Goal: Task Accomplishment & Management: Use online tool/utility

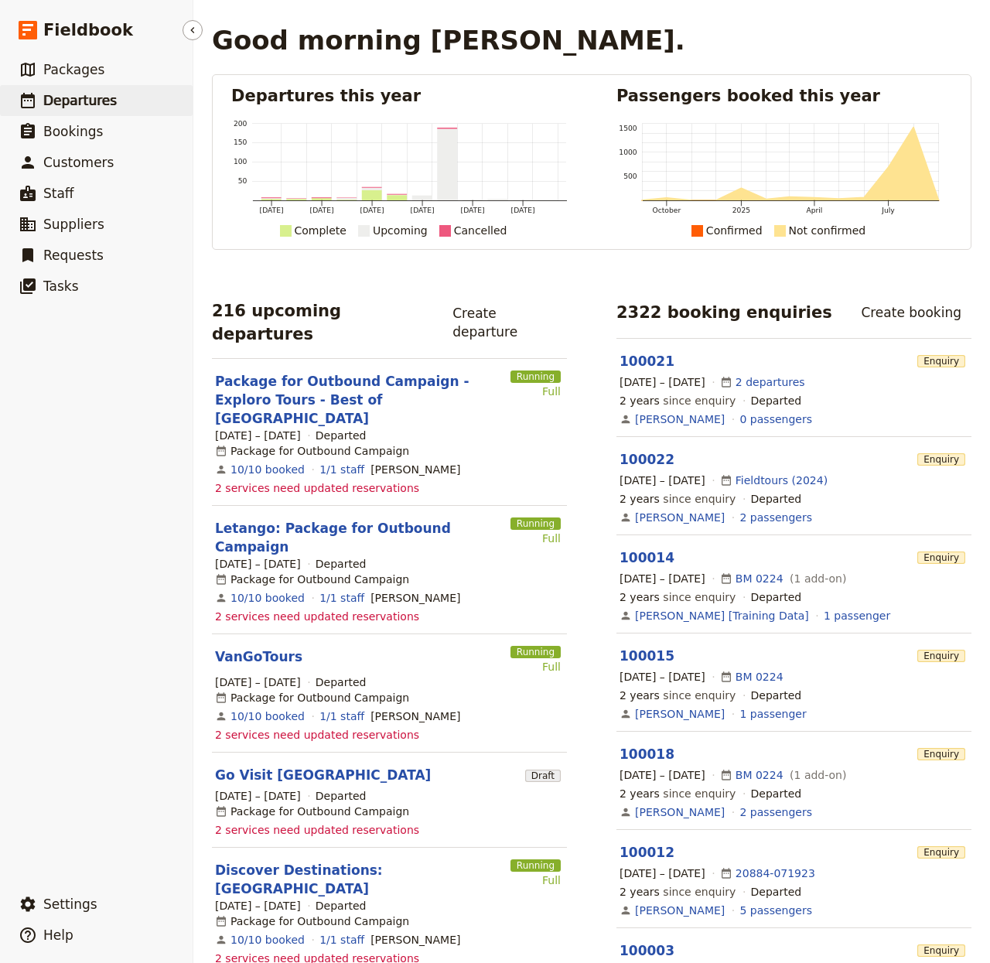
click at [60, 108] on span "Departures" at bounding box center [79, 100] width 73 height 15
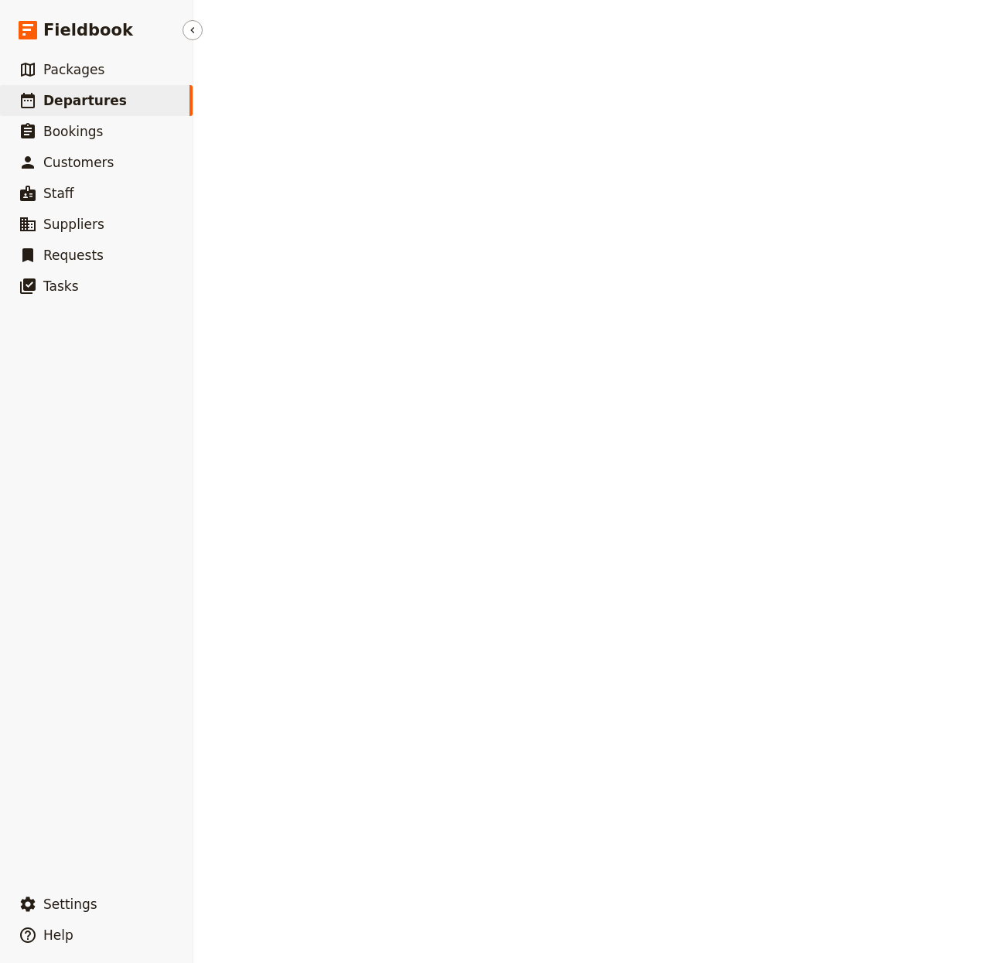
select select "CREATED_AT"
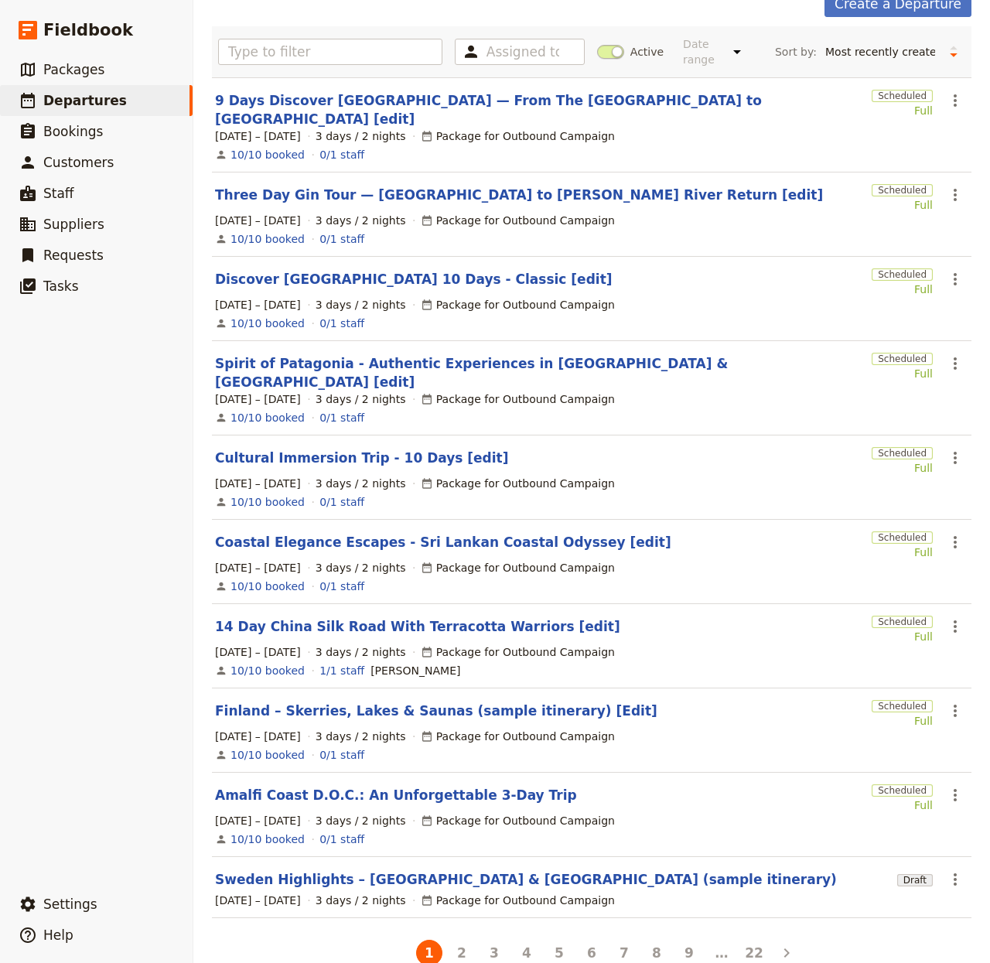
scroll to position [99, 0]
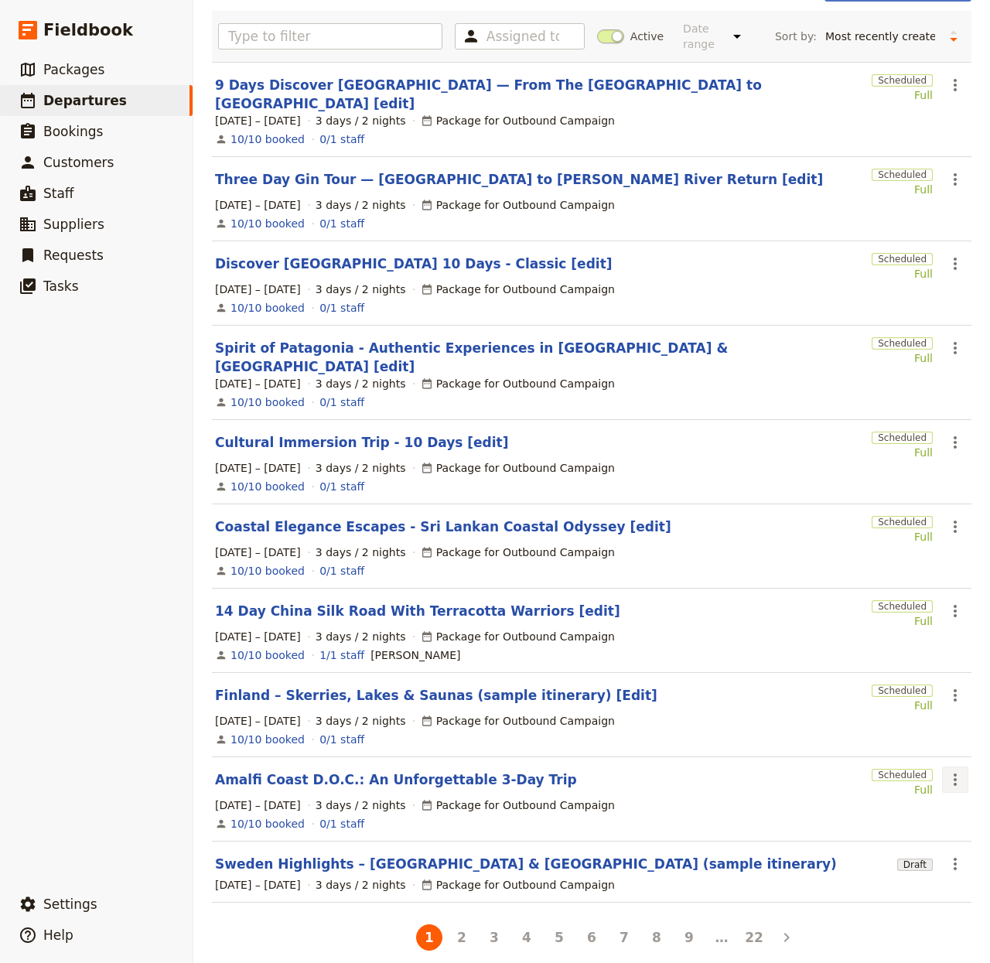
click at [946, 770] on icon "Actions" at bounding box center [955, 779] width 19 height 19
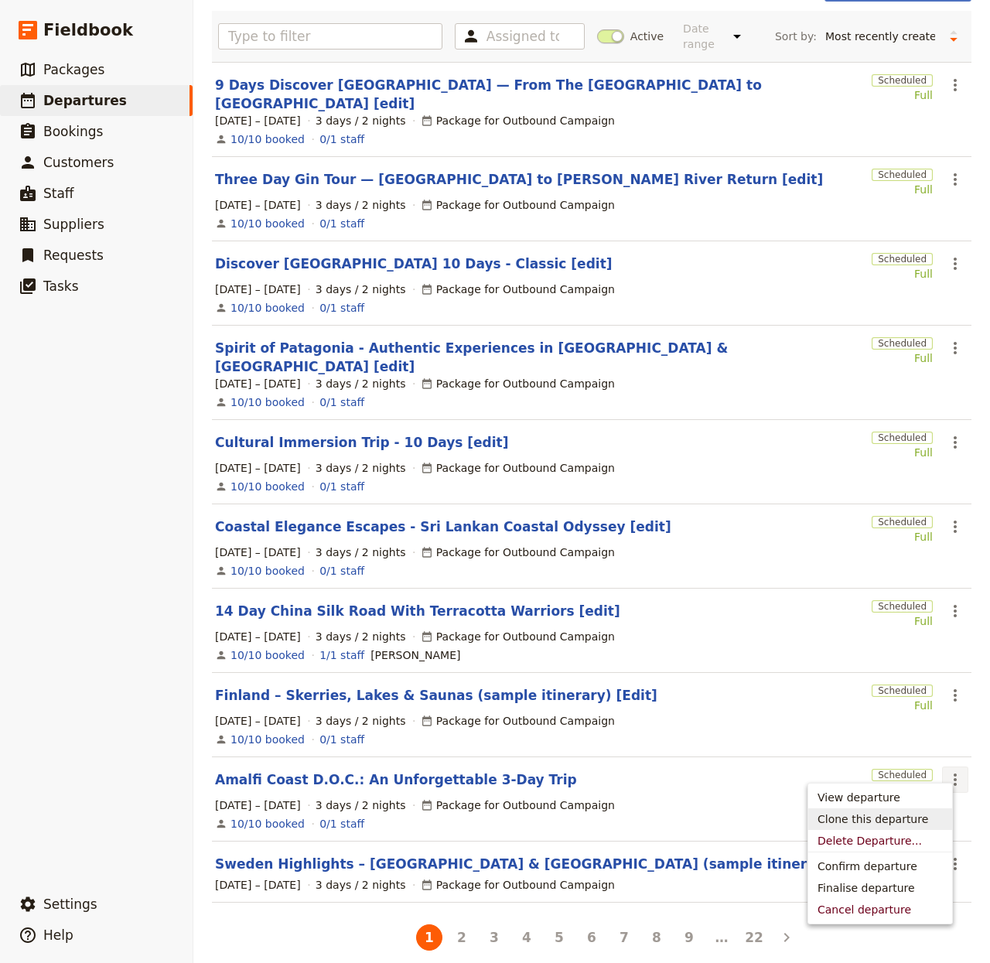
click at [873, 827] on button "Clone this departure" at bounding box center [880, 819] width 144 height 22
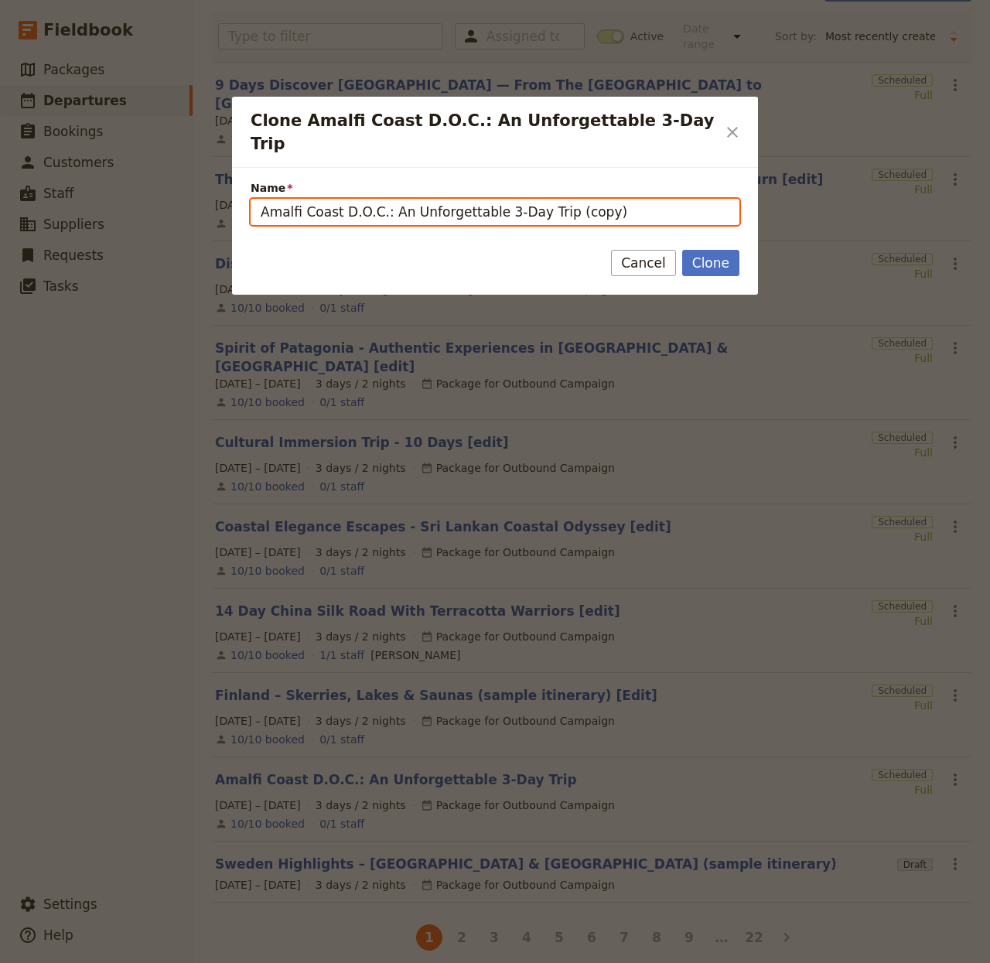
drag, startPoint x: 597, startPoint y: 197, endPoint x: 549, endPoint y: 192, distance: 48.3
click at [549, 199] on input "Amalfi Coast D.O.C.: An Unforgettable 3-Day Trip (copy)" at bounding box center [495, 212] width 489 height 26
type input "Amalfi Coast D.O.C.: An Unforgettable 3-Day Trip"
click at [682, 250] on button "Clone" at bounding box center [710, 263] width 57 height 26
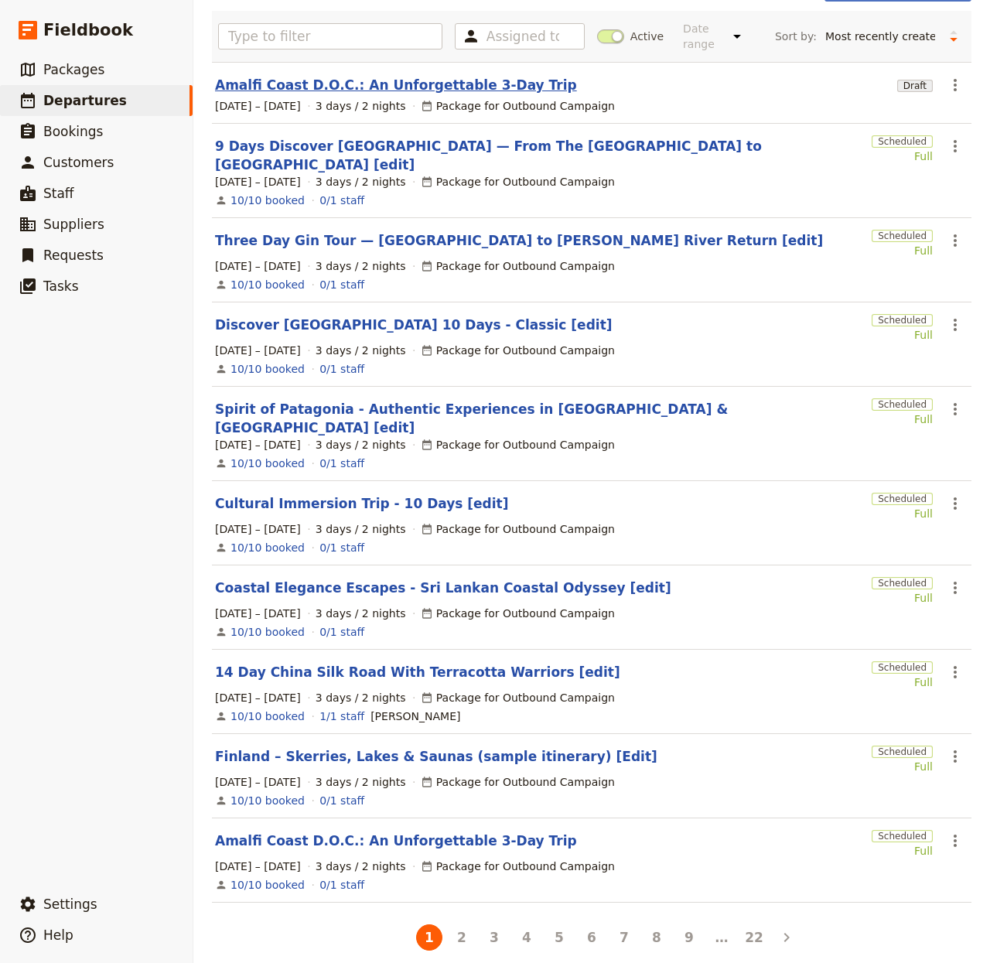
click at [343, 85] on link "Amalfi Coast D.O.C.: An Unforgettable 3-Day Trip" at bounding box center [396, 85] width 362 height 19
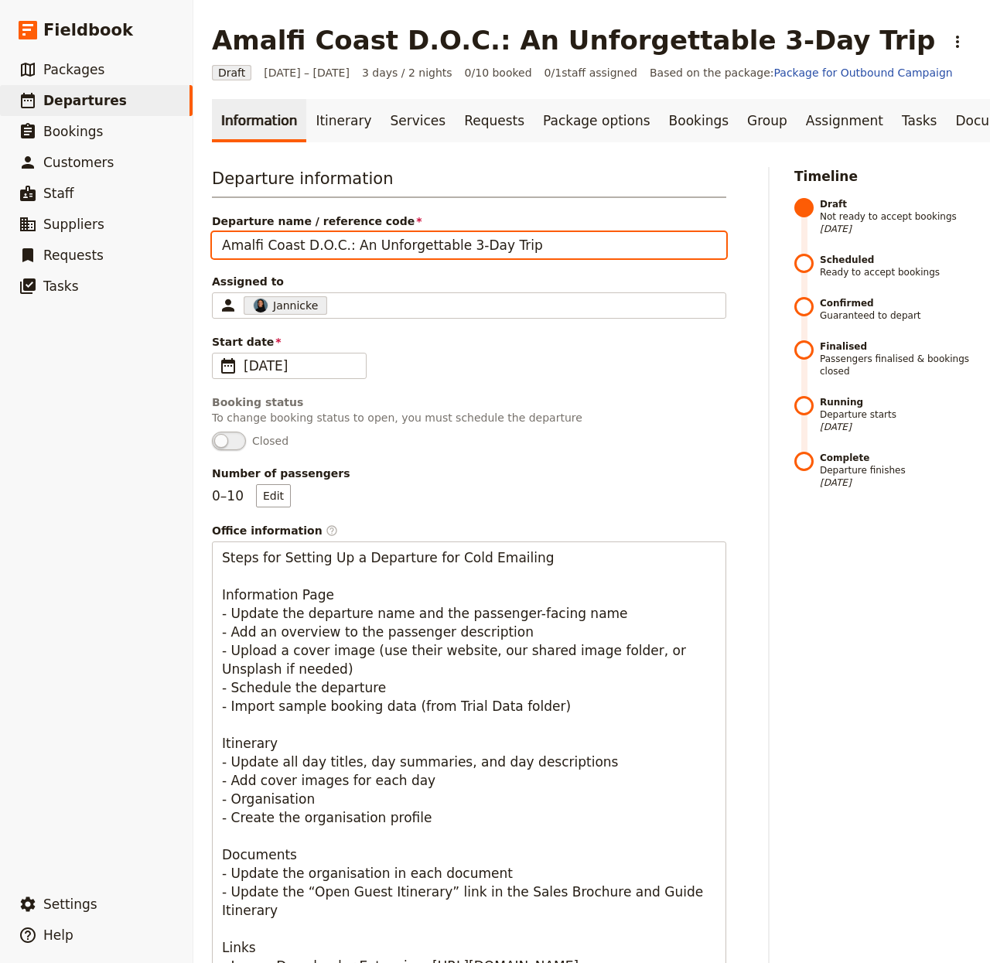
click at [347, 254] on input "Amalfi Coast D.O.C.: An Unforgettable 3-Day Trip" at bounding box center [469, 245] width 514 height 26
paste input "Chasing Waterfalls: Meghalayan Monsoon Adventure"
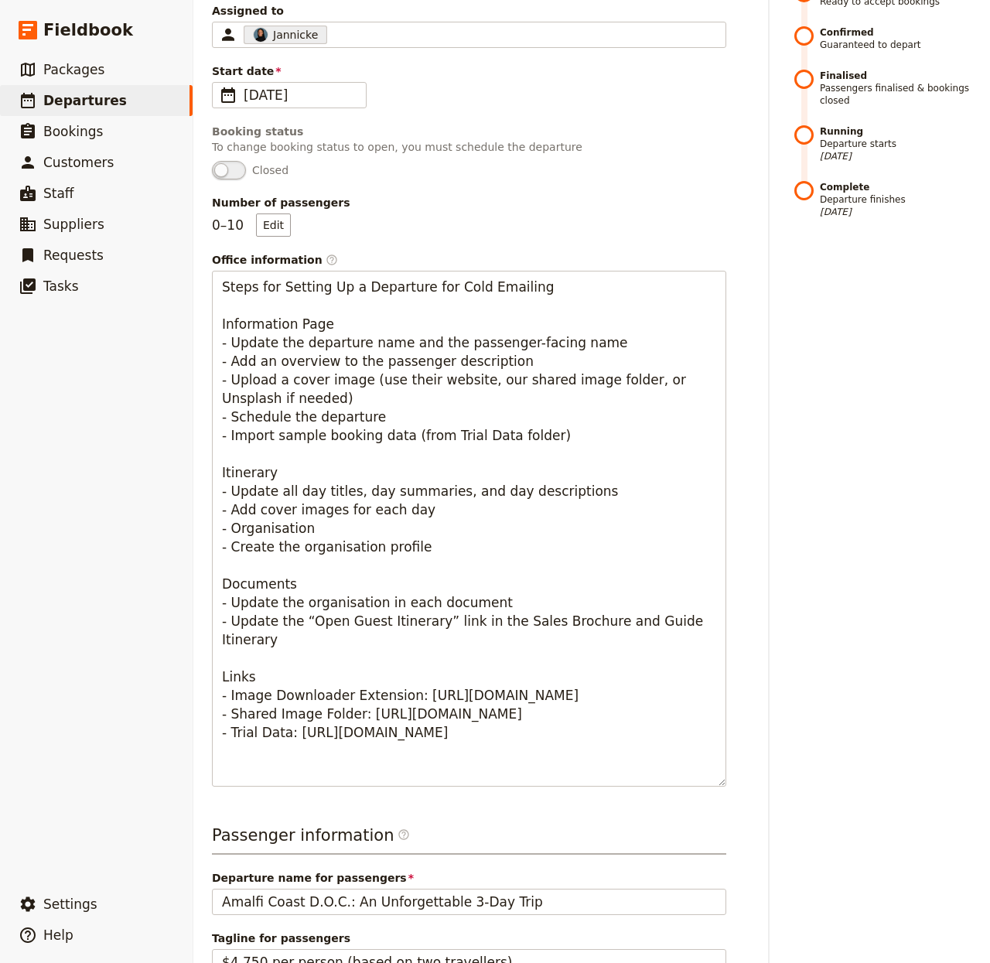
scroll to position [692, 0]
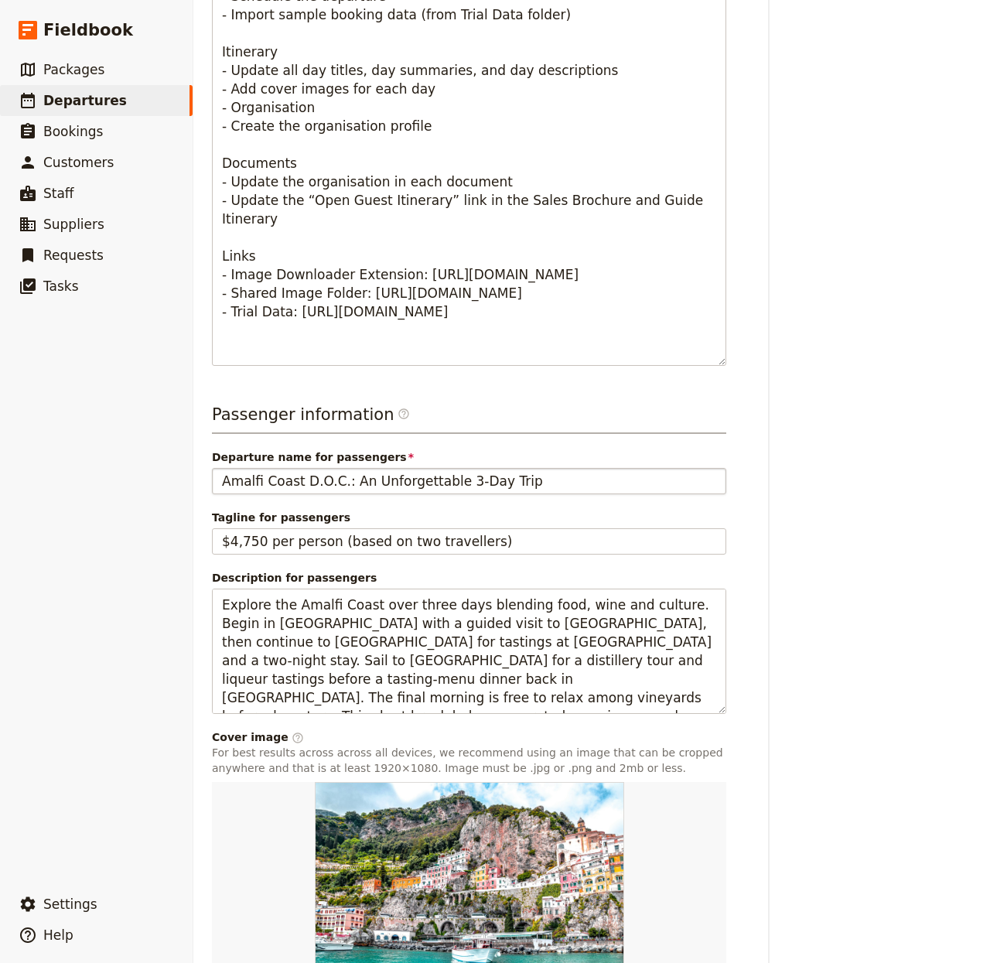
type input "Chasing Waterfalls: Meghalayan Monsoon Adventure"
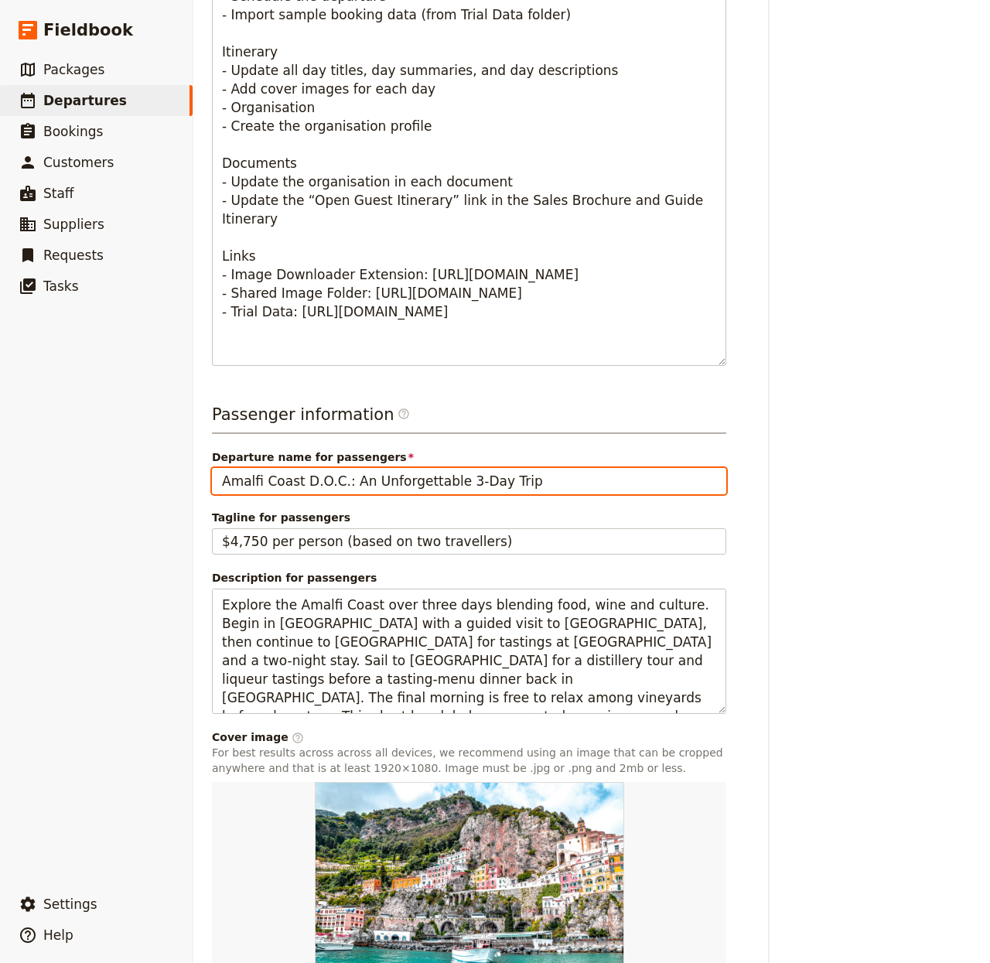
click at [520, 490] on input "Amalfi Coast D.O.C.: An Unforgettable 3-Day Trip" at bounding box center [469, 481] width 514 height 26
paste input "Chasing Waterfalls: Meghalayan Monsoon Adventure"
type input "Chasing Waterfalls: Meghalayan Monsoon Adventure"
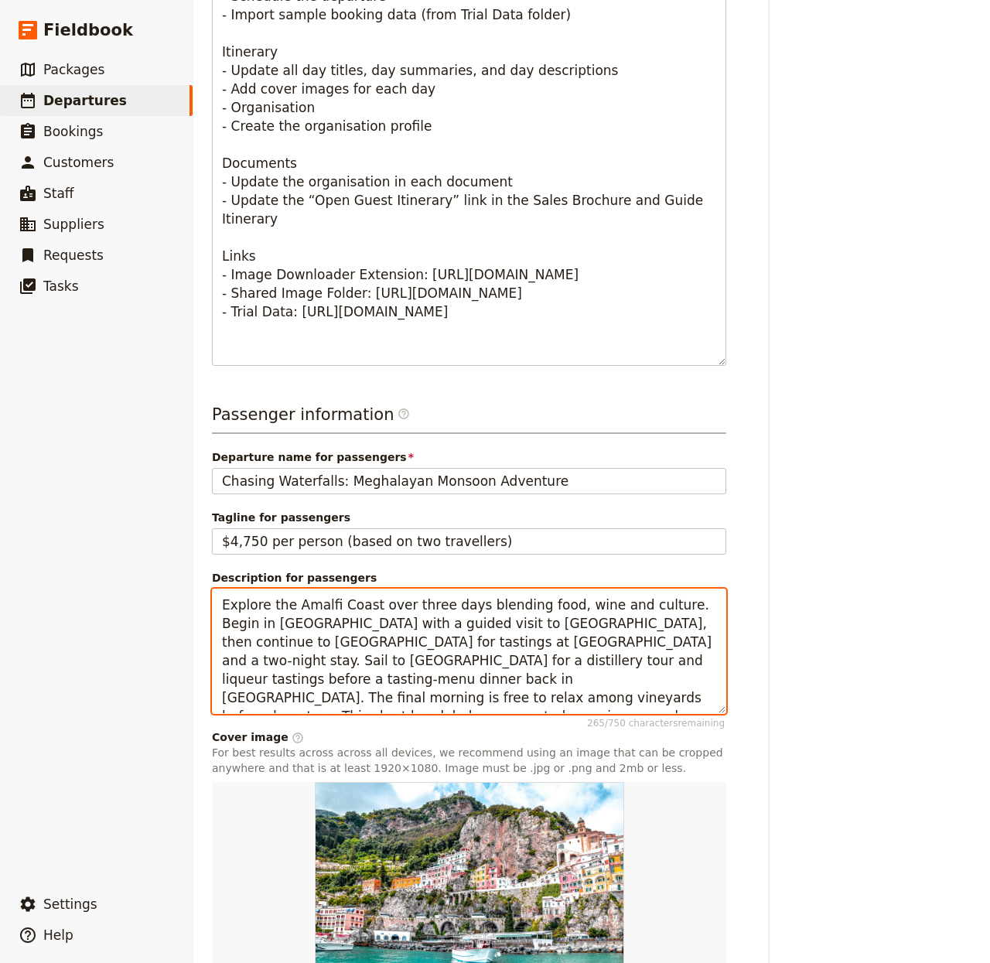
click at [363, 653] on textarea "Explore the Amalfi Coast over three days blending food, wine and culture. Begin…" at bounding box center [469, 652] width 514 height 126
paste textarea "A seven-day monsoon-season journey through Meghalaya’s green hills and waterfal…"
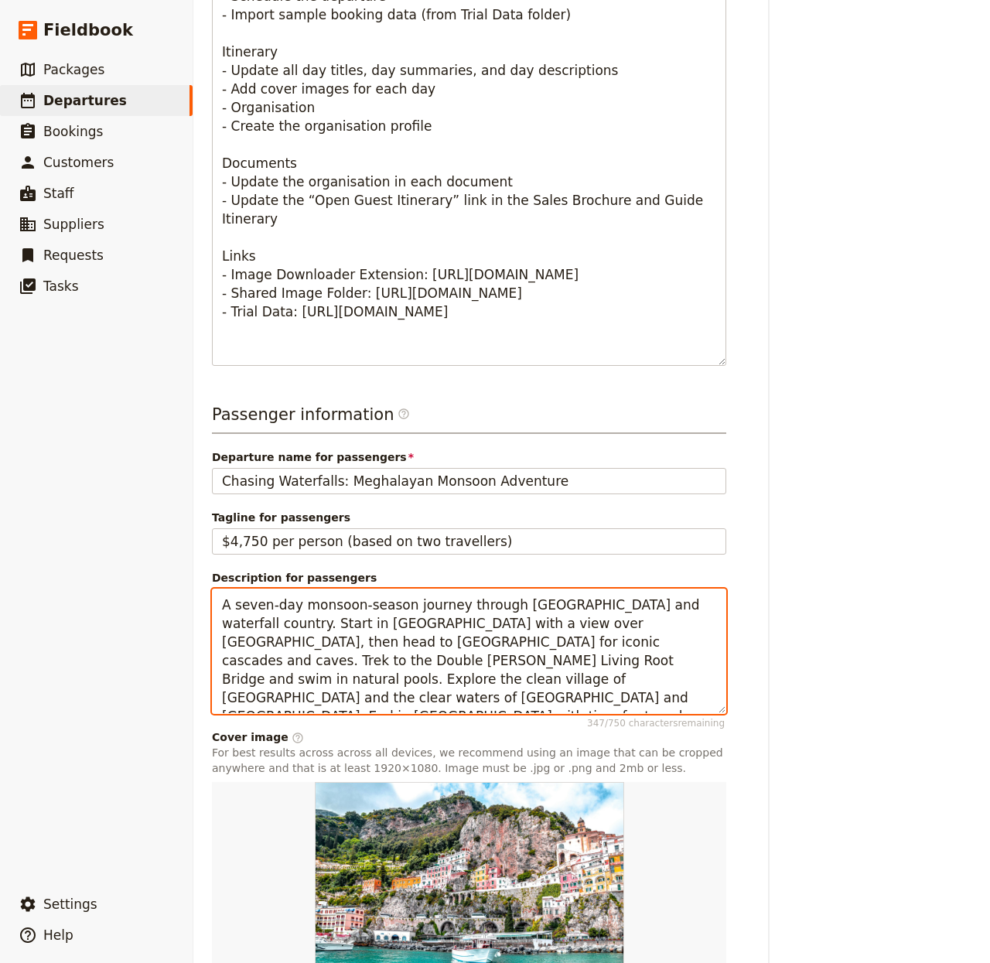
type textarea "A seven-day monsoon-season journey through Meghalaya’s green hills and waterfal…"
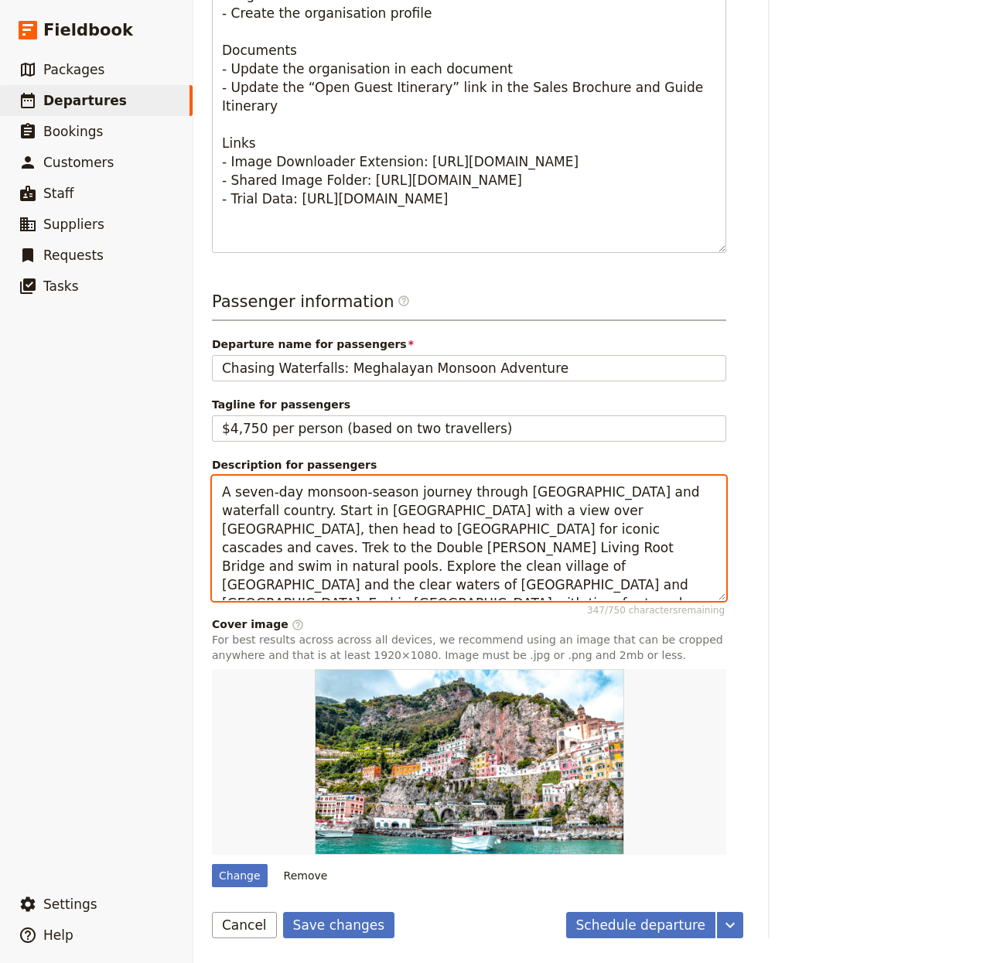
scroll to position [818, 0]
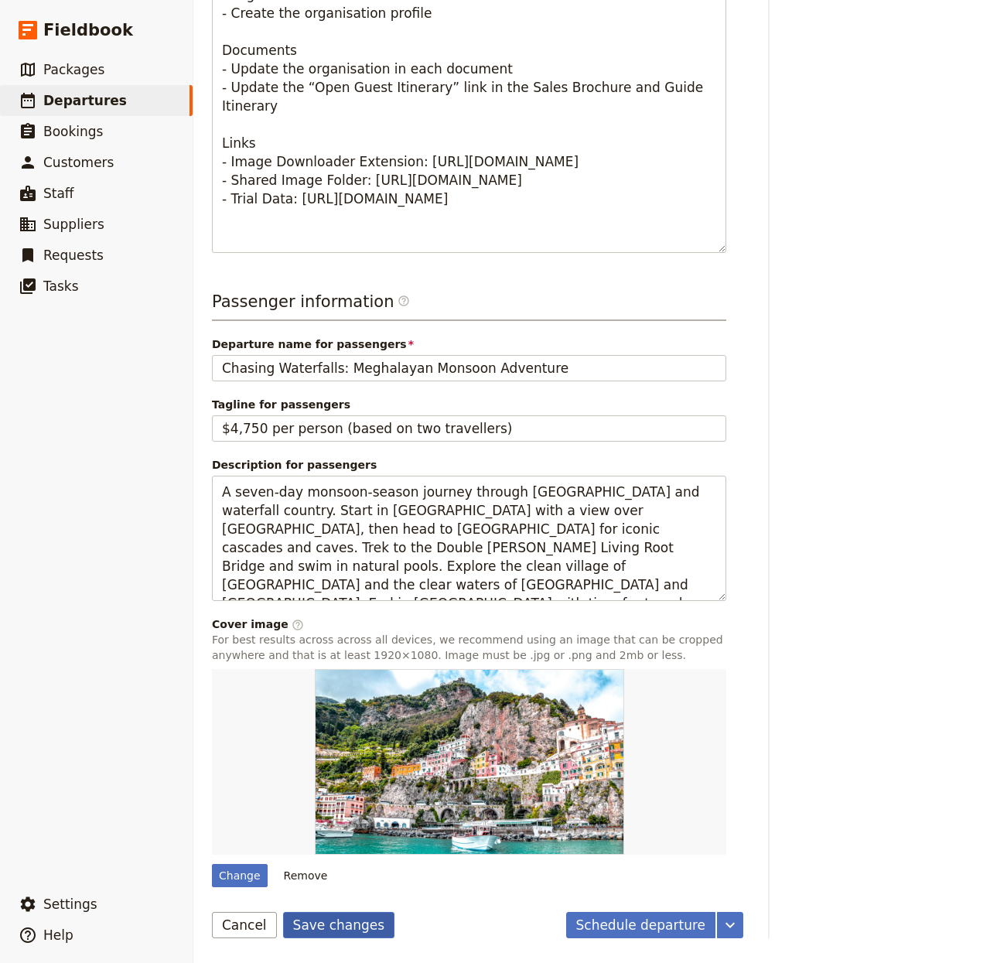
click at [340, 915] on button "Save changes" at bounding box center [339, 925] width 112 height 26
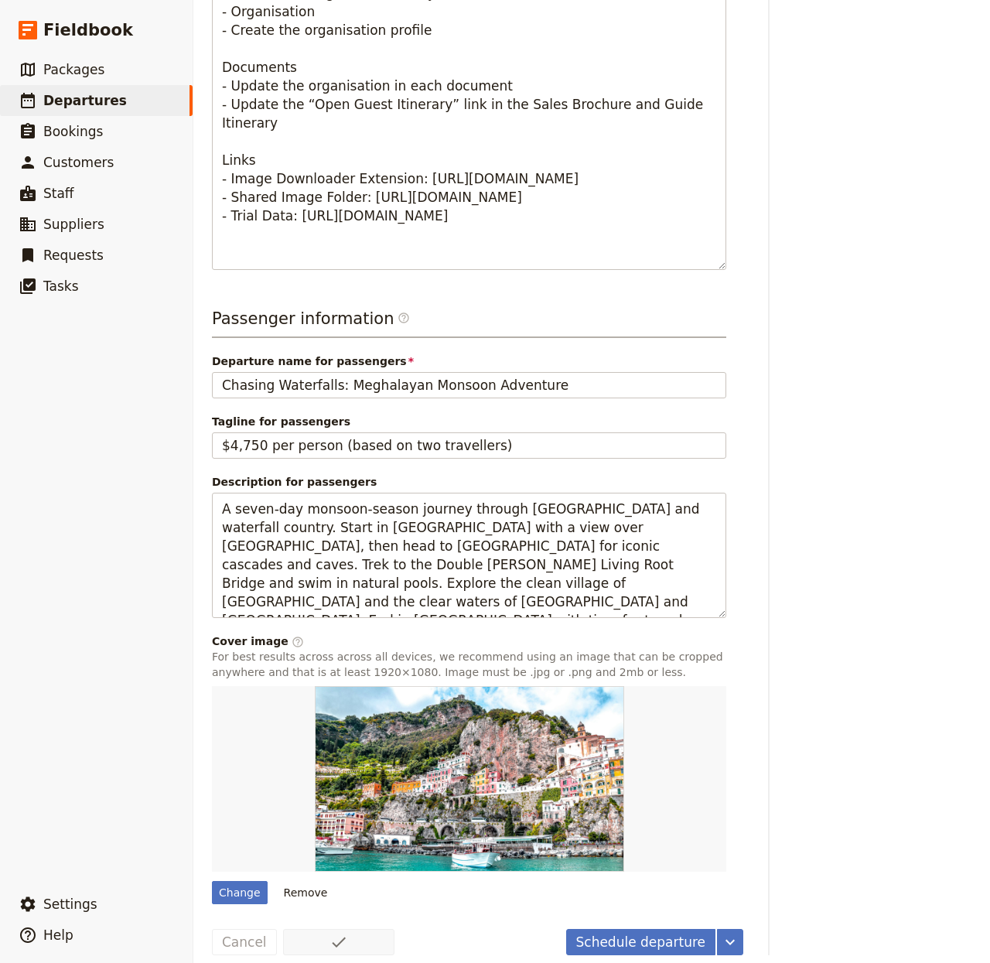
scroll to position [0, 0]
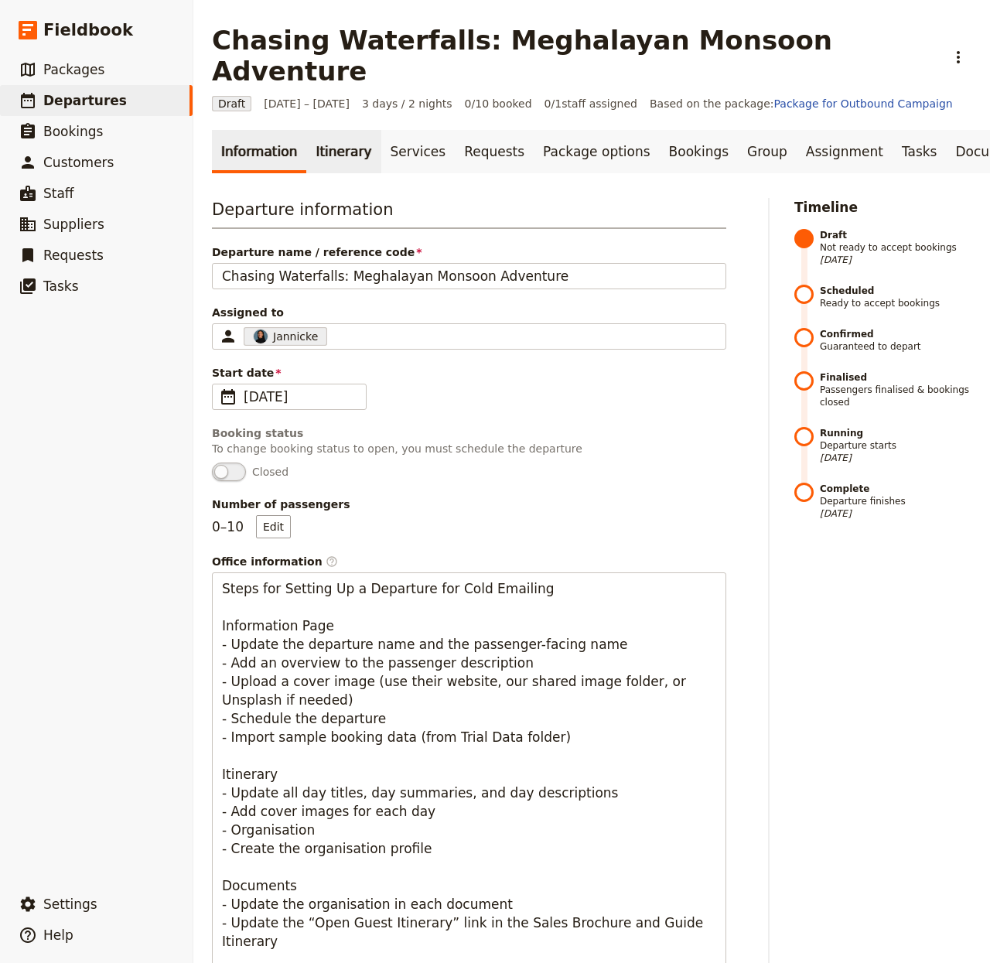
click at [326, 130] on link "Itinerary" at bounding box center [343, 151] width 74 height 43
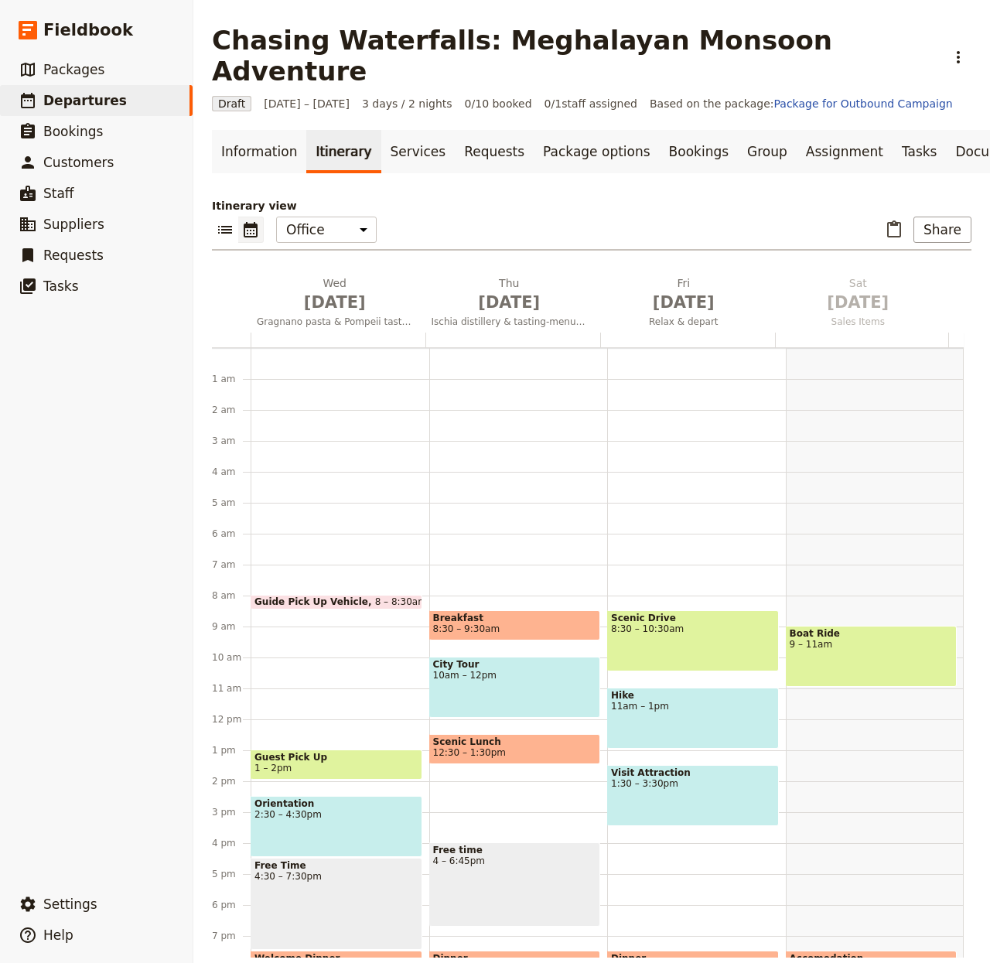
scroll to position [133, 0]
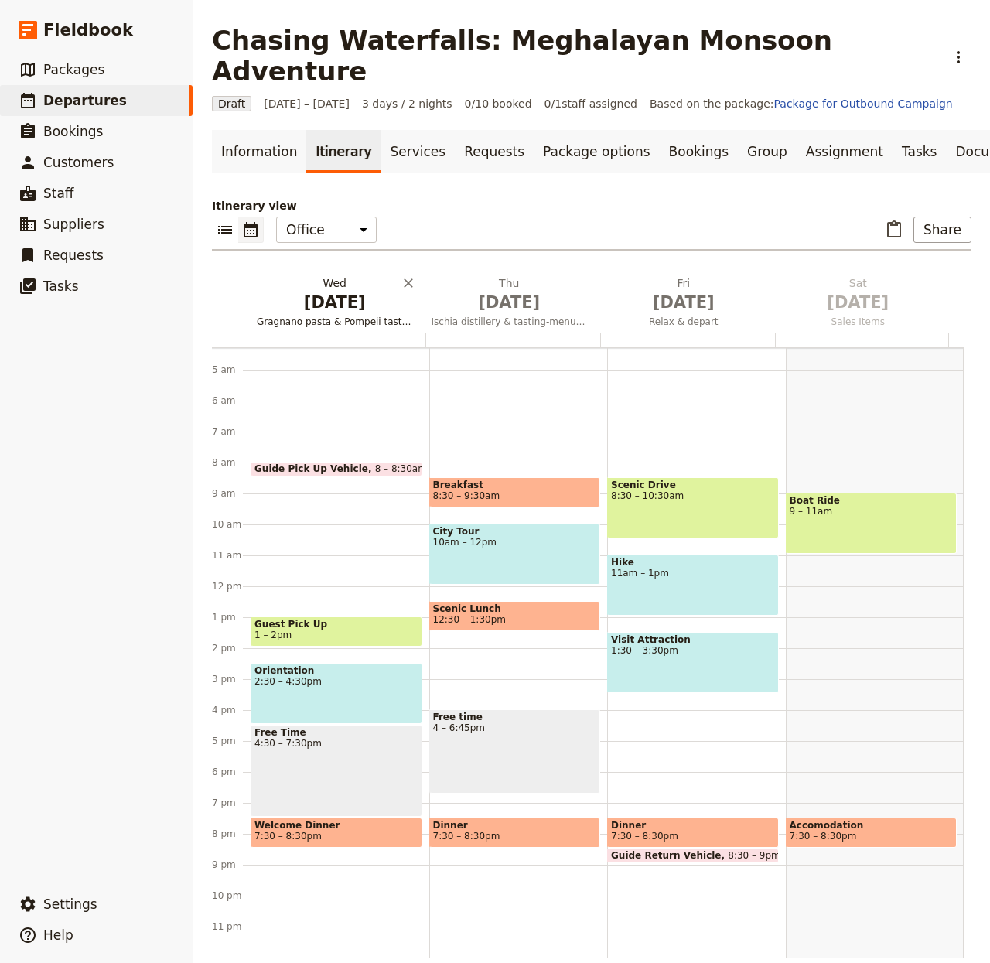
click at [319, 275] on h2 "Wed Oct 1 Gragnano pasta & Pompeii tasting" at bounding box center [335, 294] width 156 height 39
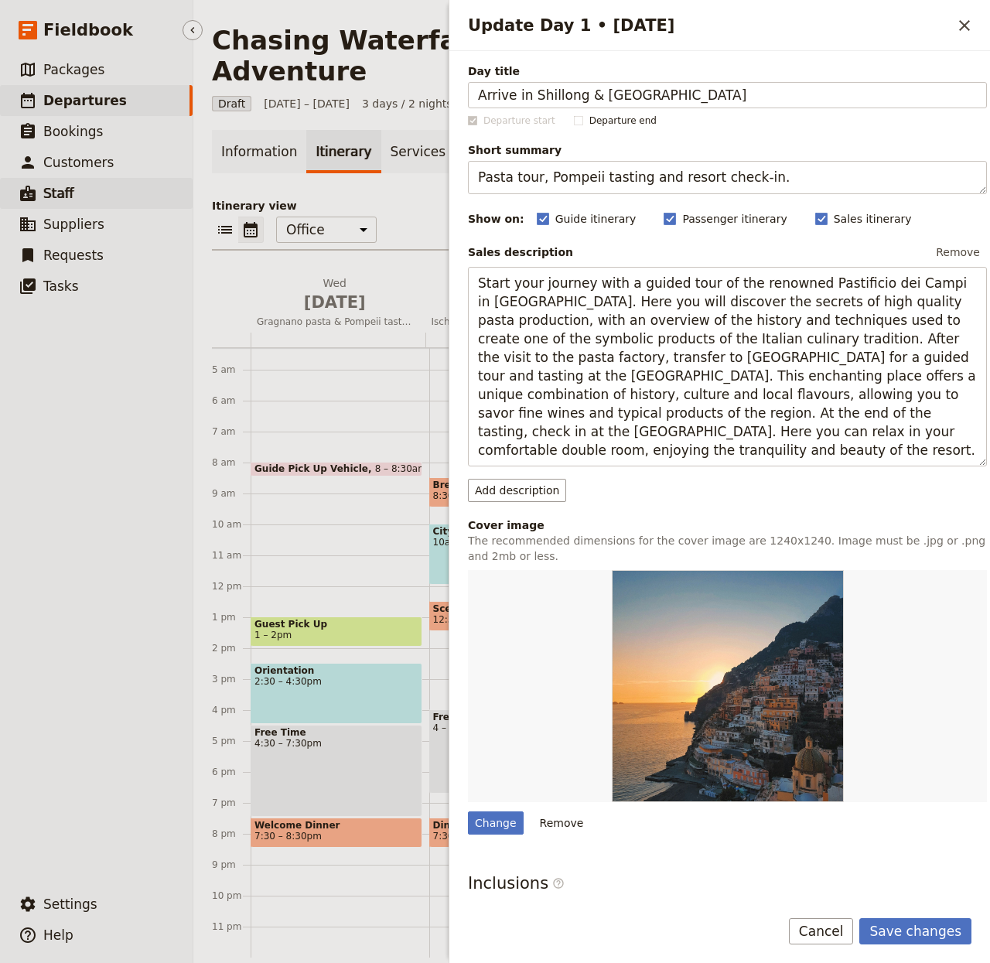
type input "Arrive in Shillong & Umiam Lake"
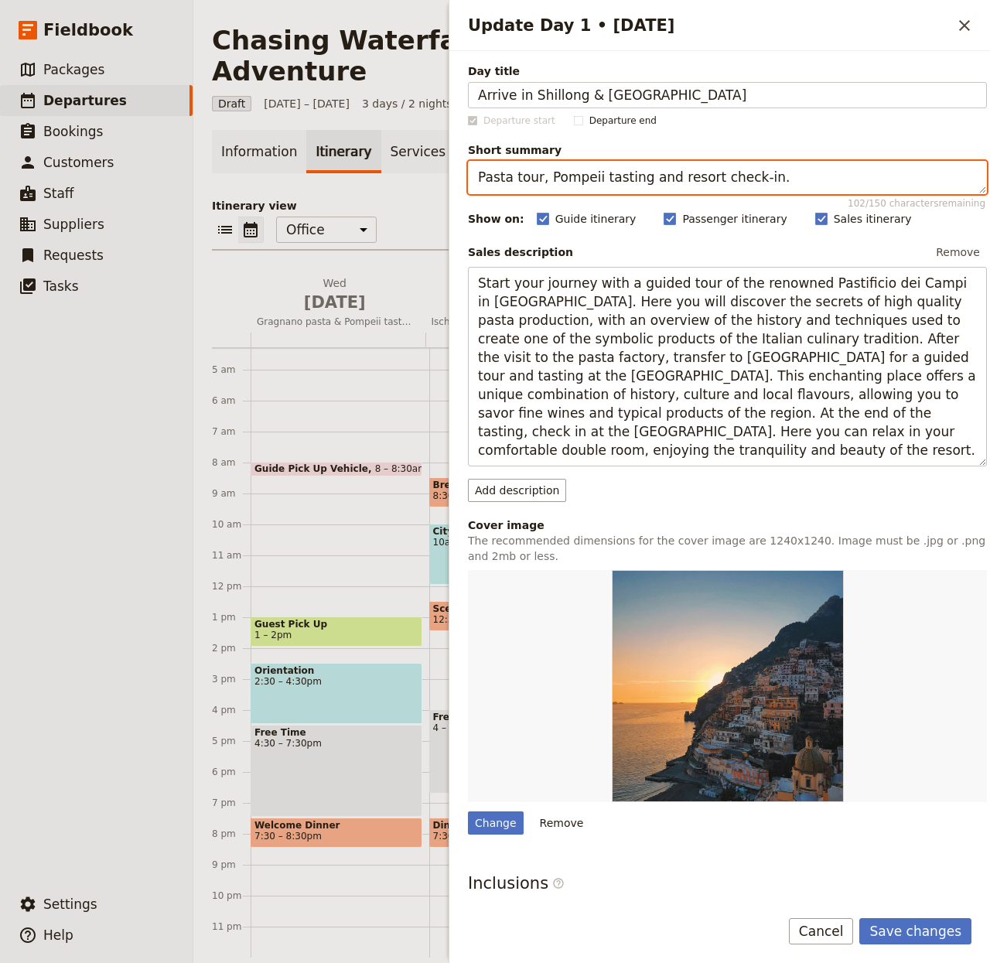
click at [619, 180] on textarea "Pasta tour, Pompeii tasting and resort check-in." at bounding box center [727, 177] width 519 height 33
paste textarea "Arrive, view Umiam Lake, settle into Shillong"
type textarea "Arrive, view Umiam Lake, settle into Shillong."
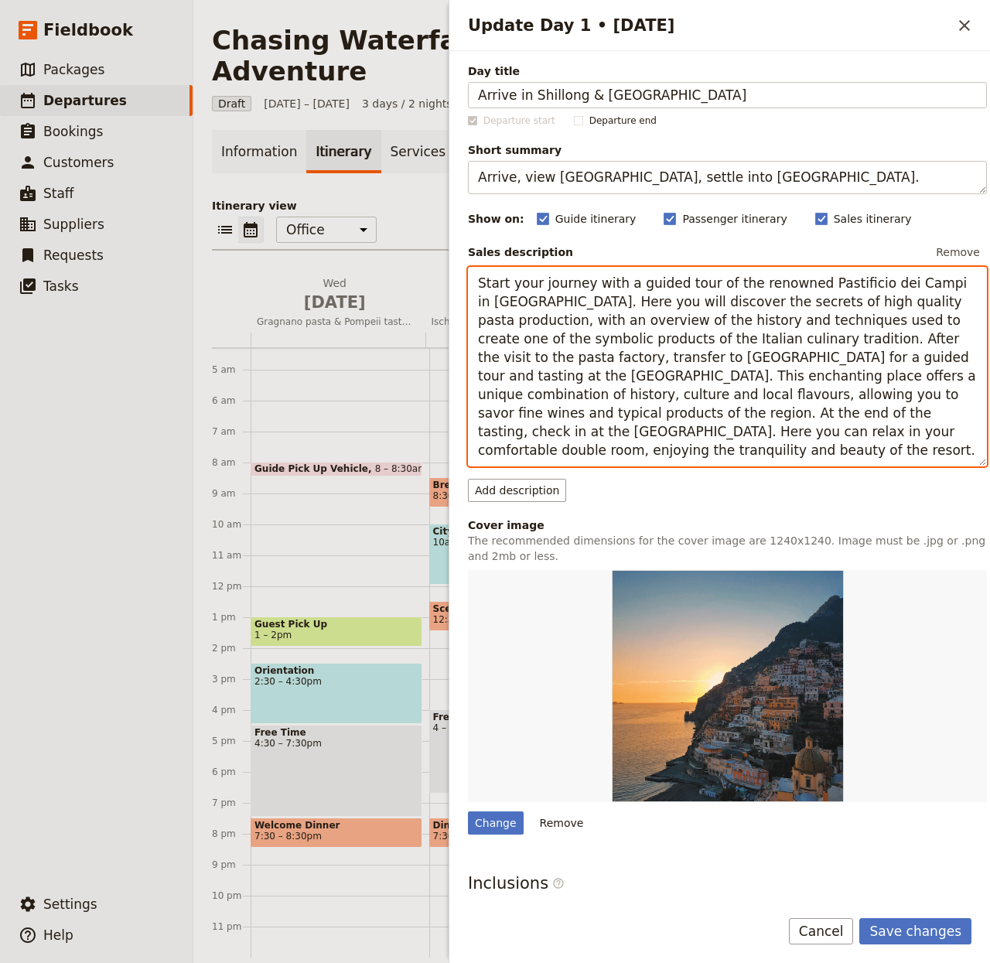
click at [760, 314] on textarea "Start your journey with a guided tour of the renowned Pastificio dei Campi in G…" at bounding box center [727, 367] width 519 height 200
paste textarea "Arrival at Guwahati Airport and transfer to Shillong (~120 km, 4 hrs). Visit Um…"
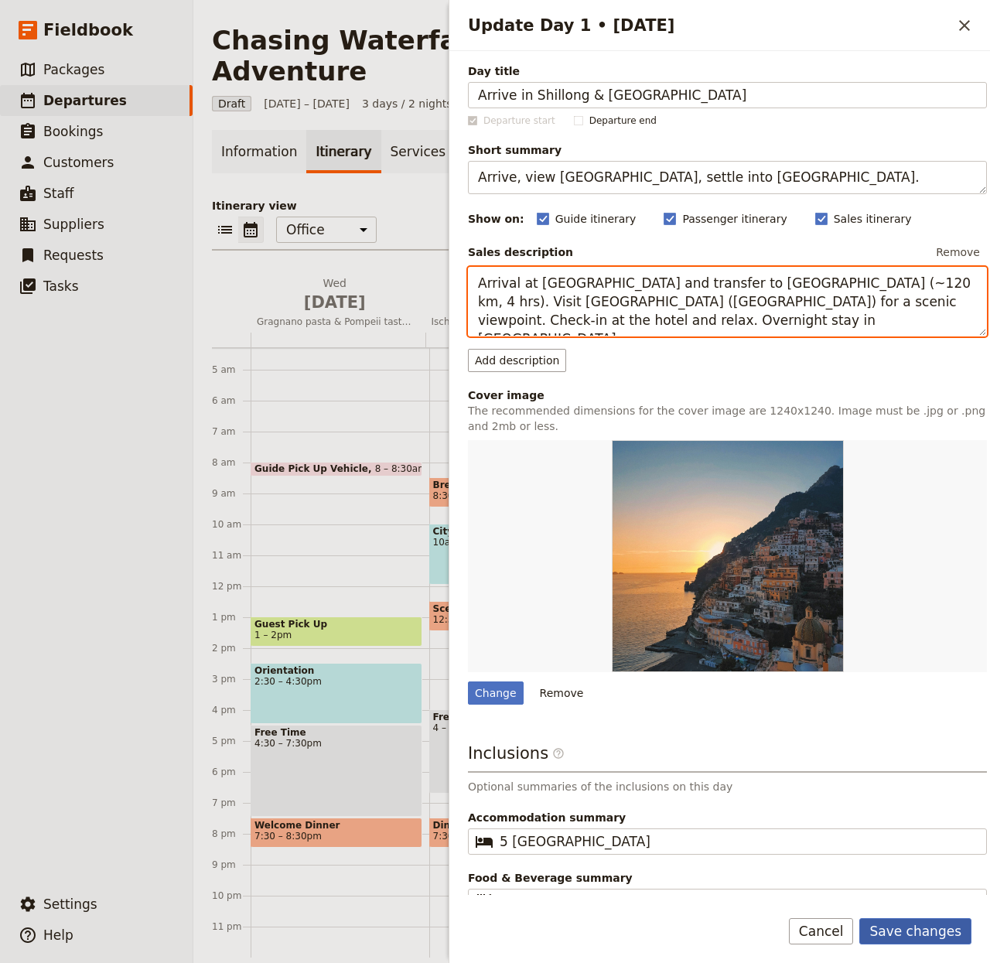
type textarea "Arrival at Guwahati Airport and transfer to Shillong (~120 km, 4 hrs). Visit Um…"
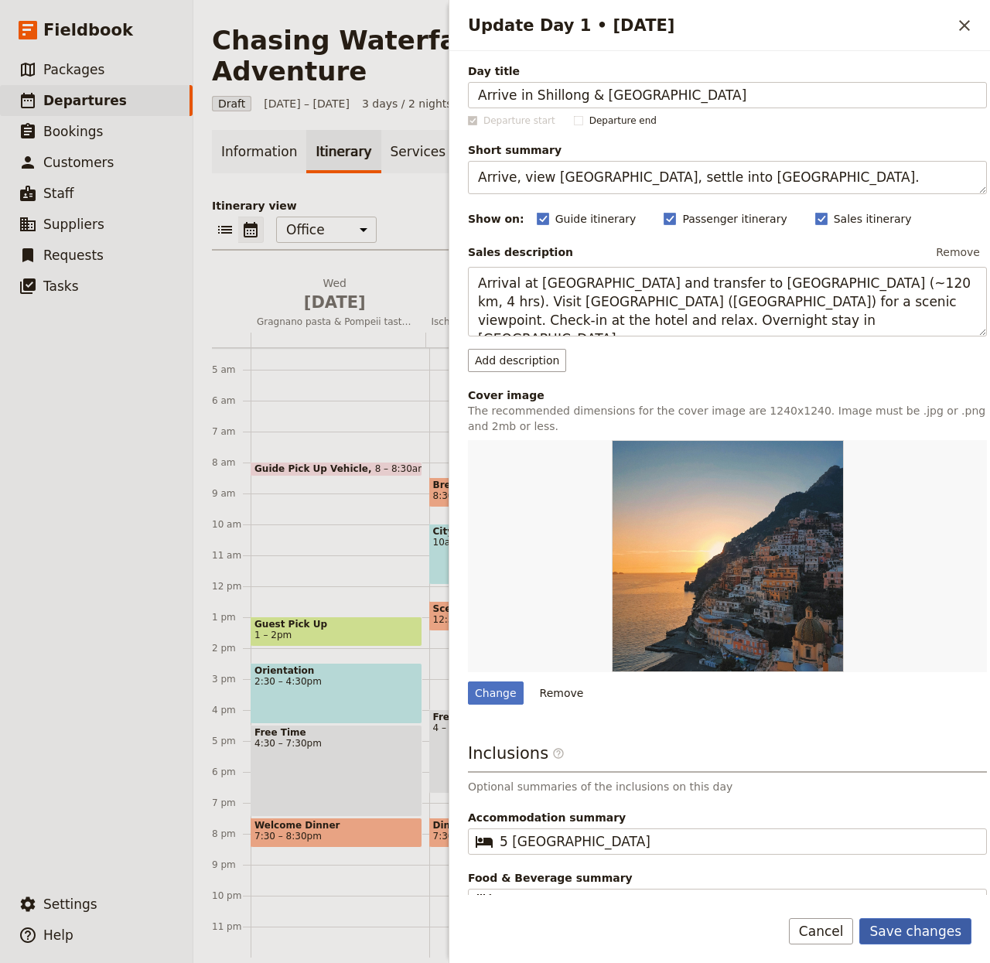
click at [934, 924] on button "Save changes" at bounding box center [915, 931] width 112 height 26
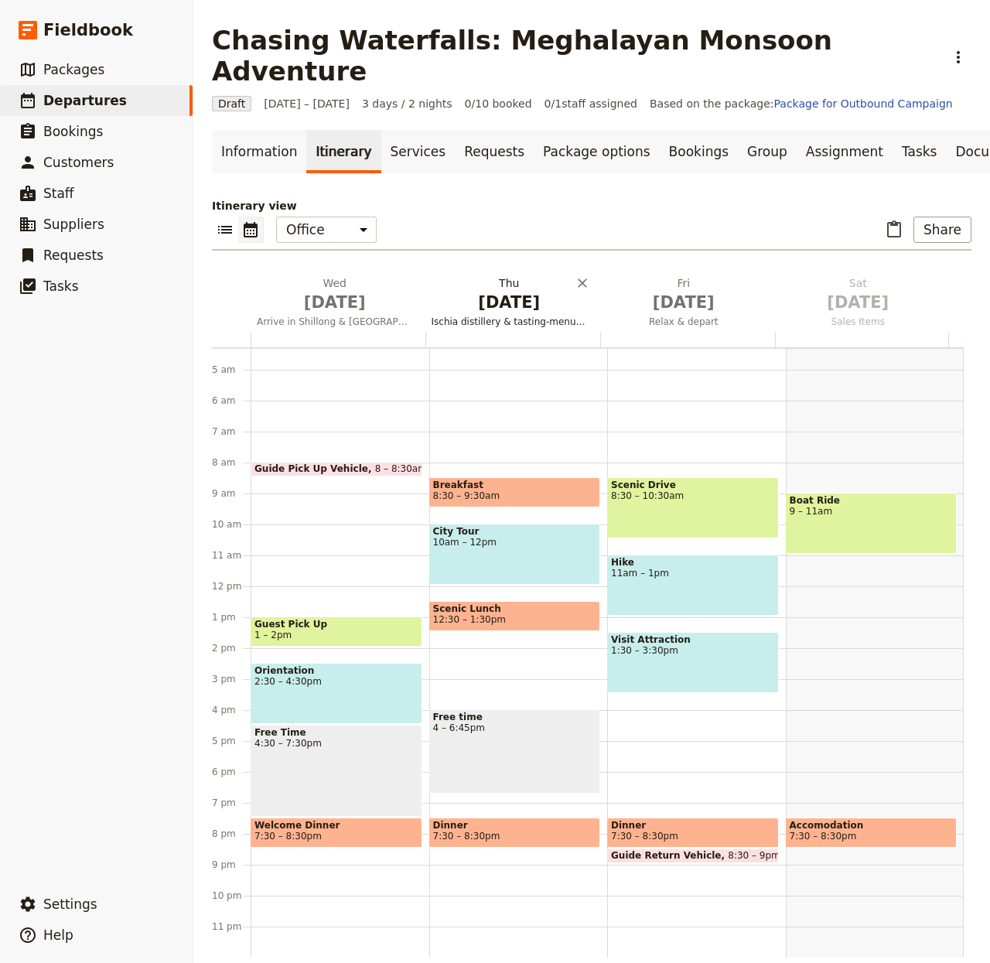
click at [536, 291] on span "[DATE]" at bounding box center [510, 302] width 156 height 23
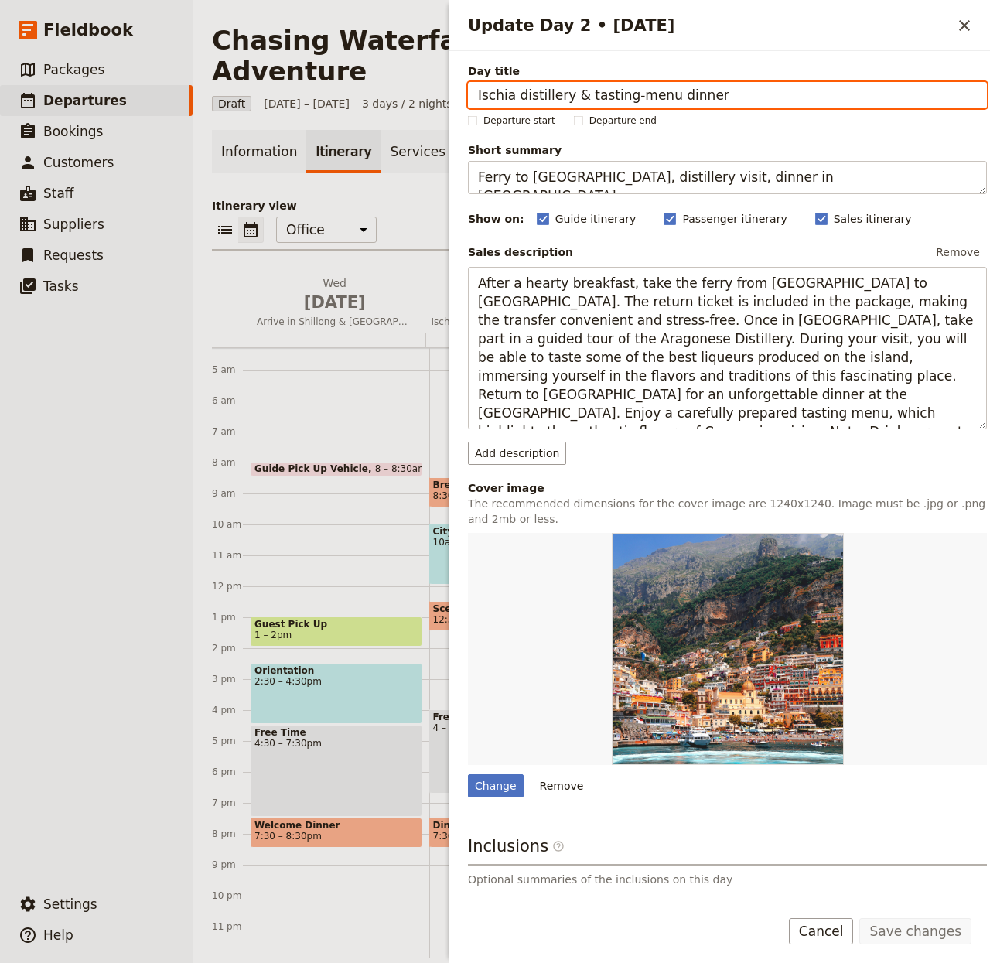
click at [564, 94] on input "Ischia distillery & tasting-menu dinner" at bounding box center [727, 95] width 519 height 26
paste input "Cherrapunjee Waterfalls & Caves"
type input "Cherrapunjee Waterfalls & Caves"
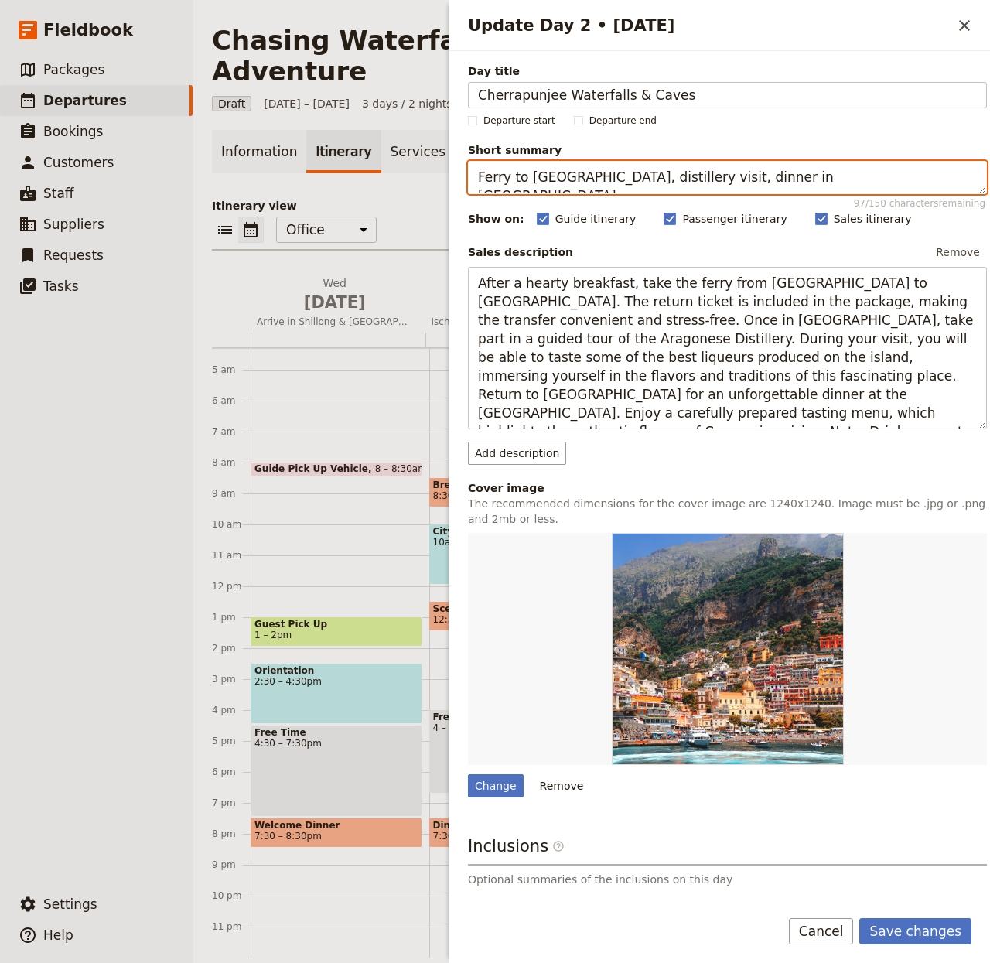
click at [629, 183] on textarea "Ferry to Ischia, distillery visit, dinner in Pompeii." at bounding box center [727, 177] width 519 height 33
paste textarea "Drive to Cherrapunjee for Nohkalikai, Seven Sisters & Mawsmai Cave"
type textarea "Drive to Cherrapunjee for Nohkalikai, Seven Sisters & Mawsmai Cave."
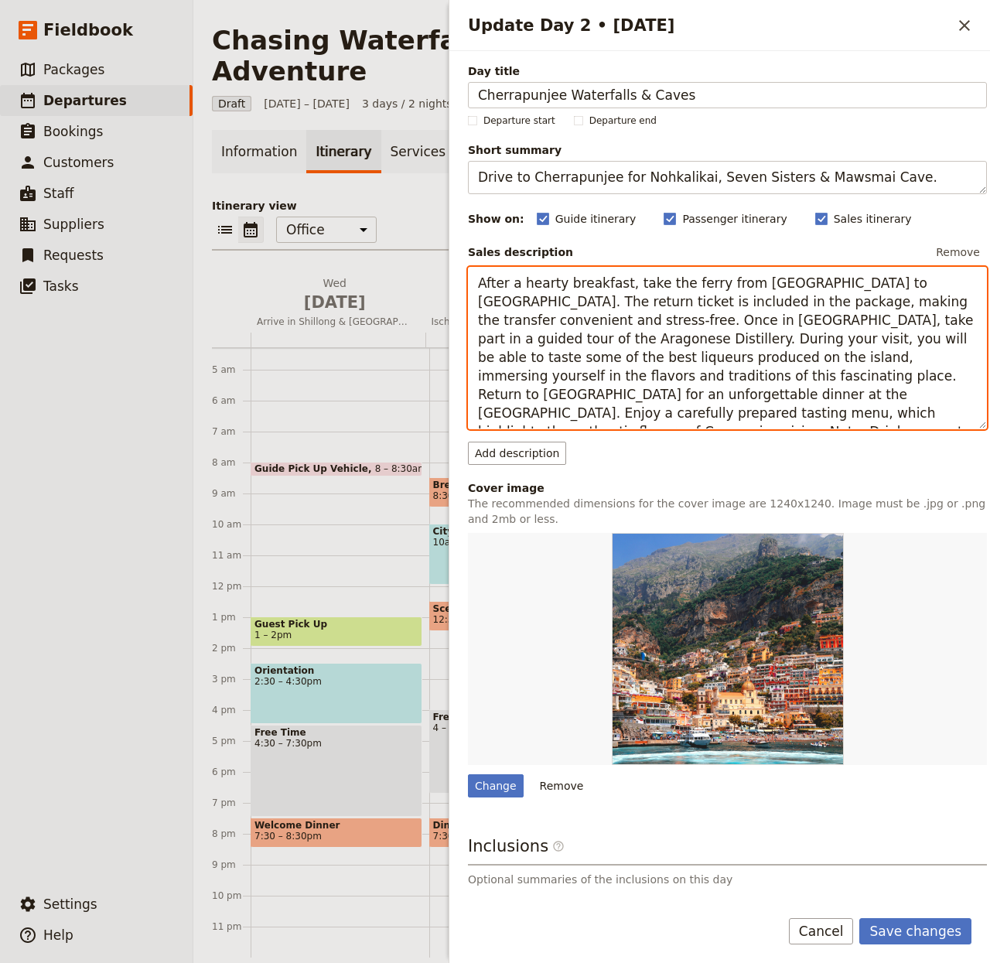
click at [654, 321] on textarea "After a hearty breakfast, take the ferry from Naples to Ischia. The return tick…" at bounding box center [727, 348] width 519 height 163
paste textarea "Breakfast at the hotel. Drive to Cherrapunjee, known for its rainfall and water…"
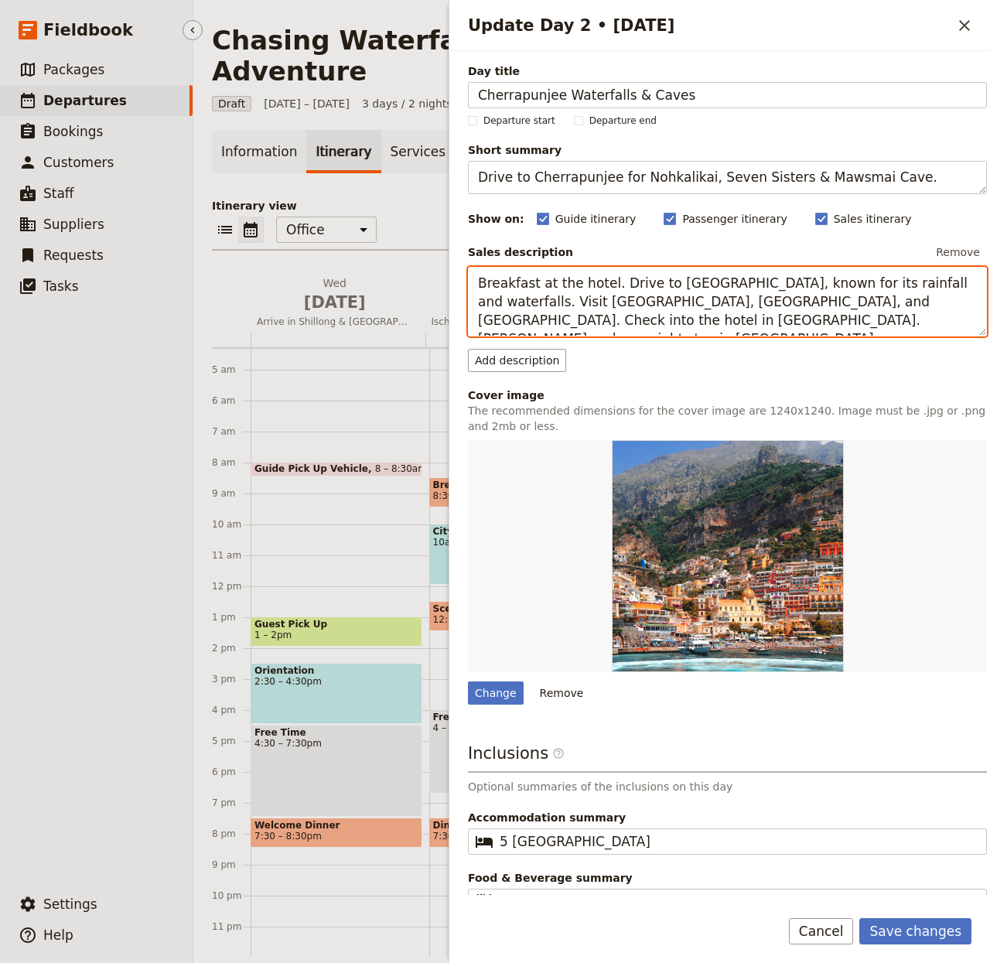
type textarea "Breakfast at the hotel. Drive to Cherrapunjee, known for its rainfall and water…"
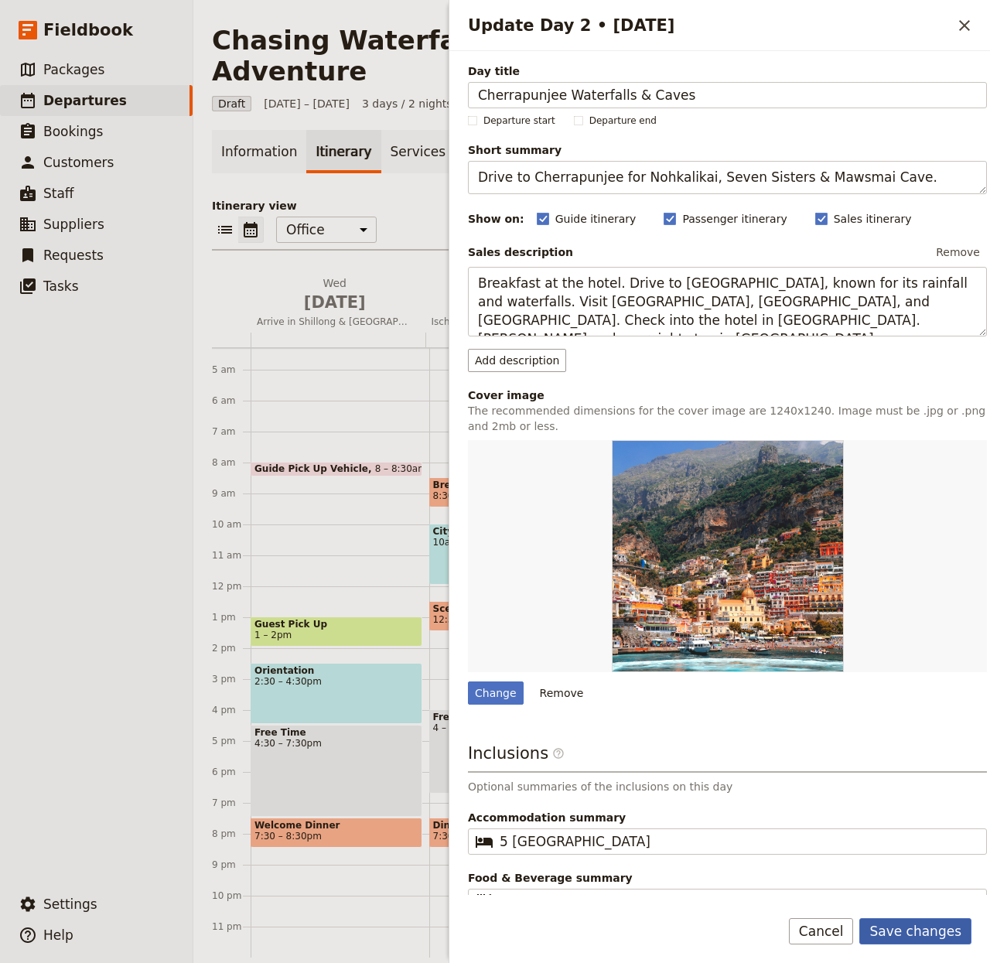
click at [913, 927] on button "Save changes" at bounding box center [915, 931] width 112 height 26
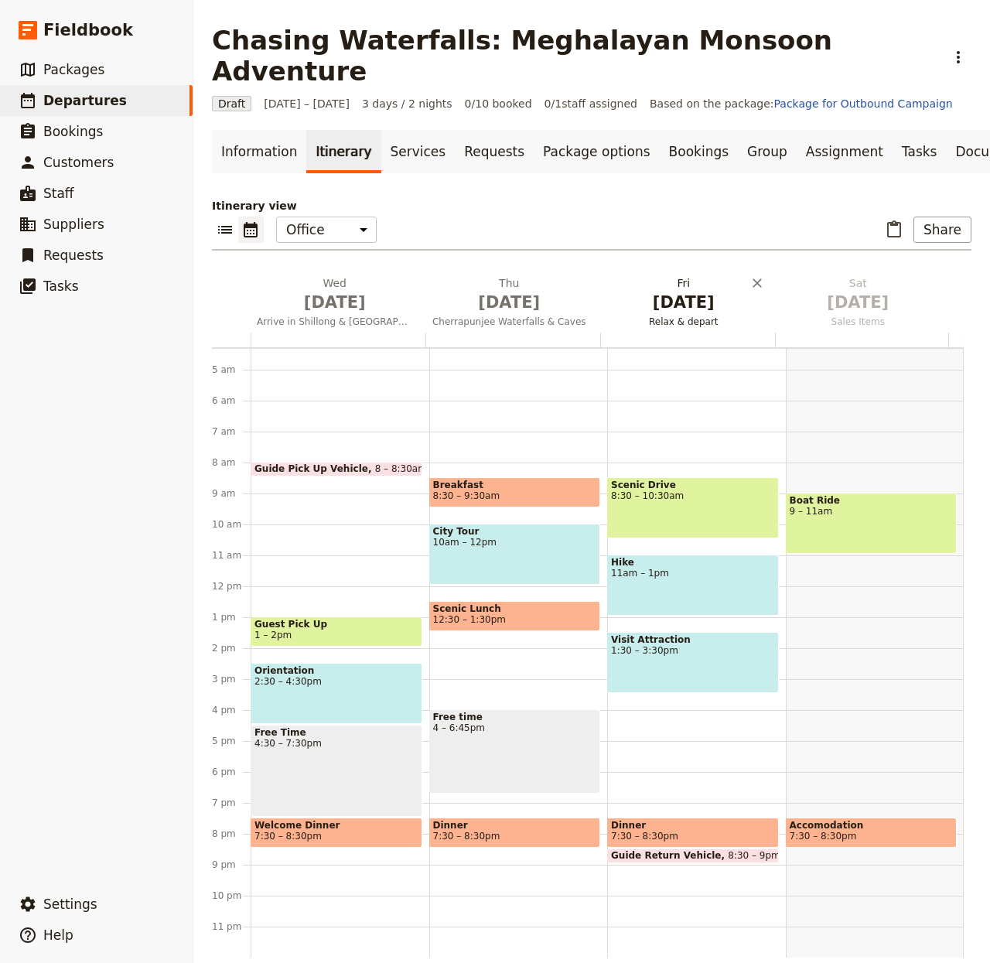
click at [617, 275] on h2 "Fri Oct 3 Relax & depart" at bounding box center [684, 294] width 156 height 39
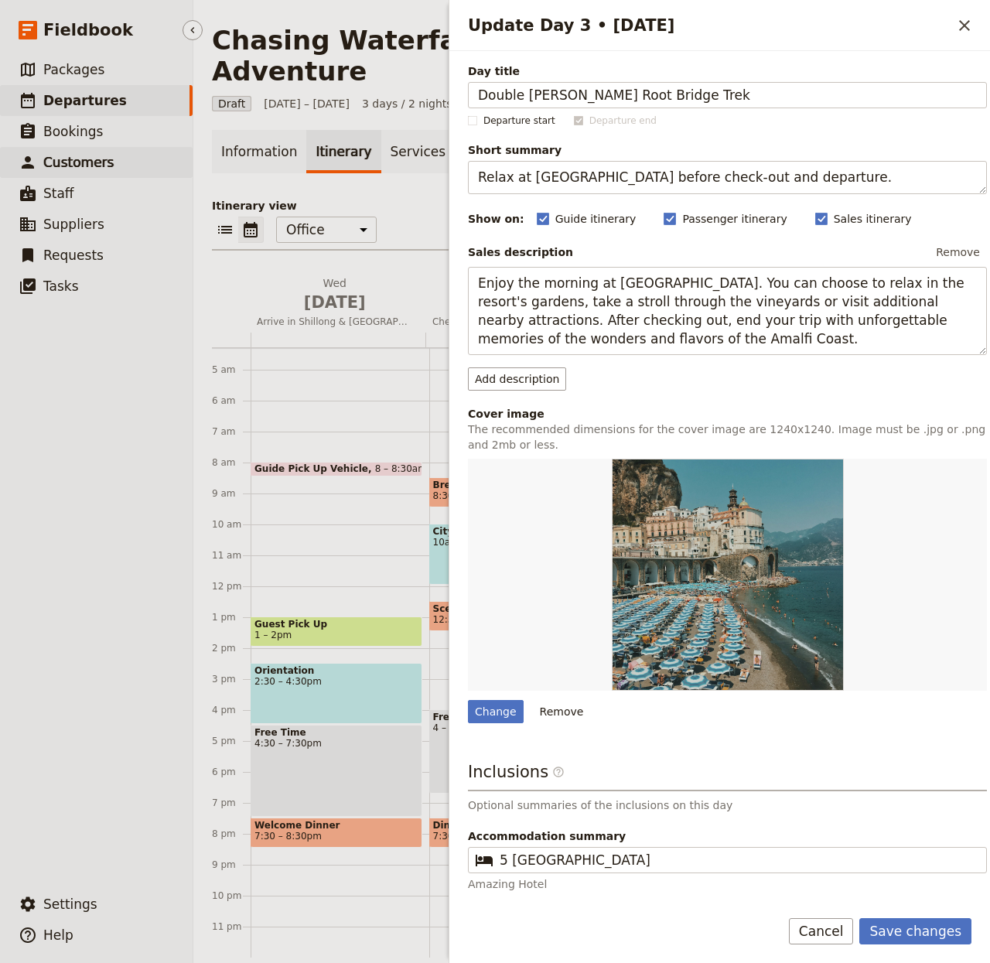
type input "Double Decker Root Bridge Trek"
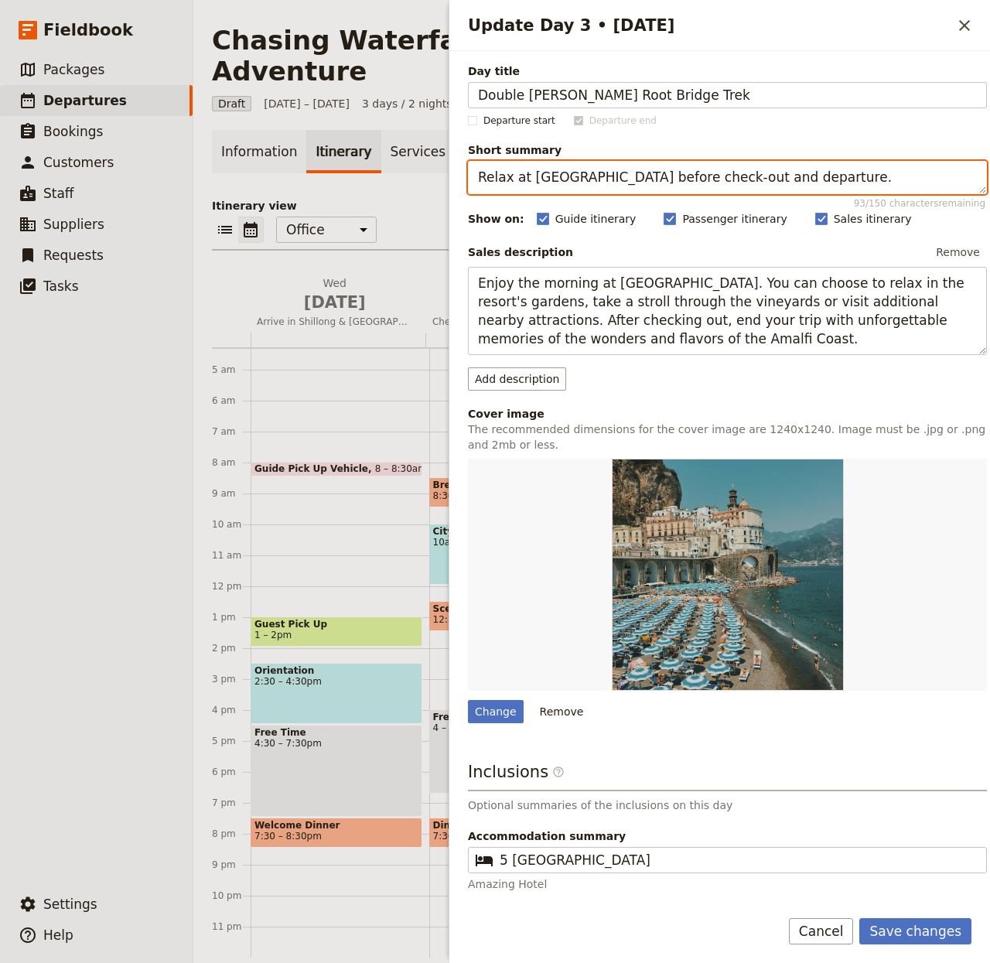
click at [634, 173] on textarea "Relax at Bosco dei Medici before check-out and departure." at bounding box center [727, 177] width 519 height 33
paste textarea "Hike to the famous living root bridge and swim in pools"
click at [670, 186] on textarea "Hike to the famous living root bridge and swim in pools." at bounding box center [727, 177] width 519 height 33
paste textarea "Breakfast at the hotel. Trek to the Double Decker Living Root Bridge in Nongria…"
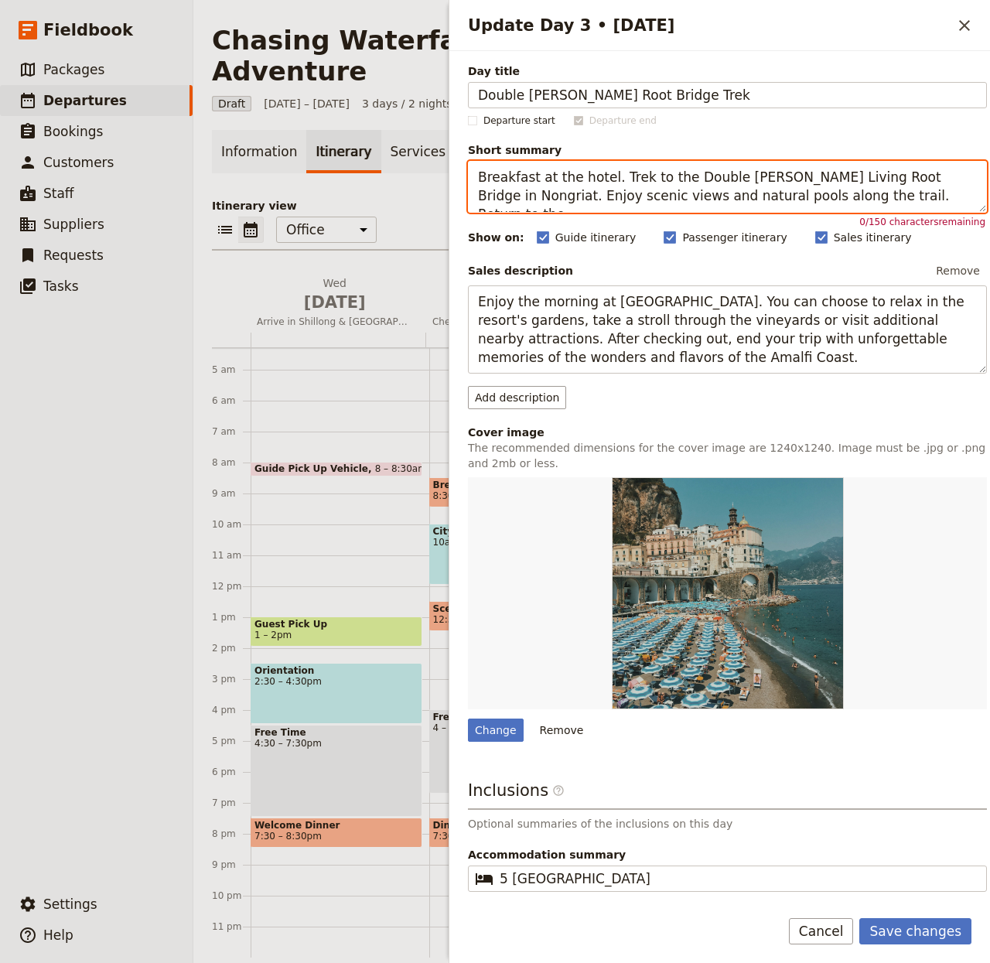
click at [773, 193] on textarea "Breakfast at the hotel. Trek to the Double Decker Living Root Bridge in Nongria…" at bounding box center [727, 187] width 519 height 52
click at [684, 194] on textarea "Breakfast at the hotel. Trek to the Double Decker Living Root Bridge in Nongria…" at bounding box center [727, 187] width 519 height 52
paste textarea "Hike to the famous living root bridge and swim in pools."
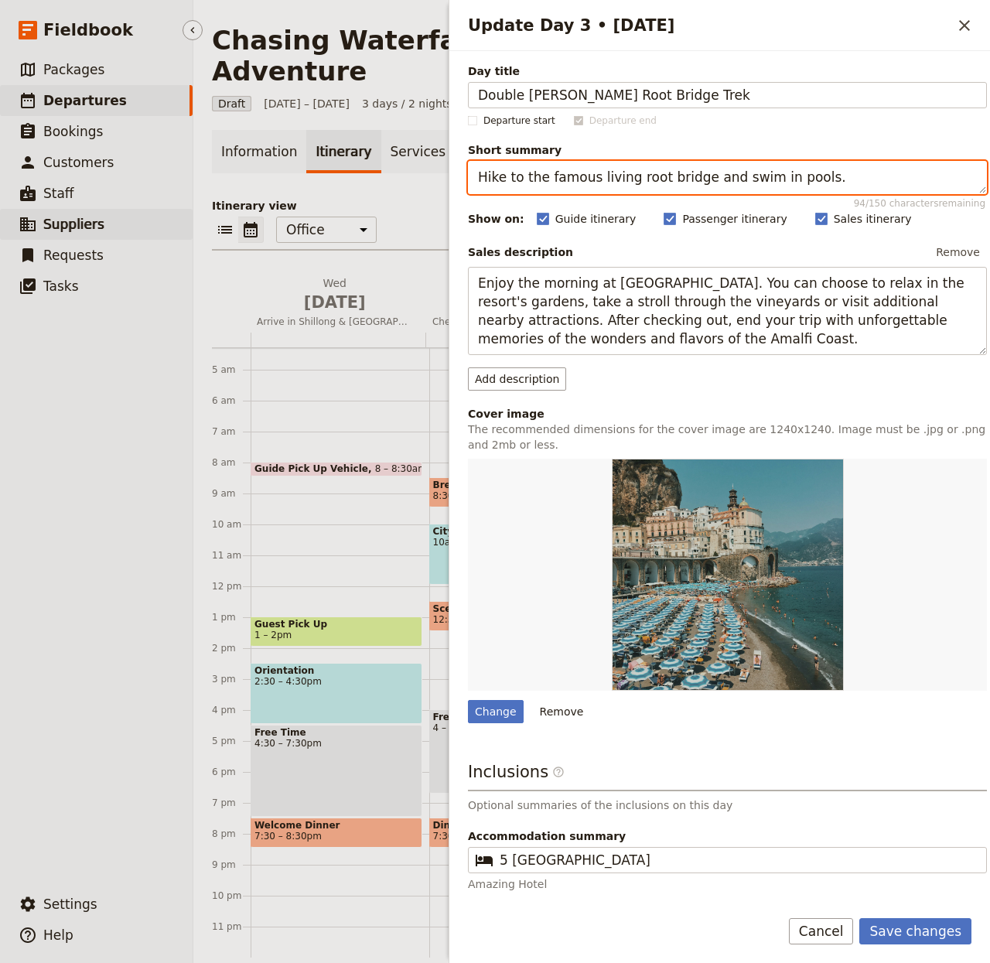
type textarea "Hike to the famous living root bridge and swim in pools."
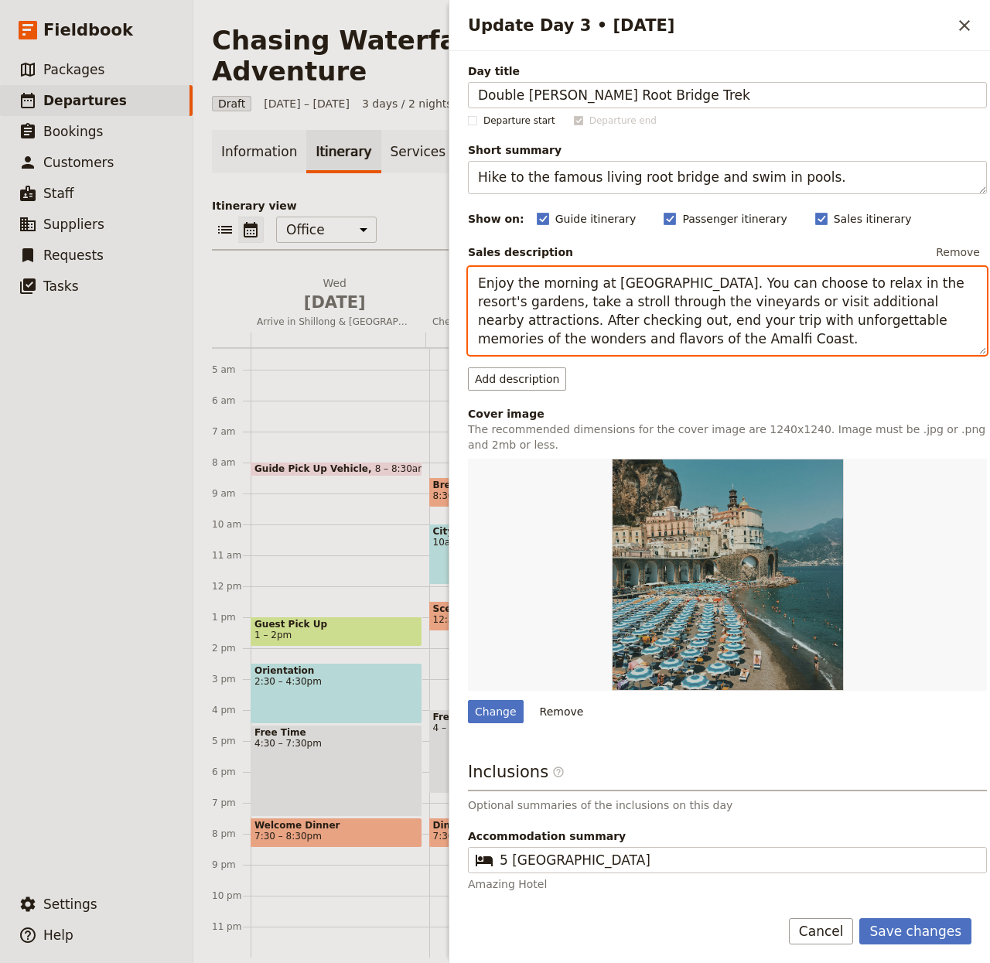
click at [620, 290] on textarea "Enjoy the morning at Bosco dei Medici Resort. You can choose to relax in the re…" at bounding box center [727, 311] width 519 height 89
paste textarea "Breakfast at the hotel. Trek to the Double Decker Living Root Bridge in Nongria…"
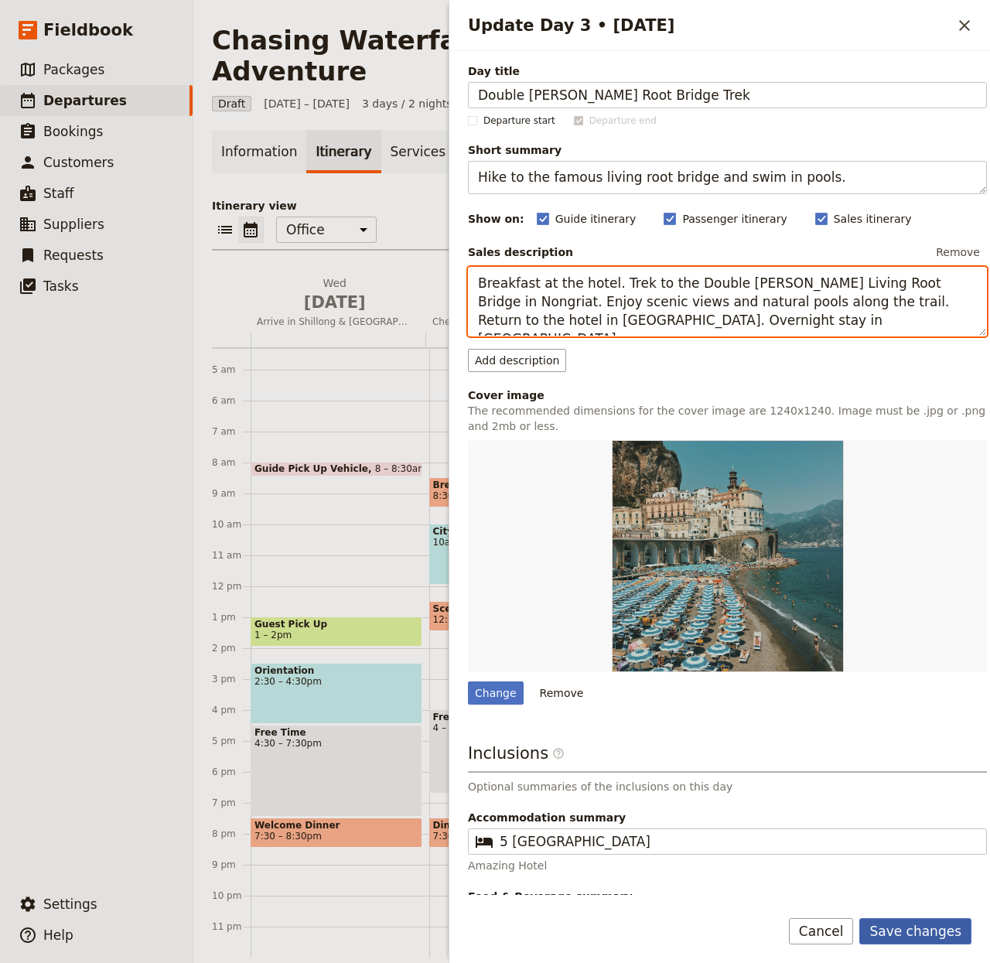
type textarea "Breakfast at the hotel. Trek to the Double Decker Living Root Bridge in Nongria…"
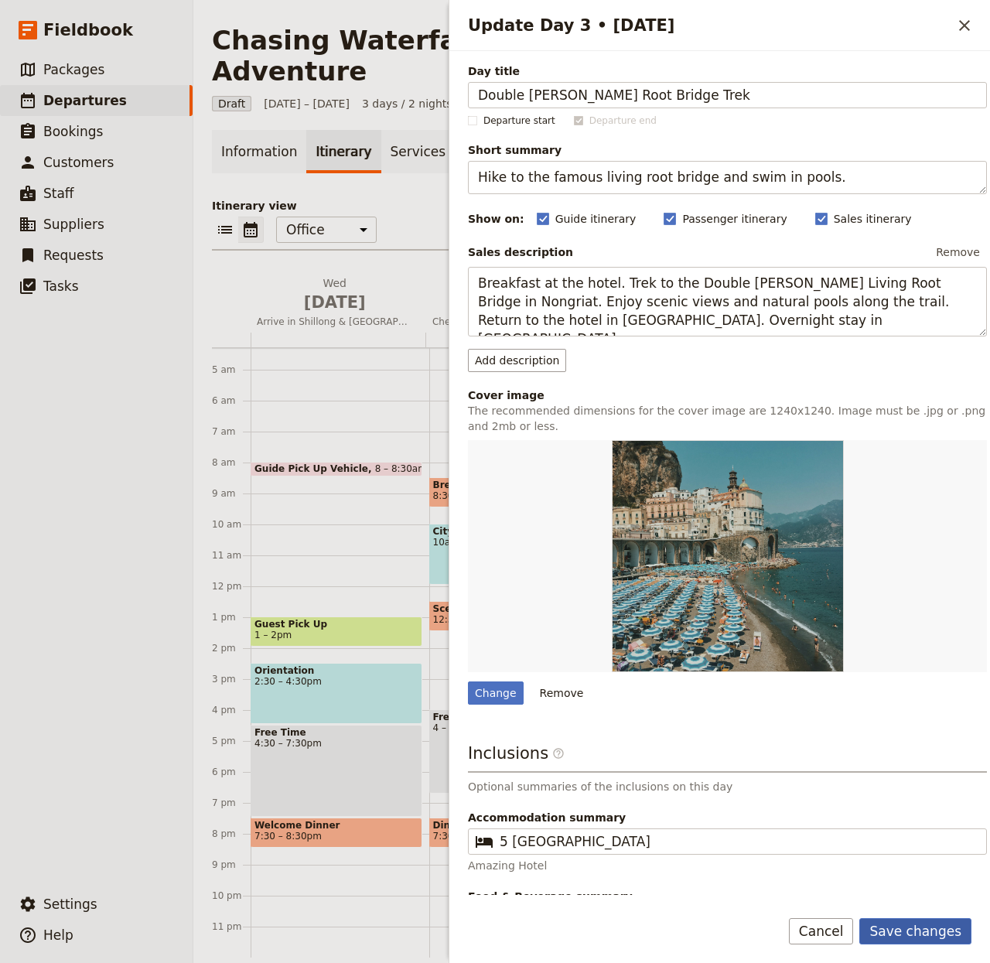
click at [894, 928] on button "Save changes" at bounding box center [915, 931] width 112 height 26
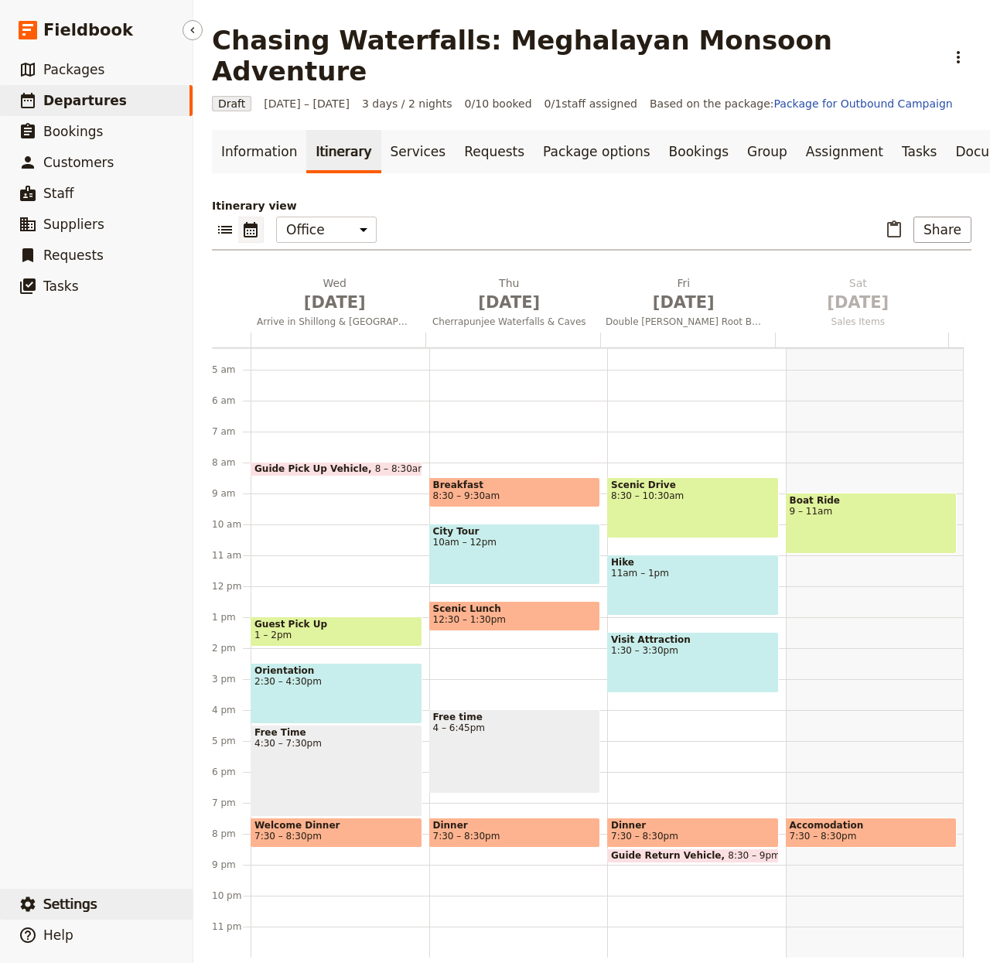
click at [87, 896] on span "Settings" at bounding box center [70, 903] width 54 height 15
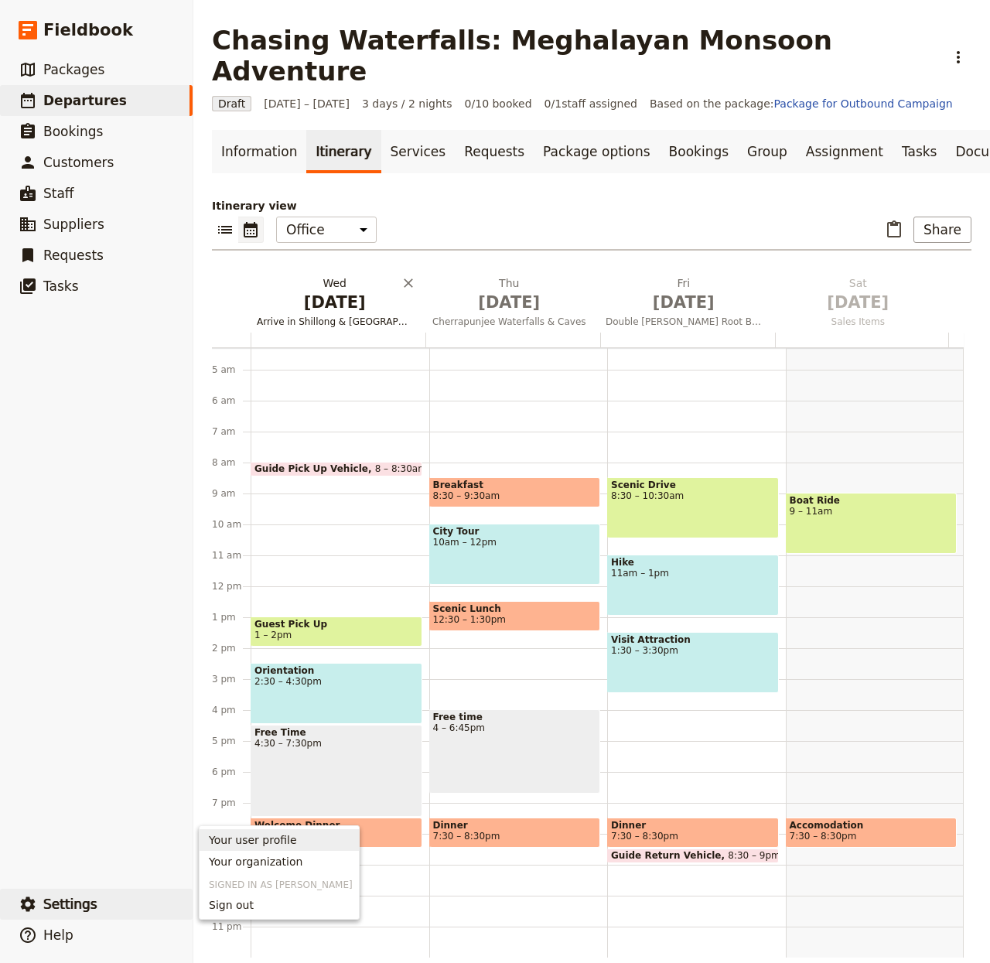
click at [321, 291] on span "[DATE]" at bounding box center [335, 302] width 156 height 23
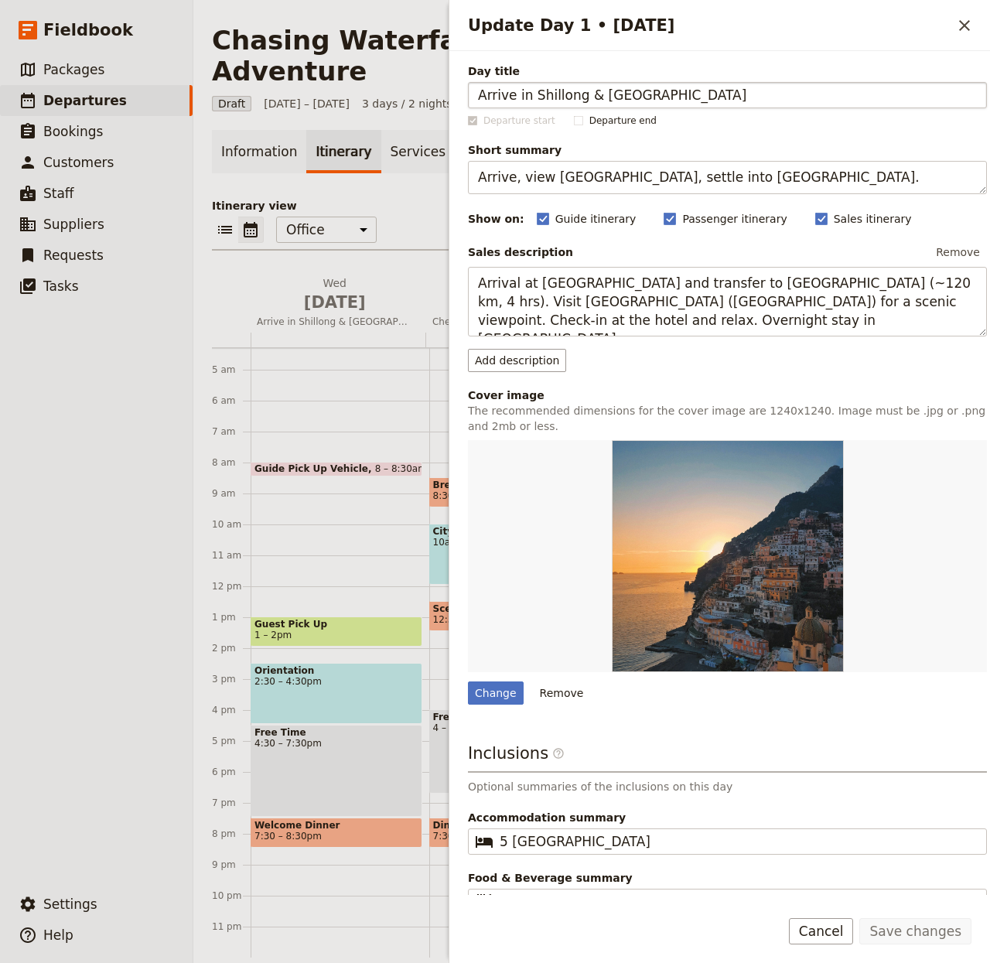
drag, startPoint x: 702, startPoint y: 101, endPoint x: 594, endPoint y: 89, distance: 108.2
click at [594, 89] on input "Arrive in Shillong & Umiam Lake" at bounding box center [727, 95] width 519 height 26
click at [958, 23] on icon "Close drawer" at bounding box center [964, 25] width 19 height 19
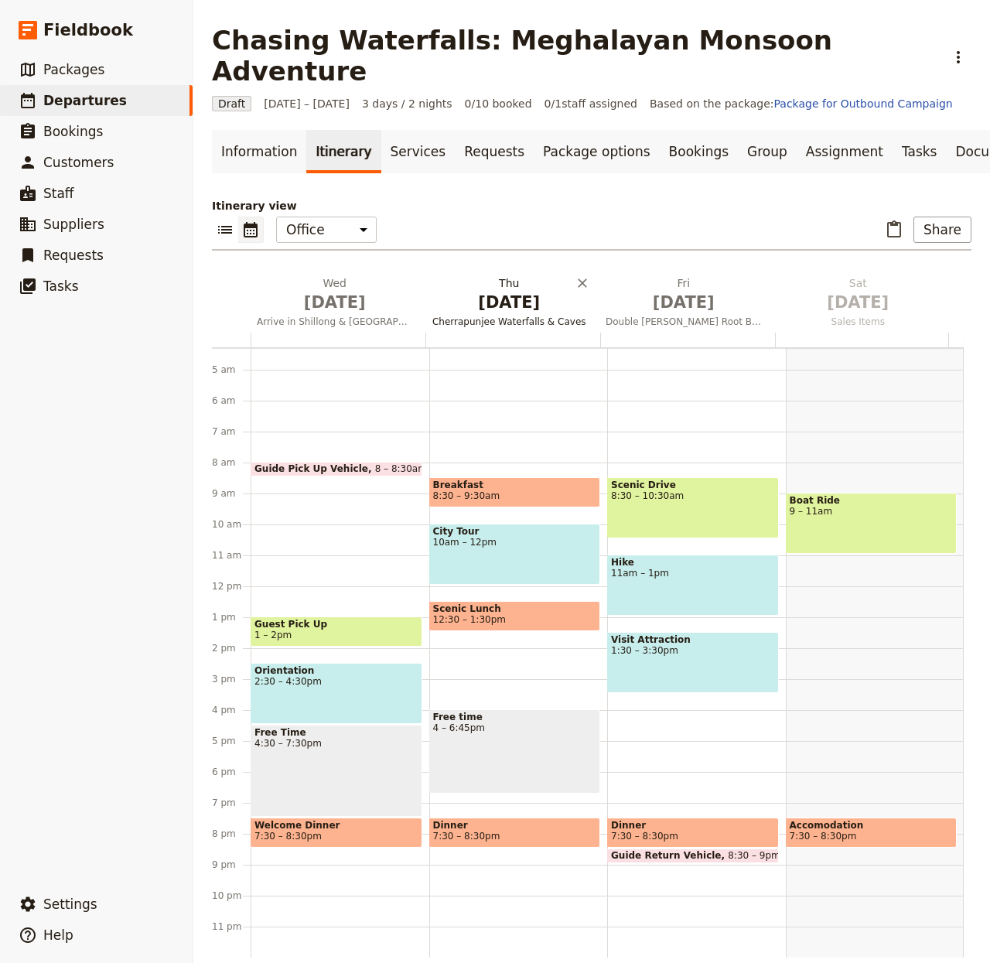
click at [497, 291] on span "[DATE]" at bounding box center [510, 302] width 156 height 23
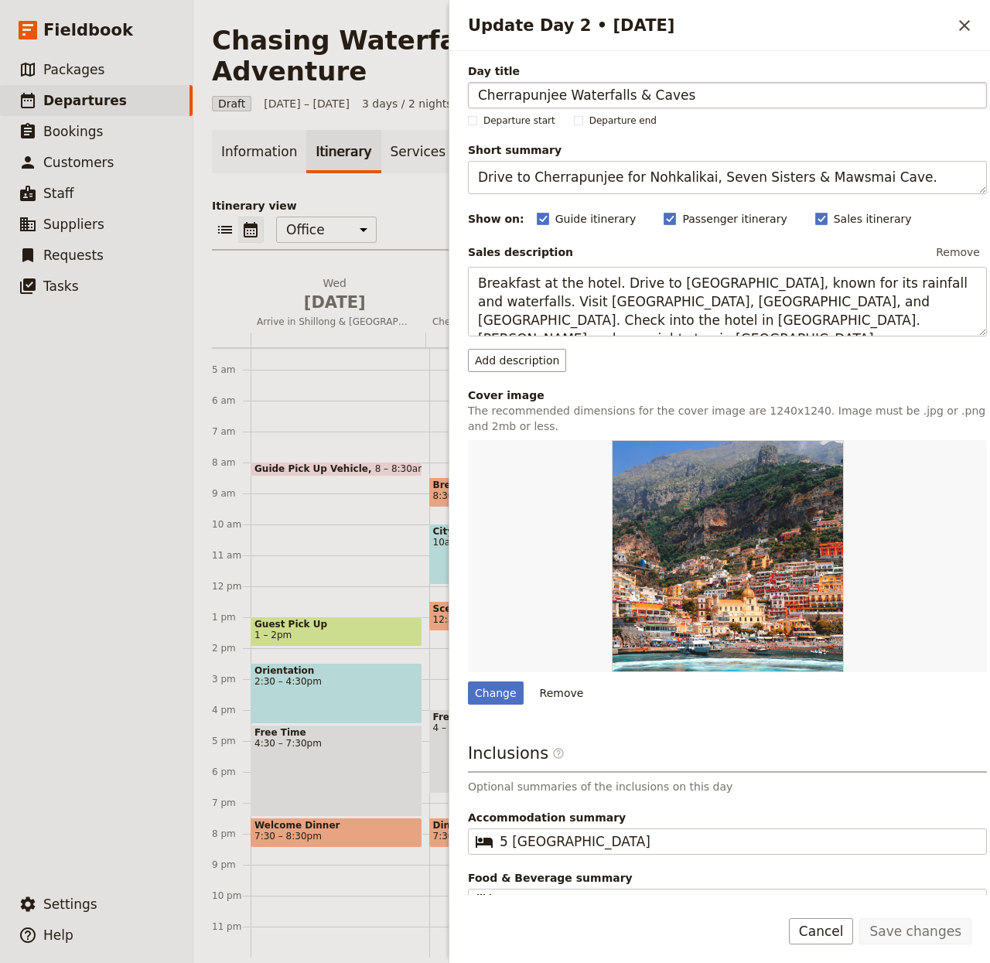
click at [463, 92] on div "Day title Cherrapunjee Waterfalls & Caves Departure start Departure end Short s…" at bounding box center [719, 473] width 541 height 844
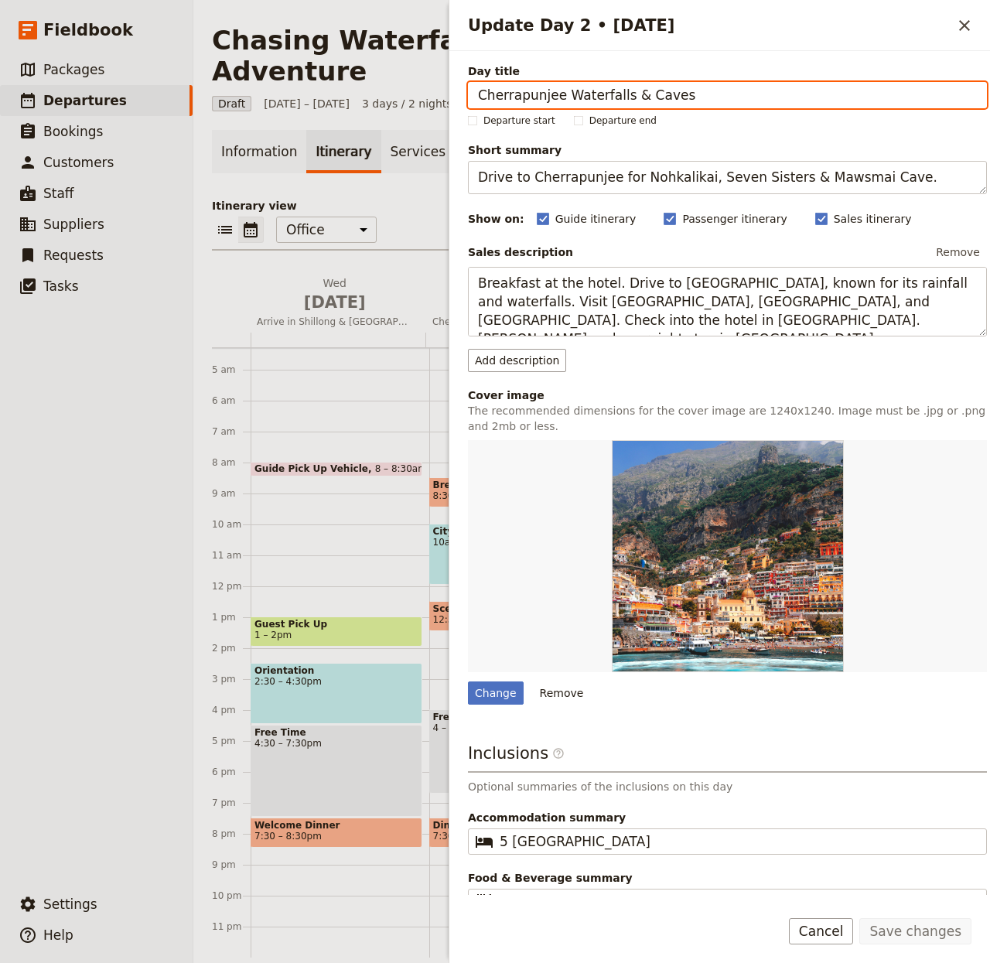
click at [485, 94] on input "Cherrapunjee Waterfalls & Caves" at bounding box center [727, 95] width 519 height 26
click at [422, 198] on p "Itinerary view" at bounding box center [592, 205] width 760 height 15
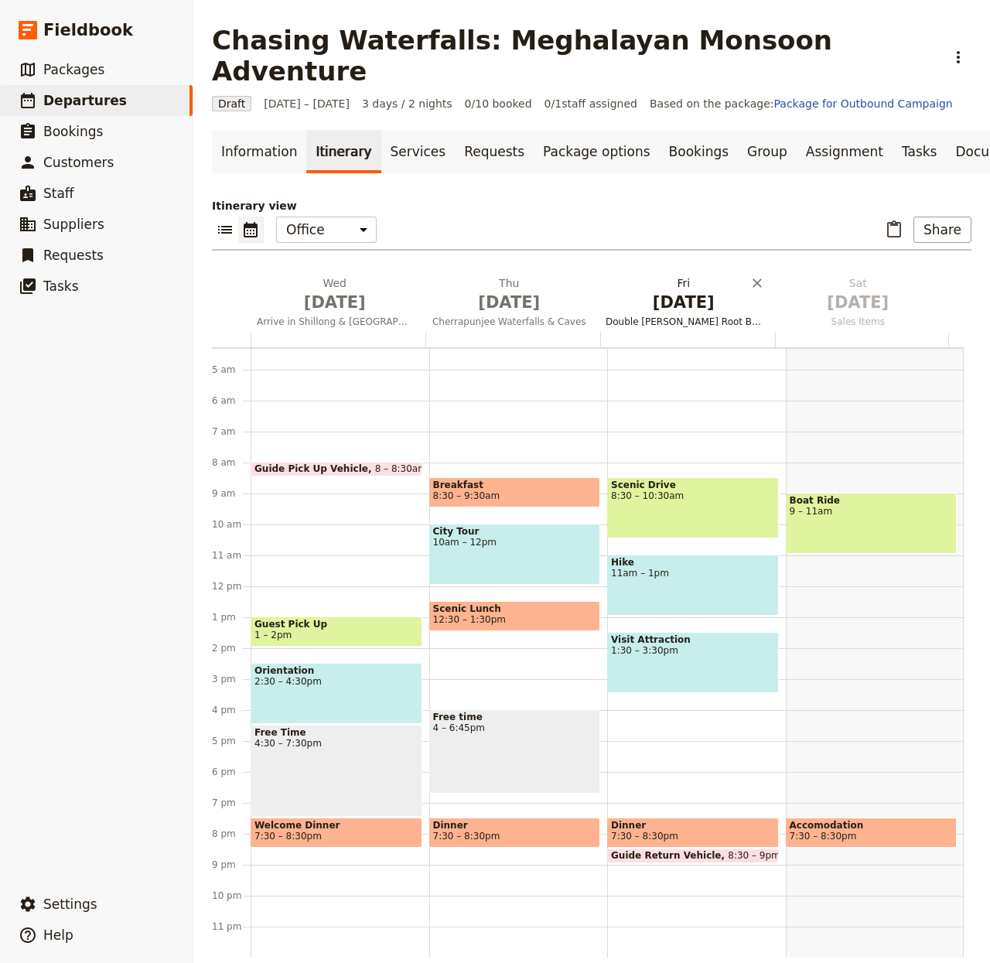
click at [679, 291] on span "[DATE]" at bounding box center [684, 302] width 156 height 23
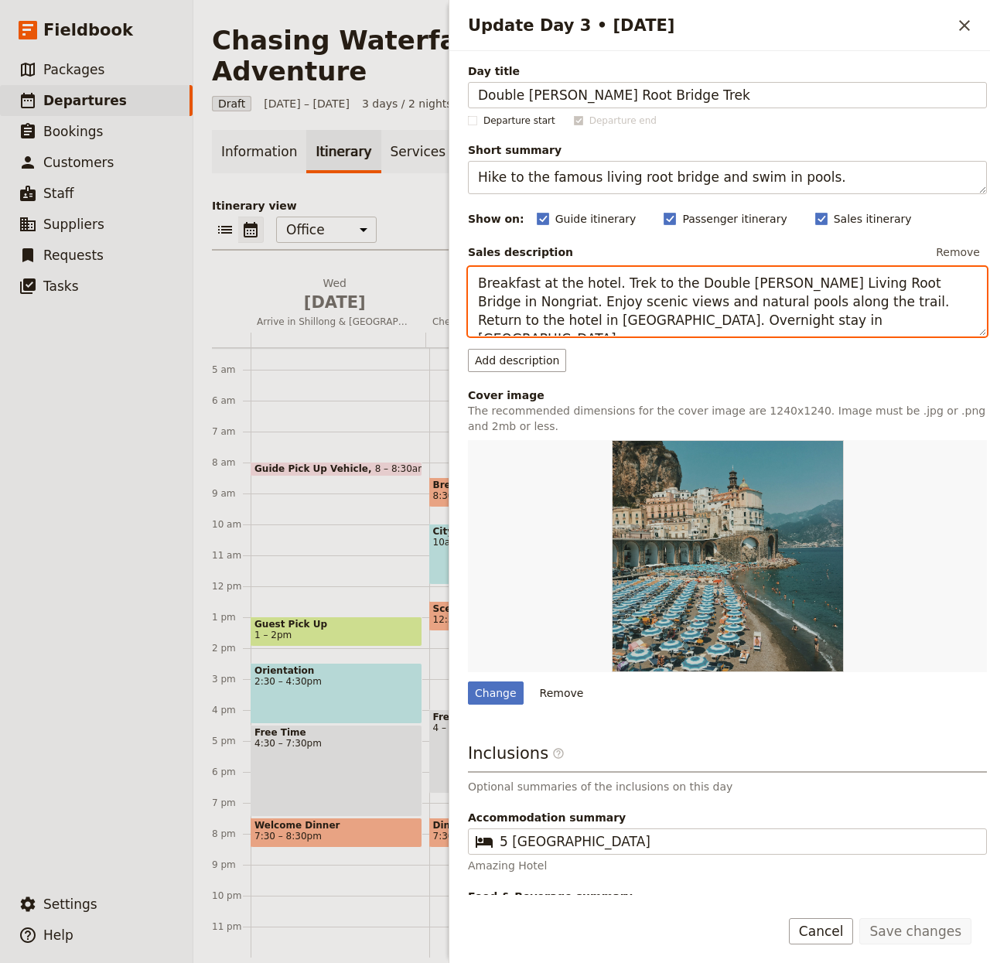
click at [912, 288] on textarea "Breakfast at the hotel. Trek to the Double Decker Living Root Bridge in Nongria…" at bounding box center [727, 302] width 519 height 70
click at [710, 319] on textarea "Breakfast at the hotel. Trek to the Double Decker Living Root Bridge in Nongria…" at bounding box center [727, 302] width 519 height 70
click at [426, 39] on h1 "Chasing Waterfalls: Meghalayan Monsoon Adventure" at bounding box center [574, 56] width 724 height 62
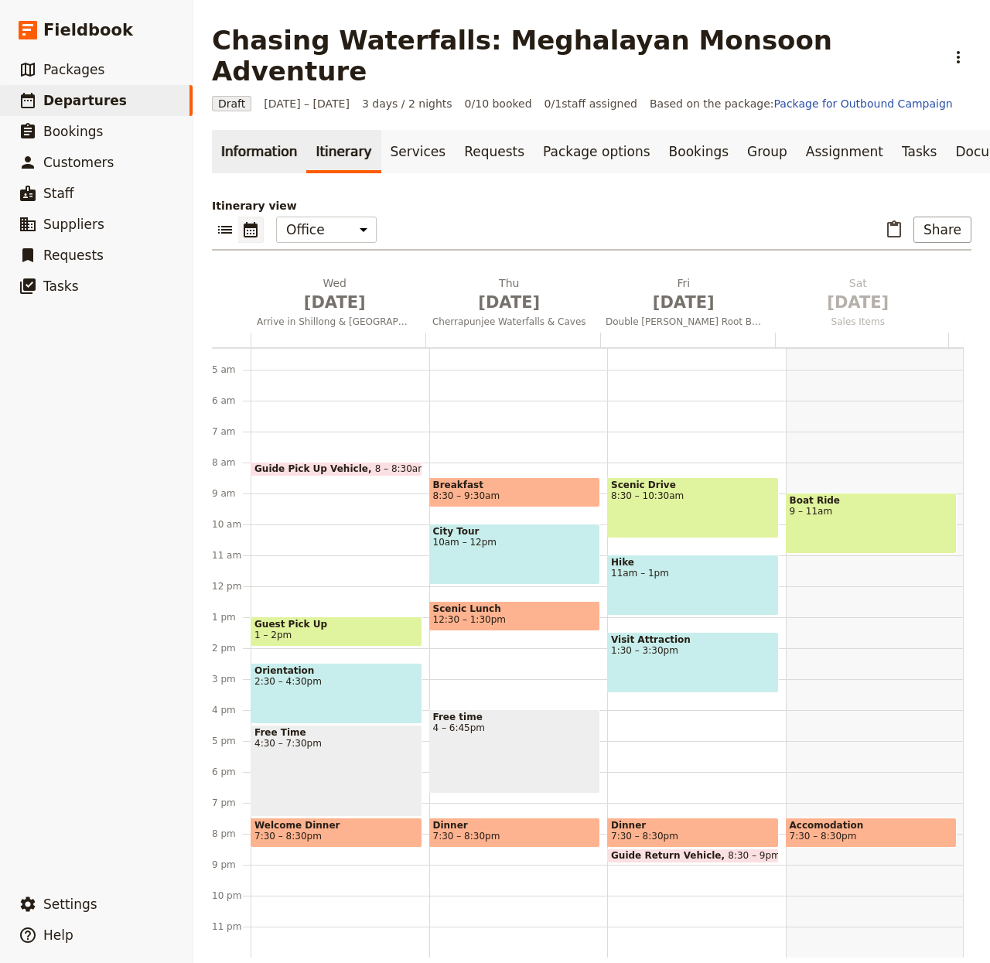
click at [248, 134] on link "Information" at bounding box center [259, 151] width 94 height 43
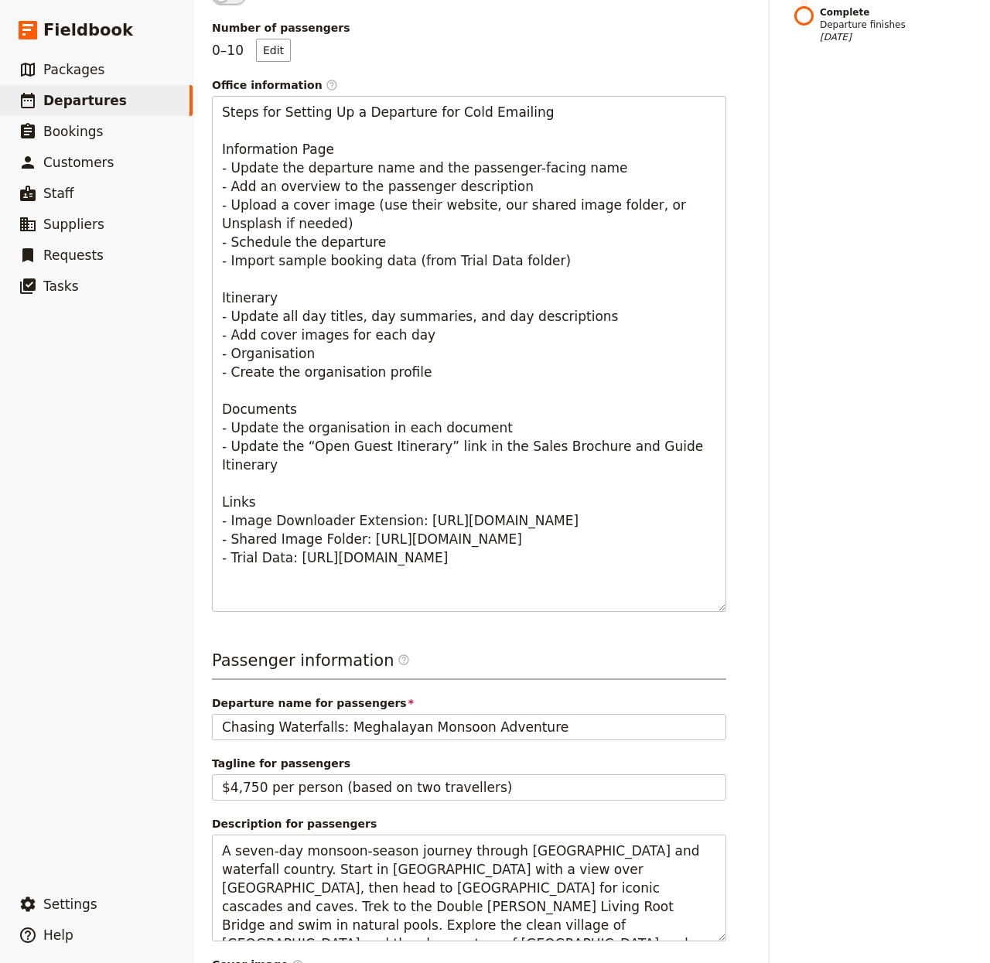
scroll to position [800, 0]
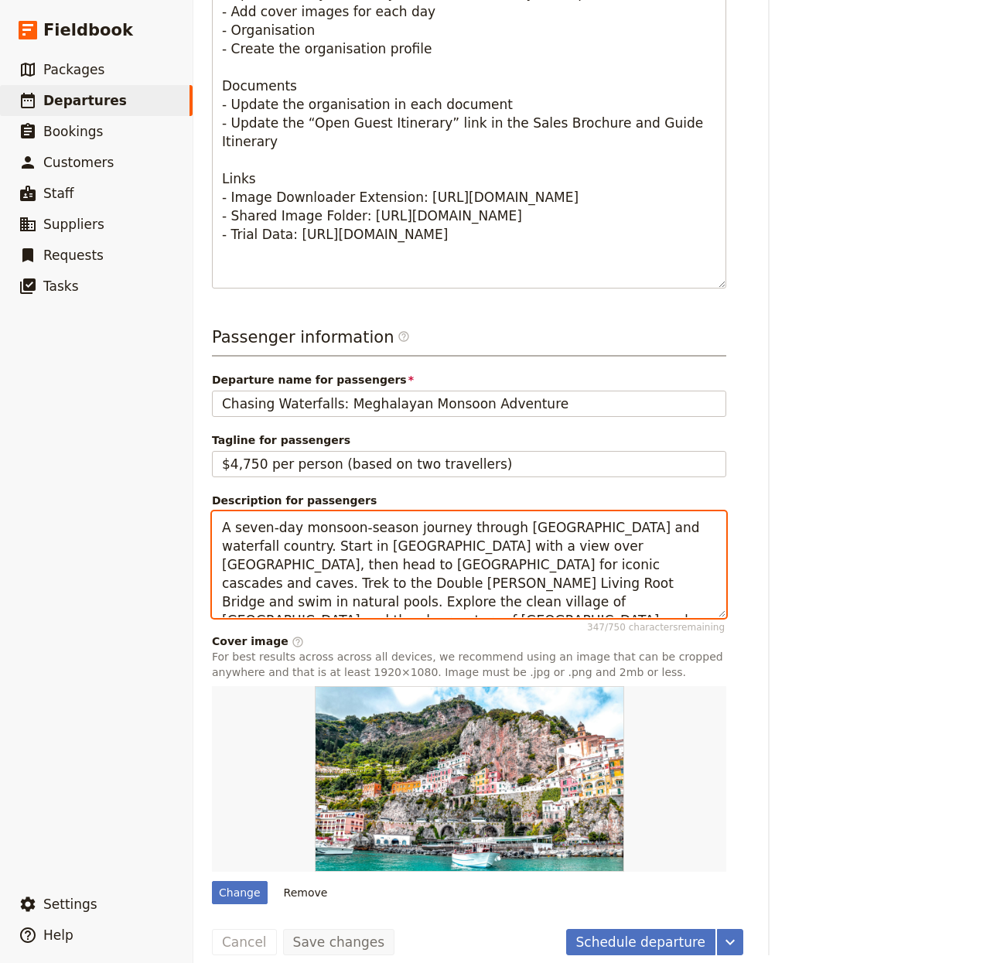
click at [534, 517] on textarea "A seven-day monsoon-season journey through Meghalaya’s green hills and waterfal…" at bounding box center [469, 565] width 514 height 108
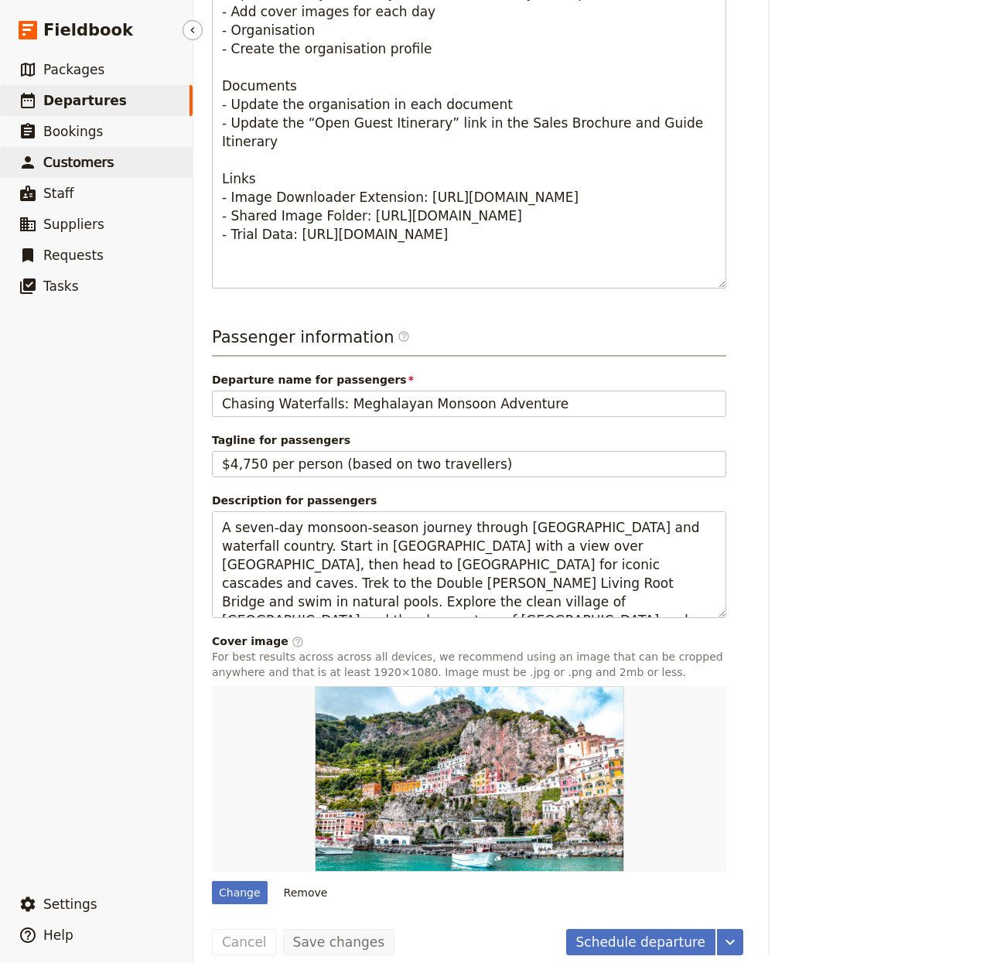
scroll to position [0, 0]
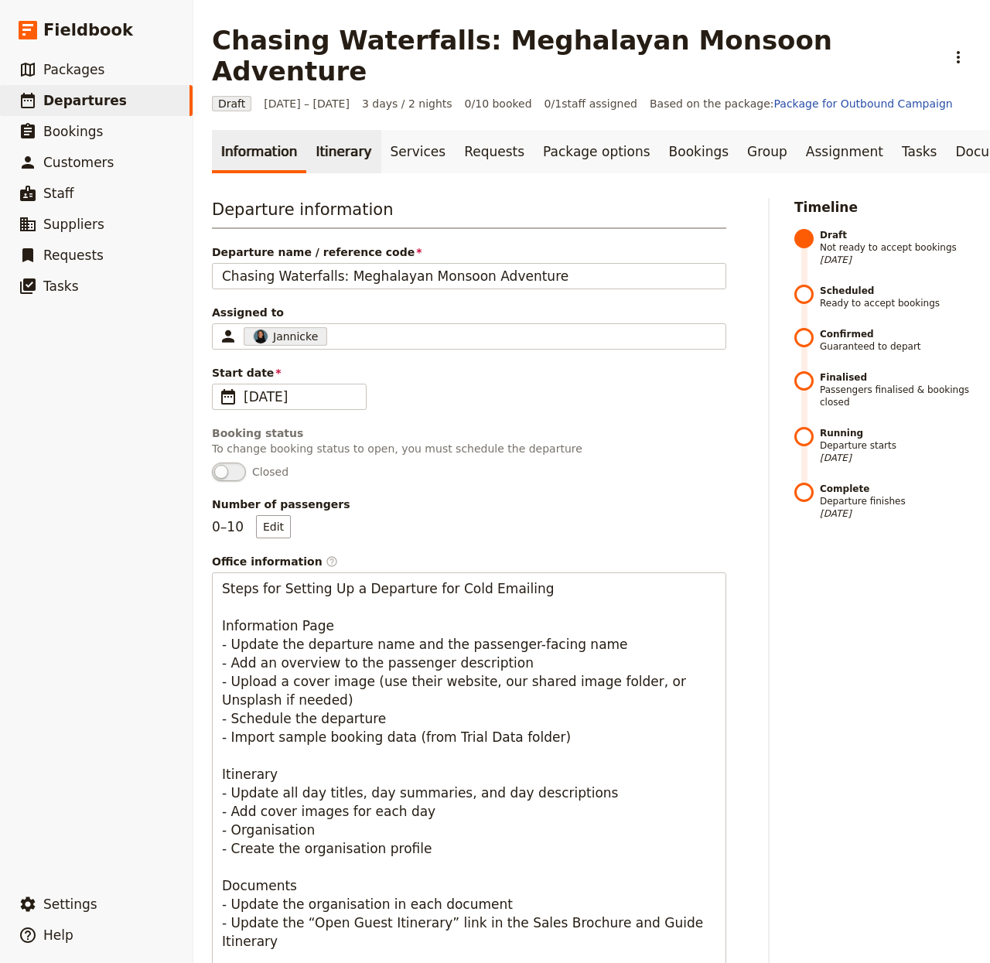
click at [326, 131] on link "Itinerary" at bounding box center [343, 151] width 74 height 43
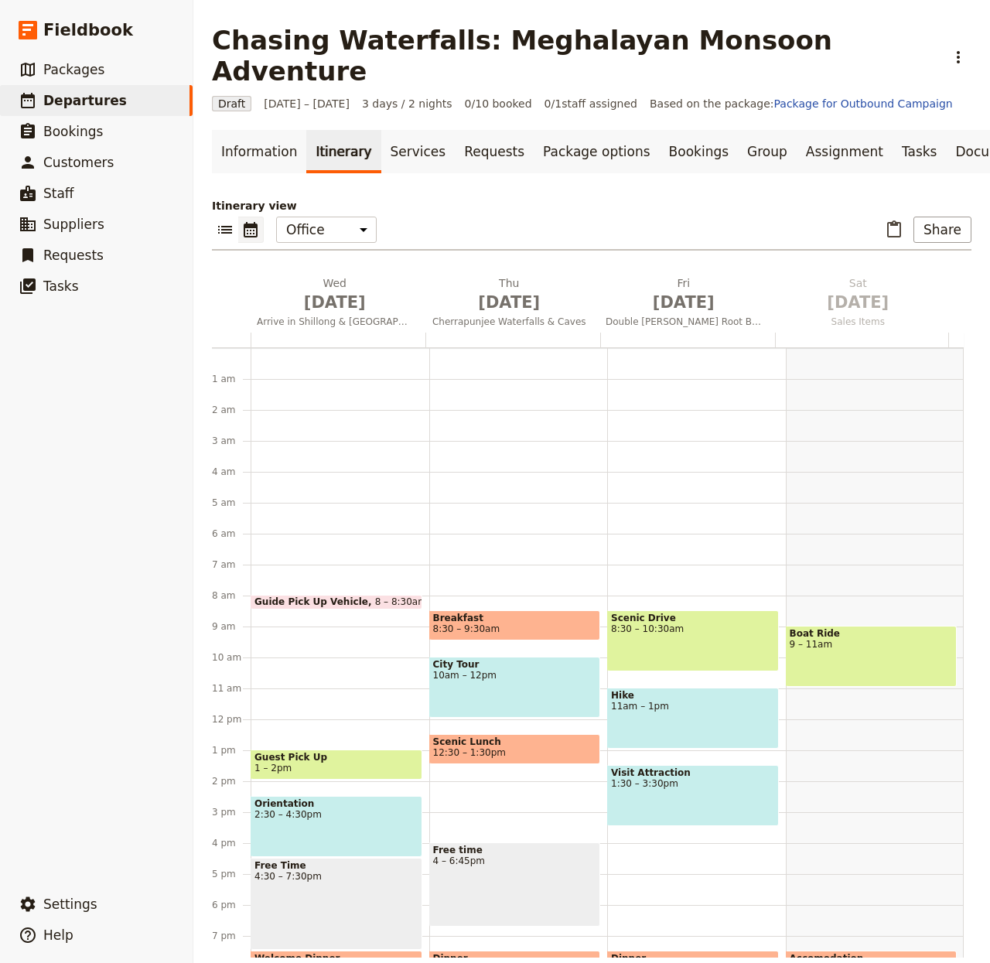
scroll to position [133, 0]
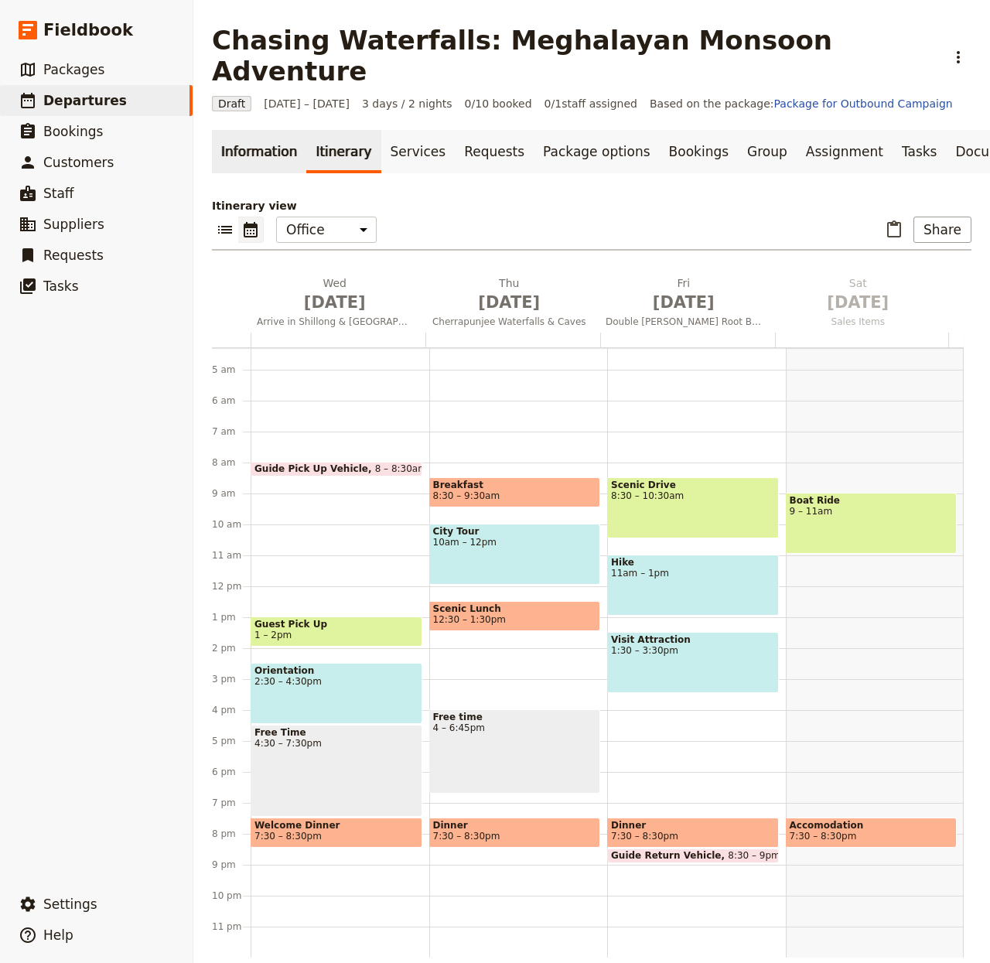
click at [239, 130] on link "Information" at bounding box center [259, 151] width 94 height 43
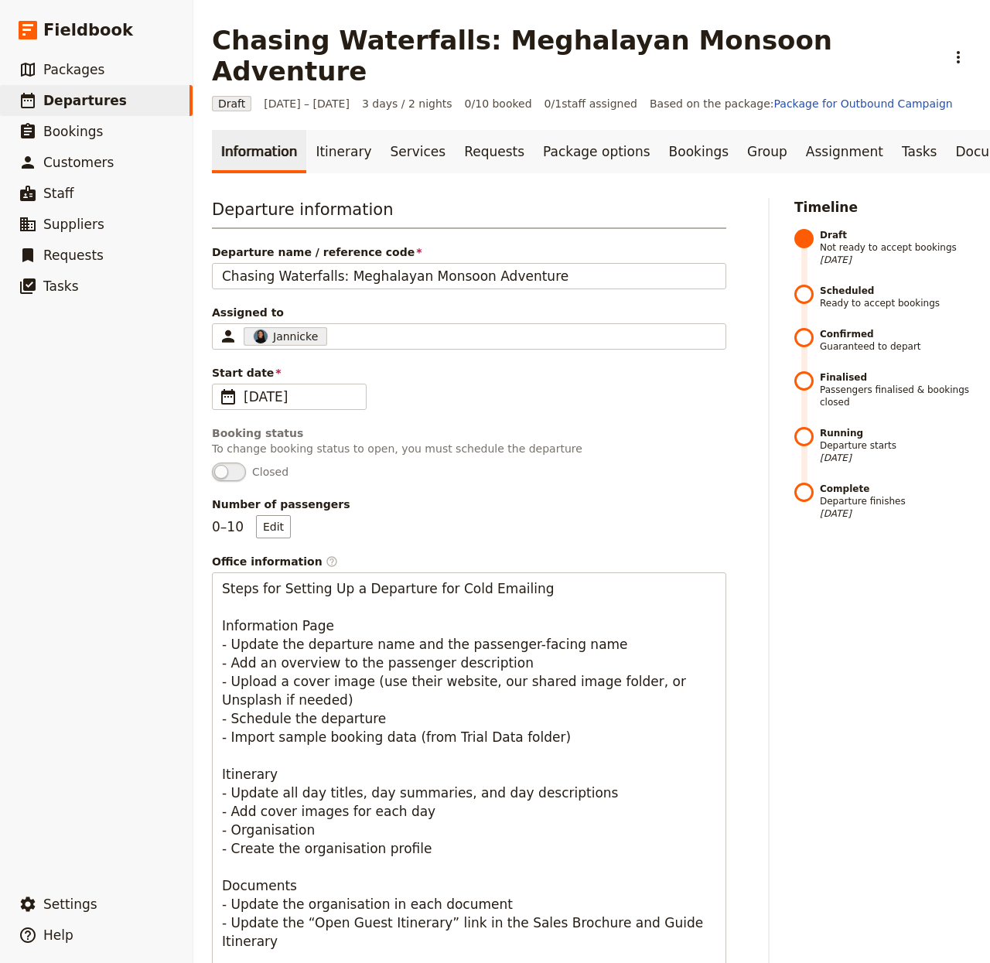
click at [771, 612] on div "Departure information Departure name / reference code Chasing Waterfalls: Megha…" at bounding box center [592, 976] width 760 height 1557
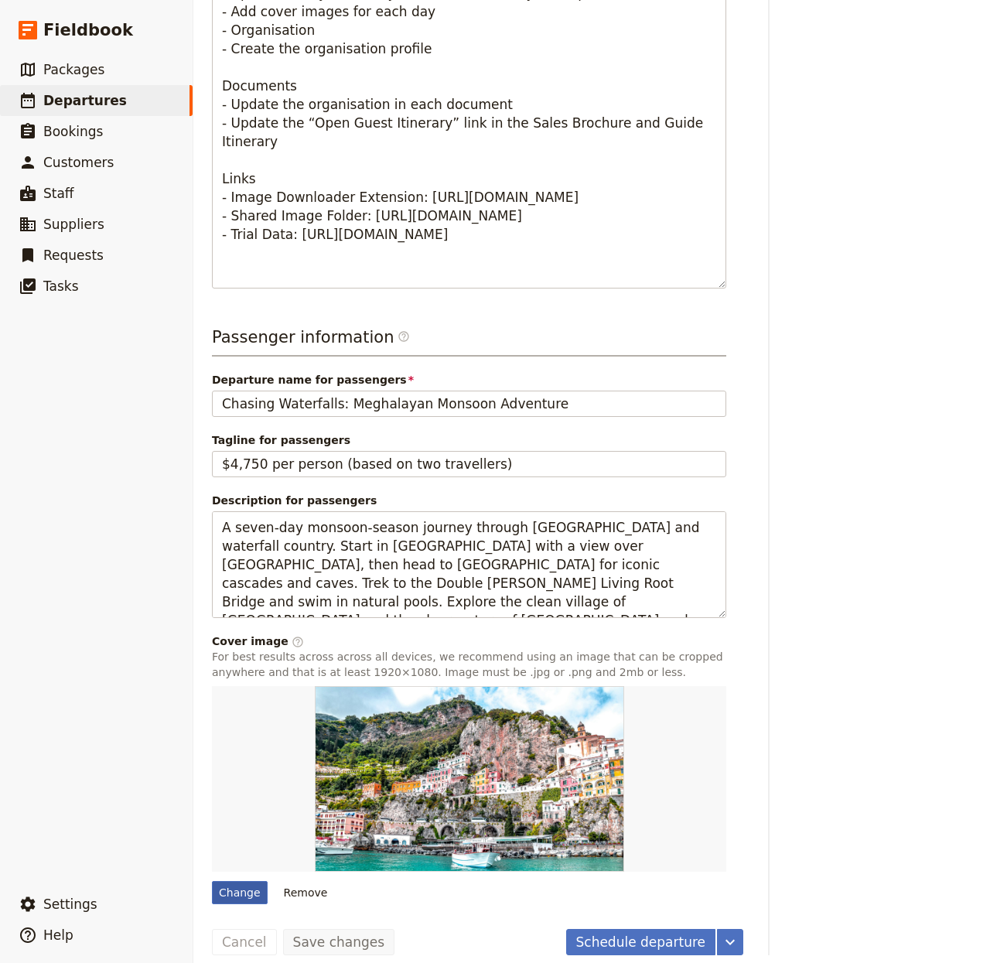
click at [230, 881] on div "Change" at bounding box center [240, 892] width 56 height 23
click at [212, 880] on input "Change" at bounding box center [211, 880] width 1 height 1
type input "C:\fakepath\kamil-gliwinski-xcPw1-5OHTk-unsplash.jpg"
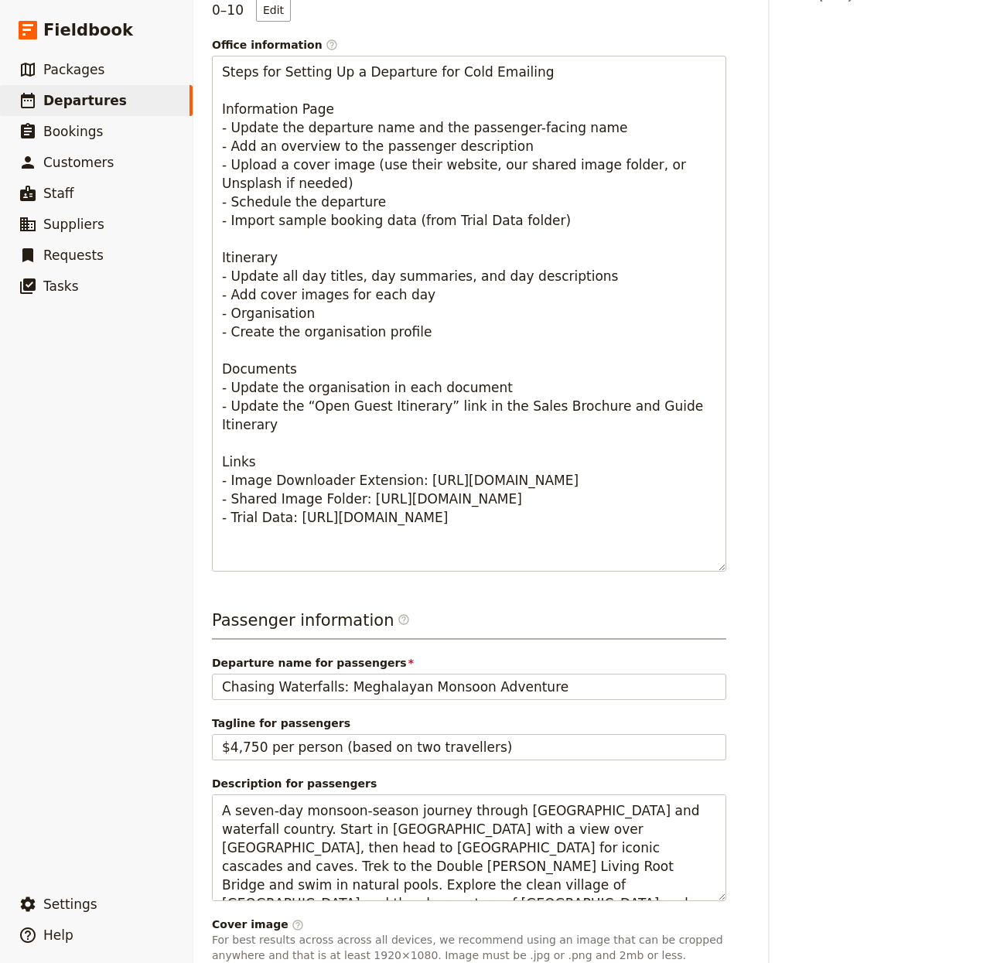
scroll to position [0, 0]
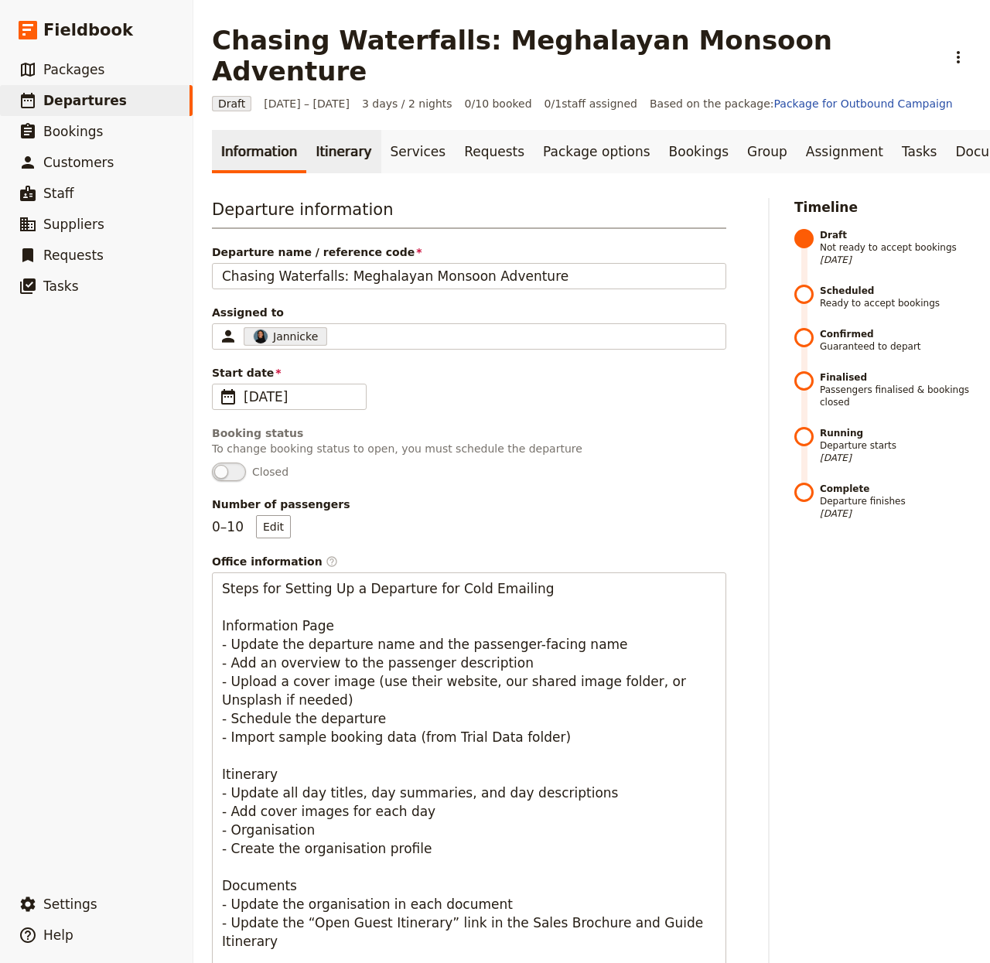
click at [312, 130] on link "Itinerary" at bounding box center [343, 151] width 74 height 43
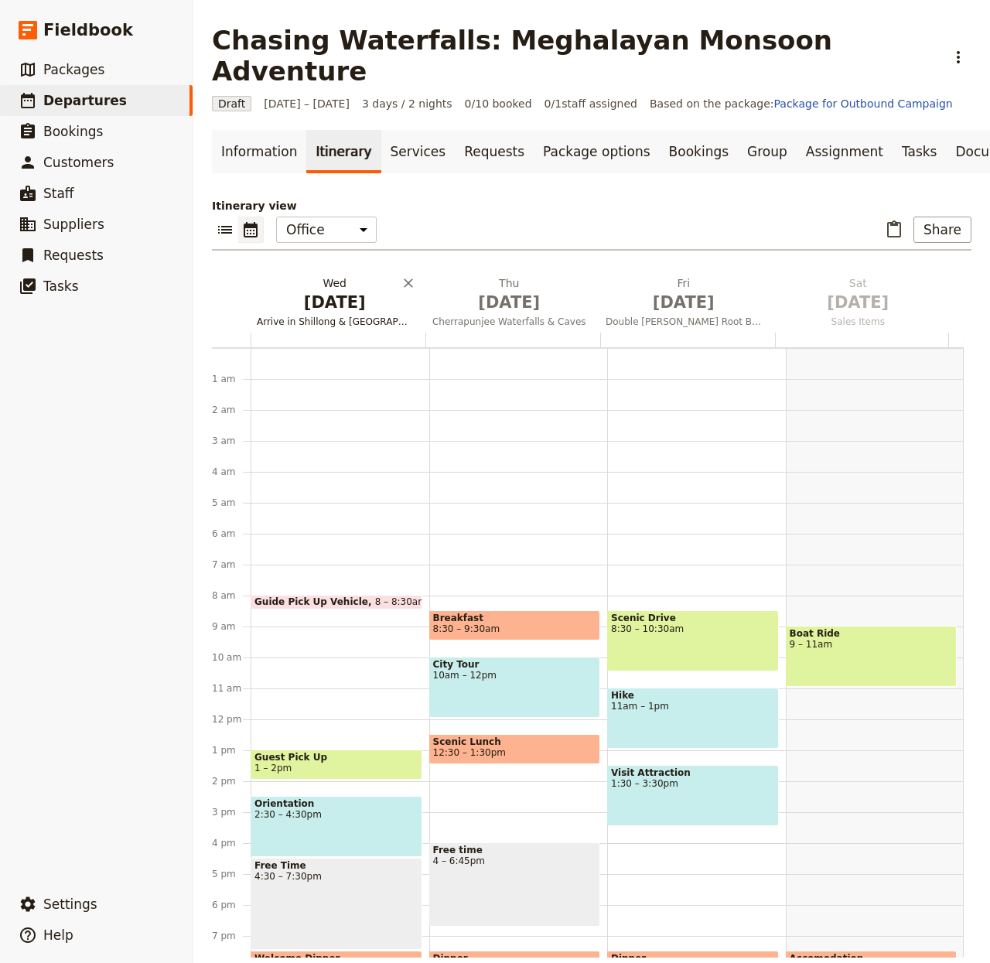
scroll to position [133, 0]
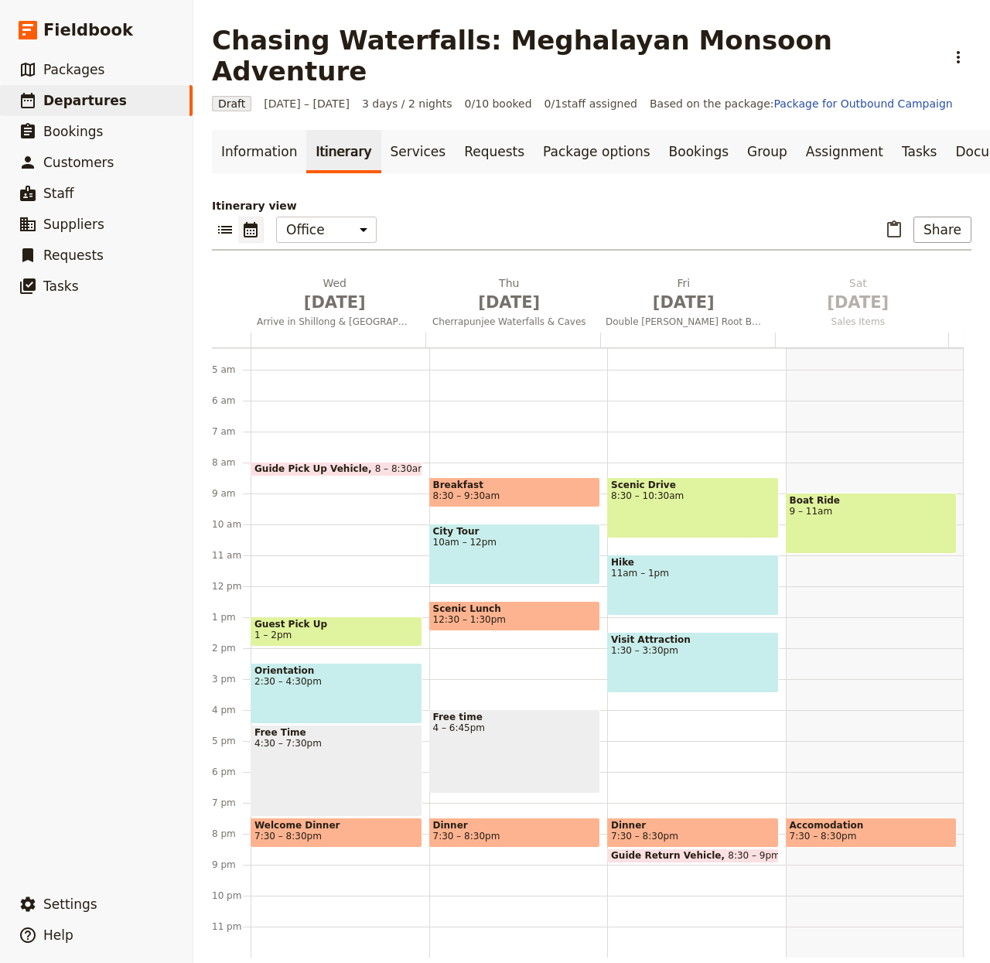
click at [326, 252] on div "Itinerary view ​ ​ Office Guide Passenger Sales ​ Share Wed Oct 1 Arrive in Shi…" at bounding box center [592, 578] width 760 height 760
click at [331, 291] on span "[DATE]" at bounding box center [335, 302] width 156 height 23
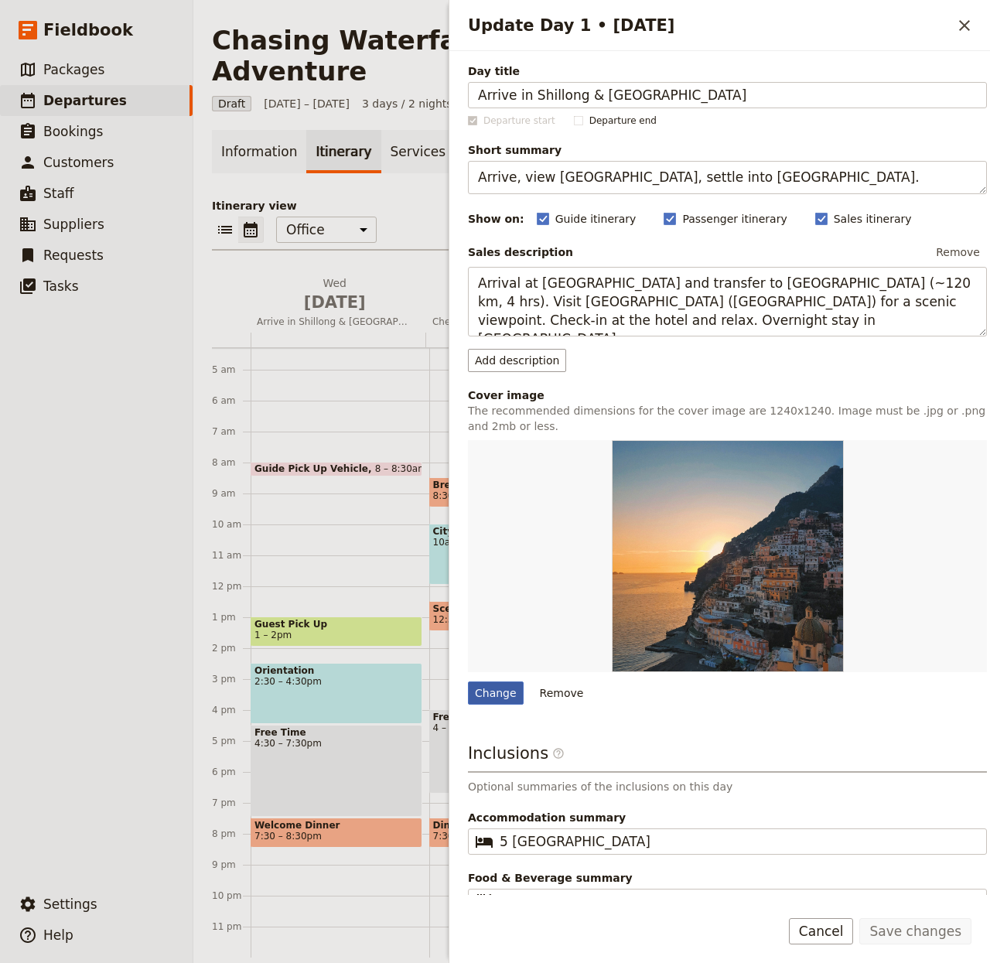
click at [507, 702] on div "Change" at bounding box center [496, 692] width 56 height 23
click at [468, 681] on input "Change" at bounding box center [467, 681] width 1 height 1
type input "C:\fakepath\janusz-maniak-VpCHHjbUJvY-unsplash.jpg"
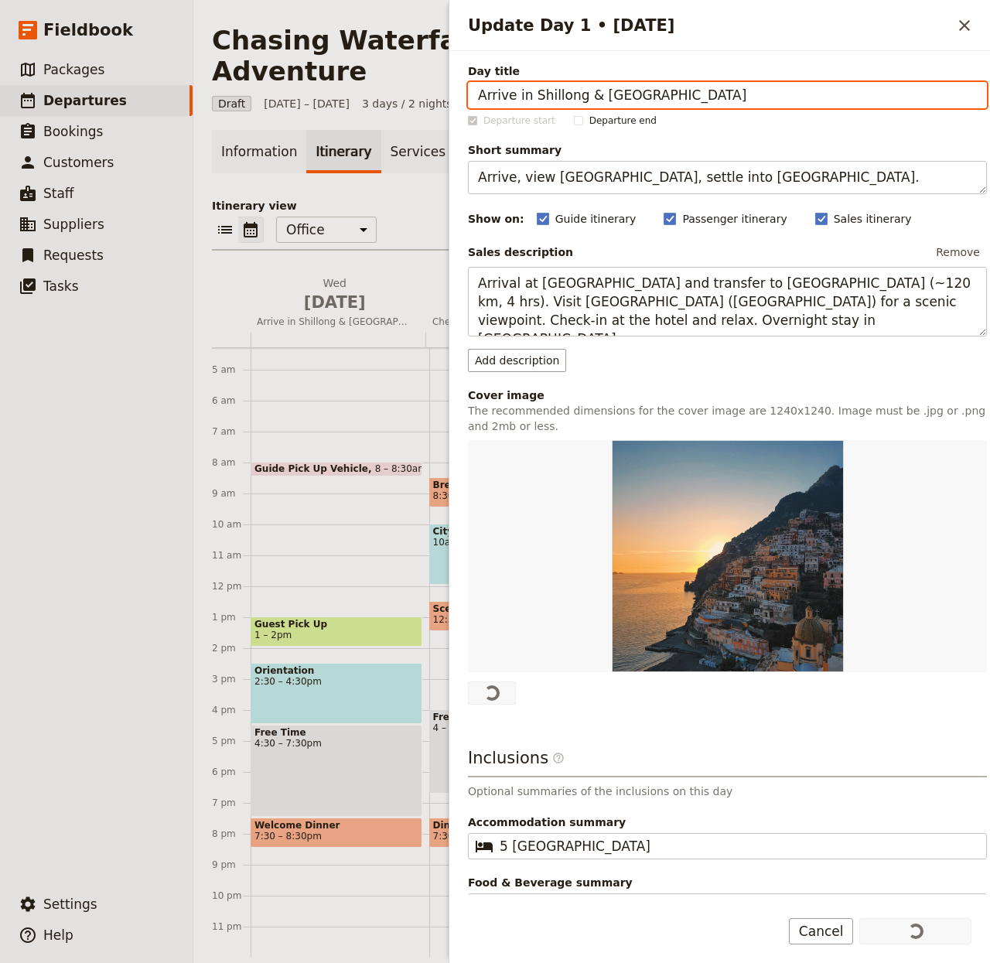
click at [437, 198] on p "Itinerary view" at bounding box center [592, 205] width 760 height 15
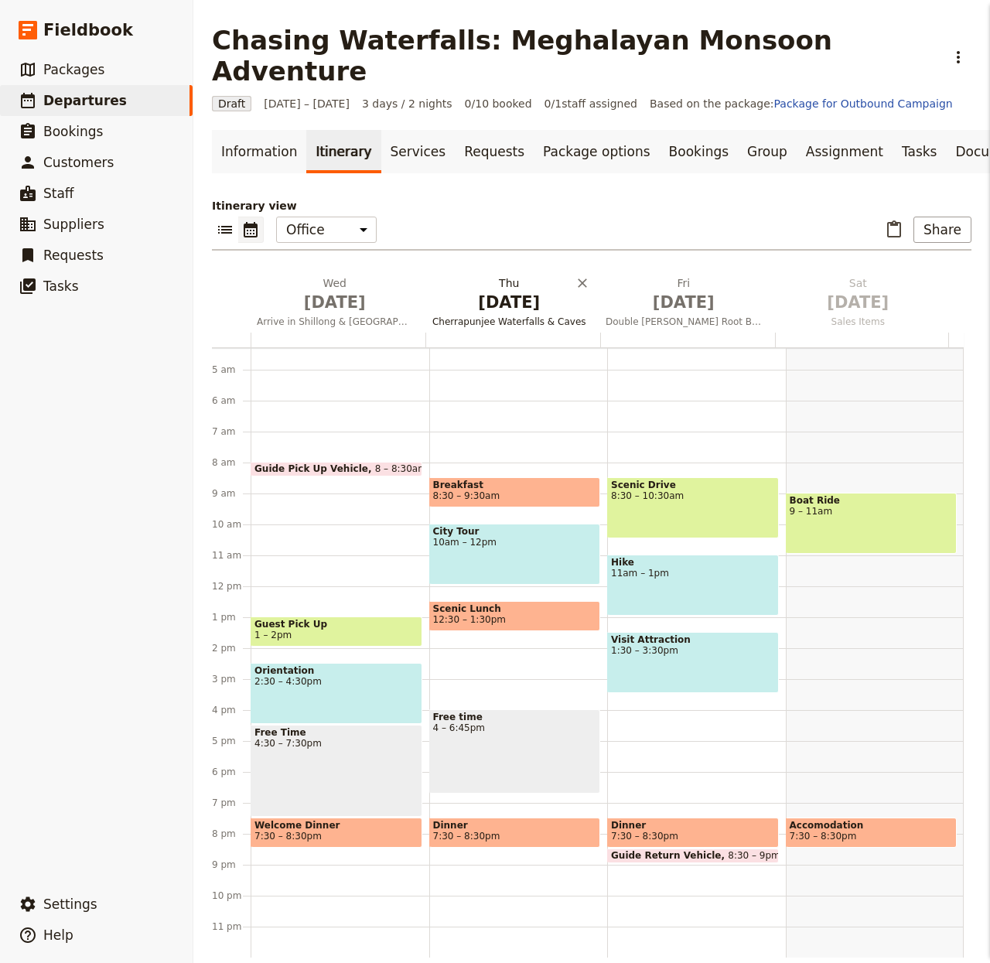
click at [480, 275] on h2 "Thu Oct 2 Cherrapunjee Waterfalls & Caves" at bounding box center [510, 294] width 156 height 39
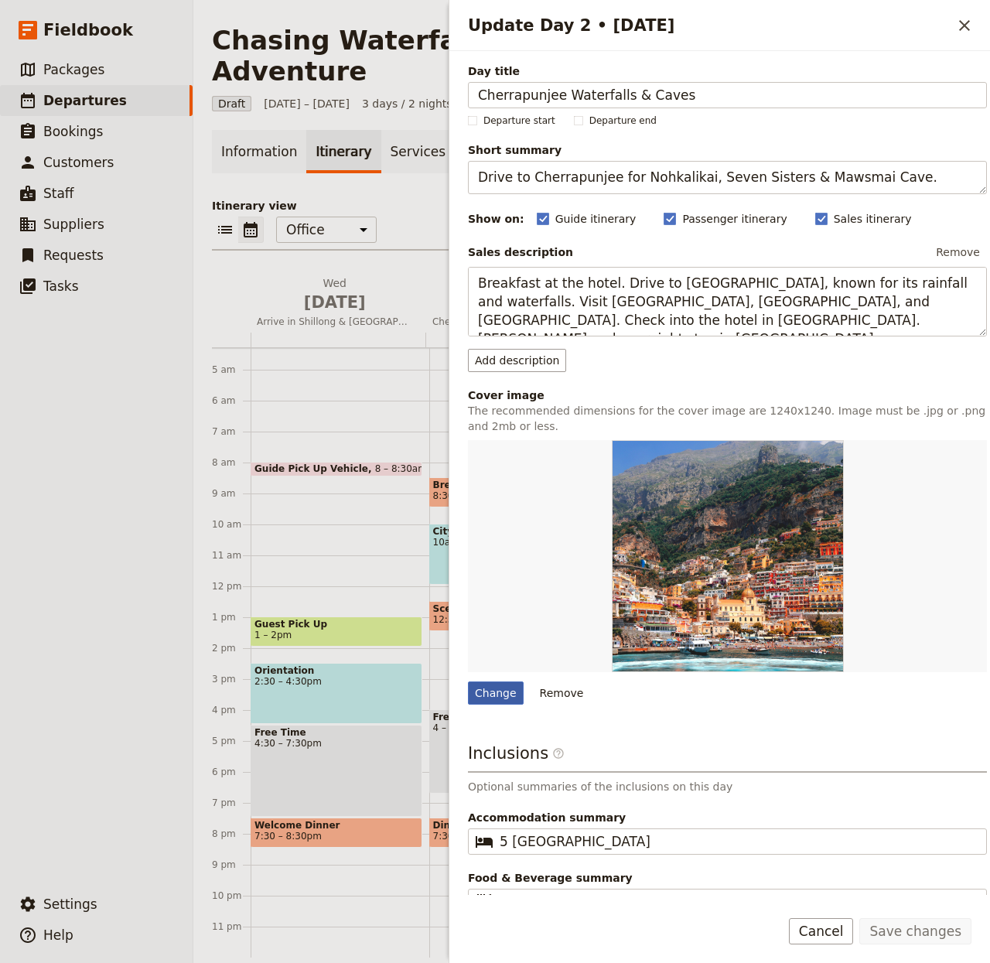
click at [498, 698] on div "Change" at bounding box center [496, 692] width 56 height 23
click at [468, 681] on input "Change" at bounding box center [467, 681] width 1 height 1
type input "C:\fakepath\nikolay-hinuLtbXeg0-unsplash.jpg"
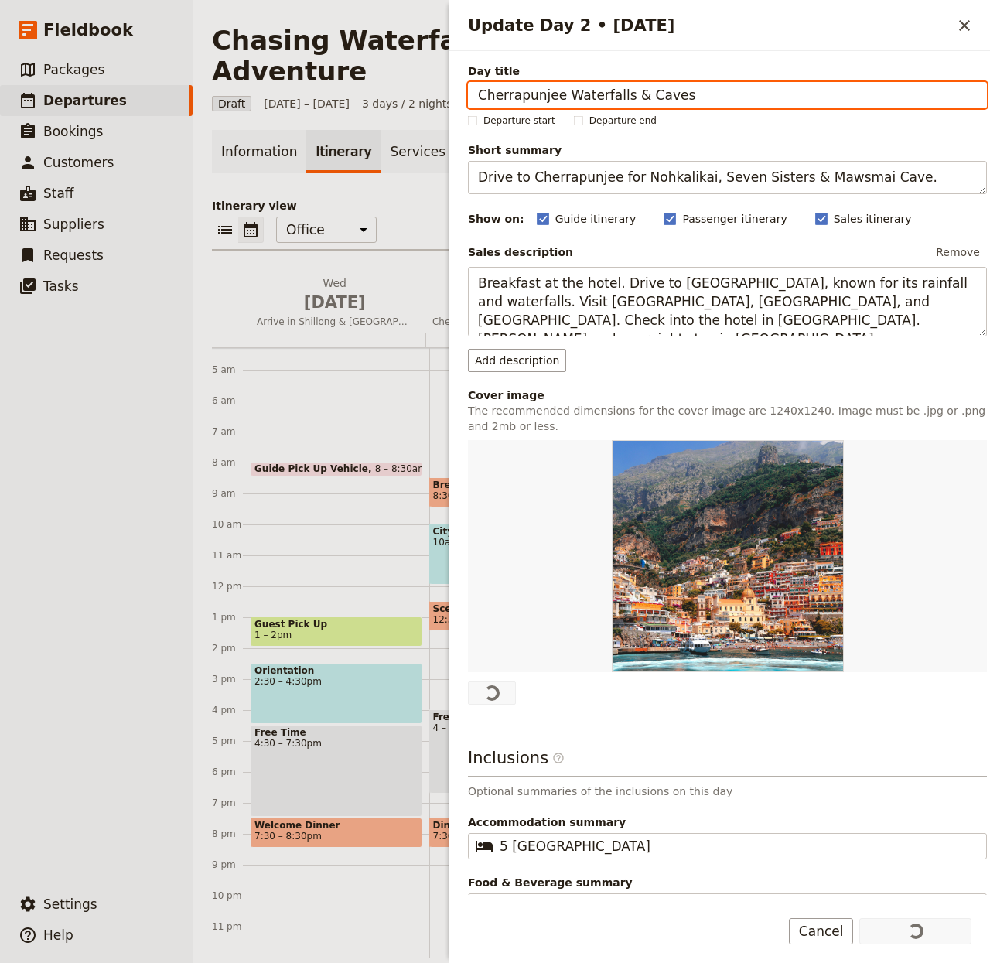
click at [398, 198] on p "Itinerary view" at bounding box center [592, 205] width 760 height 15
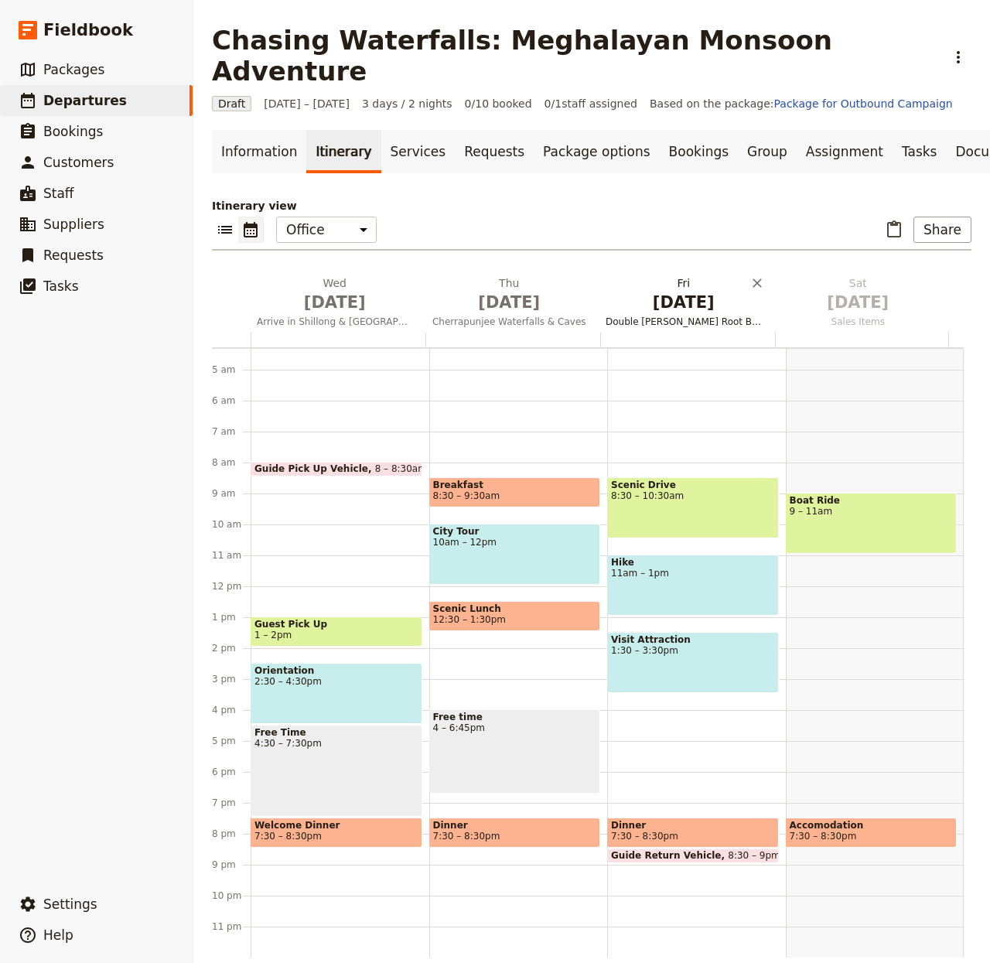
click at [677, 291] on span "[DATE]" at bounding box center [684, 302] width 156 height 23
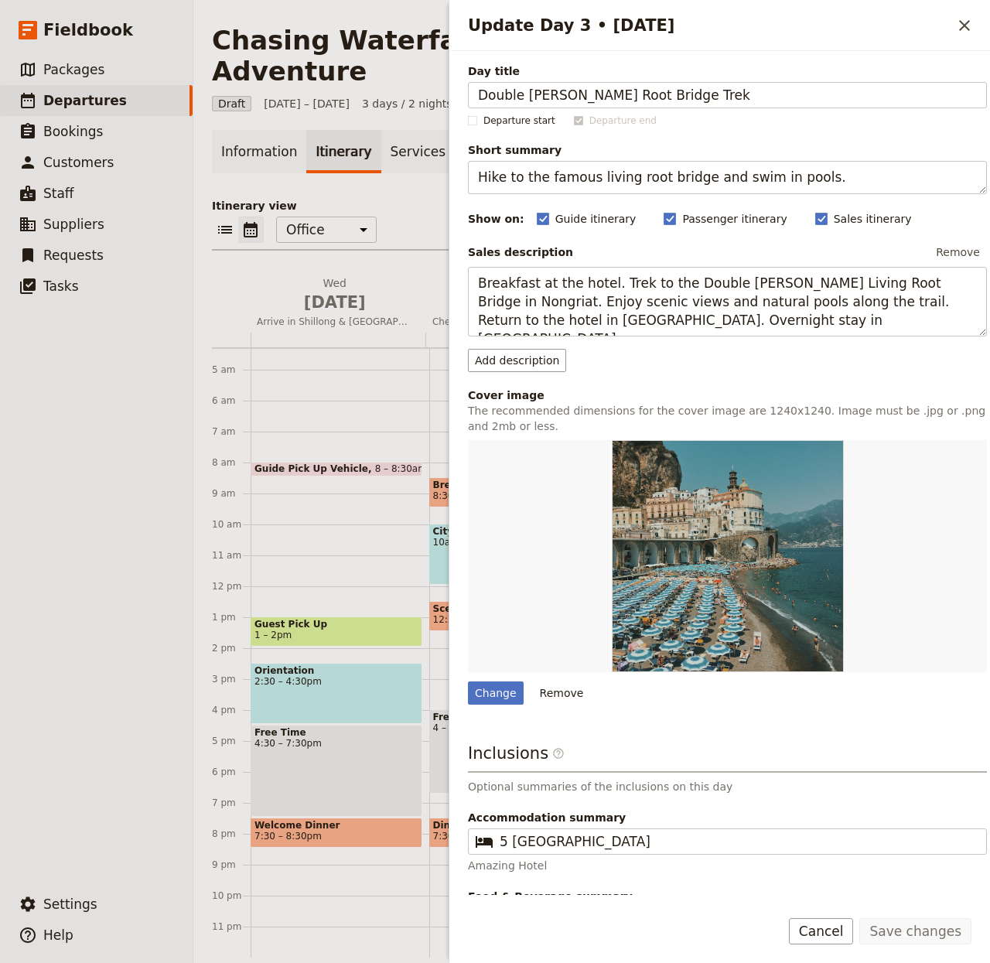
click at [488, 666] on div "Update Day 3 • 3 Oct" at bounding box center [727, 556] width 519 height 232
click at [498, 698] on div "Change" at bounding box center [496, 692] width 56 height 23
click at [468, 681] on input "Change" at bounding box center [467, 681] width 1 height 1
click at [301, 291] on span "[DATE]" at bounding box center [335, 302] width 156 height 23
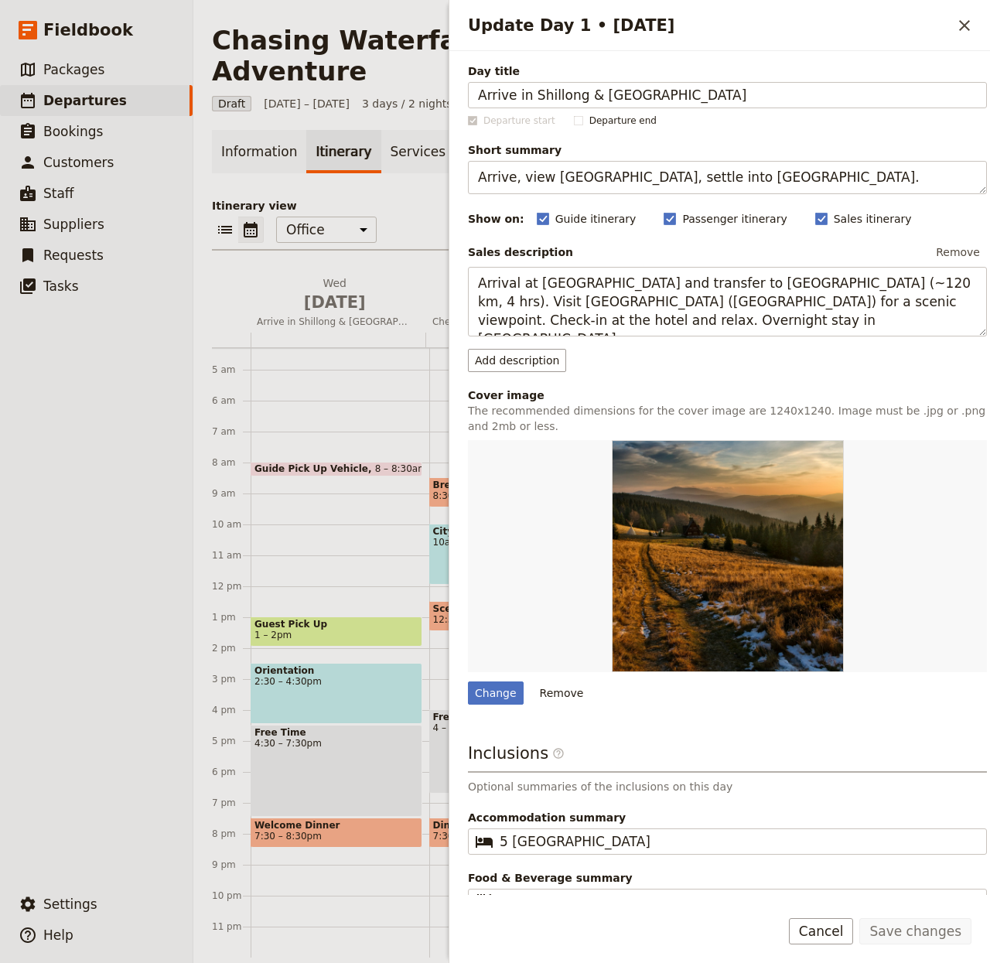
click at [429, 198] on p "Itinerary view" at bounding box center [592, 205] width 760 height 15
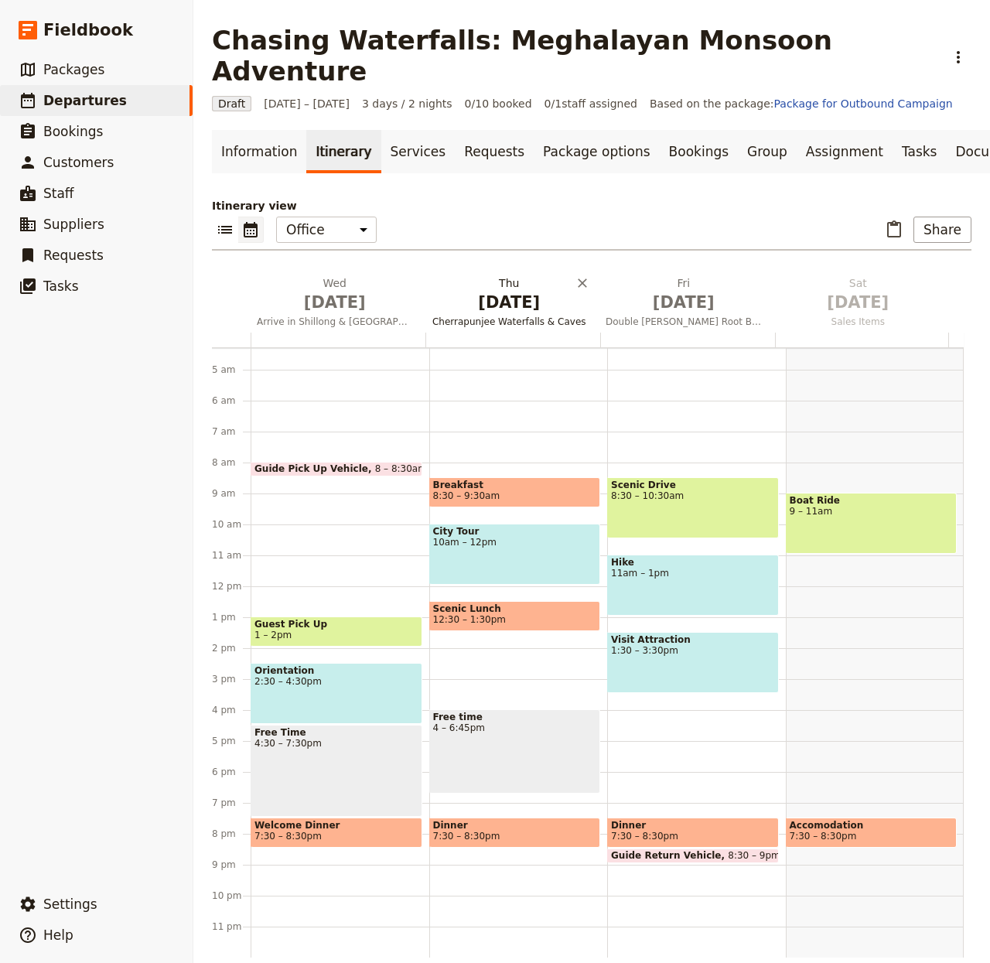
click at [469, 291] on span "[DATE]" at bounding box center [510, 302] width 156 height 23
click at [664, 291] on span "[DATE]" at bounding box center [684, 302] width 156 height 23
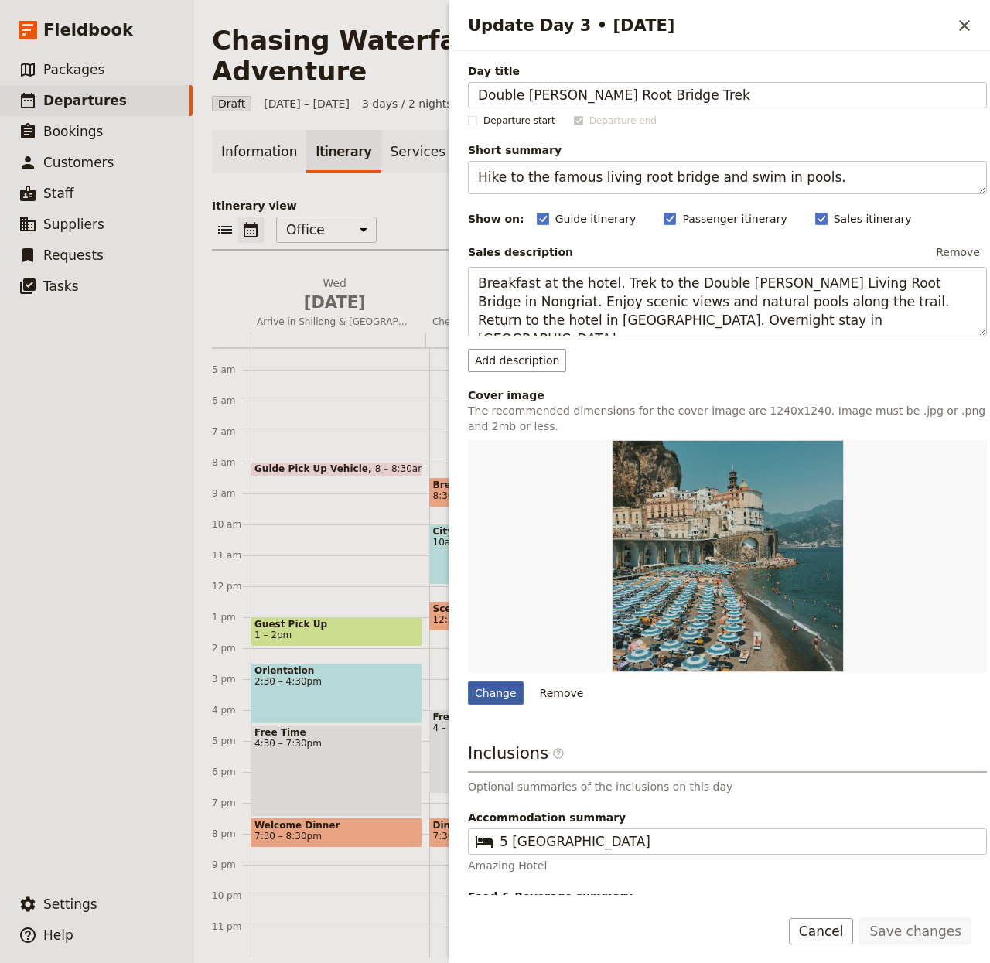
click at [513, 695] on div "Change" at bounding box center [496, 692] width 56 height 23
click at [468, 681] on input "Change" at bounding box center [467, 681] width 1 height 1
type input "C:\fakepath\dawid-zawila-9P2-bzjvIHk-unsplash.jpg"
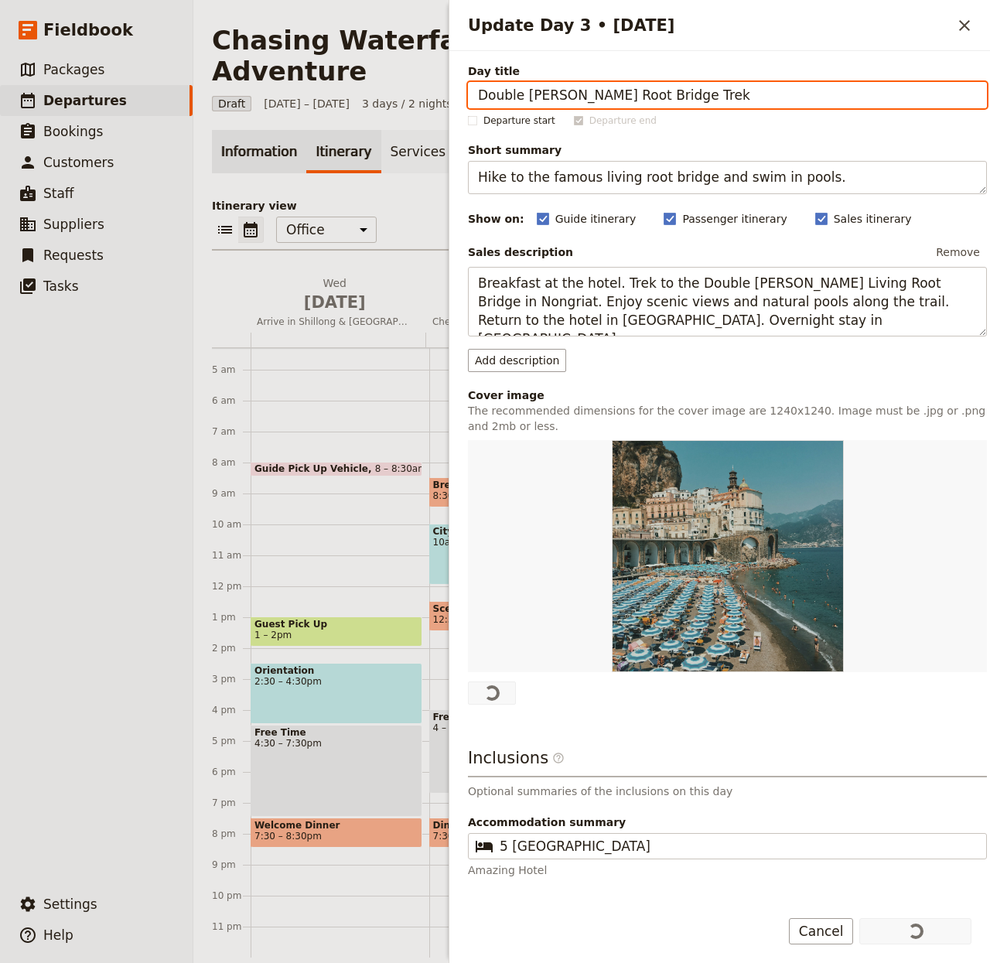
click at [264, 130] on link "Information" at bounding box center [259, 151] width 94 height 43
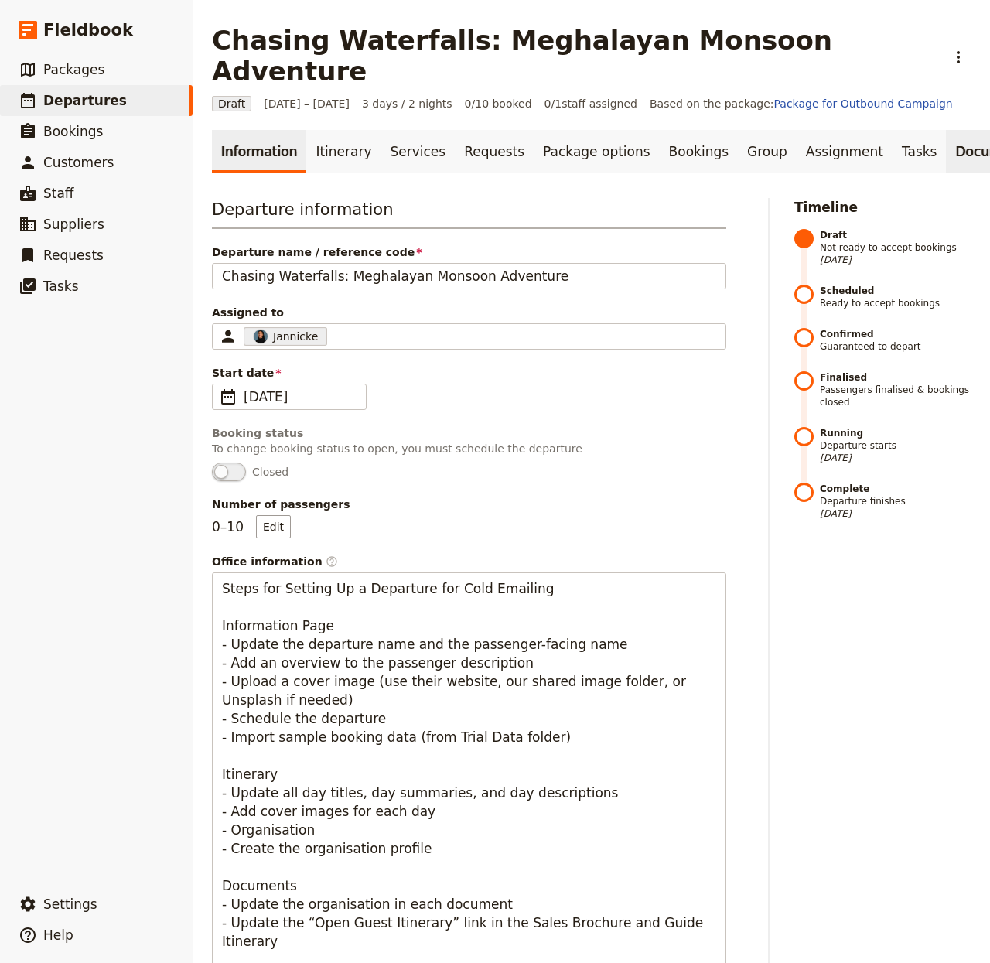
click at [946, 130] on link "Documents" at bounding box center [993, 151] width 94 height 43
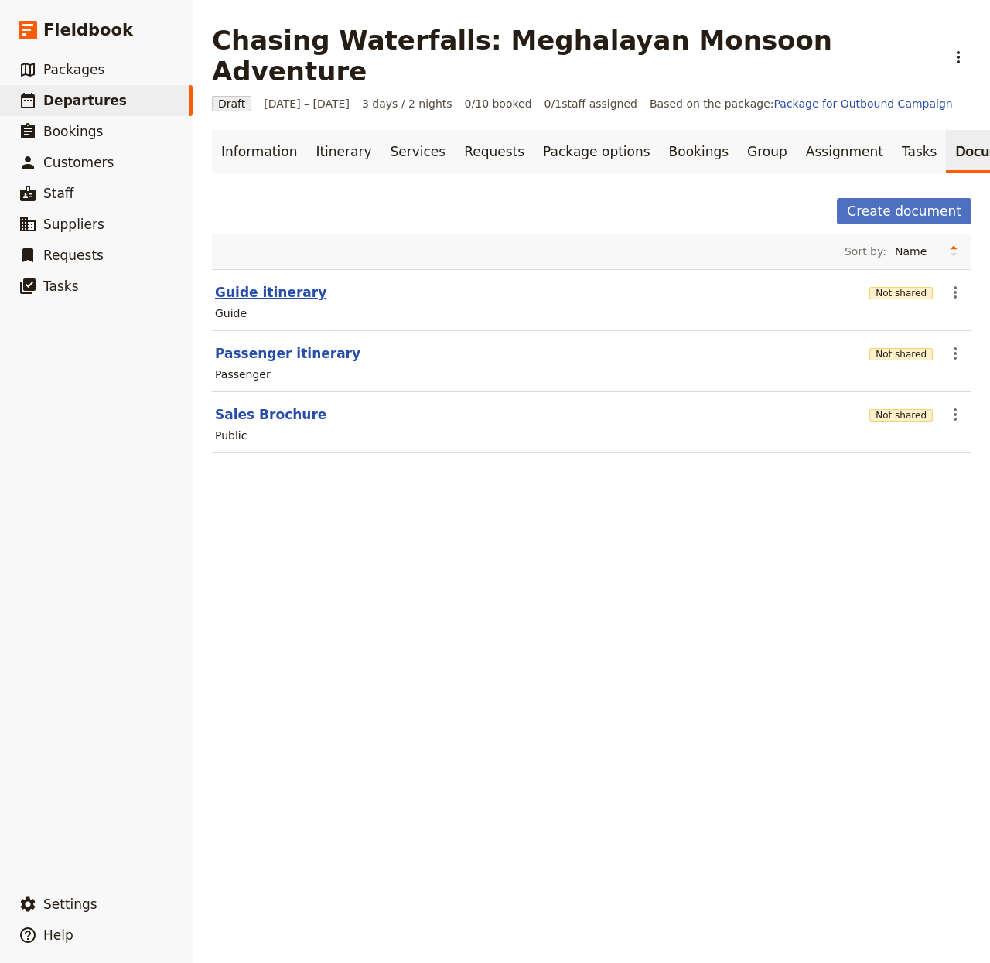
click at [258, 283] on button "Guide itinerary" at bounding box center [270, 292] width 111 height 19
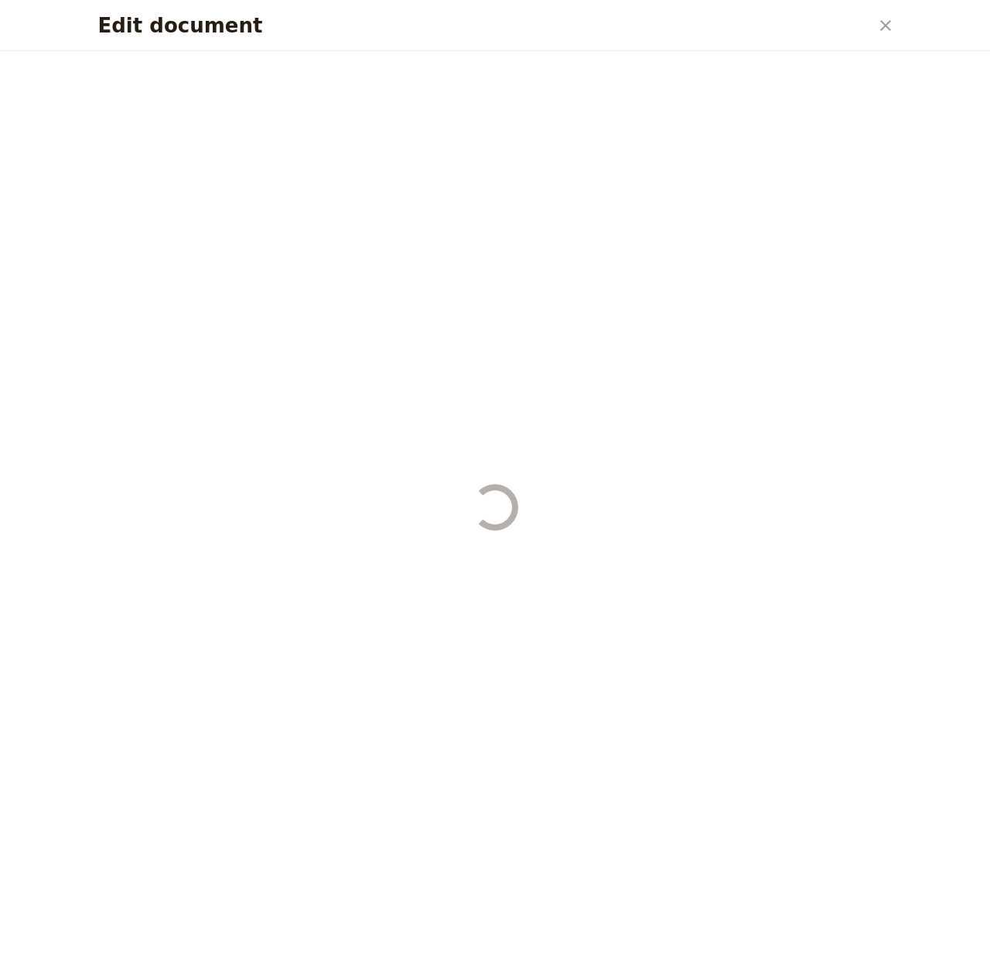
select select "STAFF"
select select "RUN_SHEET"
select select "LARGE"
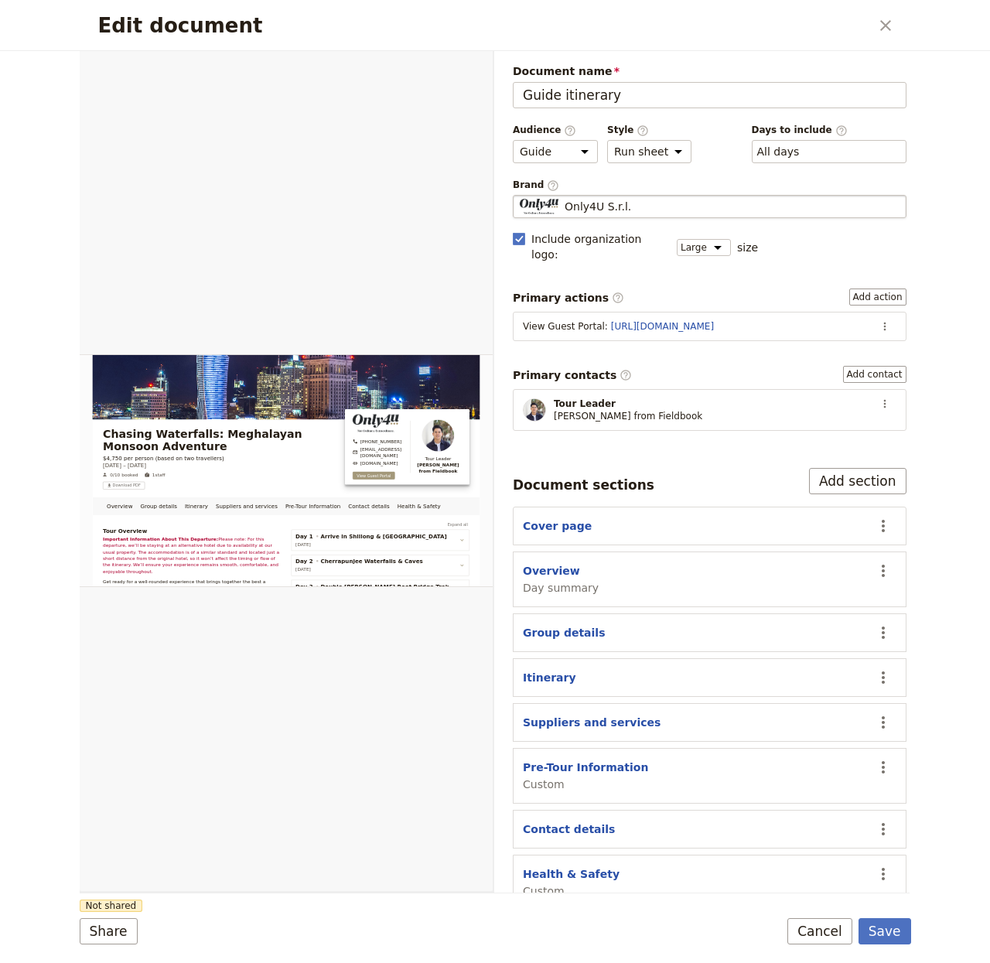
click at [609, 204] on span "Only4U S.r.l." at bounding box center [598, 206] width 67 height 15
click at [520, 196] on input "Only4U S.r.l." at bounding box center [519, 195] width 1 height 1
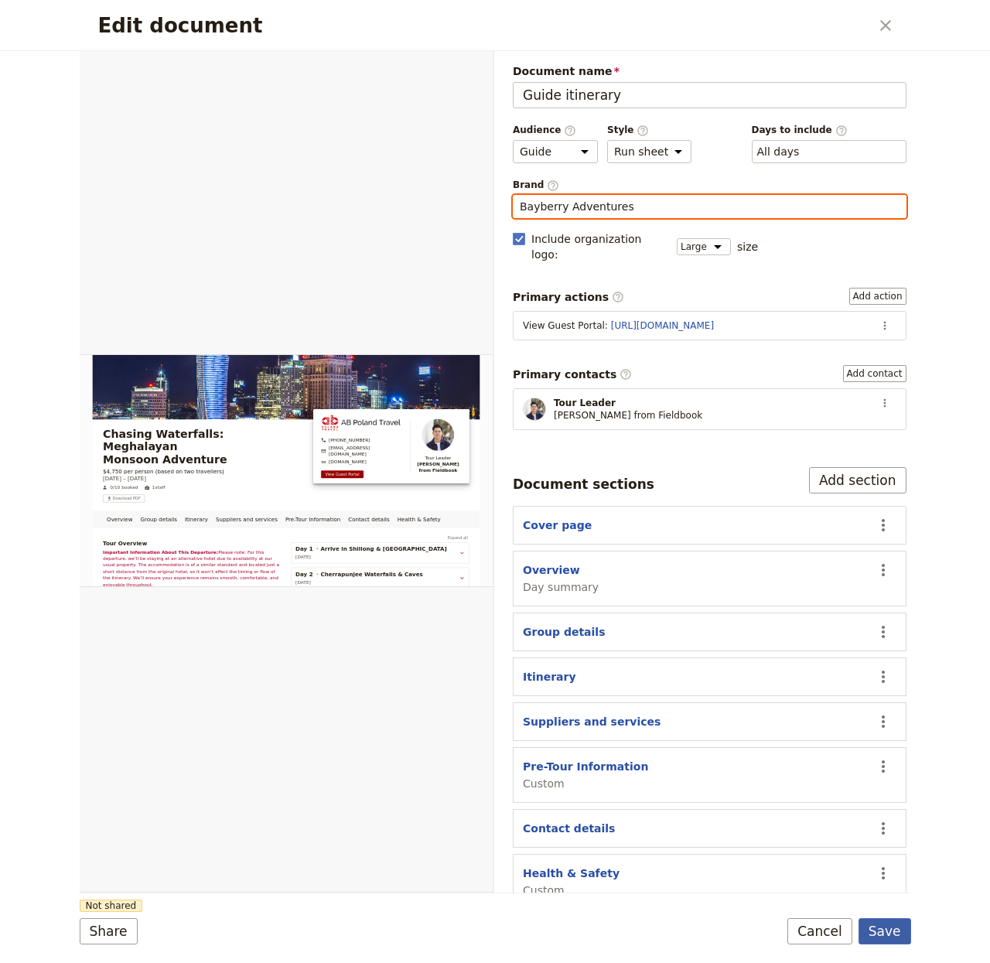
type input "Bayberry Adventures"
click at [903, 927] on button "Save" at bounding box center [885, 931] width 53 height 26
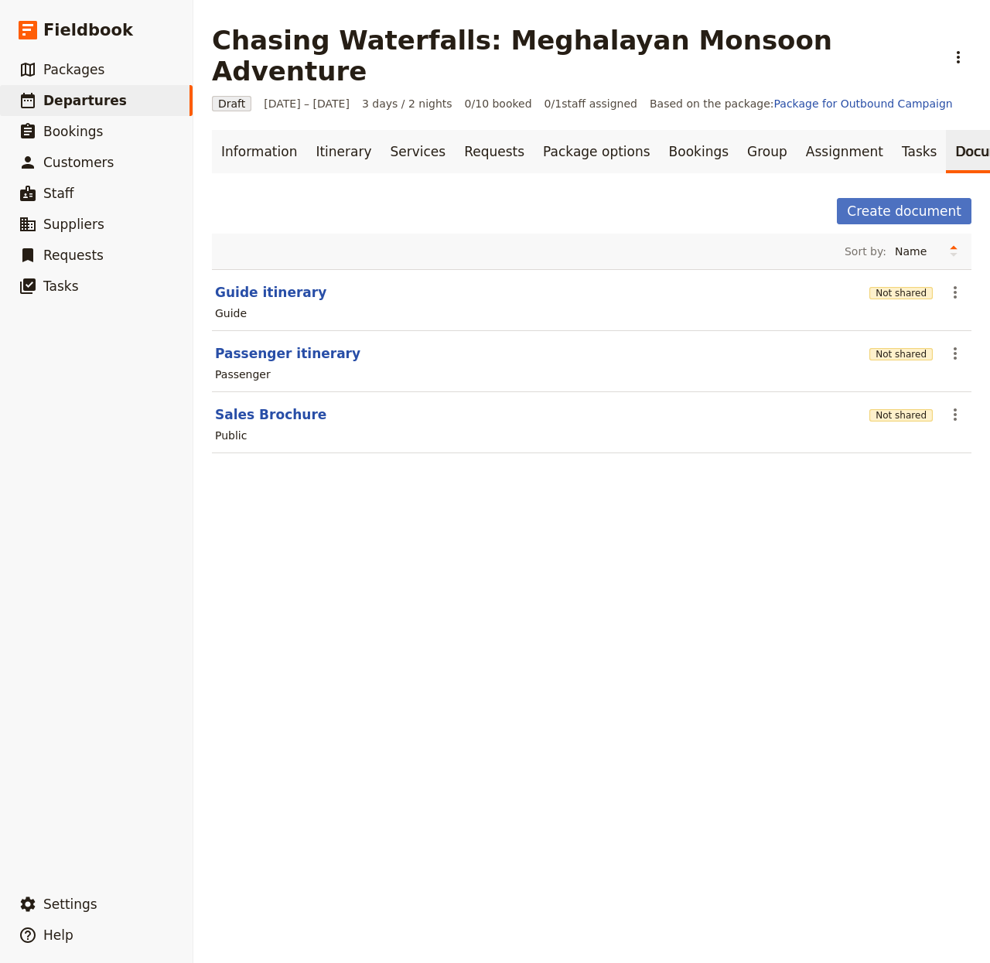
click at [304, 365] on div "Passenger" at bounding box center [591, 374] width 756 height 19
click at [308, 344] on button "Passenger itinerary" at bounding box center [287, 353] width 145 height 19
select select "PASSENGER"
select select "RUN_SHEET"
select select "LARGE"
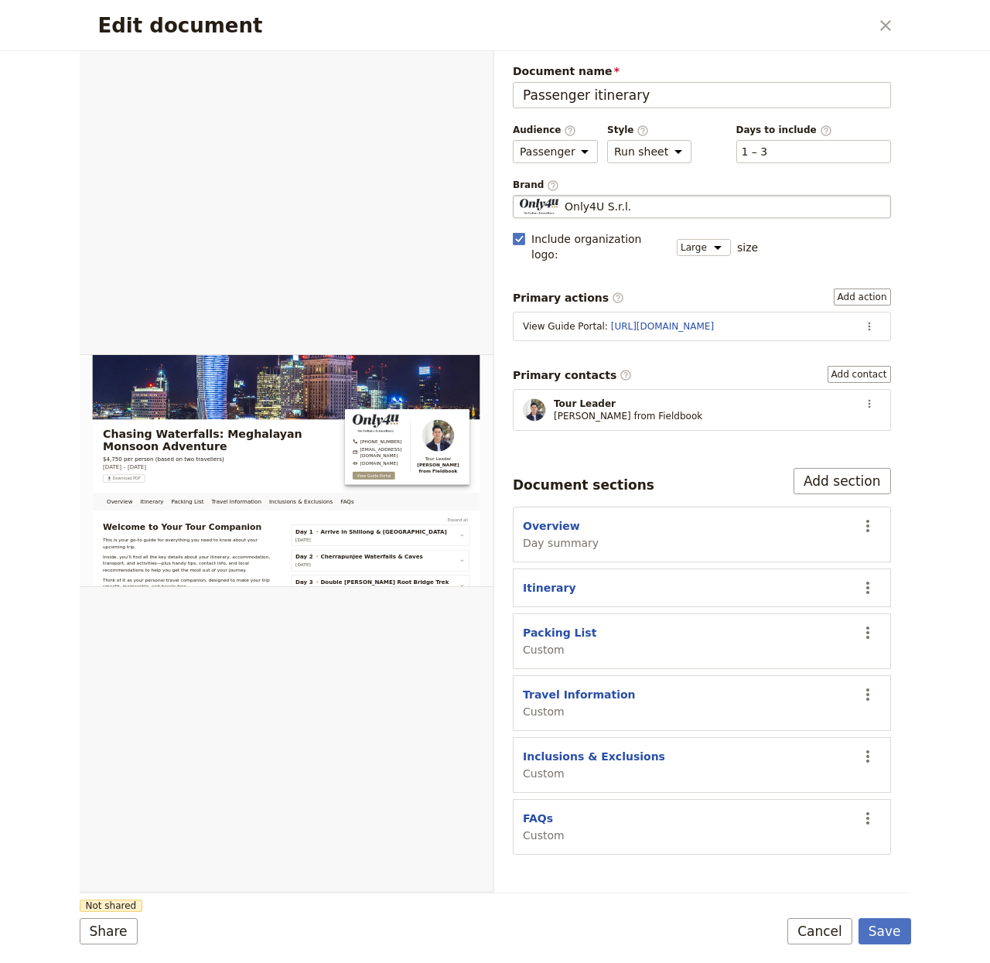
click at [597, 209] on span "Only4U S.r.l." at bounding box center [598, 206] width 67 height 15
click at [520, 196] on input "Only4U S.r.l." at bounding box center [519, 195] width 1 height 1
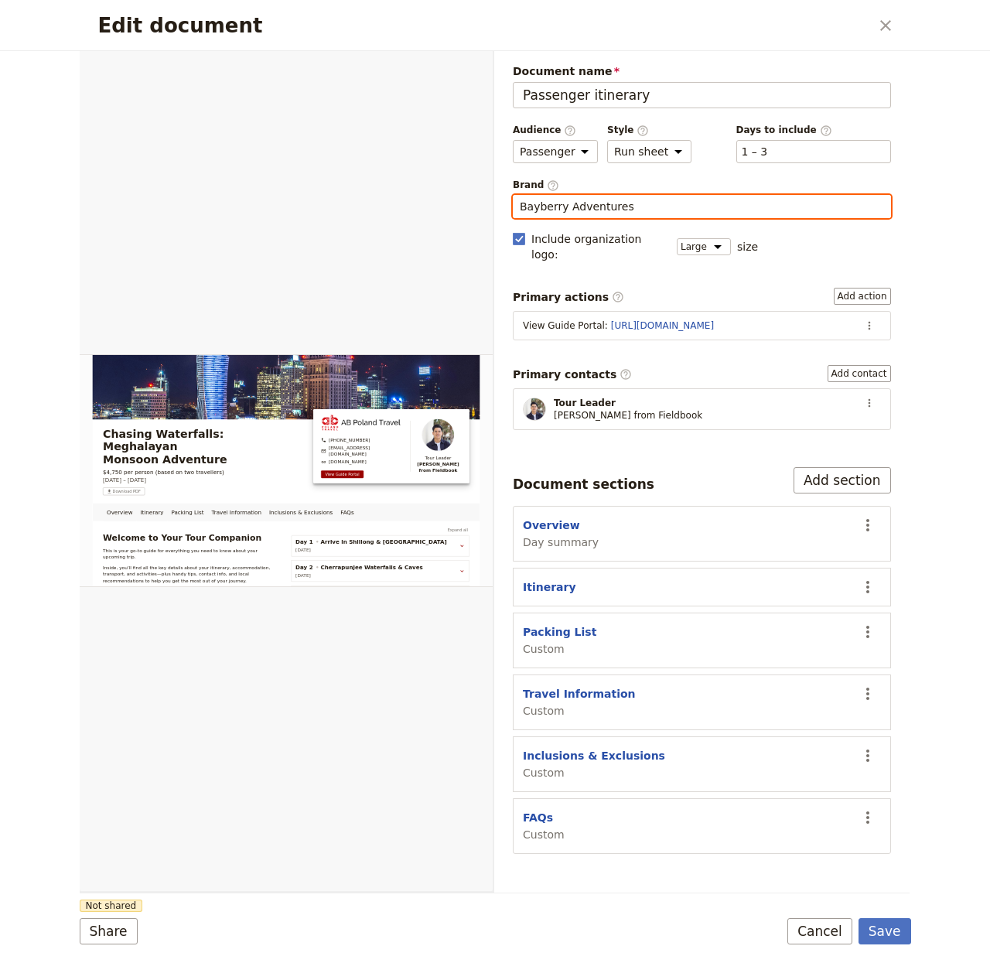
type input "Bayberry Adventures"
click at [871, 912] on form "Overview Itinerary Packing List Travel Information Inclusions & Exclusions FAQs…" at bounding box center [496, 507] width 832 height 912
click at [883, 924] on button "Save" at bounding box center [885, 931] width 53 height 26
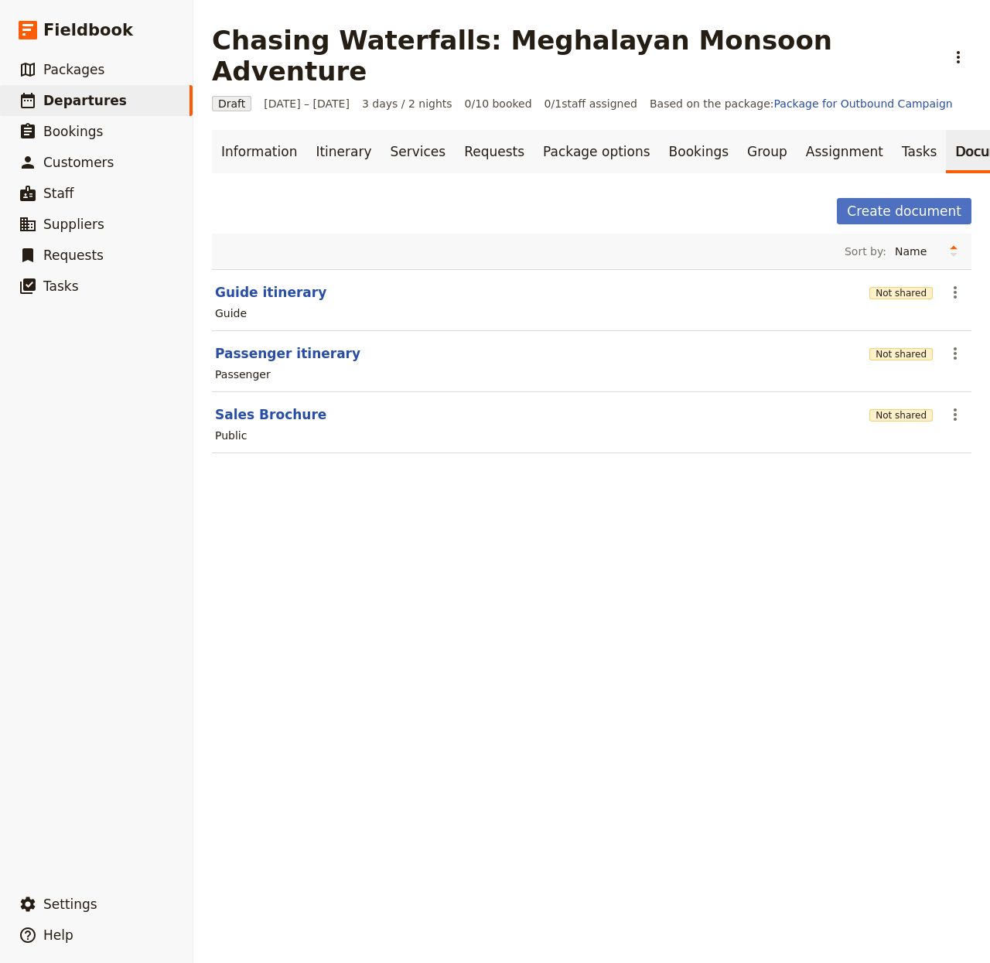
drag, startPoint x: 443, startPoint y: 458, endPoint x: 434, endPoint y: 455, distance: 9.8
click at [442, 457] on main "Chasing Waterfalls: Meghalayan Monsoon Adventure ​ Draft 1 – 3 Oct 2025 3 days …" at bounding box center [591, 248] width 797 height 497
click at [286, 405] on button "Sales Brochure" at bounding box center [270, 414] width 111 height 19
select select "DEFAULT"
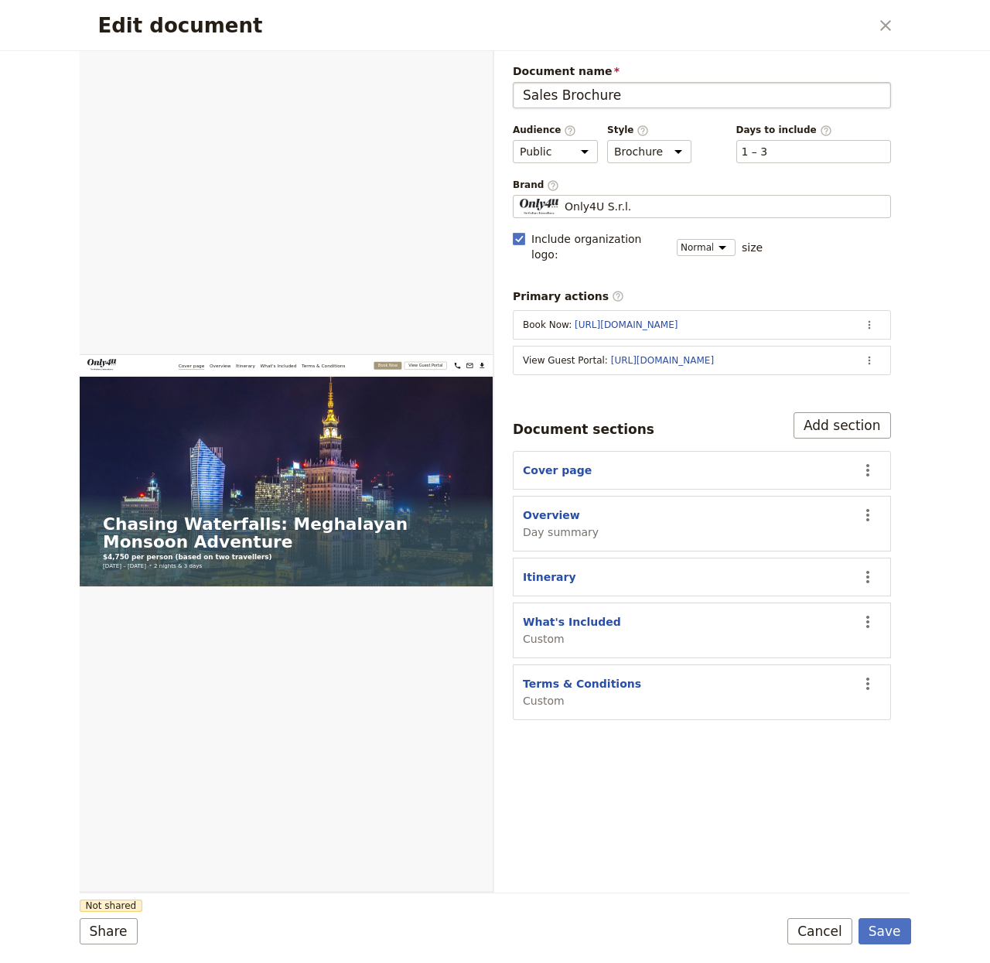
click at [557, 104] on input "Sales Brochure" at bounding box center [702, 95] width 378 height 26
type input "ba"
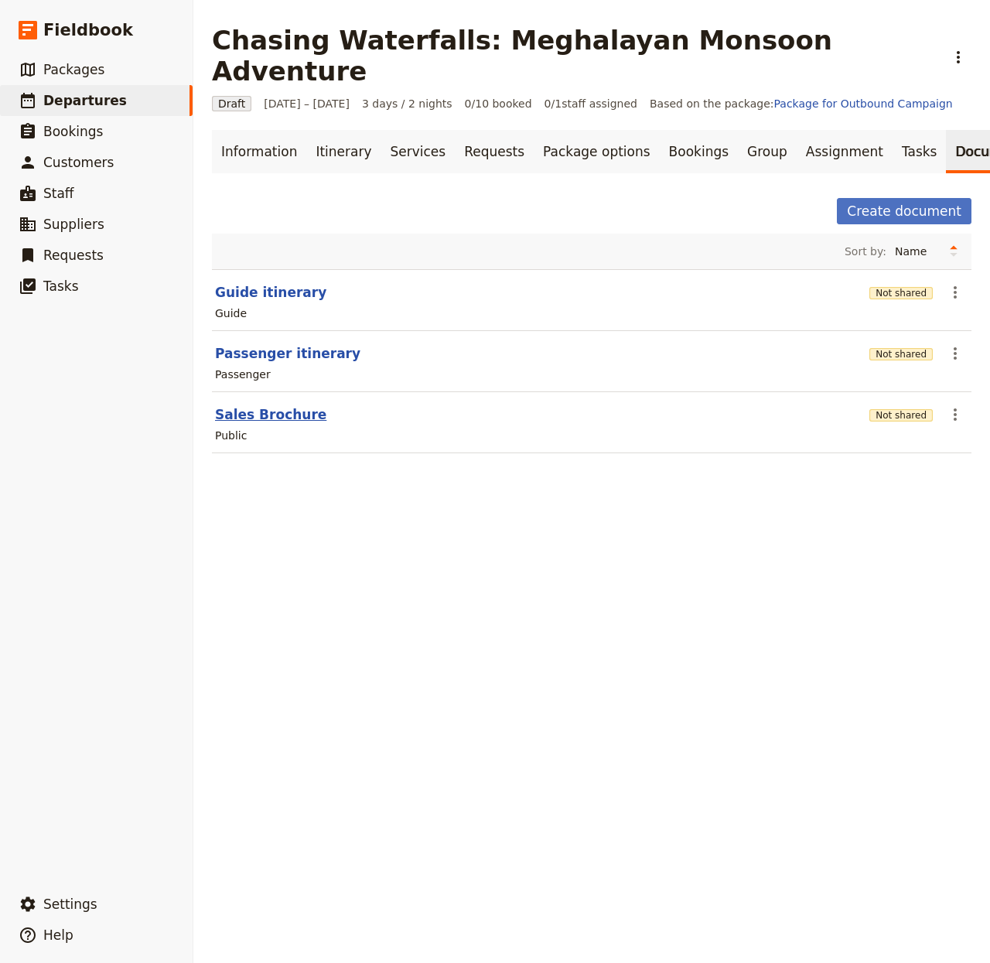
click at [287, 405] on button "Sales Brochure" at bounding box center [270, 414] width 111 height 19
select select "DEFAULT"
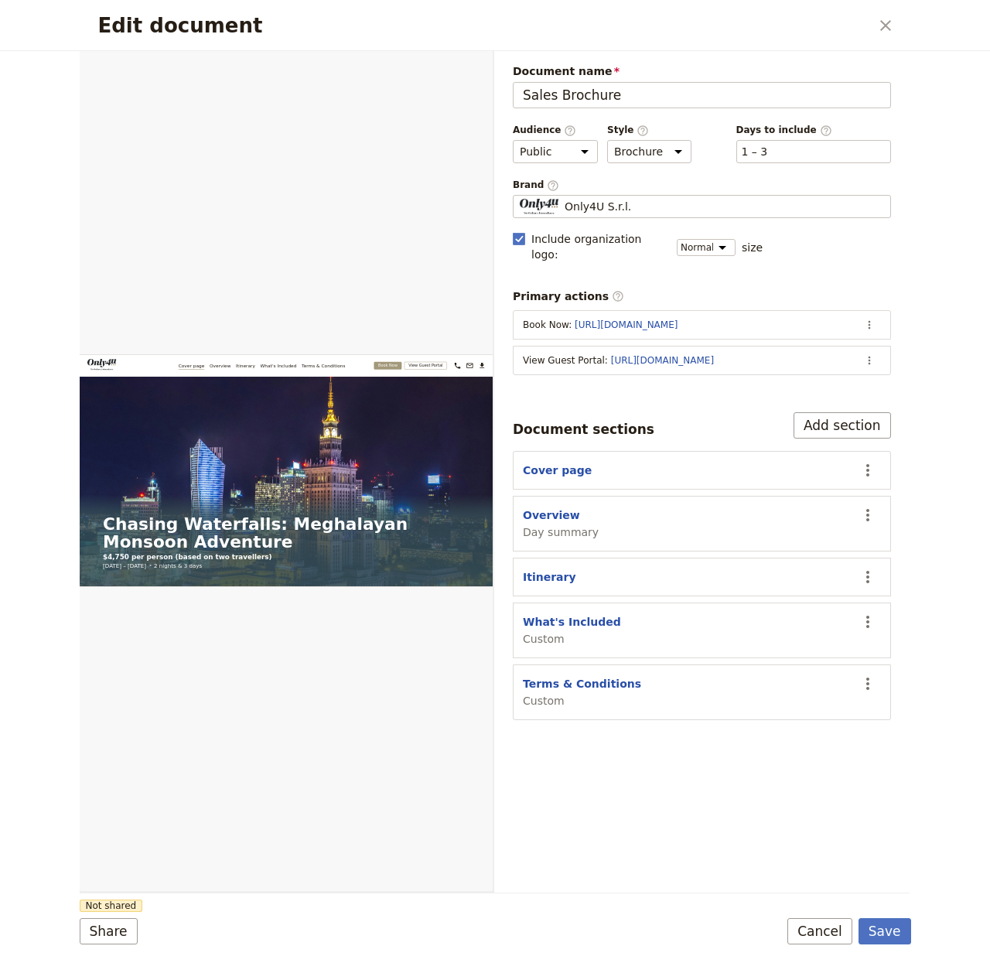
click at [572, 187] on span "Brand ​" at bounding box center [702, 185] width 378 height 13
click at [520, 195] on input "Only4U S.r.l." at bounding box center [519, 195] width 1 height 1
click at [520, 196] on input "Only4U S.r.l." at bounding box center [519, 195] width 1 height 1
type input "Bayberry Adventures"
click at [891, 939] on button "Save" at bounding box center [885, 931] width 53 height 26
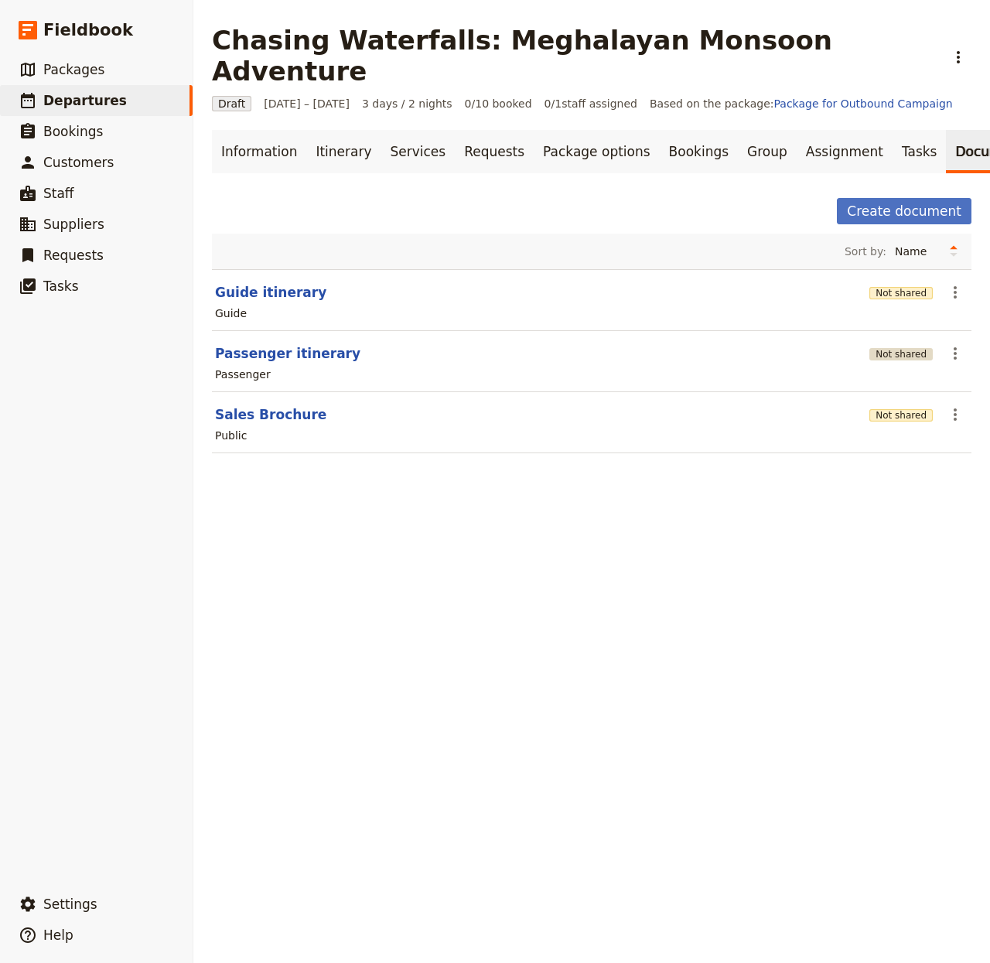
click at [869, 348] on button "Not shared" at bounding box center [900, 354] width 63 height 12
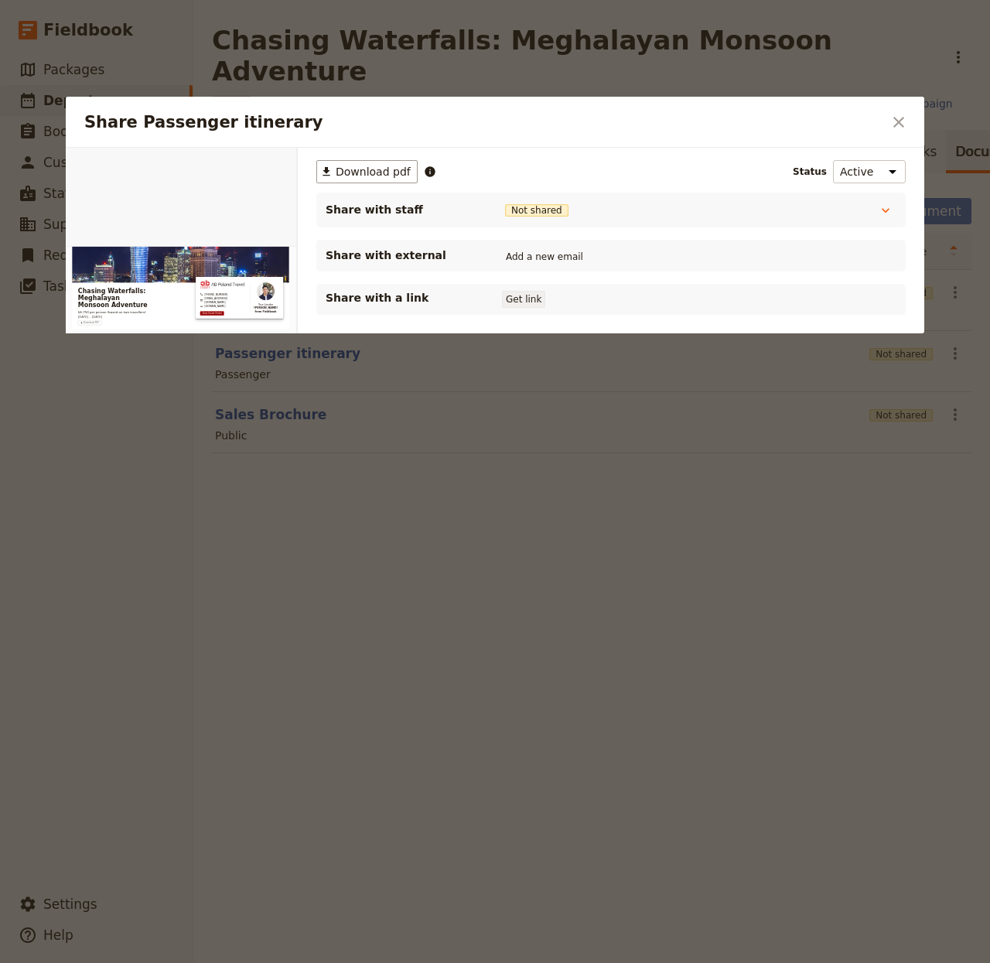
click at [534, 297] on button "Get link" at bounding box center [523, 299] width 43 height 17
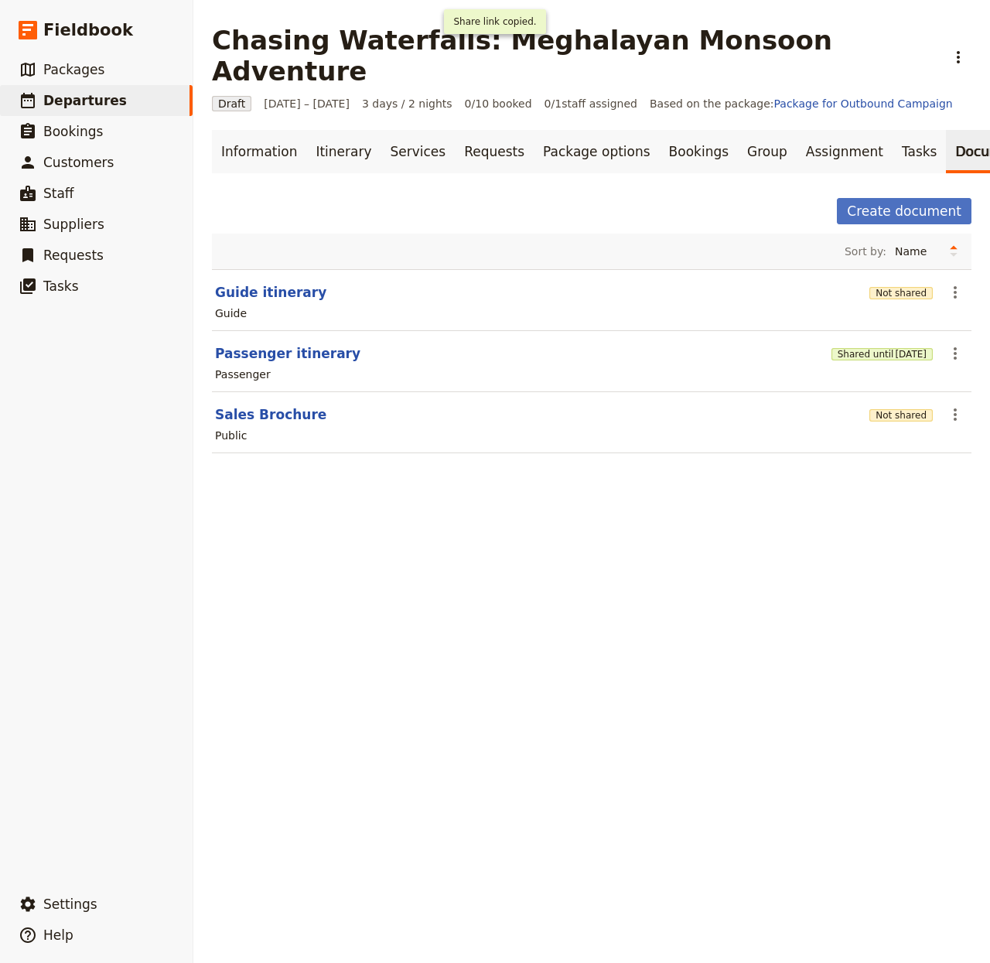
click at [490, 613] on div "Chasing Waterfalls: Meghalayan Monsoon Adventure ​ Draft 1 – 3 Oct 2025 3 days …" at bounding box center [591, 481] width 797 height 963
click at [289, 283] on button "Guide itinerary" at bounding box center [270, 292] width 111 height 19
select select "STAFF"
select select "RUN_SHEET"
select select "LARGE"
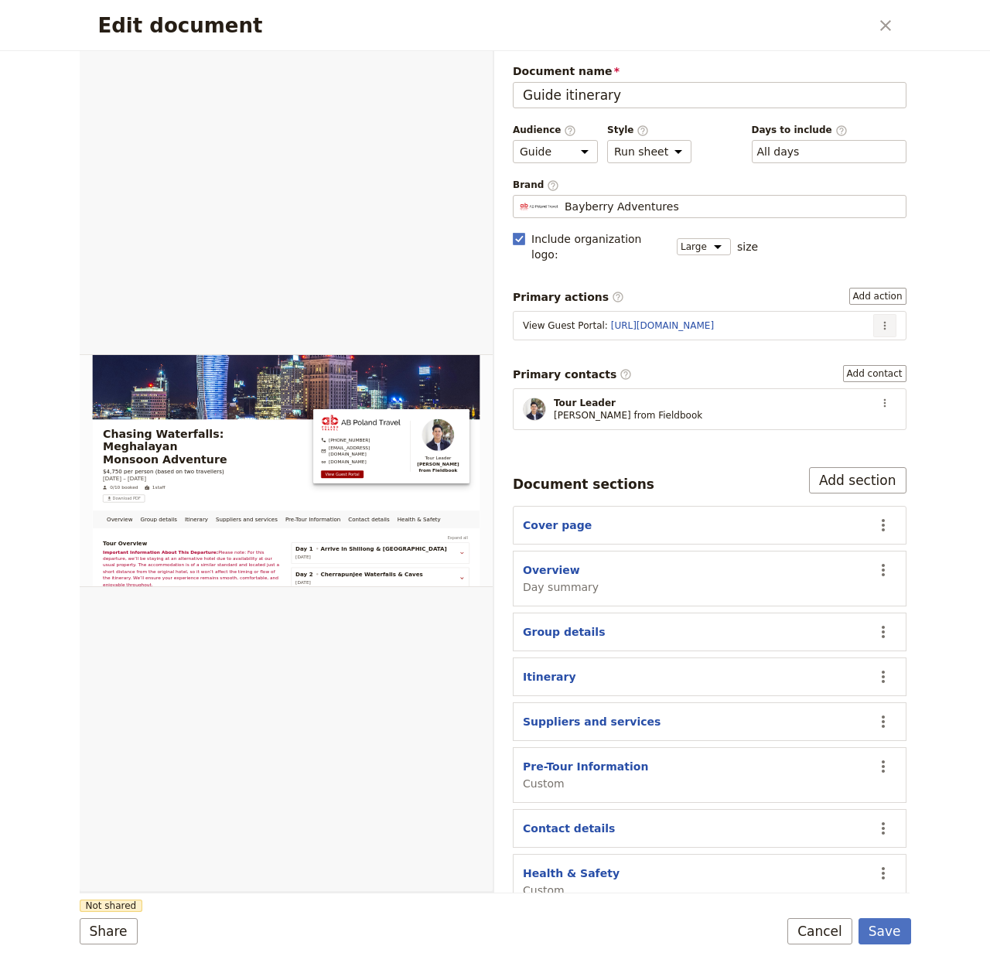
click at [879, 319] on icon "Actions" at bounding box center [885, 325] width 12 height 12
click at [842, 341] on span "Edit action" at bounding box center [819, 344] width 58 height 15
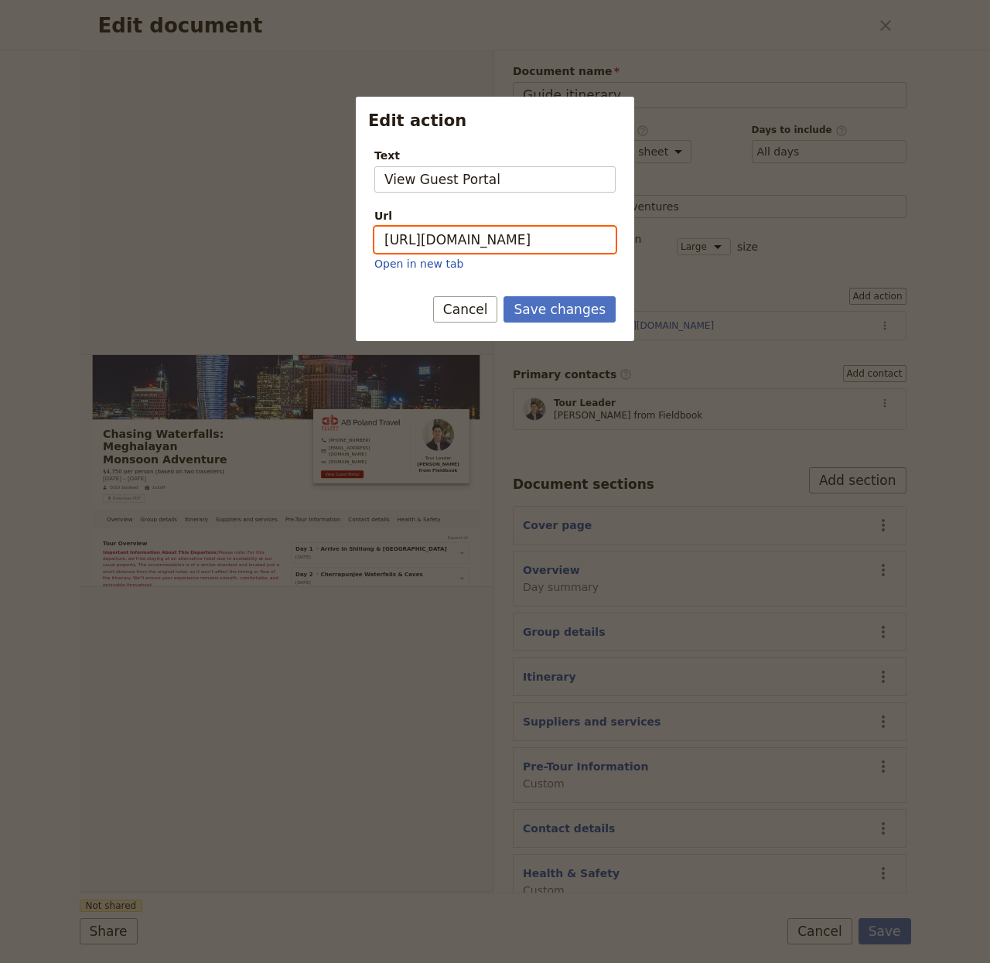
click at [510, 243] on input "https://trips.fieldbook.com/d/MFYZAJEdxpUz7ElobaEnz" at bounding box center [494, 240] width 241 height 26
paste input "xBRcefLnvuxPPlH_zTWk1"
type input "https://trips.fieldbook.com/d/xBRcefLnvuxPPlH_zTWk1"
click at [570, 303] on button "Save changes" at bounding box center [560, 309] width 112 height 26
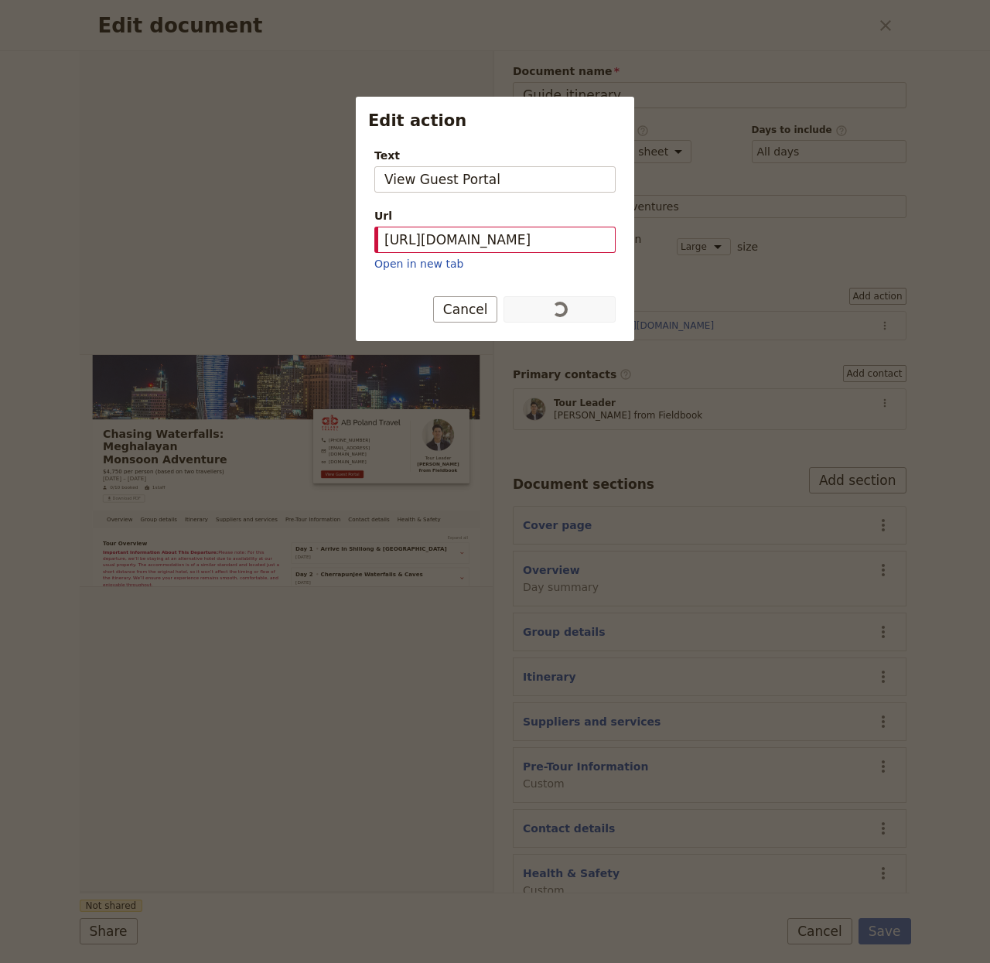
scroll to position [0, 0]
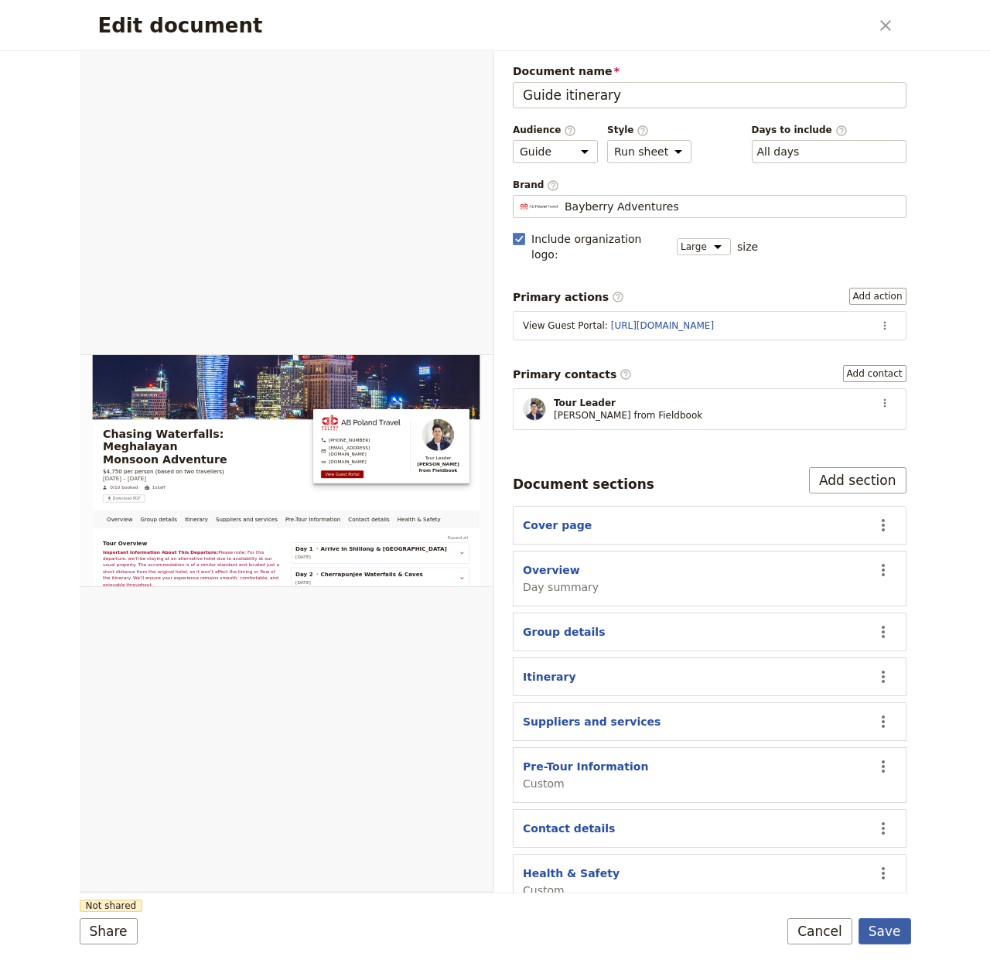
click at [896, 936] on button "Save" at bounding box center [885, 931] width 53 height 26
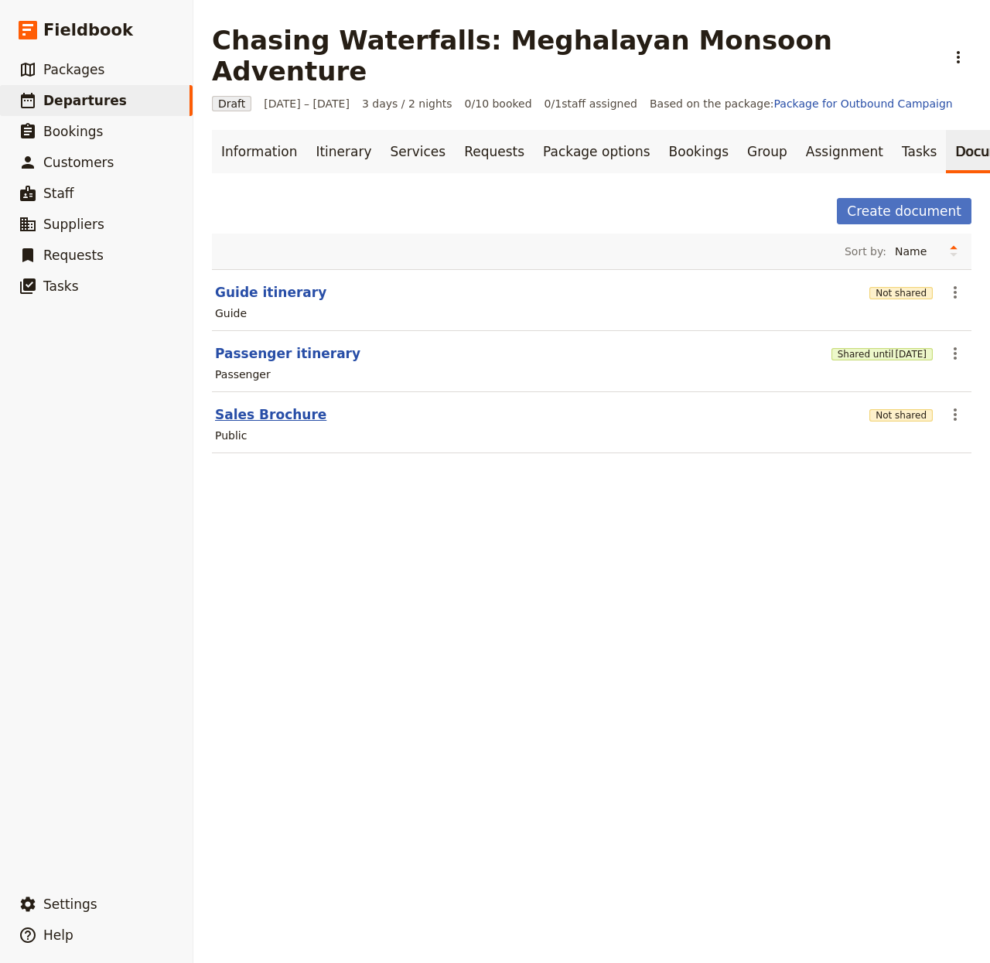
click at [262, 405] on button "Sales Brochure" at bounding box center [270, 414] width 111 height 19
select select "DEFAULT"
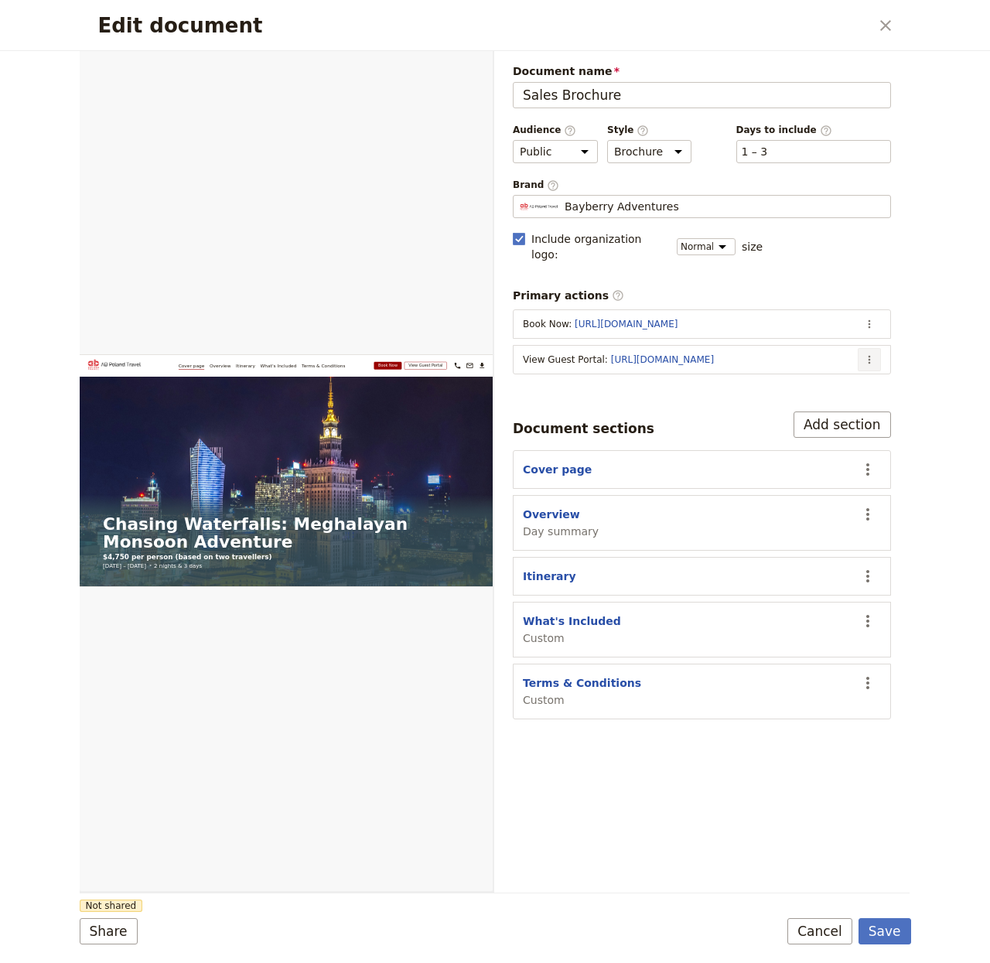
click at [874, 353] on icon "Actions" at bounding box center [869, 359] width 12 height 12
click at [845, 376] on span "Edit action" at bounding box center [807, 379] width 125 height 15
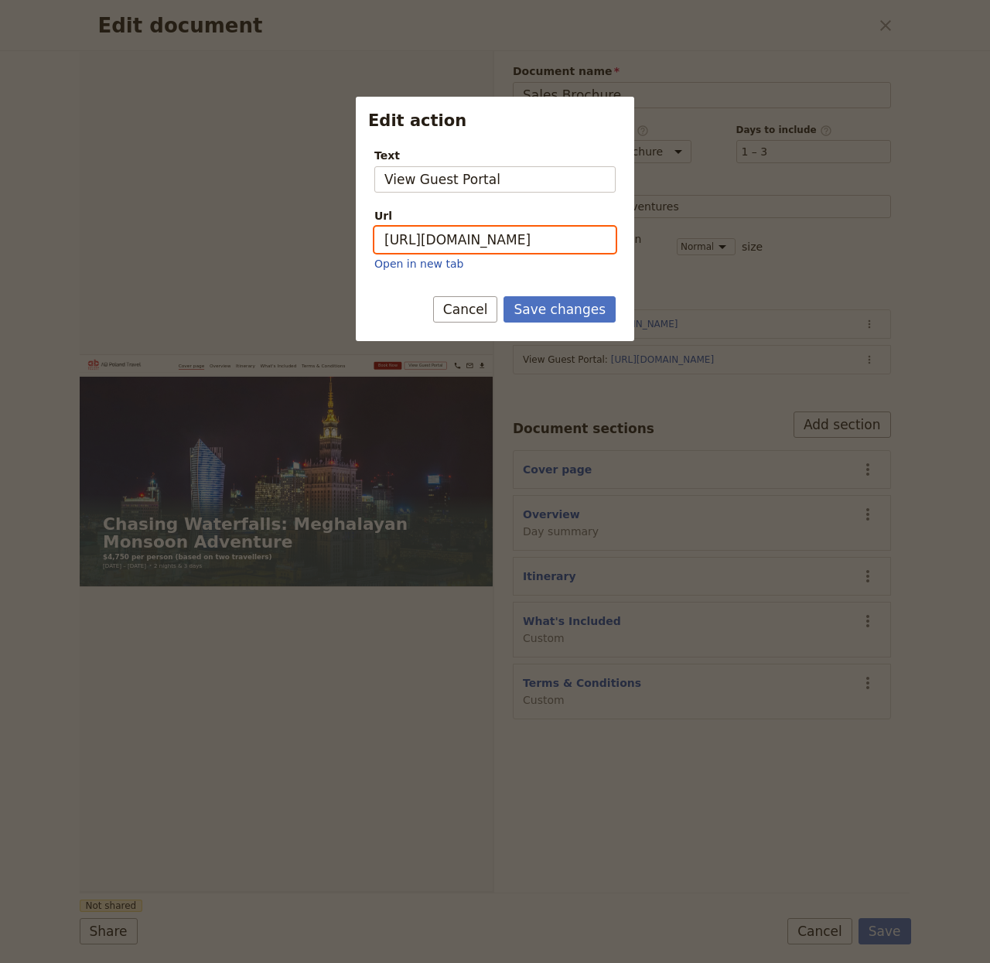
click at [565, 237] on input "https://trips.fieldbook.com/d/MFYZAJEdxpUz7ElobaEnz" at bounding box center [494, 240] width 241 height 26
paste input "xBRcefLnvuxPPlH_zTWk1"
type input "https://trips.fieldbook.com/d/xBRcefLnvuxPPlH_zTWk1"
click at [562, 306] on button "Save changes" at bounding box center [560, 309] width 112 height 26
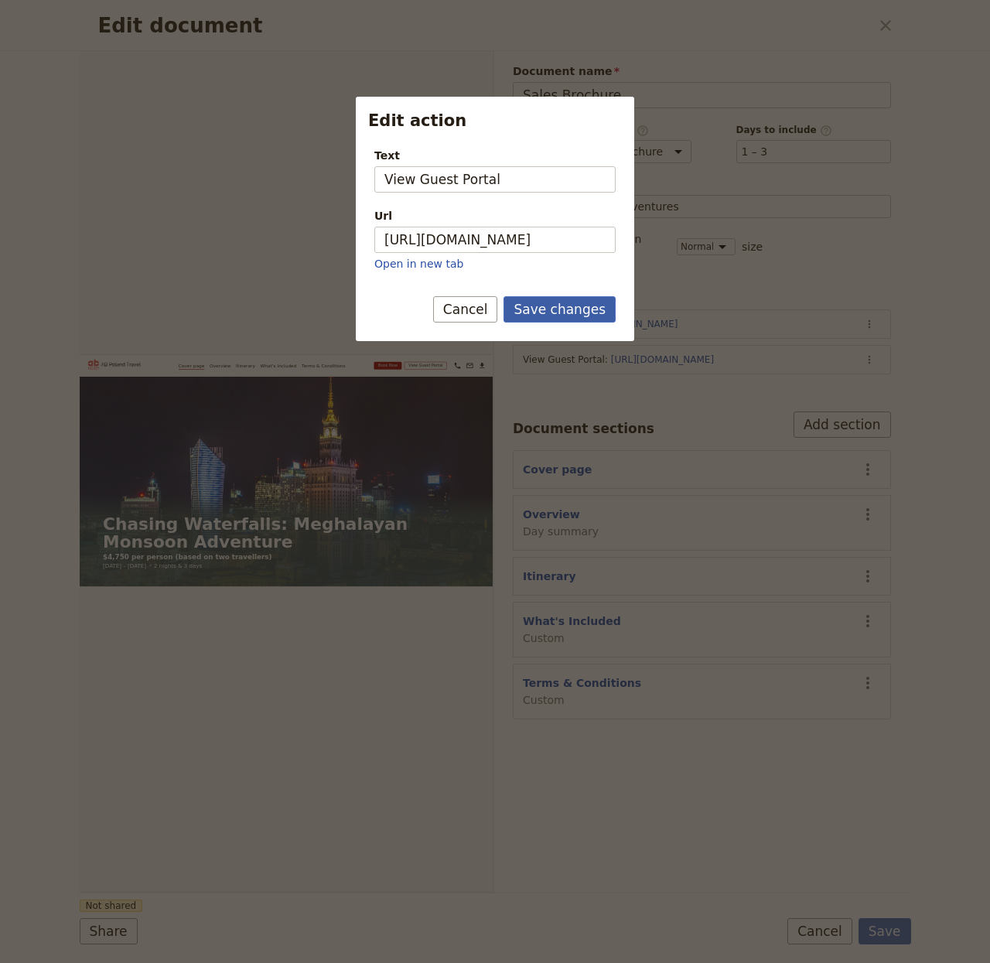
scroll to position [0, 0]
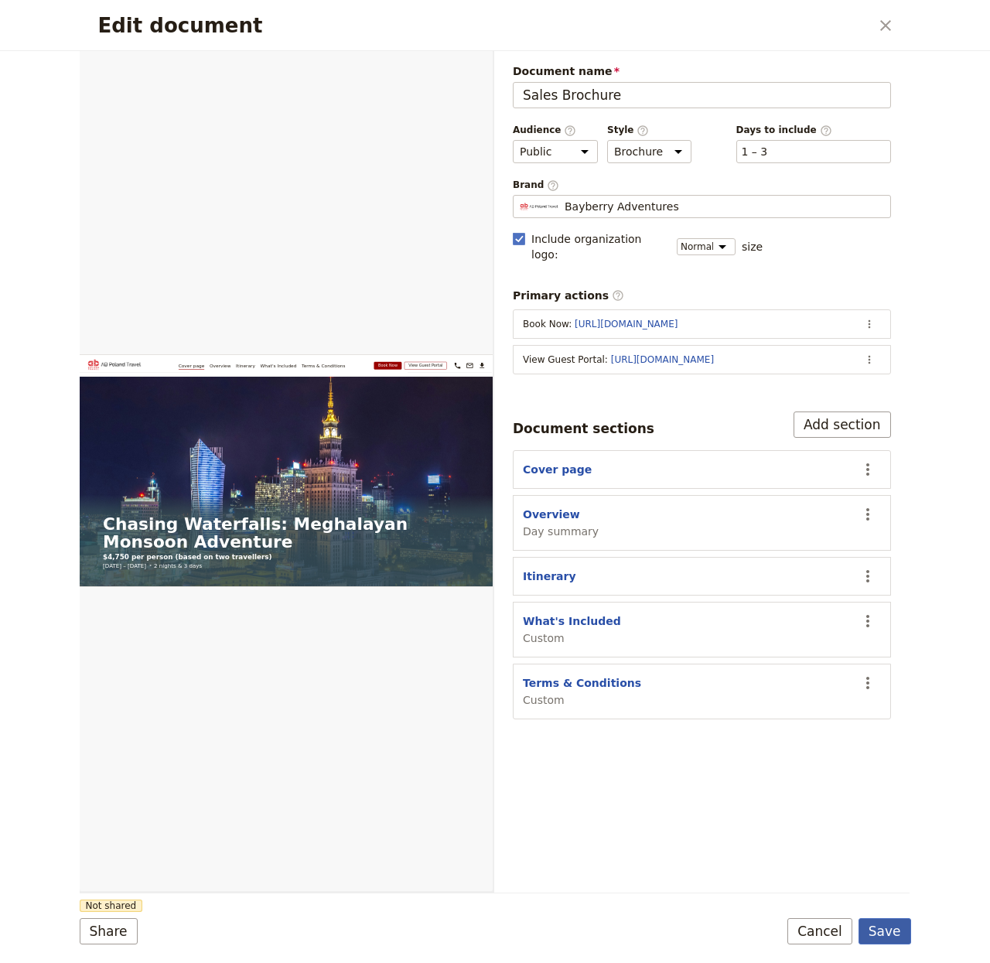
click at [899, 929] on button "Save" at bounding box center [885, 931] width 53 height 26
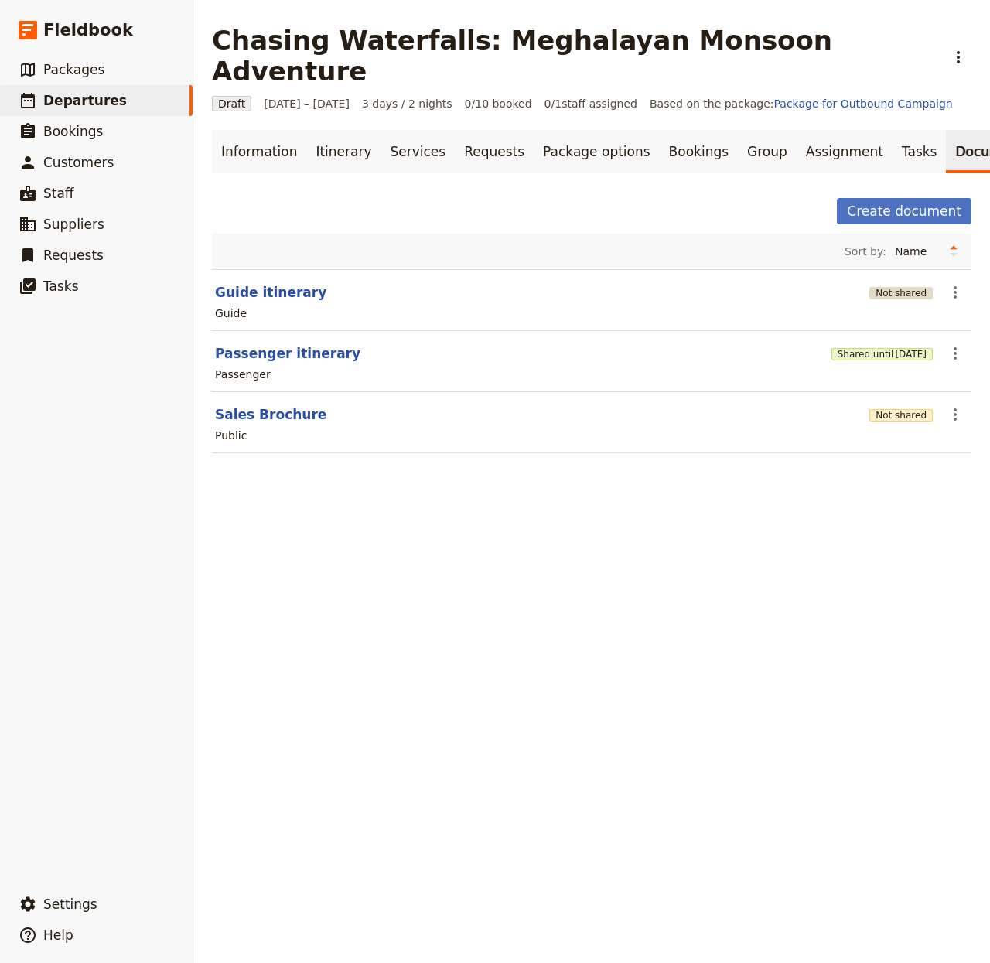
click at [902, 287] on button "Not shared" at bounding box center [900, 293] width 63 height 12
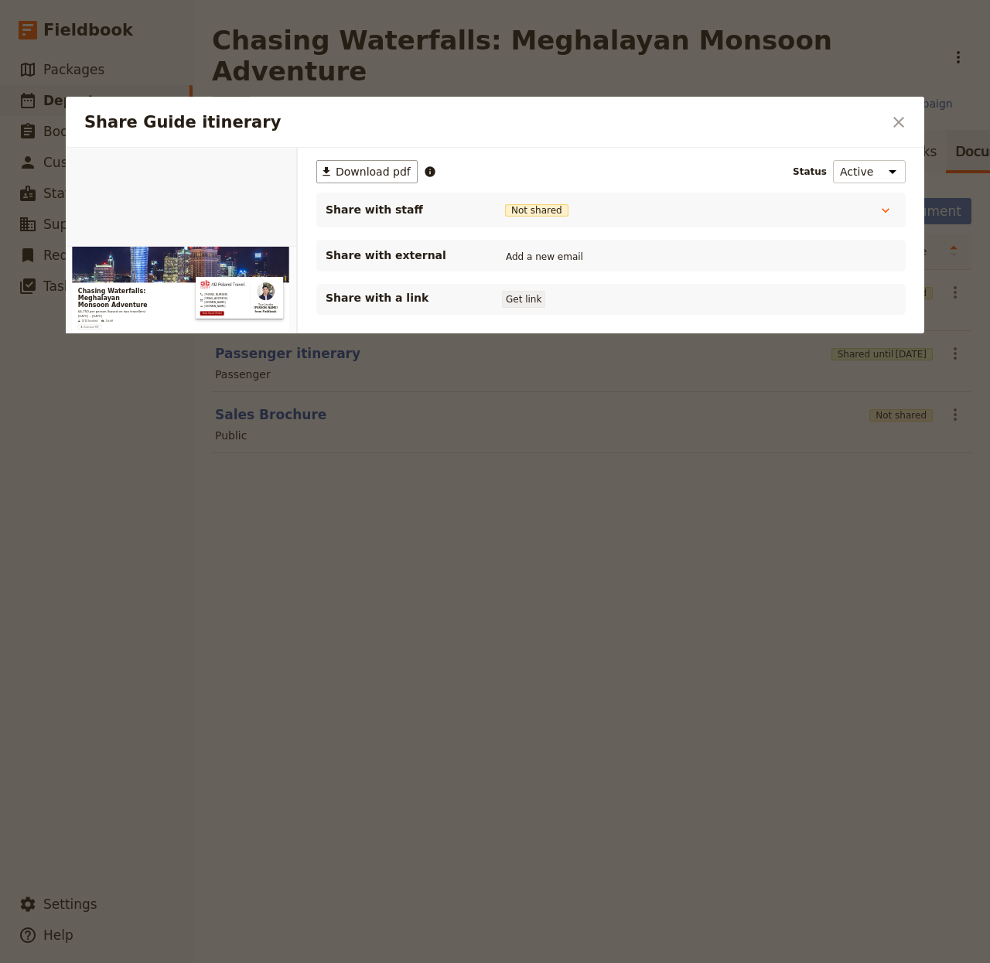
click at [534, 297] on button "Get link" at bounding box center [523, 299] width 43 height 17
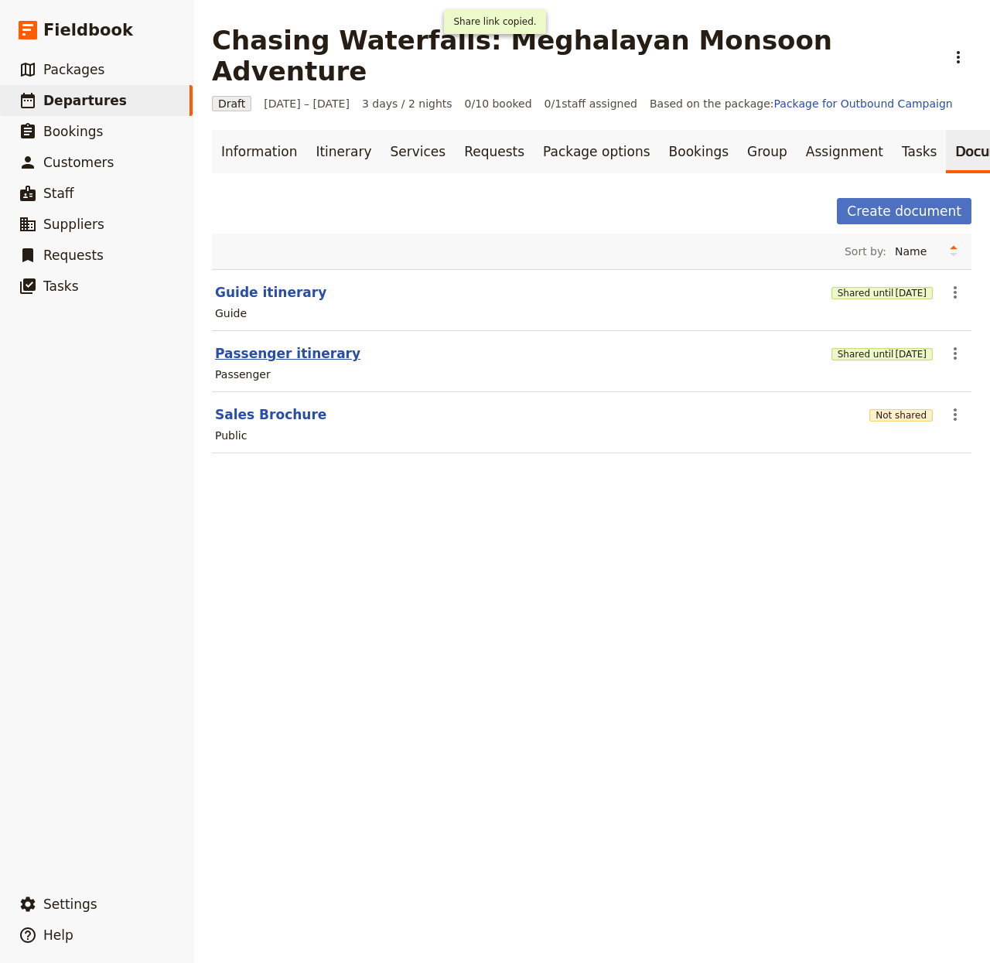
click at [299, 344] on button "Passenger itinerary" at bounding box center [287, 353] width 145 height 19
select select "PASSENGER"
select select "RUN_SHEET"
select select "LARGE"
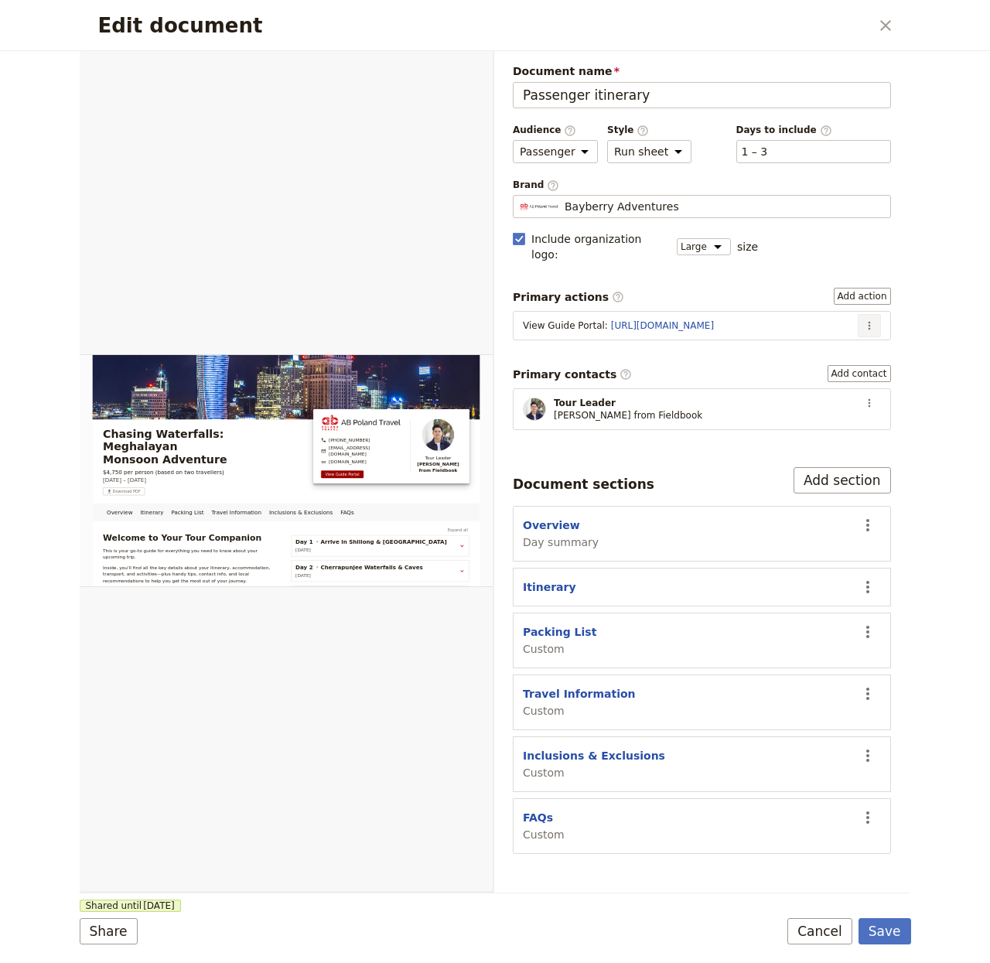
click at [876, 314] on button "​" at bounding box center [869, 325] width 23 height 23
click at [859, 338] on span "Edit action" at bounding box center [830, 344] width 80 height 15
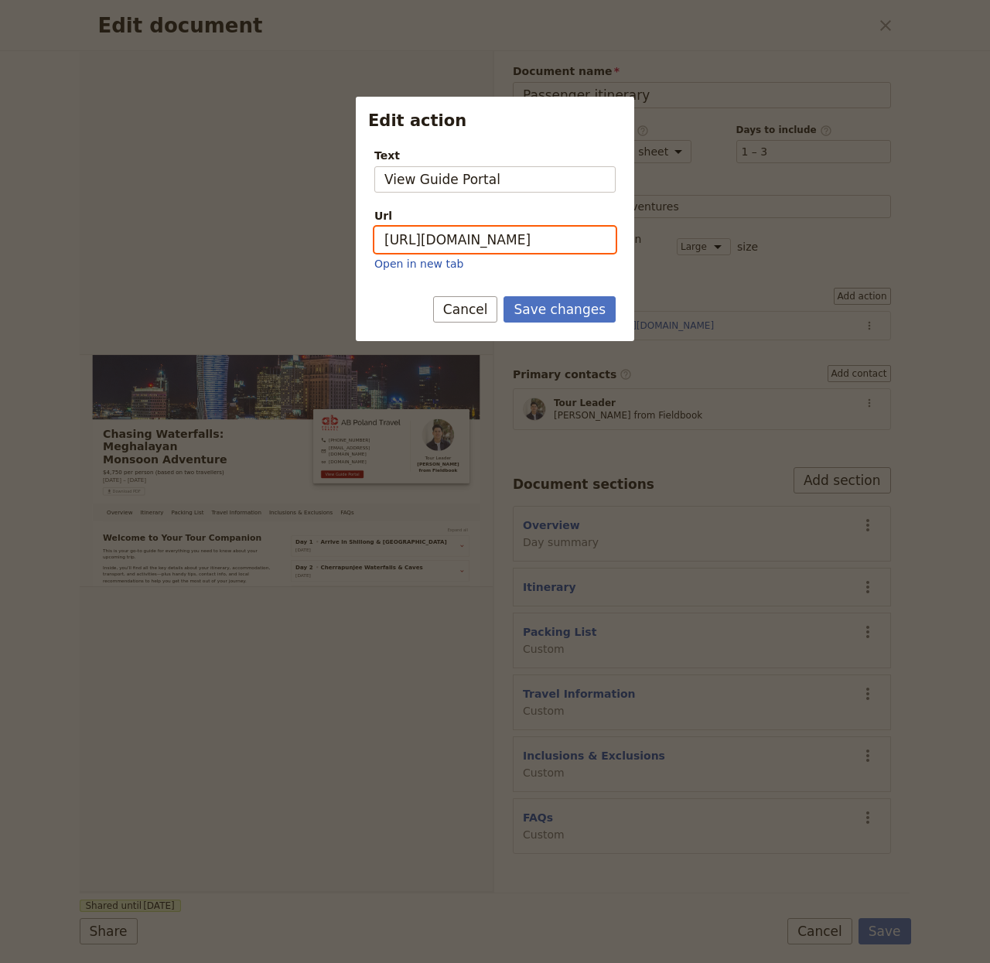
click at [482, 249] on input "https://trips.fieldbook.com/d/YoUjvac5L6fH1DUErdq59" at bounding box center [494, 240] width 241 height 26
paste input "IgDy1NYXYxOb6xgmA3pT2"
type input "https://trips.fieldbook.com/d/IgDy1NYXYxOb6xgmA3pT2"
click at [561, 300] on button "Save changes" at bounding box center [560, 309] width 112 height 26
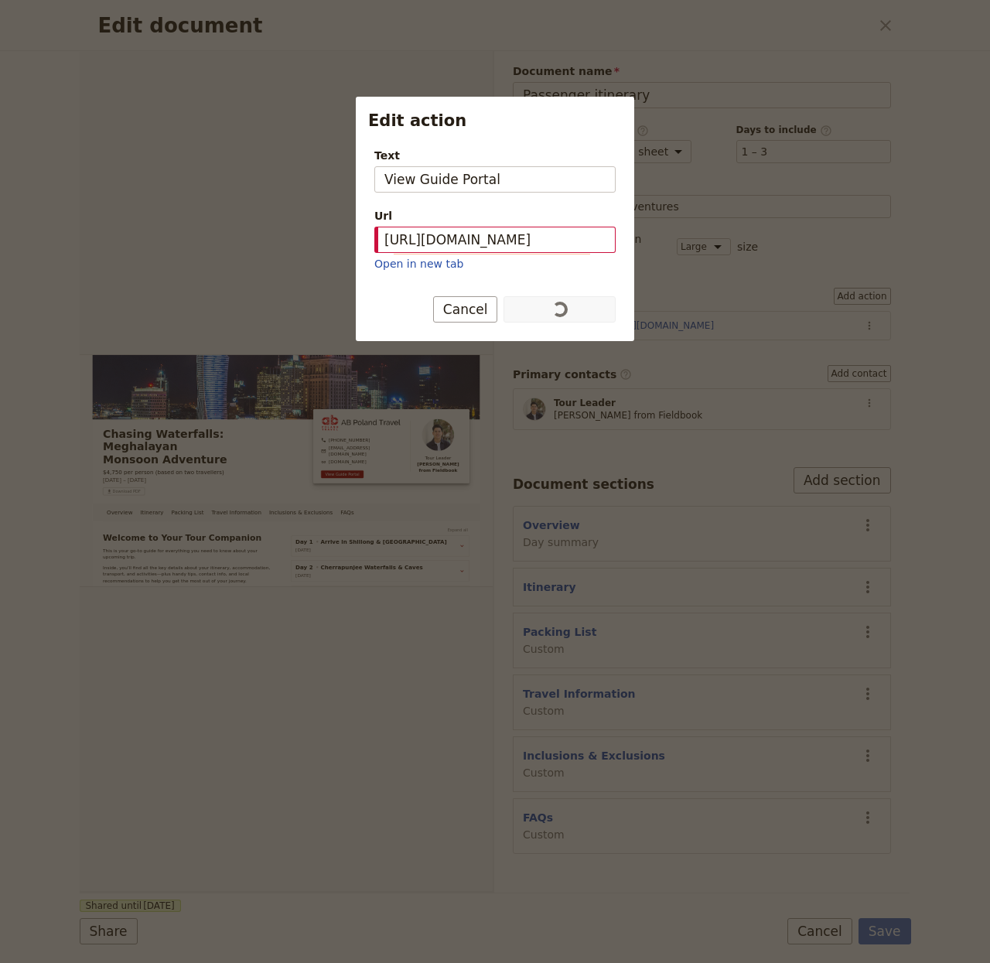
scroll to position [0, 0]
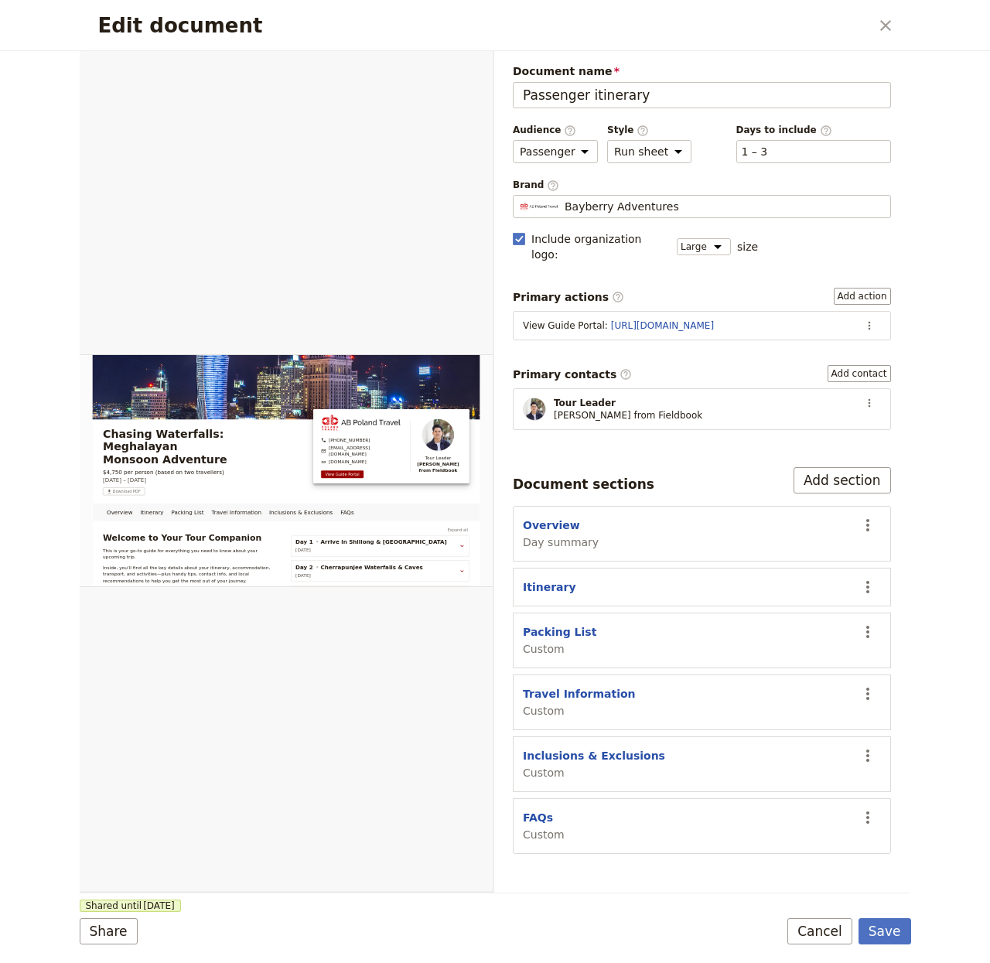
click at [914, 923] on div "Edit document ​ Overview Itinerary Packing List Travel Information Inclusions &…" at bounding box center [495, 481] width 990 height 963
click at [907, 927] on button "Save" at bounding box center [885, 931] width 53 height 26
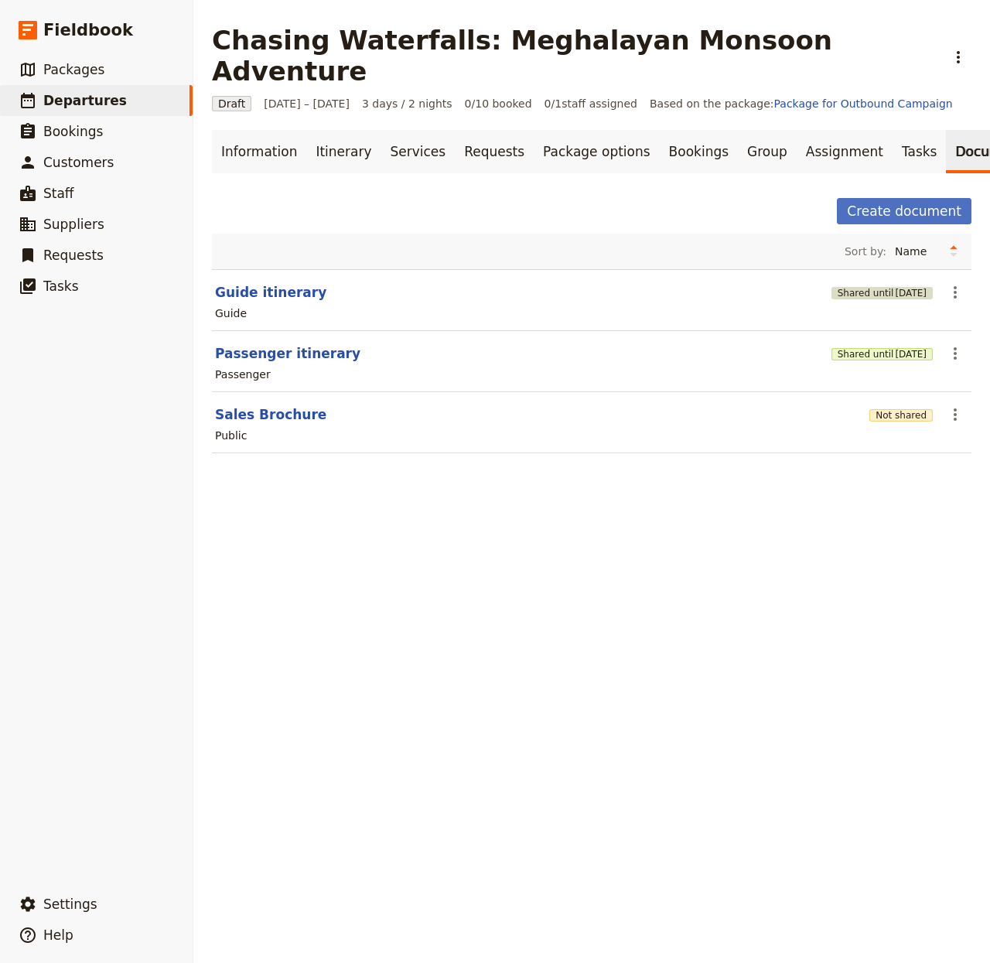
click at [895, 287] on span "[DATE]" at bounding box center [911, 293] width 32 height 12
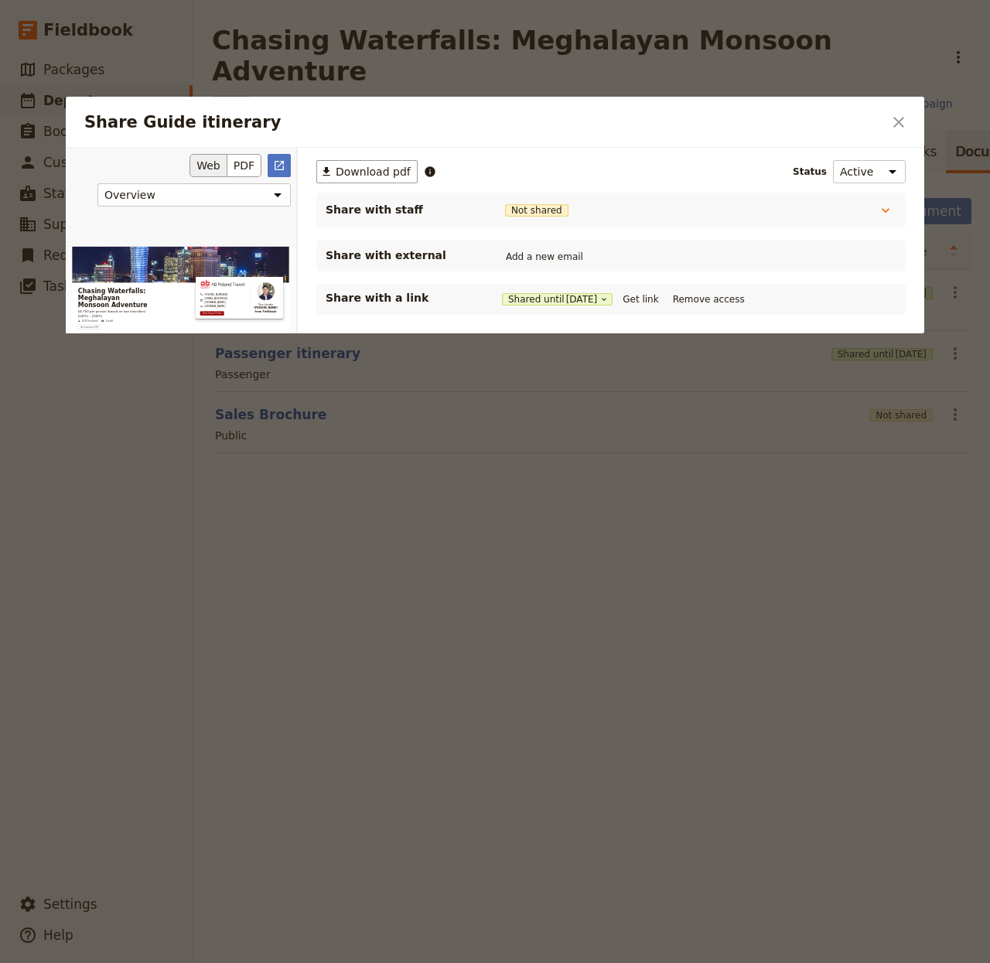
drag, startPoint x: 647, startPoint y: 295, endPoint x: 99, endPoint y: 242, distance: 550.9
click at [648, 295] on button "Get link" at bounding box center [640, 299] width 43 height 17
click at [919, 114] on div "Share Guide itinerary ​" at bounding box center [495, 122] width 859 height 51
click at [905, 123] on icon "Close dialog" at bounding box center [899, 122] width 19 height 19
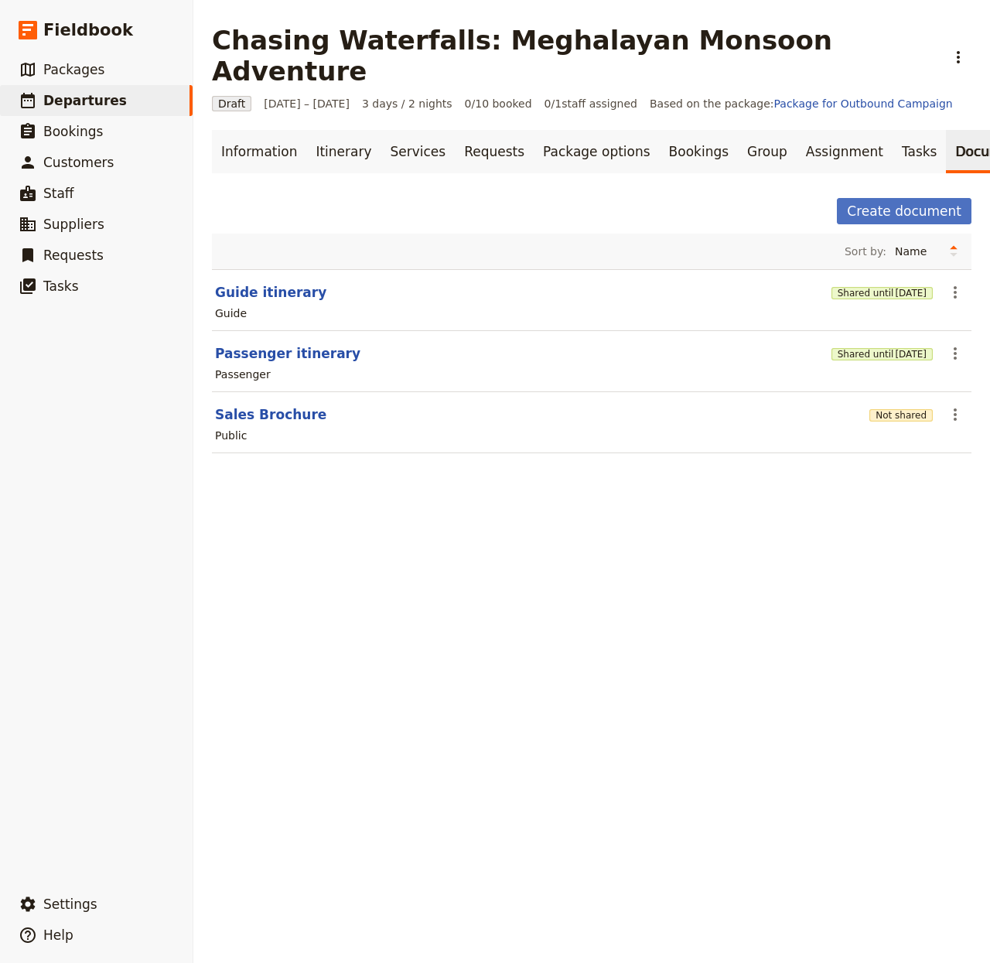
click at [659, 304] on div "Guide" at bounding box center [591, 313] width 756 height 19
click at [875, 409] on button "Not shared" at bounding box center [900, 415] width 63 height 12
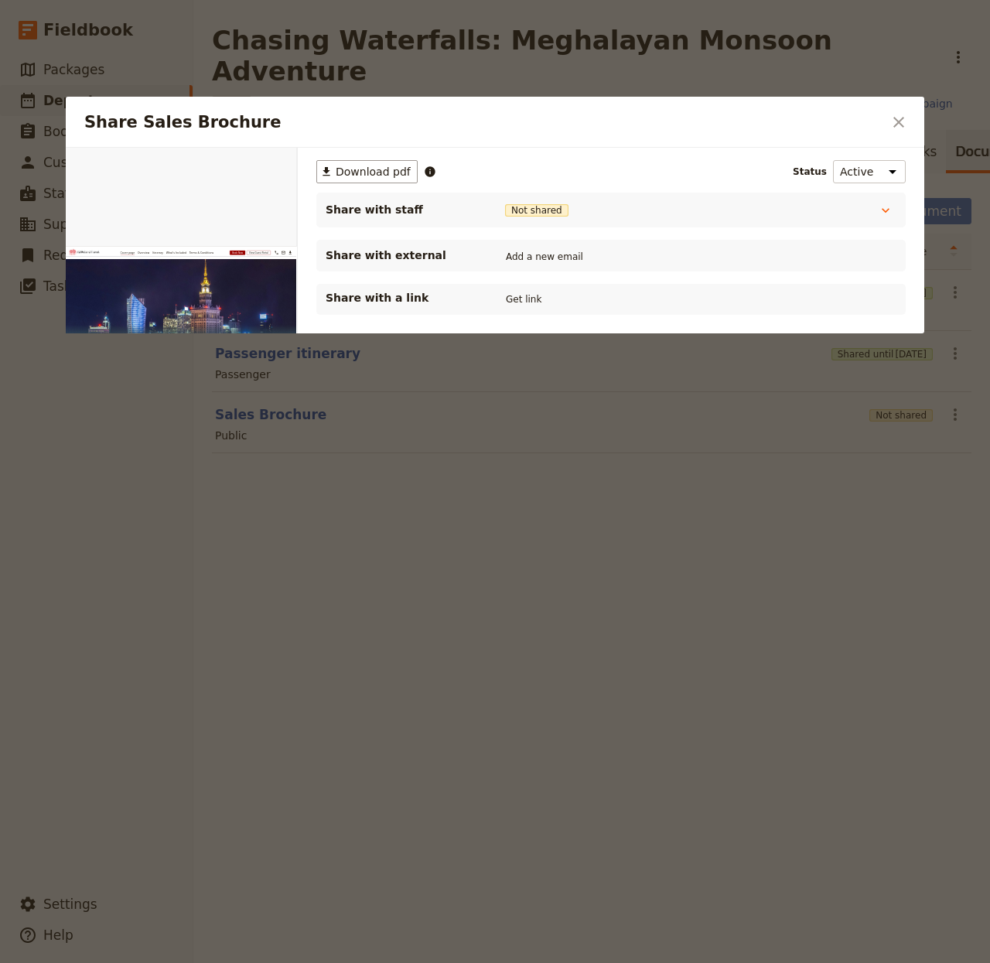
click at [514, 299] on button "Get link" at bounding box center [523, 299] width 43 height 17
drag, startPoint x: 358, startPoint y: 592, endPoint x: 461, endPoint y: 403, distance: 214.9
click at [358, 592] on div at bounding box center [495, 481] width 990 height 963
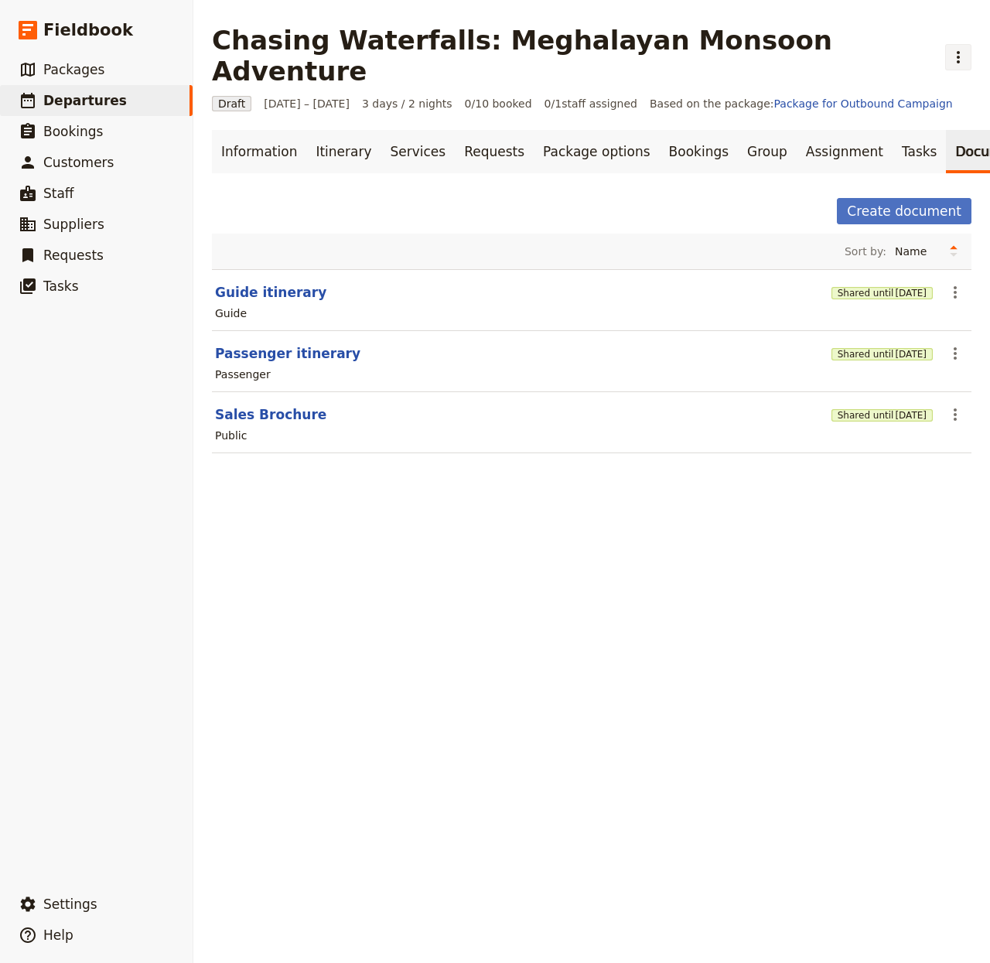
click at [949, 48] on icon "Actions" at bounding box center [958, 57] width 19 height 19
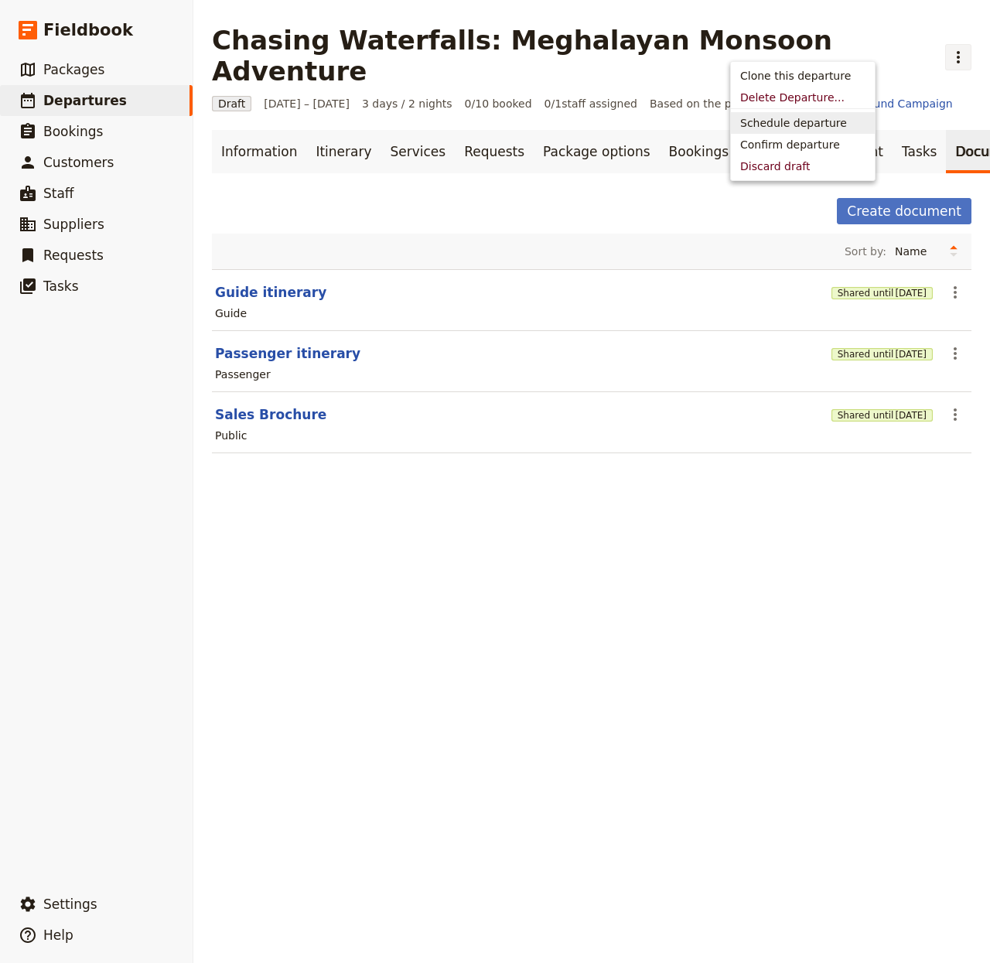
click at [502, 92] on main "Chasing Waterfalls: Meghalayan Monsoon Adventure ​ Draft 1 – 3 Oct 2025 3 days …" at bounding box center [591, 248] width 797 height 497
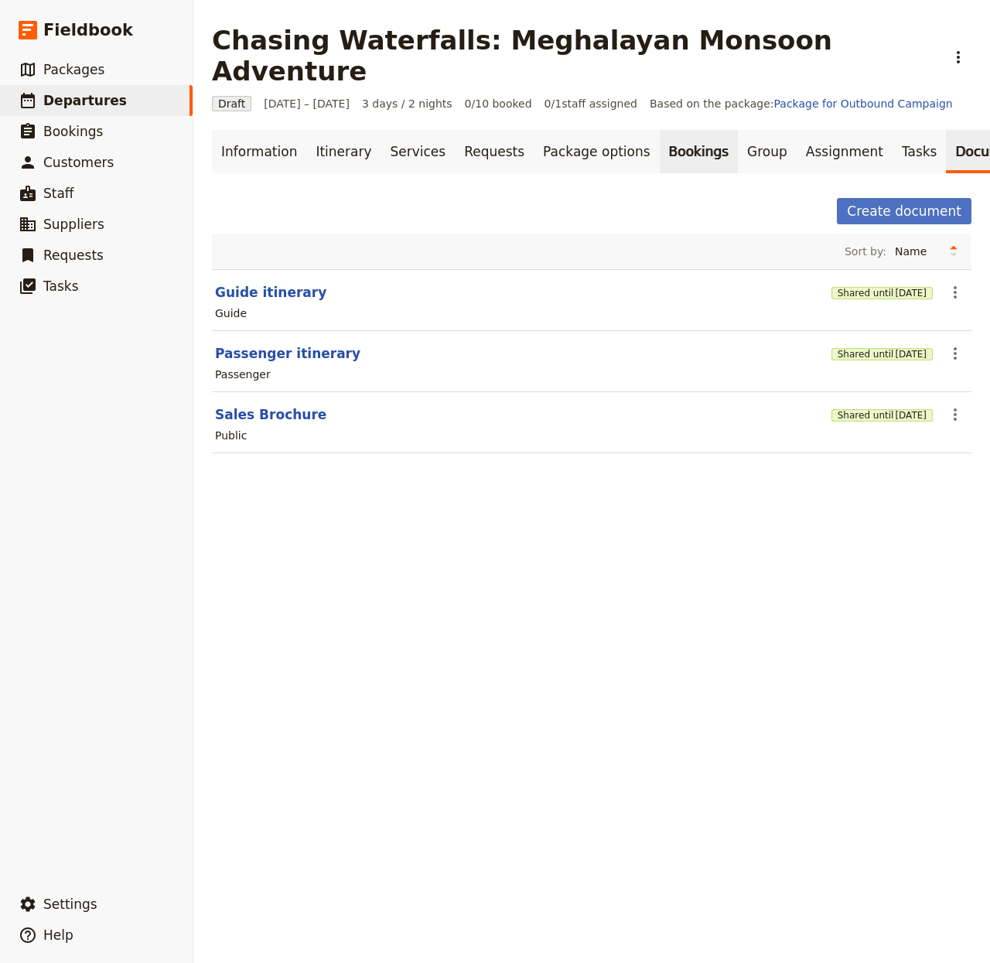
click at [678, 130] on link "Bookings" at bounding box center [699, 151] width 78 height 43
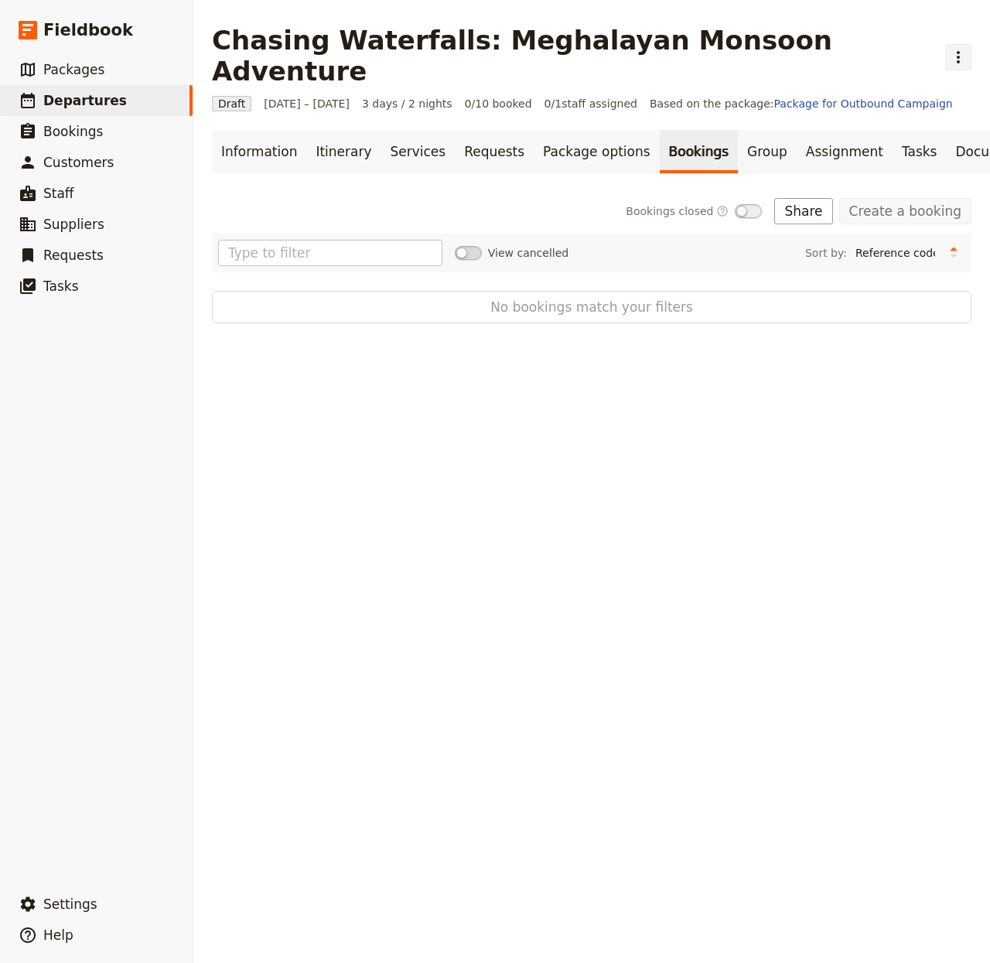
click at [949, 50] on icon "Actions" at bounding box center [958, 57] width 19 height 19
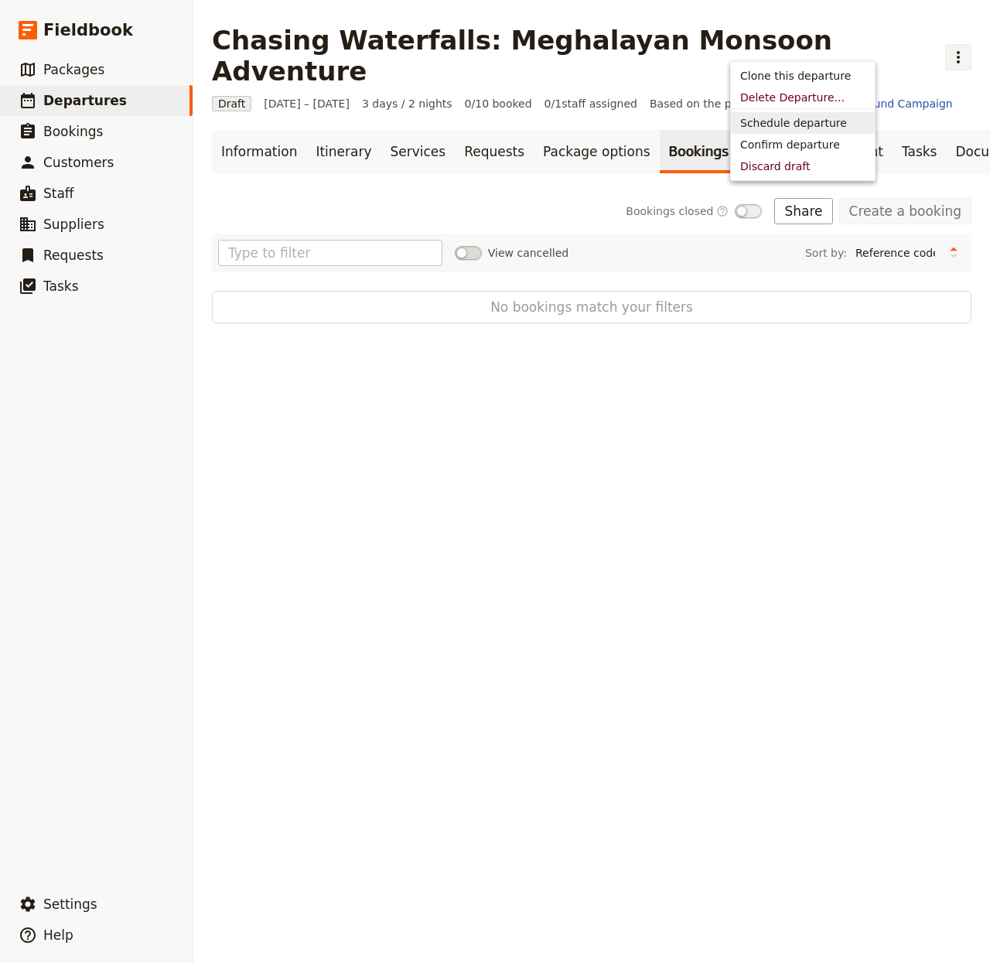
click at [788, 123] on span "Schedule departure" at bounding box center [793, 122] width 107 height 15
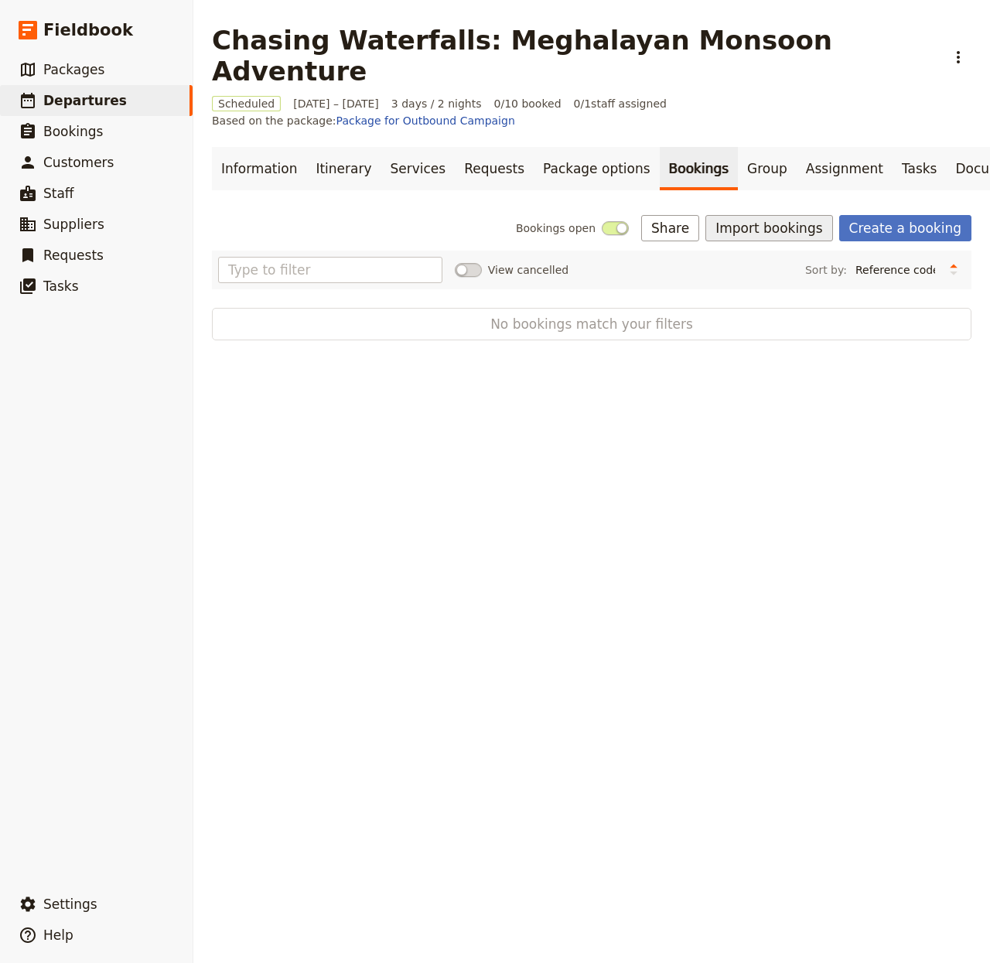
click at [772, 215] on button "Import bookings" at bounding box center [768, 228] width 127 height 26
click at [785, 219] on span "Import Bookings" at bounding box center [762, 225] width 89 height 15
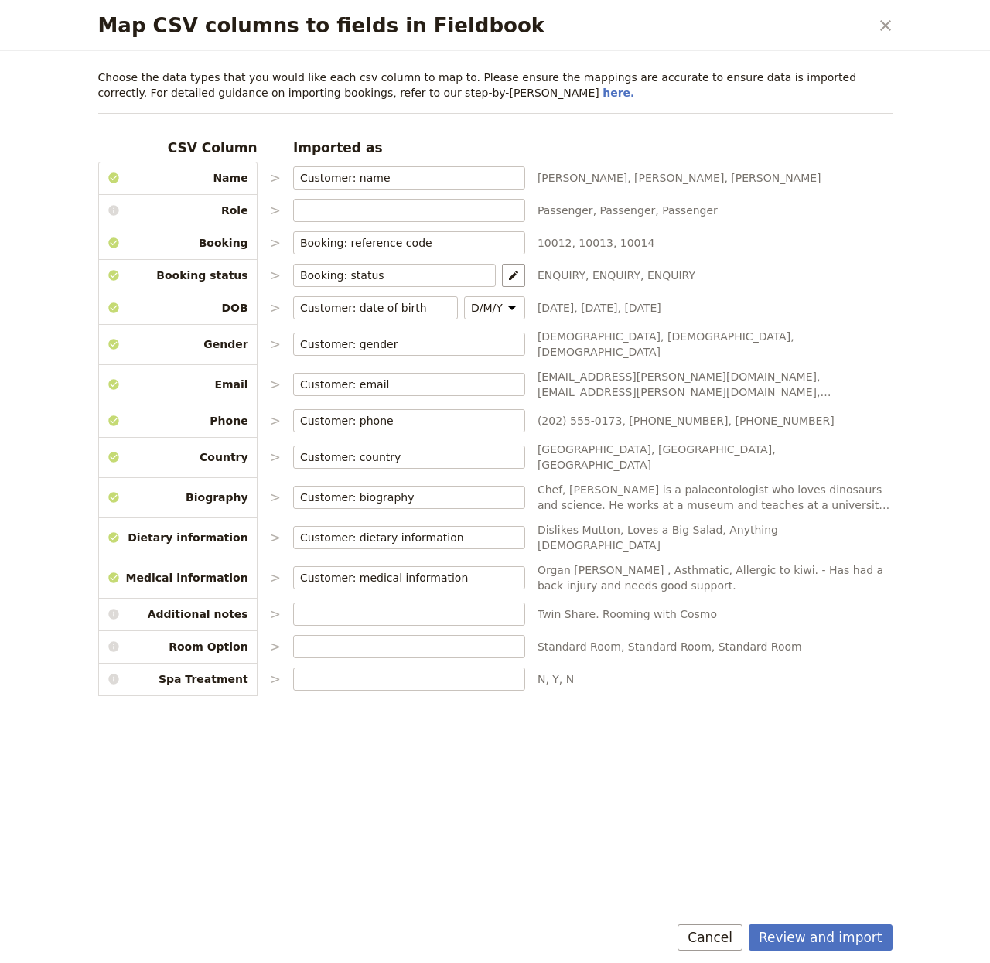
click at [840, 921] on div "Review and import Cancel" at bounding box center [496, 940] width 832 height 45
click at [826, 957] on div "Review and import Cancel" at bounding box center [496, 940] width 832 height 45
click at [856, 951] on button "Review and import" at bounding box center [821, 937] width 144 height 26
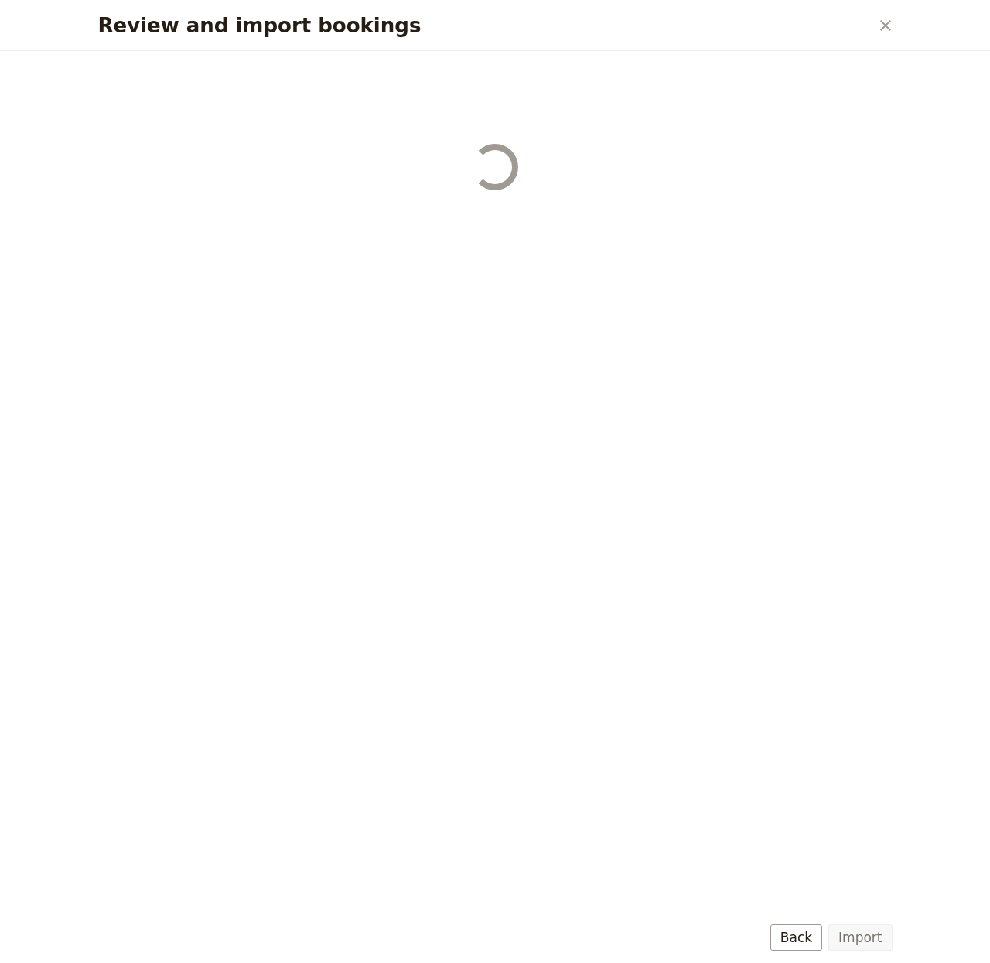
select select "655d56b39948720cb8e55355"
select select "655d57ca9948720cb8e553ec"
select select "655d57fa9948720cb8e553f3"
select select "655d58079948720cb8e553fa"
select select "655d584c9948720cb8e55401"
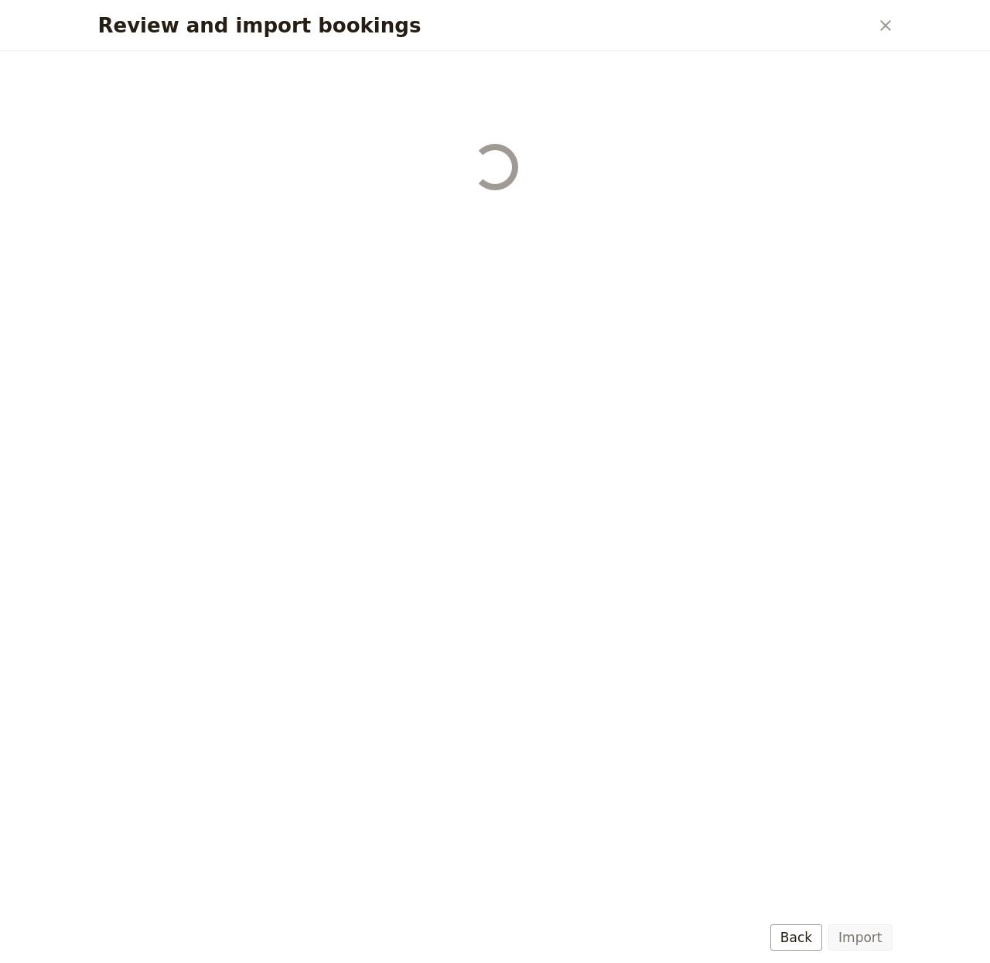
select select "655d58679948720cb8e5540d"
select select "650e6b6659641ed5ee156647"
select select "650e6b4b59641ed5ee156605"
select select "650e2104408bbede5b0c60fd"
select select "650e1d73408bbede5b0c60a6"
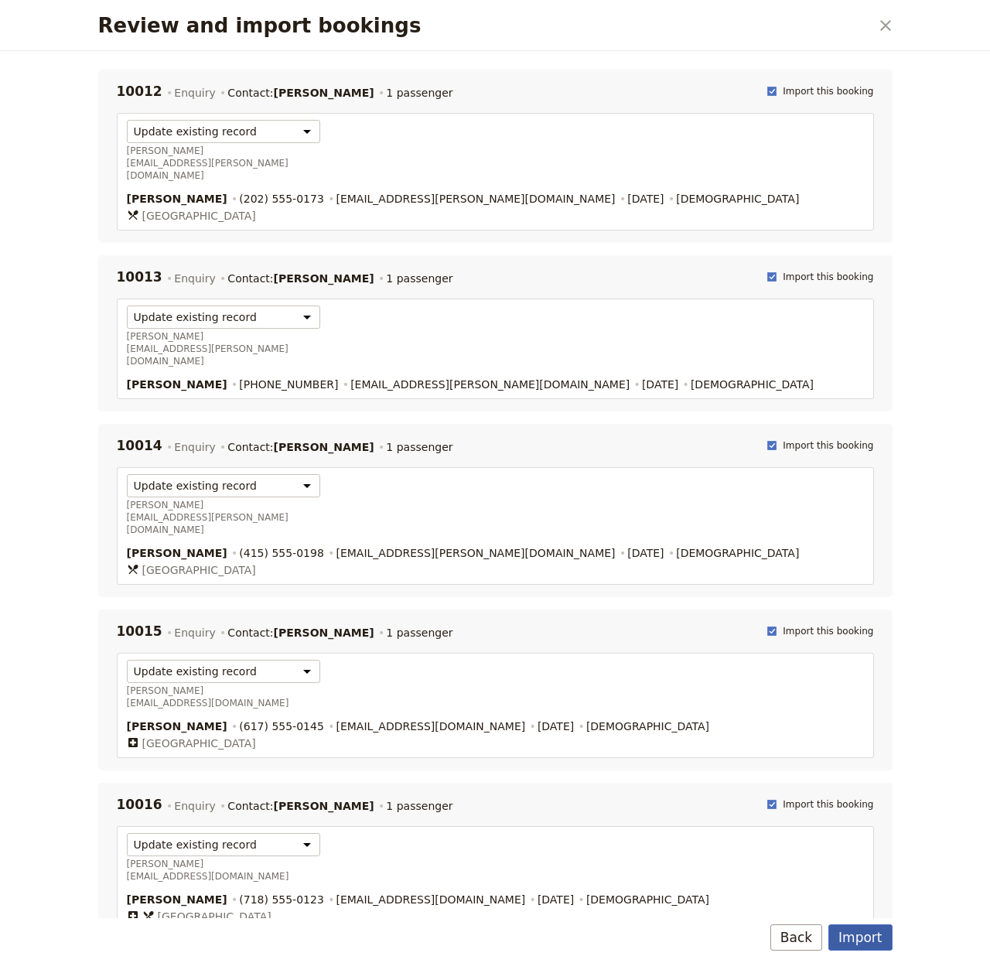
click at [859, 941] on button "Import" at bounding box center [859, 937] width 63 height 26
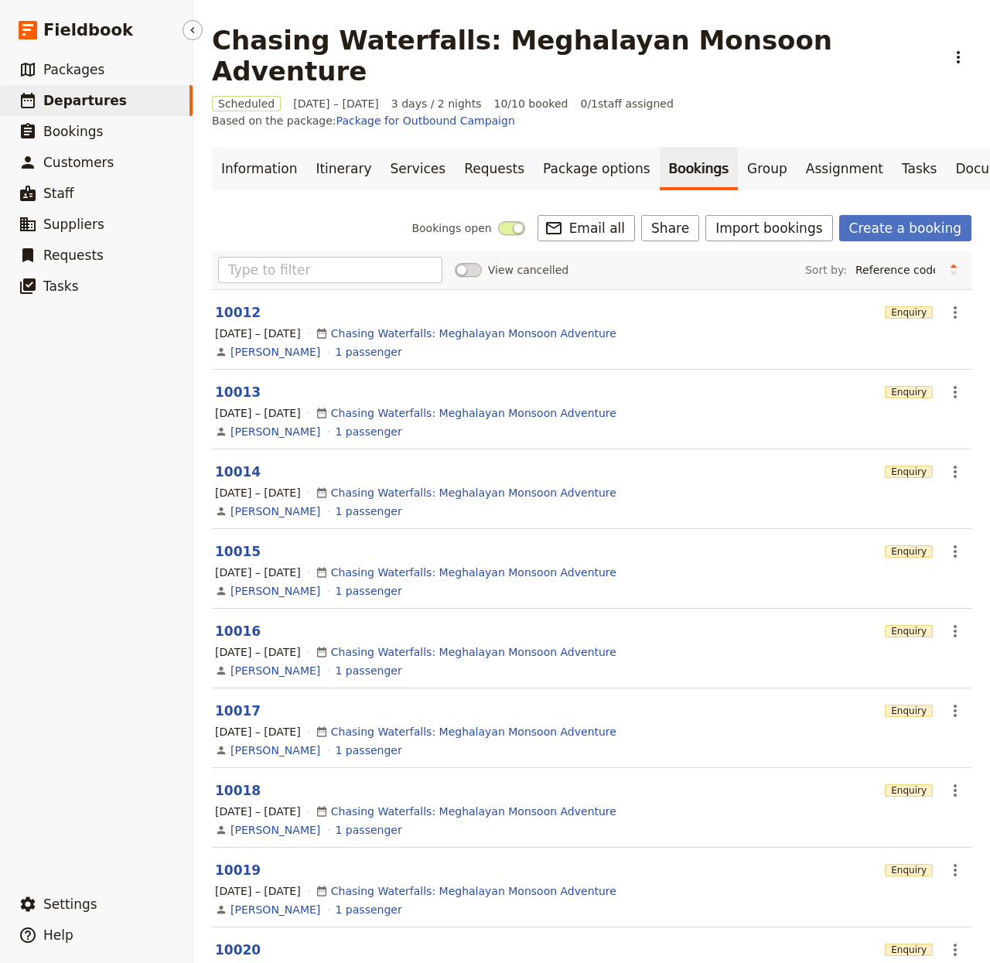
click at [90, 93] on span "Departures" at bounding box center [85, 100] width 84 height 15
select select "CREATED_AT"
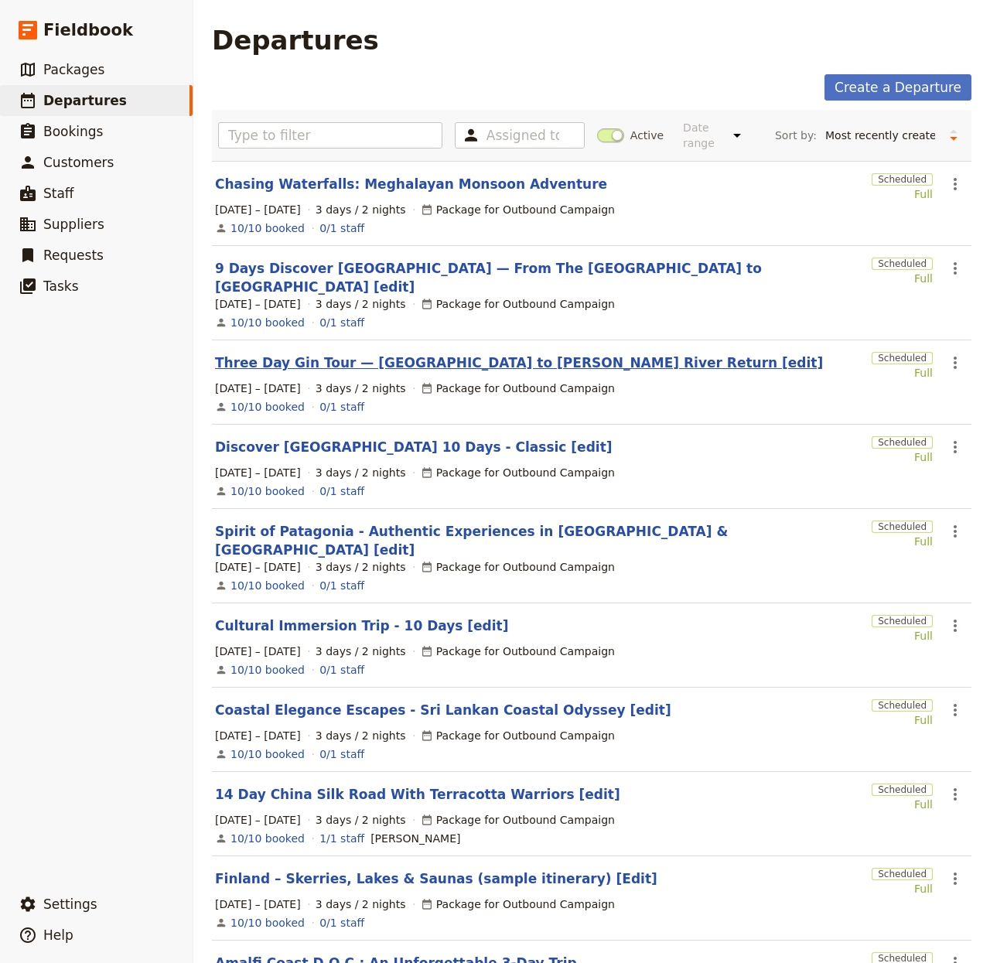
click at [514, 353] on link "Three Day Gin Tour — [GEOGRAPHIC_DATA] to [PERSON_NAME] River Return [edit]" at bounding box center [519, 362] width 608 height 19
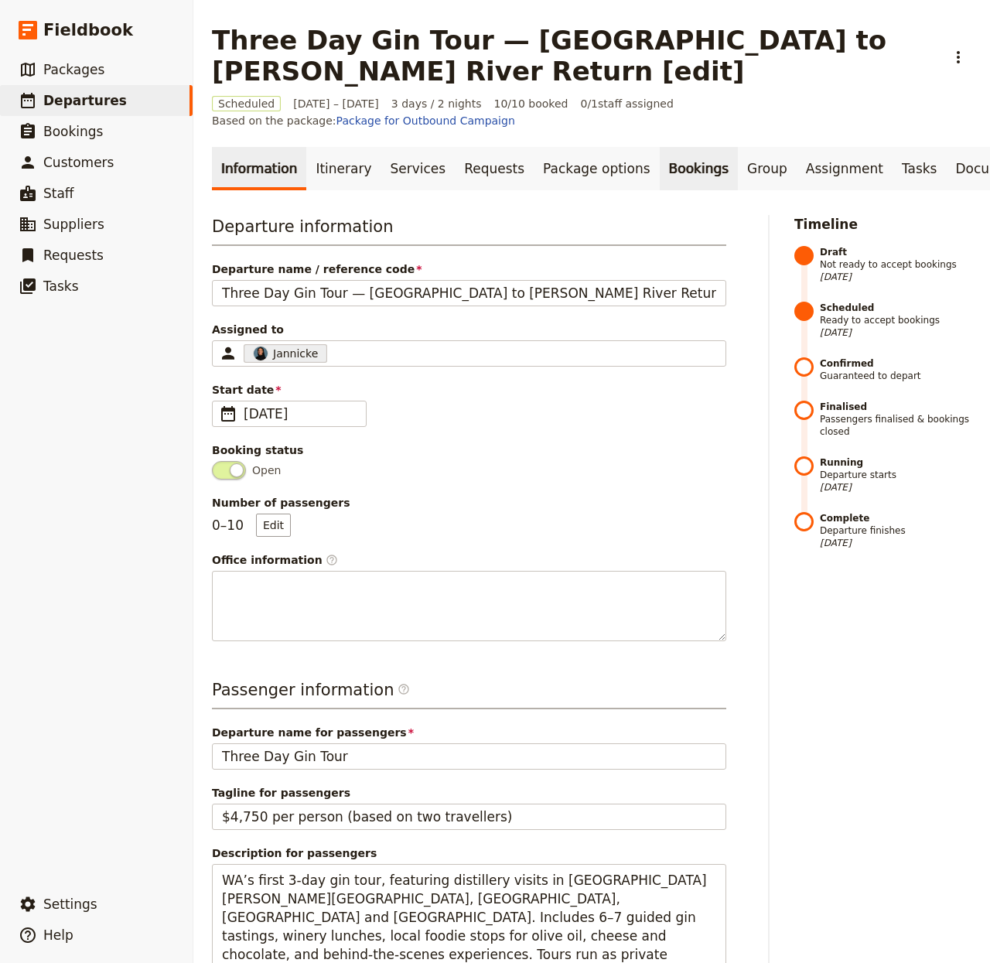
click at [660, 147] on link "Bookings" at bounding box center [699, 168] width 78 height 43
drag, startPoint x: 493, startPoint y: 217, endPoint x: 501, endPoint y: 212, distance: 9.4
select select "CREATED_AT"
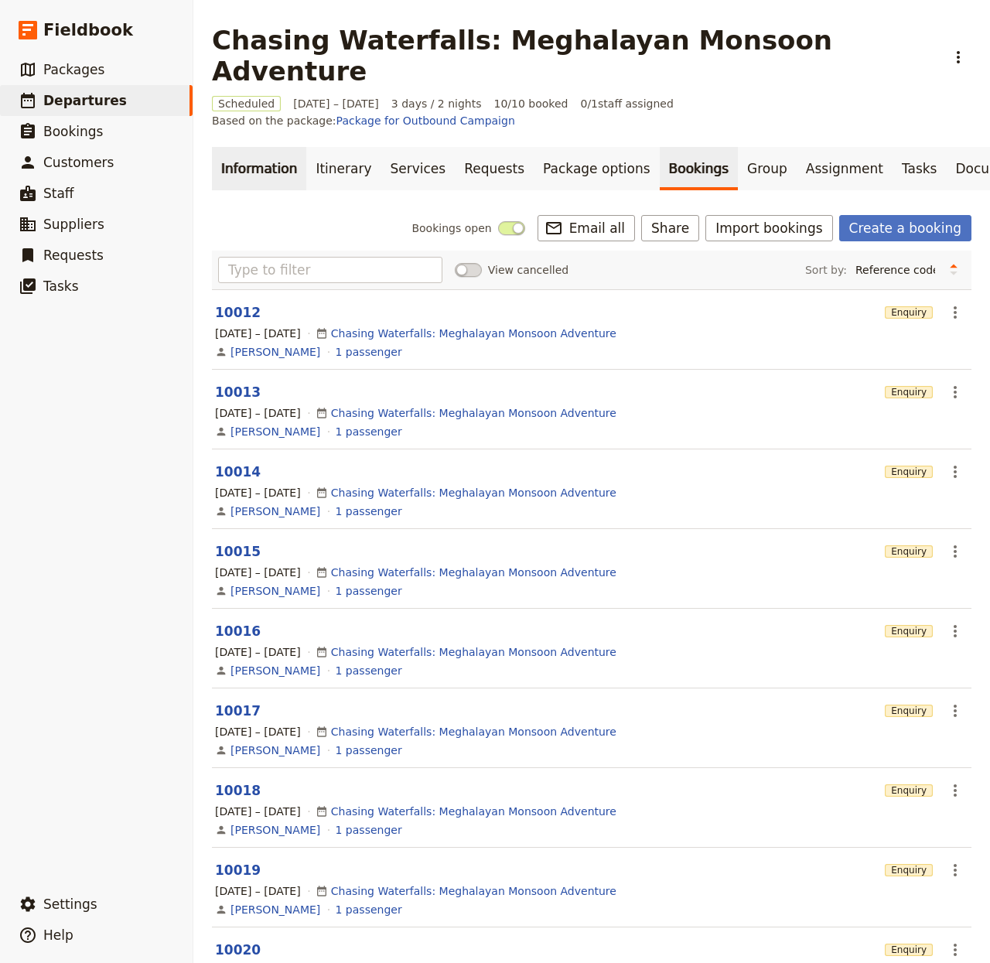
click at [227, 147] on link "Information" at bounding box center [259, 168] width 94 height 43
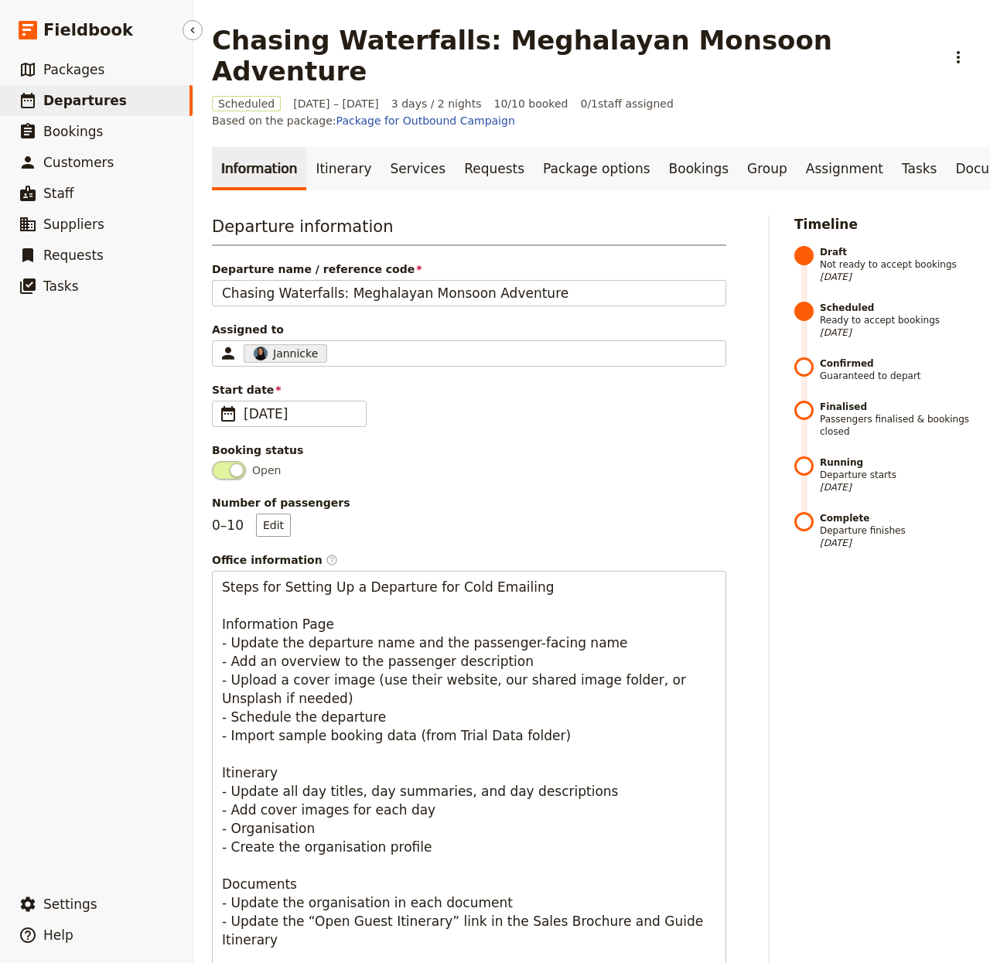
click at [105, 101] on span "Departures" at bounding box center [85, 100] width 84 height 15
select select "CREATED_AT"
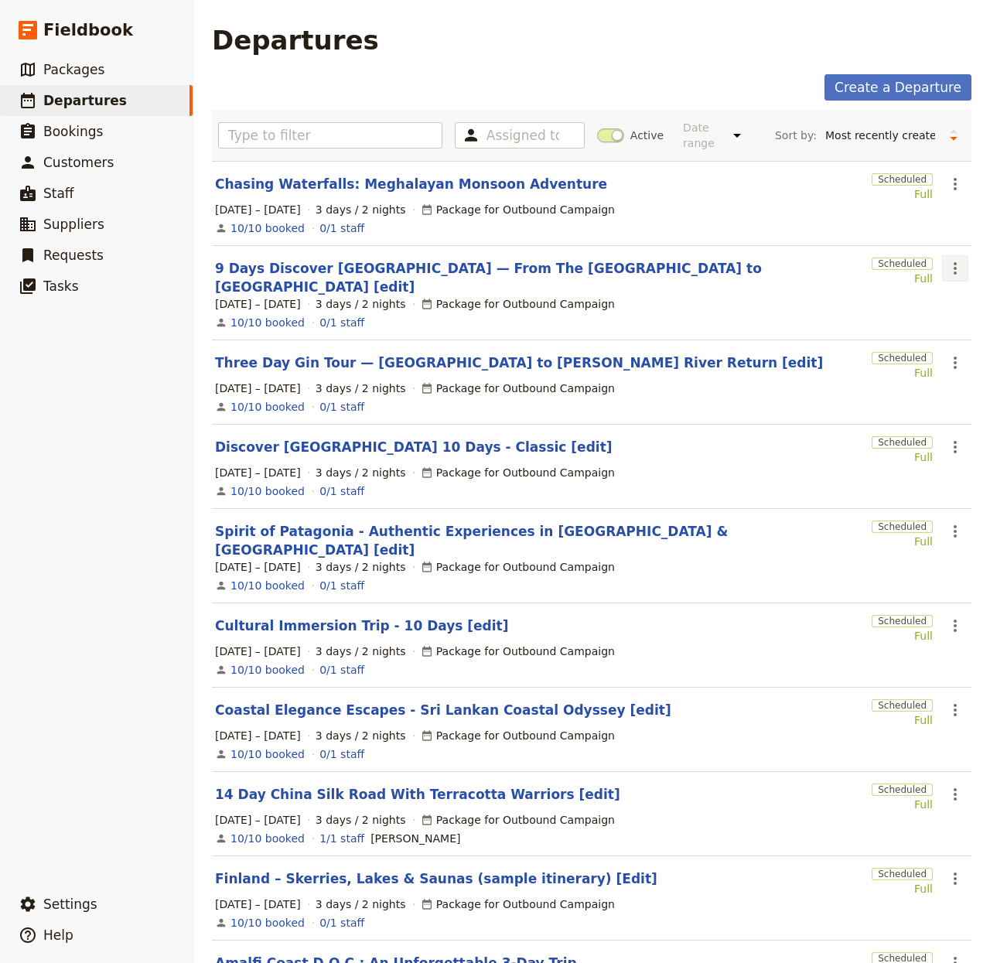
click at [947, 264] on icon "Actions" at bounding box center [955, 268] width 19 height 19
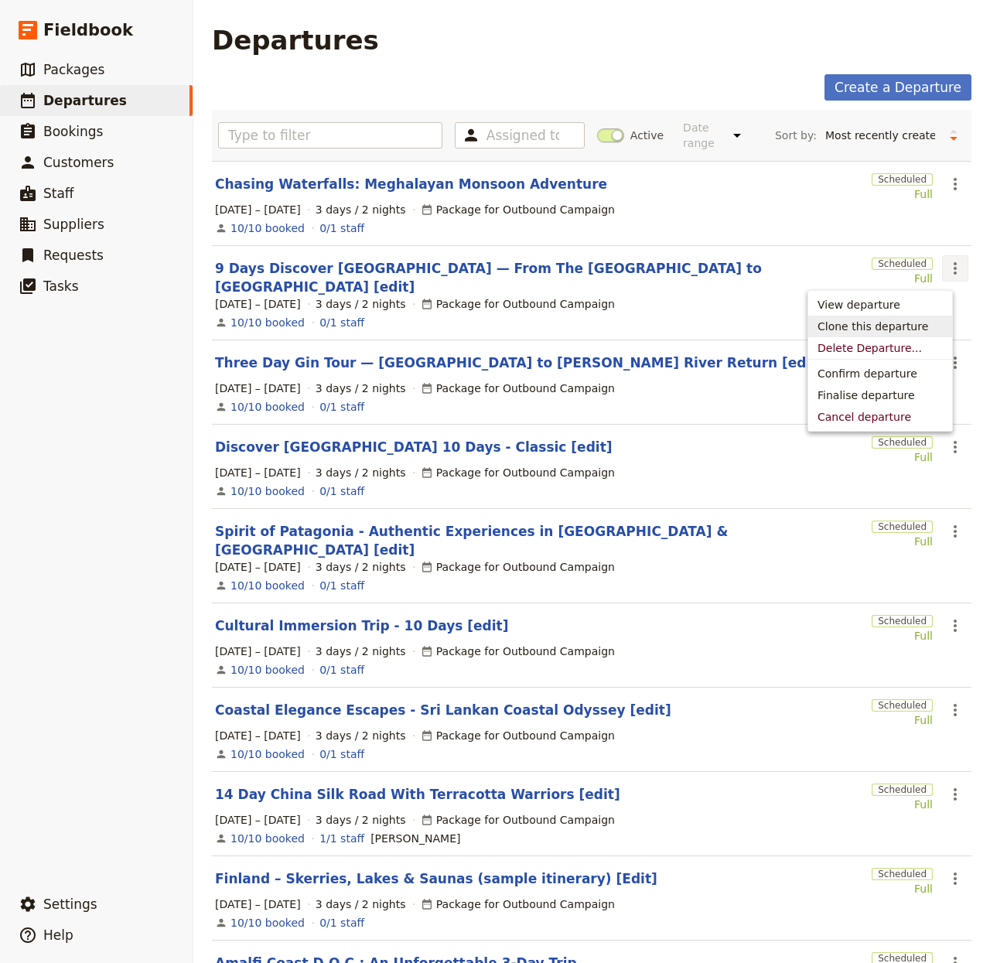
click at [920, 323] on span "Clone this departure" at bounding box center [880, 326] width 125 height 15
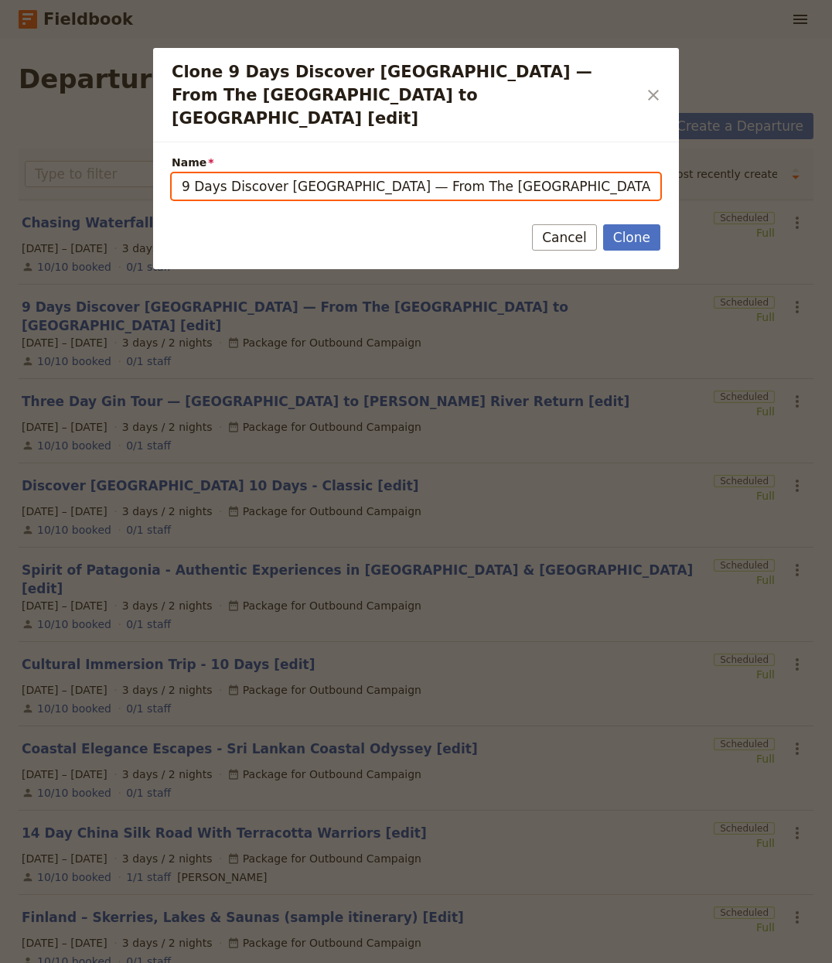
drag, startPoint x: 580, startPoint y: 153, endPoint x: 562, endPoint y: 163, distance: 21.1
click at [580, 173] on input "9 Days Discover Albania — From The Alpine Peak to Albania Riviera [edit] (copy)" at bounding box center [416, 186] width 489 height 26
click at [514, 173] on input "9 Days Discover Albania — From The Alpine Peak to Albania Riviera [edit] (copy)" at bounding box center [416, 186] width 489 height 26
drag, startPoint x: 605, startPoint y: 170, endPoint x: 575, endPoint y: 167, distance: 30.3
click at [604, 173] on input "9 Days Discover Albania — From The Alpine Peak to Albania Riviera [edit] (copy)" at bounding box center [416, 186] width 489 height 26
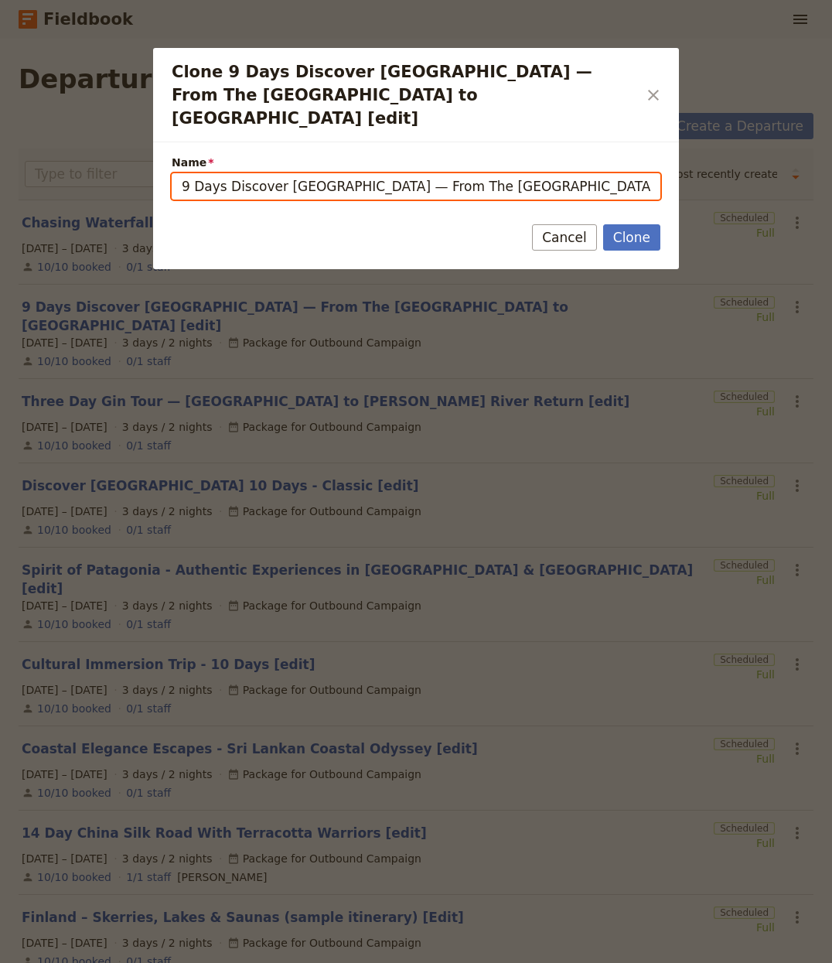
drag, startPoint x: 572, startPoint y: 166, endPoint x: -377, endPoint y: 135, distance: 949.6
click at [0, 135] on html "Fieldbook ​ ​ Fieldbook ​ ​ Packages ​ Departures ​ Bookings ​ Customers ​ Staf…" at bounding box center [416, 481] width 832 height 963
paste input "Pakistan women’s tour itinerary"
drag, startPoint x: 519, startPoint y: 166, endPoint x: 403, endPoint y: 163, distance: 116.0
click at [403, 173] on input "Pakistan women’s tour itinerary [edit] (copy)" at bounding box center [416, 186] width 489 height 26
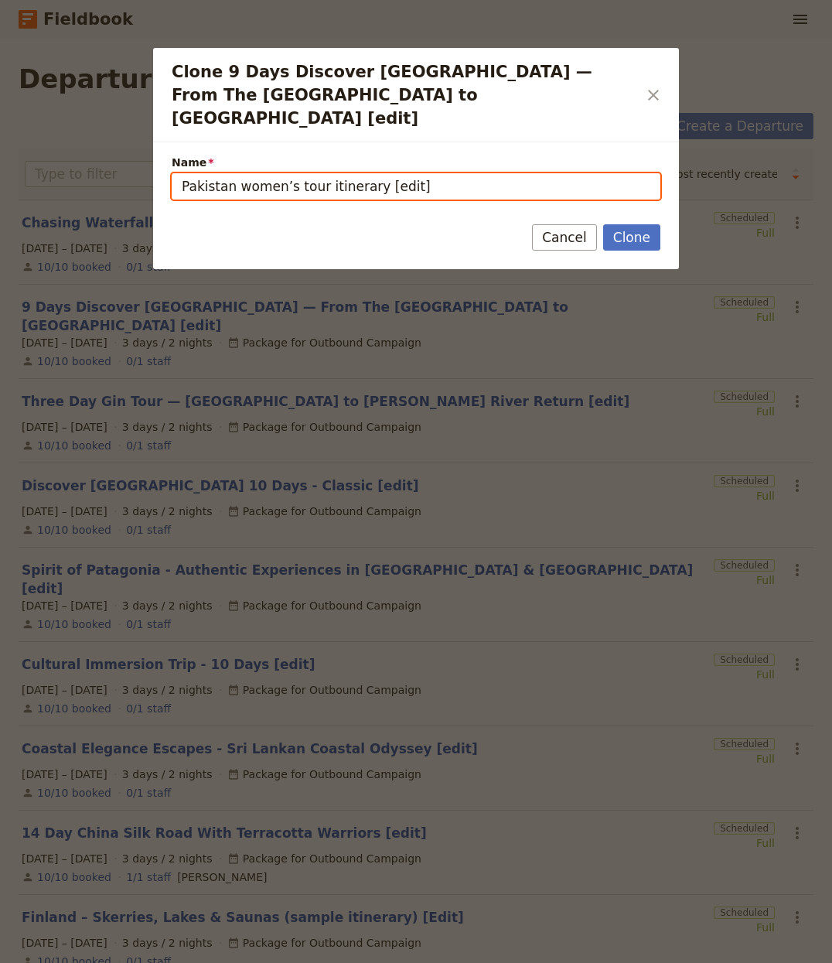
type input "Pakistan women’s tour itinerary [edit]"
click at [603, 224] on button "Clone" at bounding box center [631, 237] width 57 height 26
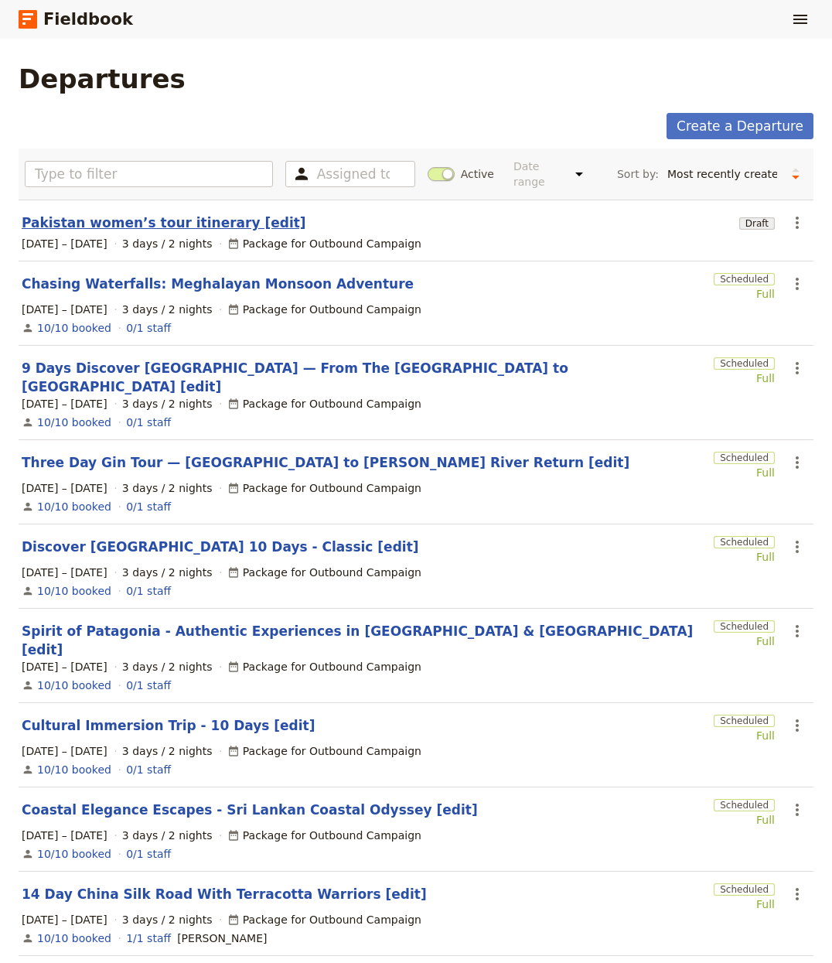
click at [137, 214] on link "Pakistan women’s tour itinerary [edit]" at bounding box center [164, 222] width 285 height 19
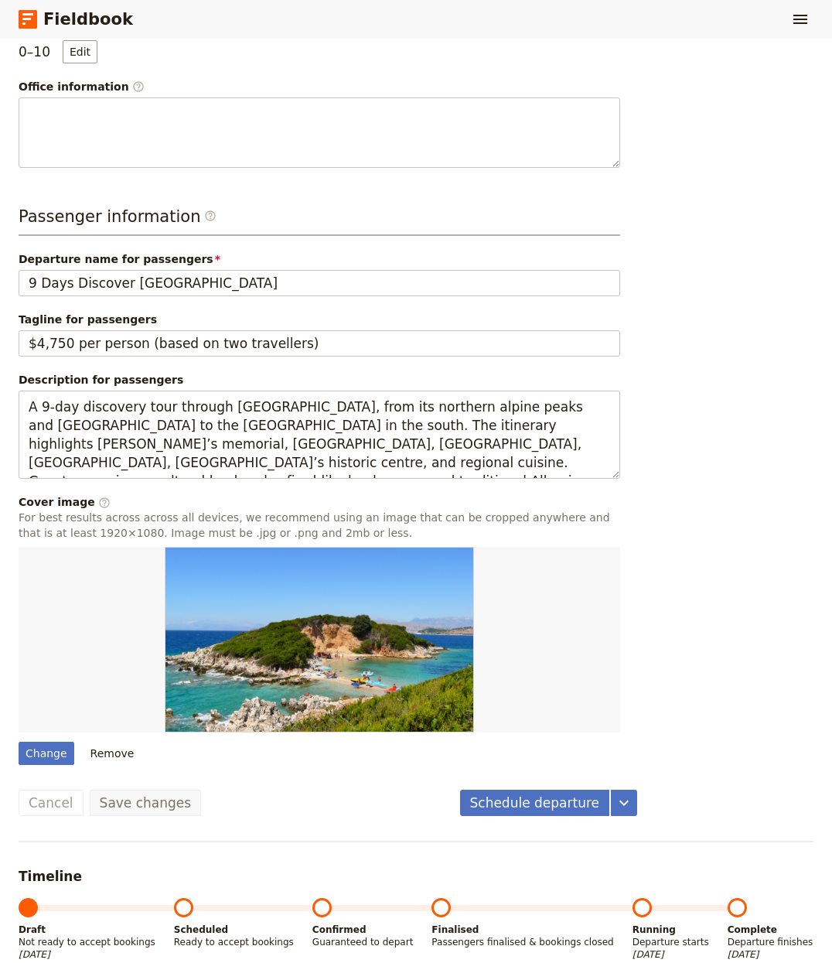
scroll to position [508, 0]
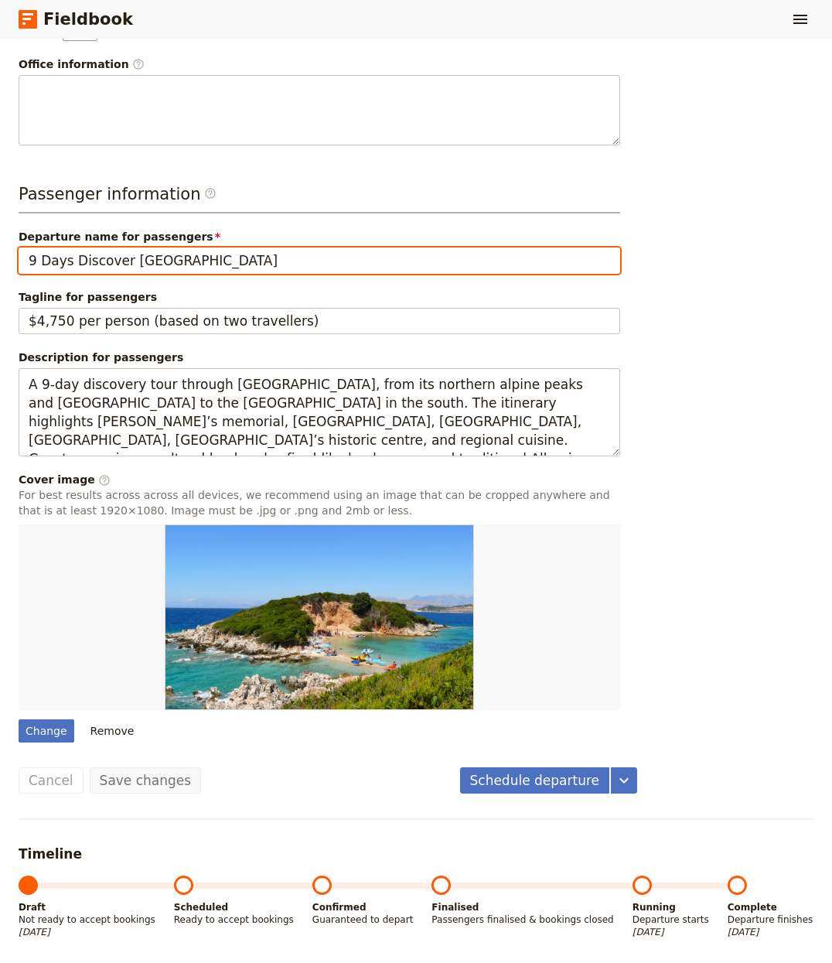
click at [178, 258] on input "9 Days Discover Albania" at bounding box center [320, 261] width 602 height 26
paste input "Pakistan women’s tour itinerary"
type input "Pakistan women’s tour itinerary"
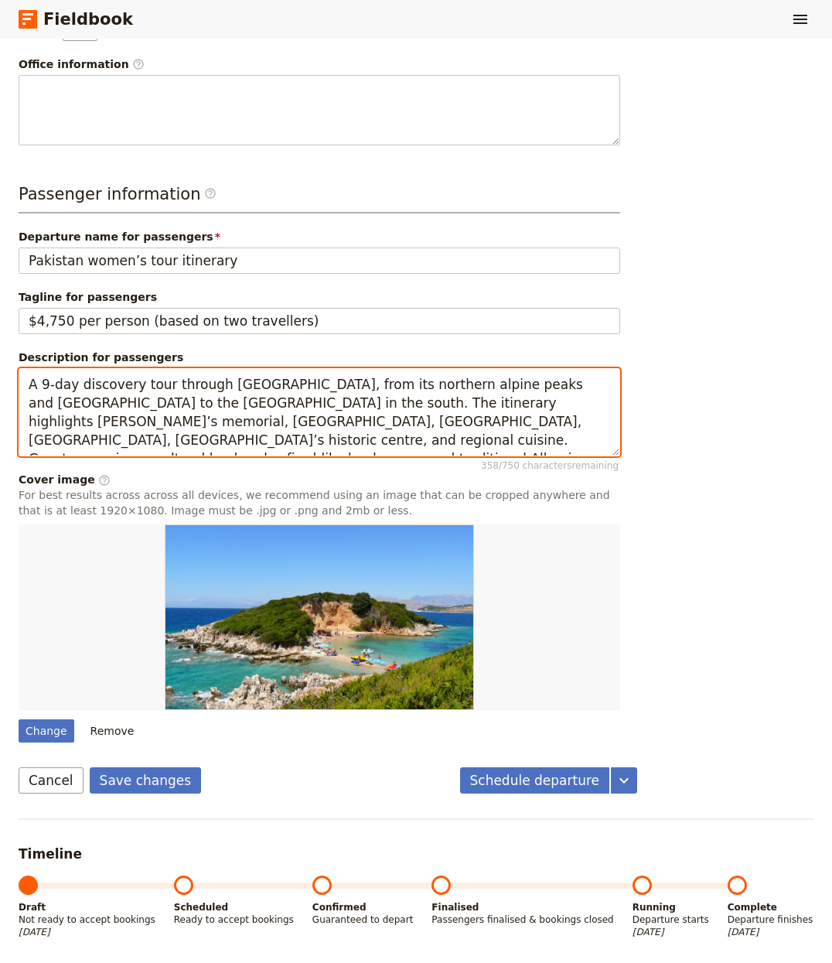
click at [176, 390] on textarea "A 9-day discovery tour through Albania, from its northern alpine peaks and Shko…" at bounding box center [320, 412] width 602 height 89
paste textarea "women-only journey across Pakistan from Islamabad to the mountains and on to La…"
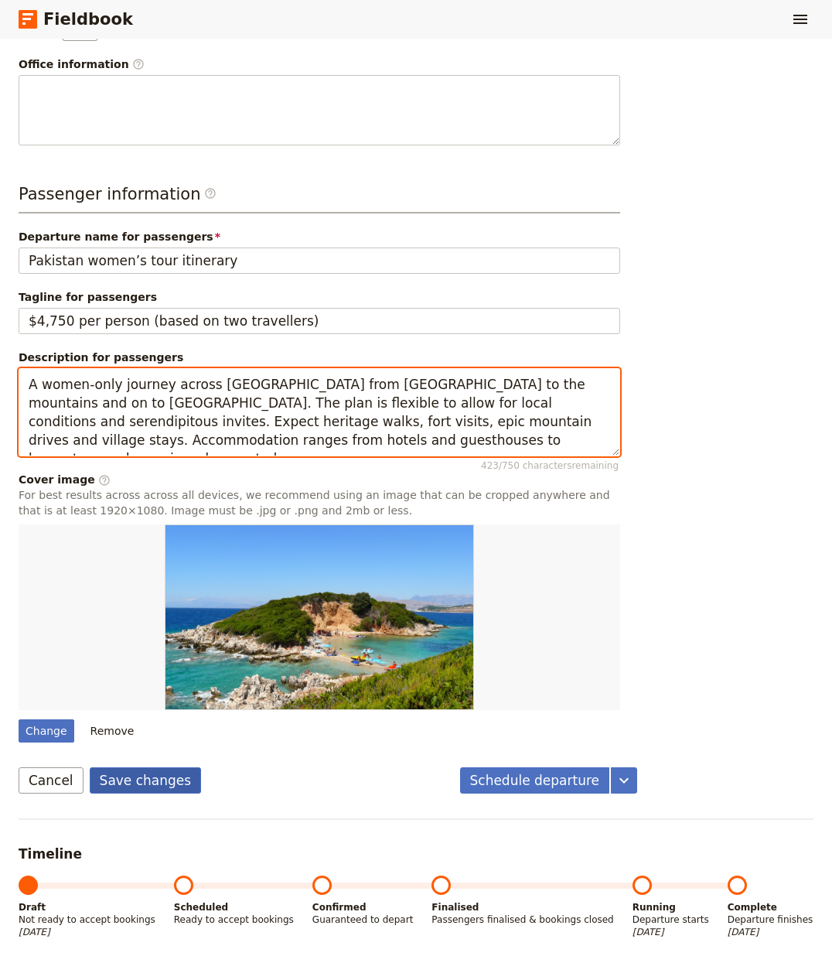
type textarea "A women-only journey across Pakistan from Islamabad to the mountains and on to …"
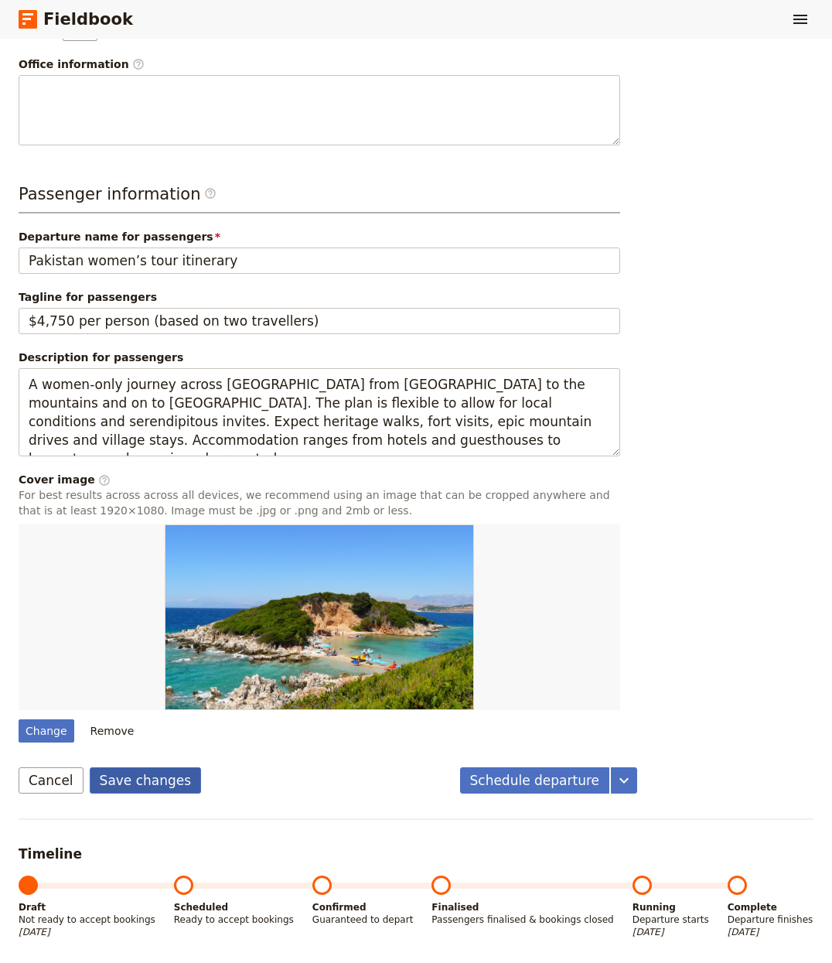
click at [142, 777] on button "Save changes" at bounding box center [146, 780] width 112 height 26
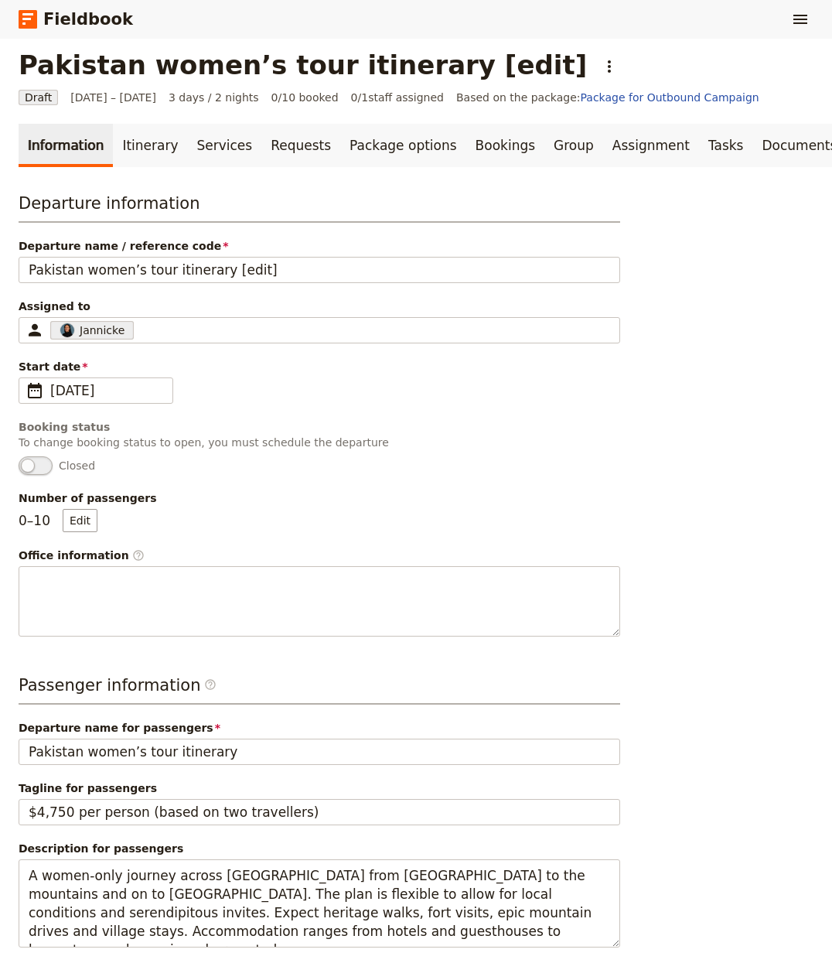
scroll to position [0, 0]
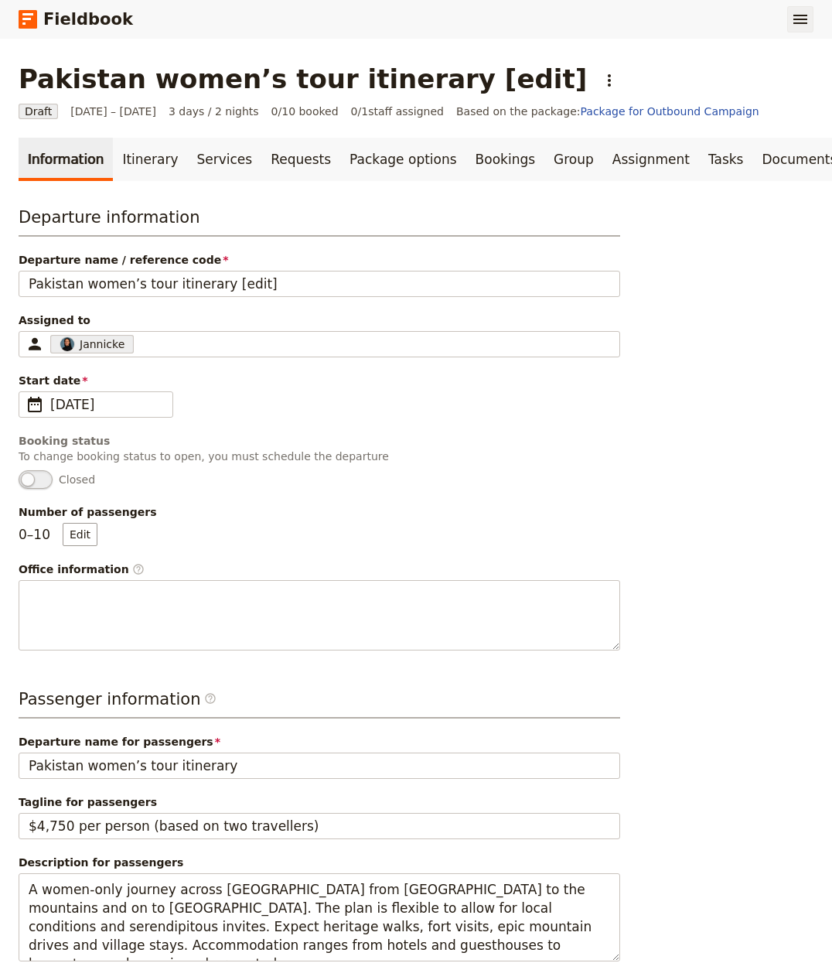
click at [787, 22] on button "​" at bounding box center [800, 19] width 26 height 26
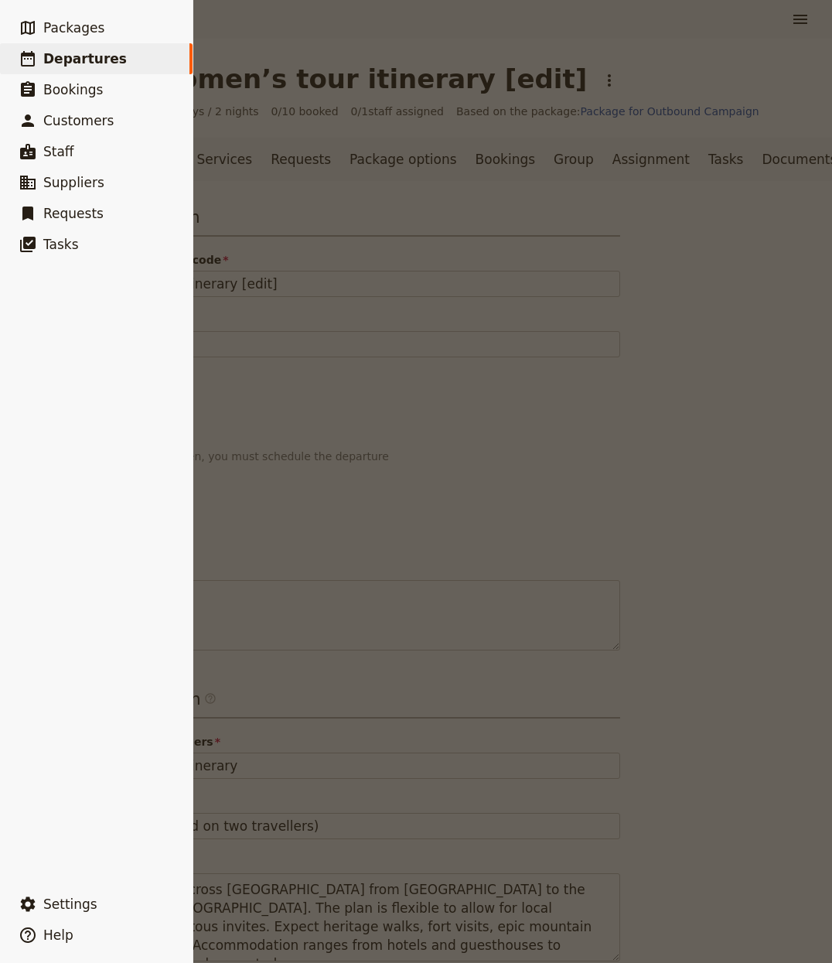
click at [163, 53] on link "​ Departures" at bounding box center [96, 58] width 193 height 31
select select "CREATED_AT"
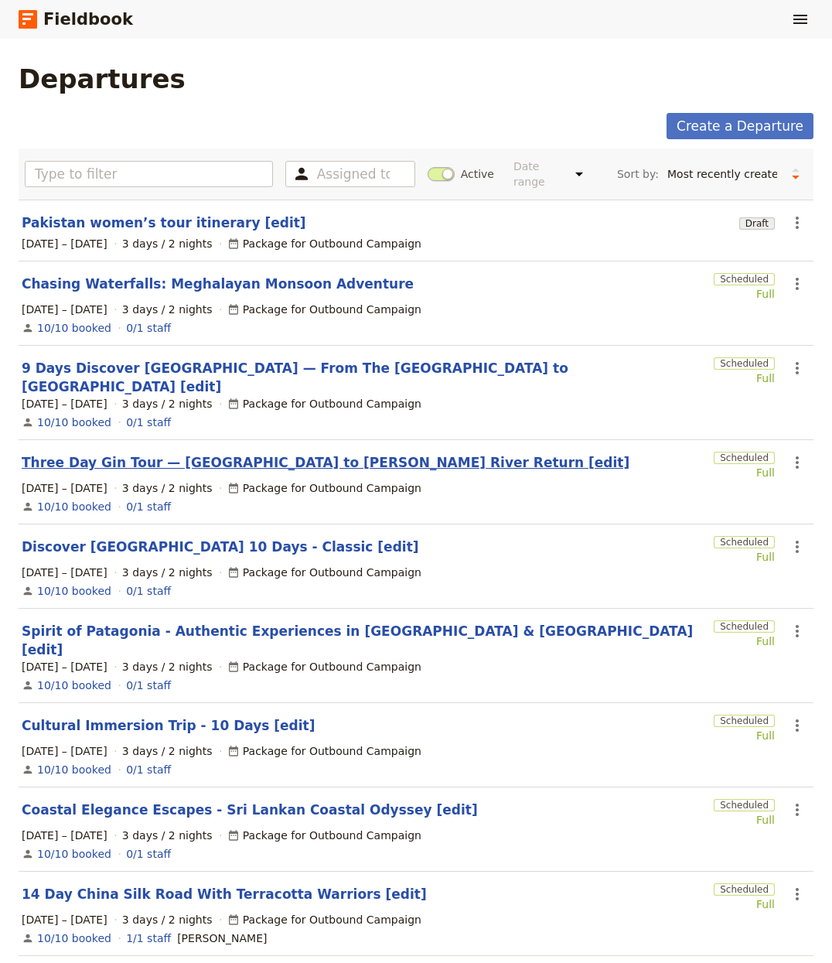
click at [227, 453] on link "Three Day Gin Tour — [GEOGRAPHIC_DATA] to [PERSON_NAME] River Return [edit]" at bounding box center [326, 462] width 608 height 19
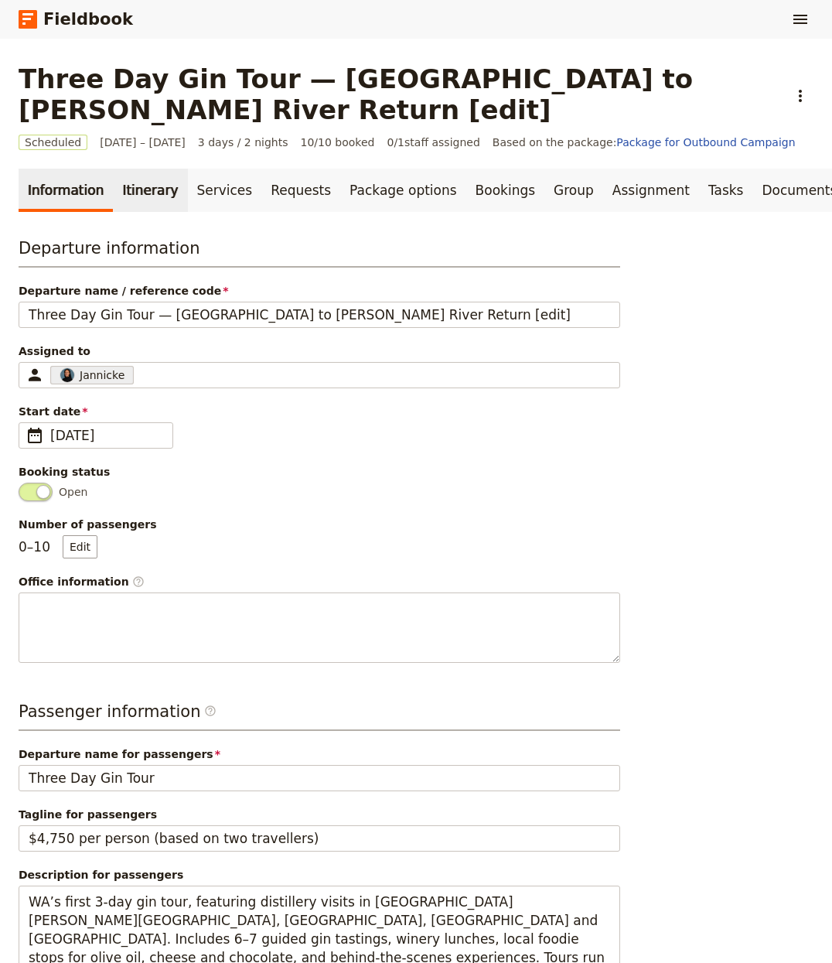
click at [133, 169] on link "Itinerary" at bounding box center [150, 190] width 74 height 43
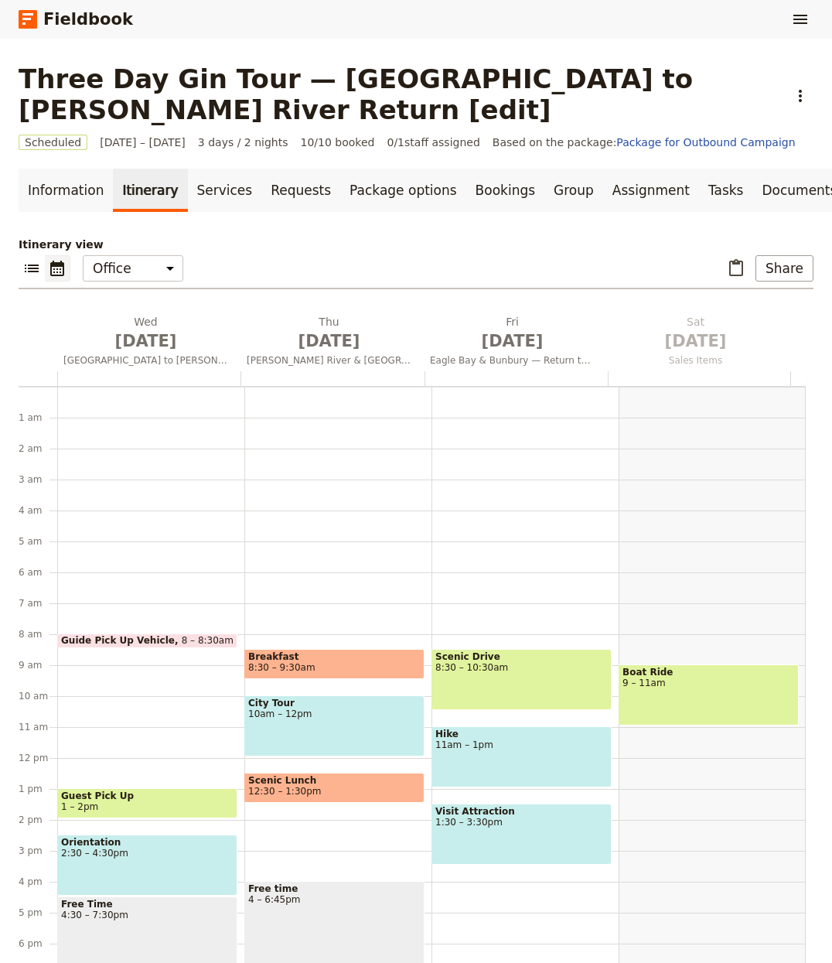
scroll to position [121, 0]
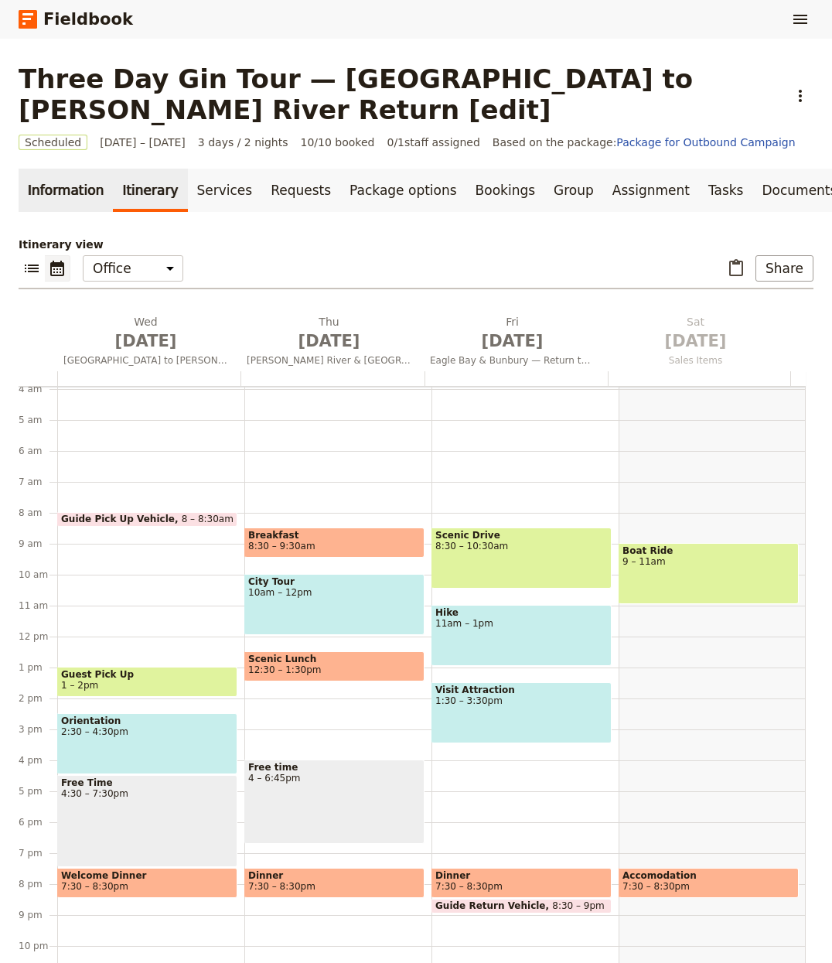
click at [41, 169] on link "Information" at bounding box center [66, 190] width 94 height 43
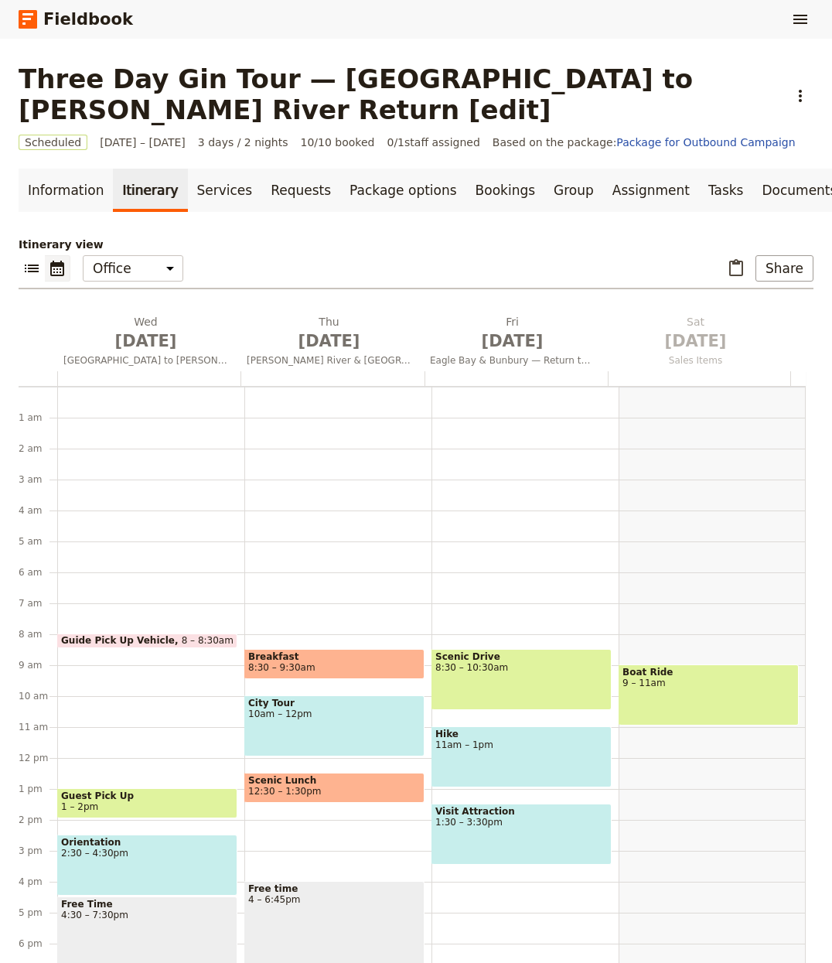
scroll to position [121, 0]
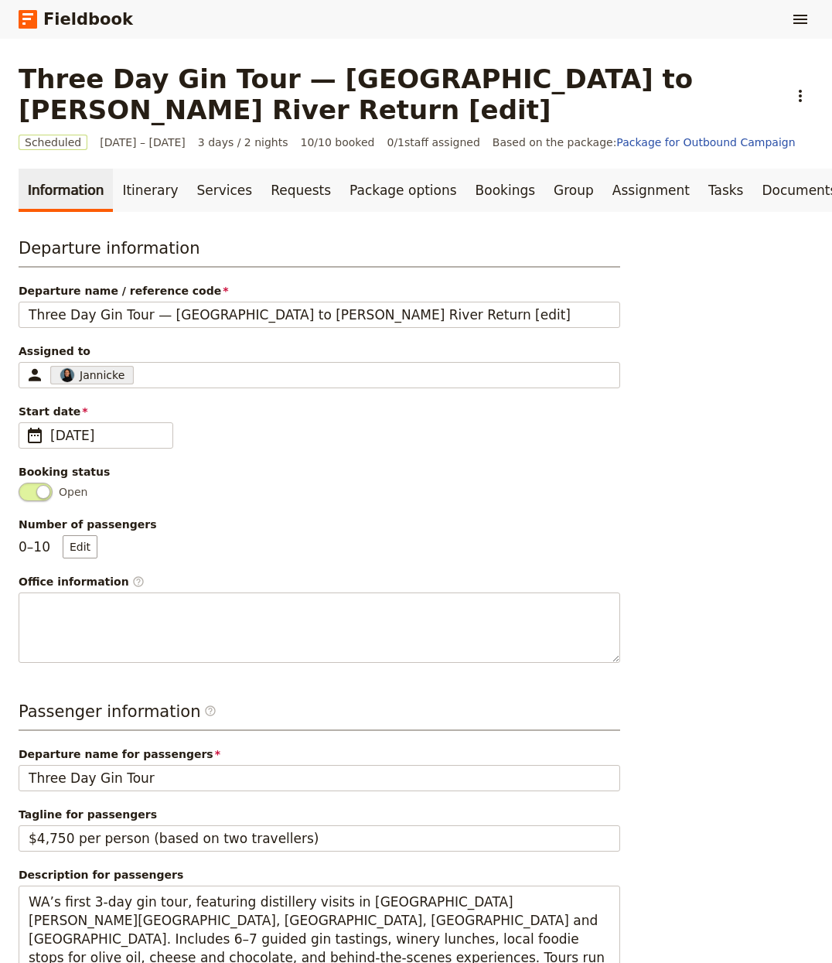
select select "CREATED_AT"
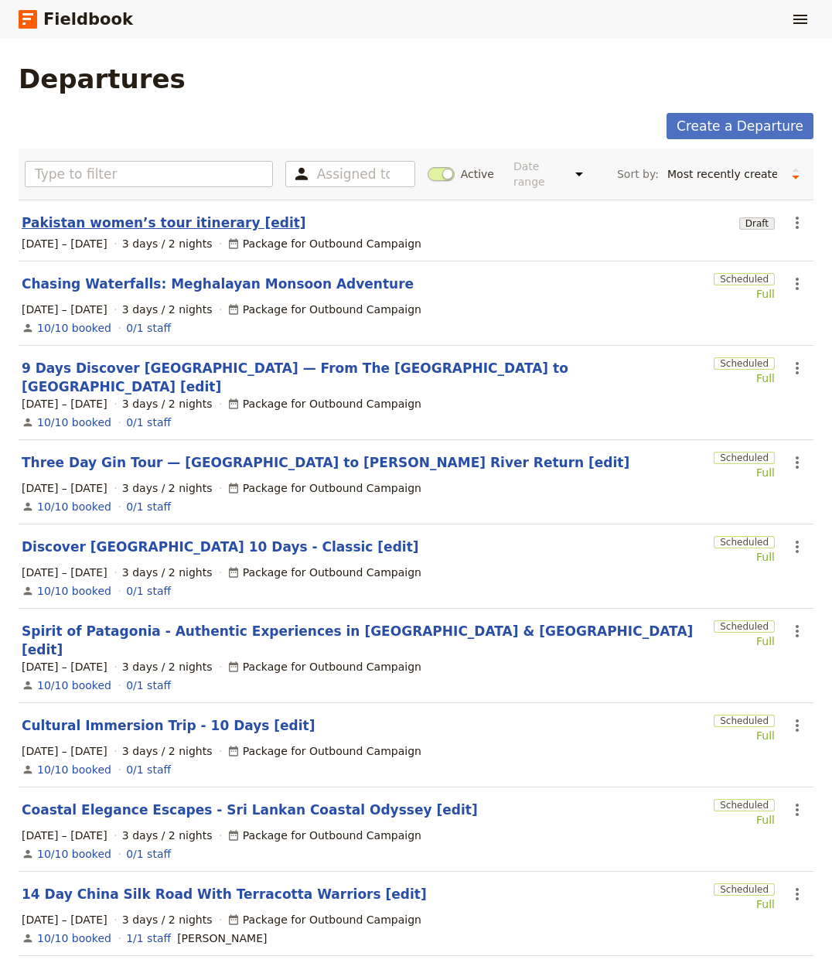
click at [114, 219] on link "Pakistan women’s tour itinerary [edit]" at bounding box center [164, 222] width 285 height 19
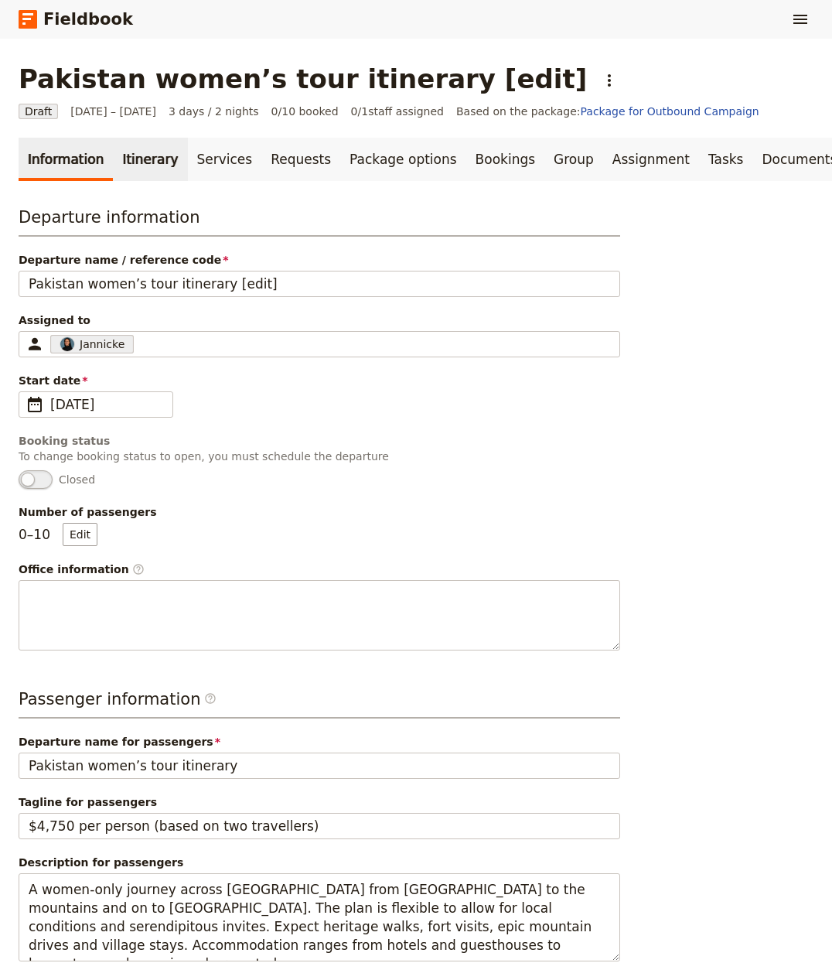
click at [151, 155] on link "Itinerary" at bounding box center [150, 159] width 74 height 43
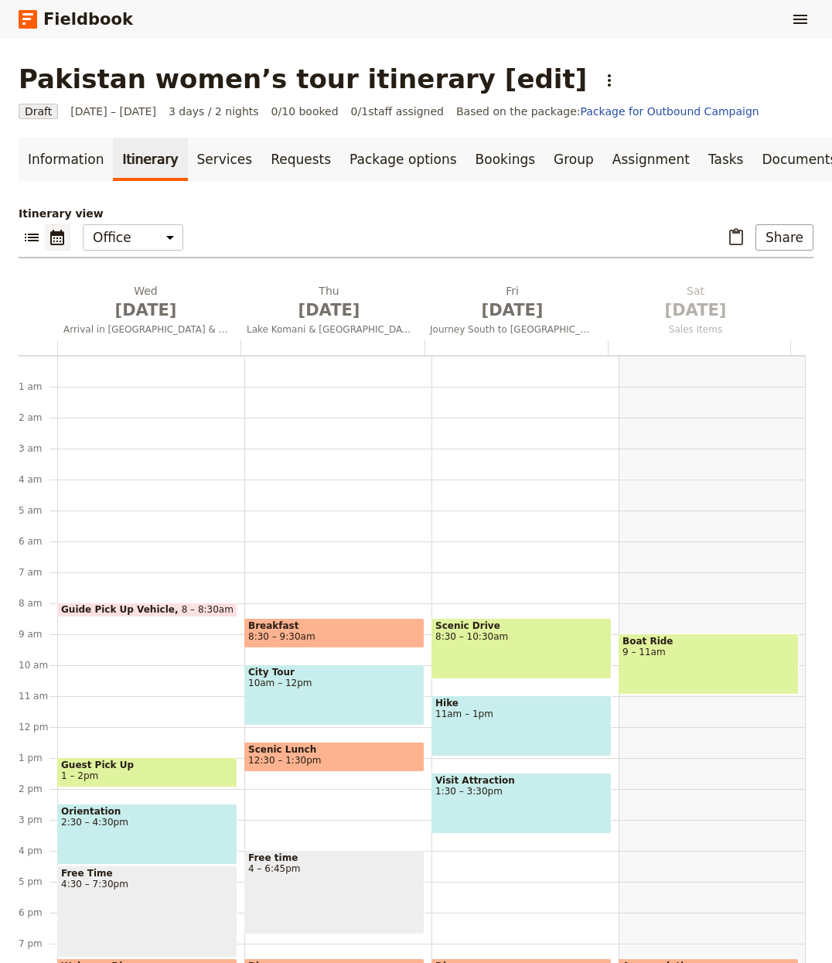
scroll to position [121, 0]
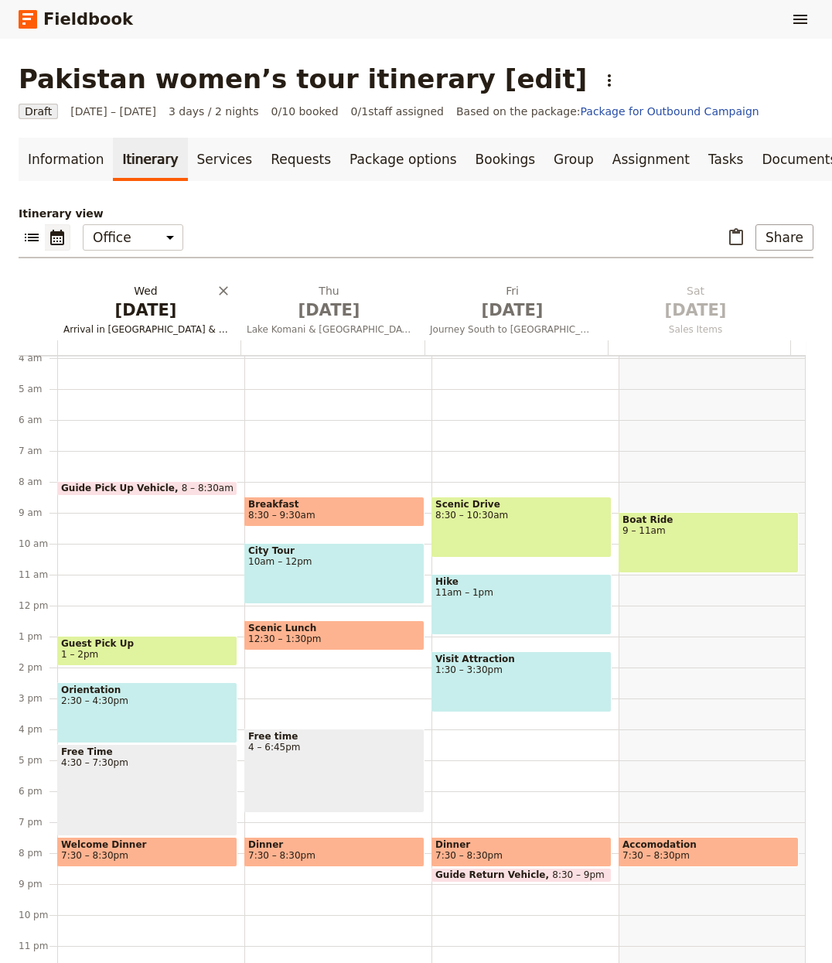
click at [145, 306] on span "[DATE]" at bounding box center [145, 310] width 165 height 23
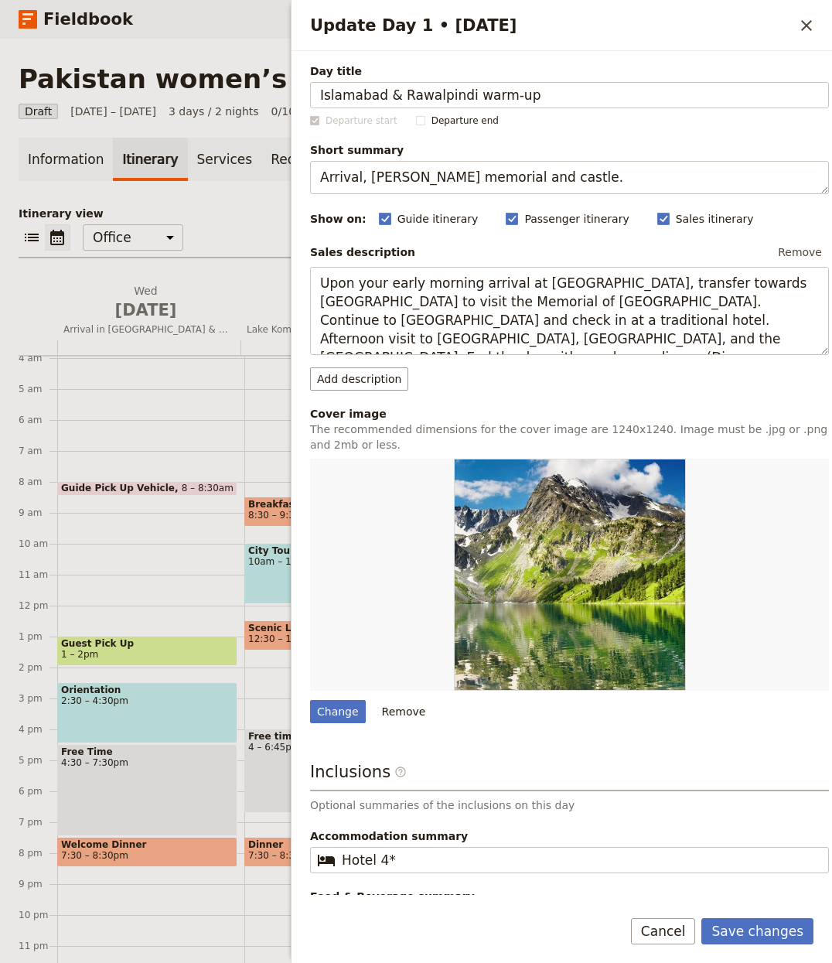
type input "Islamabad & Rawalpindi warm‑up"
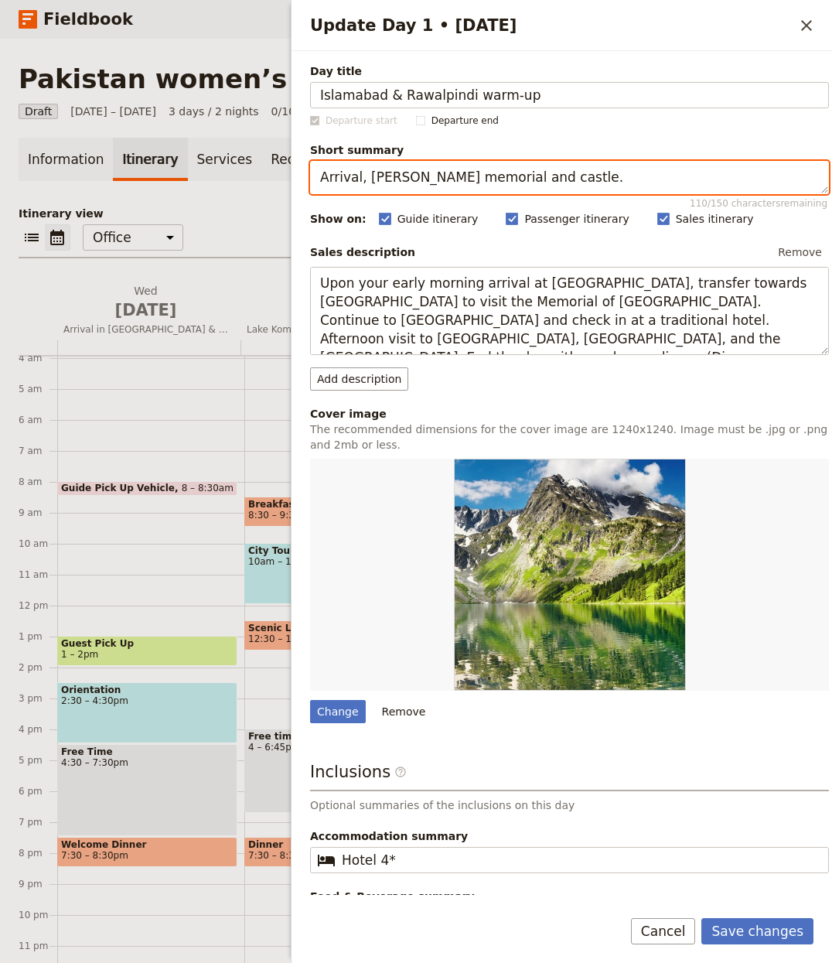
click at [418, 184] on textarea "Arrival, Scanderbeg memorial and castle." at bounding box center [569, 177] width 519 height 33
paste textarea "Easy first days exploring Islamabad and heritage‑rich Rawalpindi"
type textarea "Easy first days exploring Islamabad and heritage‑rich Rawalpindi."
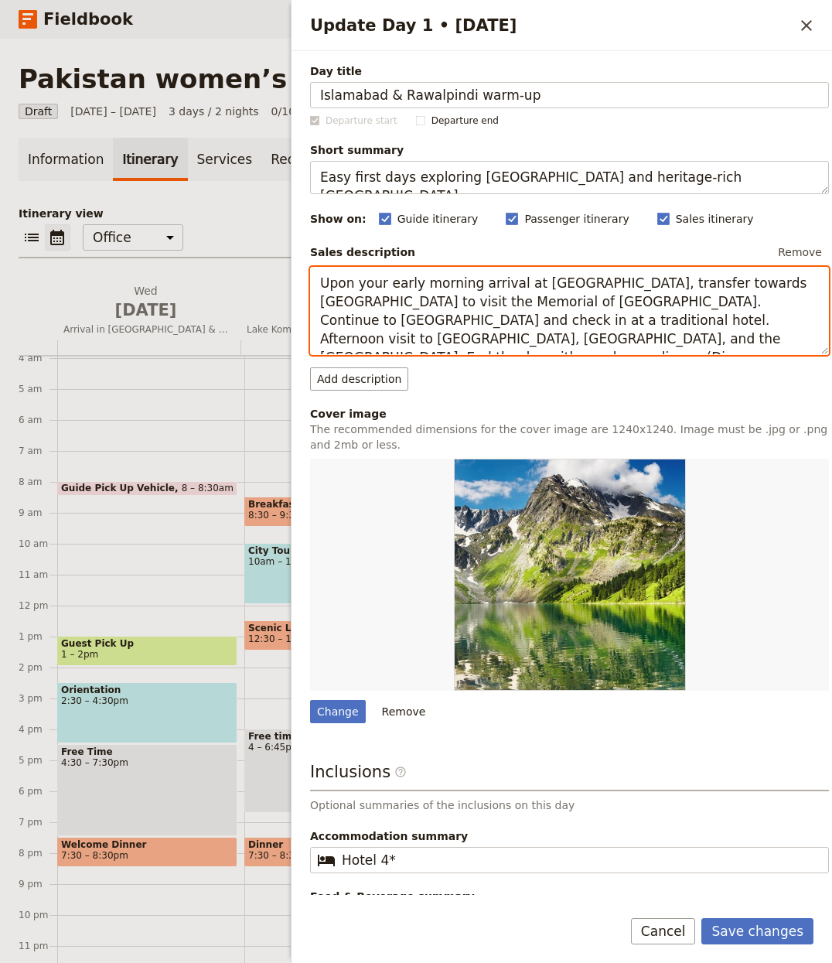
click at [453, 301] on textarea "Upon your early morning arrival at Tirana International Airport, transfer towar…" at bounding box center [569, 311] width 519 height 89
paste textarea "Our tour kicks off to a start in Pakistan’s calm capital. Straight roads, less …"
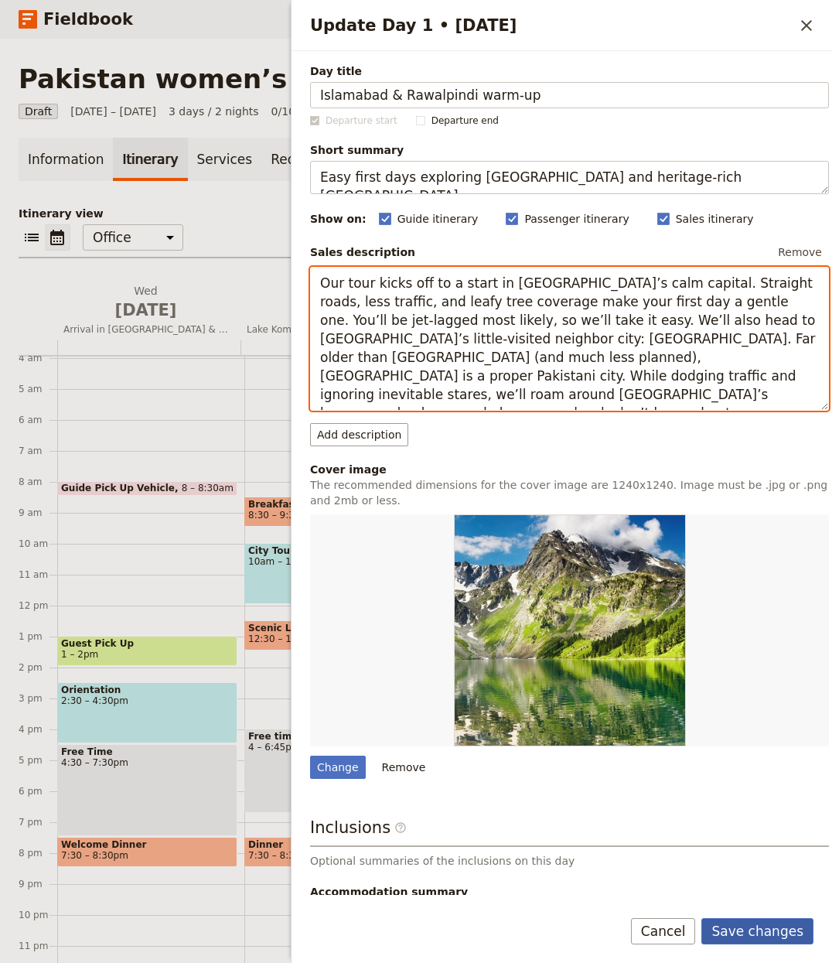
type textarea "Our tour kicks off to a start in [GEOGRAPHIC_DATA]’s calm capital. Straight roa…"
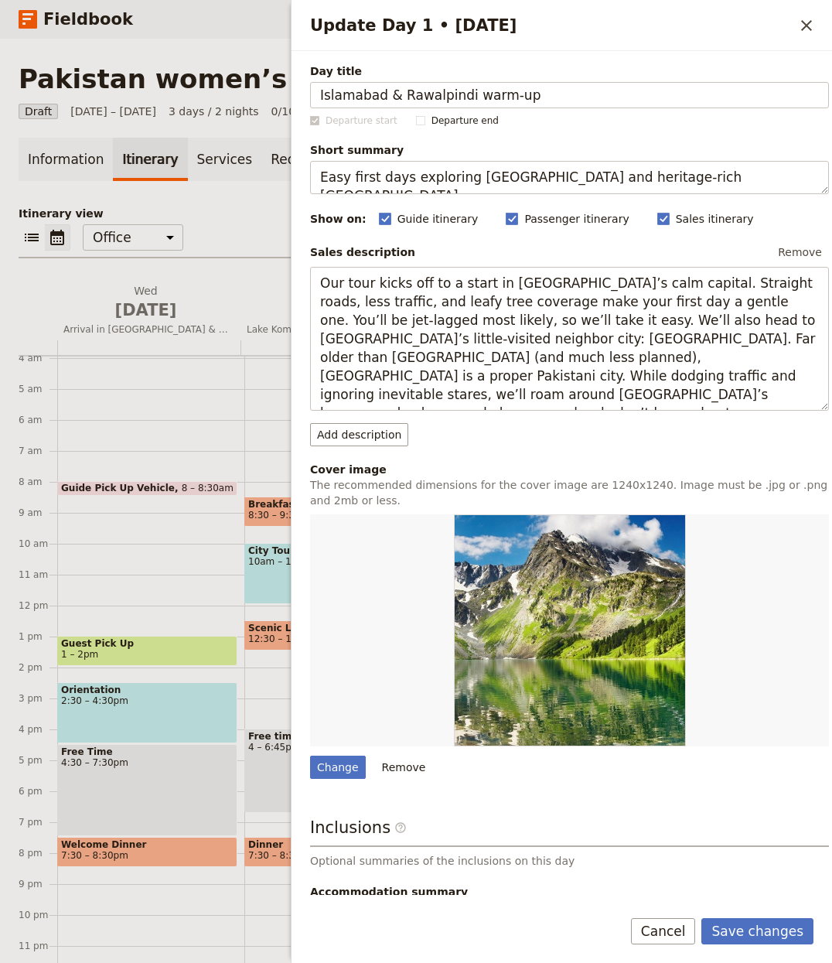
drag, startPoint x: 746, startPoint y: 931, endPoint x: 268, endPoint y: 626, distance: 566.3
click at [746, 931] on button "Save changes" at bounding box center [758, 931] width 112 height 26
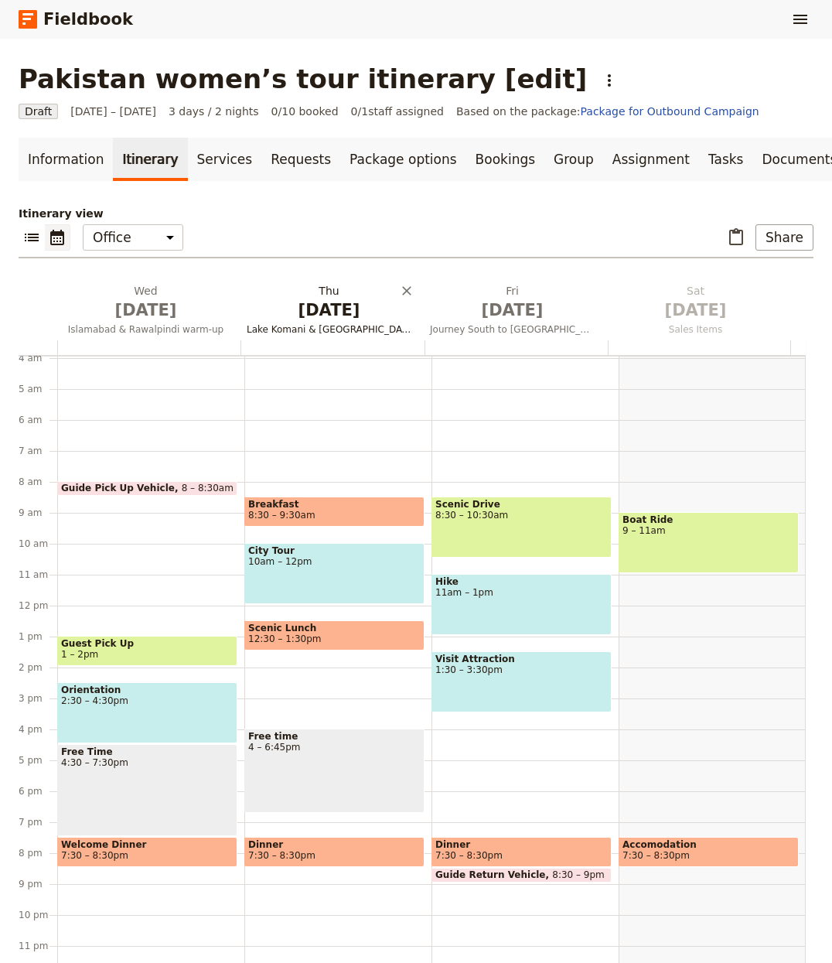
click at [306, 319] on span "[DATE]" at bounding box center [329, 310] width 165 height 23
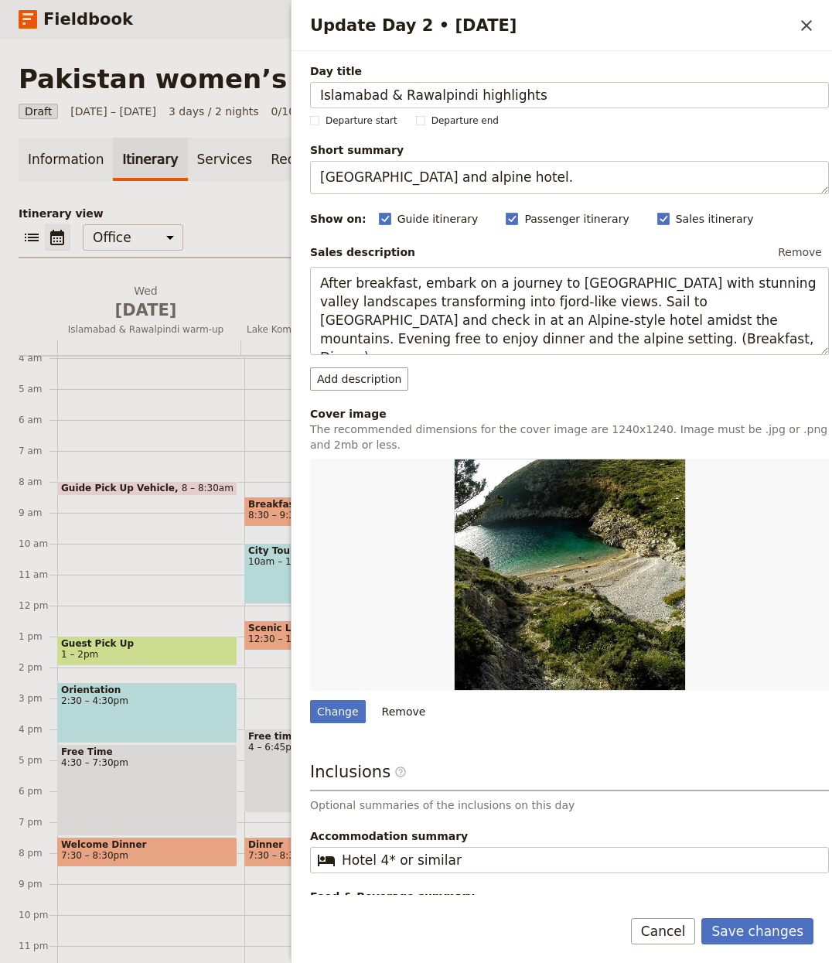
type input "Islamabad & Rawalpindi highlights"
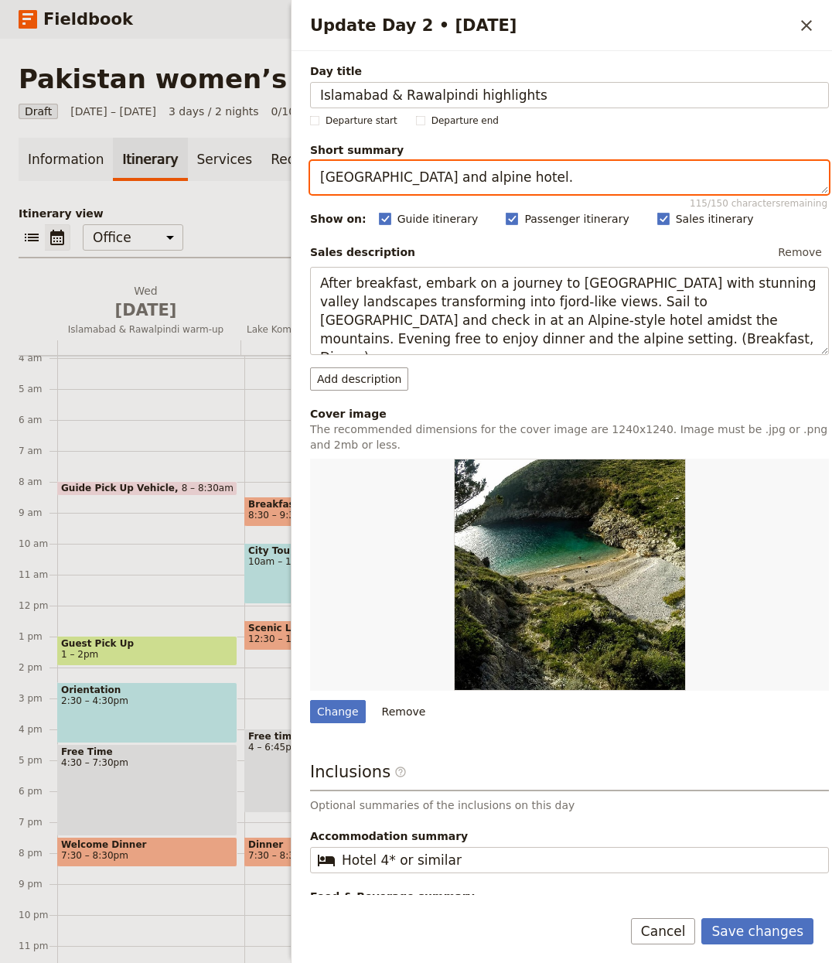
click at [435, 177] on textarea "Scenic lake ferry and alpine hotel." at bounding box center [569, 177] width 519 height 33
paste textarea "ites, shopping and a heritage wander"
type textarea "Sites, shopping and a heritage wander."
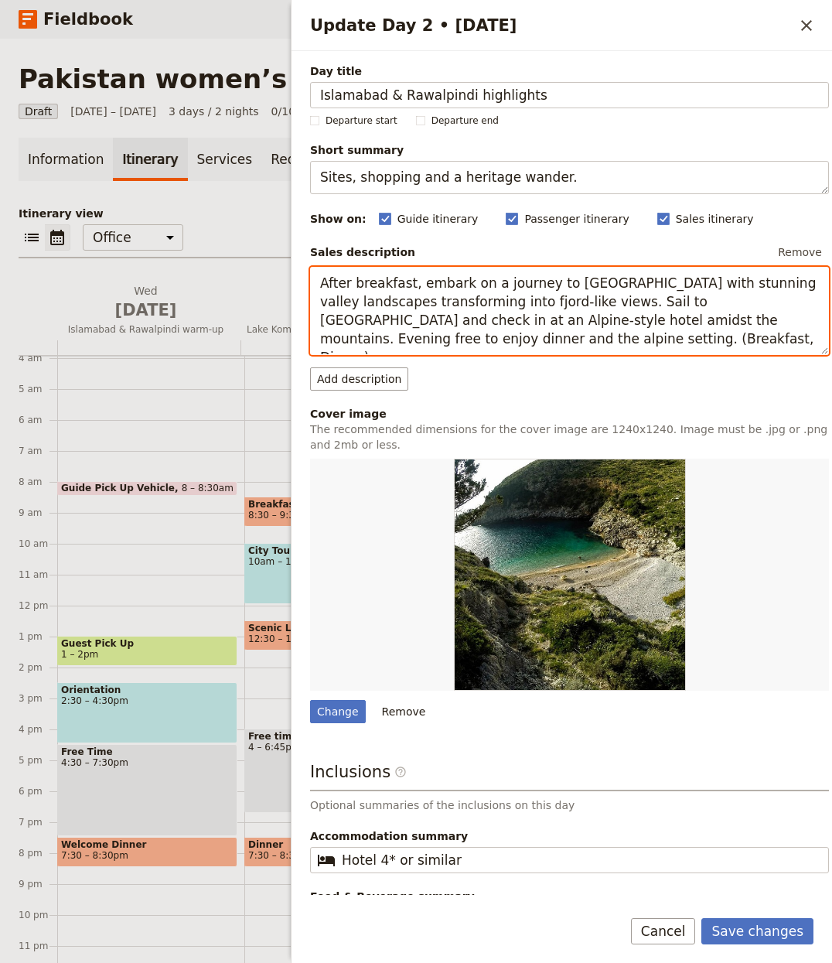
click at [479, 299] on textarea "After breakfast, embark on a journey to Lake Komani with stunning valley landsc…" at bounding box center [569, 311] width 519 height 89
paste textarea "Our tour kicks off to a start in Pakistan’s calm capital. Straight roads, less …"
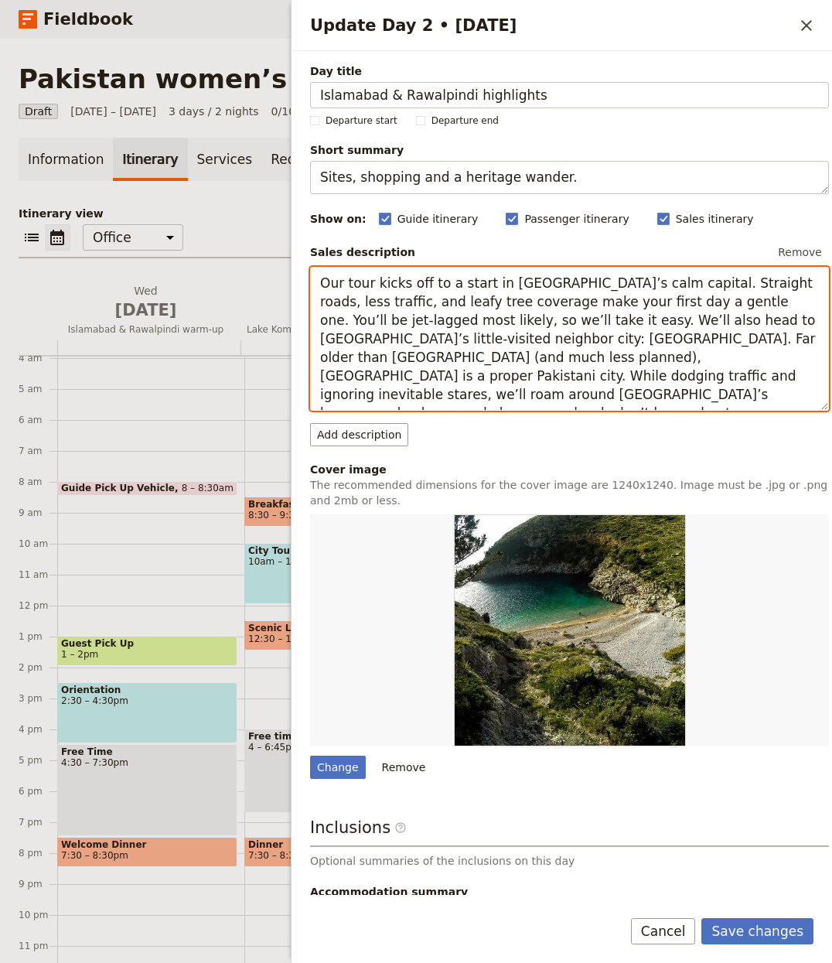
type textarea "Our tour kicks off to a start in [GEOGRAPHIC_DATA]’s calm capital. Straight roa…"
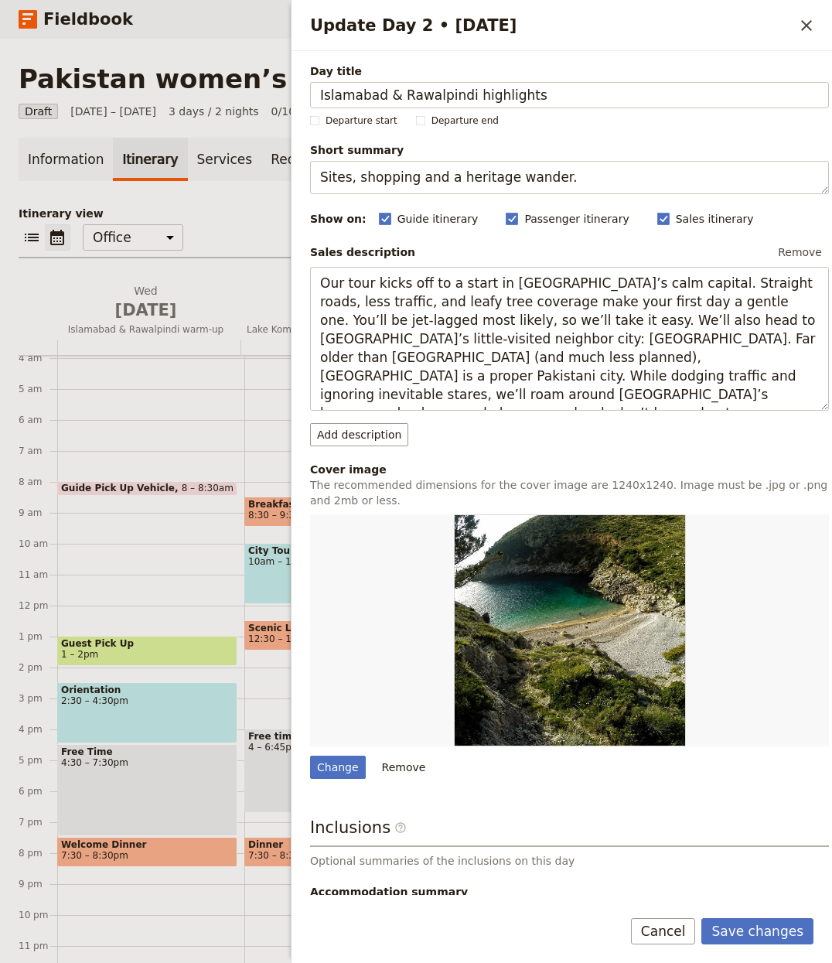
click at [766, 911] on form "Day title Islamabad & Rawalpindi highlights Departure start Departure end Short…" at bounding box center [562, 507] width 541 height 912
click at [766, 923] on button "Save changes" at bounding box center [758, 931] width 112 height 26
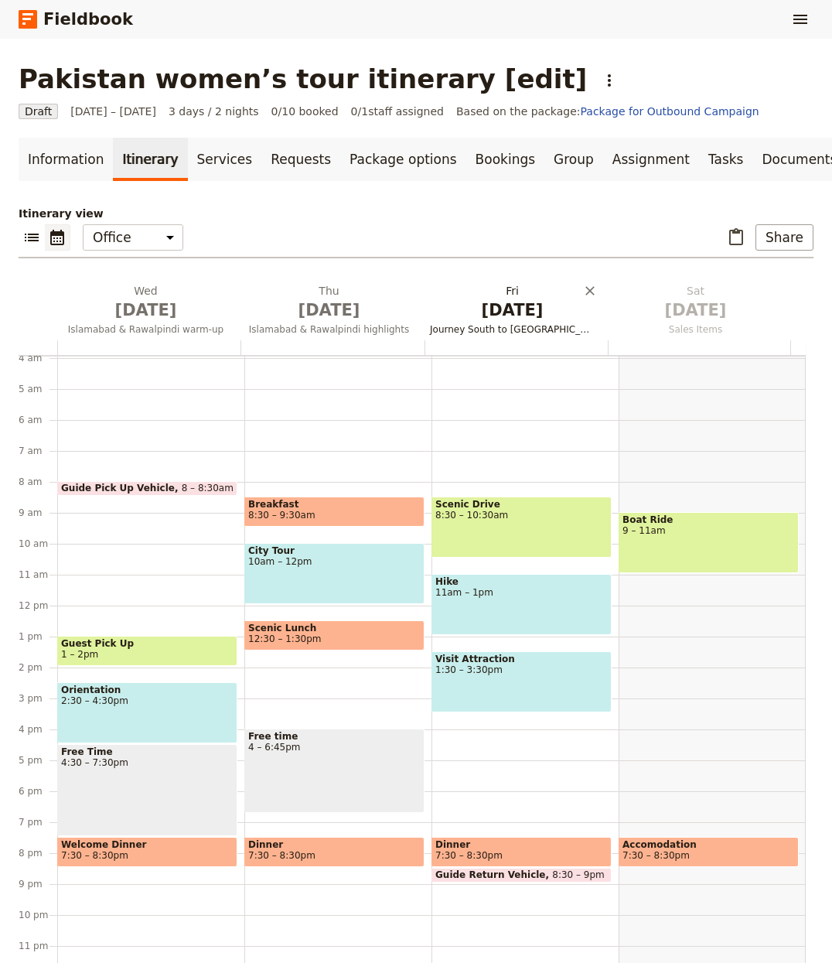
click at [493, 306] on span "[DATE]" at bounding box center [512, 310] width 165 height 23
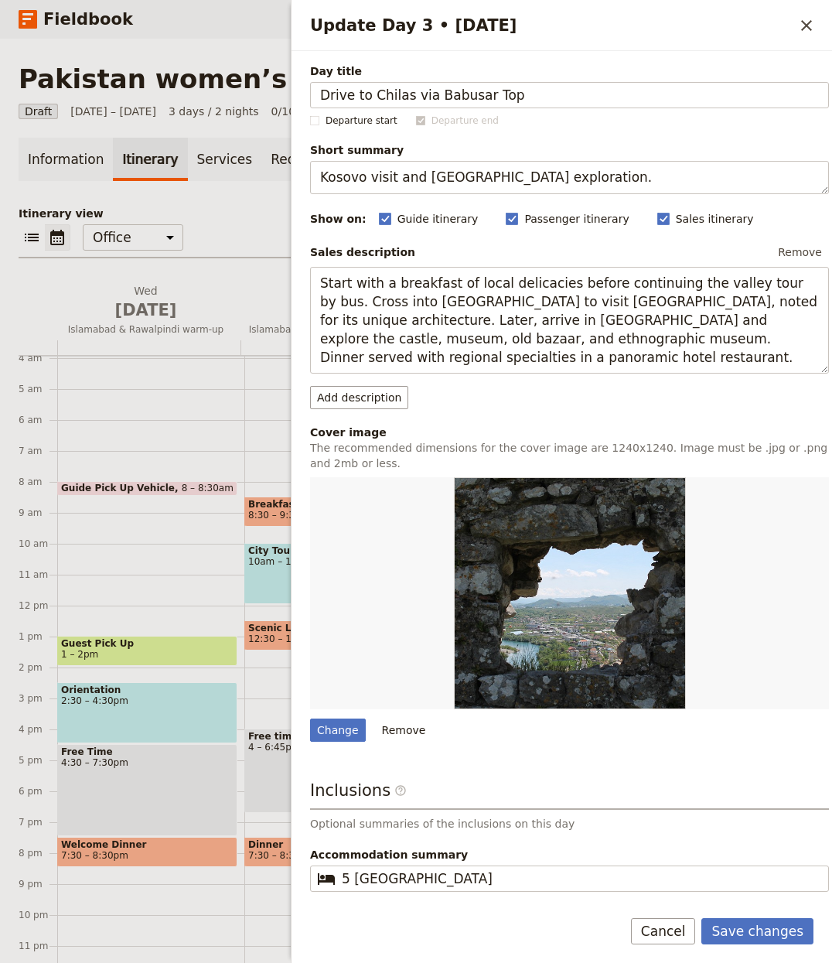
type input "Drive to Chilas via Babusar Top"
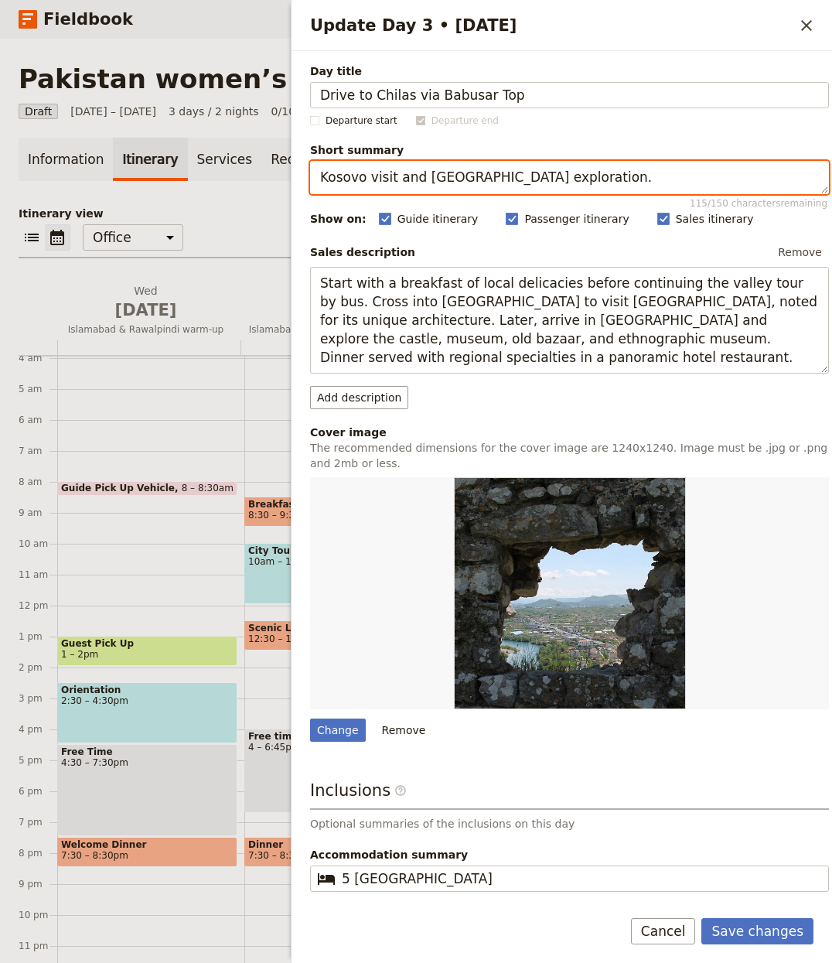
click at [477, 183] on textarea "Kosovo visit and Kruja exploration." at bounding box center [569, 177] width 519 height 33
paste textarea "Long scenic drive north with viewpoint stops"
type textarea "Long scenic drive north with viewpoint stops."
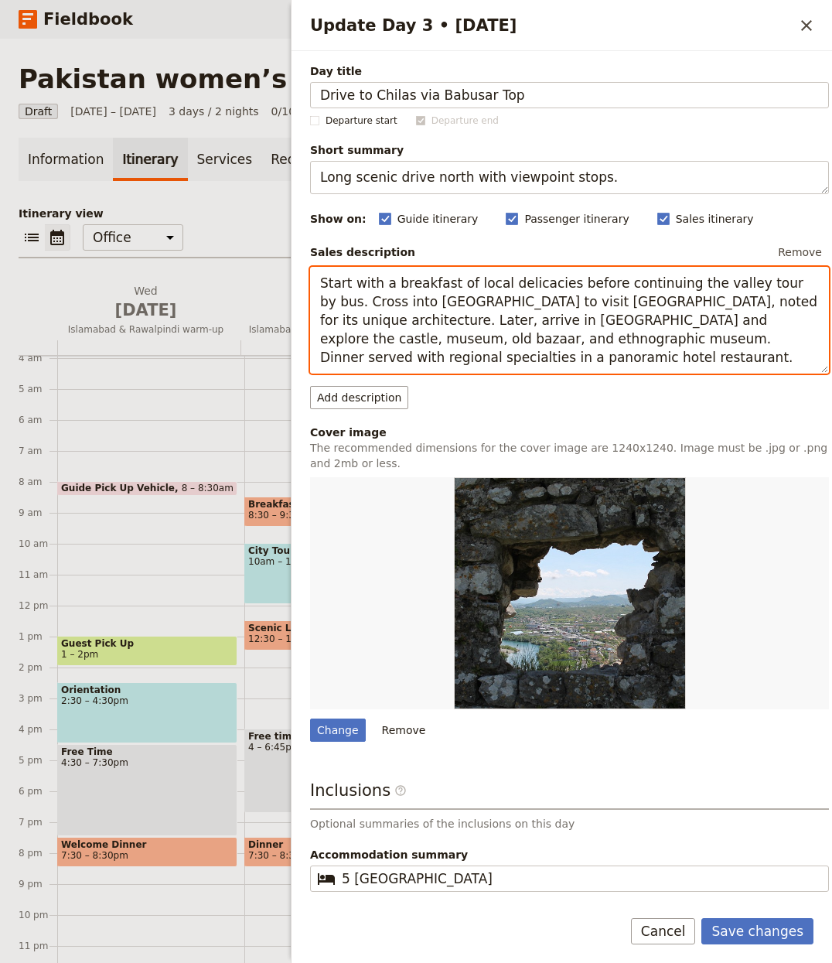
click at [452, 301] on textarea "Start with a breakfast of local delicacies before continuing the valley tour by…" at bounding box center [569, 321] width 519 height 108
paste textarea "Alas, it’s a long drive north… but it’ll be worth it, we swear! The drive is br…"
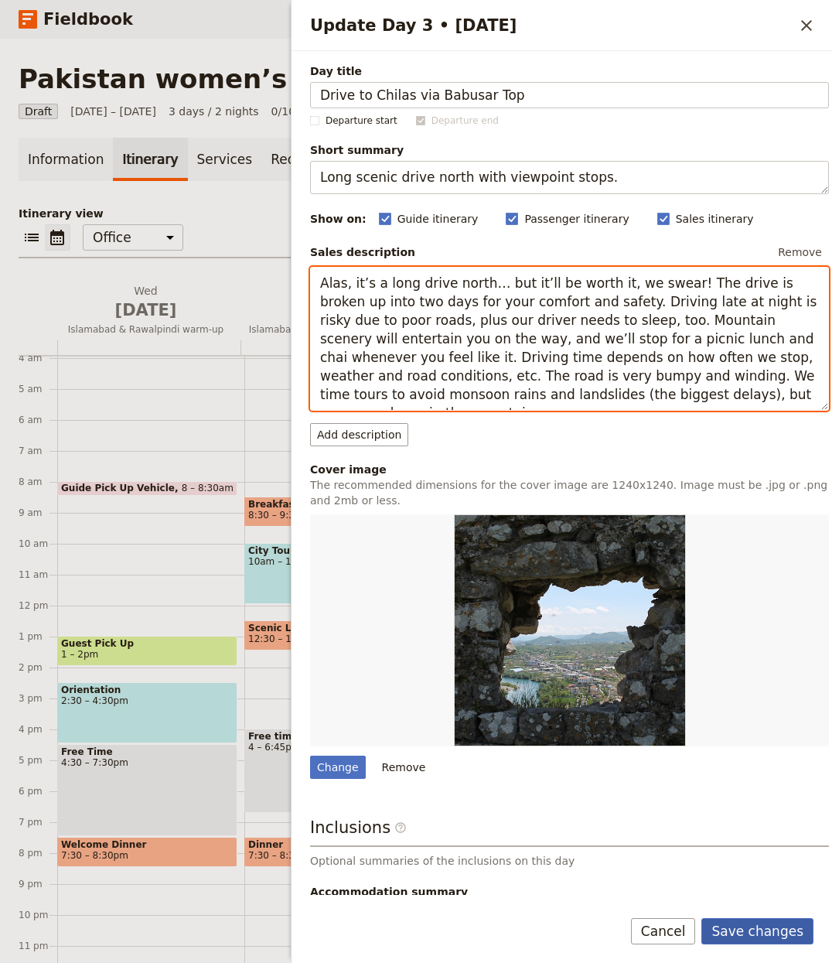
type textarea "Alas, it’s a long drive north… but it’ll be worth it, we swear! The drive is br…"
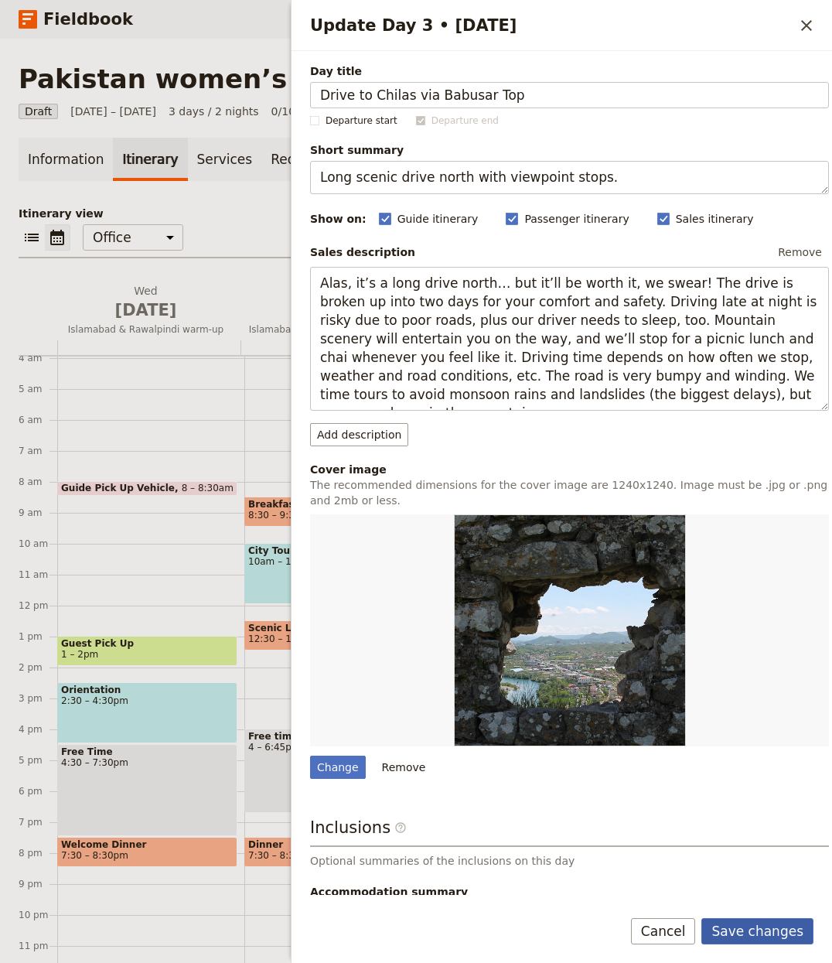
click at [746, 940] on button "Save changes" at bounding box center [758, 931] width 112 height 26
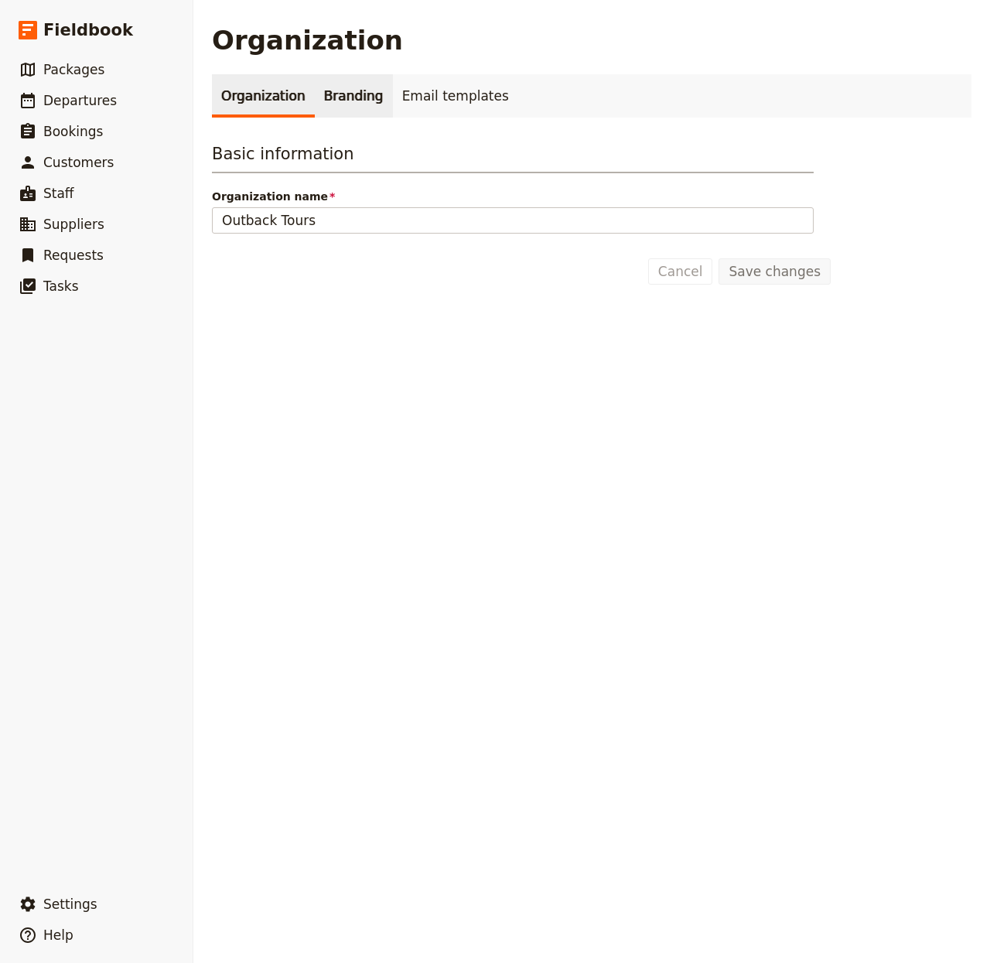
click at [330, 76] on link "Branding" at bounding box center [354, 95] width 78 height 43
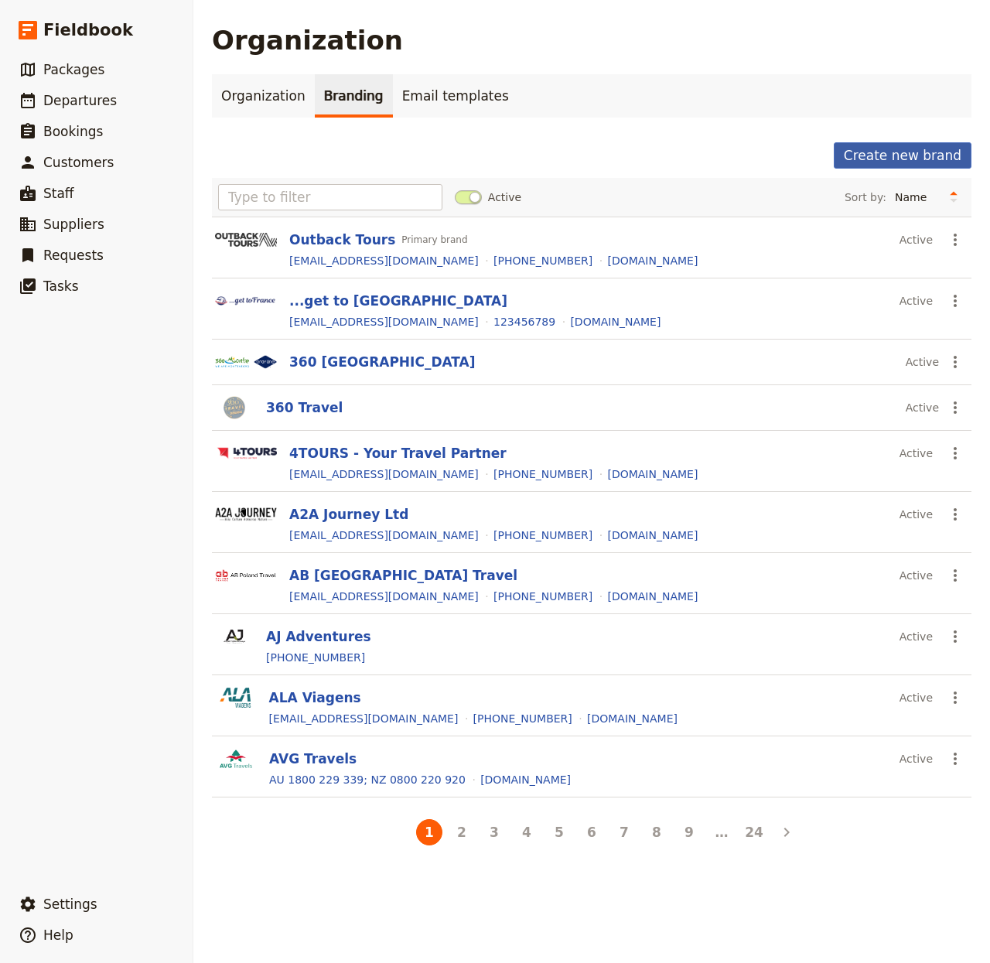
click at [742, 154] on button "Create new brand" at bounding box center [903, 155] width 138 height 26
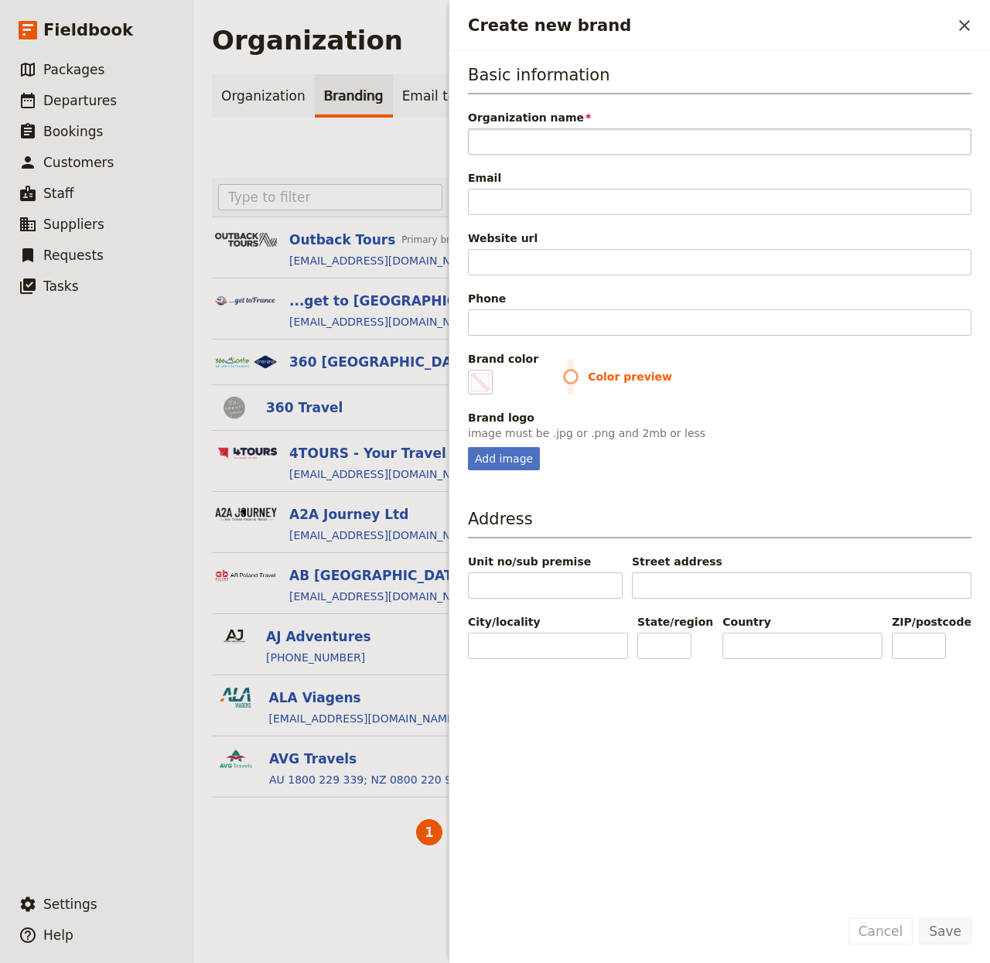
type input "Bayberry Adventures"
type input "#000000"
type input "Bayberry Adventures"
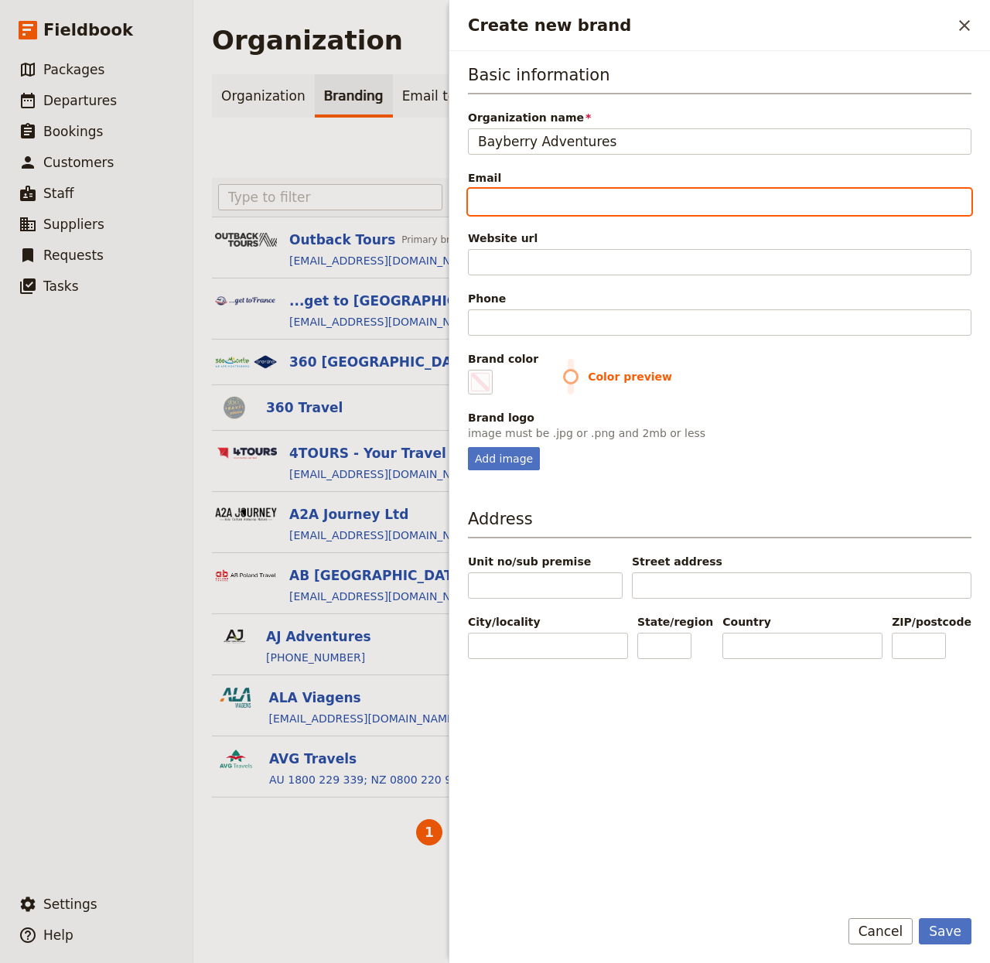
click at [549, 210] on input "Email" at bounding box center [720, 202] width 504 height 26
paste input "[EMAIL_ADDRESS][DOMAIN_NAME]"
type input "[EMAIL_ADDRESS][DOMAIN_NAME]"
type input "#000000"
type input "[EMAIL_ADDRESS][DOMAIN_NAME]"
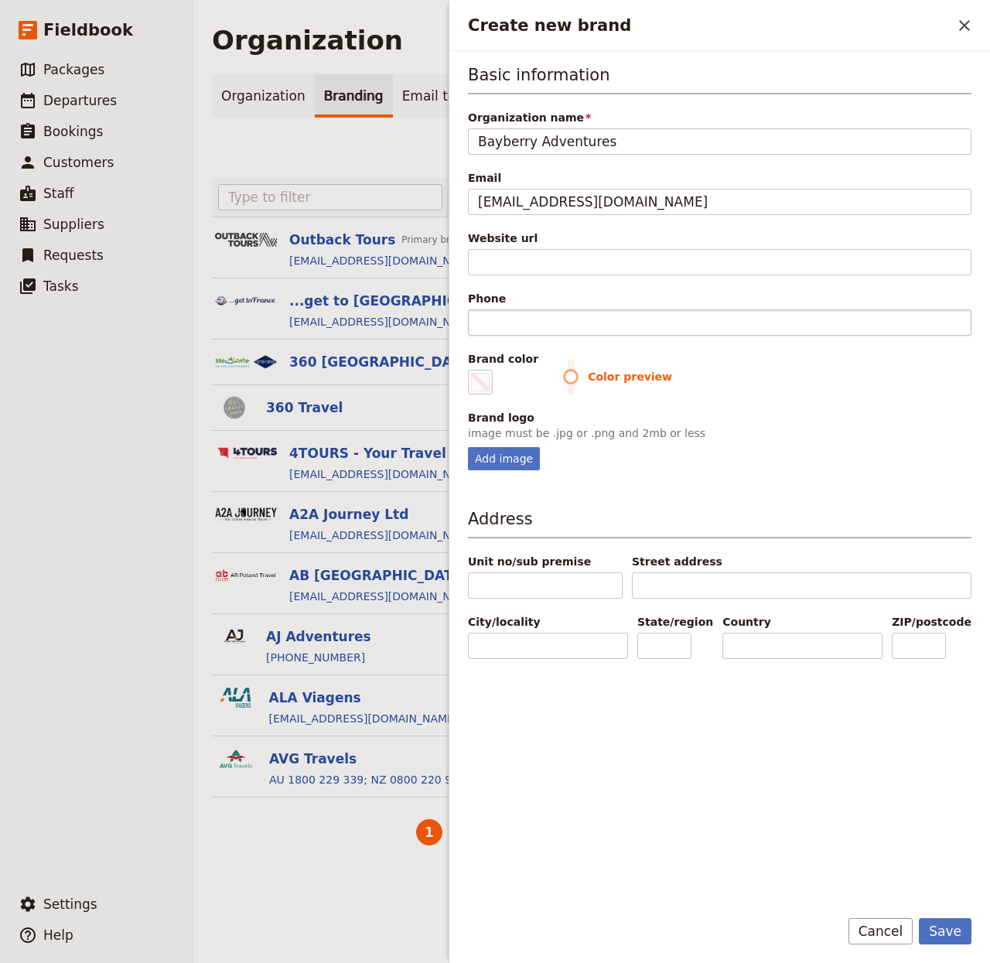
click at [513, 322] on input "Phone" at bounding box center [720, 322] width 504 height 26
paste input "[PHONE_NUMBER]"
type input "[PHONE_NUMBER]"
type input "#000000"
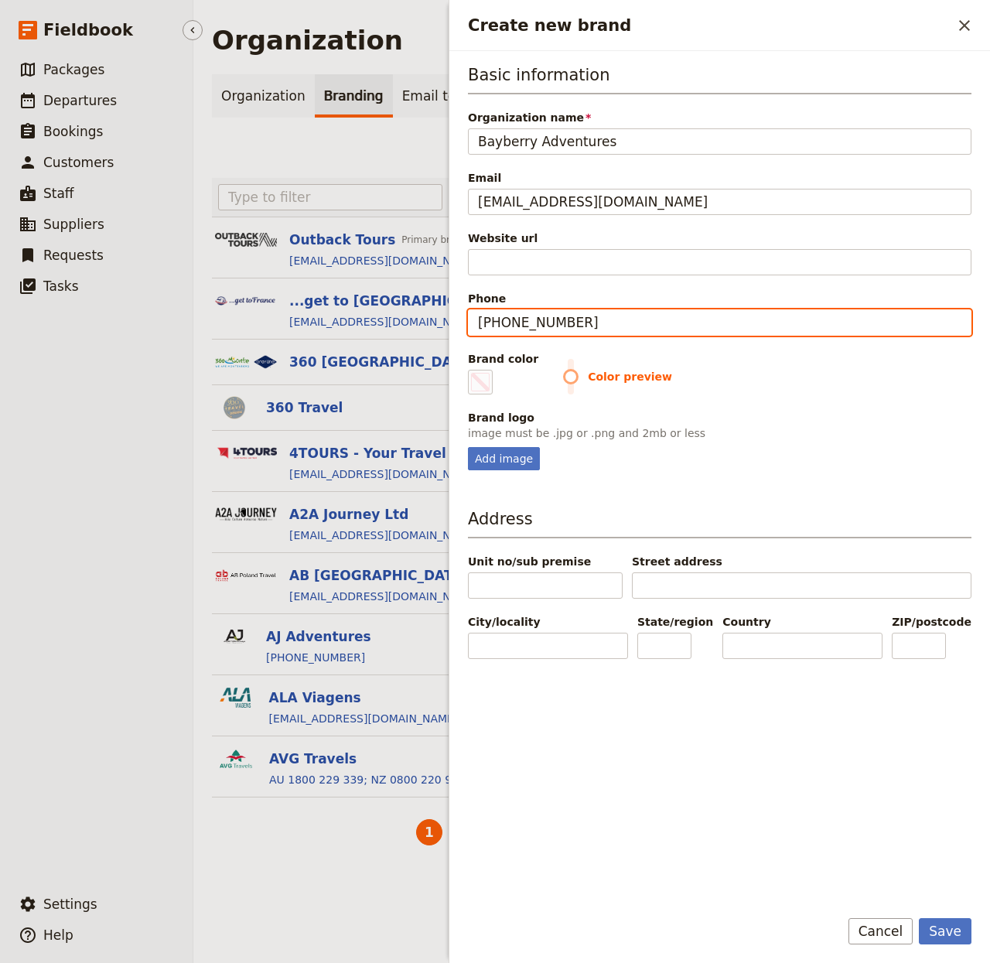
type input "[PHONE_NUMBER]"
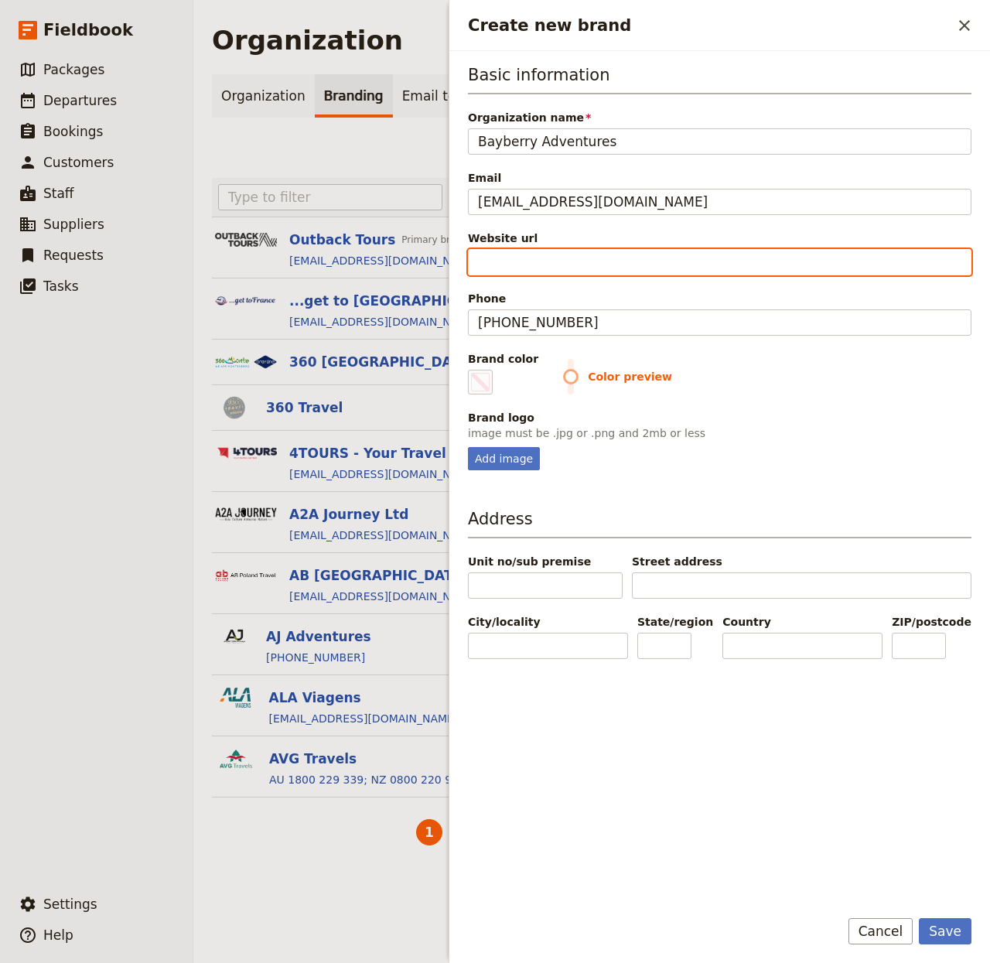
click at [534, 261] on input "Website url" at bounding box center [720, 262] width 504 height 26
paste input "https://www.bayberryadventures.com"
type input "https://www.bayberryadventures.com"
type input "#000000"
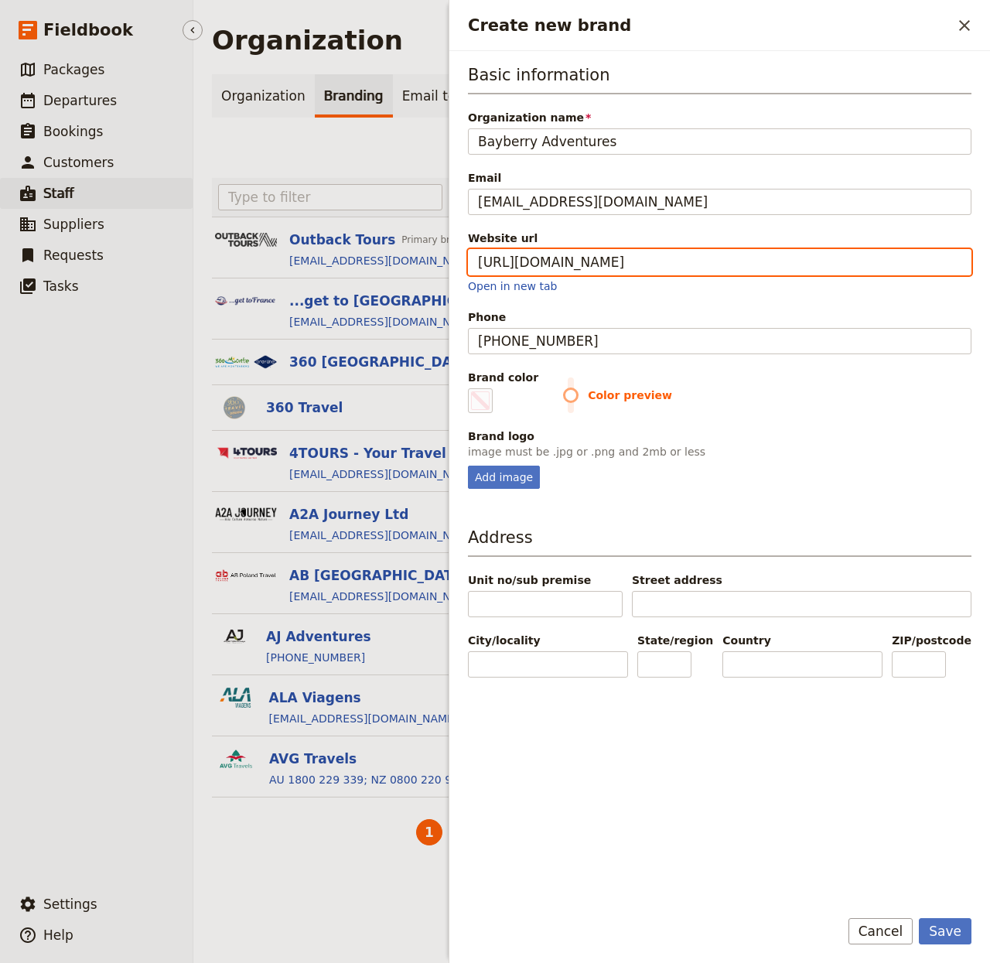
type input "https://www.bayberryadventures.com"
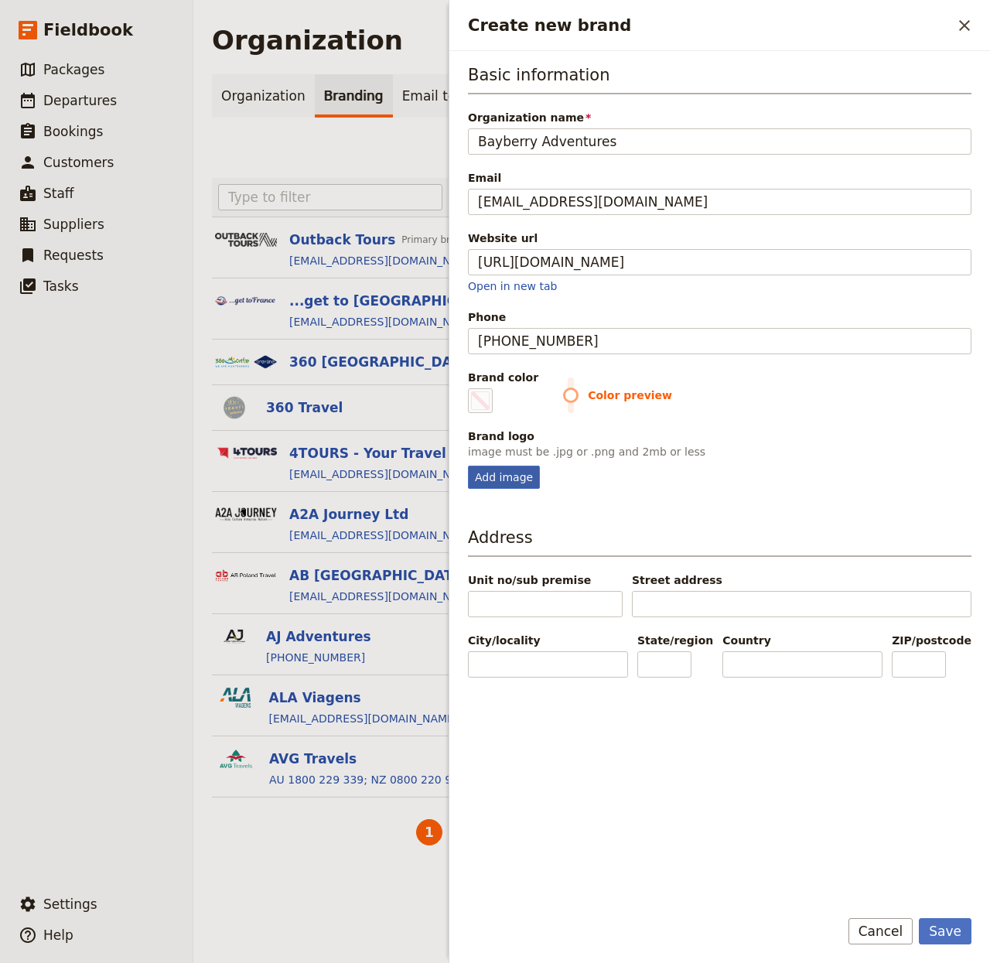
type input "#000000"
click at [502, 476] on div "Add image" at bounding box center [504, 477] width 72 height 23
click at [468, 466] on input "Add image" at bounding box center [467, 465] width 1 height 1
type input "C:\fakepath\download (2).png"
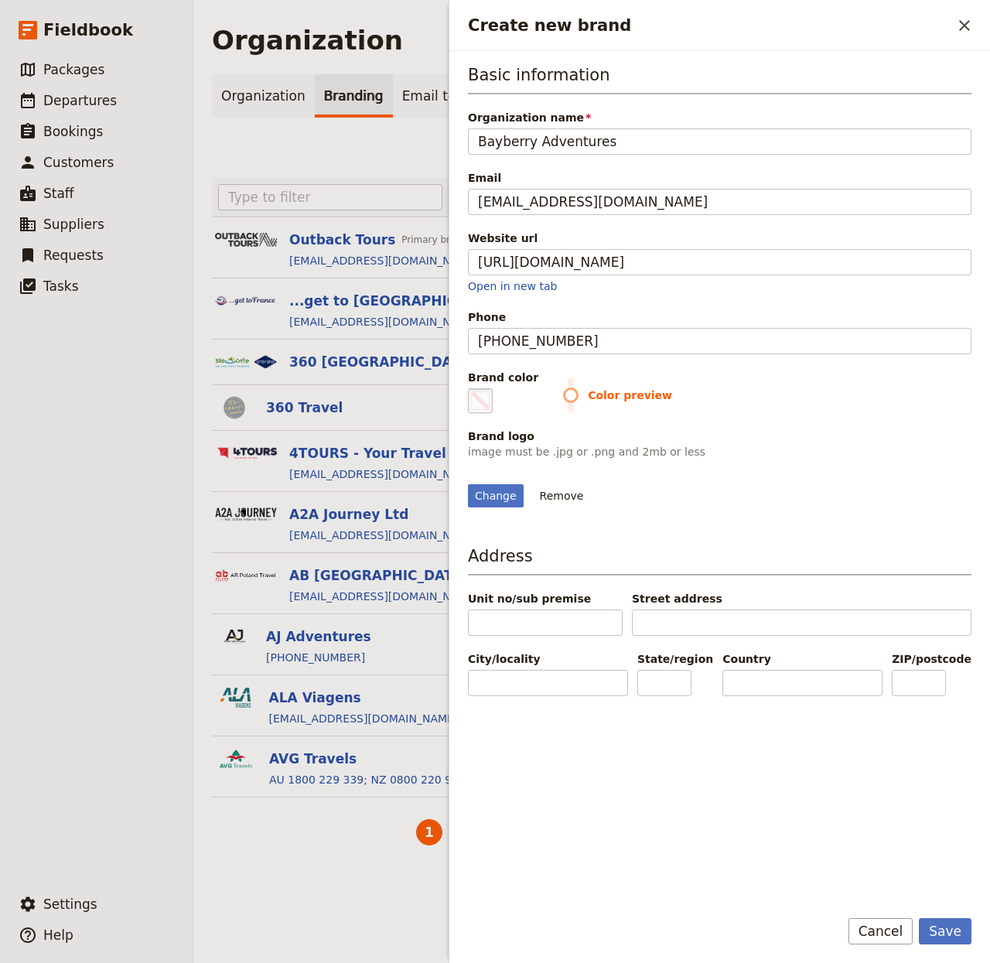
click at [485, 401] on span "Create new brand" at bounding box center [480, 400] width 19 height 19
click at [472, 388] on input "#000000" at bounding box center [471, 388] width 1 height 1
type input "#990300"
click at [742, 575] on h3 "Address" at bounding box center [720, 560] width 504 height 31
click at [742, 722] on button "Save" at bounding box center [945, 931] width 53 height 26
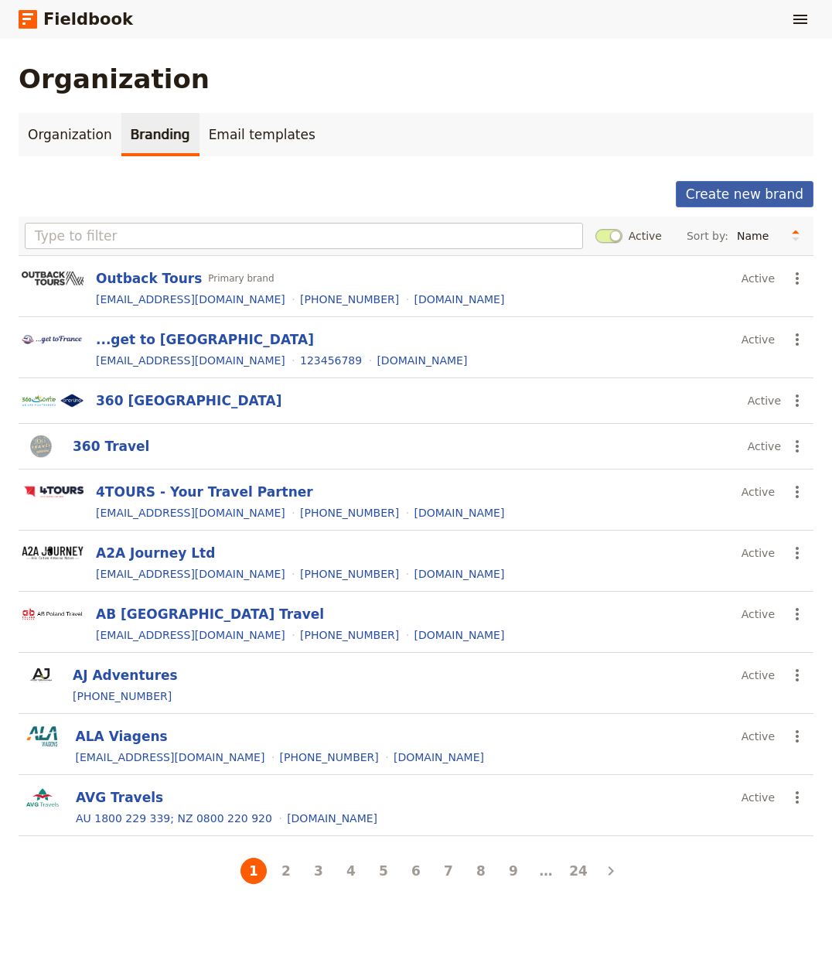
click at [728, 191] on button "Create new brand" at bounding box center [745, 194] width 138 height 26
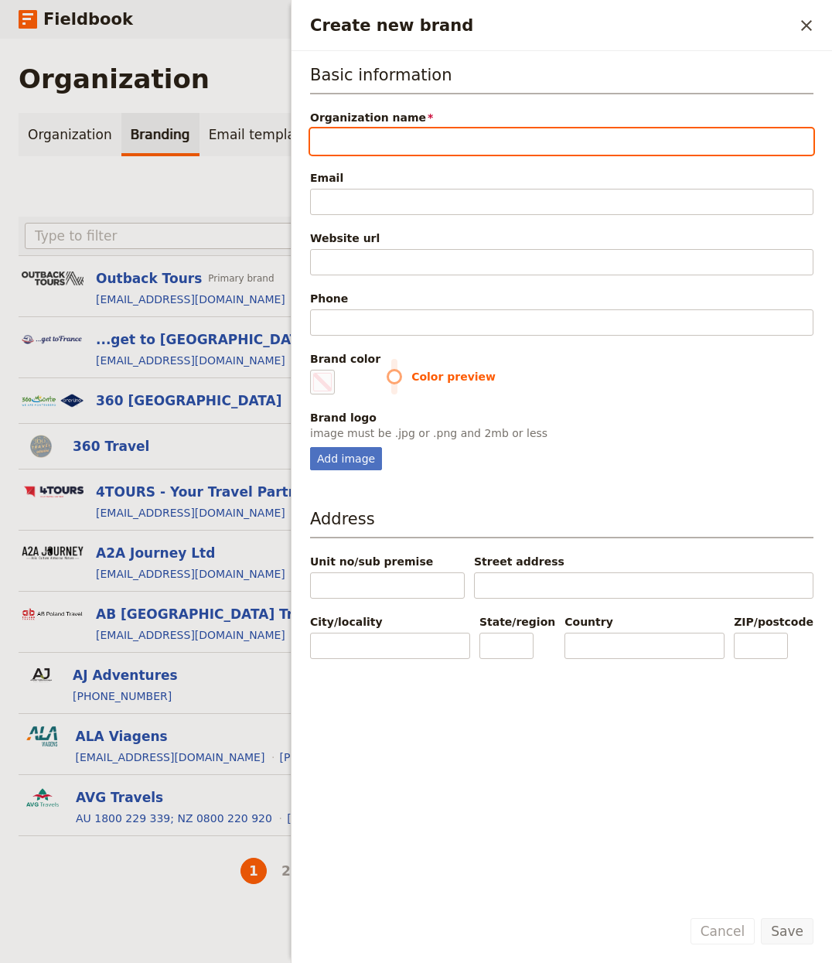
click at [398, 128] on input "Organization name" at bounding box center [562, 141] width 504 height 26
paste input "Lost With Purpose"
type input "Lost With Purpose"
type input "#000000"
type input "Lost With Purpose"
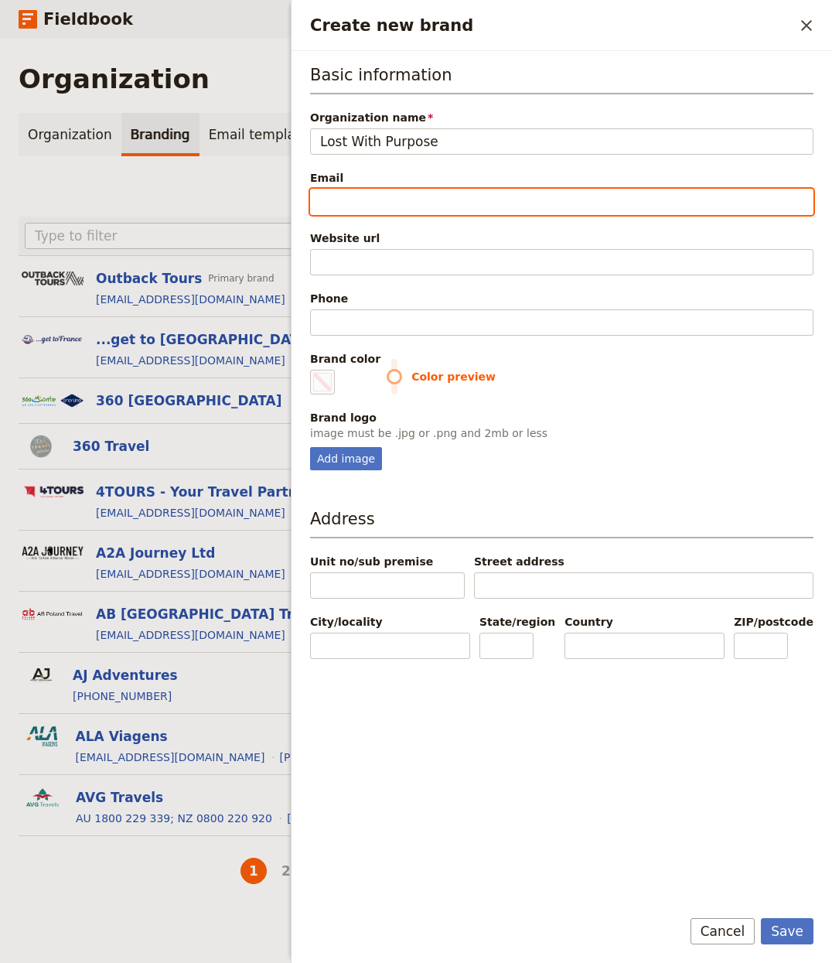
click at [428, 207] on input "Email" at bounding box center [562, 202] width 504 height 26
paste input "hello@lostwithpurpose.com"
type input "hello@lostwithpurpose.com"
type input "#000000"
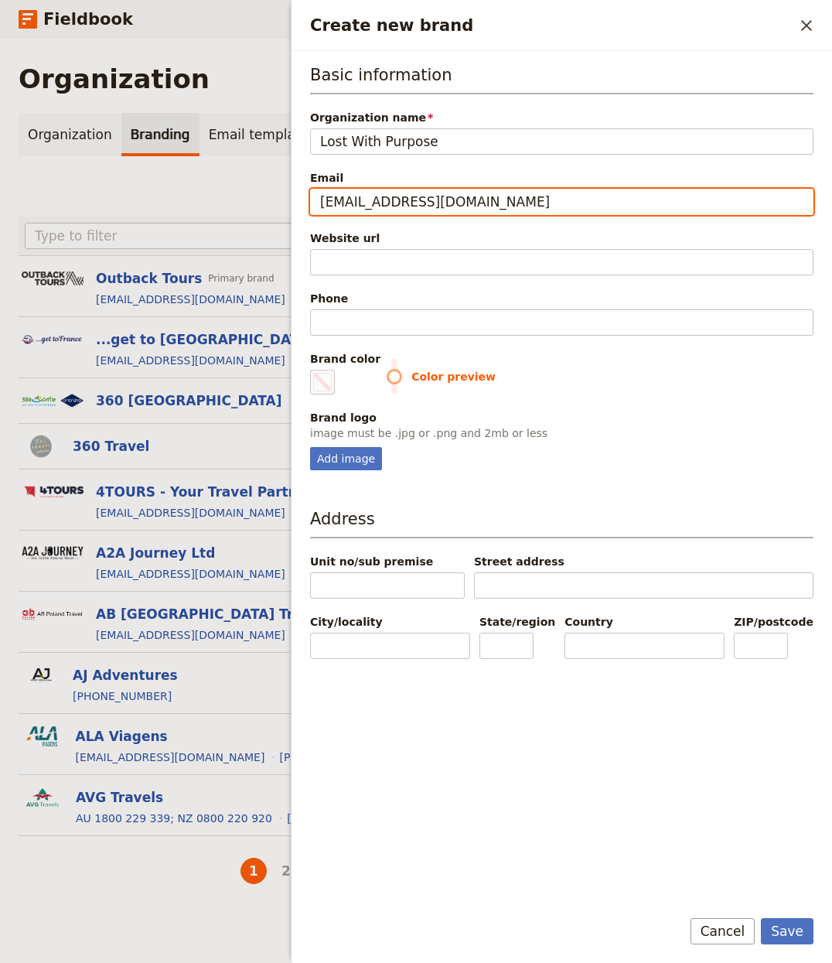
type input "hello@lostwithpurpose.com"
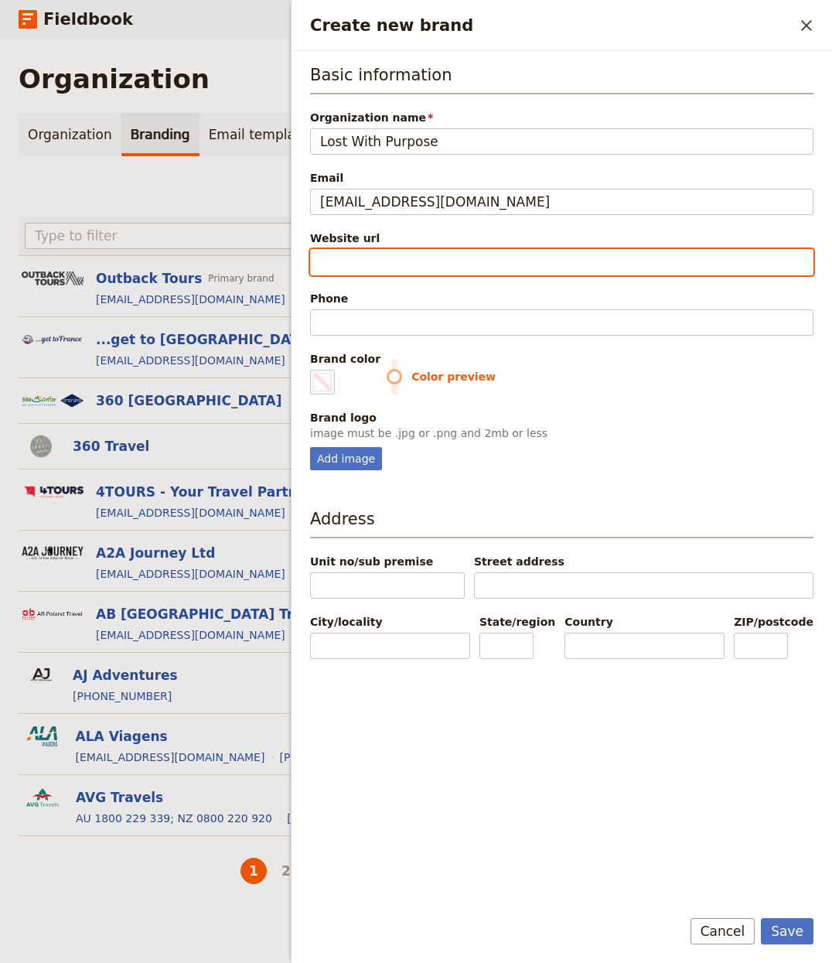
click at [377, 266] on input "Website url" at bounding box center [562, 262] width 504 height 26
paste input "https://www.lostwithpurpose.com"
type input "https://www.lostwithpurpose.com"
type input "#000000"
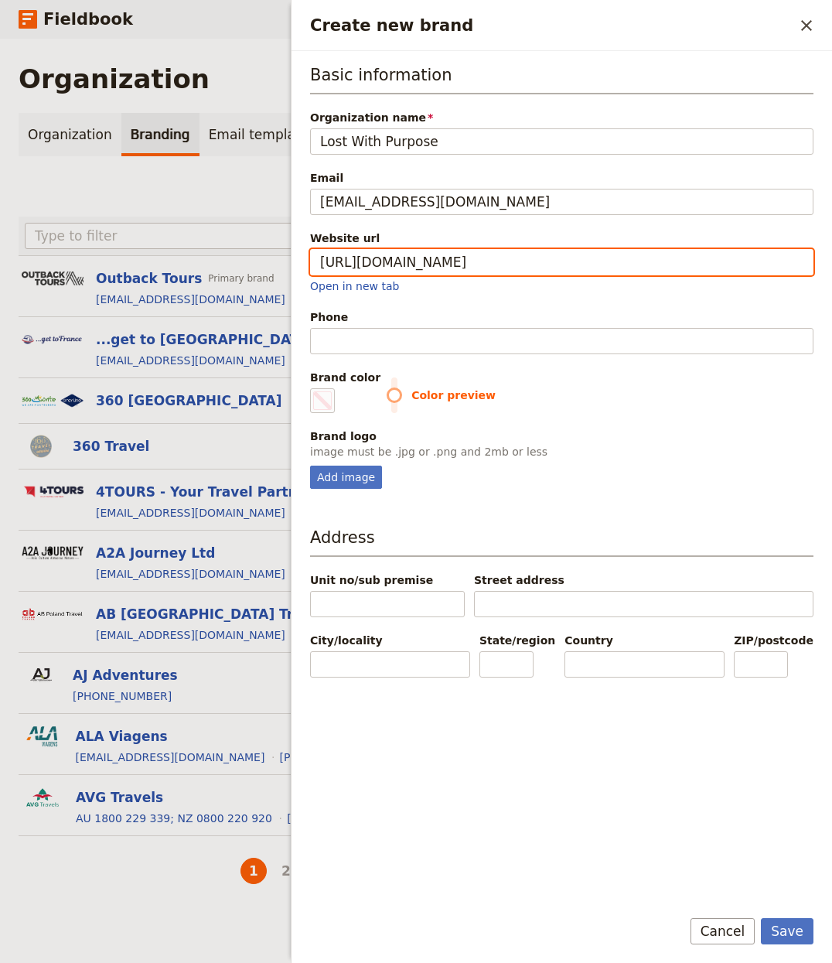
type input "https://www.lostwithpurpose.com"
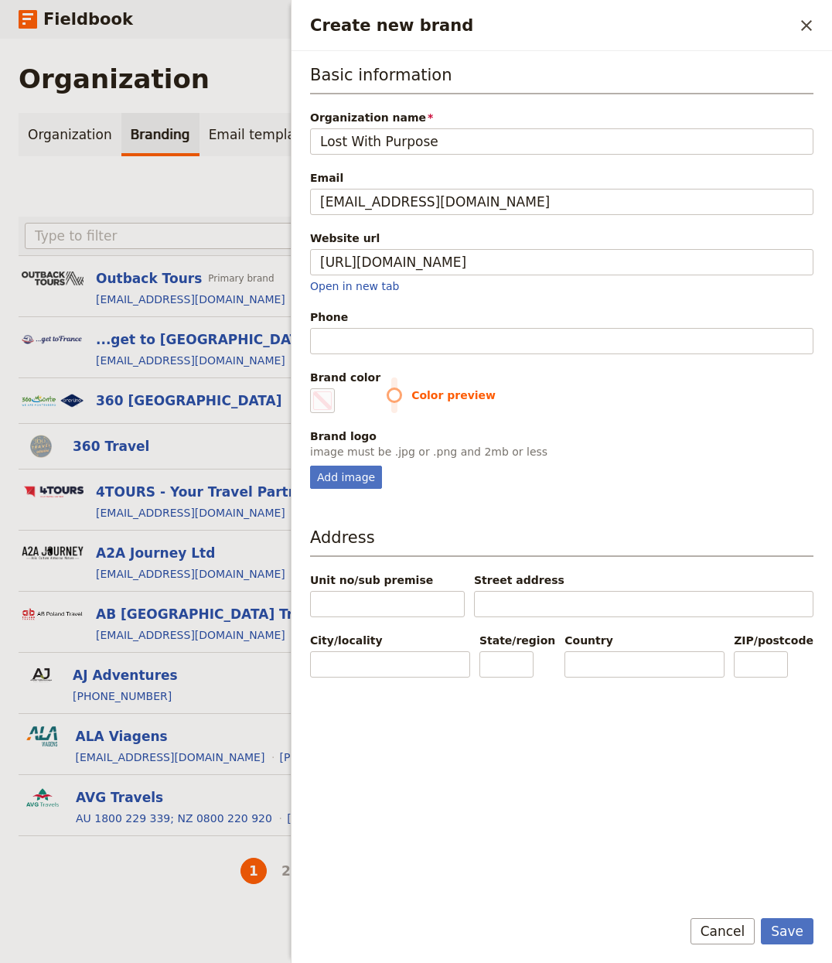
type input "#000000"
click at [400, 356] on div "Basic information Organization name Lost With Purpose Email hello@lostwithpurpo…" at bounding box center [562, 275] width 504 height 425
click at [401, 348] on input "Phone" at bounding box center [562, 341] width 504 height 26
type input "1"
type input "#000000"
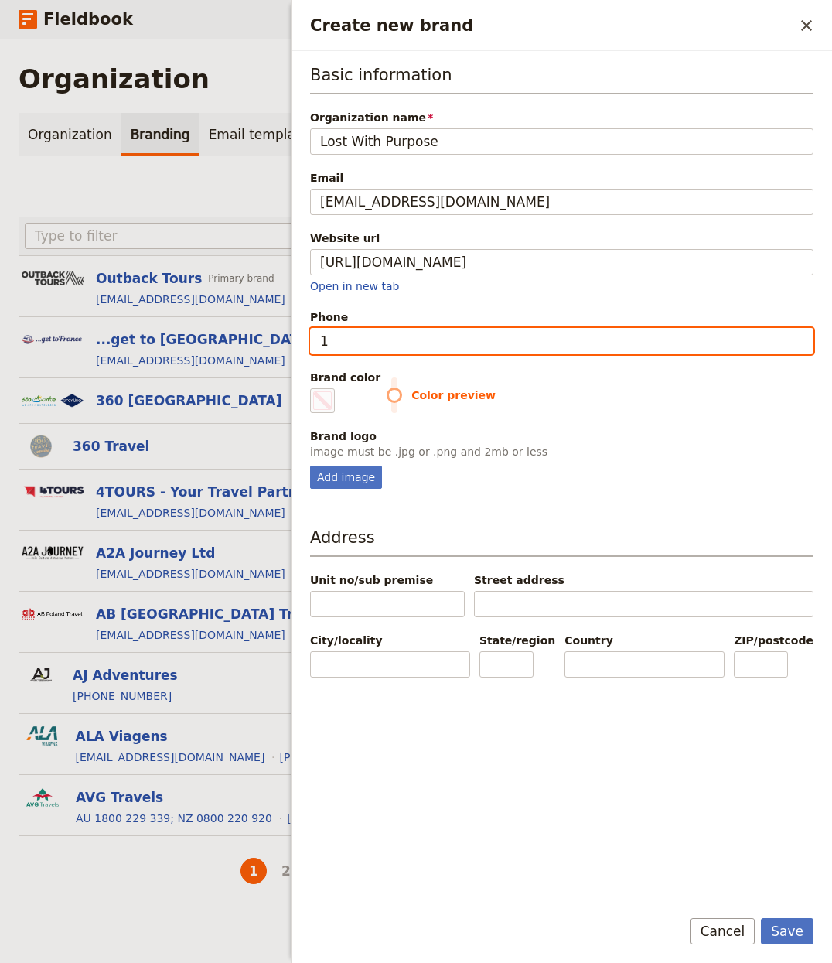
type input "12"
type input "#000000"
type input "123"
type input "#000000"
type input "1234"
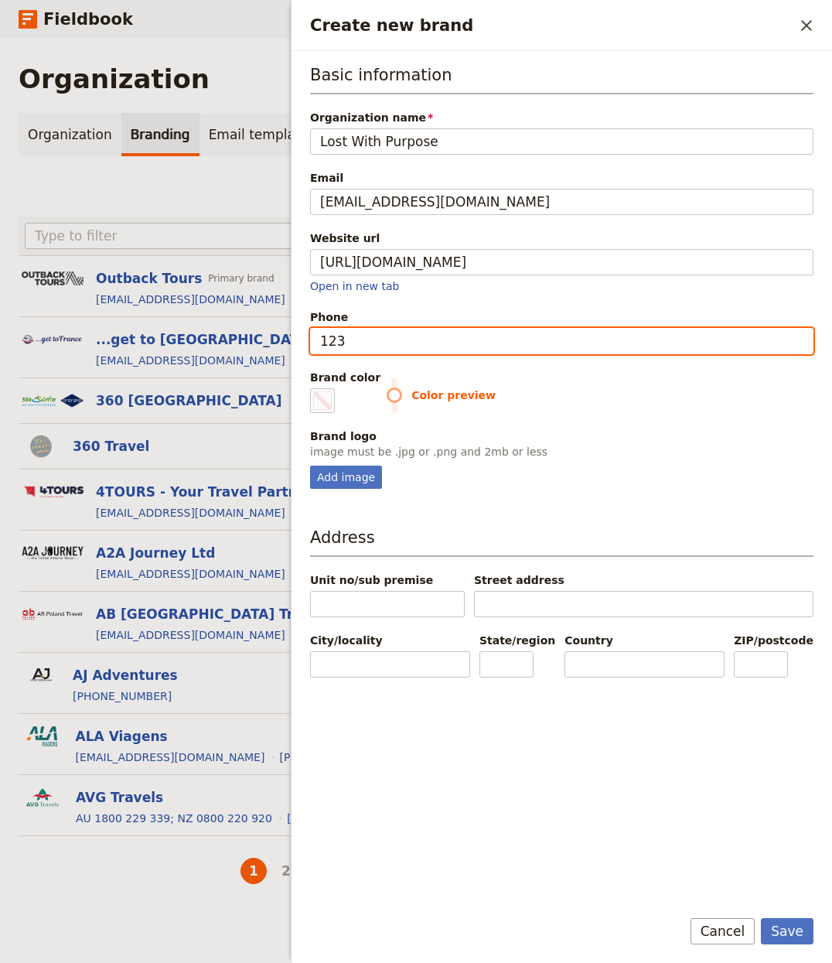
type input "#000000"
type input "12345"
type input "#000000"
type input "123456"
type input "#000000"
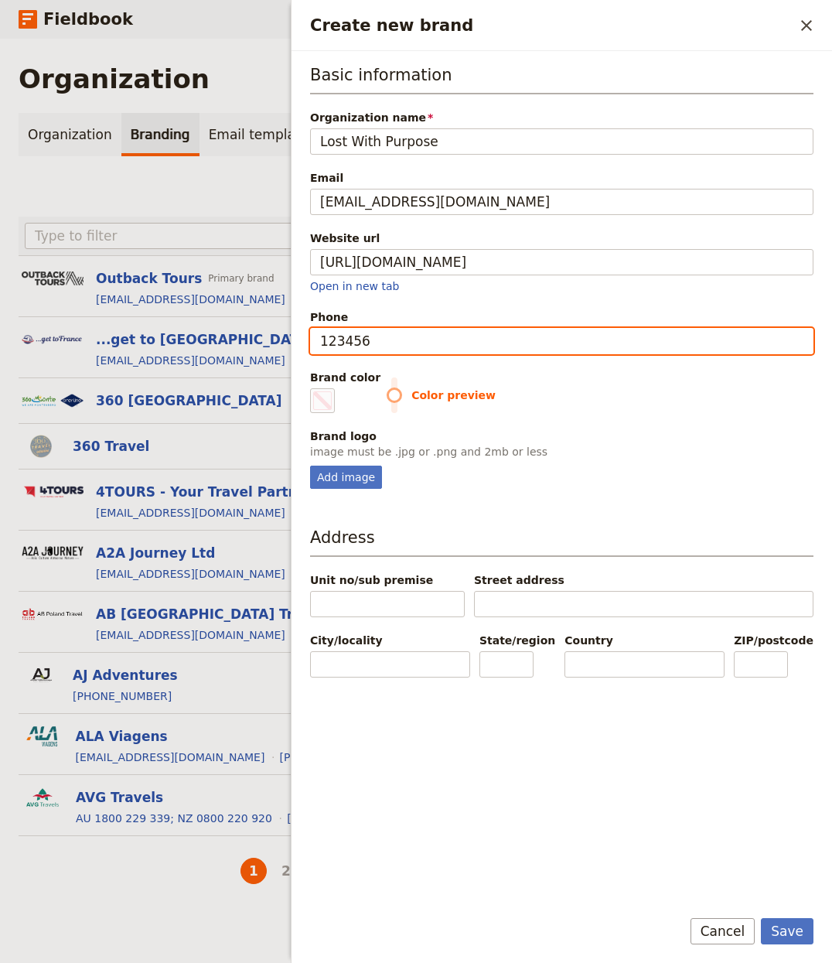
type input "1234567"
type input "#000000"
type input "12345678"
type input "#000000"
type input "12345678"
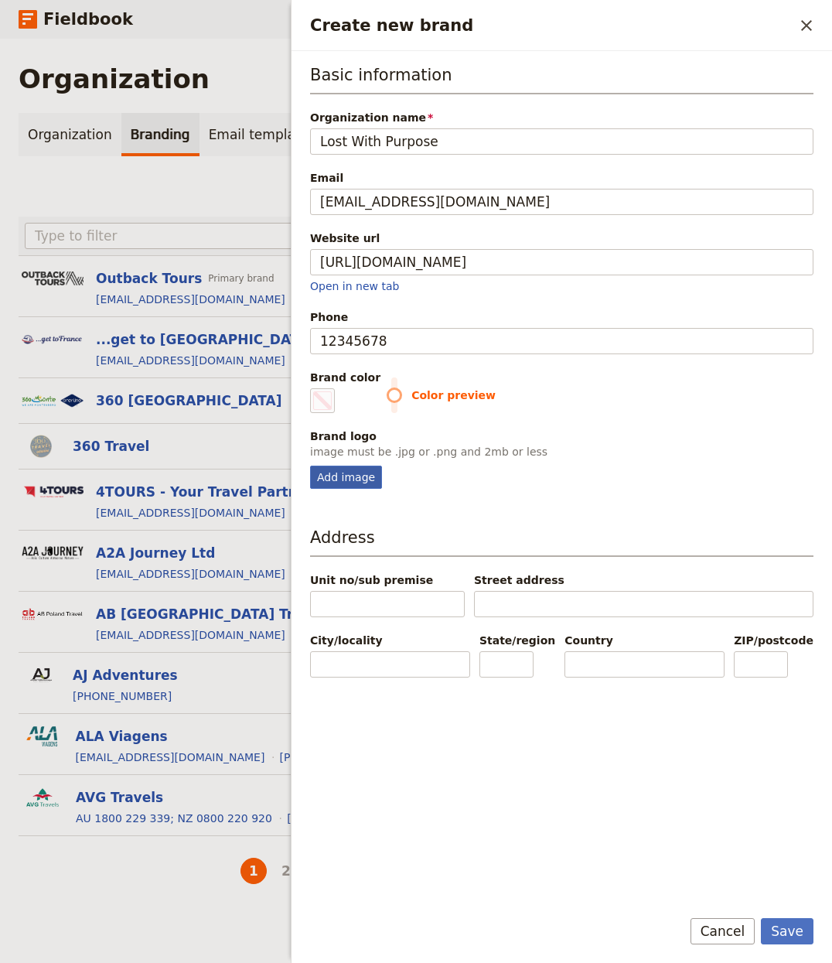
click at [358, 472] on div "Add image" at bounding box center [346, 477] width 72 height 23
click at [310, 466] on input "Add image" at bounding box center [309, 465] width 1 height 1
click at [341, 479] on div "Add image" at bounding box center [346, 477] width 72 height 23
click at [310, 466] on input "Add image" at bounding box center [309, 465] width 1 height 1
type input "C:\fakepath\lwp-wordmark-menu-gray.png"
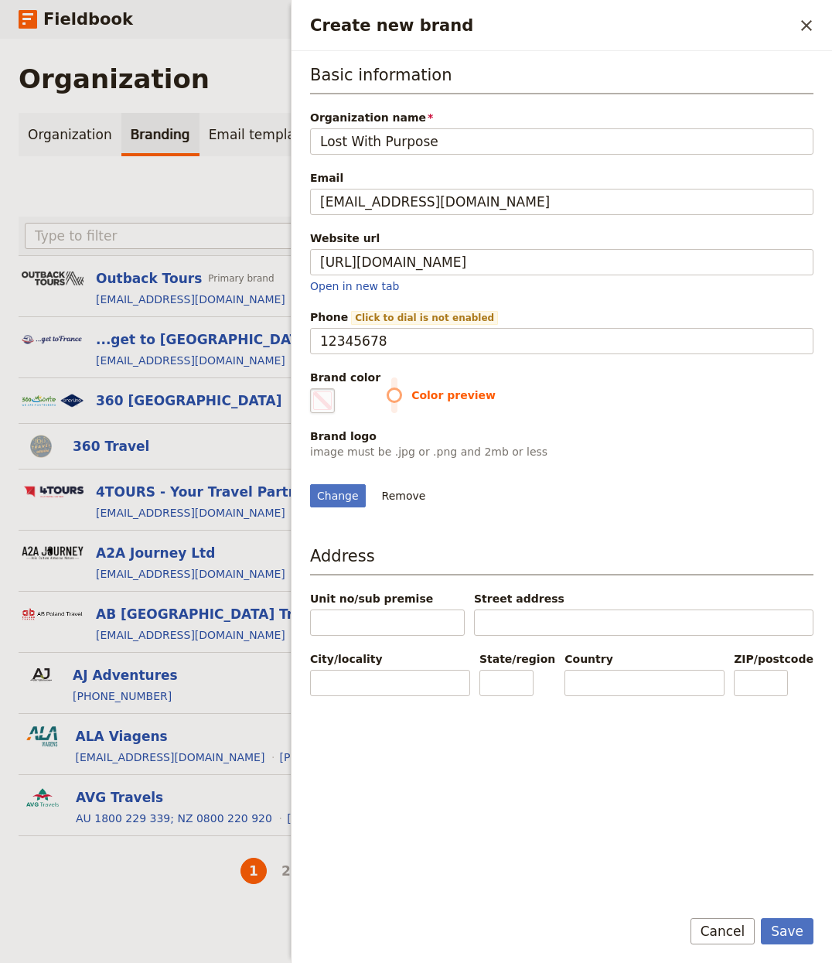
click at [333, 402] on fieldset "#000000" at bounding box center [322, 400] width 25 height 25
click at [314, 388] on input "#000000" at bounding box center [313, 388] width 1 height 1
type input "#4c4ccf"
click at [704, 506] on div "Change Remove" at bounding box center [562, 487] width 504 height 42
click at [742, 722] on button "Save" at bounding box center [787, 931] width 53 height 26
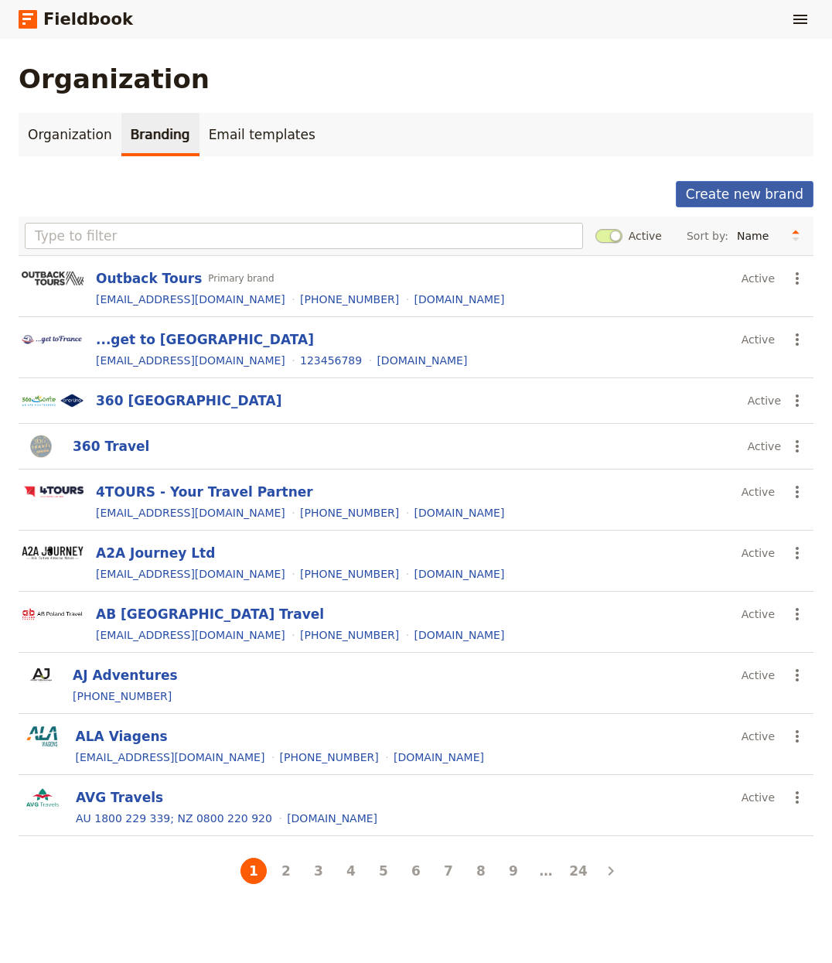
click at [704, 185] on button "Create new brand" at bounding box center [745, 194] width 138 height 26
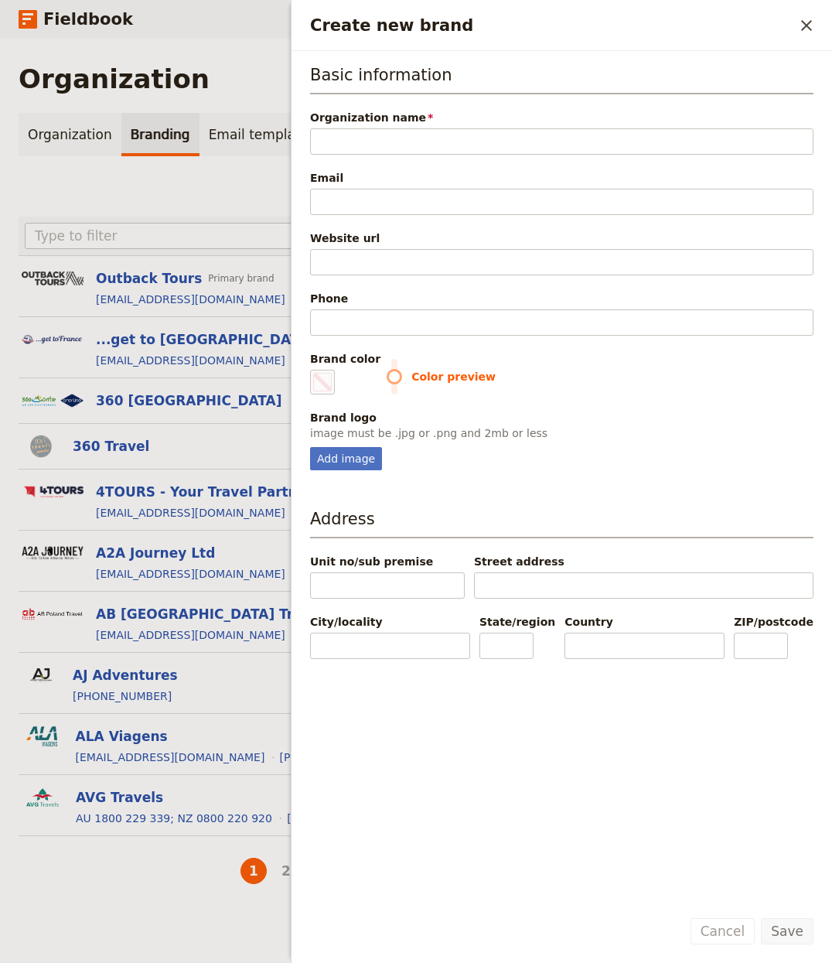
type input "PJS‑Adventures"
type input "#000000"
type input "PJS‑Adventures"
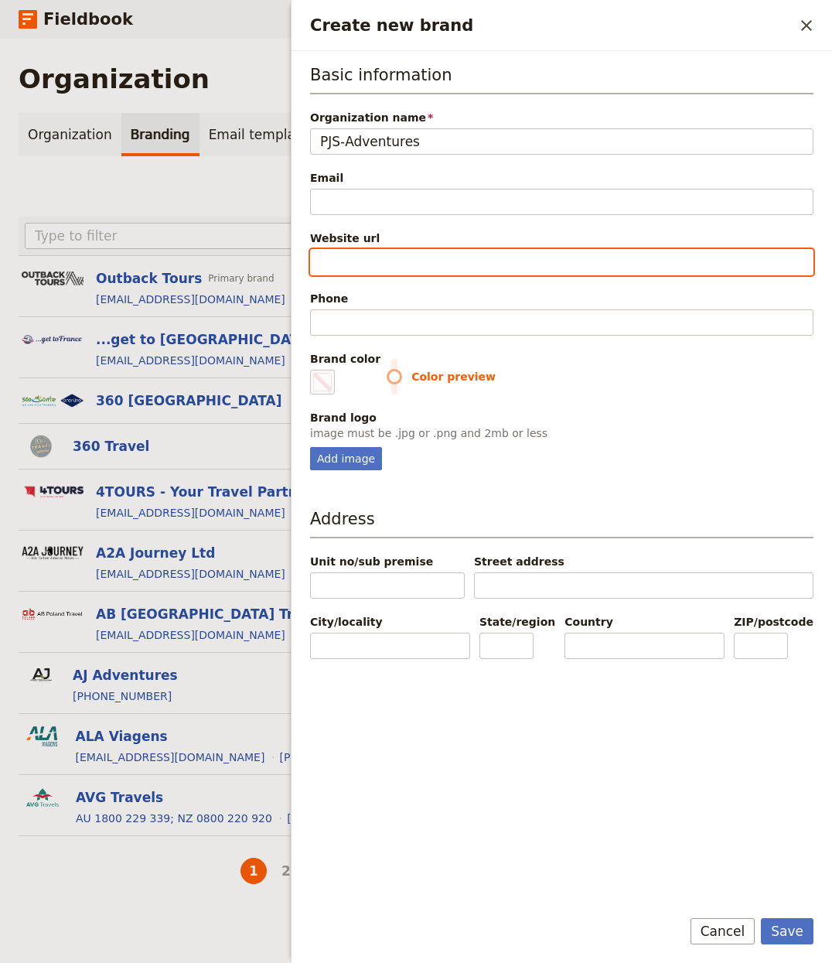
click at [352, 254] on input "Website url" at bounding box center [562, 262] width 504 height 26
paste input "https://www.pjs-adventures.com"
type input "https://www.pjs-adventures.com"
type input "#000000"
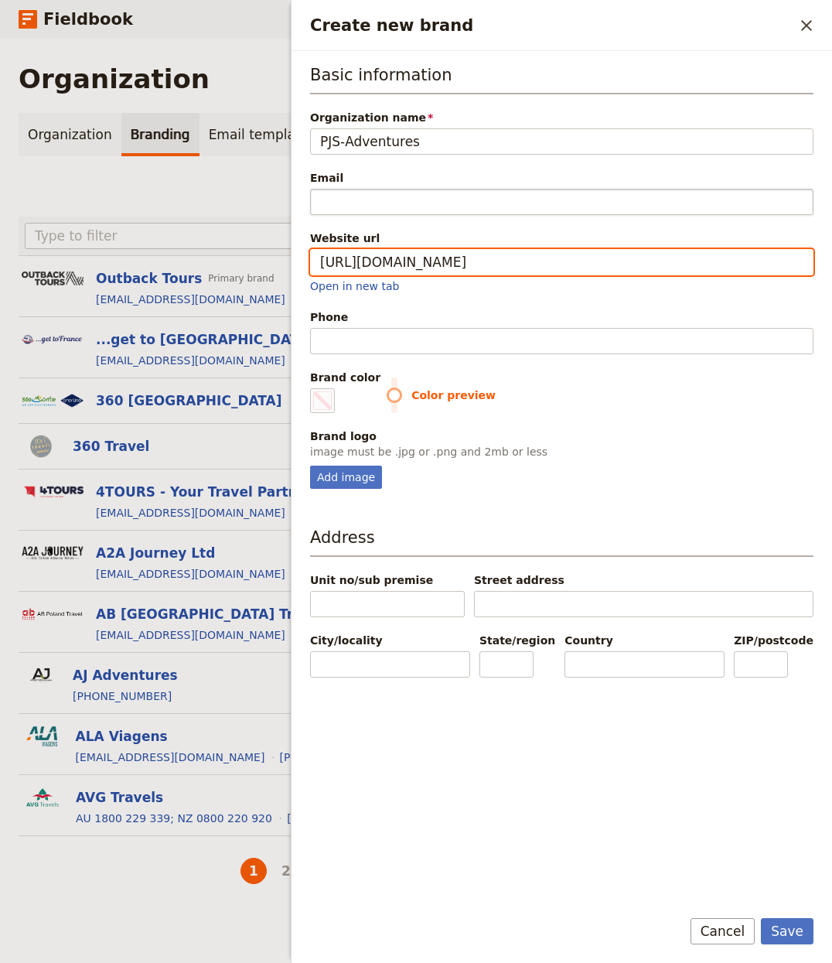
type input "https://www.pjs-adventures.com"
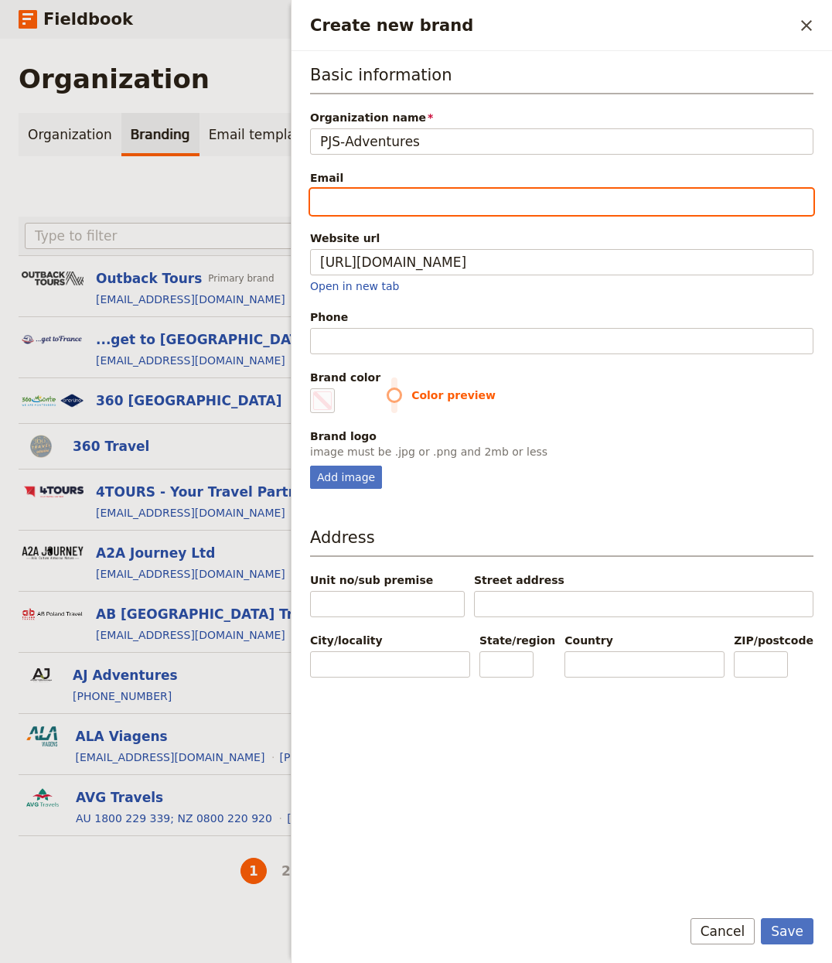
type input "#000000"
click at [371, 210] on input "Email" at bounding box center [562, 202] width 504 height 26
type input "i"
type input "#000000"
type input "in"
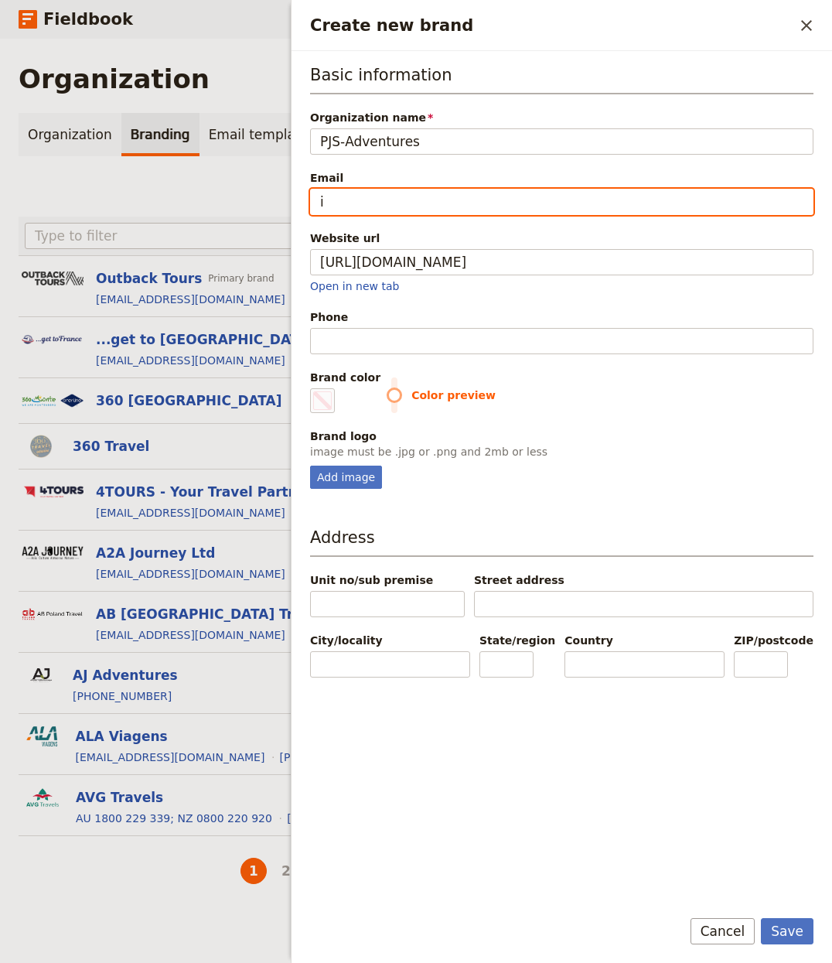
type input "#000000"
type input "inf"
type input "#000000"
type input "info"
type input "#000000"
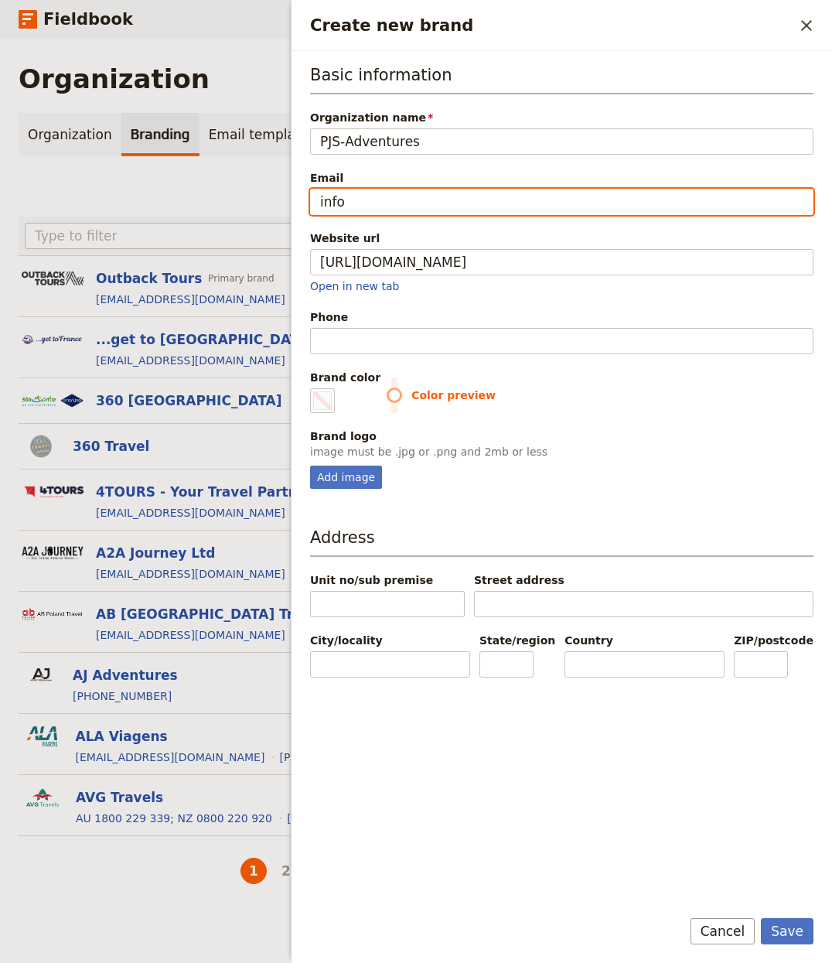
type input "info@"
type input "#000000"
type input "info@e"
type input "#000000"
type input "info@em"
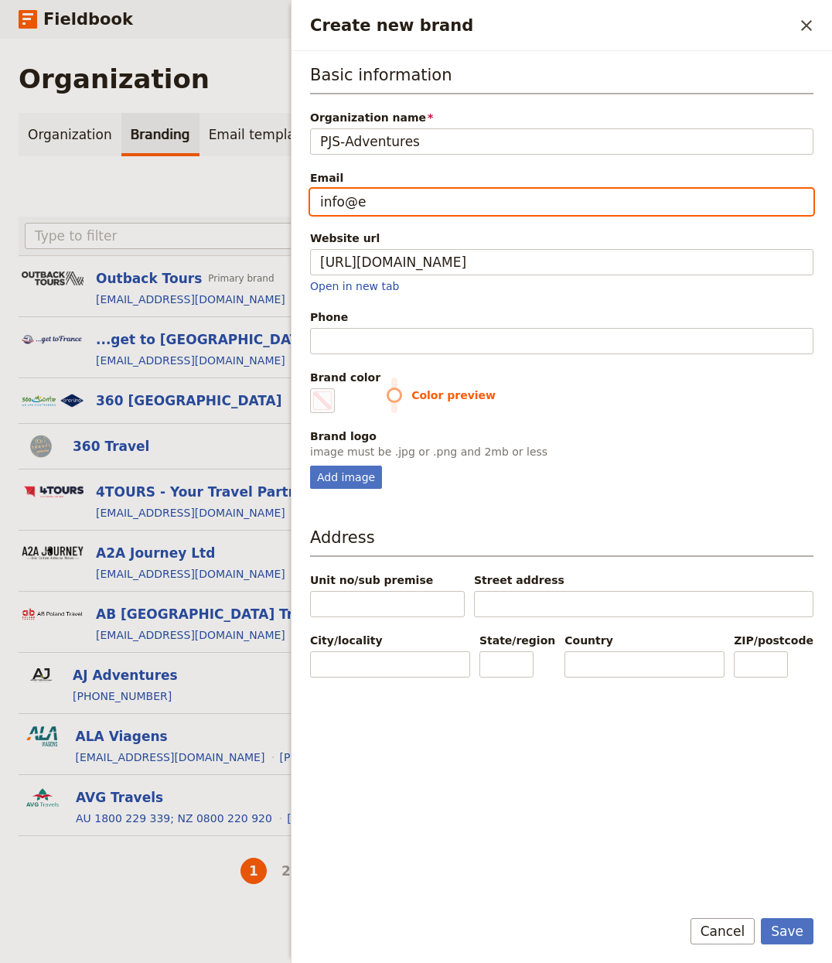
type input "#000000"
type input "info@ema"
type input "#000000"
type input "info@emai"
type input "#000000"
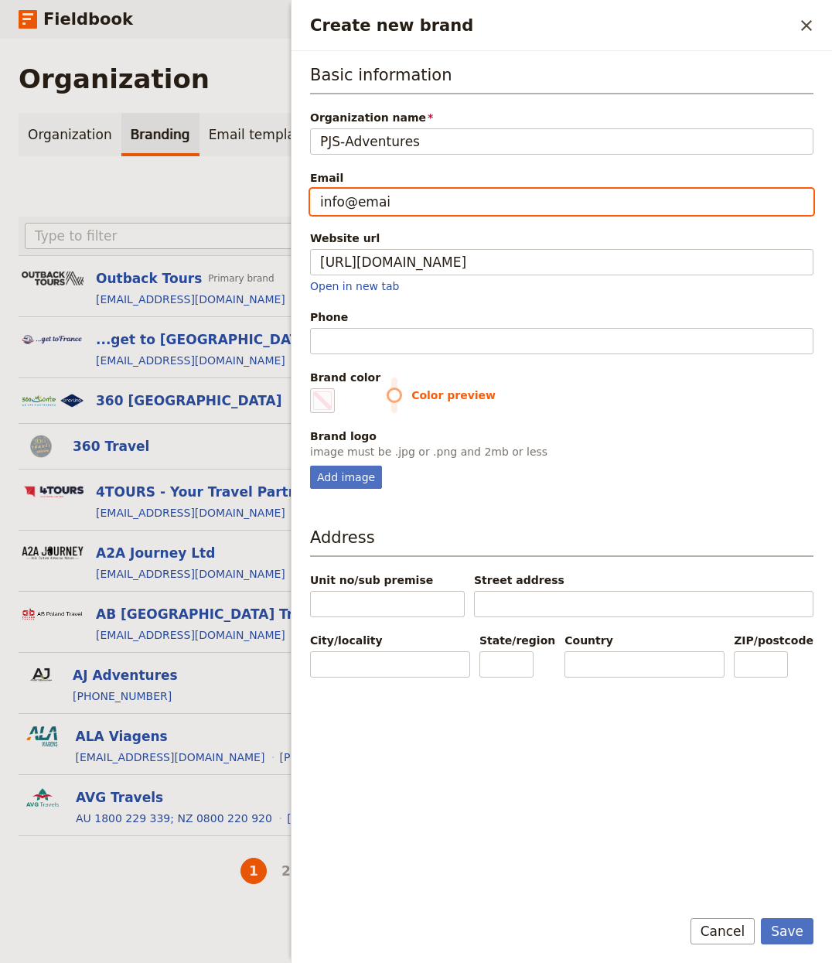
type input "info@email"
type input "#000000"
type input "info@email."
type input "#000000"
type input "info@email.c"
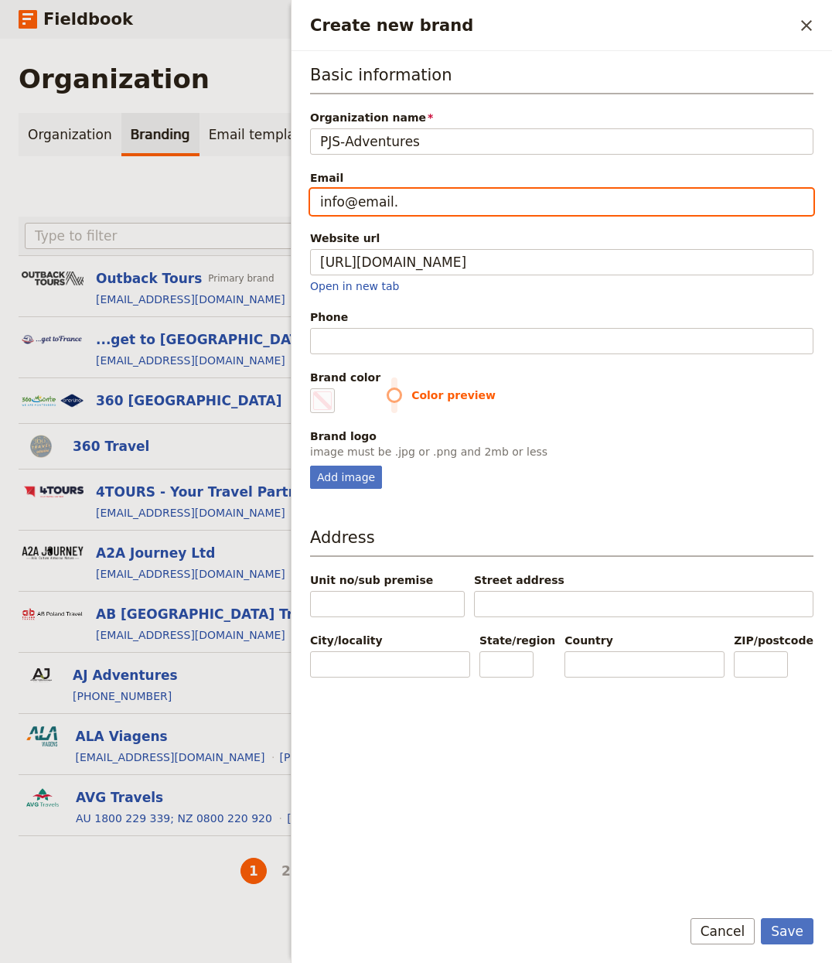
type input "#000000"
type input "info@email.co"
type input "#000000"
type input "[EMAIL_ADDRESS][DOMAIN_NAME]"
type input "#000000"
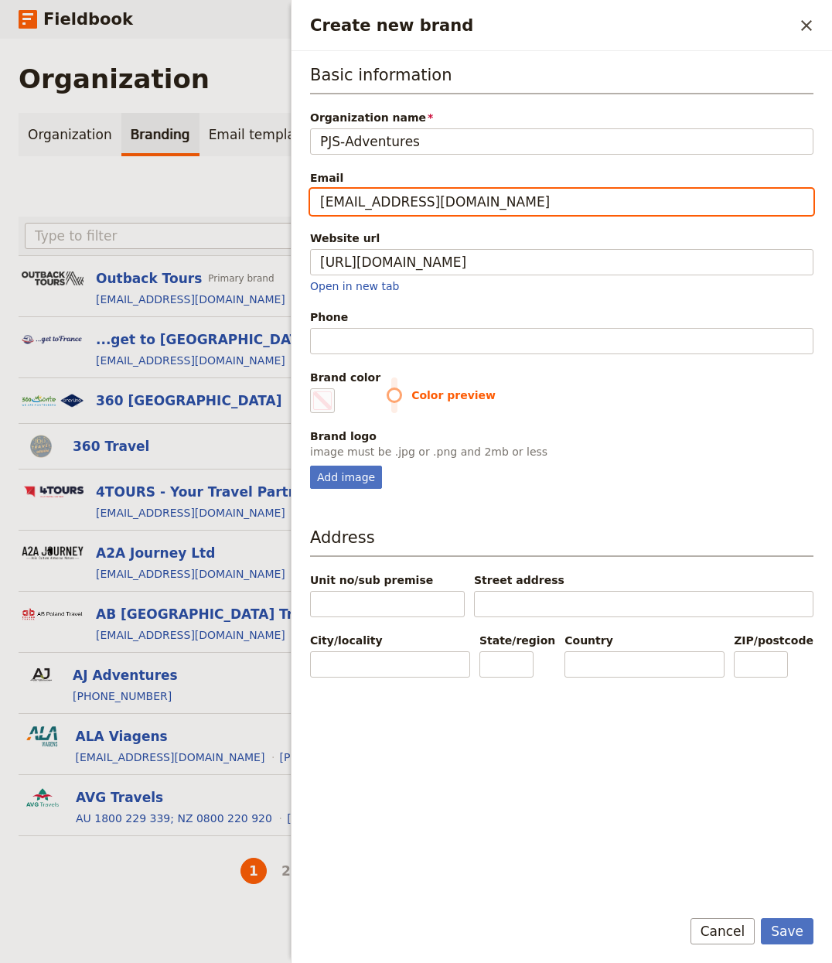
type input "[EMAIL_ADDRESS][DOMAIN_NAME]"
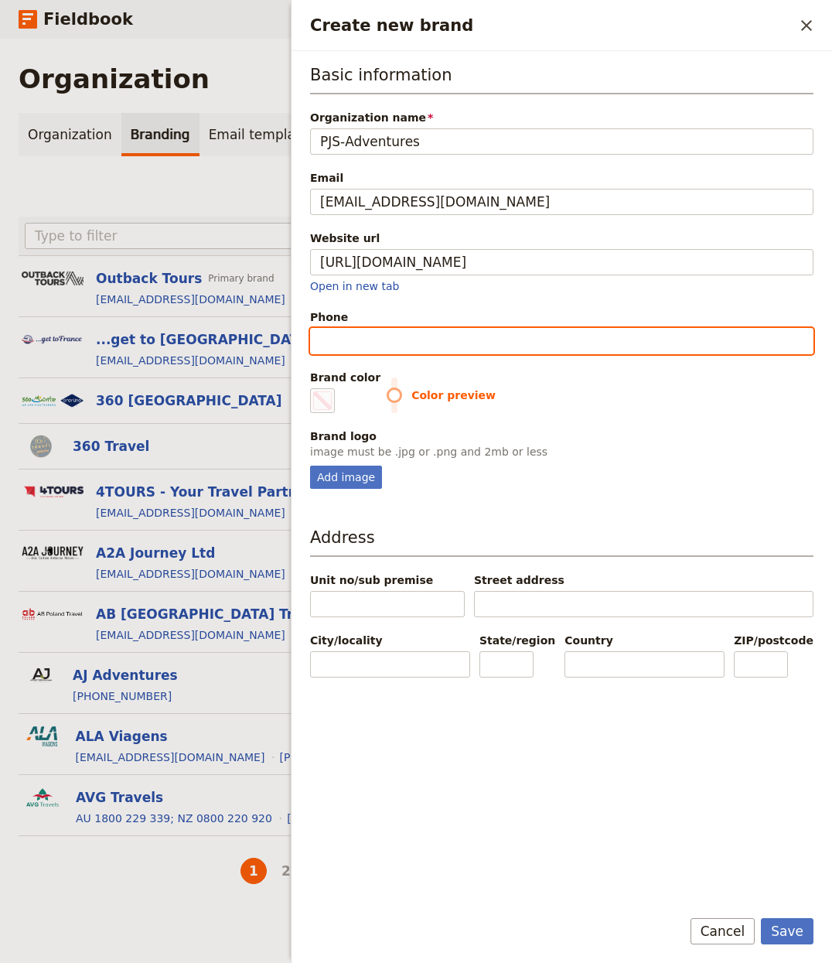
click at [379, 350] on input "Phone" at bounding box center [562, 341] width 504 height 26
paste input "+44 (0)20 3411 9638"
type input "+44 (0)20 3411 9638"
type input "#000000"
type input "+44 (0)20 3411 9638"
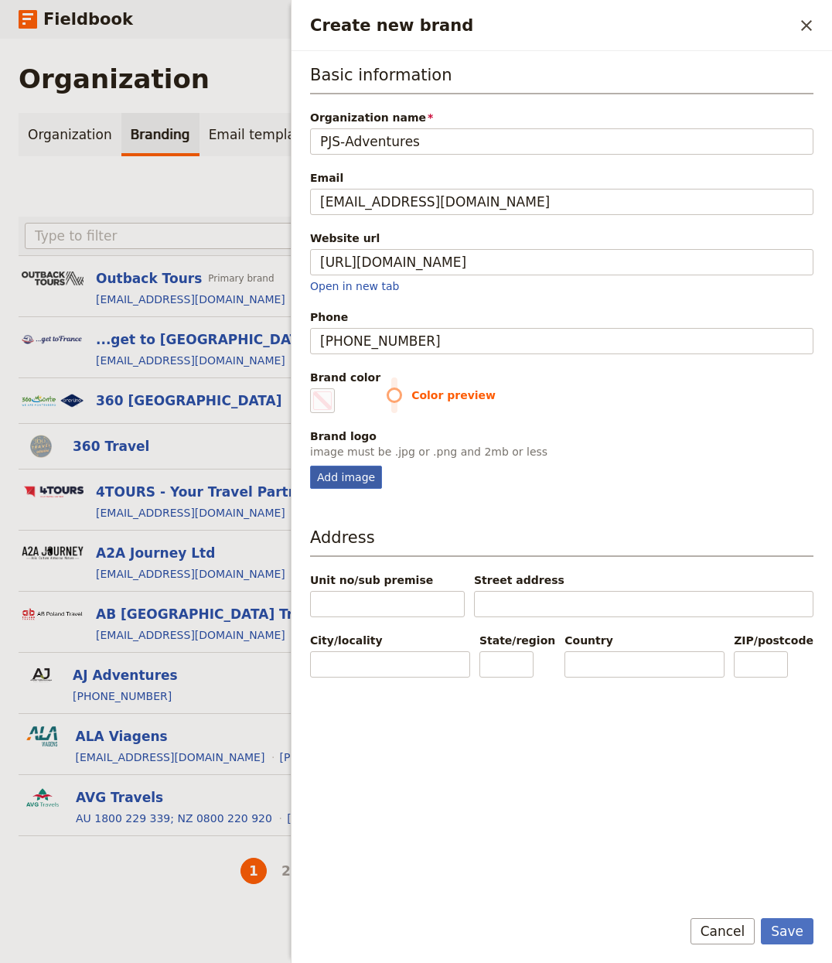
click at [339, 484] on div "Add image" at bounding box center [346, 477] width 72 height 23
click at [310, 466] on input "Add image" at bounding box center [309, 465] width 1 height 1
type input "C:\fakepath\PJS Logo_Red Clear.png"
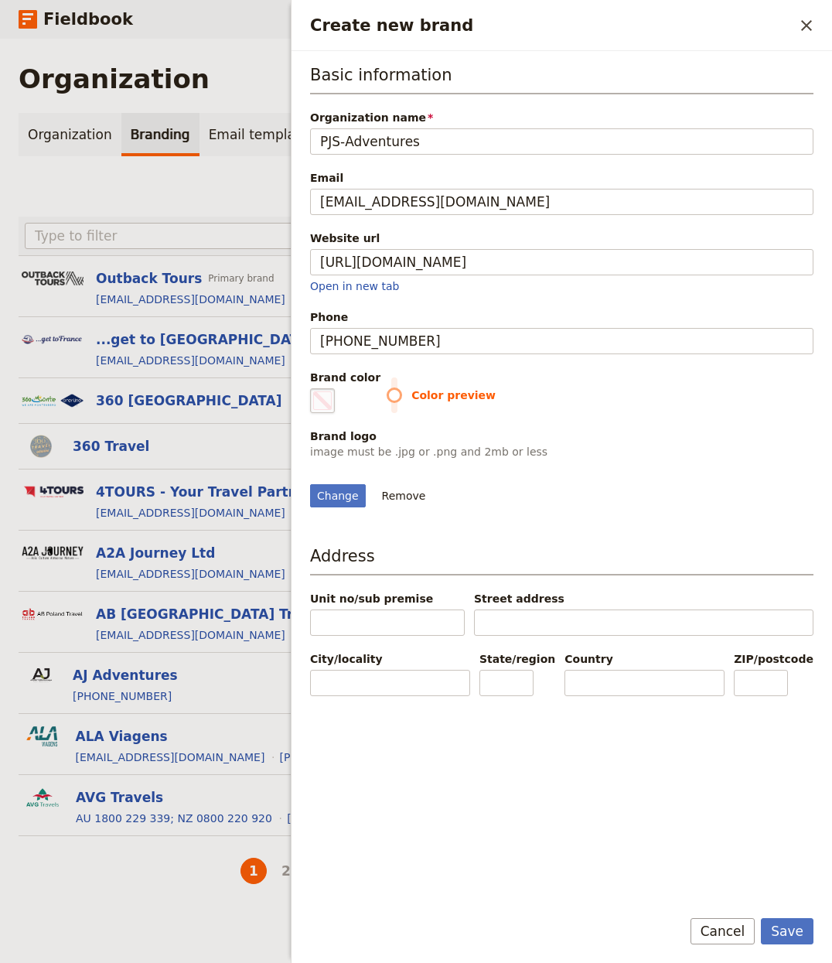
click at [325, 397] on span "Create new brand" at bounding box center [322, 400] width 19 height 19
click at [314, 388] on input "#000000" at bounding box center [313, 388] width 1 height 1
type input "#e41024"
click at [742, 722] on button "Save" at bounding box center [787, 931] width 53 height 26
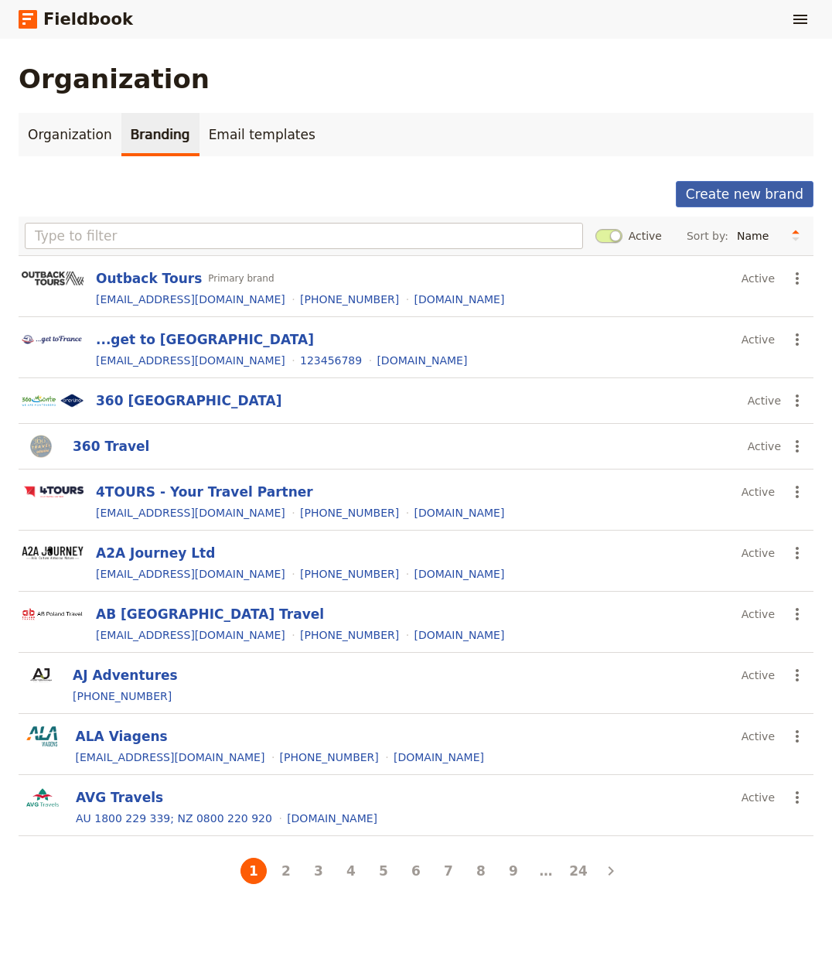
click at [742, 197] on button "Create new brand" at bounding box center [745, 194] width 138 height 26
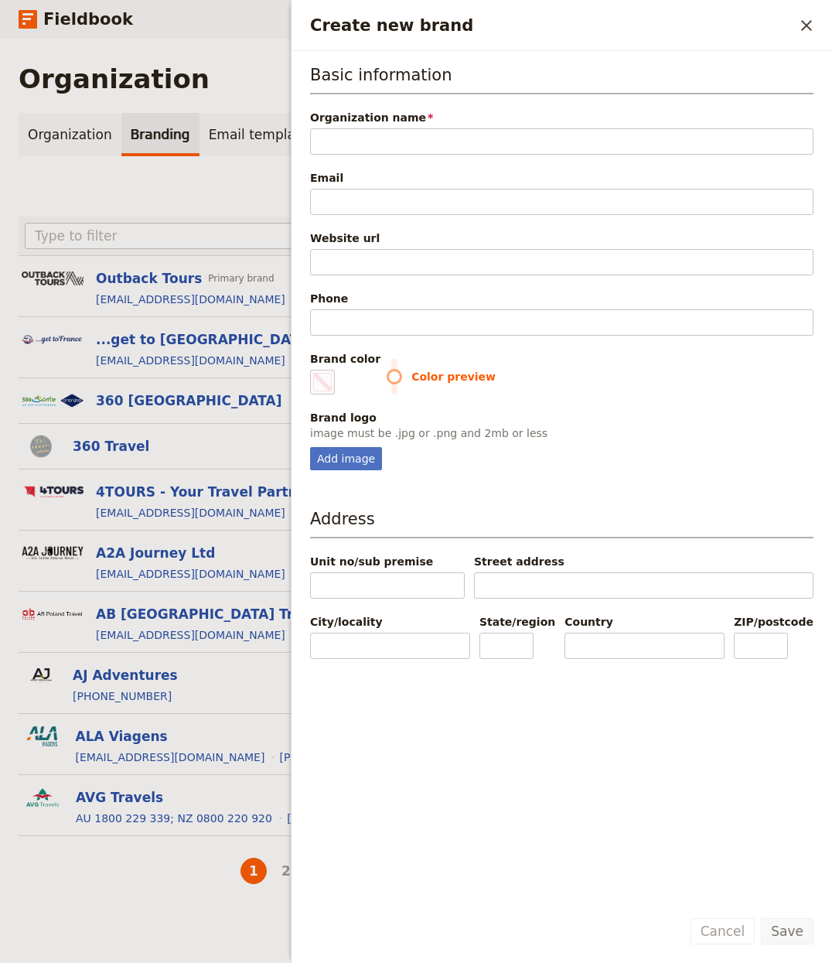
type input "HF Holidays"
type input "#000000"
type input "HF Holidays"
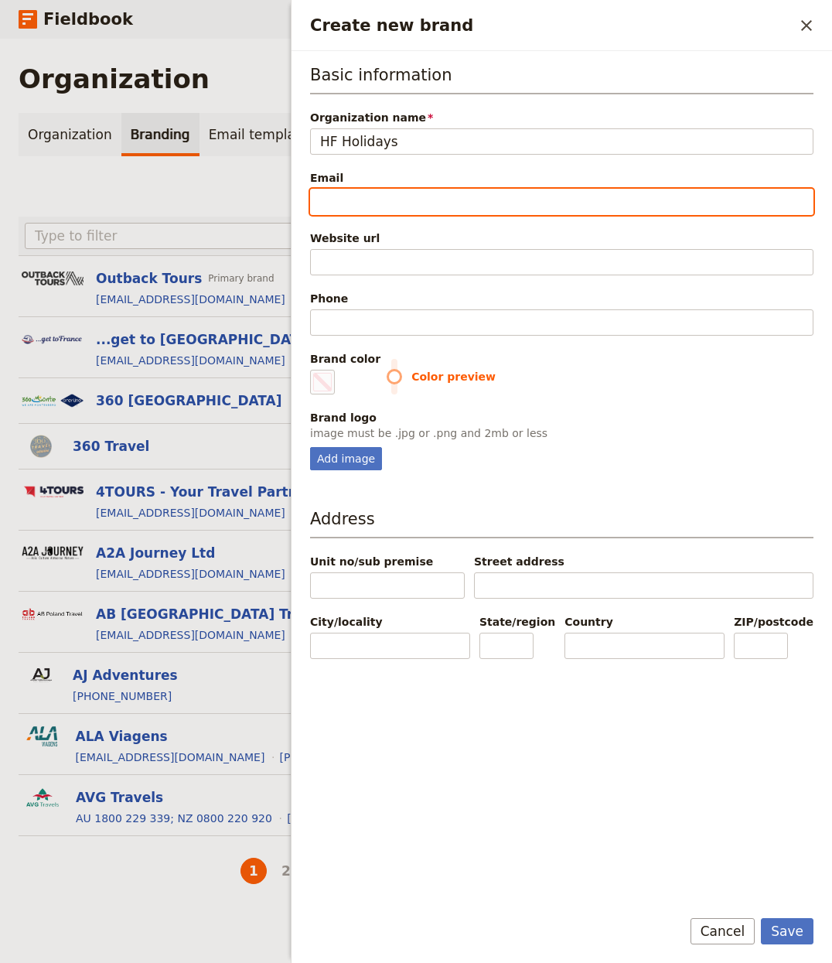
click at [377, 200] on input "Email" at bounding box center [562, 202] width 504 height 26
paste input "[EMAIL_ADDRESS][DOMAIN_NAME]"
type input "[EMAIL_ADDRESS][DOMAIN_NAME]"
type input "#000000"
type input "[EMAIL_ADDRESS][DOMAIN_NAME]"
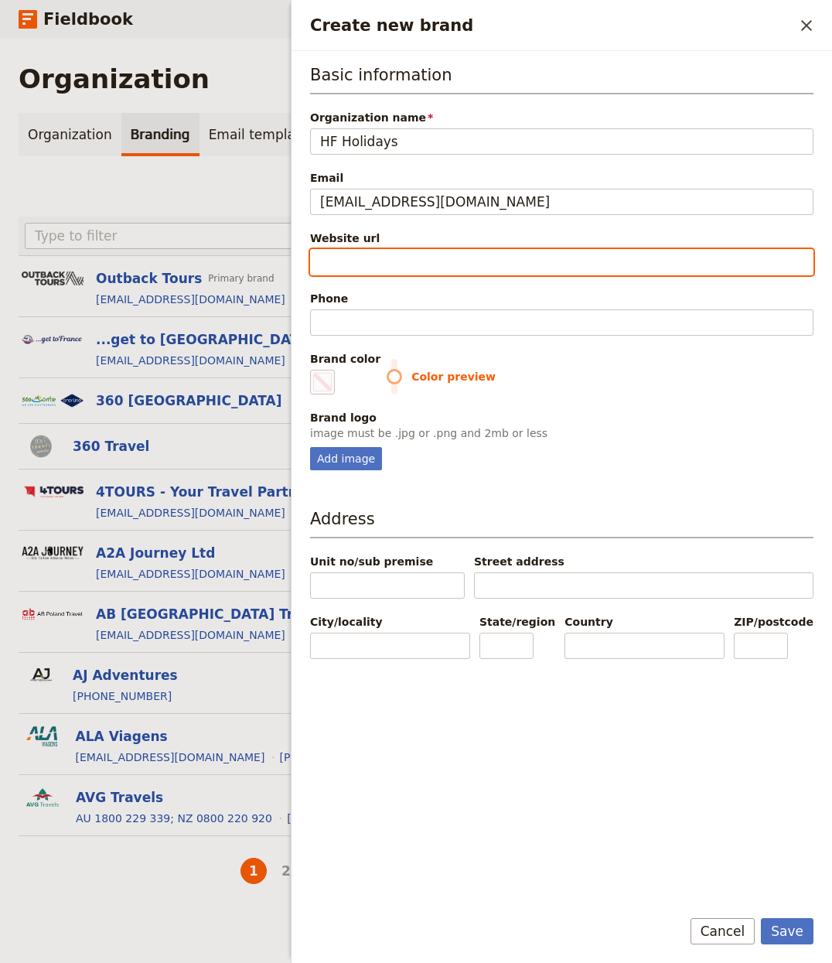
click at [361, 265] on input "Website url" at bounding box center [562, 262] width 504 height 26
paste input "https://www.hfholidays.co.uk"
type input "https://www.hfholidays.co.uk"
type input "#000000"
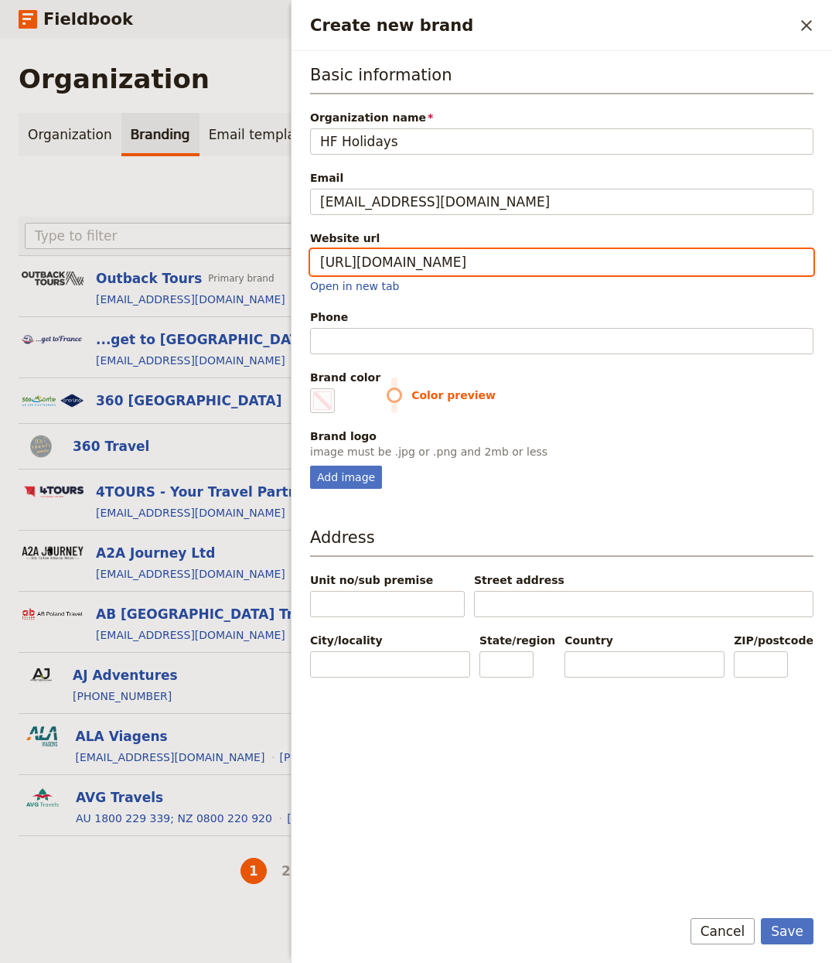
type input "https://www.hfholidays.co.uk"
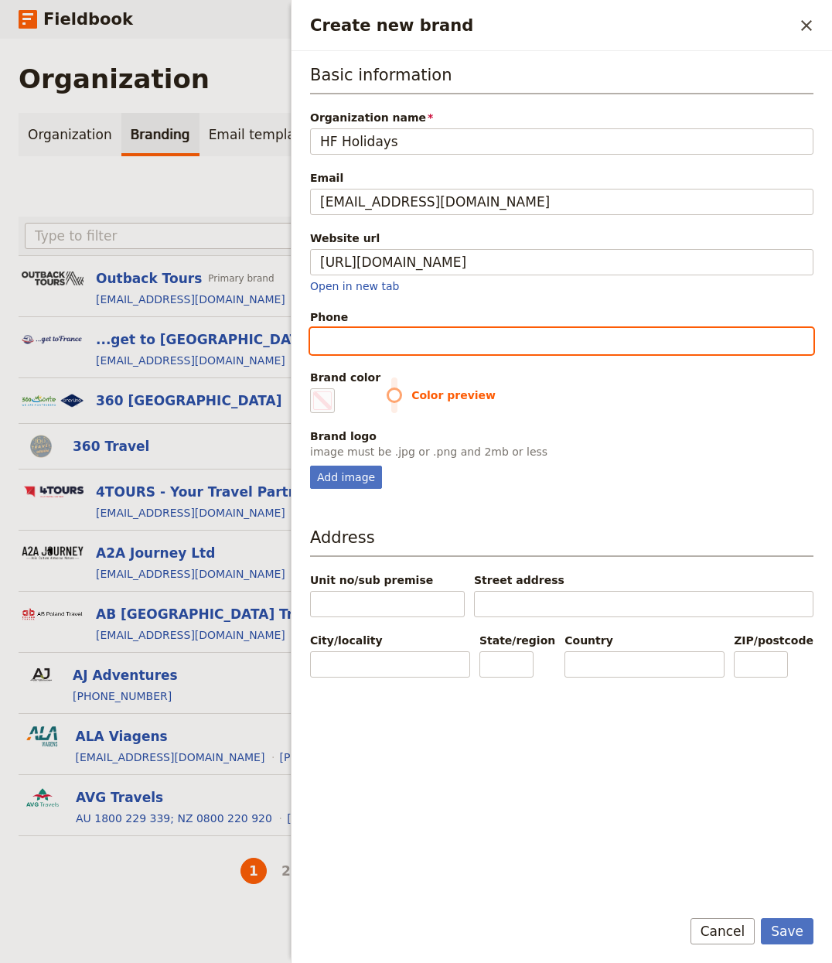
type input "#000000"
click at [331, 345] on input "Phone" at bounding box center [562, 341] width 504 height 26
paste input "020 3974 8865"
type input "020 3974 8865"
type input "#000000"
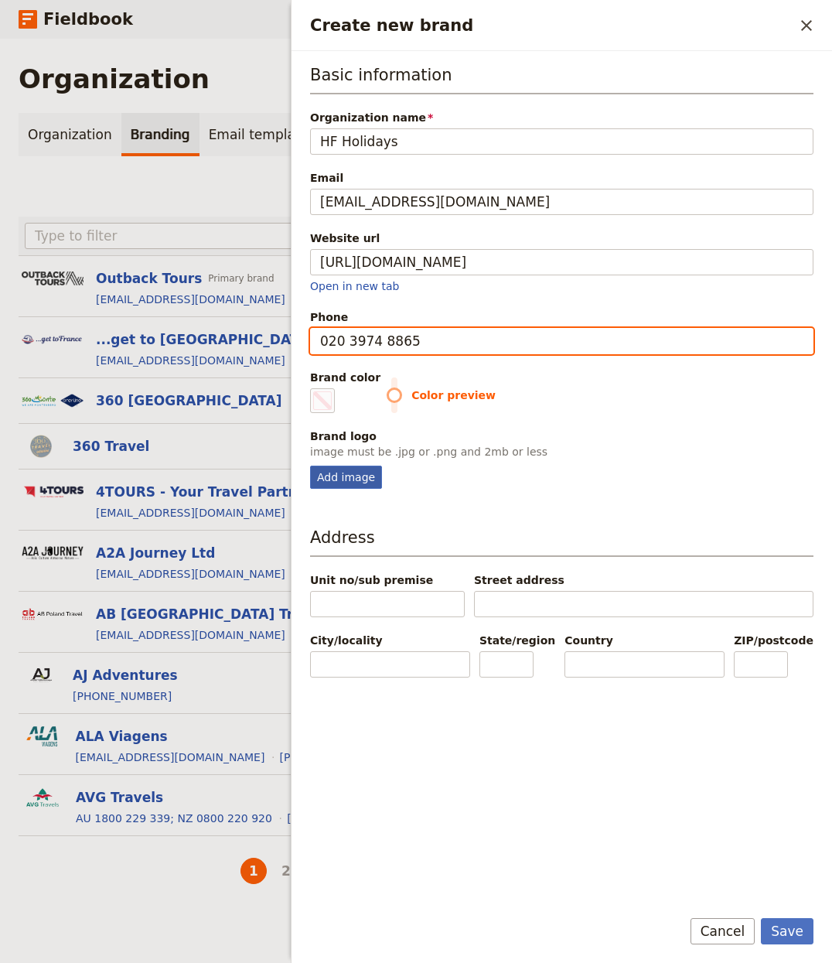
type input "020 3974 8865"
click at [346, 489] on div "Add image" at bounding box center [346, 477] width 72 height 23
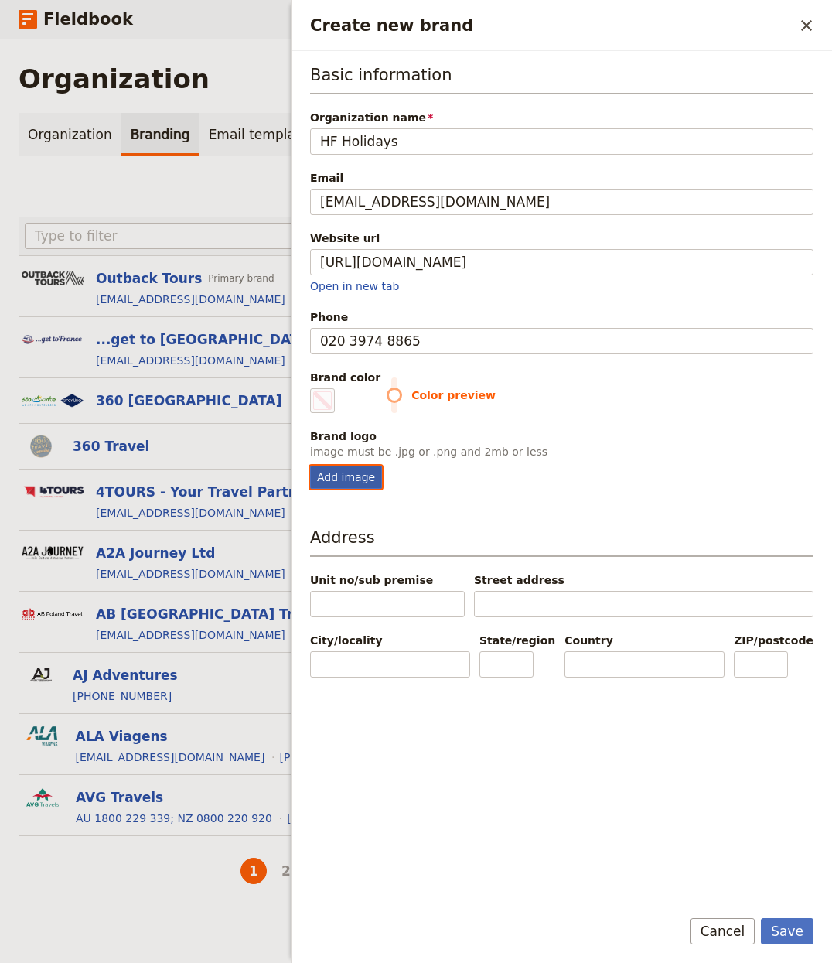
click at [310, 466] on input "Add image" at bounding box center [309, 465] width 1 height 1
type input "C:\fakepath\hf-2022-logo.png"
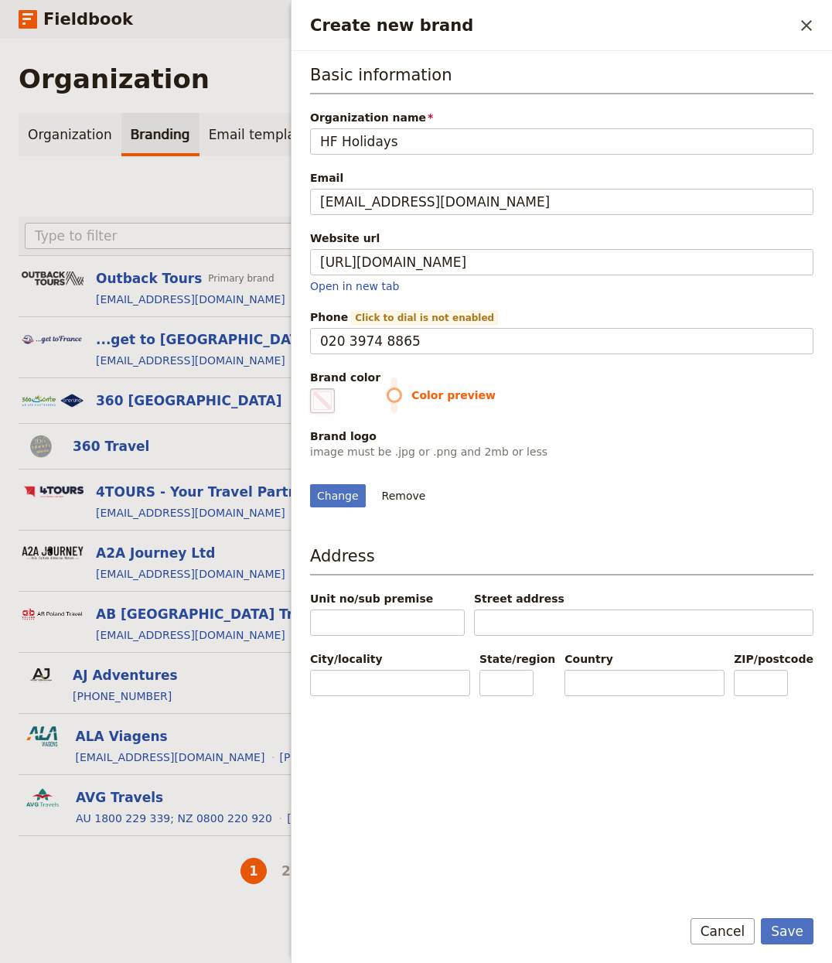
click at [316, 396] on span "Create new brand" at bounding box center [322, 400] width 19 height 19
click at [314, 388] on input "#000000" at bounding box center [313, 388] width 1 height 1
type input "#566525"
click at [742, 722] on button "Save" at bounding box center [787, 931] width 53 height 26
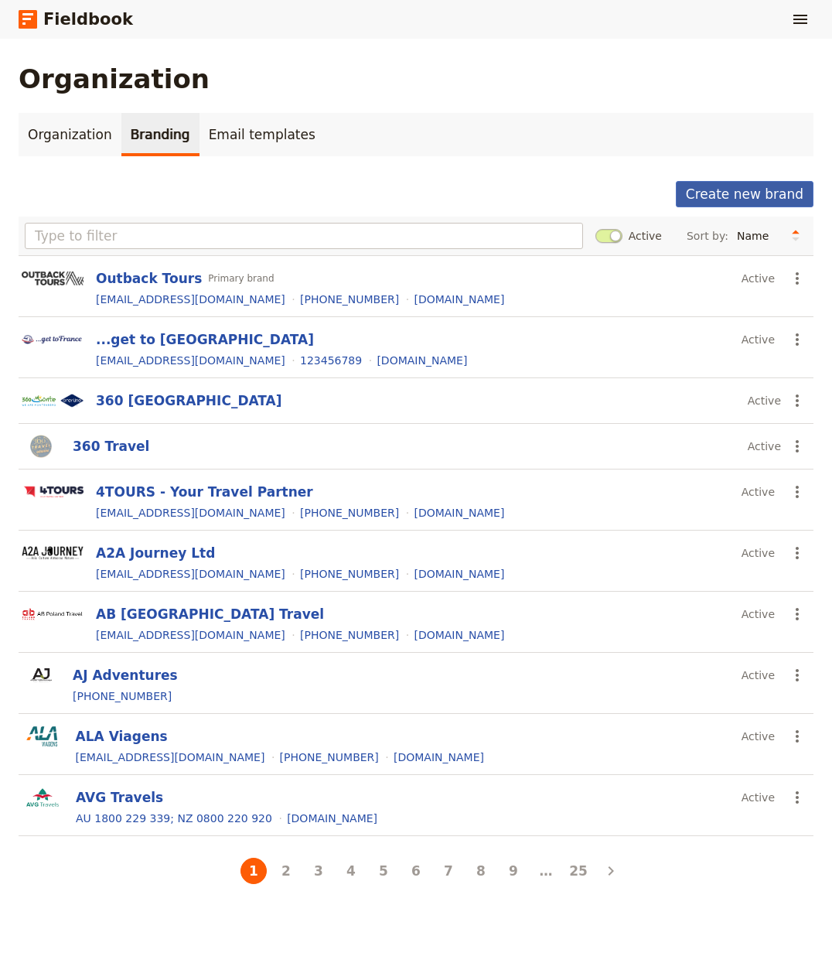
click at [742, 182] on button "Create new brand" at bounding box center [745, 194] width 138 height 26
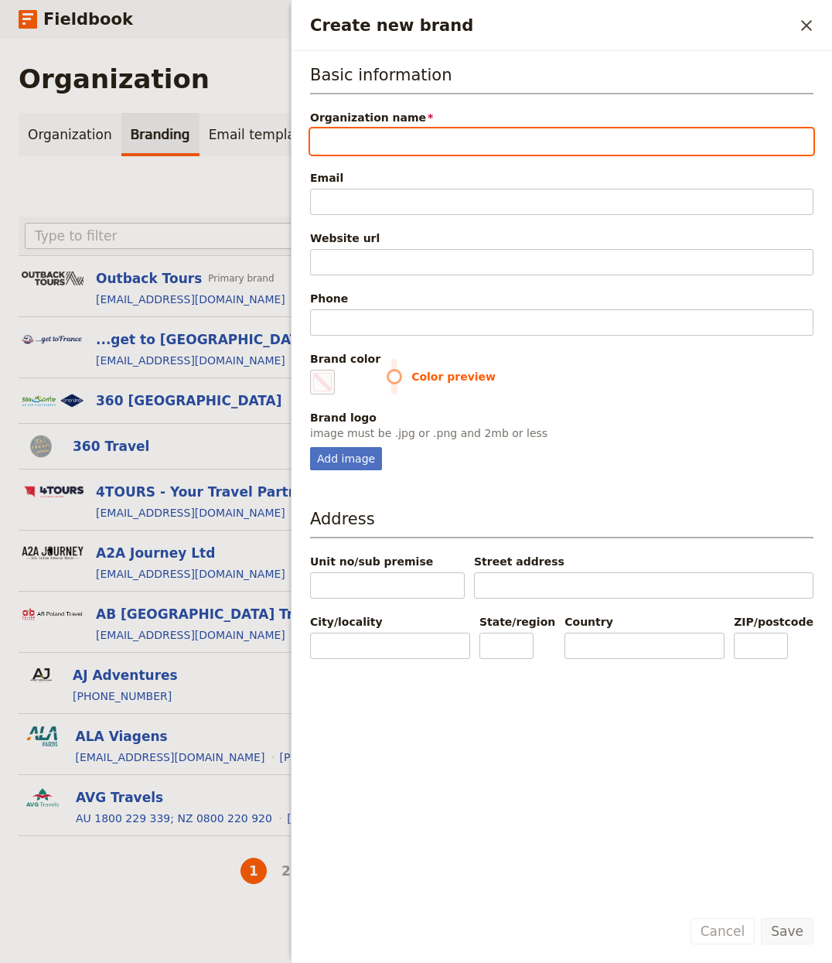
click at [399, 131] on input "Organization name" at bounding box center [562, 141] width 504 height 26
paste input "Austin Adventures"
type input "Austin Adventures"
type input "#000000"
type input "Austin Adventures"
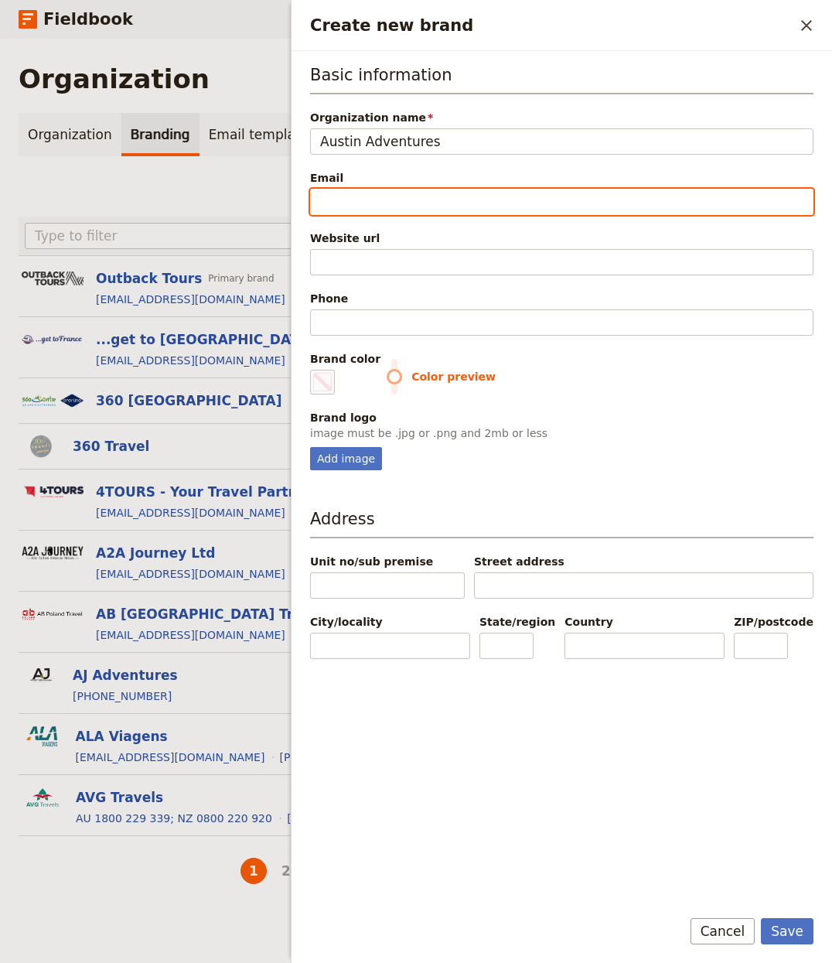
click at [384, 210] on input "Email" at bounding box center [562, 202] width 504 height 26
paste input "info@austinadventures.com"
type input "info@austinadventures.com"
type input "#000000"
type input "info@austinadventures.com"
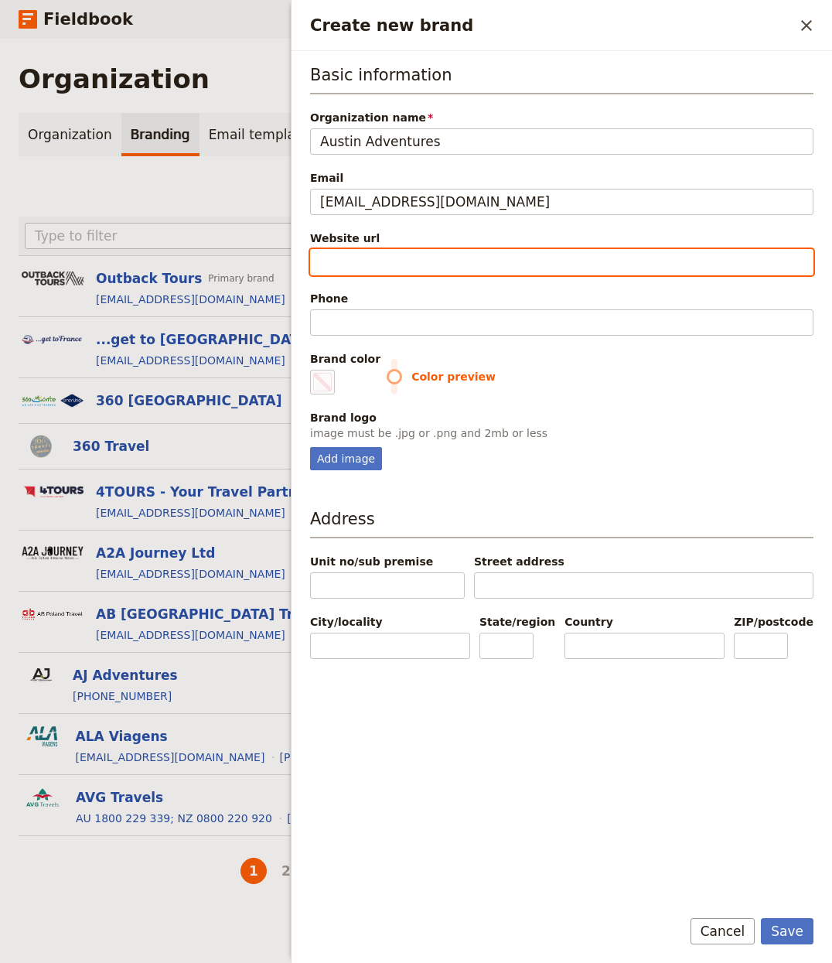
click at [426, 273] on input "Website url" at bounding box center [562, 262] width 504 height 26
paste input "https://austinadventures.com"
type input "https://austinadventures.com"
type input "#000000"
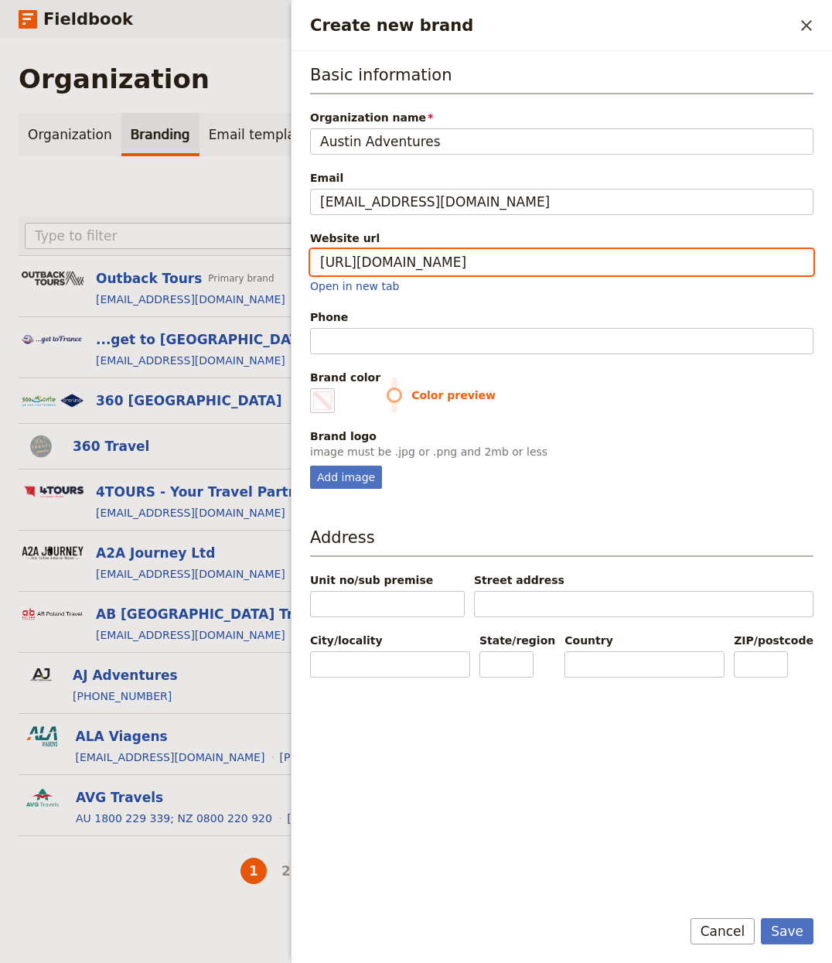
type input "https://austinadventures.com"
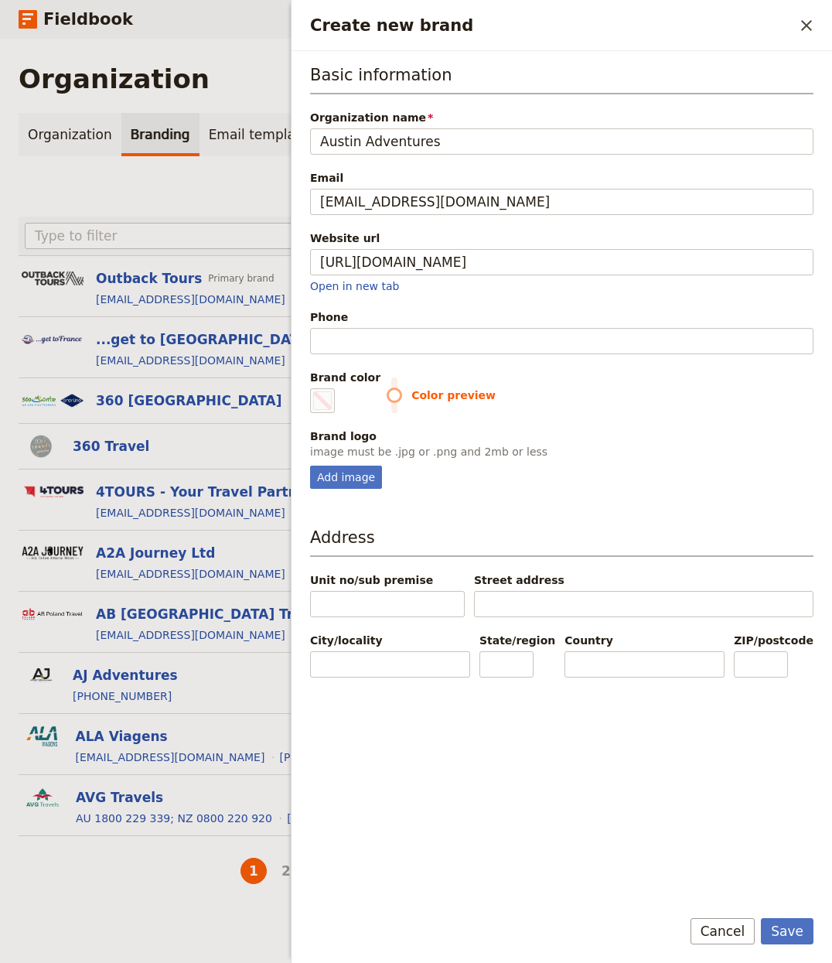
type input "#000000"
click at [336, 328] on div "Phone" at bounding box center [562, 331] width 504 height 45
click at [362, 324] on div "Phone" at bounding box center [562, 316] width 504 height 15
click at [362, 328] on input "Phone" at bounding box center [562, 341] width 504 height 26
click at [364, 334] on input "Phone" at bounding box center [562, 341] width 504 height 26
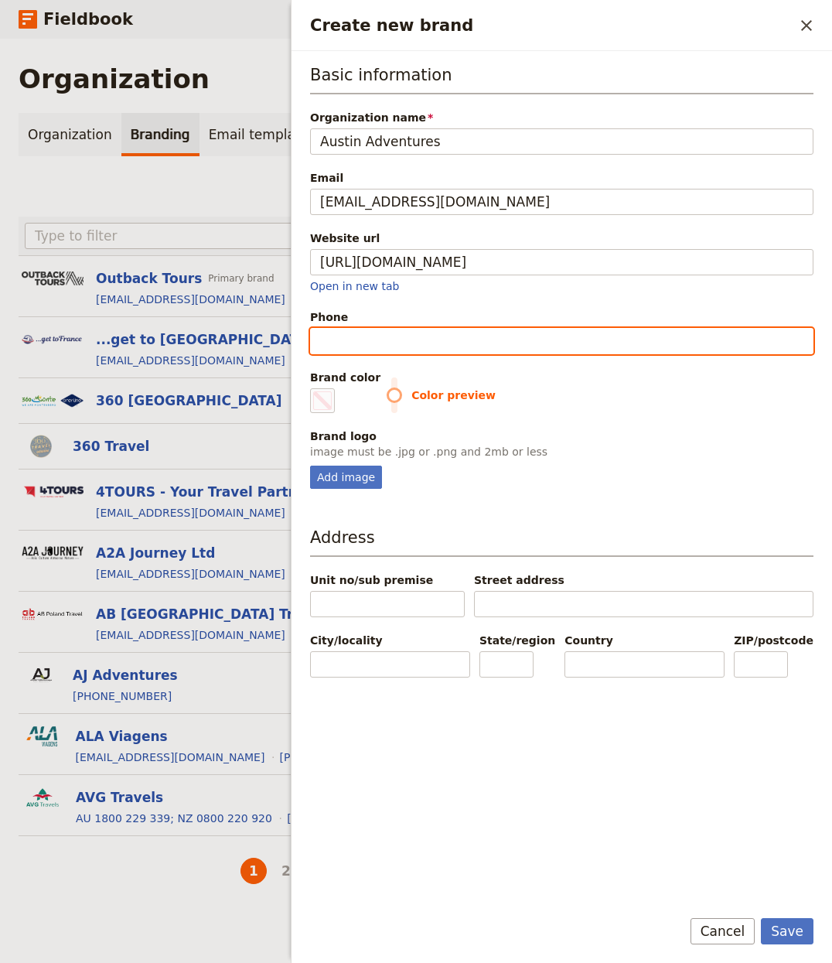
paste input "+1 406 800 6938"
type input "+1 406 800 6938"
type input "#000000"
type input "+1 406 800 6938"
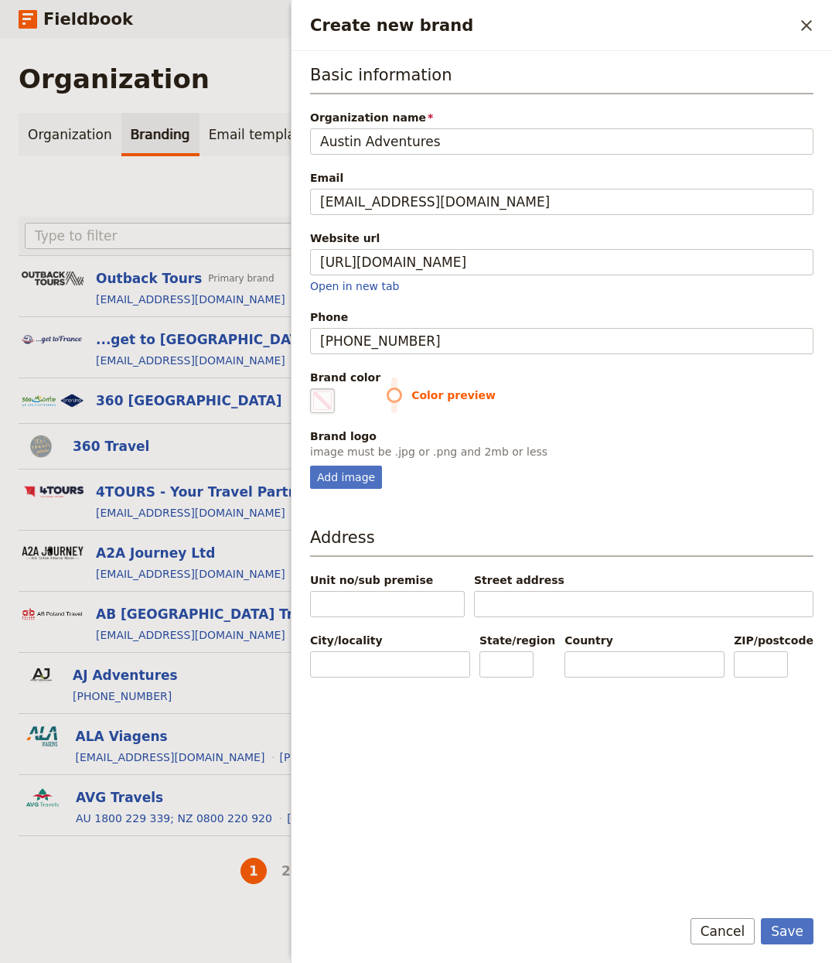
click at [330, 398] on span "Create new brand" at bounding box center [322, 400] width 19 height 19
click at [314, 388] on input "#000000" at bounding box center [313, 388] width 1 height 1
type input "#385146"
click at [345, 468] on div "Add image" at bounding box center [346, 477] width 72 height 23
click at [310, 466] on input "Add image" at bounding box center [309, 465] width 1 height 1
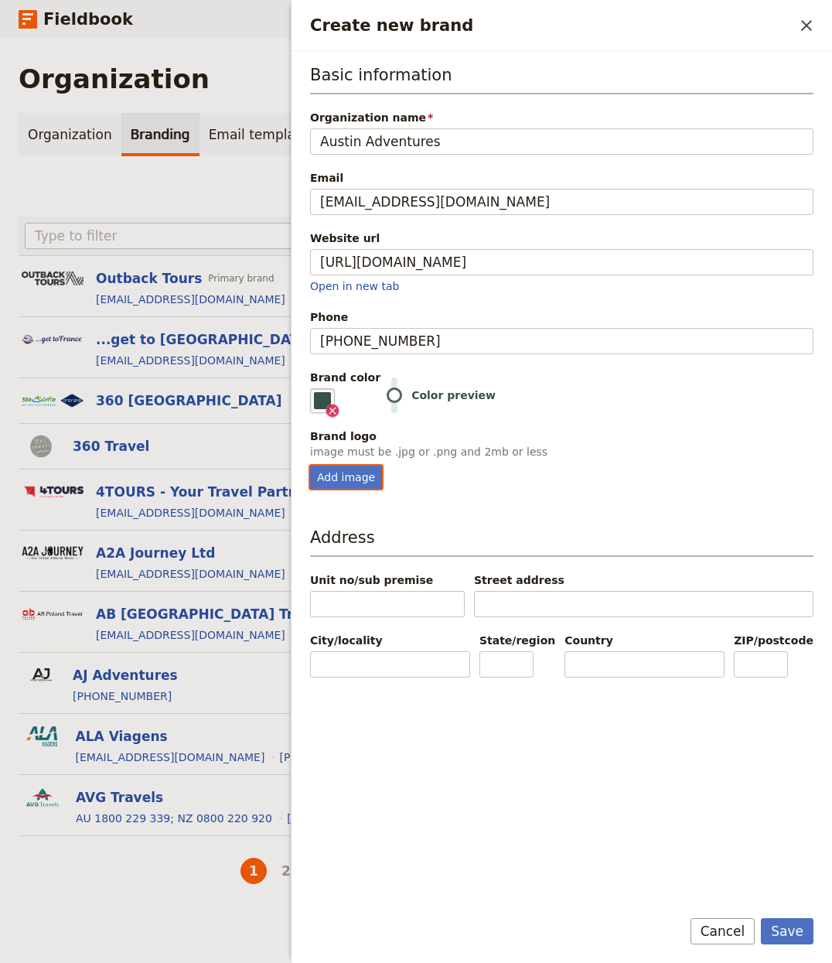
type input "C:\fakepath\header-desktop-new (1).png"
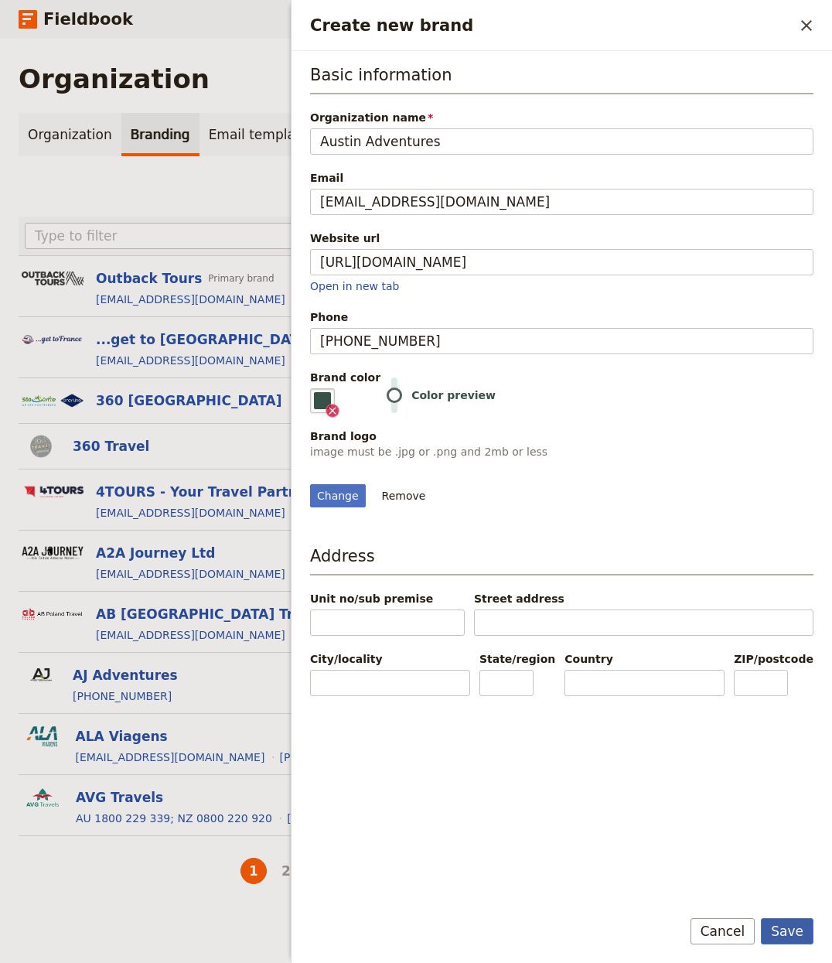
click at [742, 722] on button "Save" at bounding box center [787, 931] width 53 height 26
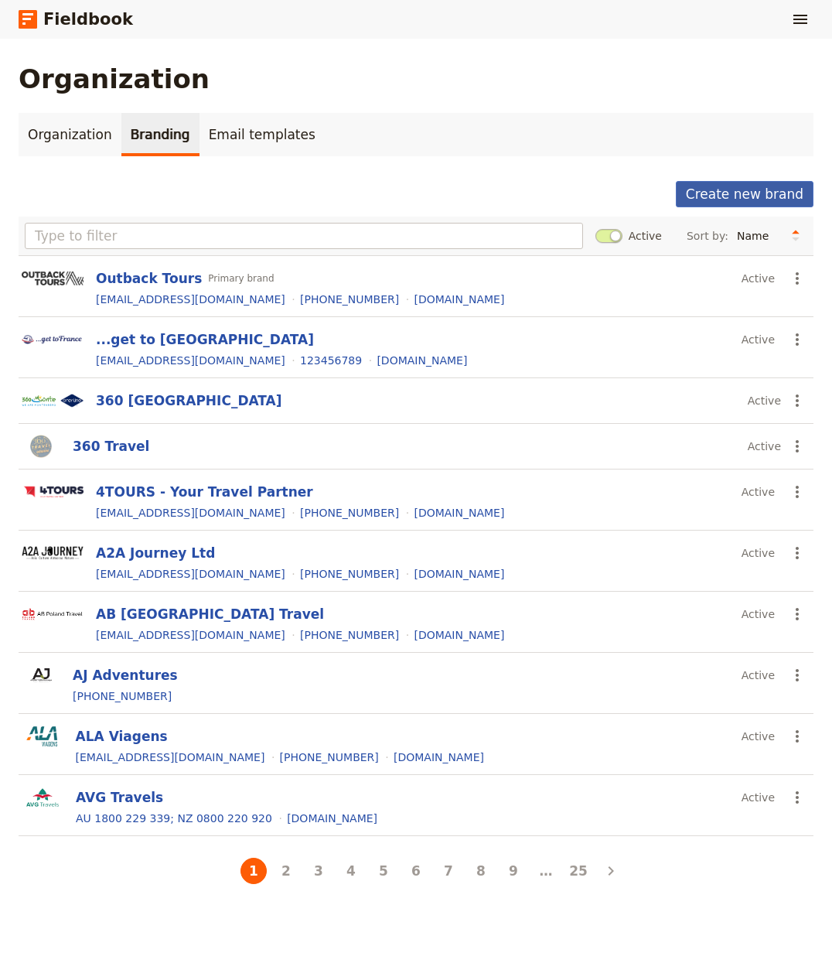
click at [711, 205] on button "Create new brand" at bounding box center [745, 194] width 138 height 26
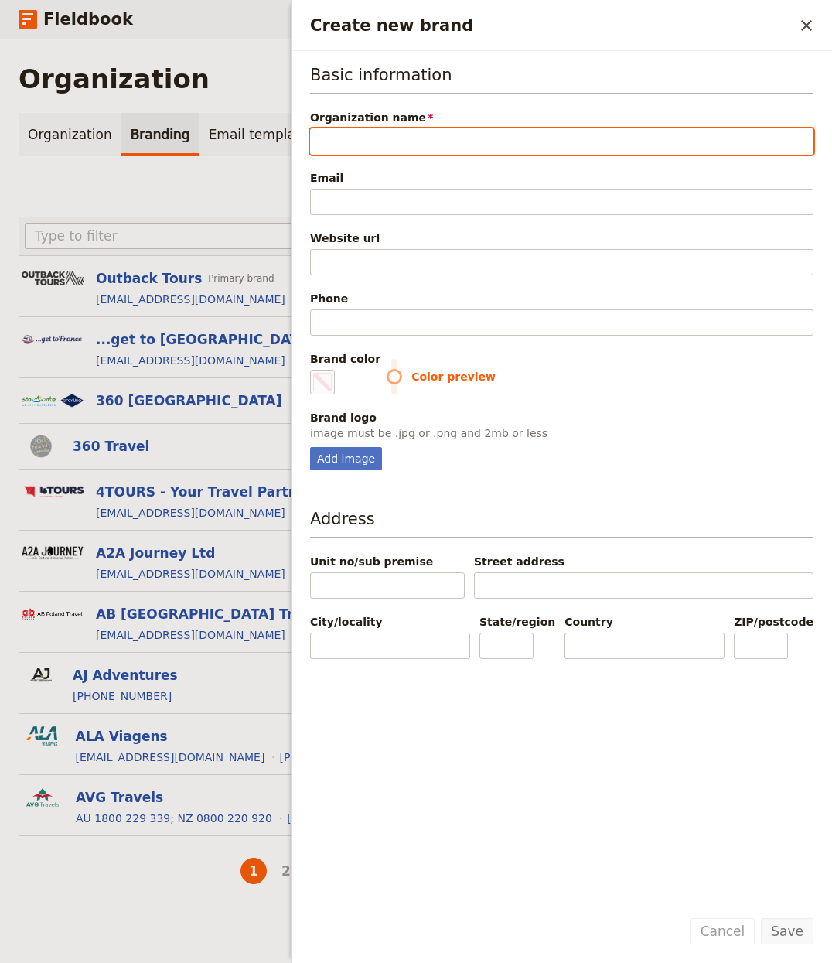
paste input "SwimTrek"
type input "SwimTrek"
type input "#000000"
type input "SwimTrek"
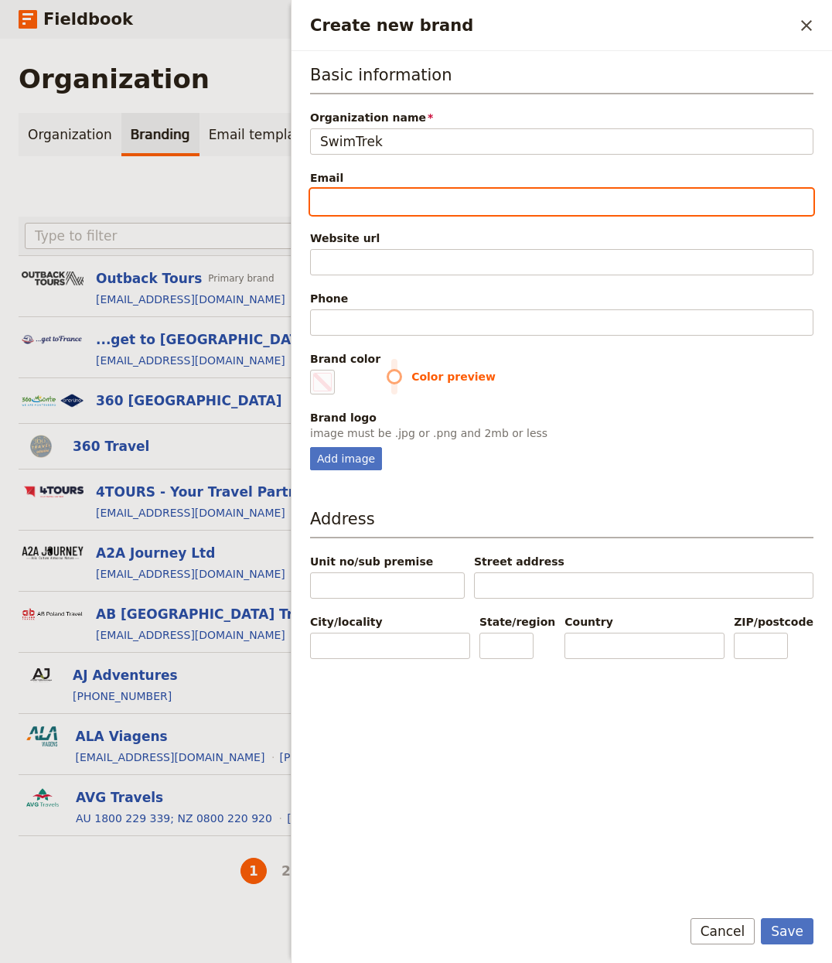
click at [475, 205] on input "Email" at bounding box center [562, 202] width 504 height 26
paste input "info@swimtrek.com"
type input "info@swimtrek.com"
type input "#000000"
type input "info@swimtrek.com"
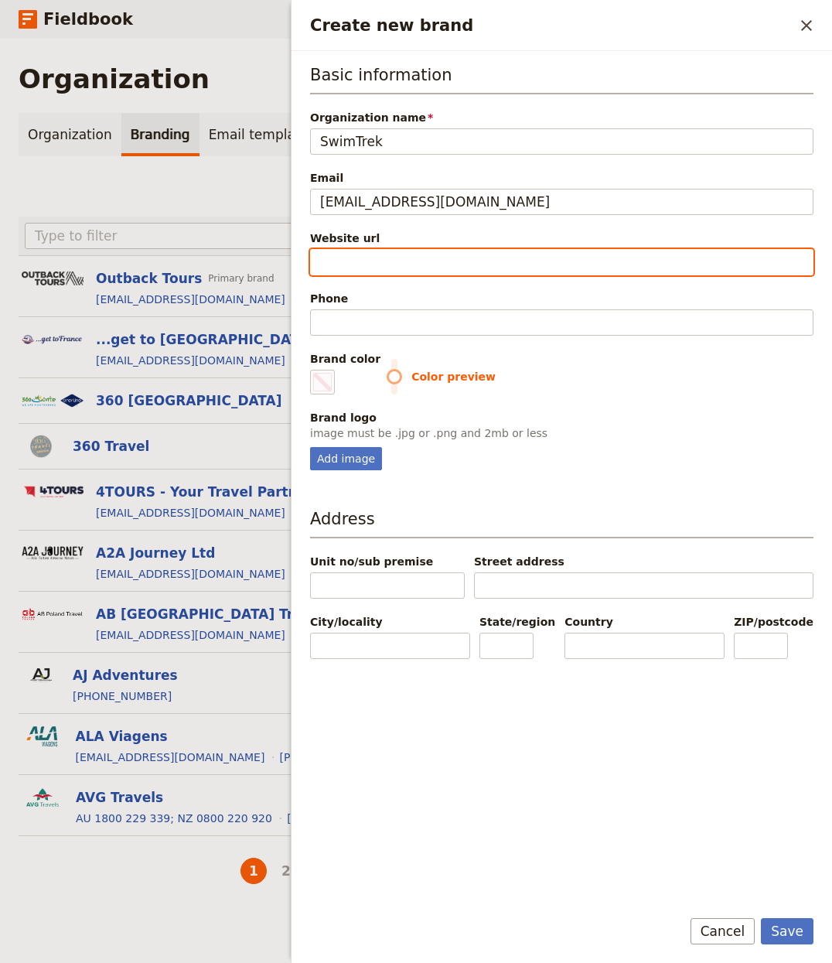
click at [363, 265] on input "Website url" at bounding box center [562, 262] width 504 height 26
paste input "https://www.swimtrek.com"
type input "https://www.swimtrek.com"
type input "#000000"
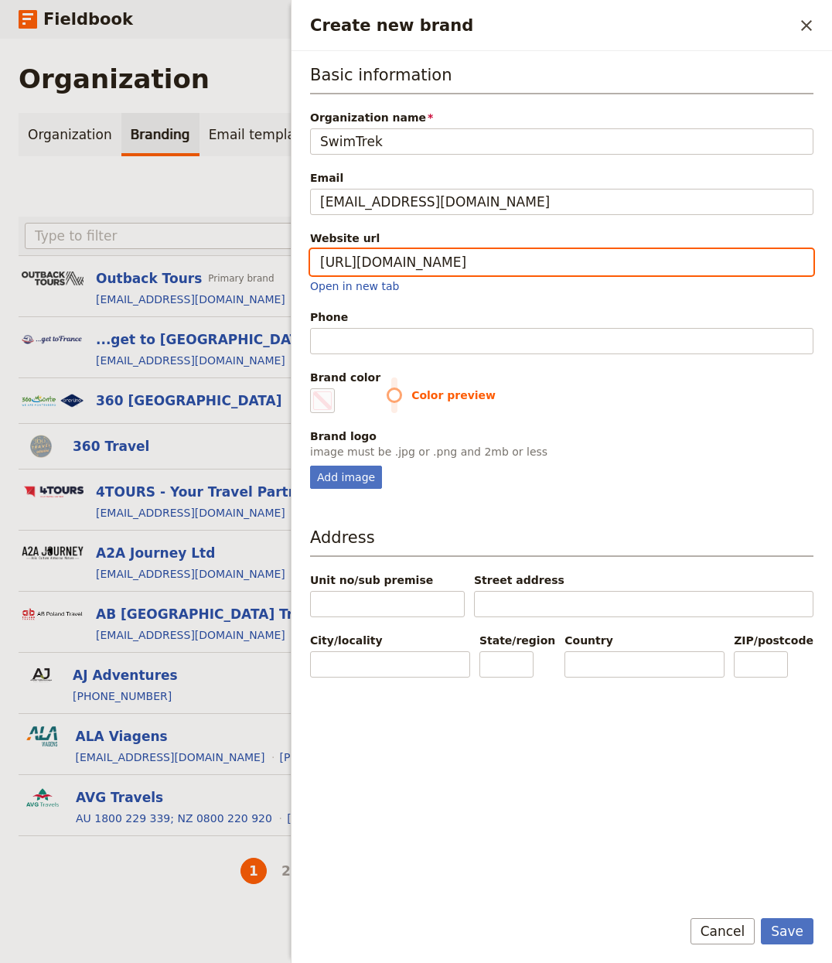
type input "https://www.swimtrek.com"
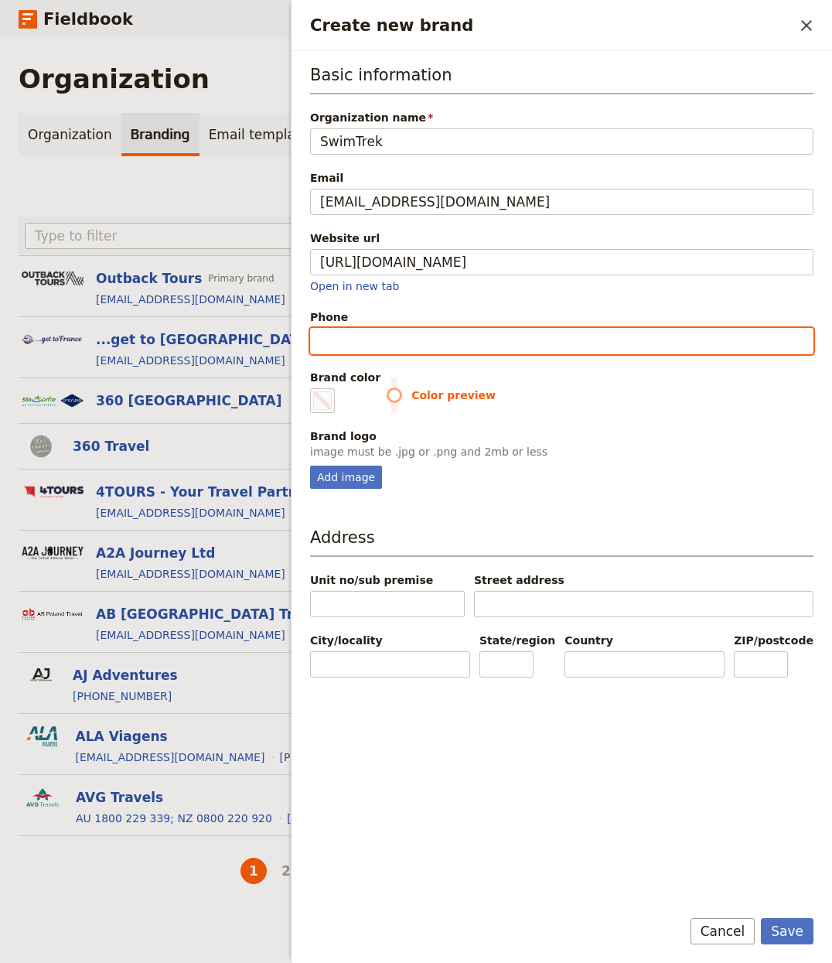
type input "#000000"
click at [378, 340] on input "Phone" at bounding box center [562, 341] width 504 height 26
paste input "+44 (0)1273 739 713"
type input "+44 (0)1273 739 713"
type input "#000000"
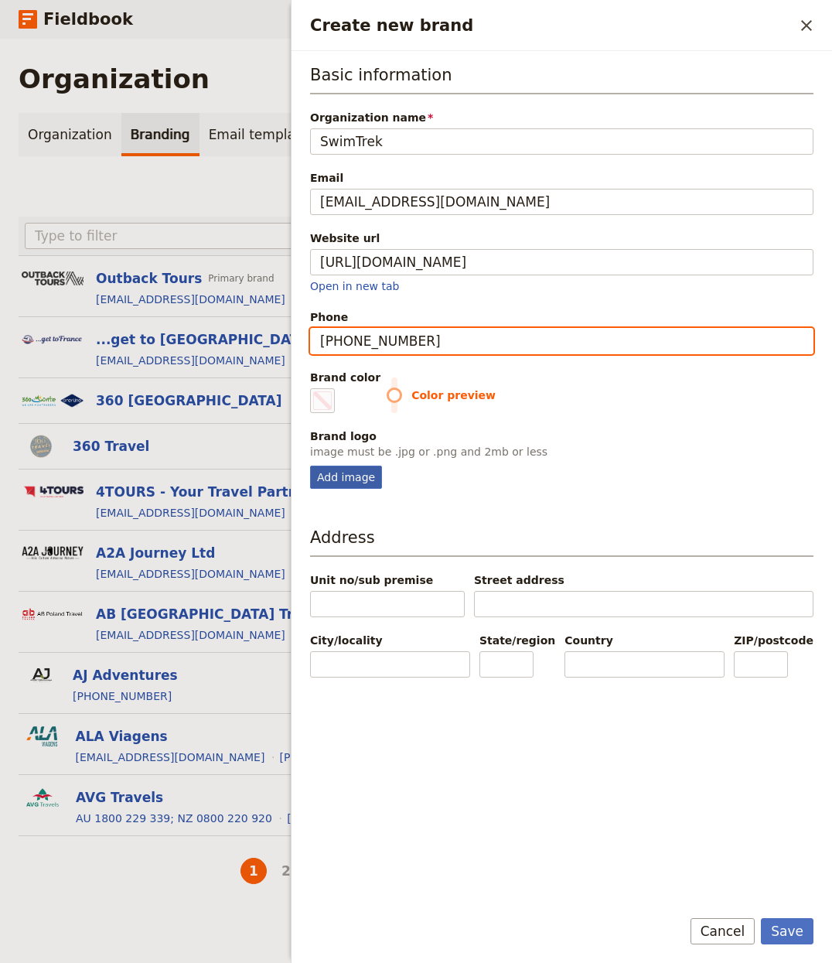
type input "+44 (0)1273 739 713"
click at [328, 477] on div "Add image" at bounding box center [346, 477] width 72 height 23
click at [310, 466] on input "Add image" at bounding box center [309, 465] width 1 height 1
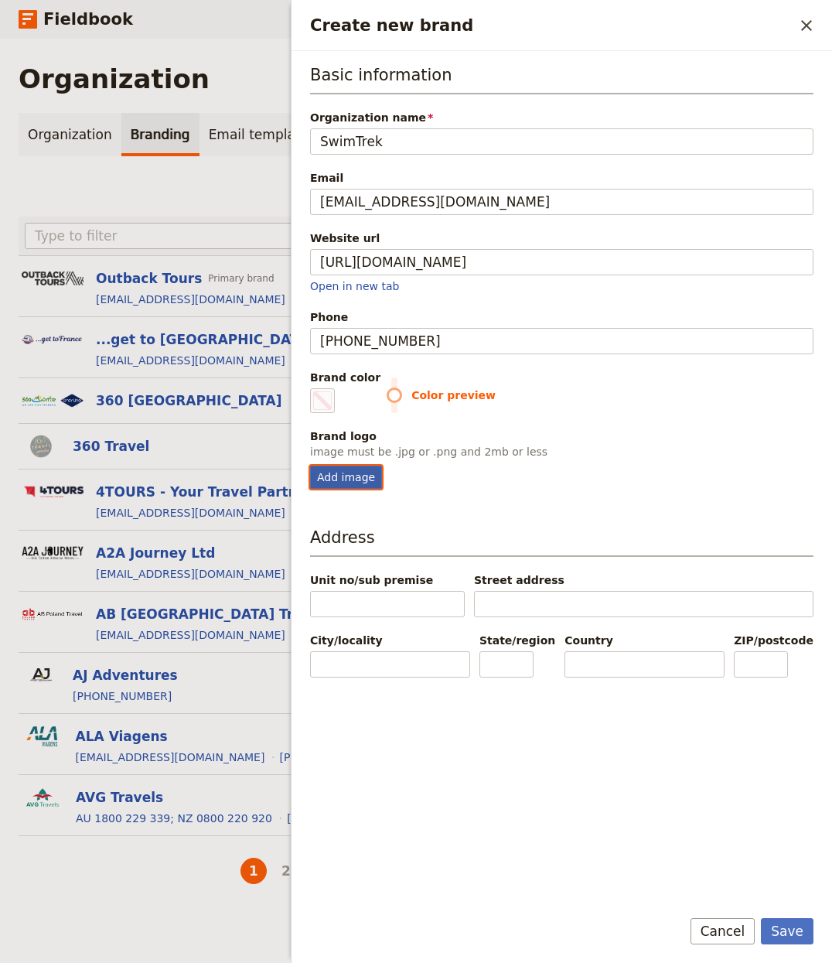
type input "C:\fakepath\e0dda3ab77086242102aa2e7b819d978447e14fe_836c5ca606841cb86411a41b48…"
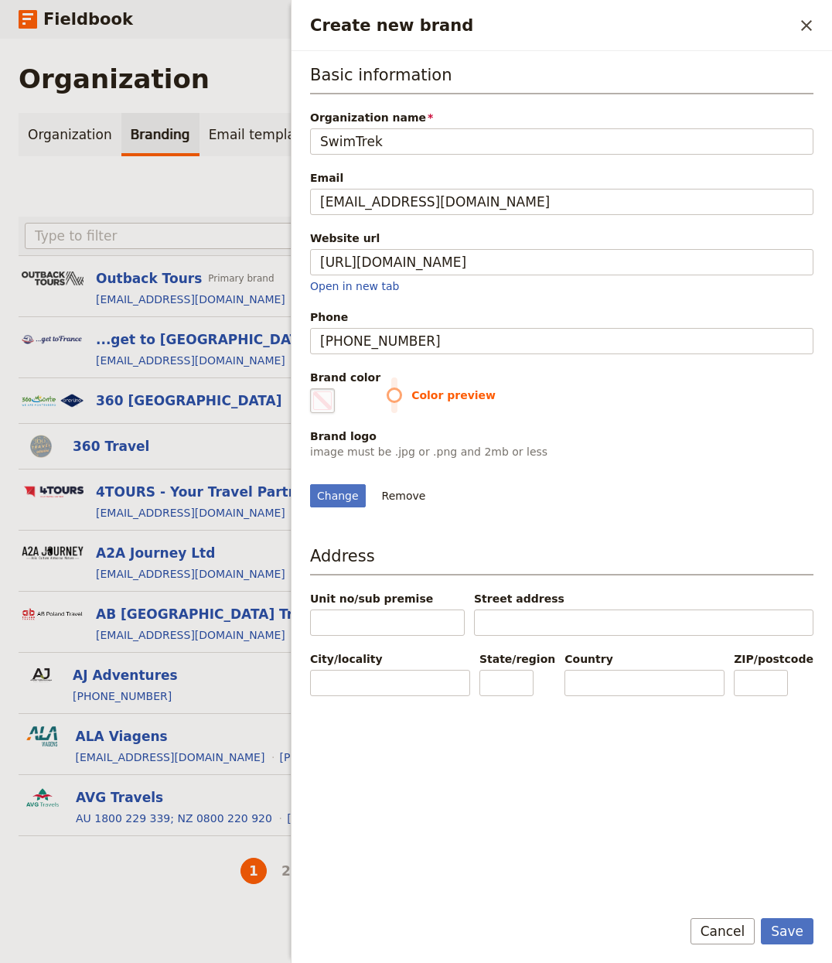
click at [322, 405] on span "Create new brand" at bounding box center [322, 400] width 19 height 19
click at [314, 388] on input "#000000" at bounding box center [313, 388] width 1 height 1
type input "#f66d3b"
click at [742, 459] on p "image must be .jpg or .png and 2mb or less" at bounding box center [562, 451] width 504 height 15
click at [742, 722] on button "Save" at bounding box center [787, 931] width 53 height 26
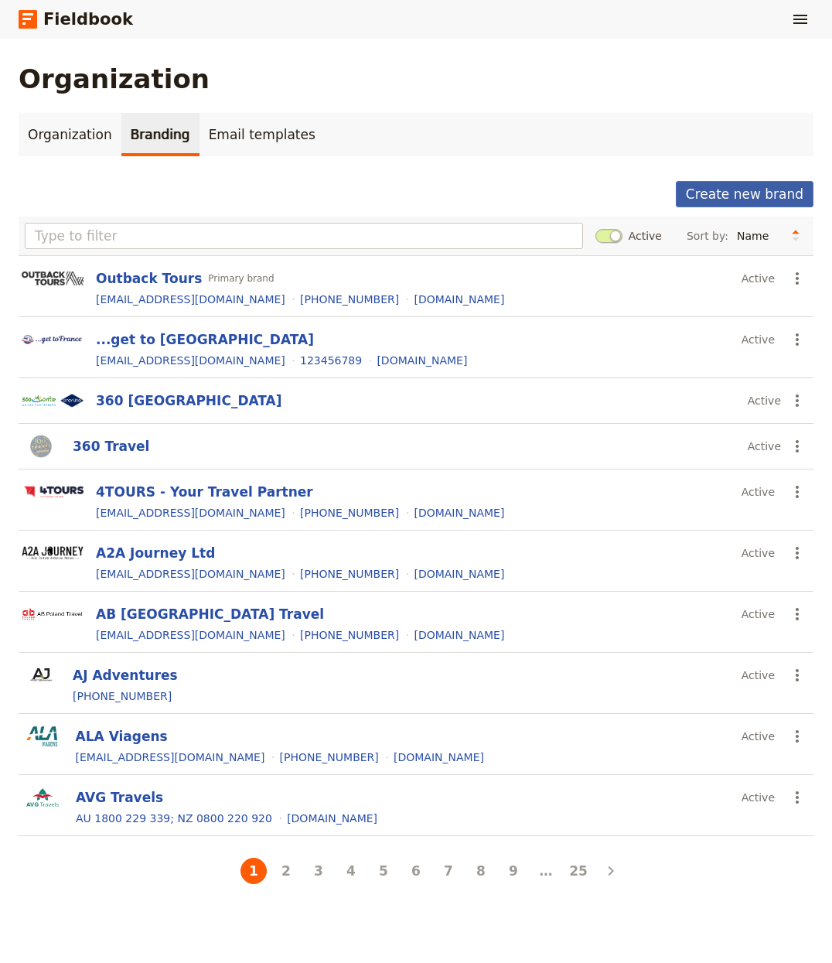
click at [715, 192] on button "Create new brand" at bounding box center [745, 194] width 138 height 26
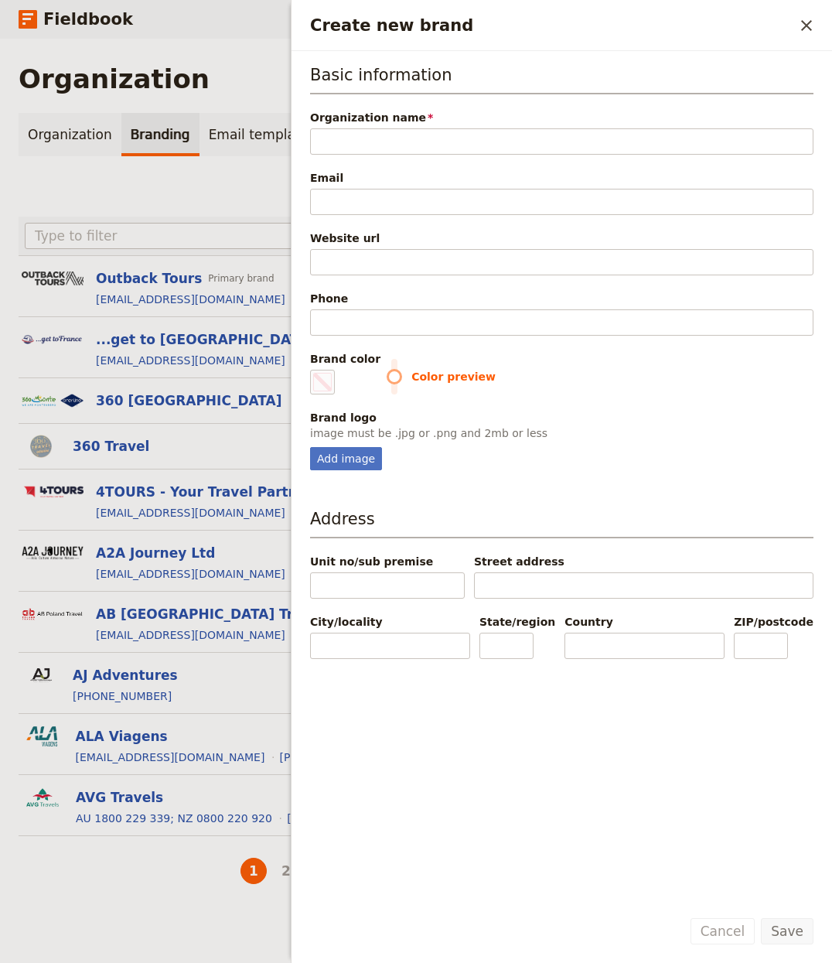
type input "The Alix Experience"
type input "#000000"
type input "The Alix Experience"
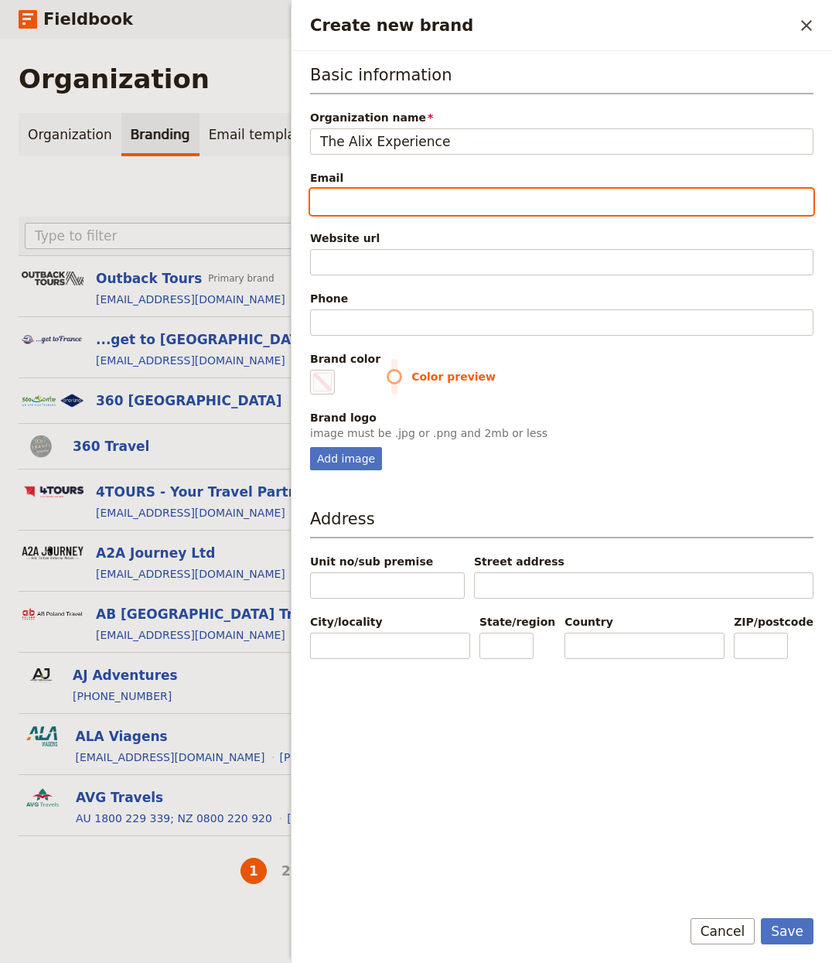
click at [371, 200] on input "Email" at bounding box center [562, 202] width 504 height 26
paste input "suzanne@thealixexperience.com"
type input "suzanne@thealixexperience.com"
type input "#000000"
type input "suzanne@thealixexperience.com"
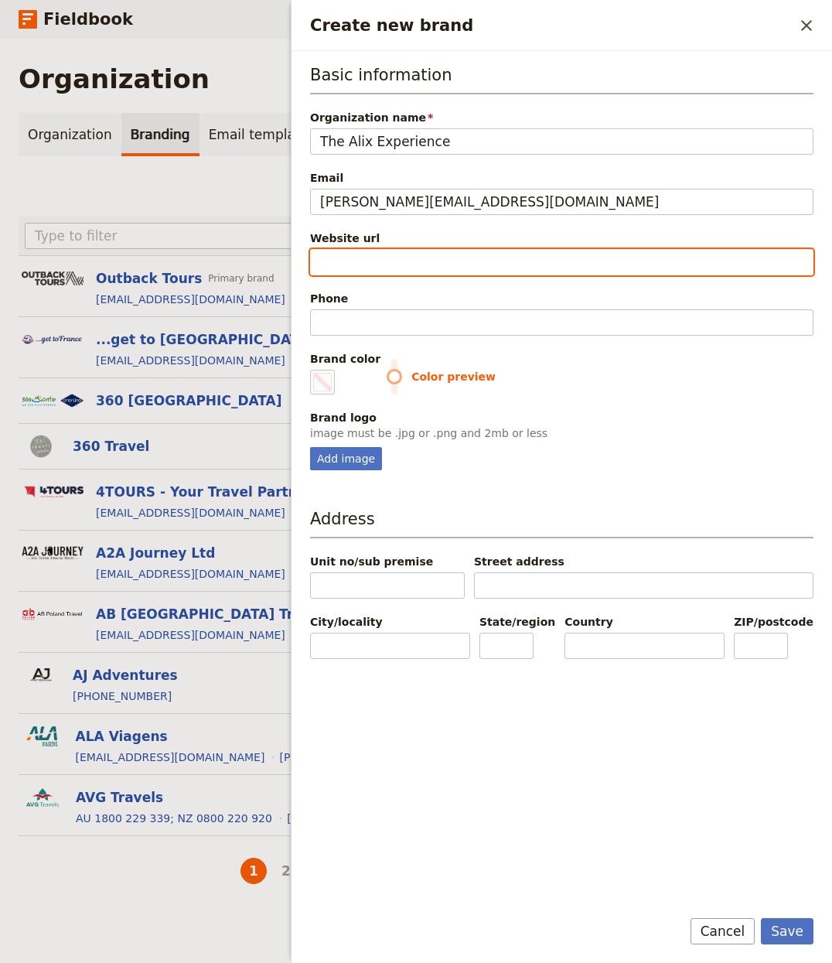
click at [437, 260] on input "Website url" at bounding box center [562, 262] width 504 height 26
paste input "https://www.thealixexperience.com/"
type input "https://www.thealixexperience.com/"
type input "#000000"
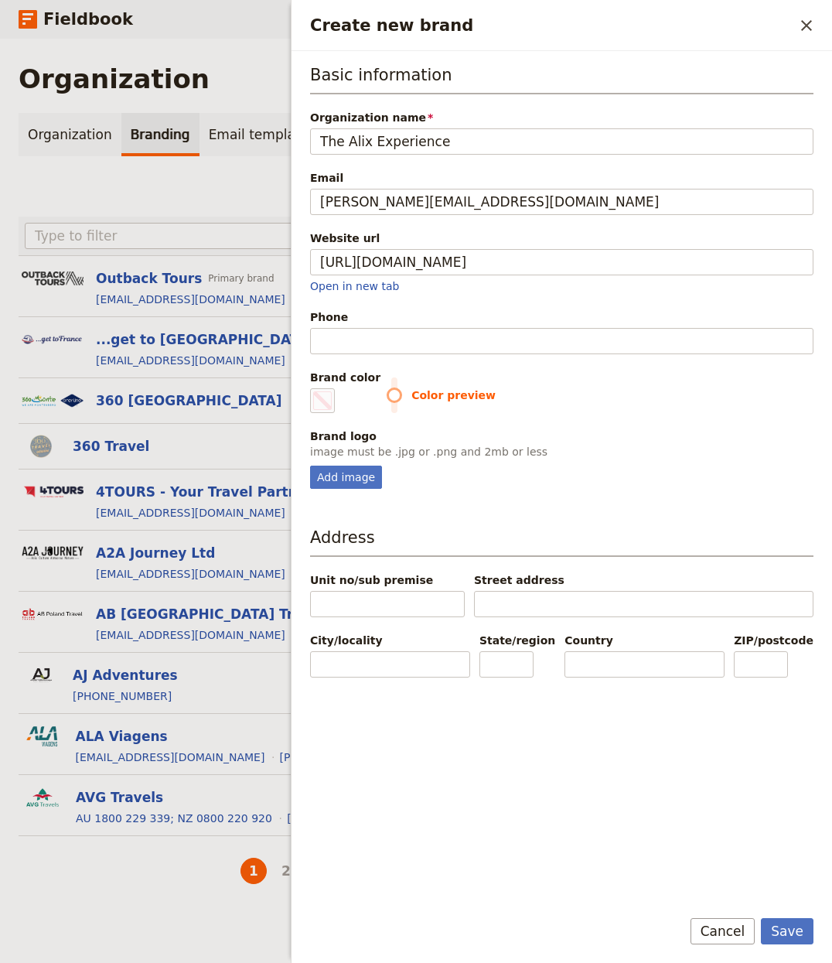
type input "https://www.thealixexperience.com"
type input "#000000"
click at [394, 347] on input "Phone" at bounding box center [562, 341] width 504 height 26
paste input "+1 212 684 7121"
type input "+1 212 684 7121"
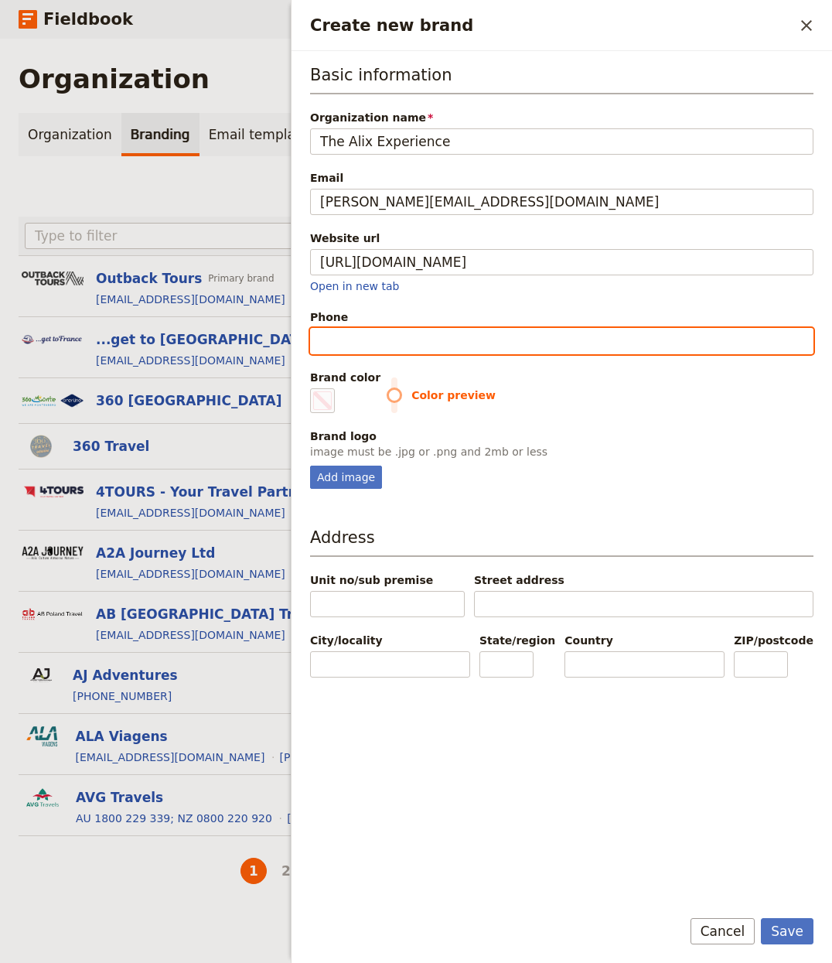
type input "#000000"
type input "+1 212 684 7121"
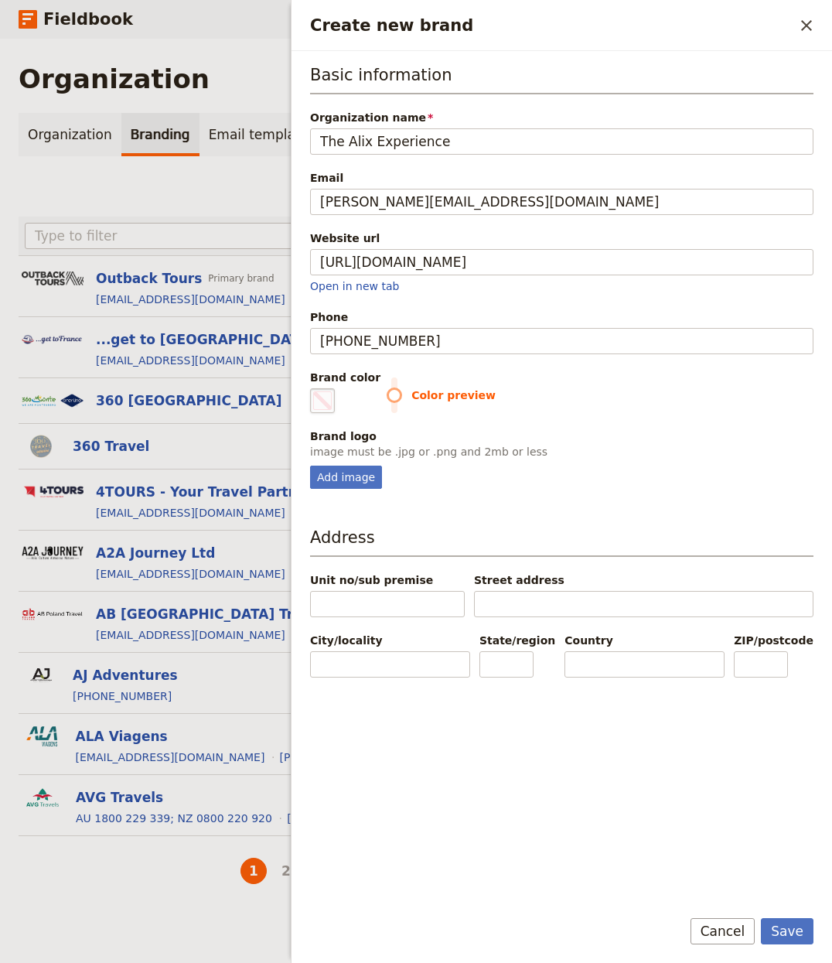
click at [330, 397] on span "Create new brand" at bounding box center [322, 400] width 19 height 19
click at [314, 388] on input "#000000" at bounding box center [313, 388] width 1 height 1
click at [328, 410] on span "Create new brand" at bounding box center [322, 400] width 19 height 19
click at [314, 388] on input "#000000" at bounding box center [313, 388] width 1 height 1
type input "#dea413"
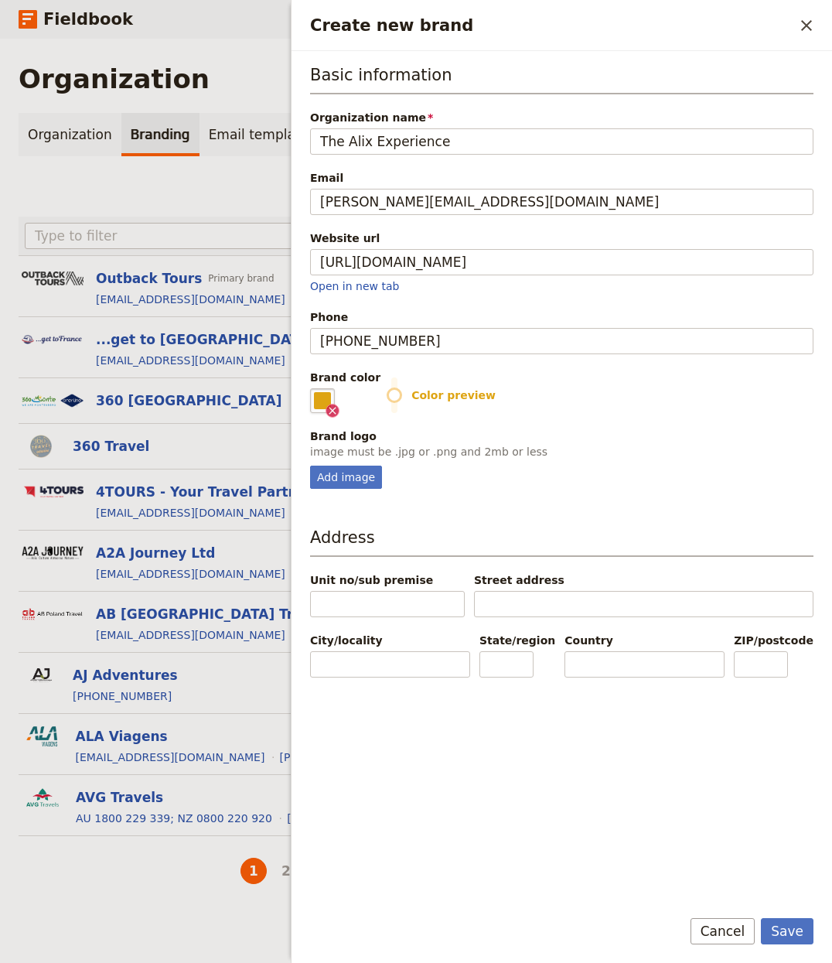
click at [664, 484] on div "Add image" at bounding box center [562, 477] width 504 height 23
click at [367, 489] on div "Add image" at bounding box center [346, 477] width 72 height 23
click at [310, 466] on input "Add image" at bounding box center [309, 465] width 1 height 1
type input "C:\fakepath\ALIX-logo-for-Navigation-bar.png"
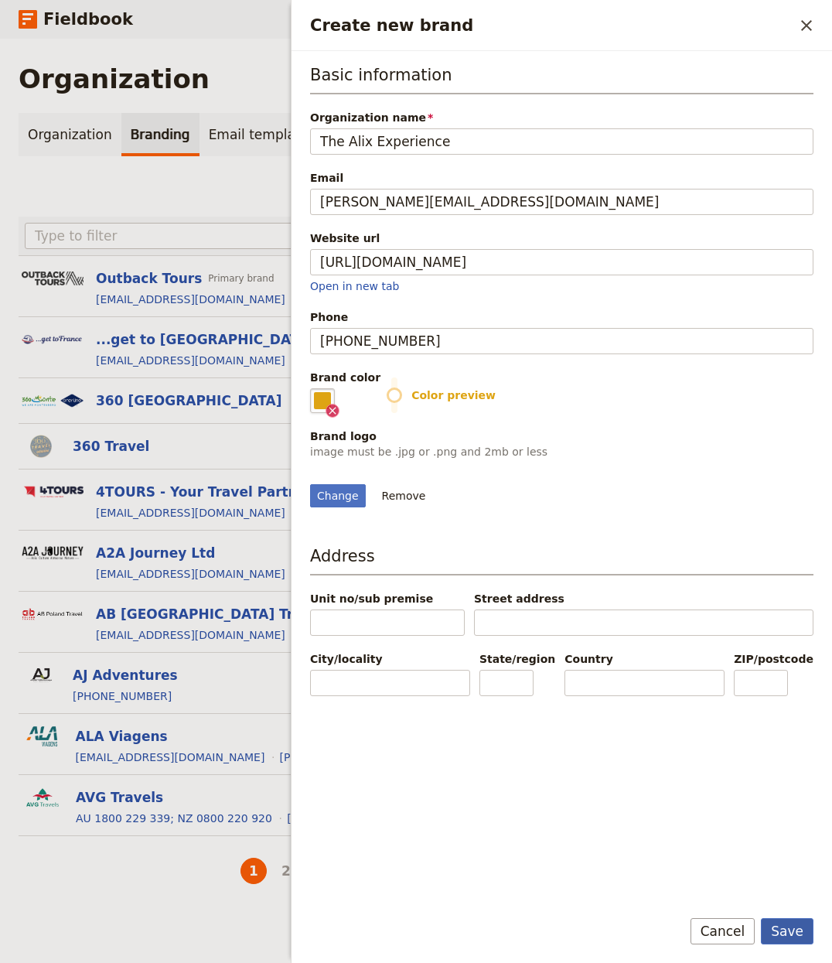
click at [742, 722] on button "Save" at bounding box center [787, 931] width 53 height 26
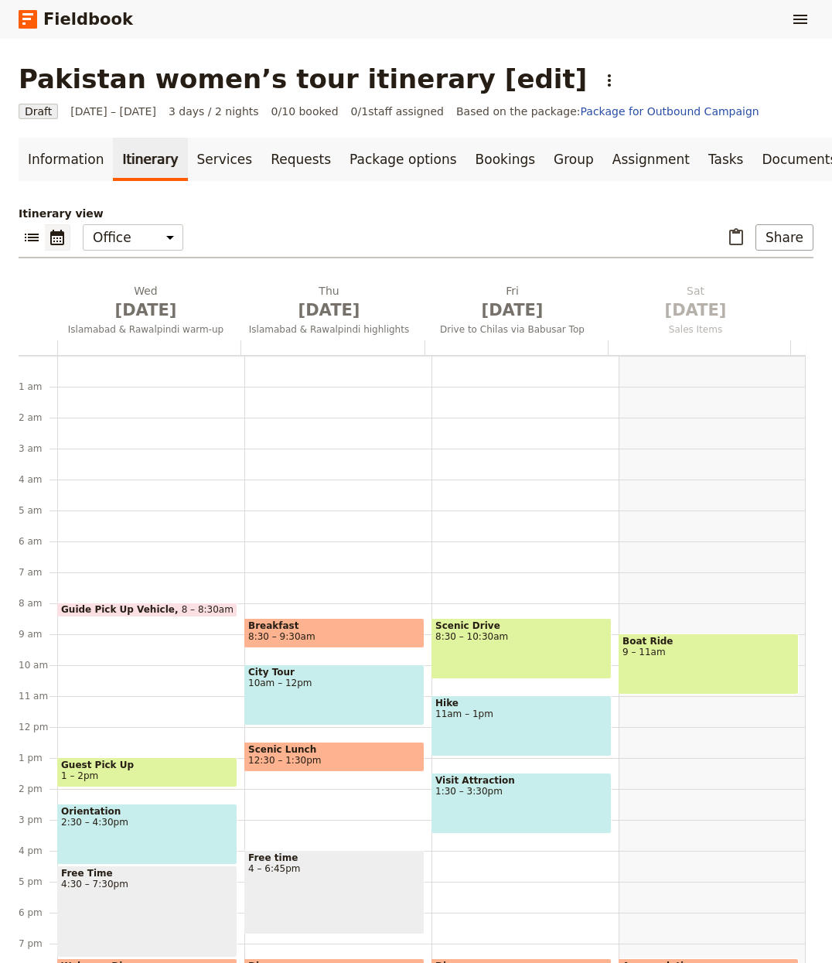
scroll to position [121, 0]
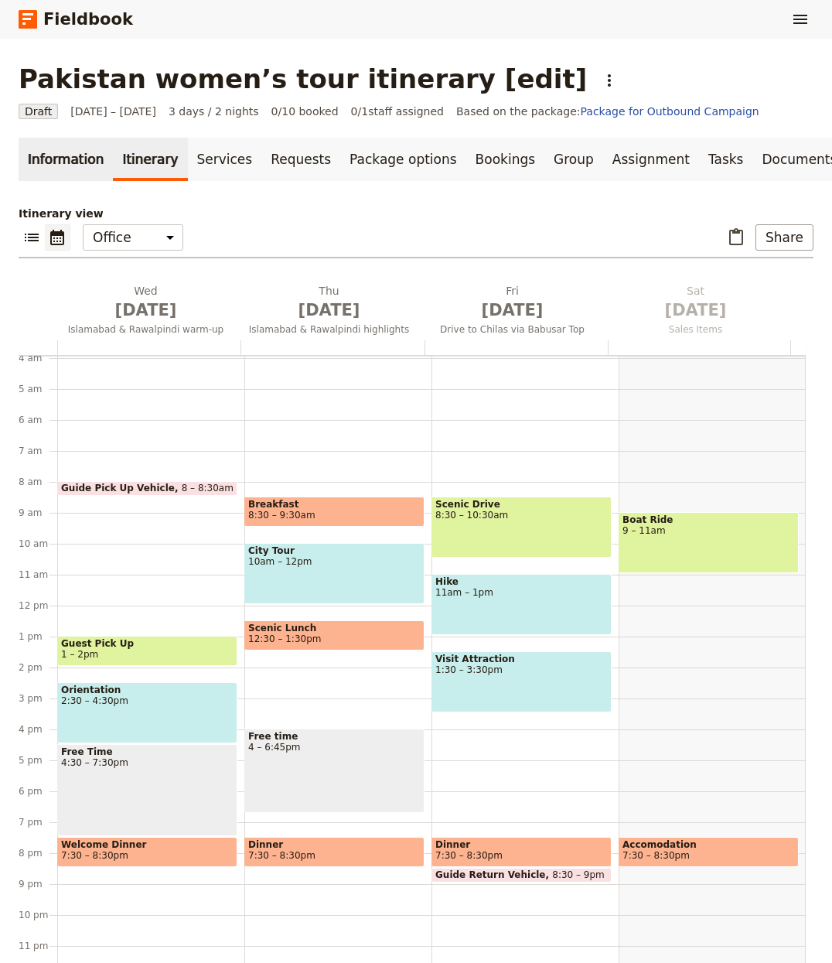
click at [76, 168] on link "Information" at bounding box center [66, 159] width 94 height 43
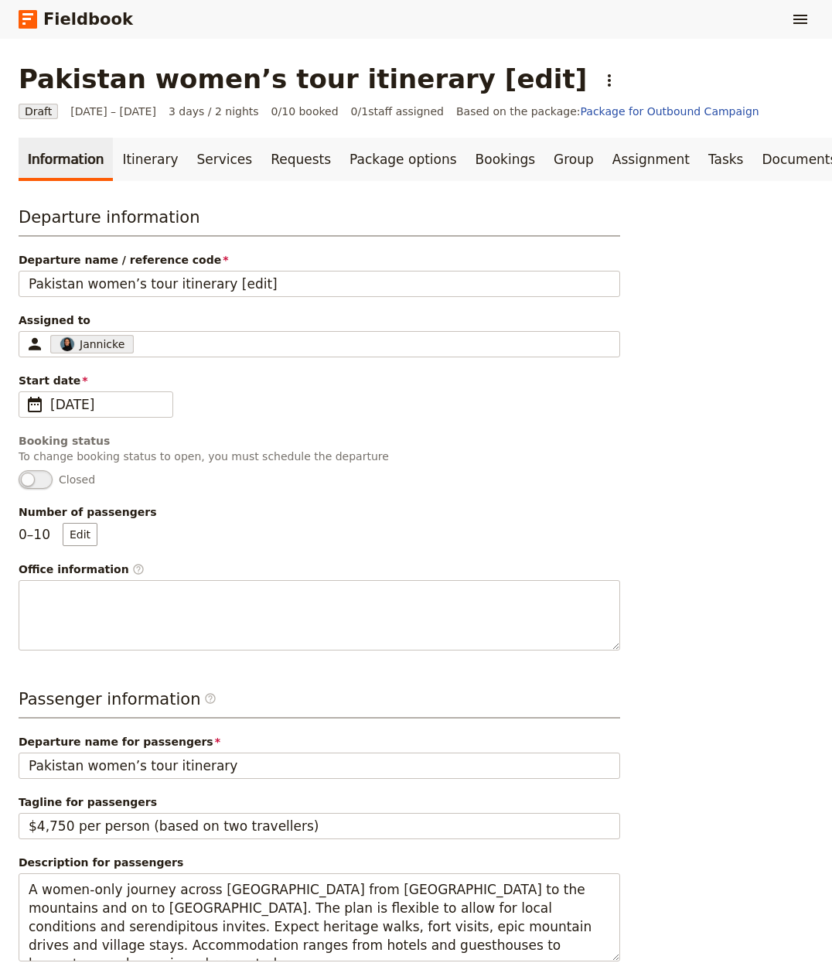
scroll to position [508, 0]
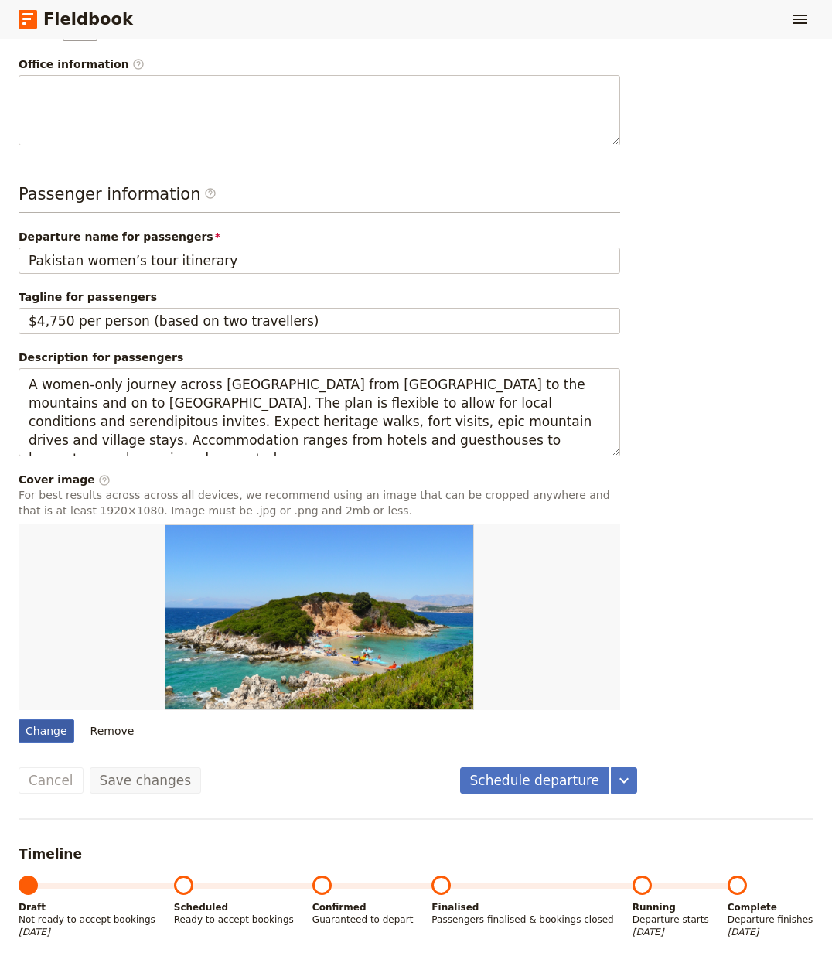
click at [22, 738] on div "Change" at bounding box center [47, 730] width 56 height 23
click at [19, 719] on input "Change" at bounding box center [18, 719] width 1 height 1
click at [71, 728] on div "Change" at bounding box center [47, 730] width 56 height 23
click at [19, 719] on input "Change" at bounding box center [18, 719] width 1 height 1
type input "C:\fakepath\DSC08231-2.jpg"
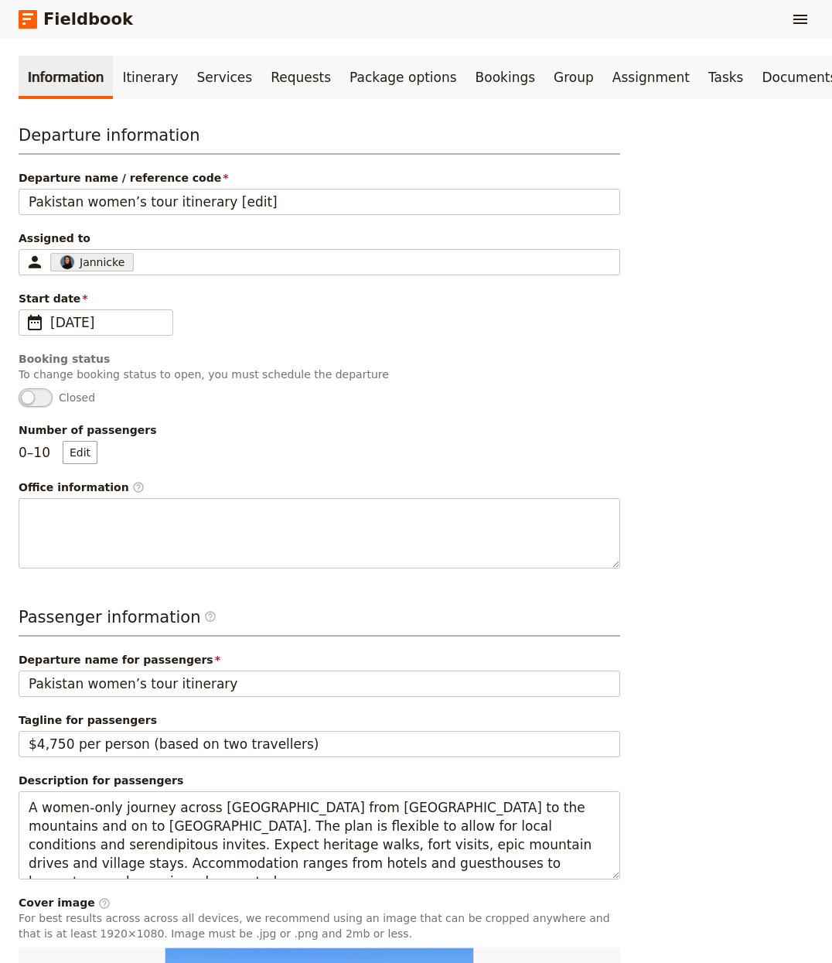
scroll to position [0, 0]
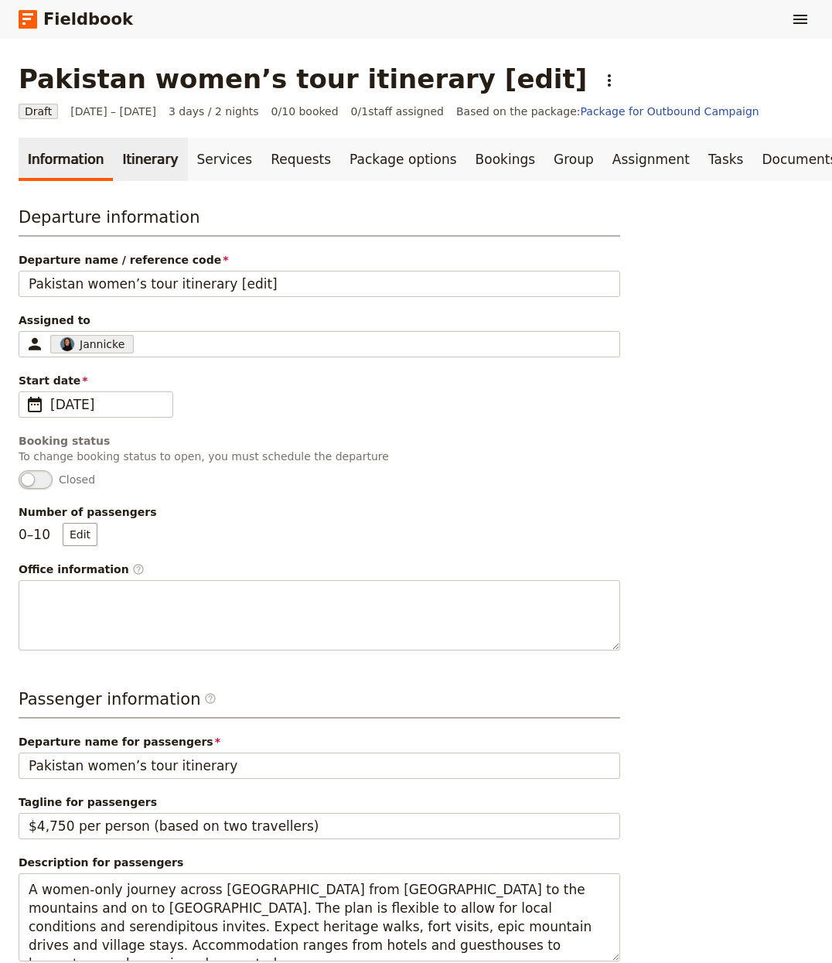
click at [121, 159] on link "Itinerary" at bounding box center [150, 159] width 74 height 43
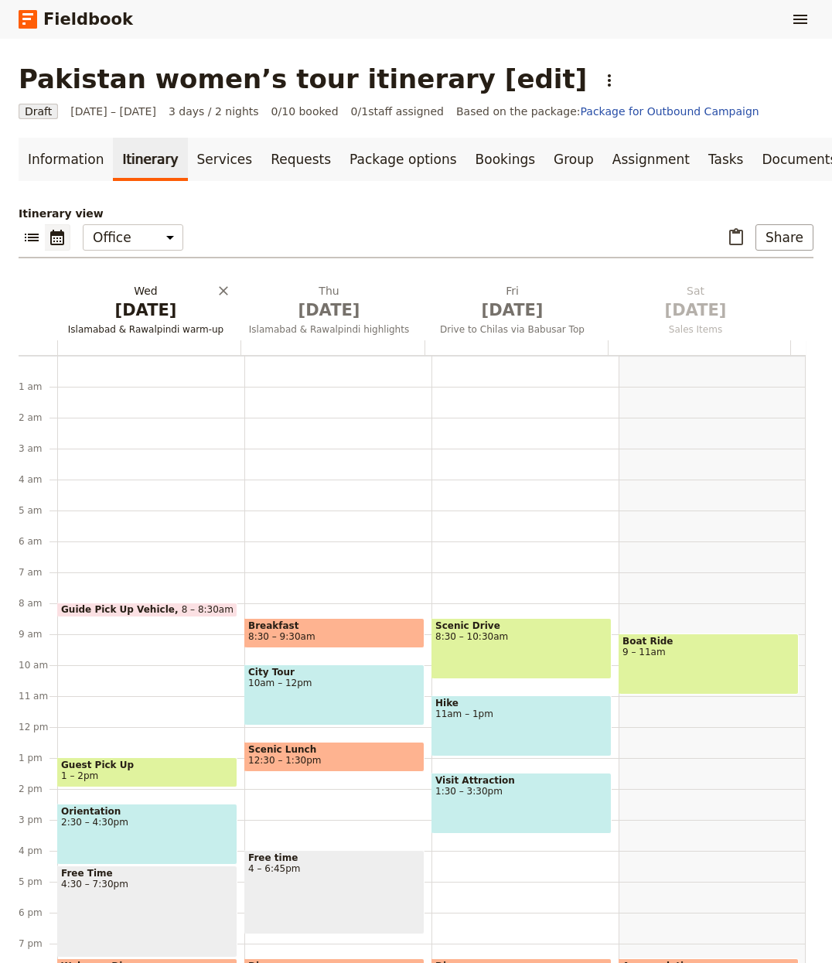
scroll to position [121, 0]
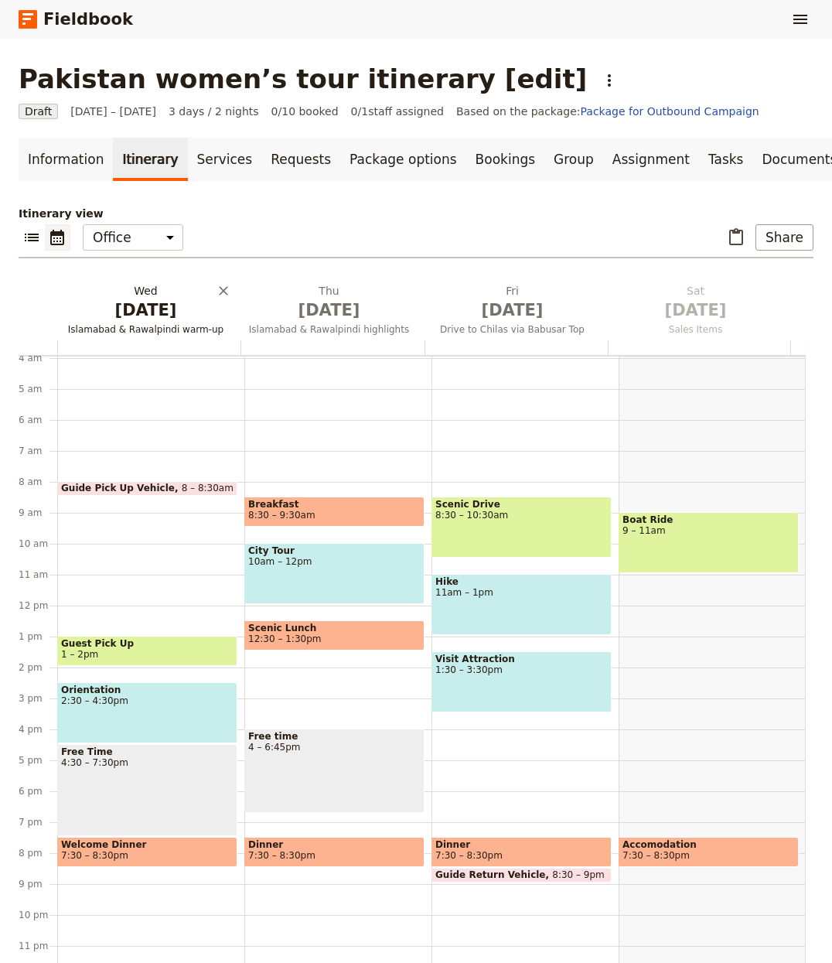
click at [157, 305] on span "[DATE]" at bounding box center [145, 310] width 165 height 23
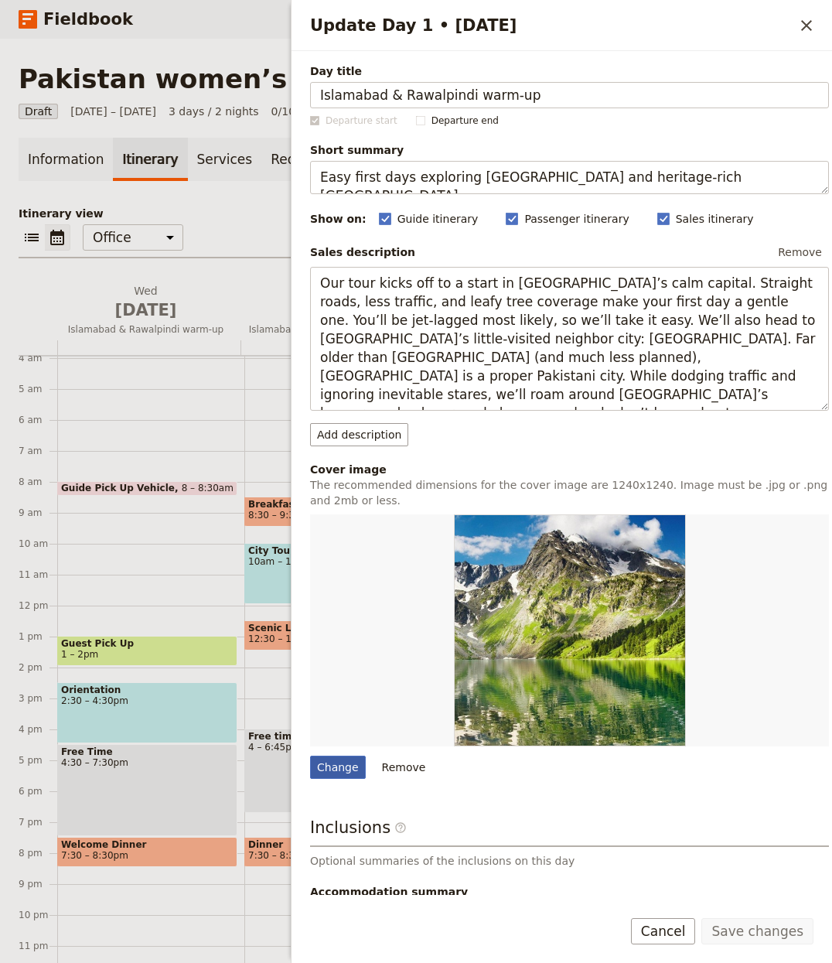
click at [341, 760] on div "Change" at bounding box center [338, 767] width 56 height 23
click at [310, 756] on input "Change" at bounding box center [309, 755] width 1 height 1
click at [282, 321] on button "Thu Oct 2 Islamabad & Rawalpindi highlights" at bounding box center [332, 311] width 183 height 57
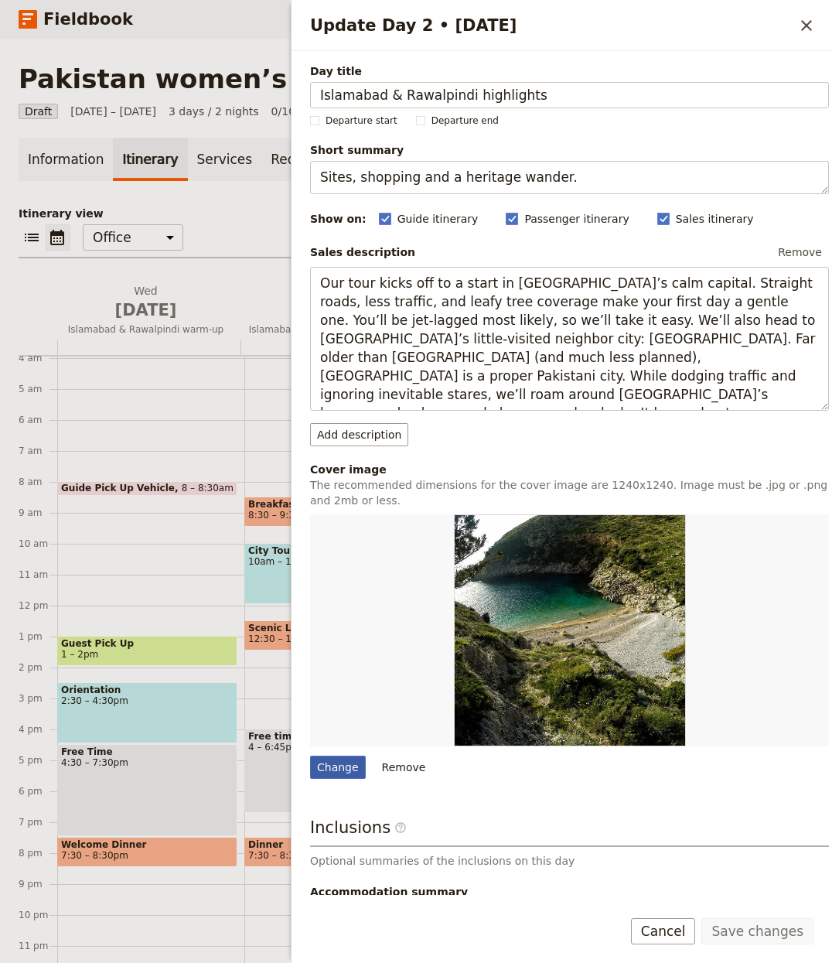
click at [354, 772] on div "Change" at bounding box center [338, 767] width 56 height 23
click at [310, 756] on input "Change" at bounding box center [309, 755] width 1 height 1
click at [151, 302] on span "[DATE]" at bounding box center [145, 310] width 165 height 23
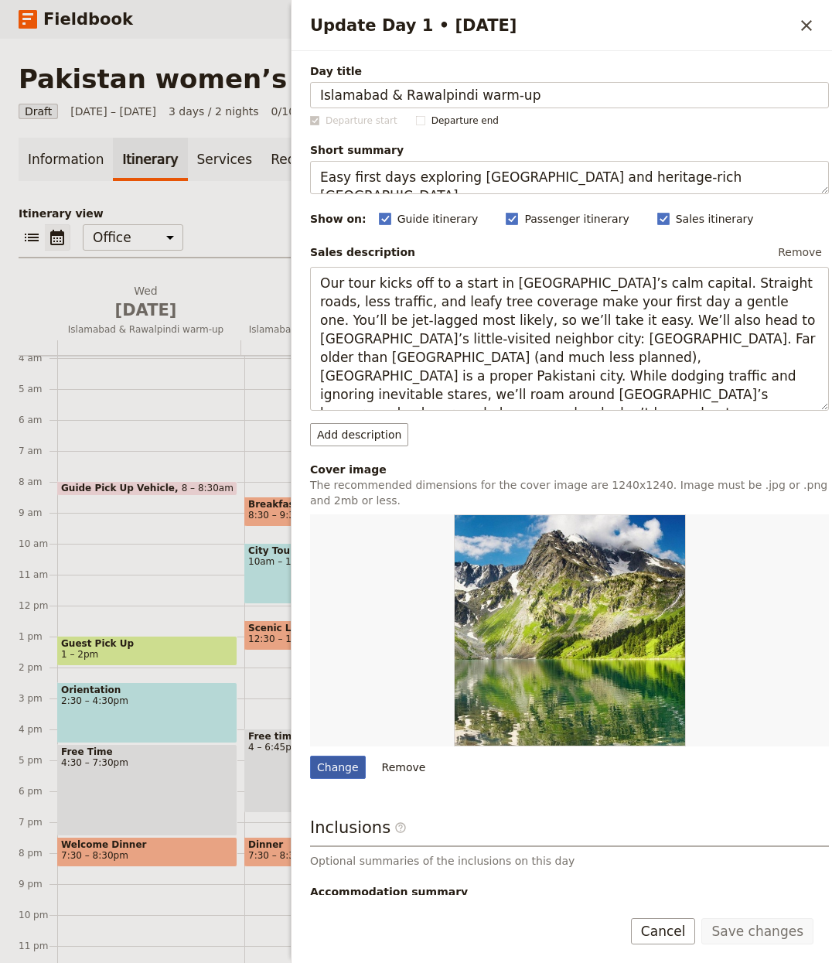
click at [327, 775] on div "Change" at bounding box center [338, 767] width 56 height 23
click at [310, 756] on input "Change" at bounding box center [309, 755] width 1 height 1
type input "C:\fakepath\DSC07004-1024x683.jpg"
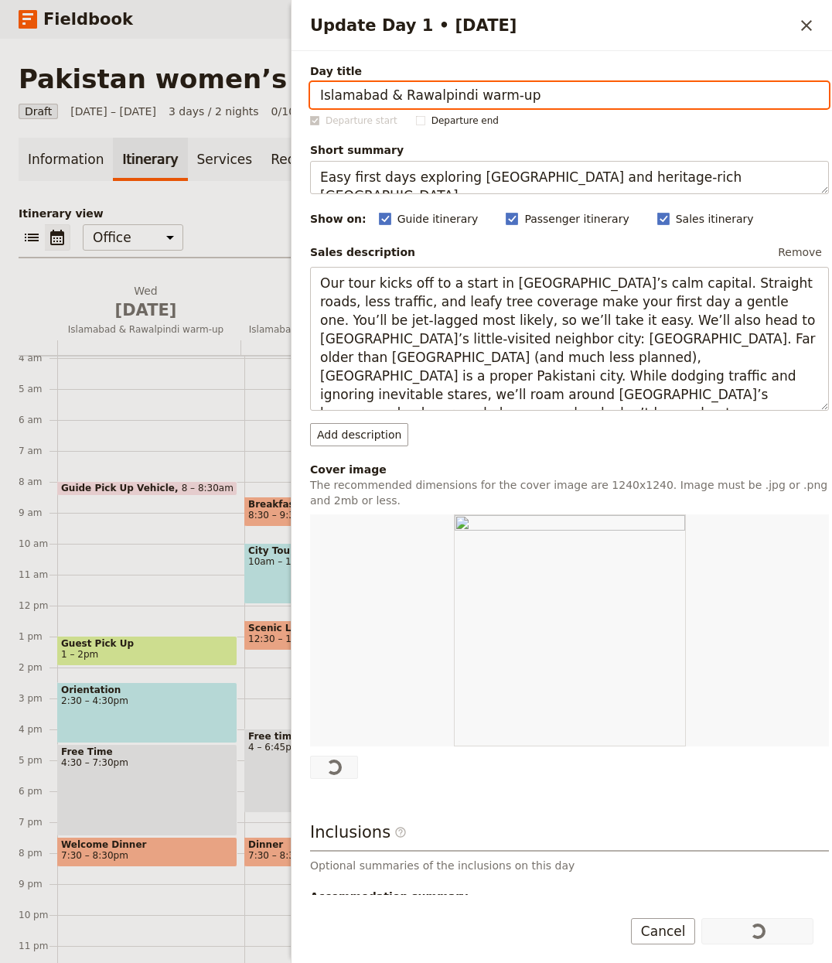
click at [241, 36] on div "Fieldbook ​" at bounding box center [416, 19] width 832 height 39
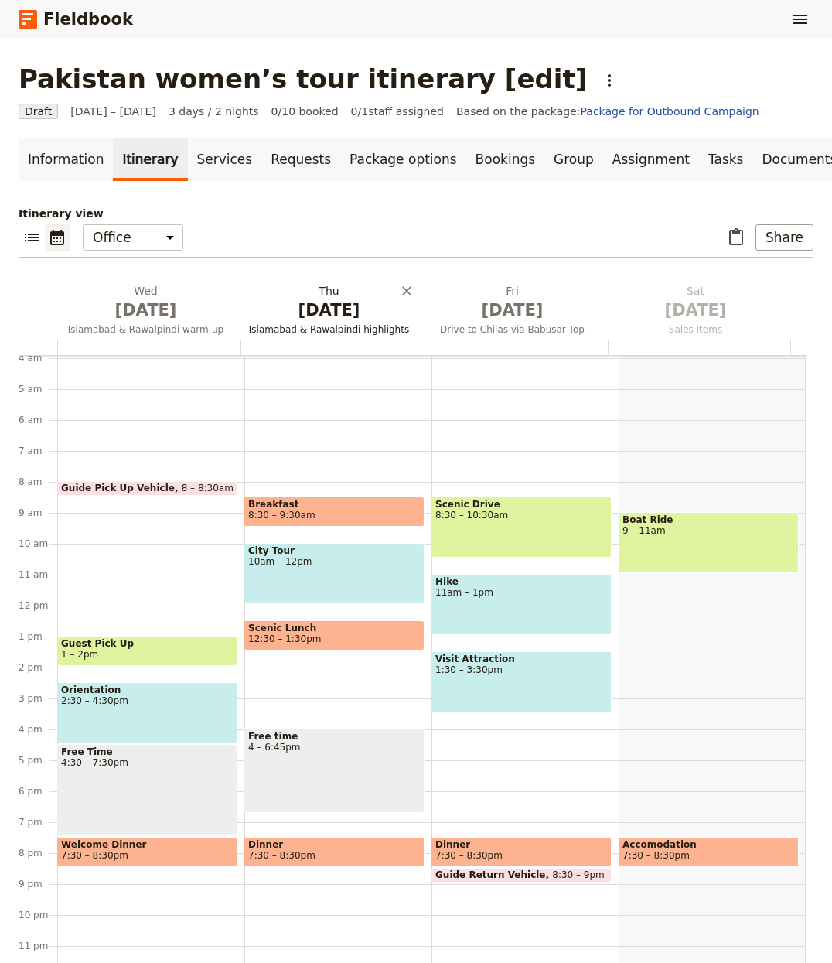
click at [351, 315] on span "[DATE]" at bounding box center [329, 310] width 165 height 23
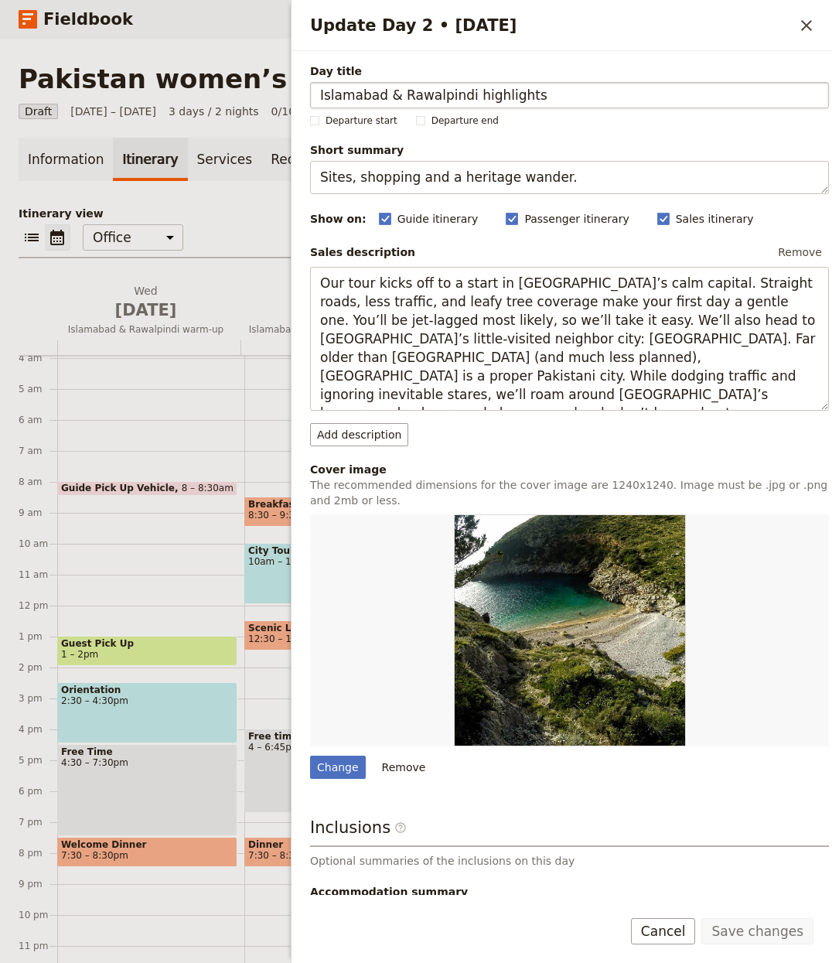
click at [361, 104] on input "Islamabad & Rawalpindi highlights" at bounding box center [569, 95] width 519 height 26
click at [360, 104] on input "Islamabad & Rawalpindi highlights" at bounding box center [569, 95] width 519 height 26
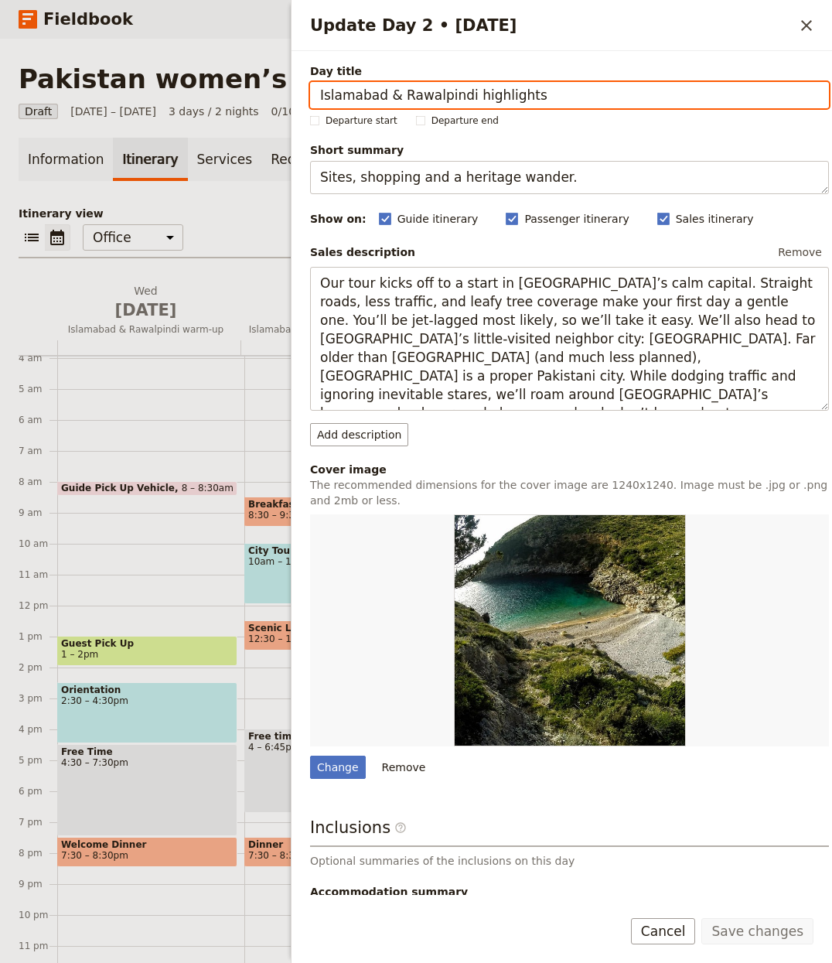
click at [213, 207] on p "Itinerary view" at bounding box center [416, 213] width 795 height 15
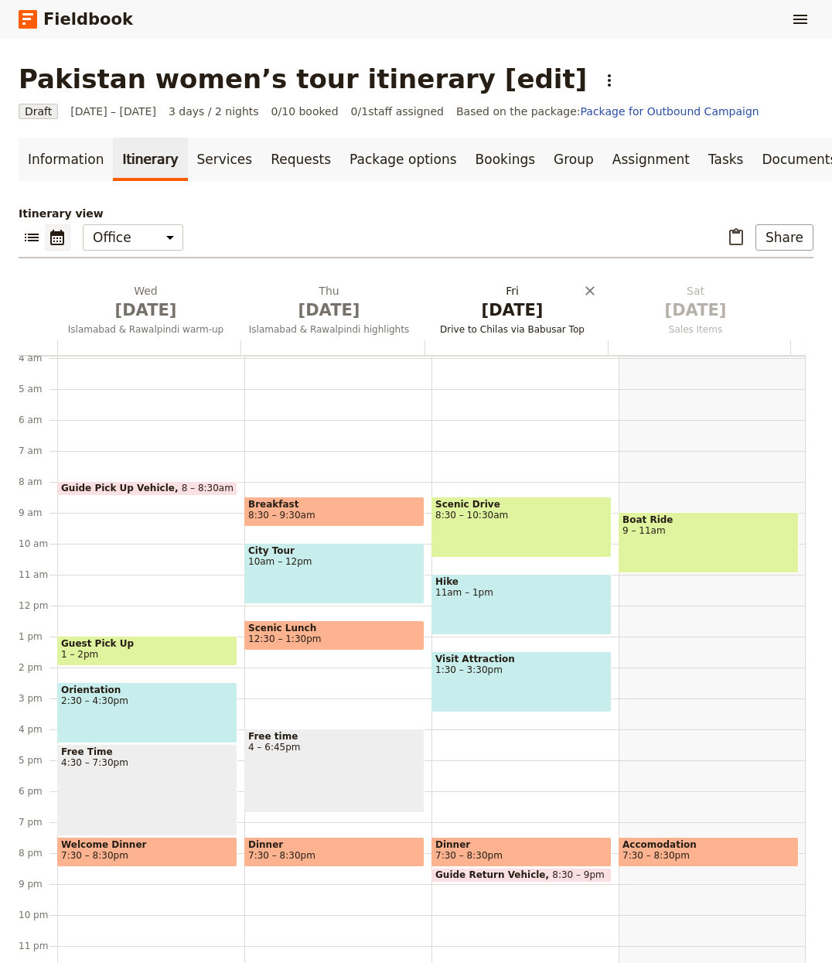
click at [519, 302] on span "[DATE]" at bounding box center [512, 310] width 165 height 23
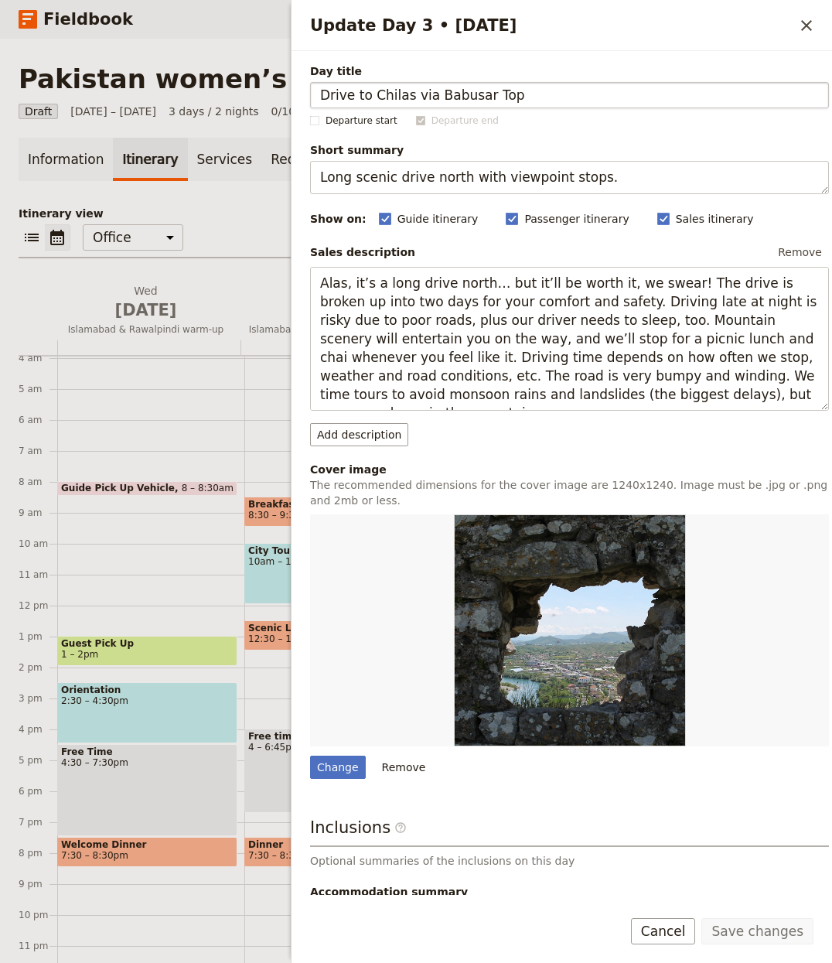
click at [452, 97] on input "Drive to Chilas via Babusar Top" at bounding box center [569, 95] width 519 height 26
click at [388, 94] on input "Drive to Chilas via Babusar Top" at bounding box center [569, 95] width 519 height 26
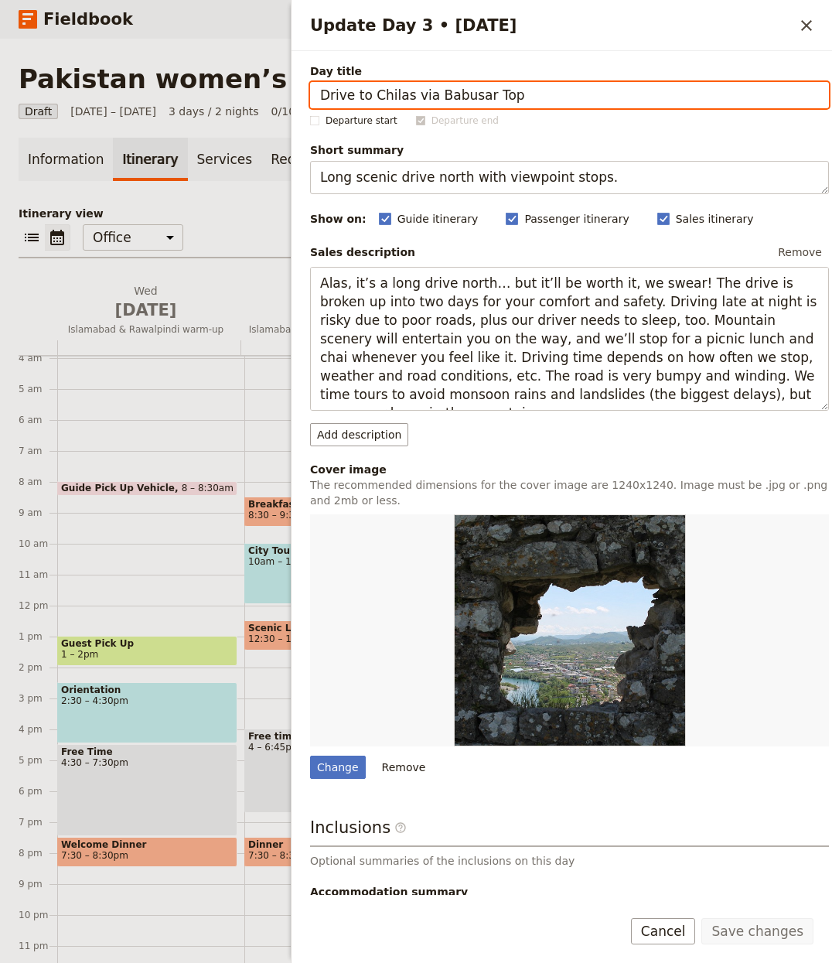
drag, startPoint x: 432, startPoint y: 91, endPoint x: 575, endPoint y: 97, distance: 143.2
click at [575, 97] on input "Drive to Chilas via Babusar Top" at bounding box center [569, 95] width 519 height 26
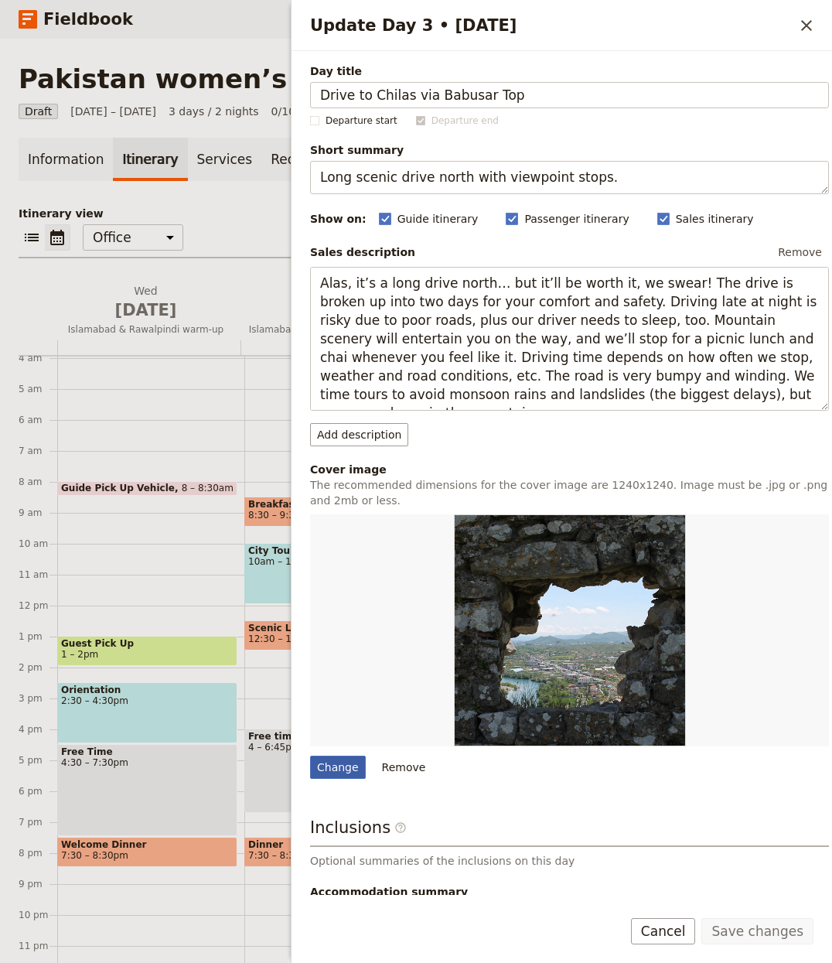
click at [341, 771] on div "Change" at bounding box center [338, 767] width 56 height 23
click at [310, 756] on input "Change" at bounding box center [309, 755] width 1 height 1
type input "C:\fakepath\hasham-shabbir-Ll0j7h2YFXo-unsplash.jpg"
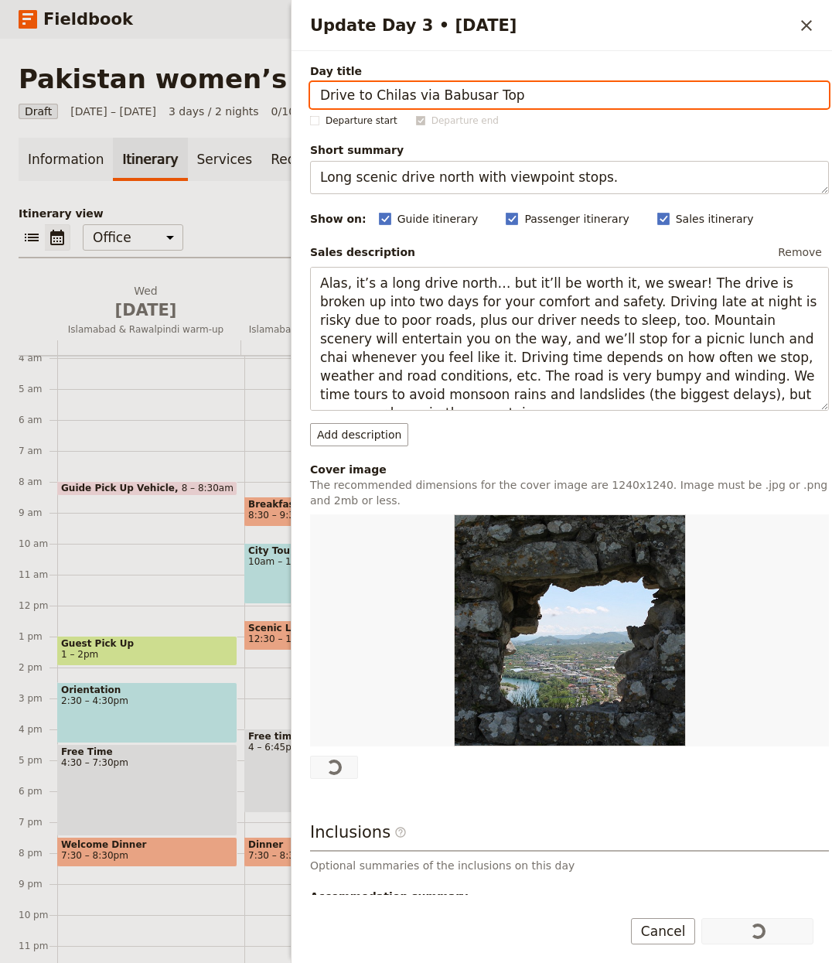
click at [222, 204] on div "Information Itinerary Services Requests Package options Bookings Group Assignme…" at bounding box center [416, 557] width 795 height 839
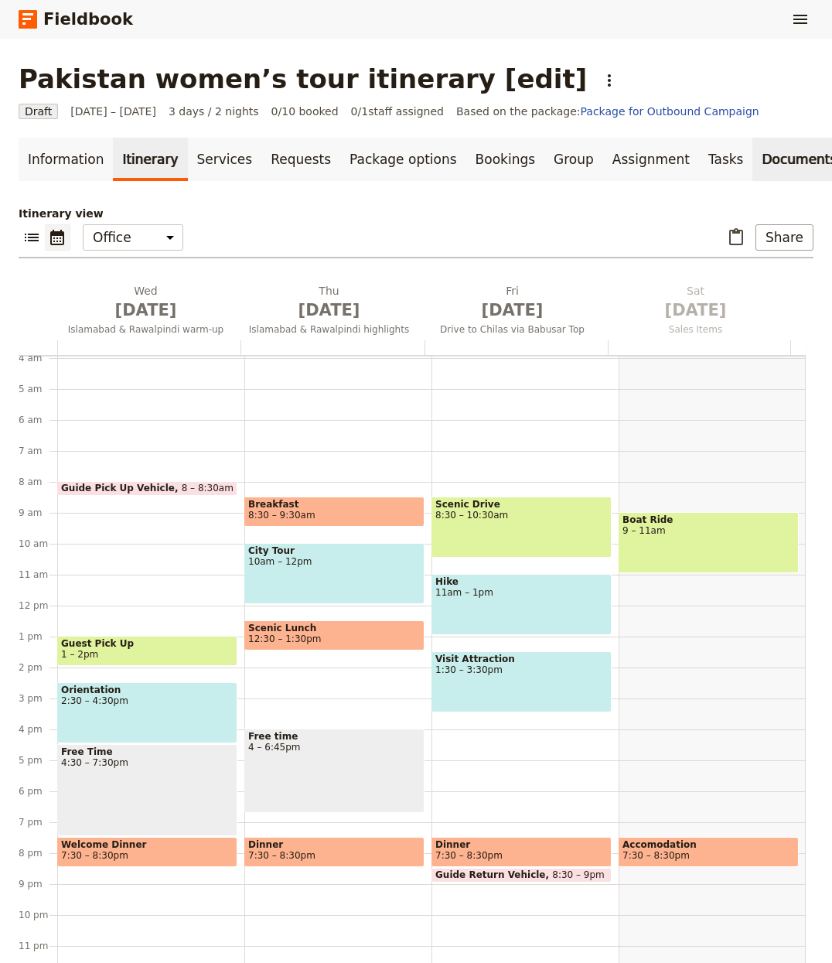
click at [753, 161] on link "Documents" at bounding box center [800, 159] width 94 height 43
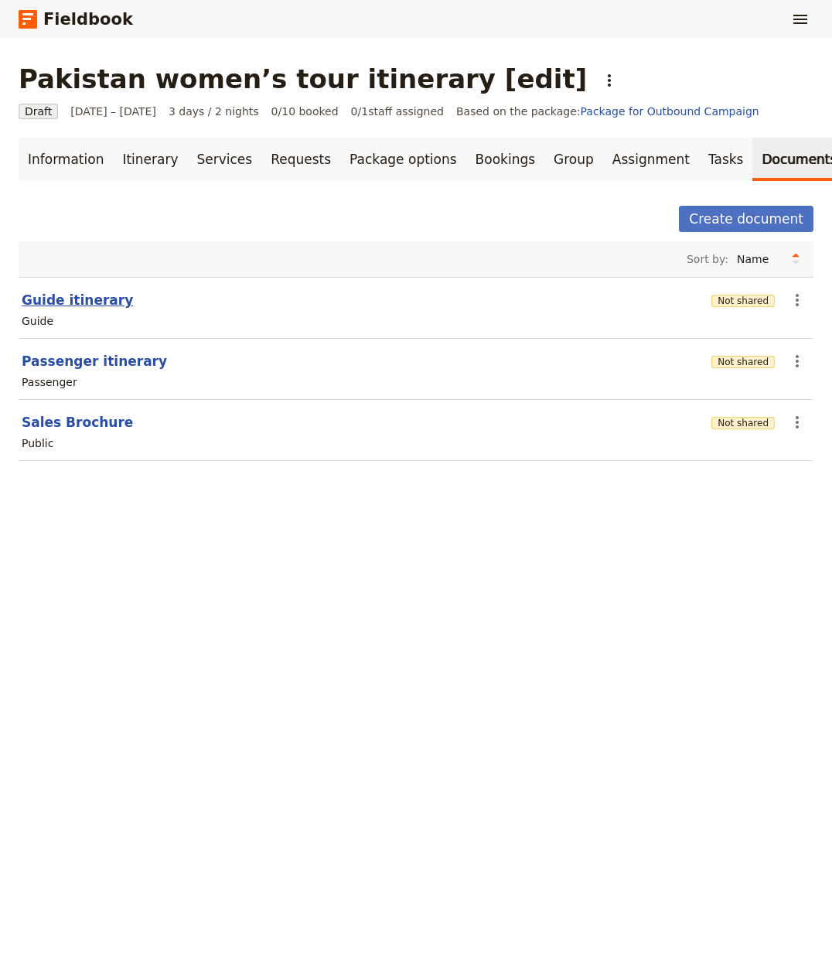
click at [90, 300] on button "Guide itinerary" at bounding box center [77, 300] width 111 height 19
select select "STAFF"
select select "RUN_SHEET"
select select "LARGE"
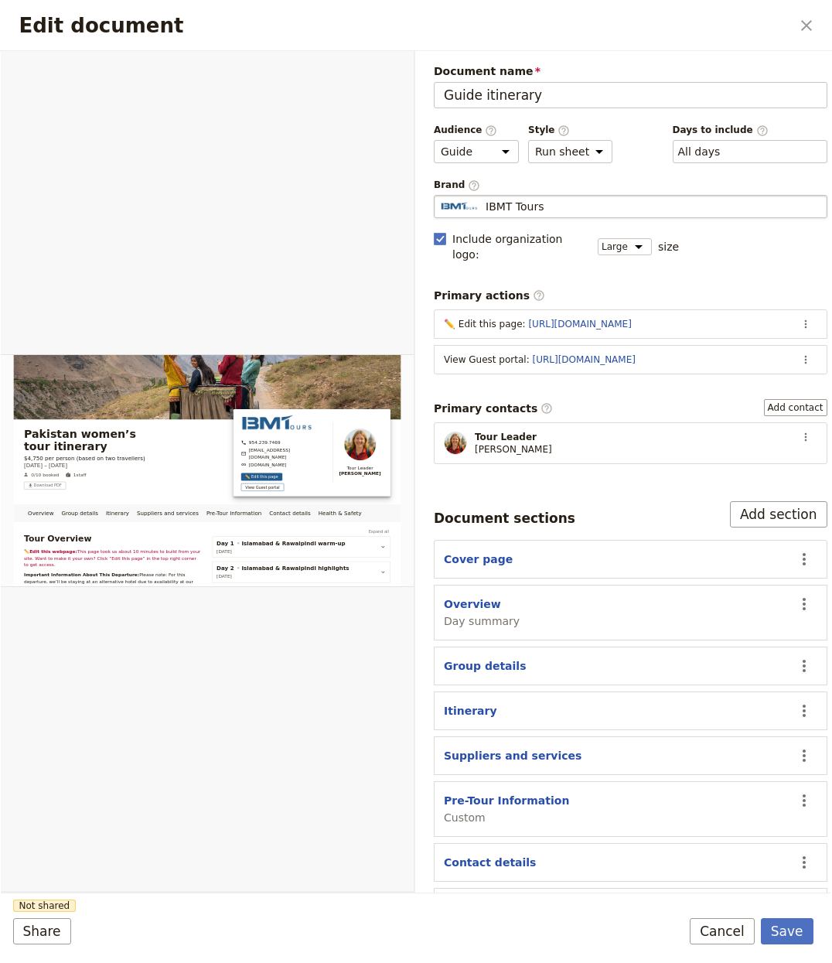
click at [587, 206] on div "IBMT Tours" at bounding box center [631, 206] width 380 height 15
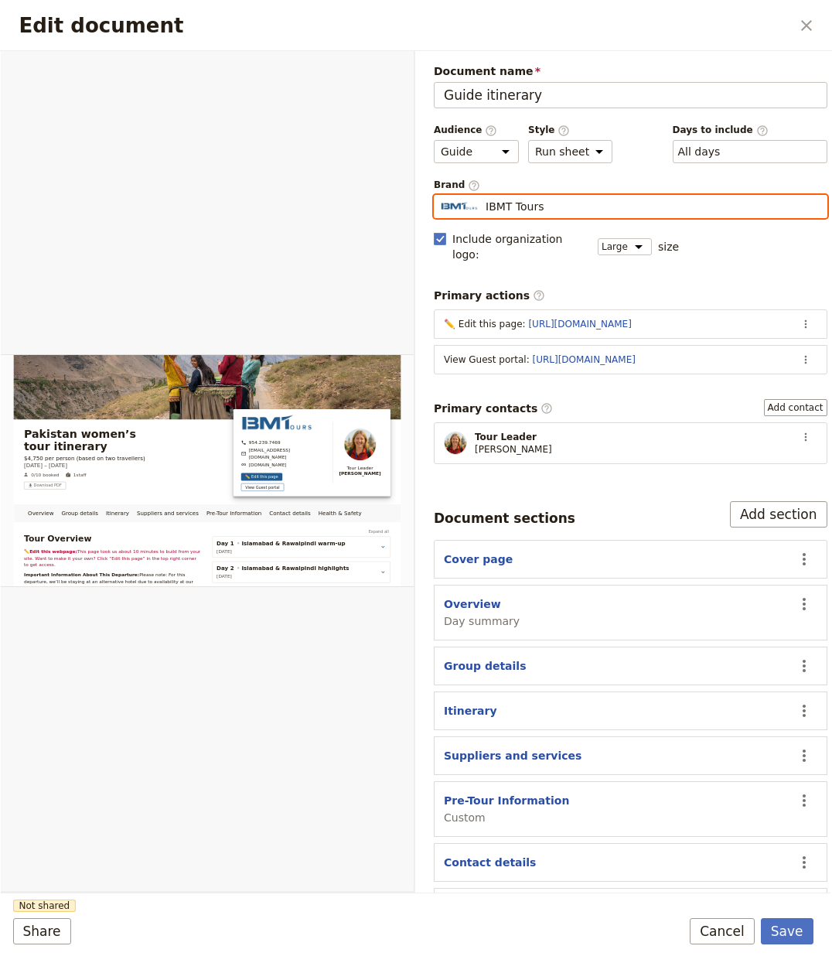
click at [441, 196] on input "IBMT Tours" at bounding box center [440, 195] width 1 height 1
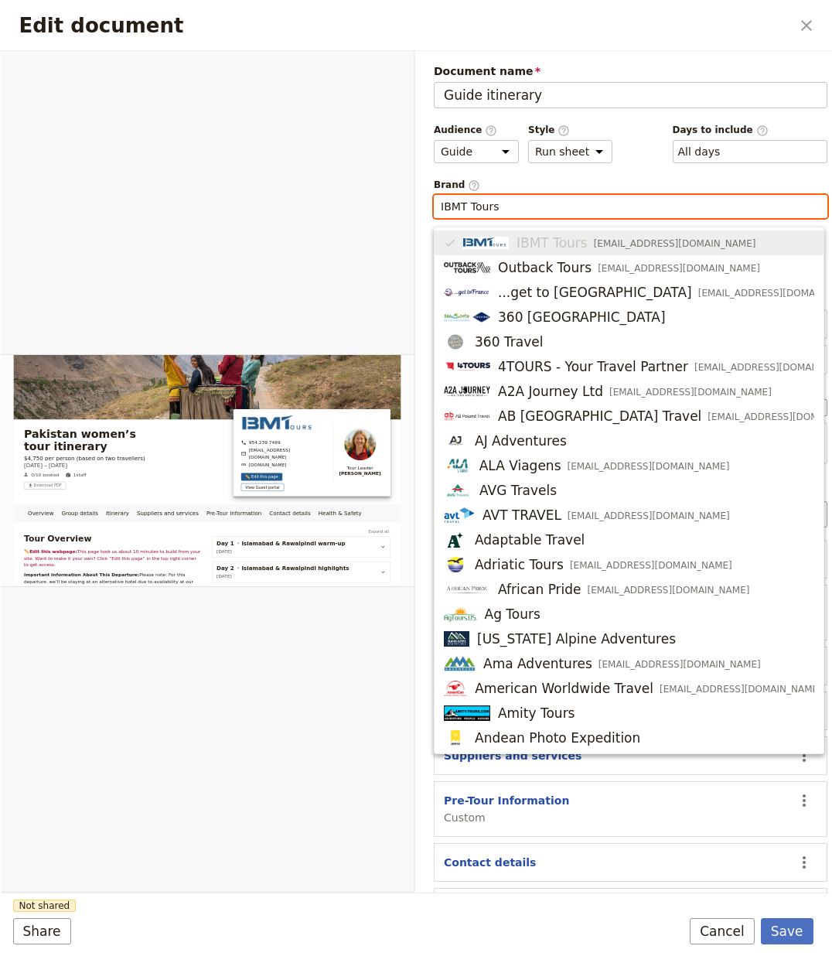
type input "l"
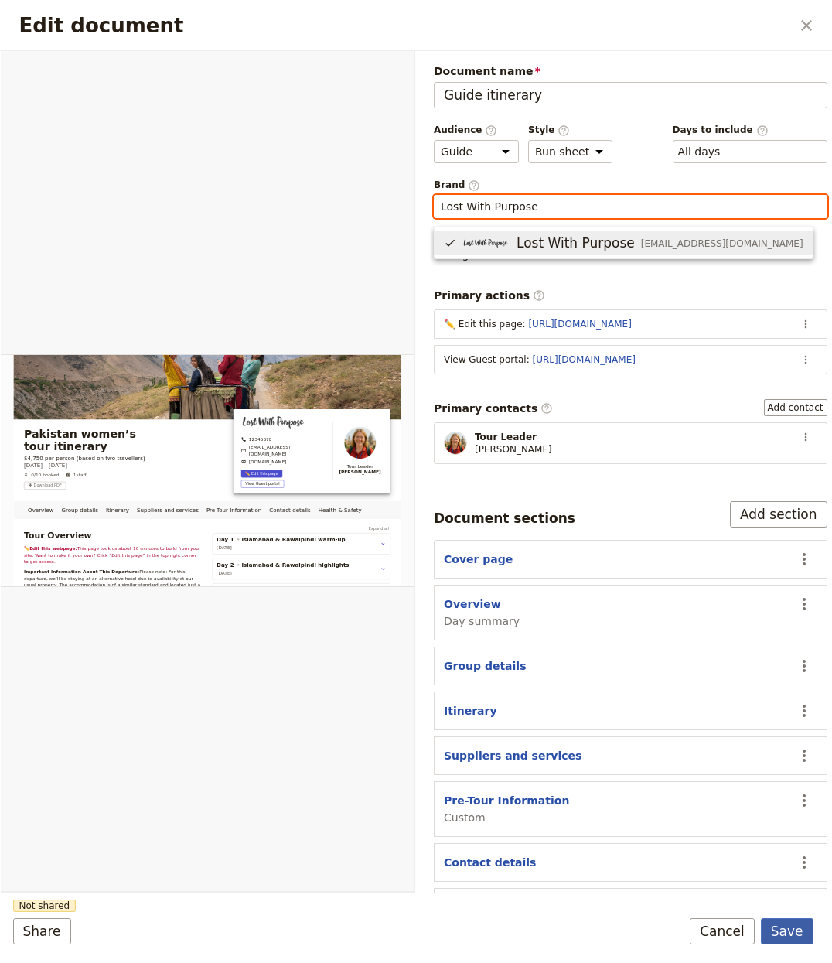
type input "Lost With Purpose"
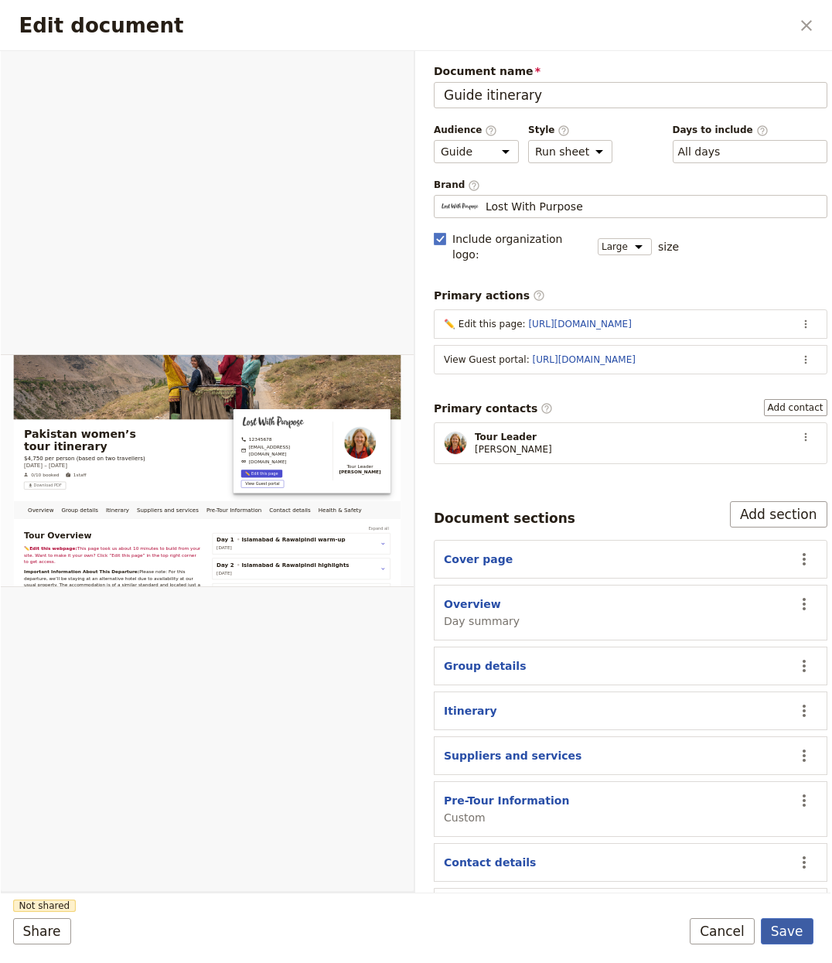
click at [777, 937] on button "Save" at bounding box center [787, 931] width 53 height 26
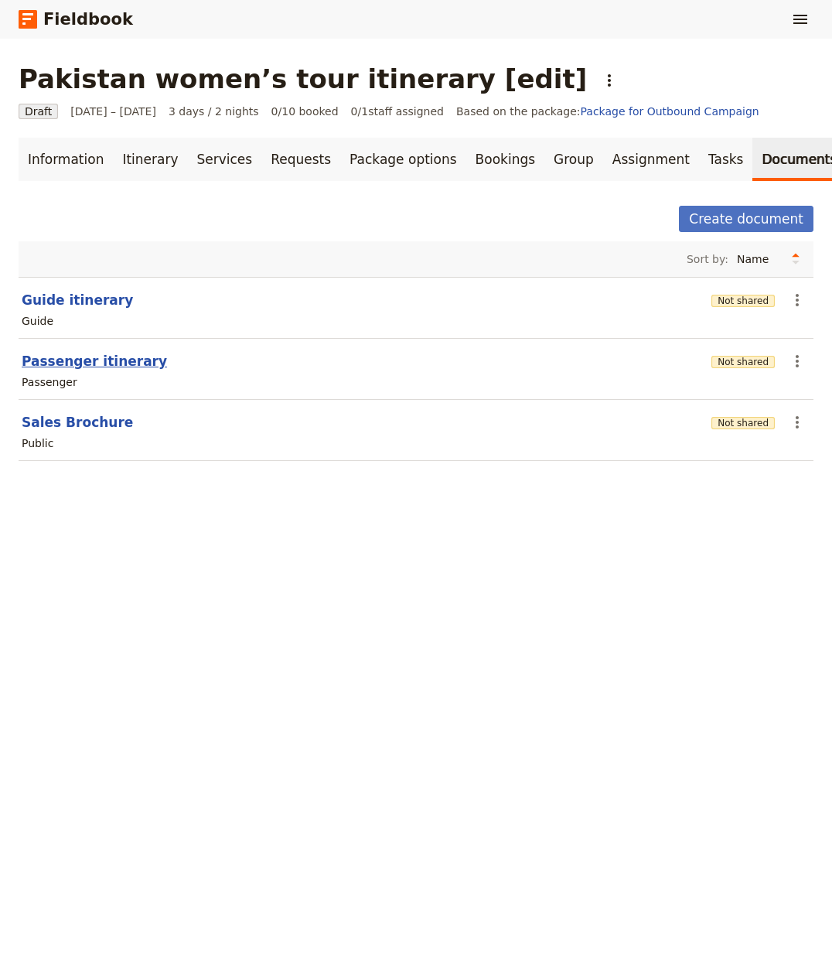
click at [55, 357] on button "Passenger itinerary" at bounding box center [94, 361] width 145 height 19
select select "PASSENGER"
select select "RUN_SHEET"
select select "LARGE"
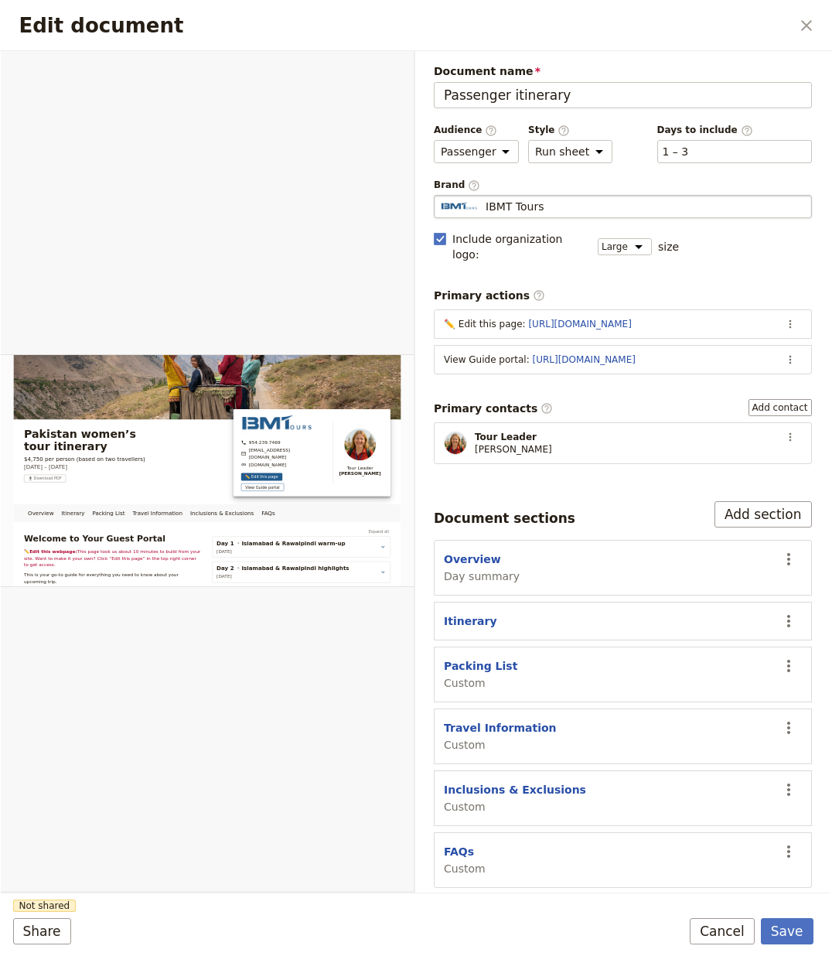
click at [606, 195] on fieldset "IBMT Tours IBMT Tours" at bounding box center [623, 206] width 378 height 23
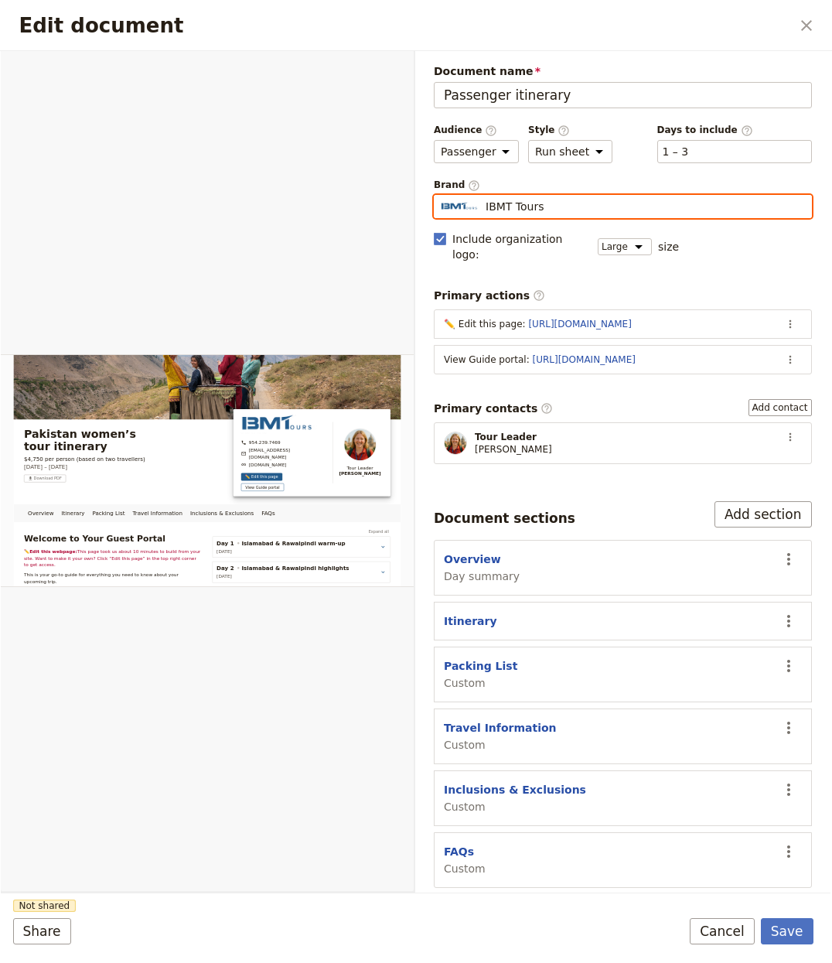
click at [441, 195] on input "IBMT Tours" at bounding box center [440, 195] width 1 height 1
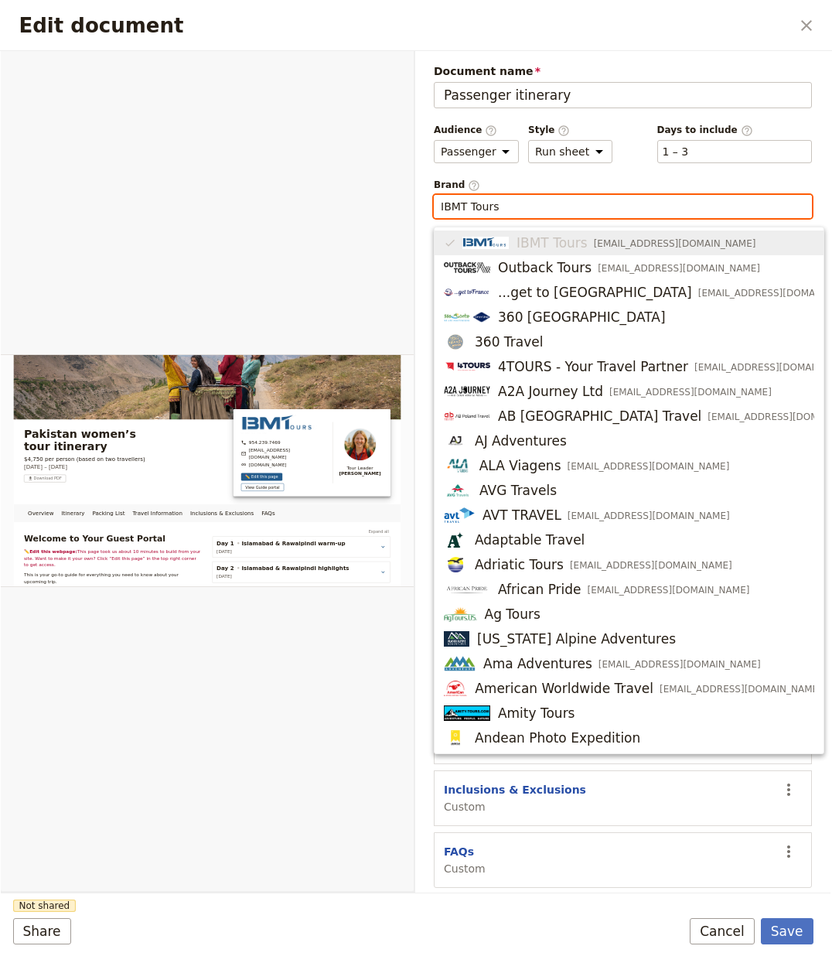
click at [601, 200] on input "IBMT Tours" at bounding box center [623, 206] width 364 height 15
paste input "Lost With Purpose"
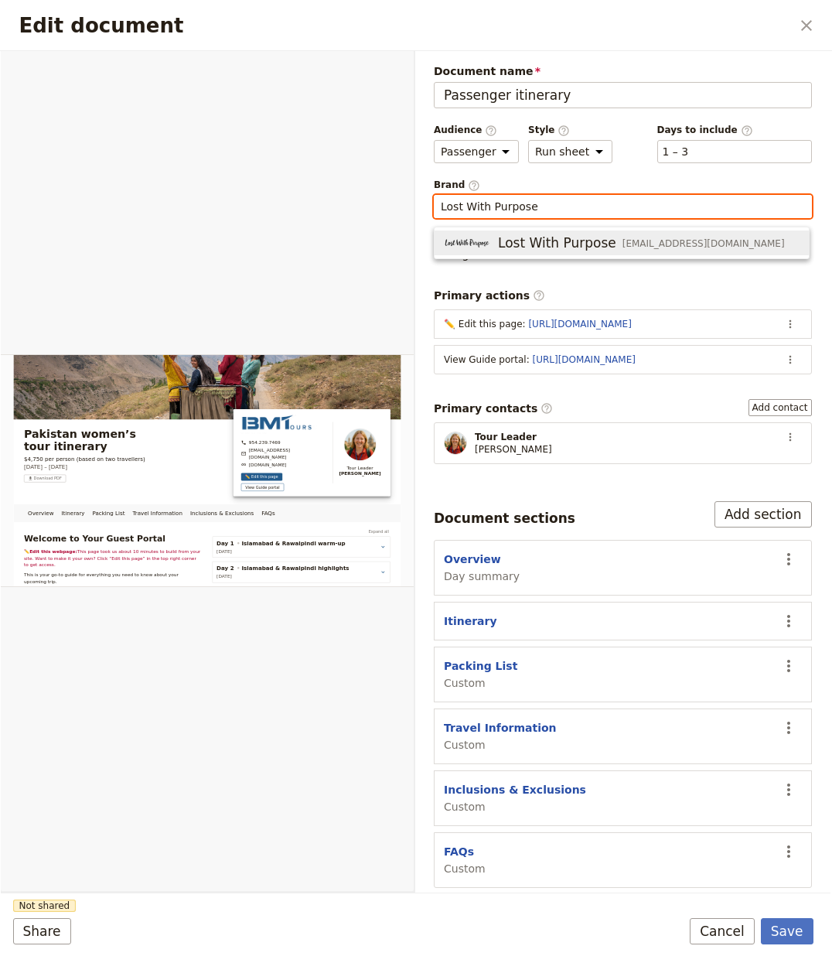
click at [524, 237] on span "Lost With Purpose" at bounding box center [557, 243] width 118 height 19
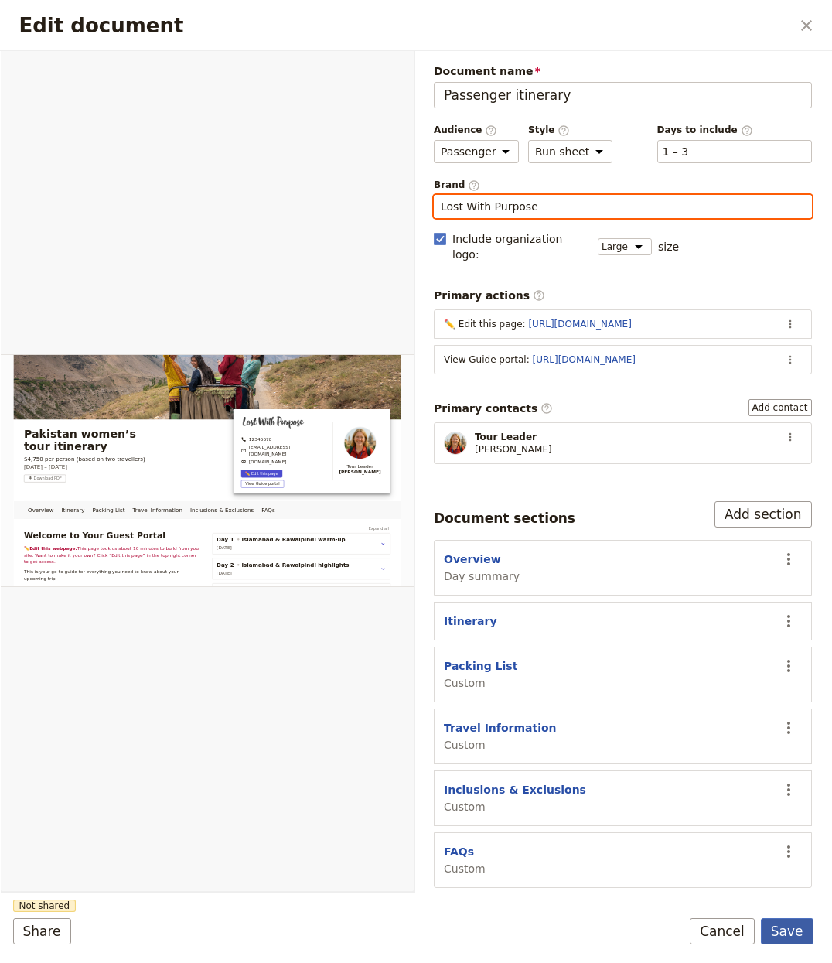
type input "Lost With Purpose"
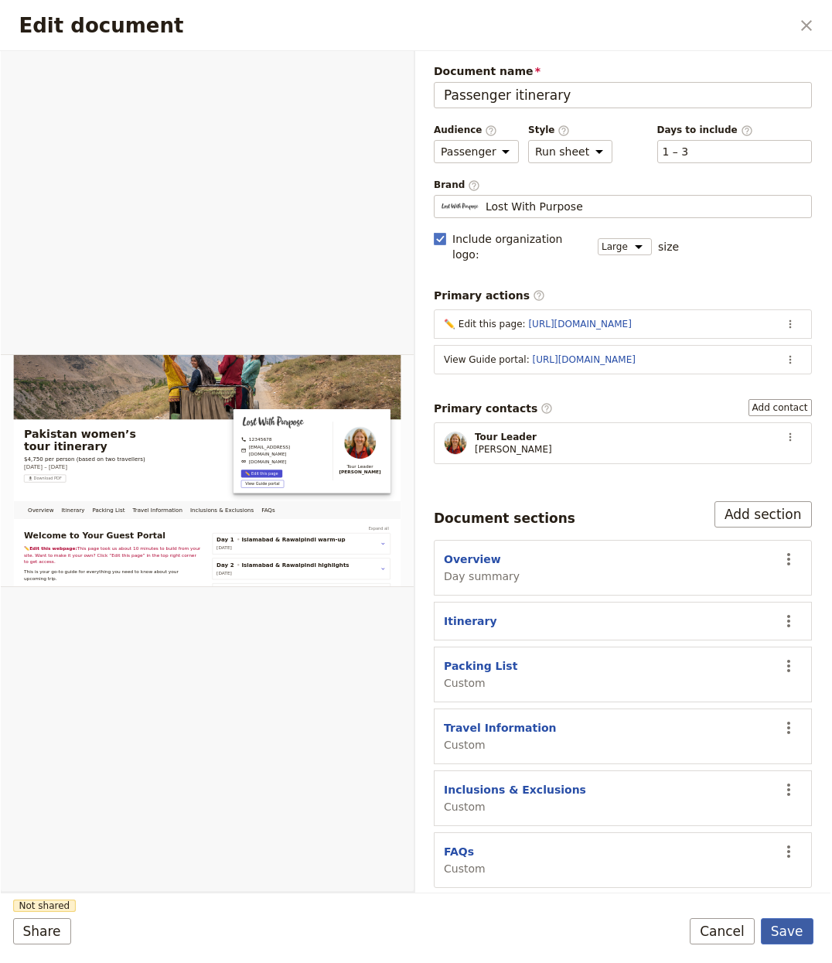
click at [804, 937] on button "Save" at bounding box center [787, 931] width 53 height 26
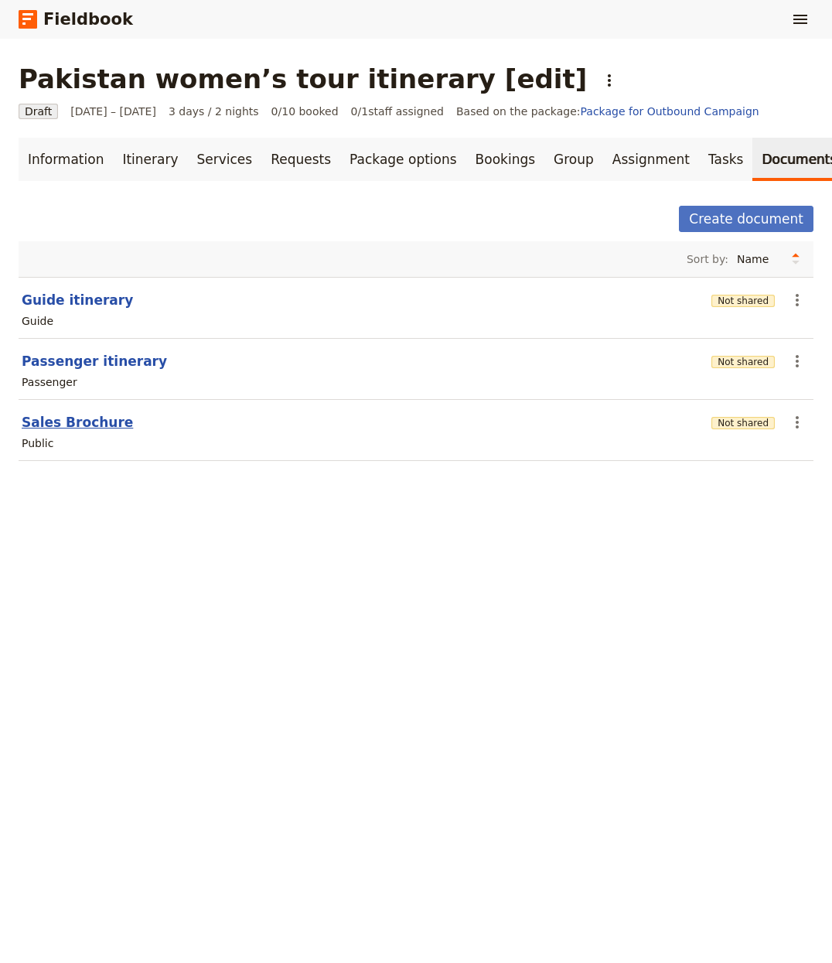
click at [98, 432] on button "Sales Brochure" at bounding box center [77, 422] width 111 height 19
select select "DEFAULT"
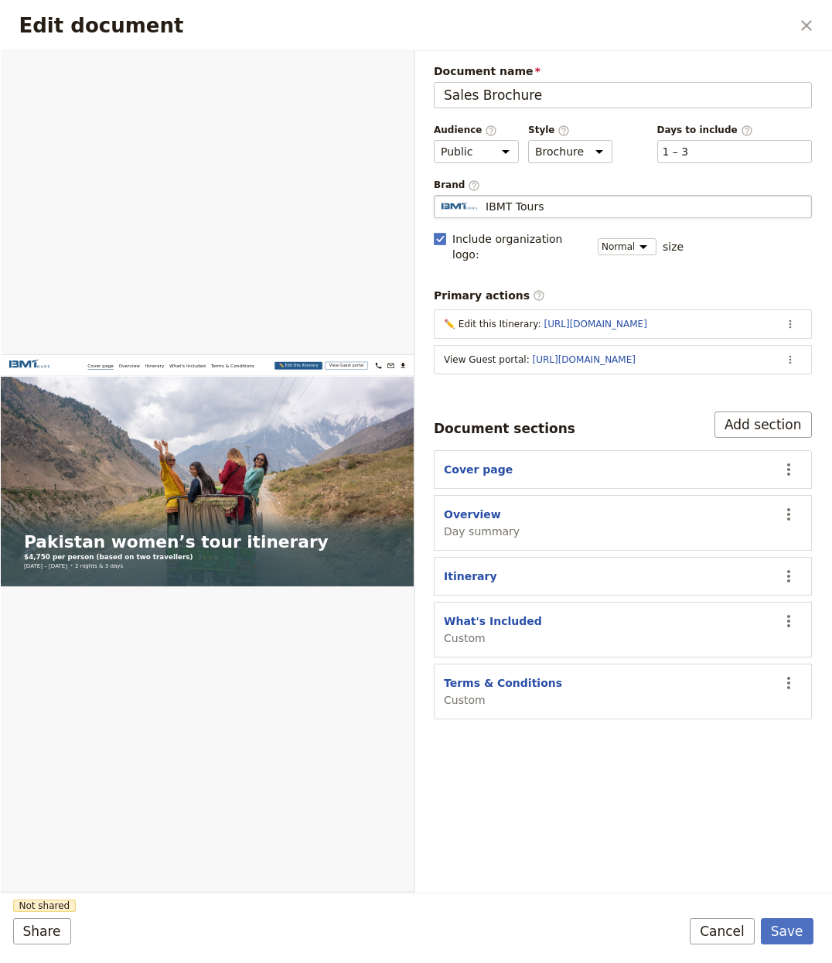
click at [522, 200] on span "IBMT Tours" at bounding box center [515, 206] width 58 height 15
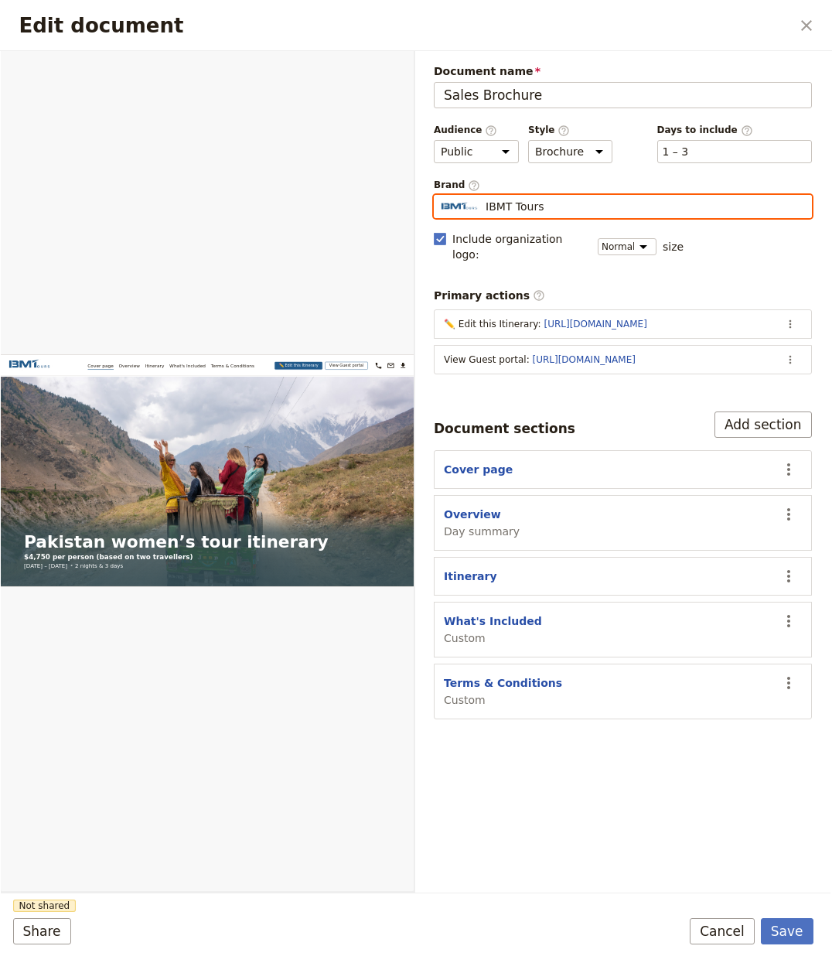
click at [441, 196] on input "IBMT Tours" at bounding box center [440, 195] width 1 height 1
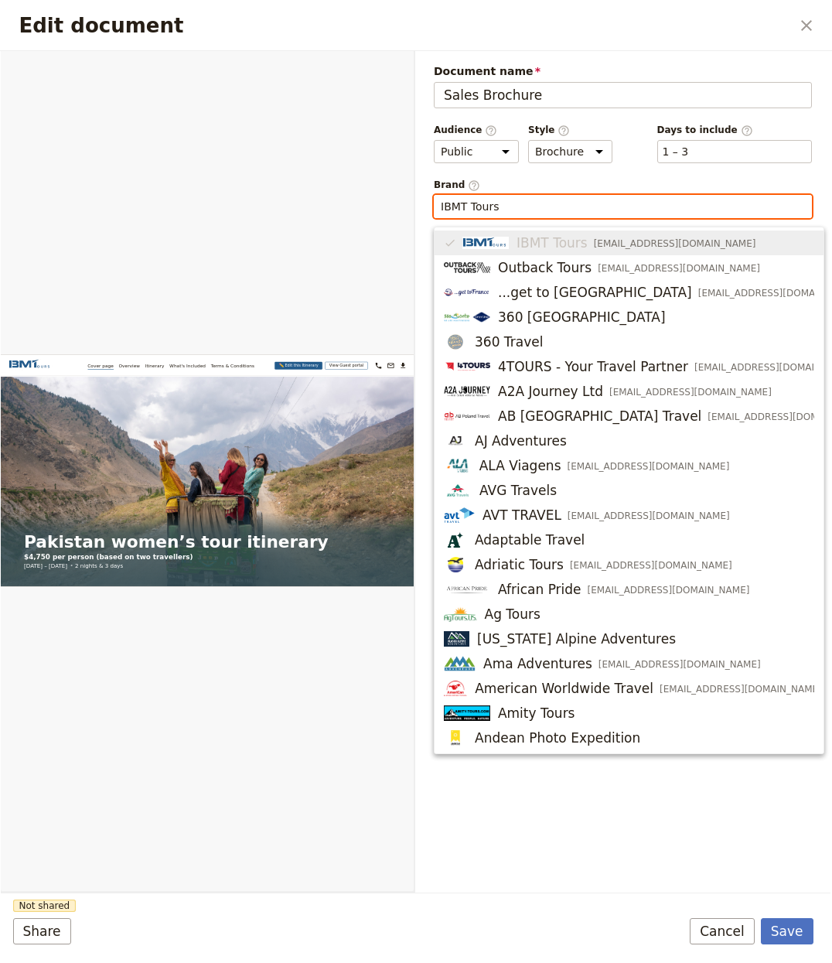
paste input "Lost With Purpose"
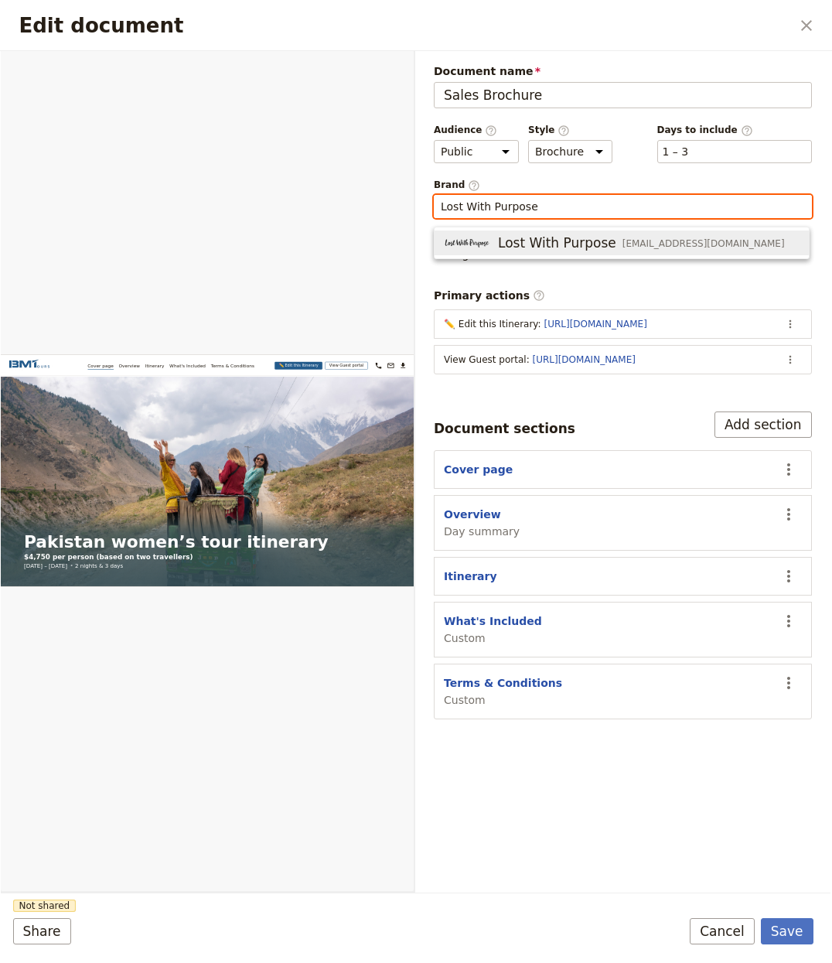
click at [570, 239] on span "Lost With Purpose" at bounding box center [557, 243] width 118 height 19
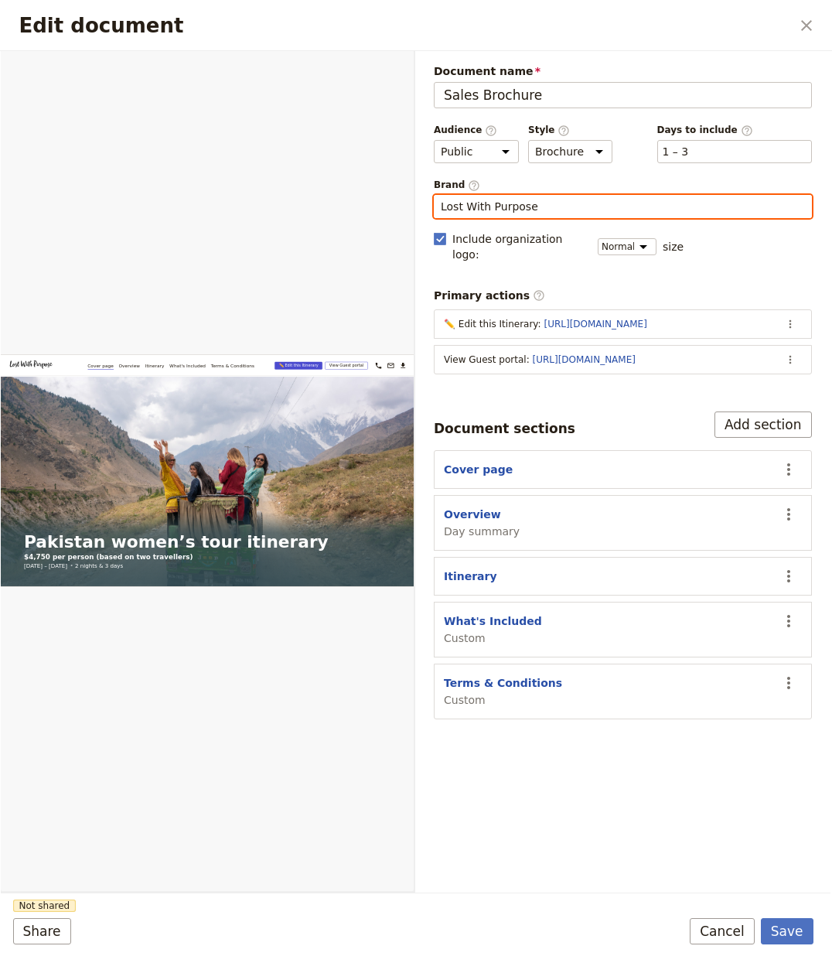
type input "Lost With Purpose"
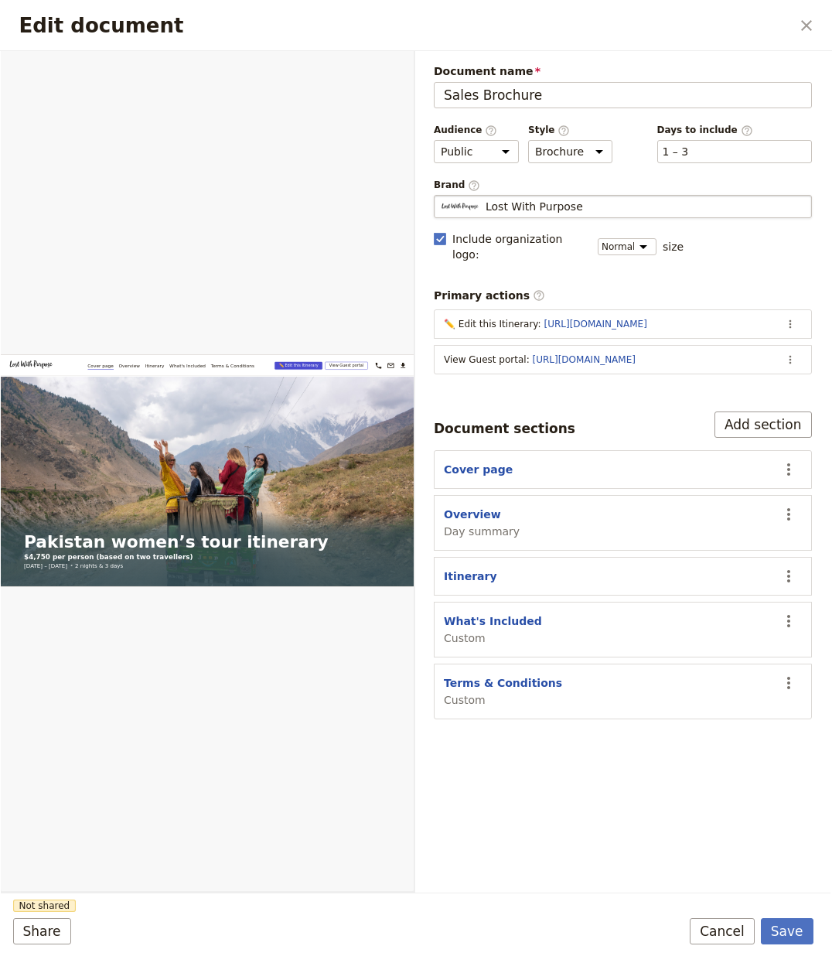
click at [791, 947] on form "Web PDF ​ Document name Sales Brochure Preview Audience ​ Public Passenger Guid…" at bounding box center [417, 507] width 832 height 912
click at [790, 930] on button "Save" at bounding box center [787, 931] width 53 height 26
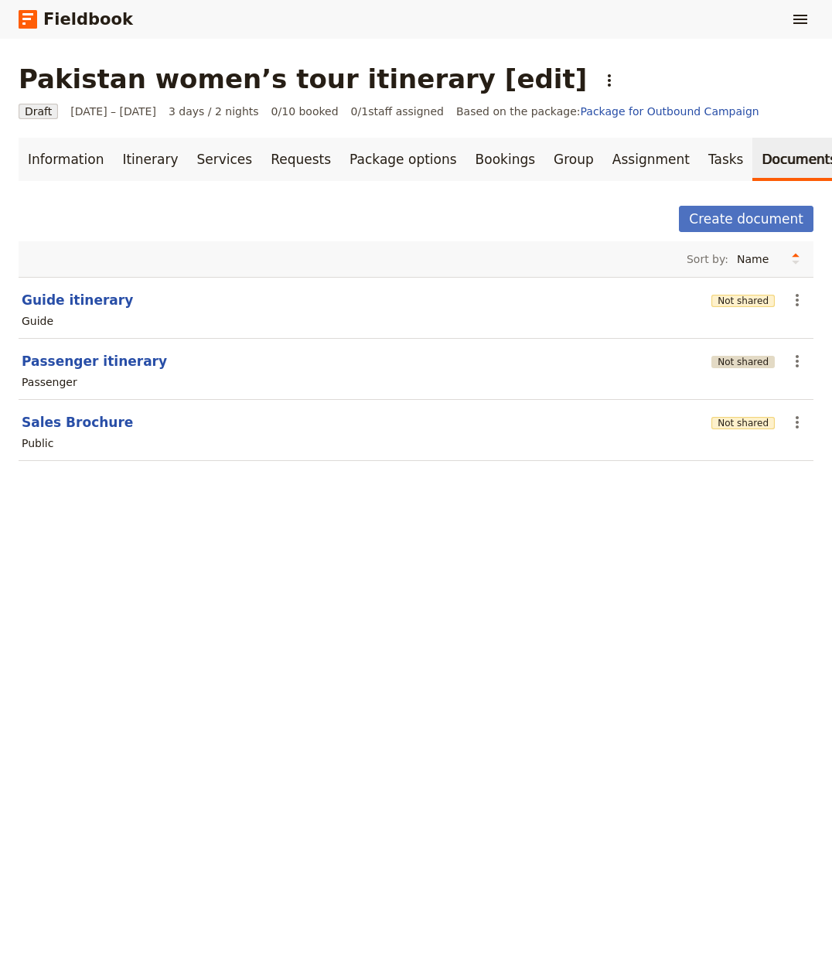
click at [713, 357] on button "Not shared" at bounding box center [743, 362] width 63 height 12
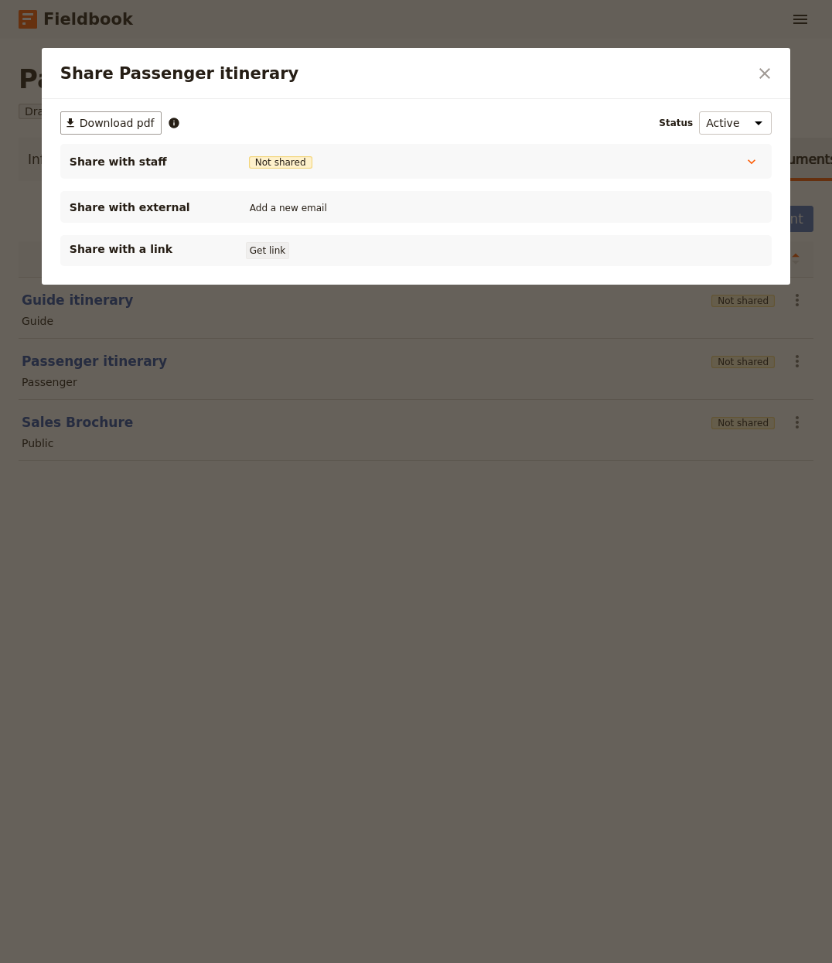
click at [278, 251] on button "Get link" at bounding box center [267, 250] width 43 height 17
click at [284, 472] on div at bounding box center [416, 481] width 832 height 963
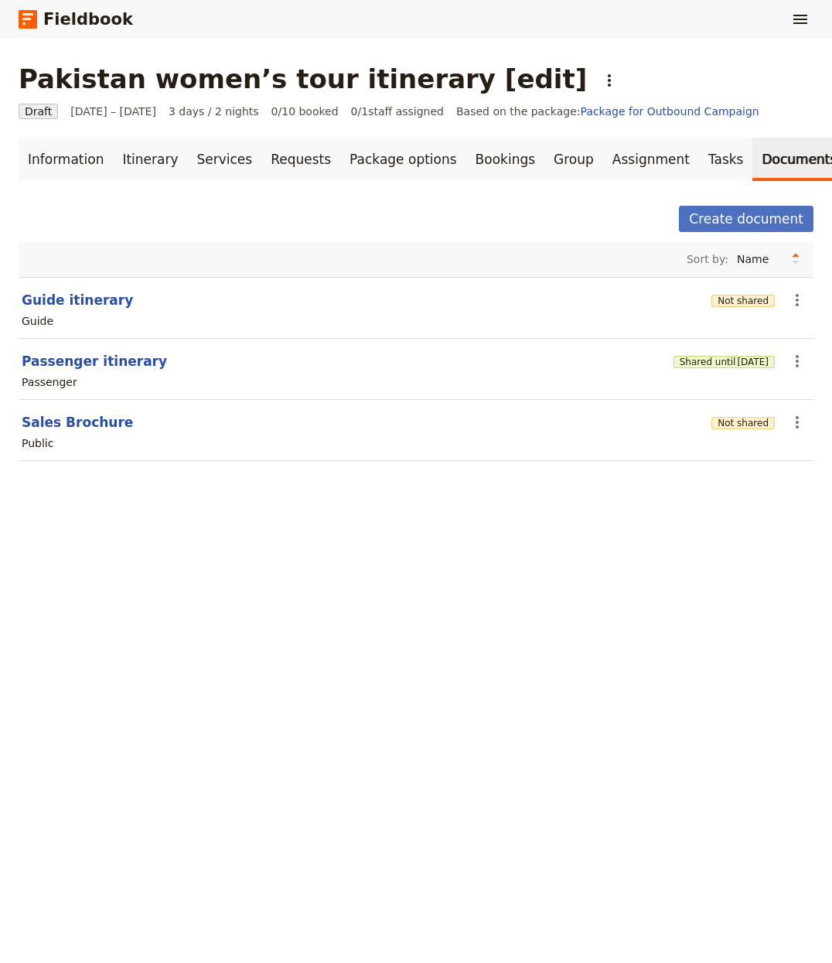
click at [94, 287] on section "Guide itinerary Not shared ​ Guide" at bounding box center [416, 308] width 795 height 62
click at [89, 295] on button "Guide itinerary" at bounding box center [77, 300] width 111 height 19
select select "STAFF"
select select "RUN_SHEET"
select select "LARGE"
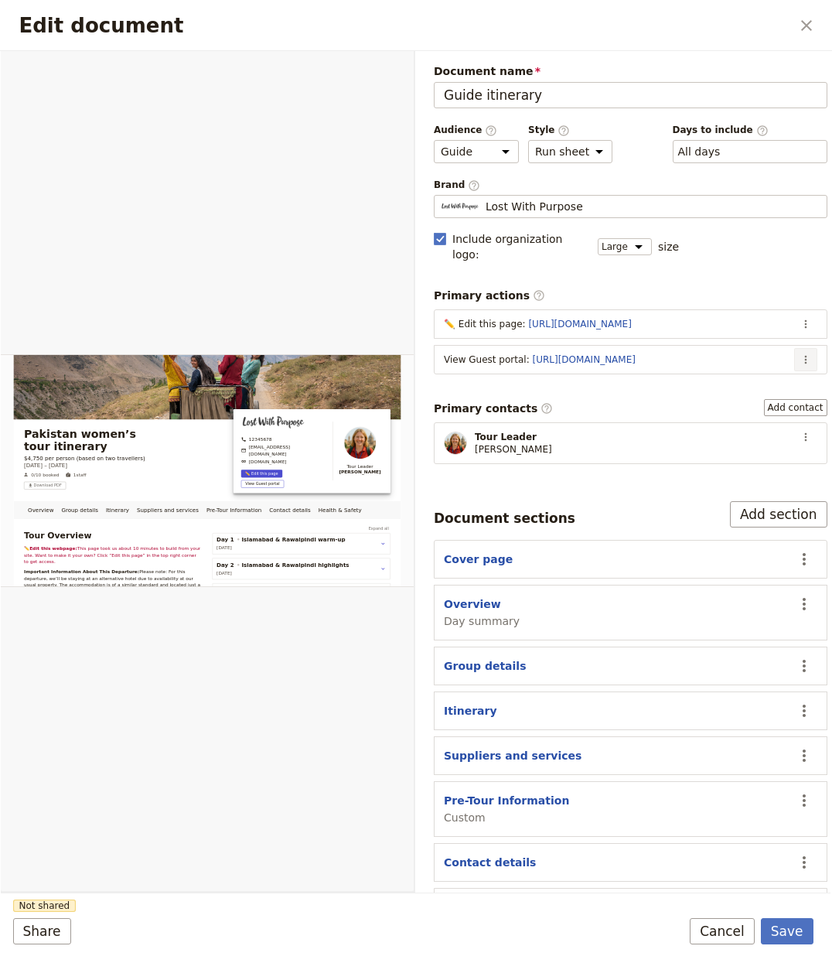
click at [798, 348] on button "​" at bounding box center [805, 359] width 23 height 23
click at [780, 376] on span "Edit action" at bounding box center [728, 379] width 125 height 15
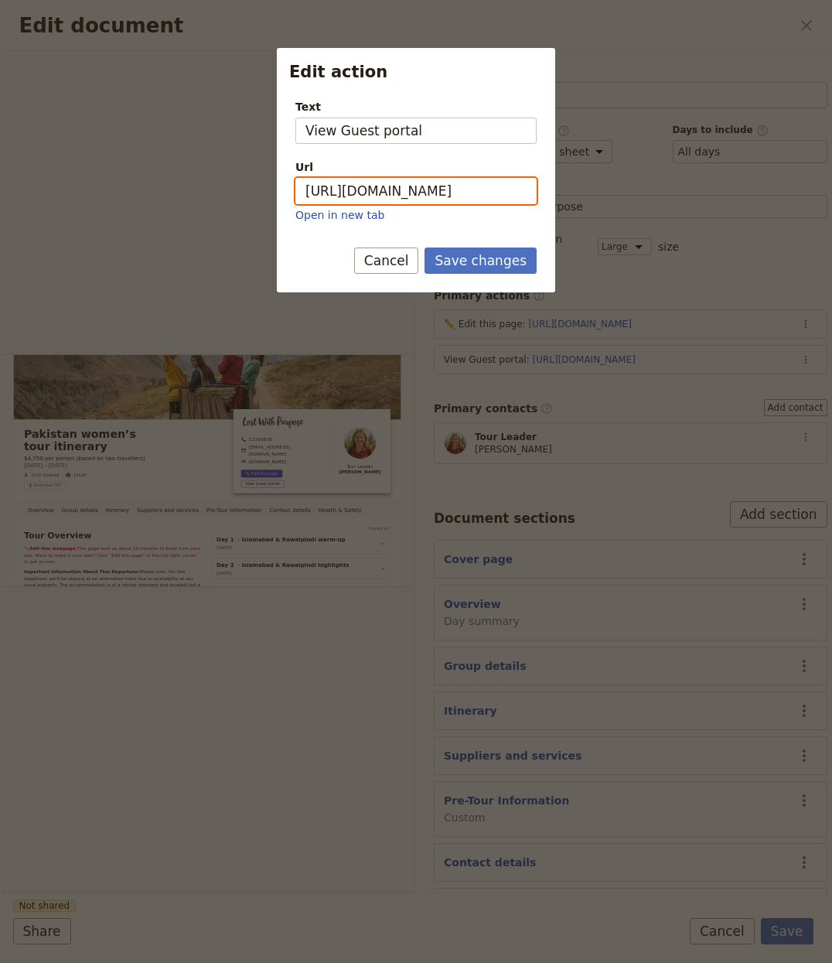
click at [471, 196] on input "https://trips.fieldbook.com/d/RibZhf_mtDfg9tnVGhLic" at bounding box center [415, 191] width 241 height 26
paste input "tJkkJ4J7tpmCFRQU8Xao8"
type input "https://trips.fieldbook.com/d/tJkkJ4J7tpmCFRQU8Xao8"
click at [470, 263] on button "Save changes" at bounding box center [481, 261] width 112 height 26
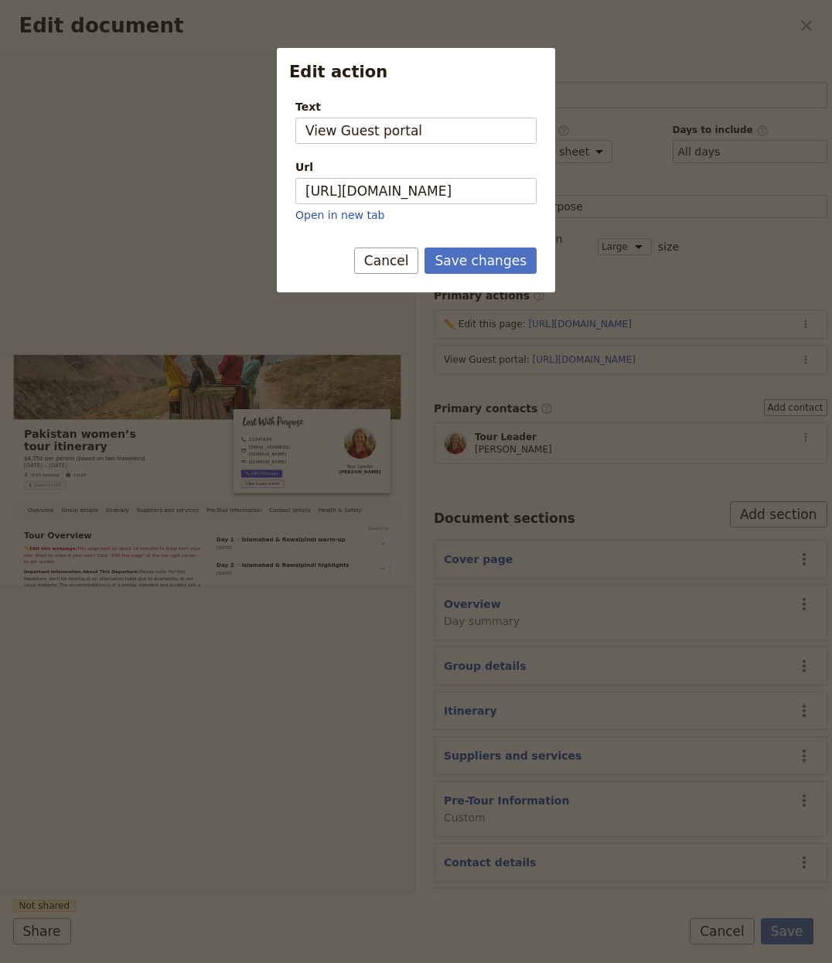
scroll to position [0, 0]
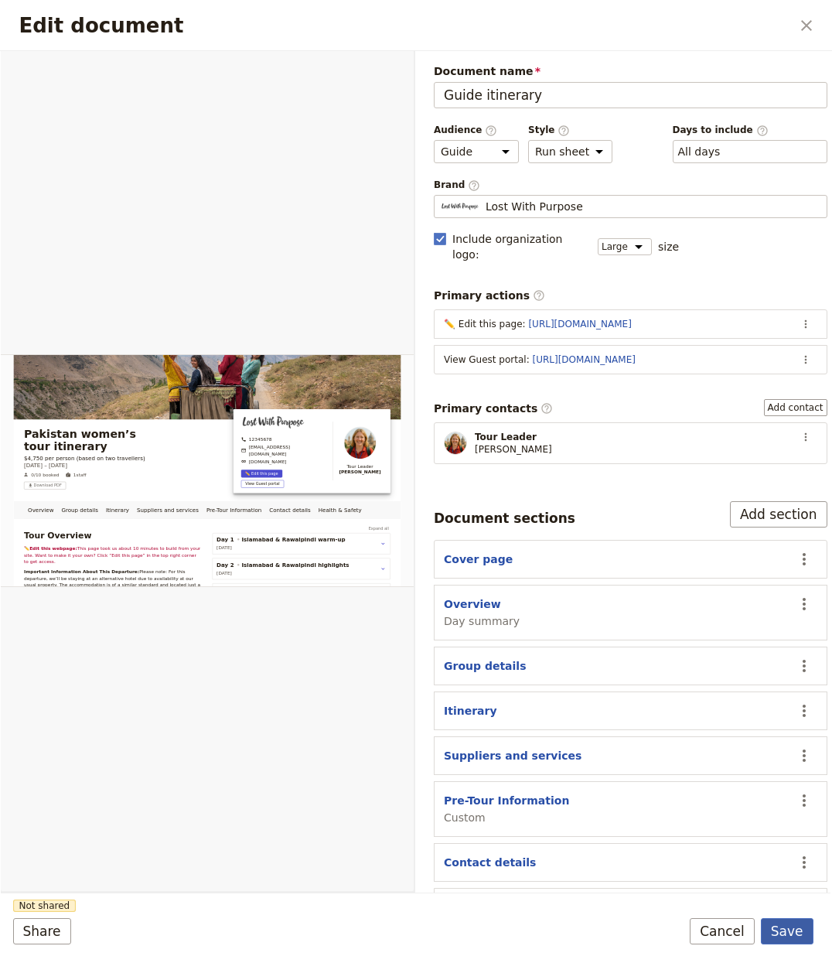
click at [806, 933] on button "Save" at bounding box center [787, 931] width 53 height 26
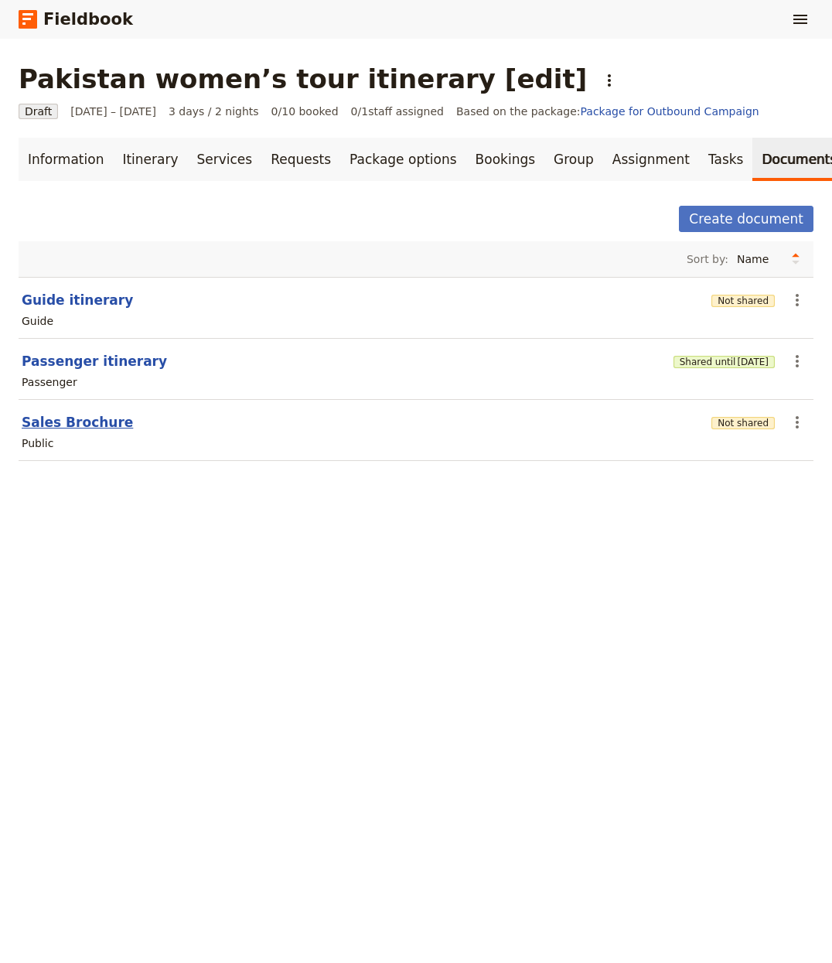
click at [83, 425] on button "Sales Brochure" at bounding box center [77, 422] width 111 height 19
select select "DEFAULT"
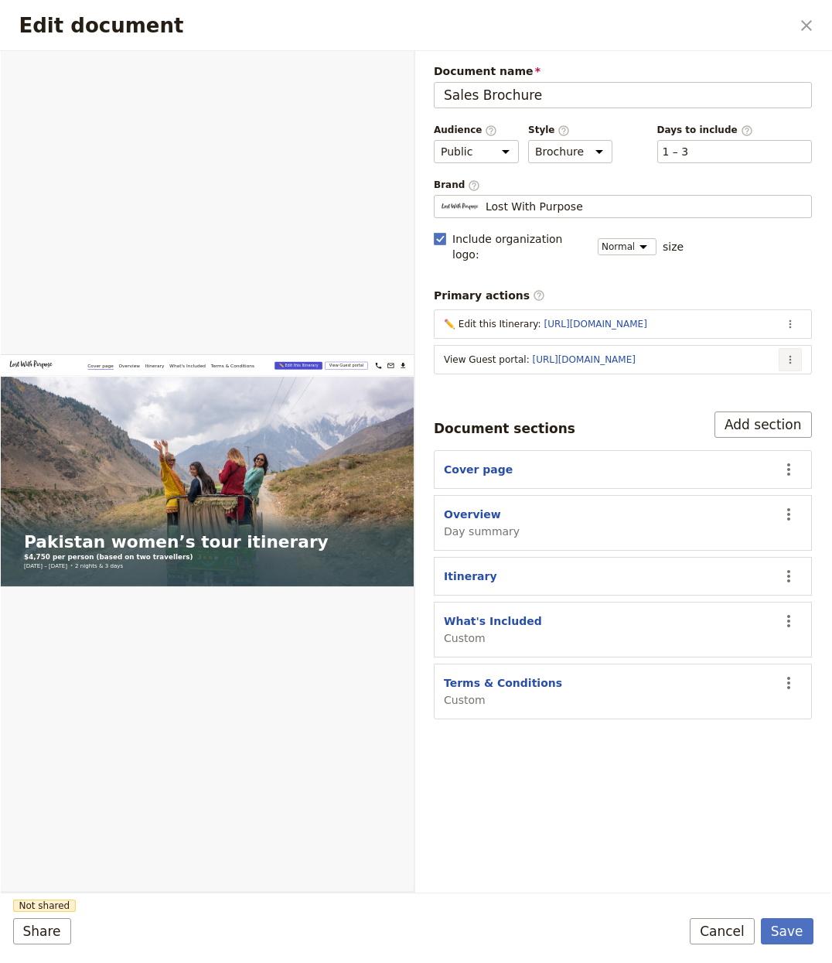
click at [795, 348] on button "​" at bounding box center [790, 359] width 23 height 23
click at [752, 372] on span "Edit action" at bounding box center [728, 379] width 125 height 15
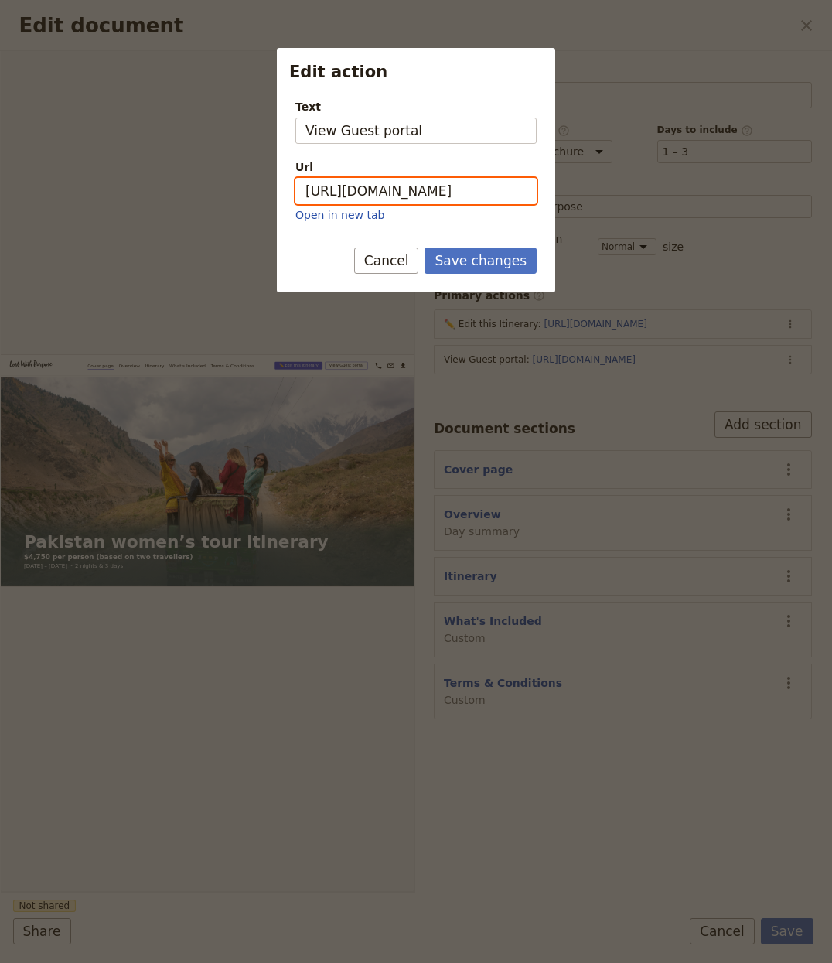
click at [422, 193] on input "https://trips.fieldbook.com/d/IkGfnlE2fk-aAfBVmS4bW" at bounding box center [415, 191] width 241 height 26
paste input "tJkkJ4J7tpmCFRQU8Xao8"
type input "https://trips.fieldbook.com/d/tJkkJ4J7tpmCFRQU8Xao8"
click at [480, 255] on button "Save changes" at bounding box center [481, 261] width 112 height 26
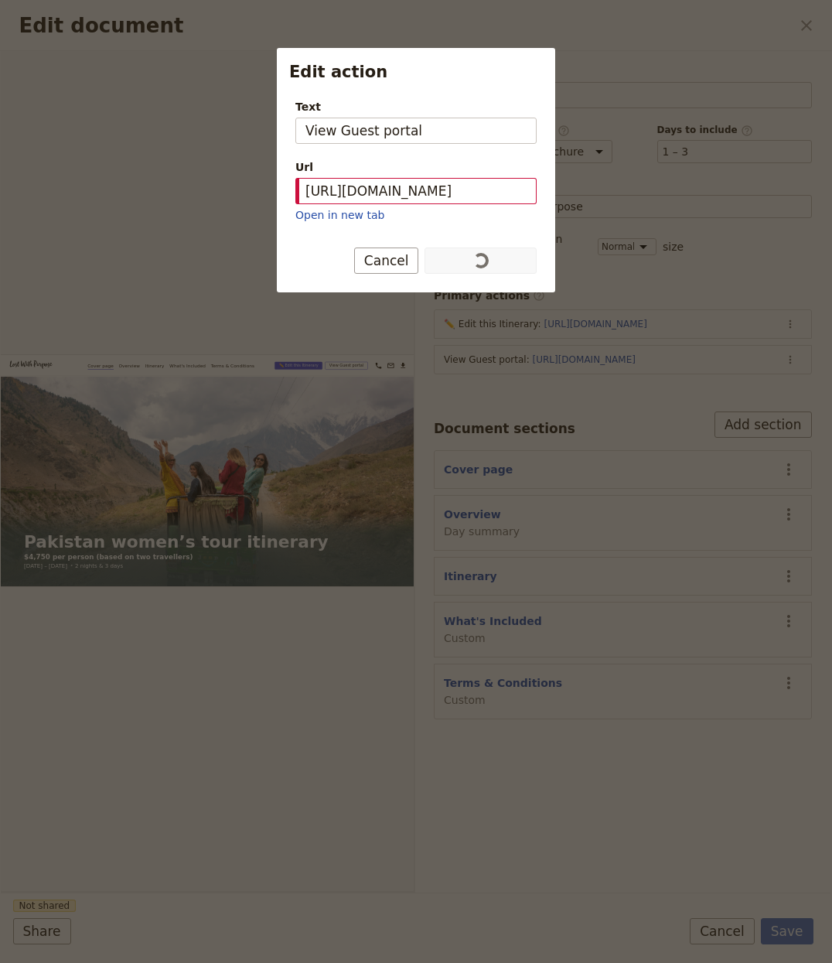
scroll to position [0, 0]
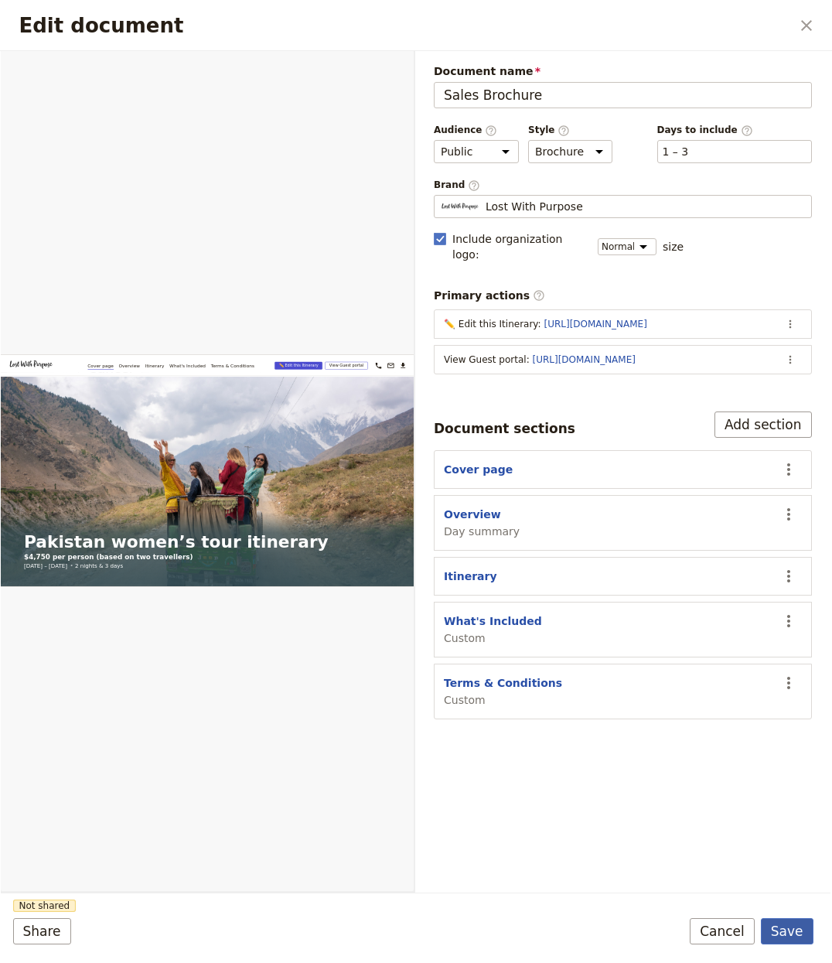
click at [806, 925] on button "Save" at bounding box center [787, 931] width 53 height 26
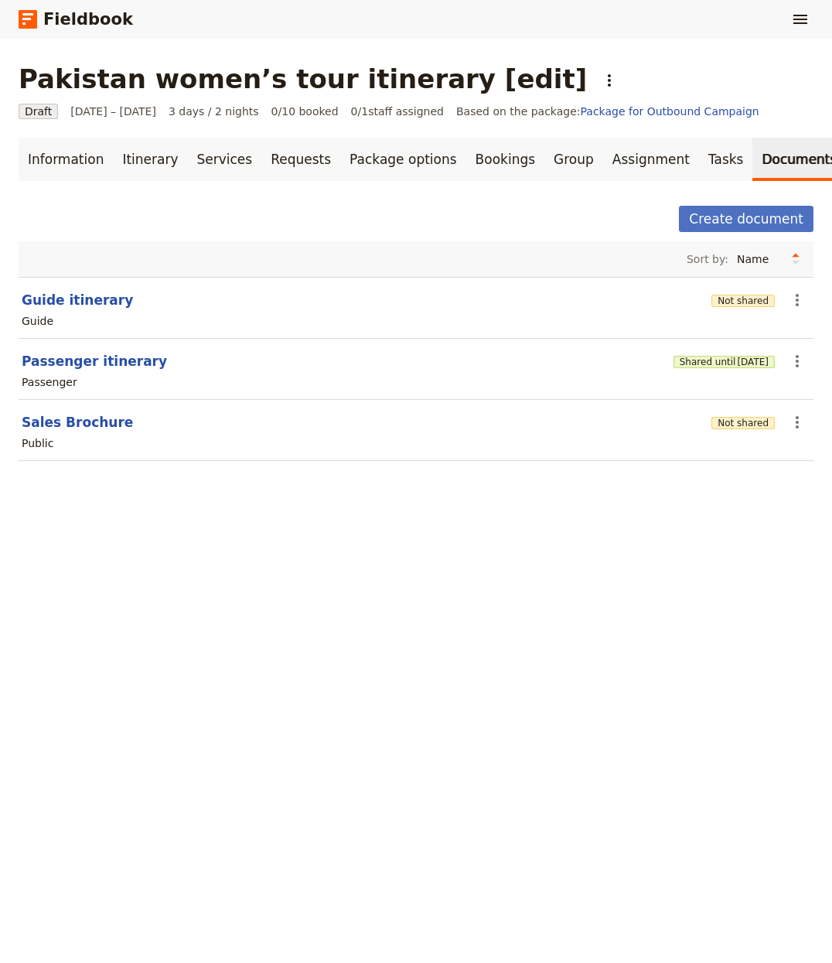
click at [738, 373] on div "Shared until [DATE]" at bounding box center [724, 361] width 101 height 26
click at [737, 360] on span "[DATE]" at bounding box center [753, 362] width 32 height 12
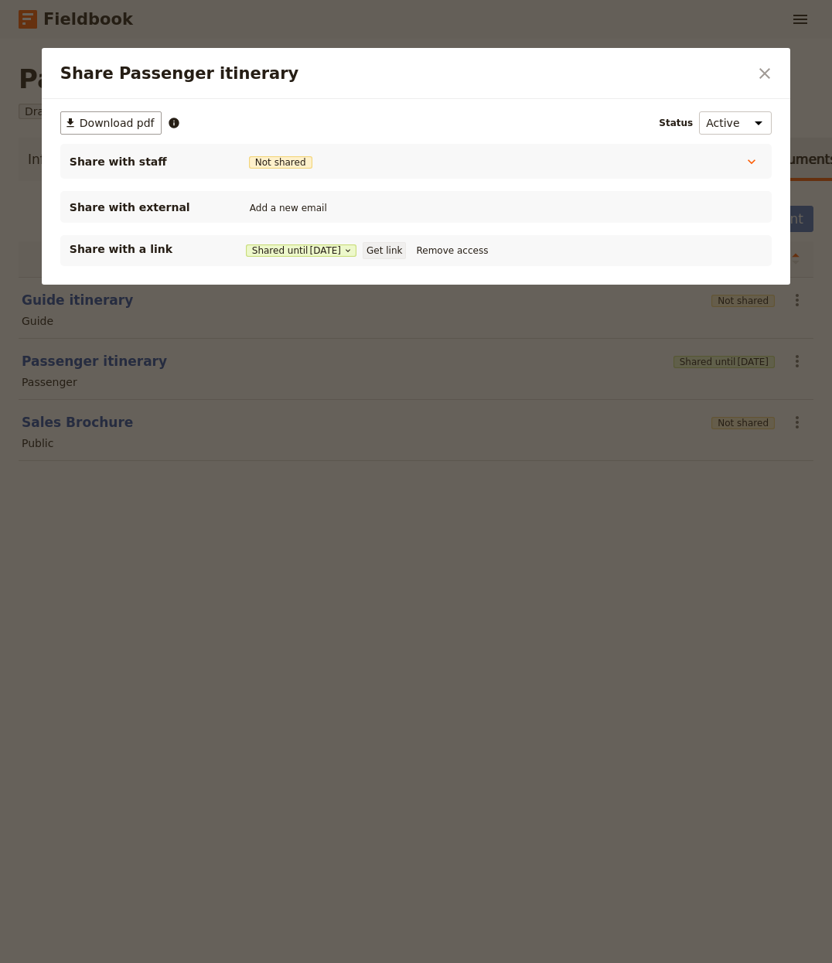
click at [406, 247] on button "Get link" at bounding box center [384, 250] width 43 height 17
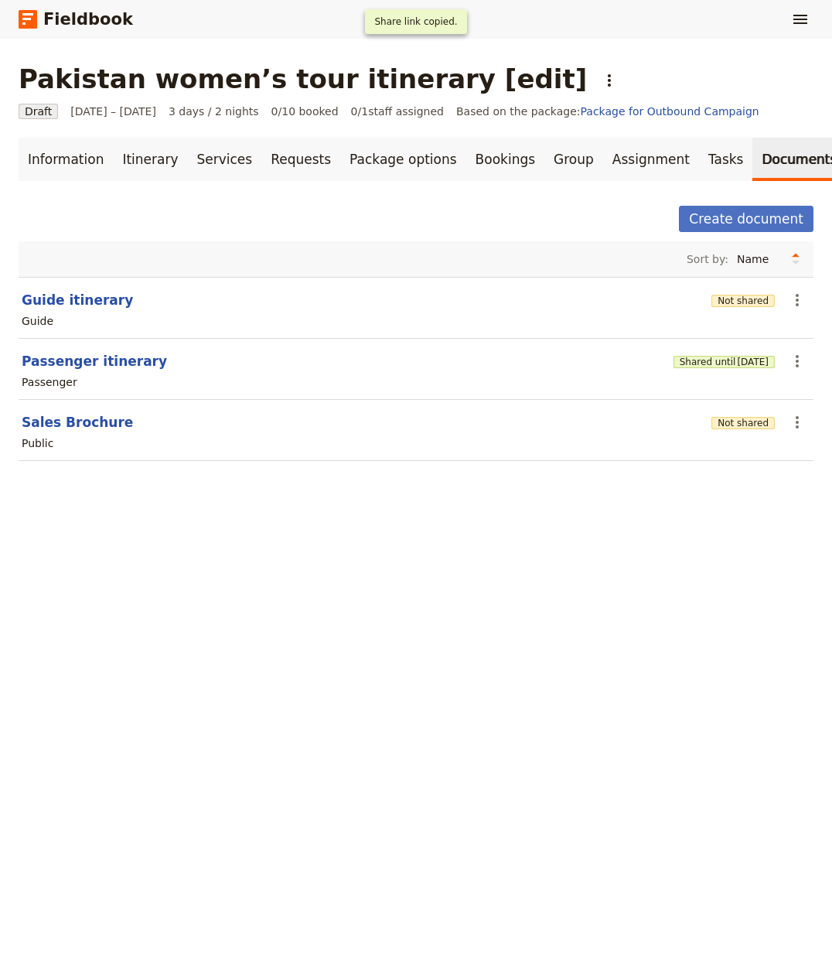
drag, startPoint x: 466, startPoint y: 632, endPoint x: 375, endPoint y: 514, distance: 148.4
click at [466, 630] on div "Pakistan women’s tour itinerary [edit] ​ Draft 1 – 3 Oct 2025 3 days / 2 nights…" at bounding box center [416, 501] width 832 height 924
click at [719, 296] on button "Not shared" at bounding box center [743, 301] width 63 height 12
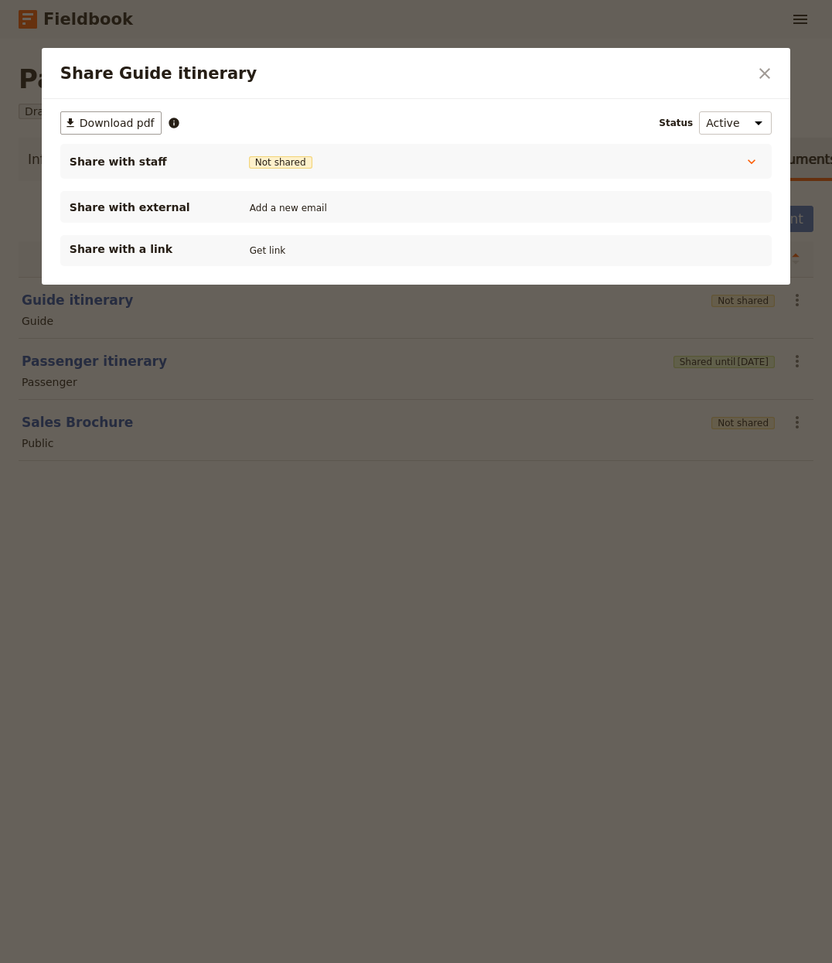
click at [270, 241] on div "Share with a link Get link" at bounding box center [416, 250] width 712 height 31
click at [270, 244] on button "Get link" at bounding box center [267, 250] width 43 height 17
drag, startPoint x: 362, startPoint y: 650, endPoint x: 295, endPoint y: 574, distance: 101.4
click at [363, 647] on div at bounding box center [416, 481] width 832 height 963
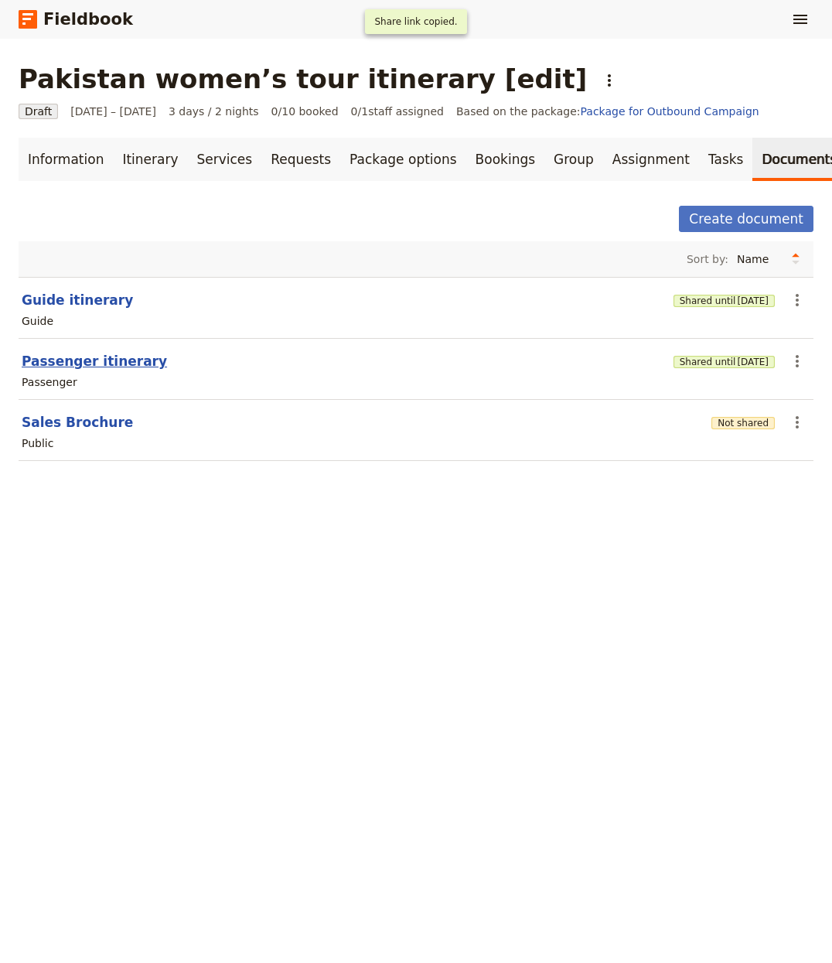
click at [126, 360] on button "Passenger itinerary" at bounding box center [94, 361] width 145 height 19
select select "PASSENGER"
select select "RUN_SHEET"
select select "LARGE"
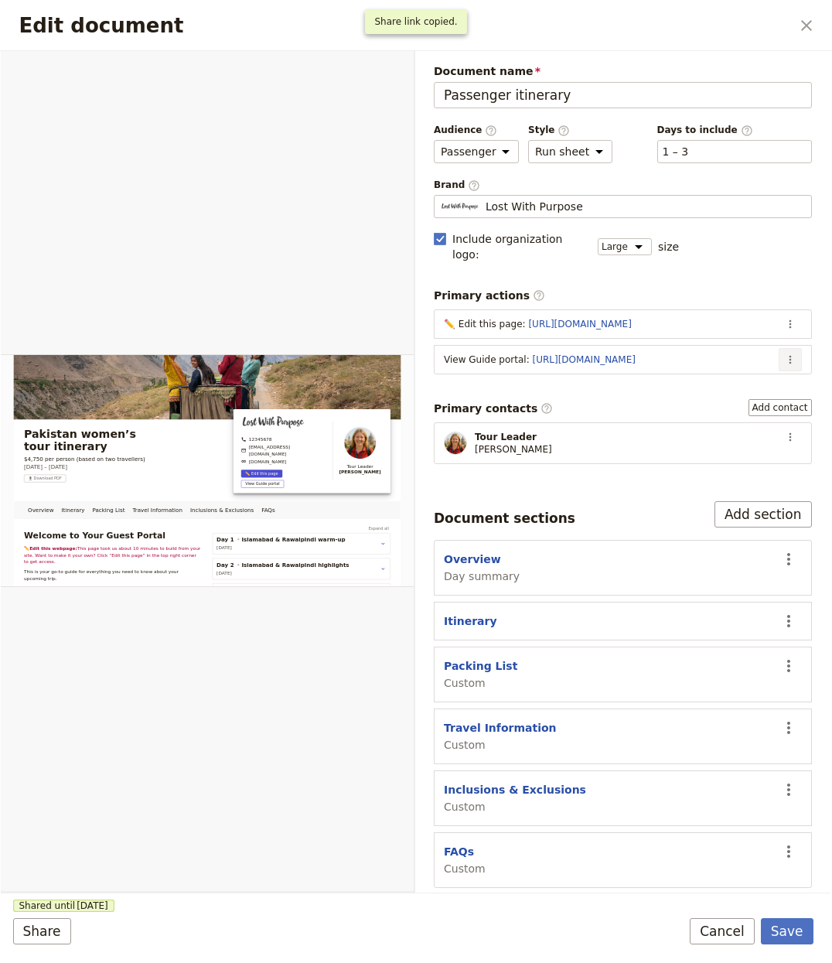
click at [787, 348] on button "​" at bounding box center [790, 359] width 23 height 23
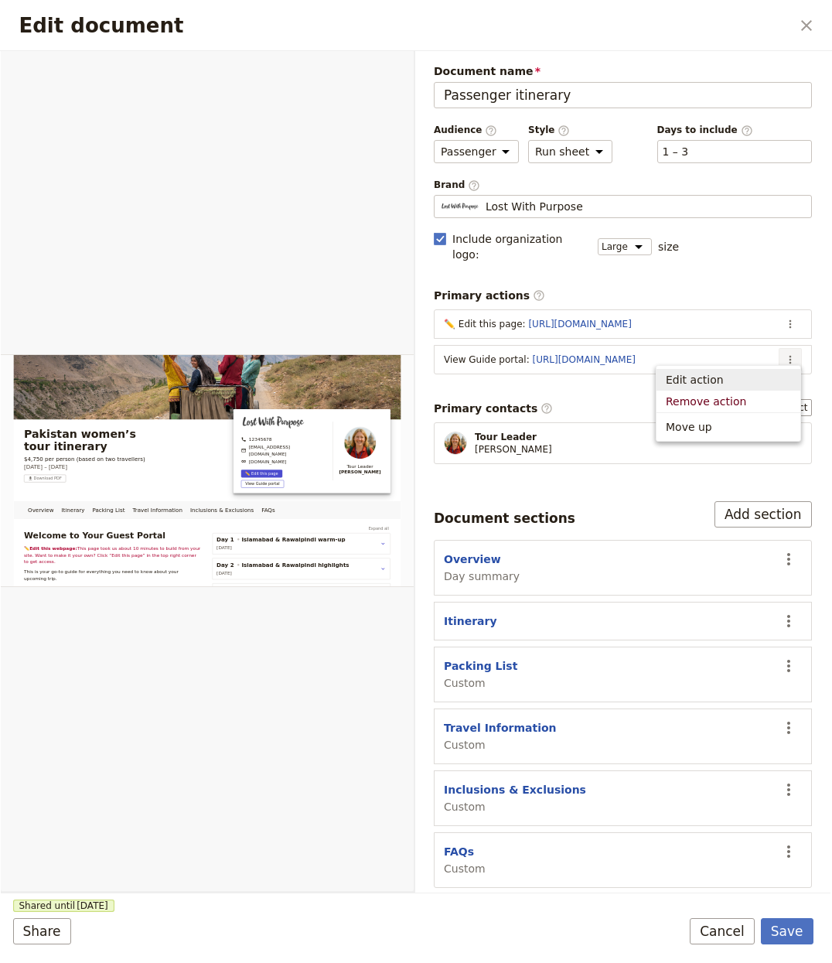
click at [741, 375] on span "Edit action" at bounding box center [728, 379] width 125 height 15
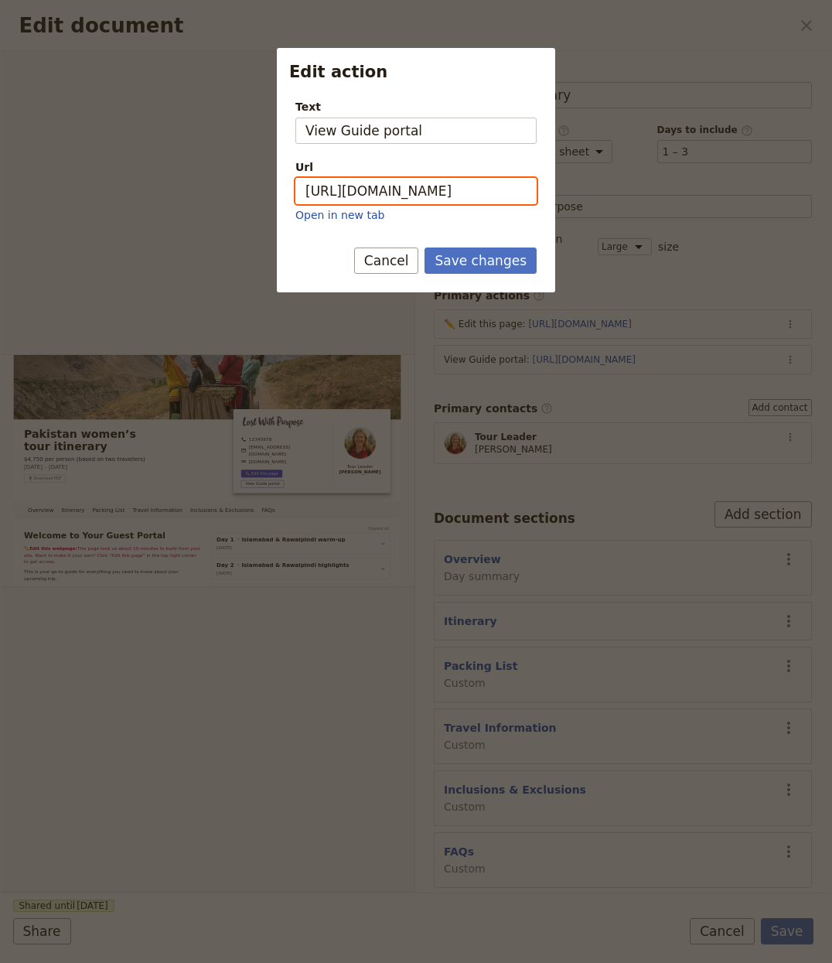
click at [425, 179] on input "https://trips.fieldbook.com/d/a6Y8Bto4ZHwyW68B59syt" at bounding box center [415, 191] width 241 height 26
paste input "MytXYkzLrRNHrkWh9q9s"
type input "https://trips.fieldbook.com/d/aMytXYkzLrRNHrkWh9q9s"
click at [470, 261] on button "Save changes" at bounding box center [481, 261] width 112 height 26
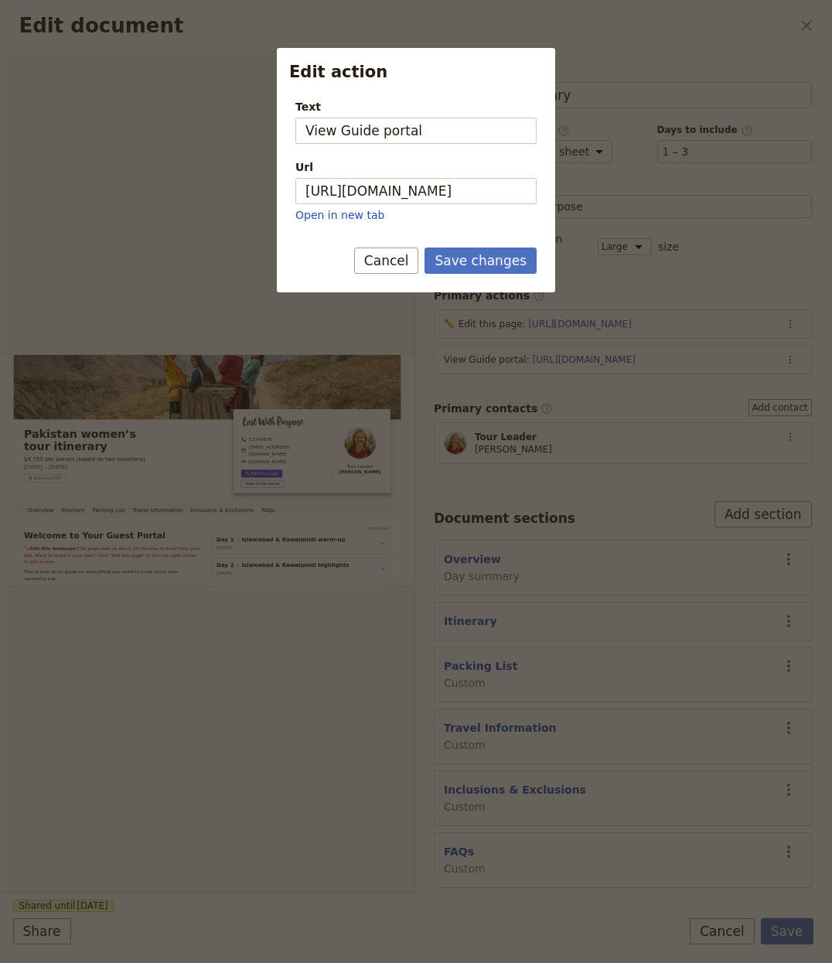
scroll to position [0, 0]
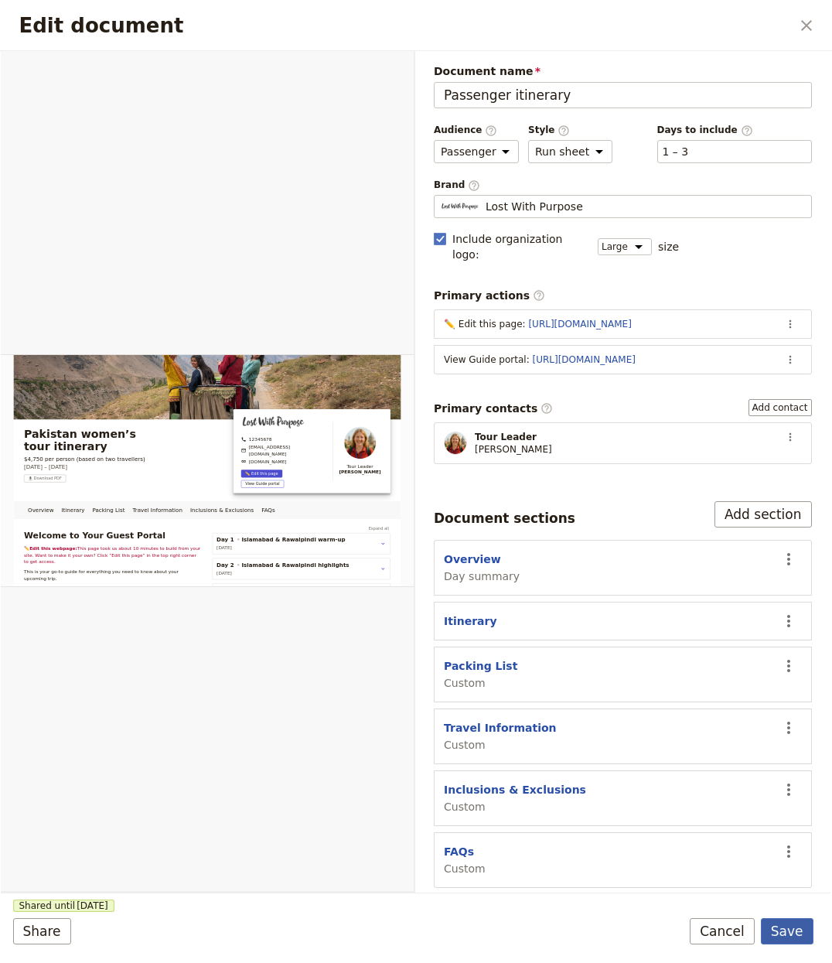
click at [800, 938] on button "Save" at bounding box center [787, 931] width 53 height 26
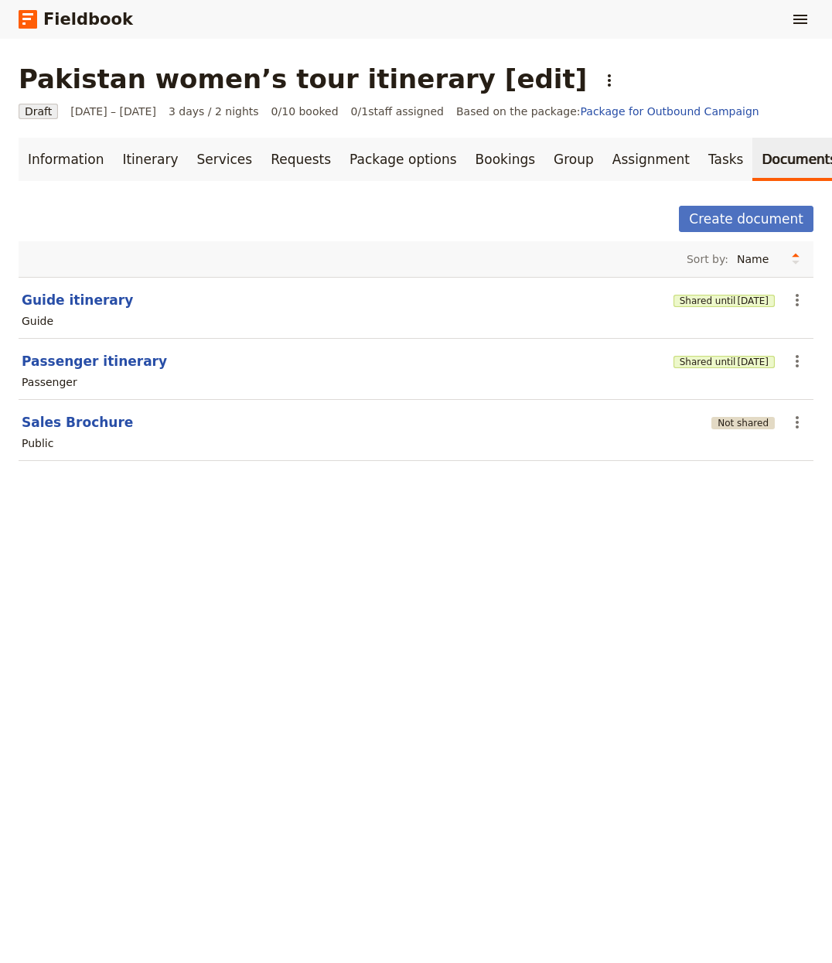
click at [712, 422] on button "Not shared" at bounding box center [743, 423] width 63 height 12
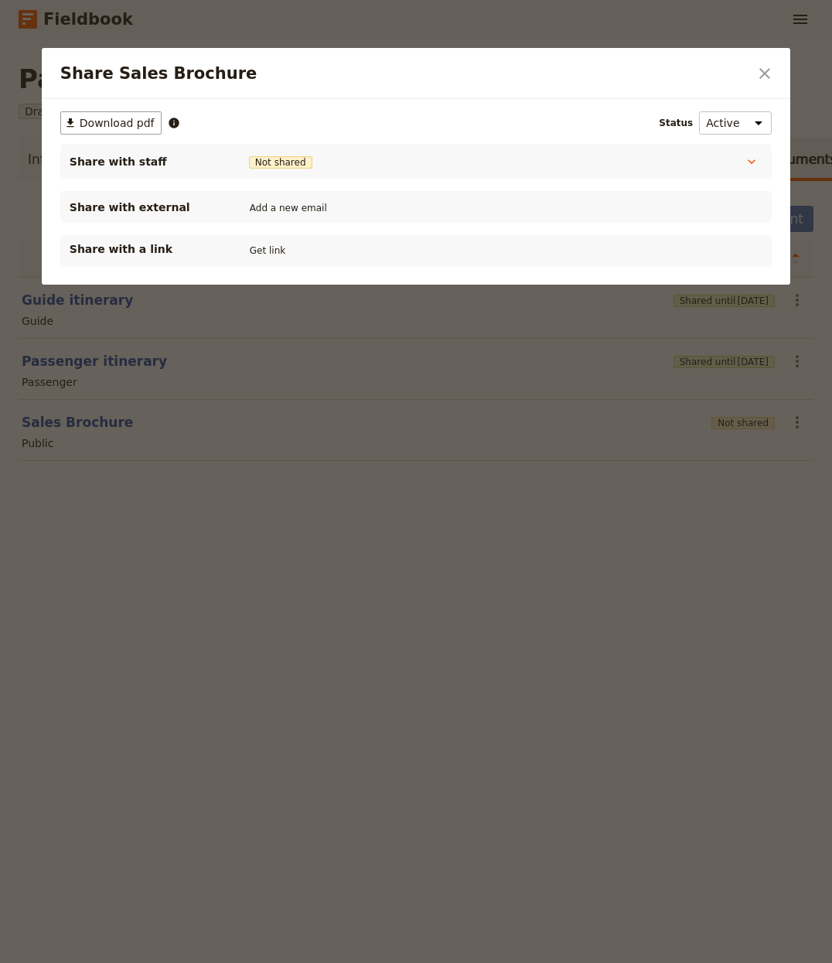
click at [268, 261] on div "Share with a link Get link" at bounding box center [416, 250] width 712 height 31
click at [266, 255] on button "Get link" at bounding box center [267, 250] width 43 height 17
click at [769, 70] on icon "Close dialog" at bounding box center [765, 73] width 11 height 11
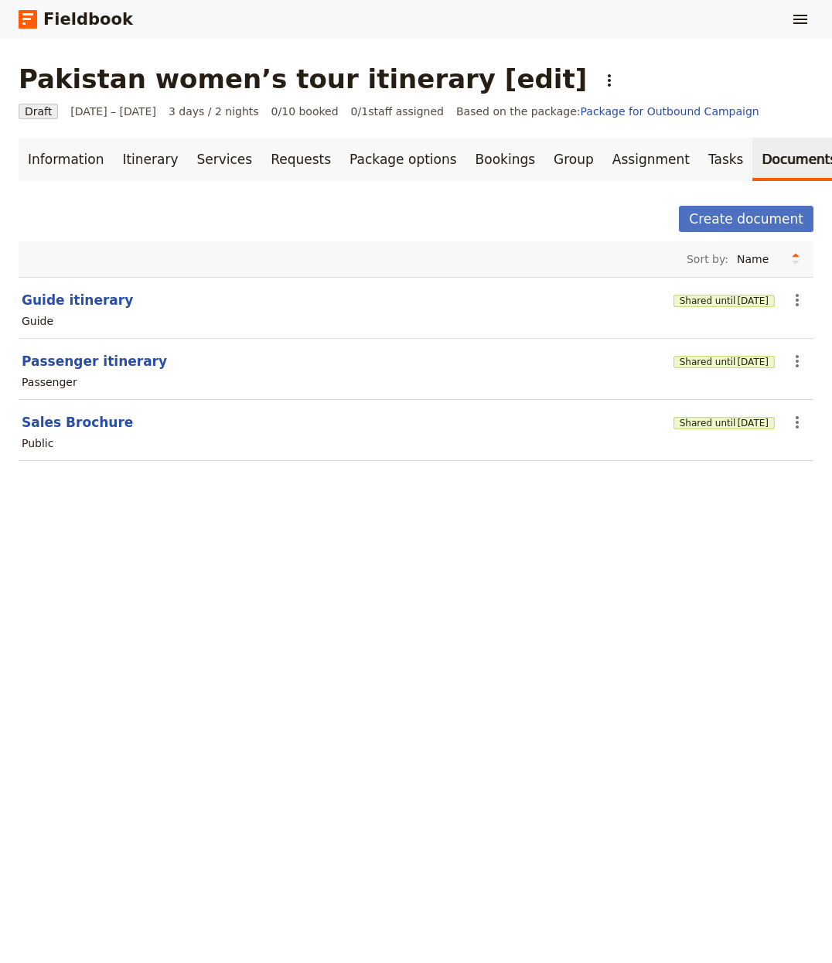
click at [412, 497] on main "Pakistan women’s tour itinerary [edit] ​ Draft 1 – 3 Oct 2025 3 days / 2 nights…" at bounding box center [416, 272] width 832 height 466
click at [600, 79] on icon "Actions" at bounding box center [609, 80] width 19 height 19
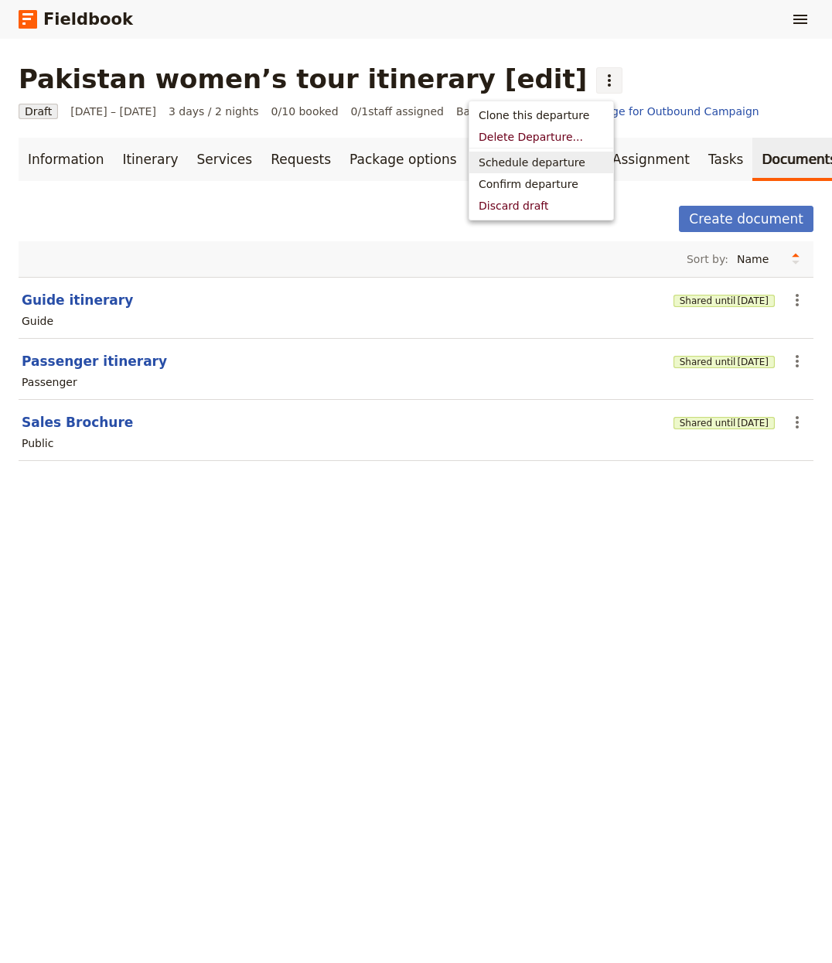
click at [525, 166] on span "Schedule departure" at bounding box center [532, 162] width 107 height 15
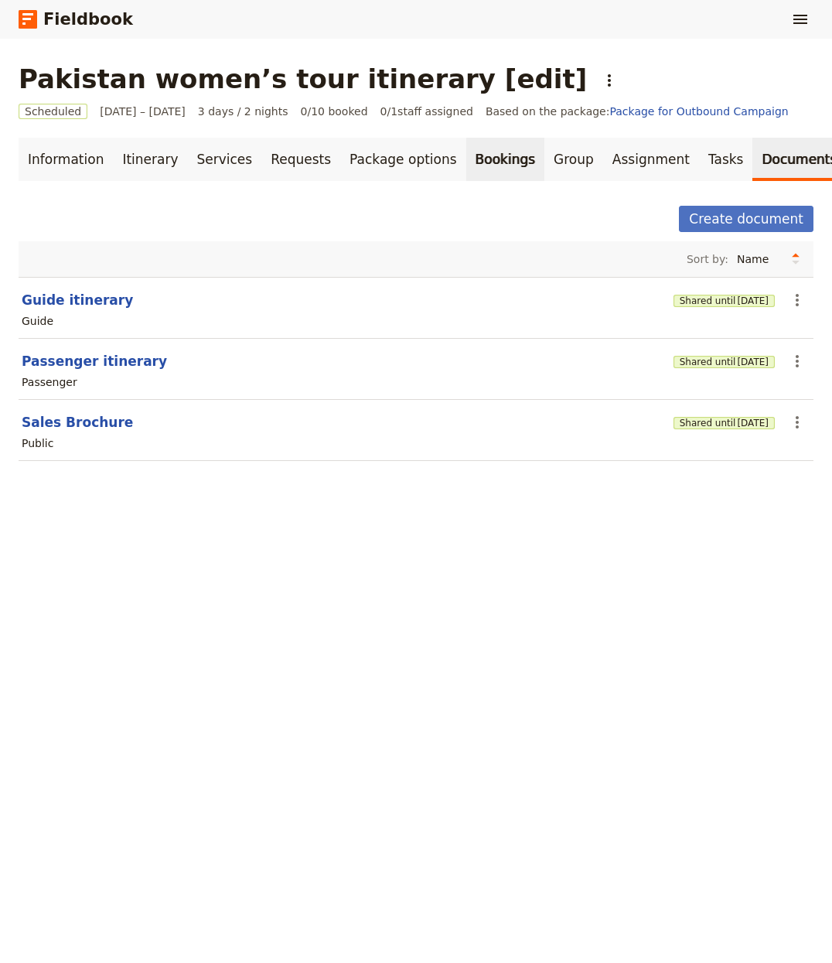
click at [486, 155] on link "Bookings" at bounding box center [505, 159] width 78 height 43
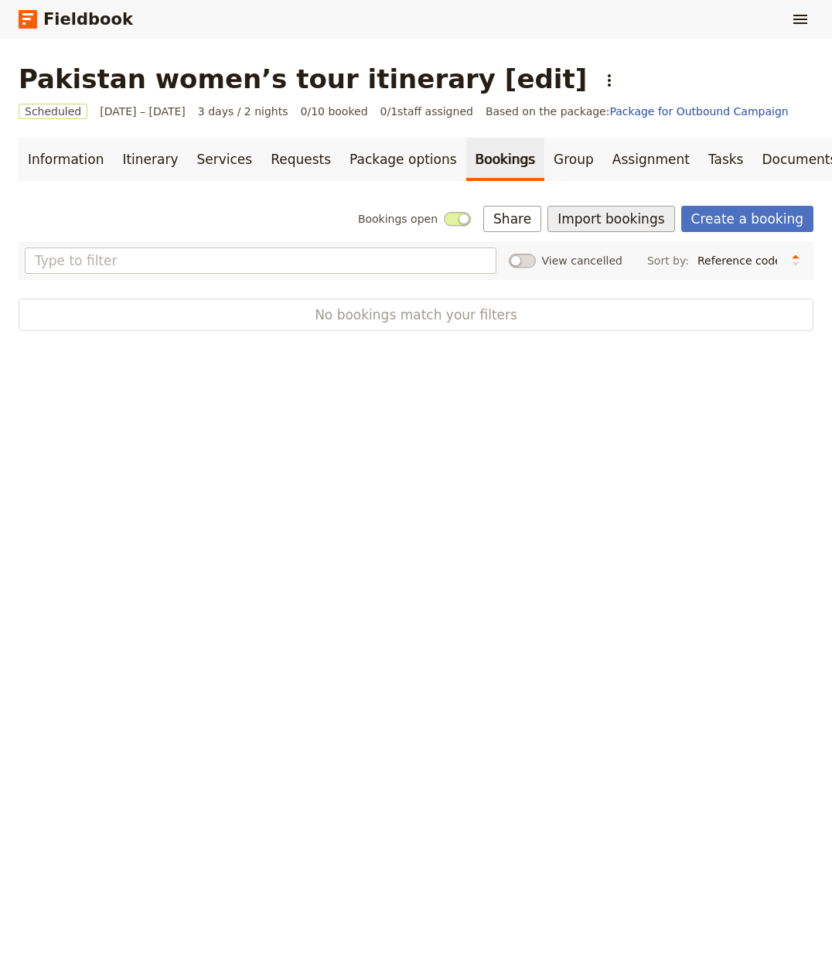
click at [623, 208] on button "Import bookings" at bounding box center [611, 219] width 127 height 26
click at [621, 247] on span "Import Bookings" at bounding box center [604, 253] width 89 height 15
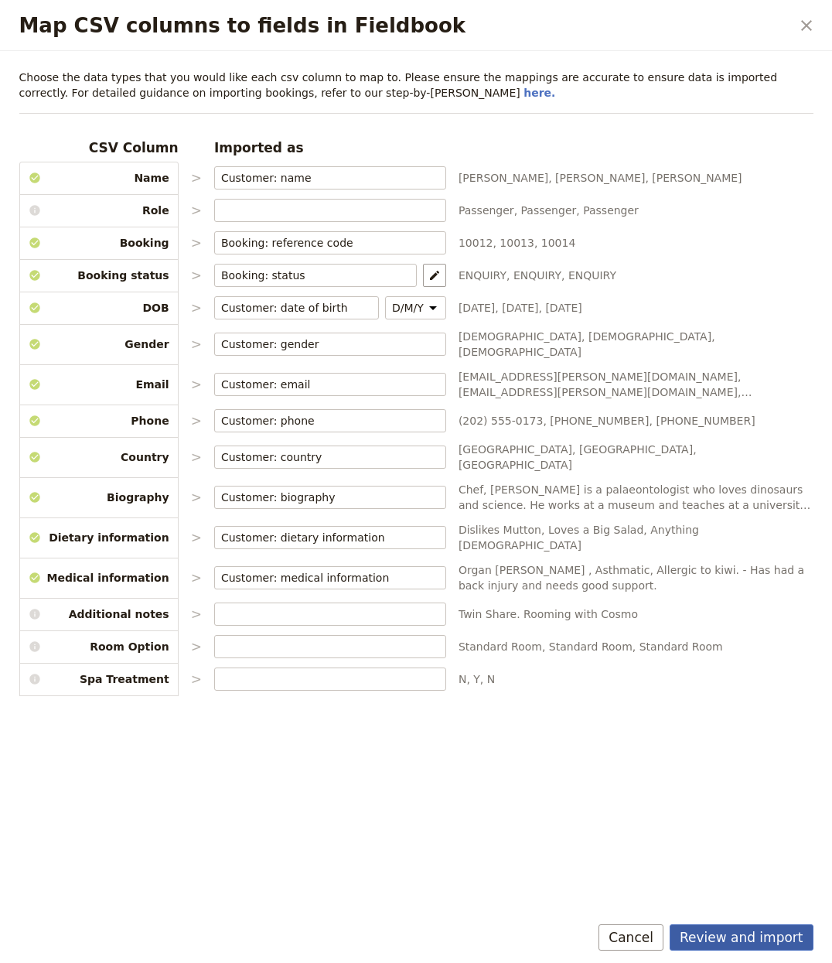
click at [724, 934] on button "Review and import" at bounding box center [742, 937] width 144 height 26
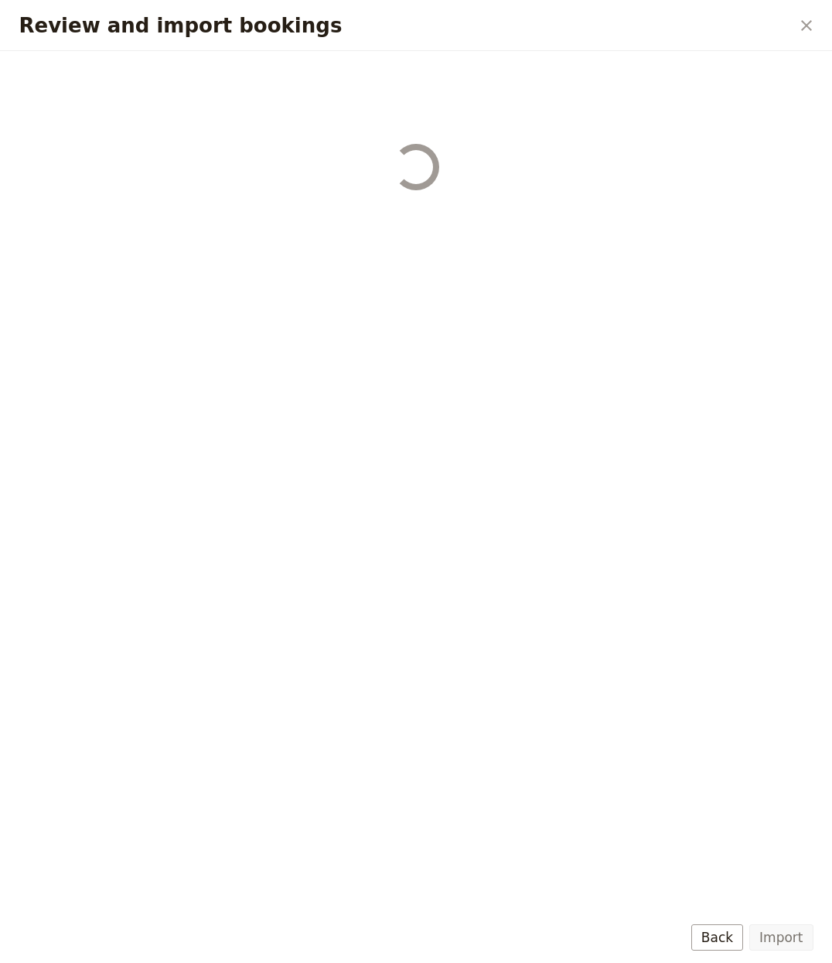
select select "655d56b39948720cb8e55355"
select select "655d57ca9948720cb8e553ec"
select select "655d57fa9948720cb8e553f3"
select select "655d58079948720cb8e553fa"
select select "655d584c9948720cb8e55401"
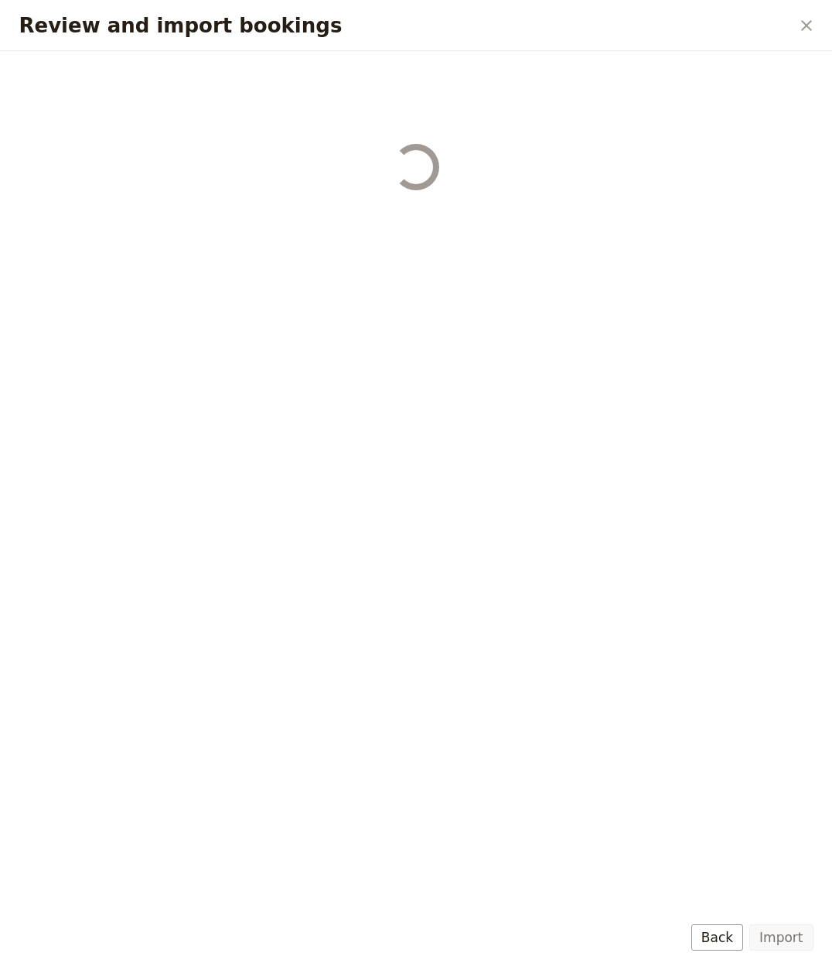
select select "655d58679948720cb8e5540d"
select select "650e6b6659641ed5ee156647"
select select "650e6b4b59641ed5ee156605"
select select "650e2104408bbede5b0c60fd"
select select "650e1d73408bbede5b0c60a6"
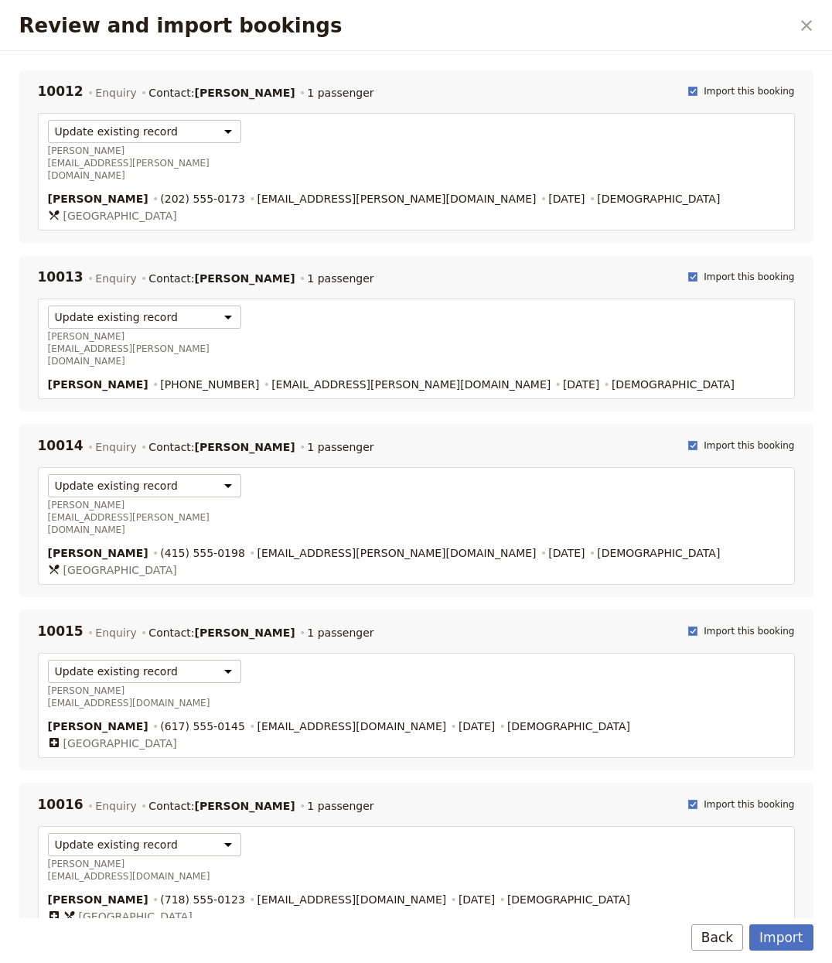
click at [765, 931] on button "Import" at bounding box center [781, 937] width 63 height 26
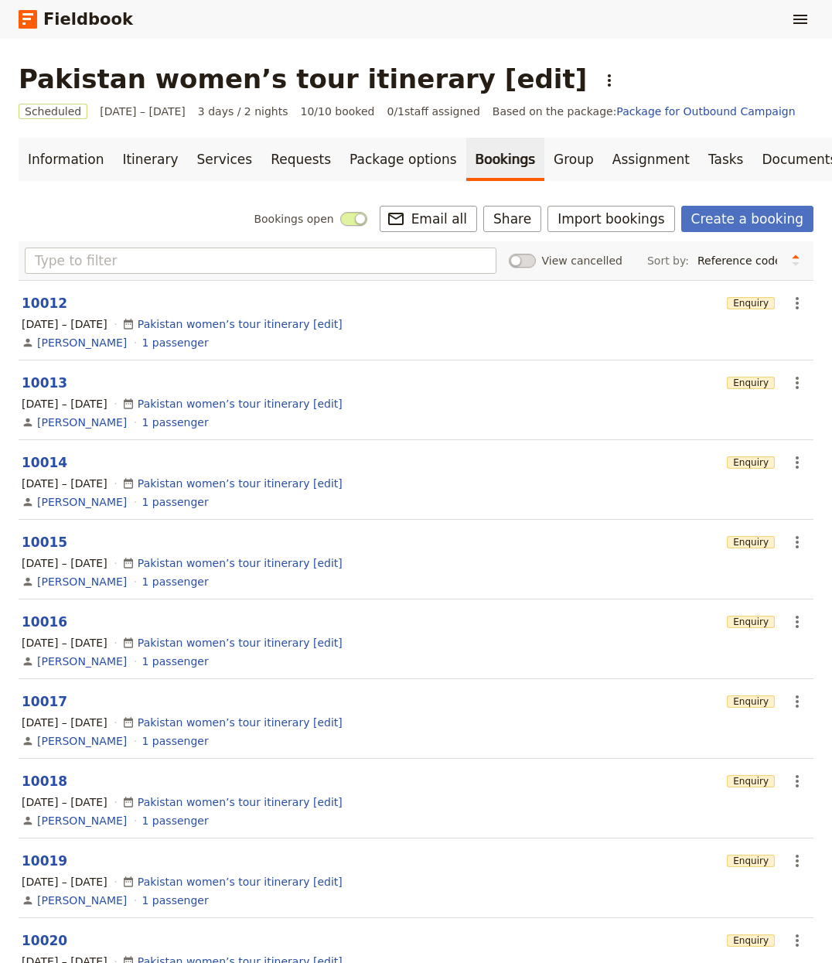
click at [777, 5] on div "Fieldbook ​" at bounding box center [416, 19] width 832 height 39
click at [796, 19] on icon "Show menu" at bounding box center [801, 19] width 14 height 9
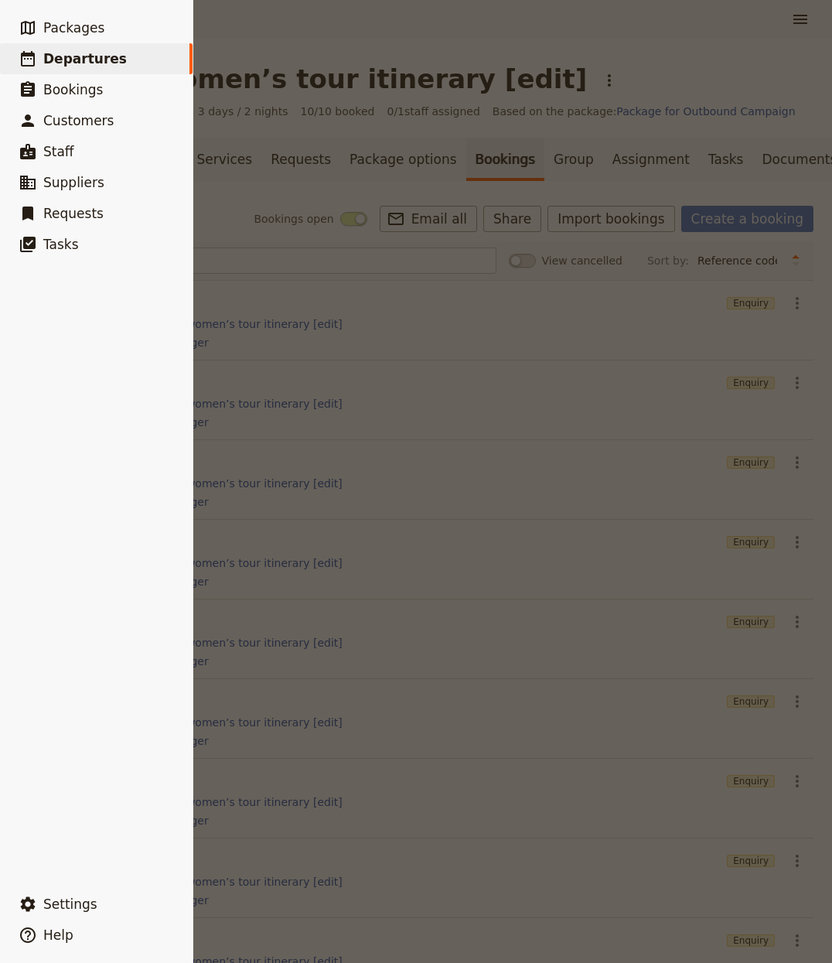
click at [97, 47] on link "​ Departures" at bounding box center [96, 58] width 193 height 31
select select "CREATED_AT"
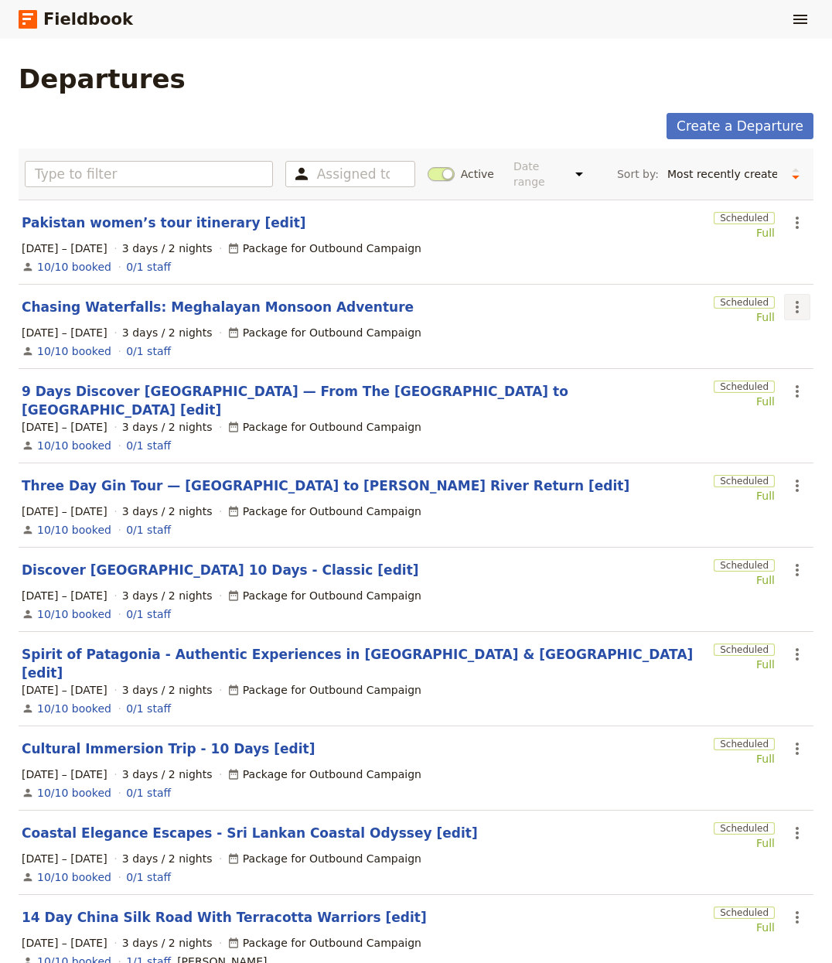
click at [788, 298] on icon "Actions" at bounding box center [797, 307] width 19 height 19
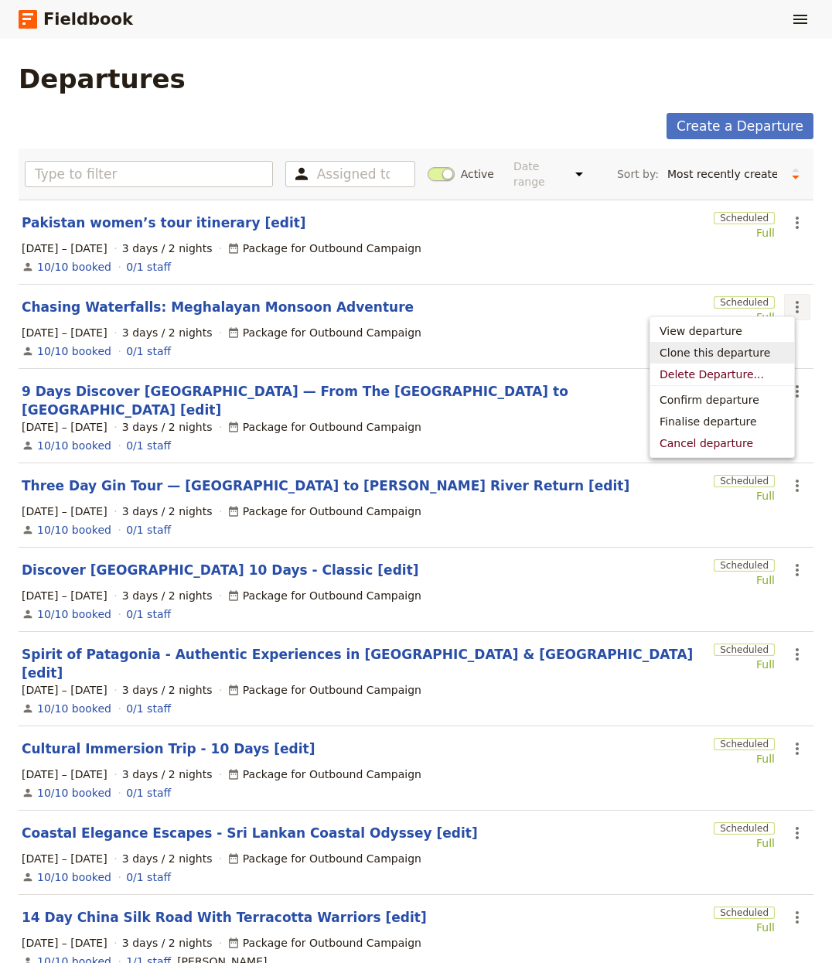
click at [777, 350] on span "Clone this departure" at bounding box center [722, 352] width 125 height 15
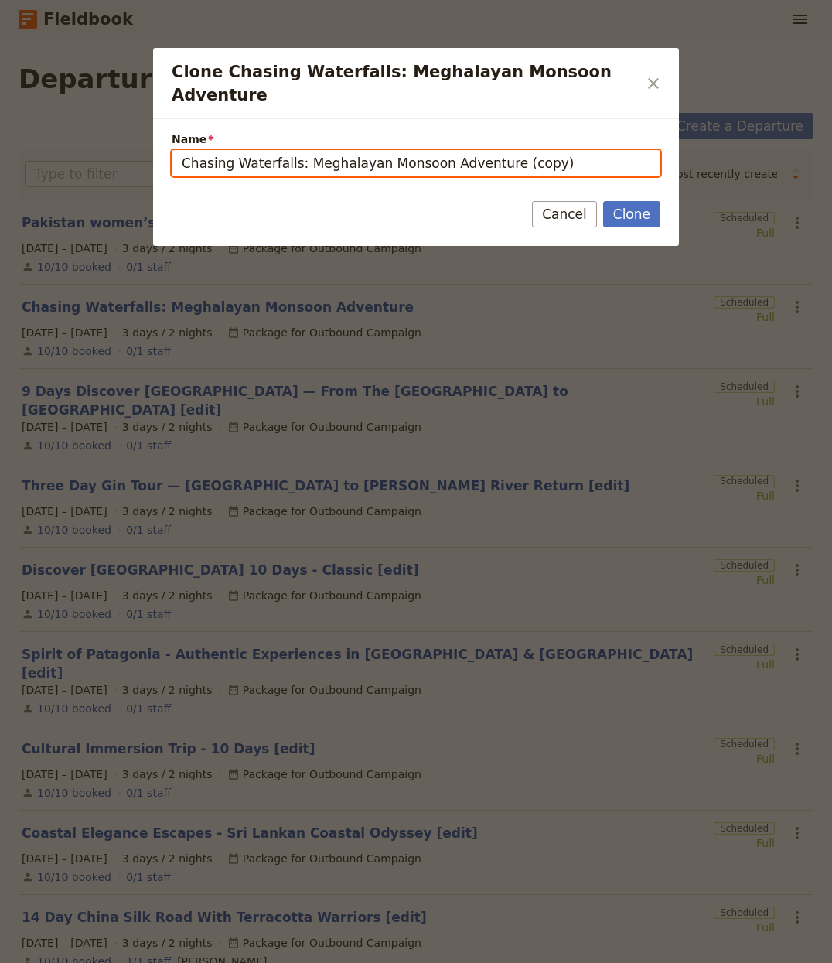
drag, startPoint x: 492, startPoint y: 148, endPoint x: 625, endPoint y: 139, distance: 133.3
click at [625, 150] on input "Chasing Waterfalls: Meghalayan Monsoon Adventure (copy)" at bounding box center [416, 163] width 489 height 26
type input "Chasing Waterfalls: Meghalayan Monsoon Adventure"
click at [603, 201] on button "Clone" at bounding box center [631, 214] width 57 height 26
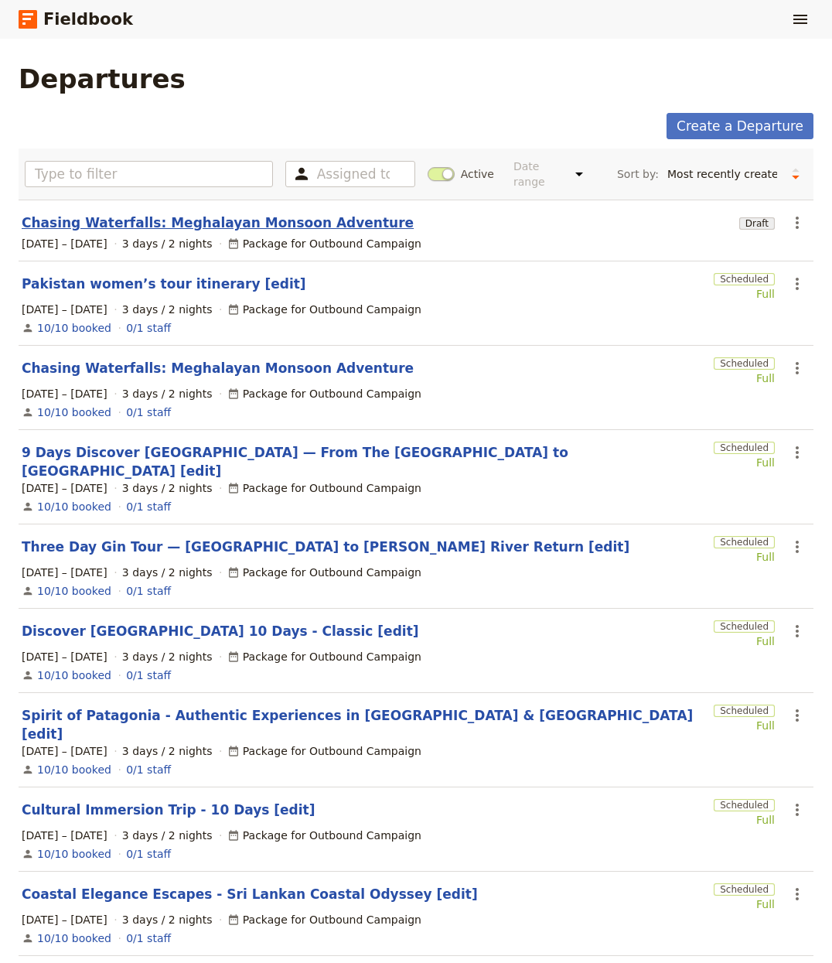
click at [274, 213] on link "Chasing Waterfalls: Meghalayan Monsoon Adventure" at bounding box center [218, 222] width 392 height 19
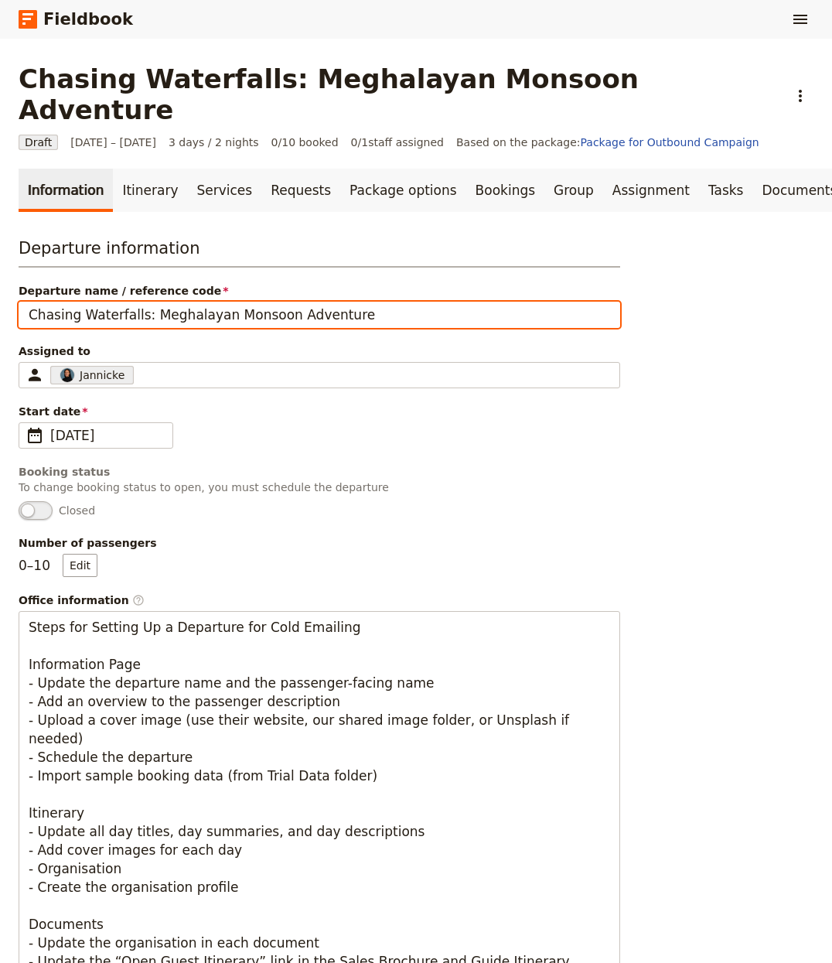
click at [201, 302] on input "Chasing Waterfalls: Meghalayan Monsoon Adventure" at bounding box center [320, 315] width 602 height 26
paste input "Lemosho Rout"
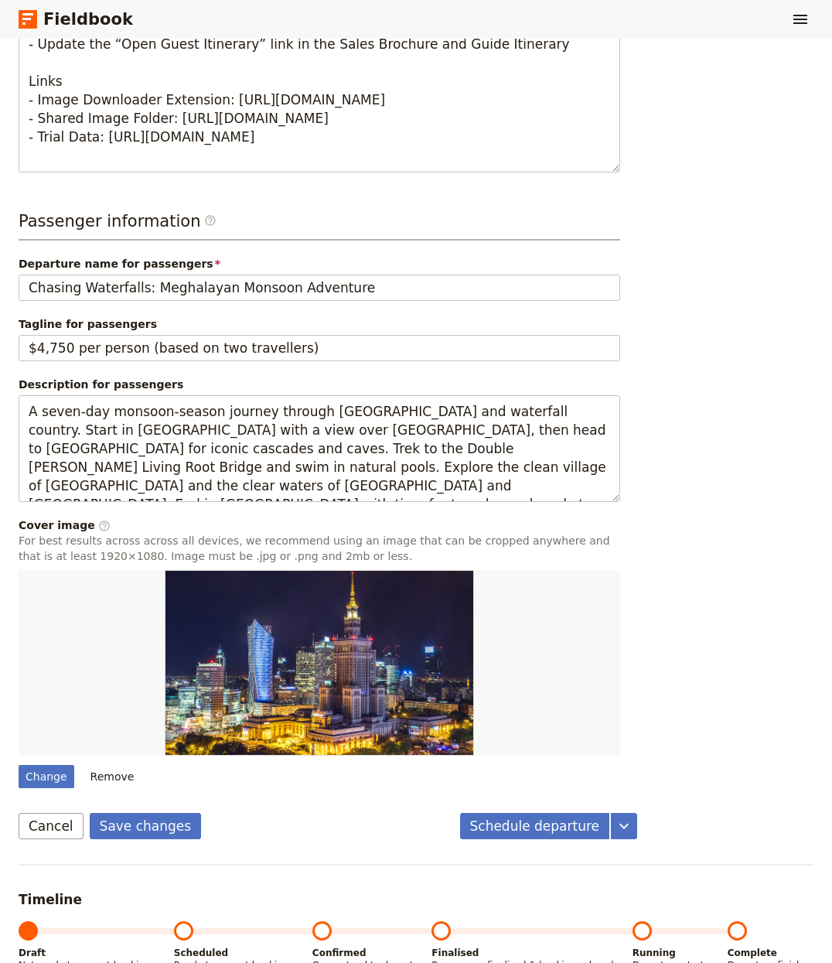
scroll to position [925, 0]
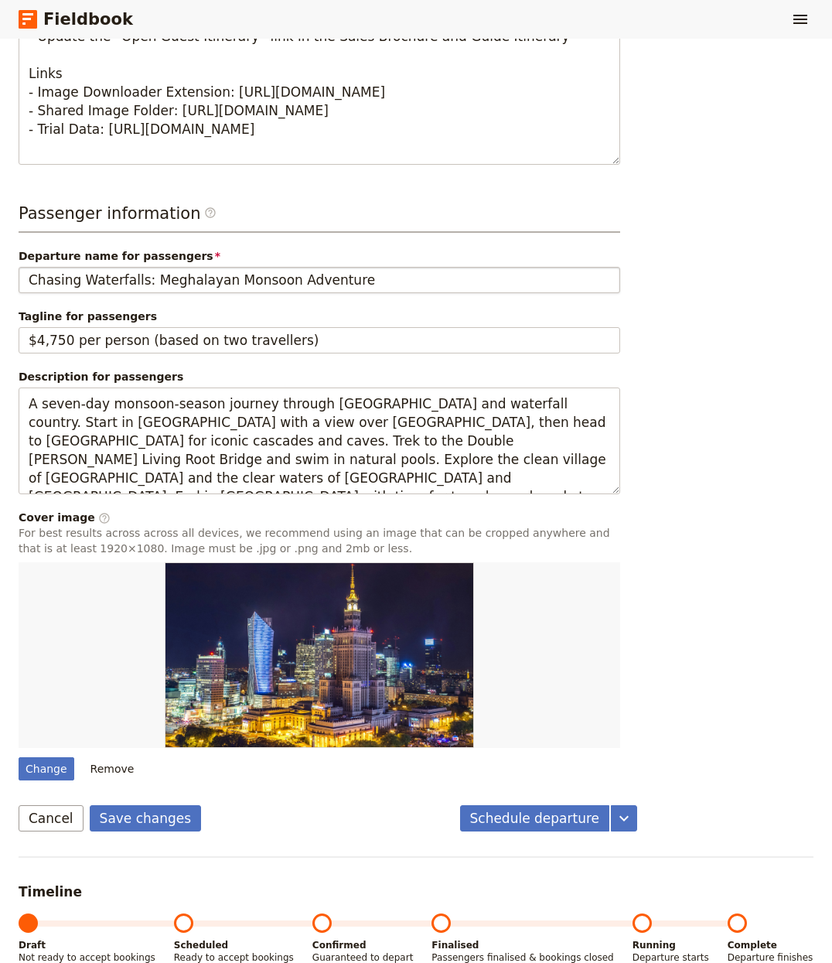
type input "Lemosho Route"
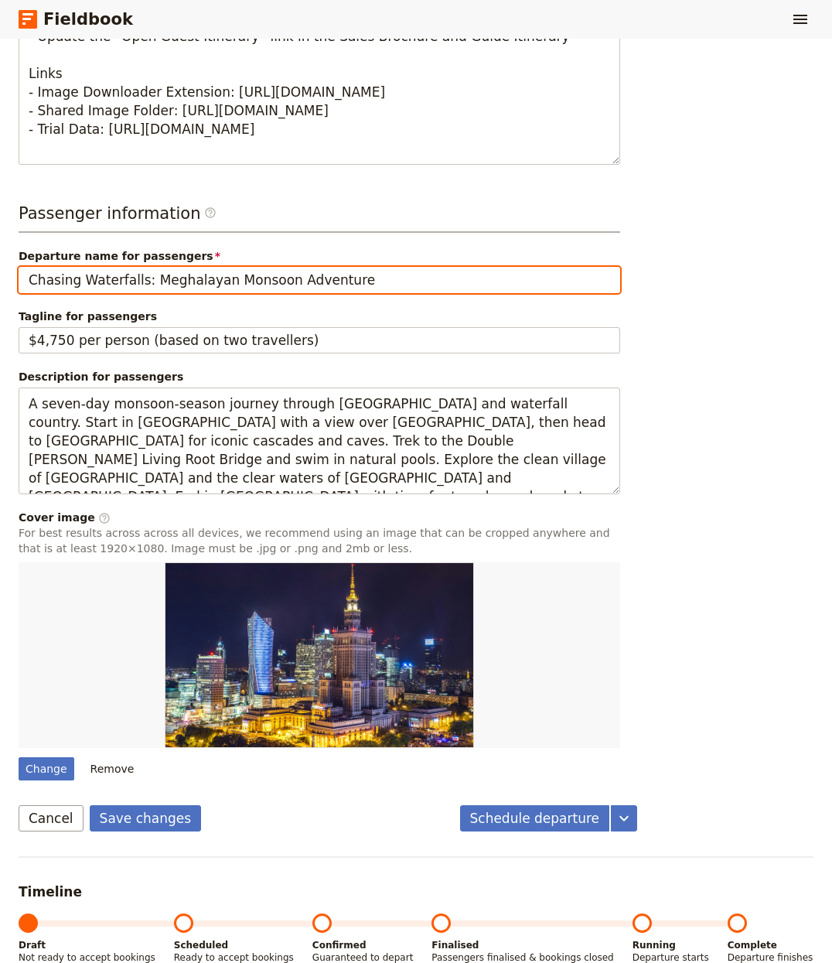
click at [372, 267] on input "Chasing Waterfalls: Meghalayan Monsoon Adventure" at bounding box center [320, 280] width 602 height 26
paste input "Lemosho Rout"
type input "Lemosho Route"
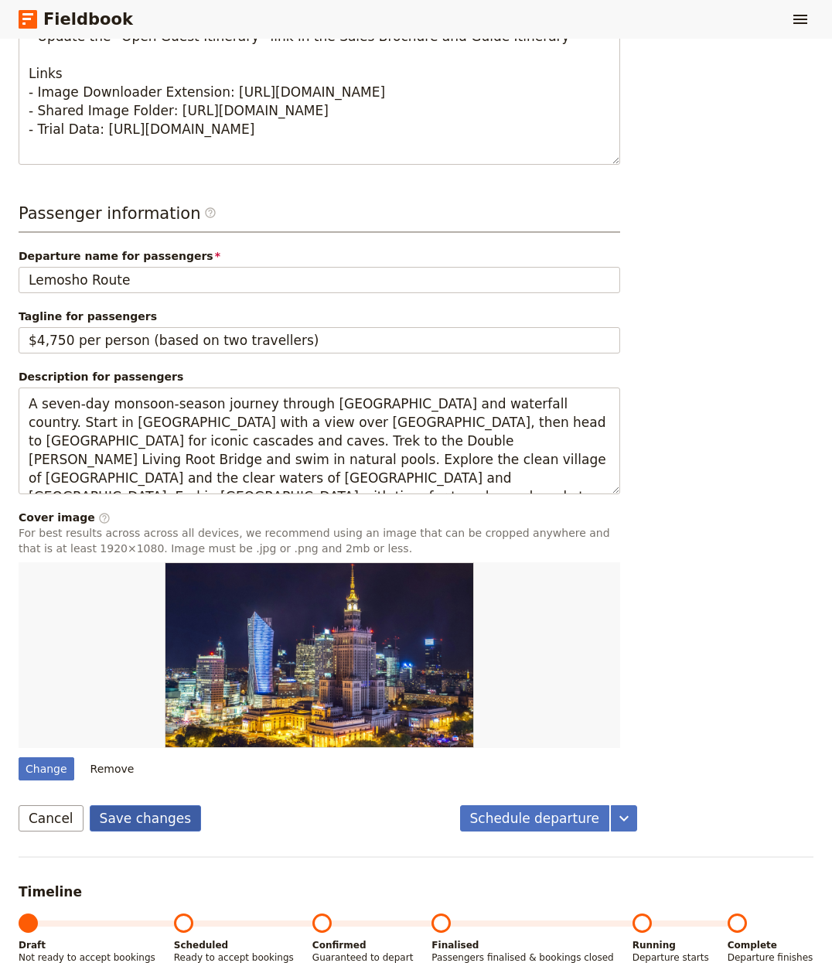
click at [156, 805] on button "Save changes" at bounding box center [146, 818] width 112 height 26
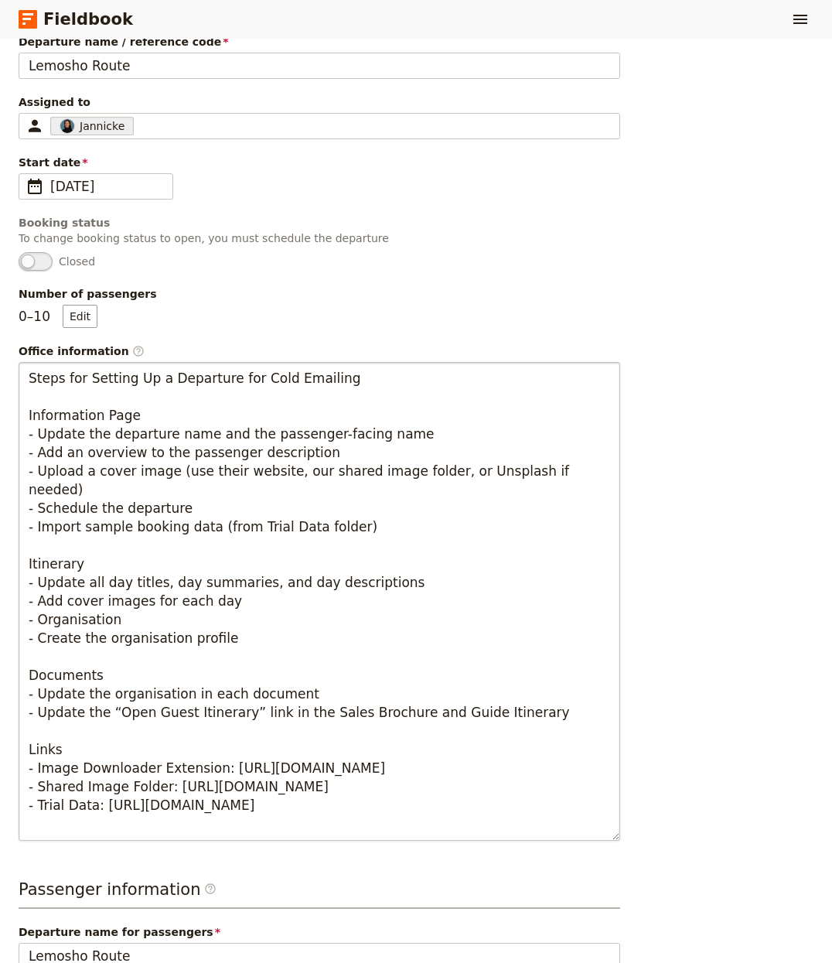
scroll to position [0, 0]
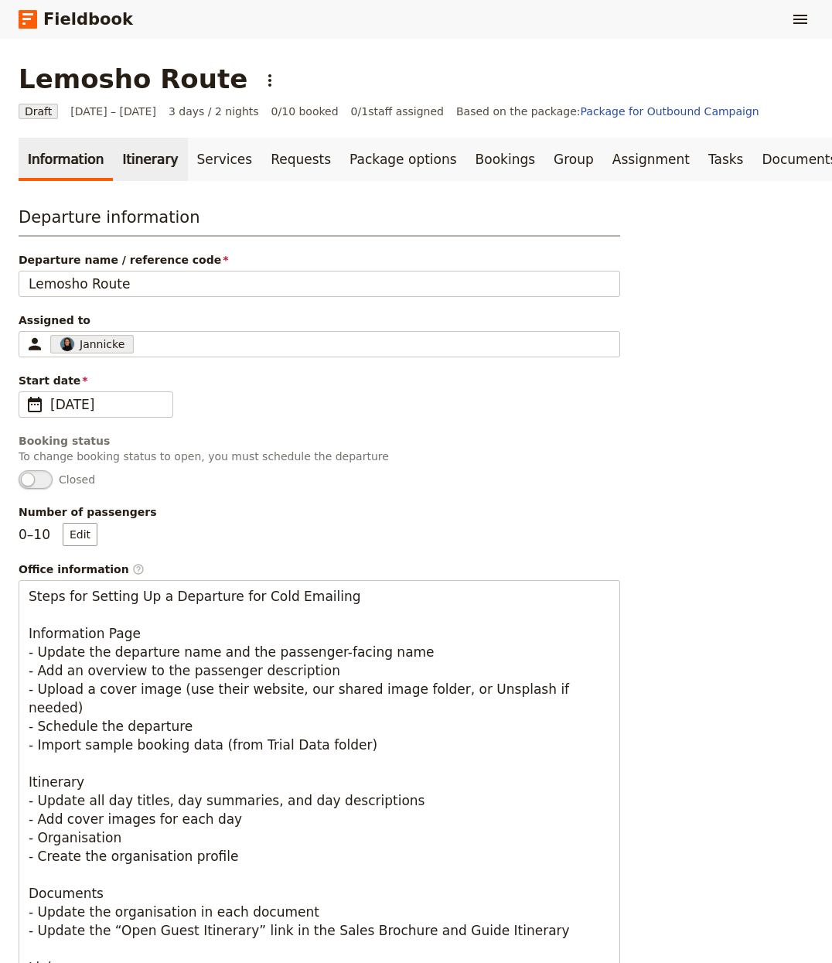
drag, startPoint x: 172, startPoint y: 171, endPoint x: 162, endPoint y: 168, distance: 10.5
click at [188, 171] on link "Services" at bounding box center [225, 159] width 74 height 43
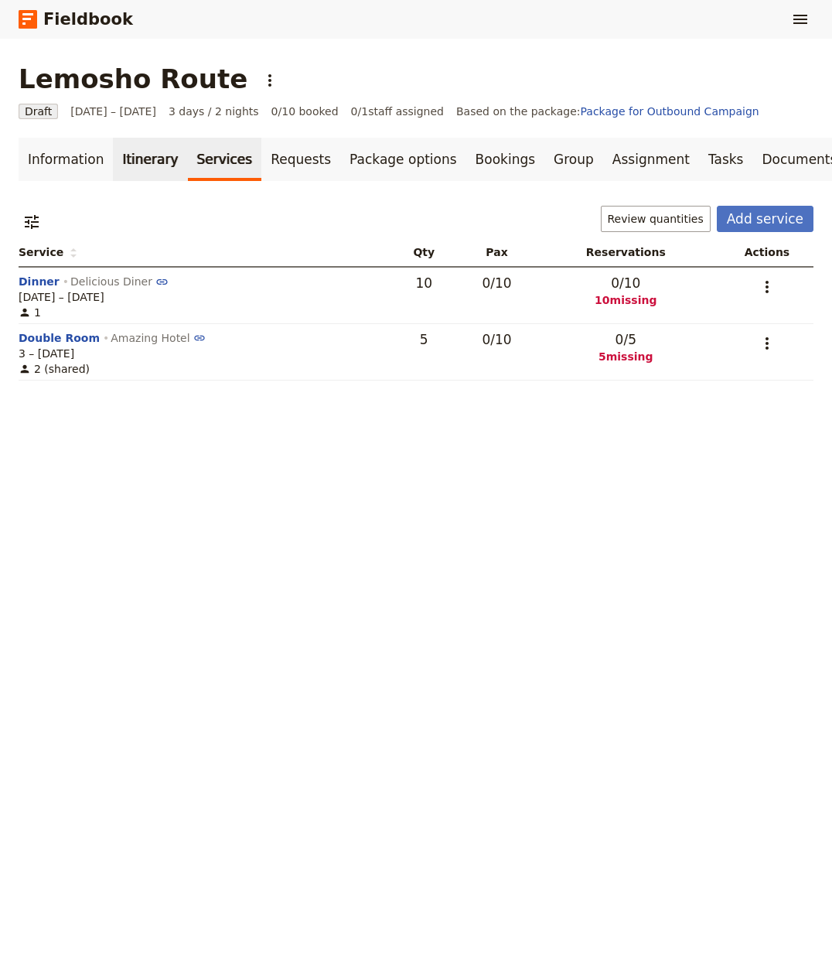
click at [160, 168] on link "Itinerary" at bounding box center [150, 159] width 74 height 43
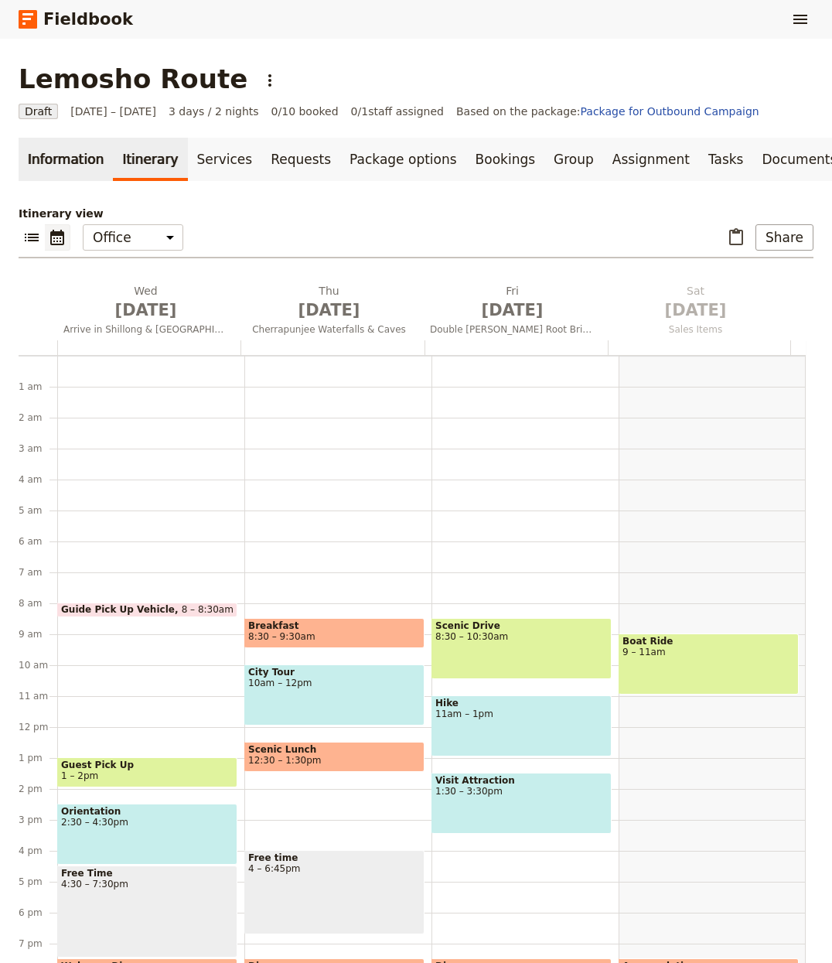
scroll to position [121, 0]
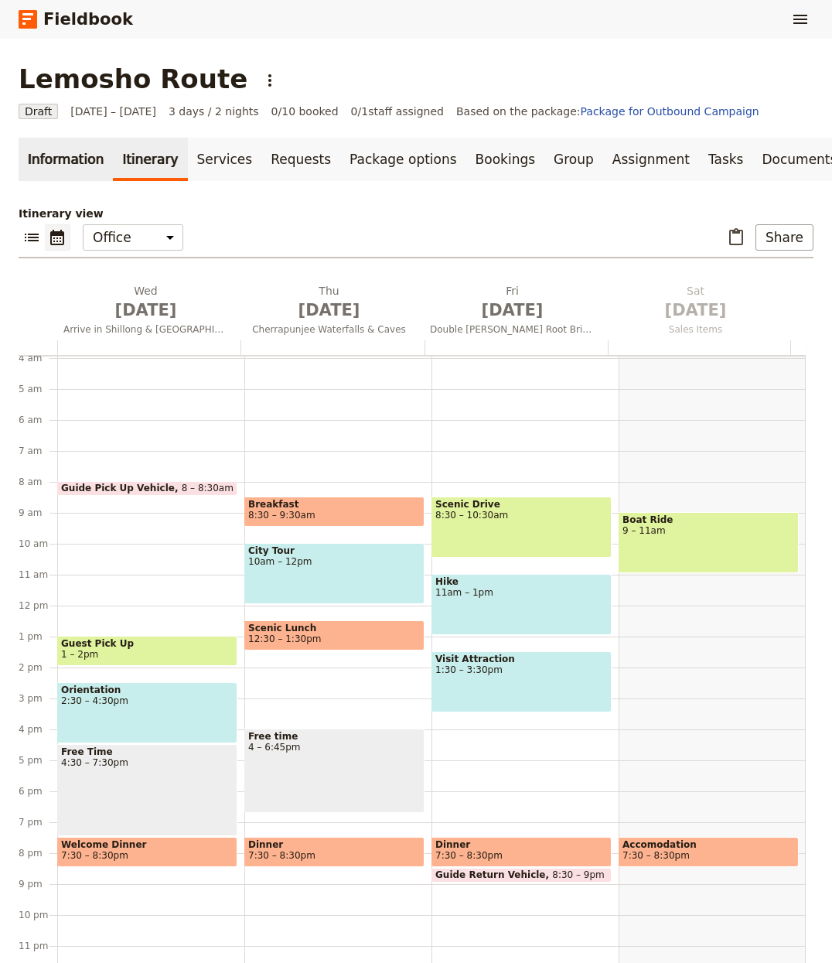
click at [66, 166] on link "Information" at bounding box center [66, 159] width 94 height 43
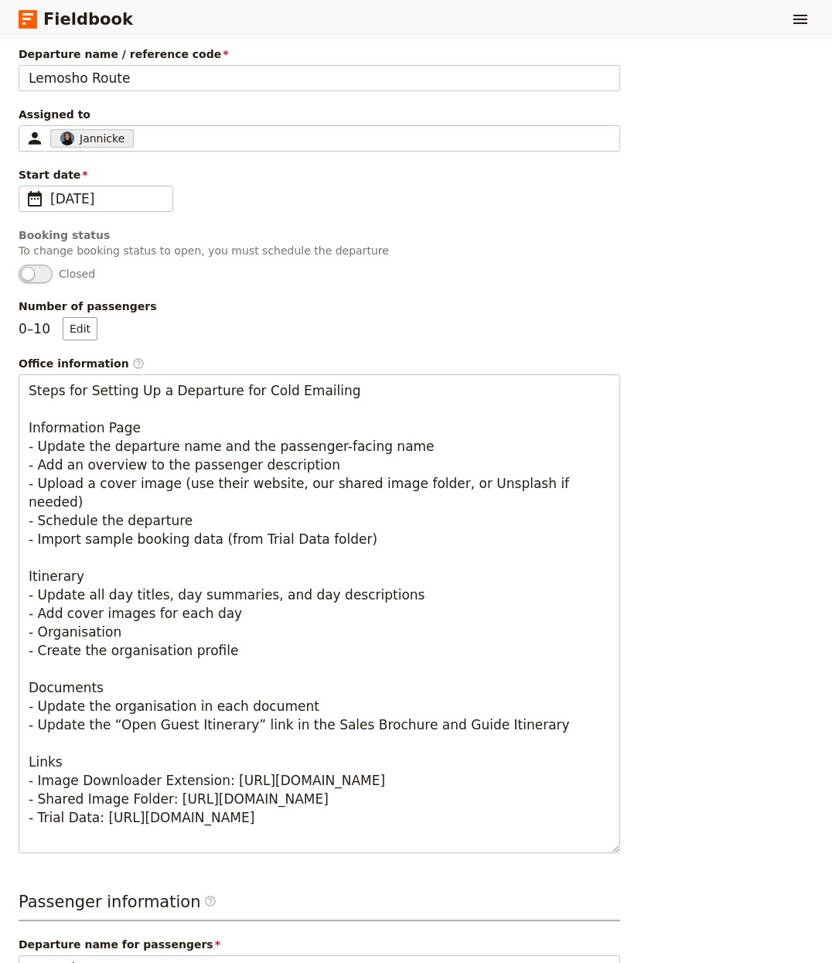
scroll to position [502, 0]
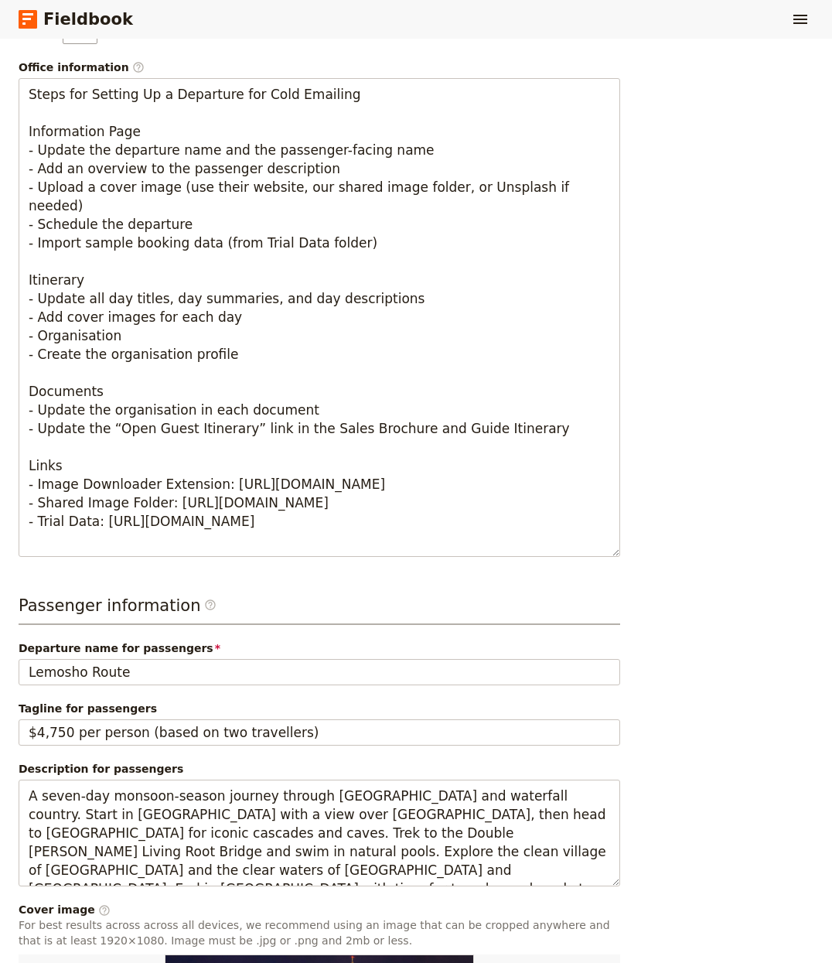
click at [332, 623] on h3 "Passenger information ​" at bounding box center [320, 609] width 602 height 31
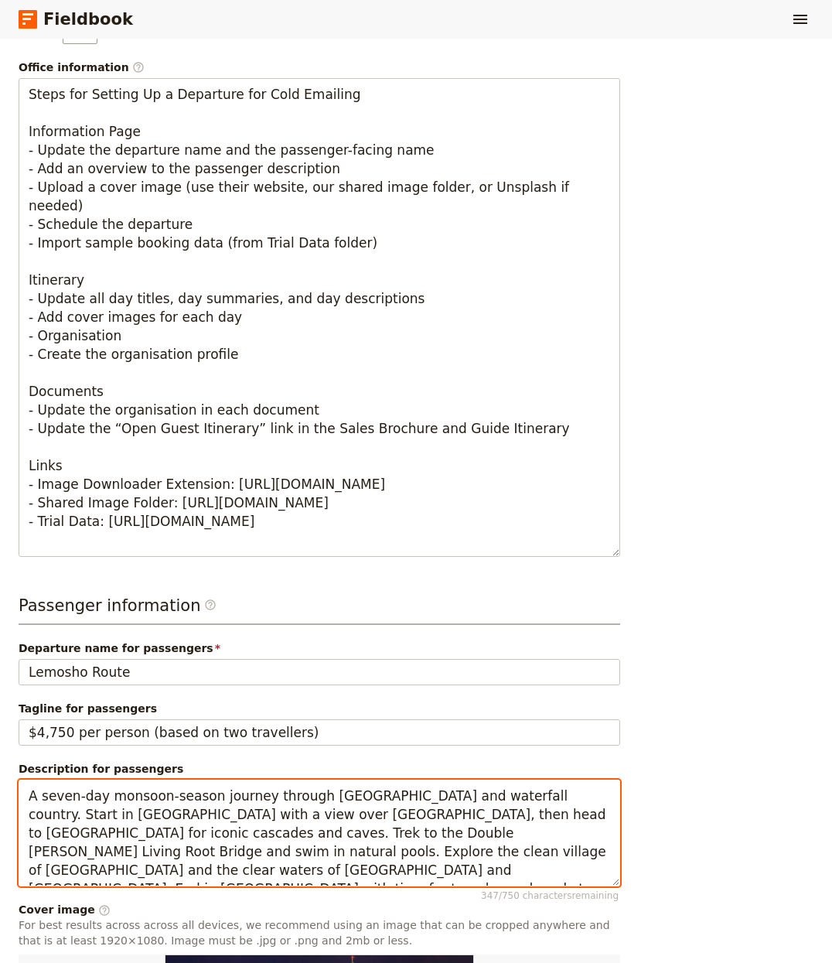
click at [245, 791] on textarea "A seven-day monsoon-season journey through Meghalaya’s green hills and waterfal…" at bounding box center [320, 834] width 602 height 108
paste textarea "This west-approach to Kilimanjaro crosses the Shira Plateau before joining the …"
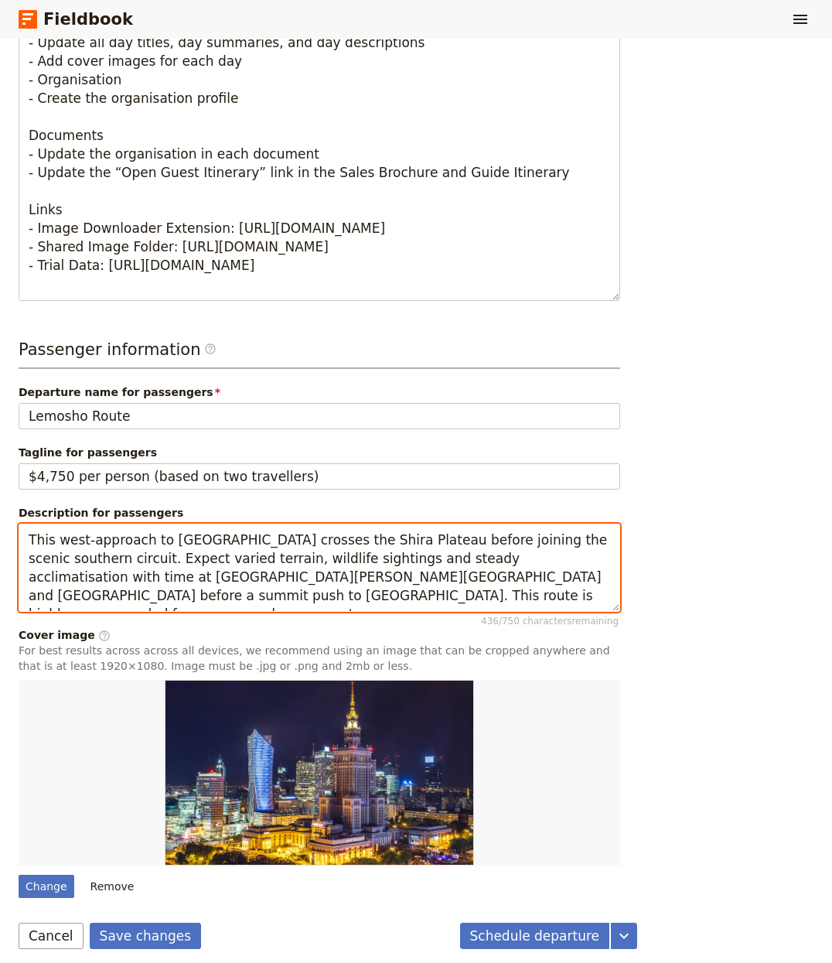
scroll to position [917, 0]
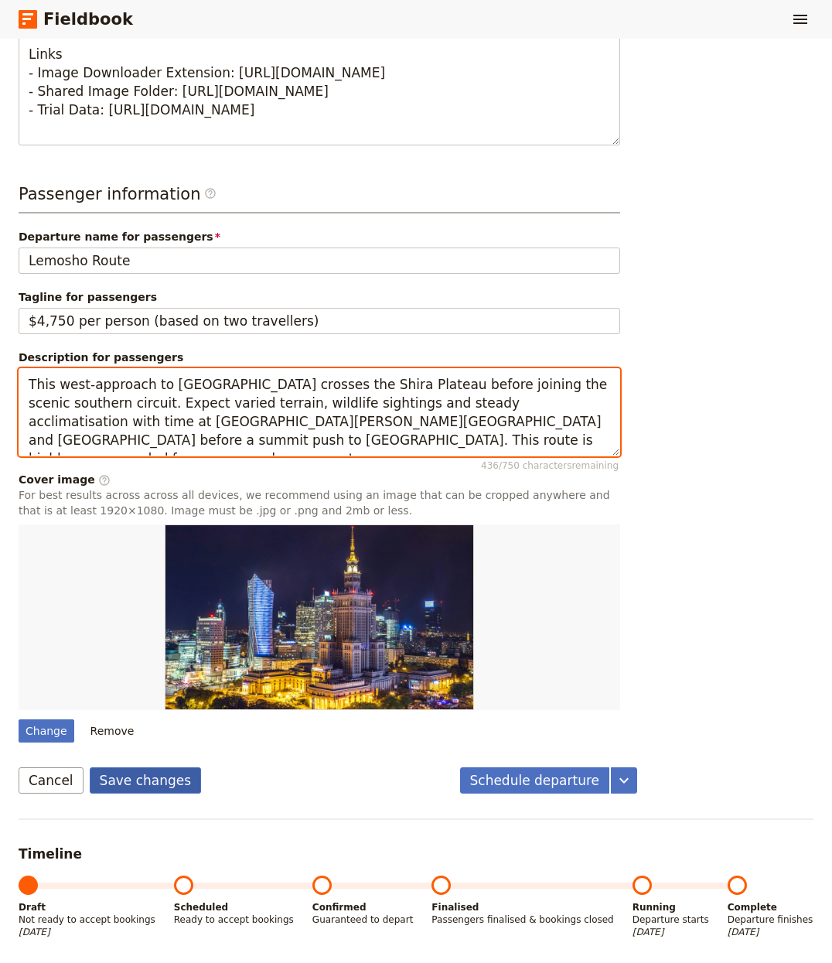
type textarea "This west-approach to [GEOGRAPHIC_DATA] crosses the Shira Plateau before joinin…"
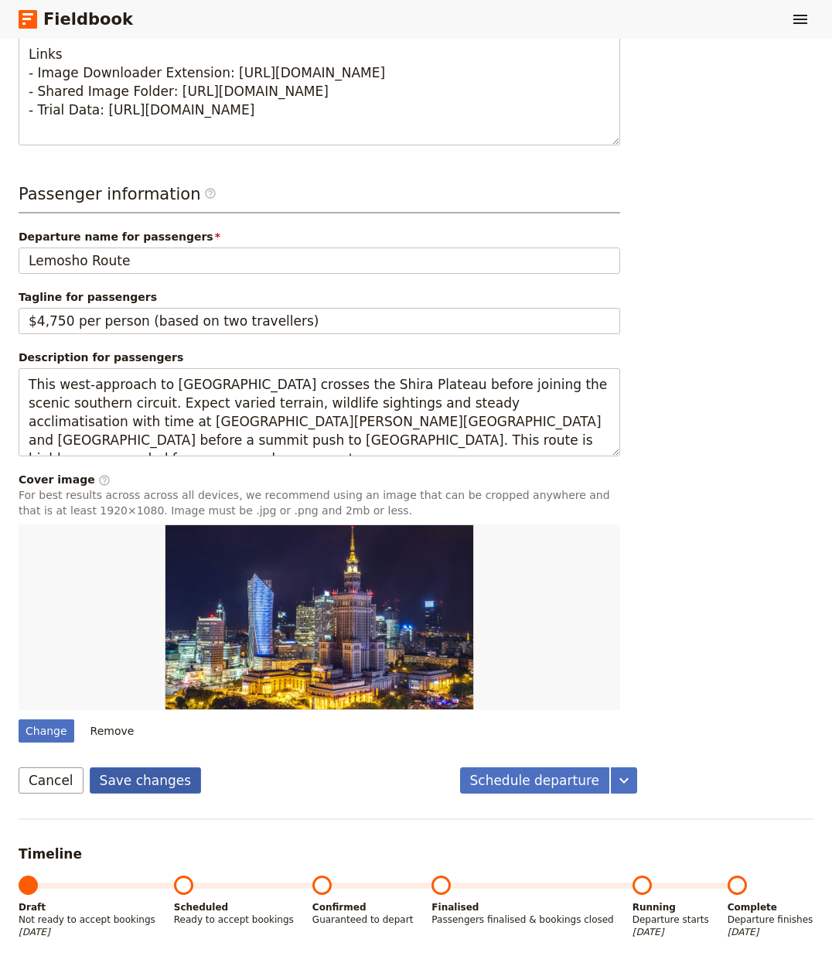
click at [156, 776] on button "Save changes" at bounding box center [146, 780] width 112 height 26
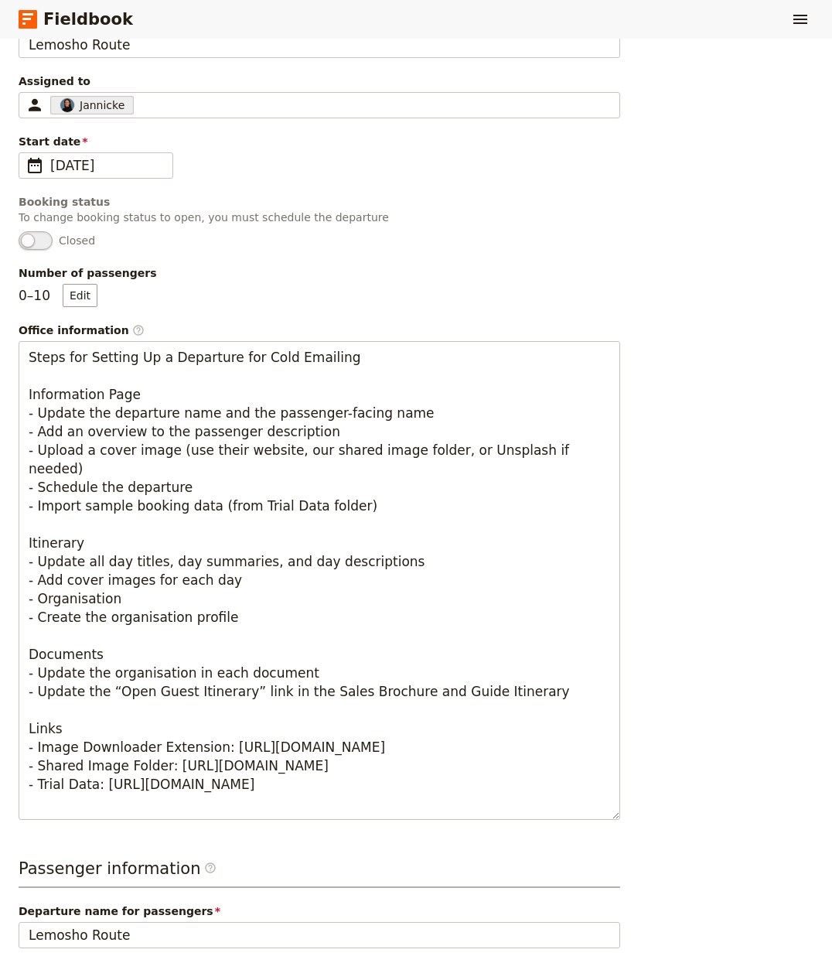
scroll to position [0, 0]
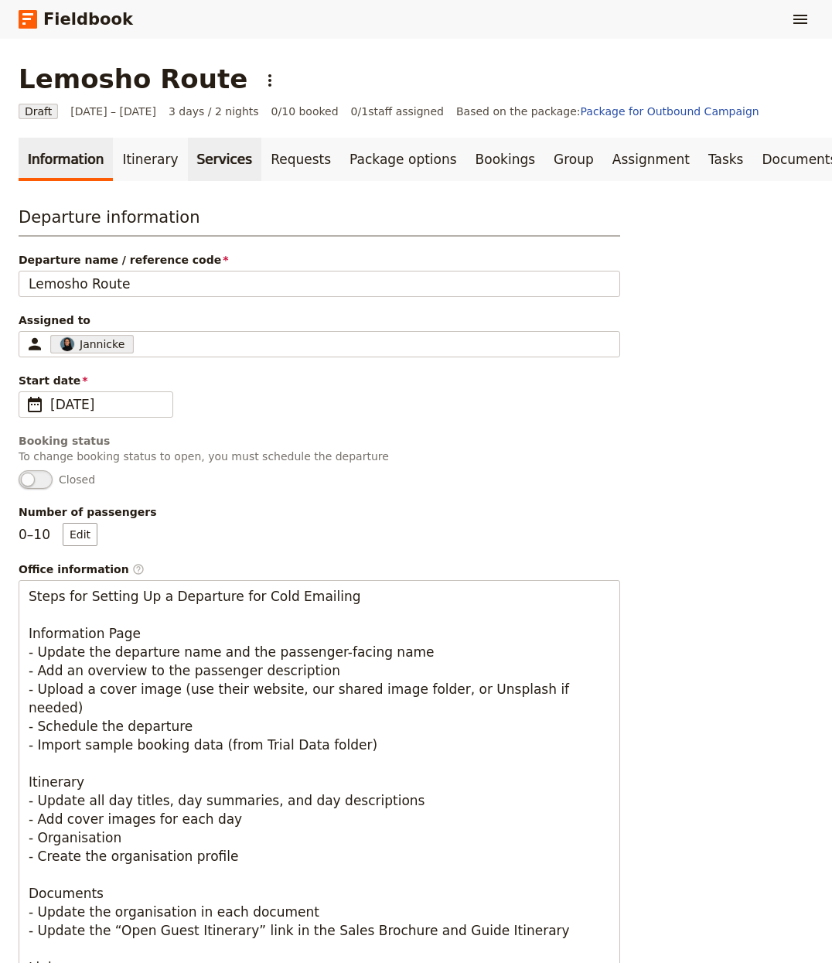
click at [188, 161] on link "Services" at bounding box center [225, 159] width 74 height 43
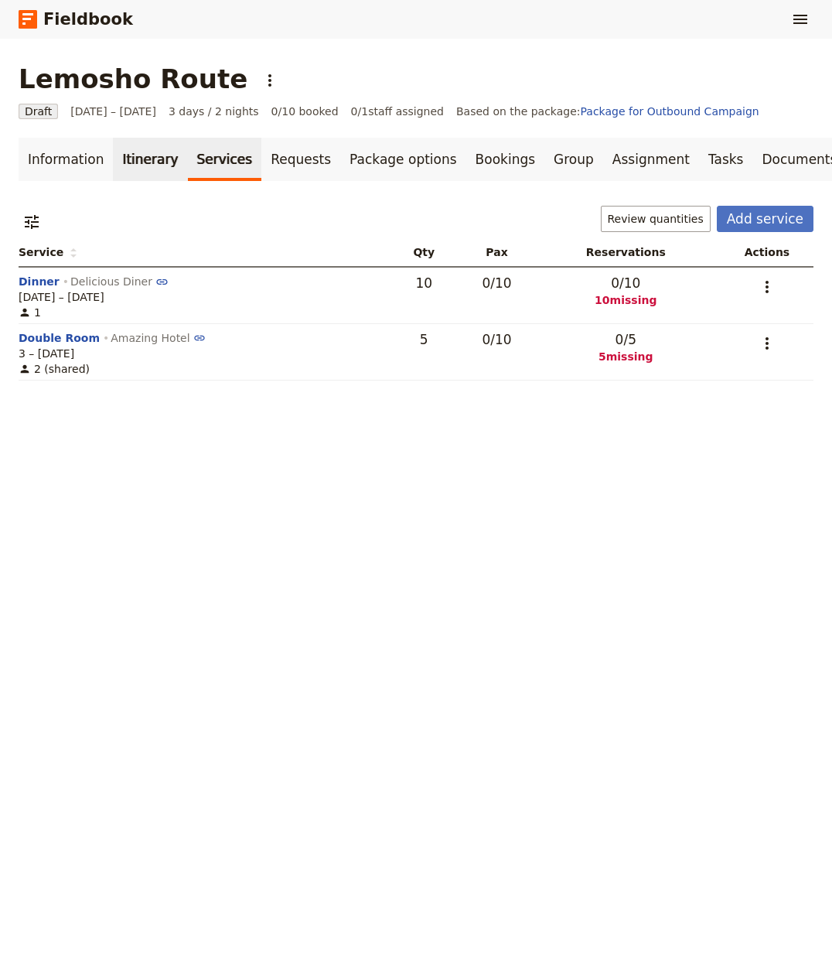
click at [160, 161] on link "Itinerary" at bounding box center [150, 159] width 74 height 43
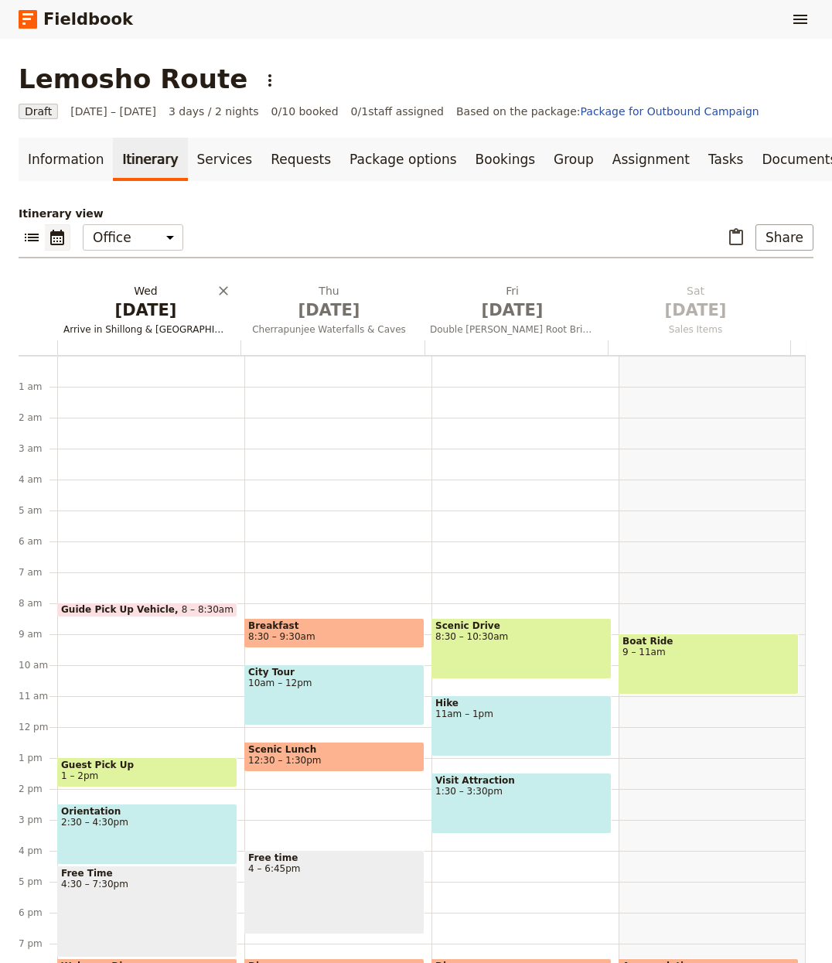
scroll to position [121, 0]
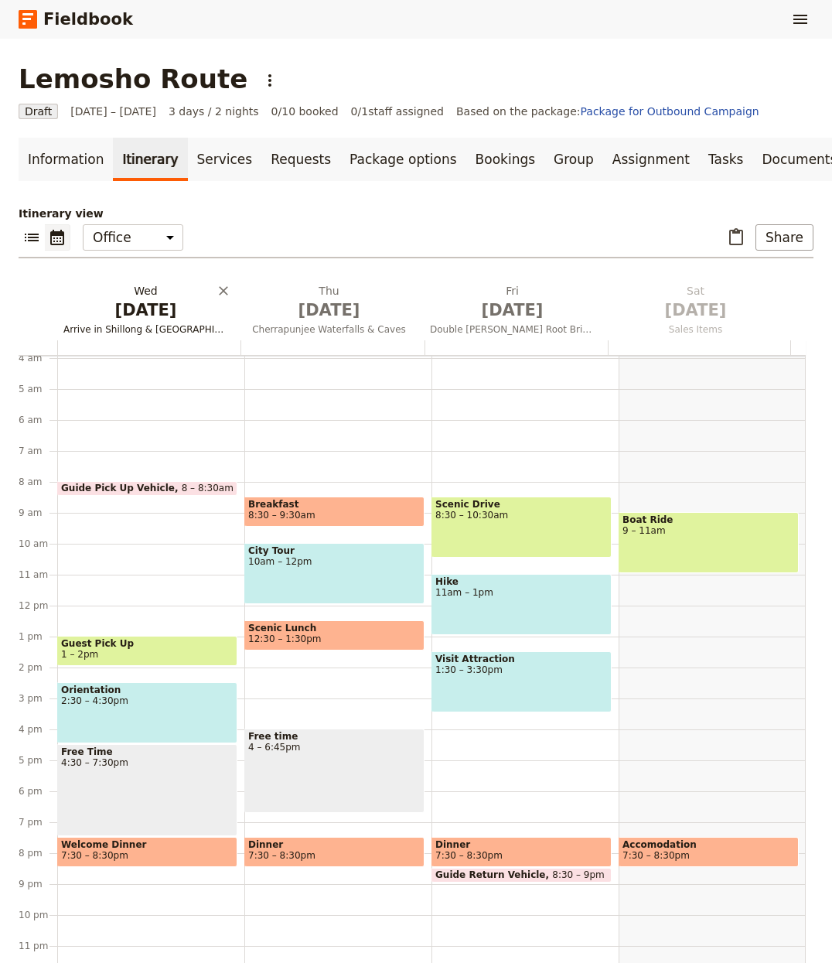
click at [179, 297] on h2 "Wed Oct 1 Arrive in Shillong & Umiam Lake" at bounding box center [145, 302] width 165 height 39
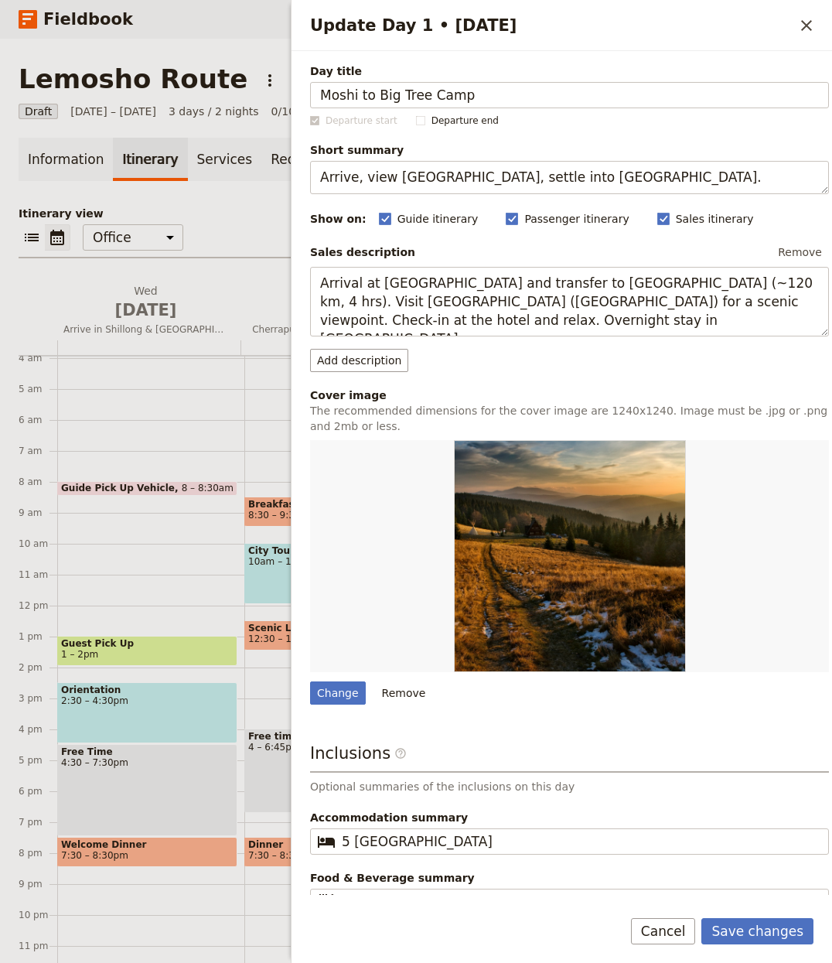
type input "Moshi to Big Tree Camp"
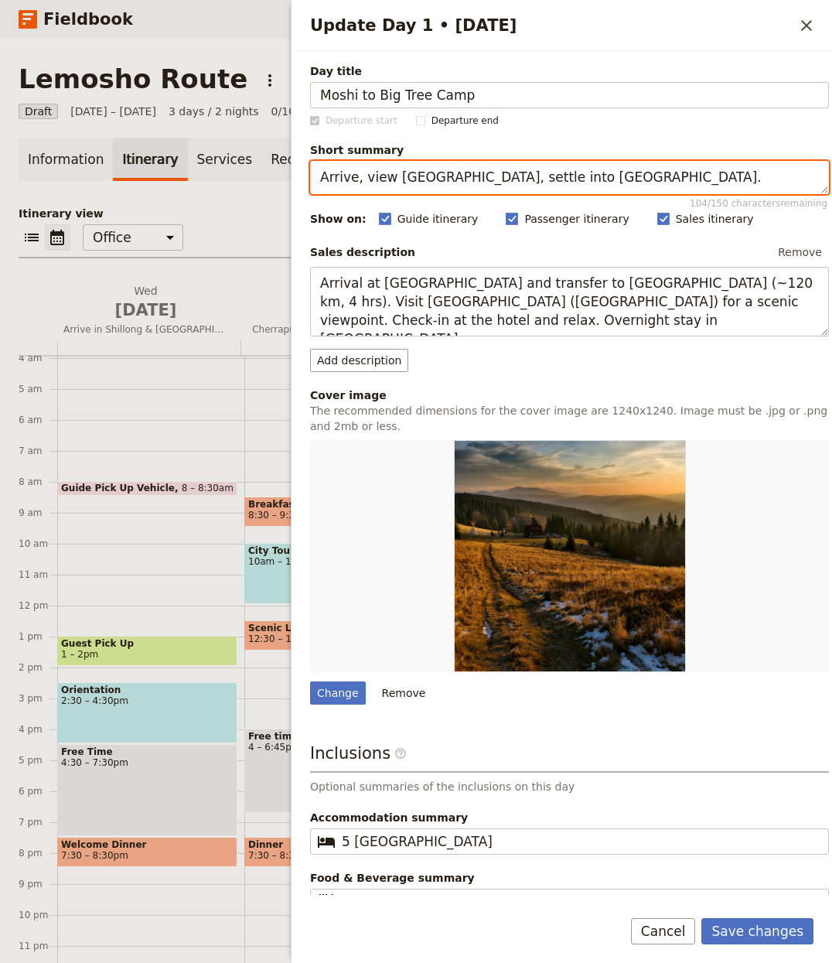
click at [422, 186] on textarea "Arrive, view Umiam Lake, settle into Shillong." at bounding box center [569, 177] width 519 height 33
paste textarea "Start at Londorosi Gate and trek through montane forest"
type textarea "Start at Londorosi Gate and trek through montane forest."
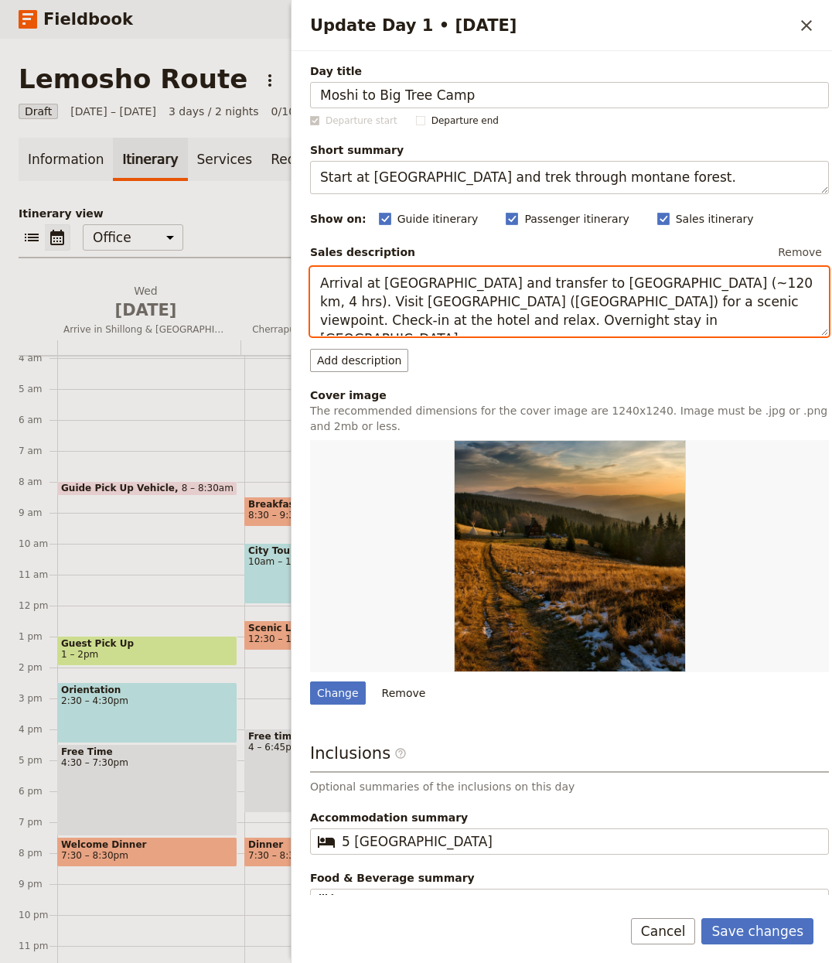
click at [437, 296] on textarea "Arrival at Guwahati Airport and transfer to Shillong (~120 km, 4 hrs). Visit Um…" at bounding box center [569, 302] width 519 height 70
paste textarea "We will pick you up from your hotel your hotel and transport you to Londorosi g…"
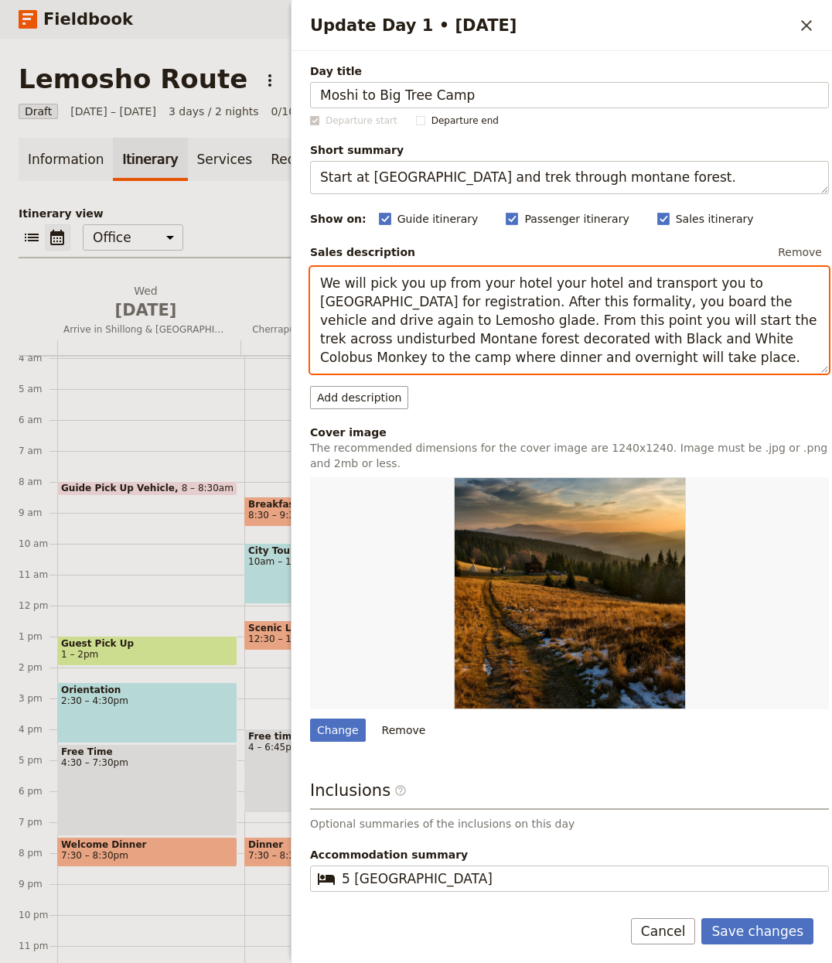
type textarea "We will pick you up from your hotel your hotel and transport you to [GEOGRAPHIC…"
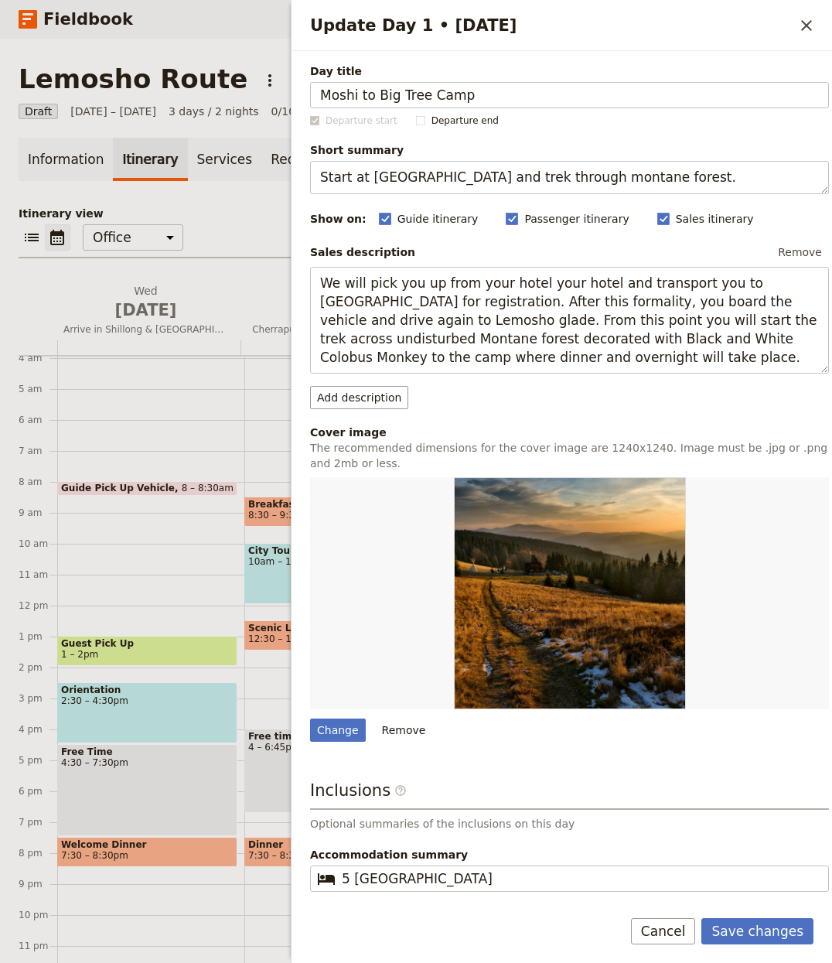
click at [758, 907] on form "Day title Moshi to Big Tree Camp Departure start Departure end Short summary St…" at bounding box center [562, 507] width 541 height 912
click at [754, 919] on button "Save changes" at bounding box center [758, 931] width 112 height 26
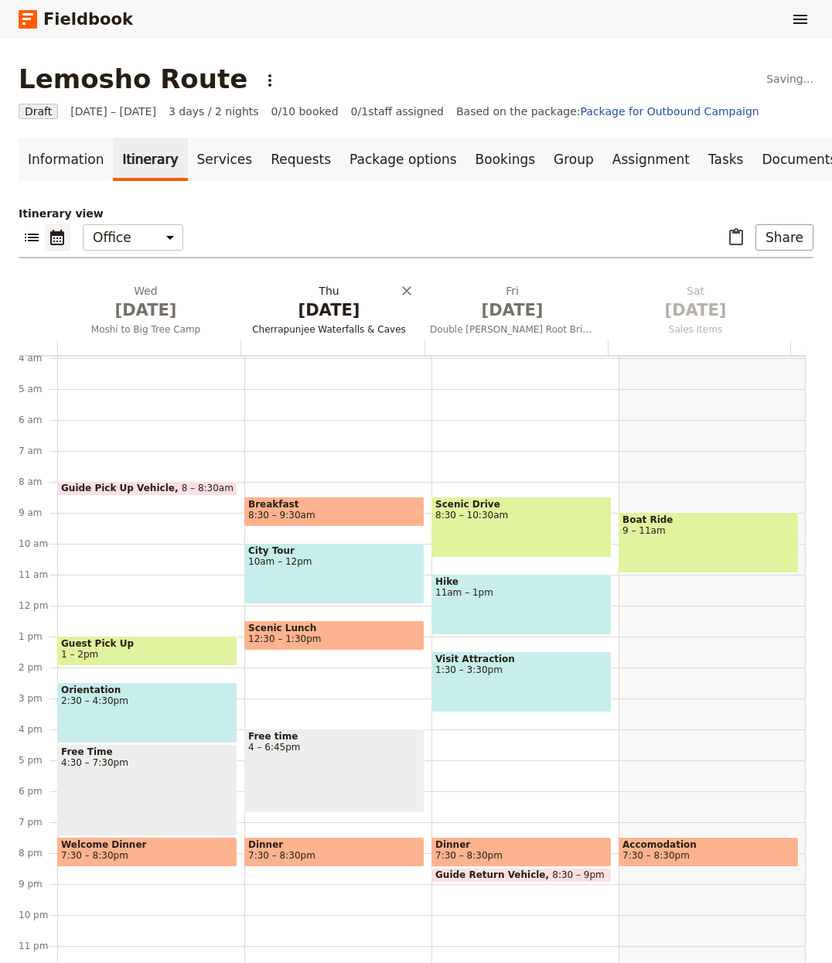
click at [293, 306] on span "[DATE]" at bounding box center [329, 310] width 165 height 23
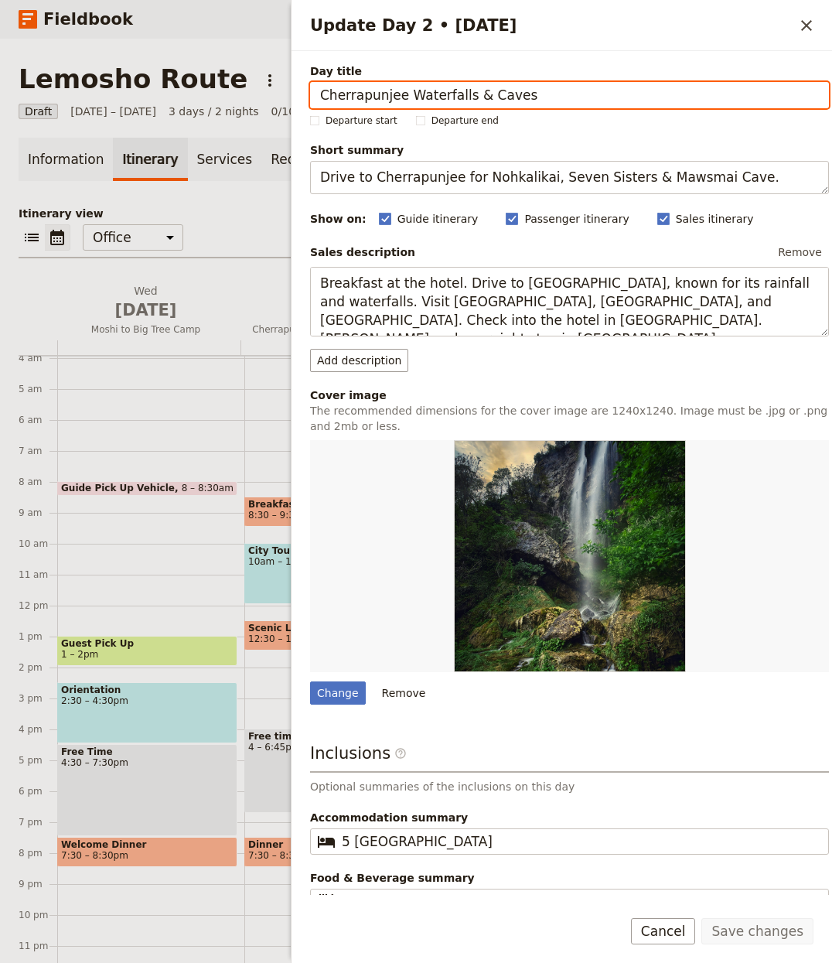
click at [440, 108] on input "Cherrapunjee Waterfalls & Caves" at bounding box center [569, 95] width 519 height 26
paste input "Big Tree to Shira One"
type input "Big Tree to Shira One"
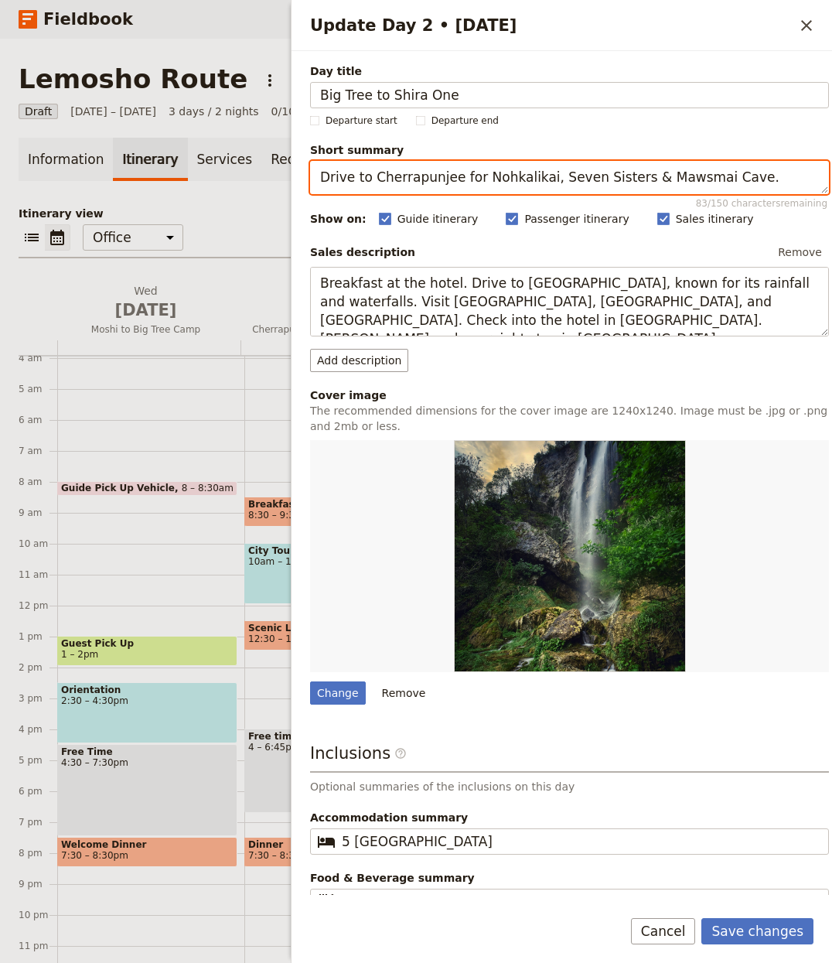
click at [486, 166] on textarea "Drive to Cherrapunjee for Nohkalikai, Seven Sisters & Mawsmai Cave." at bounding box center [569, 177] width 519 height 33
paste textarea "Acclimatisation trek onto the Shira Plateau"
type textarea "Acclimatisation trek onto the [GEOGRAPHIC_DATA]."
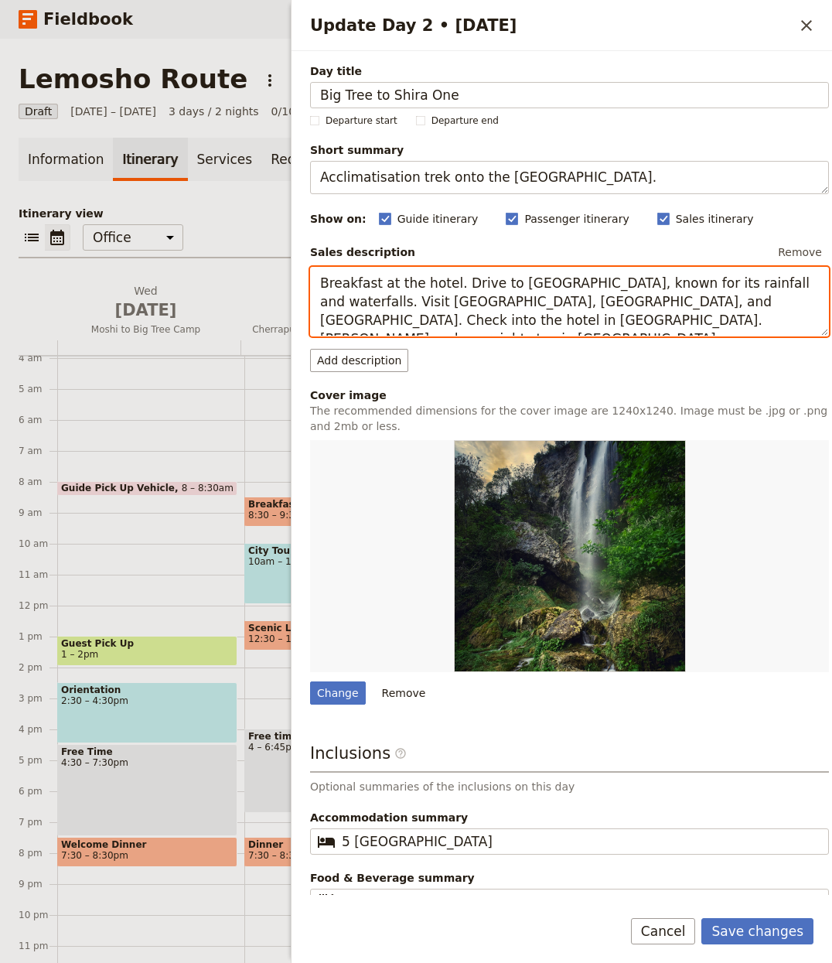
click at [460, 288] on textarea "Breakfast at the hotel. Drive to Cherrapunjee, known for its rainfall and water…" at bounding box center [569, 302] width 519 height 70
paste textarea "This is an acclimatization trek because you will gain over 650m by starting wal…"
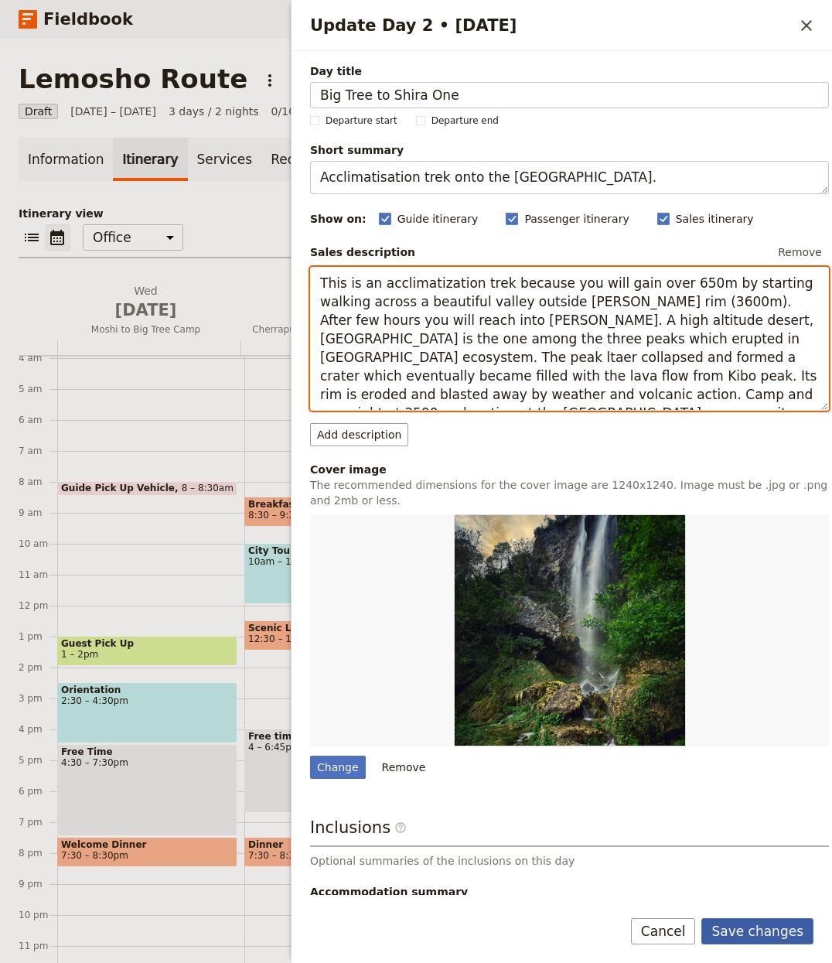
type textarea "This is an acclimatization trek because you will gain over 650m by starting wal…"
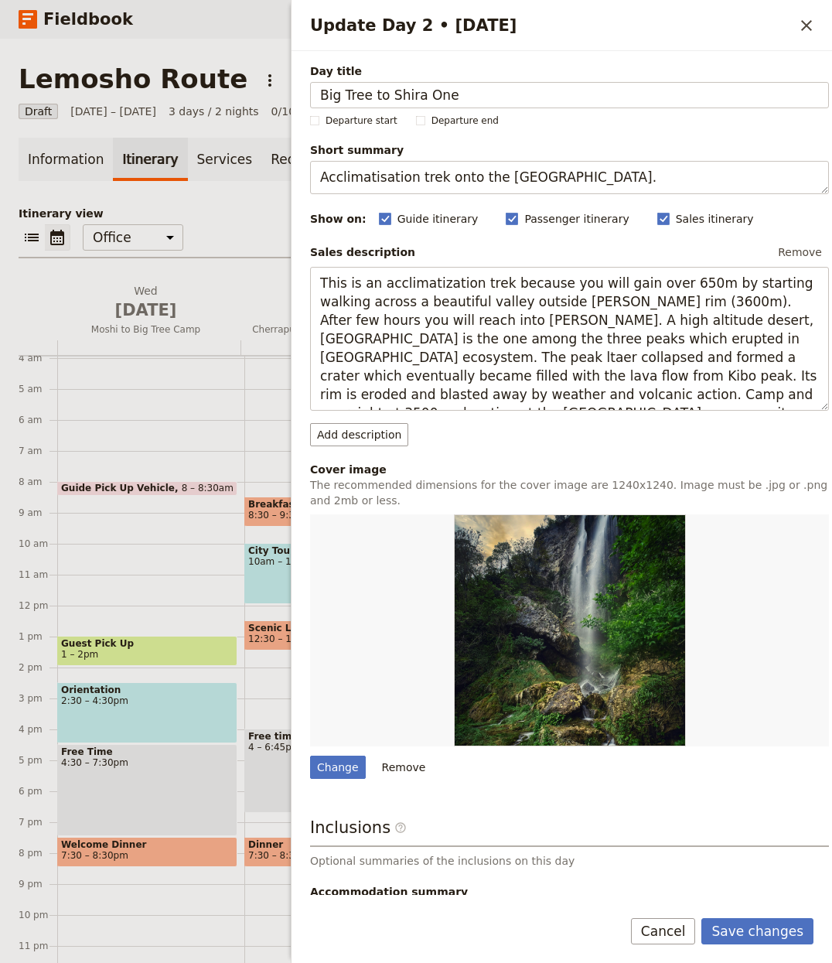
drag, startPoint x: 748, startPoint y: 932, endPoint x: 757, endPoint y: 907, distance: 26.4
click at [749, 932] on button "Save changes" at bounding box center [758, 931] width 112 height 26
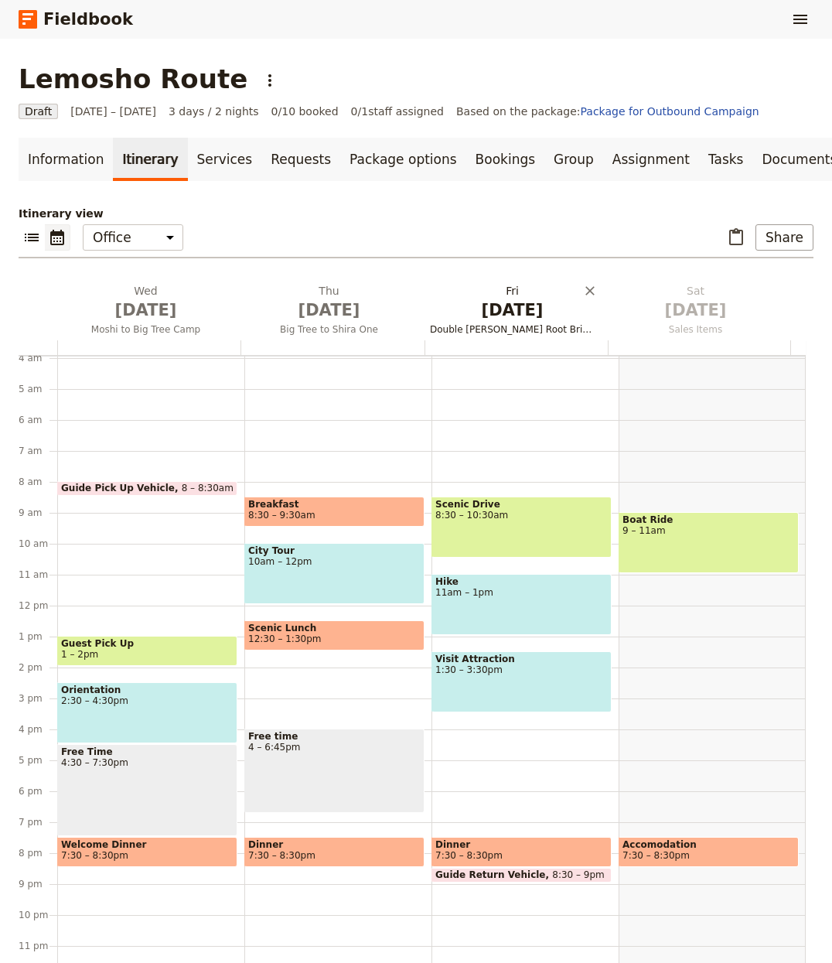
click at [524, 323] on span "Double Decker Root Bridge Trek" at bounding box center [512, 329] width 177 height 12
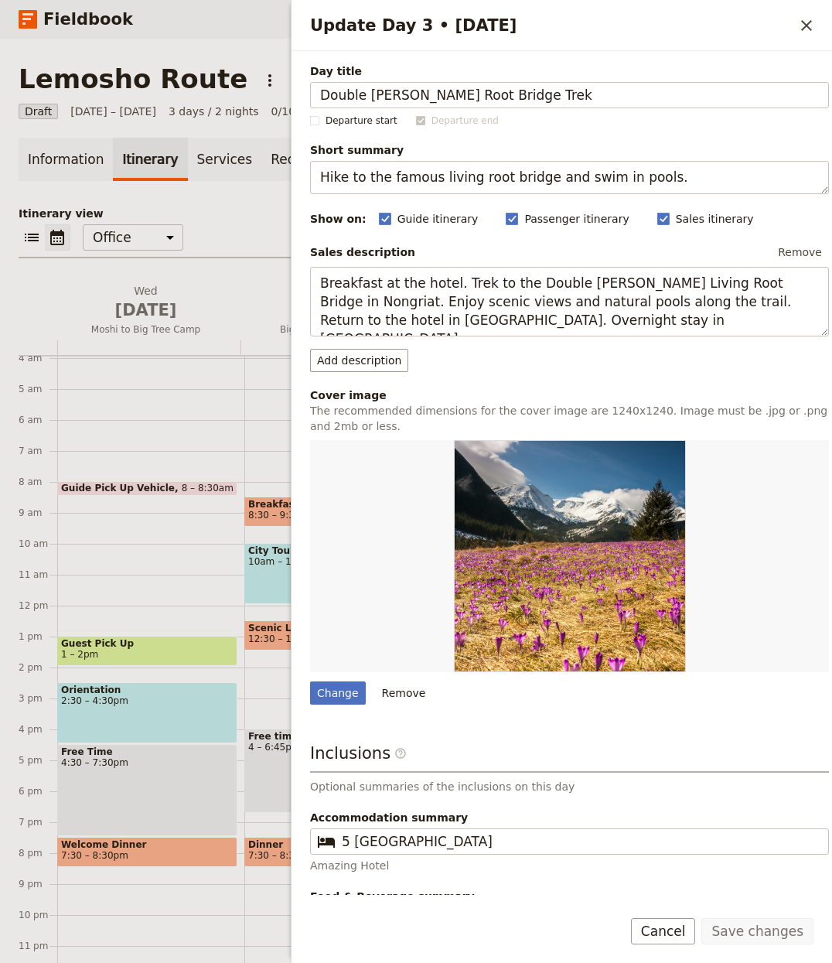
click at [422, 77] on span "Day title" at bounding box center [569, 70] width 519 height 15
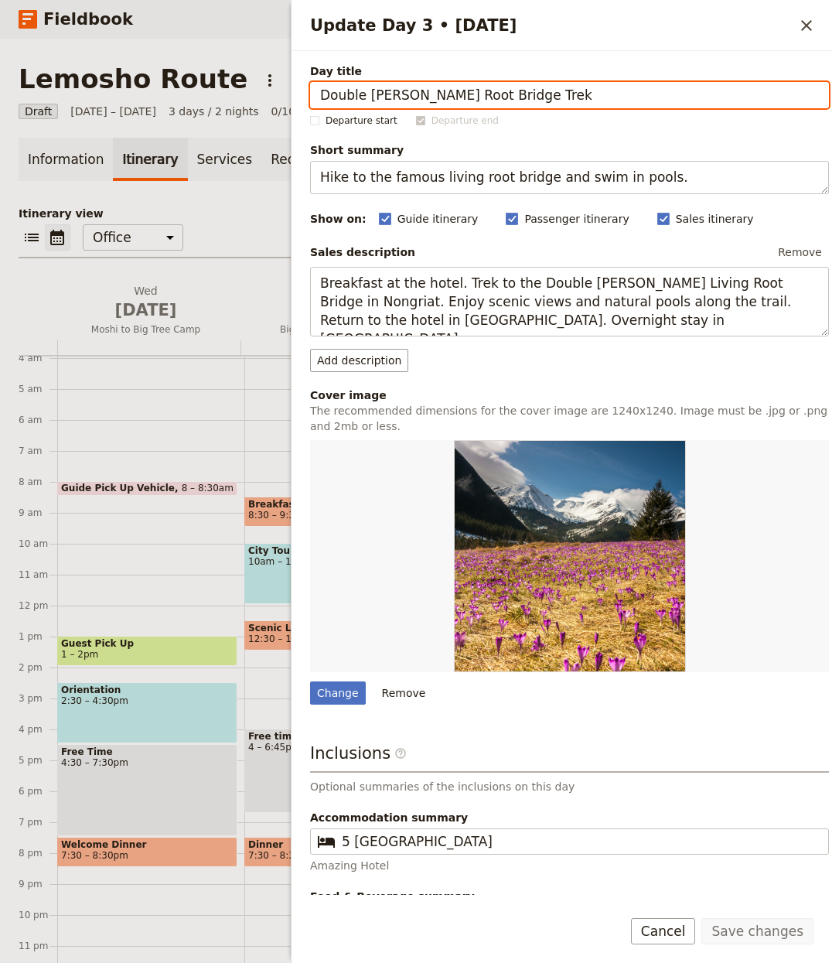
click at [422, 82] on input "Double Decker Root Bridge Trek" at bounding box center [569, 95] width 519 height 26
click at [428, 89] on input "Double Decker Root Bridge Trek" at bounding box center [569, 95] width 519 height 26
paste input "Shira One to Shira Two via Cathedral Pea"
type input "Shira One to Shira Two via [GEOGRAPHIC_DATA]"
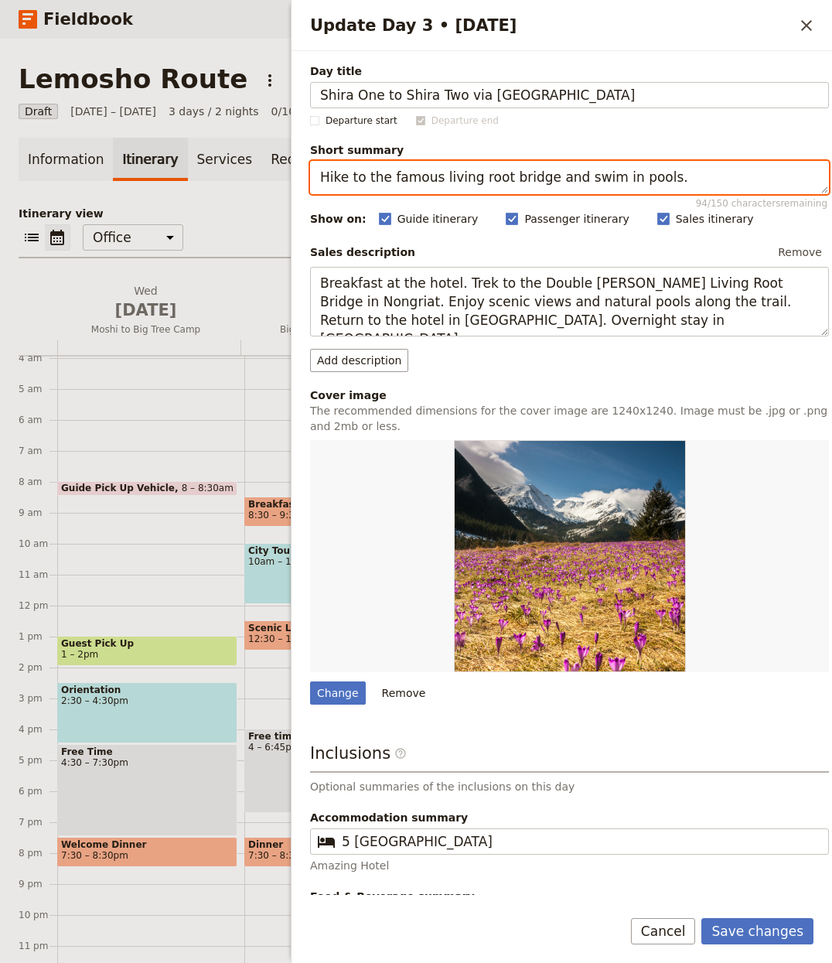
click at [482, 179] on textarea "Hike to the famous living root bridge and swim in pools." at bounding box center [569, 177] width 519 height 33
paste textarea "Cross Shira with a visit to Cathedral Peak for view"
type textarea "Cross Shira with a visit to Cathedral Peak for views."
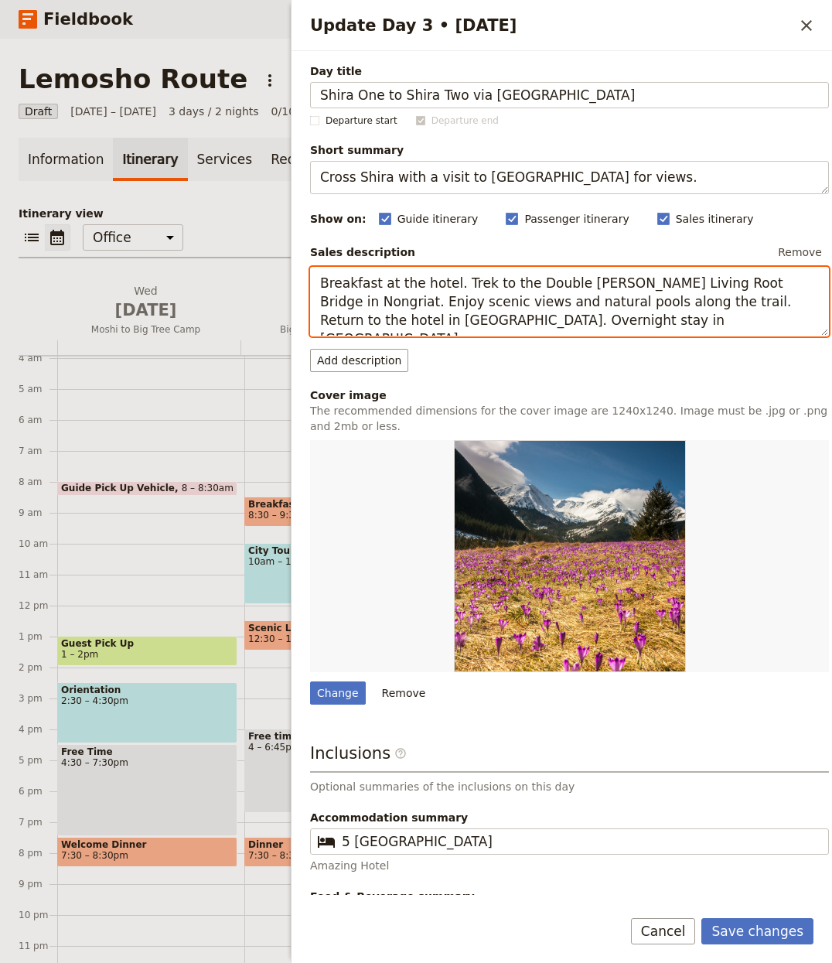
click at [481, 315] on textarea "Breakfast at the hotel. Trek to the Double Decker Living Root Bridge in Nongria…" at bounding box center [569, 302] width 519 height 70
paste textarea "This day you will trek to east across Shira plateau visiting (Cathedral peak 38…"
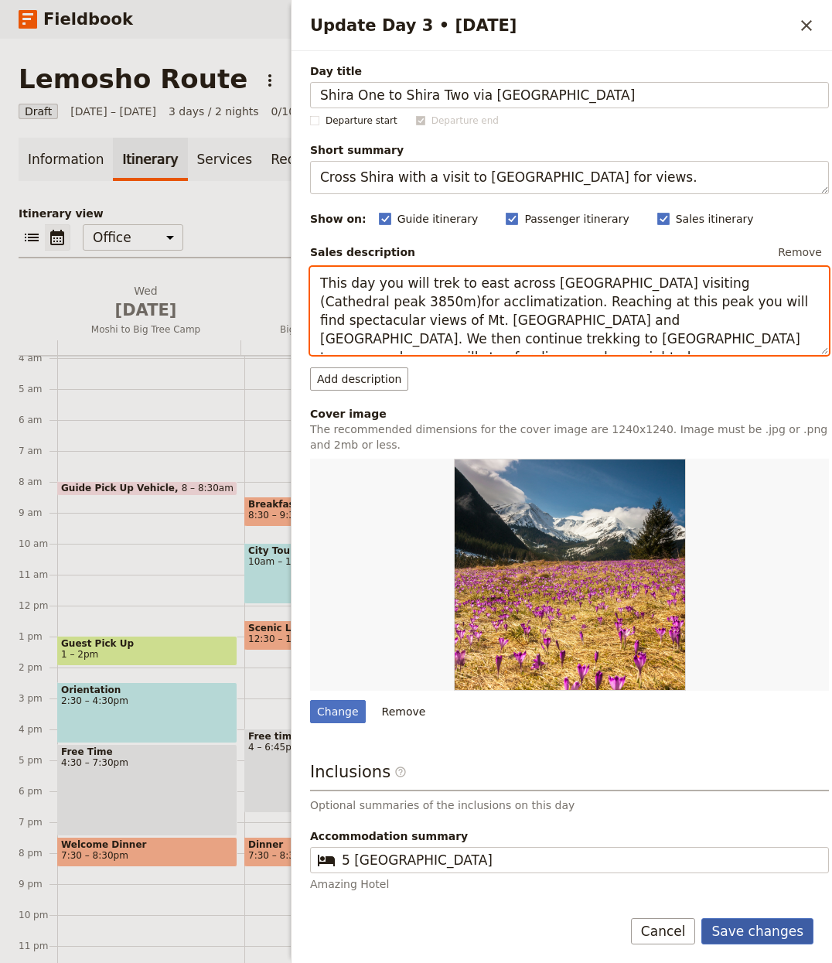
type textarea "This day you will trek to east across [GEOGRAPHIC_DATA] visiting (Cathedral pea…"
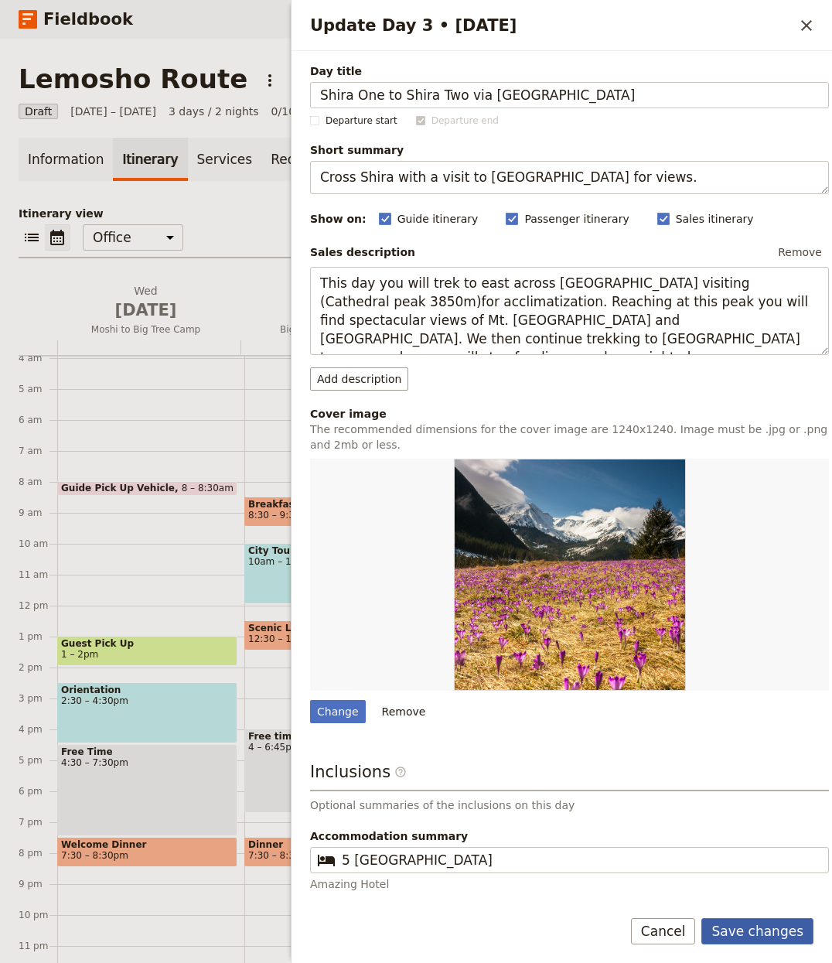
click at [758, 936] on button "Save changes" at bounding box center [758, 931] width 112 height 26
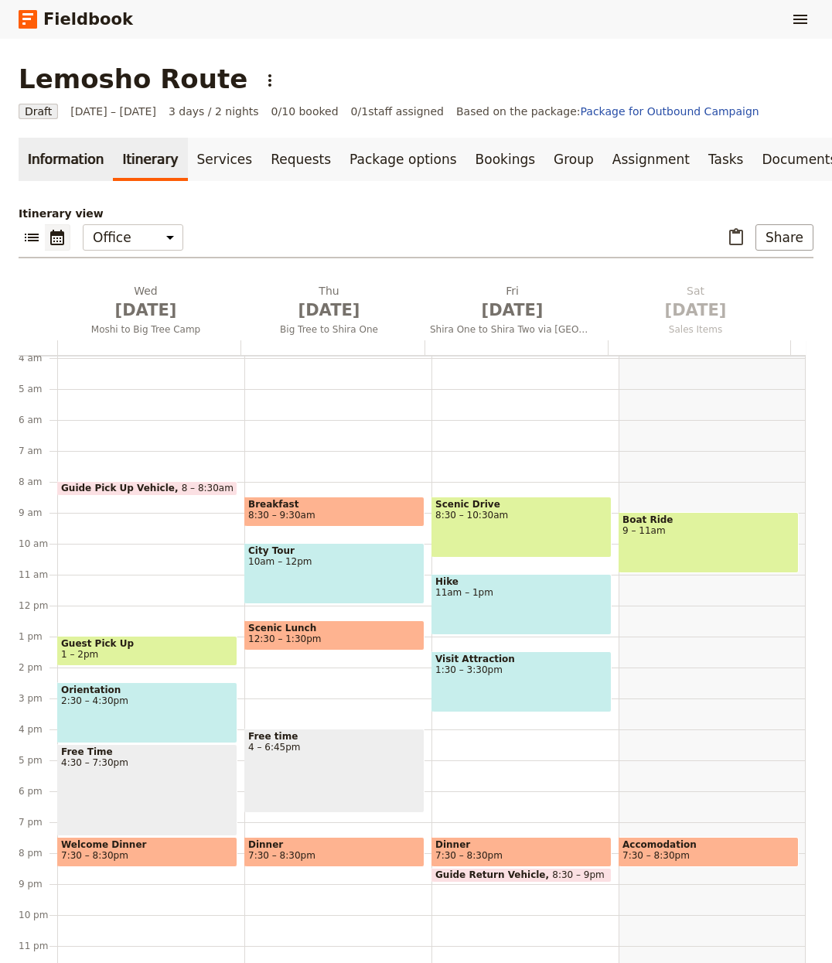
click at [96, 172] on link "Information" at bounding box center [66, 159] width 94 height 43
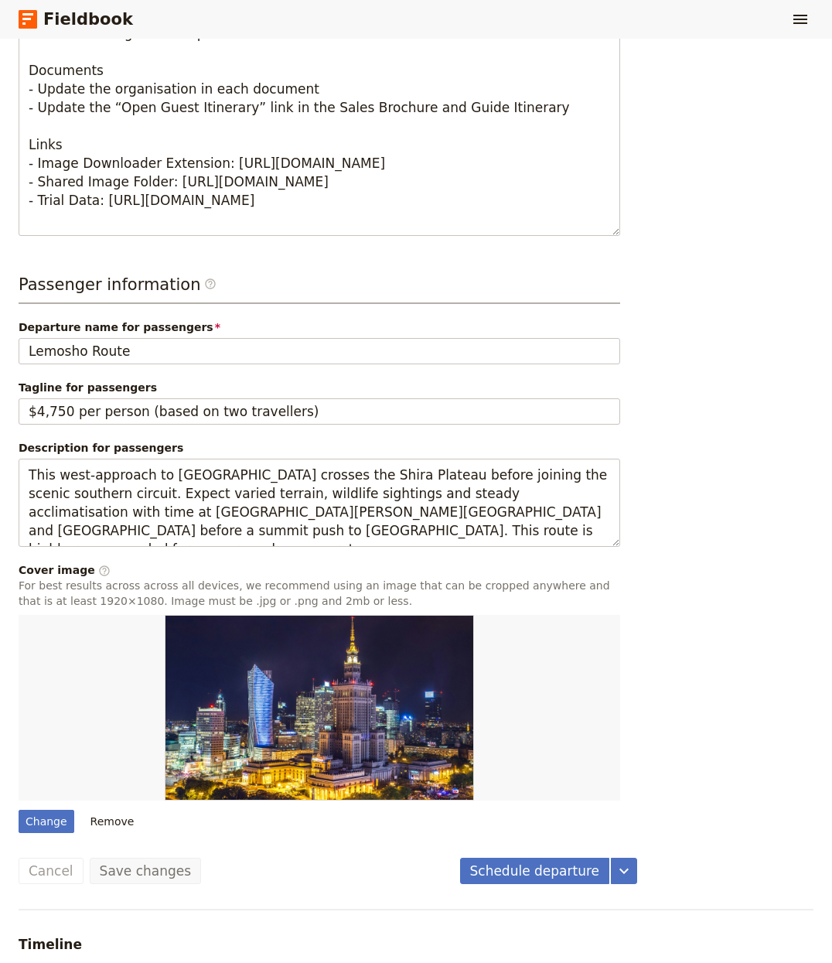
scroll to position [917, 0]
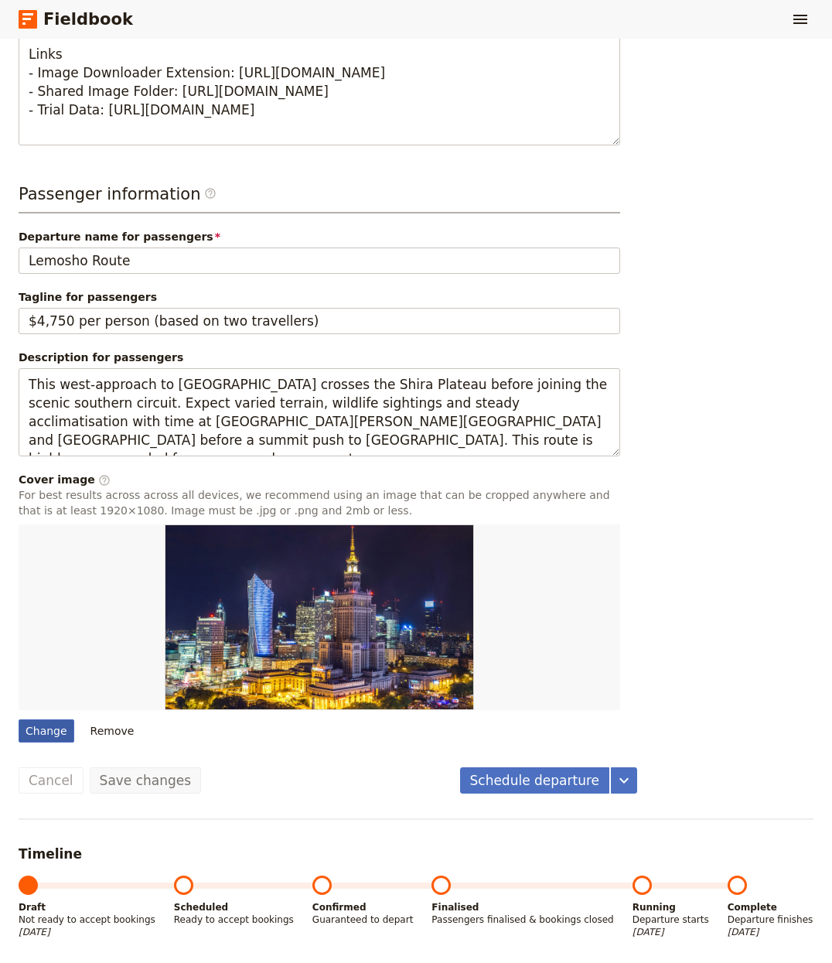
click at [36, 739] on div "Change" at bounding box center [47, 730] width 56 height 23
click at [19, 719] on input "Change" at bounding box center [18, 719] width 1 height 1
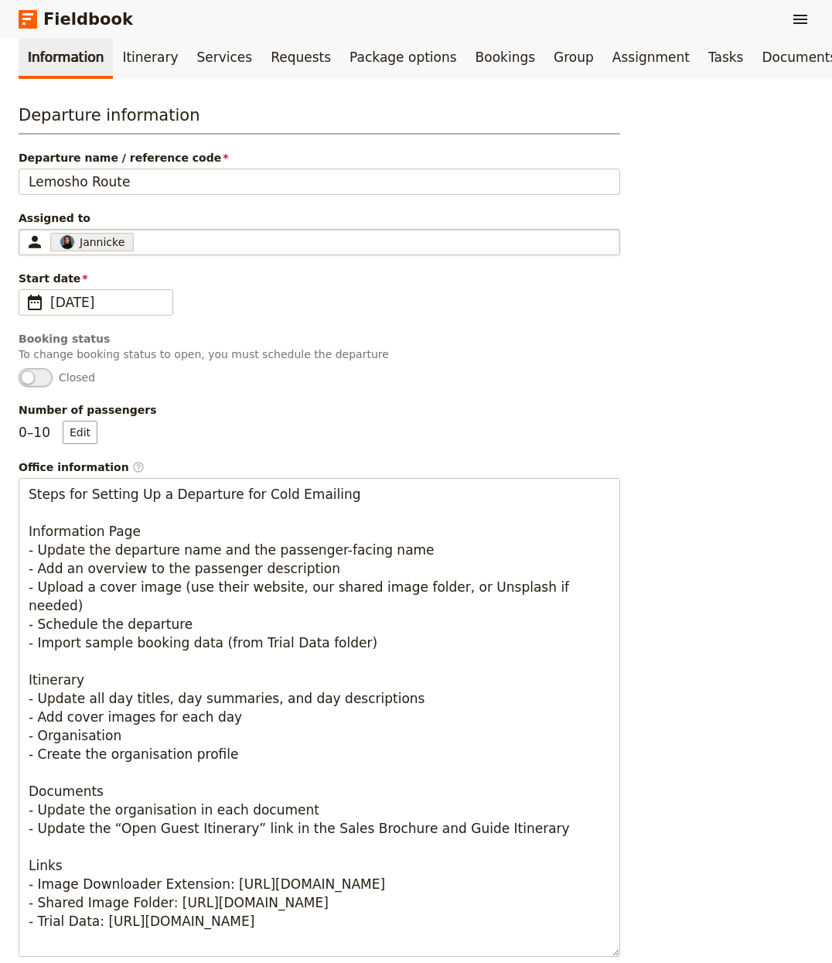
scroll to position [97, 0]
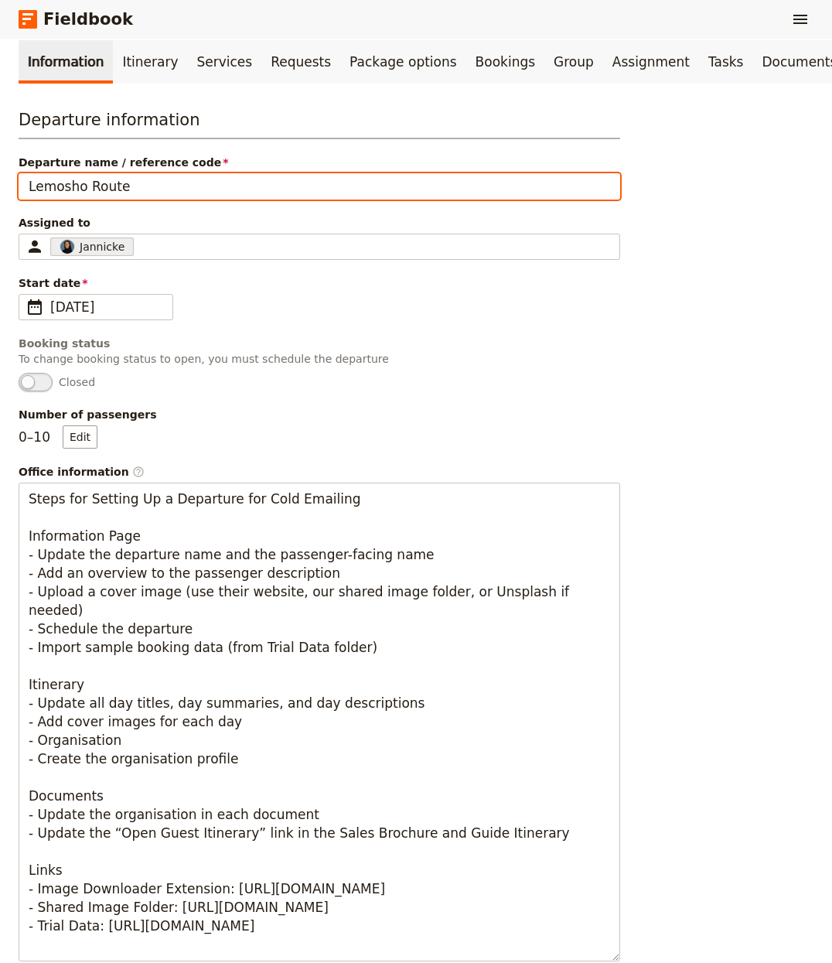
click at [62, 186] on input "Lemosho Route" at bounding box center [320, 186] width 602 height 26
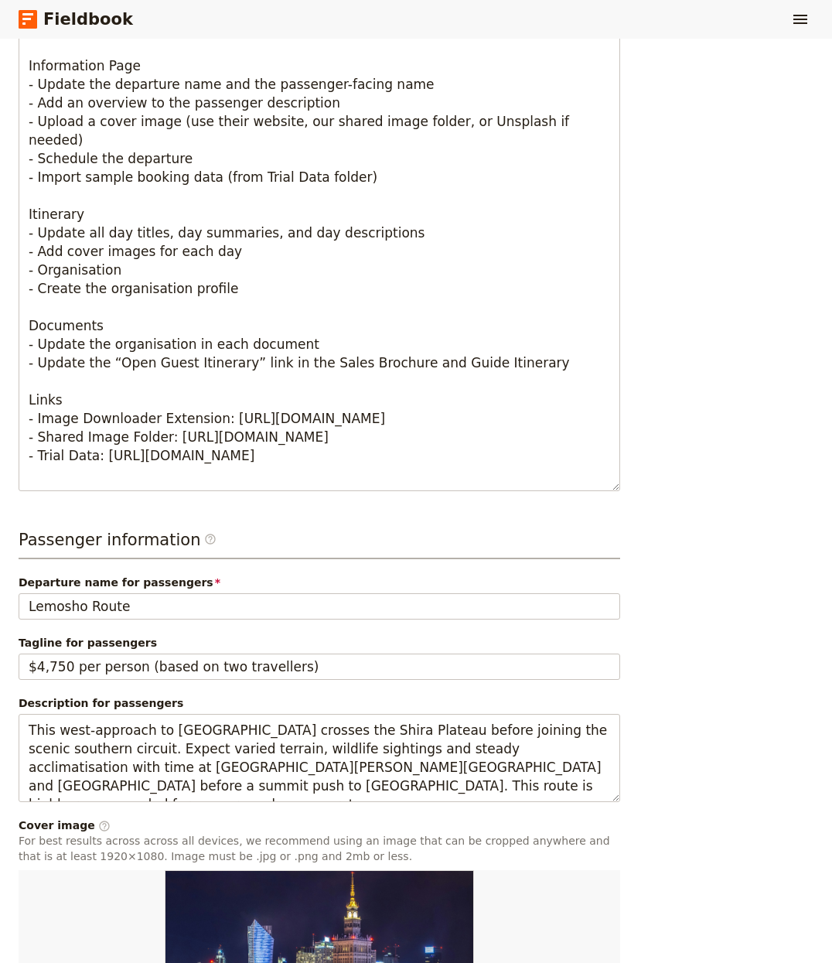
scroll to position [917, 0]
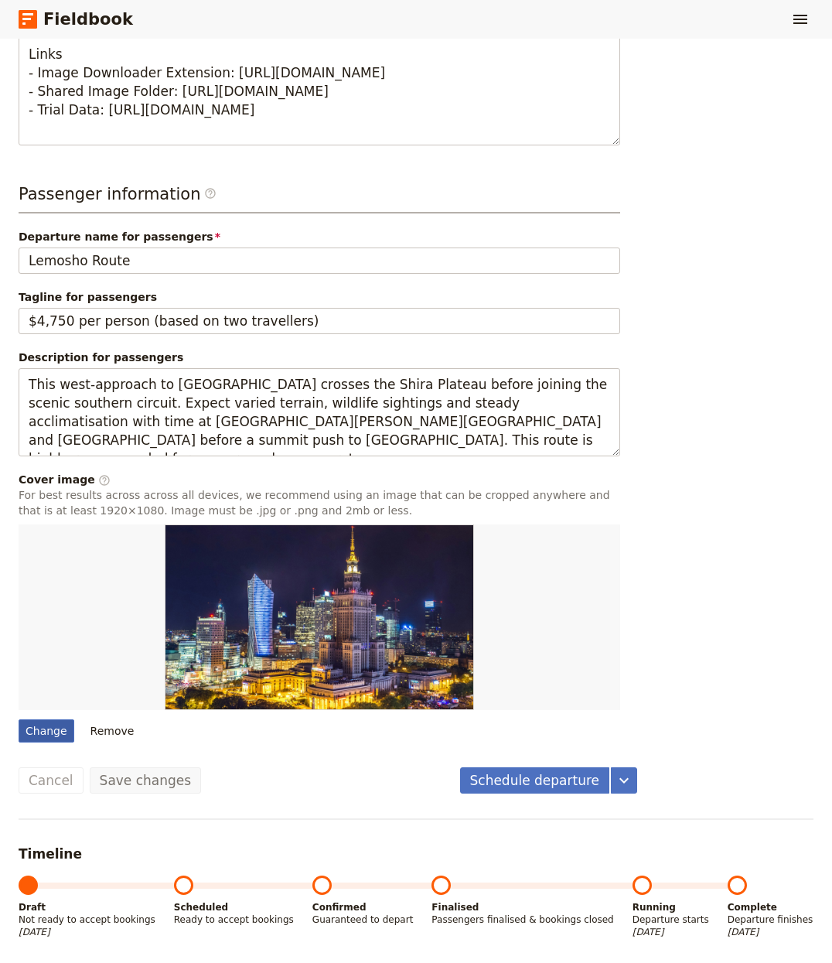
click at [49, 728] on div "Change" at bounding box center [47, 730] width 56 height 23
click at [19, 719] on input "Change" at bounding box center [18, 719] width 1 height 1
type input "C:\fakepath\sergey-pesterev-DWXR-nAbxCk-unsplash (3).jpg"
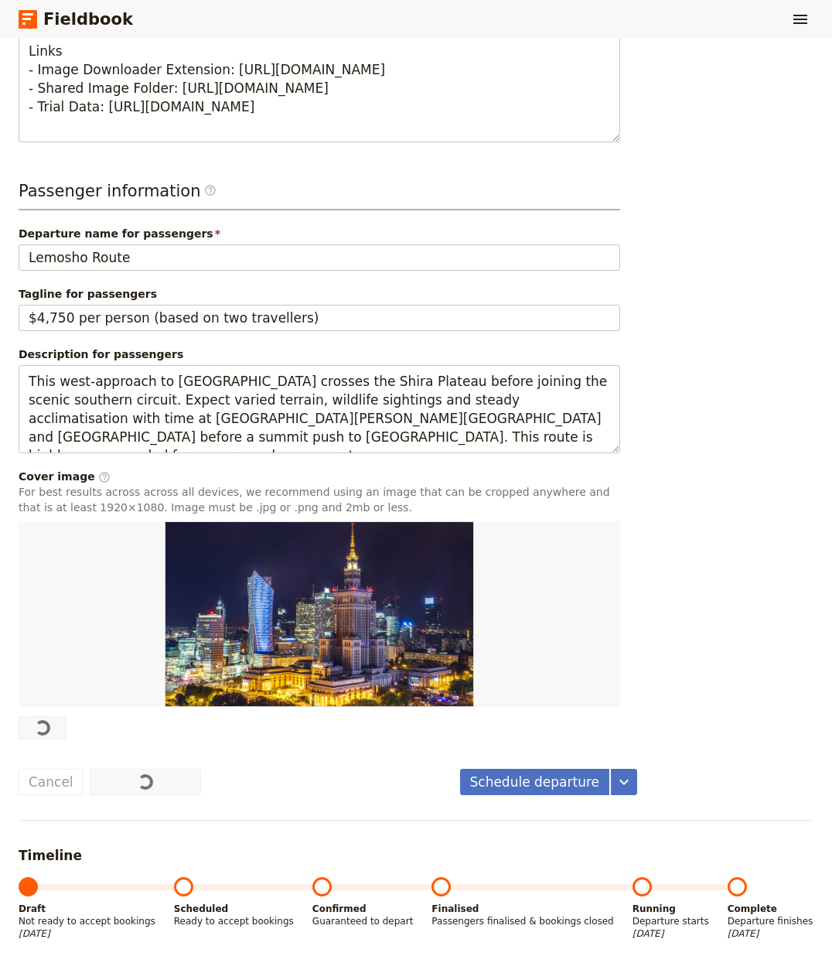
scroll to position [0, 0]
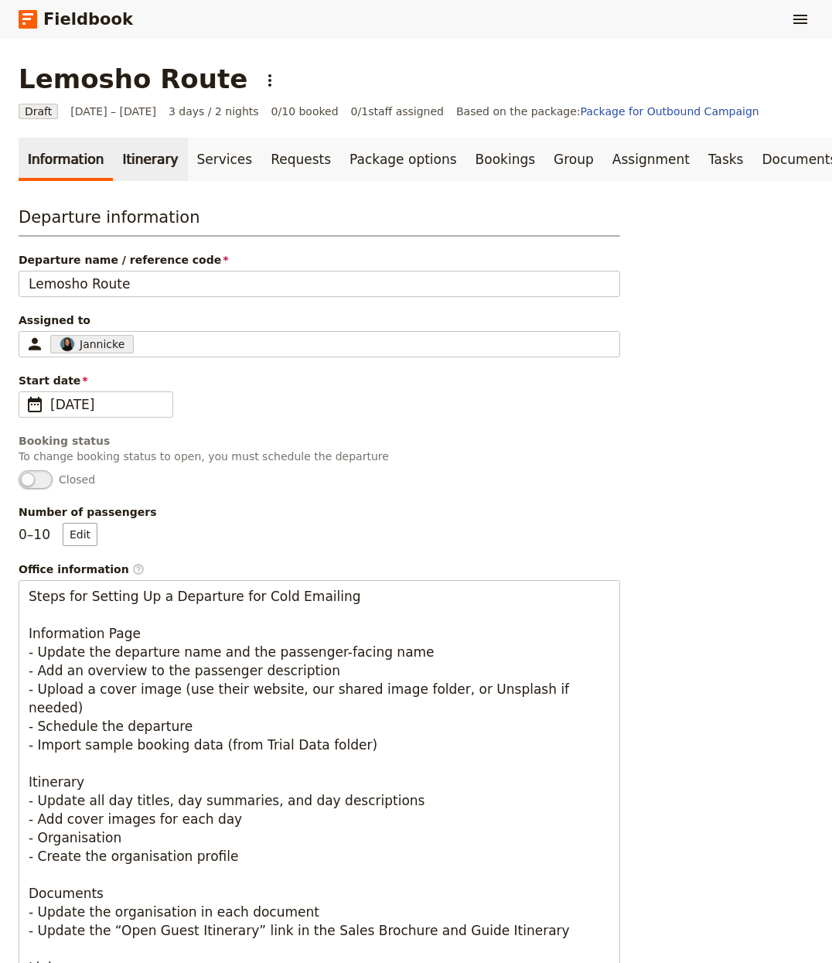
click at [128, 170] on link "Itinerary" at bounding box center [150, 159] width 74 height 43
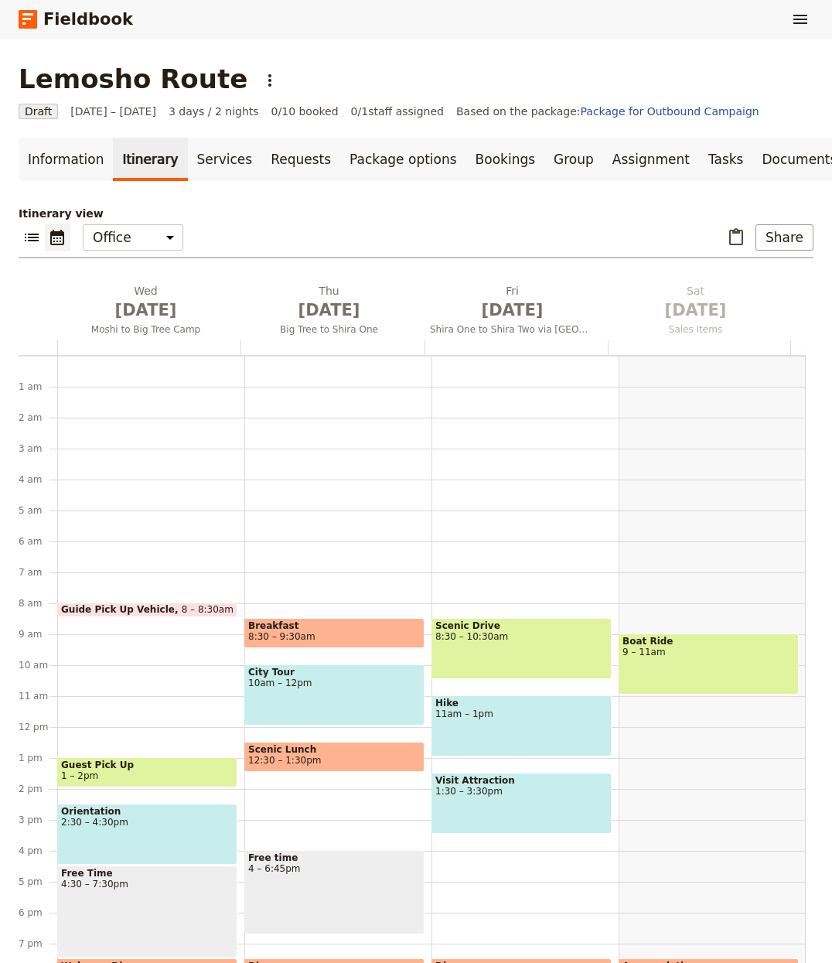
scroll to position [121, 0]
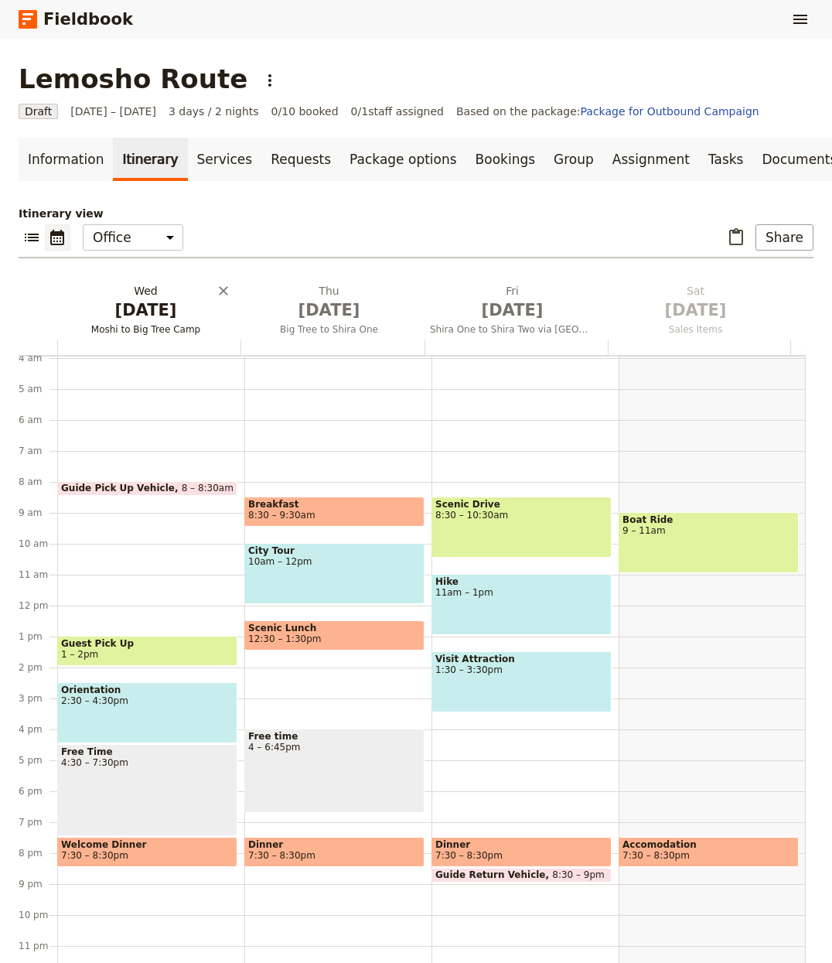
click at [178, 317] on span "[DATE]" at bounding box center [145, 310] width 165 height 23
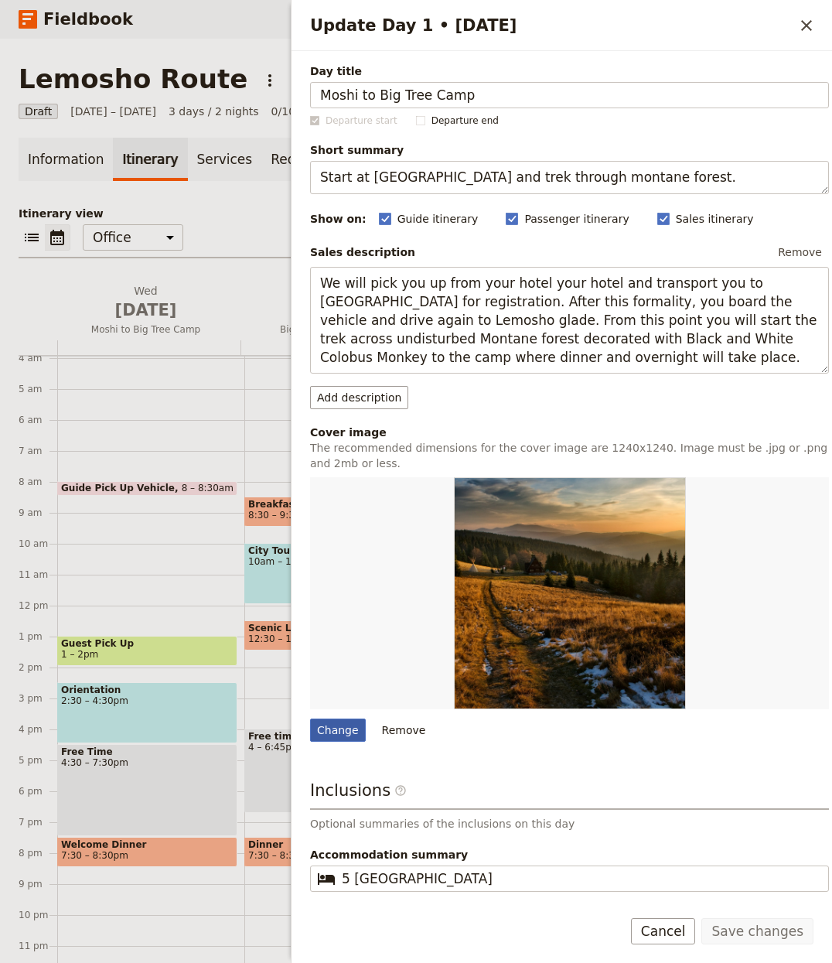
click at [350, 726] on div "Change" at bounding box center [338, 730] width 56 height 23
click at [310, 719] on input "Change" at bounding box center [309, 718] width 1 height 1
type input "C:\fakepath\f82df6_f72680857e4a4bf78118b298d47a7e84~mv2.jpeg"
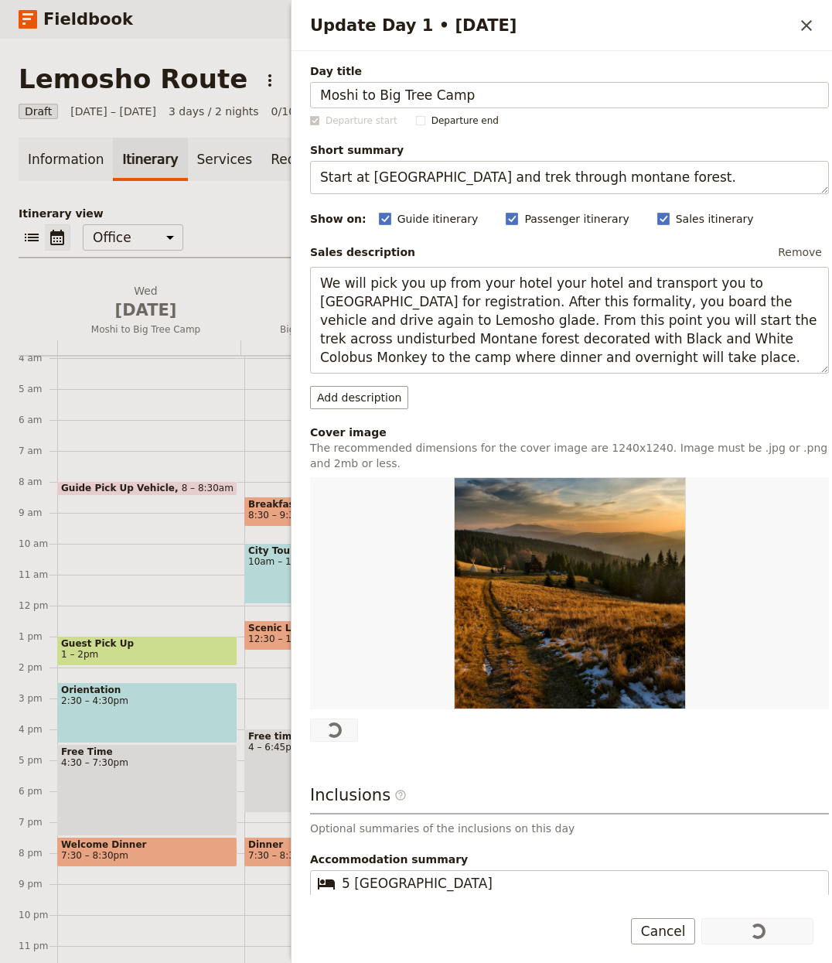
click at [299, 307] on div "Day title Moshi to Big Tree Camp Departure start Departure end Short summary St…" at bounding box center [562, 473] width 541 height 844
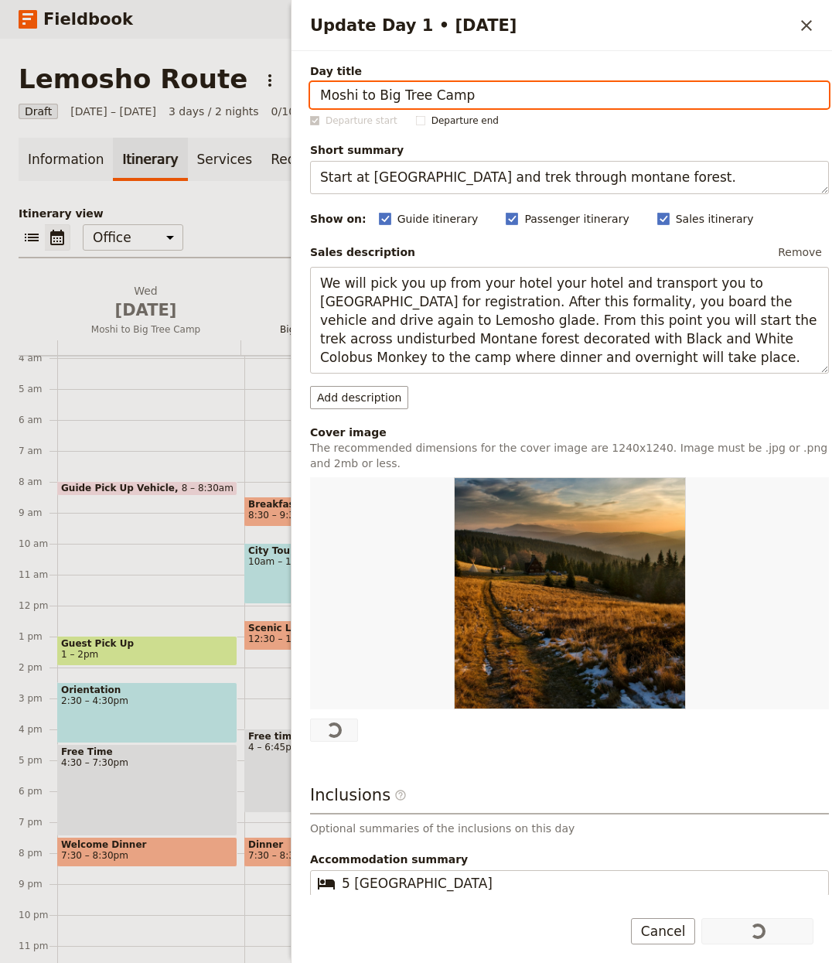
click at [288, 309] on span "[DATE]" at bounding box center [329, 310] width 165 height 23
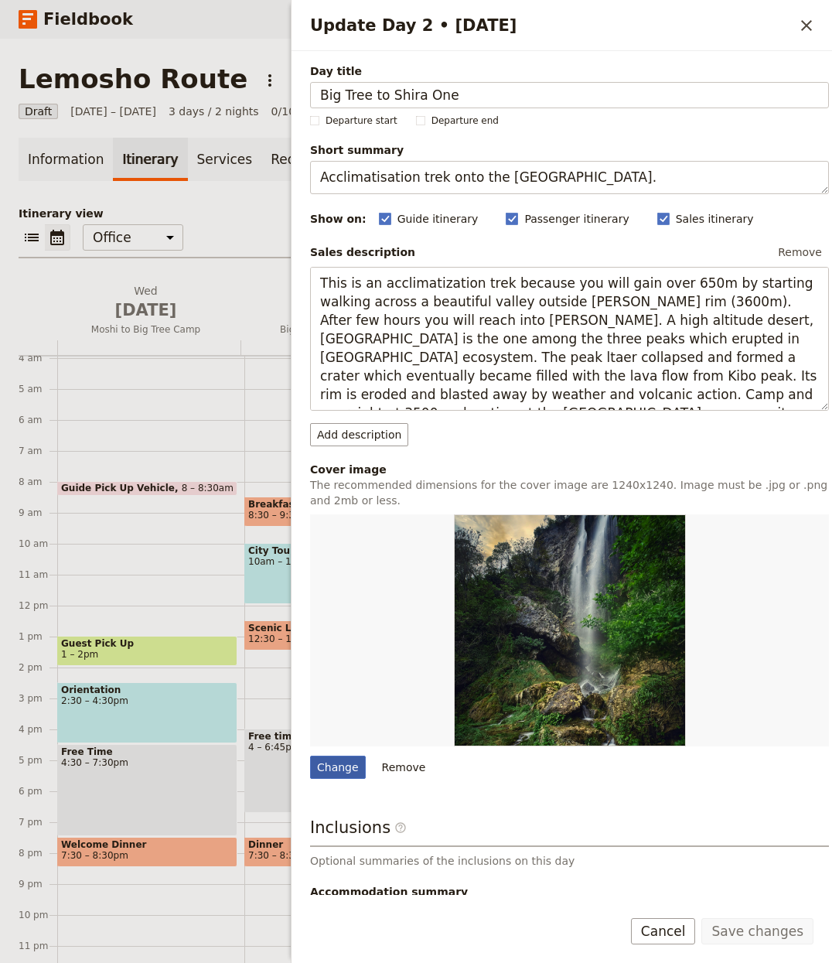
click at [326, 773] on div "Change" at bounding box center [338, 767] width 56 height 23
click at [310, 756] on input "Change" at bounding box center [309, 755] width 1 height 1
type input "C:\fakepath\millenium-camp-banner.jpeg"
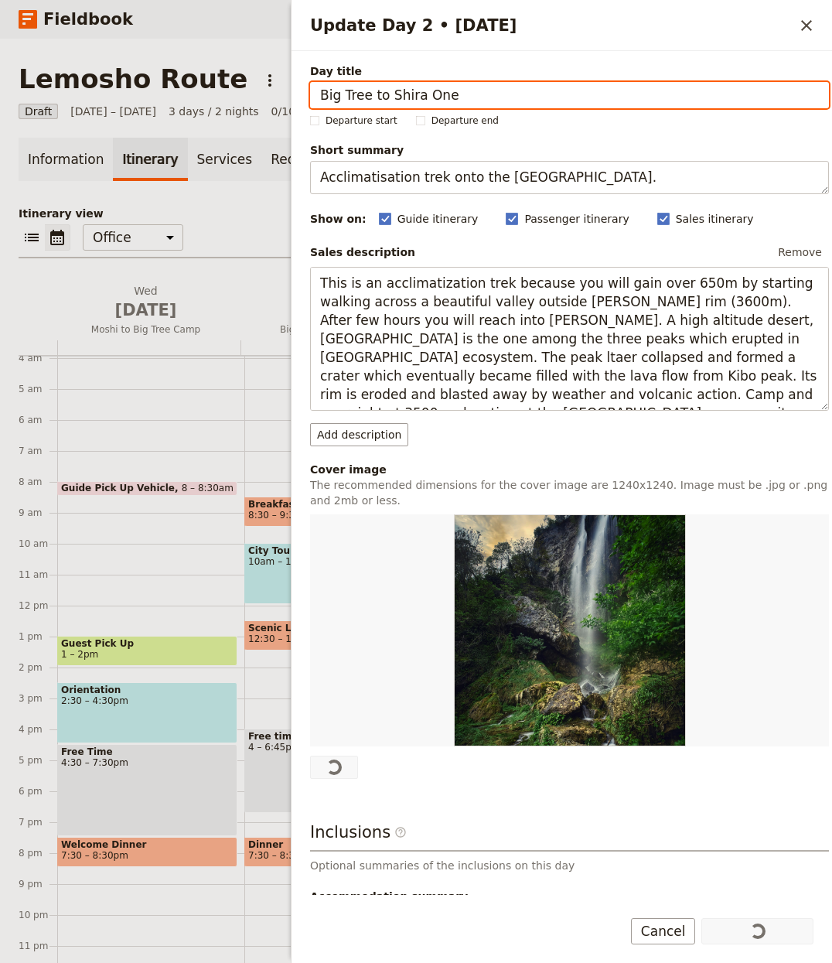
click at [213, 192] on div "Information Itinerary Services Requests Package options Bookings Group Assignme…" at bounding box center [416, 557] width 795 height 839
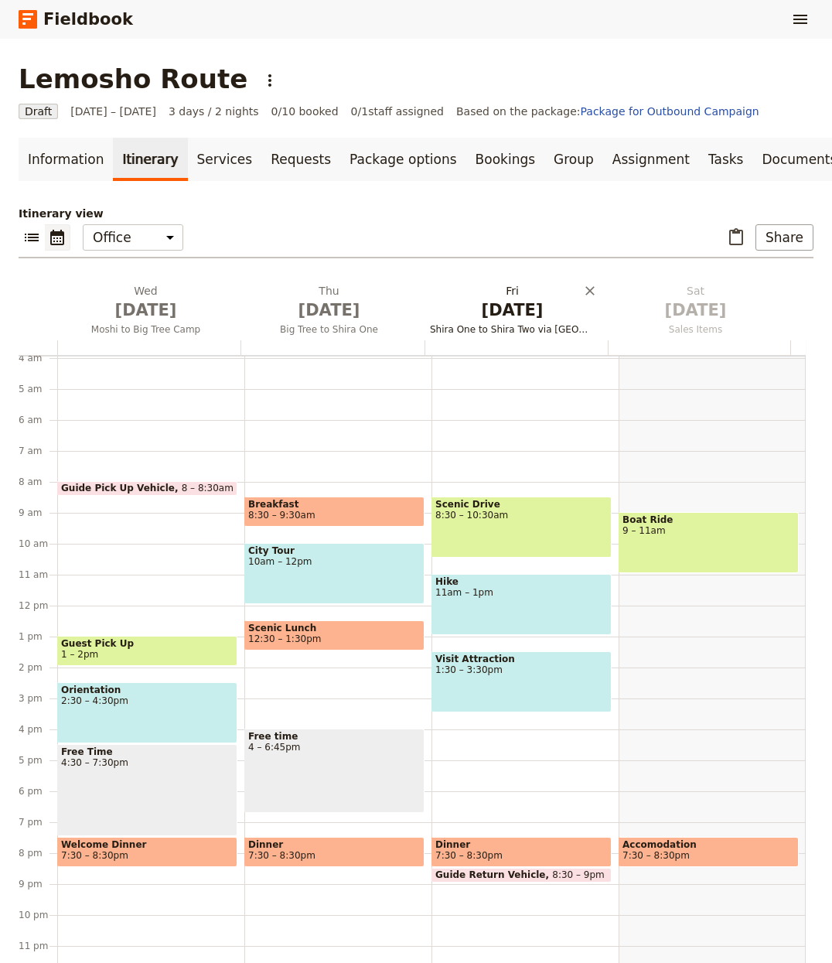
click at [492, 300] on span "[DATE]" at bounding box center [512, 310] width 165 height 23
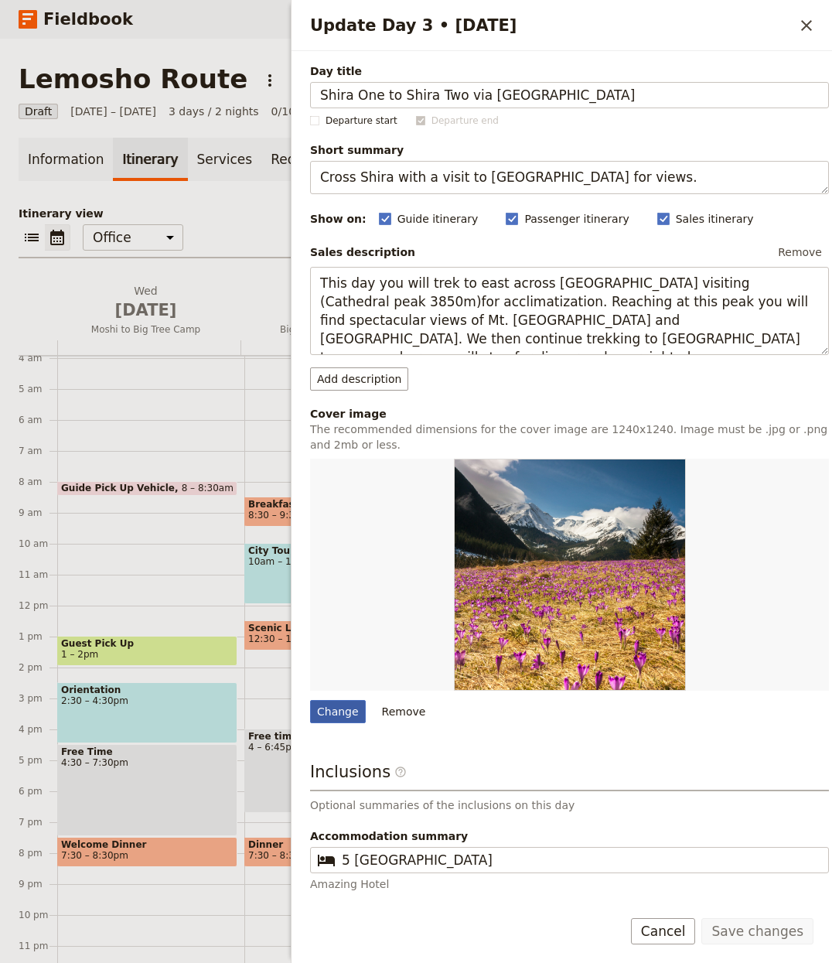
click at [338, 716] on div "Change" at bounding box center [338, 711] width 56 height 23
click at [310, 700] on input "Change" at bounding box center [309, 699] width 1 height 1
type input "C:\fakepath\advent3__1920x864.jpeg"
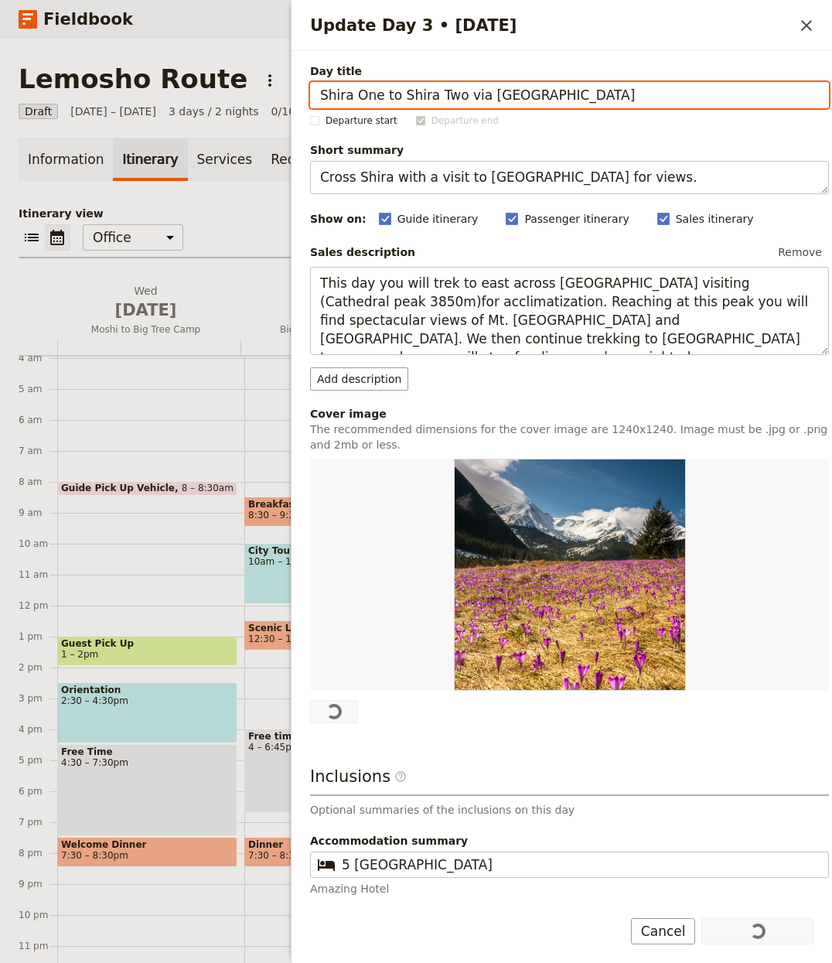
click at [243, 218] on p "Itinerary view" at bounding box center [416, 213] width 795 height 15
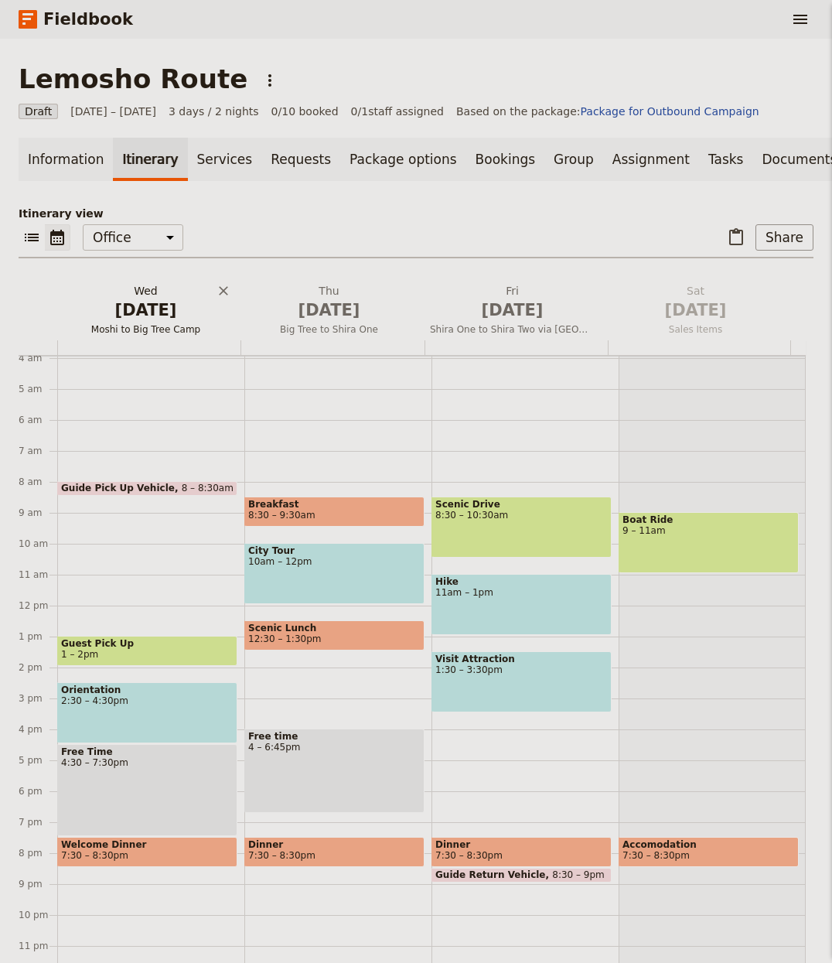
click at [163, 311] on span "[DATE]" at bounding box center [145, 310] width 165 height 23
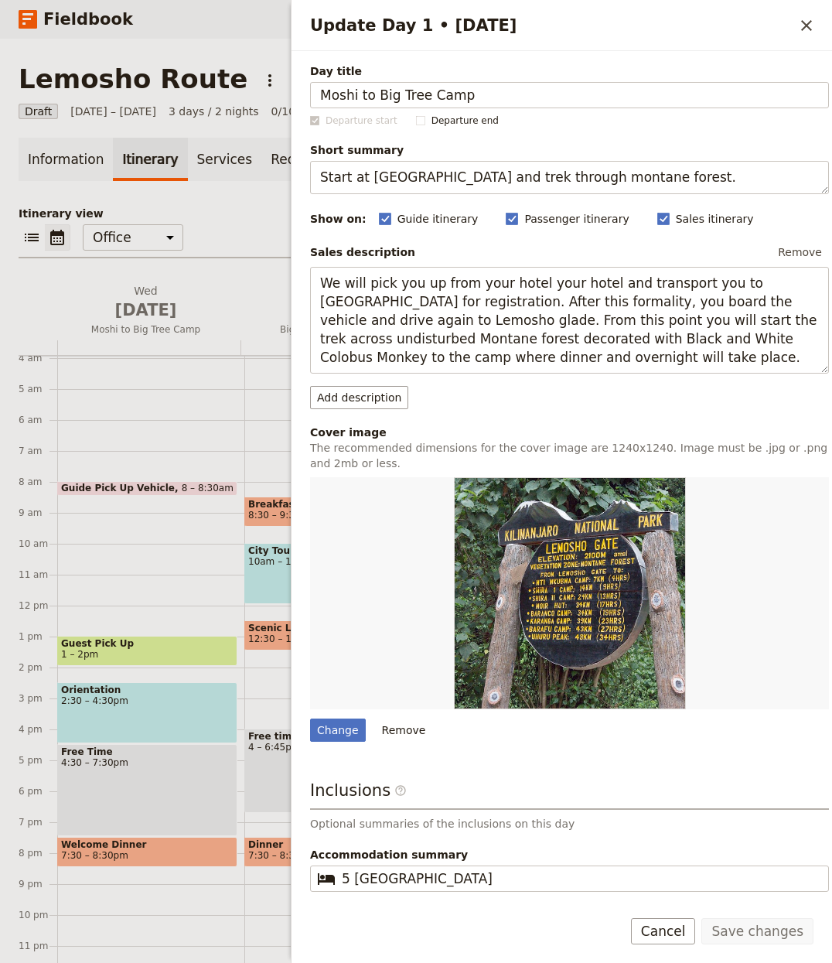
click at [277, 220] on p "Itinerary view" at bounding box center [416, 213] width 795 height 15
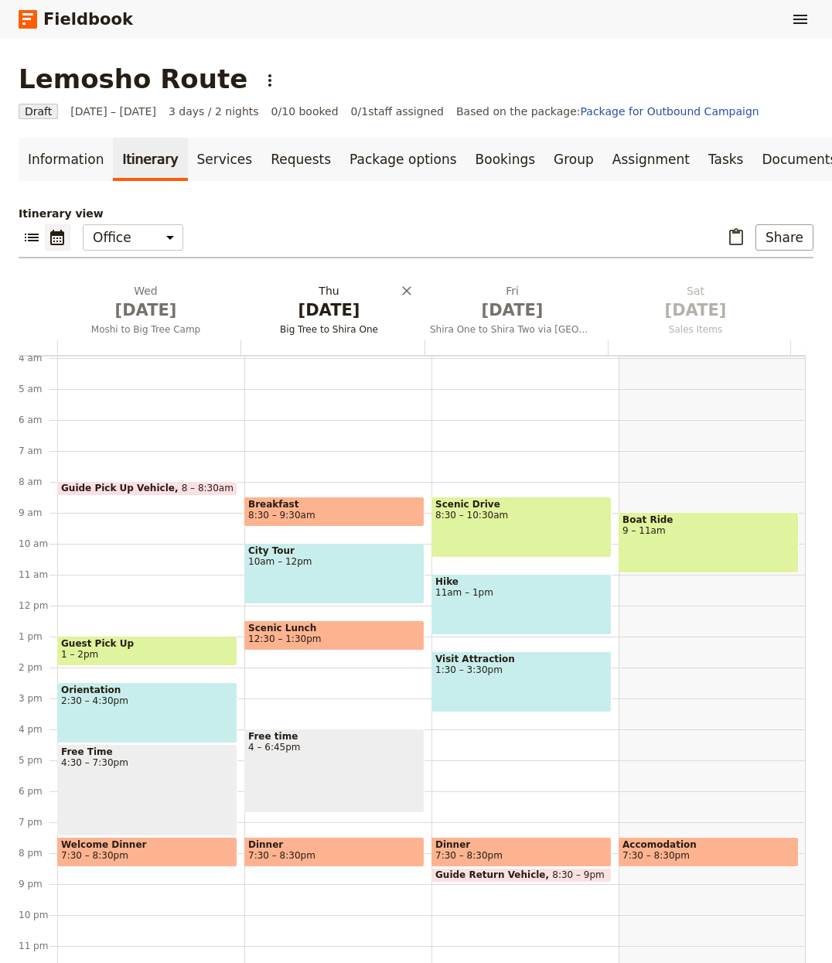
click at [313, 312] on span "[DATE]" at bounding box center [329, 310] width 165 height 23
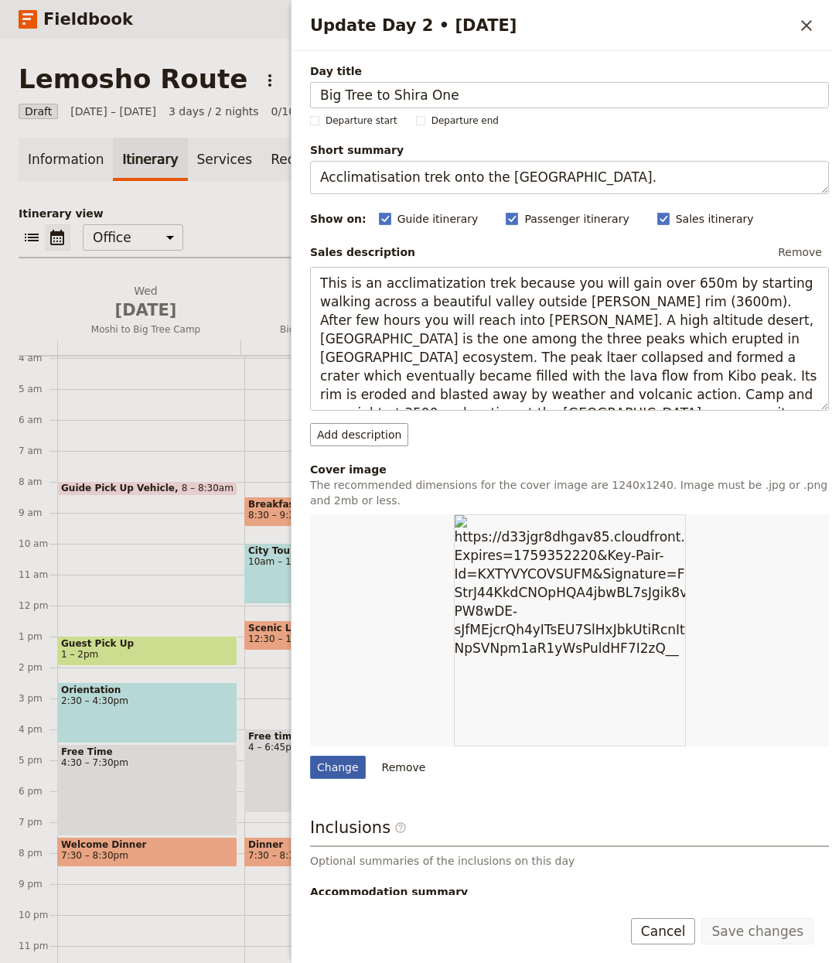
click at [333, 768] on div "Change" at bounding box center [338, 767] width 56 height 23
click at [310, 756] on input "Change" at bounding box center [309, 755] width 1 height 1
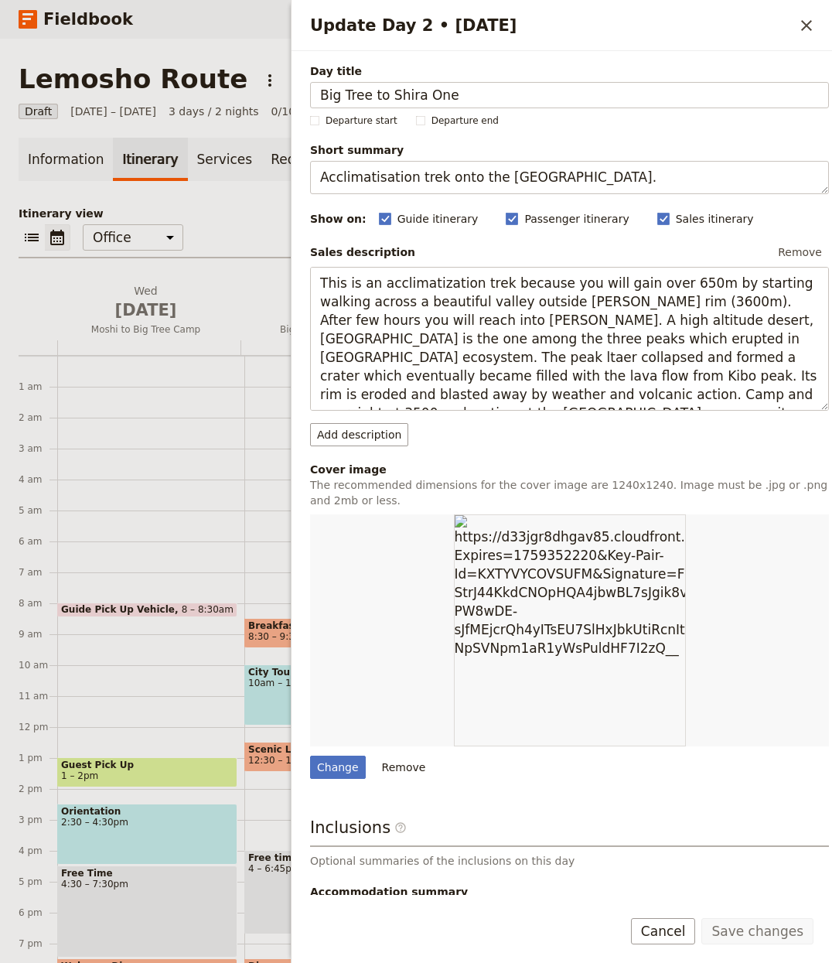
scroll to position [121, 0]
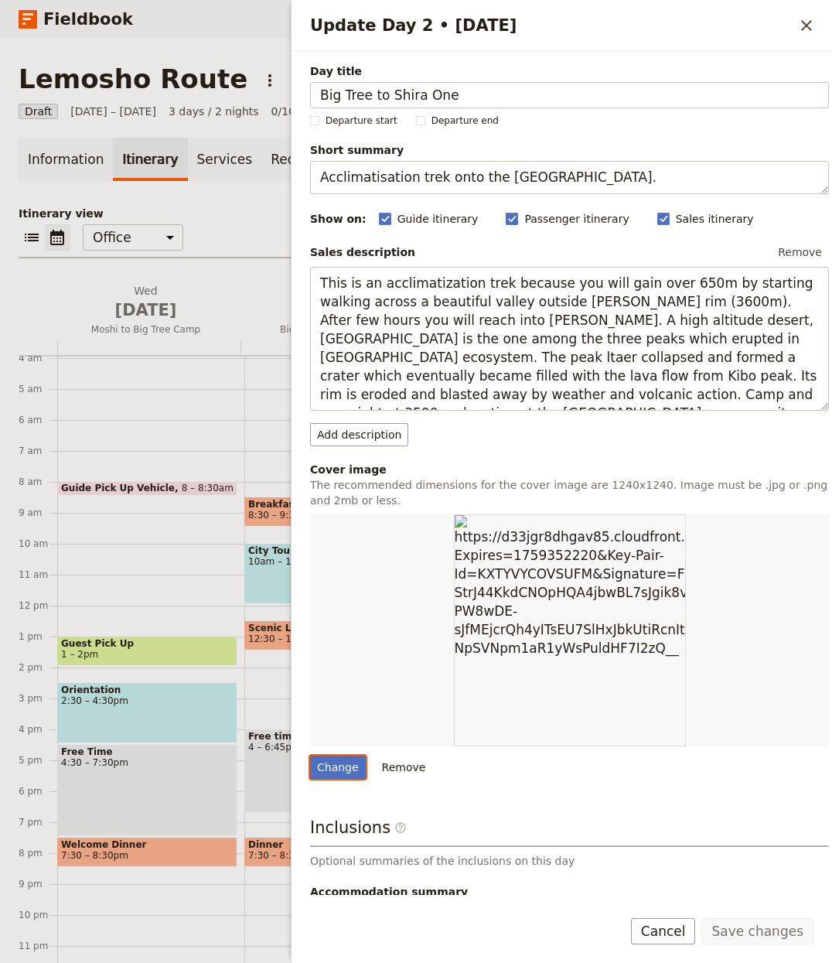
type input "C:\fakepath\467.jpeg"
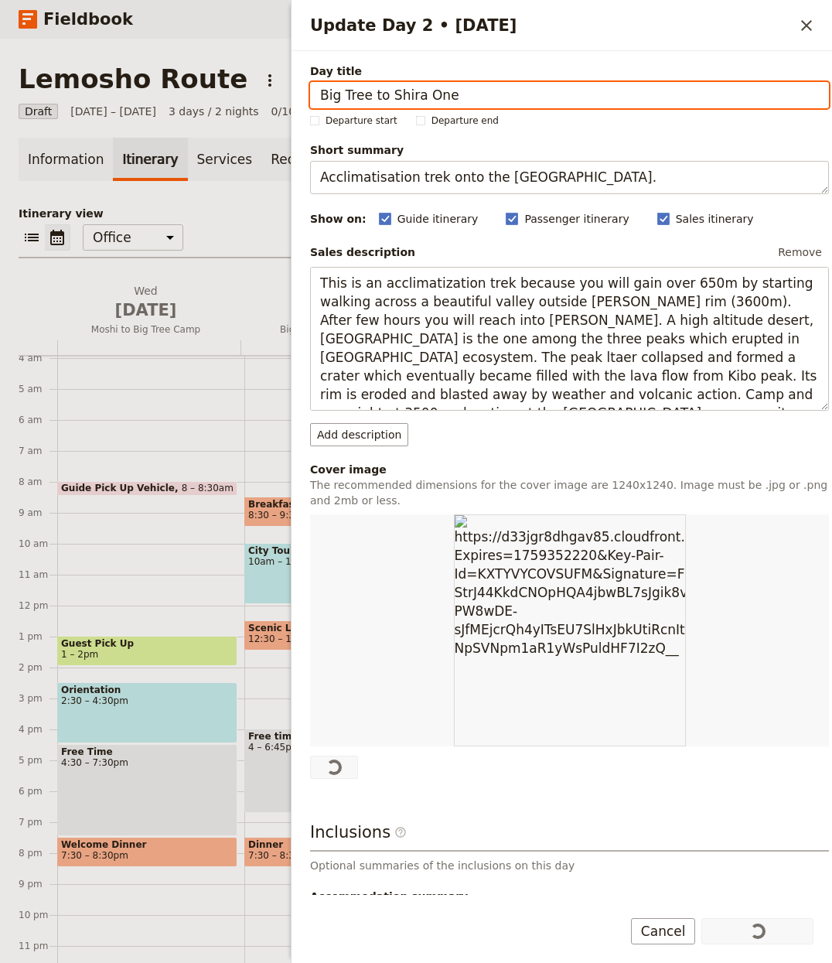
click at [228, 217] on p "Itinerary view" at bounding box center [416, 213] width 795 height 15
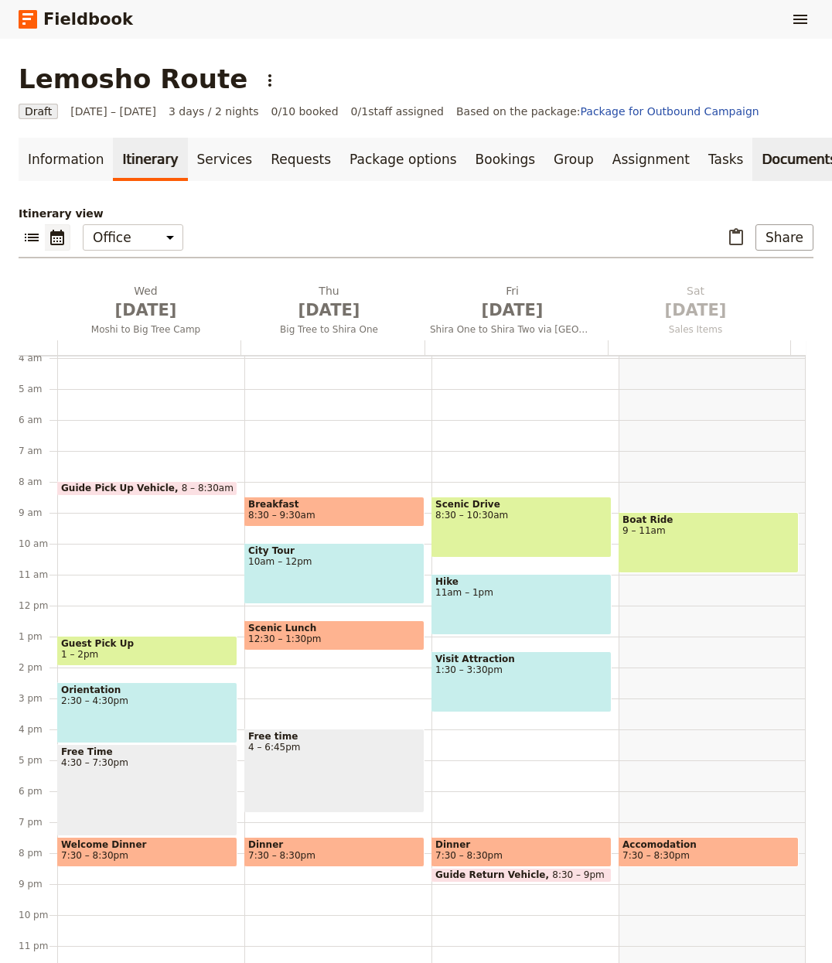
click at [771, 151] on link "Documents" at bounding box center [800, 159] width 94 height 43
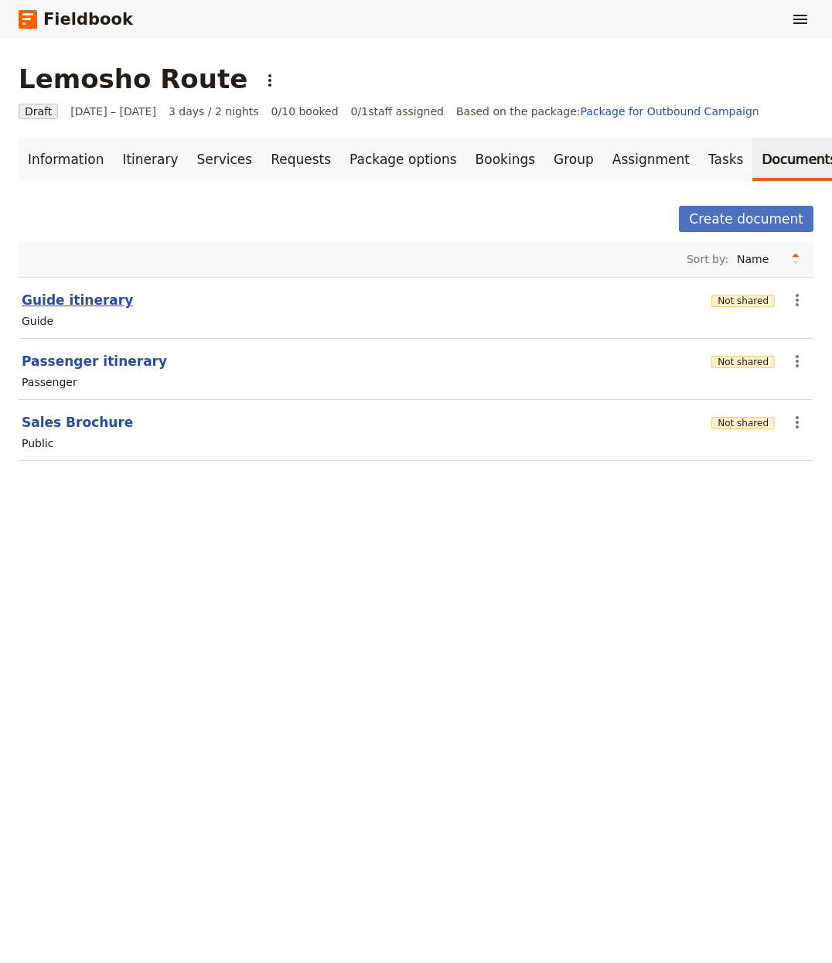
click at [79, 303] on button "Guide itinerary" at bounding box center [77, 300] width 111 height 19
select select "STAFF"
select select "RUN_SHEET"
select select "LARGE"
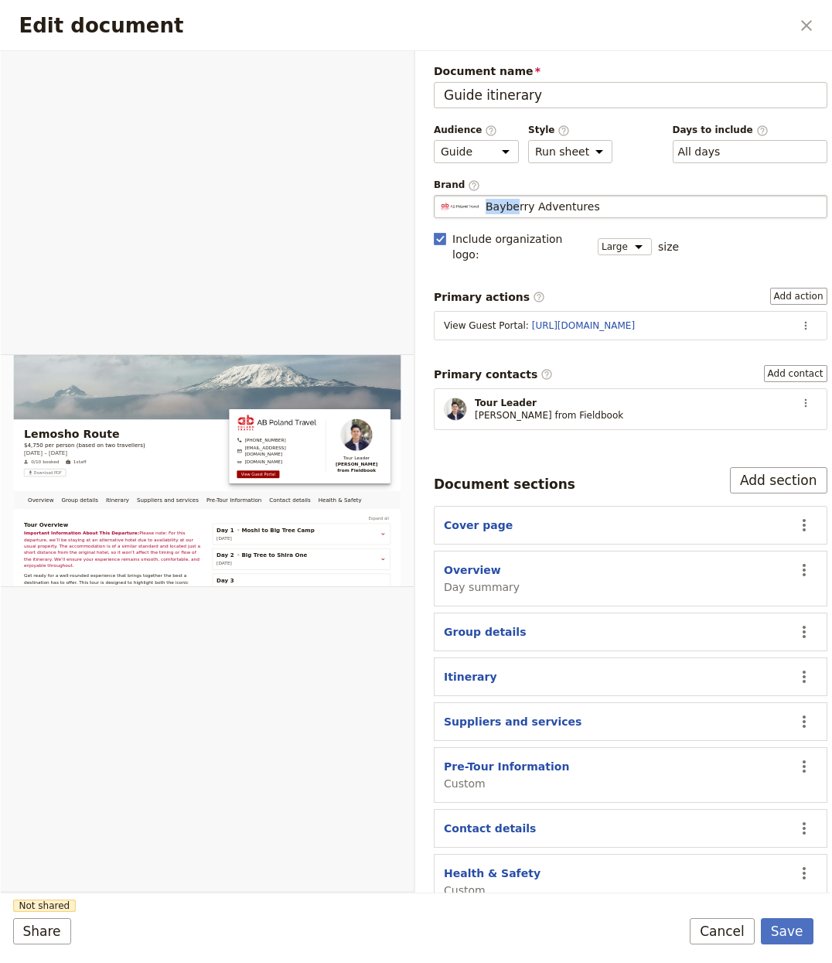
click at [519, 199] on span "Bayberry Adventures" at bounding box center [543, 206] width 114 height 15
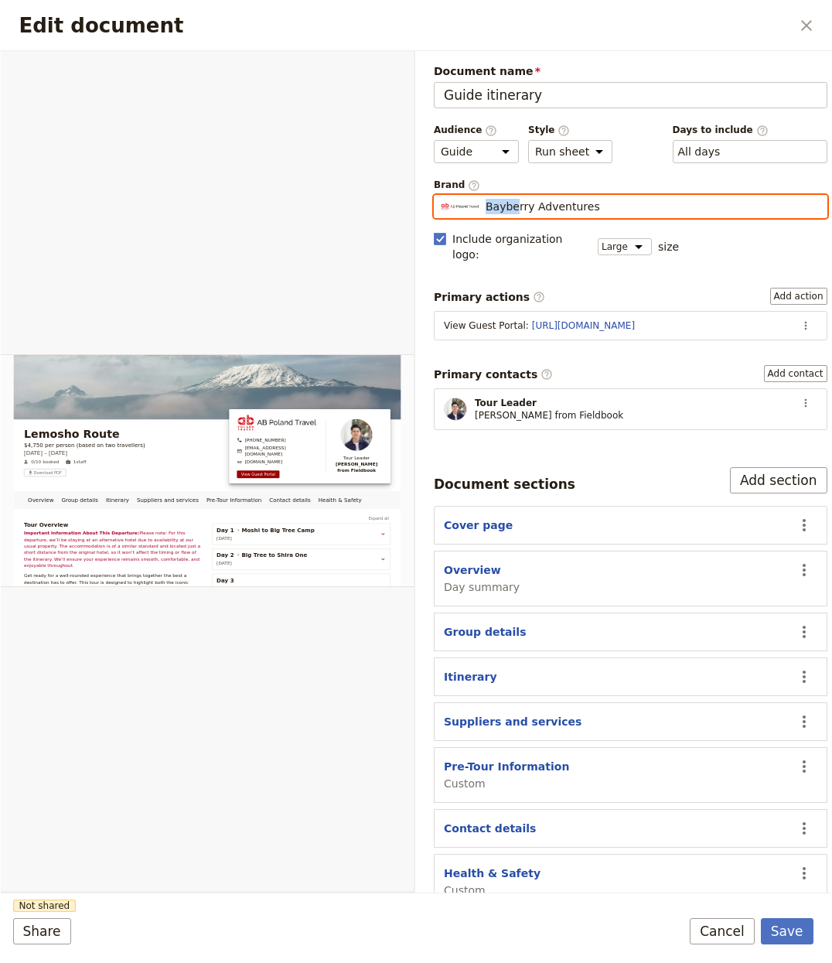
click at [441, 196] on input "Bayberry Adventures" at bounding box center [440, 195] width 1 height 1
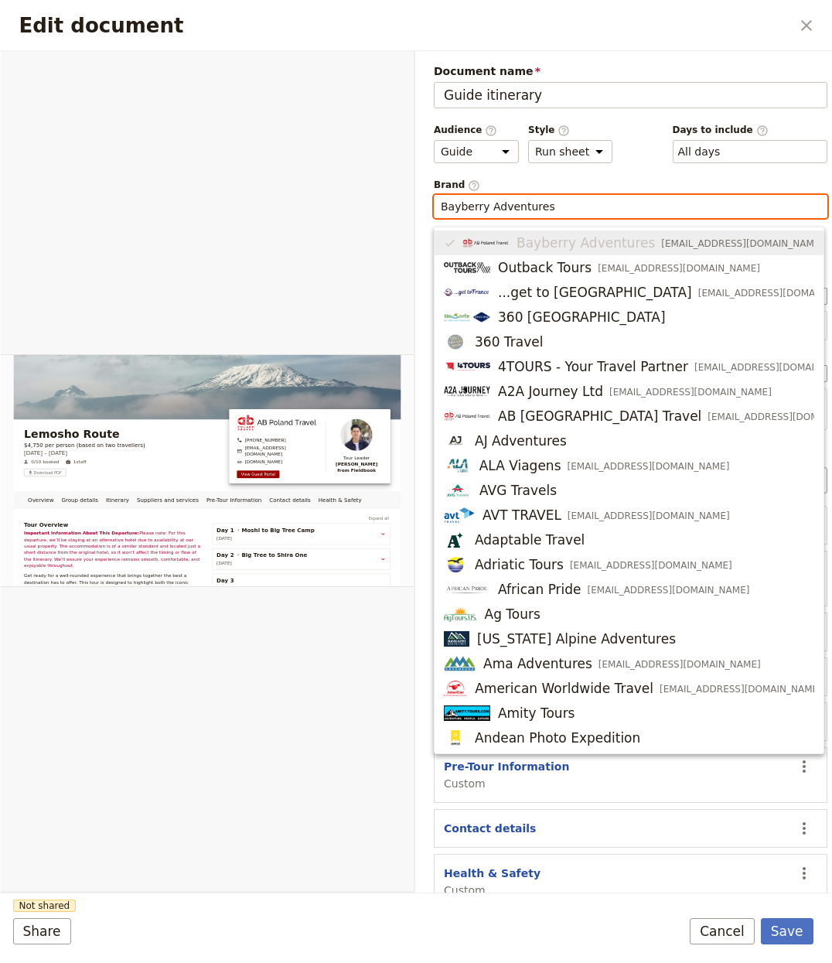
click at [542, 203] on input "Bayberry Adventures" at bounding box center [631, 206] width 380 height 15
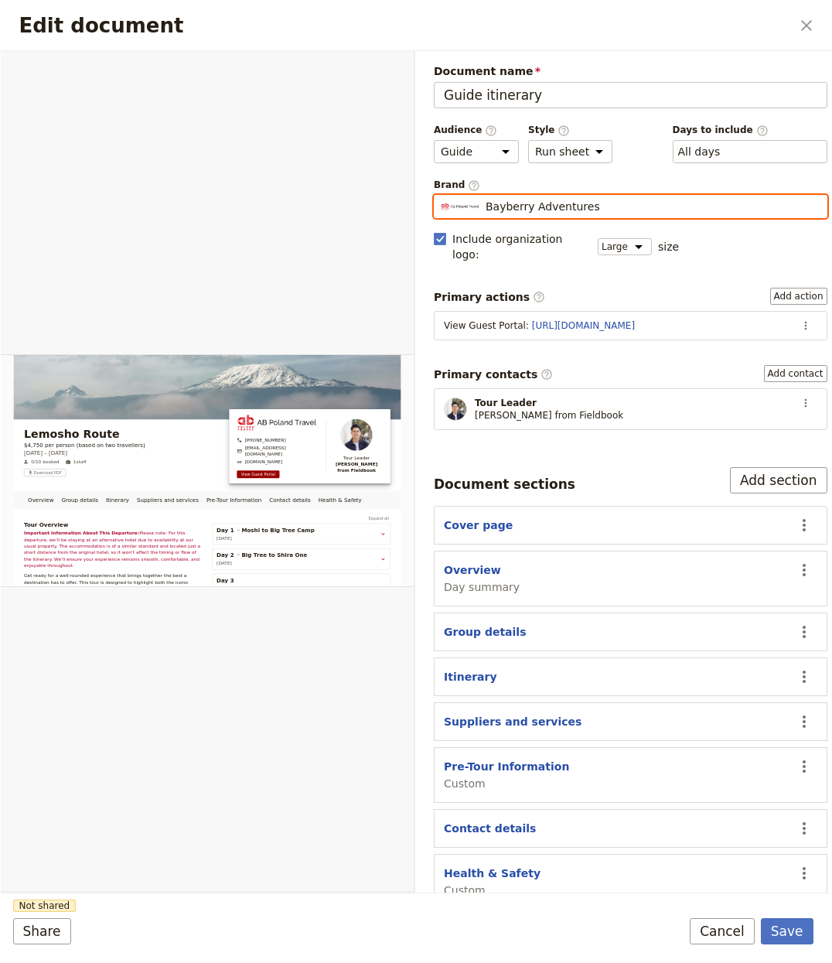
click at [441, 196] on input "Bayberry Adventures" at bounding box center [440, 195] width 1 height 1
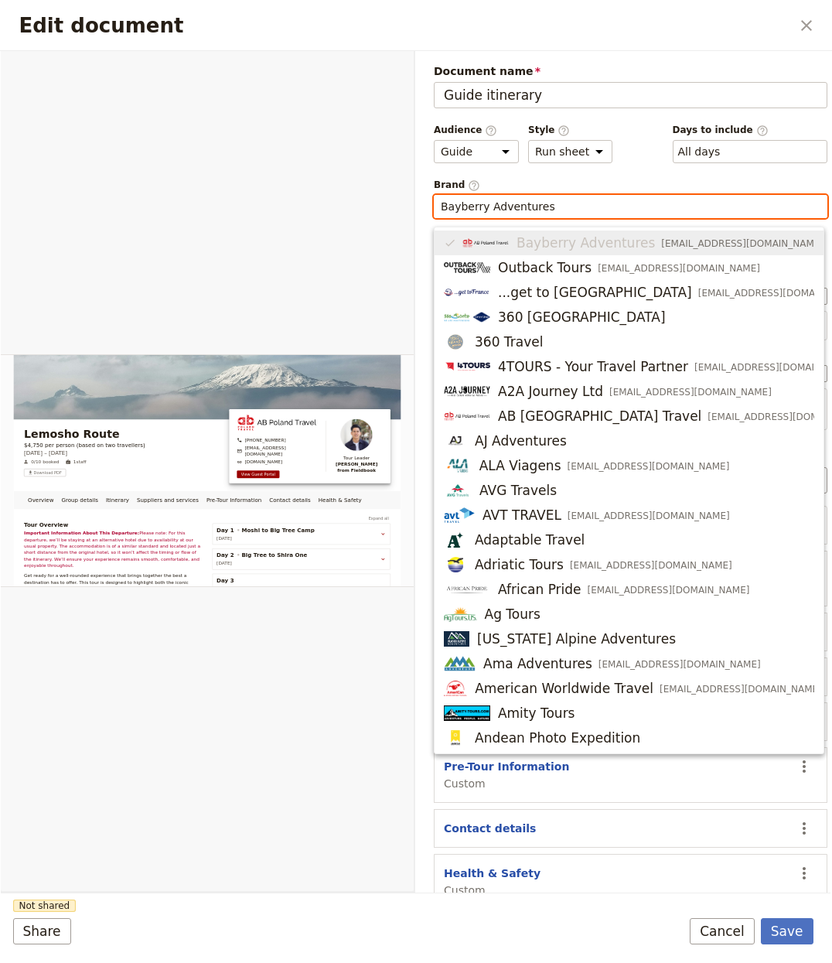
click at [523, 206] on input "Bayberry Adventures" at bounding box center [631, 206] width 380 height 15
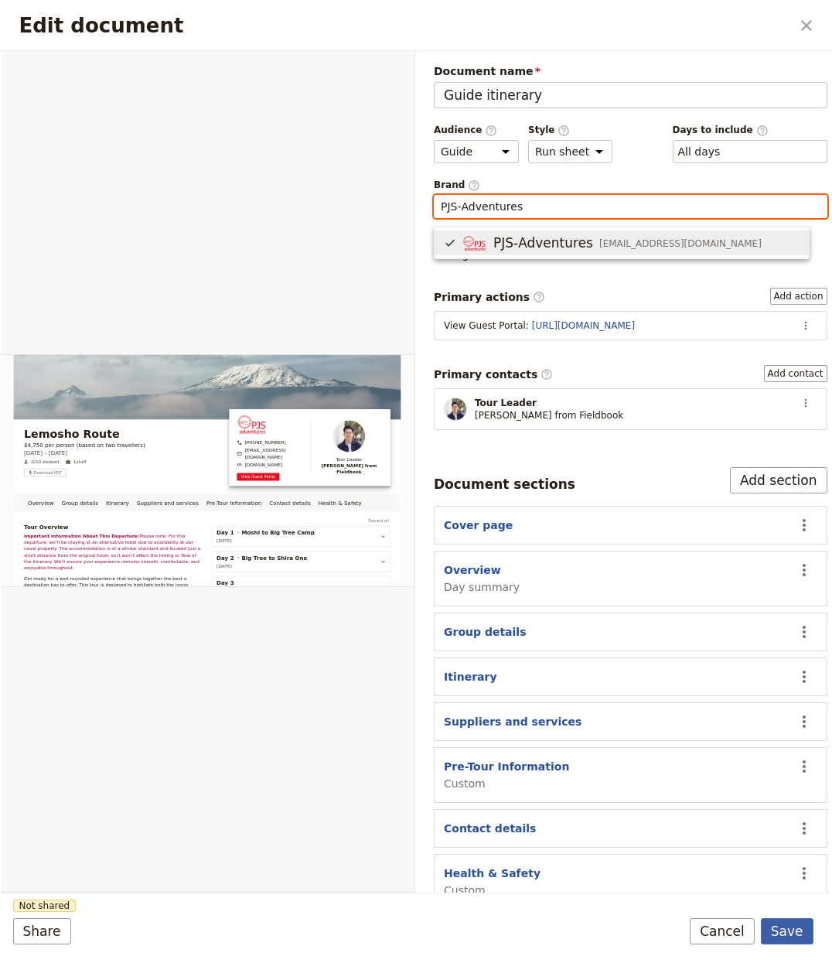
type input "PJS‑Adventures"
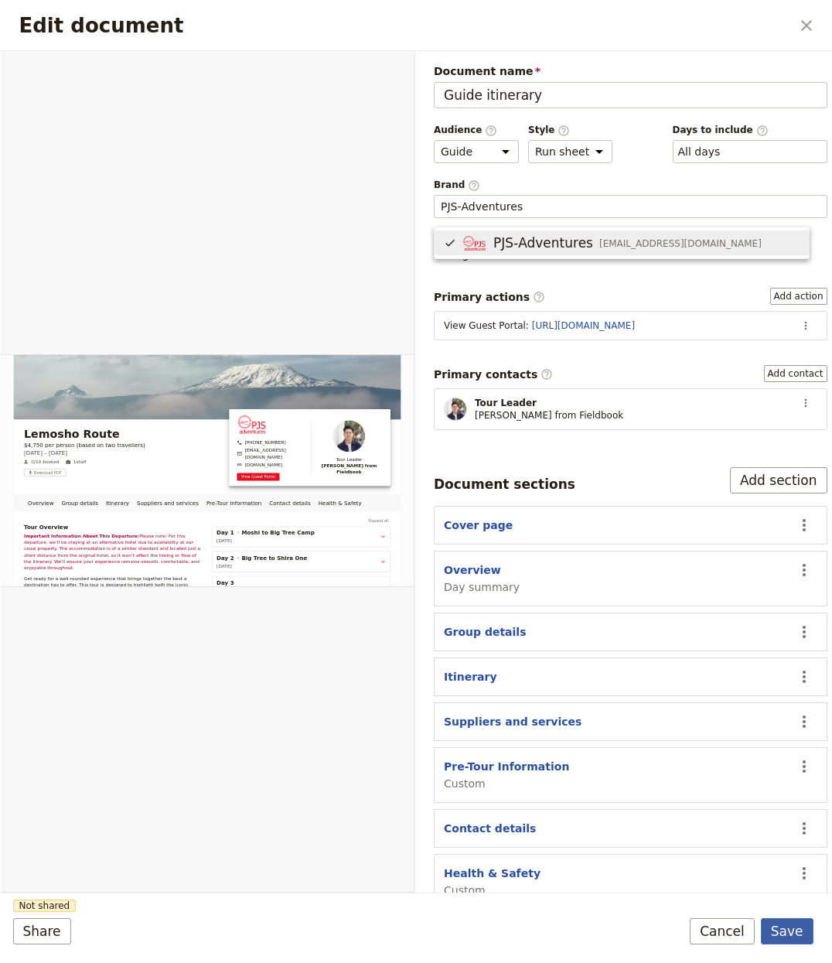
click at [792, 940] on button "Save" at bounding box center [787, 931] width 53 height 26
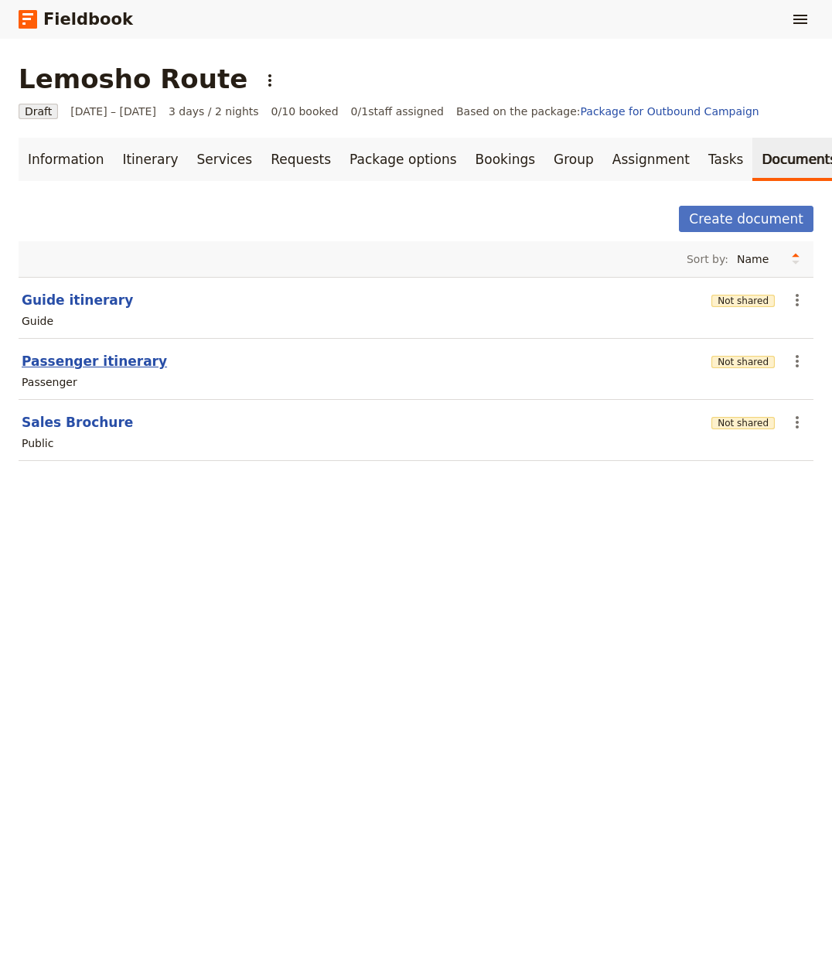
click at [53, 366] on button "Passenger itinerary" at bounding box center [94, 361] width 145 height 19
select select "PASSENGER"
select select "RUN_SHEET"
select select "LARGE"
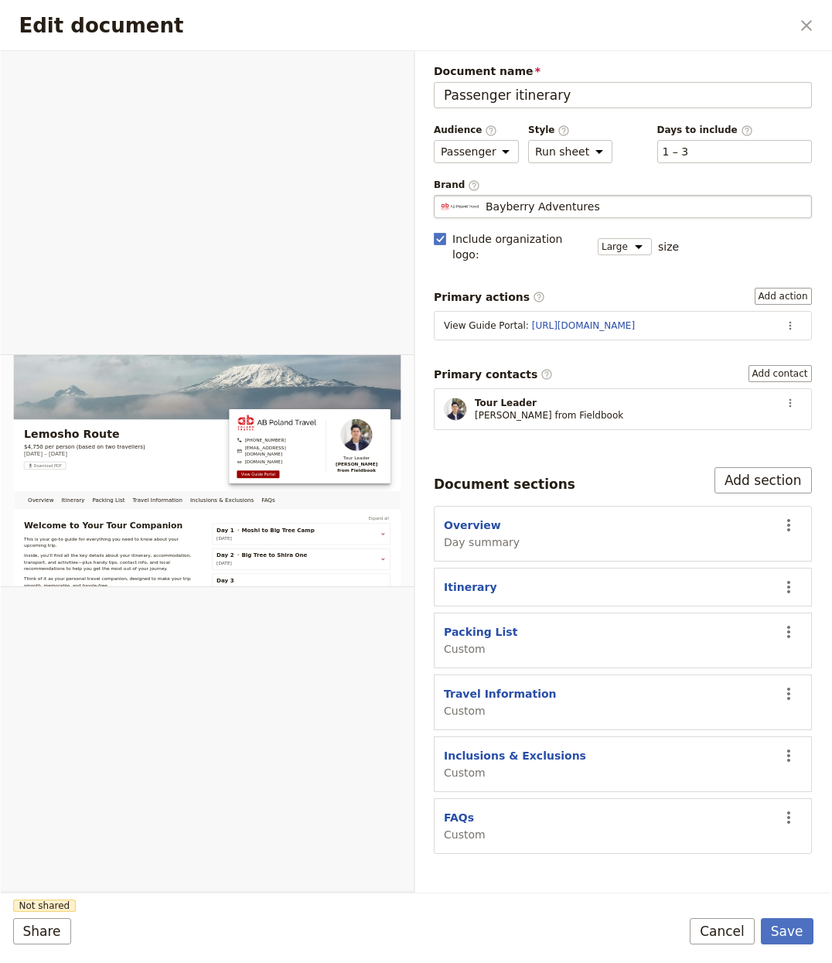
click at [620, 205] on div "Bayberry Adventures" at bounding box center [623, 206] width 364 height 15
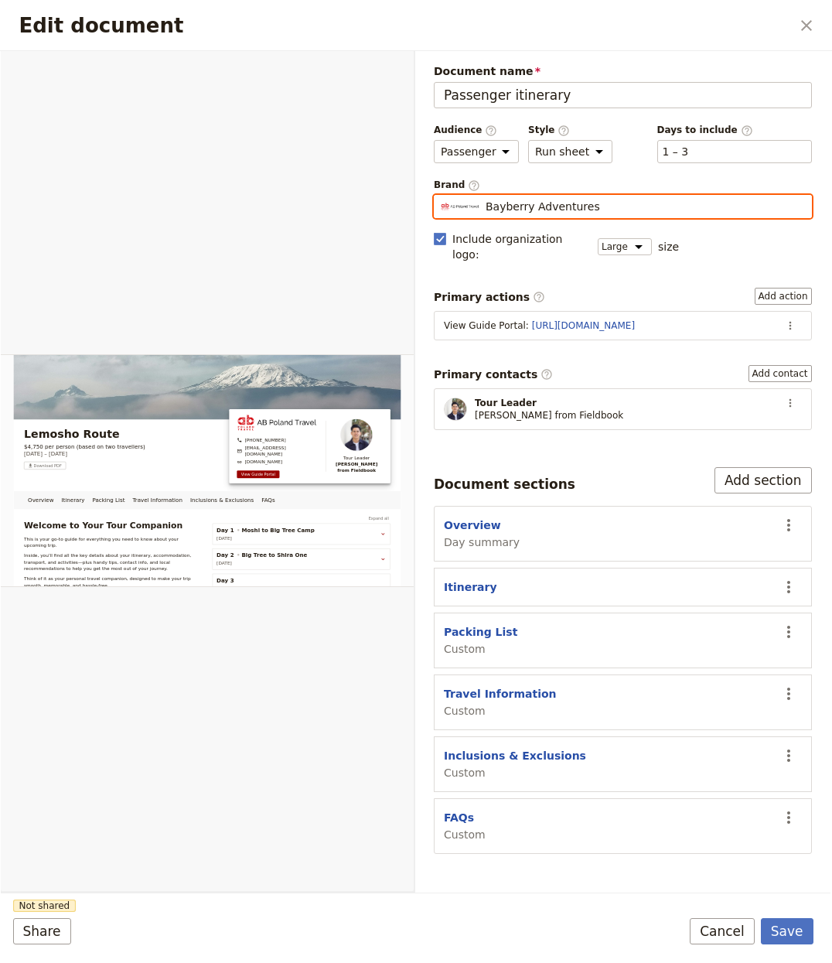
click at [441, 196] on input "Bayberry Adventures" at bounding box center [440, 195] width 1 height 1
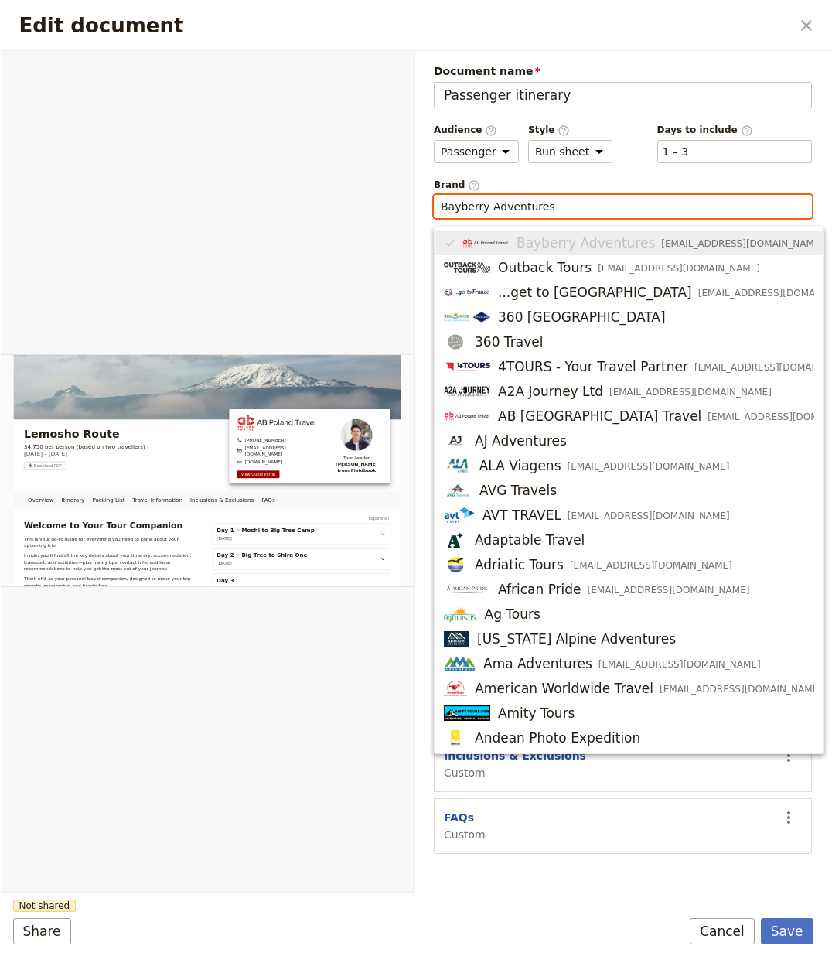
paste input "PJS‑"
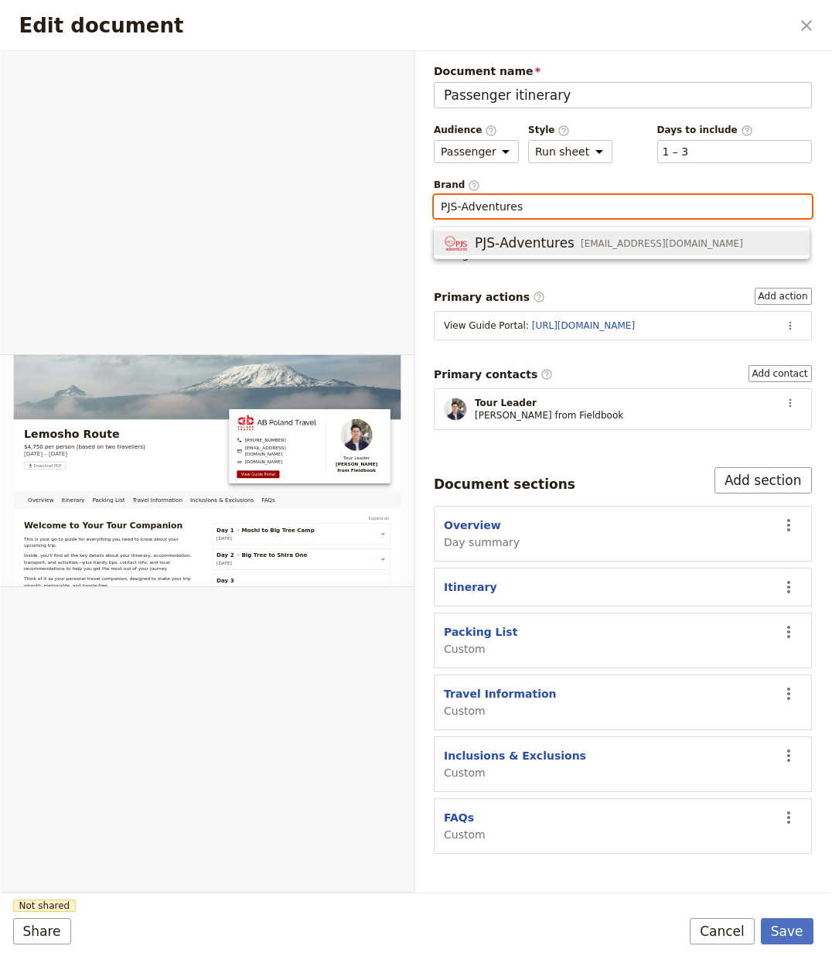
drag, startPoint x: 486, startPoint y: 242, endPoint x: 657, endPoint y: 454, distance: 272.3
click at [487, 242] on span "PJS‑Adventures" at bounding box center [525, 243] width 100 height 19
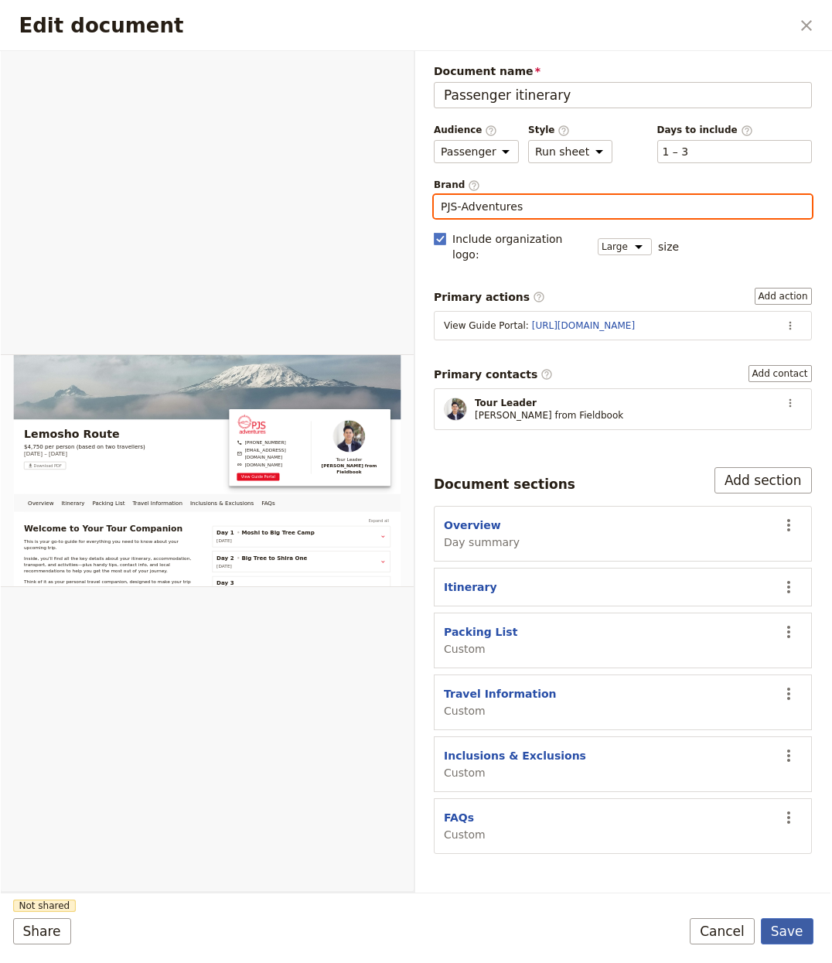
type input "PJS‑Adventures"
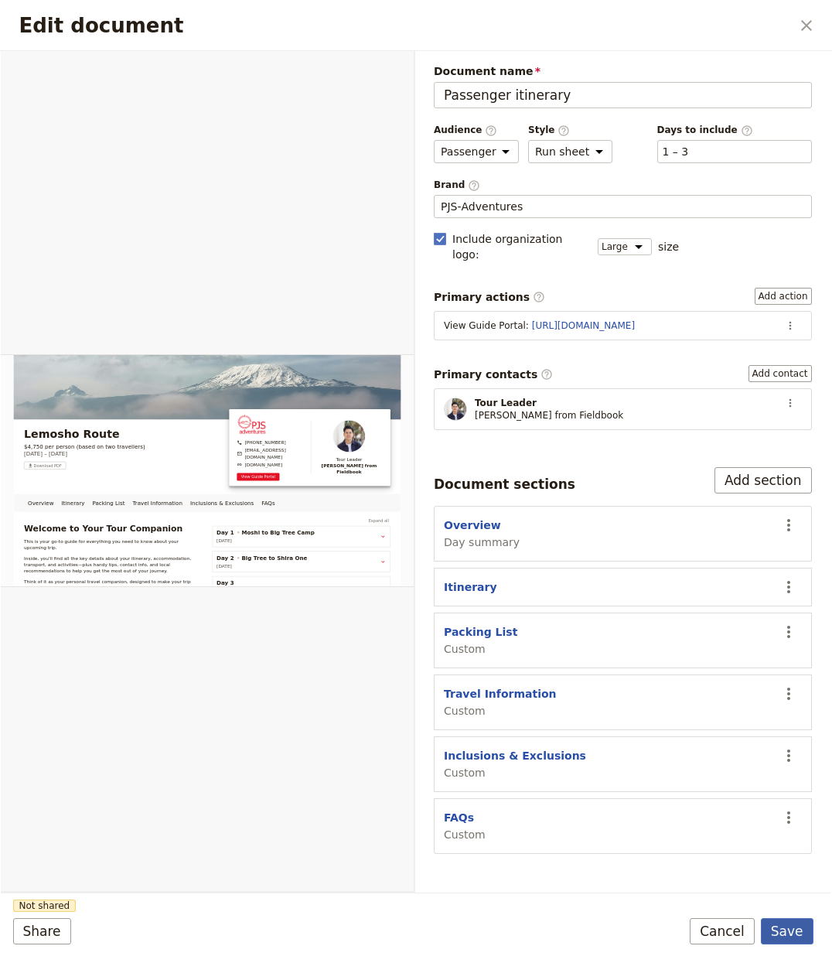
click at [798, 927] on button "Save" at bounding box center [787, 931] width 53 height 26
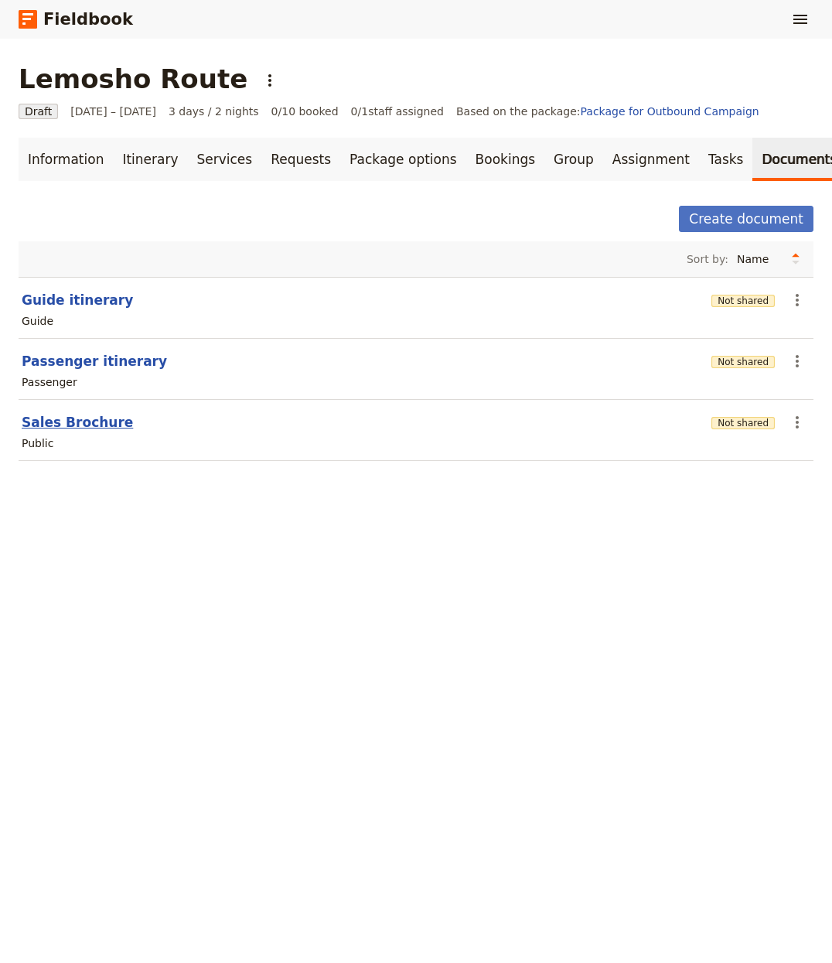
click at [92, 432] on button "Sales Brochure" at bounding box center [77, 422] width 111 height 19
select select "DEFAULT"
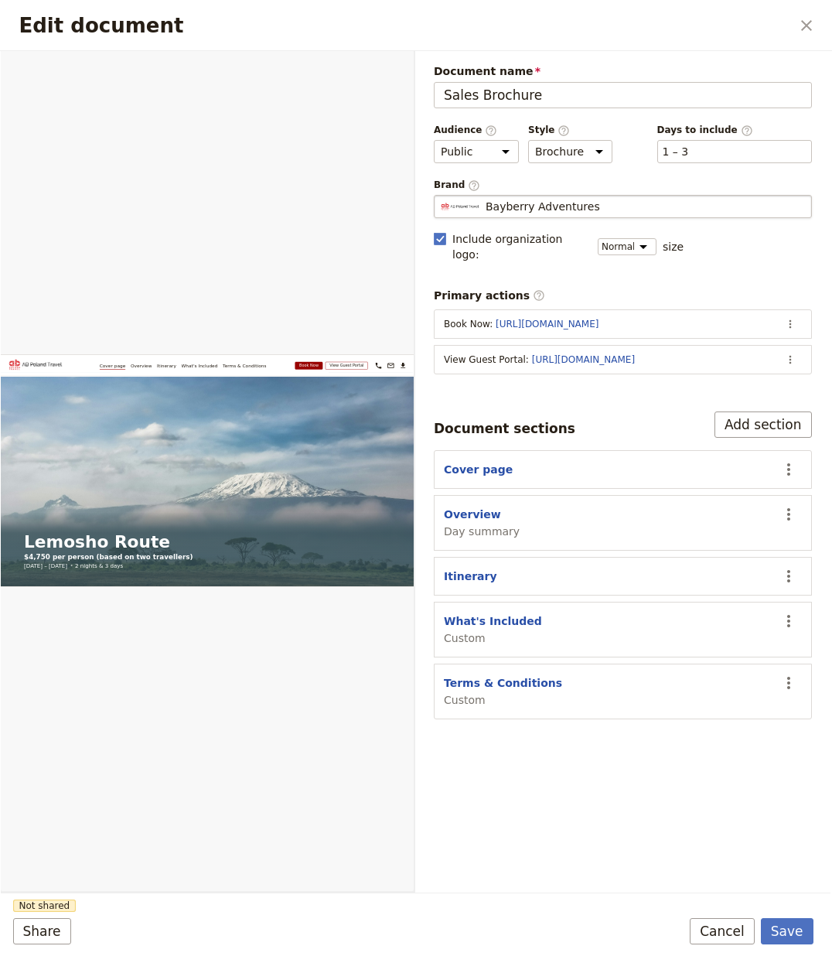
click at [537, 199] on span "Bayberry Adventures" at bounding box center [543, 206] width 114 height 15
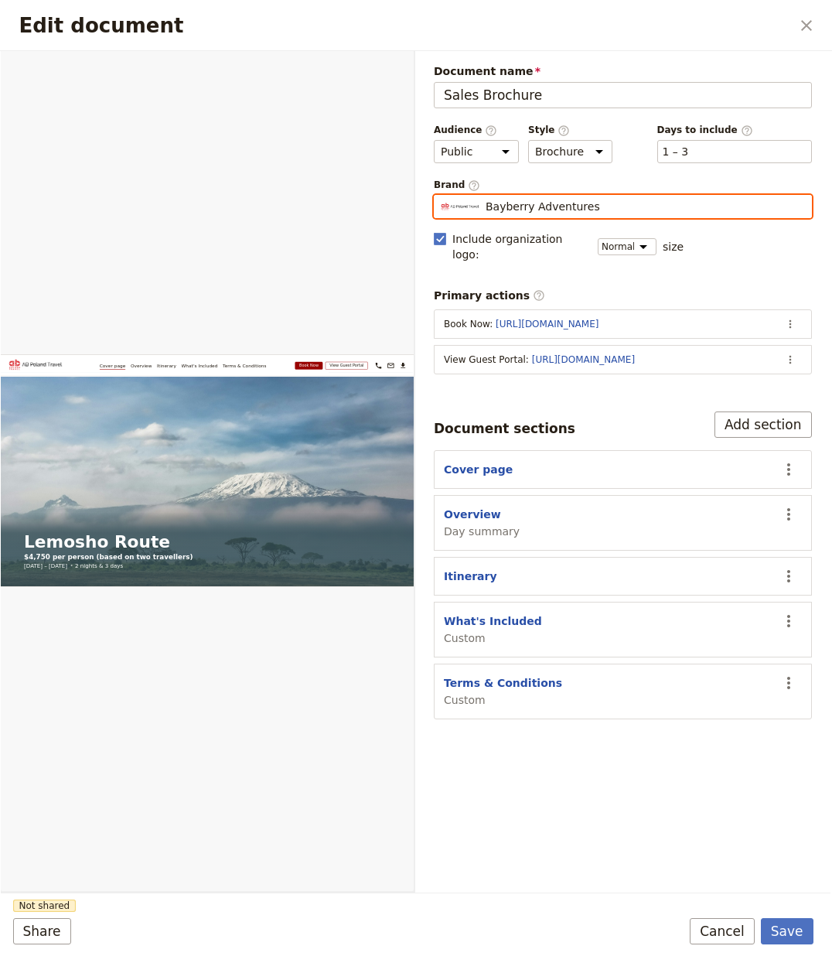
click at [441, 196] on input "Bayberry Adventures" at bounding box center [440, 195] width 1 height 1
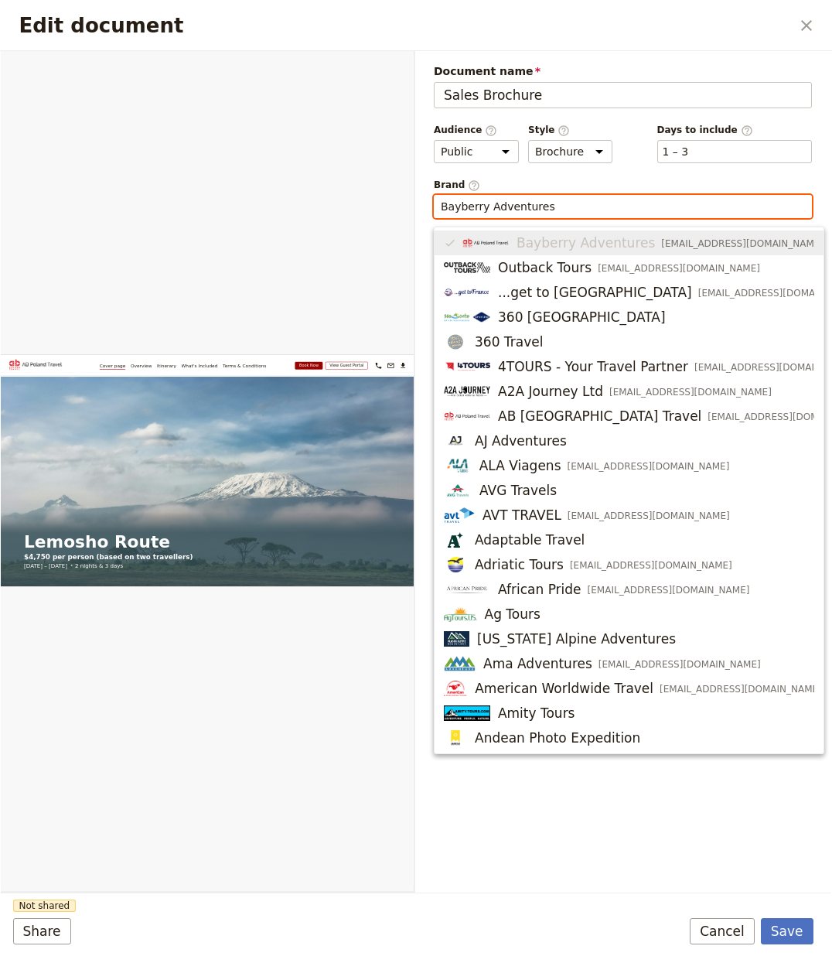
paste input "PJS‑"
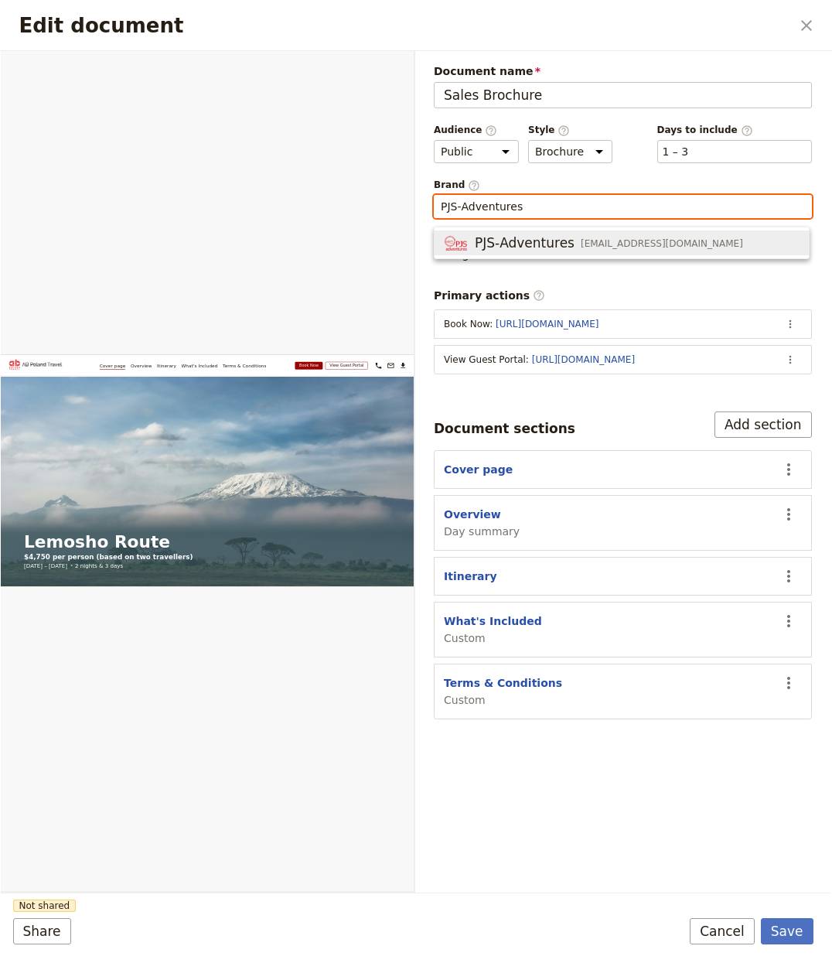
click at [517, 233] on button "PJS‑Adventures info@email.com" at bounding box center [622, 243] width 374 height 25
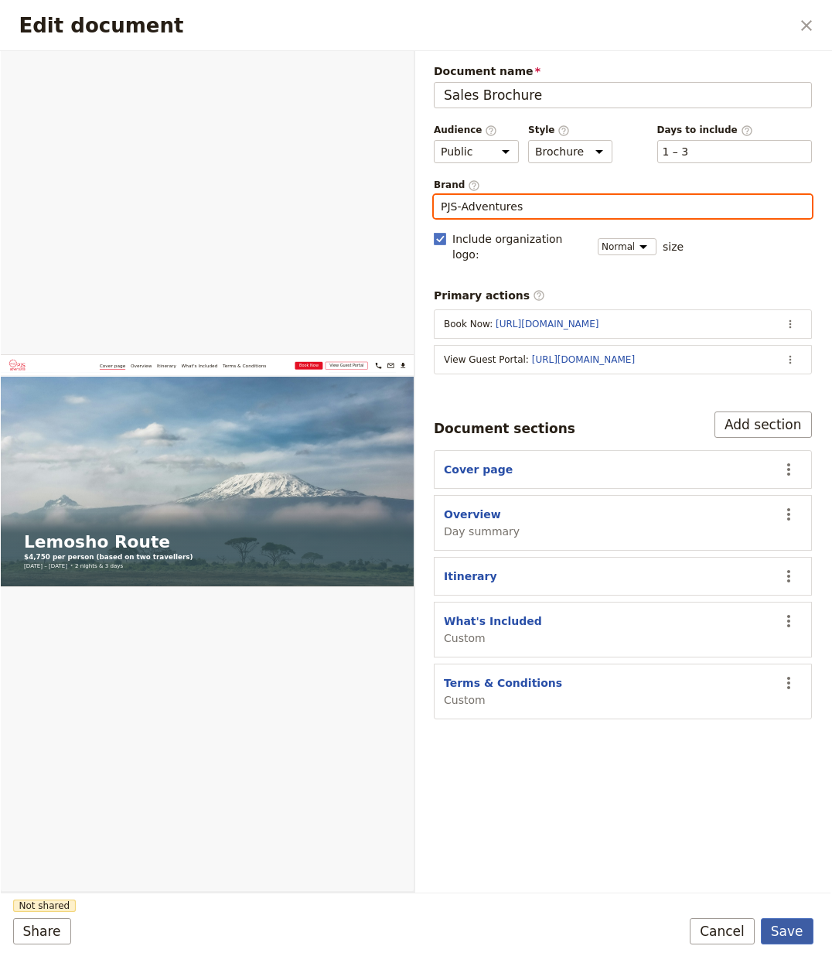
type input "PJS‑Adventures"
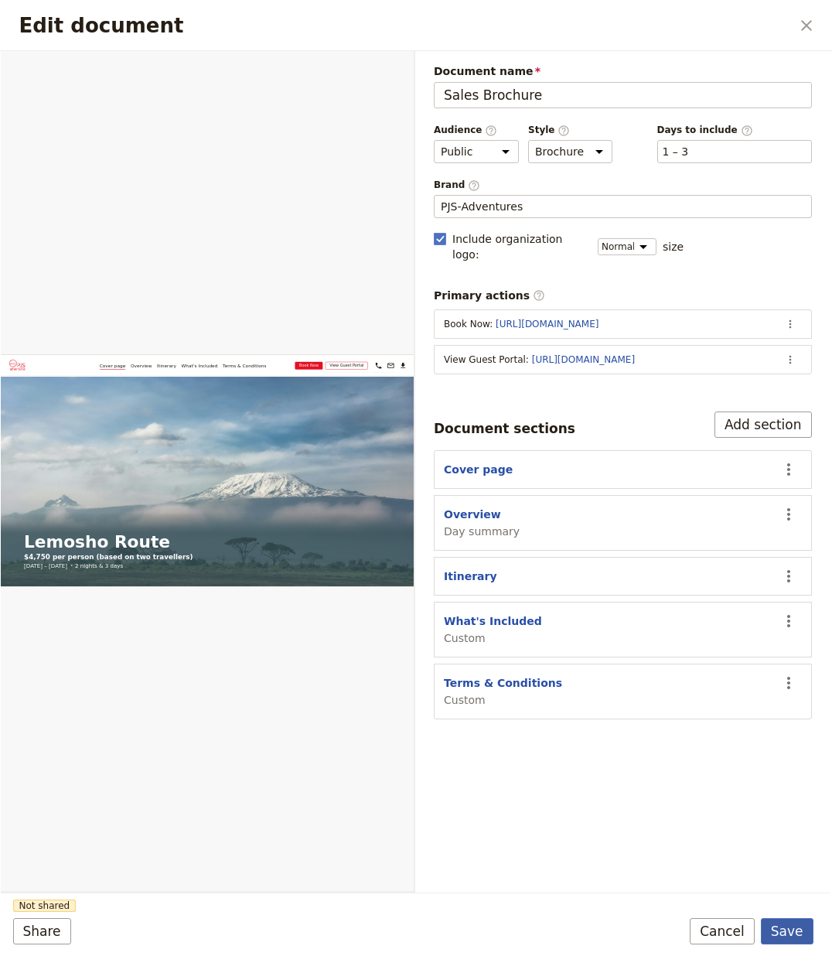
click at [790, 924] on button "Save" at bounding box center [787, 931] width 53 height 26
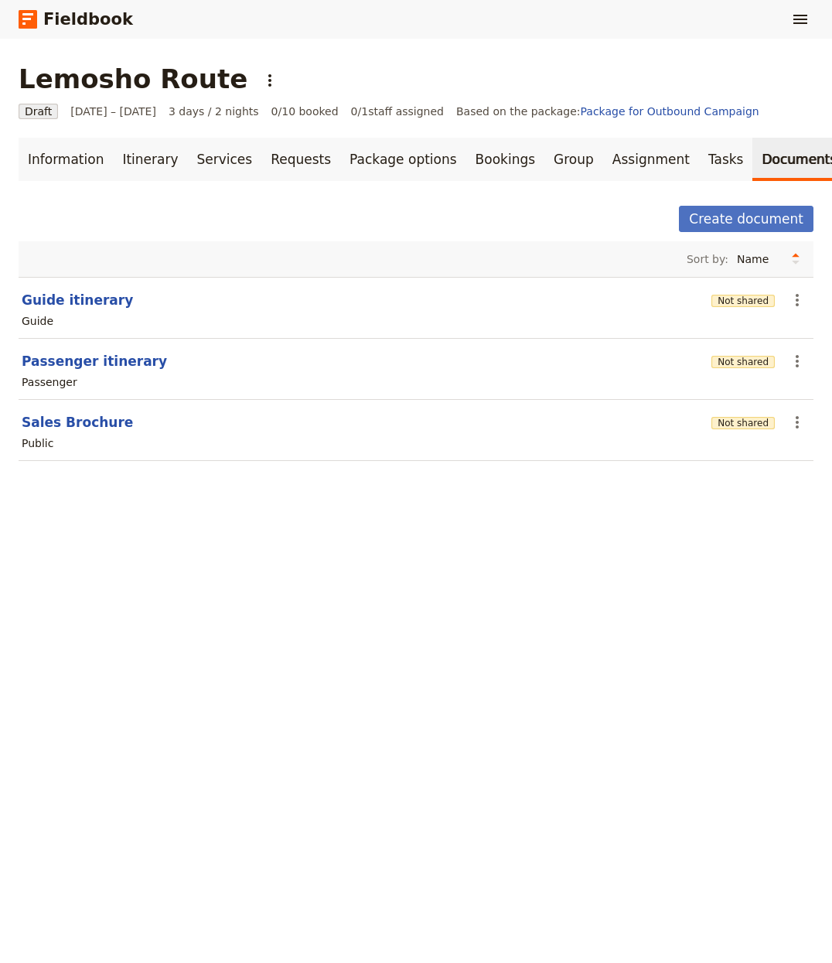
click at [730, 330] on div "Guide" at bounding box center [416, 321] width 792 height 19
click at [727, 341] on div "Sort by: Name Most recently updated Most recently created Guide itinerary Not s…" at bounding box center [416, 360] width 795 height 238
click at [727, 354] on div "Not shared" at bounding box center [743, 361] width 63 height 26
click at [727, 360] on button "Not shared" at bounding box center [743, 362] width 63 height 12
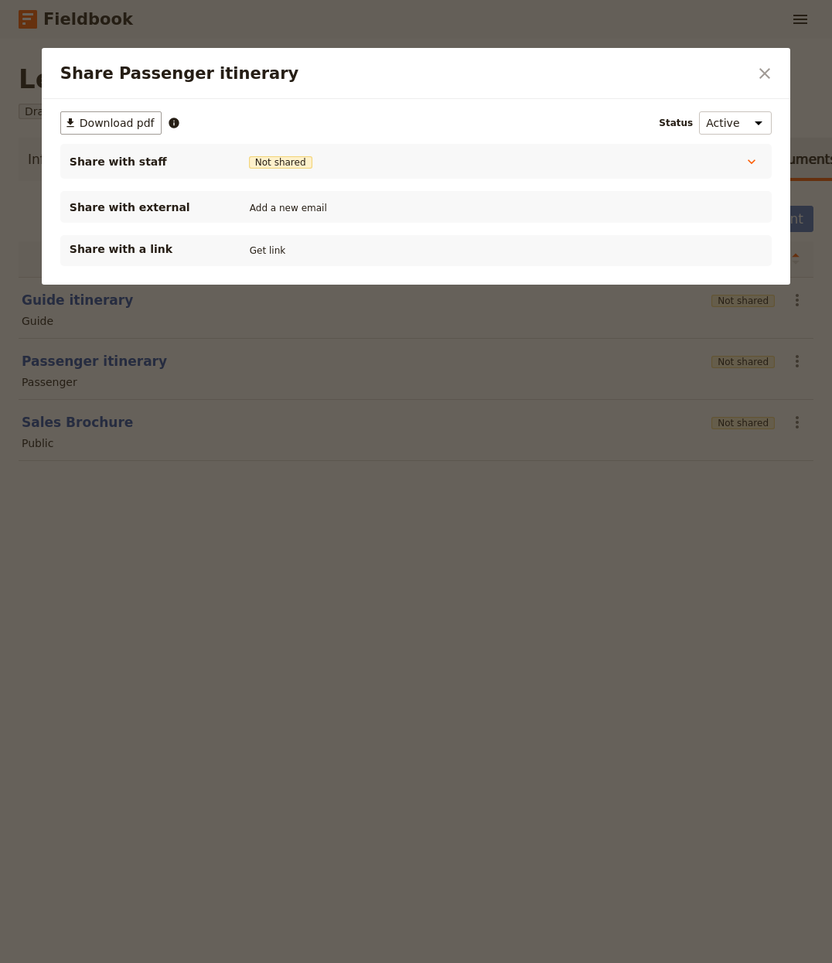
click at [275, 262] on div "Share with a link Get link" at bounding box center [416, 250] width 712 height 31
click at [275, 261] on div "Share with a link Get link" at bounding box center [416, 250] width 712 height 31
click at [275, 258] on button "Get link" at bounding box center [267, 250] width 43 height 17
click at [275, 250] on button "Shared until 3 Nov 2025" at bounding box center [301, 250] width 111 height 12
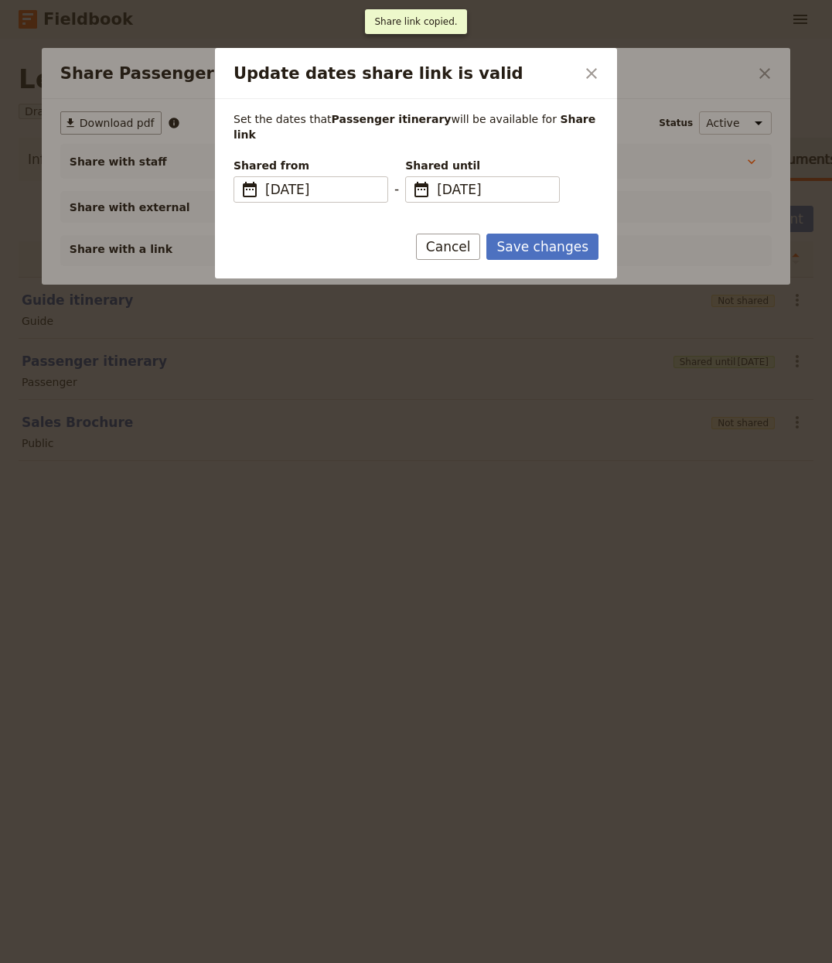
click at [302, 622] on div at bounding box center [416, 481] width 832 height 963
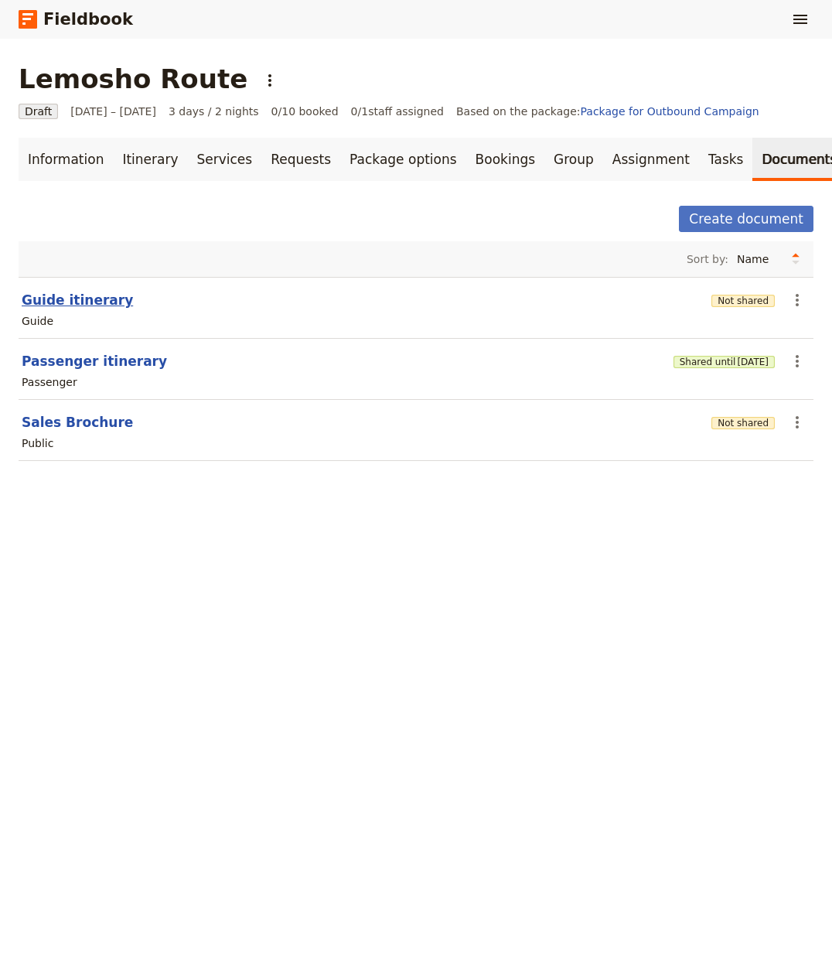
click at [60, 293] on button "Guide itinerary" at bounding box center [77, 300] width 111 height 19
select select "STAFF"
select select "RUN_SHEET"
select select "LARGE"
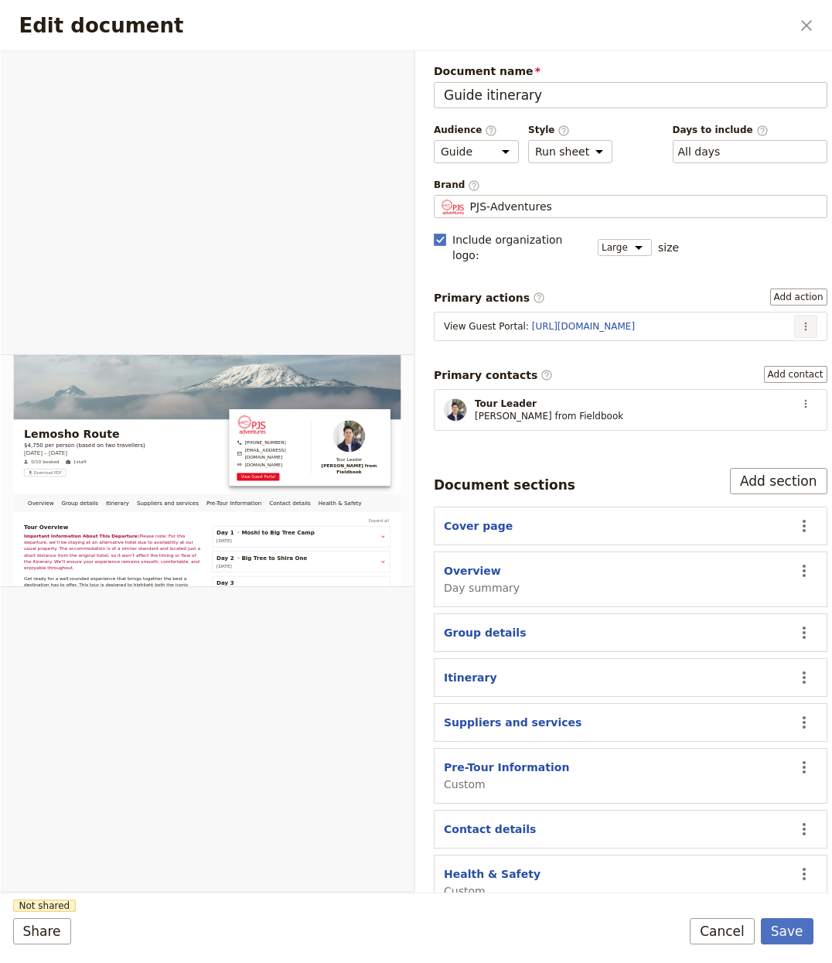
click at [794, 321] on button "​" at bounding box center [805, 326] width 23 height 23
click at [763, 343] on span "Edit action" at bounding box center [740, 345] width 58 height 15
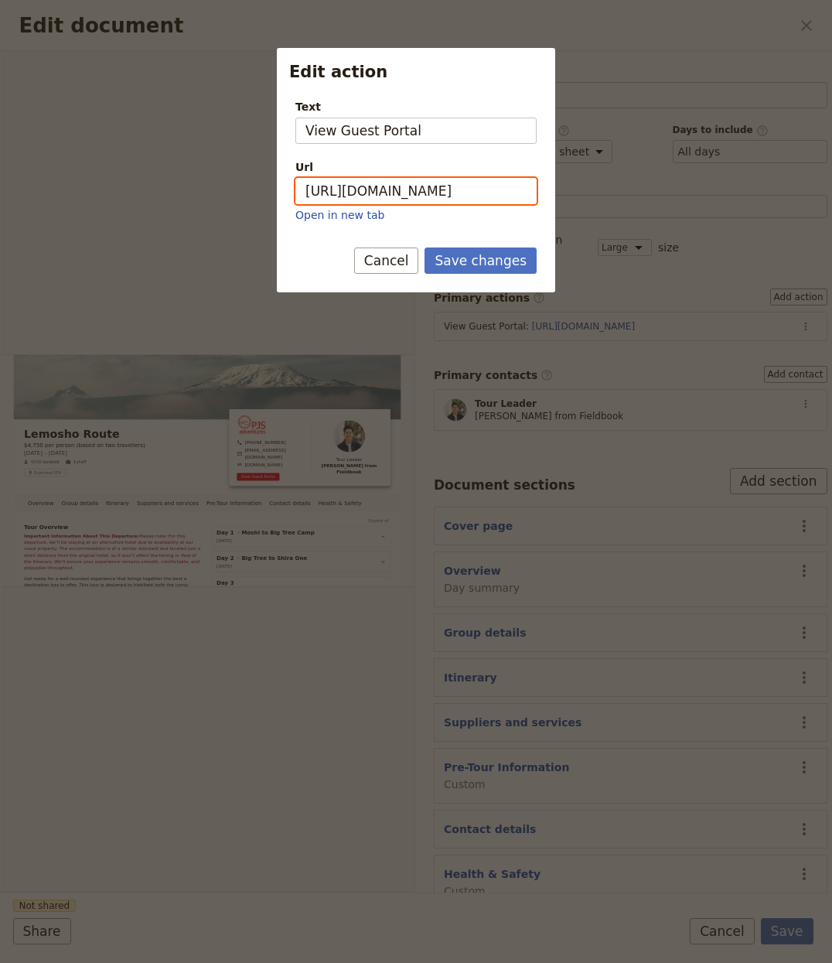
click at [446, 190] on input "https://trips.fieldbook.com/d/xBRcefLnvuxPPlH_zTWk1" at bounding box center [415, 191] width 241 height 26
paste input "BedfGCFZcFZHRf2c1N3w-"
type input "https://trips.fieldbook.com/d/BedfGCFZcFZHRf2c1N3w-"
click at [473, 253] on button "Save changes" at bounding box center [481, 261] width 112 height 26
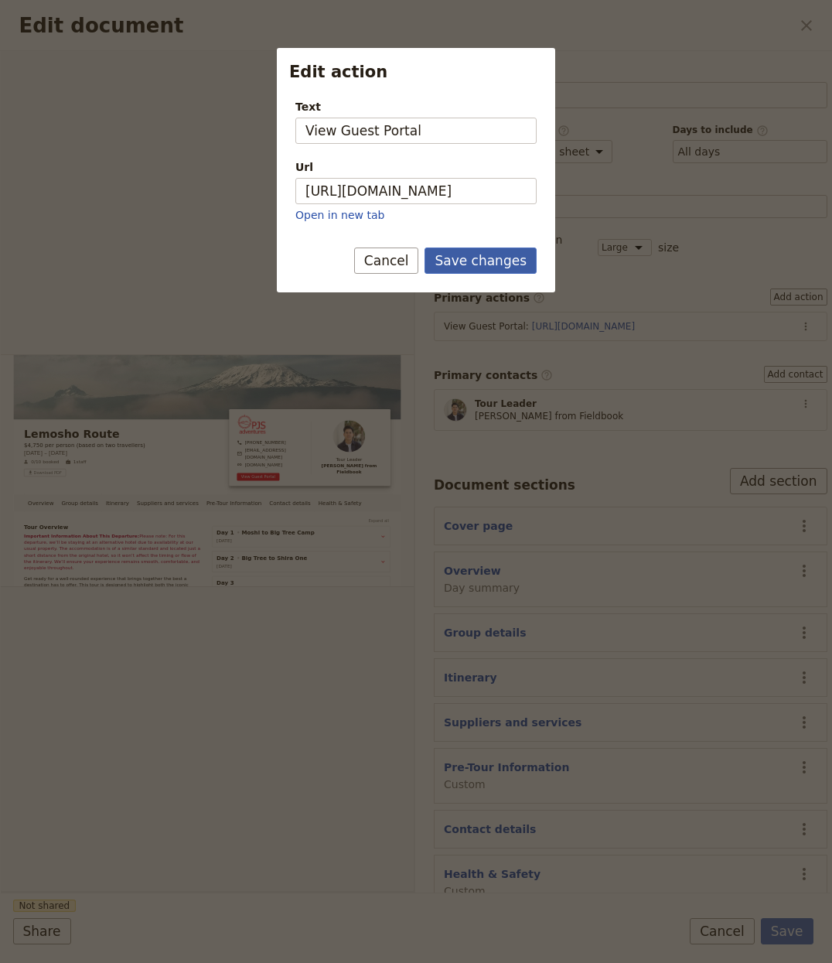
scroll to position [0, 0]
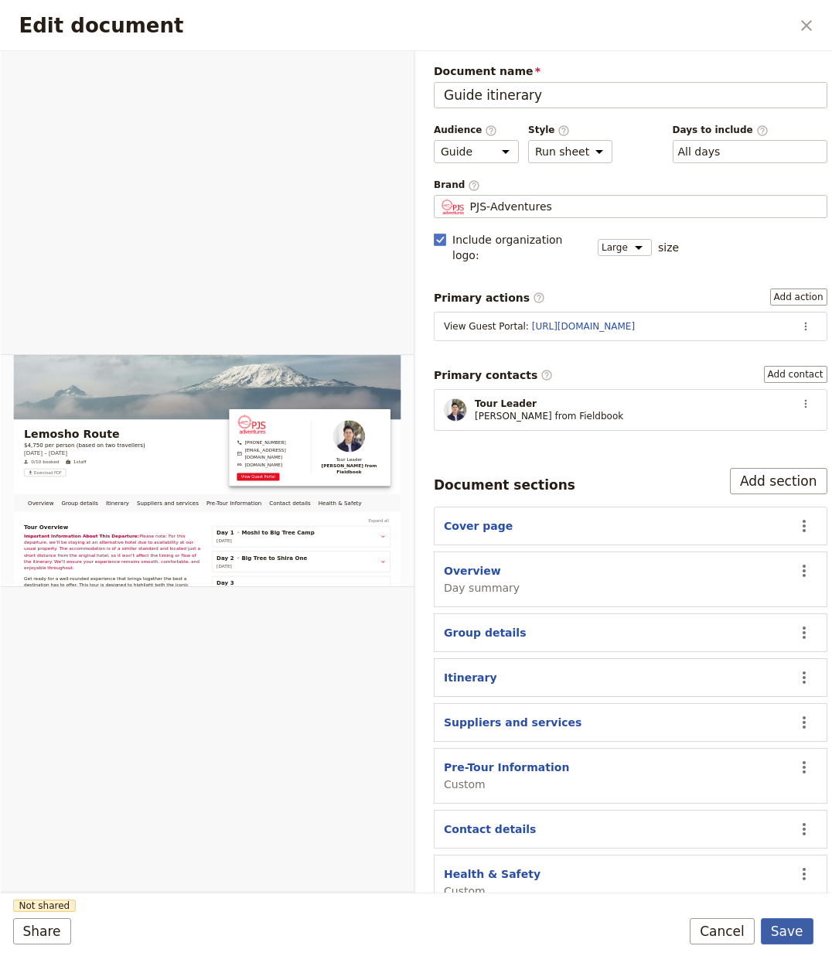
click at [782, 927] on button "Save" at bounding box center [787, 931] width 53 height 26
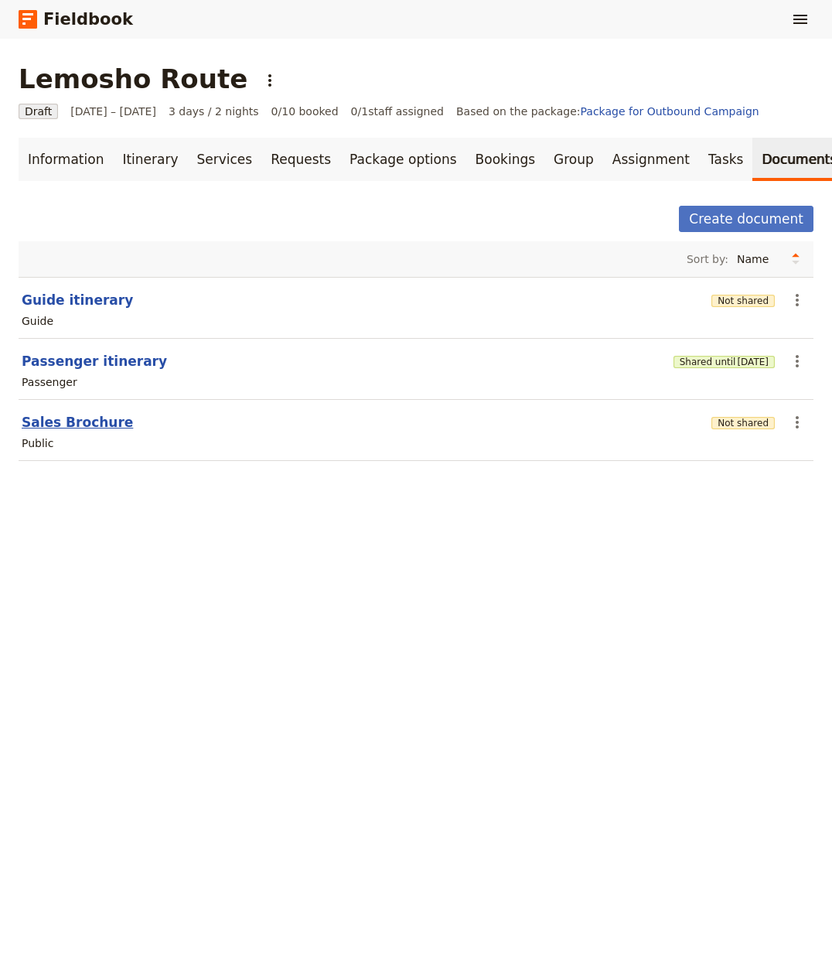
click at [80, 425] on button "Sales Brochure" at bounding box center [77, 422] width 111 height 19
select select "DEFAULT"
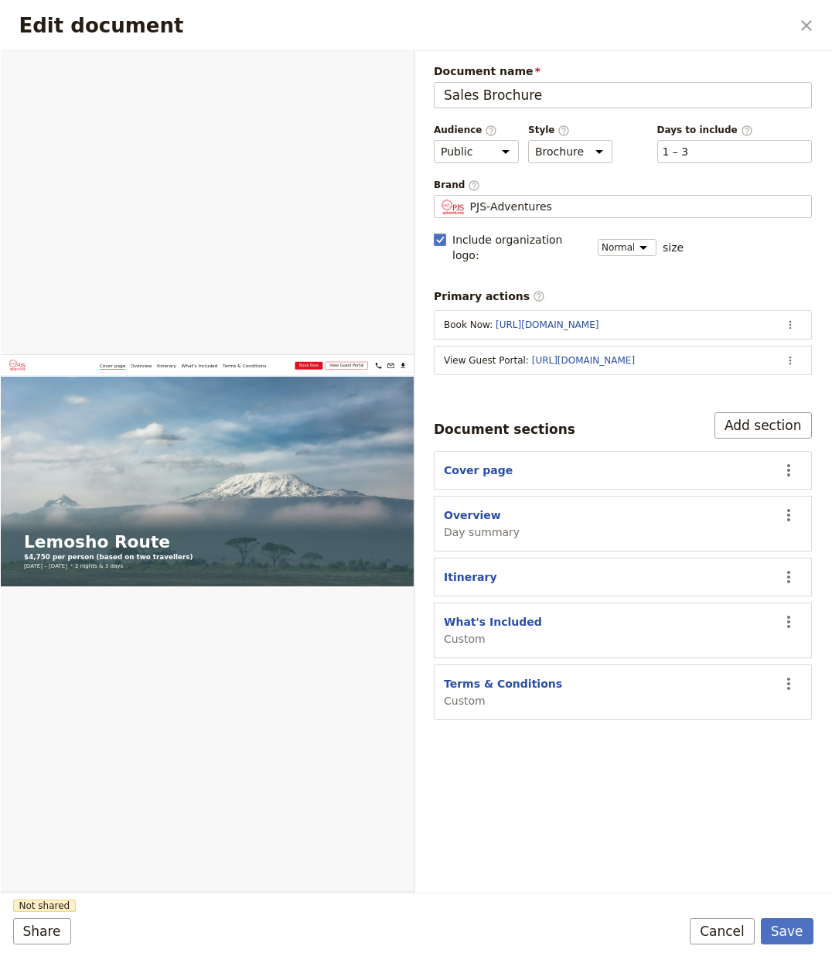
click at [801, 347] on section "View Guest Portal : https://trips.fieldbook.com/d/xBRcefLnvuxPPlH_zTWk1 ​" at bounding box center [623, 360] width 378 height 29
click at [792, 354] on icon "Actions" at bounding box center [790, 360] width 12 height 12
click at [693, 375] on span "Edit action" at bounding box center [695, 380] width 58 height 15
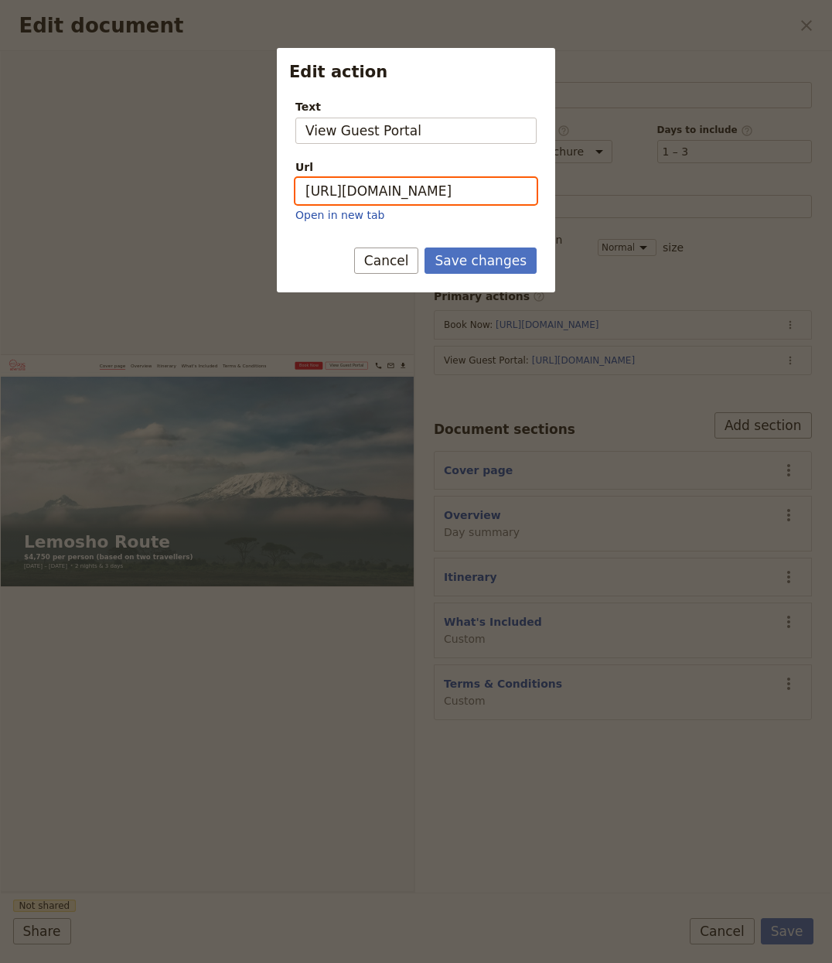
click at [456, 183] on input "https://trips.fieldbook.com/d/xBRcefLnvuxPPlH_zTWk1" at bounding box center [415, 191] width 241 height 26
paste input "BedfGCFZcFZHRf2c1N3w-"
type input "https://trips.fieldbook.com/d/BedfGCFZcFZHRf2c1N3w-"
click at [478, 261] on button "Save changes" at bounding box center [481, 261] width 112 height 26
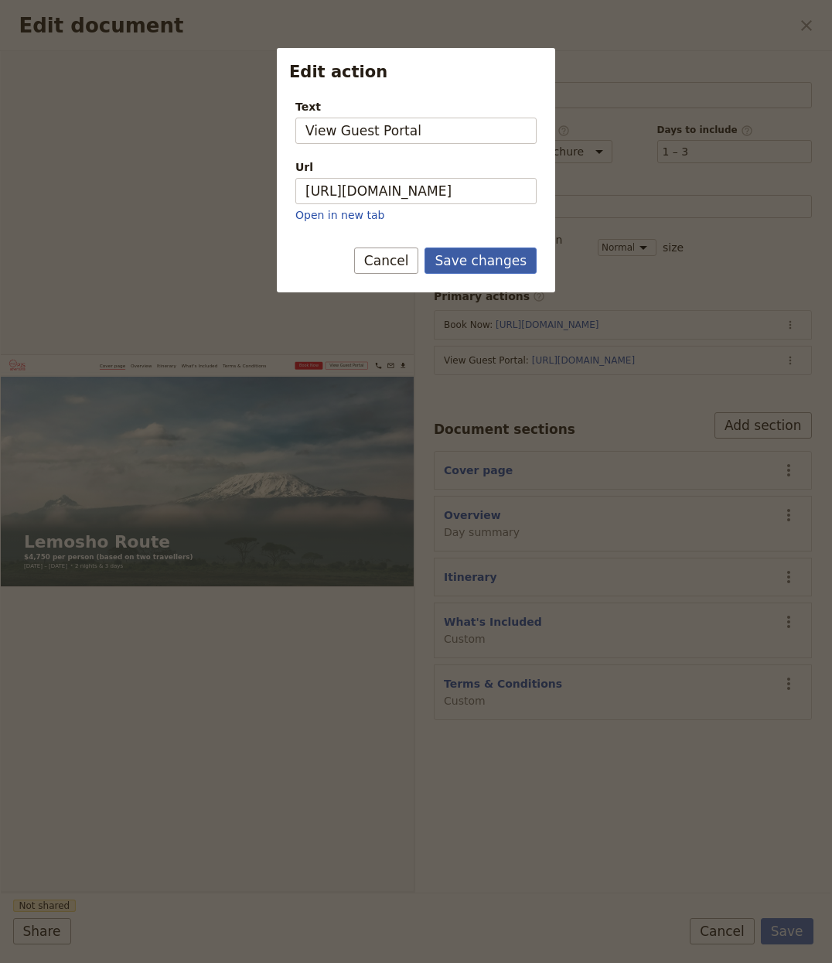
scroll to position [0, 0]
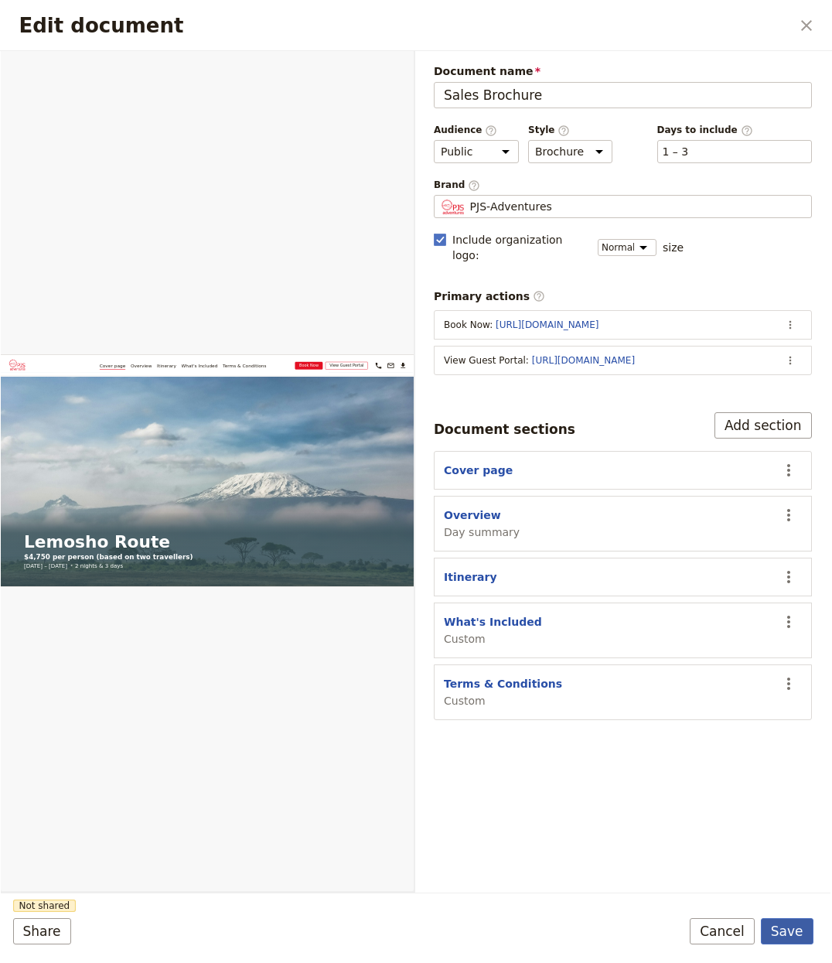
click at [787, 931] on button "Save" at bounding box center [787, 931] width 53 height 26
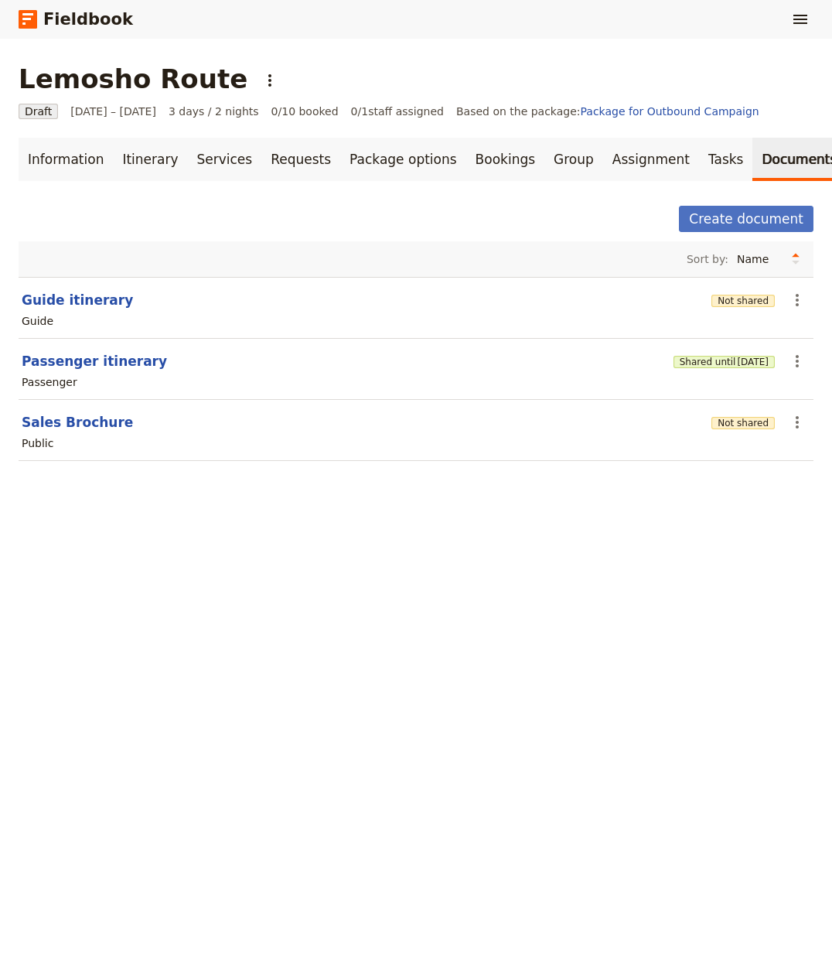
click at [721, 295] on div "Not shared" at bounding box center [743, 299] width 63 height 15
click at [715, 308] on div "Not shared" at bounding box center [743, 299] width 63 height 15
click at [724, 303] on button "Not shared" at bounding box center [743, 301] width 63 height 12
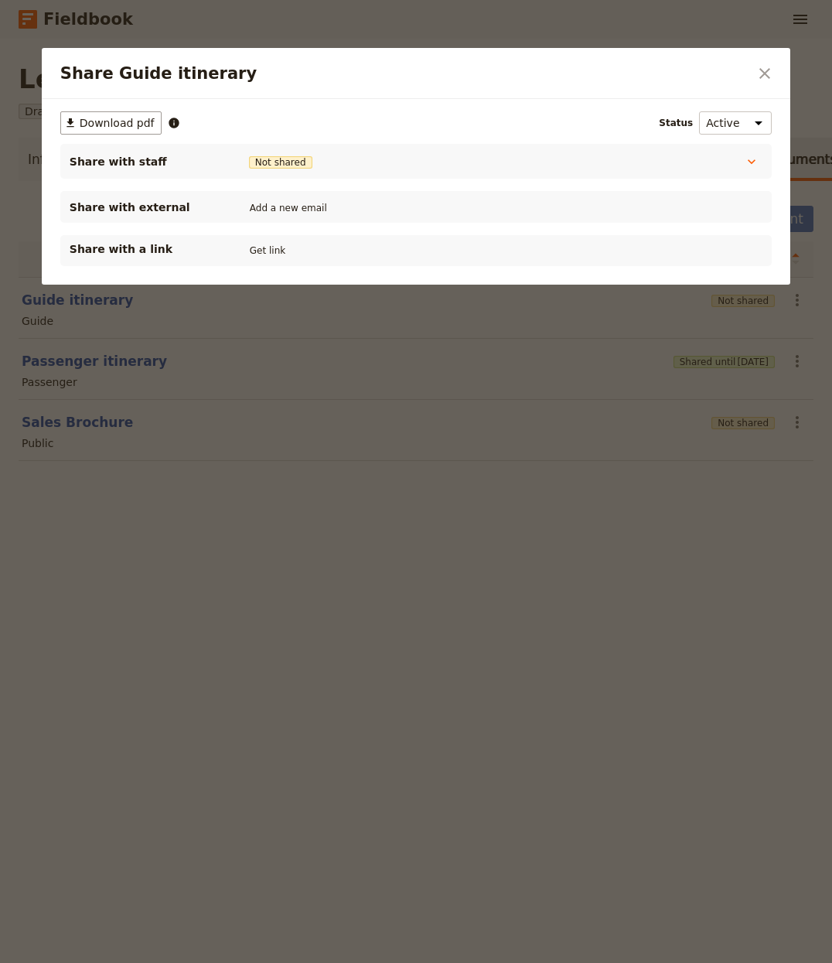
click at [261, 260] on div "Share with a link Get link" at bounding box center [416, 250] width 693 height 19
click at [266, 246] on button "Get link" at bounding box center [267, 250] width 43 height 17
click at [377, 659] on div at bounding box center [416, 481] width 832 height 963
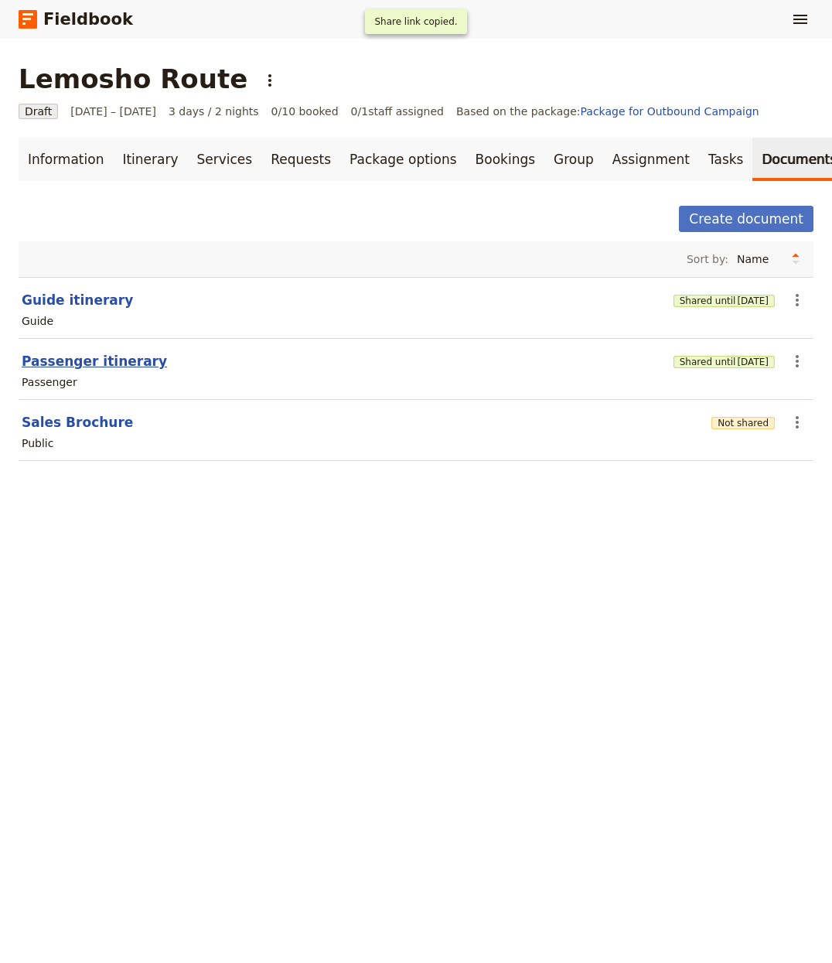
click at [100, 360] on button "Passenger itinerary" at bounding box center [94, 361] width 145 height 19
select select "PASSENGER"
select select "RUN_SHEET"
select select "LARGE"
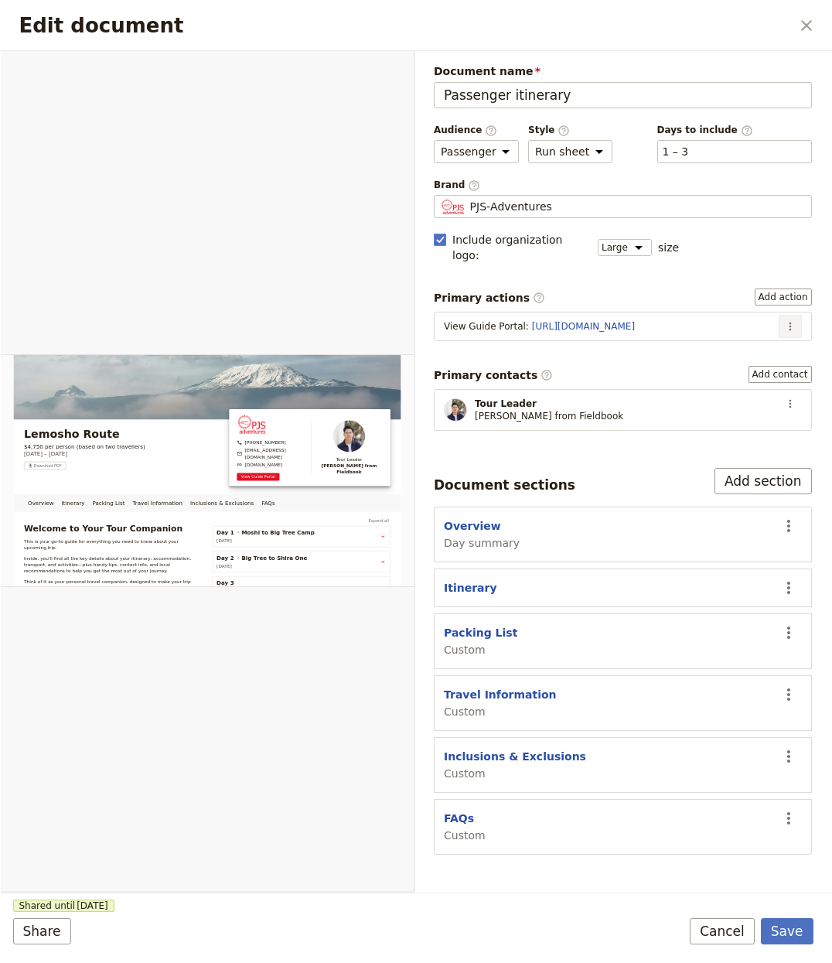
click at [797, 316] on button "​" at bounding box center [790, 326] width 23 height 23
click at [772, 338] on span "Edit action" at bounding box center [751, 345] width 80 height 15
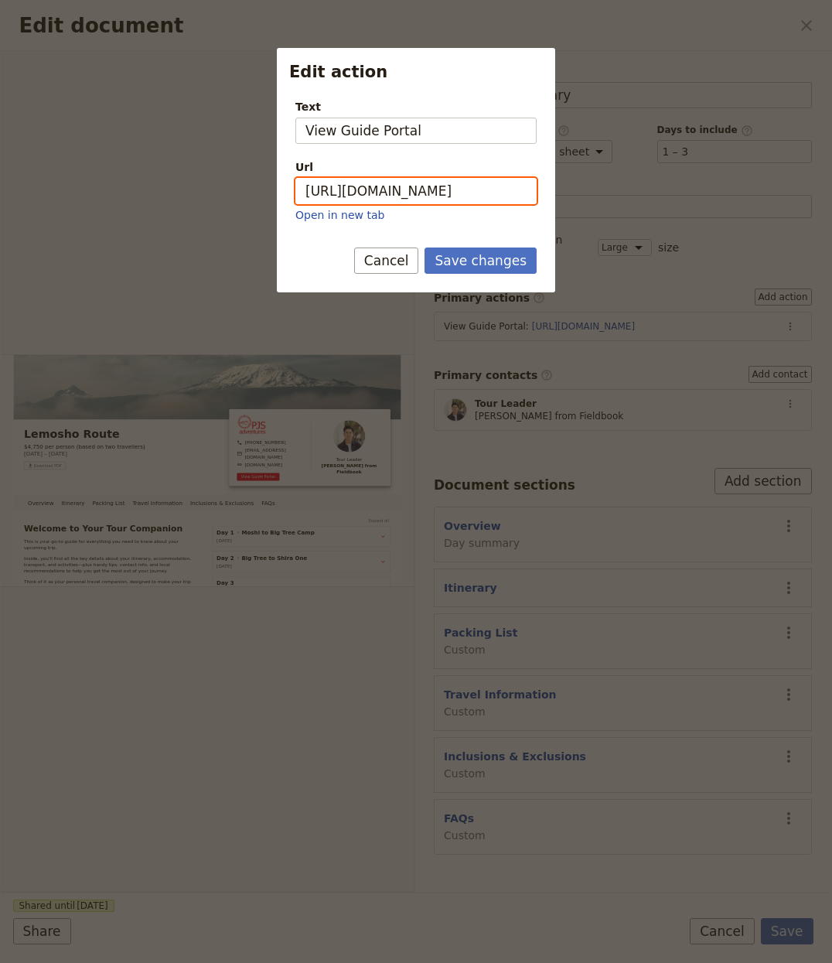
click at [503, 196] on input "https://trips.fieldbook.com/d/IgDy1NYXYxOb6xgmA3pT2" at bounding box center [415, 191] width 241 height 26
paste input "GBqPjAiw7E-vW7EBHLWuX"
type input "https://trips.fieldbook.com/d/GBqPjAiw7E-vW7EBHLWuX"
click at [480, 264] on button "Save changes" at bounding box center [481, 261] width 112 height 26
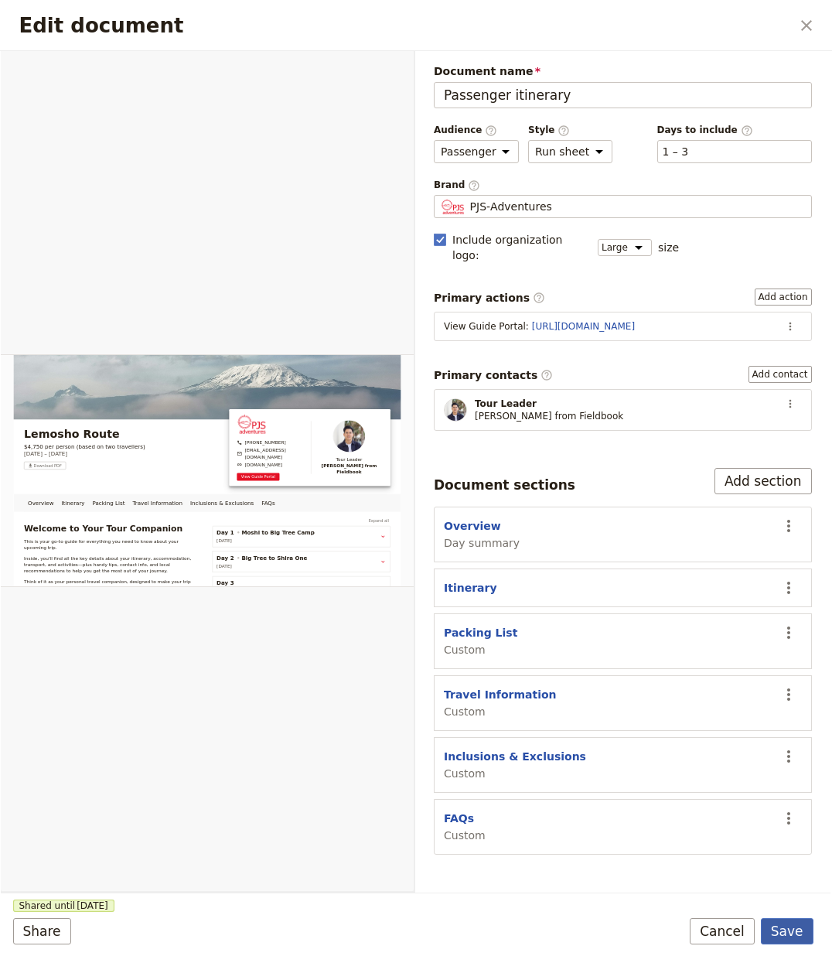
click at [797, 918] on button "Save" at bounding box center [787, 931] width 53 height 26
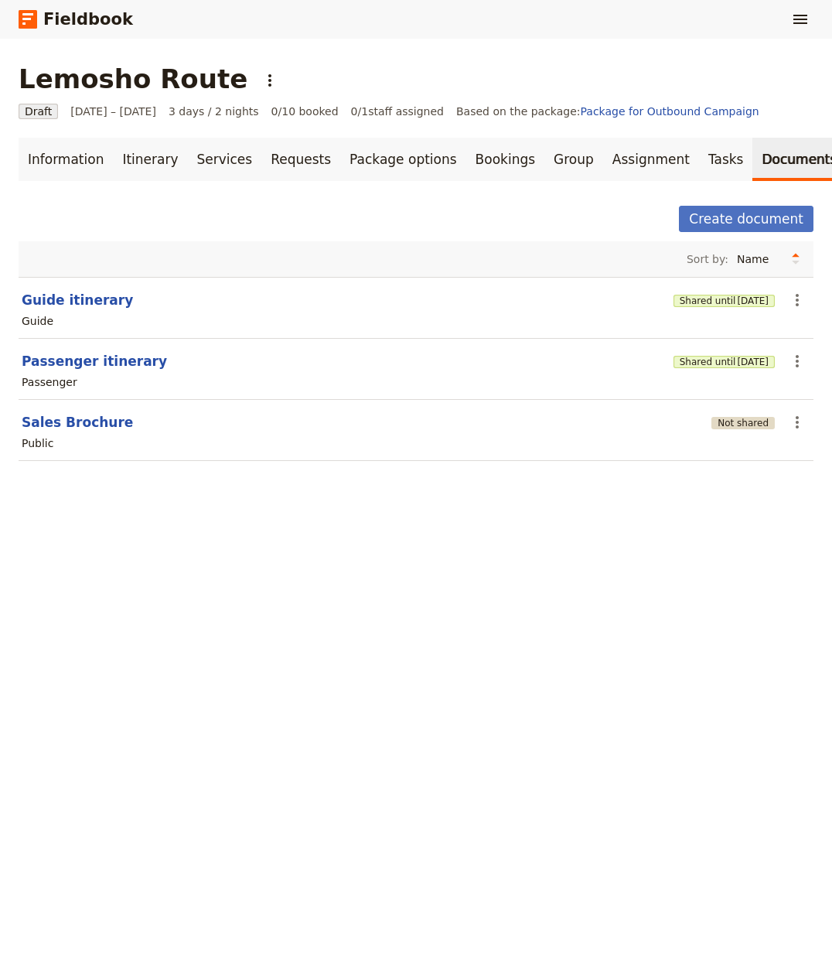
click at [729, 422] on button "Not shared" at bounding box center [743, 423] width 63 height 12
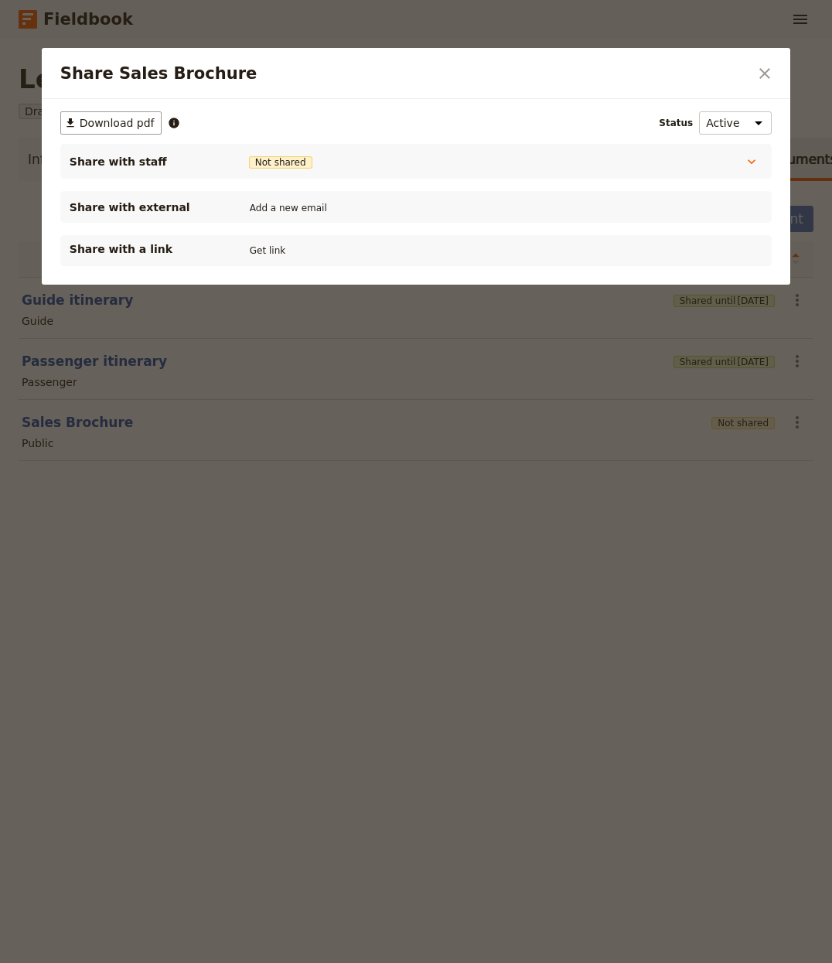
click at [275, 249] on button "Get link" at bounding box center [267, 250] width 43 height 17
click at [454, 594] on div at bounding box center [416, 481] width 832 height 963
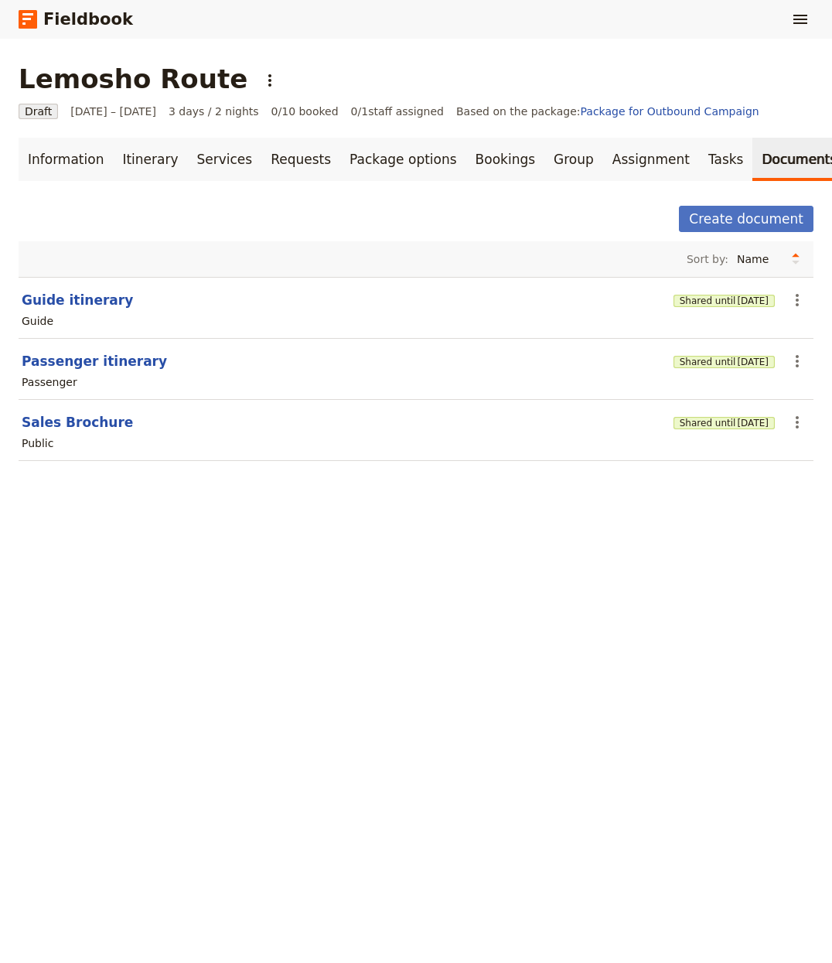
click at [603, 622] on div "Lemosho Route ​ Draft 1 – 3 Oct 2025 3 days / 2 nights 0/10 booked 0 / 1 staff …" at bounding box center [416, 501] width 832 height 924
click at [801, 15] on icon "Show menu" at bounding box center [801, 19] width 14 height 9
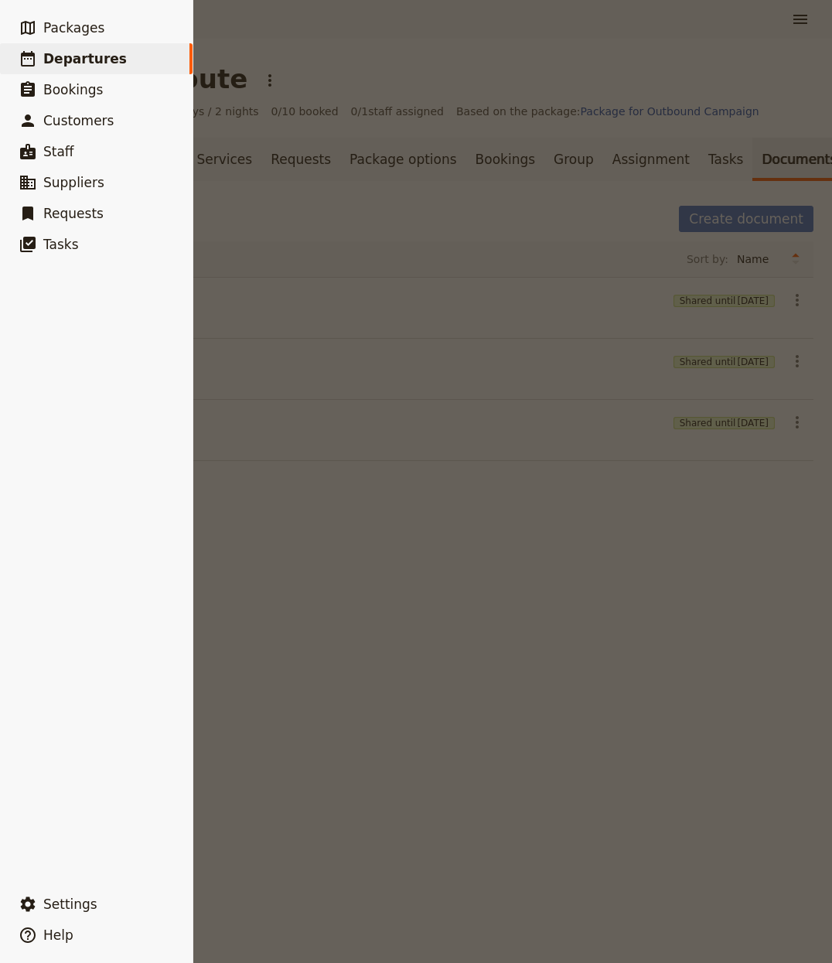
click at [93, 51] on span "Departures" at bounding box center [85, 58] width 84 height 15
select select "CREATED_AT"
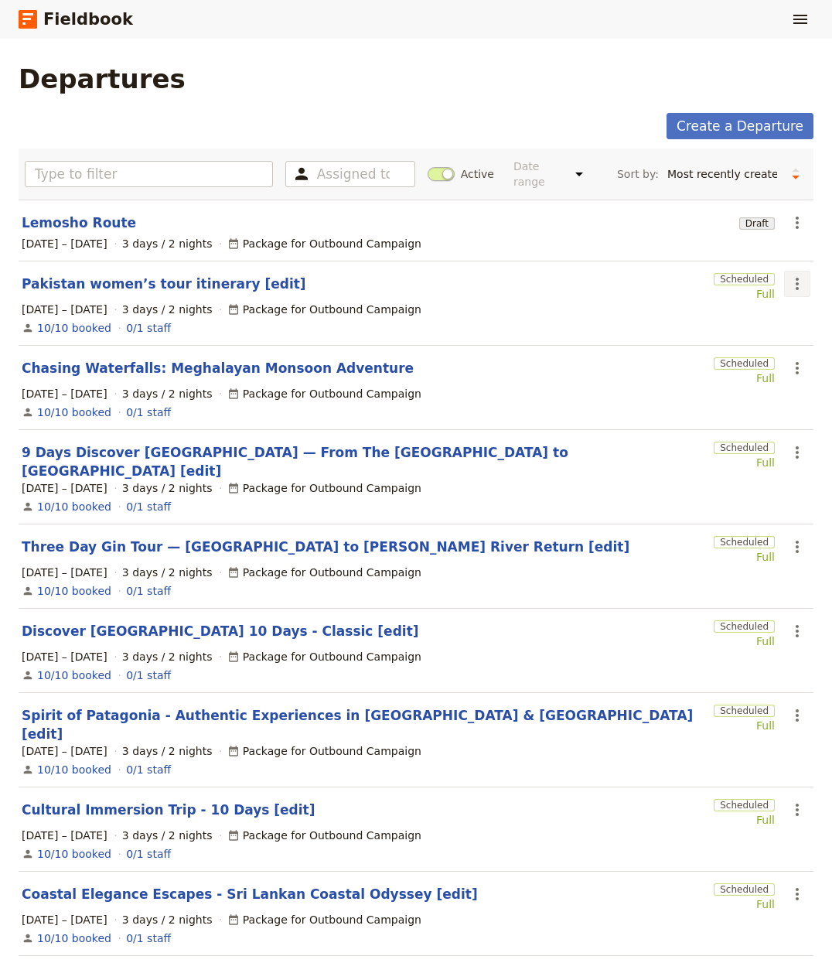
click at [788, 275] on icon "Actions" at bounding box center [797, 284] width 19 height 19
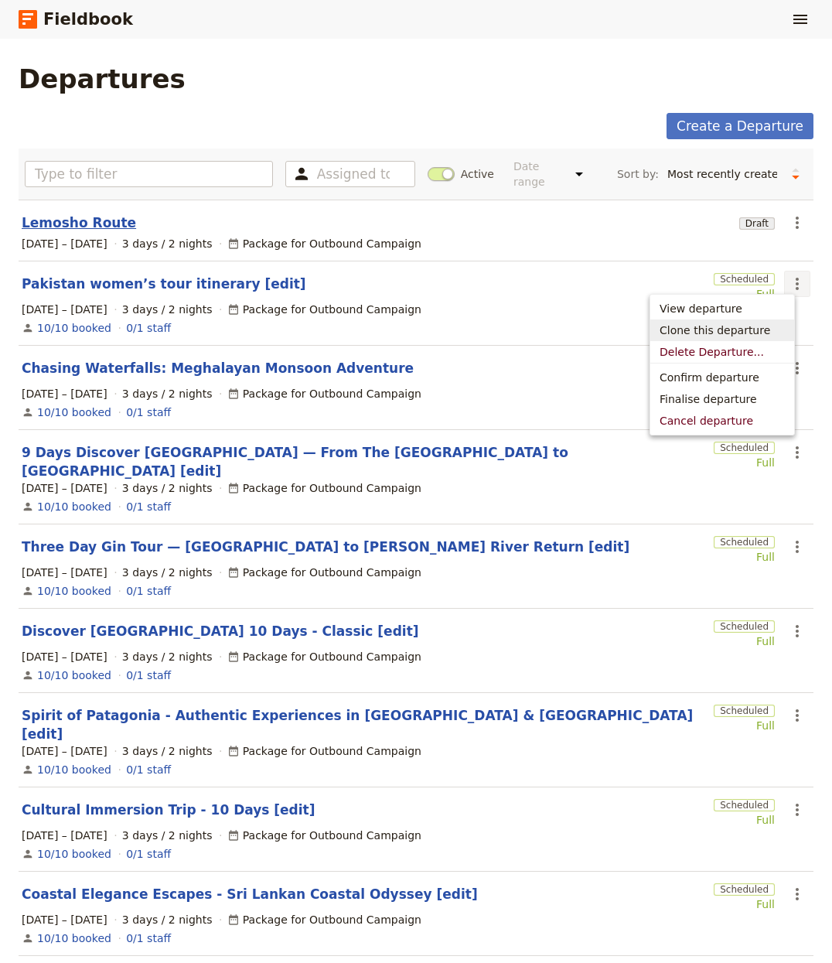
click at [73, 213] on link "Lemosho Route" at bounding box center [79, 222] width 114 height 19
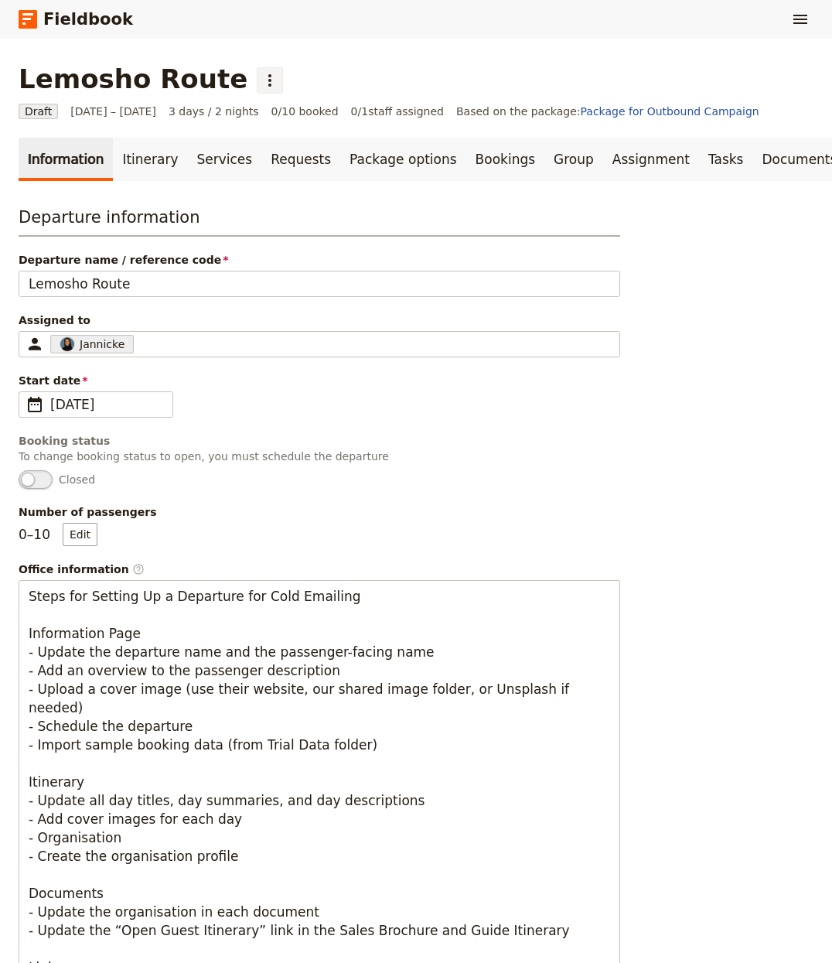
click at [257, 72] on button "​" at bounding box center [270, 80] width 26 height 26
click at [268, 156] on span "Schedule departure" at bounding box center [277, 162] width 107 height 15
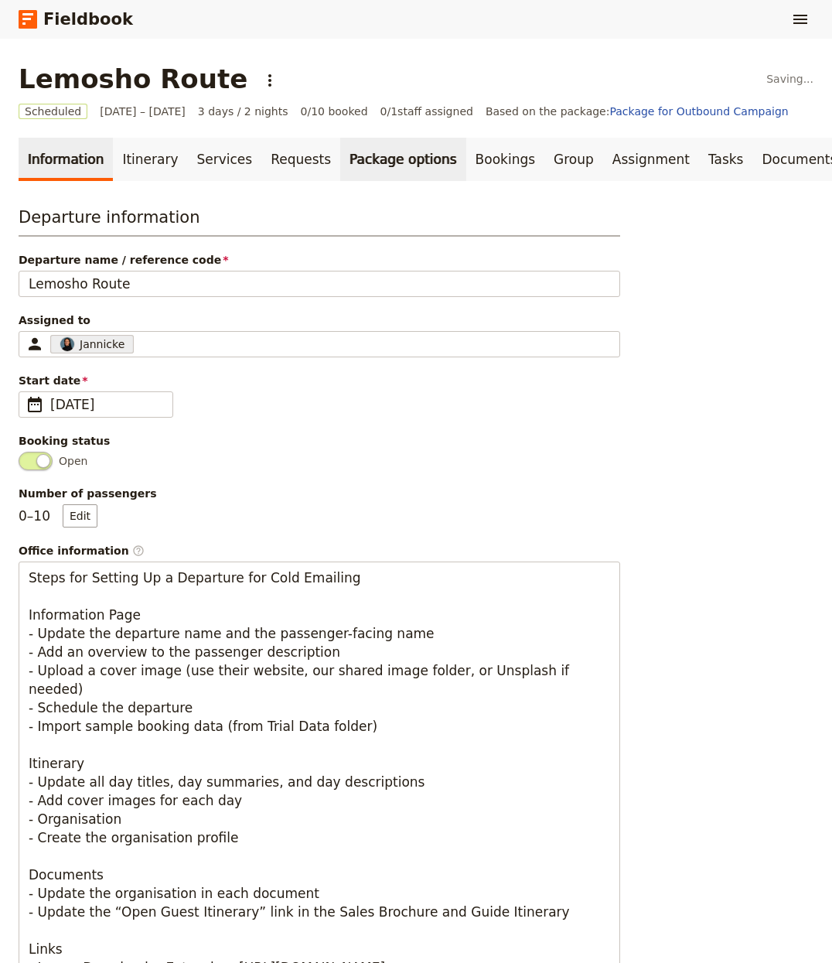
click at [413, 152] on link "Package options" at bounding box center [402, 159] width 125 height 43
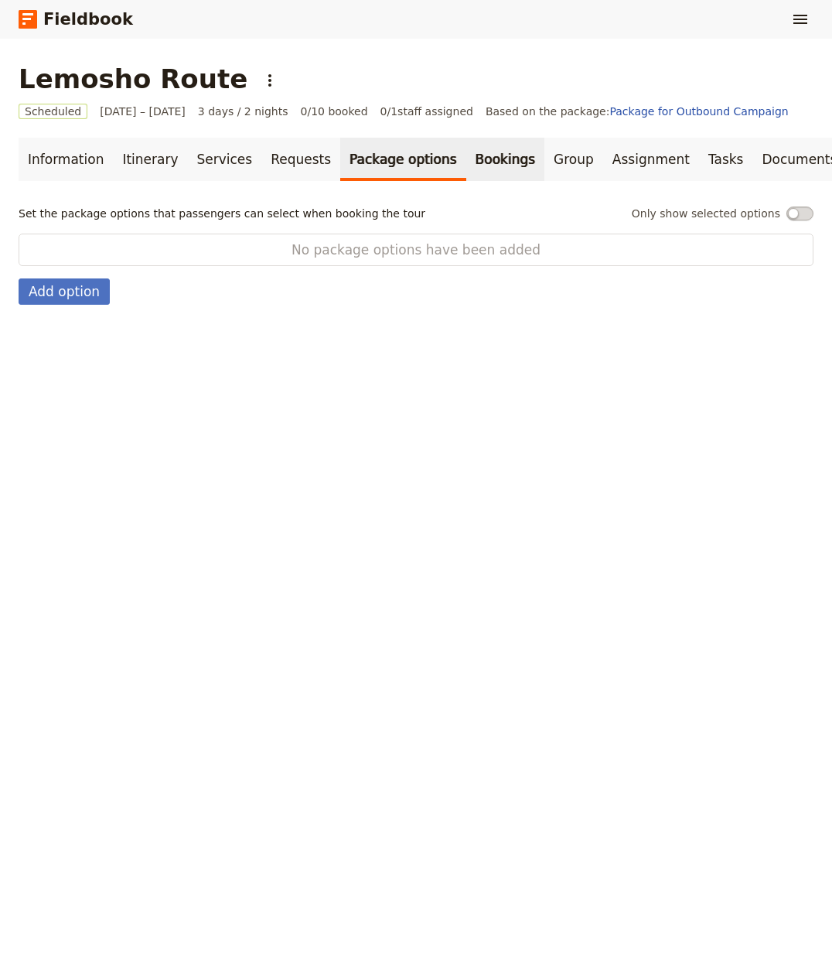
click at [466, 150] on link "Bookings" at bounding box center [505, 159] width 78 height 43
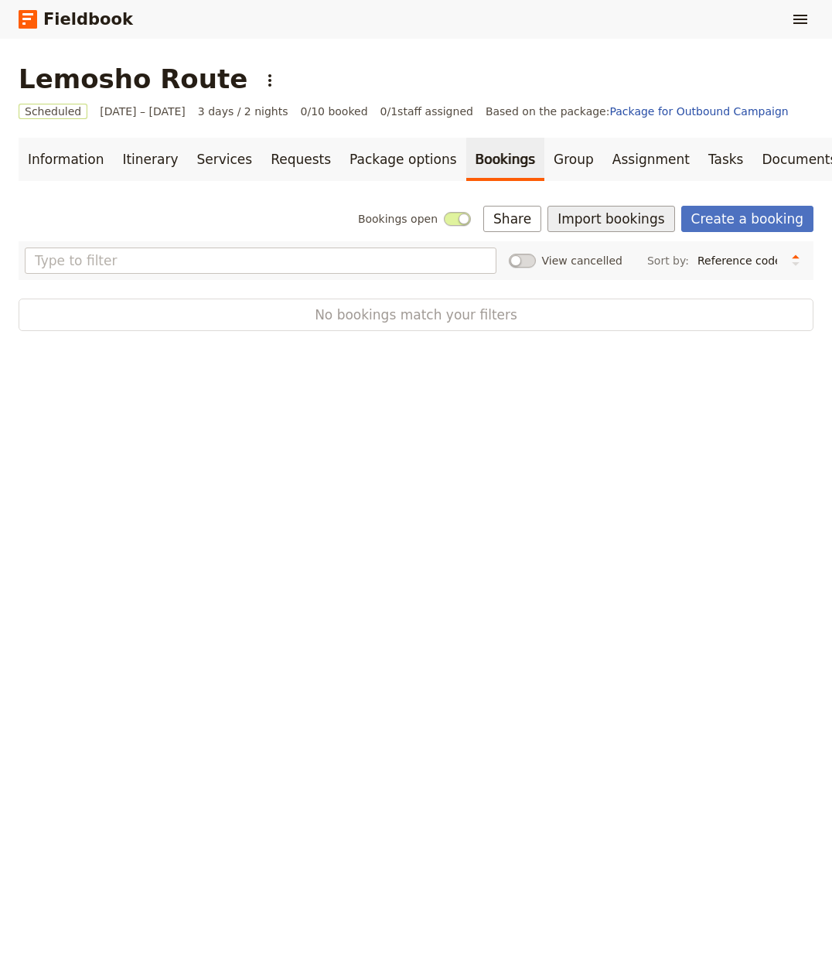
click at [641, 213] on button "Import bookings" at bounding box center [611, 219] width 127 height 26
click at [603, 253] on span "Import Bookings" at bounding box center [604, 253] width 89 height 15
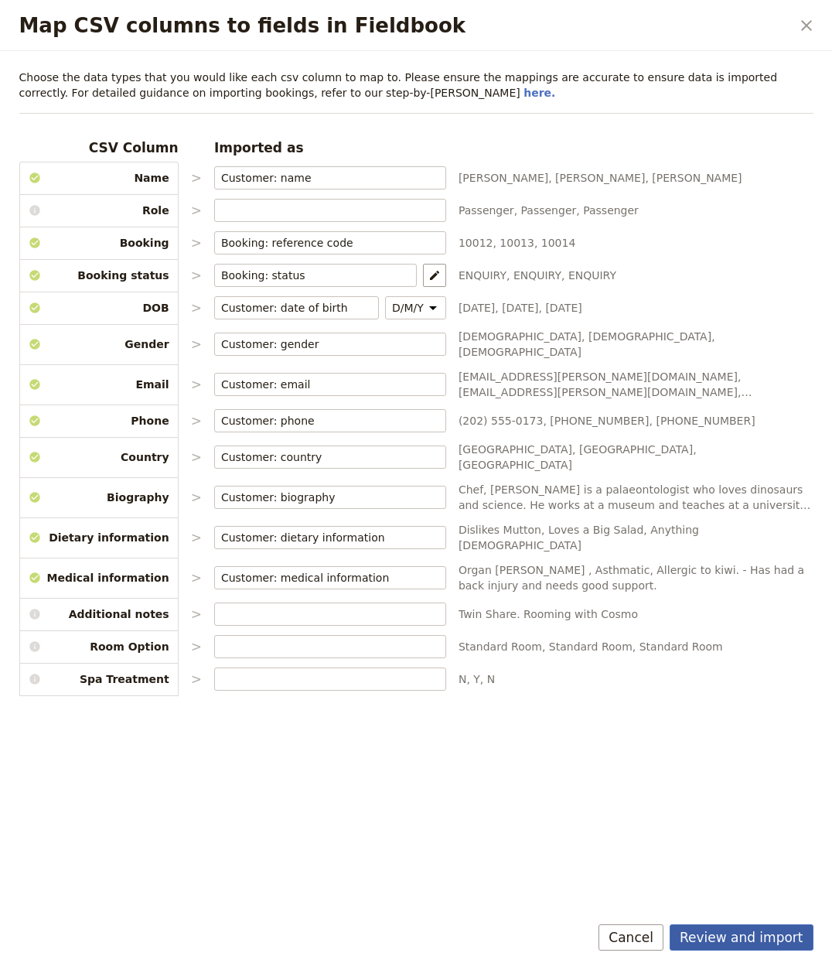
click at [743, 948] on button "Review and import" at bounding box center [742, 937] width 144 height 26
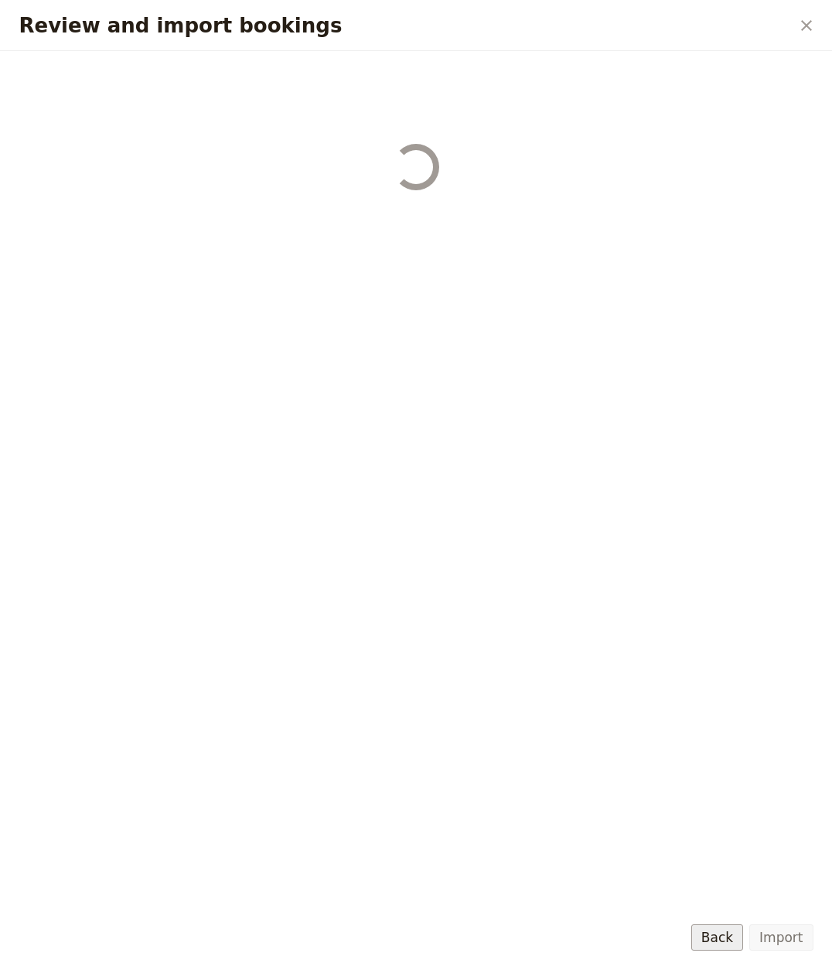
click at [743, 938] on button "Back" at bounding box center [718, 937] width 52 height 26
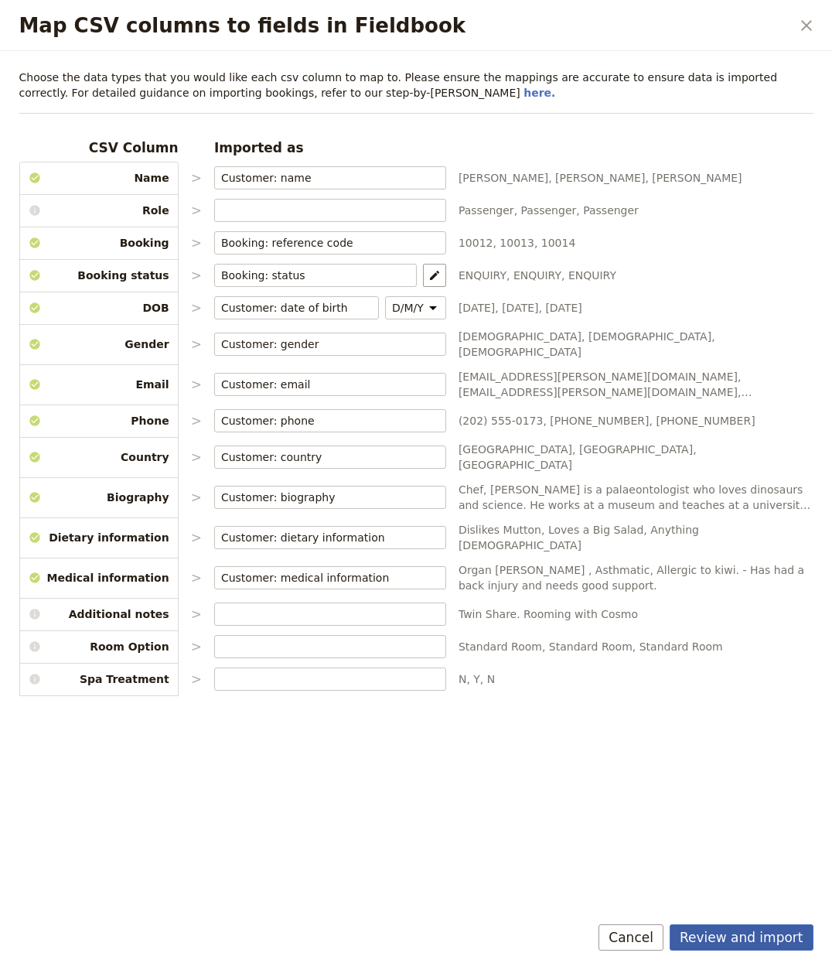
click at [752, 934] on button "Review and import" at bounding box center [742, 937] width 144 height 26
select select "655d56b39948720cb8e55355"
select select "655d57ca9948720cb8e553ec"
select select "655d57fa9948720cb8e553f3"
select select "655d58079948720cb8e553fa"
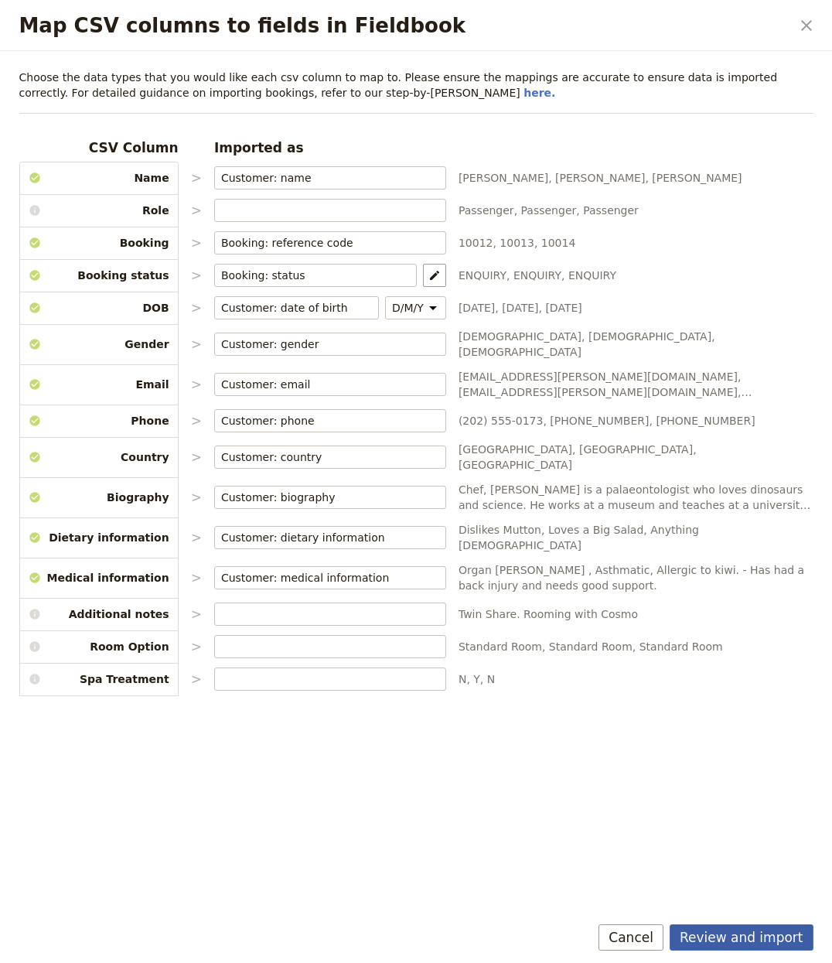
select select "655d584c9948720cb8e55401"
select select "655d58679948720cb8e5540d"
select select "650e6b6659641ed5ee156647"
select select "650e6b4b59641ed5ee156605"
select select "650e2104408bbede5b0c60fd"
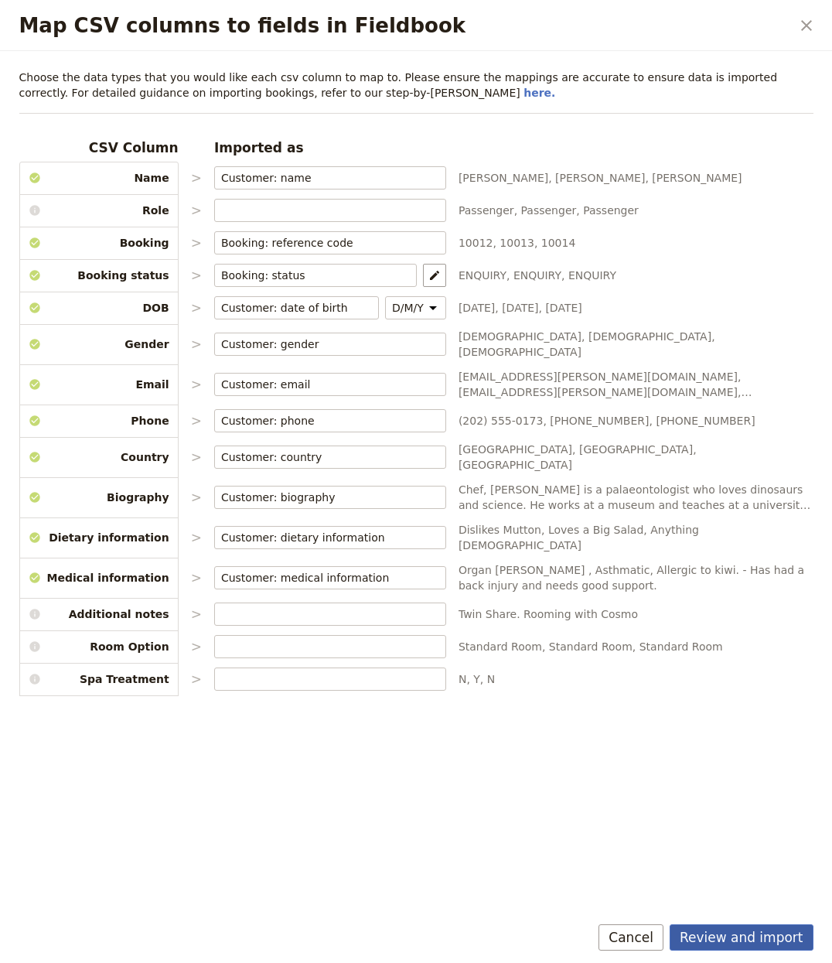
select select "650e1d73408bbede5b0c60a6"
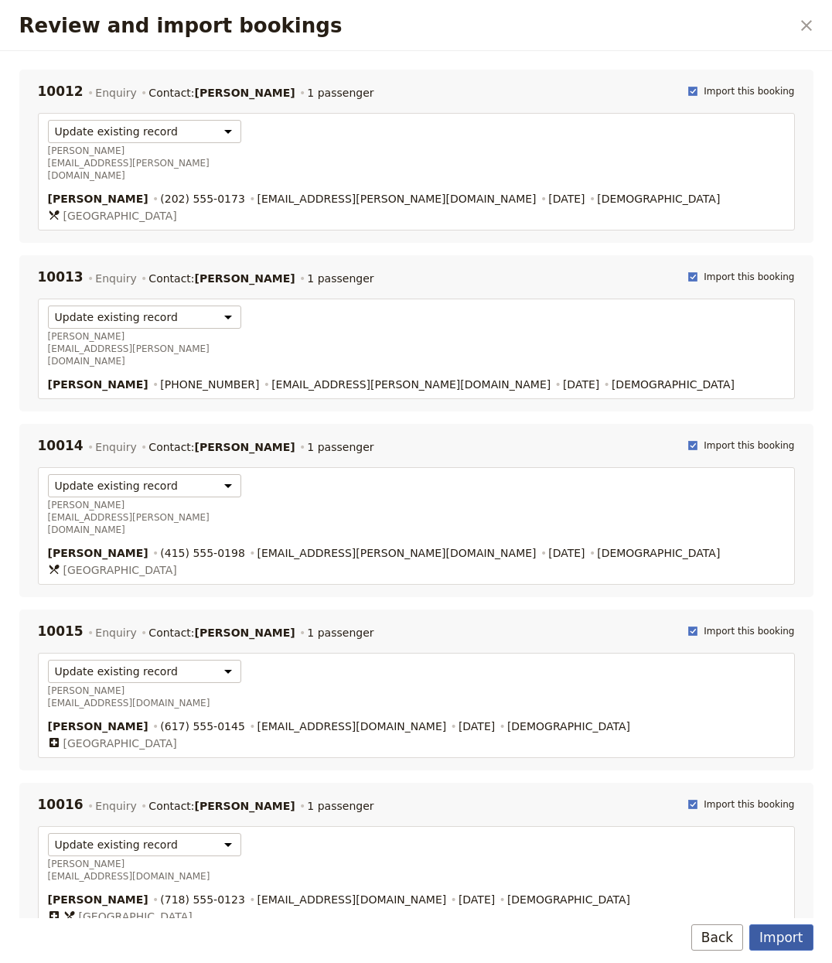
click at [754, 934] on button "Import" at bounding box center [781, 937] width 63 height 26
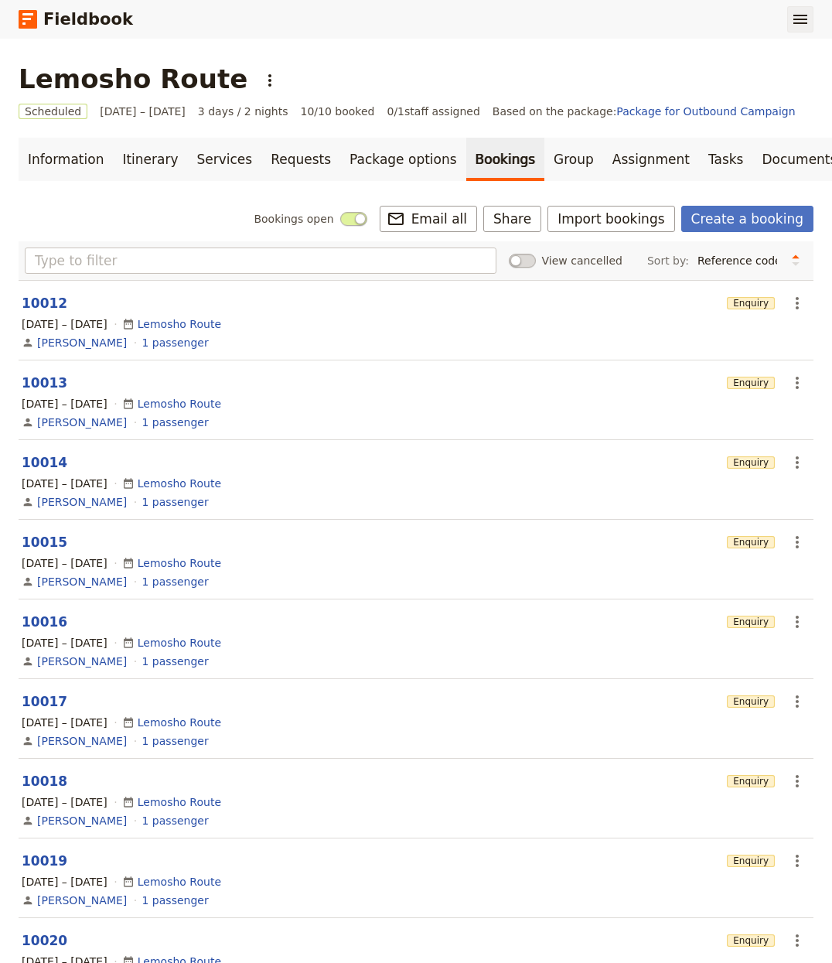
click at [808, 11] on icon "Show menu" at bounding box center [800, 19] width 19 height 19
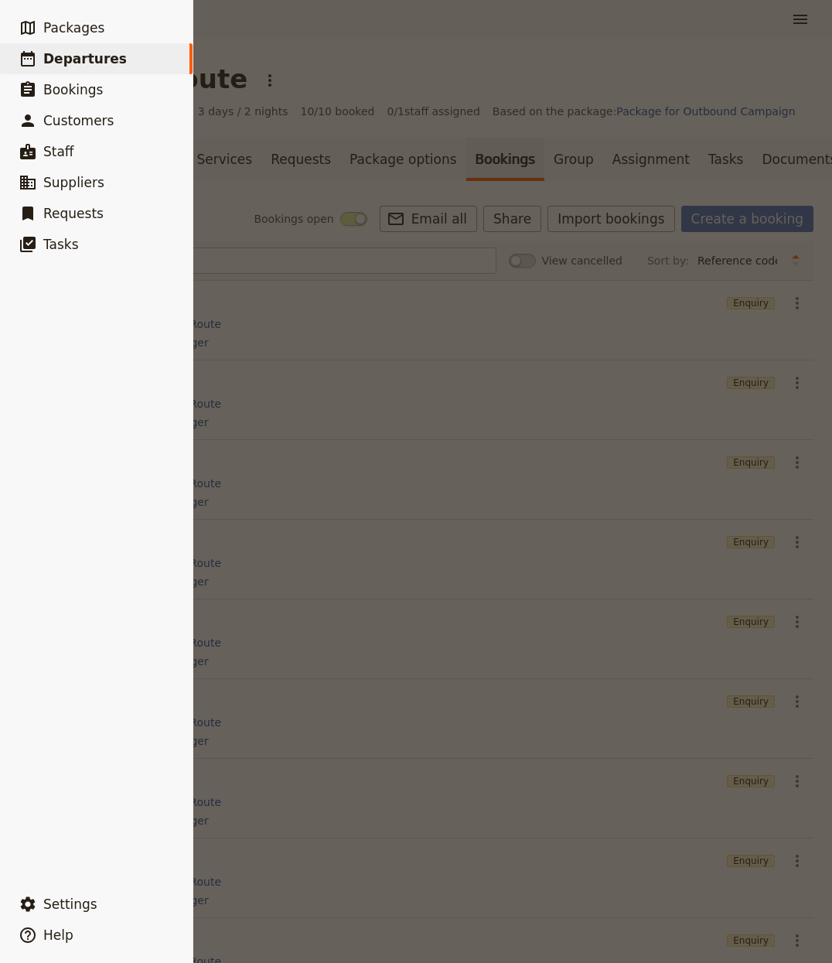
click at [152, 60] on link "​ Departures" at bounding box center [96, 58] width 193 height 31
select select "CREATED_AT"
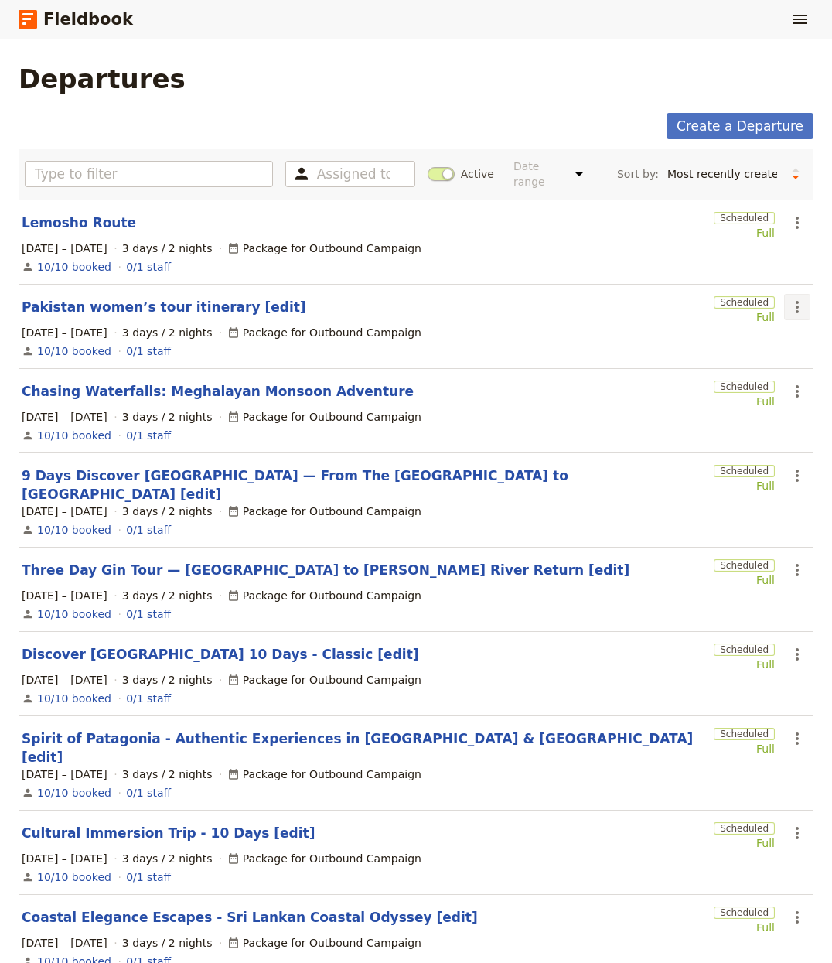
click at [789, 306] on button "​" at bounding box center [797, 307] width 26 height 26
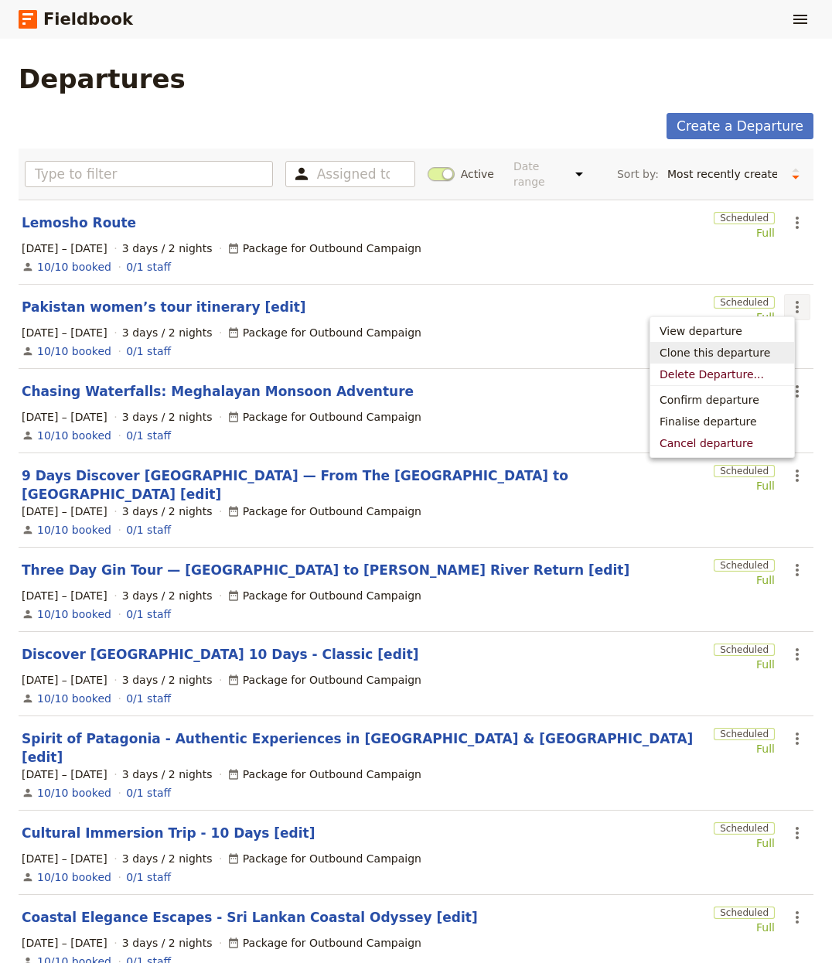
click at [753, 355] on span "Clone this departure" at bounding box center [715, 352] width 111 height 15
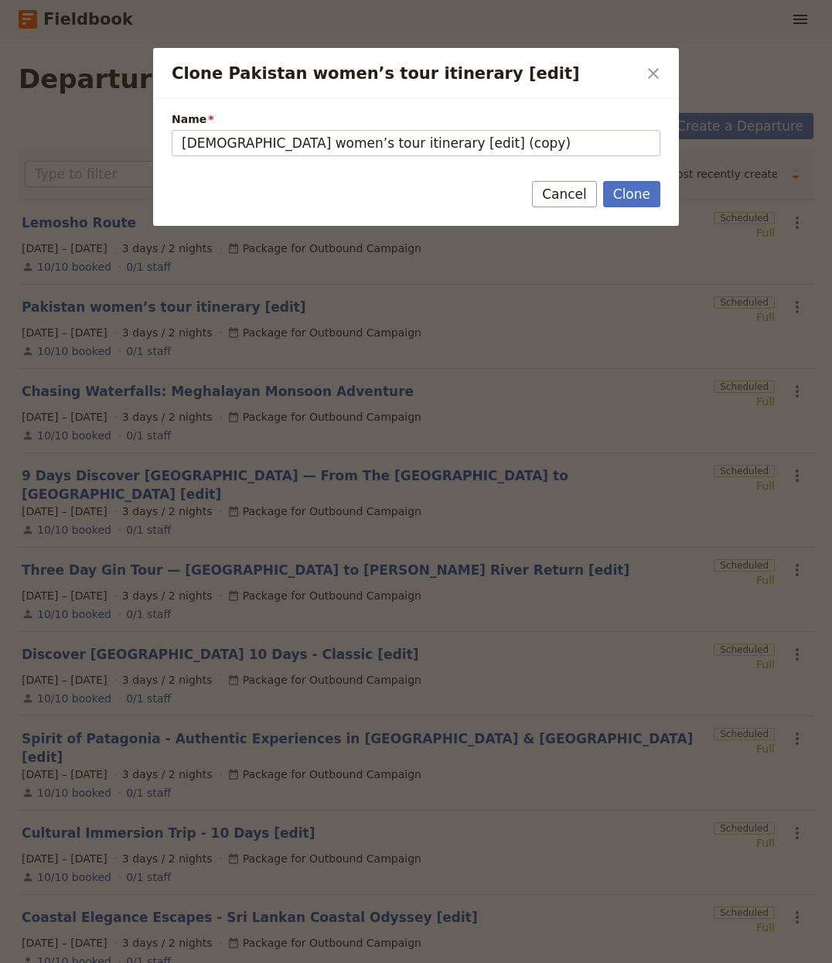
click at [627, 194] on button "Clone" at bounding box center [631, 194] width 57 height 26
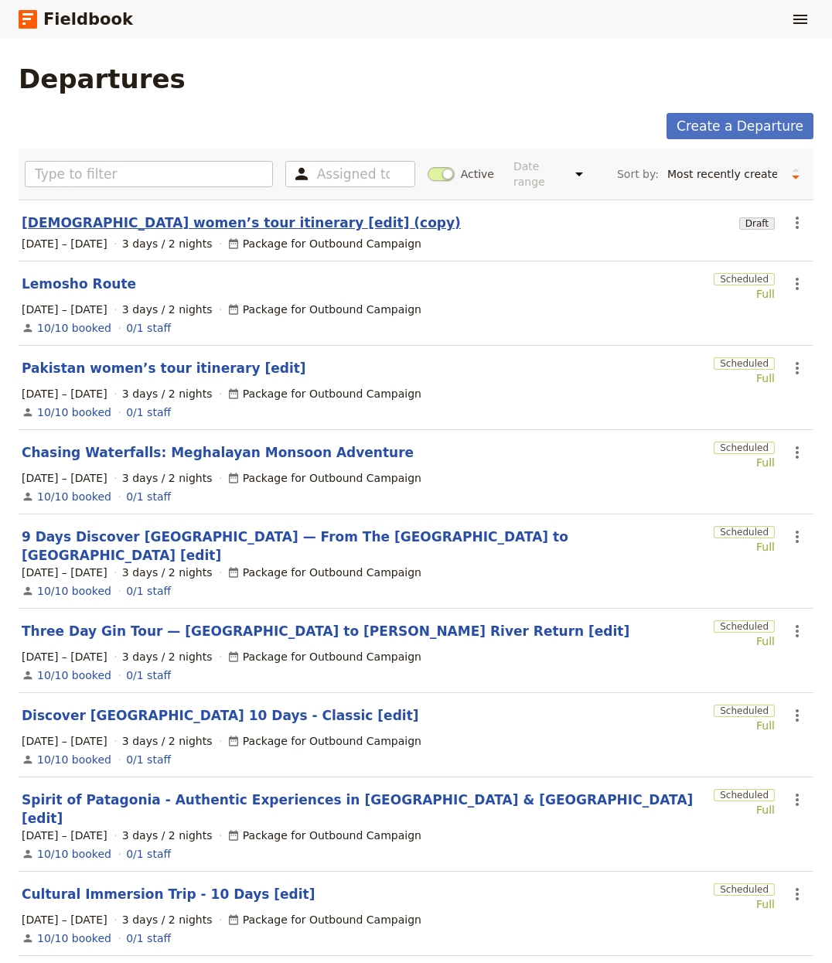
click at [181, 213] on link "Pakistan women’s tour itinerary [edit] (copy)" at bounding box center [241, 222] width 439 height 19
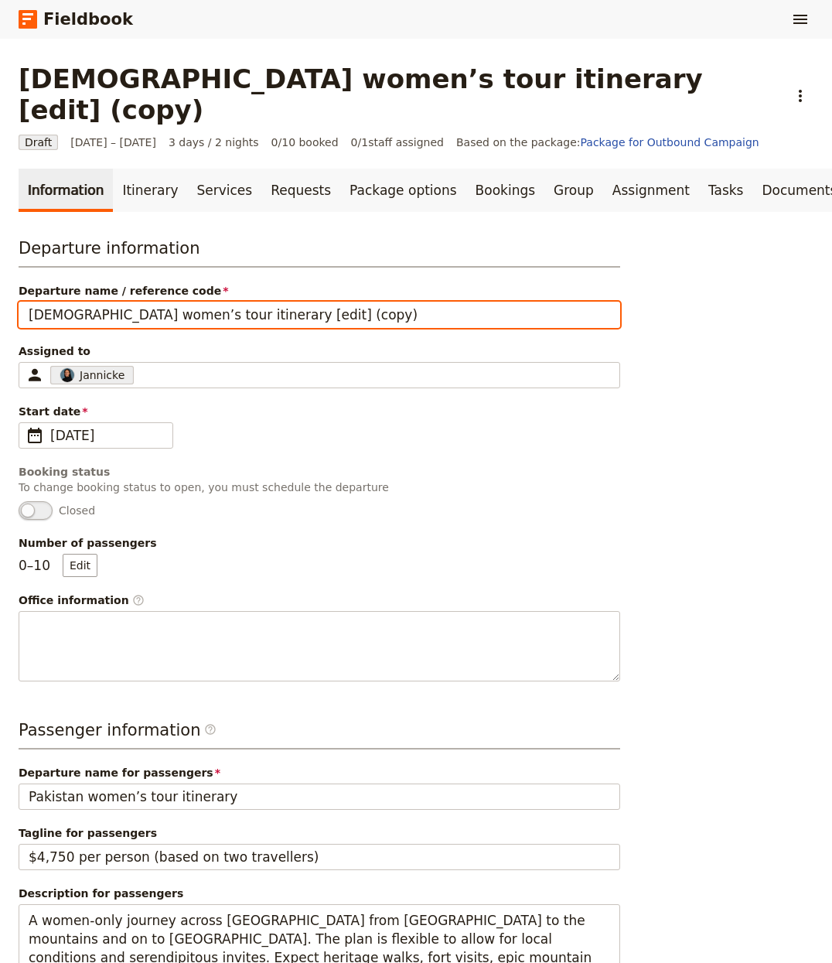
drag, startPoint x: 210, startPoint y: 284, endPoint x: -464, endPoint y: 255, distance: 674.3
click at [0, 255] on html "Fieldbook ​ ​ Fieldbook ​ ​ Packages ​ Departures ​ Bookings ​ Customers ​ Staf…" at bounding box center [416, 481] width 832 height 963
paste input "7 Night Isle of Wight Guided Walking Holida"
drag, startPoint x: 346, startPoint y: 284, endPoint x: 489, endPoint y: 278, distance: 143.2
click at [488, 302] on input "7 Night Isle of Wight Guided Walking Holiday [edit] (copy)" at bounding box center [320, 315] width 602 height 26
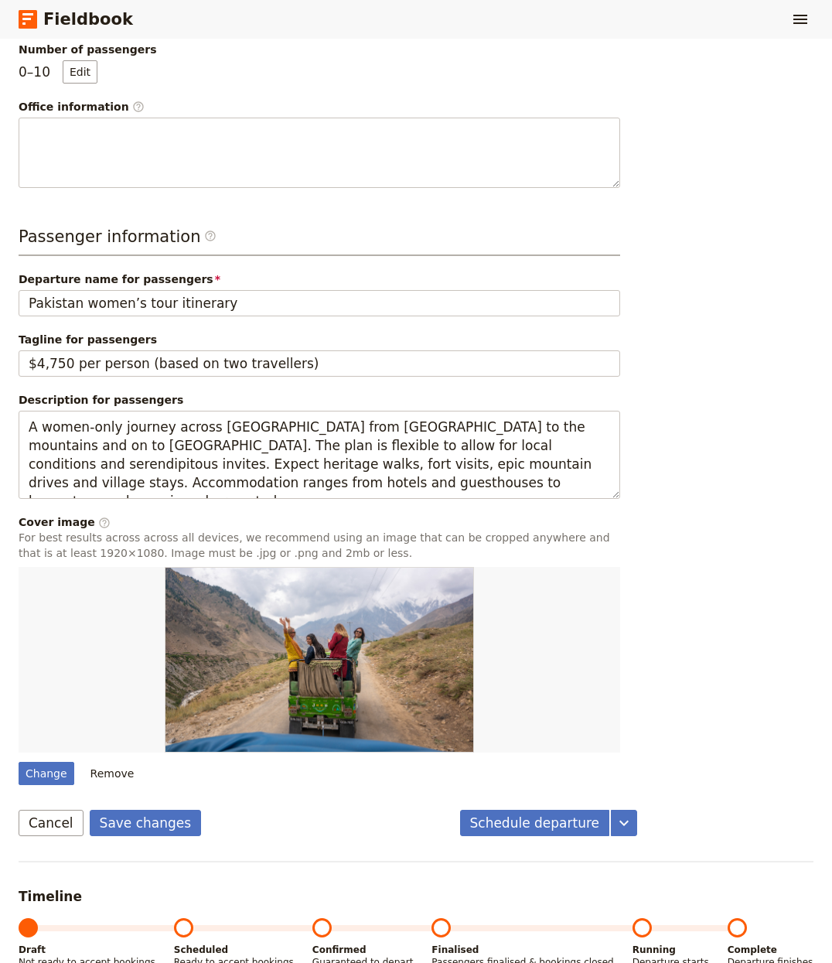
scroll to position [508, 0]
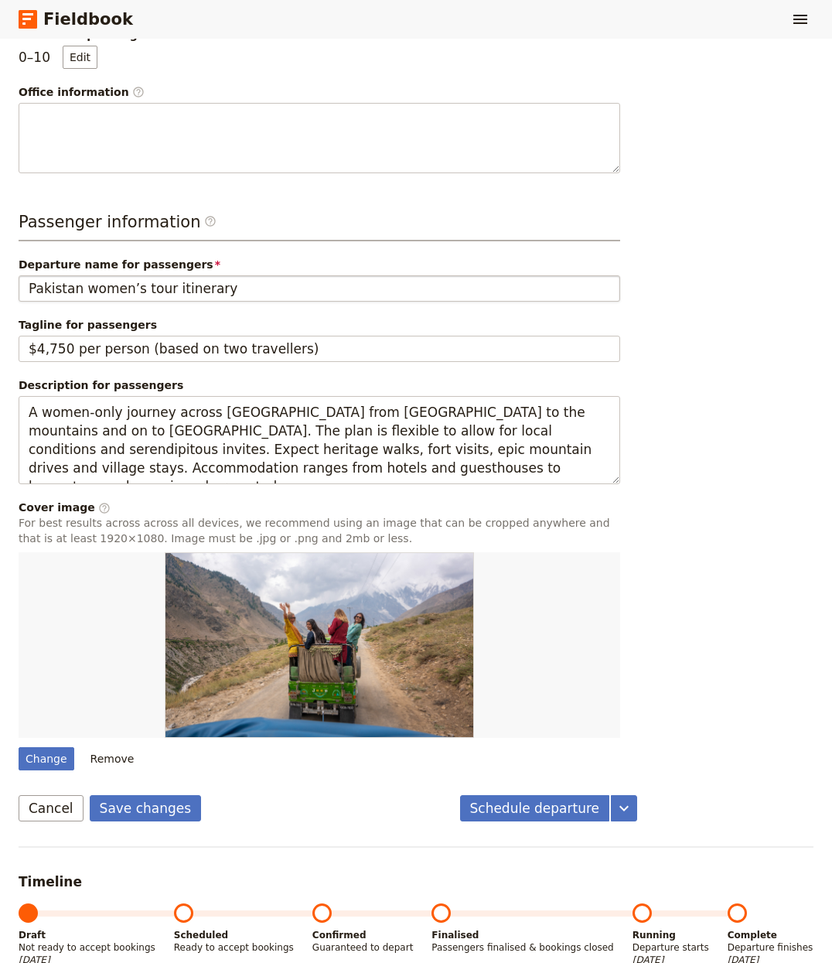
type input "7 Night Isle of Wight Guided Walking Holiday [edit]"
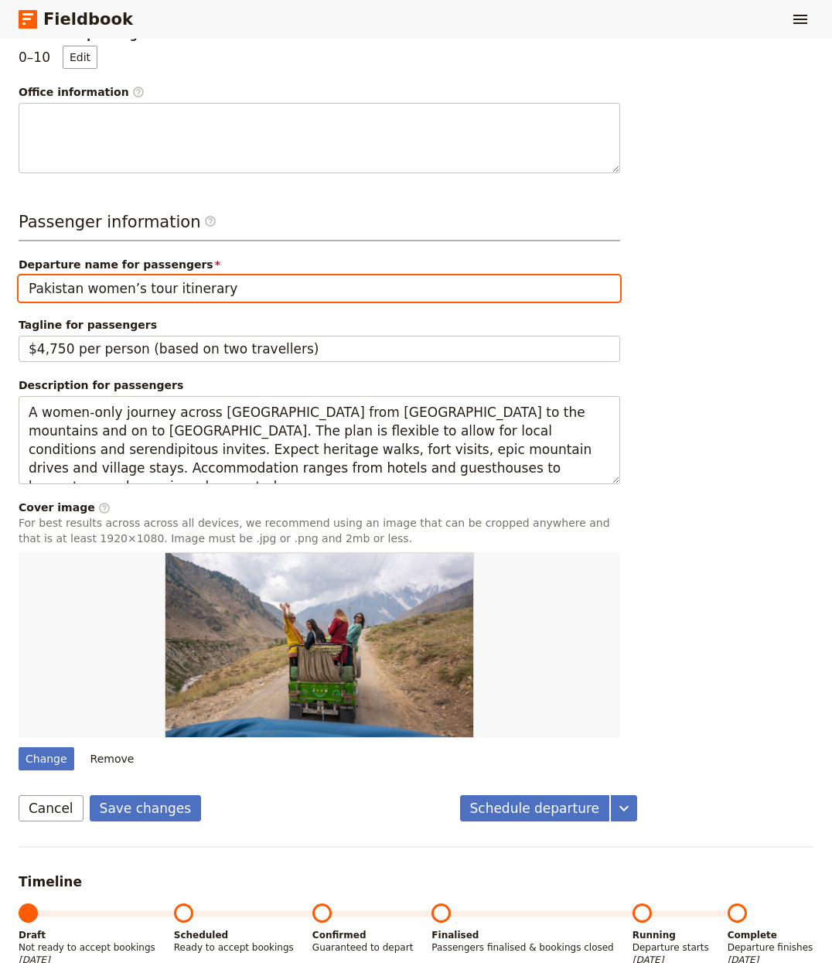
click at [186, 275] on input "Pakistan women’s tour itinerary" at bounding box center [320, 288] width 602 height 26
click at [188, 275] on input "Pakistan women’s tour itinerary" at bounding box center [320, 288] width 602 height 26
paste input "7 Night Isle of Wight Guided Walking Holida"
type input "7 Night Isle of Wight Guided Walking Holiday"
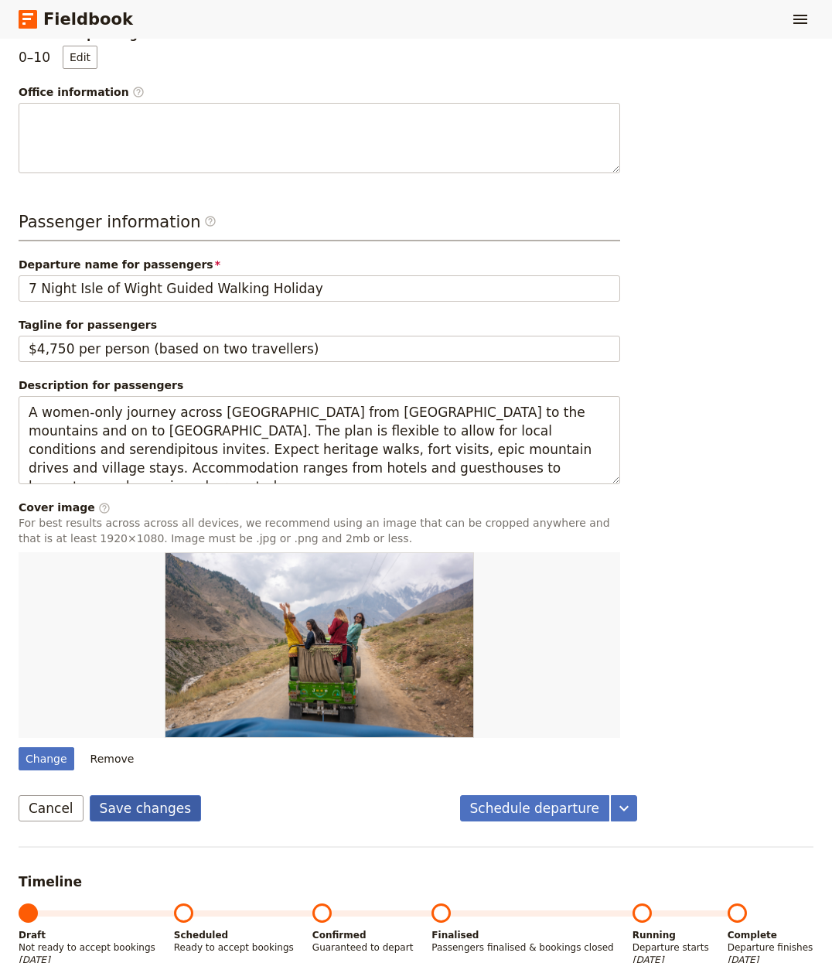
click at [145, 795] on button "Save changes" at bounding box center [146, 808] width 112 height 26
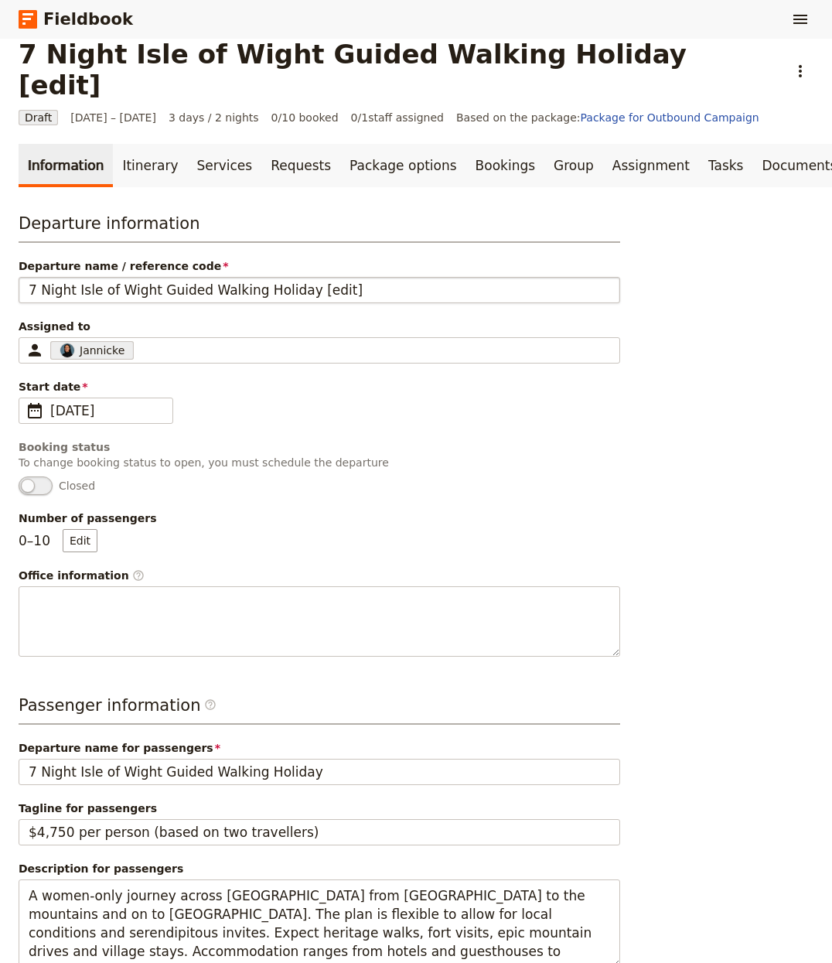
scroll to position [0, 0]
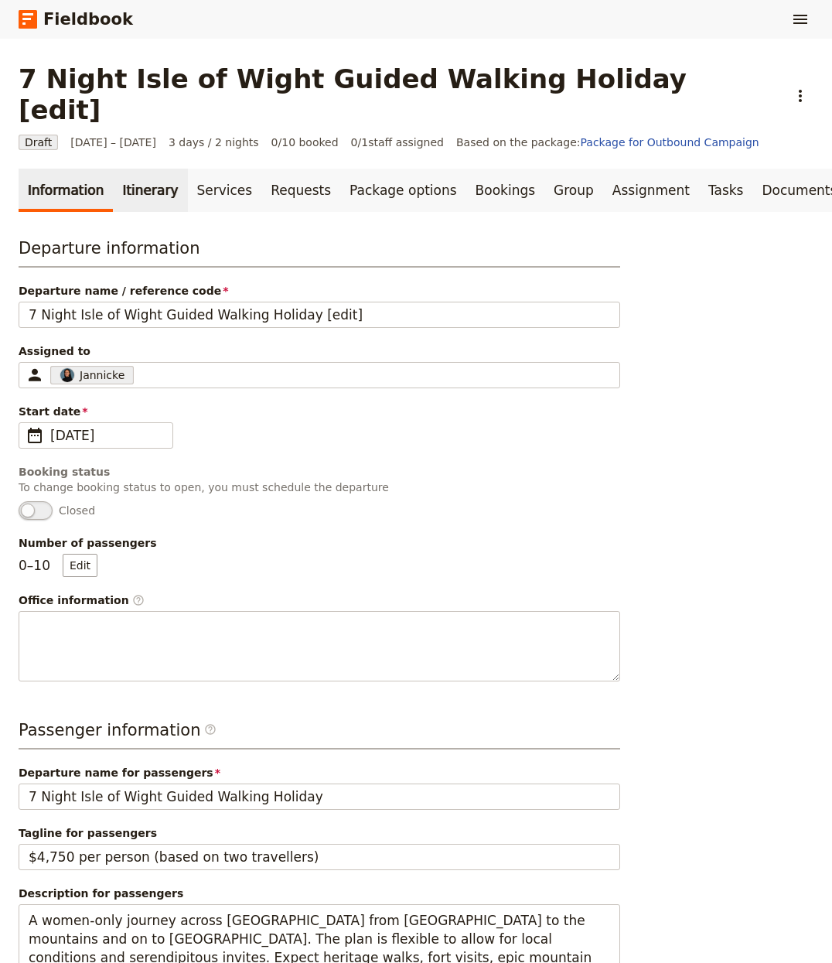
click at [131, 169] on link "Itinerary" at bounding box center [150, 190] width 74 height 43
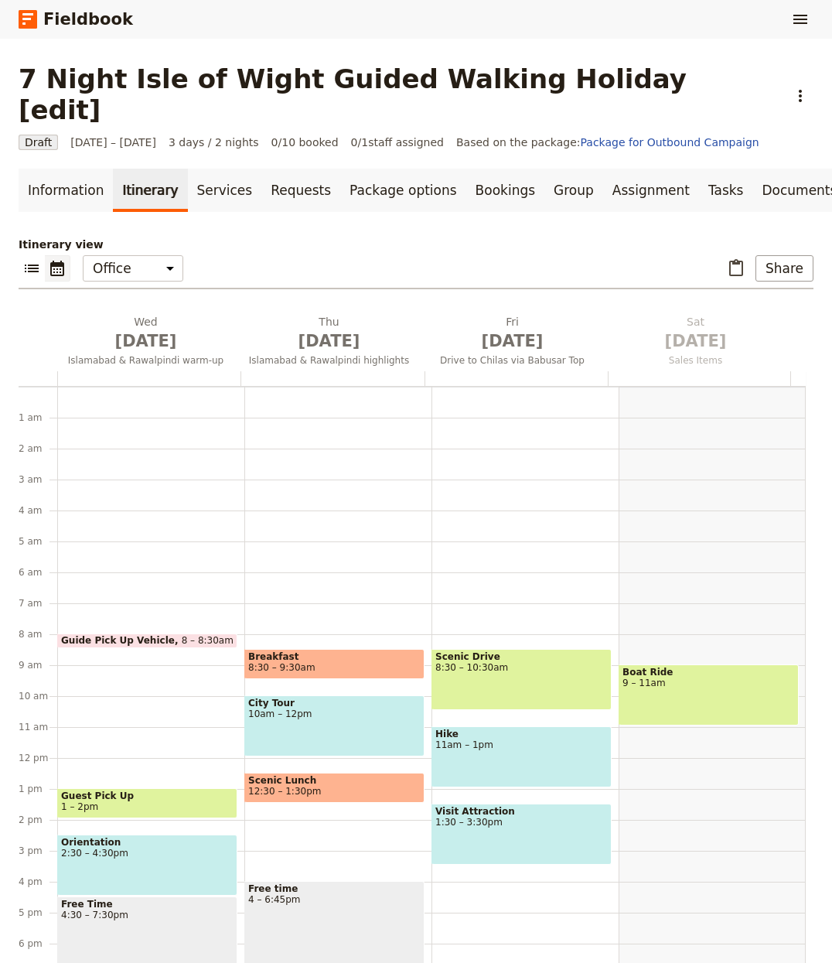
scroll to position [121, 0]
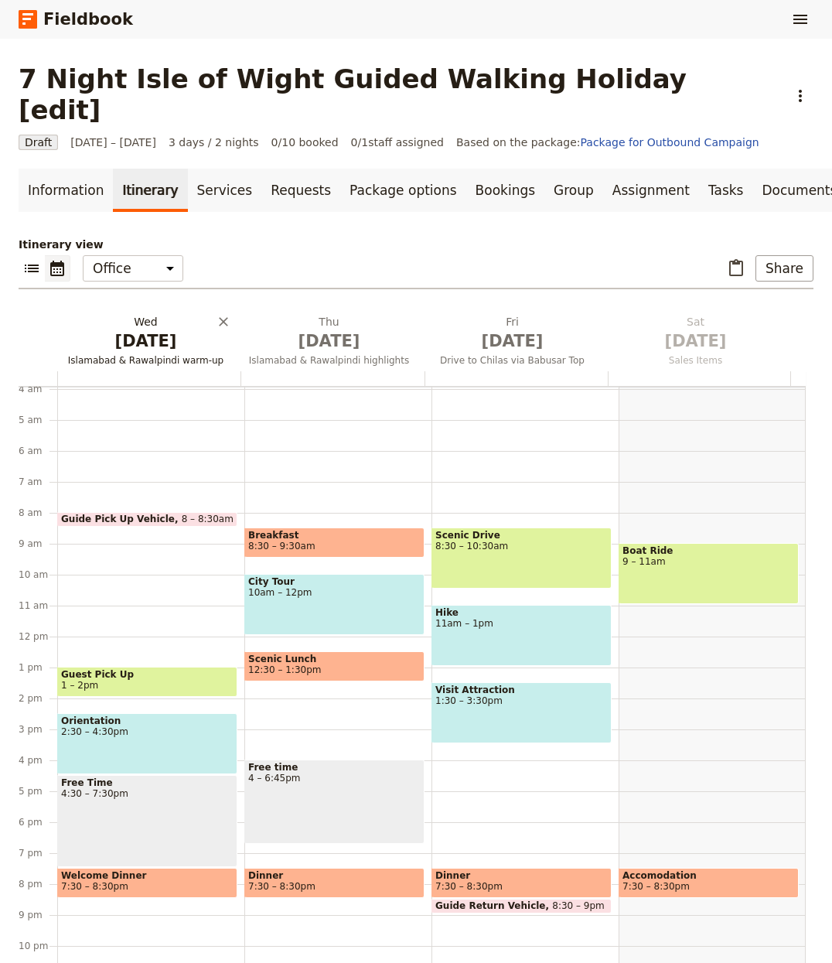
click at [128, 330] on span "Oct 1" at bounding box center [145, 341] width 165 height 23
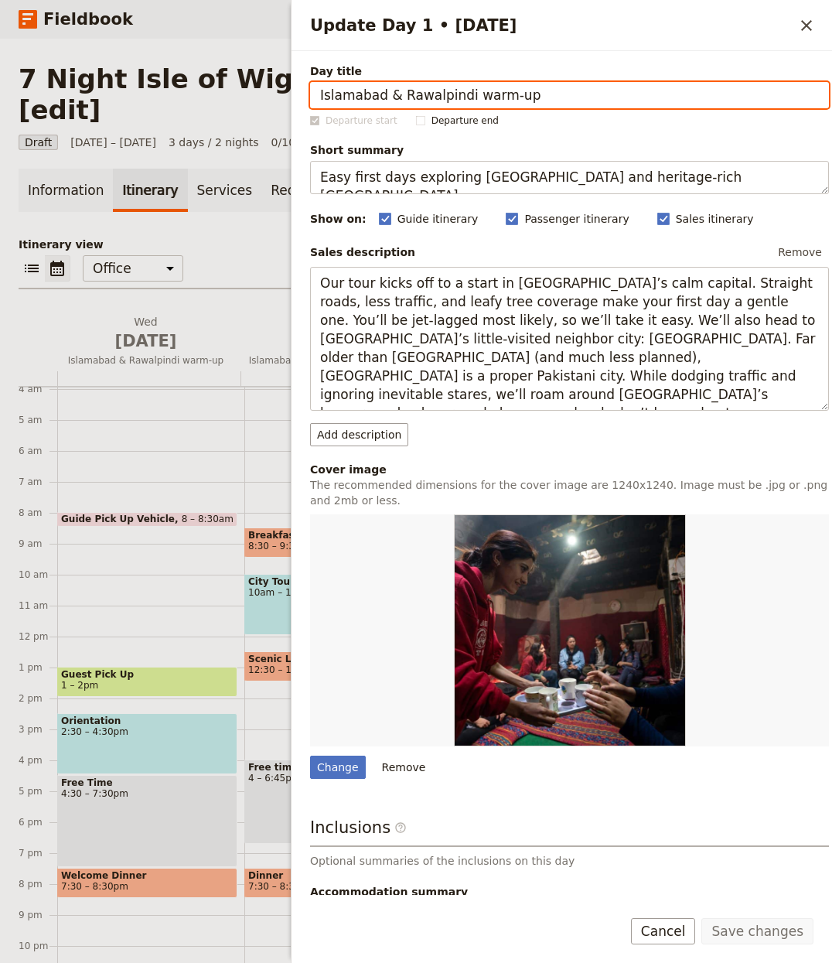
click at [467, 103] on input "Islamabad & Rawalpindi warm‑up" at bounding box center [569, 95] width 519 height 26
paste input "7 Night Isle of Wight Guided Walking Holiday"
type input "7 Night Isle of Wight Guided Walking Holiday"
click at [240, 237] on p "Itinerary view" at bounding box center [416, 244] width 795 height 15
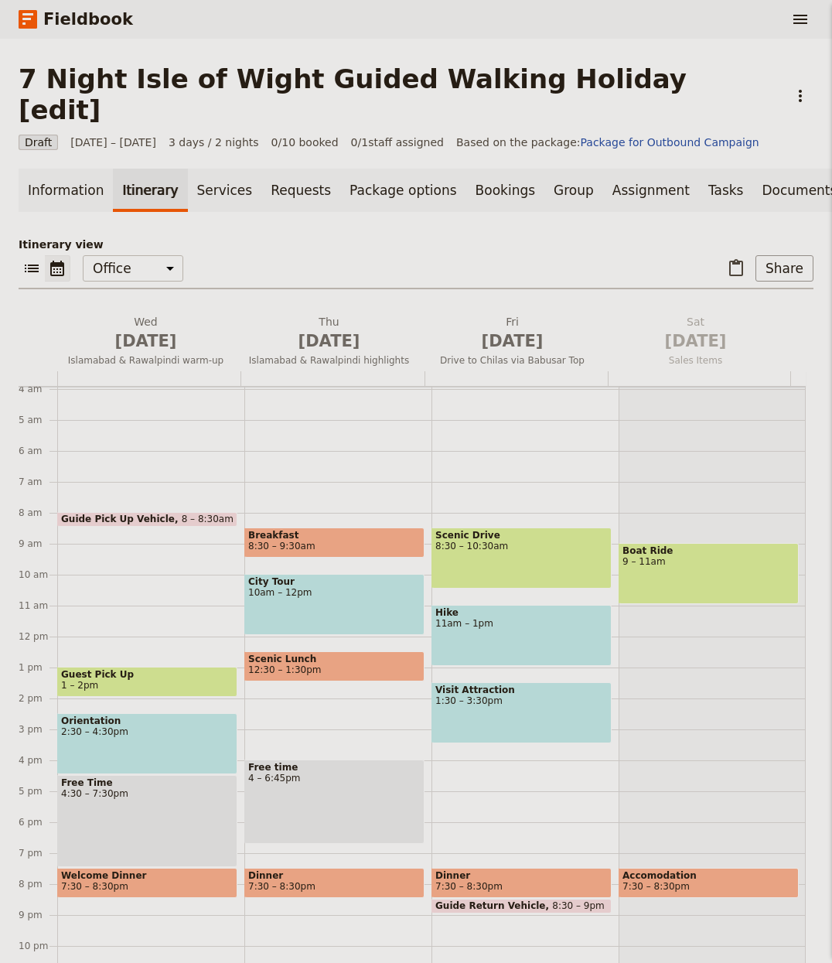
click at [240, 237] on p "Itinerary view" at bounding box center [416, 244] width 795 height 15
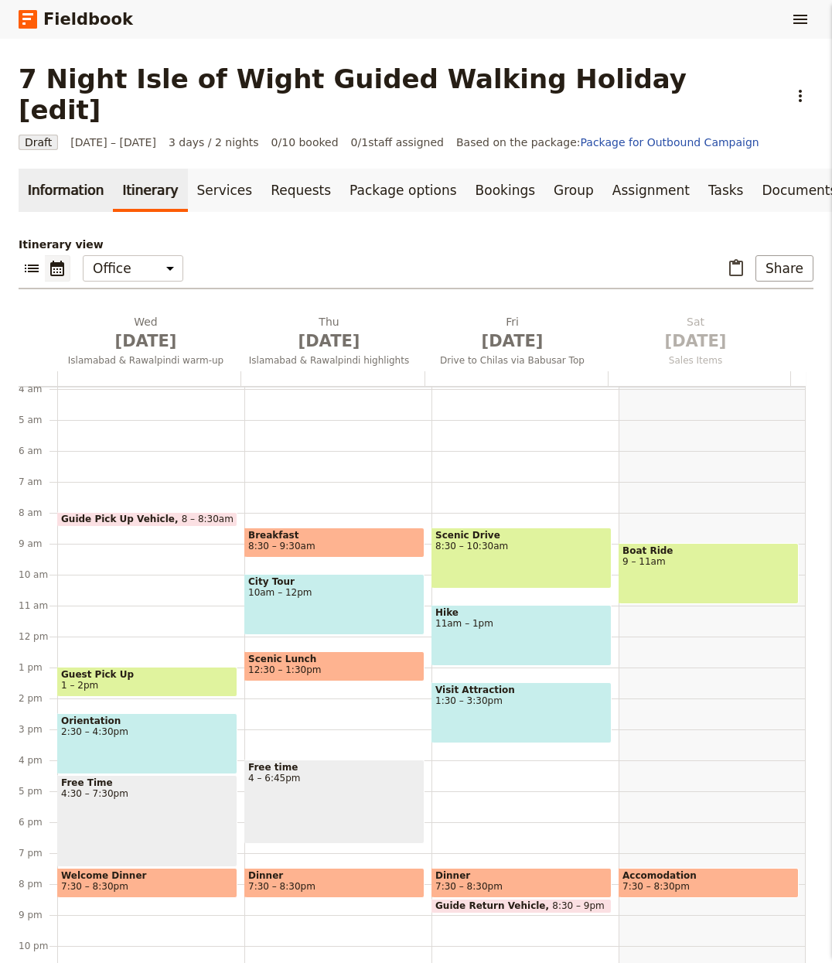
click at [82, 169] on link "Information" at bounding box center [66, 190] width 94 height 43
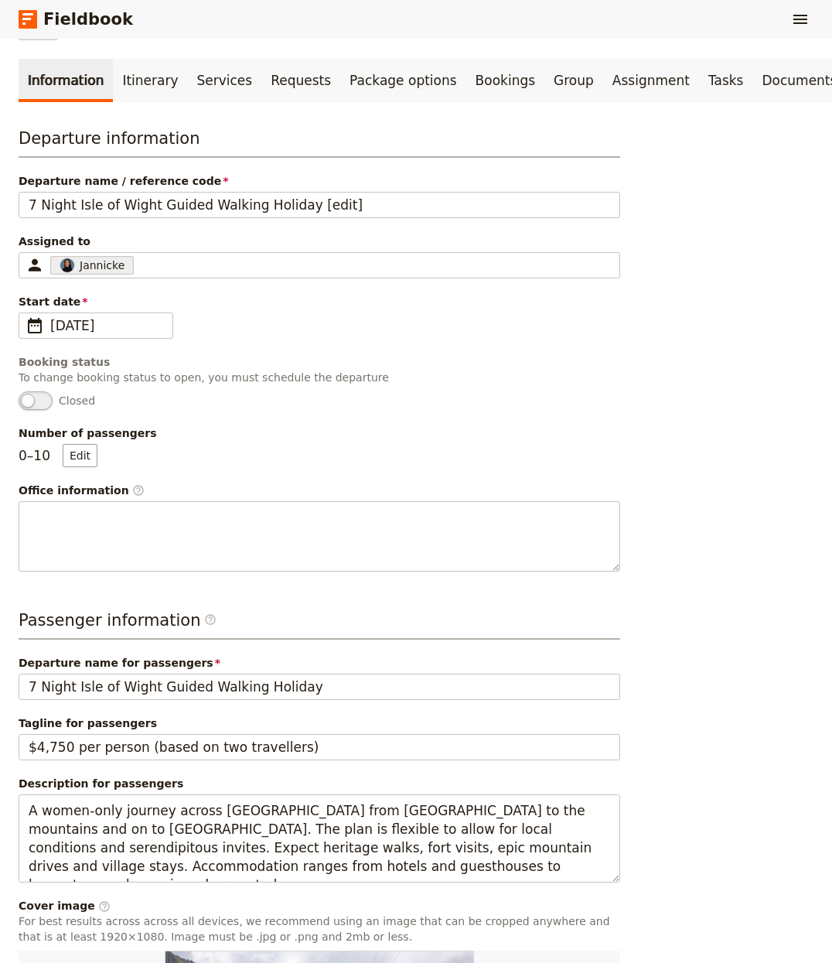
scroll to position [205, 0]
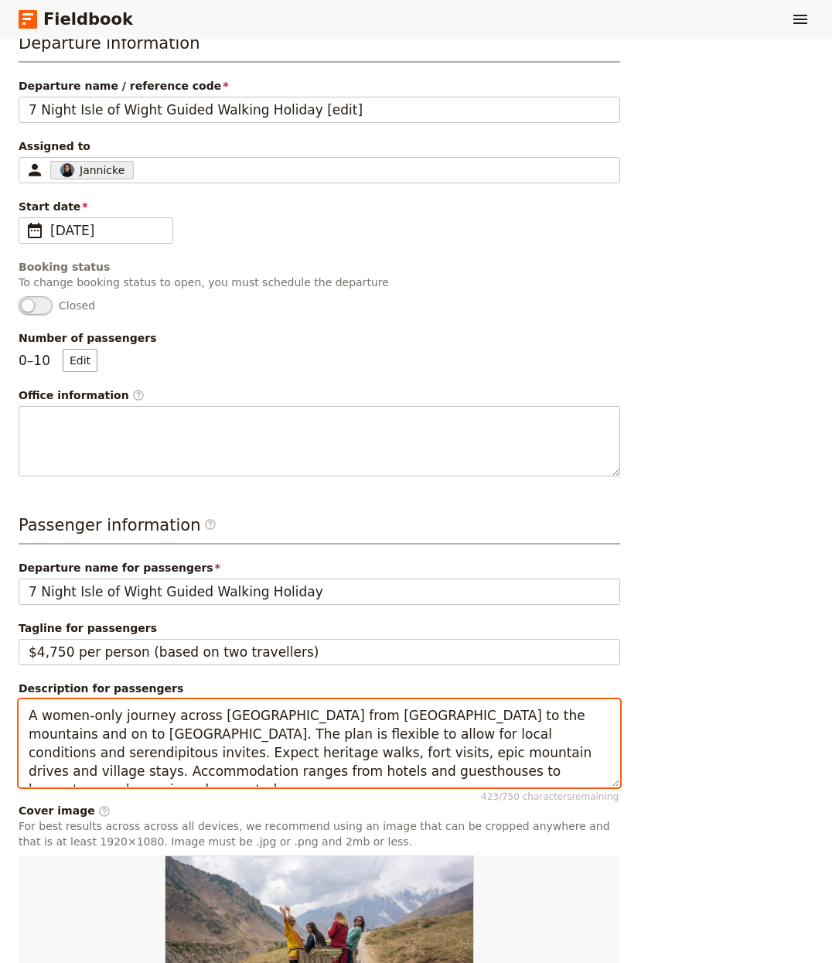
click at [188, 747] on textarea "A women-only journey across Pakistan from Islamabad to the mountains and on to …" at bounding box center [320, 743] width 602 height 89
click at [159, 705] on textarea "A women-only journey across Pakistan from Islamabad to the mountains and on to …" at bounding box center [320, 743] width 602 height 89
paste textarea "Guided coastal and downland walks from Freshwater Bay House showcase golden bea…"
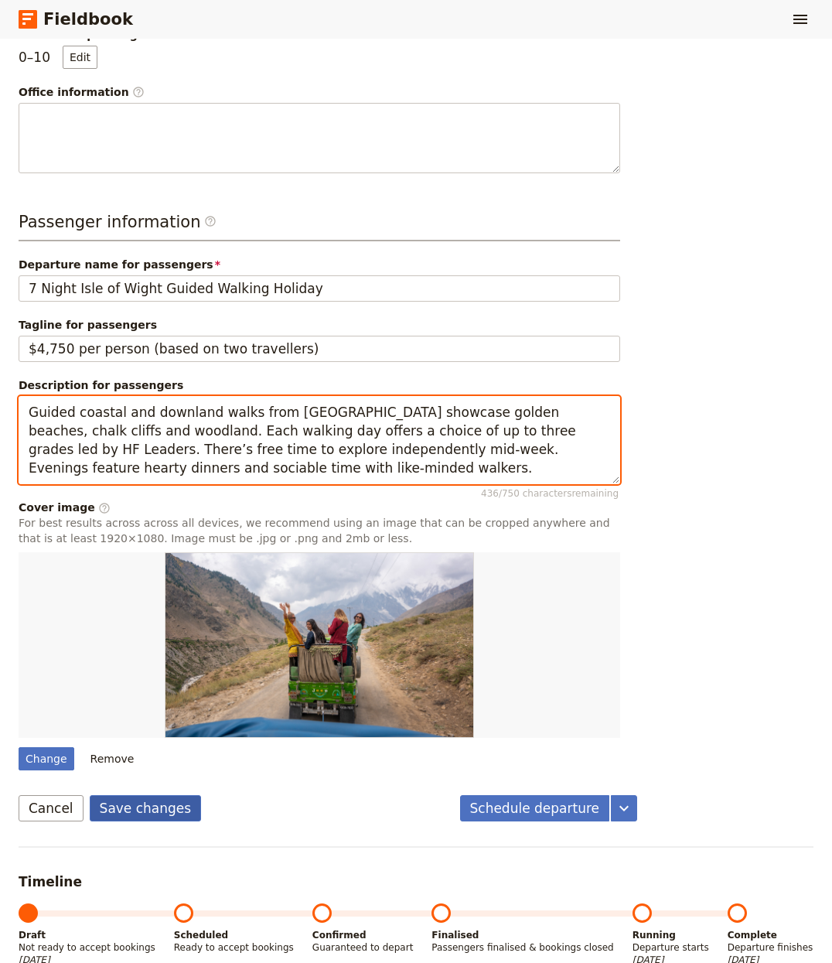
type textarea "Guided coastal and downland walks from Freshwater Bay House showcase golden bea…"
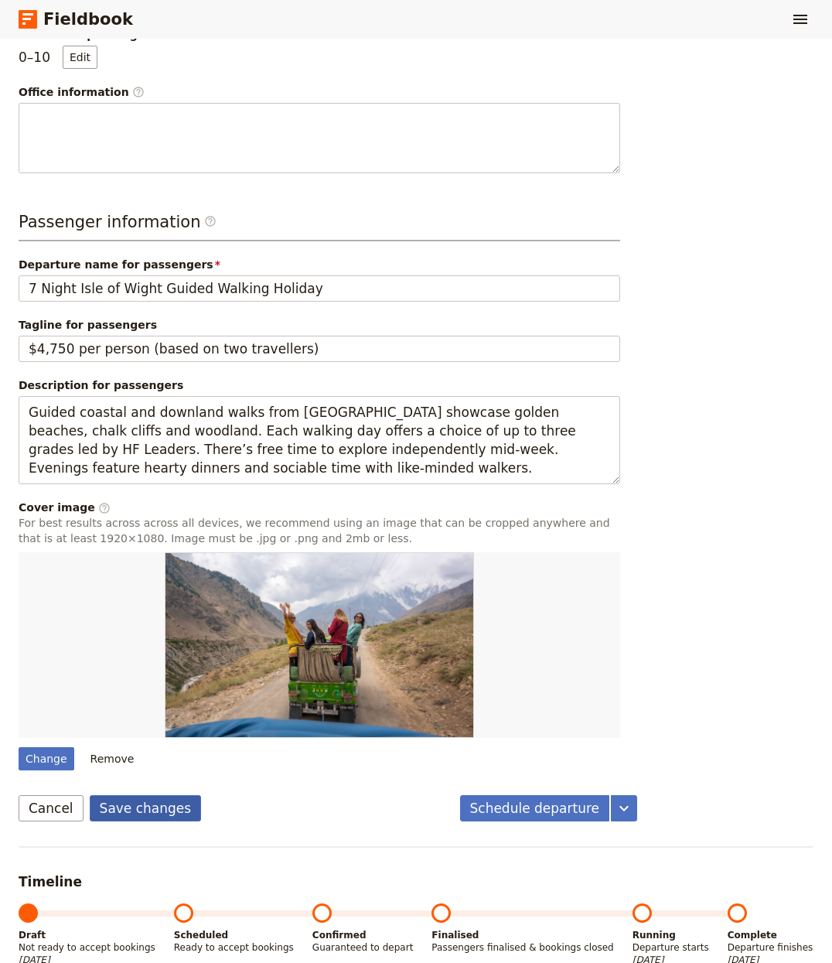
click at [179, 795] on button "Save changes" at bounding box center [146, 808] width 112 height 26
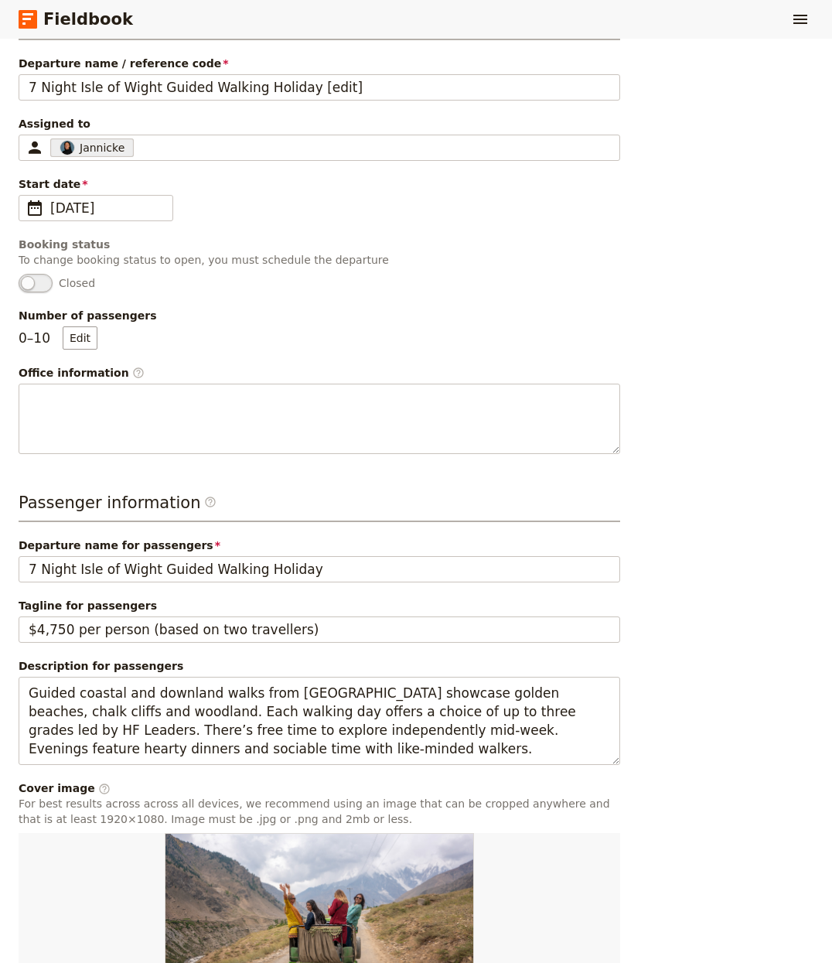
scroll to position [0, 0]
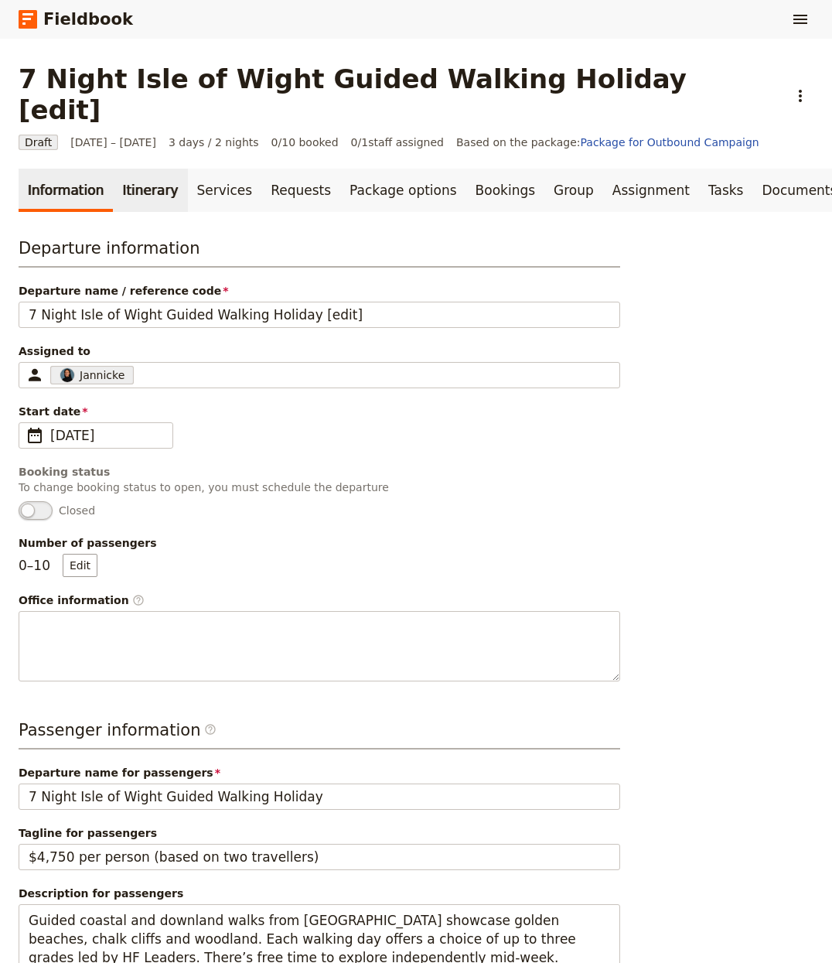
click at [145, 169] on link "Itinerary" at bounding box center [150, 190] width 74 height 43
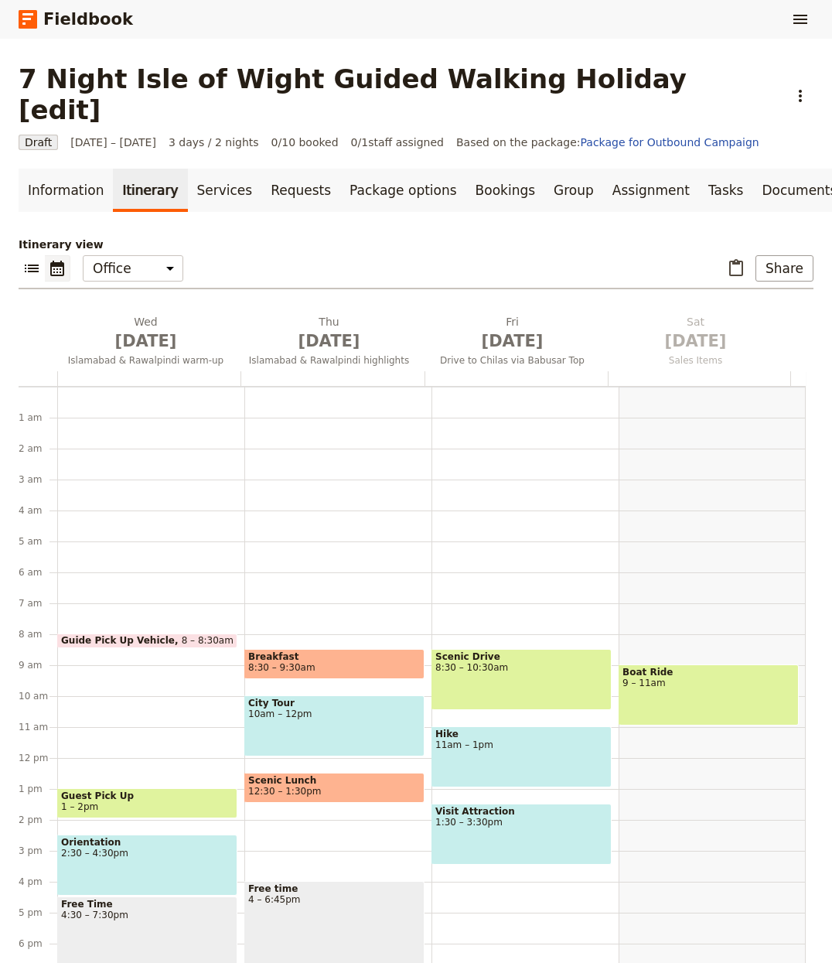
scroll to position [121, 0]
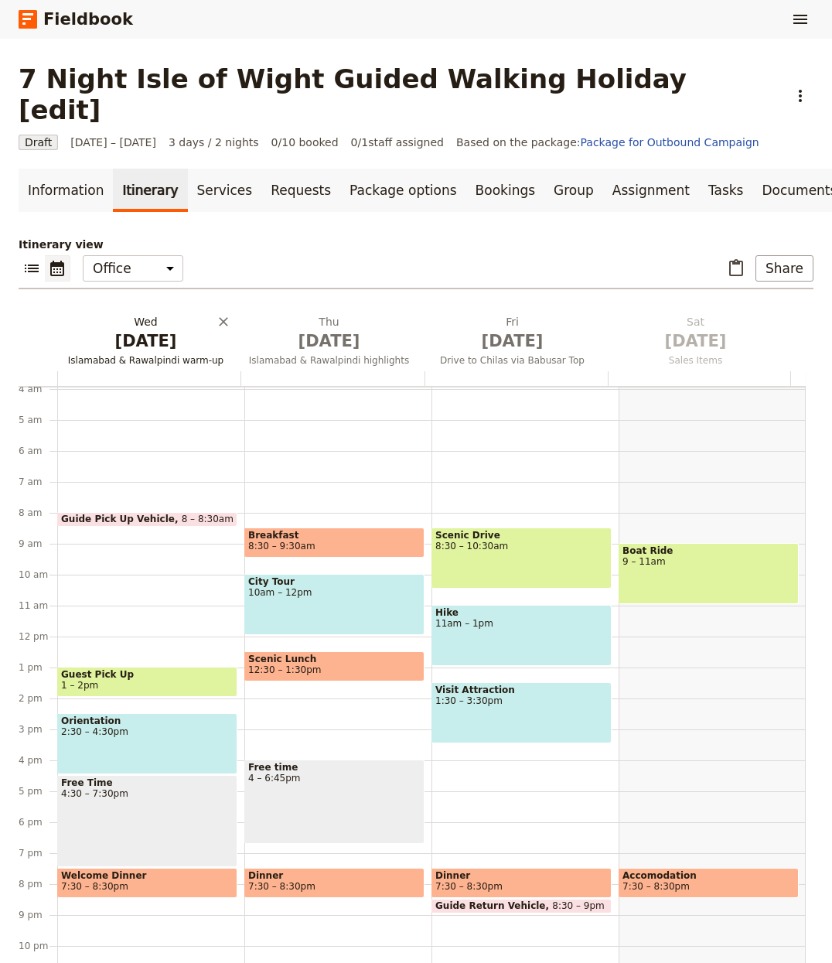
click at [168, 354] on span "Islamabad & Rawalpindi warm‑up" at bounding box center [145, 360] width 177 height 12
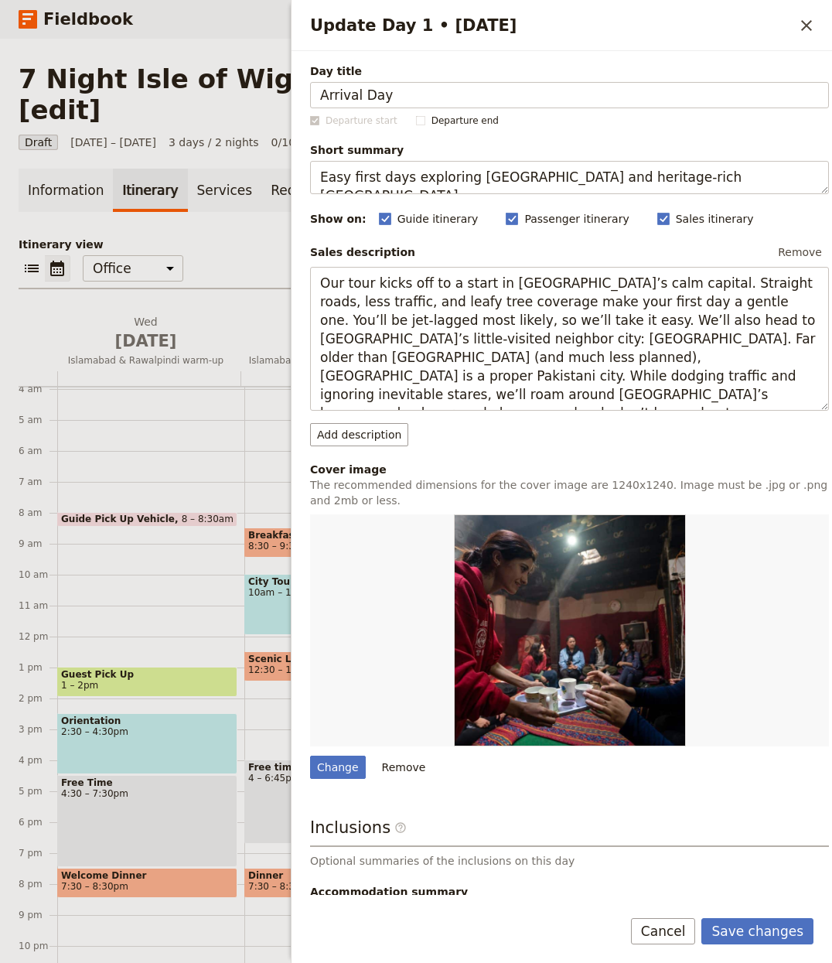
type input "Arrival Day"
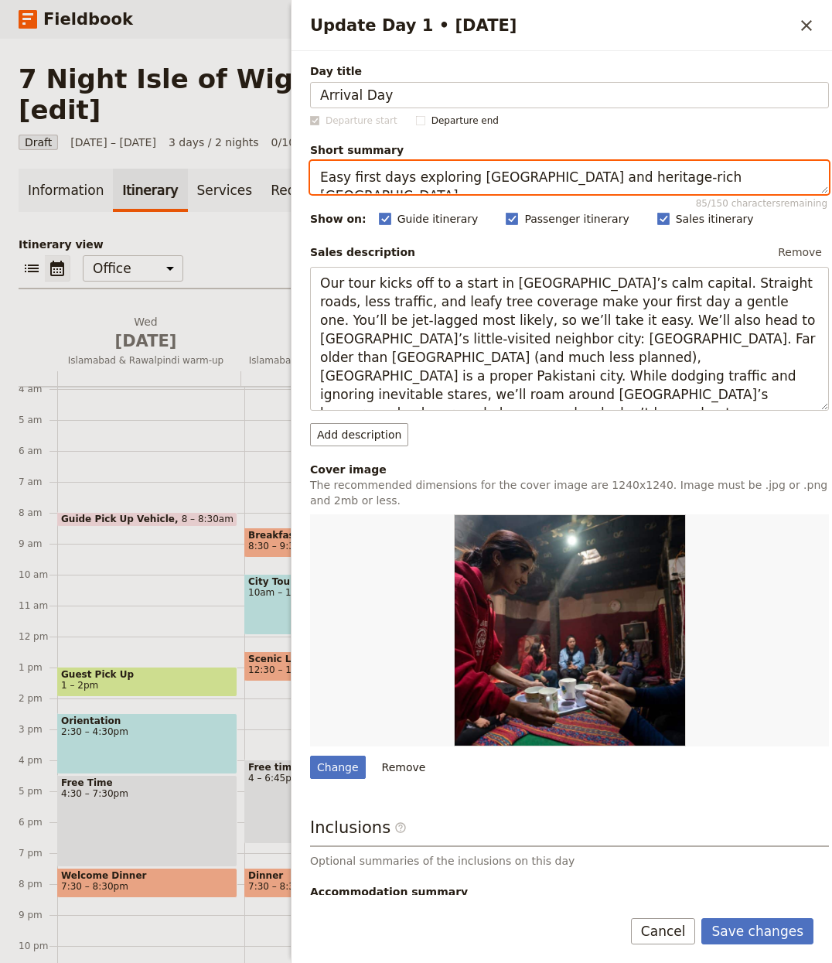
click at [596, 181] on textarea "Easy first days exploring Islamabad and heritage‑rich Rawalpindi." at bounding box center [569, 177] width 519 height 33
paste textarea "Arrive, check in from 4pm and enjoy cream tea"
type textarea "Arrive, check in from 4pm and enjoy cream tea."
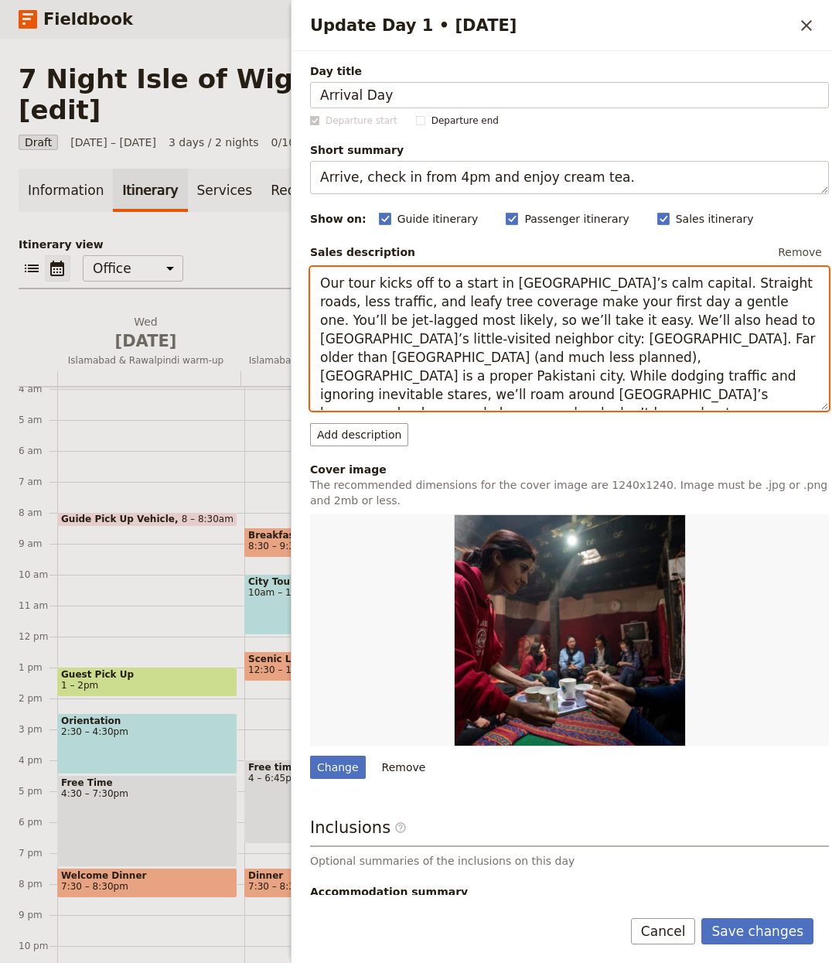
click at [493, 315] on textarea "Our tour kicks off to a start in Pakistan’s calm capital. Straight roads, less …" at bounding box center [569, 339] width 519 height 145
paste textarea "Check-in at the hotel is available from 4pm. Enjoy a complimentary cream tea on…"
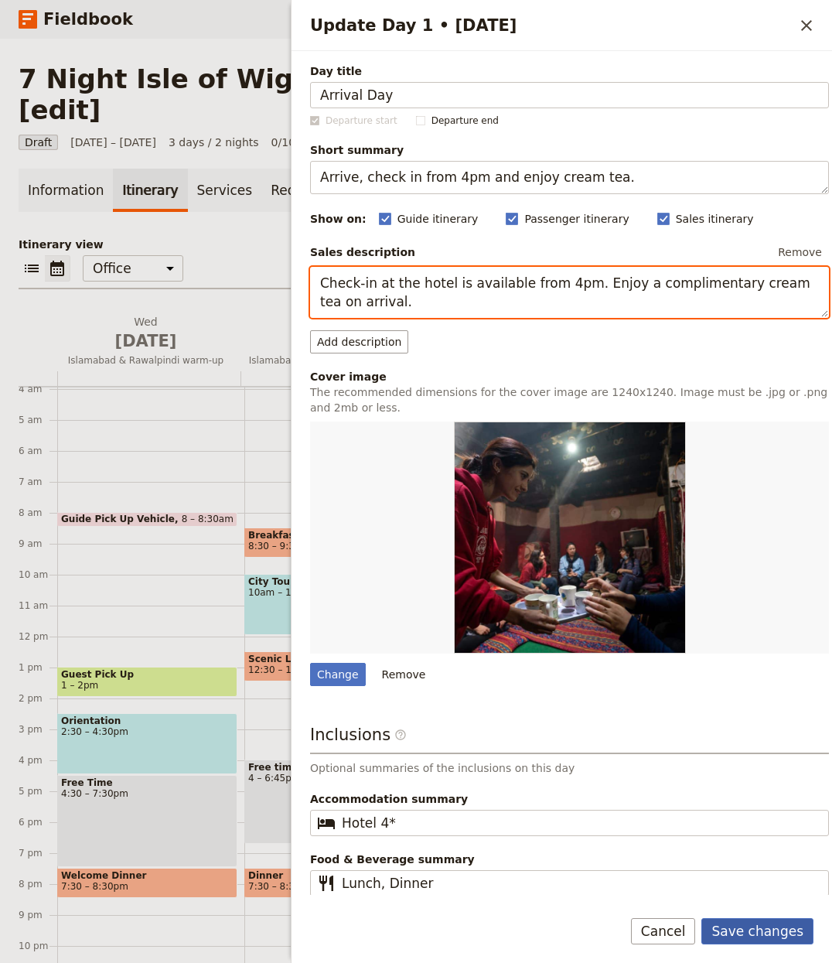
type textarea "Check-in at the hotel is available from 4pm. Enjoy a complimentary cream tea on…"
click at [771, 921] on button "Save changes" at bounding box center [758, 931] width 112 height 26
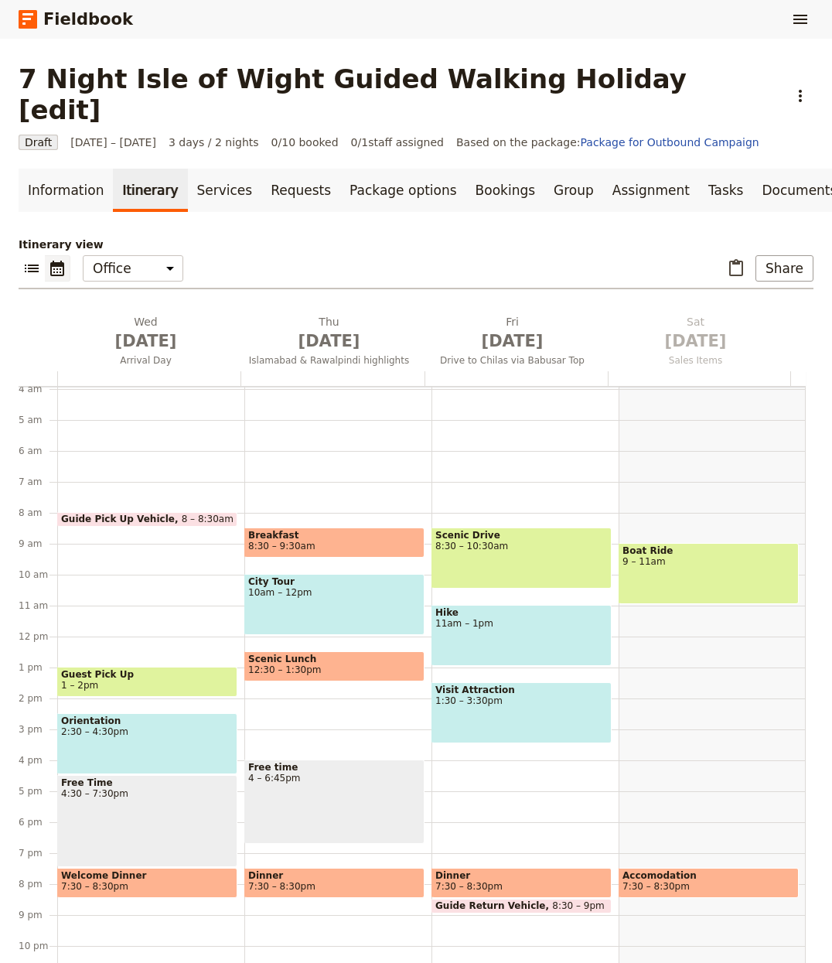
click at [319, 371] on div at bounding box center [332, 378] width 183 height 15
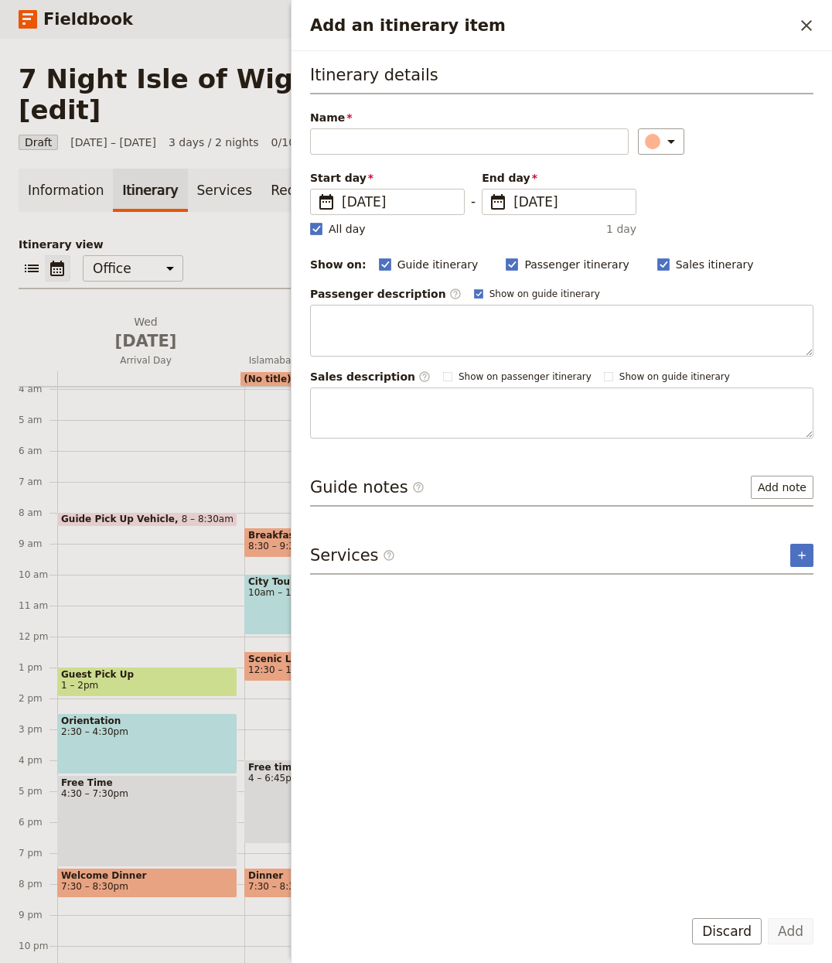
click at [330, 323] on div "Add an itinerary item ​ Itinerary details Name ​ Please fill in this field. Sta…" at bounding box center [561, 481] width 541 height 963
click at [262, 186] on div "Information Itinerary Services Requests Package options Bookings Group Assignme…" at bounding box center [416, 588] width 795 height 839
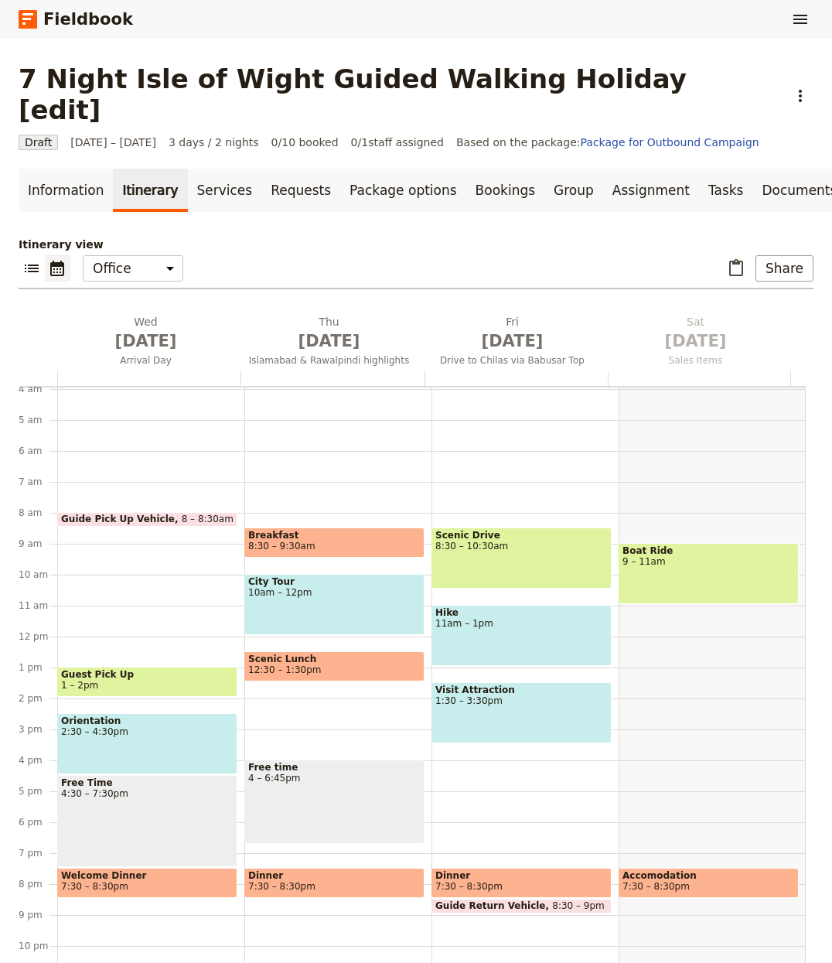
click at [302, 273] on div "Itinerary view ​ ​ Office Guide Passenger Sales ​ Share Wed Oct 1 Arrival Day T…" at bounding box center [416, 622] width 795 height 771
click at [309, 314] on h2 "Thu Oct 2 Islamabad & Rawalpindi highlights" at bounding box center [329, 333] width 165 height 39
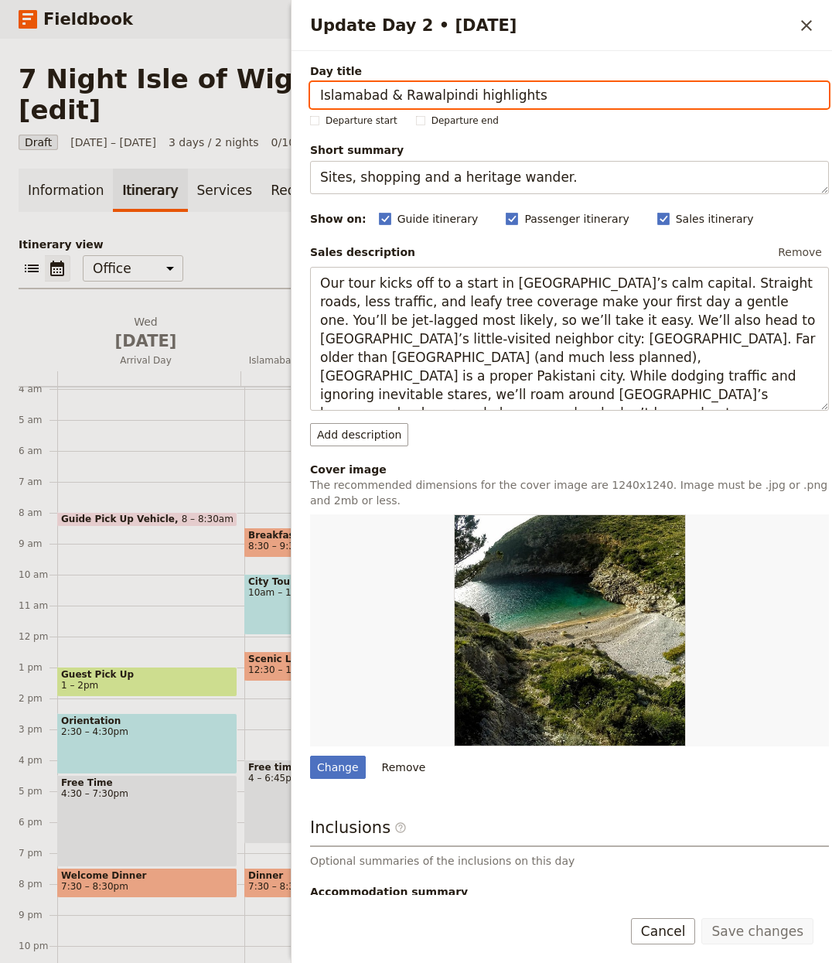
click at [482, 94] on input "Islamabad & Rawalpindi highlights" at bounding box center [569, 95] width 519 height 26
paste input "Tennyson Down & The Needles (Option 1)"
type input "Tennyson Down & The Needles (Option 1)"
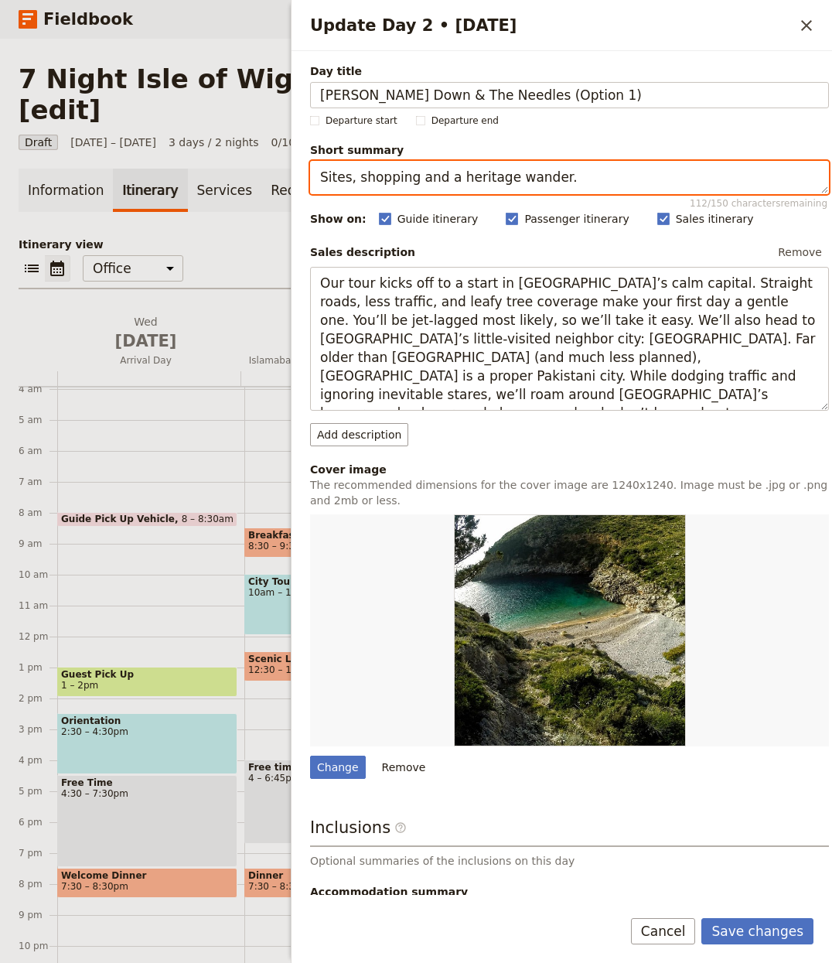
click at [424, 190] on textarea "Sites, shopping and a heritage wander." at bounding box center [569, 177] width 519 height 33
paste textarea "Chalk‑cliff walk to the Needles with big sea views"
type textarea "Chalk‑cliff walk to the Needles with big sea views."
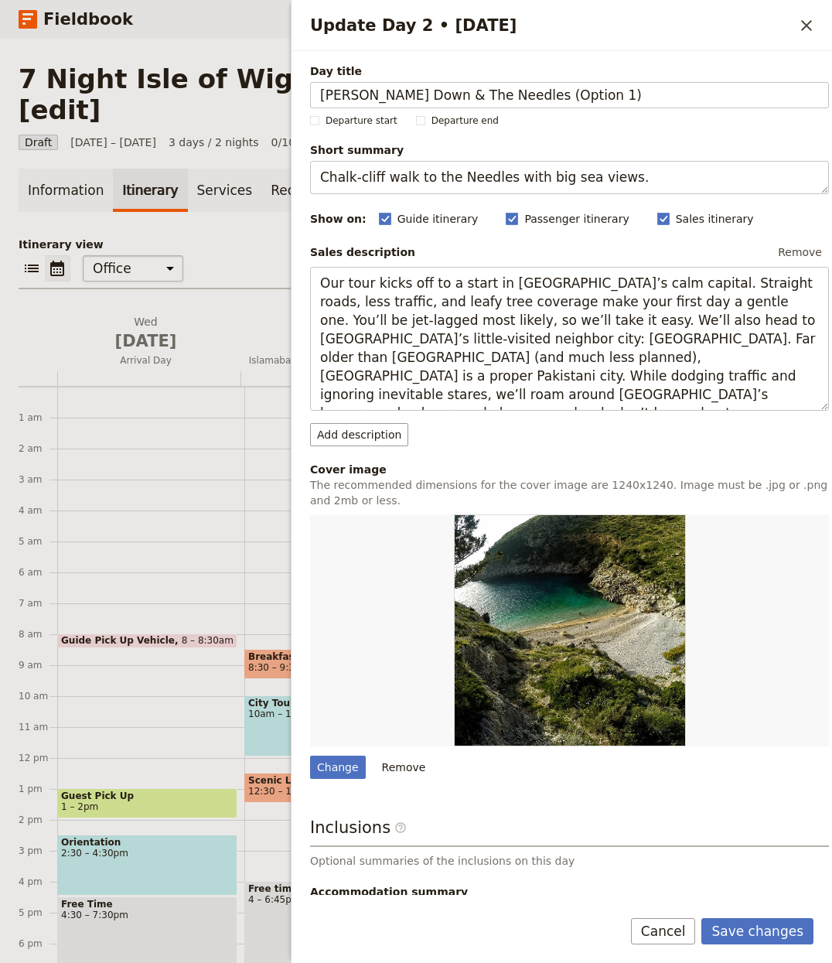
scroll to position [121, 0]
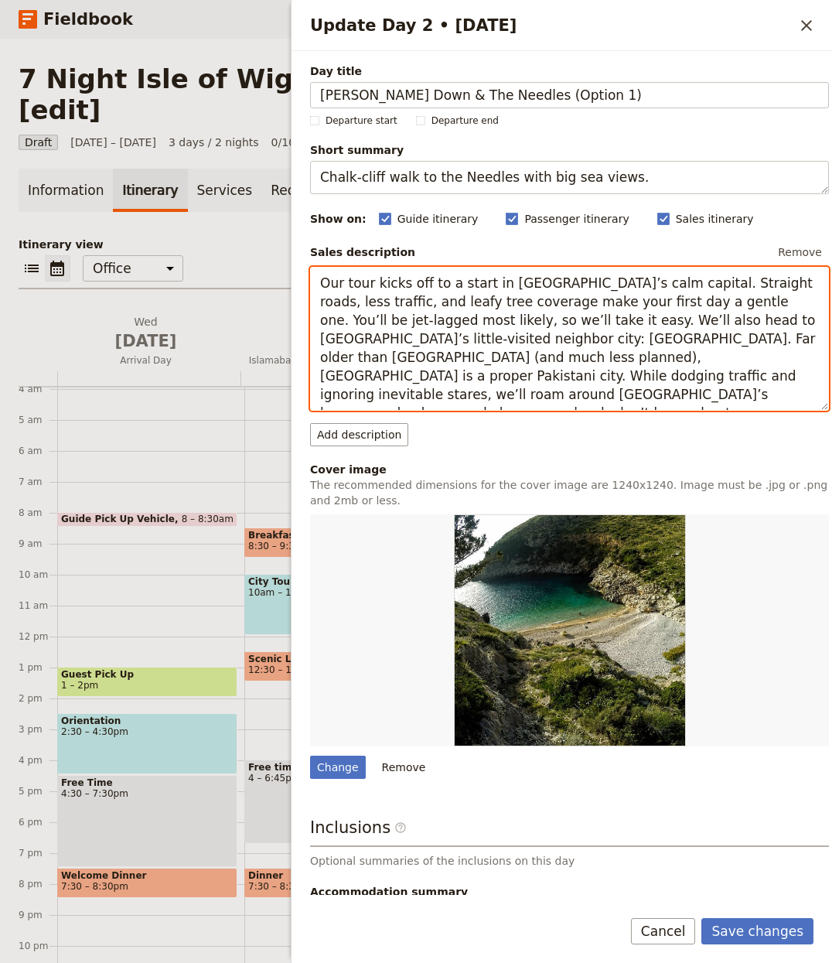
drag, startPoint x: 407, startPoint y: 333, endPoint x: 536, endPoint y: 336, distance: 129.2
click at [407, 333] on textarea "Our tour kicks off to a start in [GEOGRAPHIC_DATA]’s calm capital. Straight roa…" at bounding box center [569, 339] width 519 height 145
paste textarea "In summary: A fabulous walk over the chalk cliffs of [GEOGRAPHIC_DATA] to the N…"
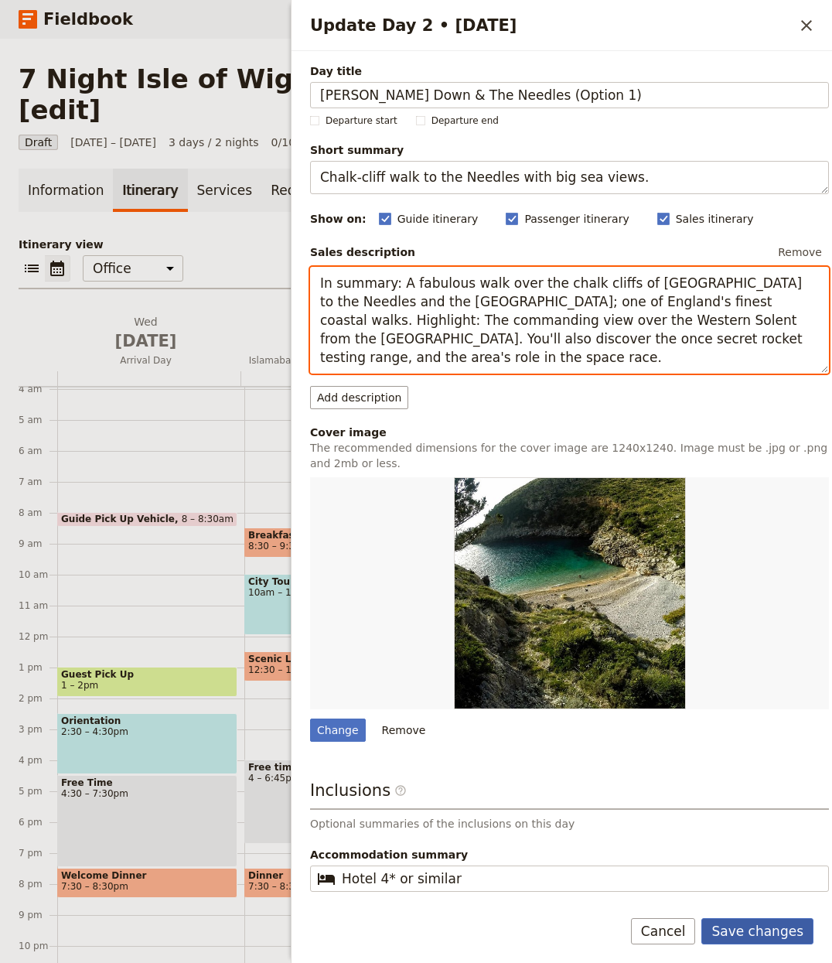
type textarea "In summary: A fabulous walk over the chalk cliffs of [GEOGRAPHIC_DATA] to the N…"
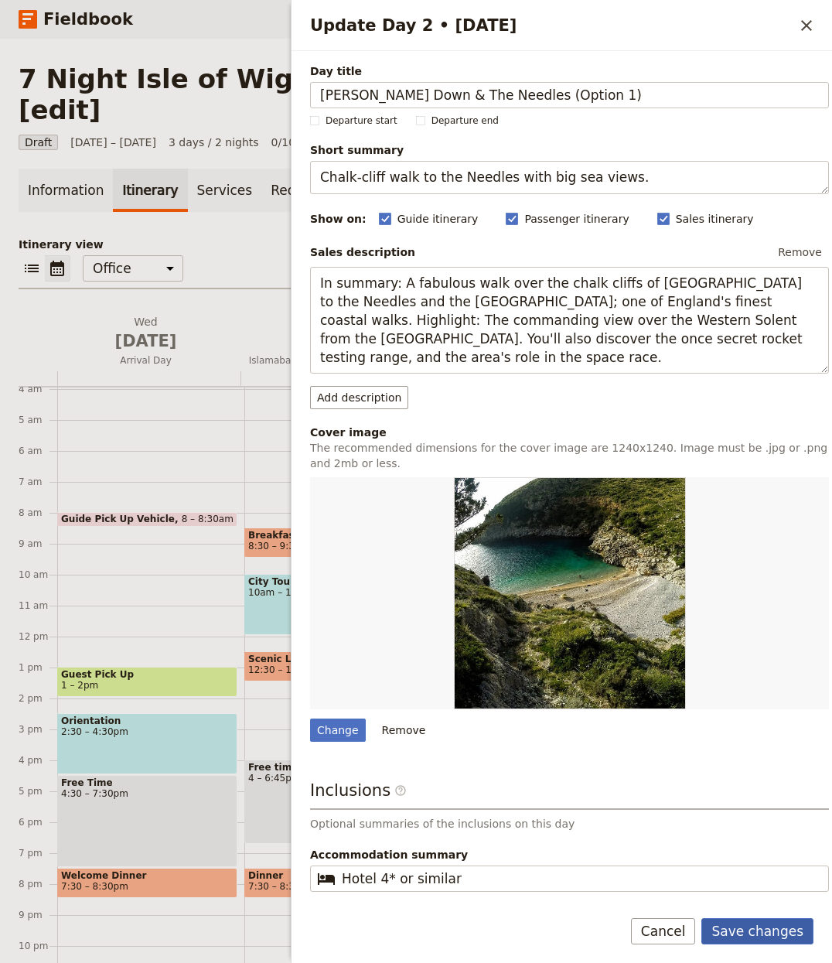
click at [736, 931] on button "Save changes" at bounding box center [758, 931] width 112 height 26
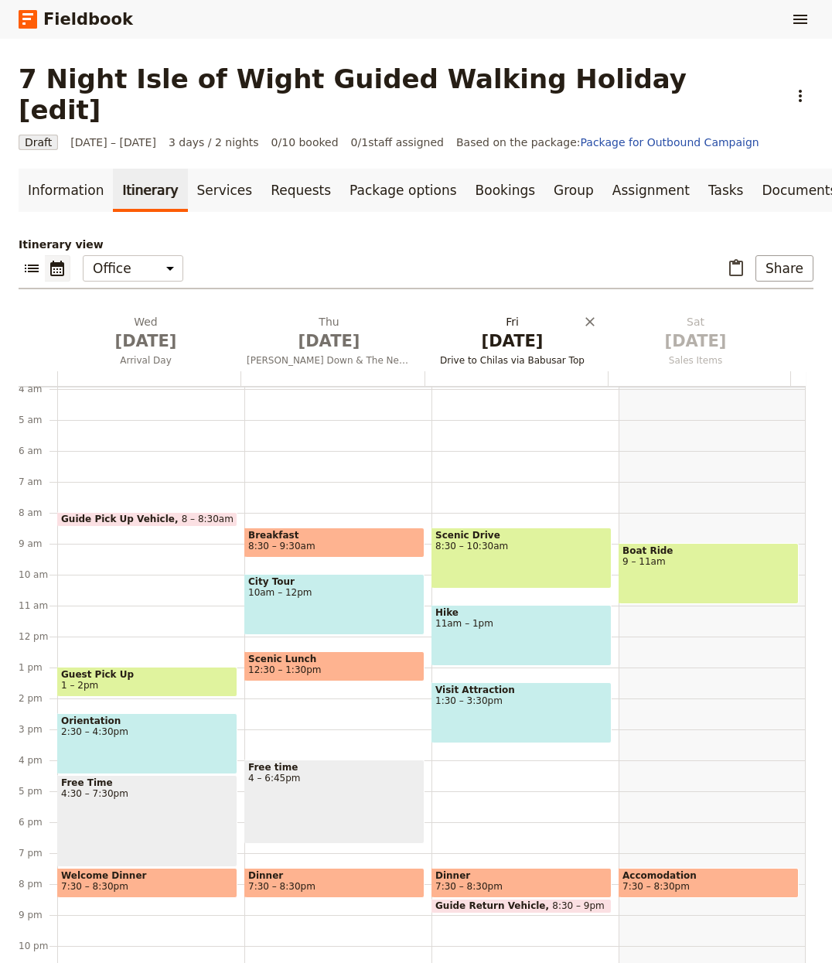
click at [500, 330] on span "[DATE]" at bounding box center [512, 341] width 165 height 23
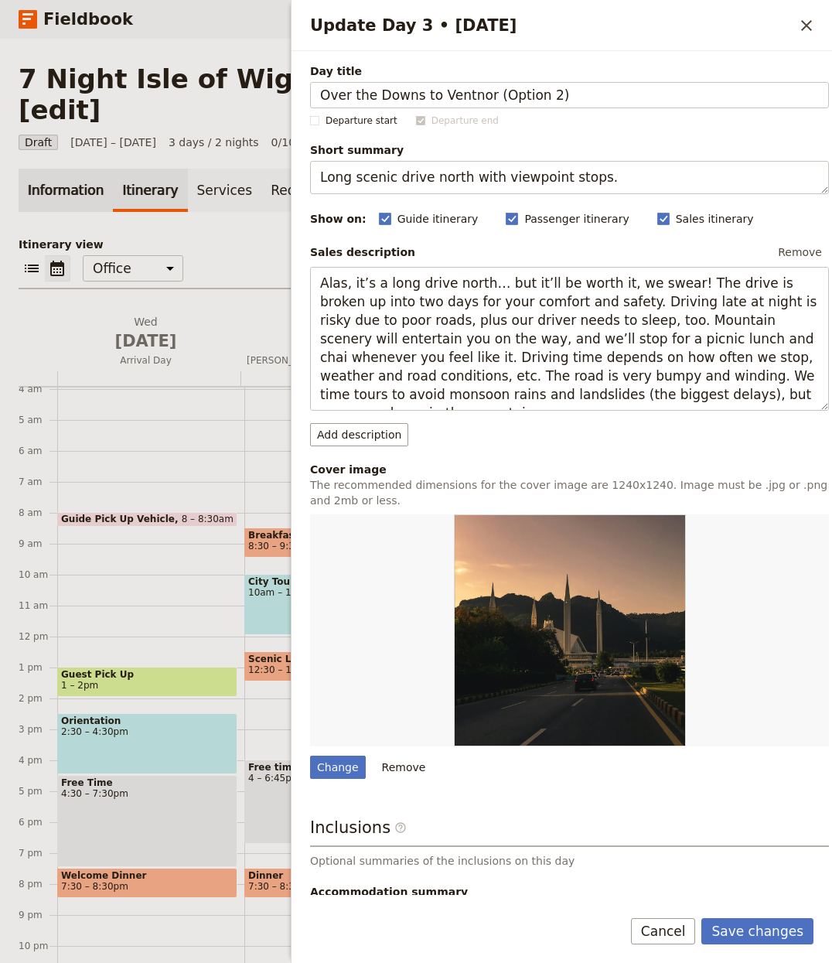
type input "Over the Downs to Ventnor (Option 2)"
click at [519, 195] on div "Day title Over the Downs to Ventnor (Option 2) Departure start Departure end Sh…" at bounding box center [569, 544] width 519 height 963
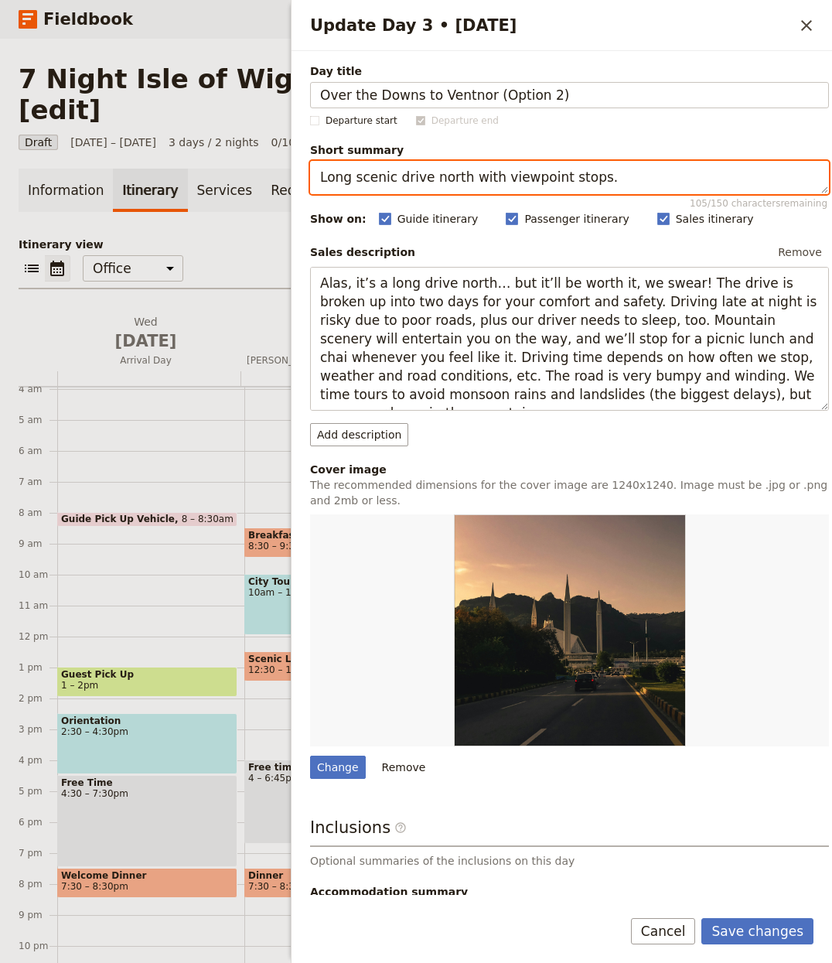
click at [521, 186] on textarea "Long scenic drive north with viewpoint stops." at bounding box center [569, 177] width 519 height 33
paste textarea "Downland hike to [GEOGRAPHIC_DATA] with sea vista"
type textarea "Downland hike to [GEOGRAPHIC_DATA] with sea vistas."
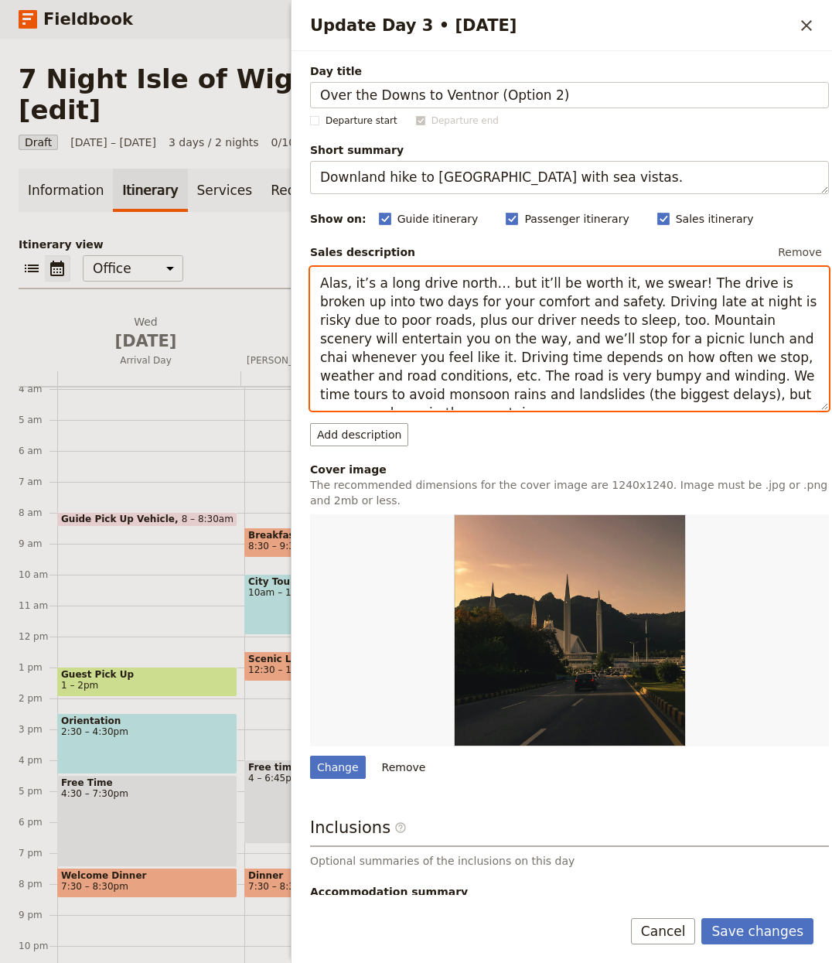
click at [494, 323] on textarea "Alas, it’s a long drive north… but it’ll be worth it, we swear! The drive is br…" at bounding box center [569, 339] width 519 height 145
paste textarea "In summary: Starting in [GEOGRAPHIC_DATA] we work our way towards [GEOGRAPHIC_D…"
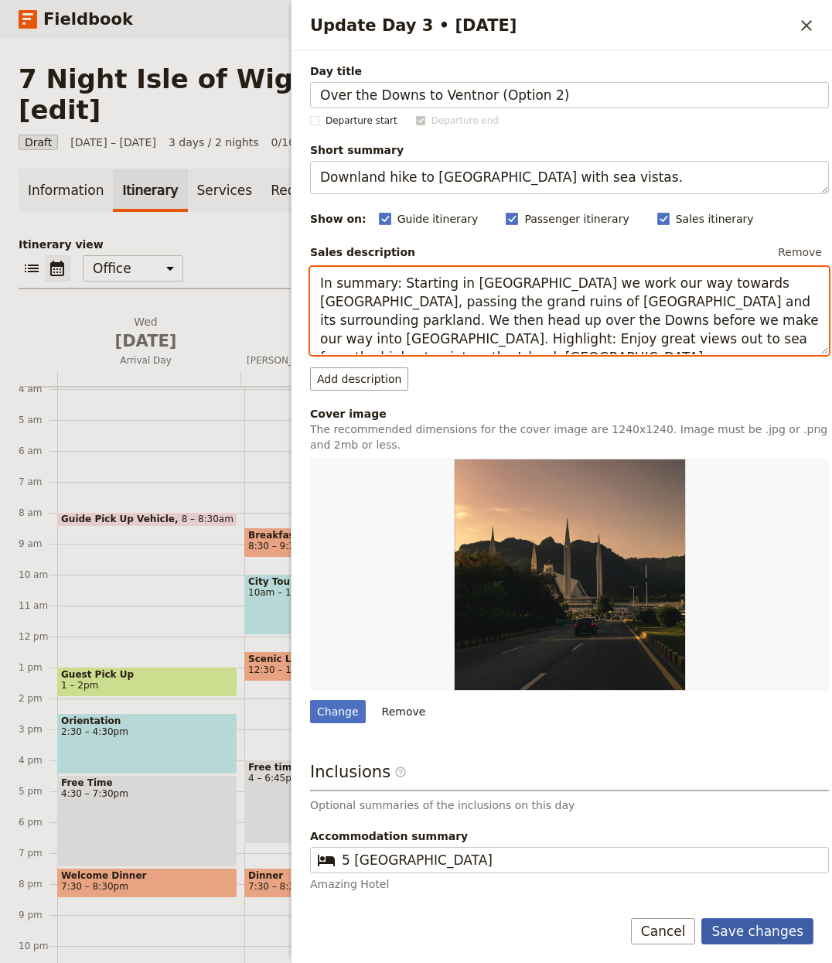
type textarea "In summary: Starting in [GEOGRAPHIC_DATA] we work our way towards [GEOGRAPHIC_D…"
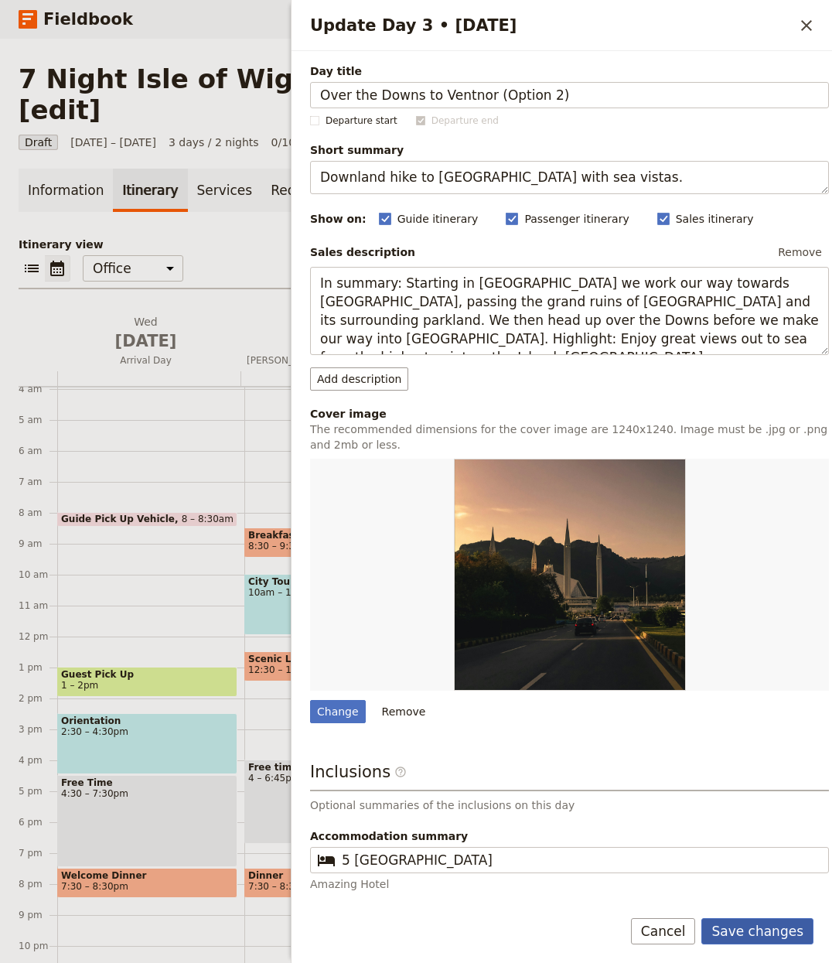
click at [767, 924] on button "Save changes" at bounding box center [758, 931] width 112 height 26
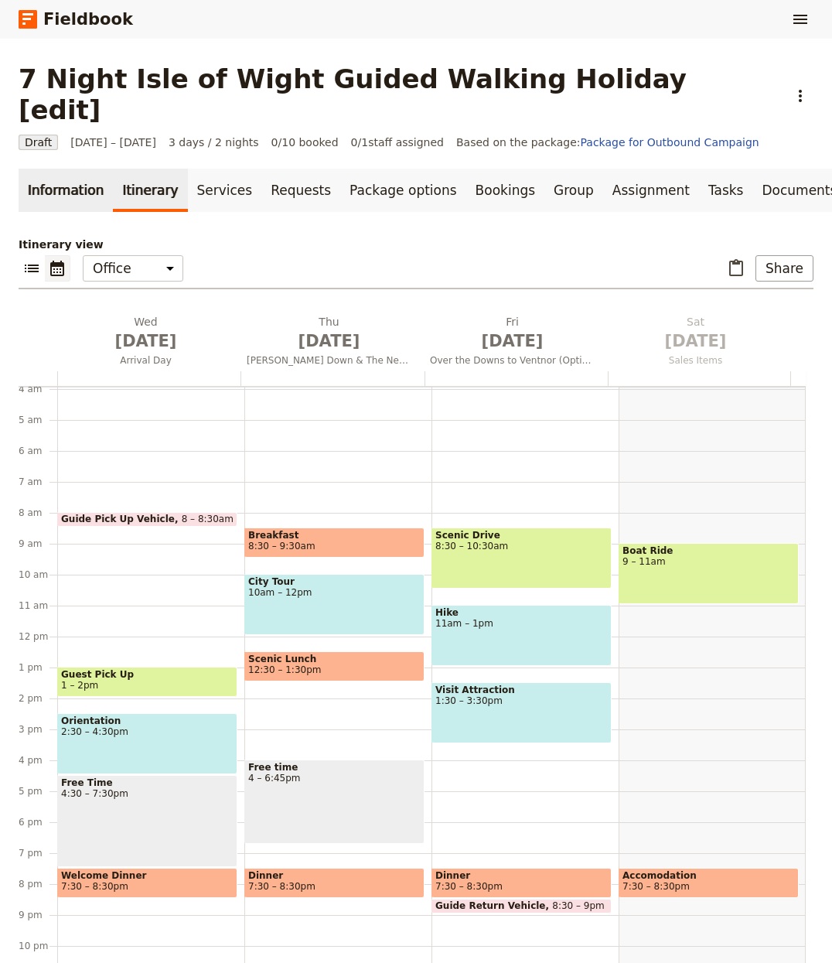
click at [77, 169] on link "Information" at bounding box center [66, 190] width 94 height 43
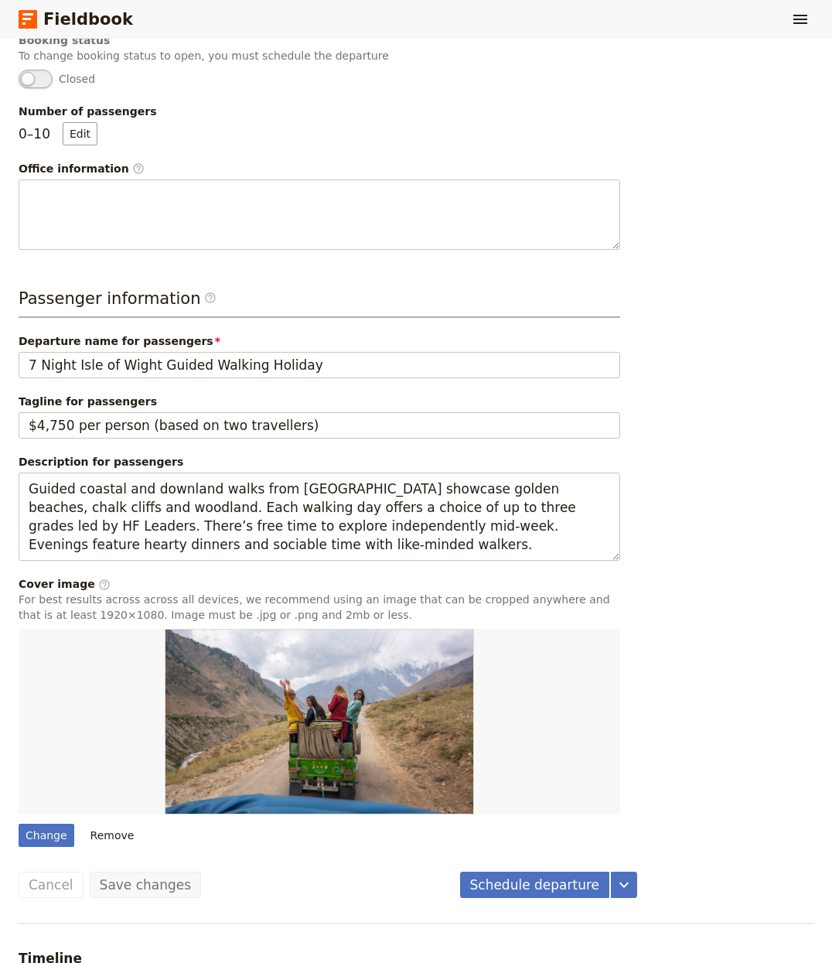
scroll to position [508, 0]
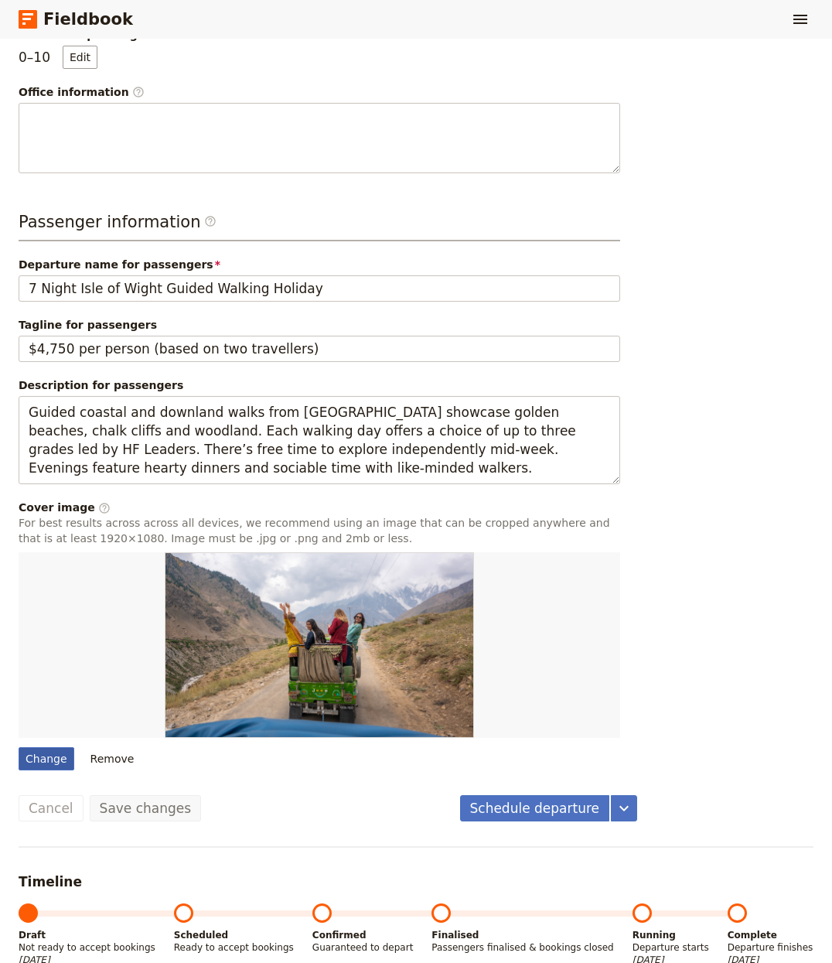
click at [46, 747] on div "Change" at bounding box center [47, 758] width 56 height 23
click at [19, 746] on input "Change" at bounding box center [18, 746] width 1 height 1
type input "C:\fakepath\q_70 (1).jpg"
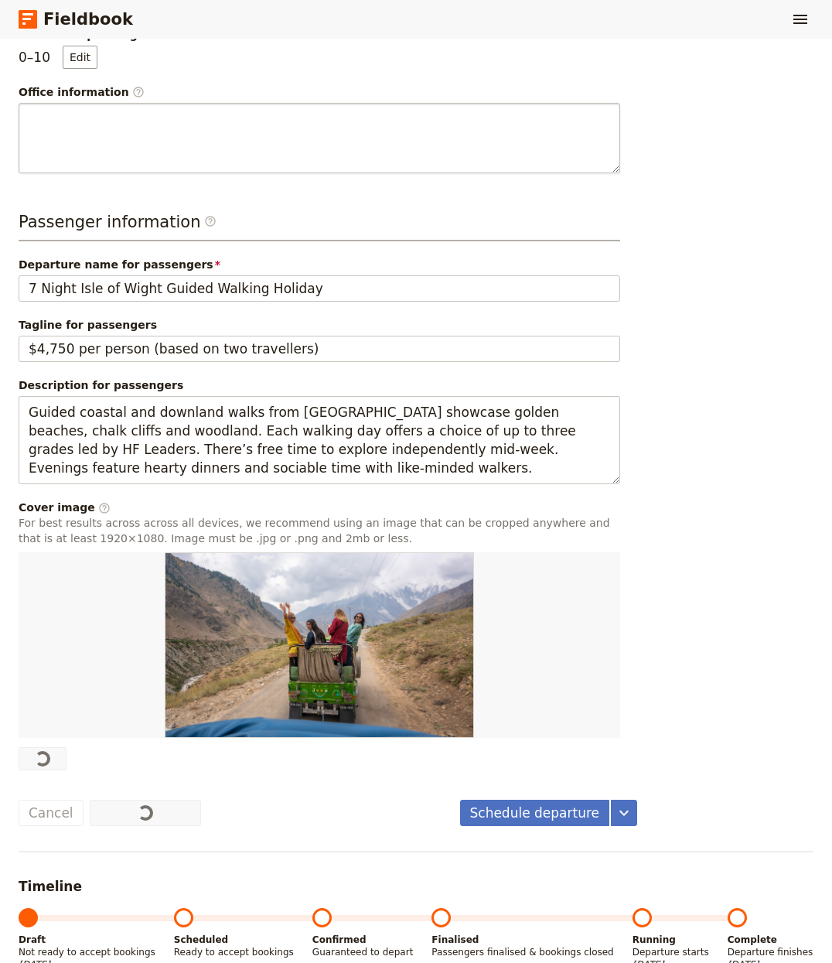
scroll to position [0, 0]
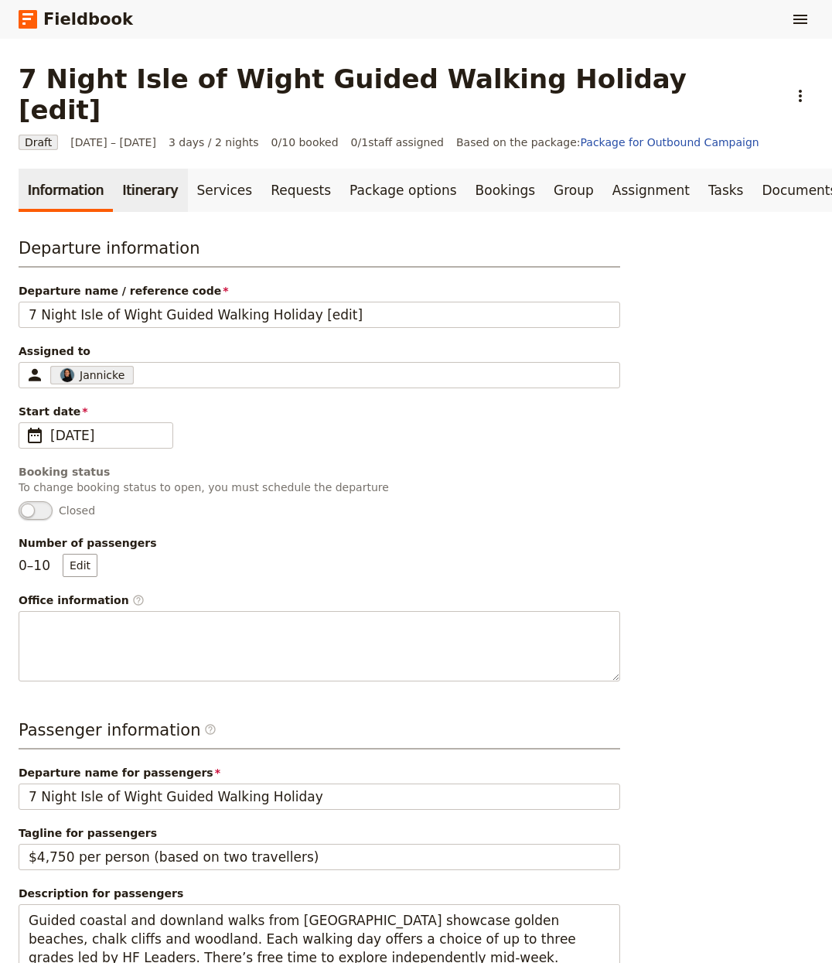
click at [126, 169] on link "Itinerary" at bounding box center [150, 190] width 74 height 43
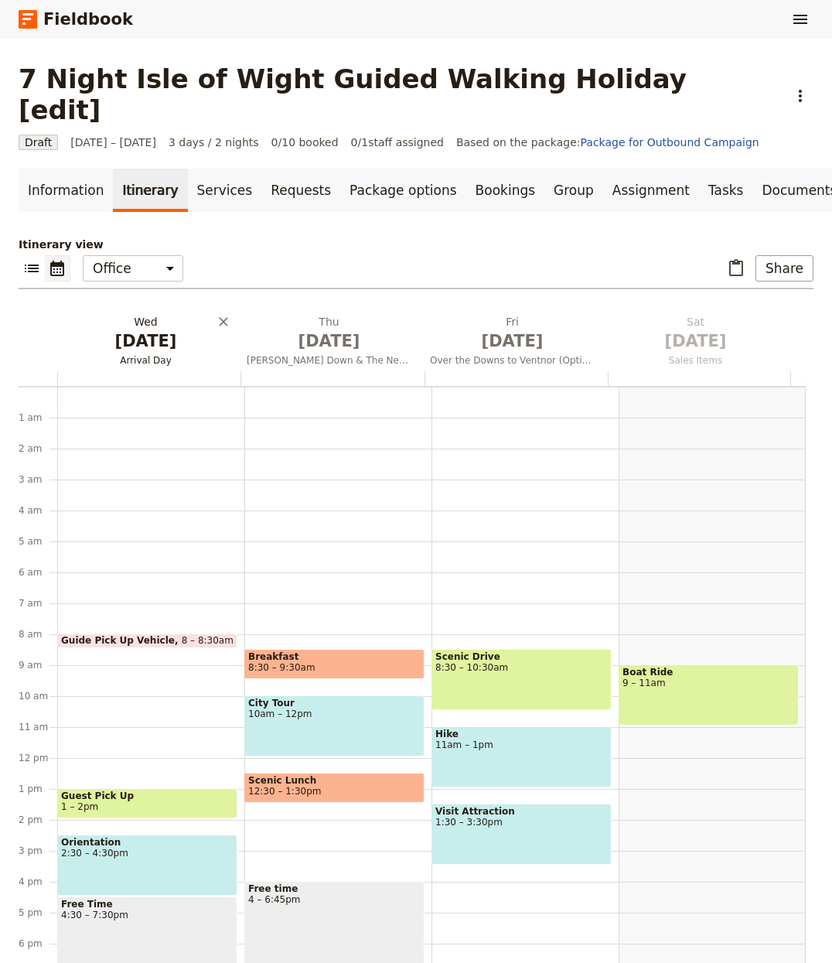
scroll to position [121, 0]
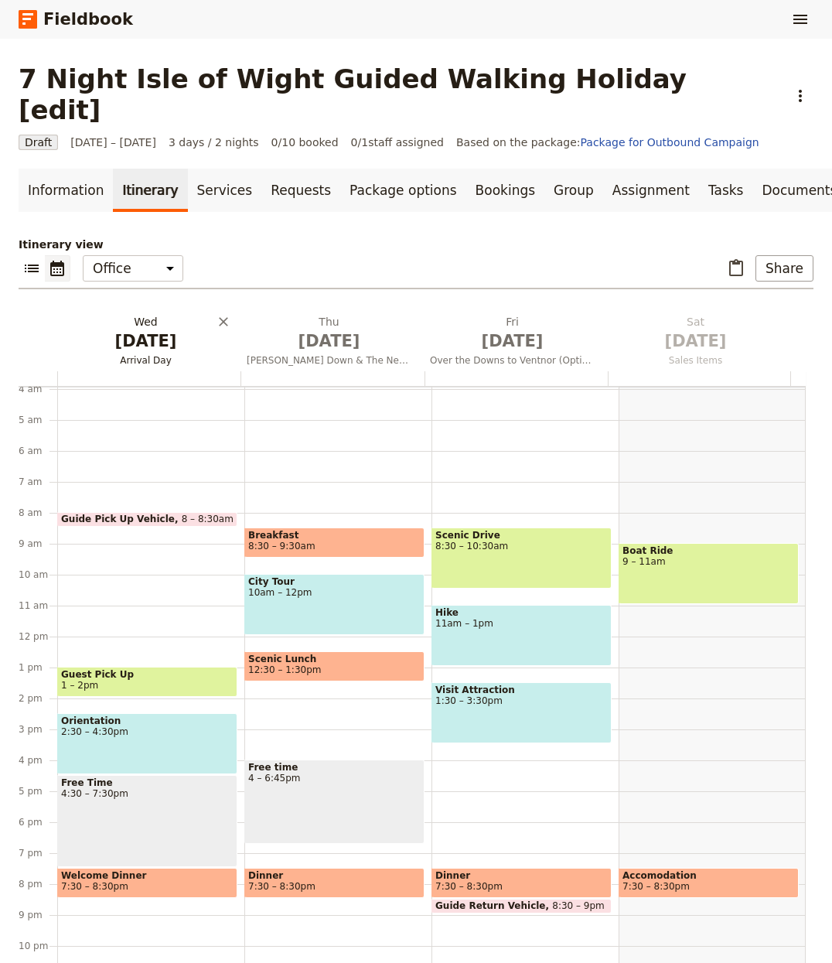
click at [108, 330] on span "[DATE]" at bounding box center [145, 341] width 165 height 23
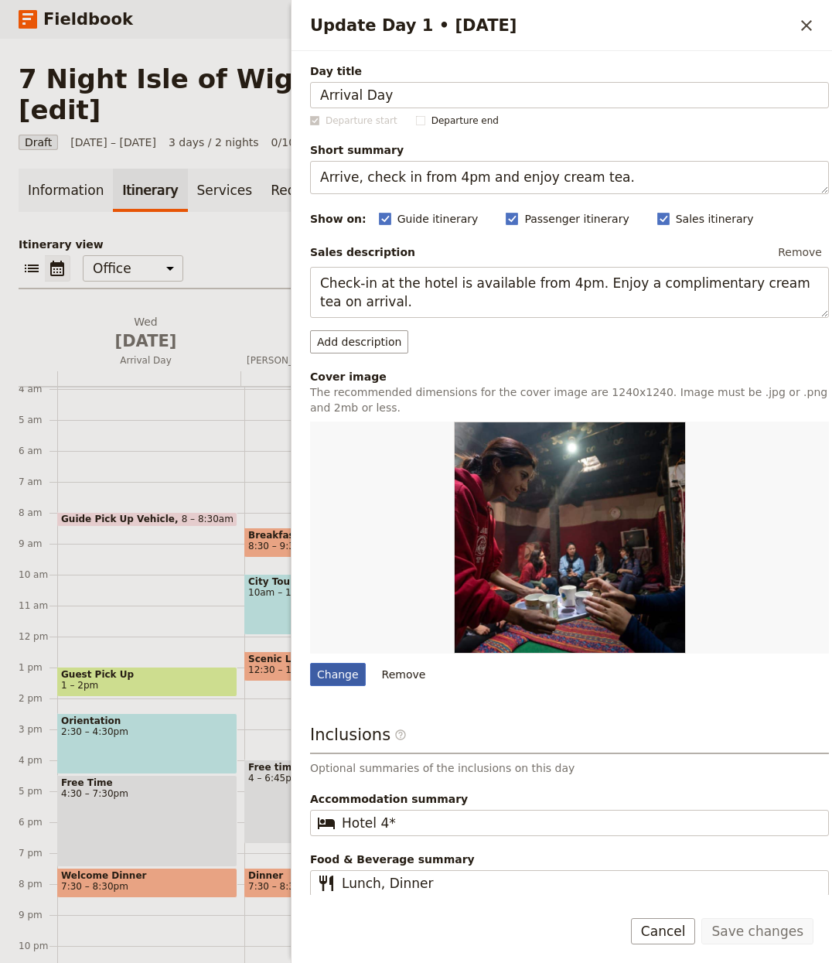
click at [330, 682] on div "Change" at bounding box center [338, 674] width 56 height 23
click at [310, 663] on input "Change" at bounding box center [309, 662] width 1 height 1
type input "C:\fakepath\q_70 (3).jpg"
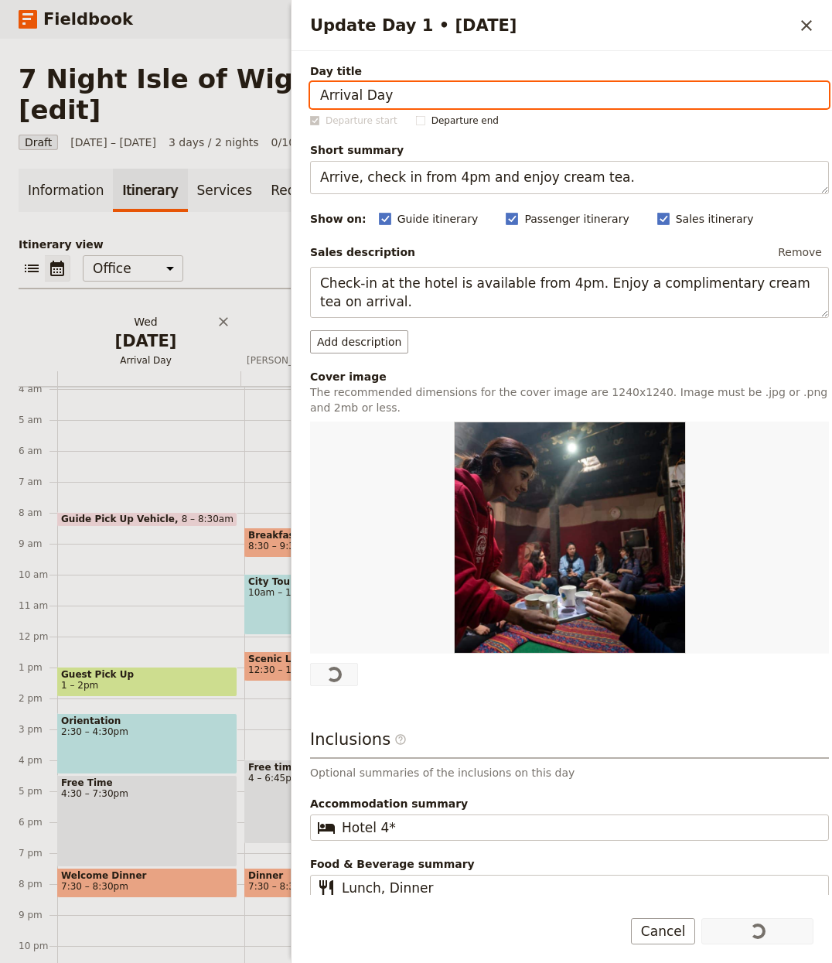
click at [217, 330] on span "[DATE]" at bounding box center [145, 341] width 165 height 23
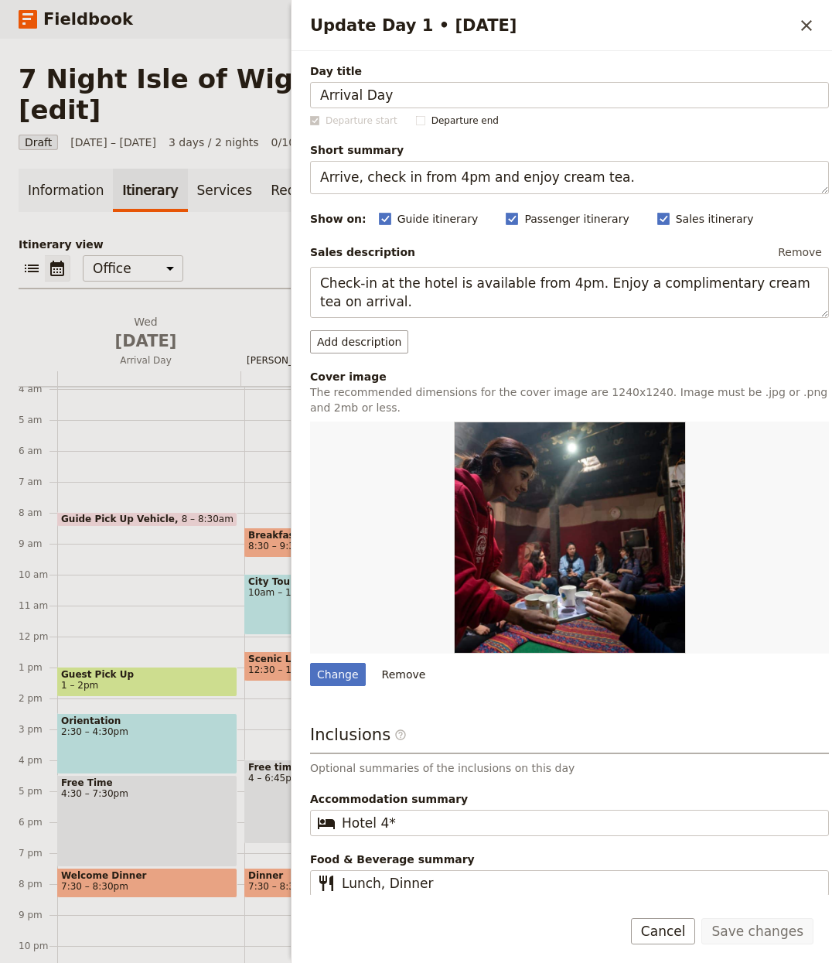
click at [262, 330] on span "[DATE]" at bounding box center [329, 341] width 165 height 23
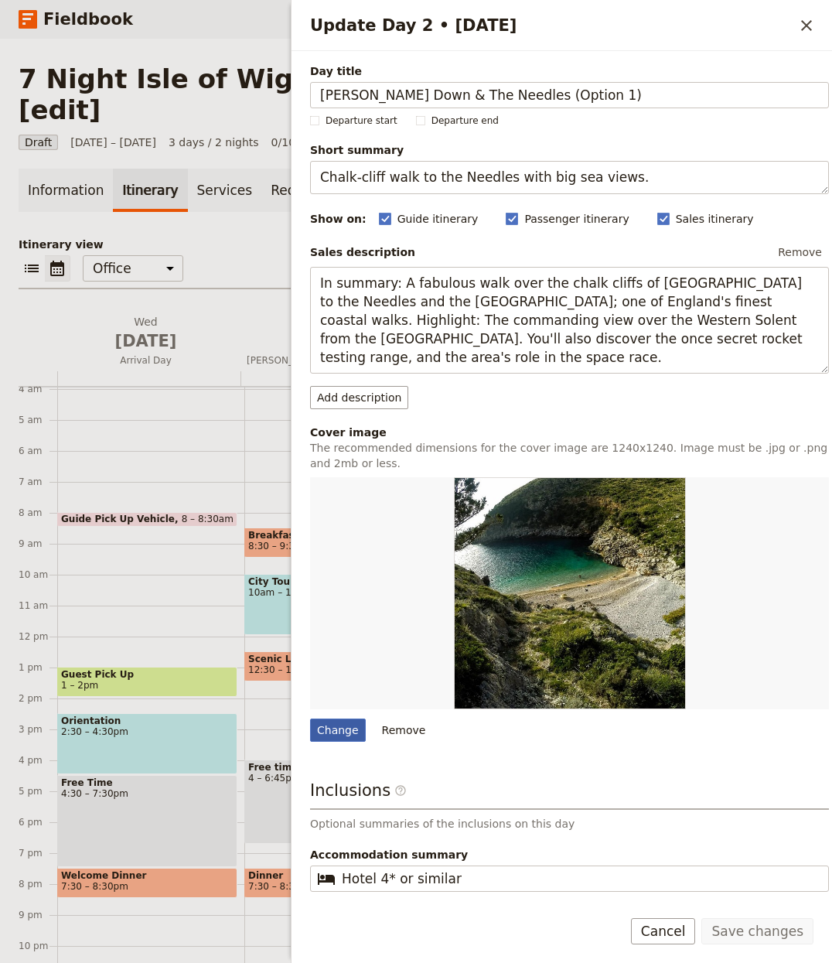
click at [350, 728] on div "Change" at bounding box center [338, 730] width 56 height 23
click at [310, 719] on input "Change" at bounding box center [309, 718] width 1 height 1
type input "C:\fakepath\q_70 (4).jpg"
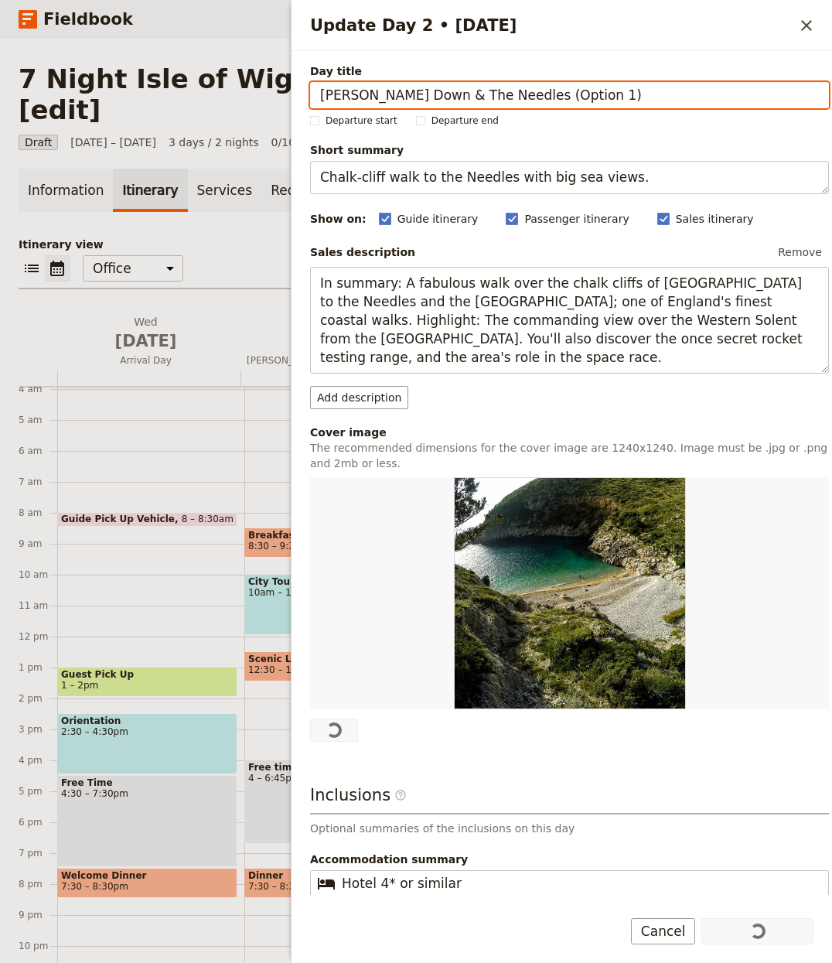
drag, startPoint x: 216, startPoint y: 200, endPoint x: 338, endPoint y: 234, distance: 126.9
click at [216, 200] on div "Information Itinerary Services Requests Package options Bookings Group Assignme…" at bounding box center [416, 588] width 795 height 839
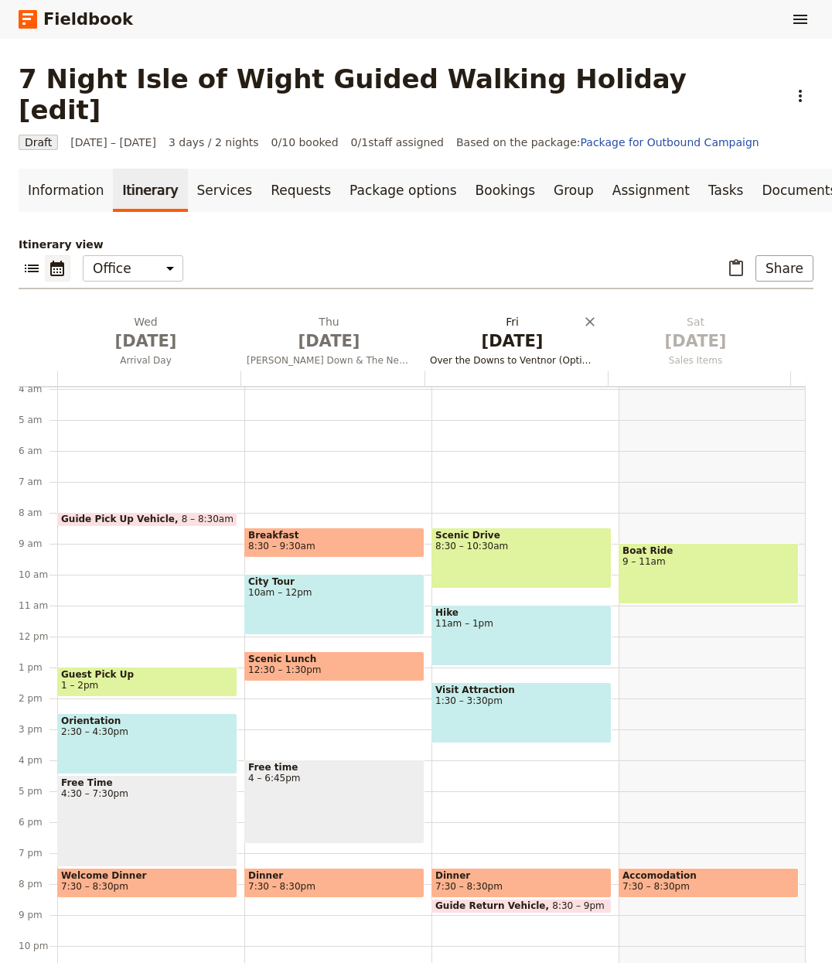
click at [489, 330] on span "[DATE]" at bounding box center [512, 341] width 165 height 23
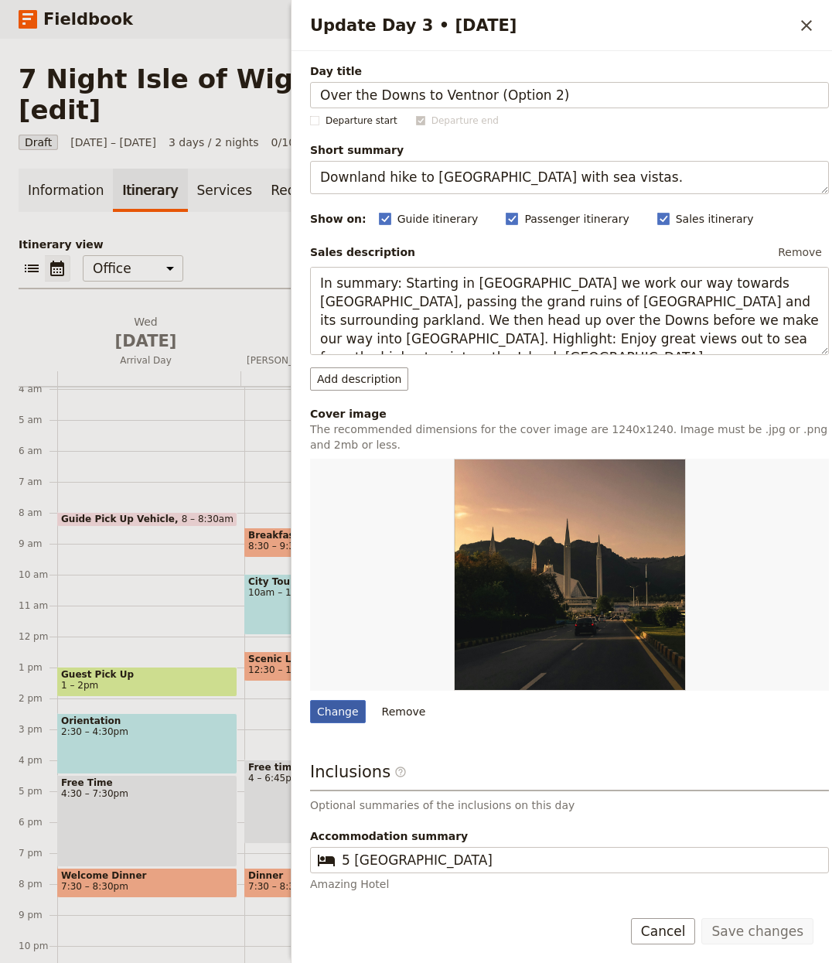
click at [336, 723] on div "Change" at bounding box center [338, 711] width 56 height 23
click at [310, 700] on input "Change" at bounding box center [309, 699] width 1 height 1
type input "C:\fakepath\q_70 (7).jpg"
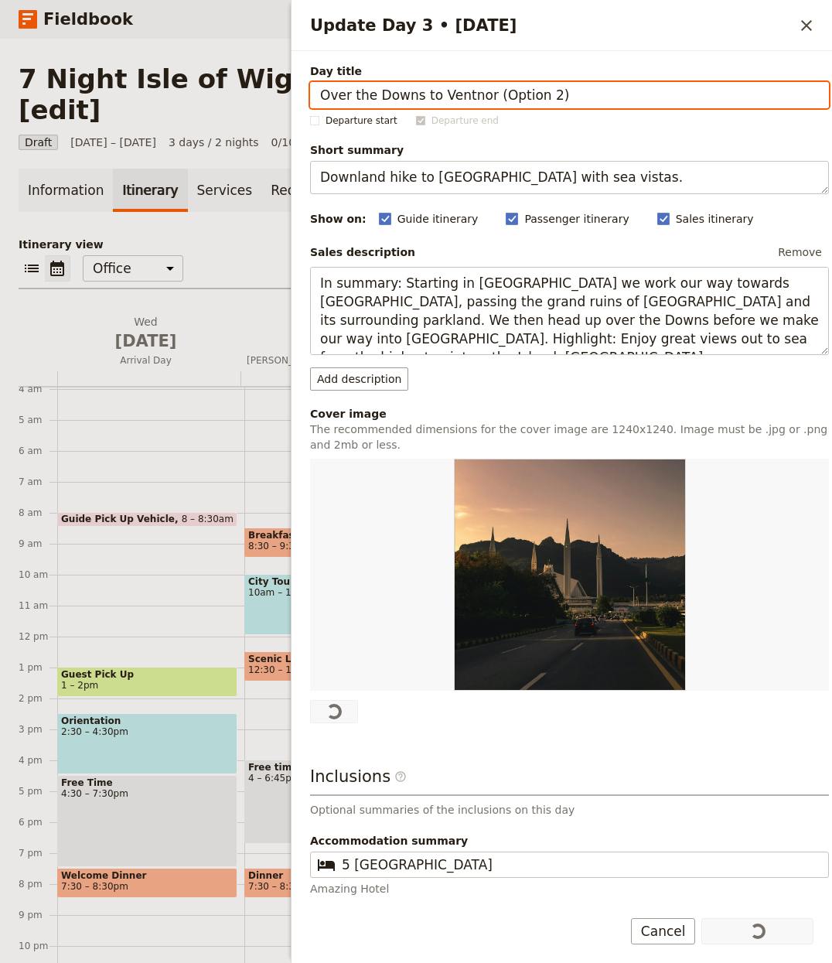
click at [234, 237] on p "Itinerary view" at bounding box center [416, 244] width 795 height 15
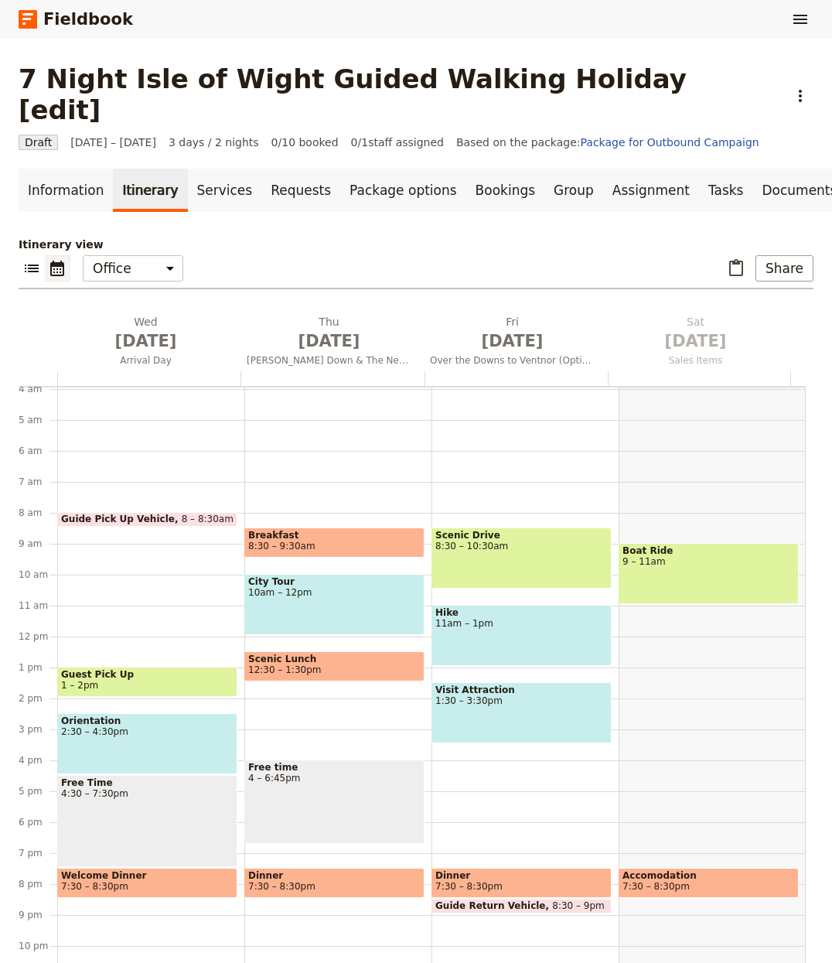
click at [480, 237] on p "Itinerary view" at bounding box center [416, 244] width 795 height 15
click at [753, 169] on link "Documents" at bounding box center [800, 190] width 94 height 43
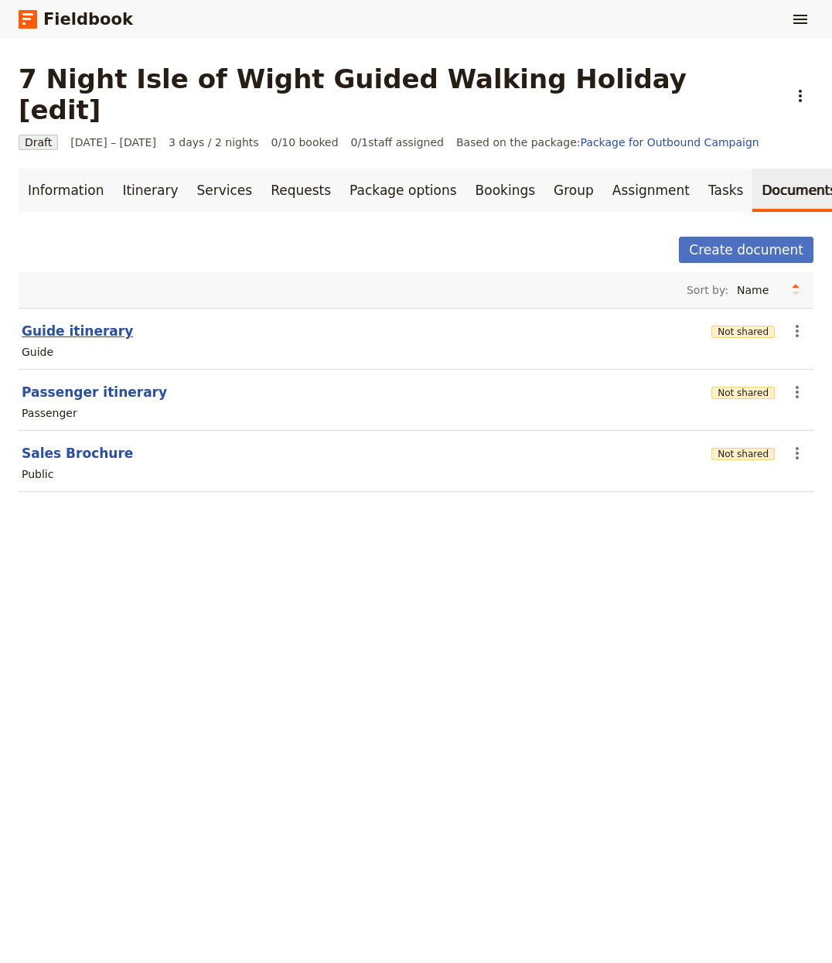
click at [72, 322] on button "Guide itinerary" at bounding box center [77, 331] width 111 height 19
select select "STAFF"
select select "RUN_SHEET"
select select "LARGE"
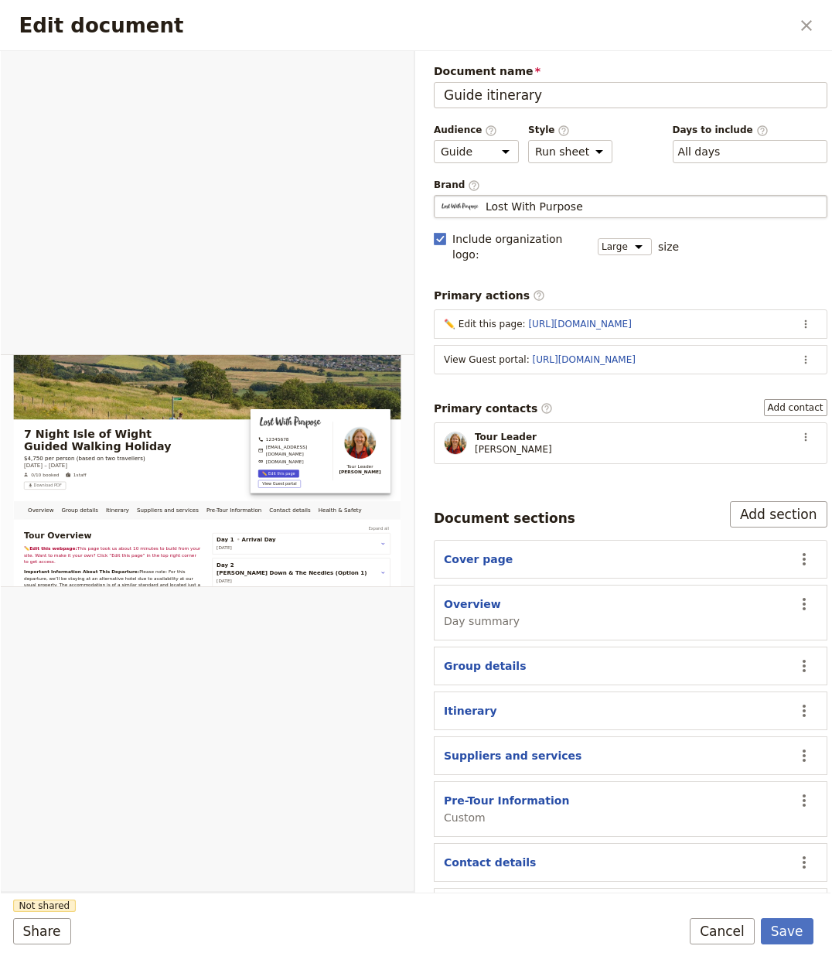
click at [525, 202] on span "Lost With Purpose" at bounding box center [534, 206] width 97 height 15
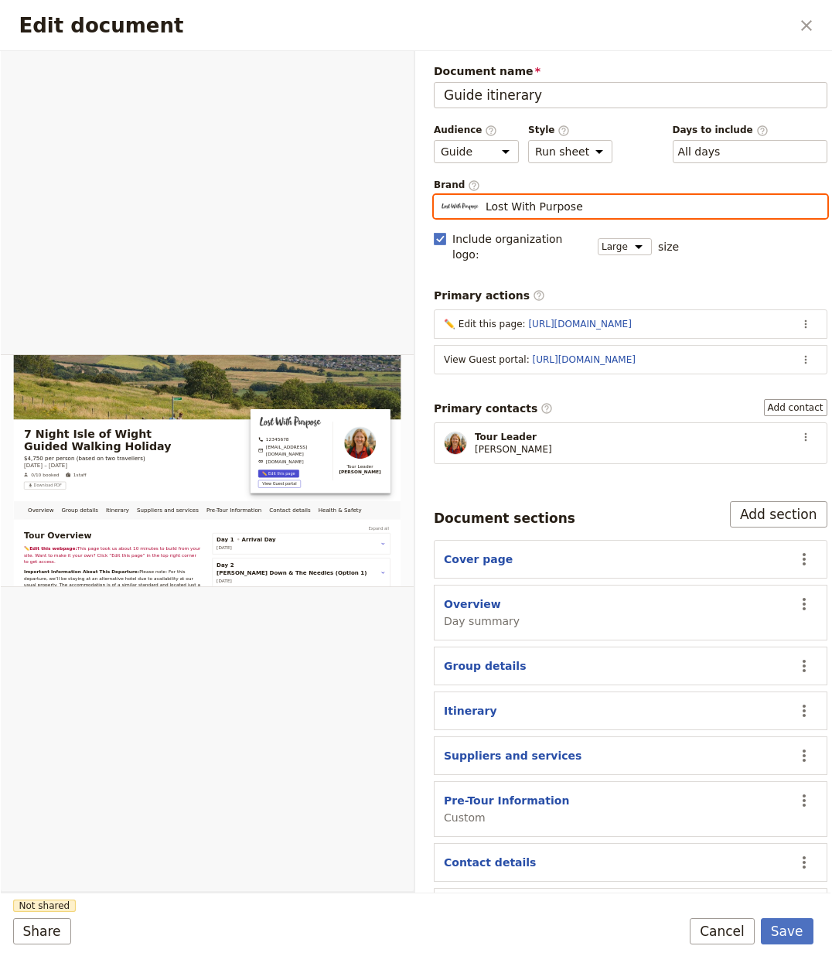
click at [441, 196] on input "Lost With Purpose" at bounding box center [440, 195] width 1 height 1
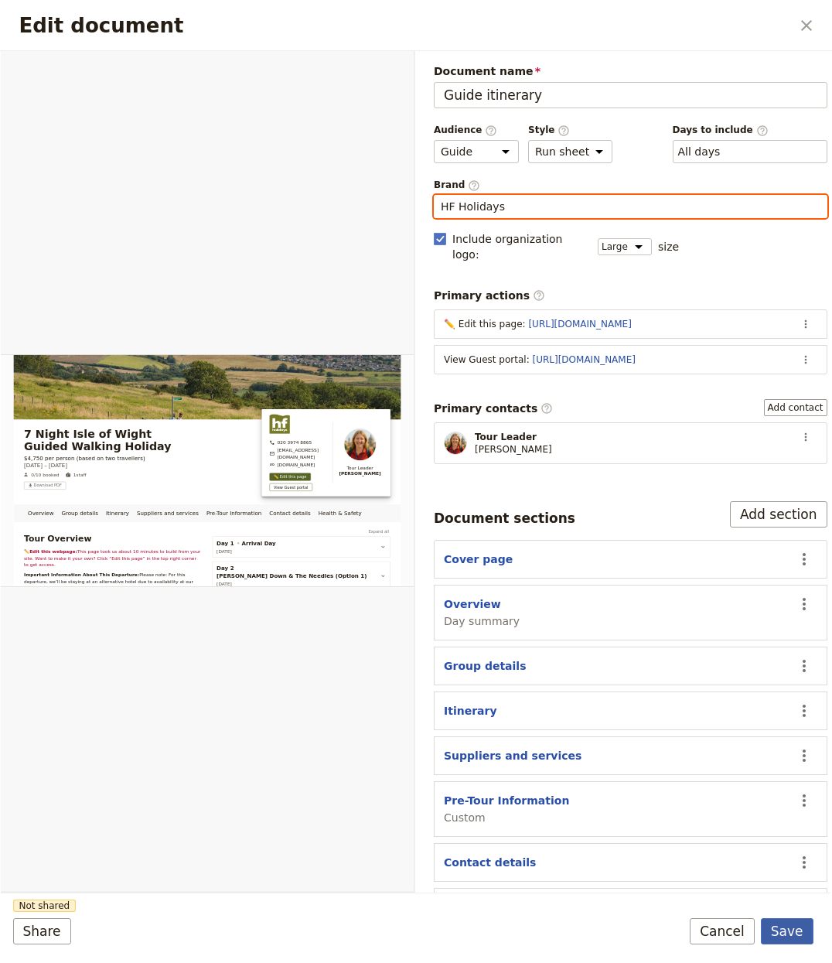
type input "HF Holidays"
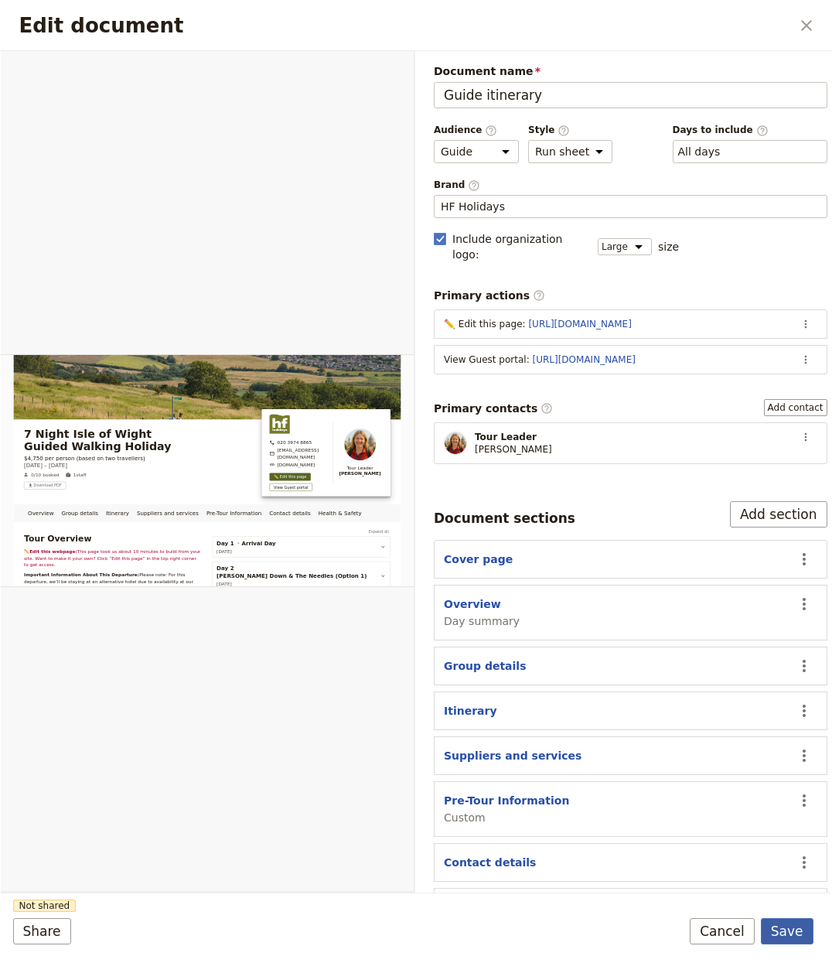
click at [789, 923] on button "Save" at bounding box center [787, 931] width 53 height 26
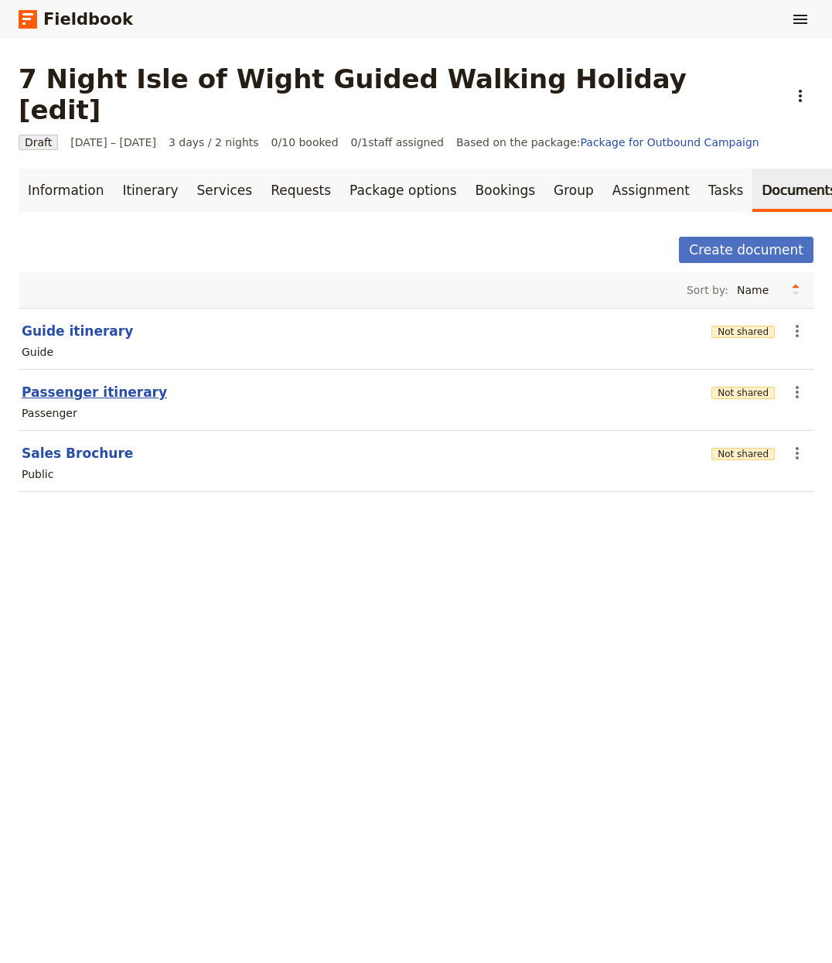
click at [75, 383] on button "Passenger itinerary" at bounding box center [94, 392] width 145 height 19
select select "PASSENGER"
select select "RUN_SHEET"
select select "LARGE"
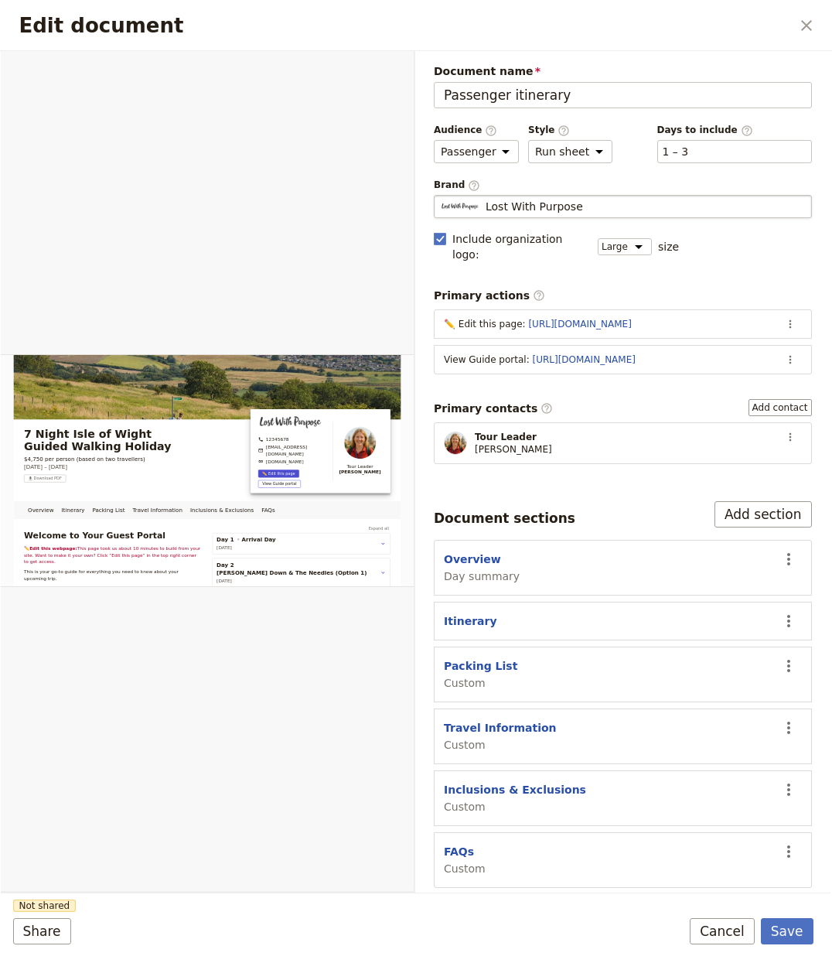
click at [544, 204] on span "Lost With Purpose" at bounding box center [534, 206] width 97 height 15
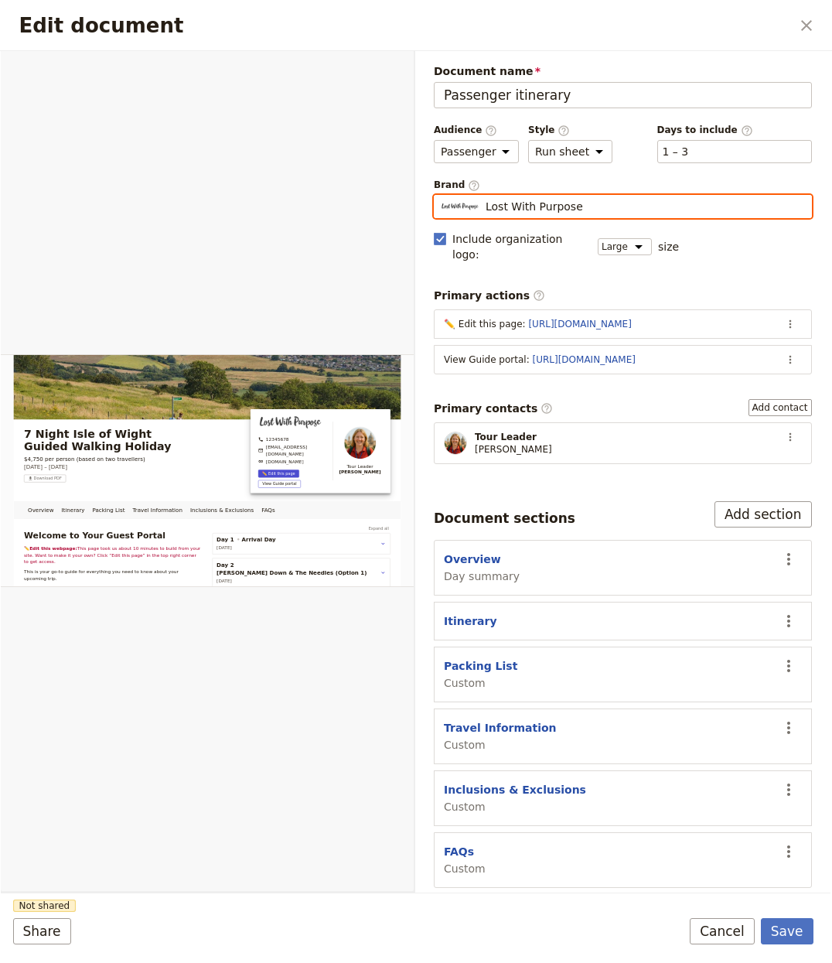
click at [441, 196] on input "Lost With Purpose" at bounding box center [440, 195] width 1 height 1
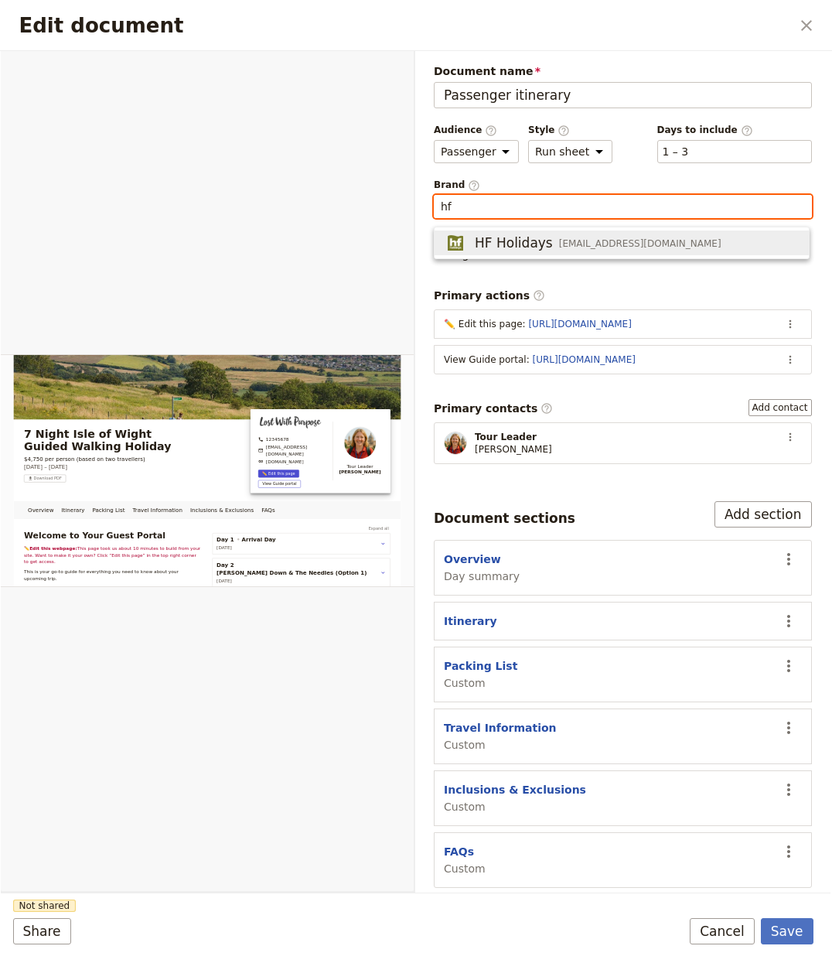
click at [600, 246] on span "[EMAIL_ADDRESS][DOMAIN_NAME]" at bounding box center [640, 243] width 162 height 12
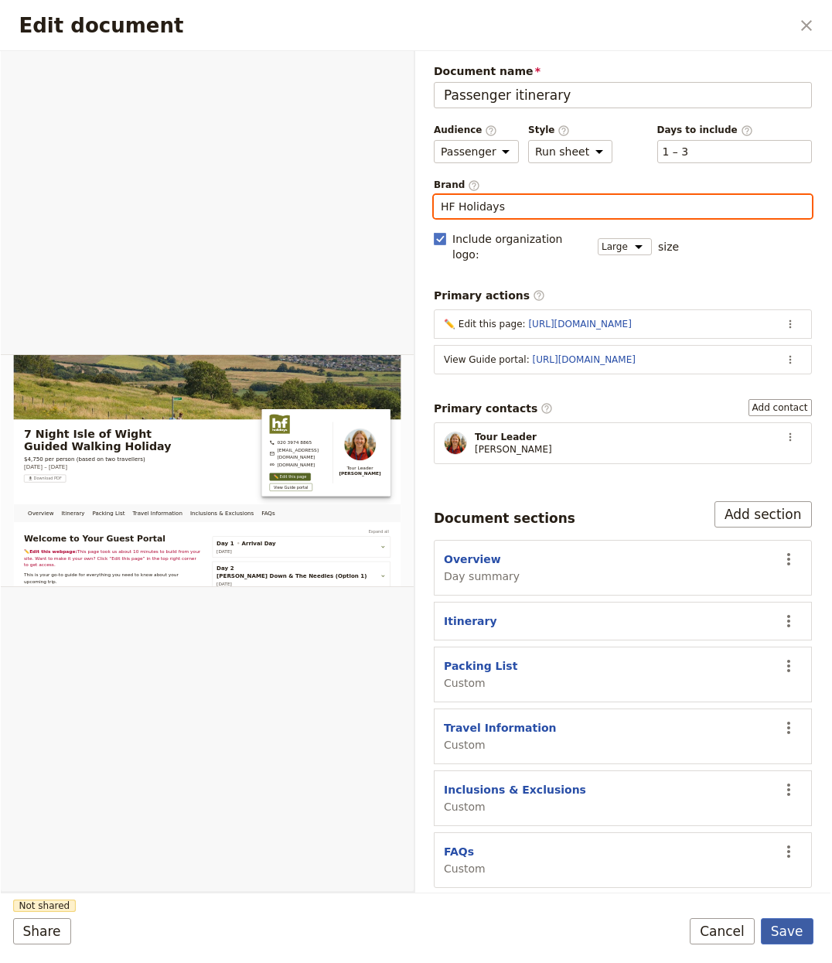
type input "HF Holidays"
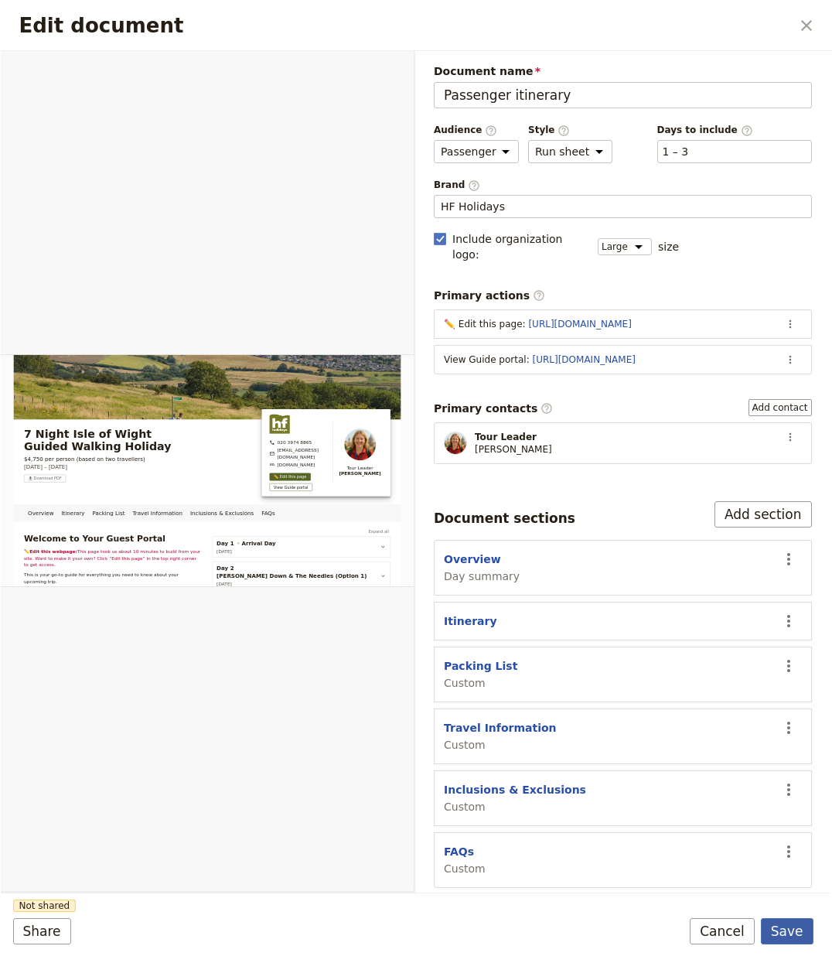
click at [797, 937] on button "Save" at bounding box center [787, 931] width 53 height 26
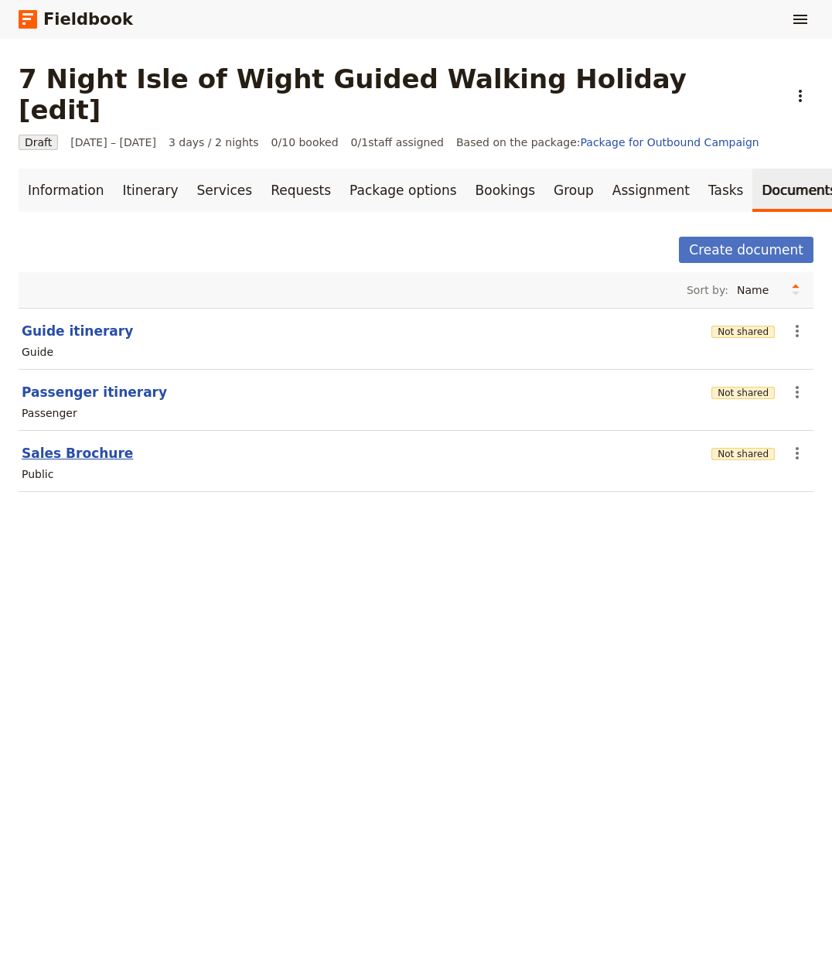
click at [92, 444] on button "Sales Brochure" at bounding box center [77, 453] width 111 height 19
select select "DEFAULT"
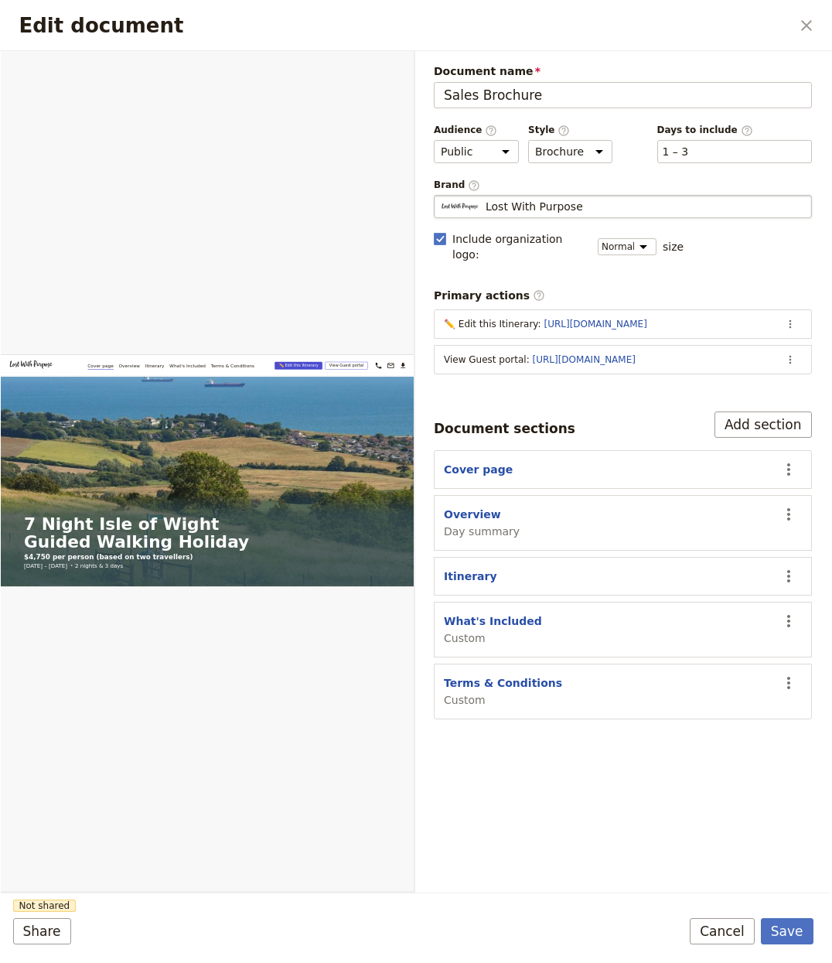
click at [512, 197] on fieldset "Lost With Purpose Lost With Purpose" at bounding box center [623, 206] width 378 height 23
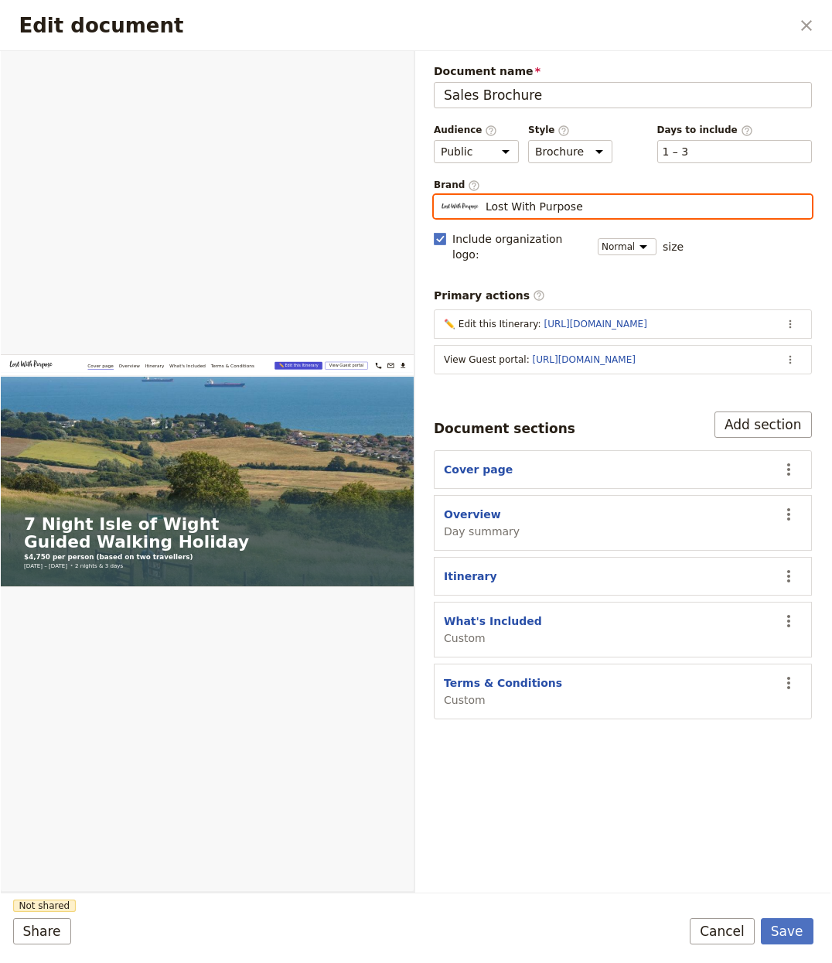
click at [441, 196] on input "Lost With Purpose" at bounding box center [440, 195] width 1 height 1
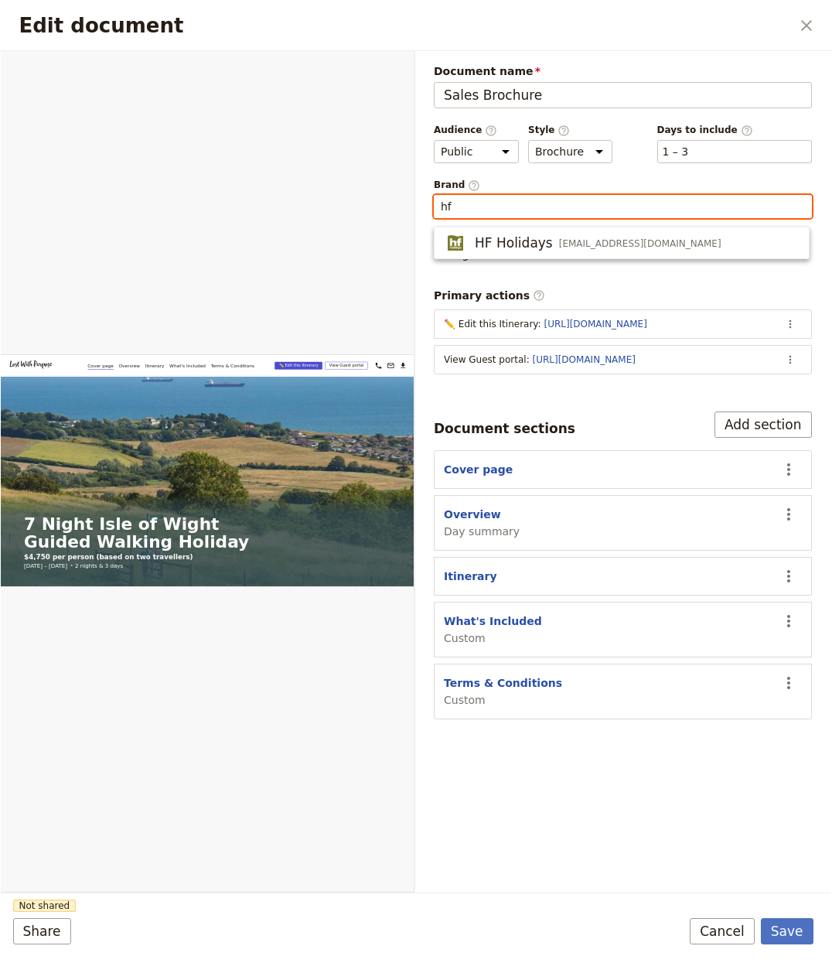
click at [621, 257] on ul "HF Holidays [EMAIL_ADDRESS][DOMAIN_NAME]" at bounding box center [622, 243] width 376 height 32
click at [630, 244] on span "[EMAIL_ADDRESS][DOMAIN_NAME]" at bounding box center [640, 243] width 162 height 12
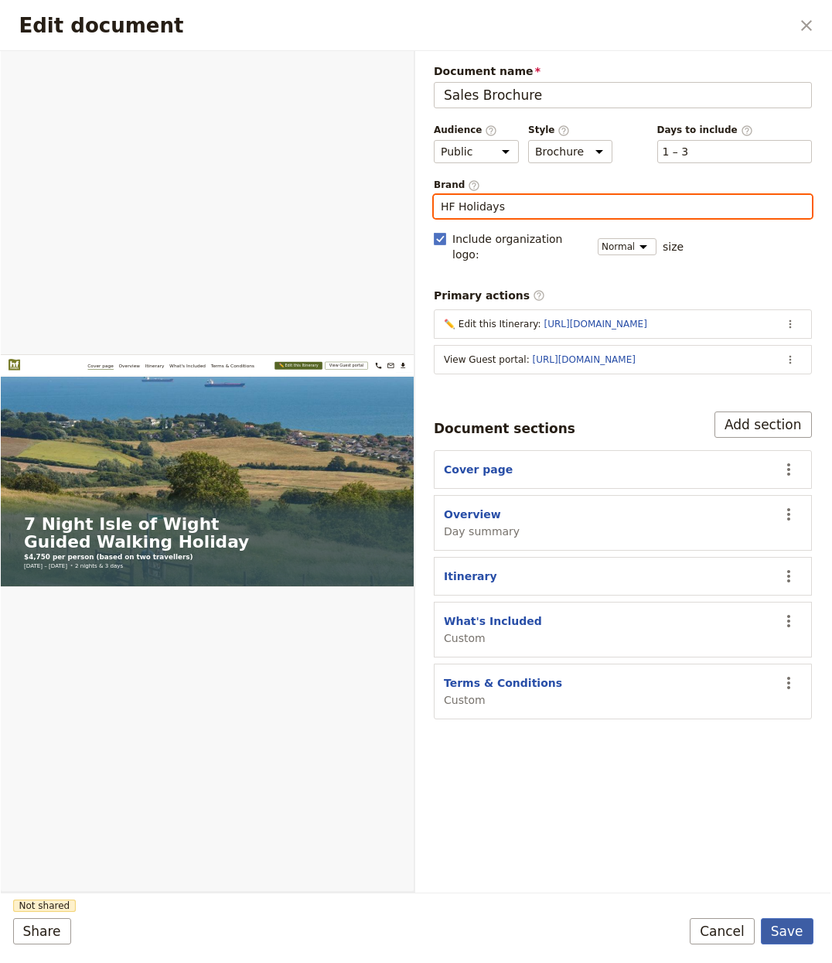
type input "HF Holidays"
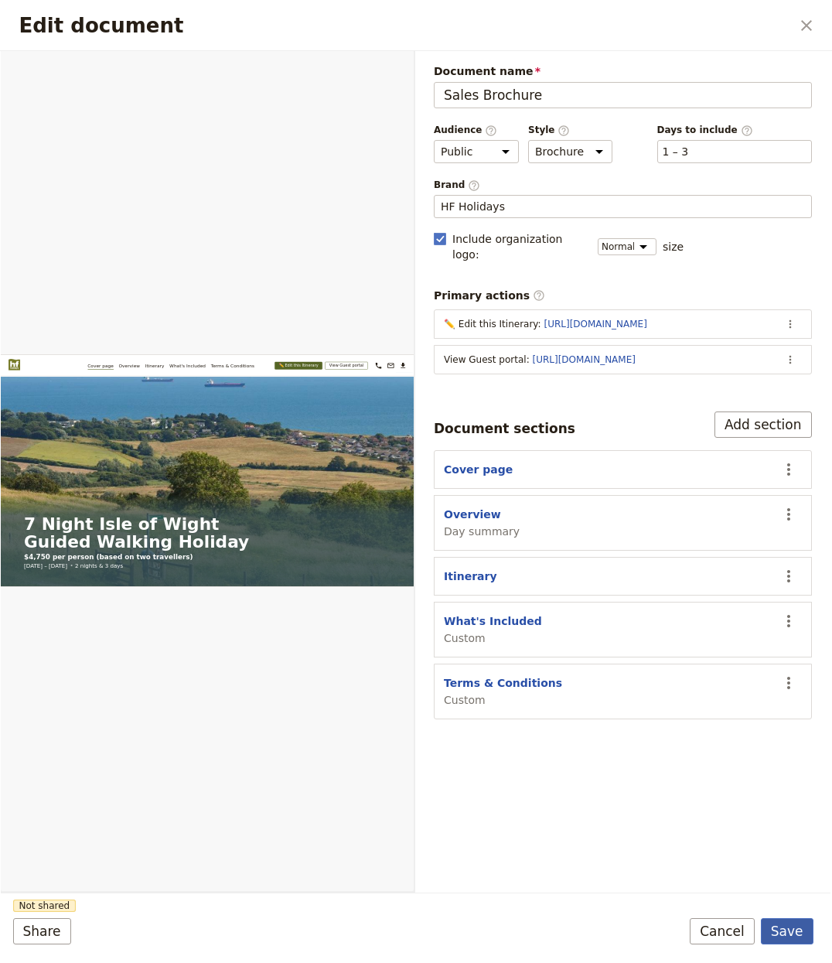
click at [786, 941] on button "Save" at bounding box center [787, 931] width 53 height 26
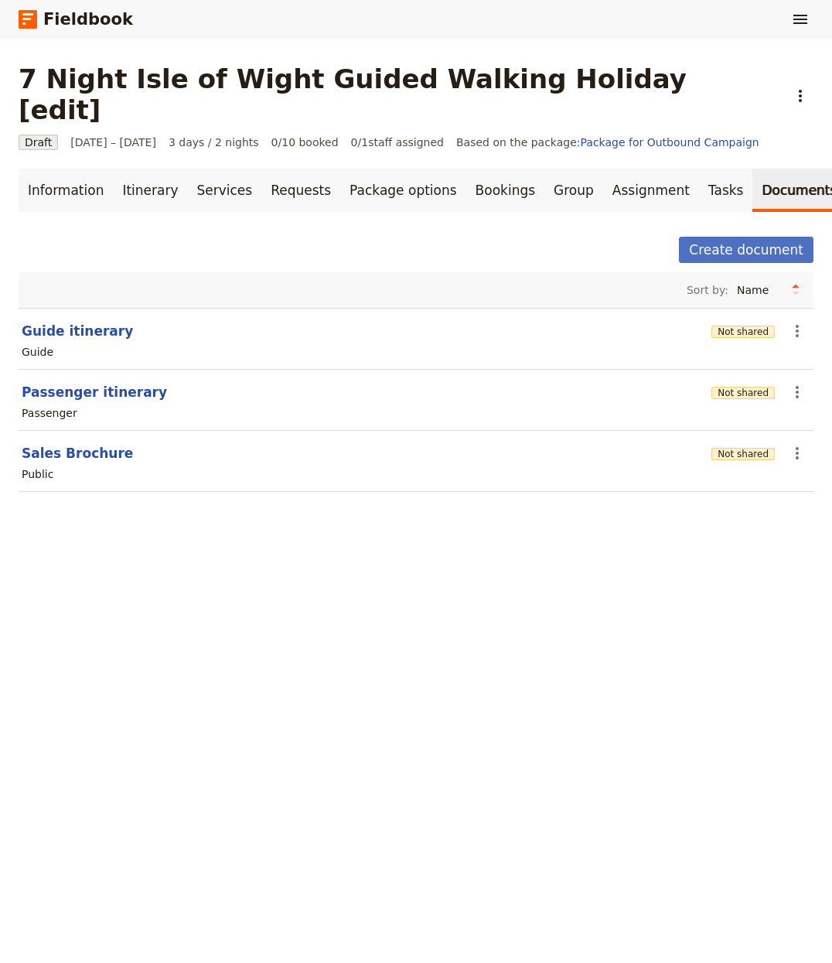
click at [739, 318] on div "Not shared" at bounding box center [743, 331] width 63 height 26
click at [737, 326] on button "Not shared" at bounding box center [743, 332] width 63 height 12
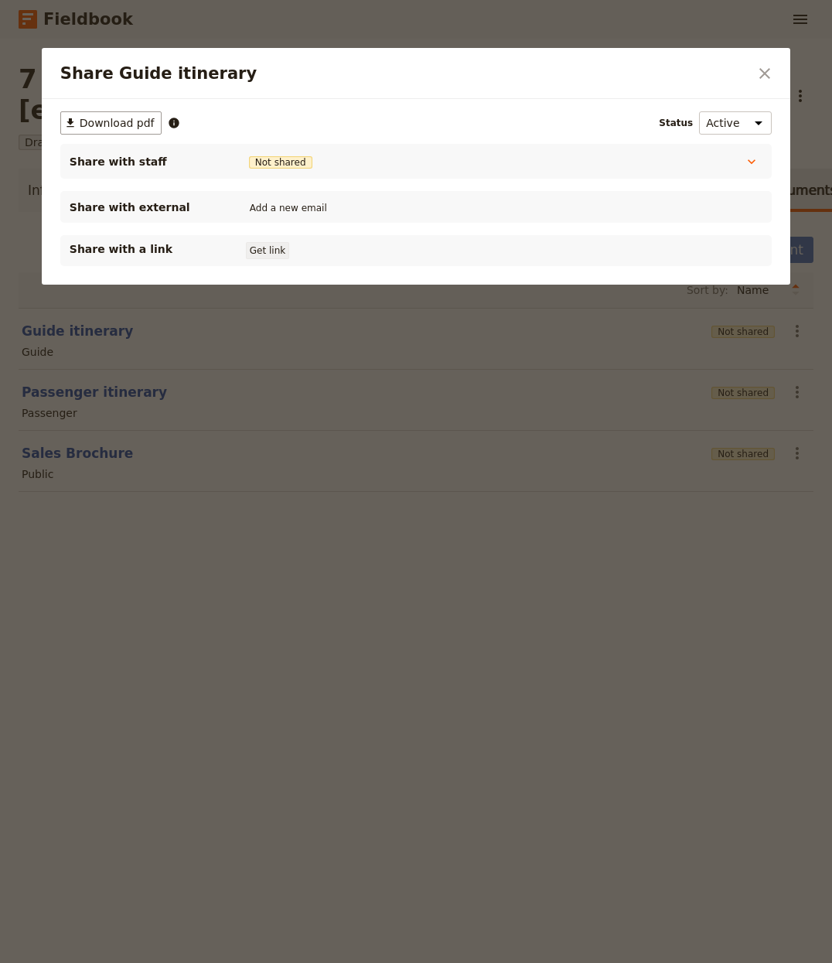
click at [280, 237] on div "​ Download pdf Status Active Inactive Share with staff Not shared Tour Guide No…" at bounding box center [416, 188] width 712 height 155
click at [272, 245] on button "Get link" at bounding box center [267, 250] width 43 height 17
drag, startPoint x: 688, startPoint y: 463, endPoint x: 709, endPoint y: 425, distance: 43.3
click at [690, 462] on div at bounding box center [416, 481] width 832 height 963
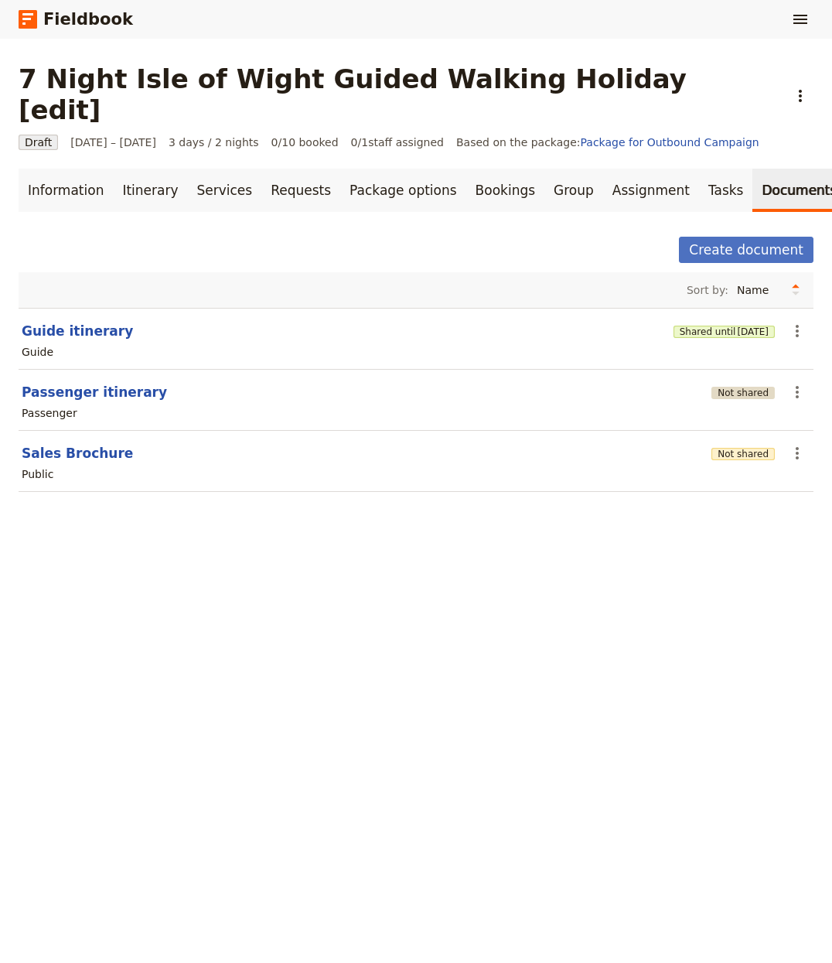
click at [750, 387] on button "Not shared" at bounding box center [743, 393] width 63 height 12
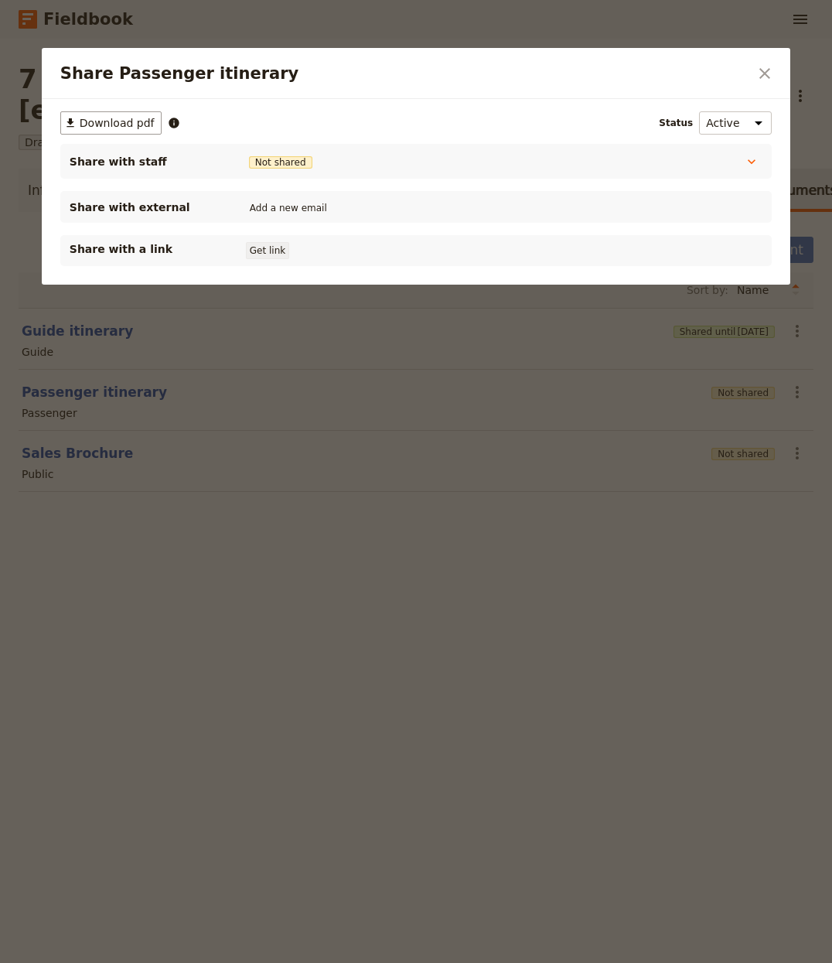
click at [263, 248] on button "Get link" at bounding box center [267, 250] width 43 height 17
click at [489, 640] on div at bounding box center [416, 481] width 832 height 963
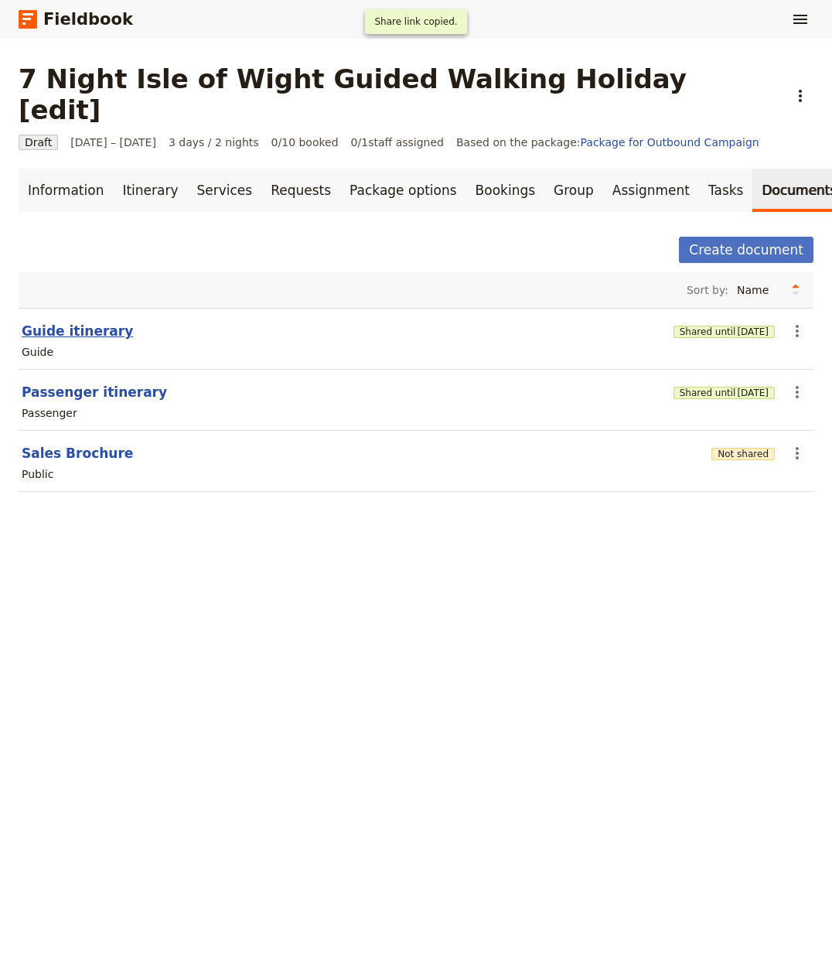
click at [82, 322] on button "Guide itinerary" at bounding box center [77, 331] width 111 height 19
select select "STAFF"
select select "RUN_SHEET"
select select "LARGE"
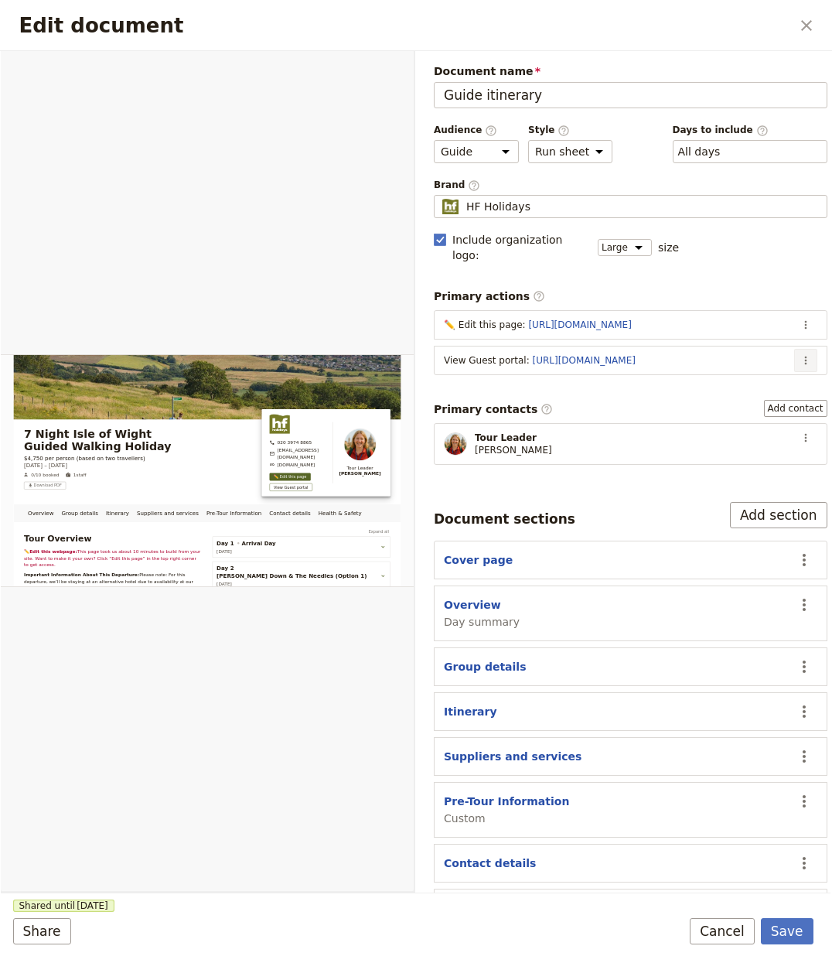
drag, startPoint x: 797, startPoint y: 340, endPoint x: 780, endPoint y: 350, distance: 20.4
click at [797, 349] on button "​" at bounding box center [805, 360] width 23 height 23
click at [728, 381] on span "Edit action" at bounding box center [728, 380] width 125 height 15
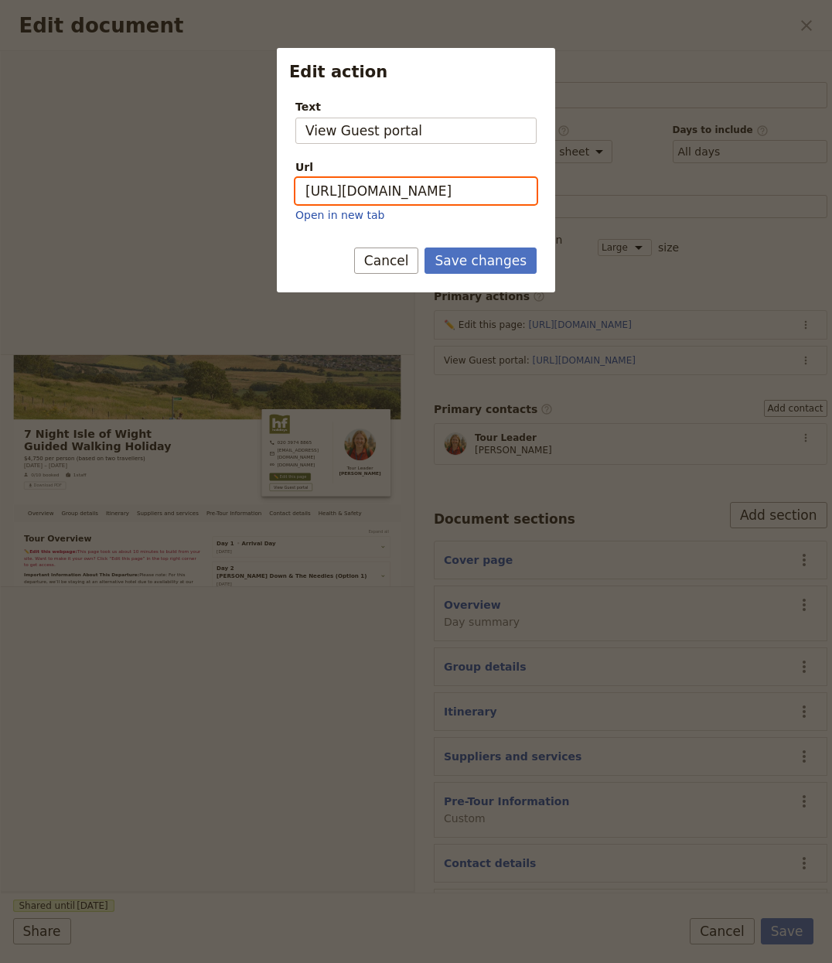
click at [431, 183] on input "[URL][DOMAIN_NAME]" at bounding box center [415, 191] width 241 height 26
paste input "aEAFnfWWKNs10pSngb73W"
type input "[URL][DOMAIN_NAME]"
click at [476, 274] on button "Save changes" at bounding box center [481, 261] width 112 height 26
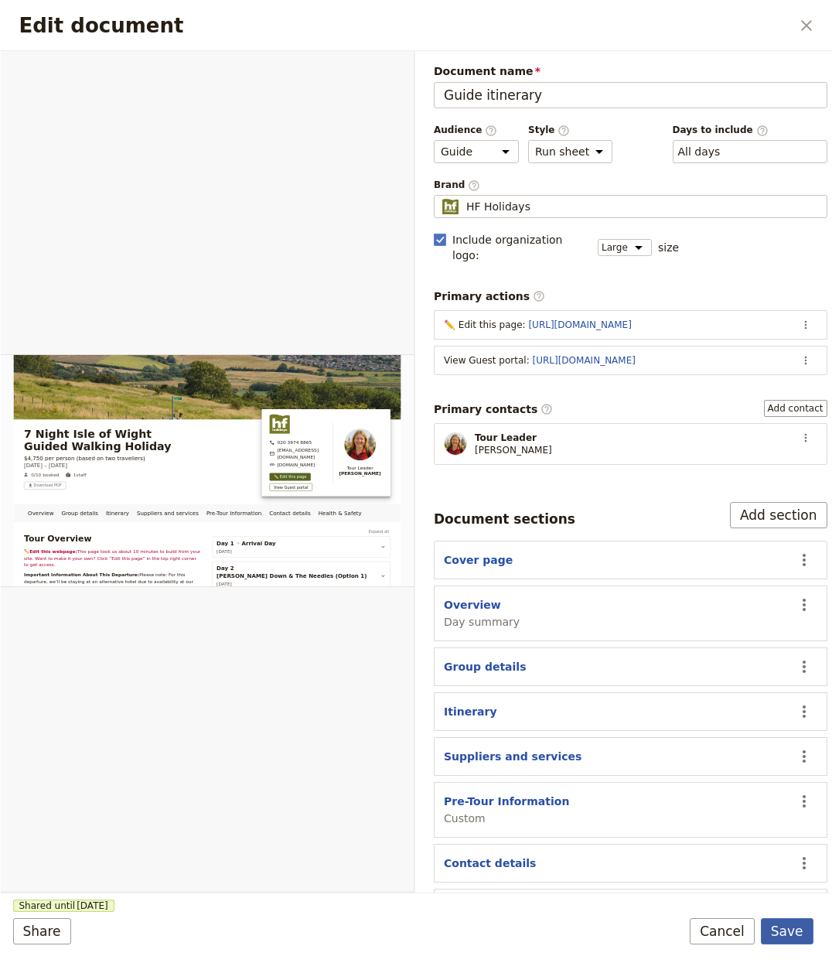
click at [792, 930] on button "Save" at bounding box center [787, 931] width 53 height 26
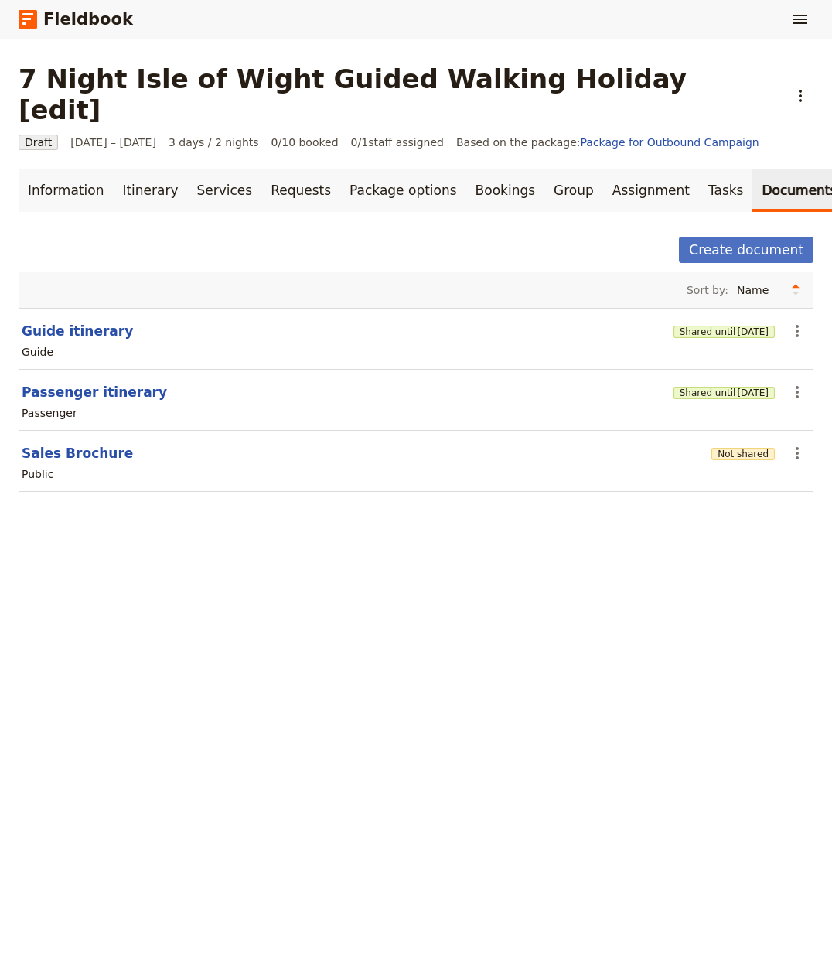
click at [51, 444] on button "Sales Brochure" at bounding box center [77, 453] width 111 height 19
select select "DEFAULT"
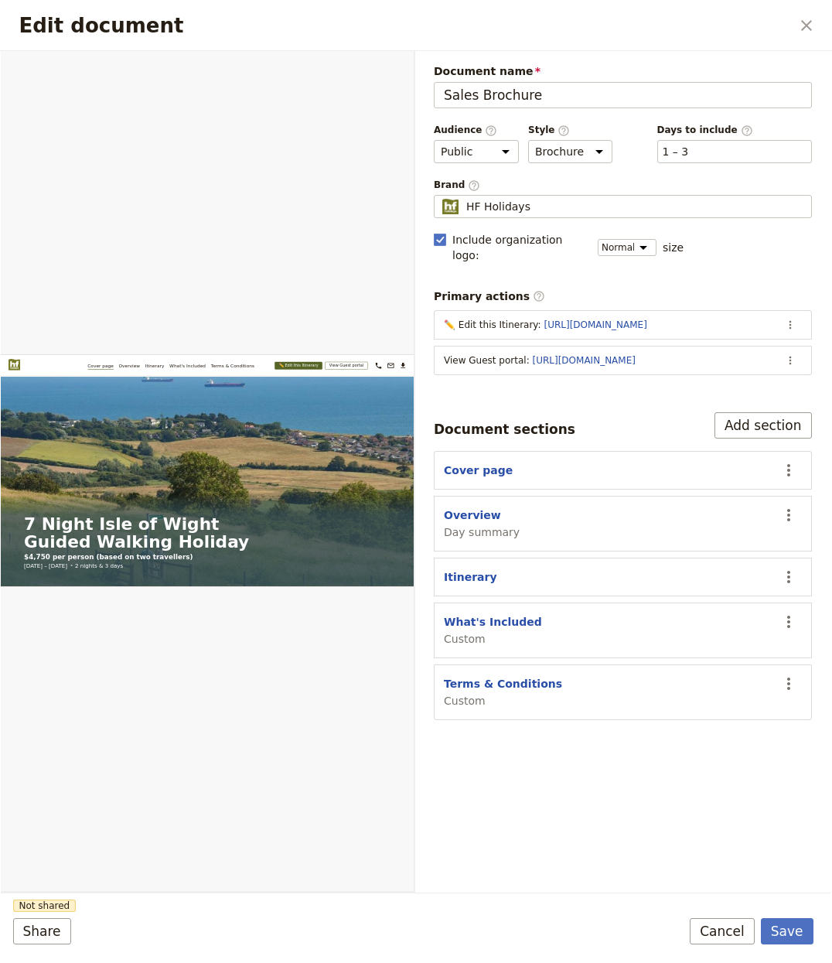
click at [772, 347] on section "View Guest portal : [URL][DOMAIN_NAME] ​" at bounding box center [623, 360] width 378 height 29
click at [794, 354] on icon "Actions" at bounding box center [790, 360] width 12 height 12
click at [722, 374] on span "Edit action" at bounding box center [728, 380] width 125 height 15
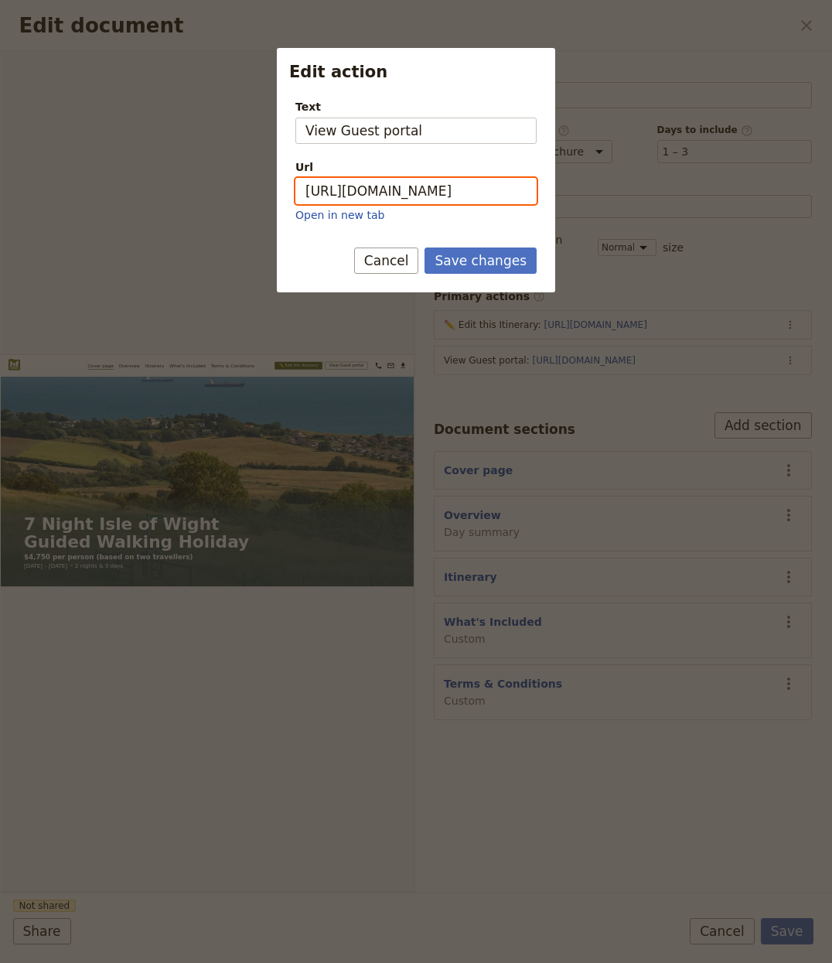
click at [427, 193] on input "[URL][DOMAIN_NAME]" at bounding box center [415, 191] width 241 height 26
paste input "aEAFnfWWKNs10pSngb73W"
type input "[URL][DOMAIN_NAME]"
click at [463, 252] on button "Save changes" at bounding box center [481, 261] width 112 height 26
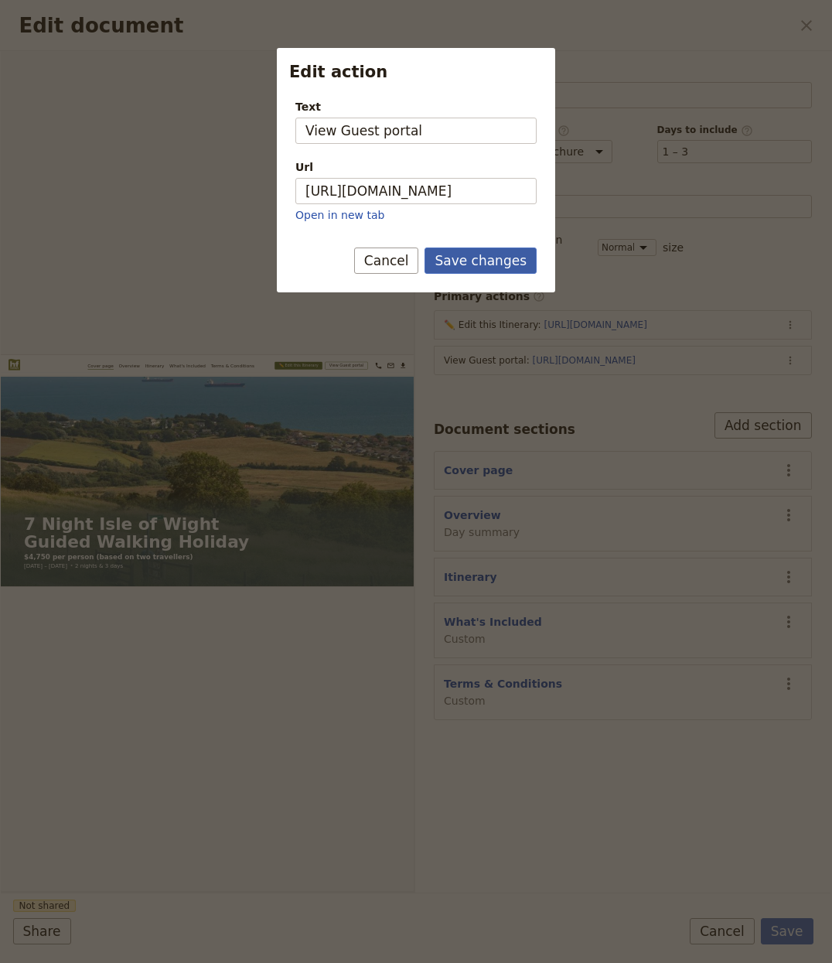
scroll to position [0, 0]
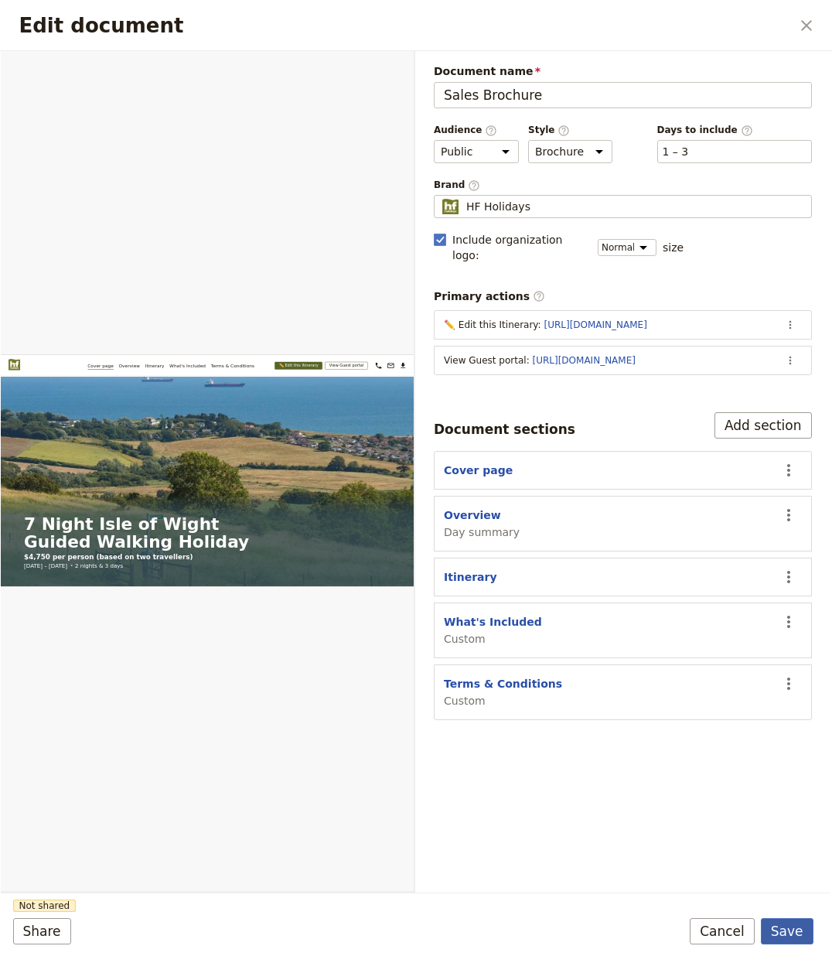
click at [802, 929] on button "Save" at bounding box center [787, 931] width 53 height 26
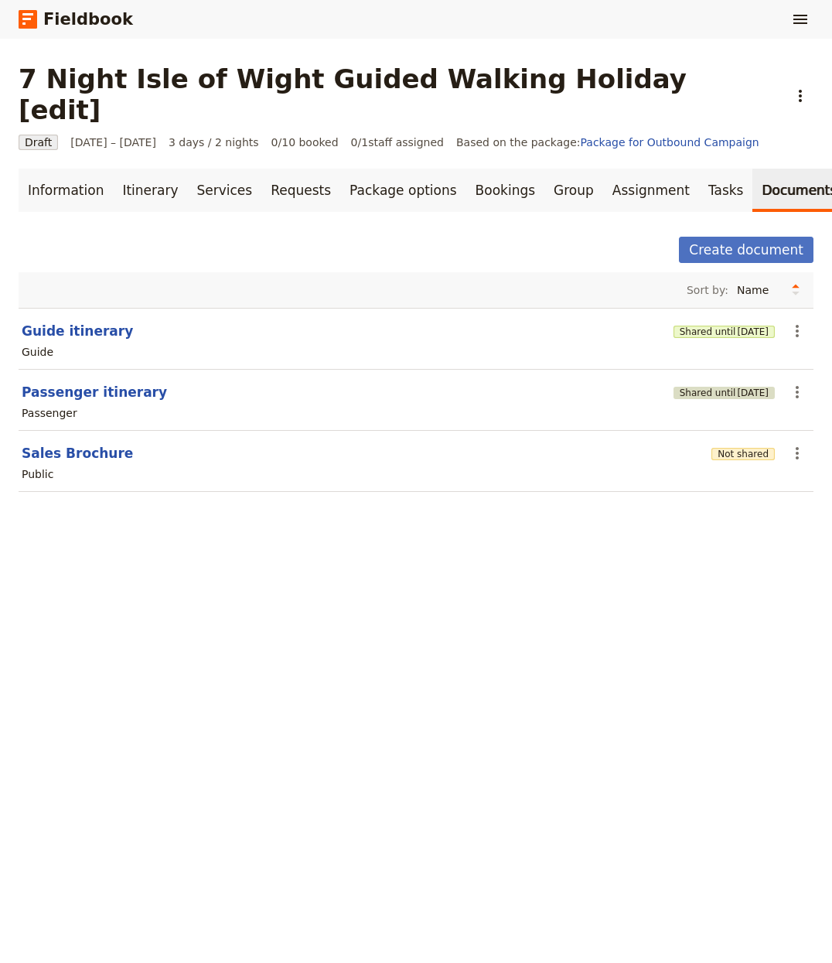
click at [737, 387] on span "[DATE]" at bounding box center [753, 393] width 32 height 12
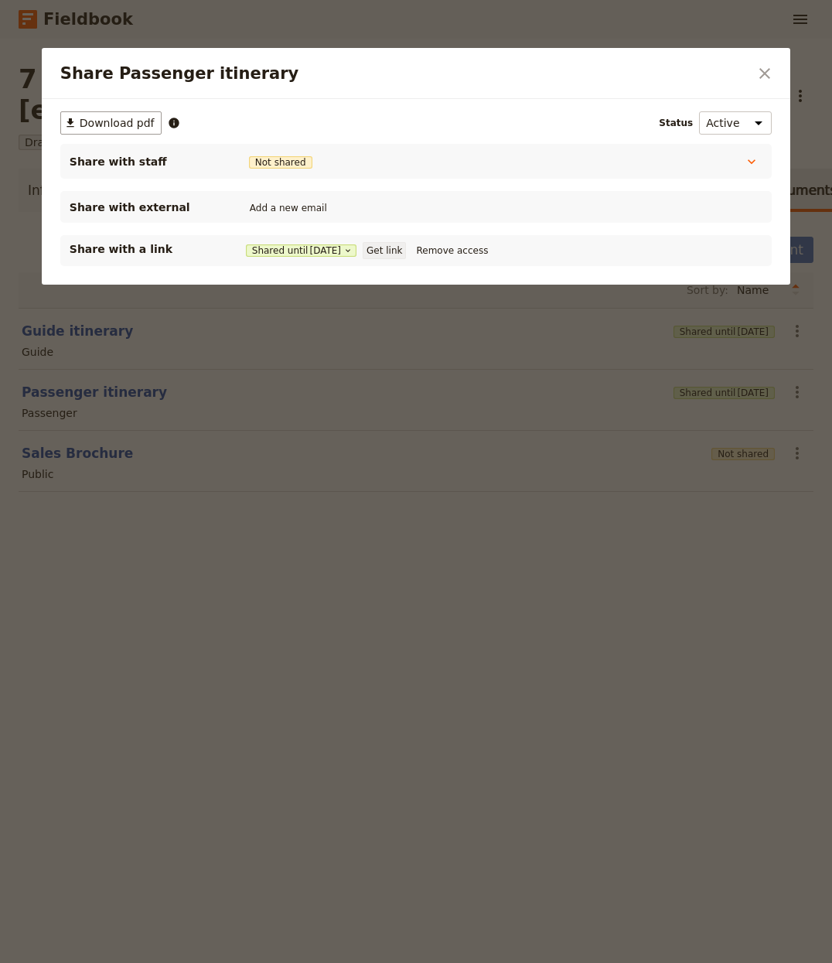
click at [391, 249] on button "Get link" at bounding box center [384, 250] width 43 height 17
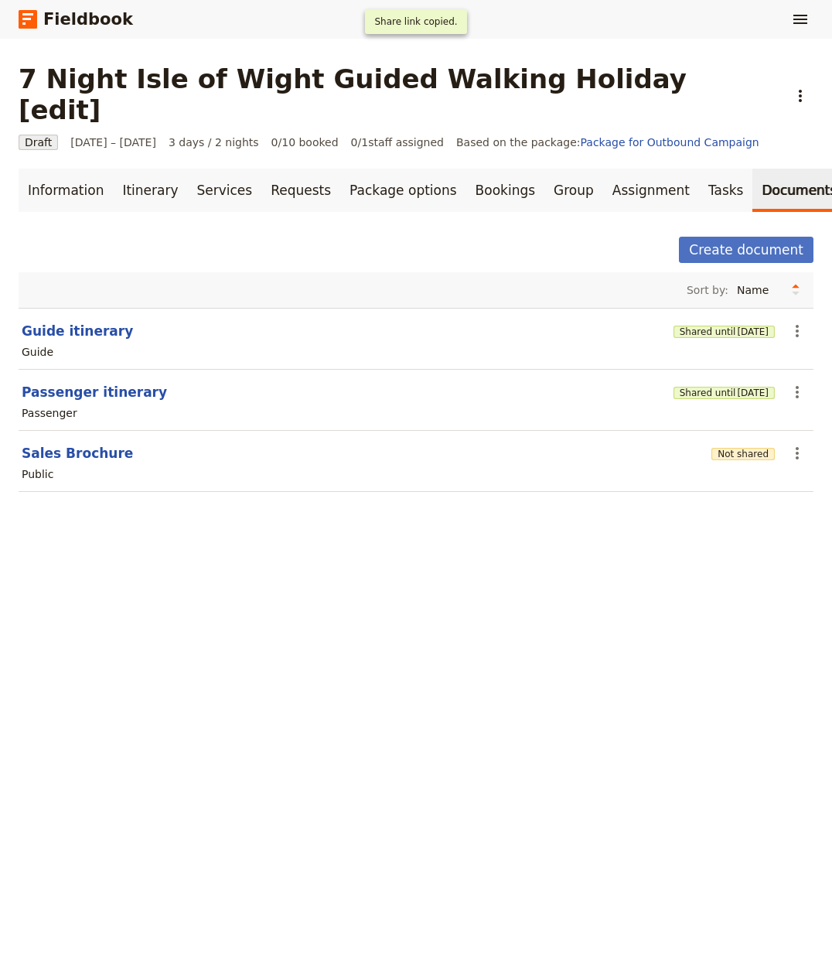
click at [491, 750] on div "7 Night Isle of Wight Guided Walking Holiday [edit] ​ Draft [DATE] – [DATE] 3 d…" at bounding box center [416, 501] width 832 height 924
click at [692, 326] on button "Shared until [DATE]" at bounding box center [724, 332] width 101 height 12
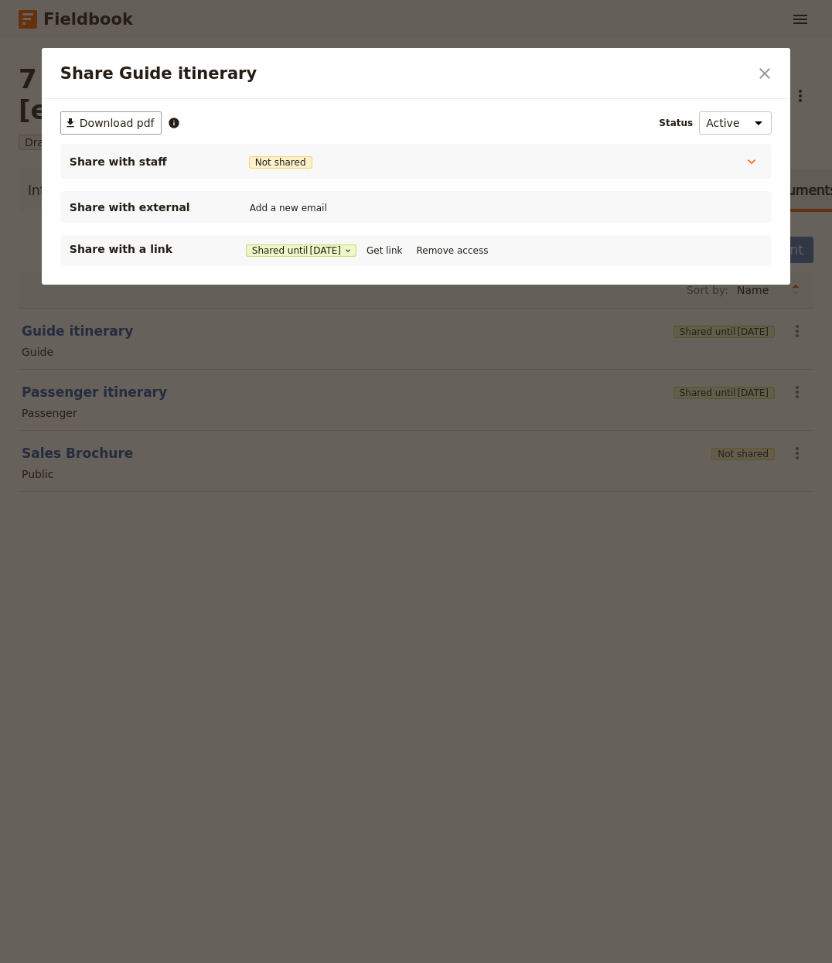
drag, startPoint x: 407, startPoint y: 251, endPoint x: 384, endPoint y: 326, distance: 79.1
click at [406, 251] on button "Get link" at bounding box center [384, 250] width 43 height 17
click at [418, 614] on div at bounding box center [416, 481] width 832 height 963
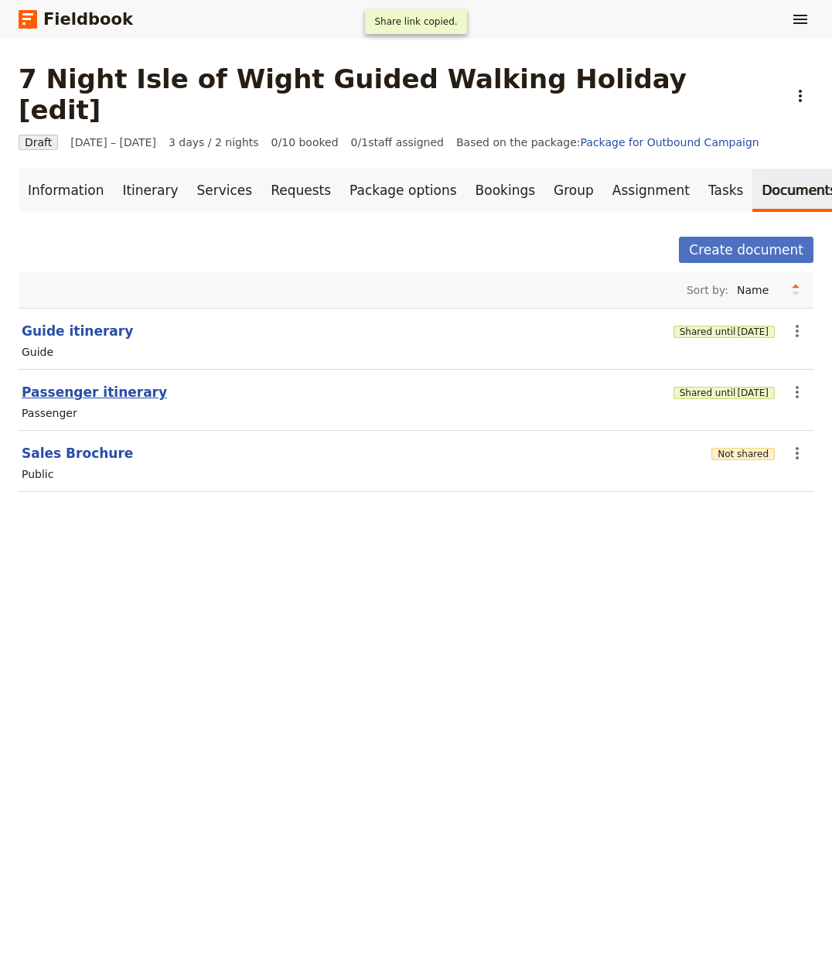
click at [118, 383] on button "Passenger itinerary" at bounding box center [94, 392] width 145 height 19
select select "PASSENGER"
select select "RUN_SHEET"
select select "LARGE"
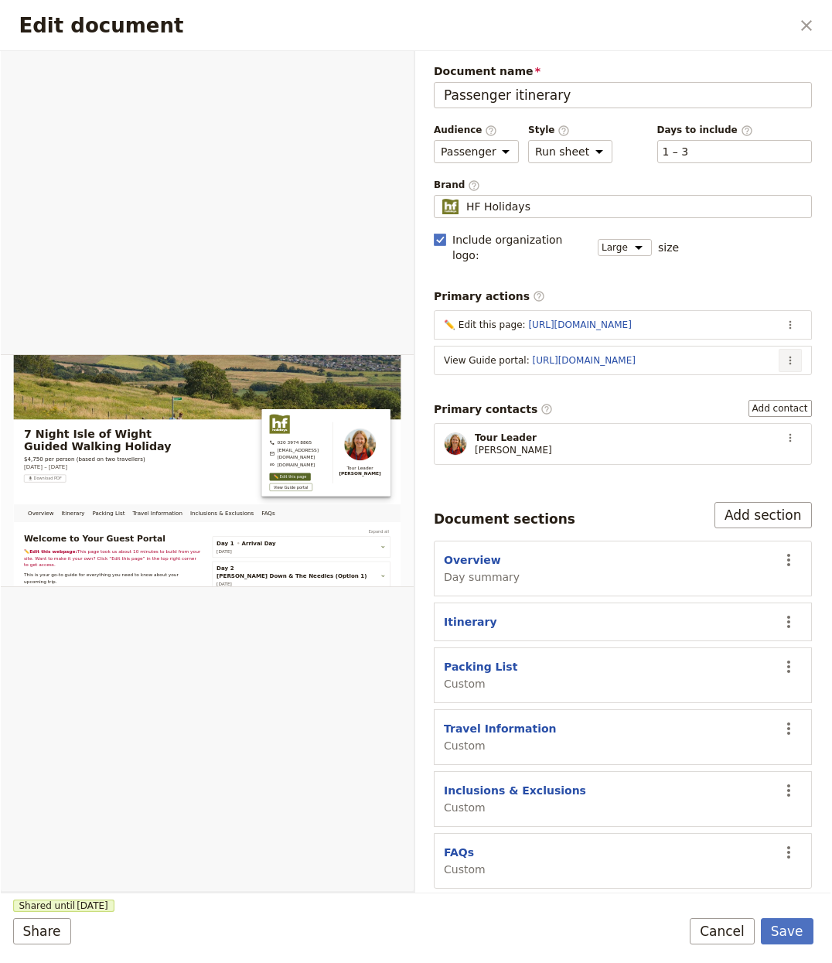
click at [801, 353] on button "​" at bounding box center [790, 360] width 23 height 23
click at [705, 374] on span "Edit action" at bounding box center [695, 380] width 58 height 15
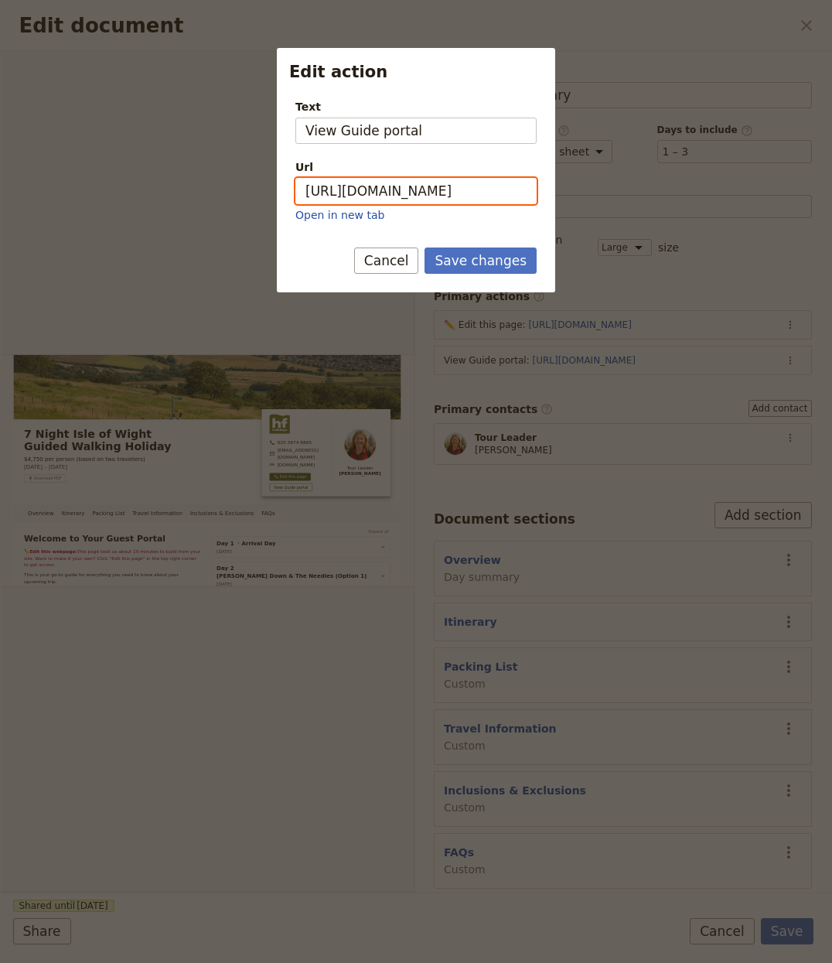
click at [450, 196] on input "https://trips.fieldbook.com/d/aMytXYkzLrRNHrkWh9q9s" at bounding box center [415, 191] width 241 height 26
paste input "rOMiun9vUdLgrSbmB9zix"
type input "https://trips.fieldbook.com/d/rOMiun9vUdLgrSbmB9zix"
click at [480, 271] on button "Save changes" at bounding box center [481, 261] width 112 height 26
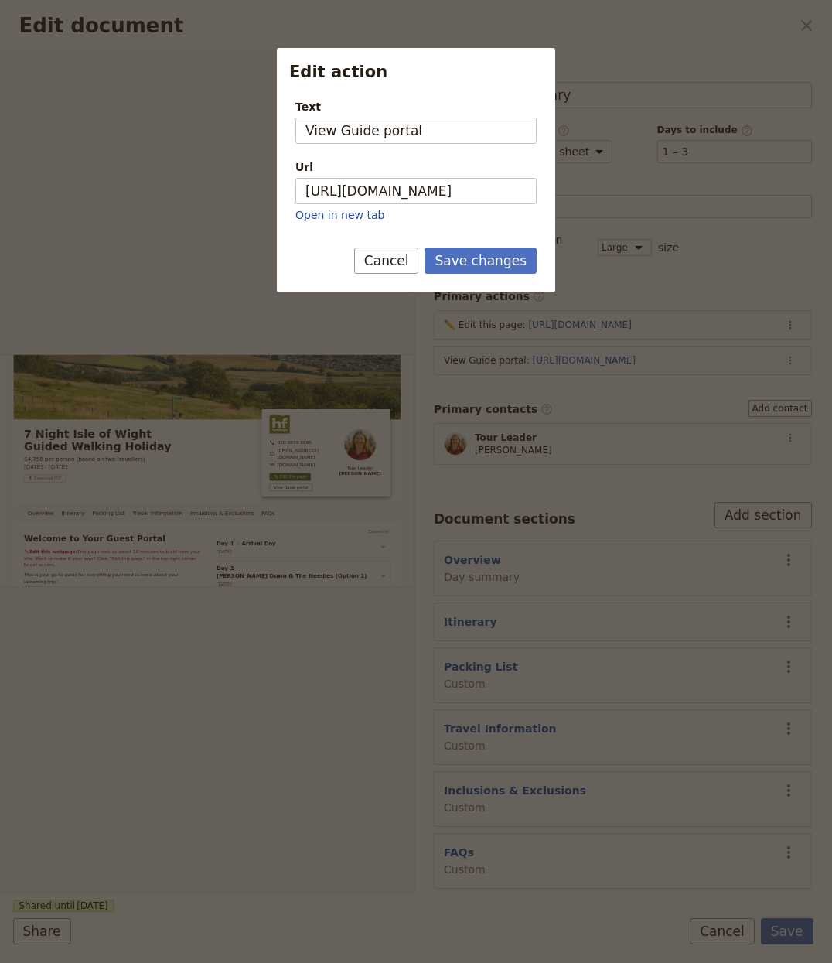
scroll to position [0, 0]
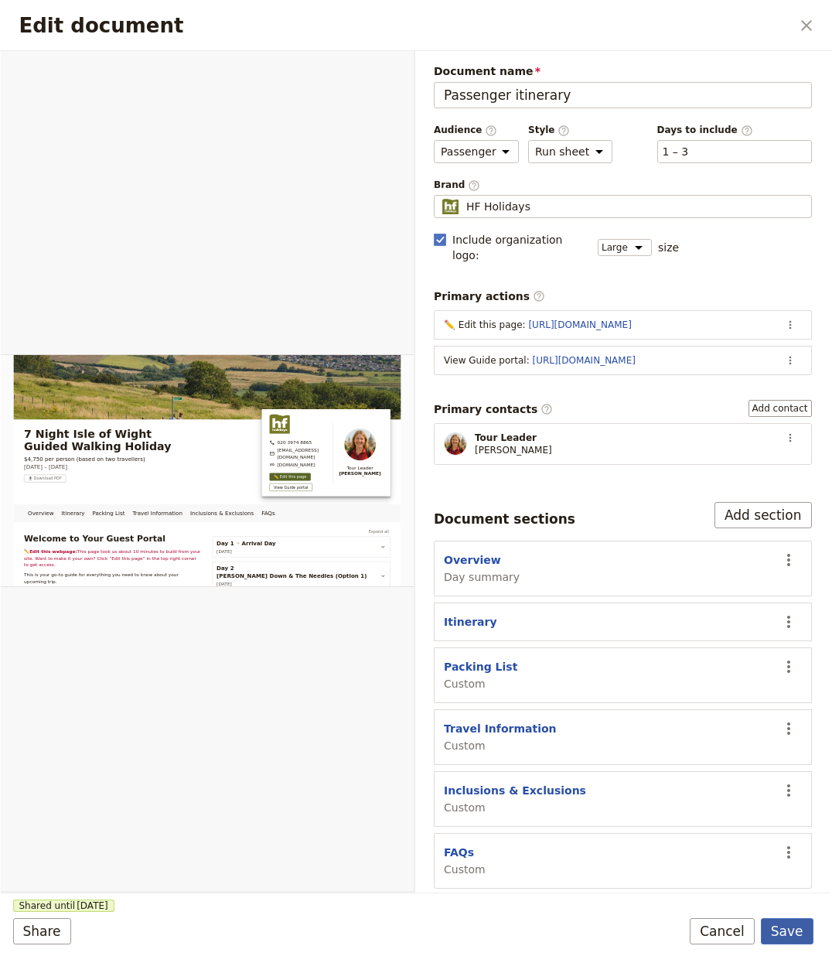
click at [774, 918] on button "Save" at bounding box center [787, 931] width 53 height 26
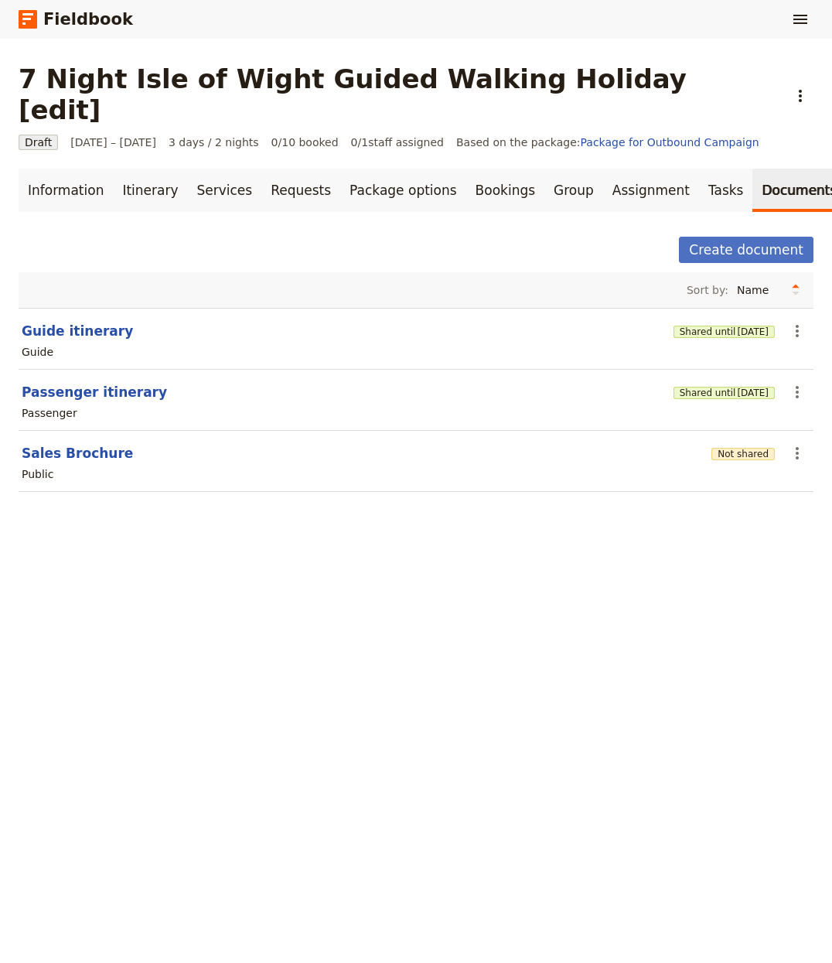
click at [736, 431] on section "Sales Brochure Not shared ​ Public" at bounding box center [416, 461] width 795 height 61
click at [731, 448] on button "Not shared" at bounding box center [743, 454] width 63 height 12
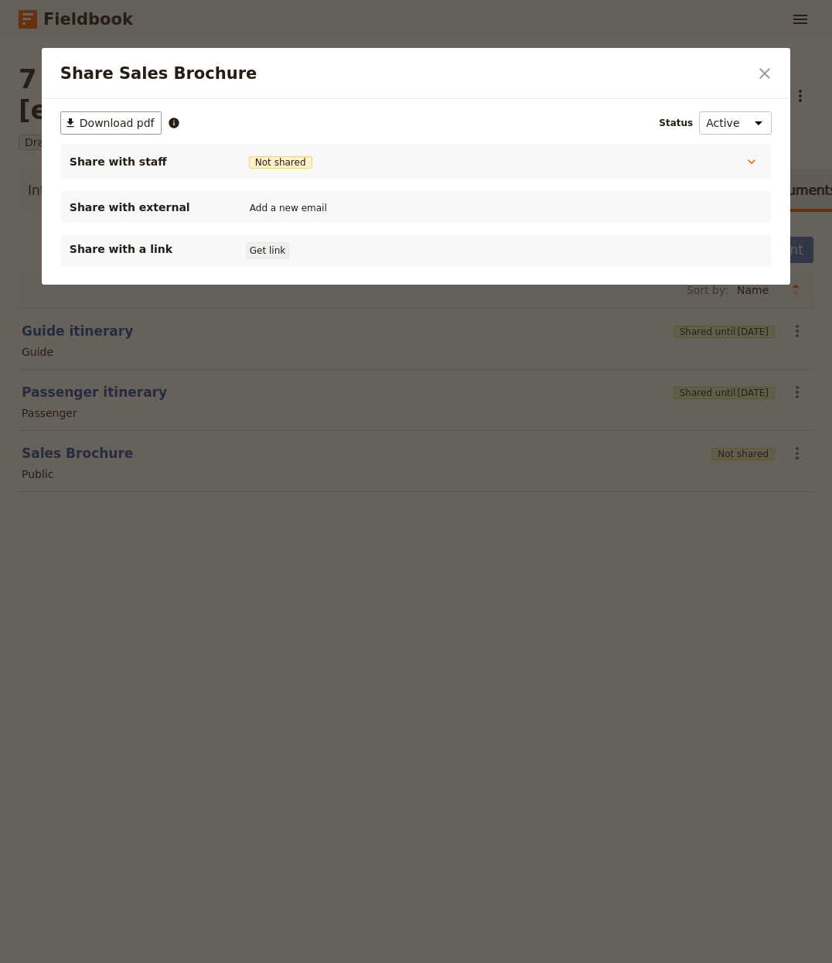
click at [277, 253] on button "Get link" at bounding box center [267, 250] width 43 height 17
click at [422, 574] on div at bounding box center [416, 481] width 832 height 963
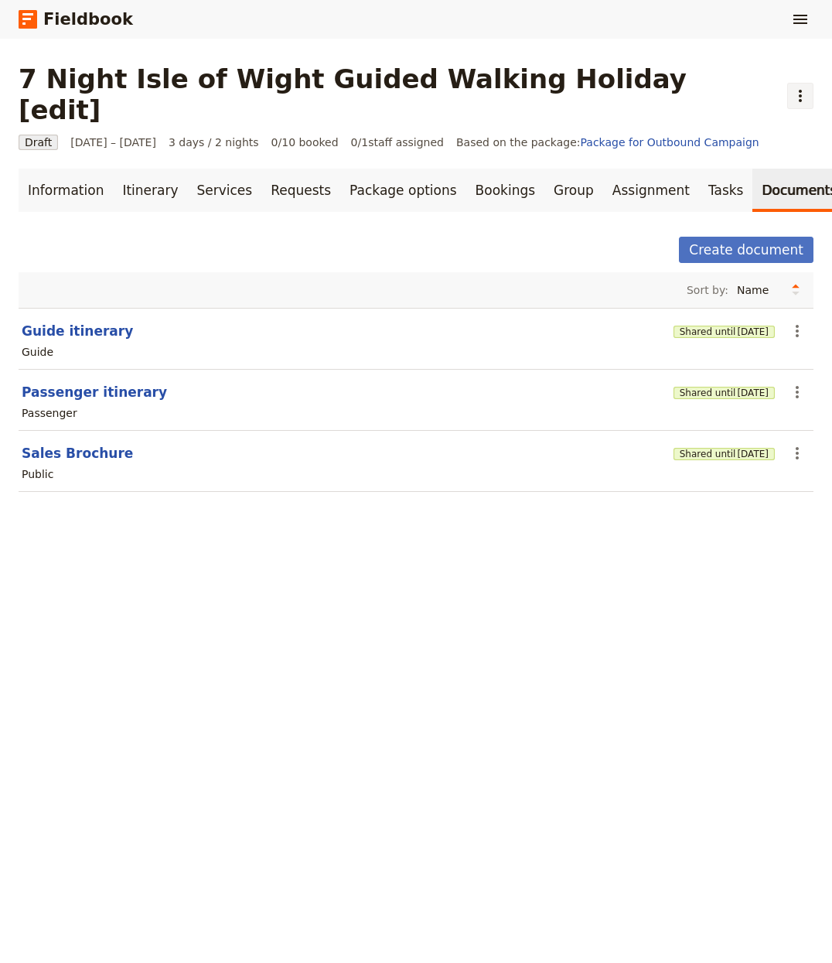
click at [791, 87] on icon "Actions" at bounding box center [800, 96] width 19 height 19
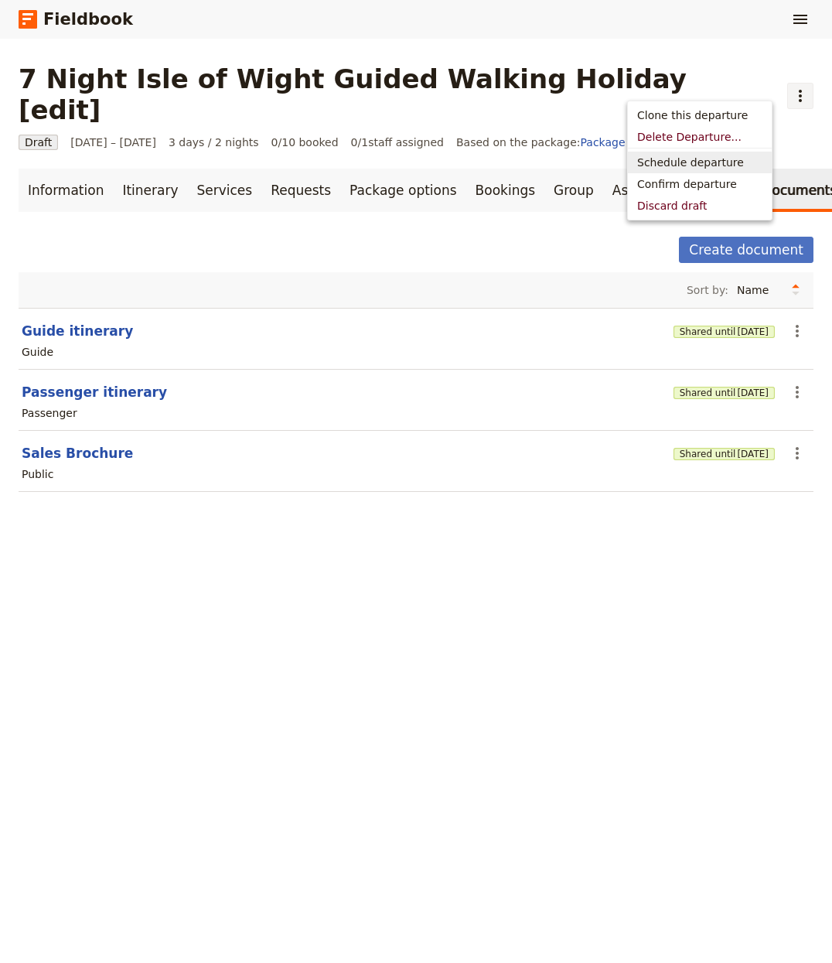
click at [665, 162] on span "Schedule departure" at bounding box center [690, 162] width 107 height 15
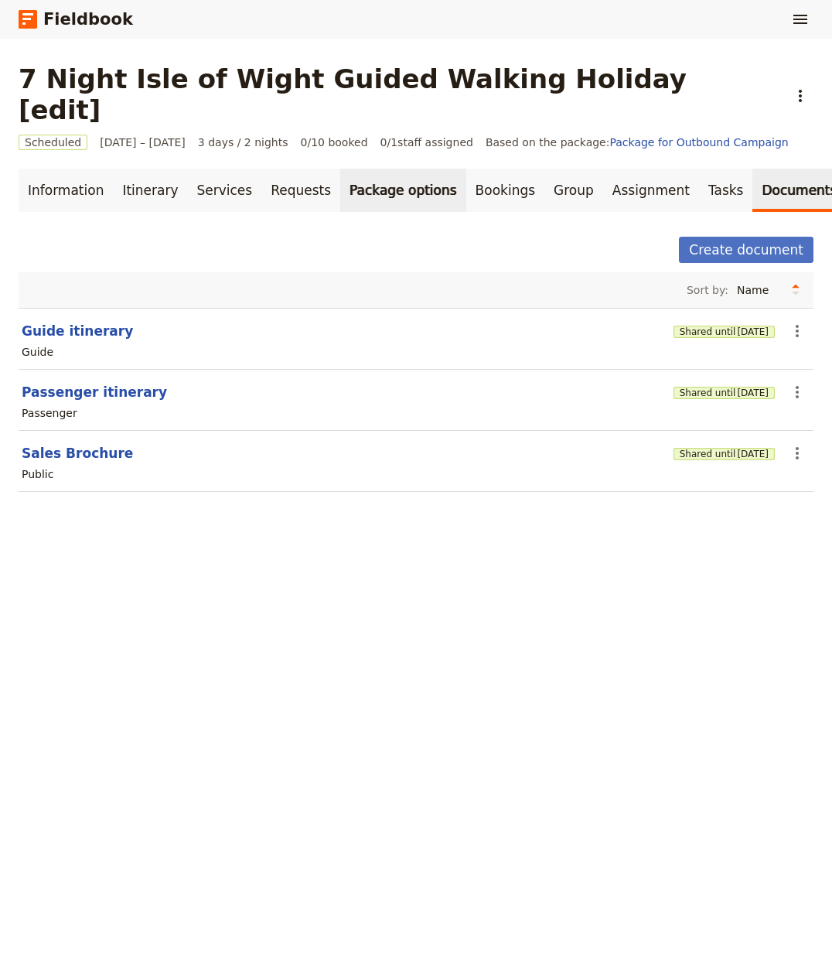
click at [425, 169] on link "Package options" at bounding box center [402, 190] width 125 height 43
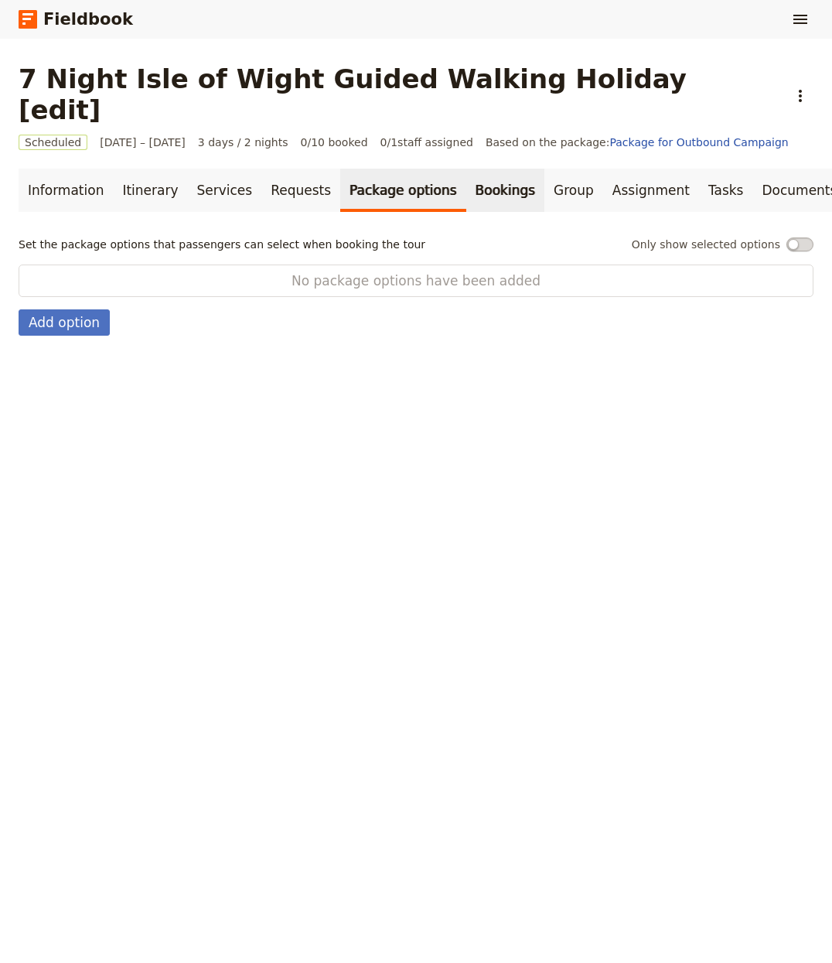
click at [469, 169] on link "Bookings" at bounding box center [505, 190] width 78 height 43
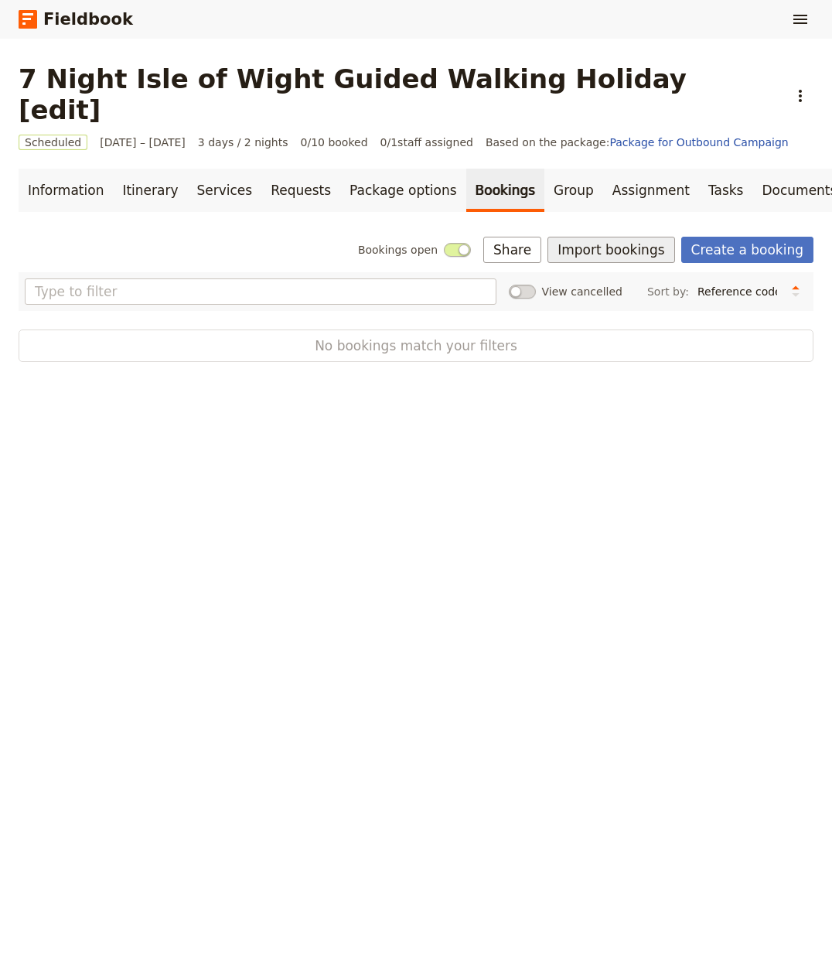
click at [586, 237] on button "Import bookings" at bounding box center [611, 250] width 127 height 26
click at [589, 246] on span "Import Bookings" at bounding box center [604, 253] width 89 height 15
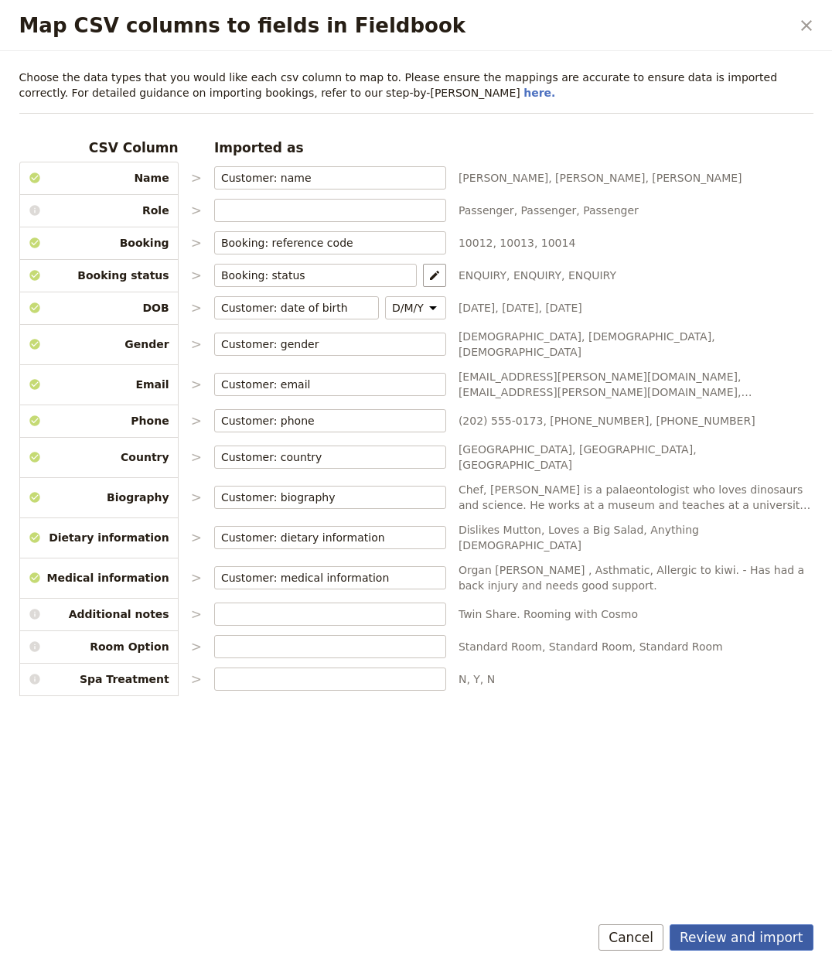
click at [750, 937] on button "Review and import" at bounding box center [742, 937] width 144 height 26
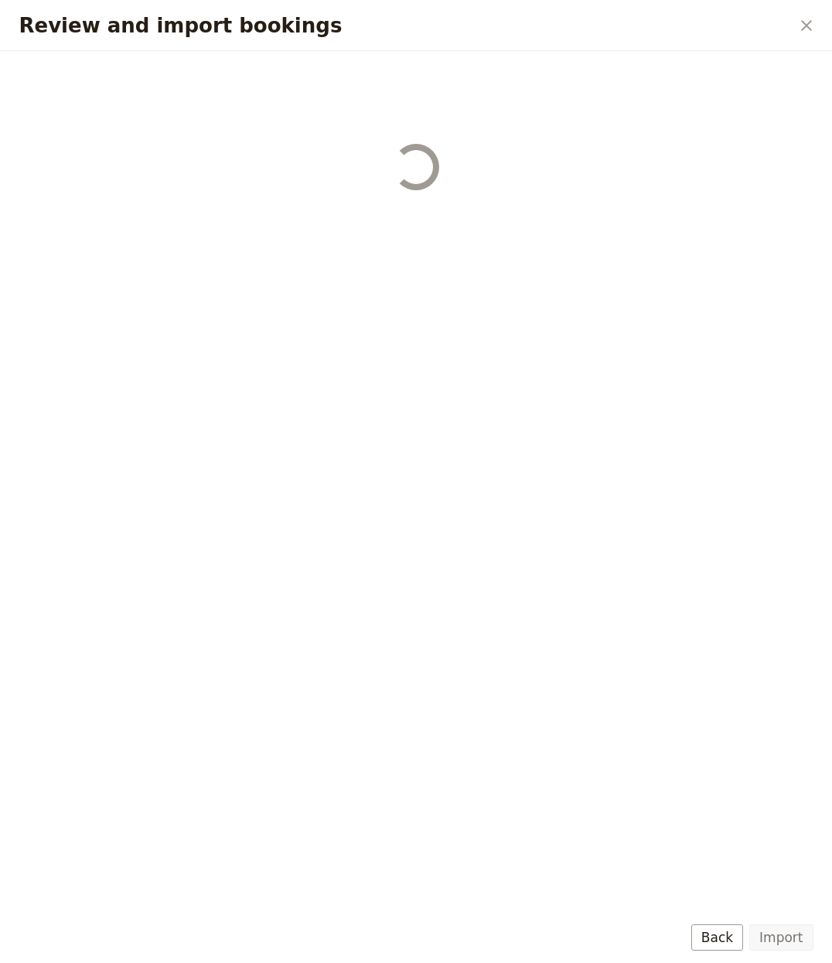
select select "655d56b39948720cb8e55355"
select select "655d57ca9948720cb8e553ec"
select select "655d57fa9948720cb8e553f3"
select select "655d58079948720cb8e553fa"
select select "655d584c9948720cb8e55401"
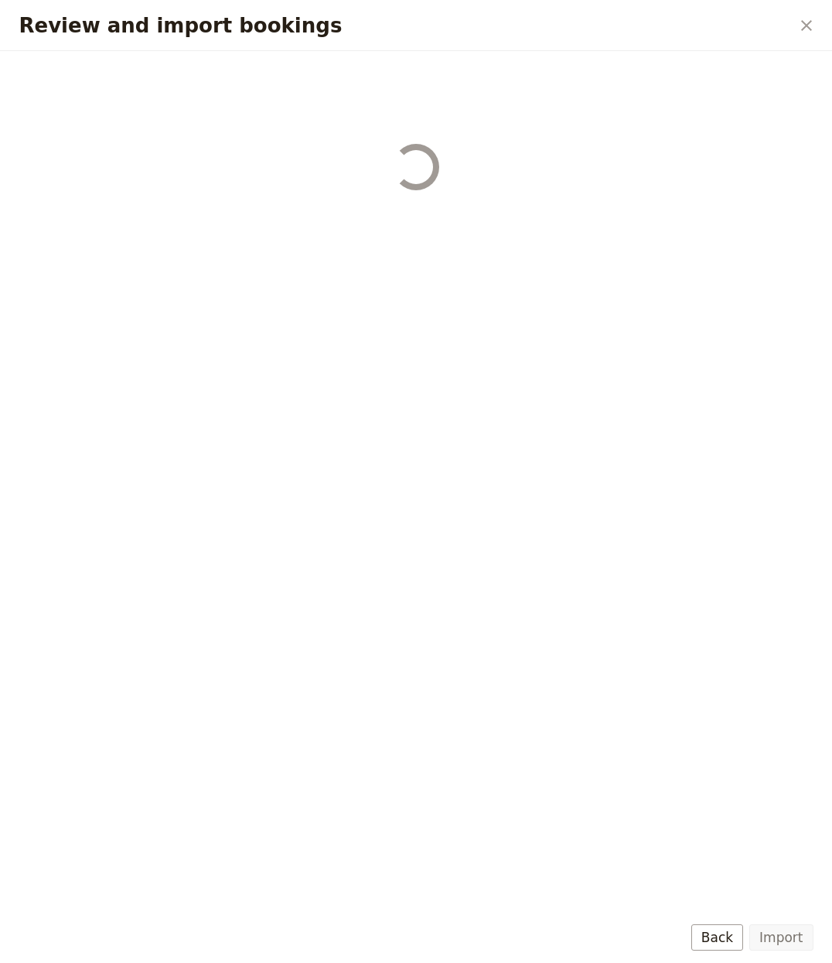
select select "655d58679948720cb8e5540d"
select select "650e6b6659641ed5ee156647"
select select "650e6b4b59641ed5ee156605"
select select "650e2104408bbede5b0c60fd"
select select "650e1d73408bbede5b0c60a6"
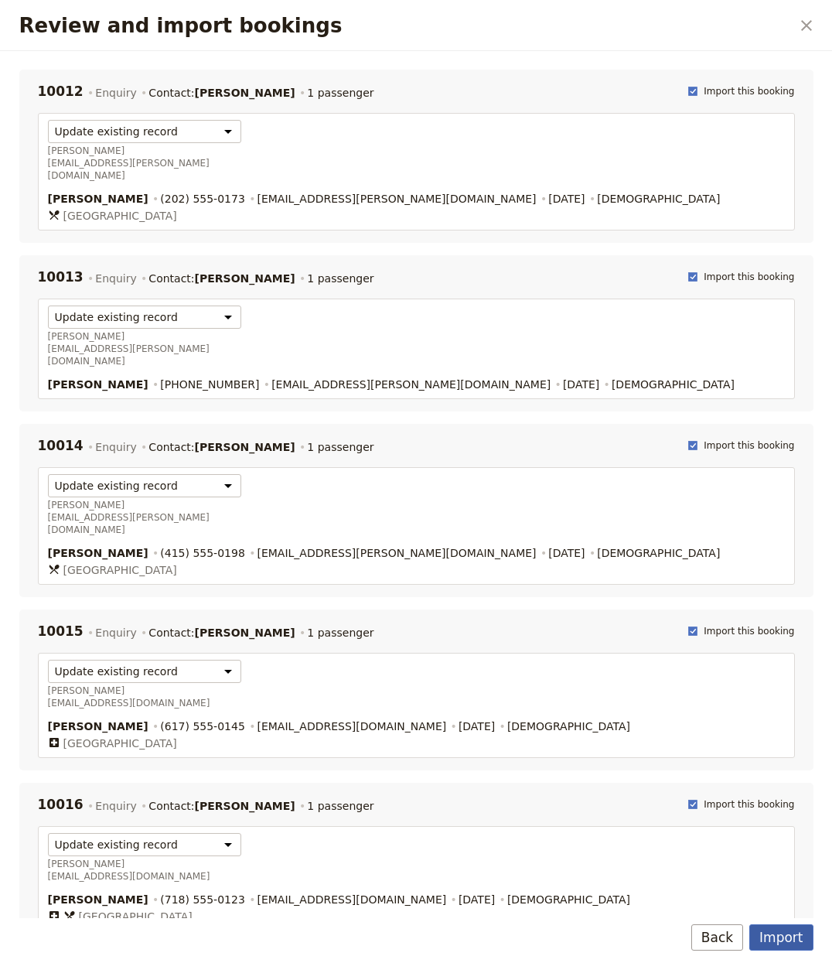
click at [784, 936] on button "Import" at bounding box center [781, 937] width 63 height 26
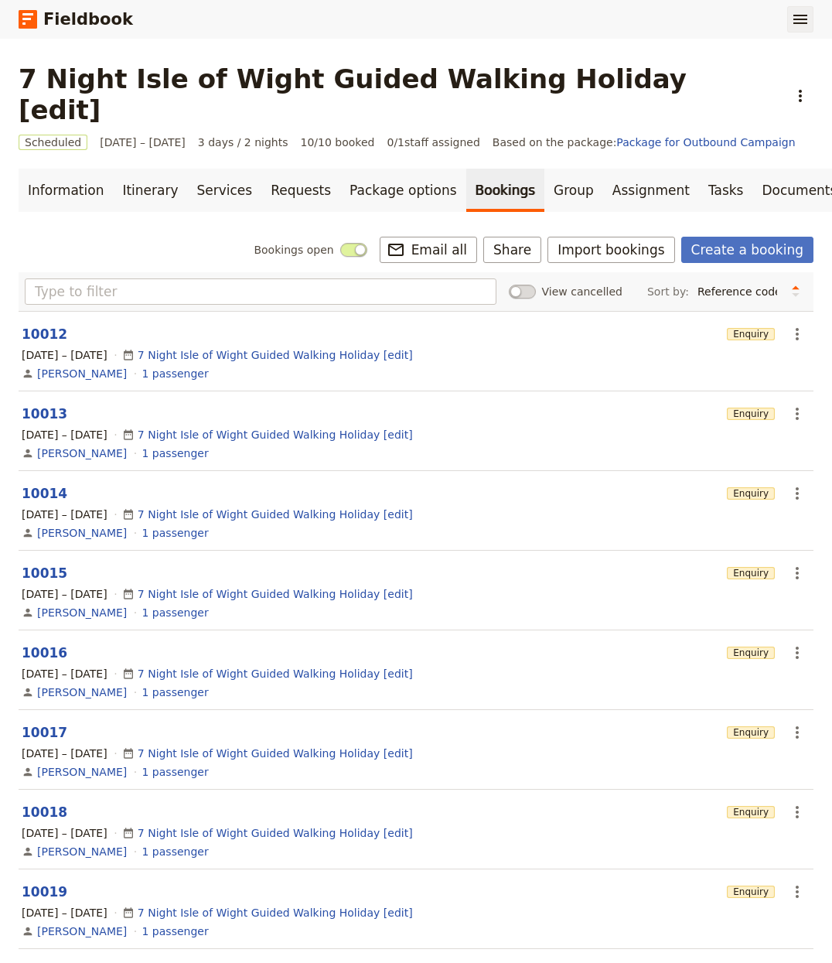
click at [790, 13] on button "​" at bounding box center [800, 19] width 26 height 26
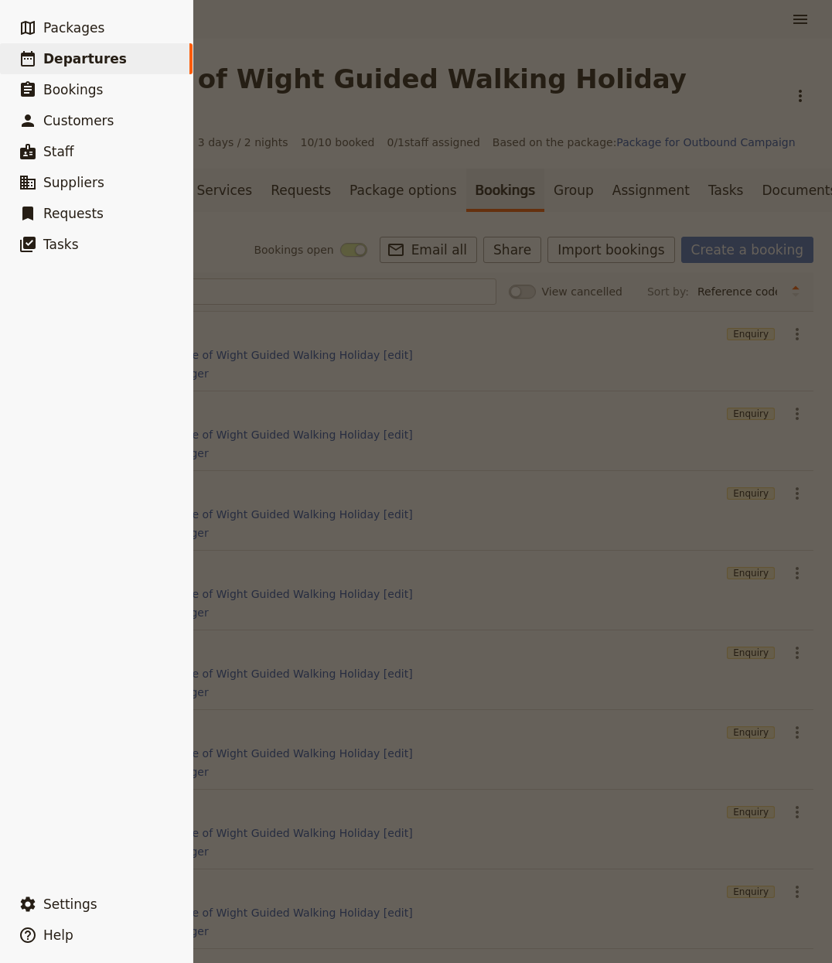
click at [108, 59] on span "Departures" at bounding box center [85, 58] width 84 height 15
select select "CREATED_AT"
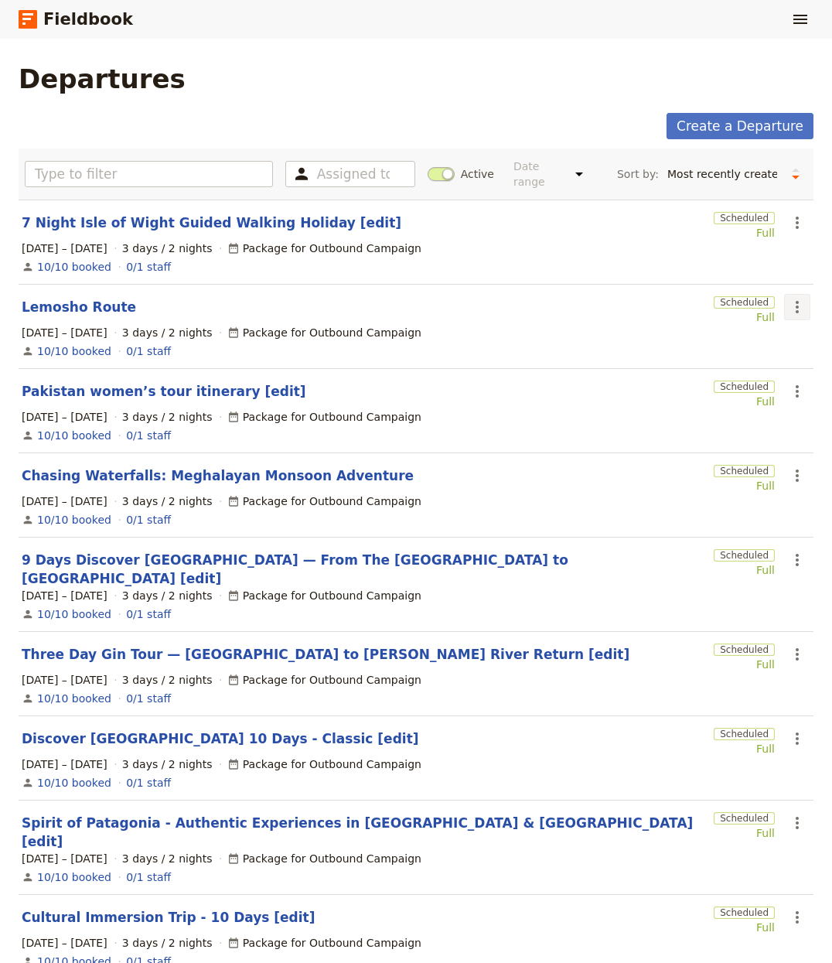
click at [788, 299] on icon "Actions" at bounding box center [797, 307] width 19 height 19
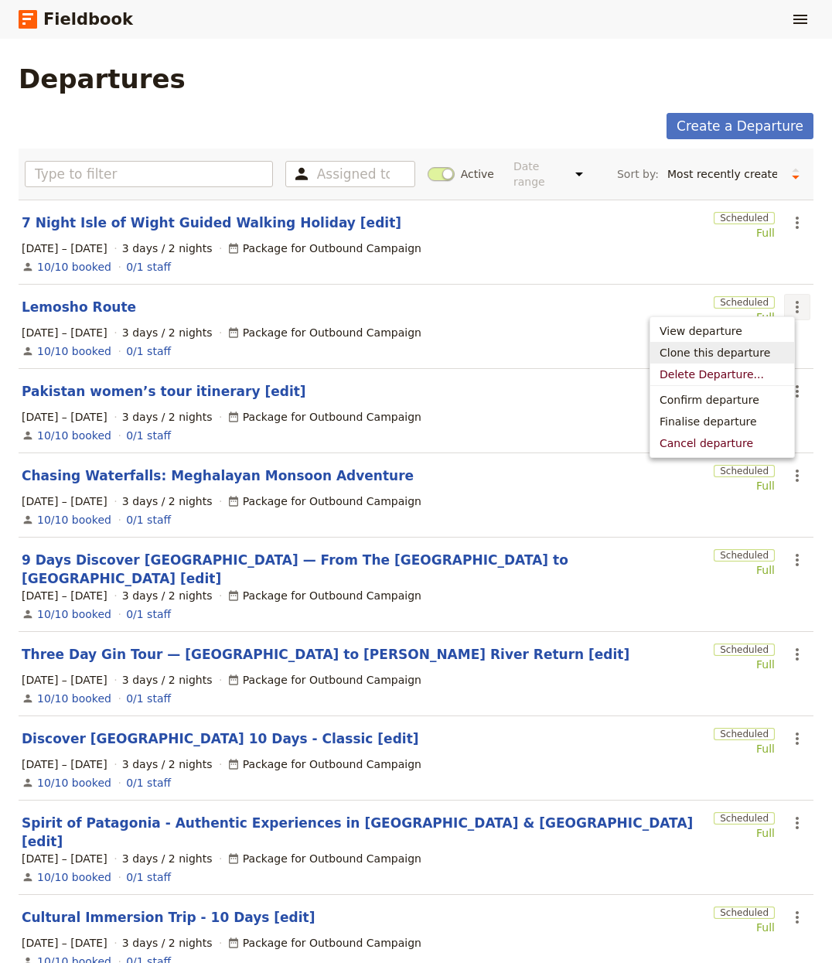
click at [731, 351] on span "Clone this departure" at bounding box center [715, 352] width 111 height 15
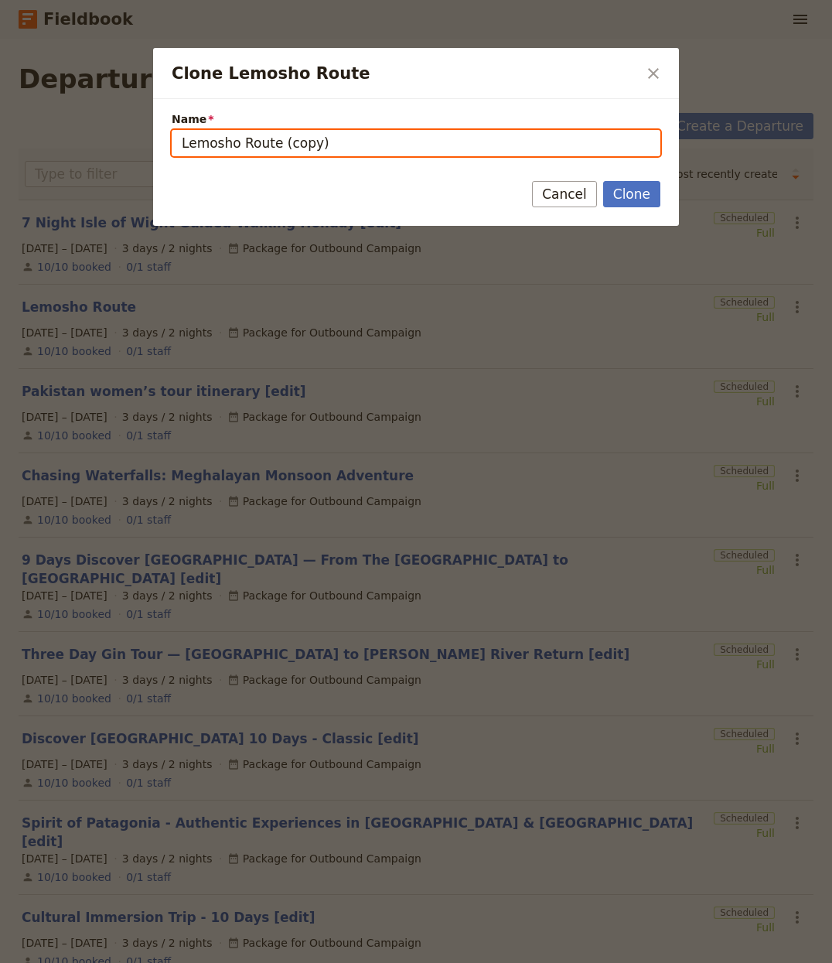
click at [340, 138] on input "Lemosho Route (copy)" at bounding box center [416, 143] width 489 height 26
paste input "https://trips.fieldbook.com/d/Ejdm18xTYjZoSPD-QU6_h"
click at [355, 147] on input "https://trips.fieldbook.com/d/Ejdm18xTYjZoSPD-QU6_h" at bounding box center [416, 143] width 489 height 26
paste input "Yellowstone Adventure"
type input "Yellowstone Adventure"
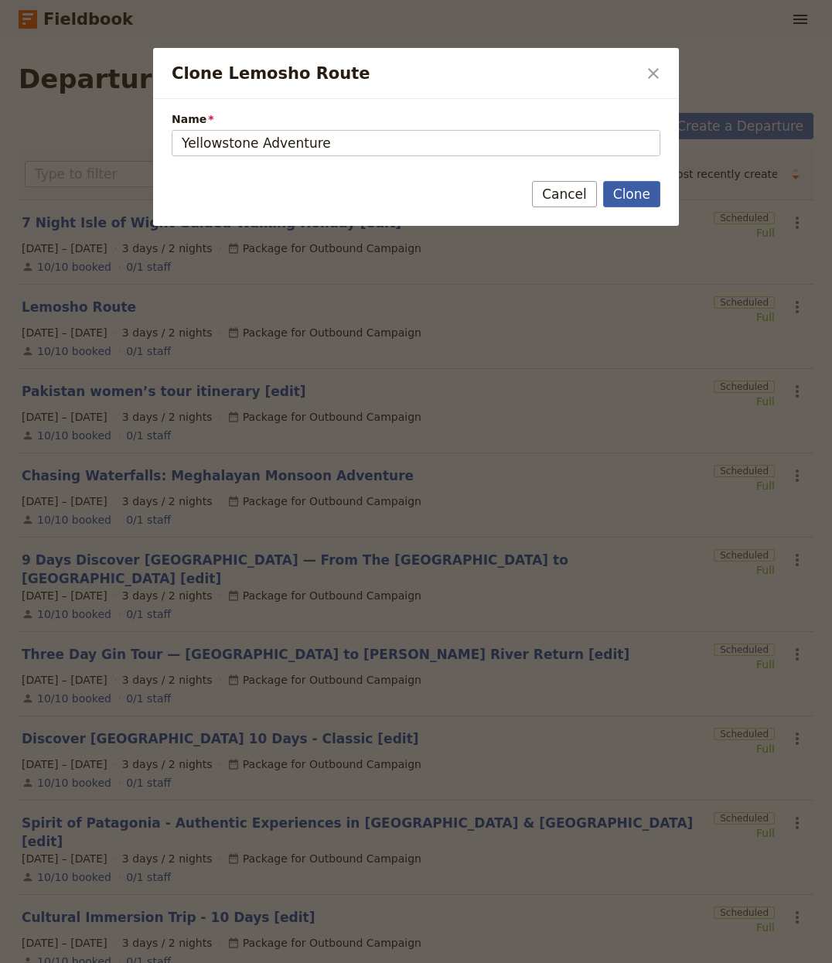
click at [619, 184] on button "Clone" at bounding box center [631, 194] width 57 height 26
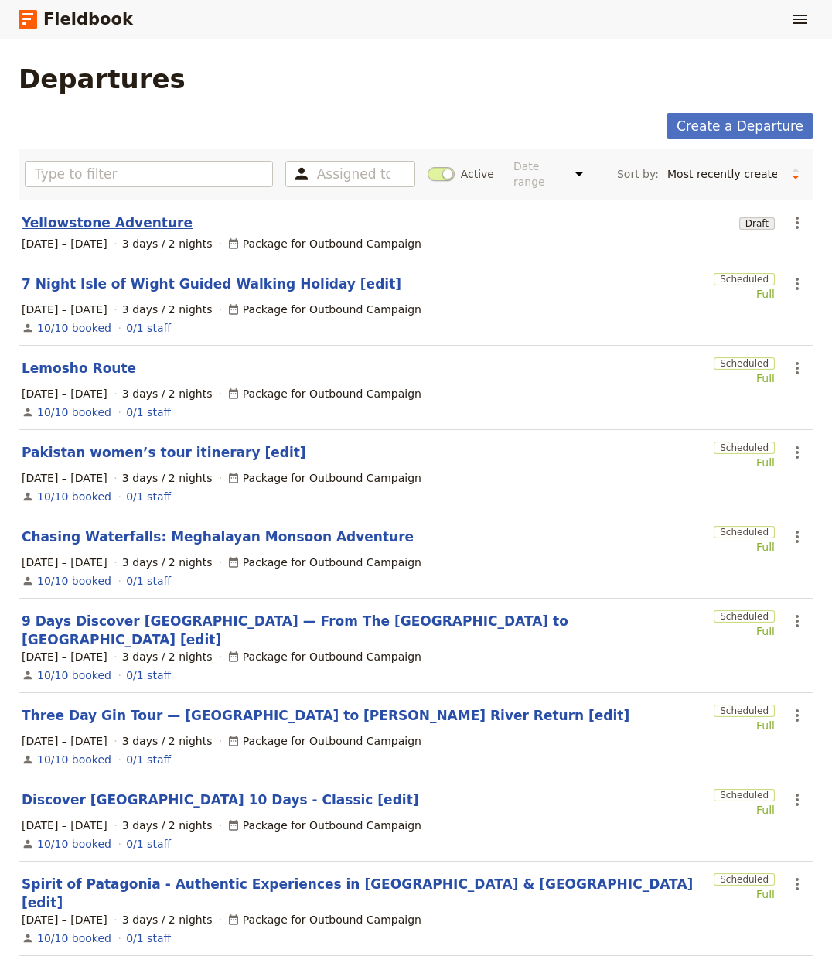
click at [67, 217] on link "Yellowstone Adventure" at bounding box center [107, 222] width 171 height 19
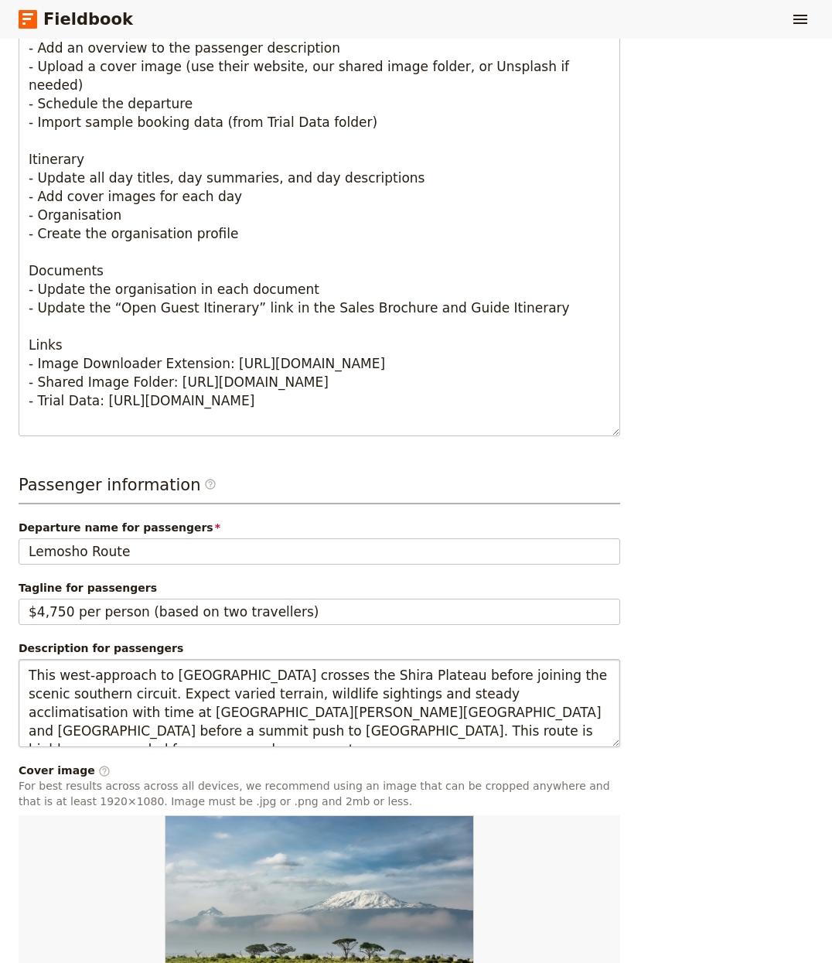
scroll to position [917, 0]
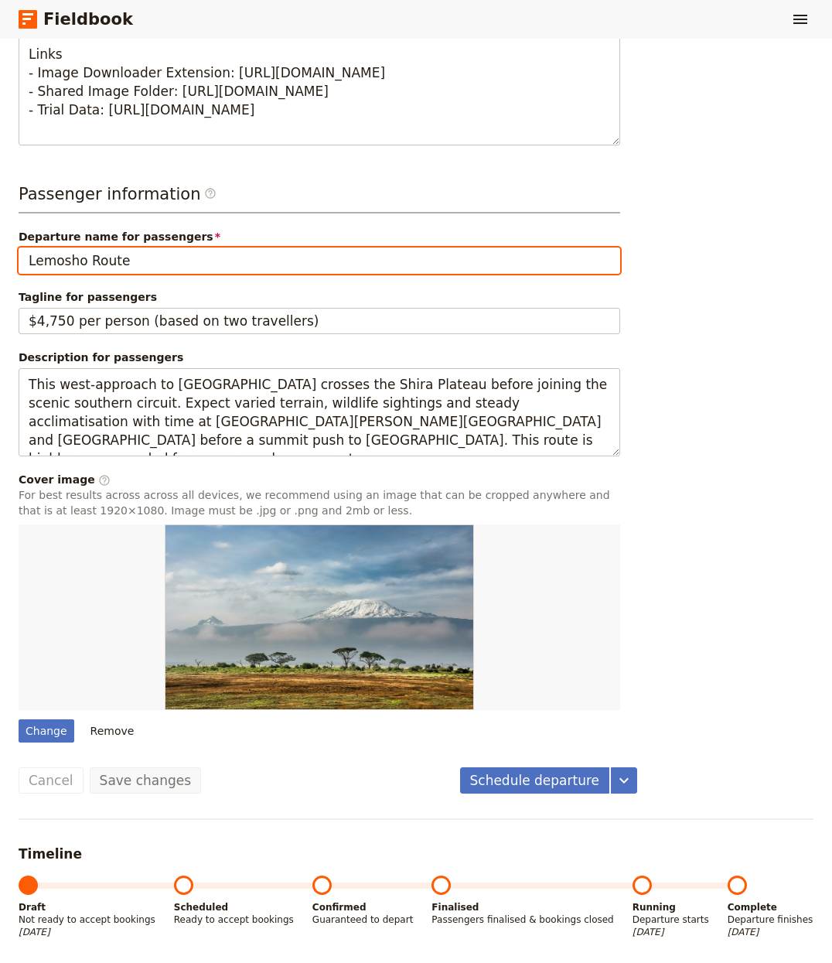
click at [121, 266] on input "Lemosho Route" at bounding box center [320, 261] width 602 height 26
click at [126, 260] on input "Lemosho Route" at bounding box center [320, 261] width 602 height 26
paste input "Yellowstone Adventur"
type input "Yellowstone Adventure"
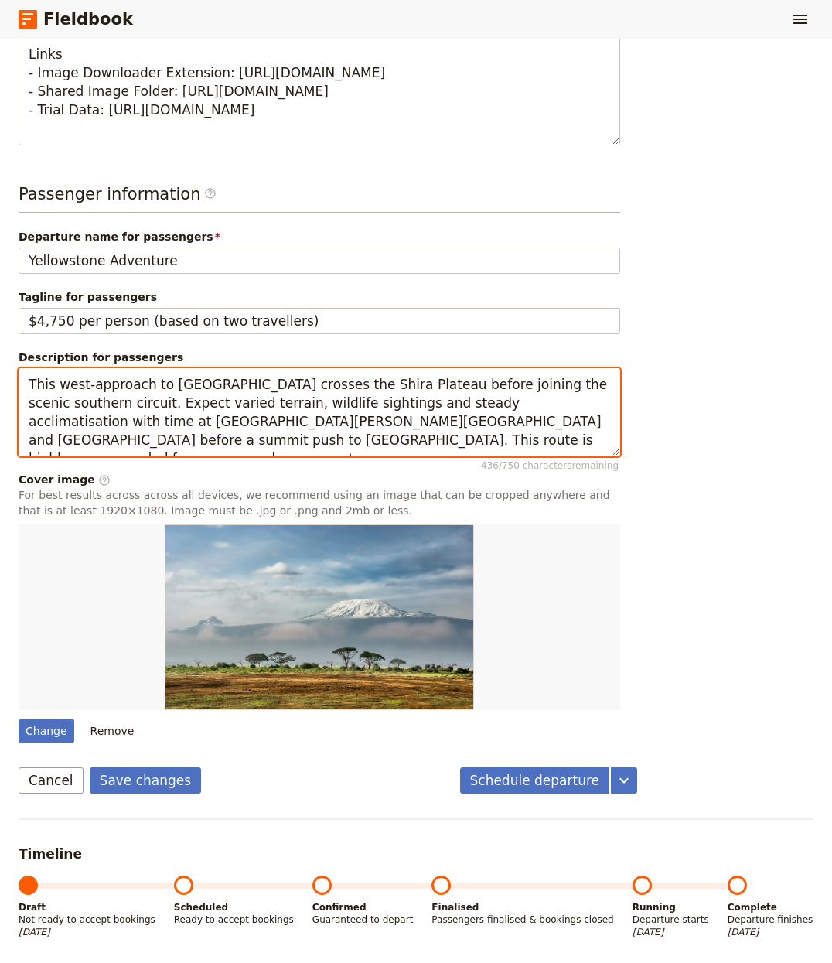
click at [126, 401] on textarea "This west-approach to Kilimanjaro crosses the Shira Plateau before joining the …" at bounding box center [320, 412] width 602 height 89
paste textarea "A six‑day national parks adventure combining hikes on geyser‑basin boardwalks a…"
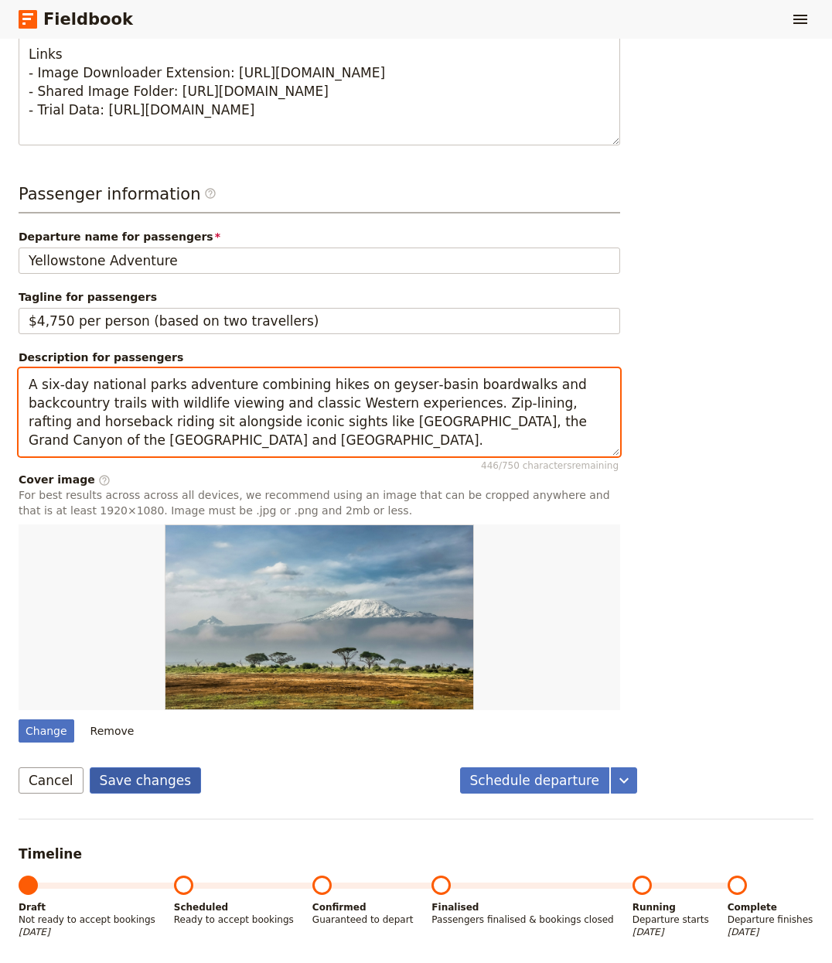
type textarea "A six‑day national parks adventure combining hikes on geyser‑basin boardwalks a…"
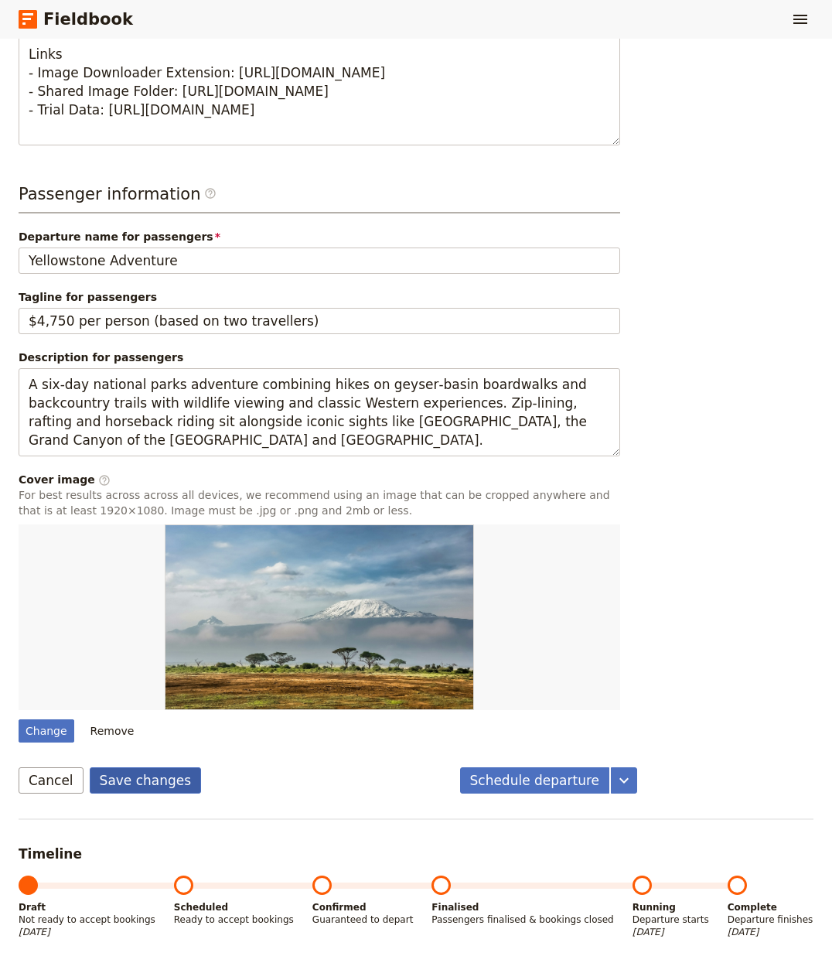
click at [134, 783] on button "Save changes" at bounding box center [146, 780] width 112 height 26
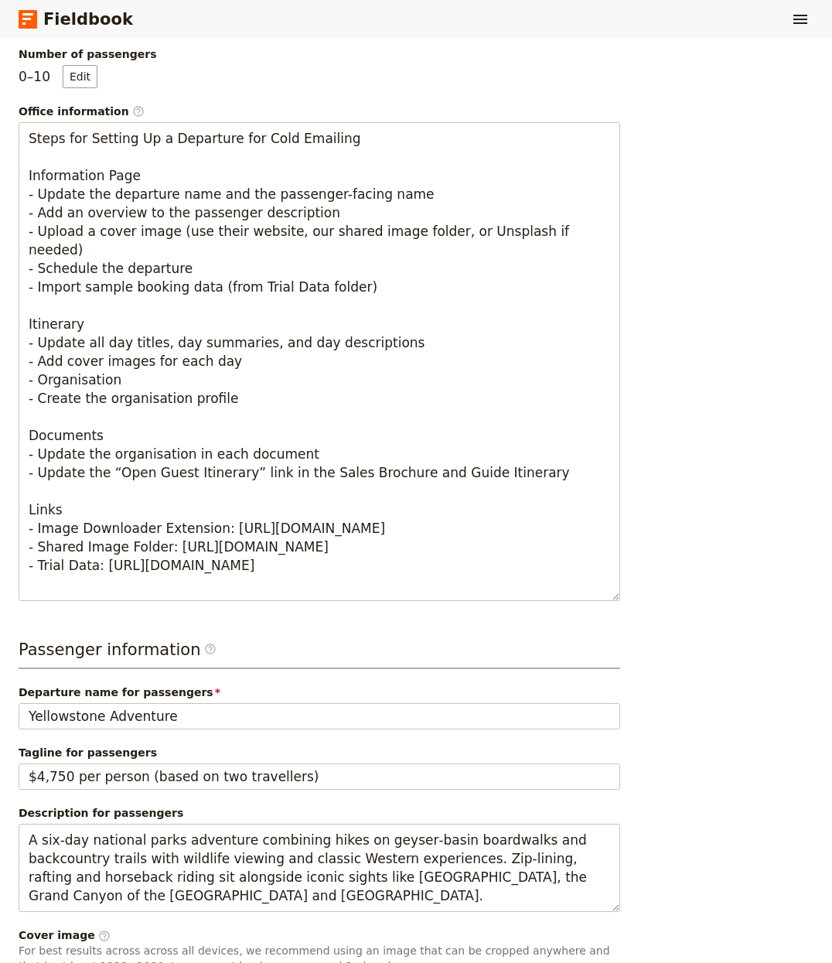
scroll to position [0, 0]
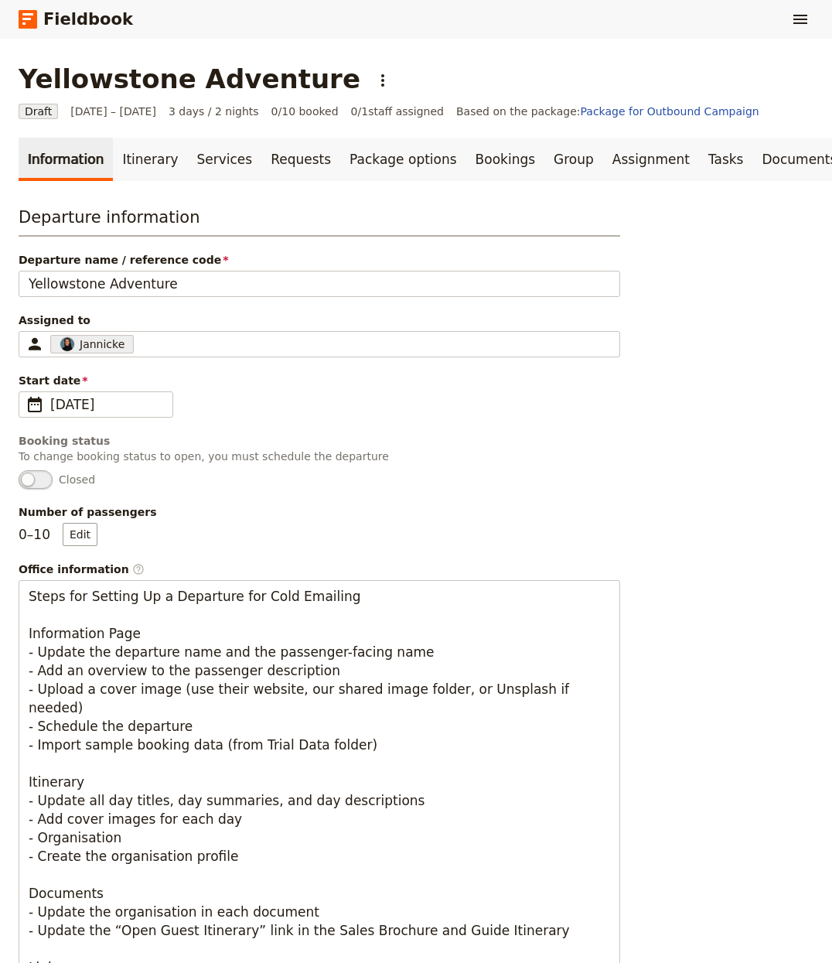
click at [109, 128] on main "Yellowstone Adventure ​ Draft 1 – 3 Oct 2025 3 days / 2 nights 0/10 booked 0 / …" at bounding box center [416, 958] width 832 height 1838
click at [117, 148] on link "Itinerary" at bounding box center [150, 159] width 74 height 43
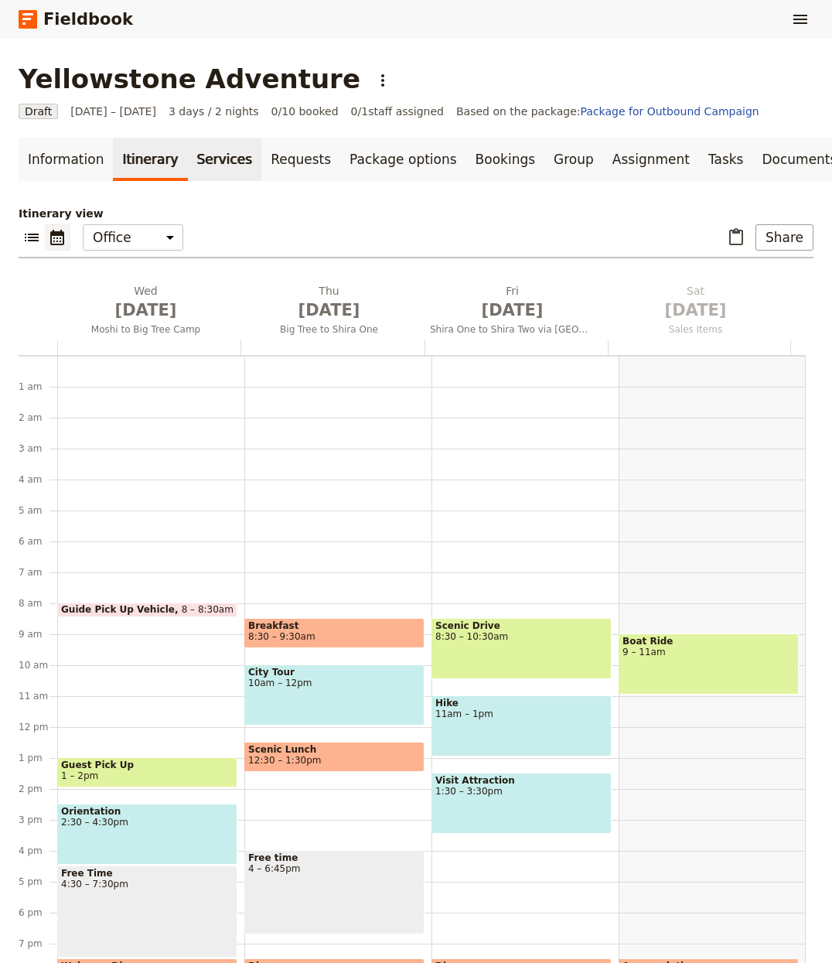
scroll to position [121, 0]
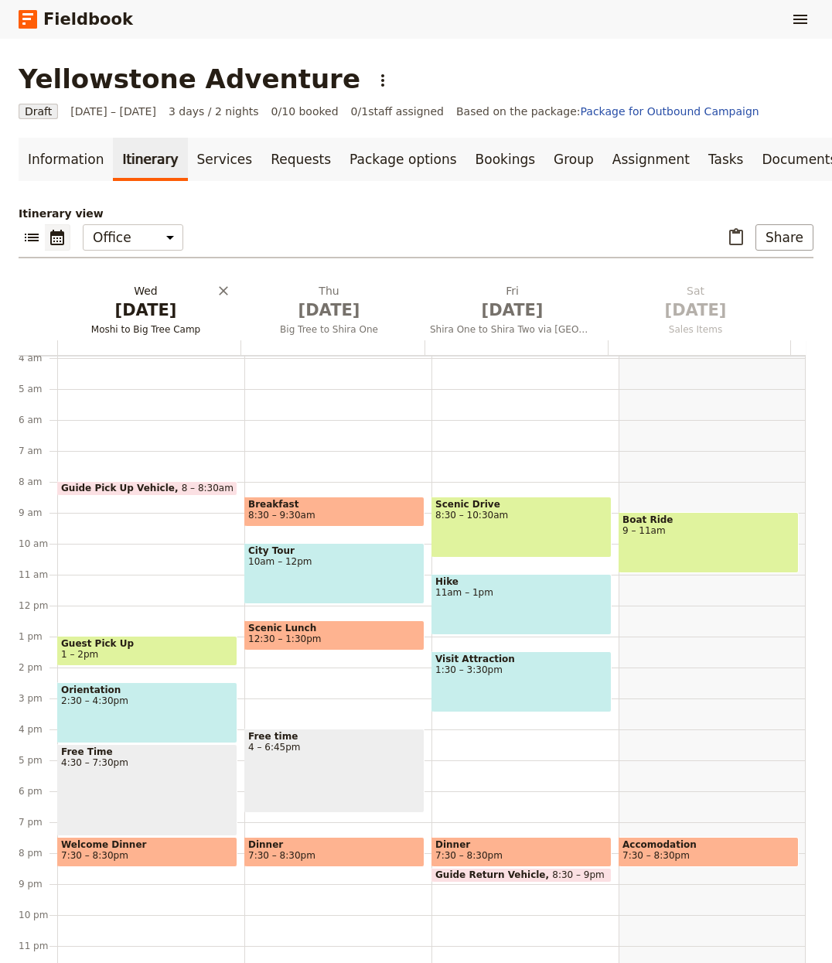
click at [174, 315] on span "[DATE]" at bounding box center [145, 310] width 165 height 23
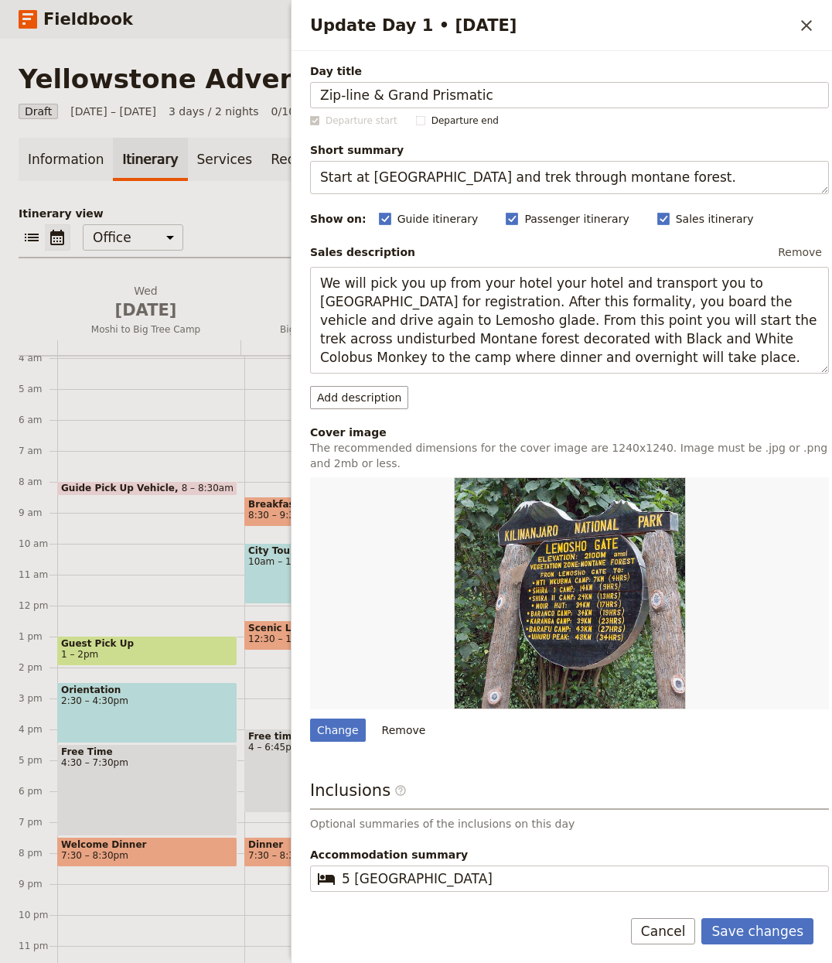
type input "Zip‑line & Grand Prismatic"
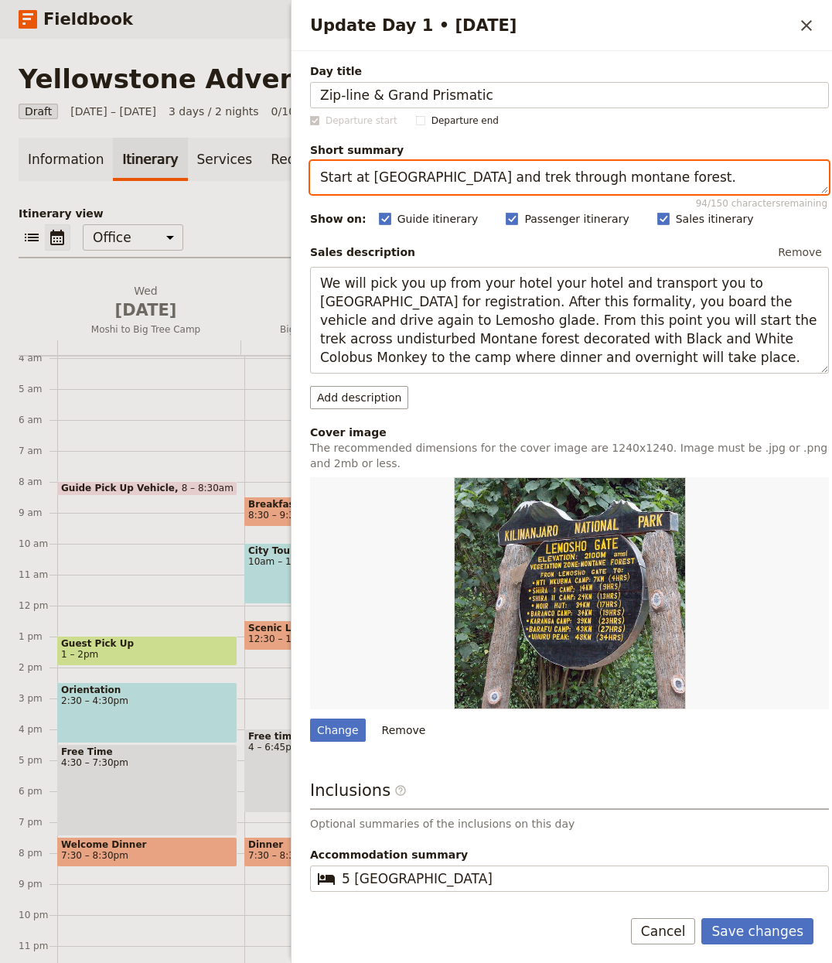
click at [492, 183] on textarea "Start at Londorosi Gate and trek through montane forest." at bounding box center [569, 177] width 519 height 33
paste textarea "Bozeman pickup, zip‑line, short hike and Grand Prismatic"
type textarea "Bozeman pickup, zip‑line, short hike and Grand Prismatic."
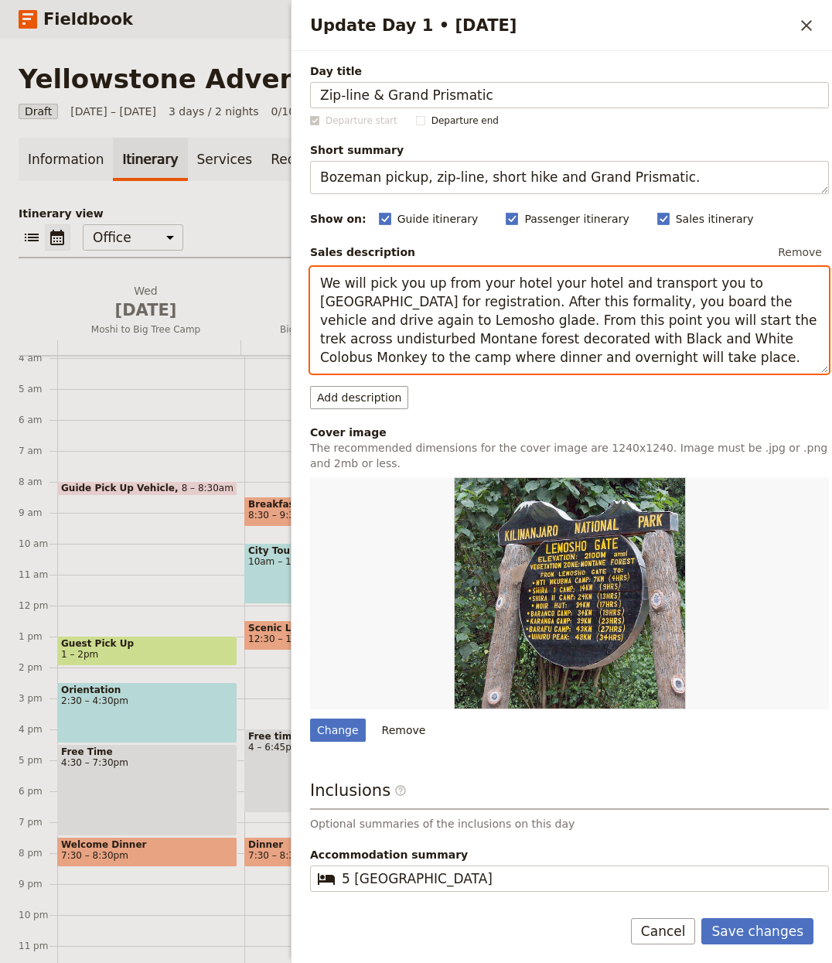
click at [468, 312] on textarea "We will pick you up from your hotel your hotel and transport you to Londorosi g…" at bounding box center [569, 321] width 519 height 108
paste textarea "Your trip begins with a pickup in Bozeman and shuttles to Big Sky, Montana wher…"
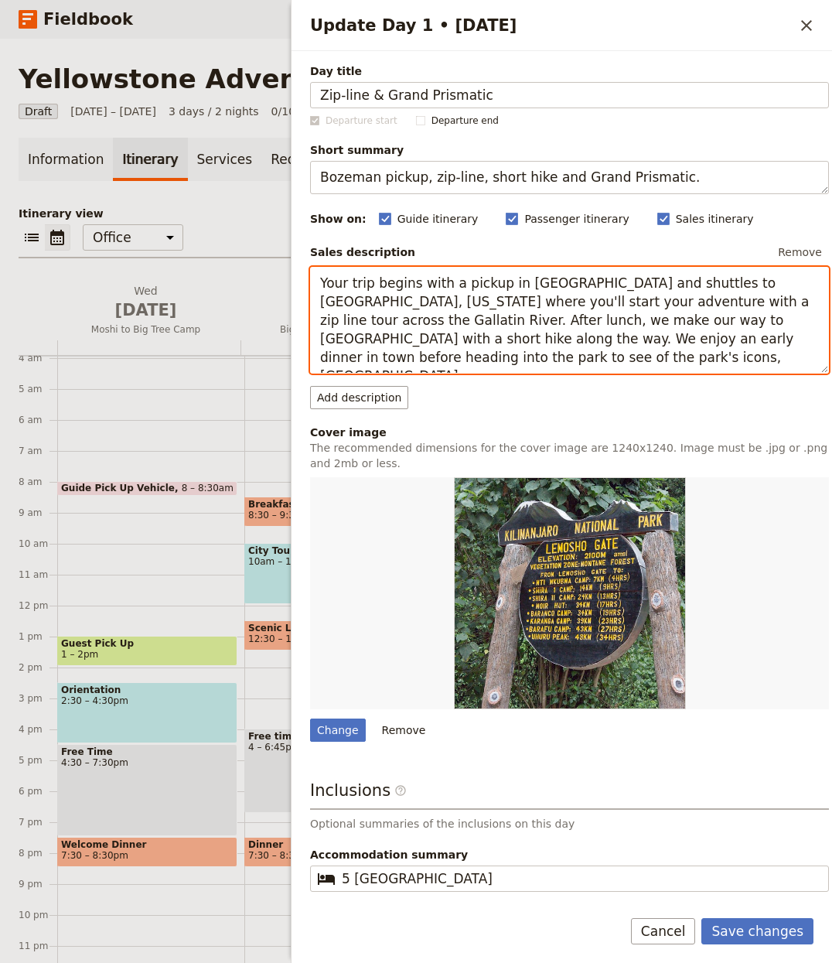
type textarea "Your trip begins with a pickup in Bozeman and shuttles to Big Sky, Montana wher…"
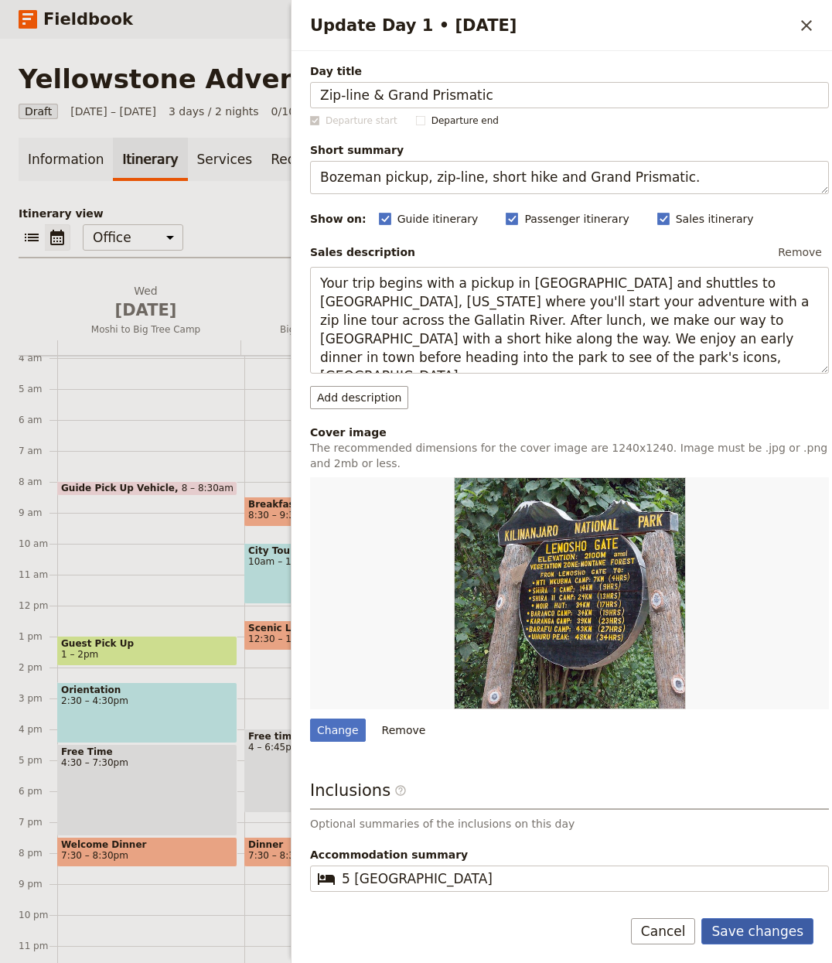
click at [763, 940] on button "Save changes" at bounding box center [758, 931] width 112 height 26
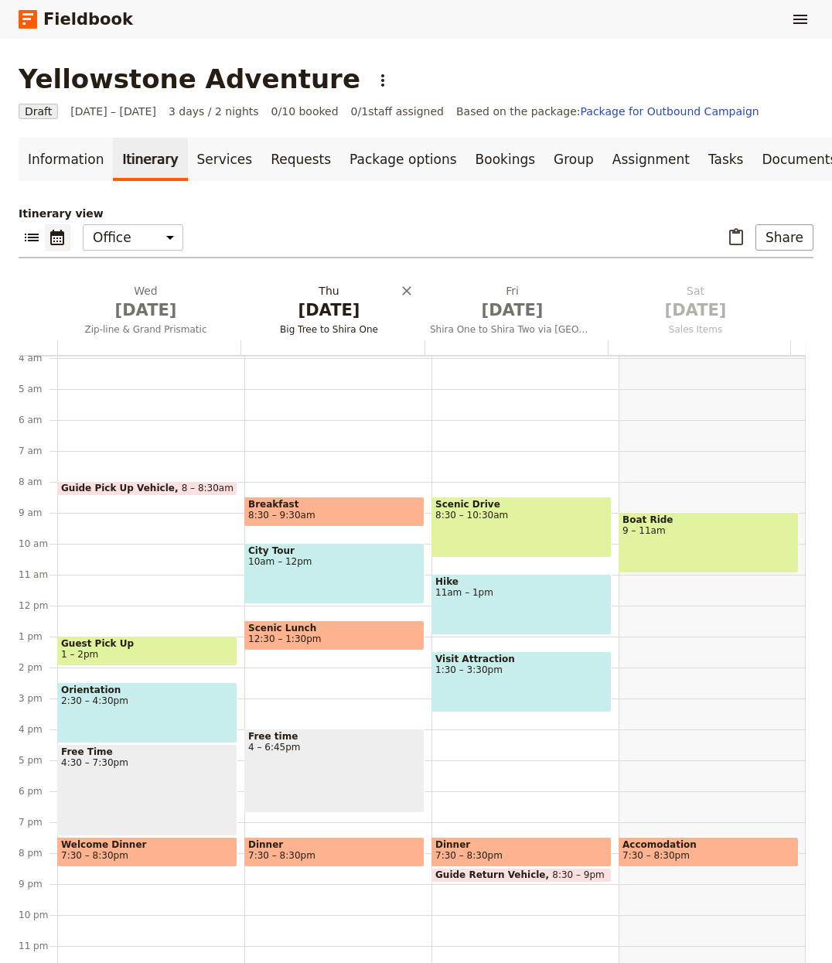
click at [323, 324] on span "Big Tree to Shira One" at bounding box center [329, 329] width 177 height 12
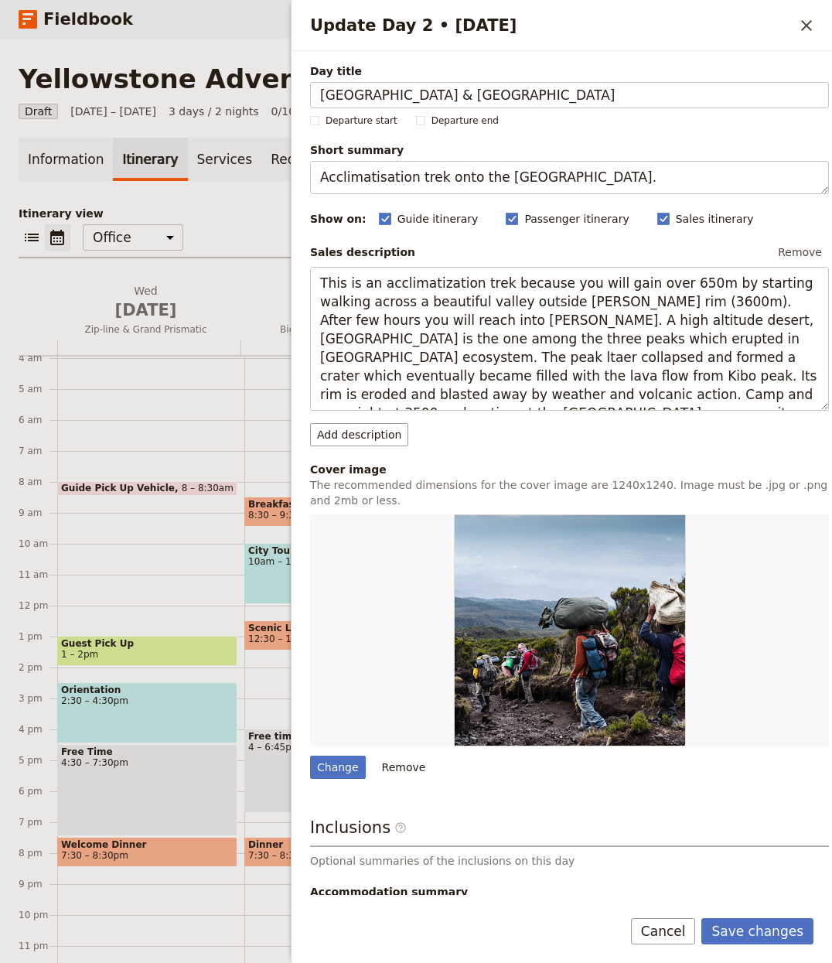
type input "Upper Geyser Basin & Lake Yellowstone"
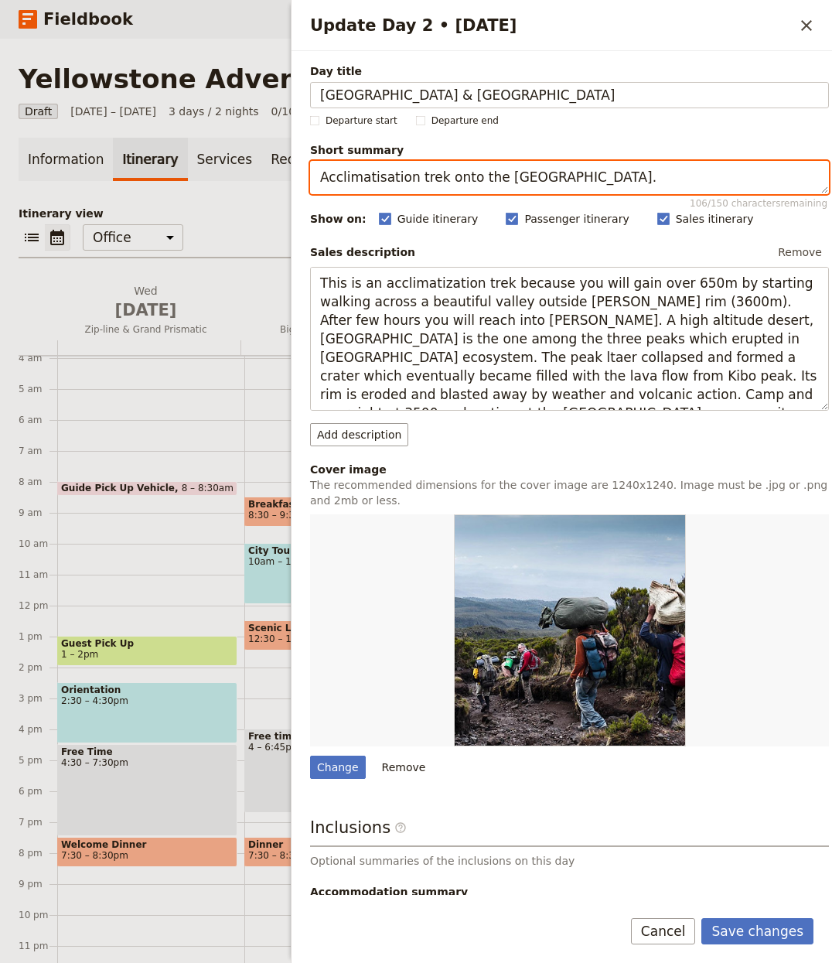
click at [456, 187] on textarea "Acclimatisation trek onto the Shira Plateau." at bounding box center [569, 177] width 519 height 33
paste textarea "Old Faithful and lakeside meadows from a guide‑prepared picnic"
type textarea "Old Faithful and lakeside meadows from a guide‑prepared picnic."
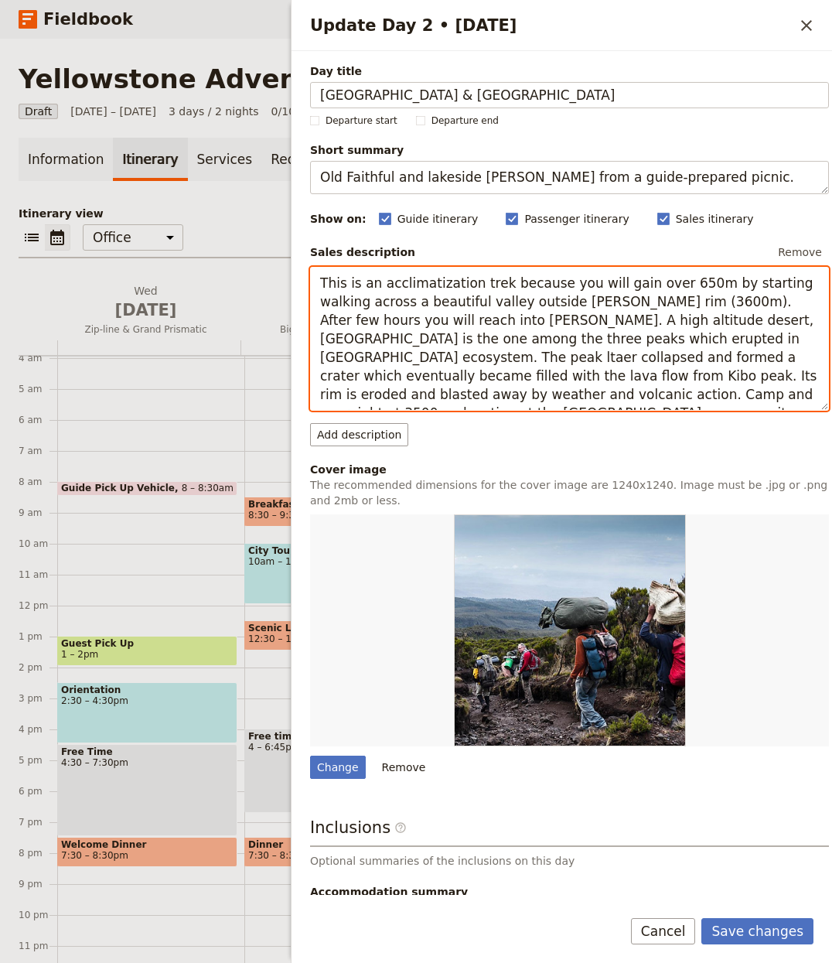
click at [423, 306] on textarea "This is an acclimatization trek because you will gain over 650m by starting wal…" at bounding box center [569, 339] width 519 height 145
paste textarea "We start the day with a hike through the Upper Geyser Basin stopping along the …"
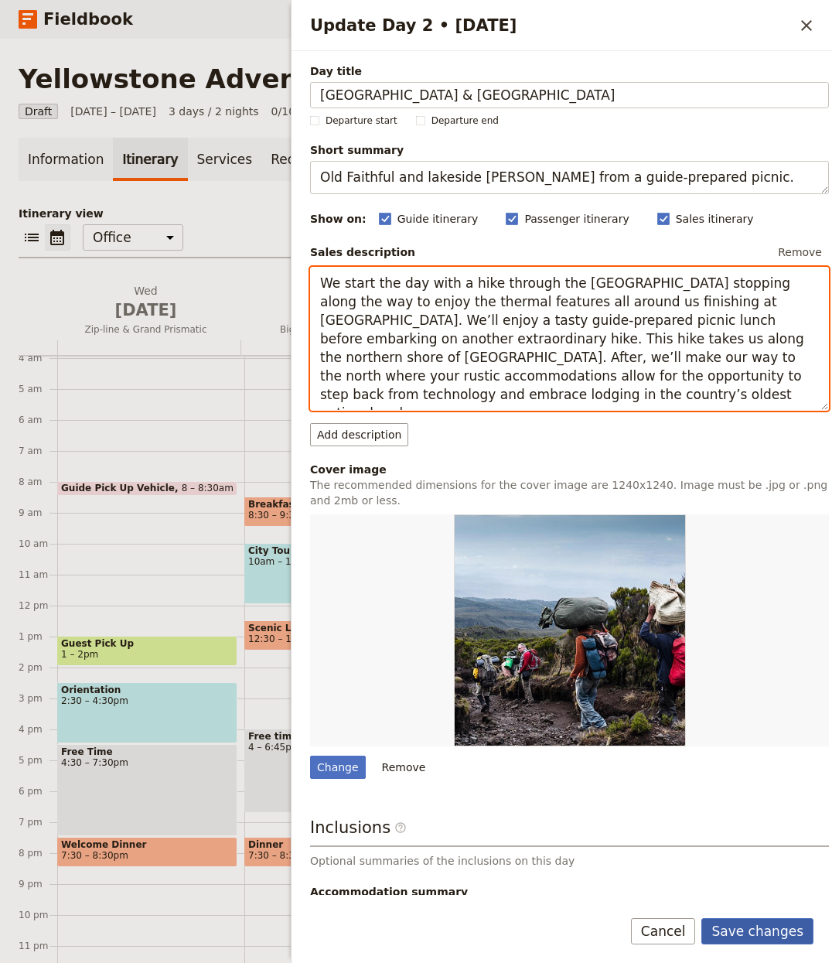
type textarea "We start the day with a hike through the Upper Geyser Basin stopping along the …"
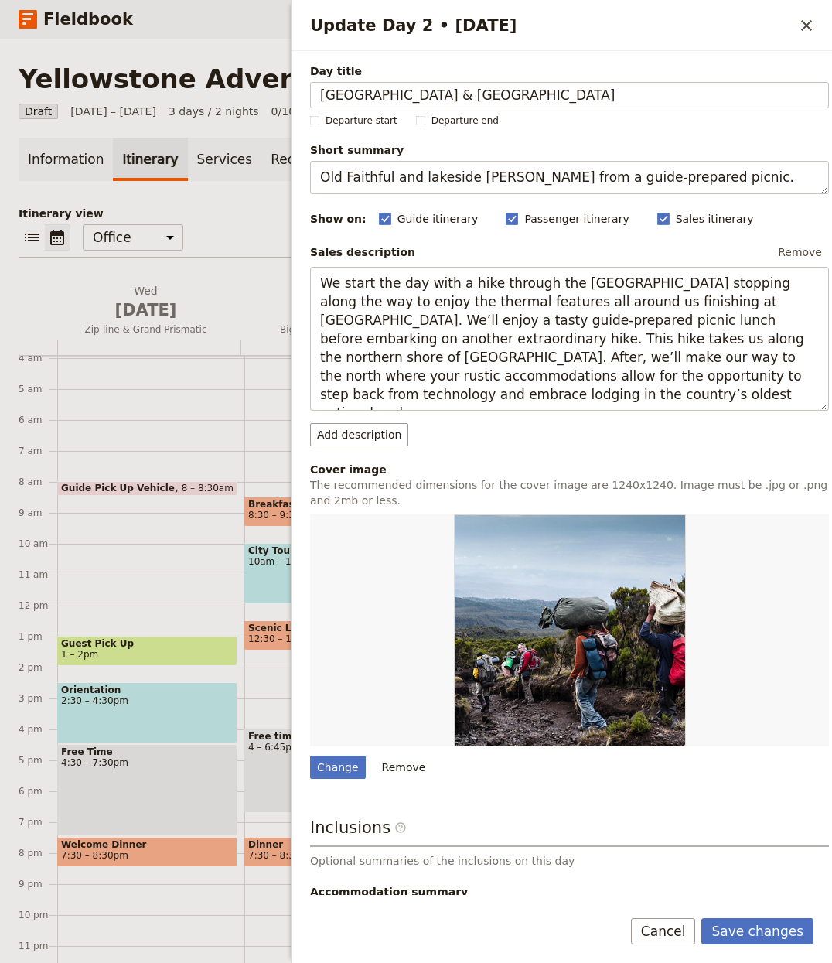
drag, startPoint x: 757, startPoint y: 931, endPoint x: 26, endPoint y: 396, distance: 906.1
click at [757, 930] on button "Save changes" at bounding box center [758, 931] width 112 height 26
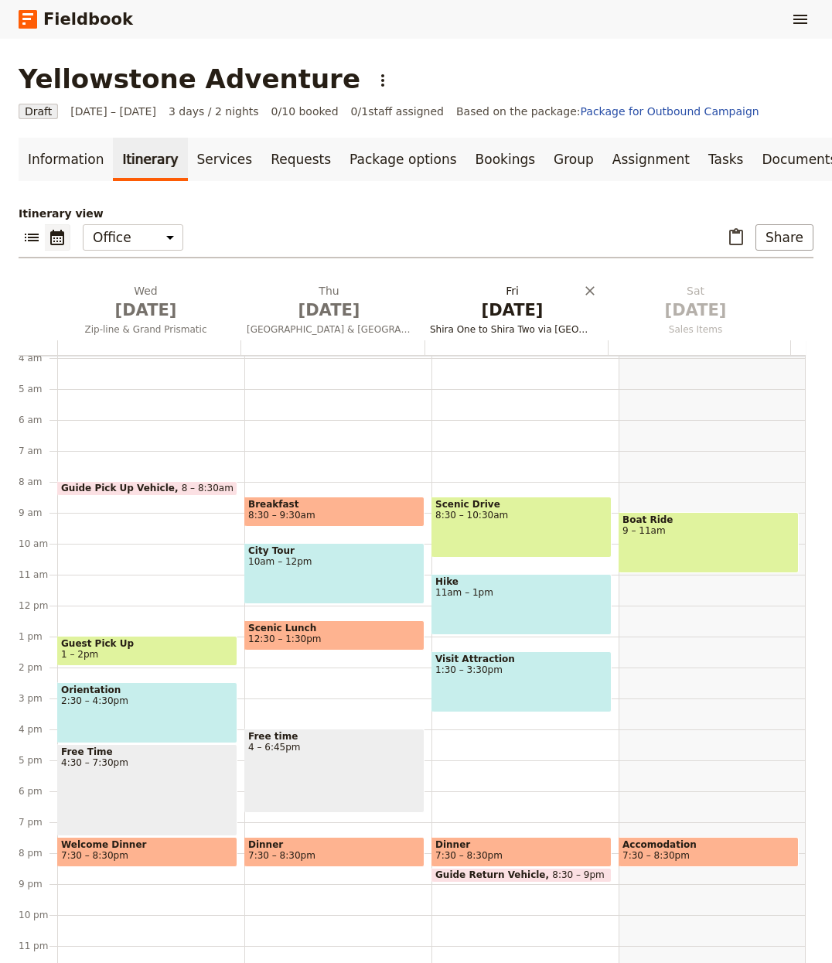
click at [496, 306] on span "Oct 3" at bounding box center [512, 310] width 165 height 23
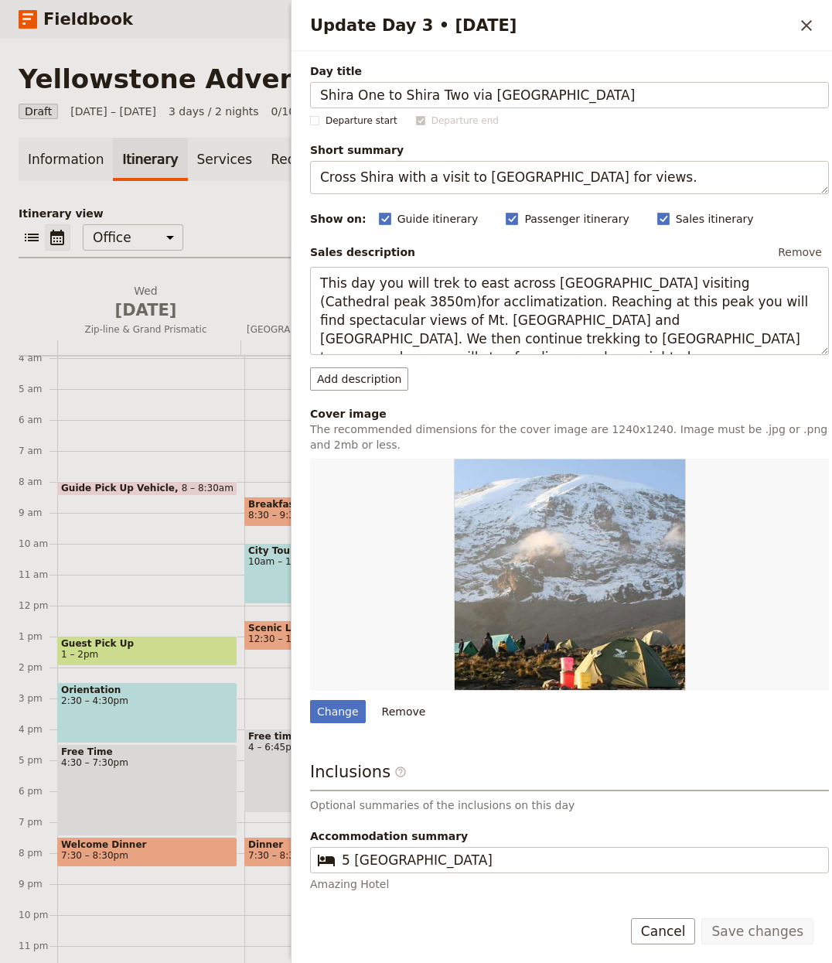
click at [383, 78] on span "Day title" at bounding box center [569, 70] width 519 height 15
click at [383, 82] on input "Shira One to Shira Two via Cathedral Peak" at bounding box center [569, 95] width 519 height 26
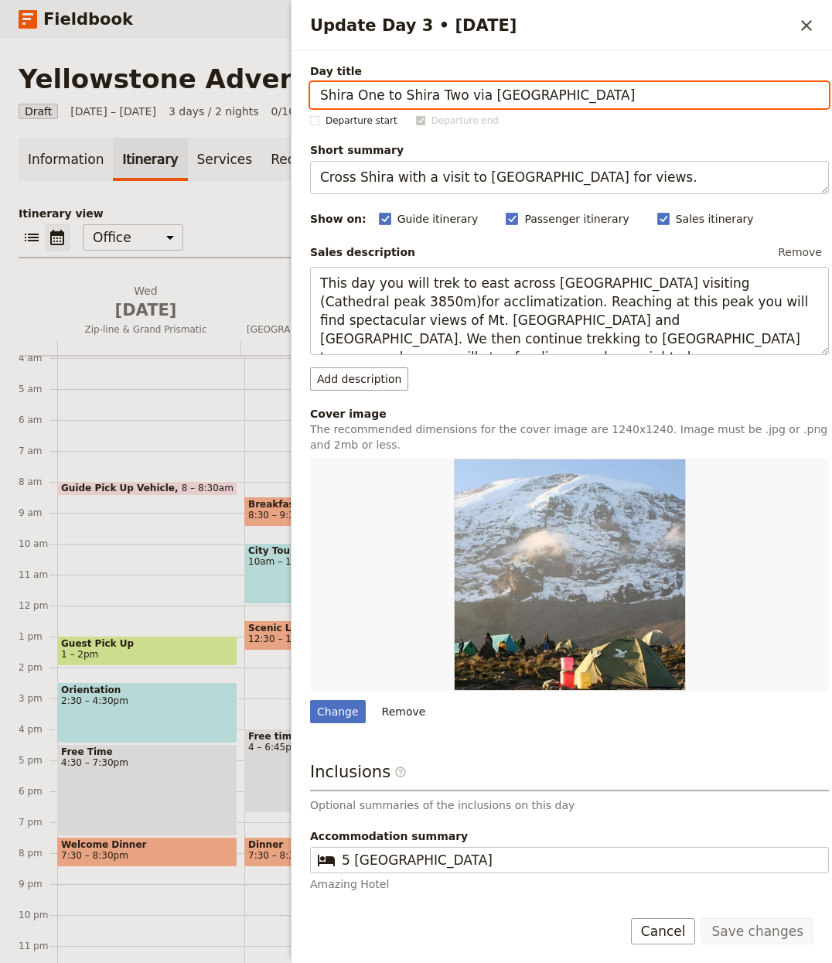
click at [381, 97] on input "Shira One to Shira Two via Cathedral Peak" at bounding box center [569, 95] width 519 height 26
paste input "Grand Canyon of the Yellowstone & Wildlife"
type input "Grand Canyon of the Yellowstone & Wildlife"
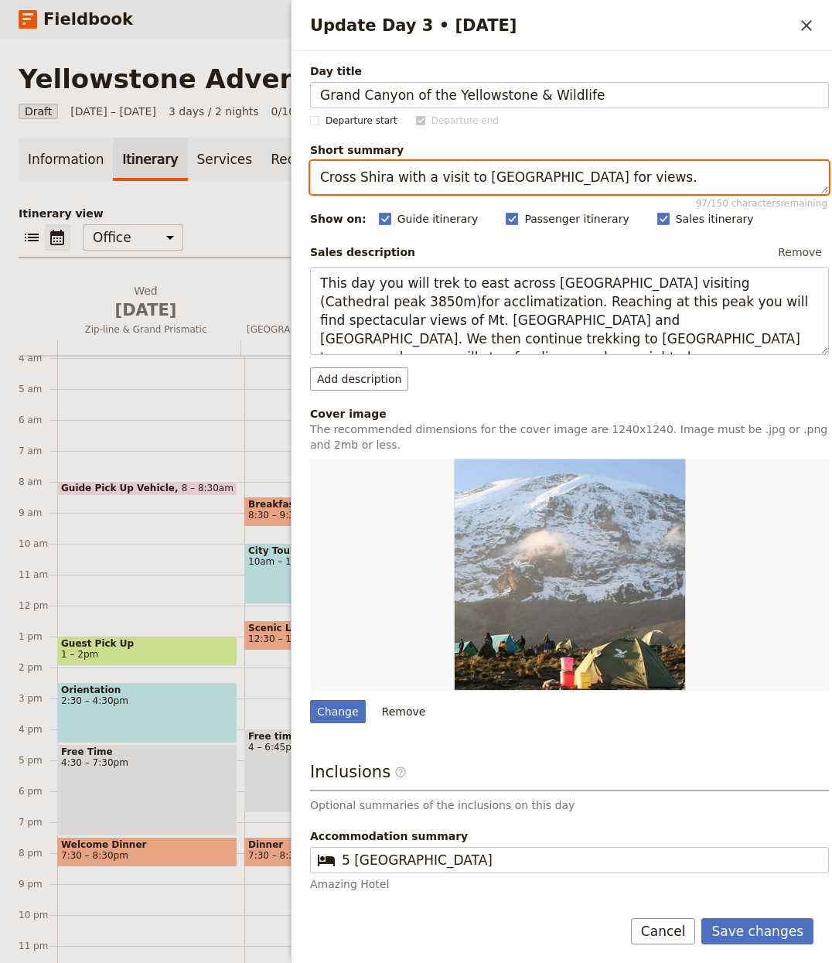
click at [560, 184] on textarea "Cross Shira with a visit to Cathedral Peak for views." at bounding box center [569, 177] width 519 height 33
paste textarea "Wapiti Trail to Artist Point and an evening Lamar safari"
type textarea "Wapiti Trail to Artist Point and an evening Lamar safari."
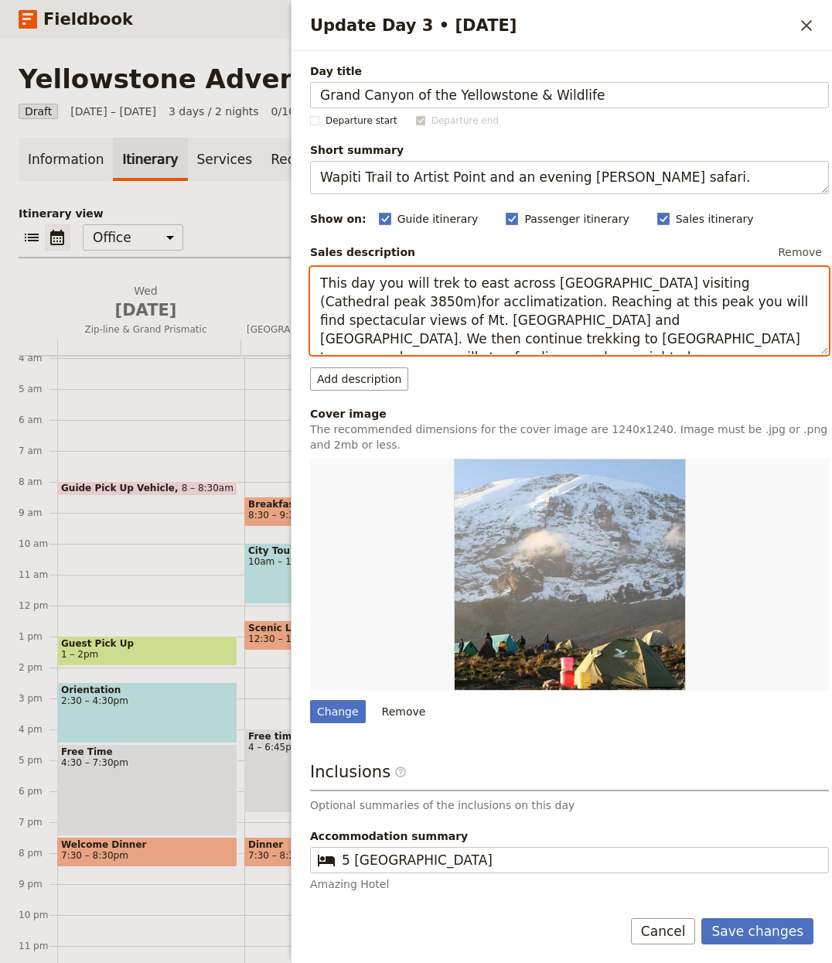
click at [476, 293] on textarea "This day you will trek to east across Shira plateau visiting (Cathedral peak 38…" at bounding box center [569, 311] width 519 height 89
paste textarea "morning we’ll check out the Yellowstone River’s Upper Falls where the water flo…"
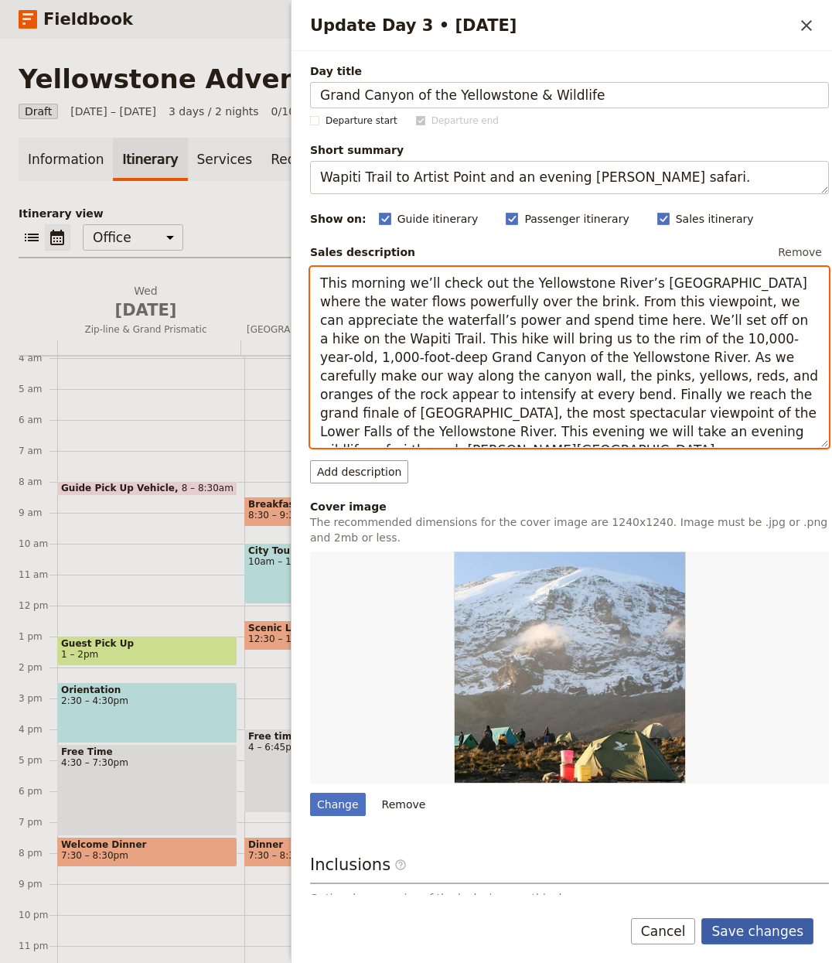
type textarea "This morning we’ll check out the Yellowstone River’s Upper Falls where the wate…"
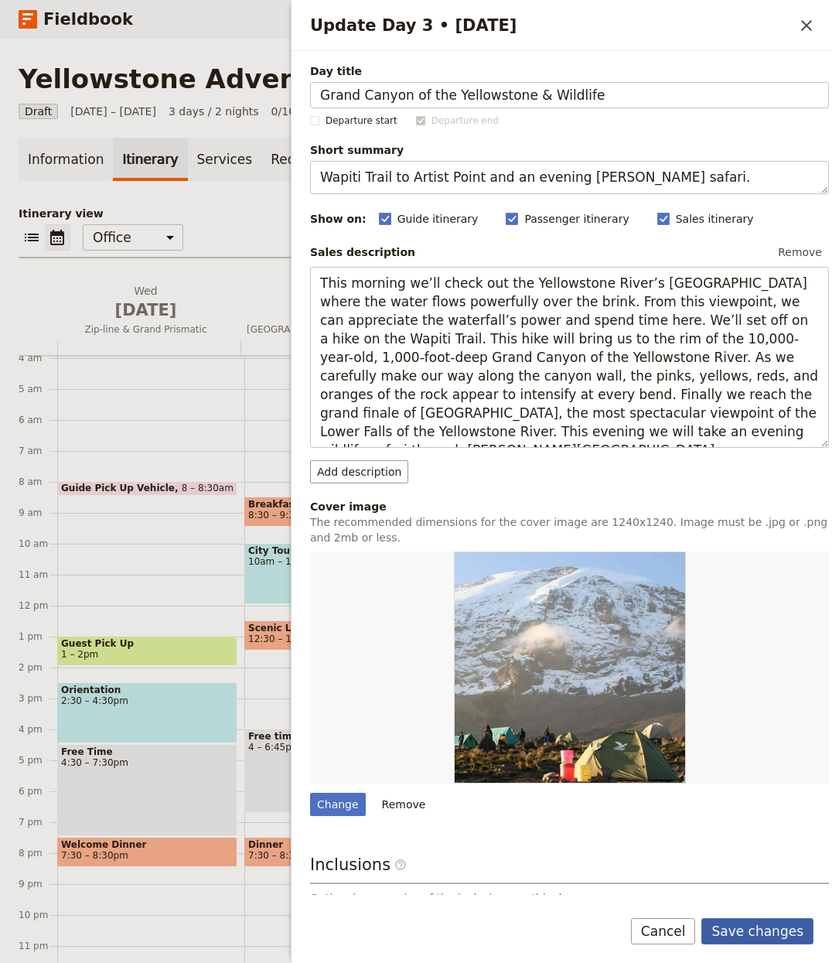
click at [790, 920] on button "Save changes" at bounding box center [758, 931] width 112 height 26
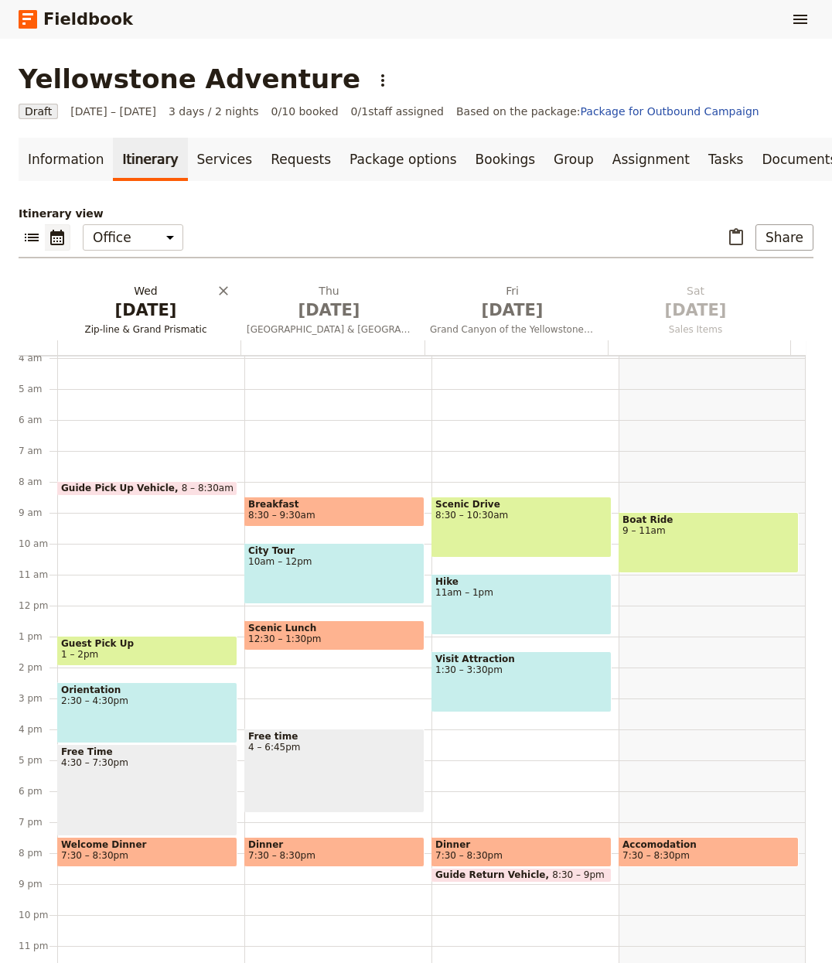
click at [162, 299] on span "Oct 1" at bounding box center [145, 310] width 165 height 23
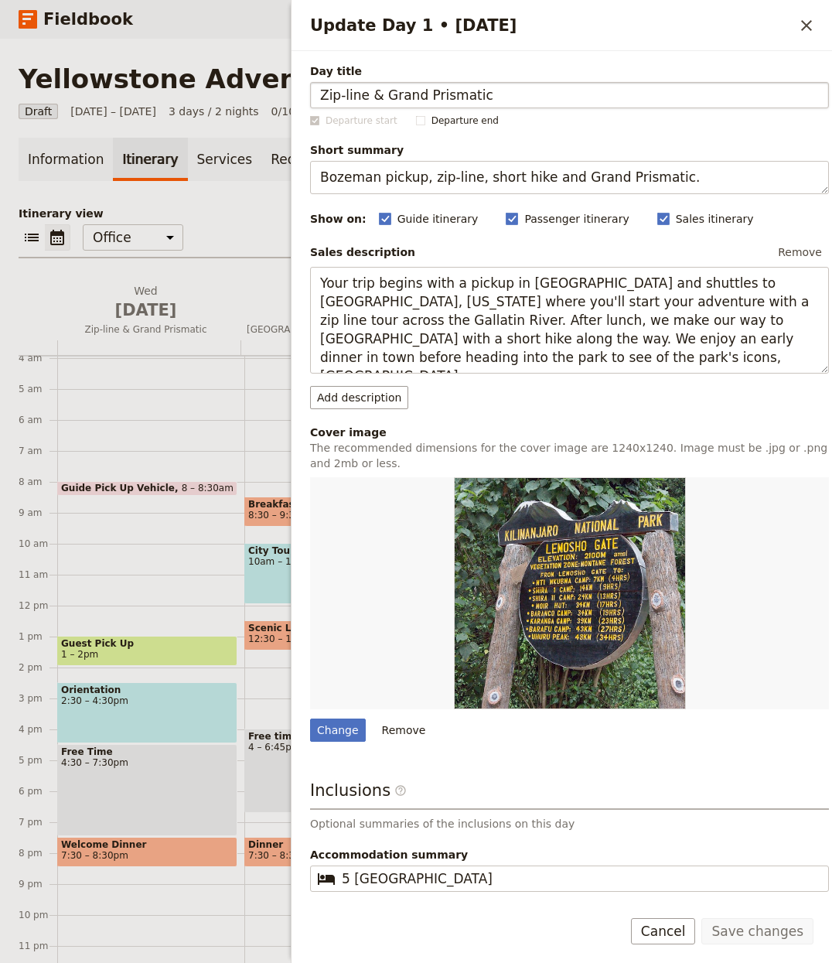
click at [512, 94] on input "Zip‑line & Grand Prismatic" at bounding box center [569, 95] width 519 height 26
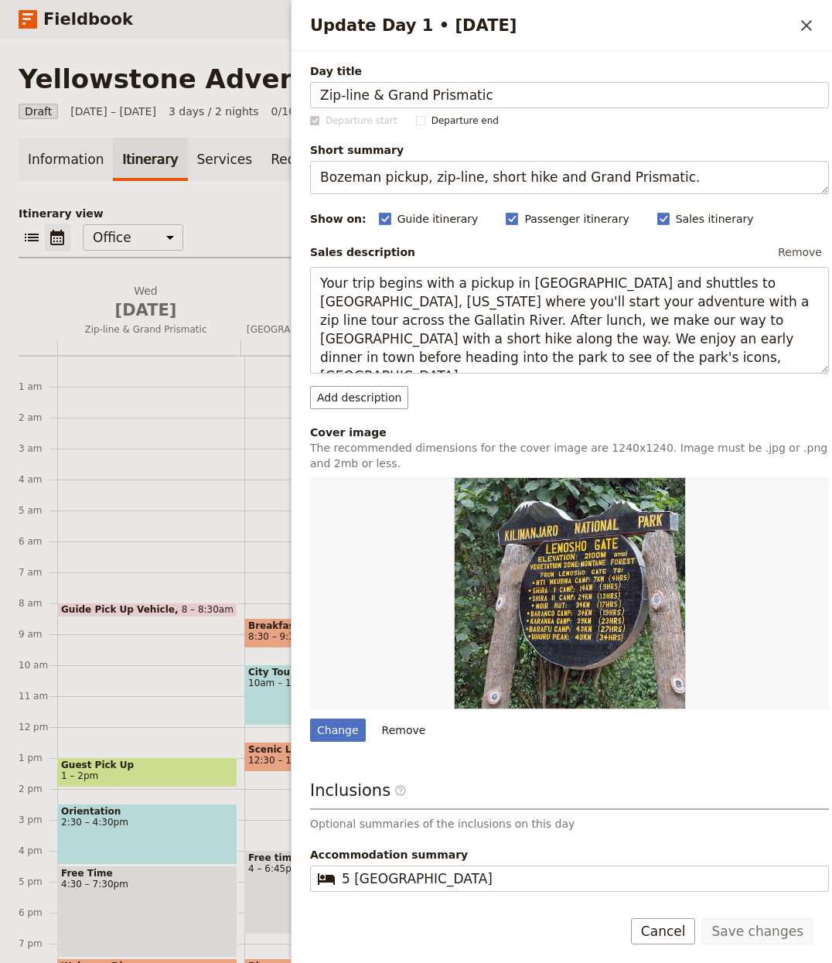
scroll to position [121, 0]
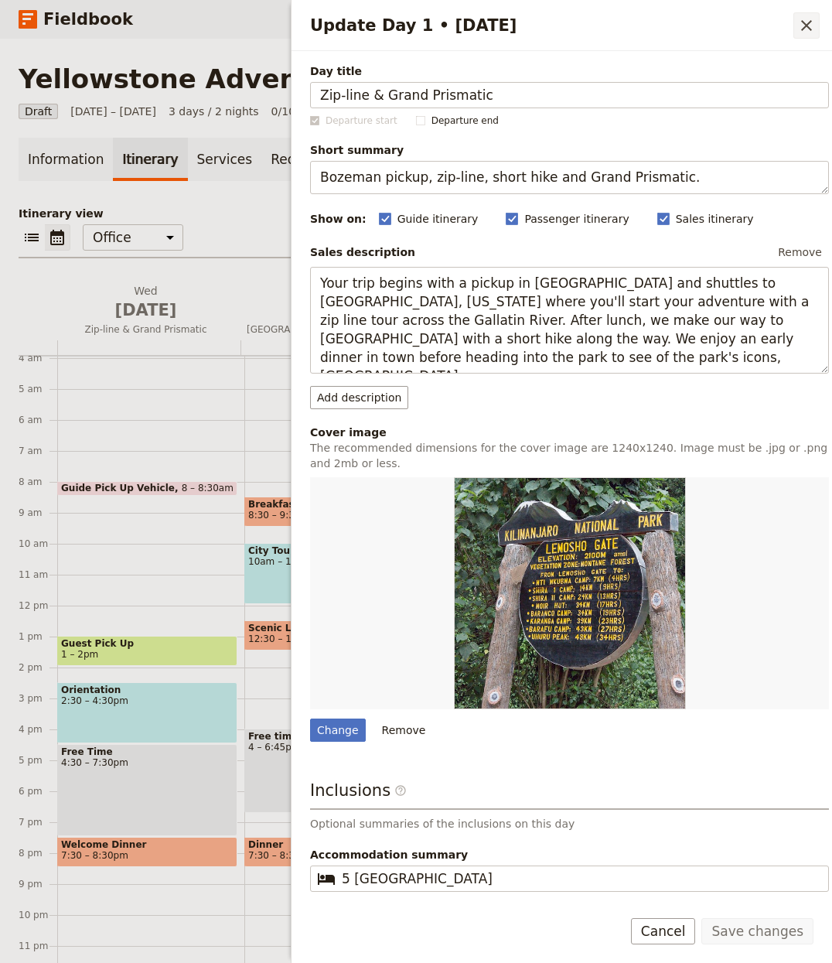
click at [804, 20] on icon "Close drawer" at bounding box center [806, 25] width 19 height 19
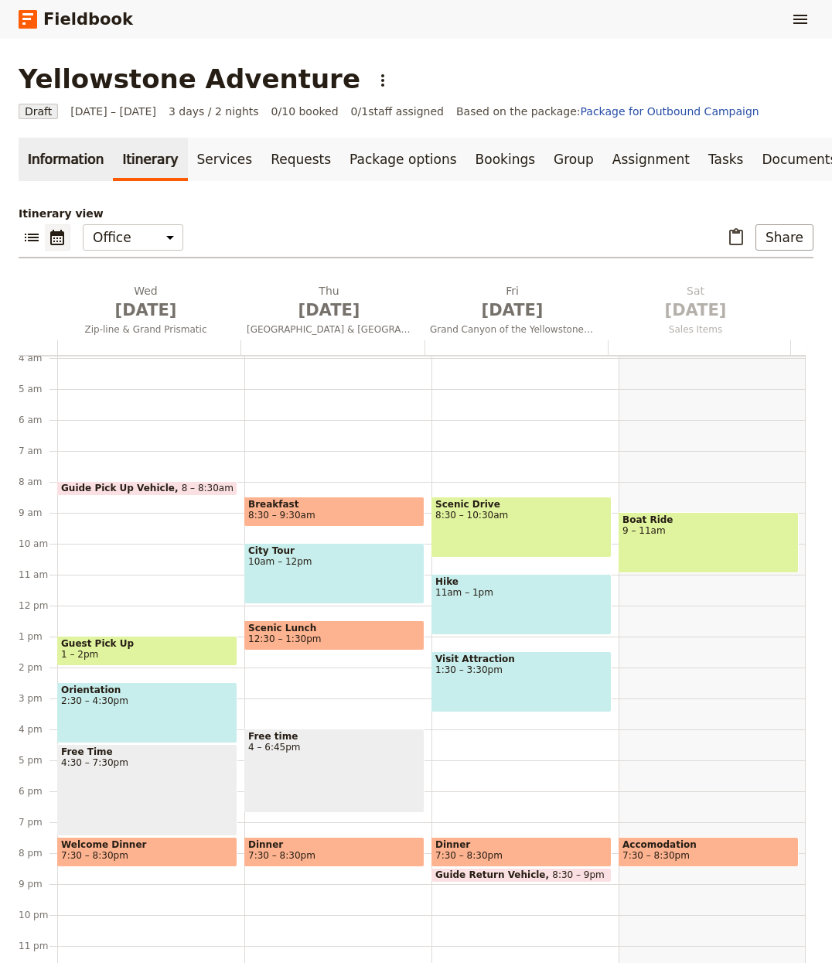
click at [113, 146] on link "Itinerary" at bounding box center [150, 159] width 74 height 43
click at [101, 147] on link "Information" at bounding box center [66, 159] width 94 height 43
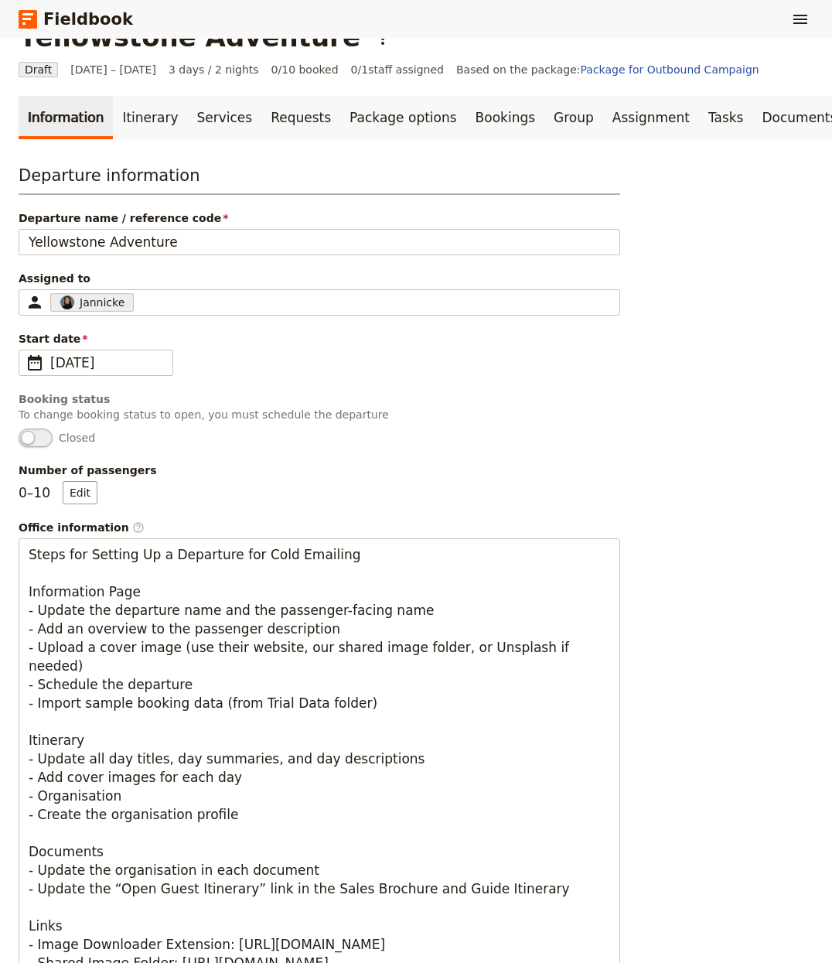
click at [210, 497] on div "Number of passengers 0 – 10 Edit" at bounding box center [320, 484] width 602 height 42
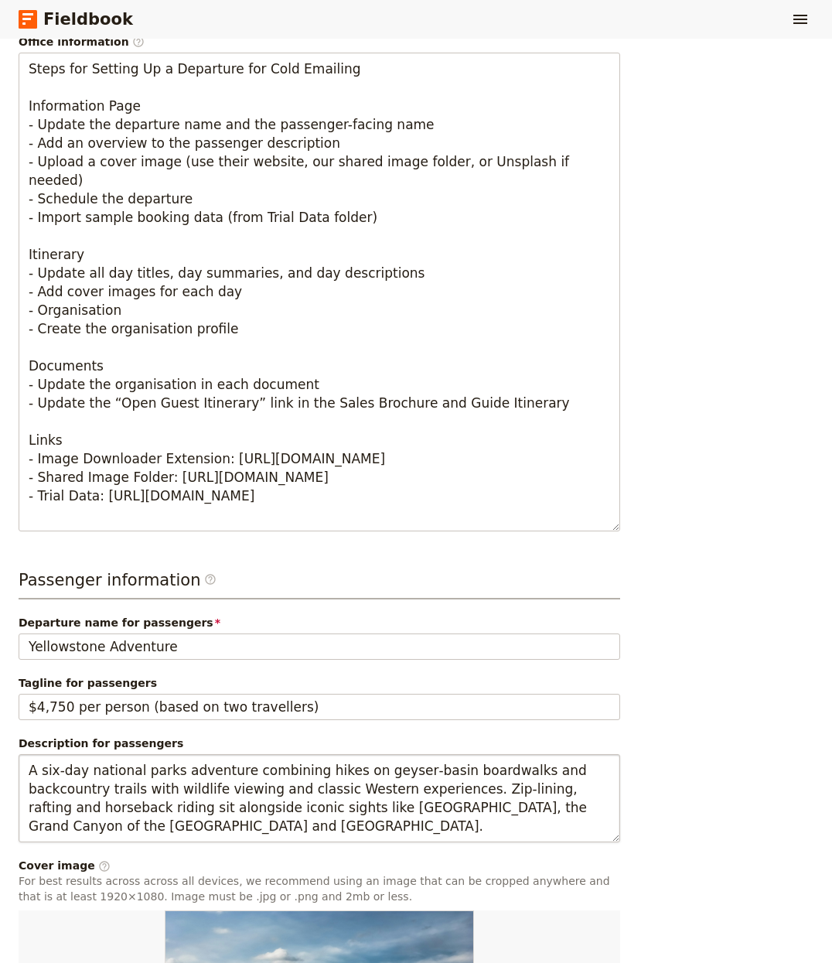
scroll to position [746, 0]
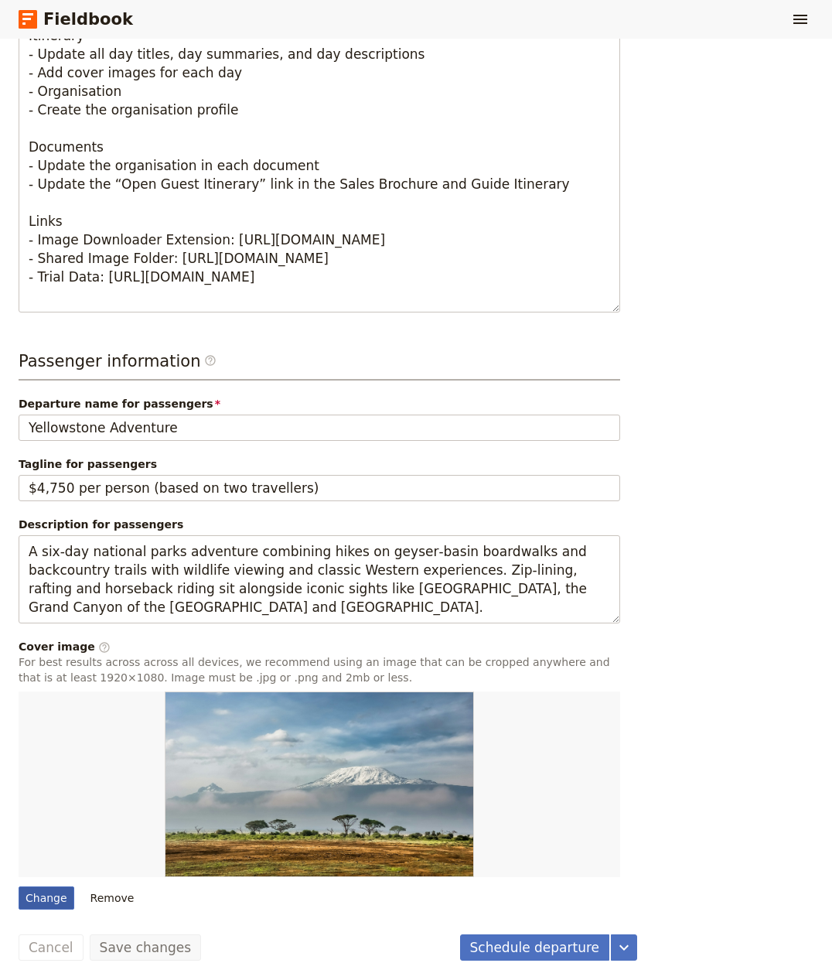
click at [41, 897] on div "Change" at bounding box center [47, 897] width 56 height 23
click at [19, 886] on input "Change" at bounding box center [18, 886] width 1 height 1
type input "C:\fakepath\[PERSON_NAME]-2YC3eJ0ysHY-unsplash.jpg"
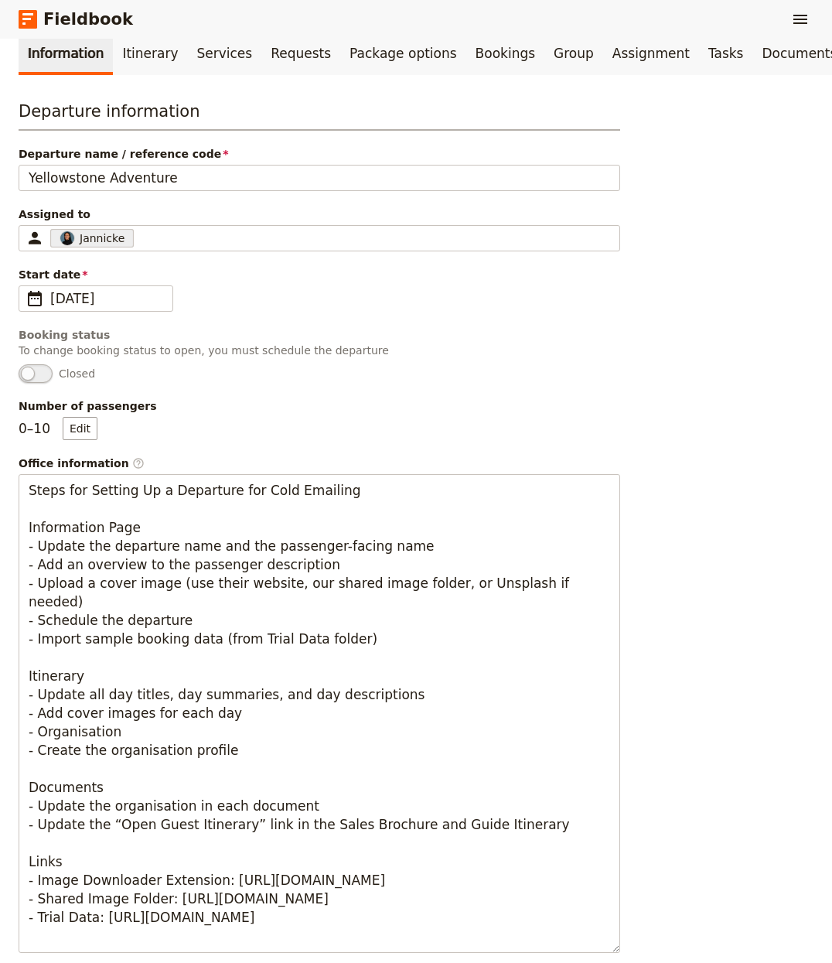
scroll to position [0, 0]
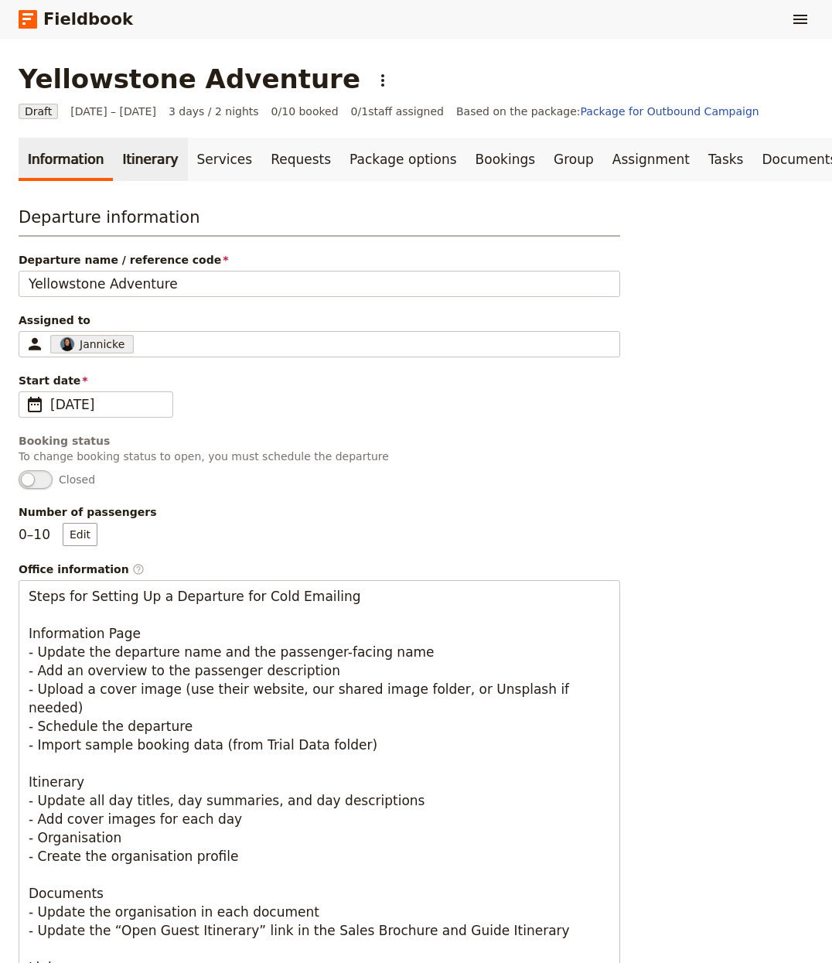
click at [136, 169] on link "Itinerary" at bounding box center [150, 159] width 74 height 43
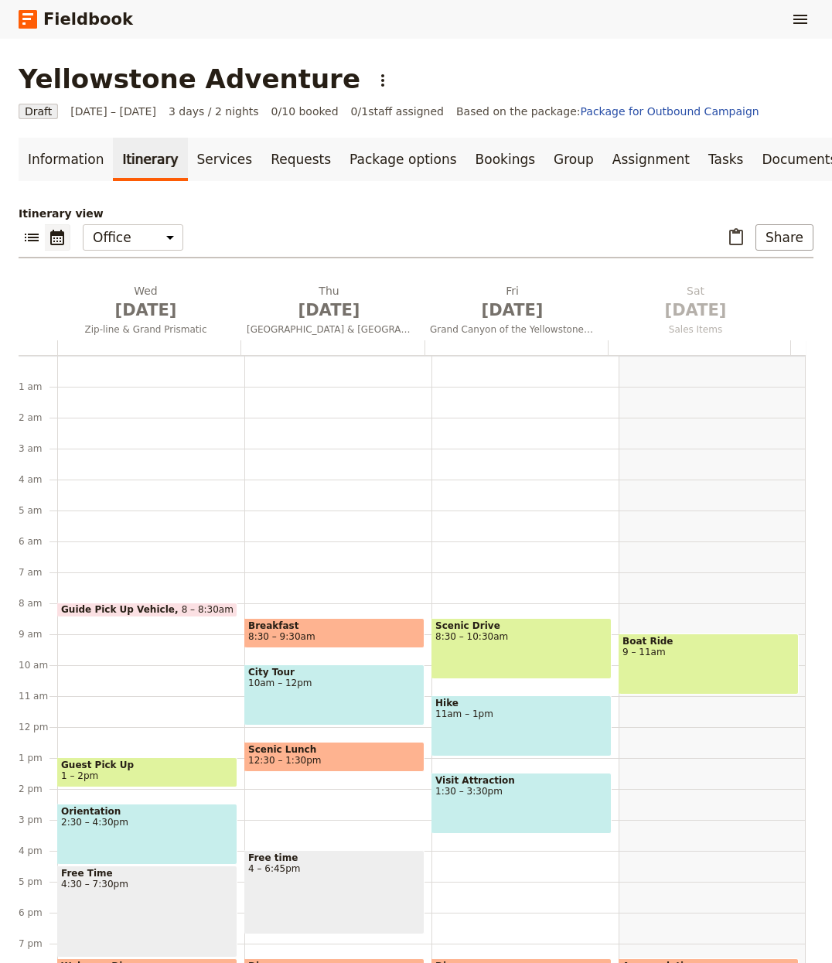
scroll to position [121, 0]
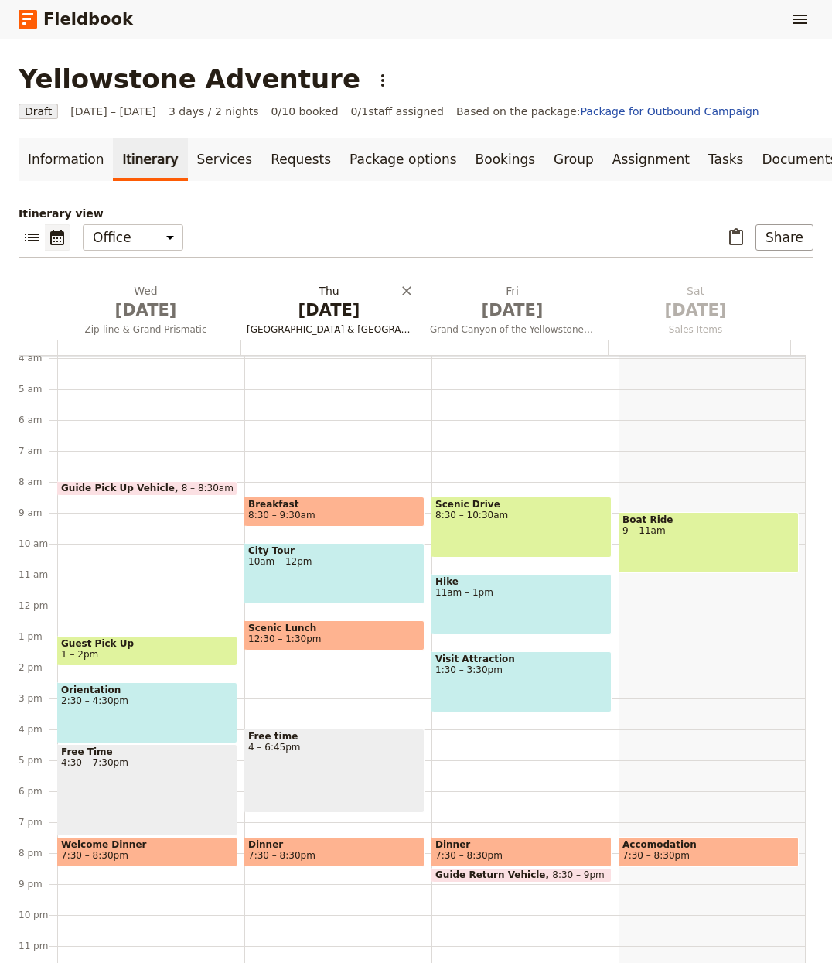
click at [333, 304] on span "[DATE]" at bounding box center [329, 310] width 165 height 23
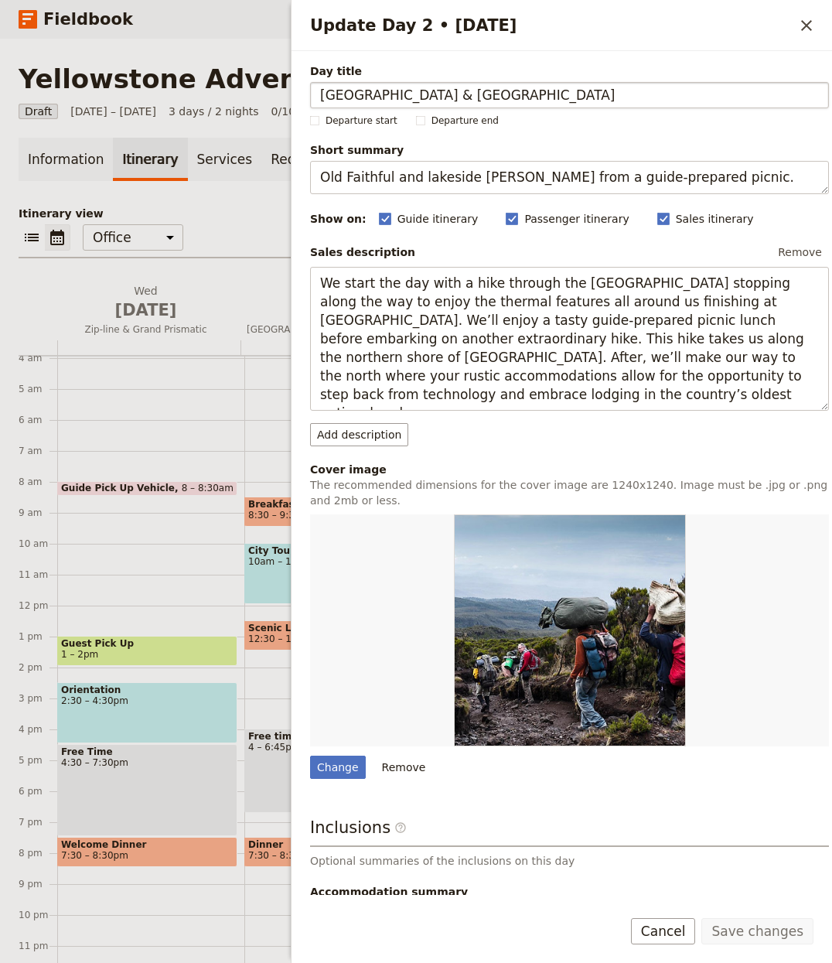
drag, startPoint x: 487, startPoint y: 89, endPoint x: 453, endPoint y: 87, distance: 33.3
click at [453, 87] on input "[GEOGRAPHIC_DATA] & [GEOGRAPHIC_DATA]" at bounding box center [569, 95] width 519 height 26
click at [325, 787] on div "Day title Upper Geyser Basin & Lake [GEOGRAPHIC_DATA] Departure start Departure…" at bounding box center [569, 535] width 519 height 944
click at [343, 767] on div "Change" at bounding box center [338, 767] width 56 height 23
click at [310, 756] on input "Change" at bounding box center [309, 755] width 1 height 1
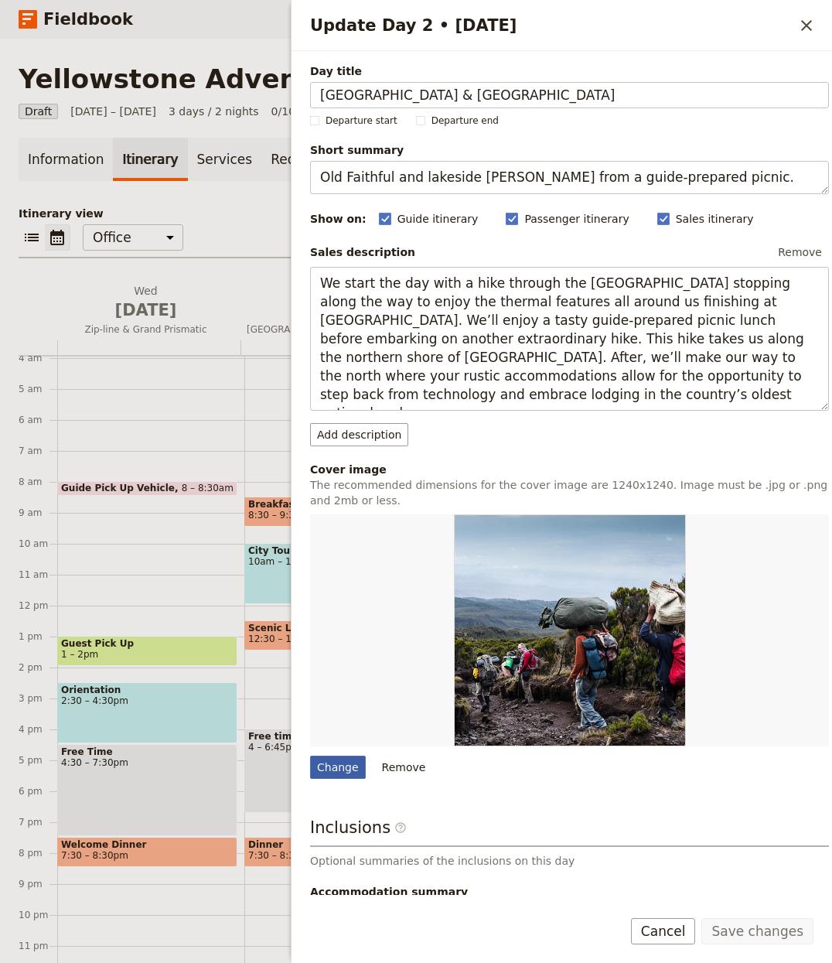
click at [340, 767] on div "Change" at bounding box center [338, 767] width 56 height 23
click at [310, 756] on input "Change" at bounding box center [309, 755] width 1 height 1
type input "C:\fakepath\angry-monkey-GNc-_my5GrQ-unsplash.jpg"
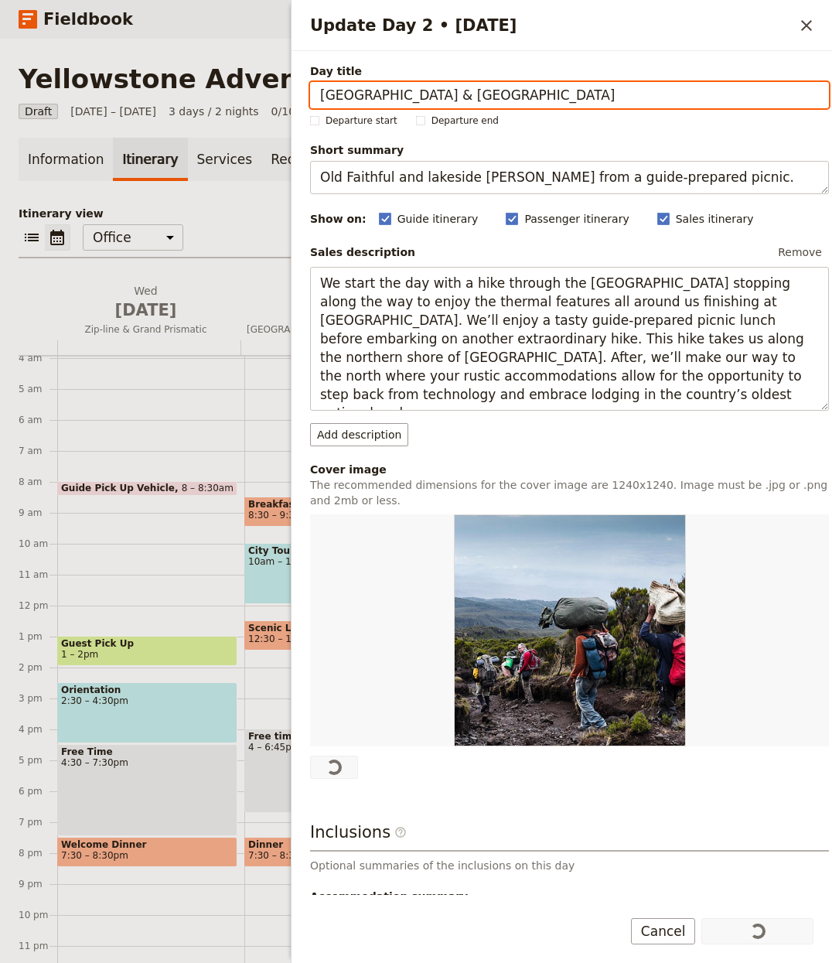
click at [230, 241] on div "​ ​ Office Guide Passenger Sales ​ Share" at bounding box center [416, 241] width 795 height 34
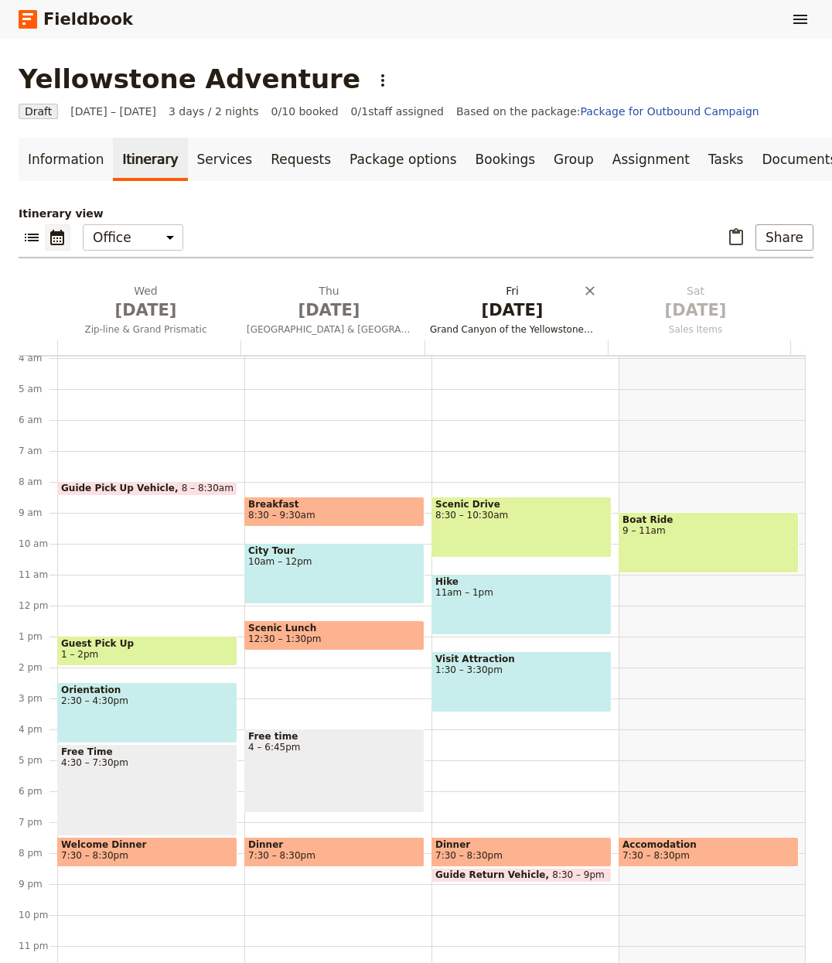
click at [497, 316] on span "[DATE]" at bounding box center [512, 310] width 165 height 23
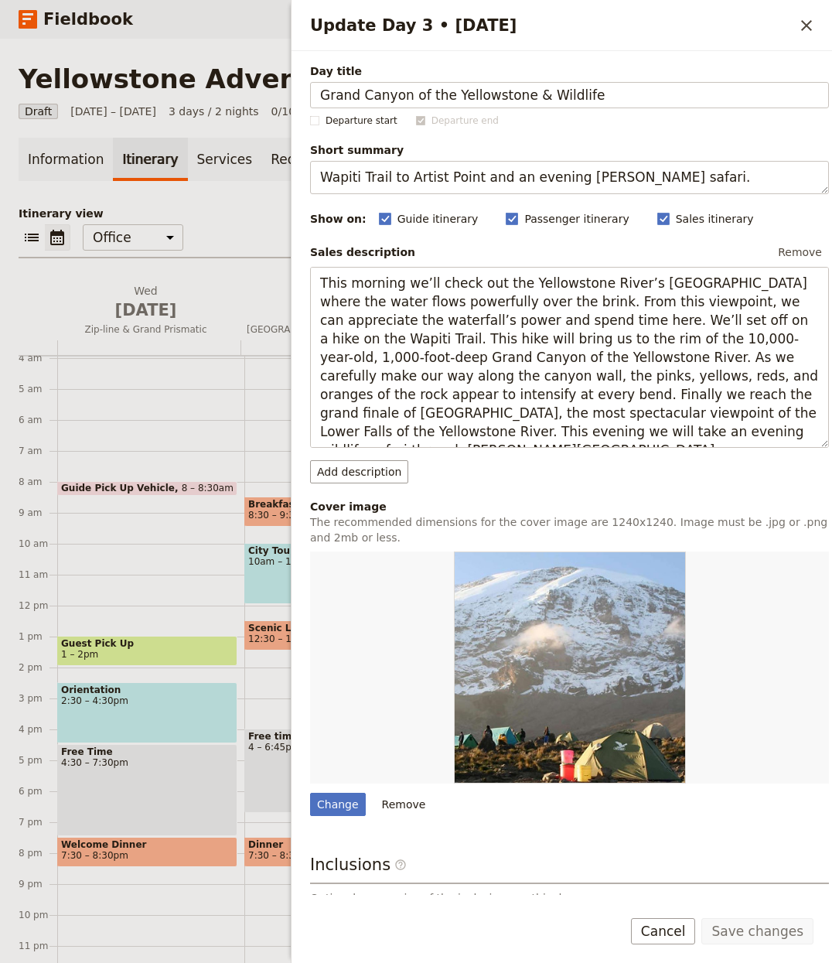
drag, startPoint x: 514, startPoint y: 94, endPoint x: 129, endPoint y: 75, distance: 384.9
click at [129, 75] on div "Yellowstone Adventure ​ Draft 1 – 3 Oct 2025 3 days / 2 nights 0/10 booked 0 / …" at bounding box center [416, 501] width 832 height 924
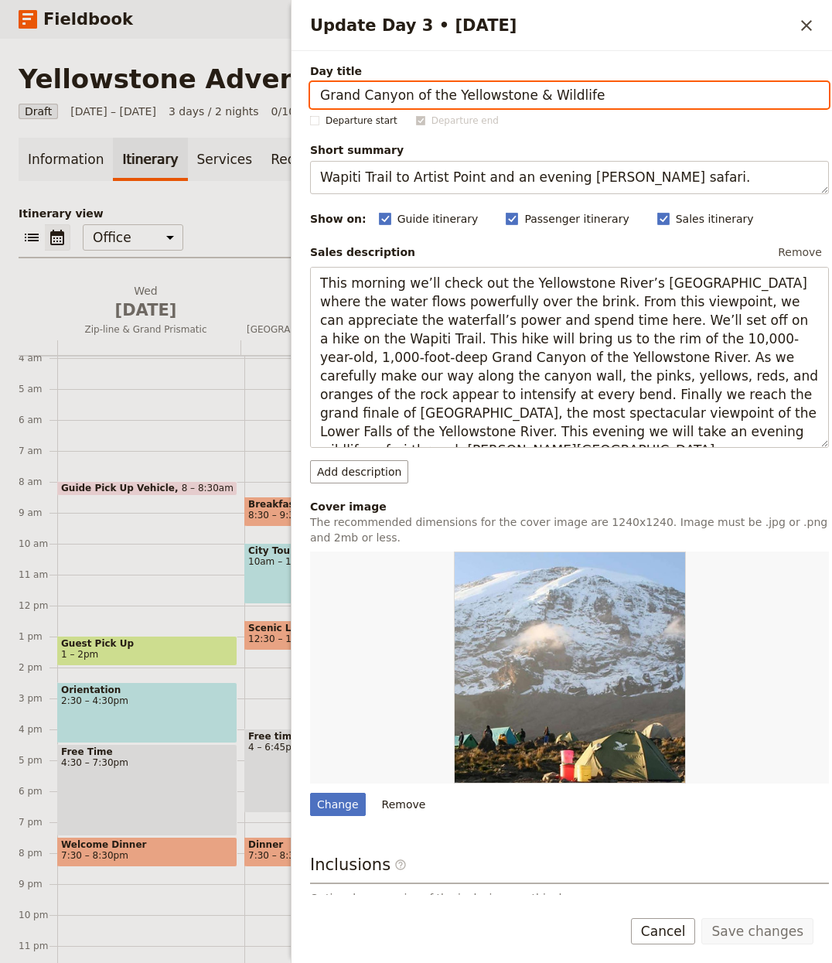
click at [142, 347] on div at bounding box center [148, 347] width 183 height 15
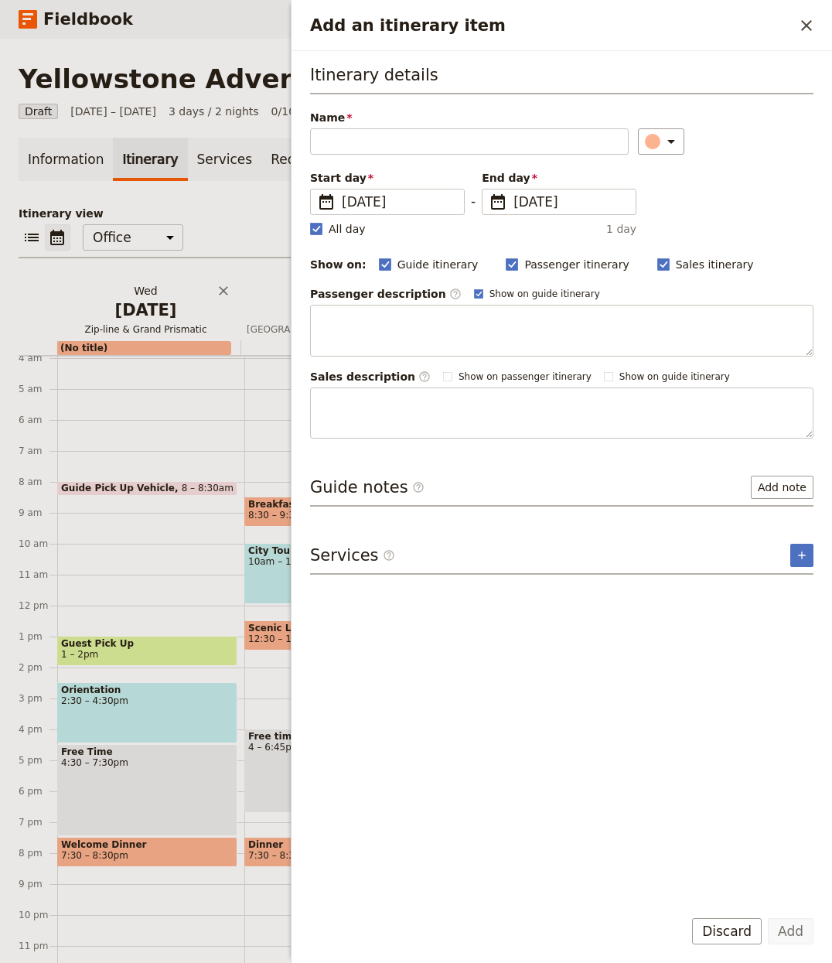
click at [139, 327] on span "Zip‑line & Grand Prismatic" at bounding box center [145, 329] width 177 height 12
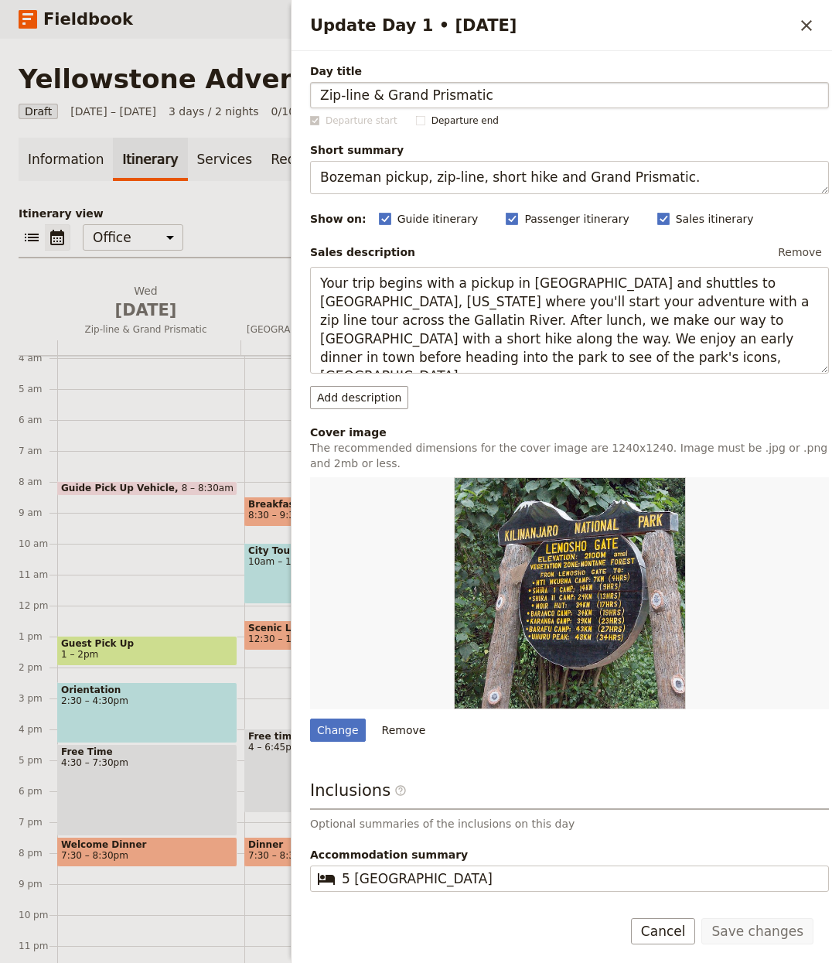
click at [710, 97] on input "Zip‑line & Grand Prismatic" at bounding box center [569, 95] width 519 height 26
drag, startPoint x: 714, startPoint y: 97, endPoint x: 382, endPoint y: 87, distance: 332.0
click at [382, 87] on input "Zip‑line & Grand Prismatic" at bounding box center [569, 95] width 519 height 26
click at [338, 733] on div "Change" at bounding box center [338, 730] width 56 height 23
click at [310, 719] on input "Change" at bounding box center [309, 718] width 1 height 1
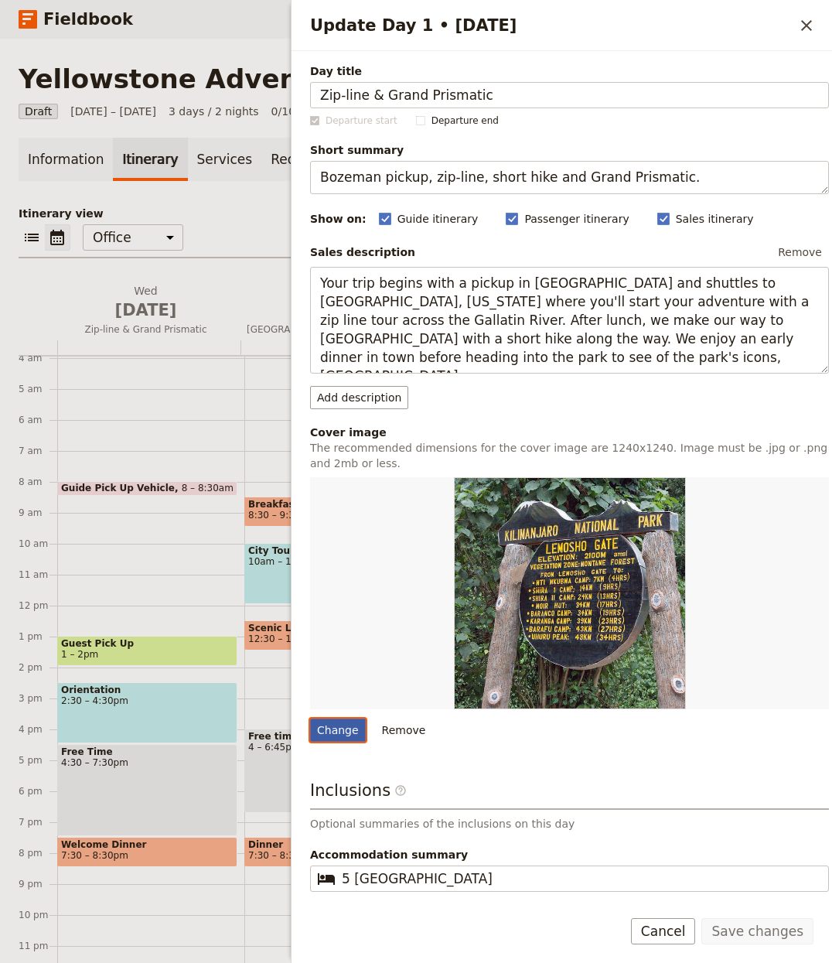
type input "C:\fakepath\laminda-nickla-JKTkNHZiJ8Y-unsplash.jpg"
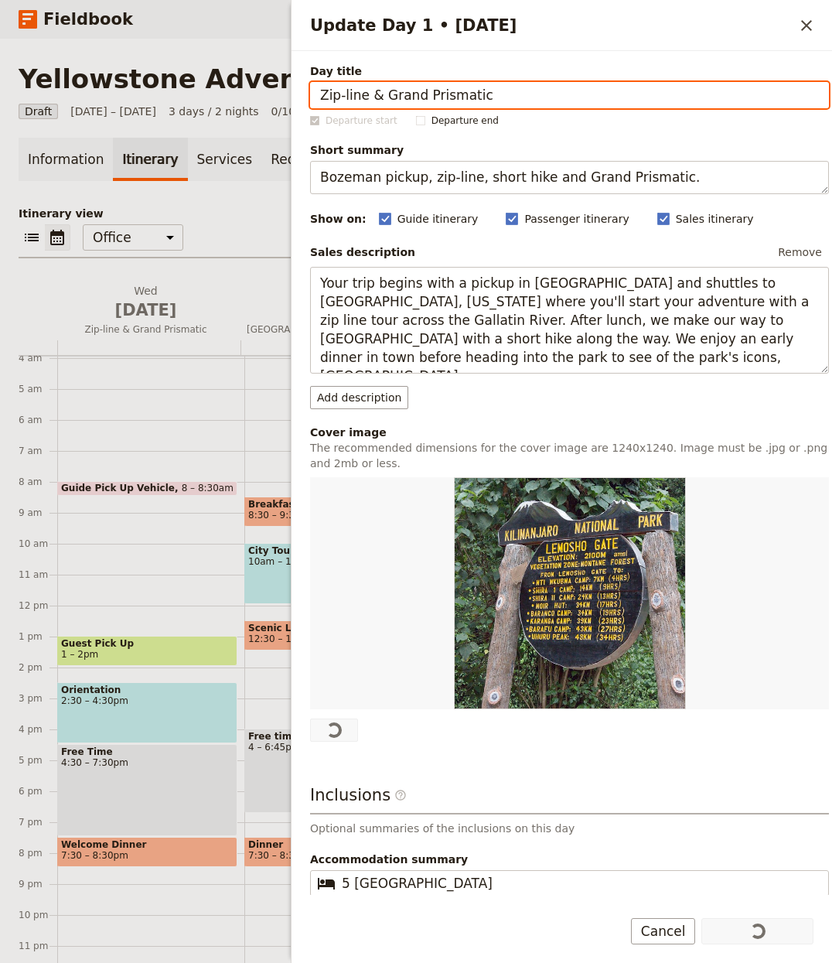
click at [237, 207] on p "Itinerary view" at bounding box center [416, 213] width 795 height 15
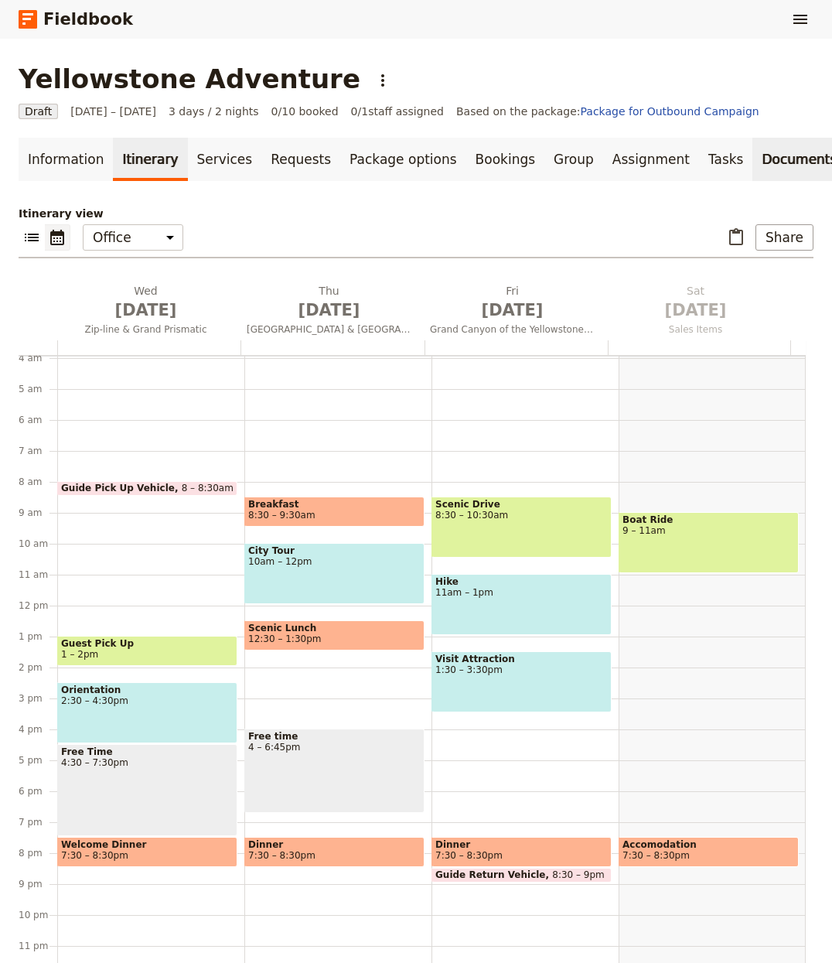
click at [753, 150] on link "Documents" at bounding box center [800, 159] width 94 height 43
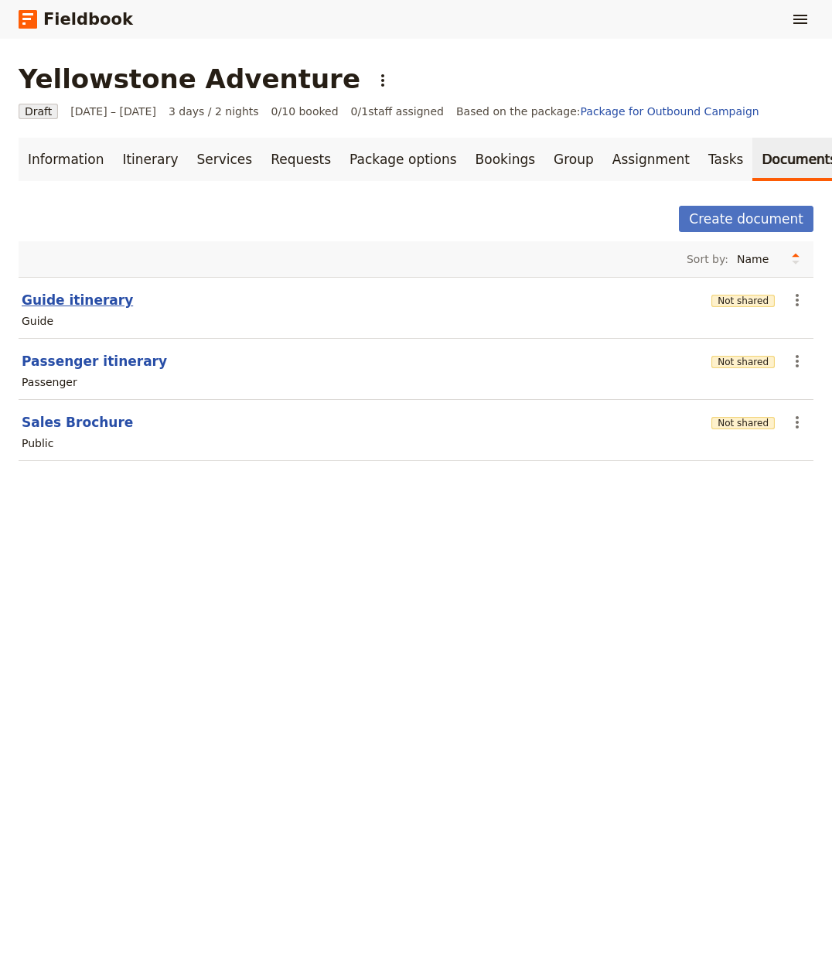
click at [75, 299] on button "Guide itinerary" at bounding box center [77, 300] width 111 height 19
select select "STAFF"
select select "RUN_SHEET"
select select "LARGE"
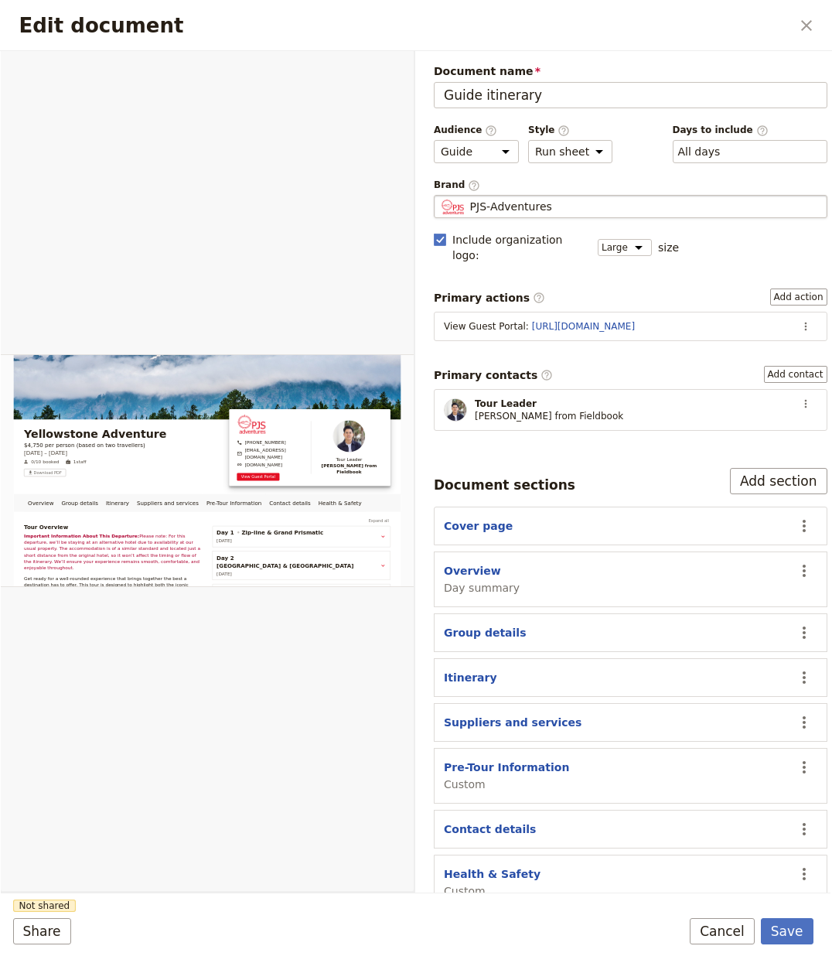
click at [528, 205] on span "PJS‑Adventures" at bounding box center [511, 206] width 82 height 15
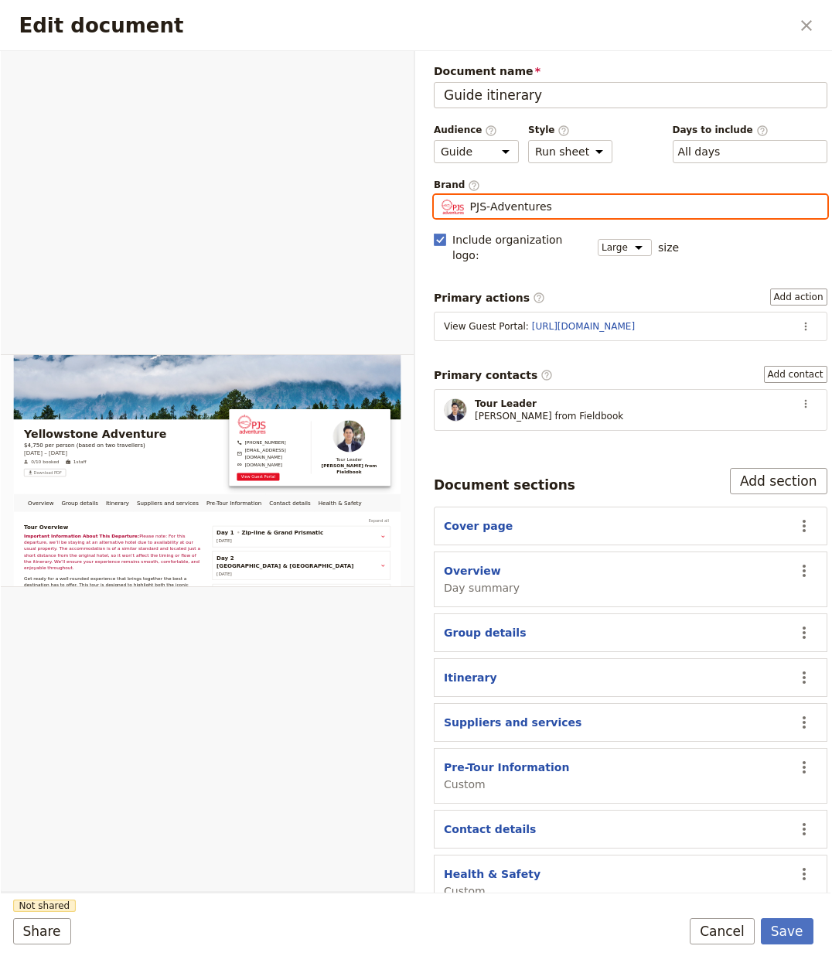
click at [441, 196] on input "PJS‑Adventures" at bounding box center [440, 195] width 1 height 1
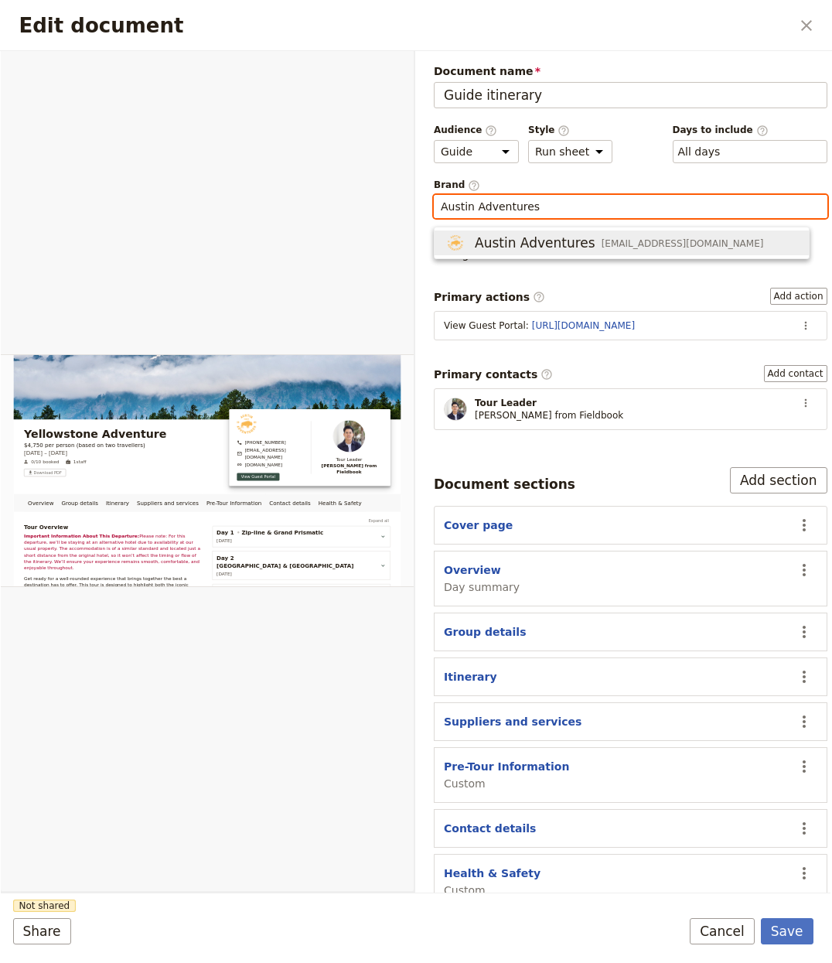
type input "Austin Adventures"
click at [761, 918] on button "Save" at bounding box center [787, 931] width 53 height 26
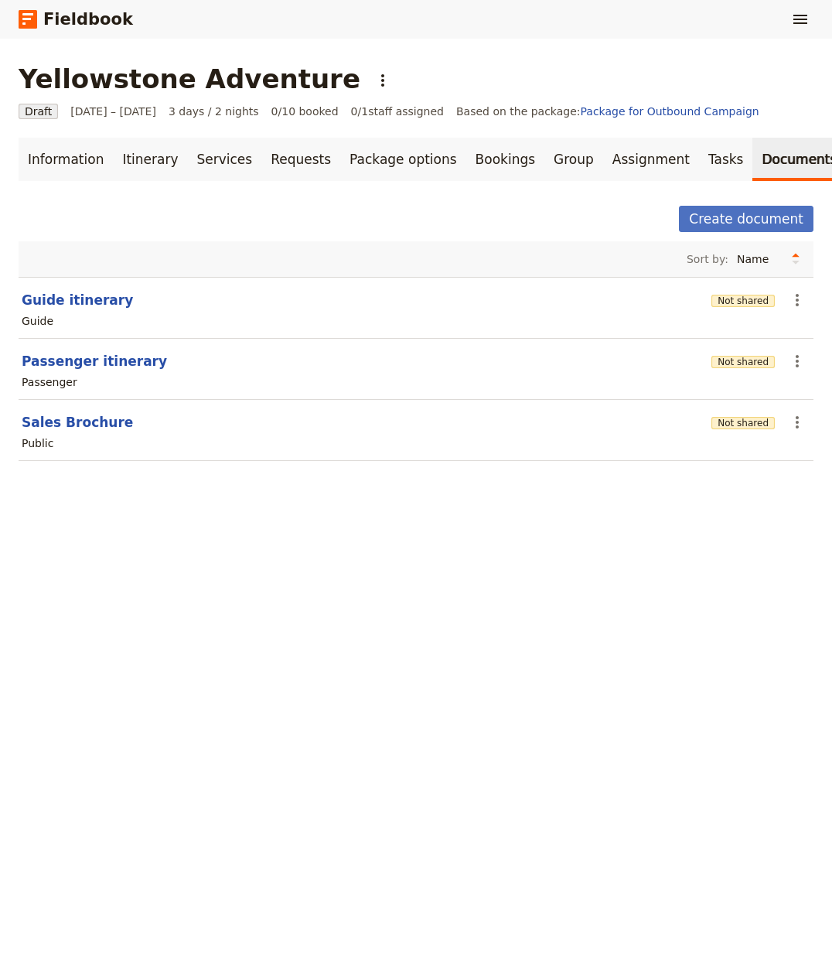
click at [48, 351] on section "Passenger itinerary Not shared ​ Passenger" at bounding box center [416, 369] width 795 height 61
click at [135, 361] on button "Passenger itinerary" at bounding box center [94, 361] width 145 height 19
select select "PASSENGER"
select select "RUN_SHEET"
select select "LARGE"
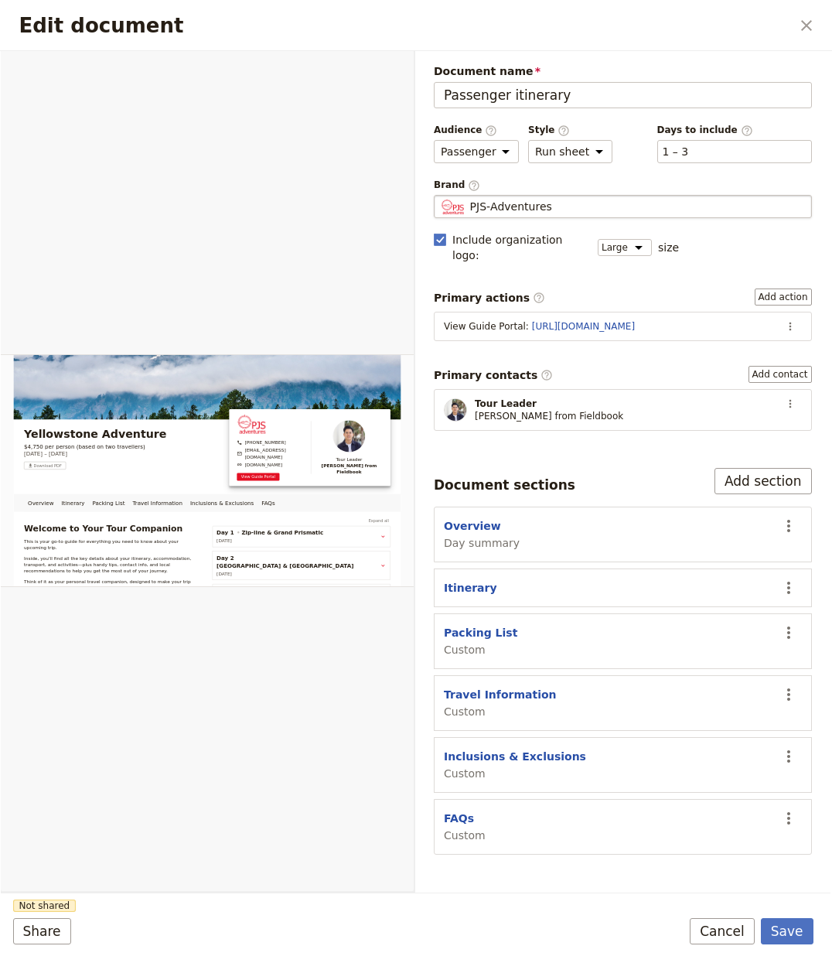
click at [604, 199] on div "PJS‑Adventures" at bounding box center [623, 206] width 364 height 15
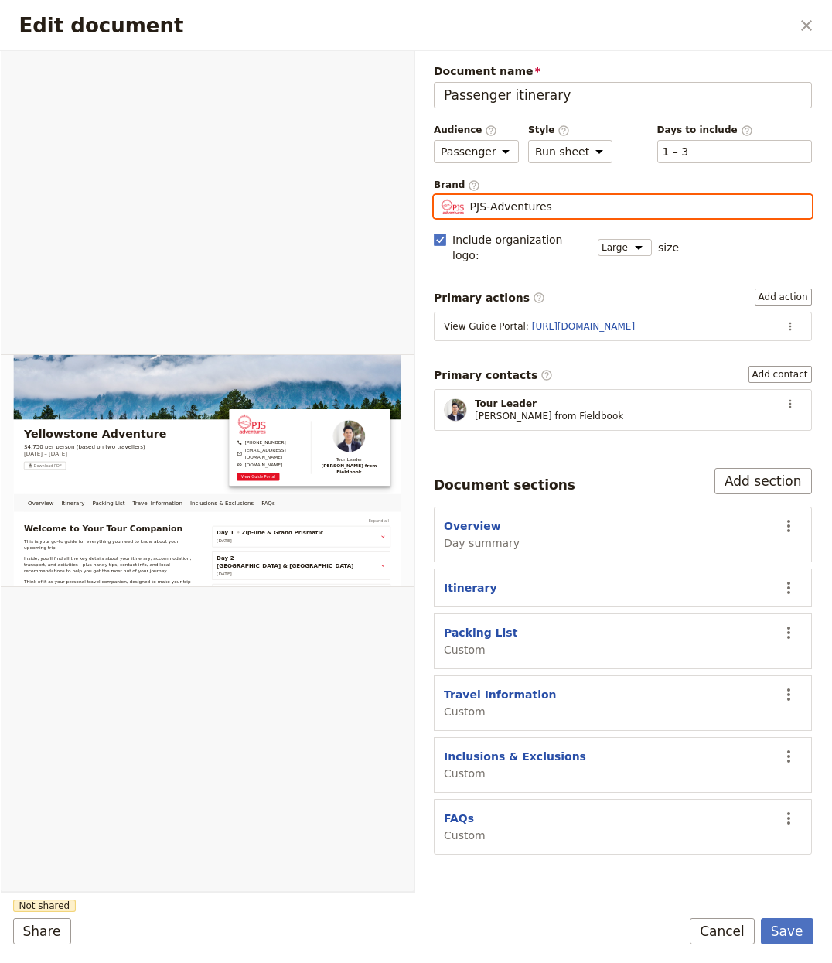
click at [441, 196] on input "PJS‑Adventures" at bounding box center [440, 195] width 1 height 1
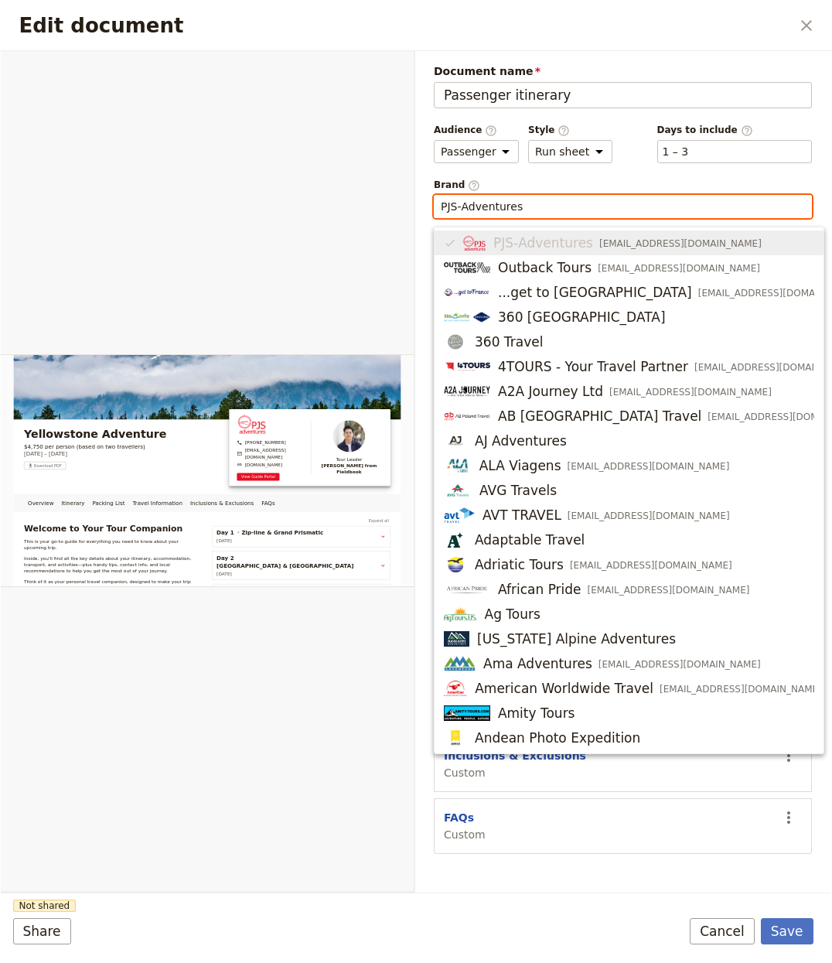
paste input "au"
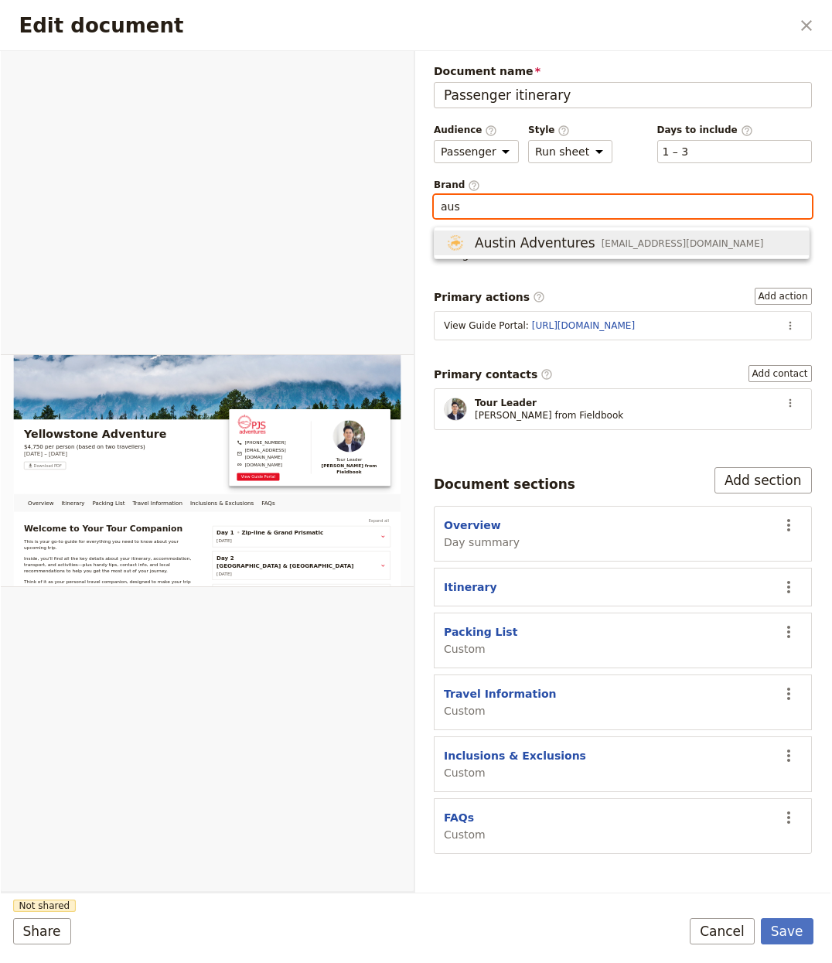
click at [505, 242] on span "Austin Adventures" at bounding box center [535, 243] width 121 height 19
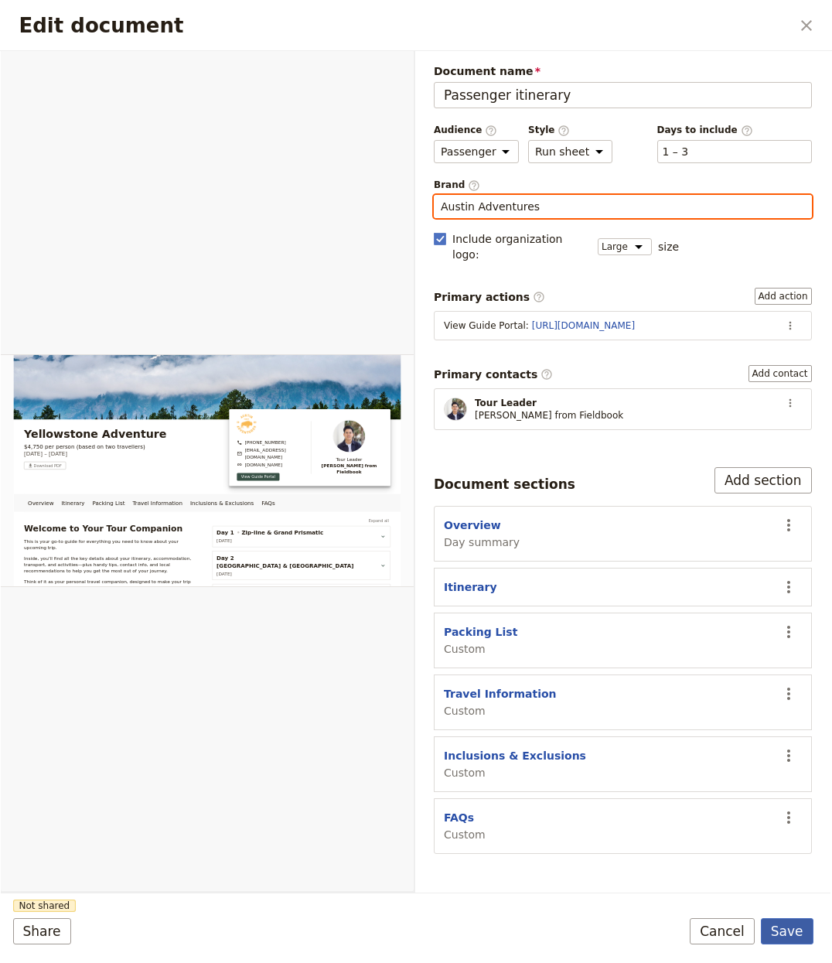
type input "Austin Adventures"
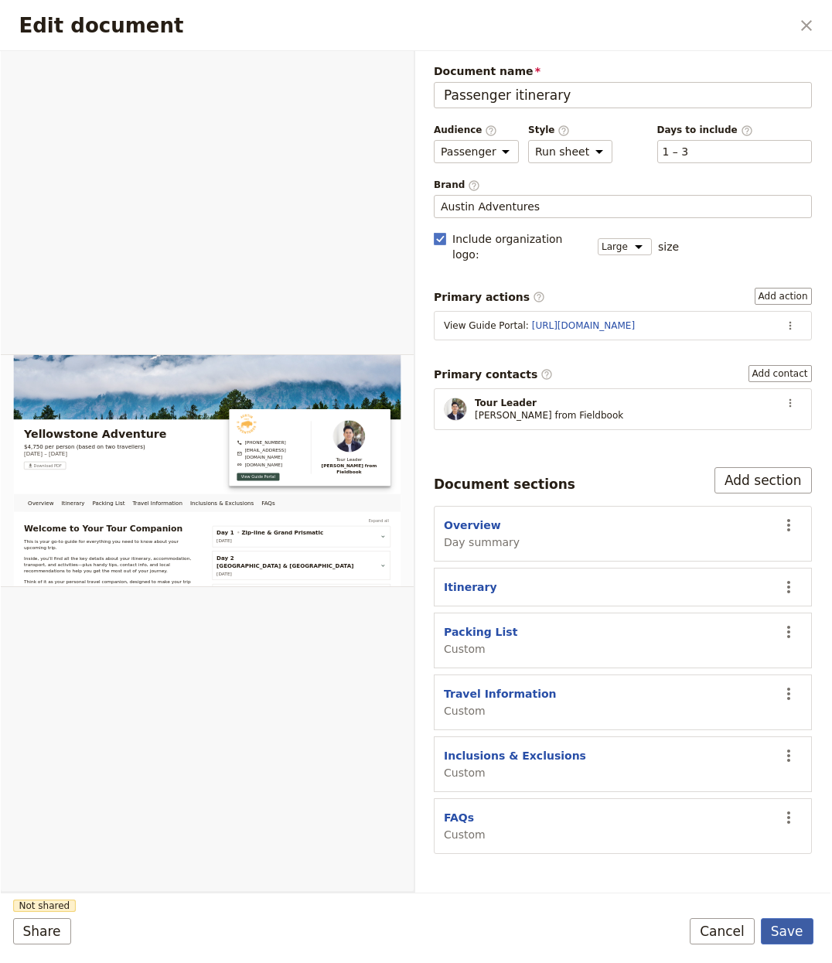
click at [811, 927] on button "Save" at bounding box center [787, 931] width 53 height 26
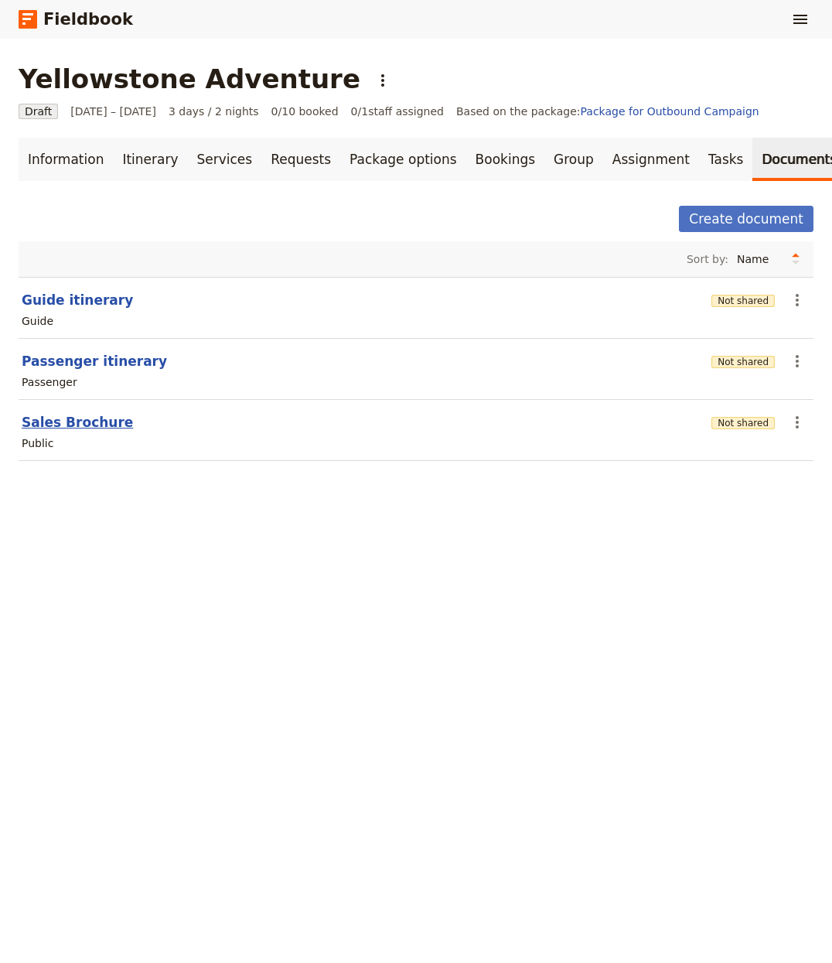
click at [88, 418] on button "Sales Brochure" at bounding box center [77, 422] width 111 height 19
select select "DEFAULT"
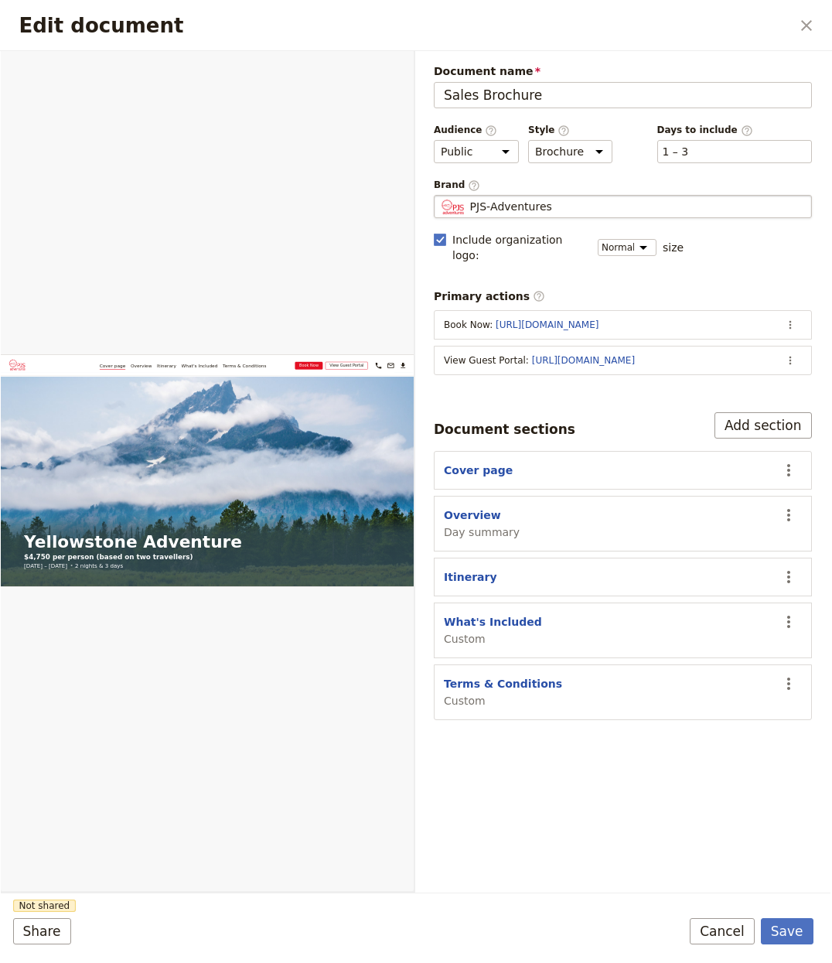
click at [581, 204] on div "PJS‑Adventures" at bounding box center [623, 206] width 364 height 15
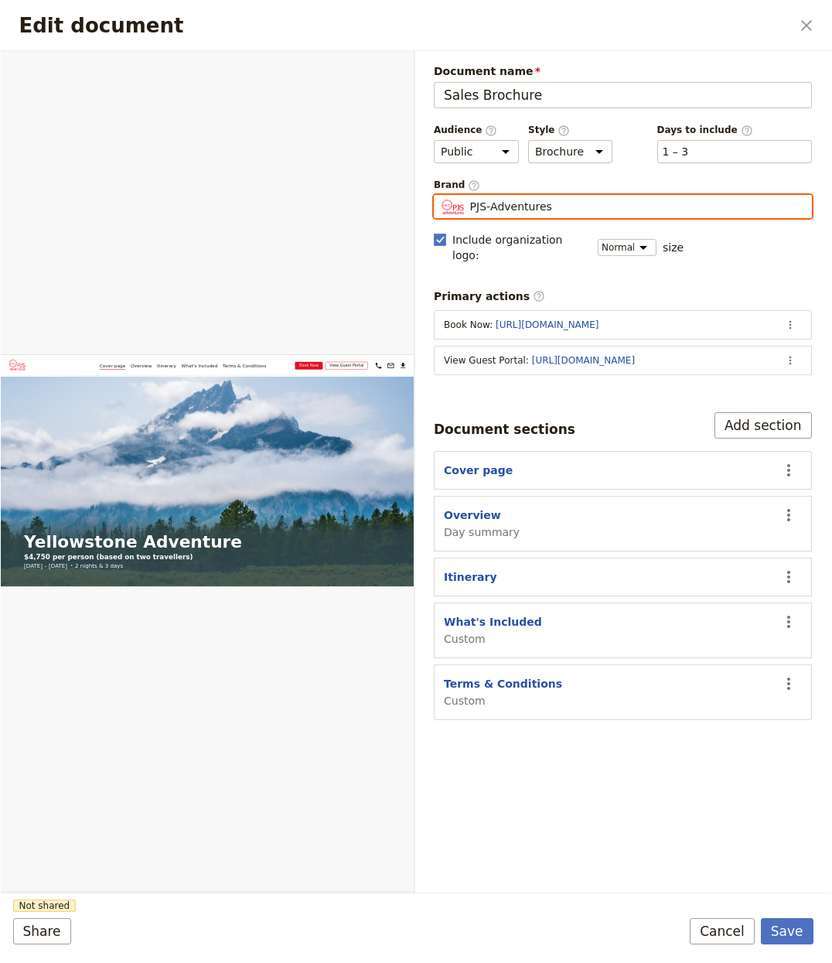
click at [441, 196] on input "PJS‑Adventures" at bounding box center [440, 195] width 1 height 1
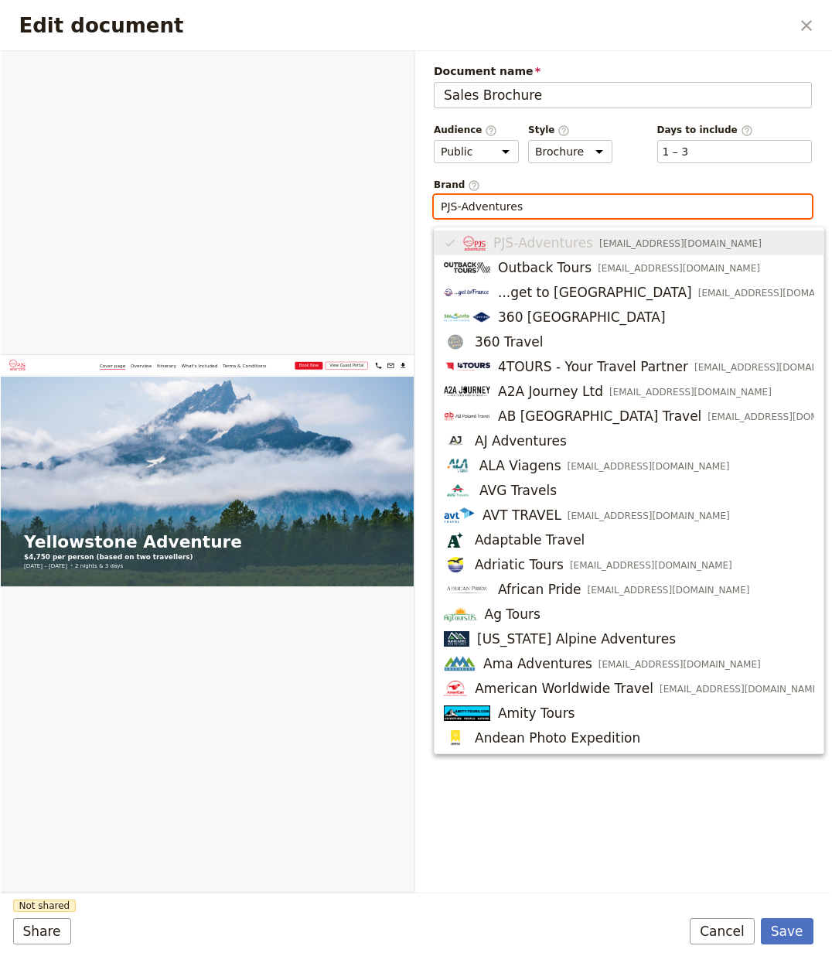
paste input "au"
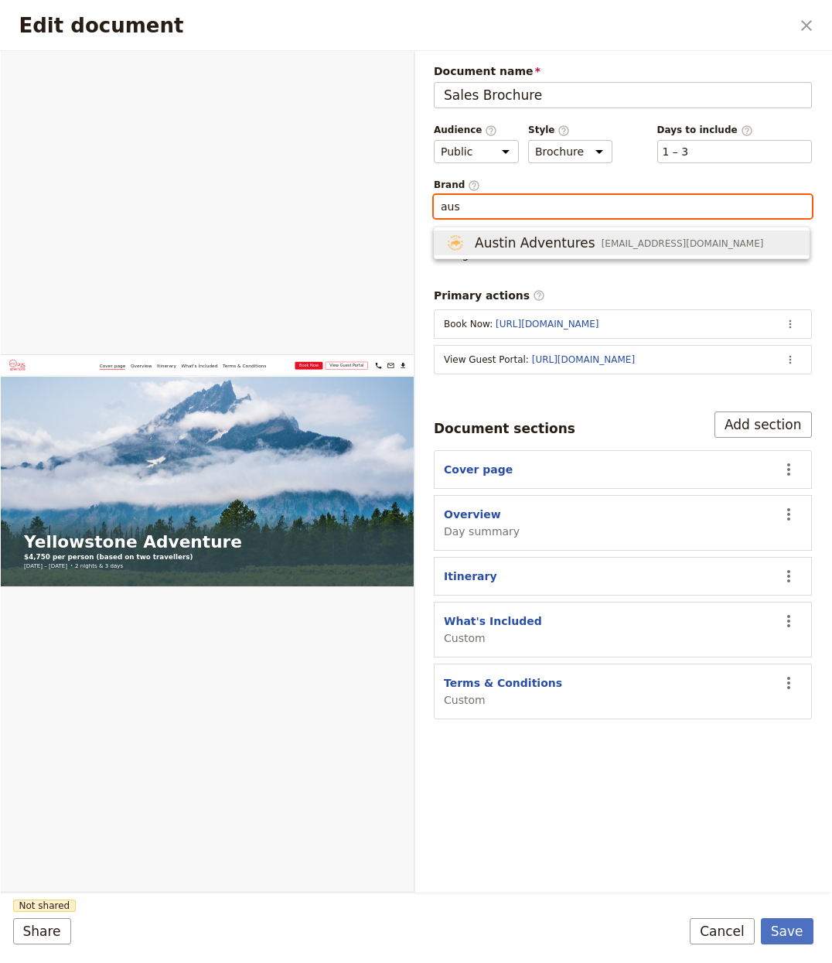
click at [531, 244] on span "Austin Adventures" at bounding box center [535, 243] width 121 height 19
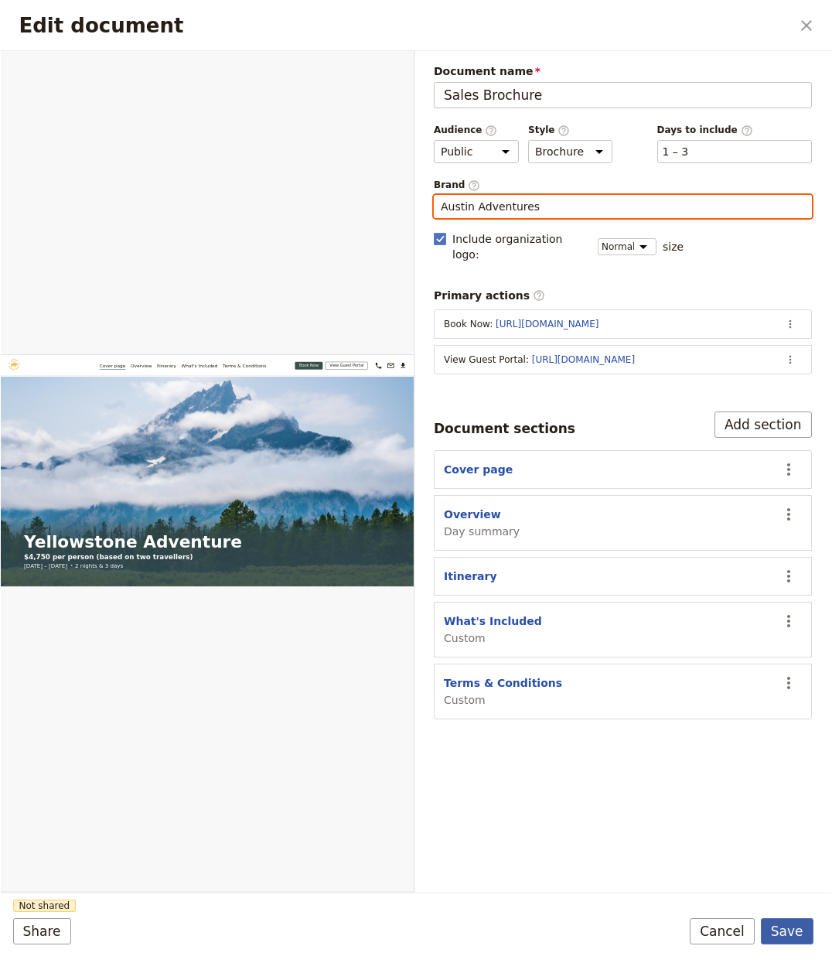
type input "Austin Adventures"
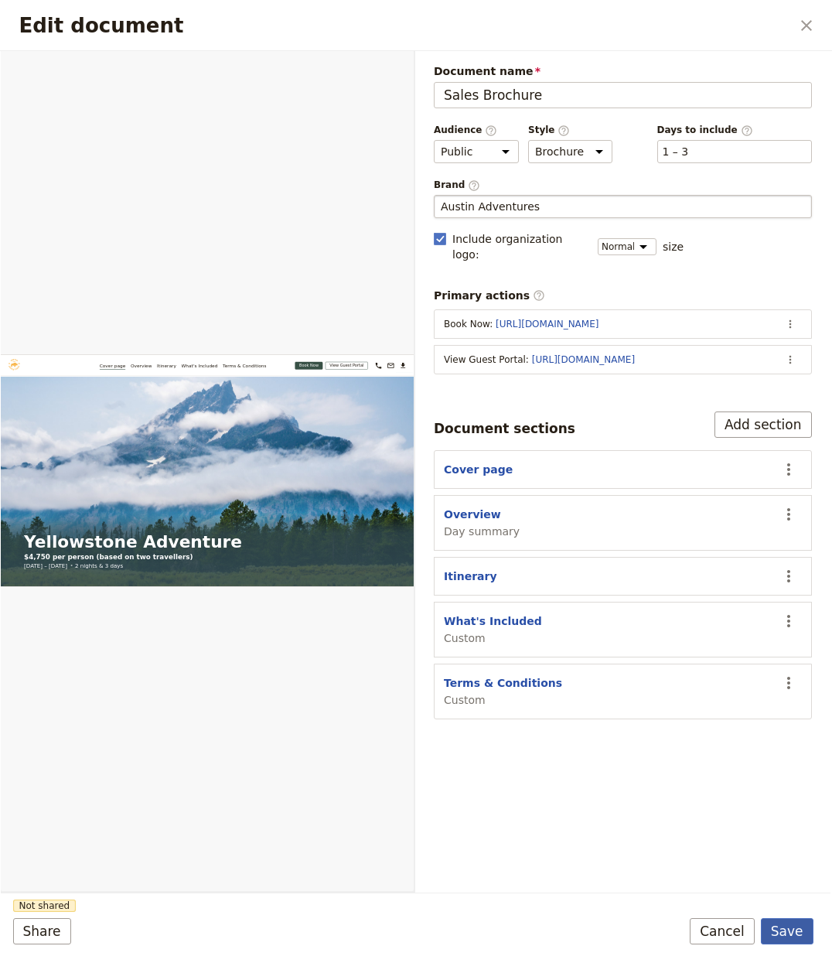
click at [787, 924] on button "Save" at bounding box center [787, 931] width 53 height 26
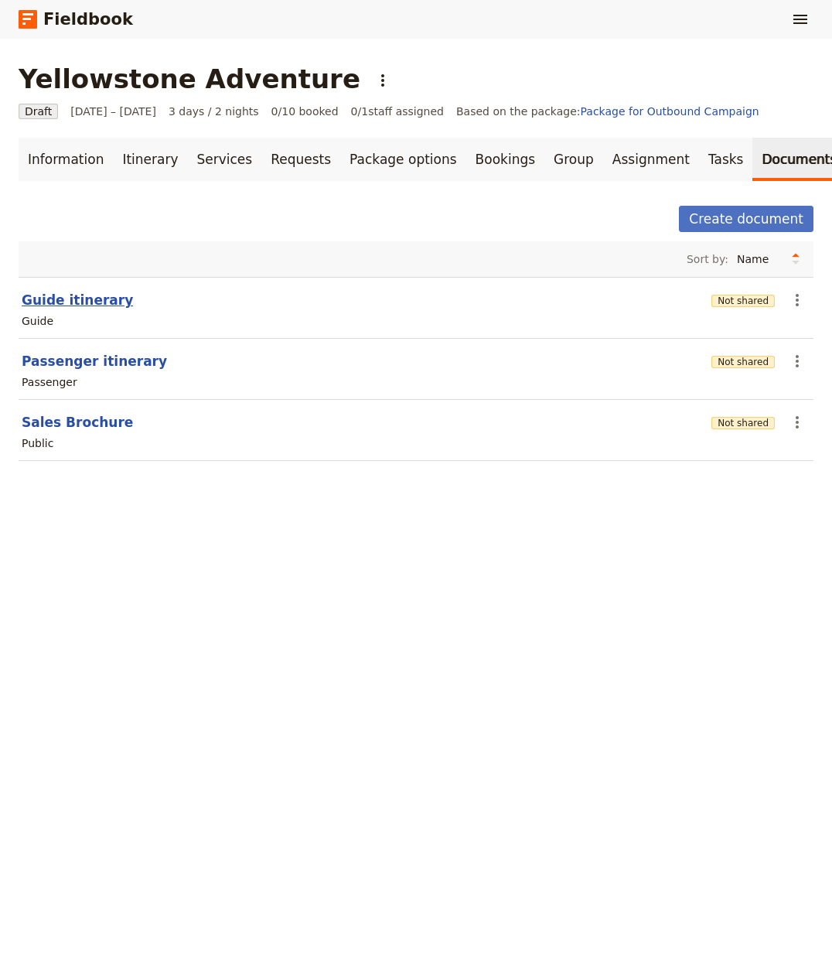
click at [79, 296] on button "Guide itinerary" at bounding box center [77, 300] width 111 height 19
select select "STAFF"
select select "RUN_SHEET"
select select "LARGE"
click at [745, 364] on button "Not shared" at bounding box center [743, 362] width 63 height 12
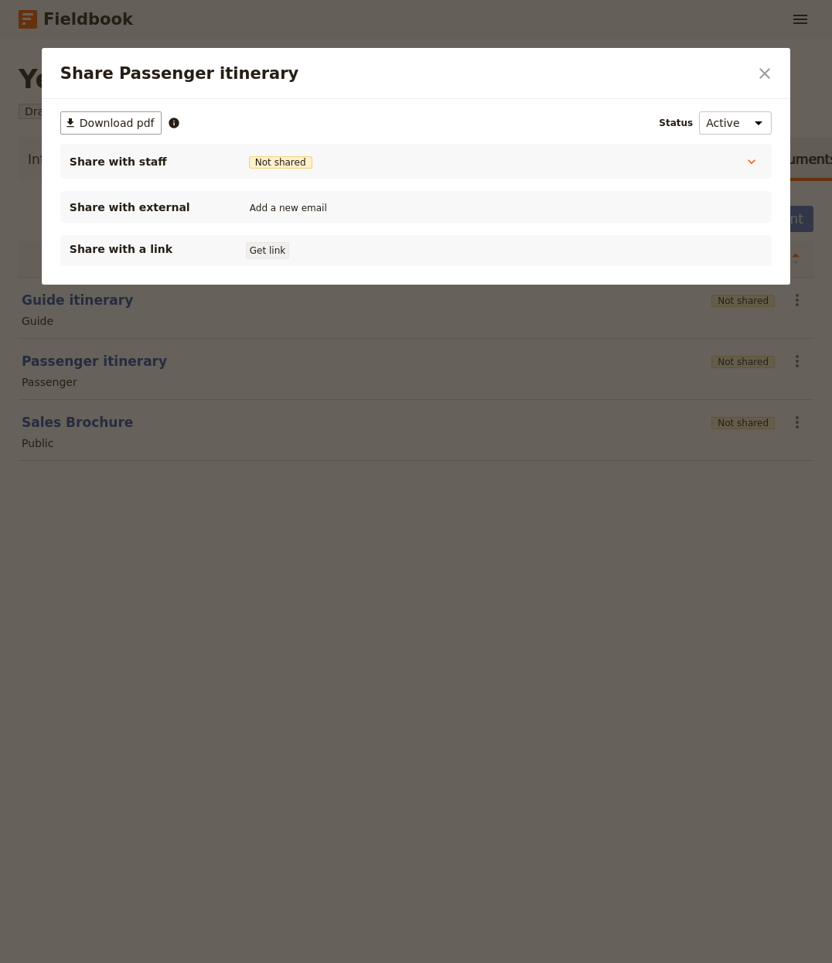
click at [253, 248] on button "Get link" at bounding box center [267, 250] width 43 height 17
click at [217, 631] on div at bounding box center [416, 481] width 832 height 963
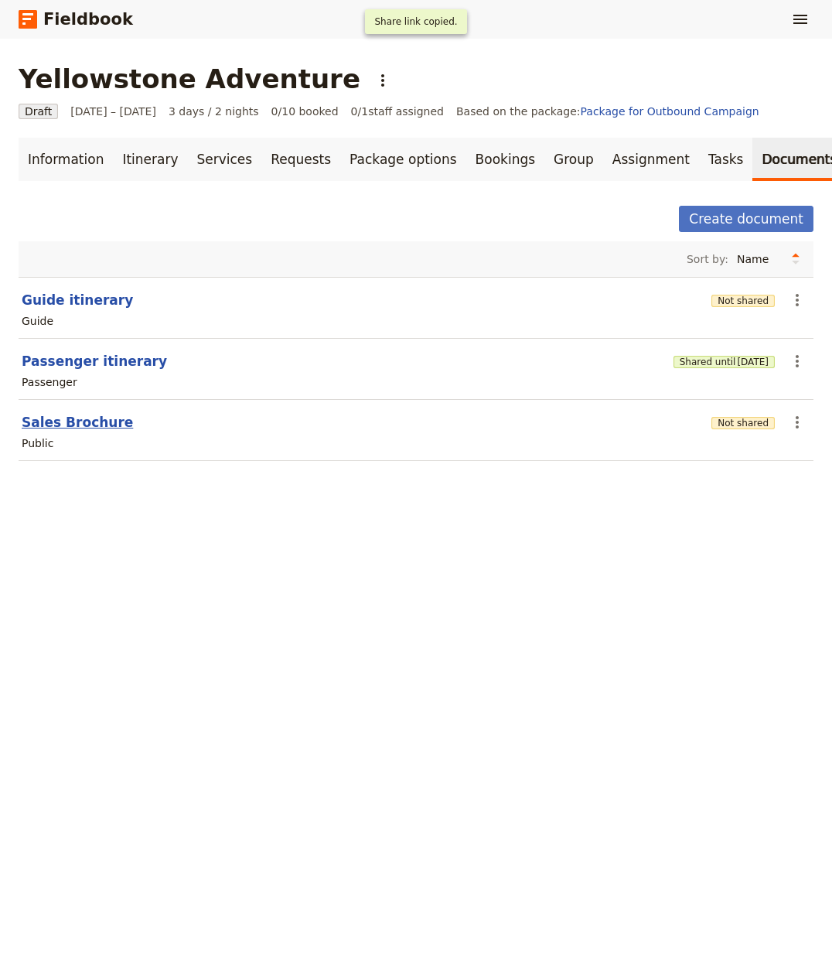
click at [62, 429] on button "Sales Brochure" at bounding box center [77, 422] width 111 height 19
select select "DEFAULT"
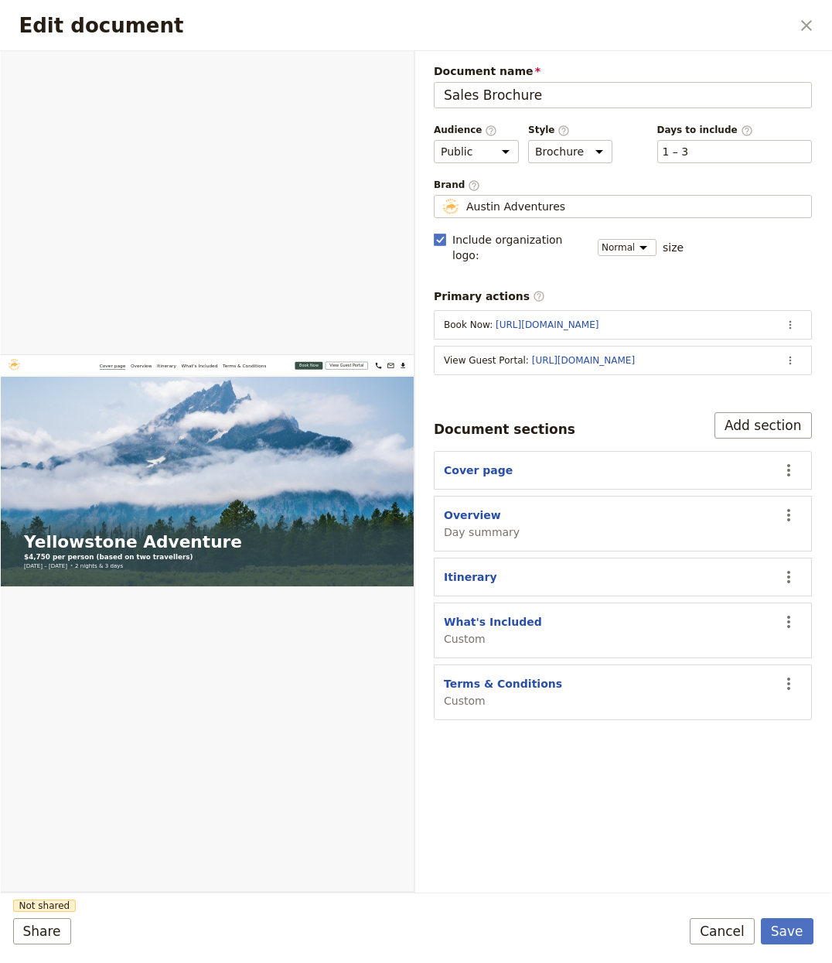
click at [801, 346] on section "View Guest Portal : https://trips.fieldbook.com/d/BedfGCFZcFZHRf2c1N3w- ​" at bounding box center [623, 360] width 378 height 29
click at [804, 346] on section "View Guest Portal : https://trips.fieldbook.com/d/BedfGCFZcFZHRf2c1N3w- ​" at bounding box center [623, 360] width 378 height 29
click at [784, 354] on icon "Actions" at bounding box center [790, 360] width 12 height 12
click at [763, 364] on div "Document name Sales Brochure Preview Audience ​ Public Passenger Guide Style ​ …" at bounding box center [623, 391] width 378 height 657
click at [760, 374] on div "Document name Sales Brochure Preview Audience ​ Public Passenger Guide Style ​ …" at bounding box center [623, 391] width 378 height 657
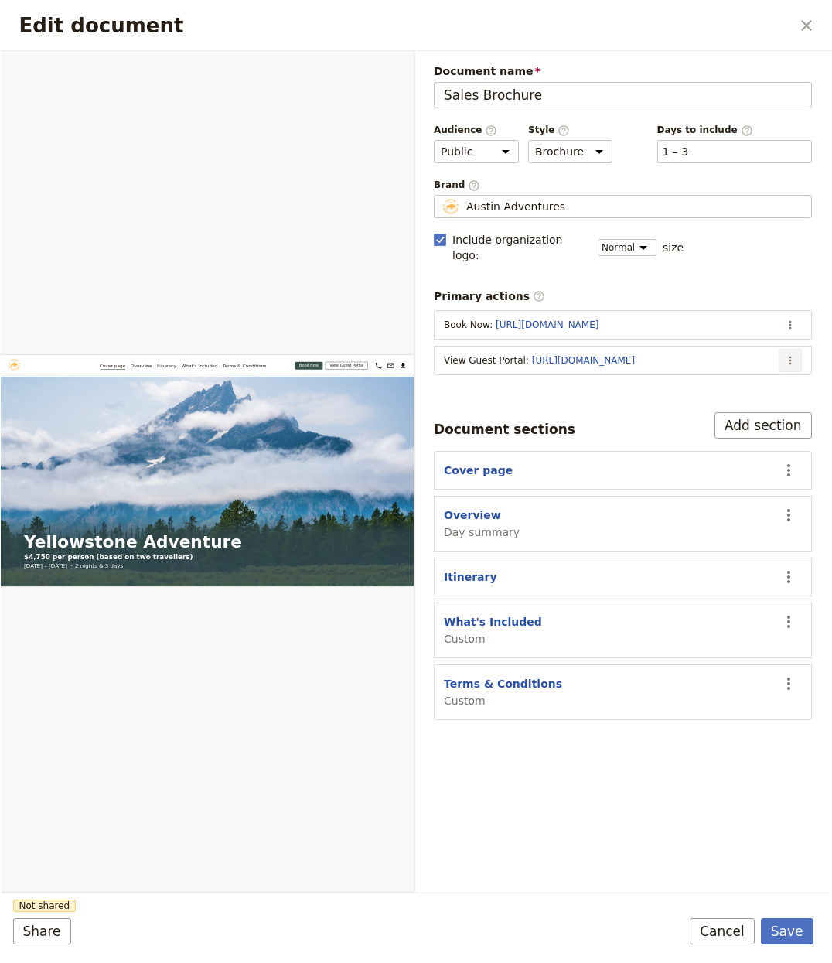
click at [799, 349] on button "​" at bounding box center [790, 360] width 23 height 23
click at [773, 375] on span "Edit action" at bounding box center [728, 380] width 125 height 15
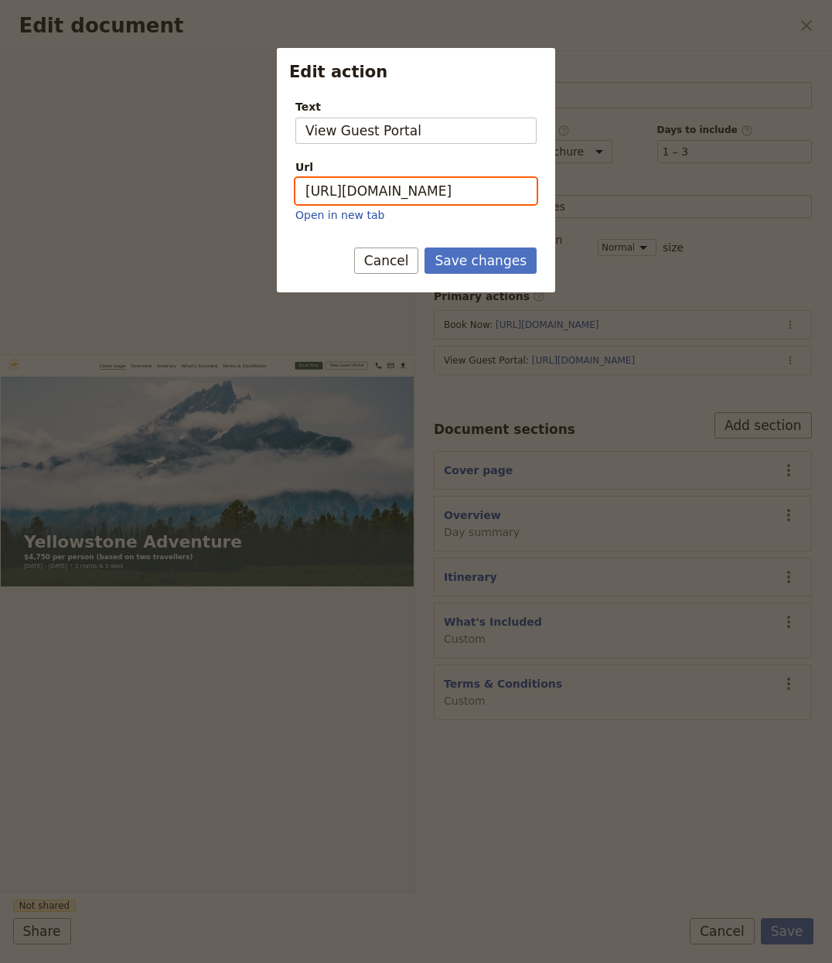
click at [445, 190] on input "https://trips.fieldbook.com/d/BedfGCFZcFZHRf2c1N3w-" at bounding box center [415, 191] width 241 height 26
paste input "HTzLTahxWh77W4oNDSAuy"
type input "https://trips.fieldbook.com/d/HTzLTahxWh77W4oNDSAuy"
click at [479, 252] on button "Save changes" at bounding box center [481, 261] width 112 height 26
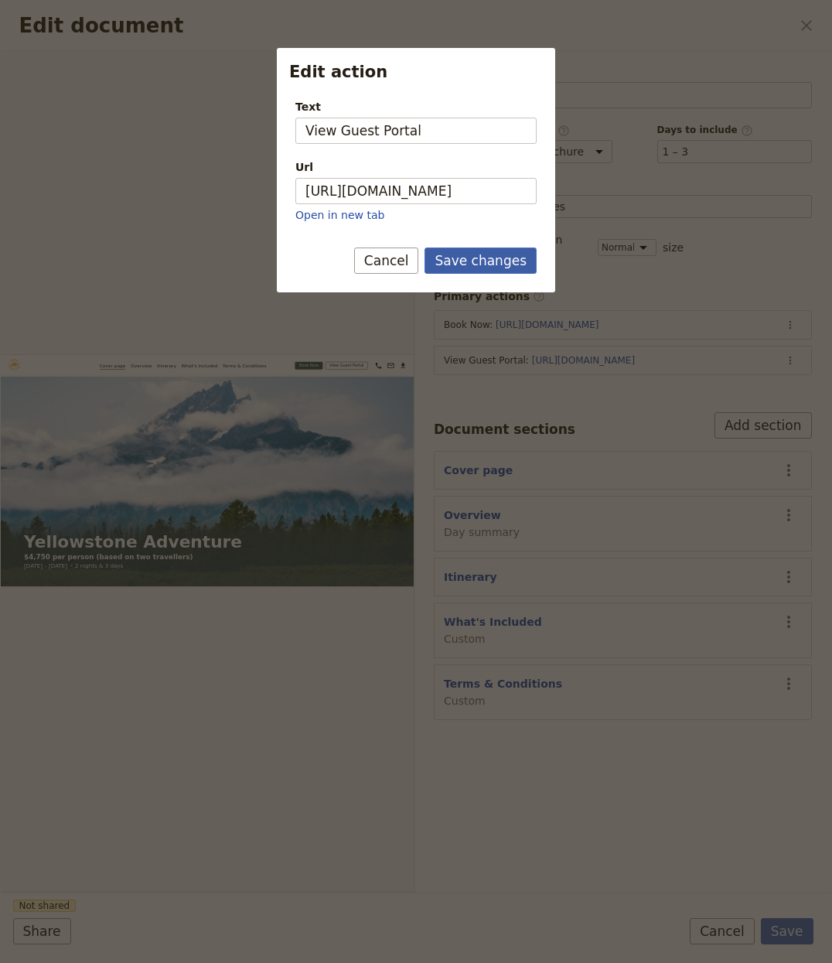
scroll to position [0, 0]
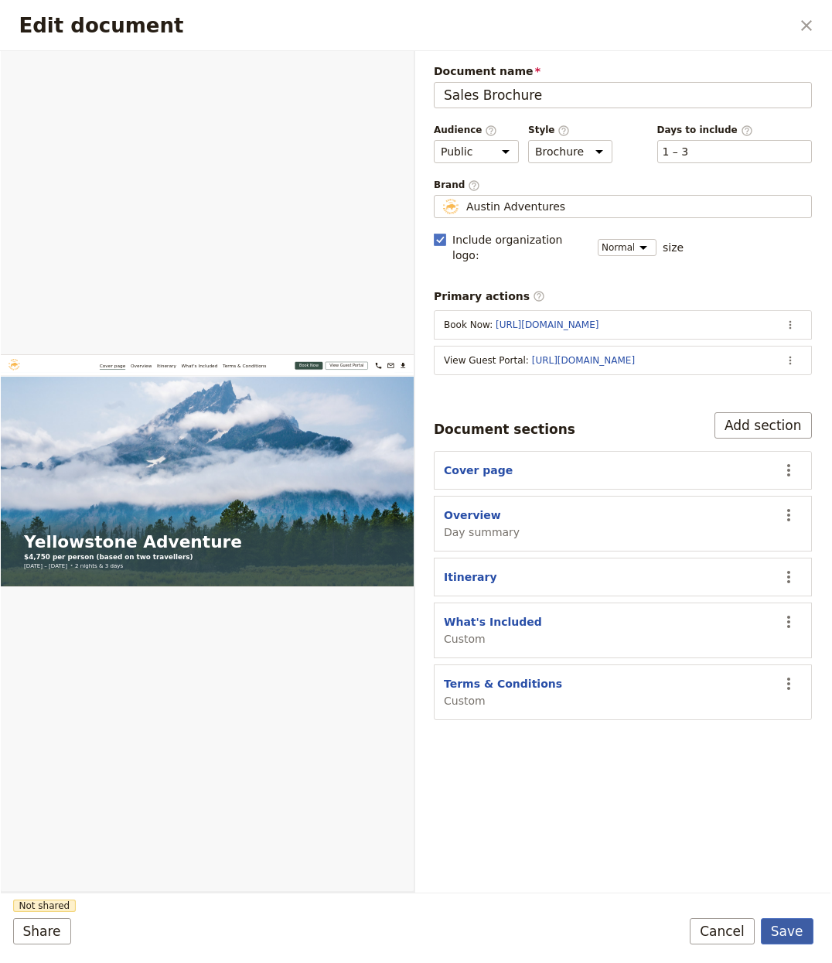
click at [787, 940] on button "Save" at bounding box center [787, 931] width 53 height 26
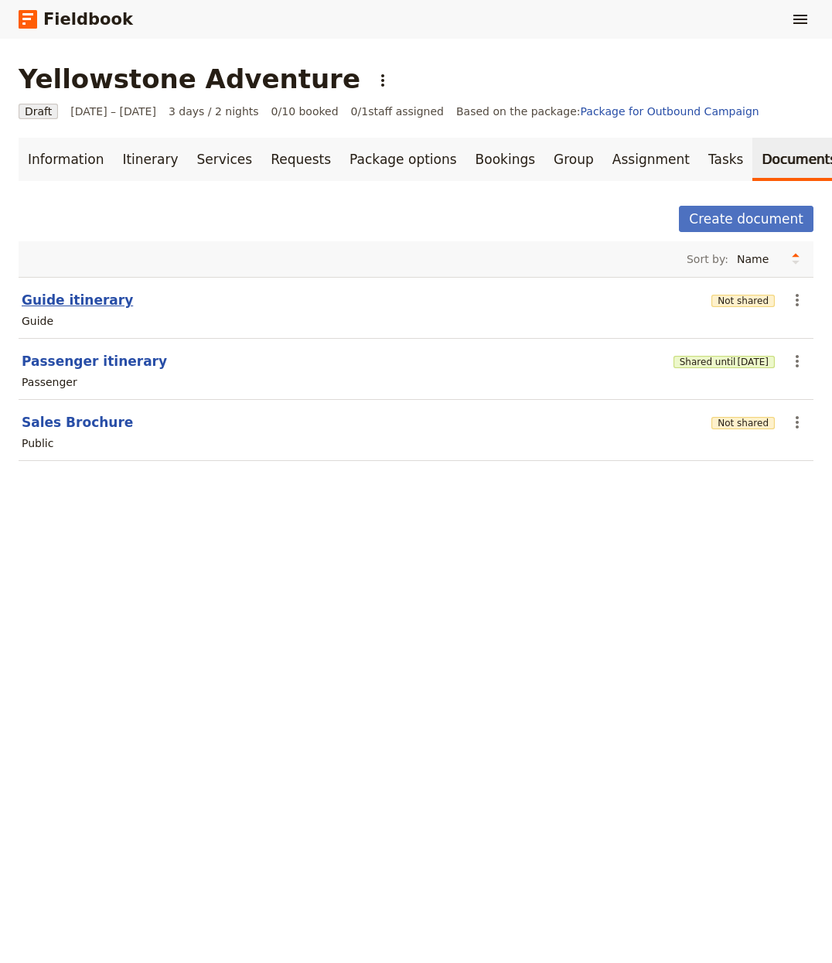
click at [66, 296] on button "Guide itinerary" at bounding box center [77, 300] width 111 height 19
select select "STAFF"
select select "RUN_SHEET"
select select "LARGE"
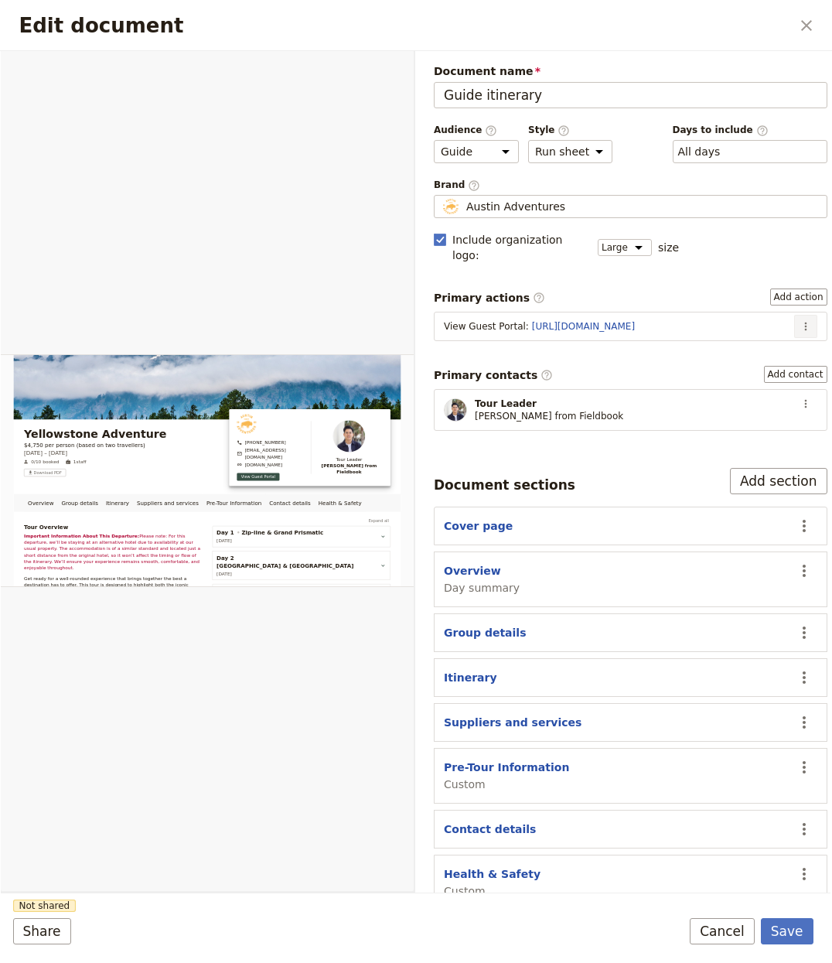
click at [800, 320] on icon "Actions" at bounding box center [806, 326] width 12 height 12
click at [731, 343] on span "Edit action" at bounding box center [740, 345] width 58 height 15
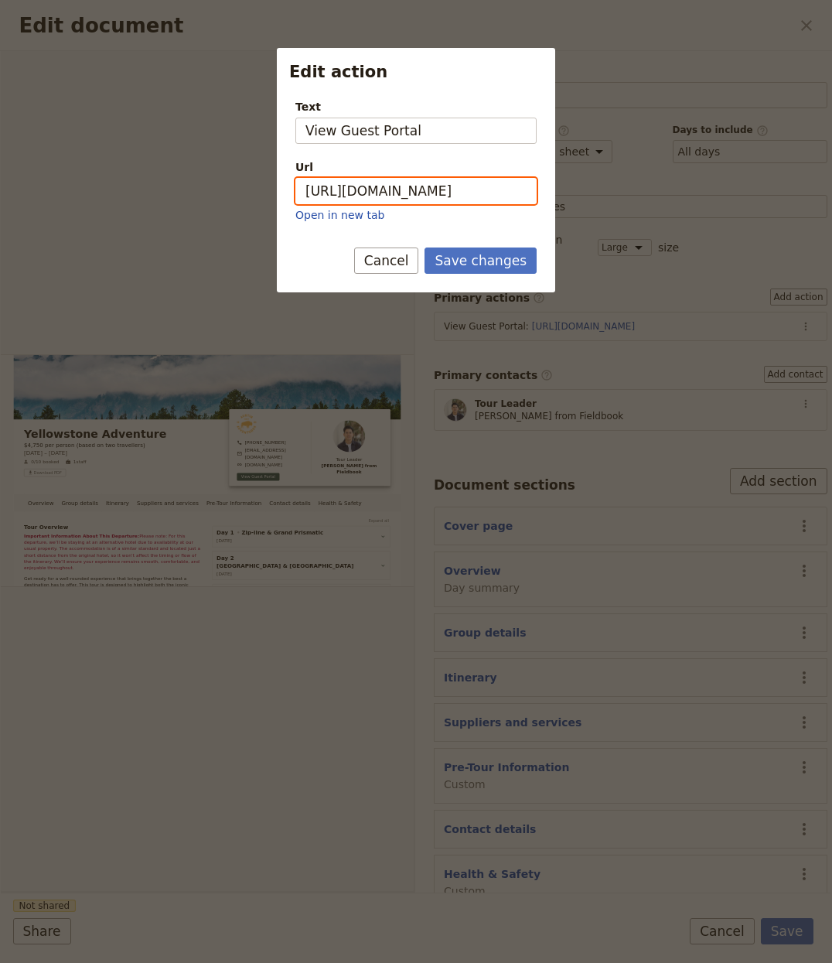
click at [433, 188] on input "https://trips.fieldbook.com/d/BedfGCFZcFZHRf2c1N3w-" at bounding box center [415, 191] width 241 height 26
paste input "HTzLTahxWh77W4oNDSAuy"
type input "https://trips.fieldbook.com/d/HTzLTahxWh77W4oNDSAuy"
click at [490, 271] on button "Save changes" at bounding box center [481, 261] width 112 height 26
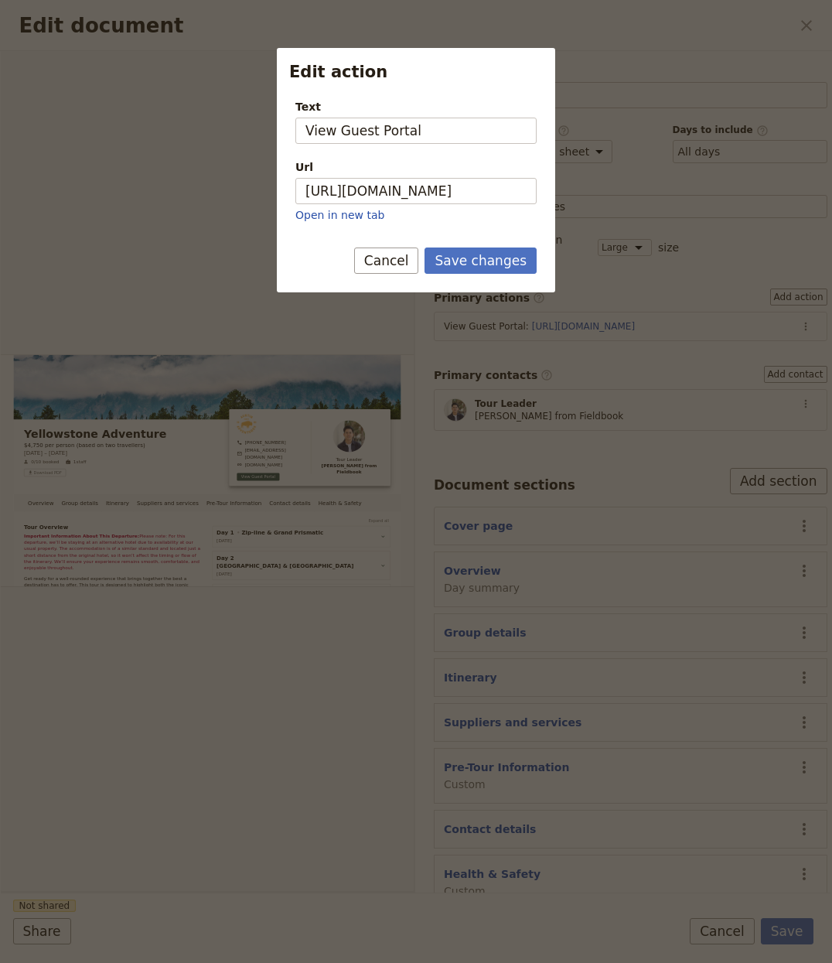
scroll to position [0, 0]
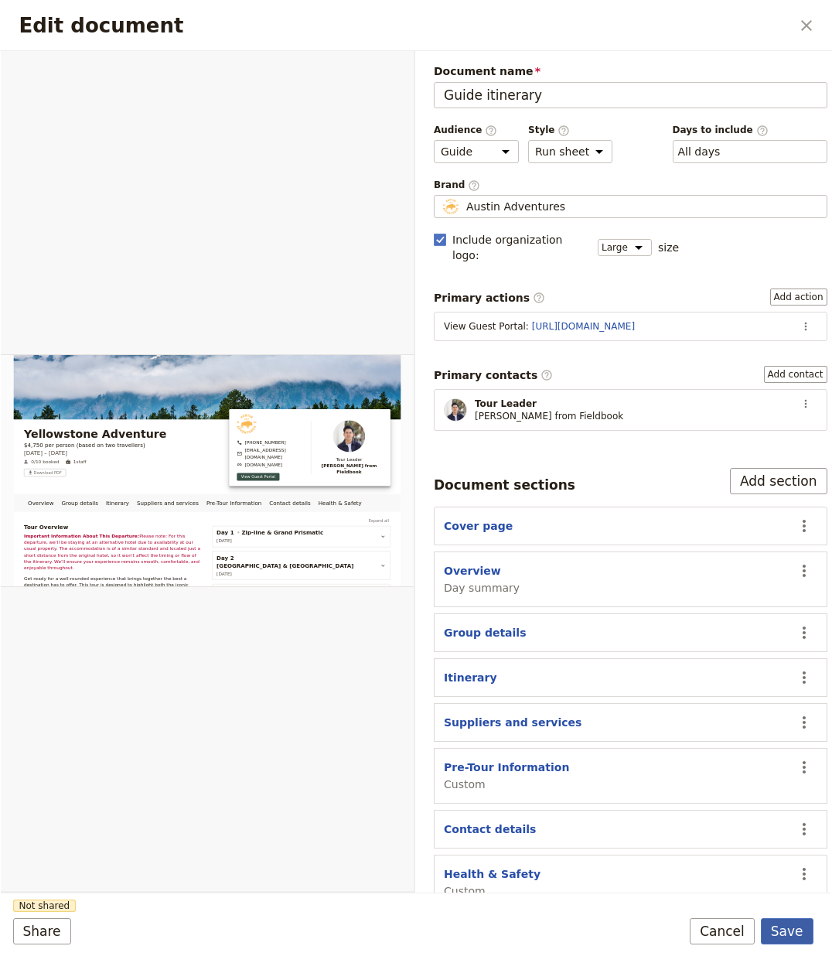
click at [773, 934] on button "Save" at bounding box center [787, 931] width 53 height 26
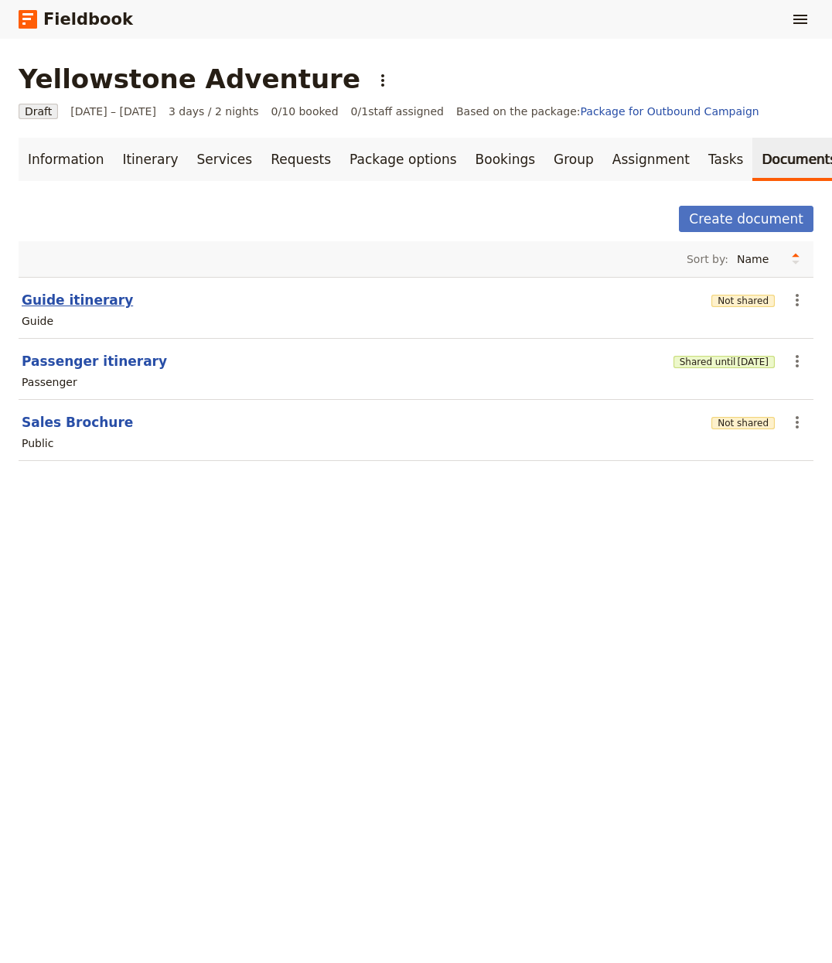
click at [51, 304] on button "Guide itinerary" at bounding box center [77, 300] width 111 height 19
select select "STAFF"
select select "RUN_SHEET"
select select "LARGE"
click at [733, 301] on button "Not shared" at bounding box center [743, 301] width 63 height 12
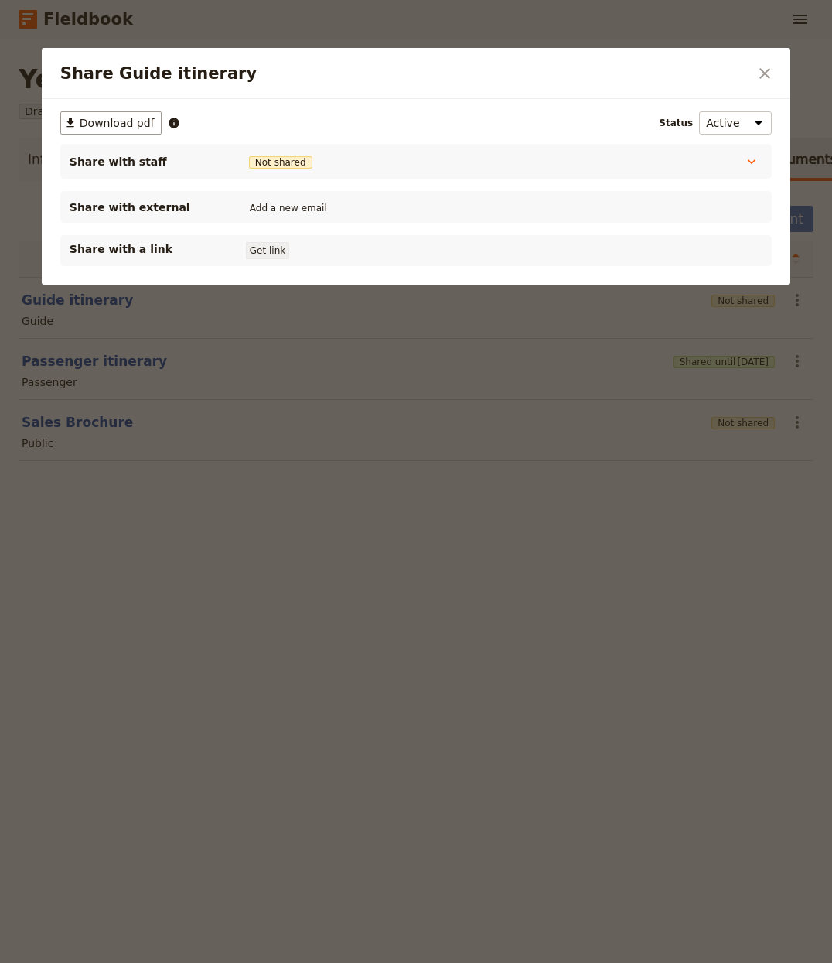
click at [269, 252] on button "Get link" at bounding box center [267, 250] width 43 height 17
click at [540, 506] on div at bounding box center [416, 481] width 832 height 963
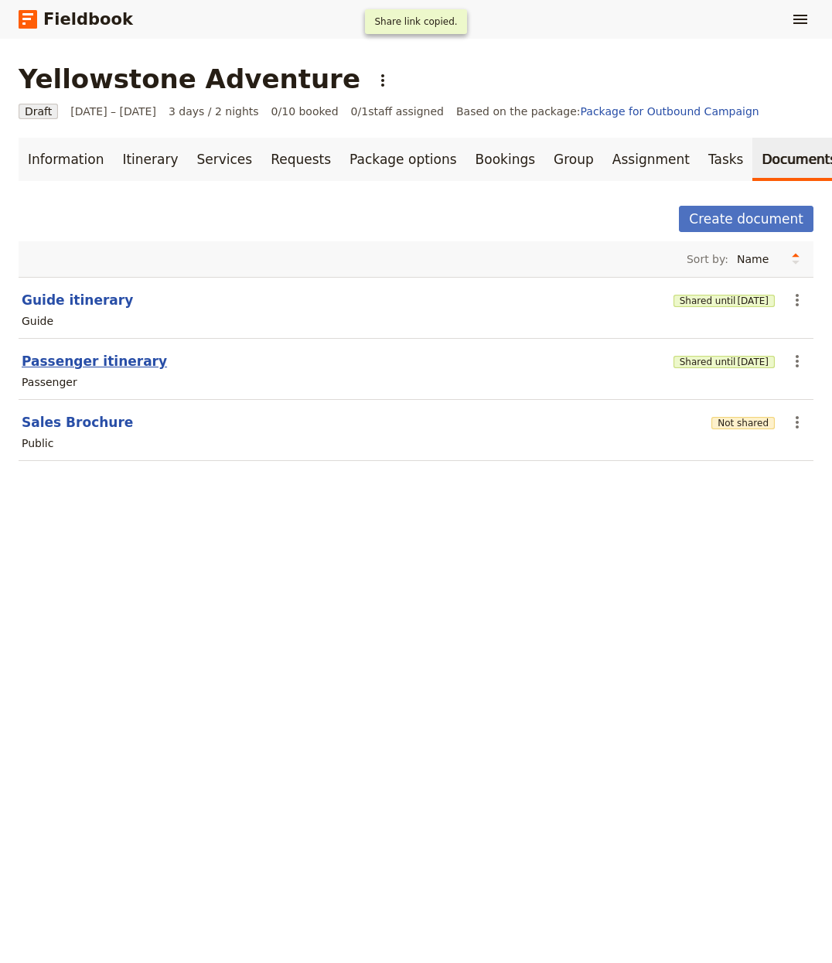
click at [48, 367] on button "Passenger itinerary" at bounding box center [94, 361] width 145 height 19
select select "PASSENGER"
select select "RUN_SHEET"
select select "LARGE"
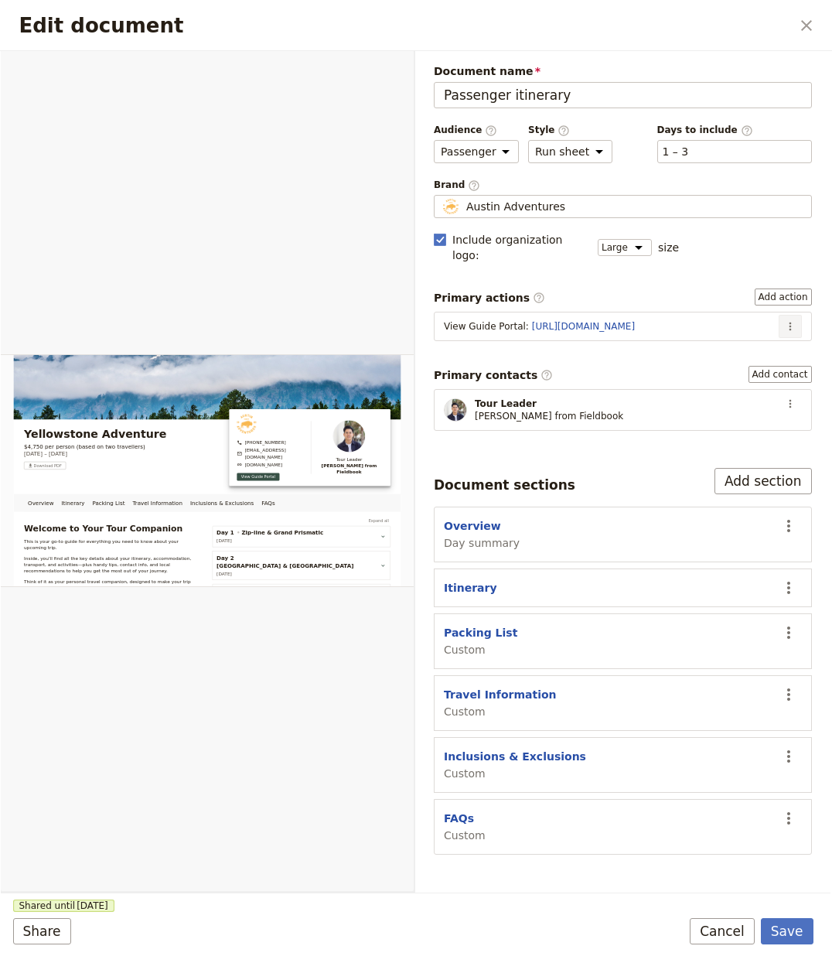
click at [791, 320] on icon "Actions" at bounding box center [790, 326] width 12 height 12
click at [763, 336] on button "Edit action" at bounding box center [751, 346] width 99 height 22
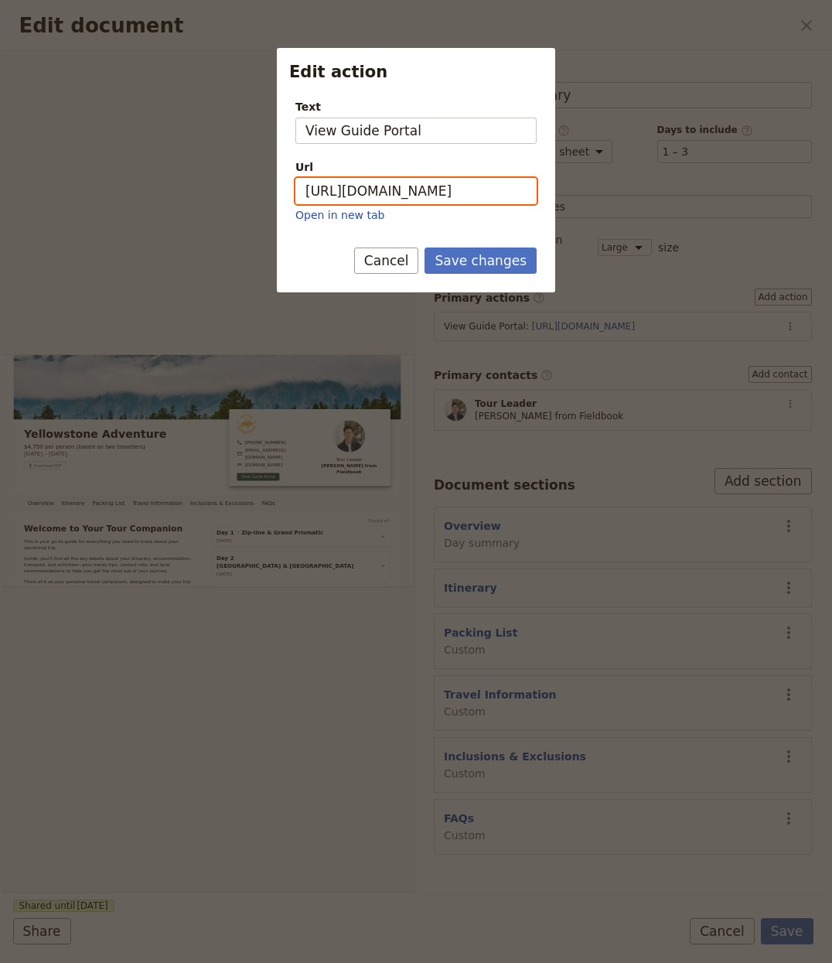
click at [465, 191] on input "https://trips.fieldbook.com/d/GBqPjAiw7E-vW7EBHLWuX" at bounding box center [415, 191] width 241 height 26
paste input "8cs7MNQZQFZpVBbKbtHKo"
type input "https://trips.fieldbook.com/d/8cs7MNQZQFZpVBbKbtHKo"
click at [483, 274] on button "Save changes" at bounding box center [481, 261] width 112 height 26
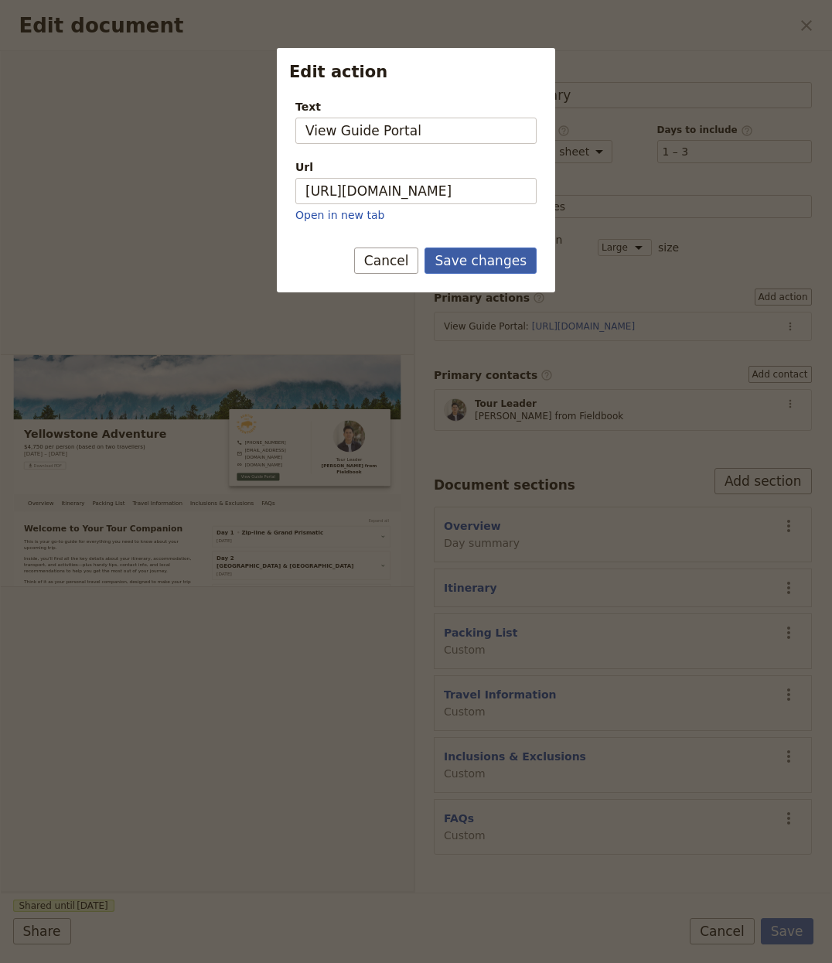
scroll to position [0, 0]
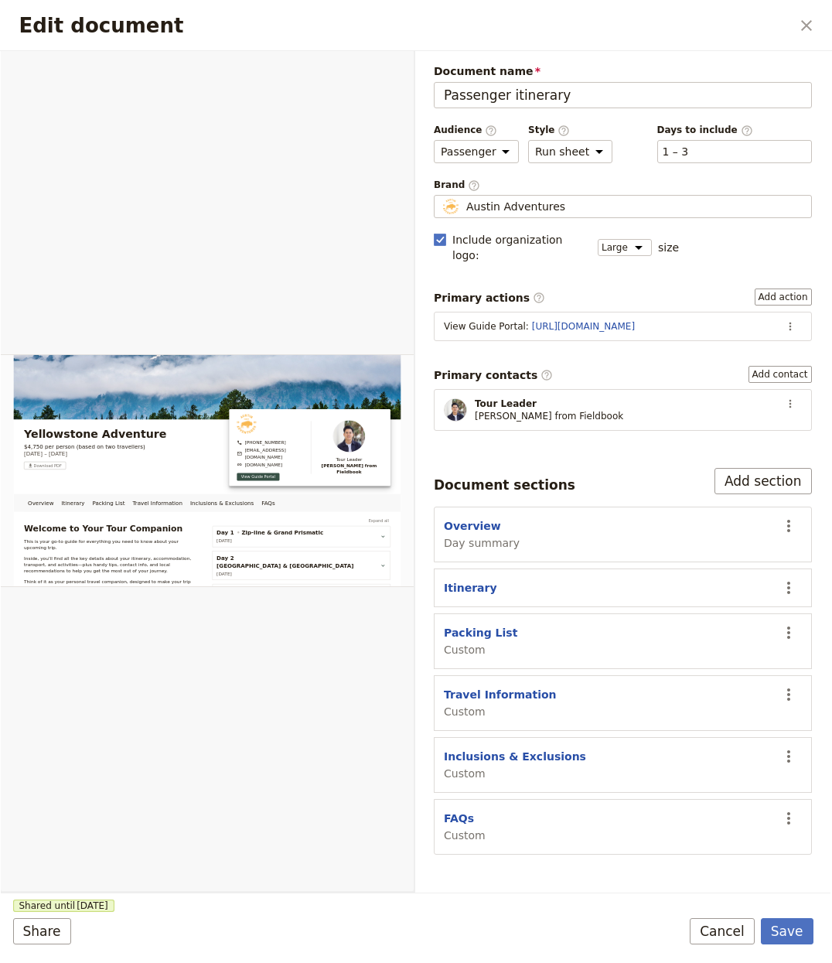
click at [802, 926] on button "Save" at bounding box center [787, 931] width 53 height 26
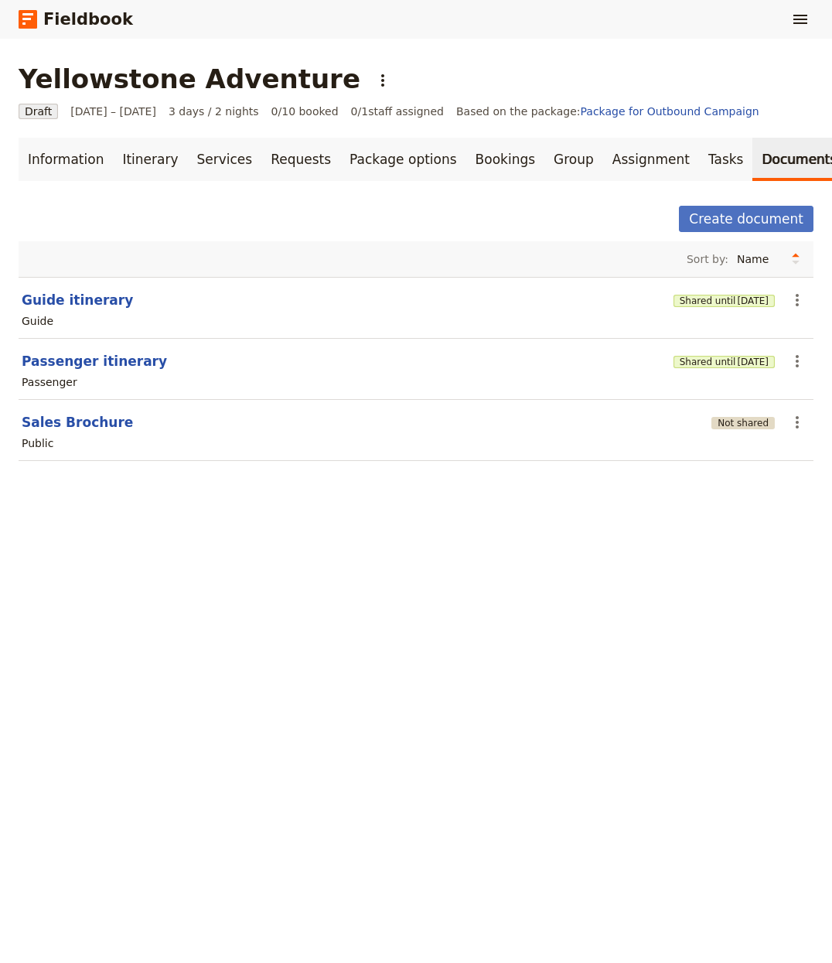
click at [732, 425] on button "Not shared" at bounding box center [743, 423] width 63 height 12
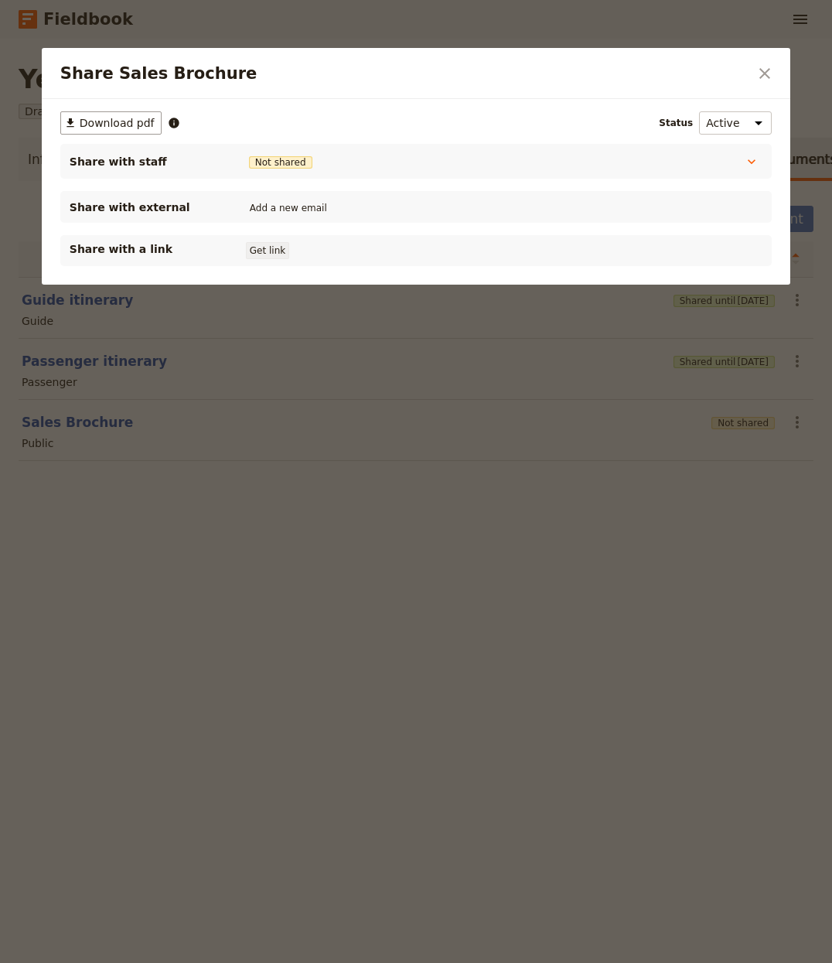
click at [251, 247] on button "Get link" at bounding box center [267, 250] width 43 height 17
drag, startPoint x: 508, startPoint y: 616, endPoint x: 514, endPoint y: 607, distance: 10.1
click at [510, 613] on div at bounding box center [416, 481] width 832 height 963
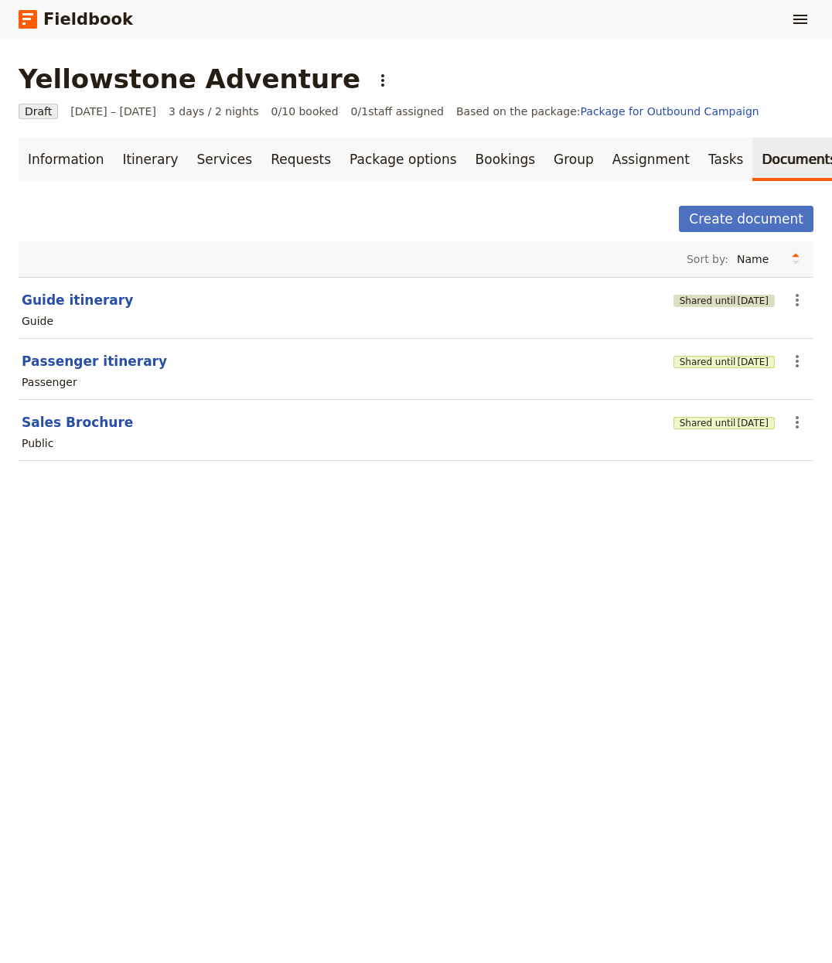
click at [737, 298] on span "[DATE]" at bounding box center [753, 301] width 32 height 12
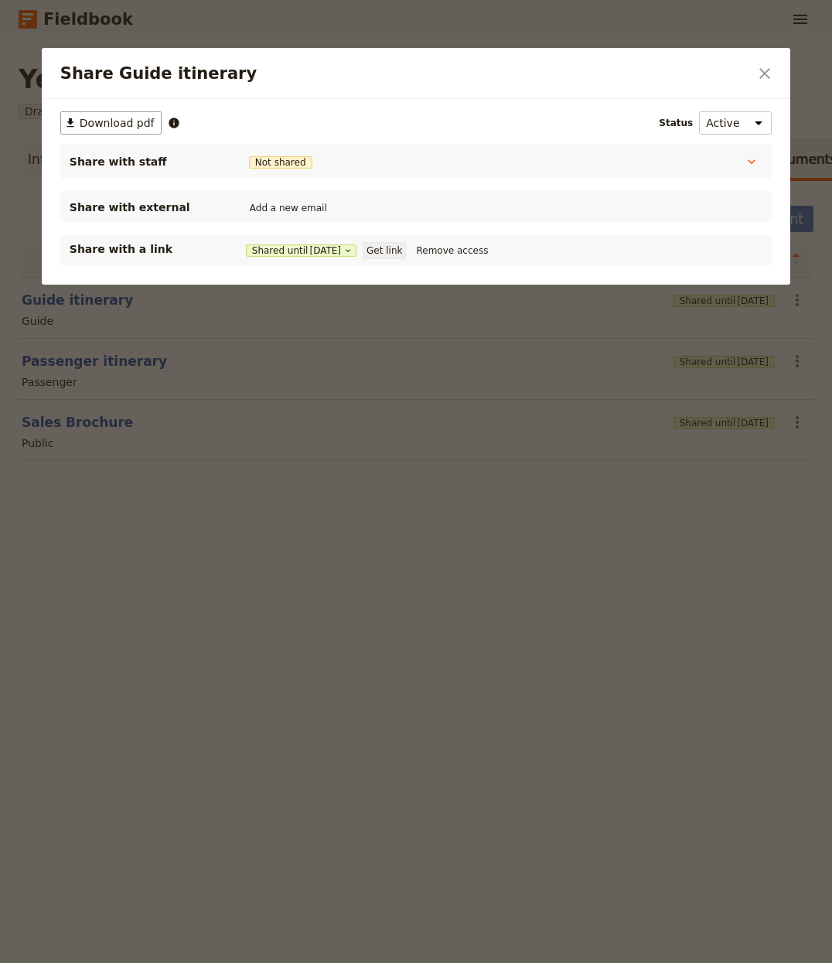
click at [401, 250] on button "Get link" at bounding box center [384, 250] width 43 height 17
click at [465, 624] on div at bounding box center [416, 481] width 832 height 963
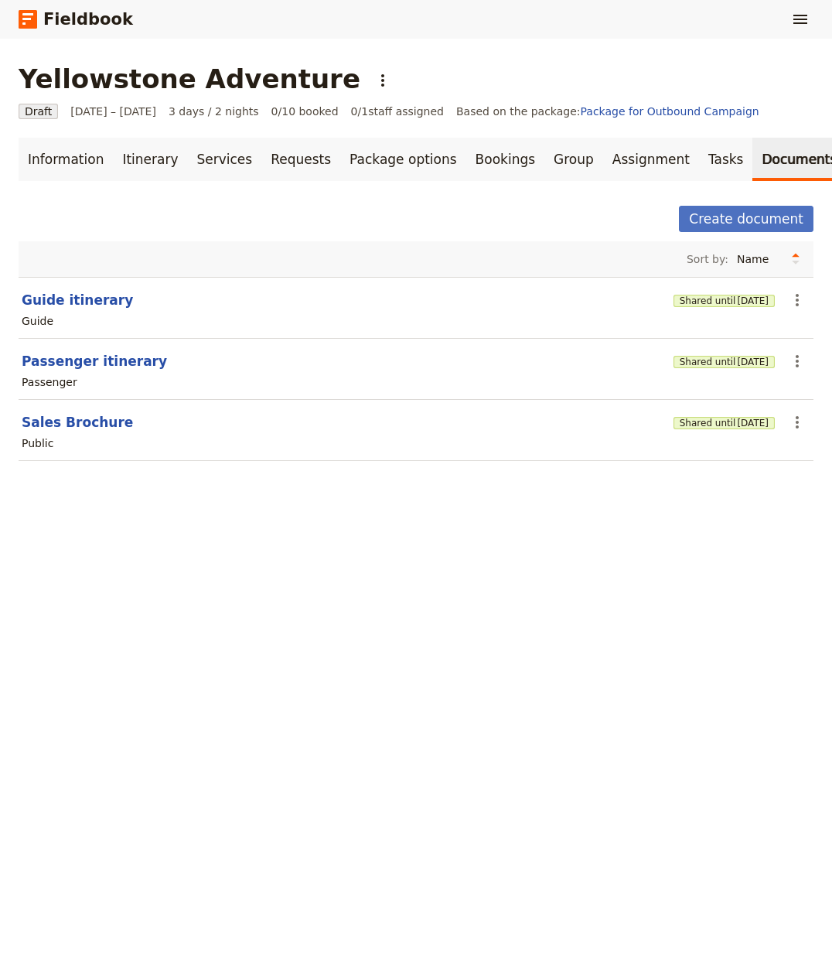
drag, startPoint x: 397, startPoint y: 600, endPoint x: 46, endPoint y: 492, distance: 367.5
click at [398, 599] on div "Yellowstone Adventure ​ Draft 1 – 3 Oct 2025 3 days / 2 nights 0/10 booked 0 / …" at bounding box center [416, 501] width 832 height 924
click at [374, 86] on icon "Actions" at bounding box center [383, 80] width 19 height 19
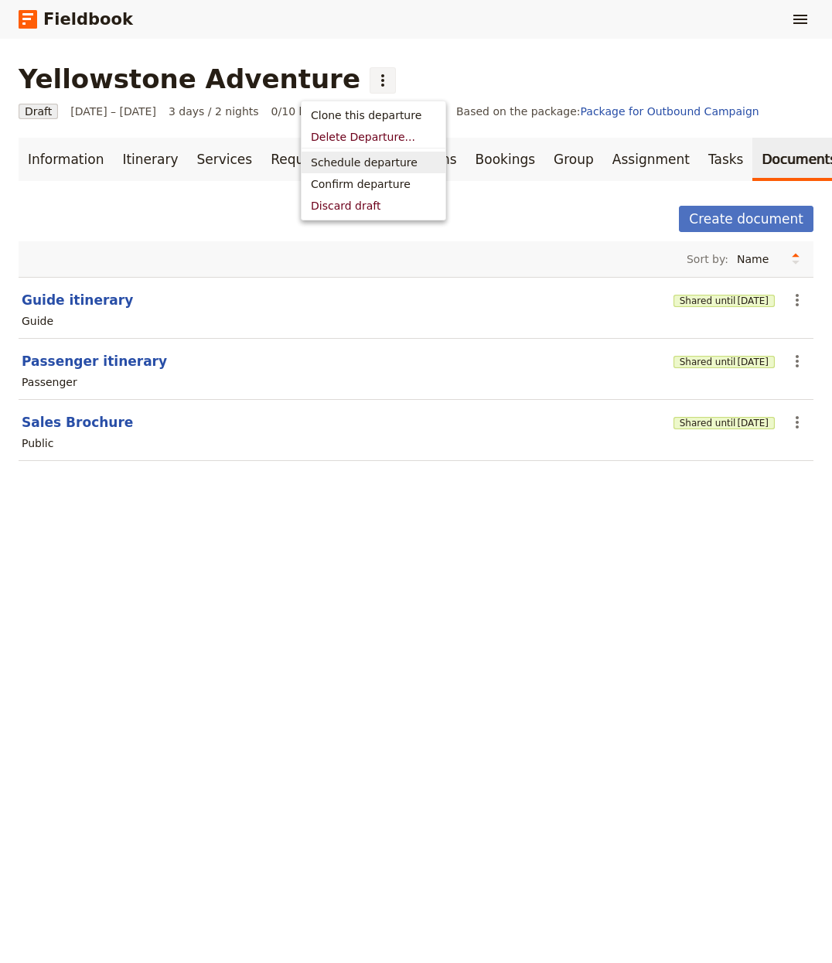
click at [345, 159] on span "Schedule departure" at bounding box center [364, 162] width 107 height 15
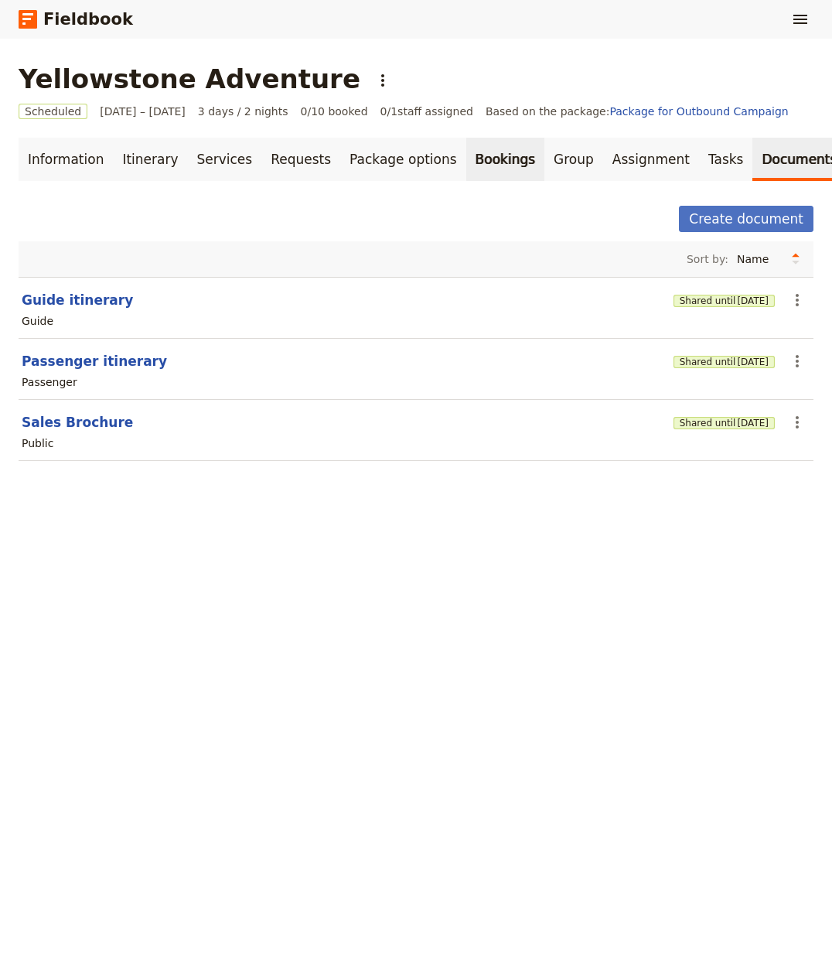
click at [494, 156] on link "Bookings" at bounding box center [505, 159] width 78 height 43
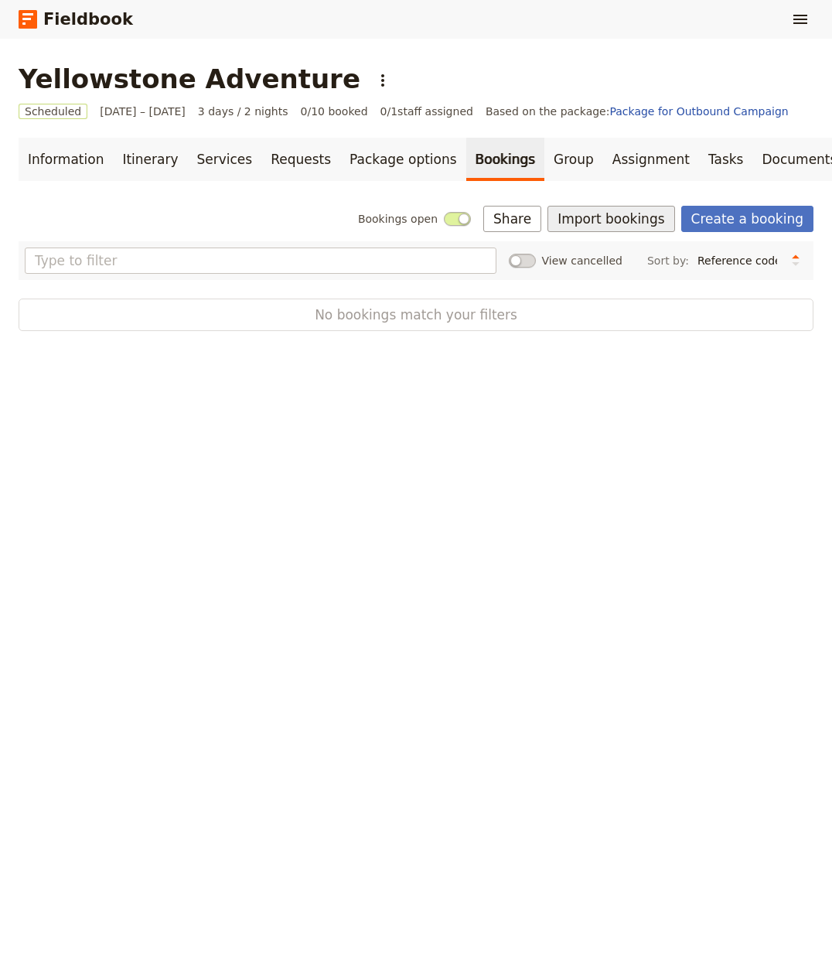
click at [589, 215] on button "Import bookings" at bounding box center [611, 219] width 127 height 26
click at [603, 256] on span "Import Bookings" at bounding box center [604, 253] width 89 height 15
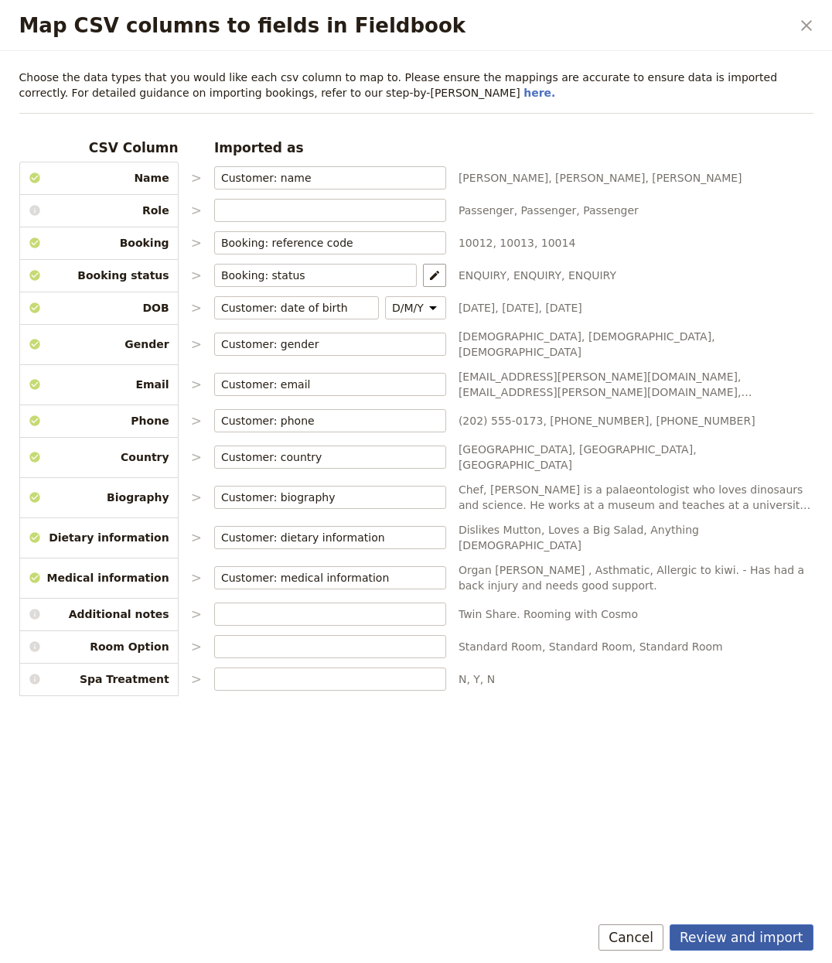
click at [750, 927] on button "Review and import" at bounding box center [742, 937] width 144 height 26
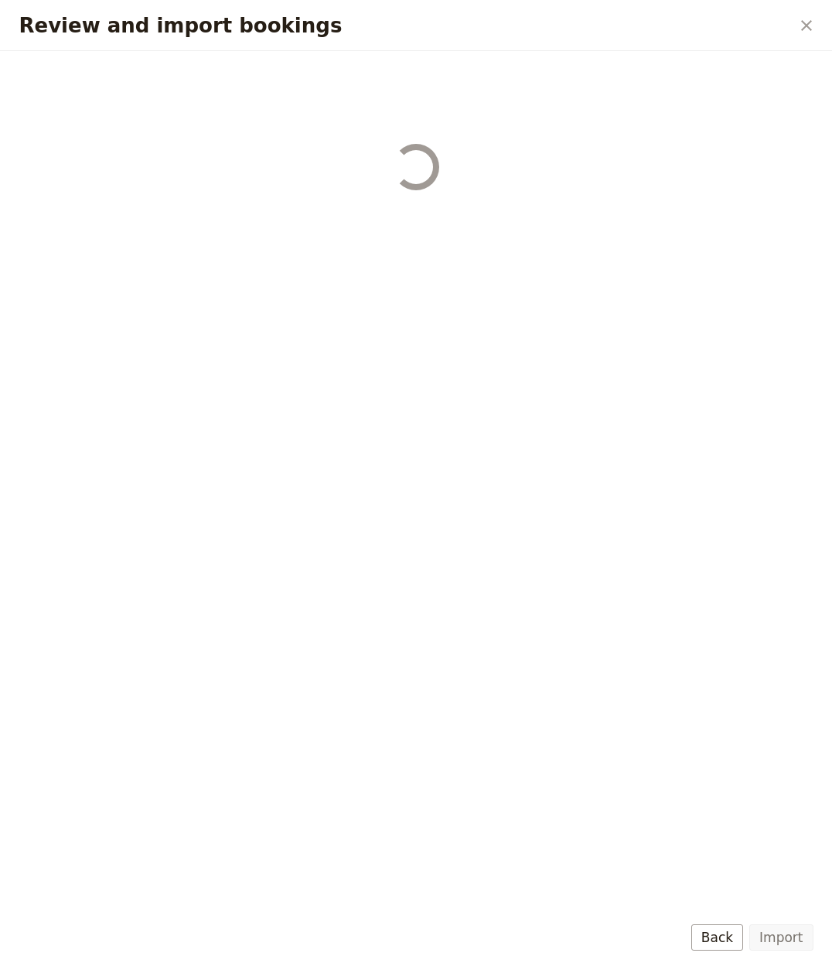
select select "655d56b39948720cb8e55355"
select select "655d57ca9948720cb8e553ec"
select select "655d57fa9948720cb8e553f3"
select select "655d58079948720cb8e553fa"
select select "655d584c9948720cb8e55401"
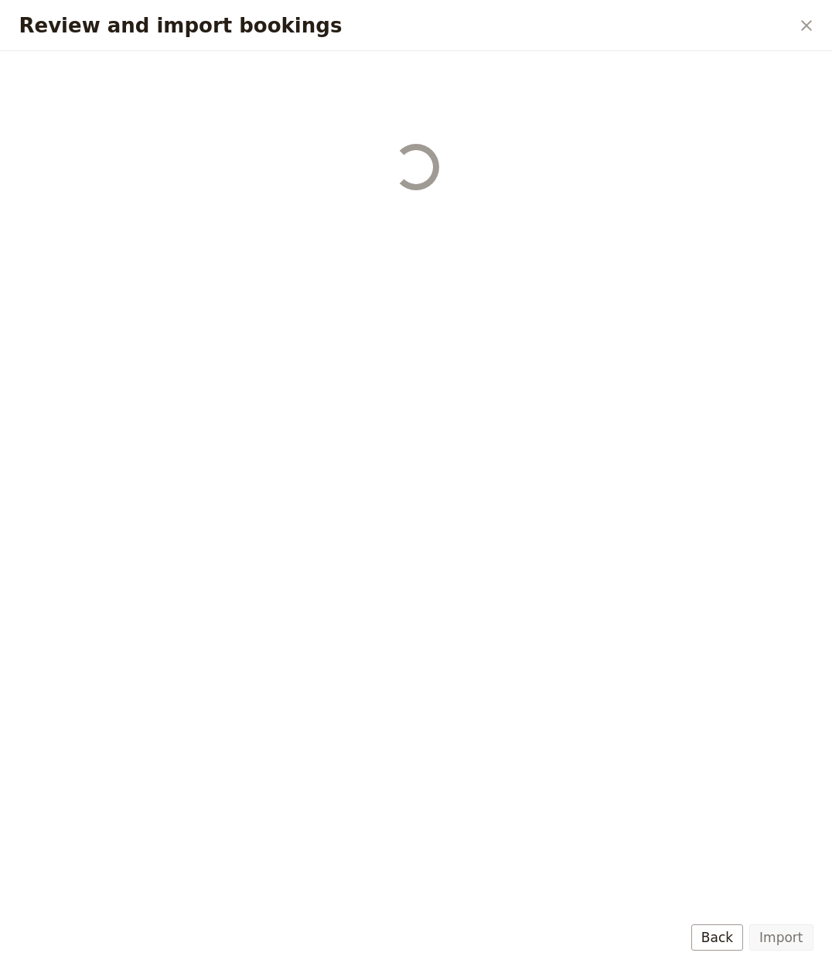
select select "655d58679948720cb8e5540d"
select select "650e6b6659641ed5ee156647"
select select "650e6b4b59641ed5ee156605"
select select "650e2104408bbede5b0c60fd"
select select "650e1d73408bbede5b0c60a6"
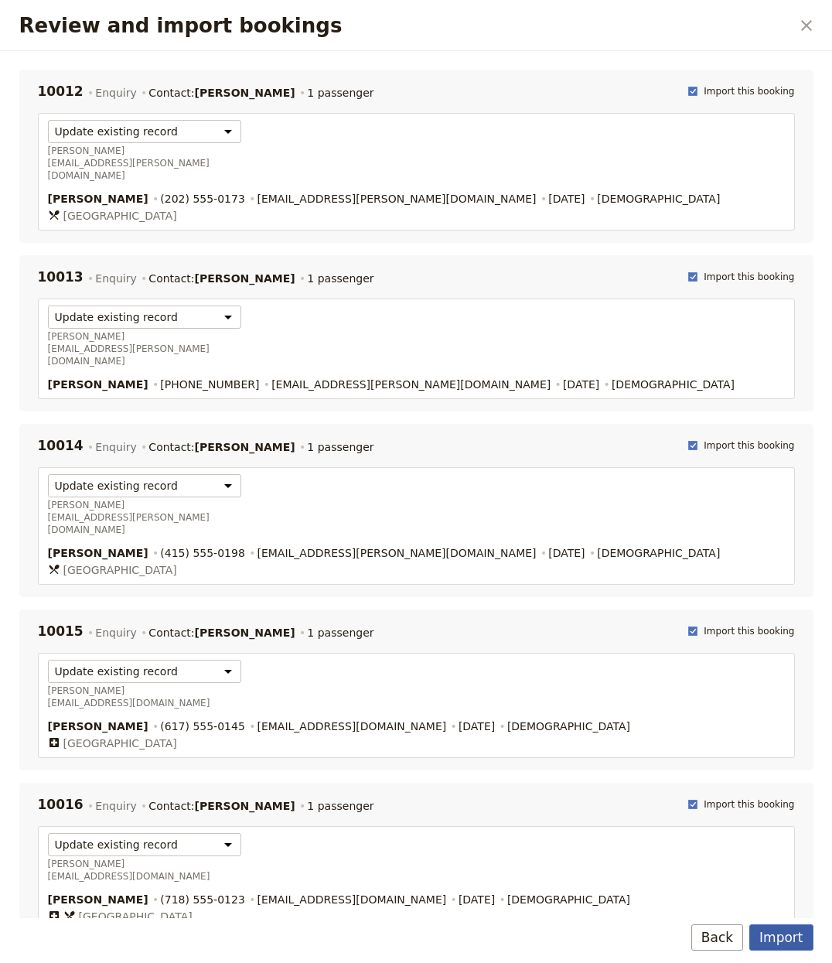
click at [774, 934] on button "Import" at bounding box center [781, 937] width 63 height 26
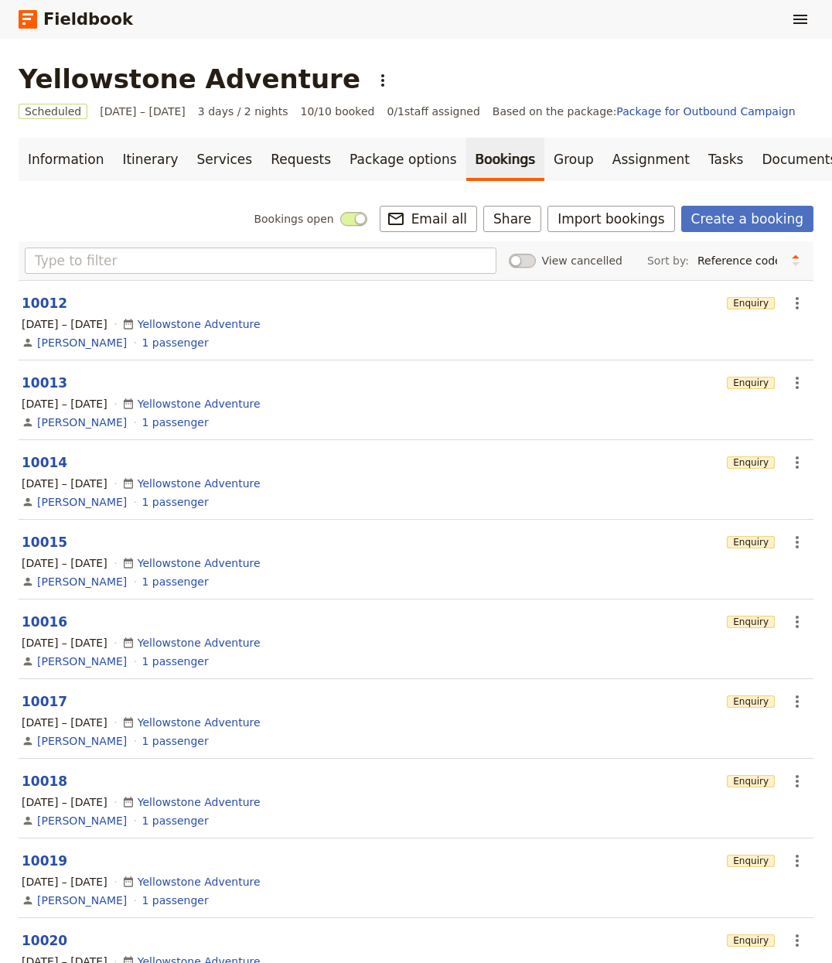
click at [817, 22] on div "Fieldbook ​" at bounding box center [416, 19] width 832 height 39
click at [814, 24] on div "Fieldbook ​" at bounding box center [416, 19] width 832 height 39
click at [806, 20] on icon "Show menu" at bounding box center [800, 19] width 19 height 19
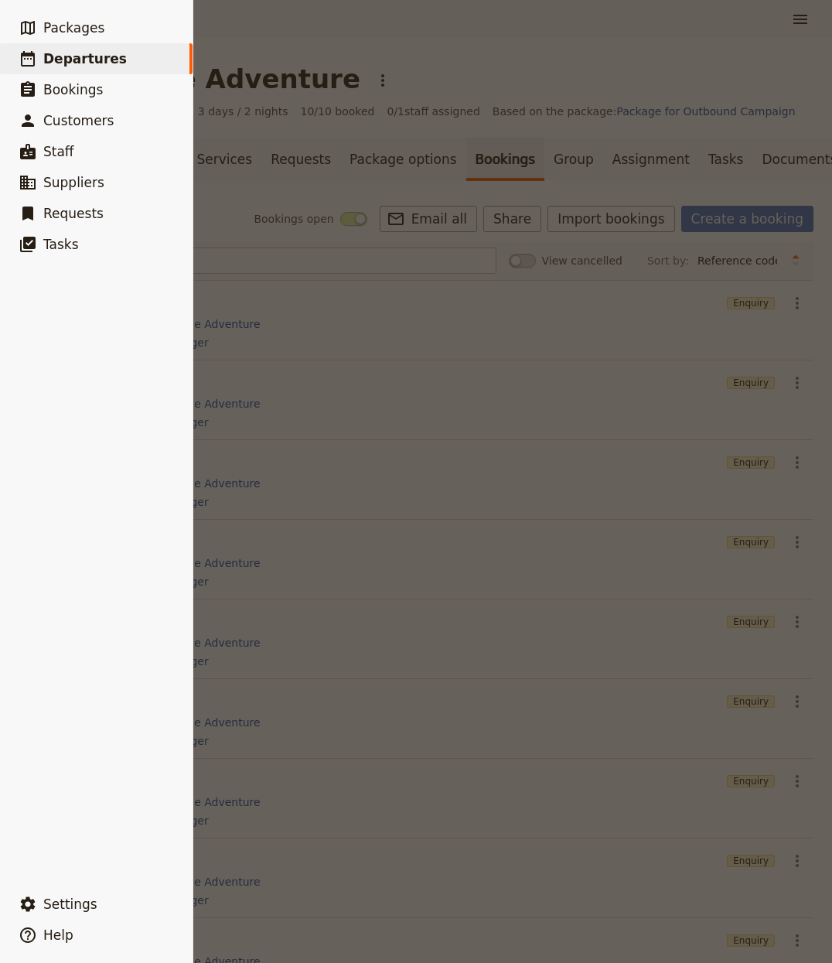
click at [123, 61] on link "​ Departures" at bounding box center [96, 58] width 193 height 31
select select "CREATED_AT"
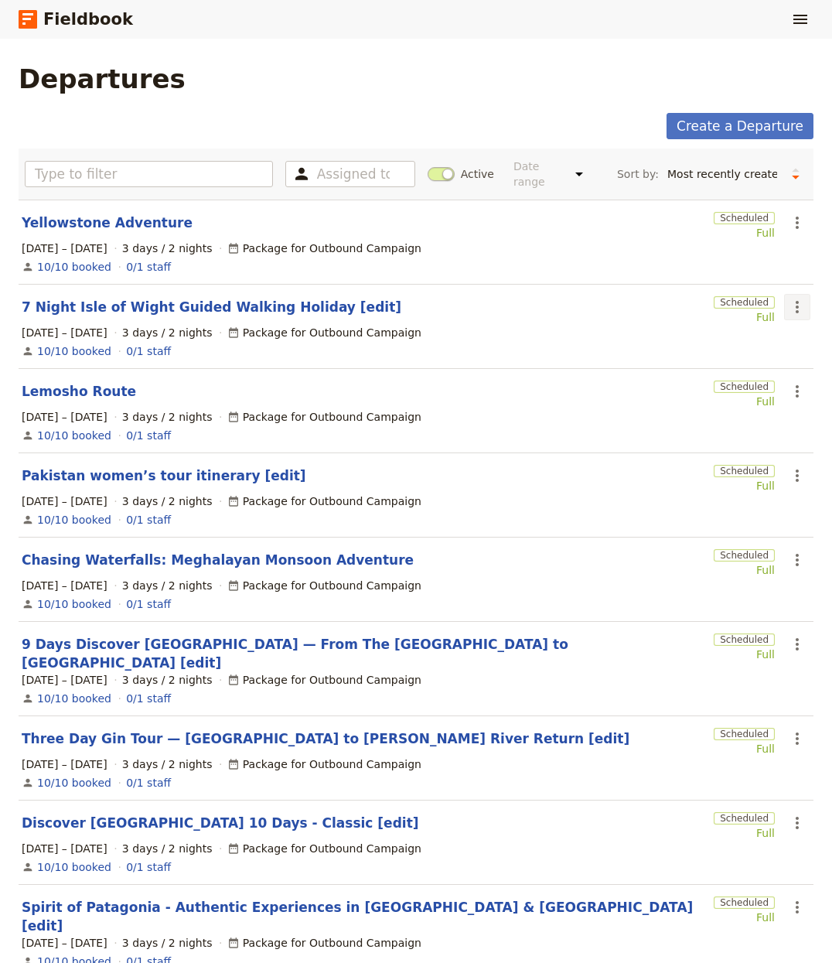
click at [788, 298] on icon "Actions" at bounding box center [797, 307] width 19 height 19
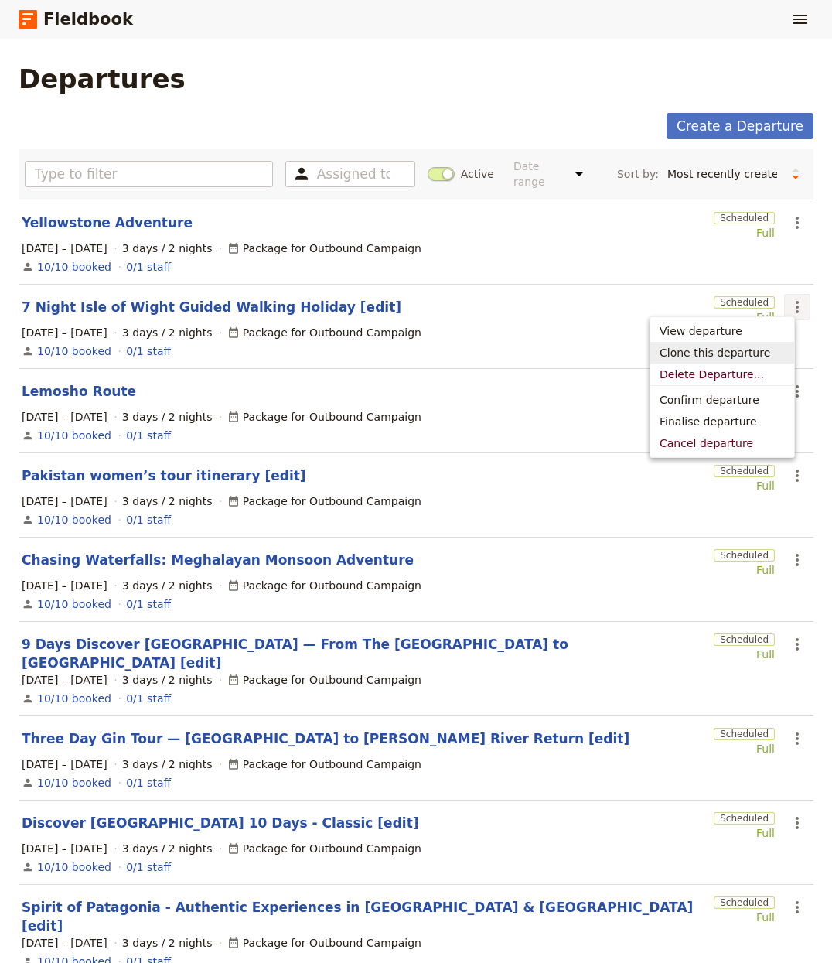
click at [758, 345] on span "Clone this departure" at bounding box center [715, 352] width 111 height 15
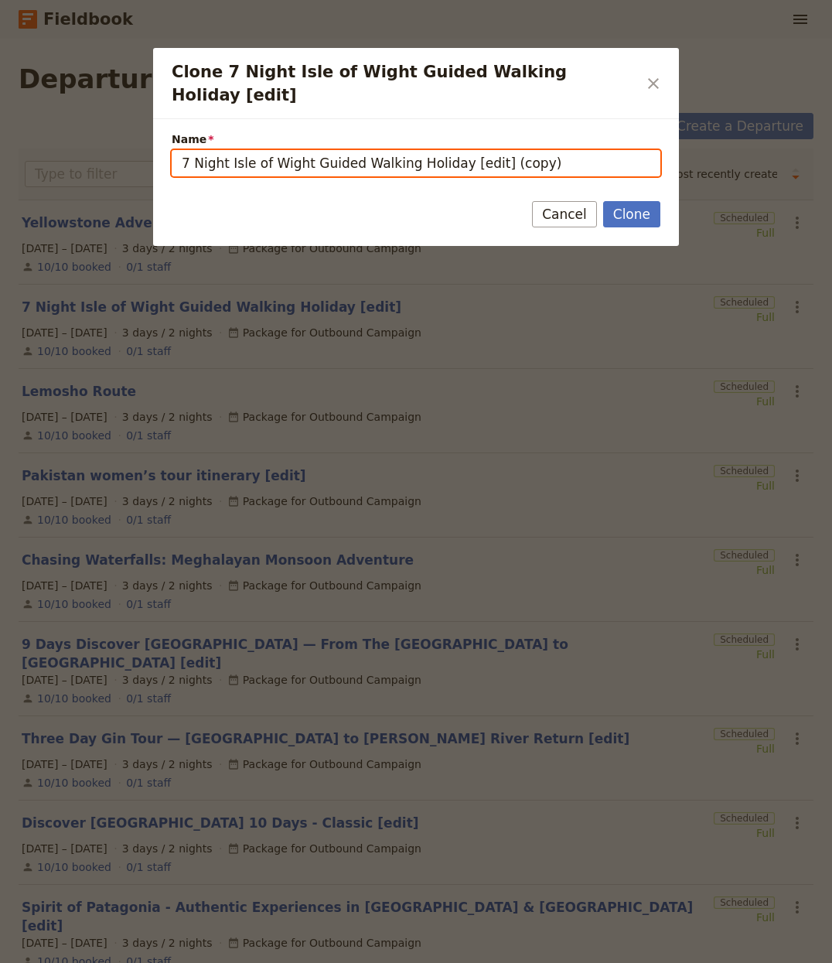
drag, startPoint x: 446, startPoint y: 143, endPoint x: -187, endPoint y: 104, distance: 633.9
click at [0, 104] on html "Fieldbook ​ ​ Fieldbook ​ ​ Packages ​ Departures ​ Bookings ​ Customers ​ Staf…" at bounding box center [416, 481] width 832 height 963
paste input "[GEOGRAPHIC_DATA] - [GEOGRAPHIC_DATA]"
drag, startPoint x: 429, startPoint y: 142, endPoint x: 367, endPoint y: 138, distance: 62.0
click at [367, 150] on input "[GEOGRAPHIC_DATA] - [GEOGRAPHIC_DATA] [edit] (copy)" at bounding box center [416, 163] width 489 height 26
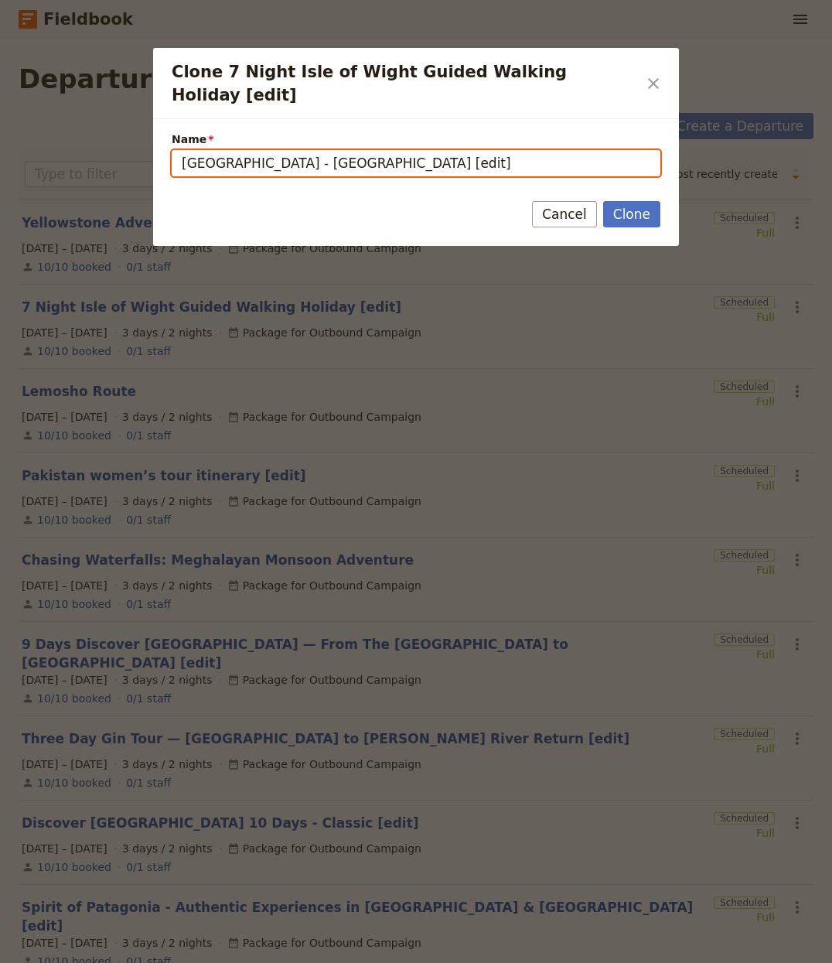
type input "[GEOGRAPHIC_DATA] - [GEOGRAPHIC_DATA] [edit]"
click at [603, 201] on button "Clone" at bounding box center [631, 214] width 57 height 26
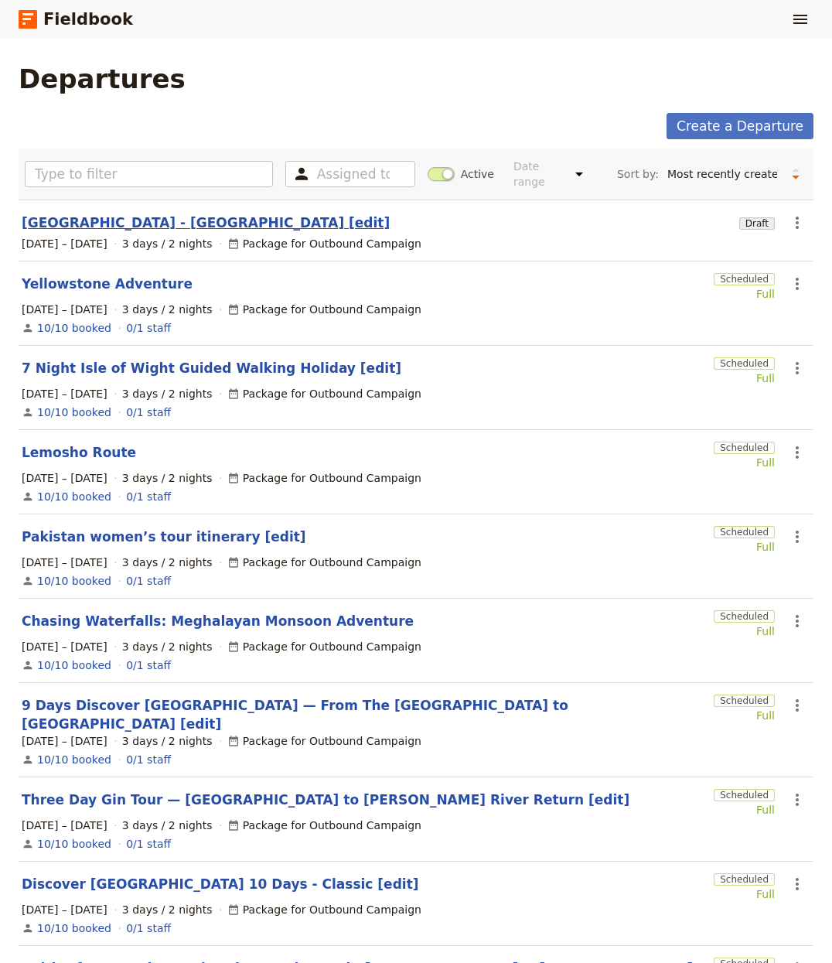
click at [106, 234] on div "1 – 3 Oct 2025 3 days / 2 nights Package for Outbound Campaign" at bounding box center [416, 243] width 792 height 19
click at [109, 217] on link "[GEOGRAPHIC_DATA] - [GEOGRAPHIC_DATA] [edit]" at bounding box center [206, 222] width 368 height 19
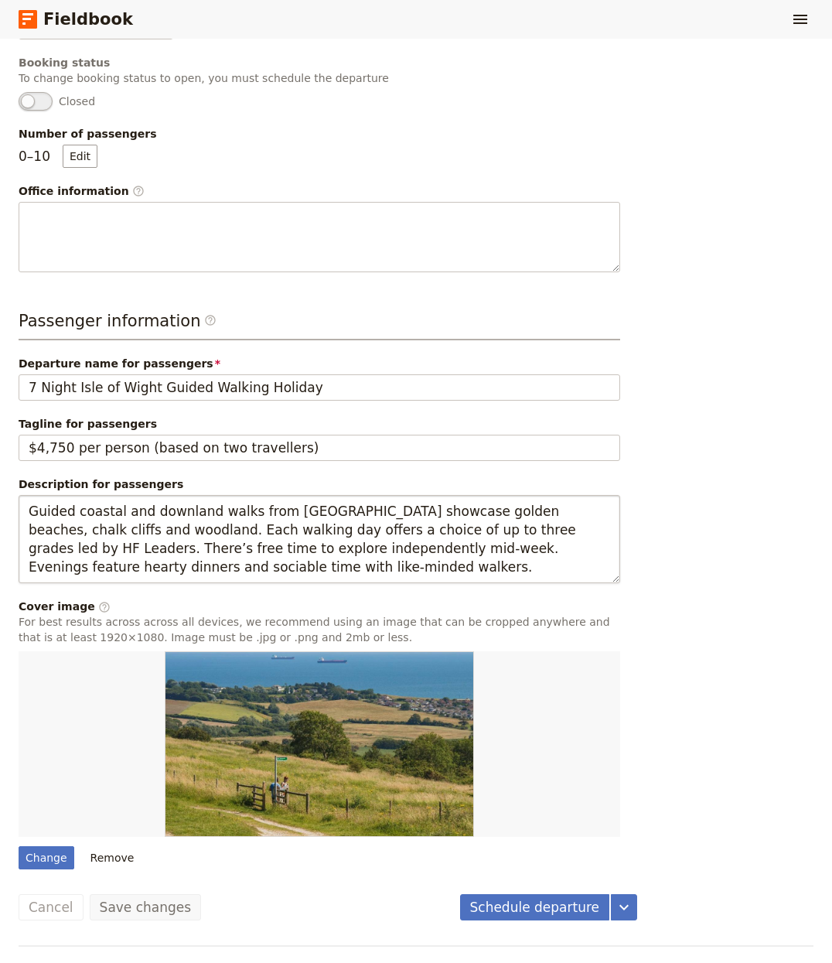
scroll to position [379, 0]
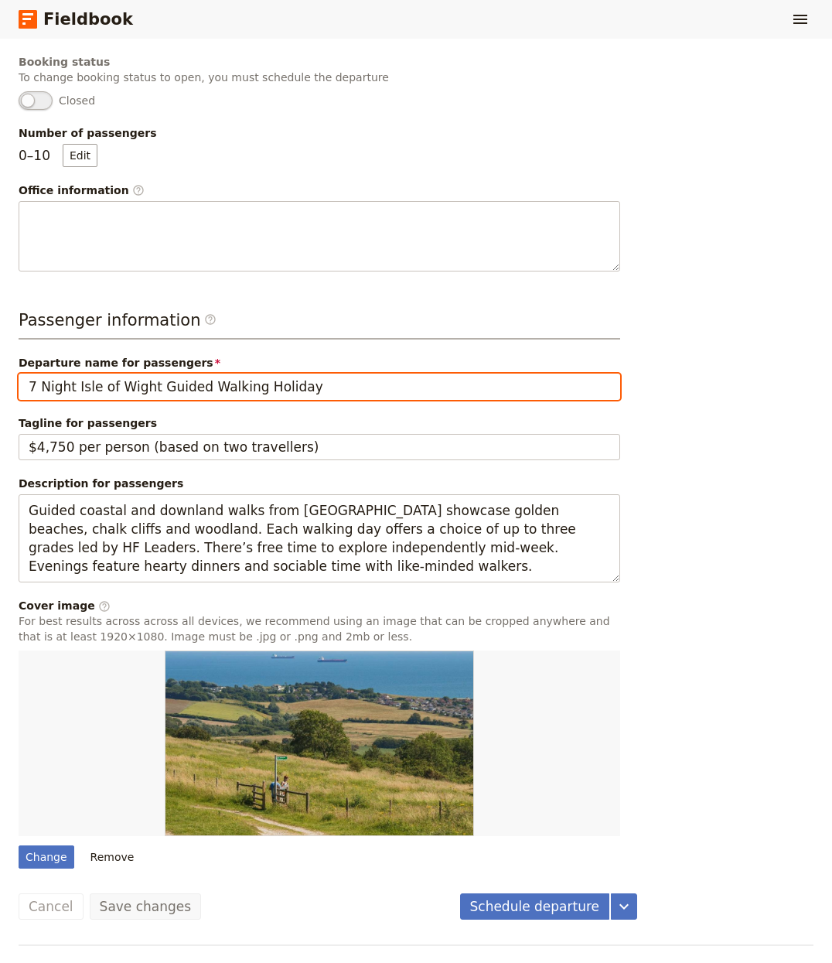
click at [177, 377] on input "7 Night Isle of Wight Guided Walking Holiday" at bounding box center [320, 387] width 602 height 26
paste input "[GEOGRAPHIC_DATA] - [GEOGRAPHIC_DATA]"
type input "[GEOGRAPHIC_DATA] - [GEOGRAPHIC_DATA]"
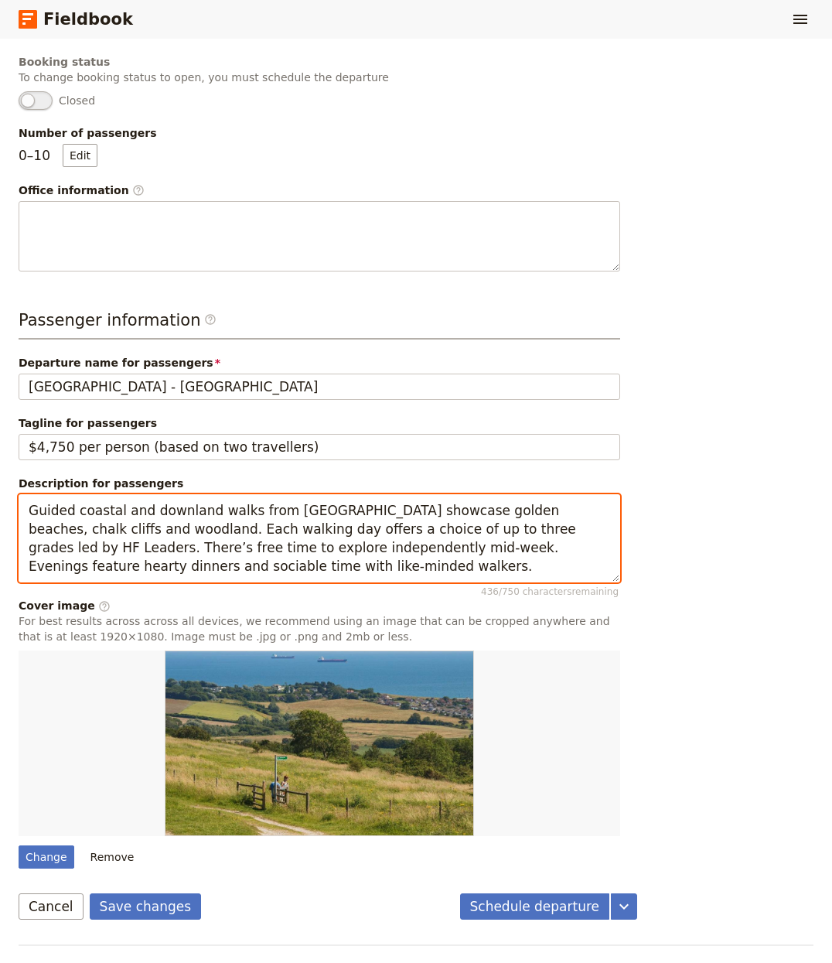
click at [149, 535] on textarea "Guided coastal and downland walks from Freshwater Bay House showcase golden bea…" at bounding box center [320, 538] width 602 height 89
paste textarea "A seven‑day swimming holiday based around the islands of Lopud, Koločep and Šip…"
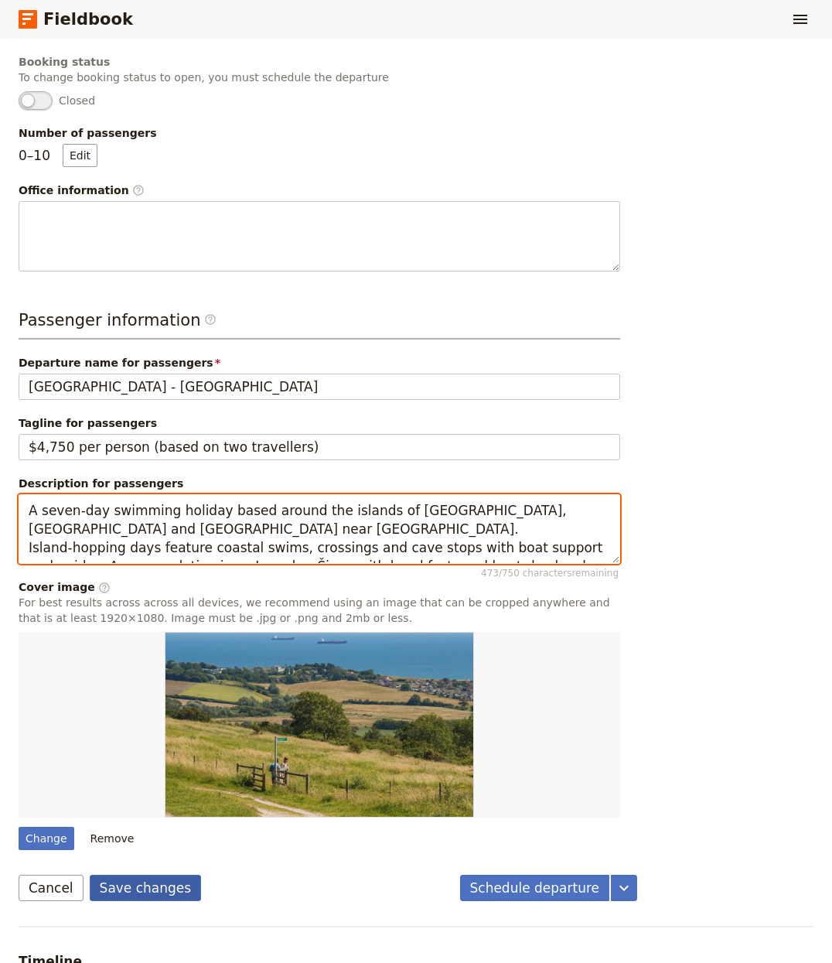
type textarea "A seven‑day swimming holiday based around the islands of [GEOGRAPHIC_DATA], [GE…"
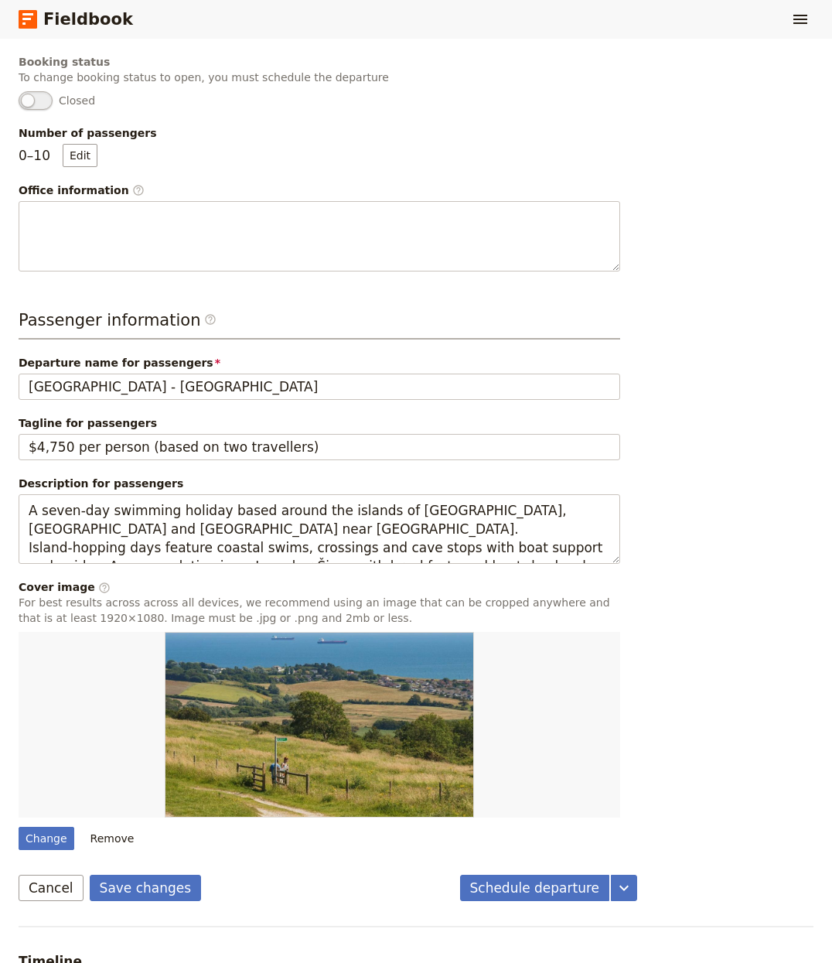
drag, startPoint x: 155, startPoint y: 885, endPoint x: 146, endPoint y: 873, distance: 14.4
click at [154, 885] on button "Save changes" at bounding box center [146, 888] width 112 height 26
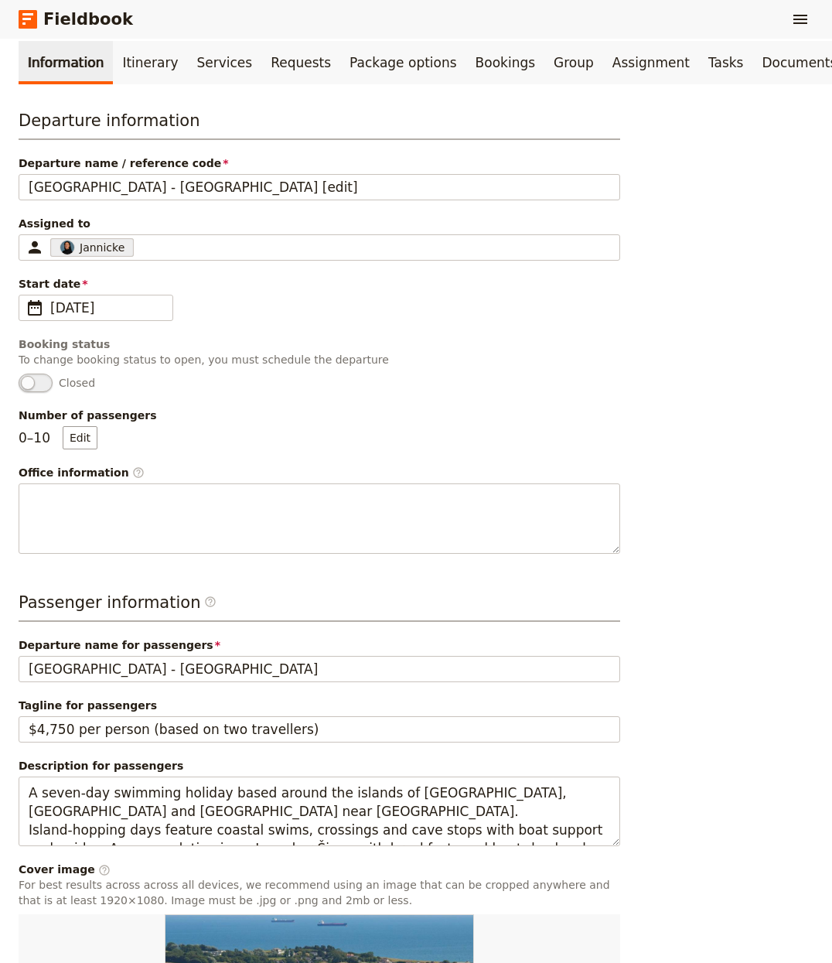
scroll to position [0, 0]
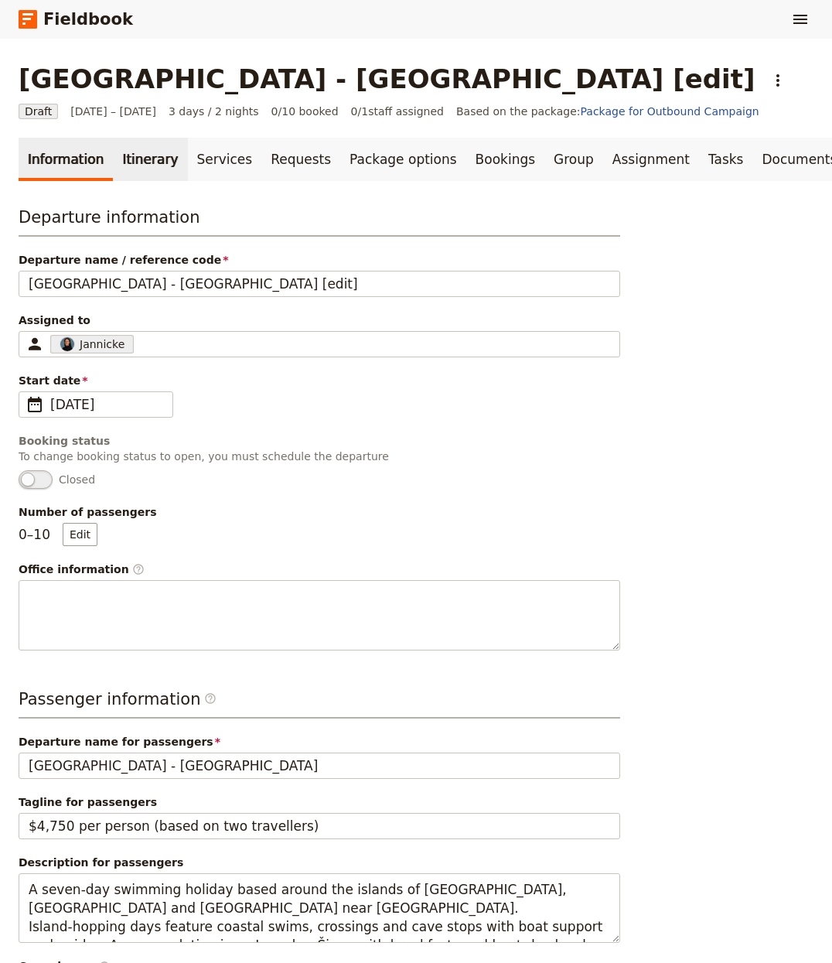
click at [148, 163] on link "Itinerary" at bounding box center [150, 159] width 74 height 43
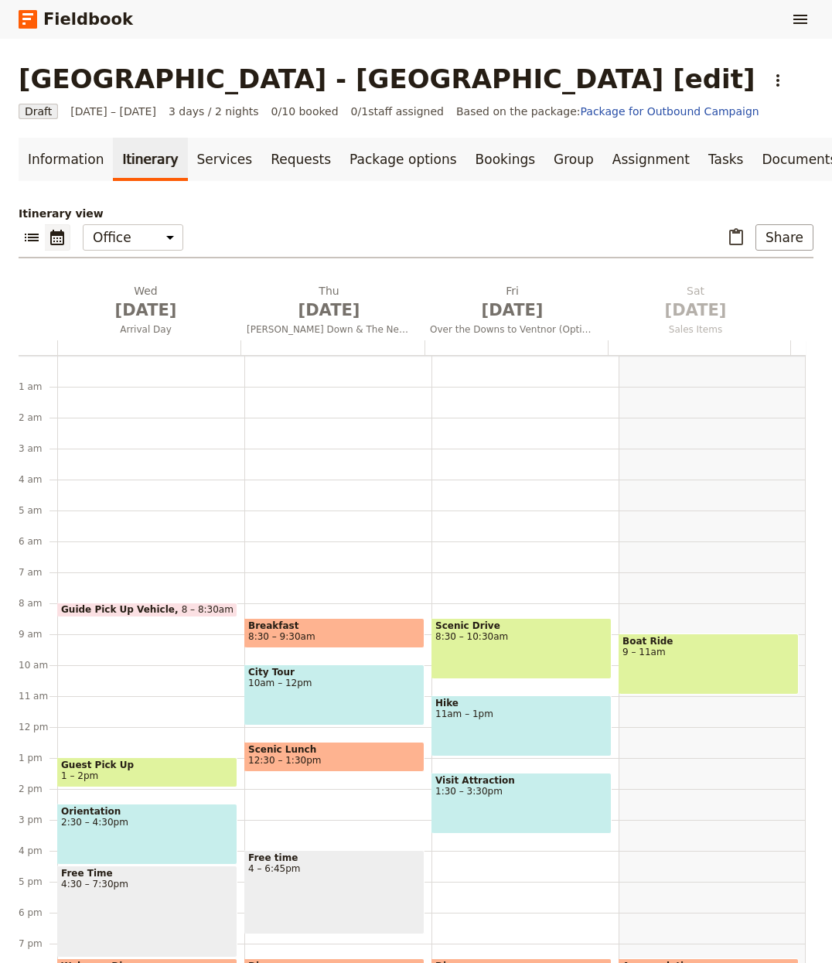
scroll to position [121, 0]
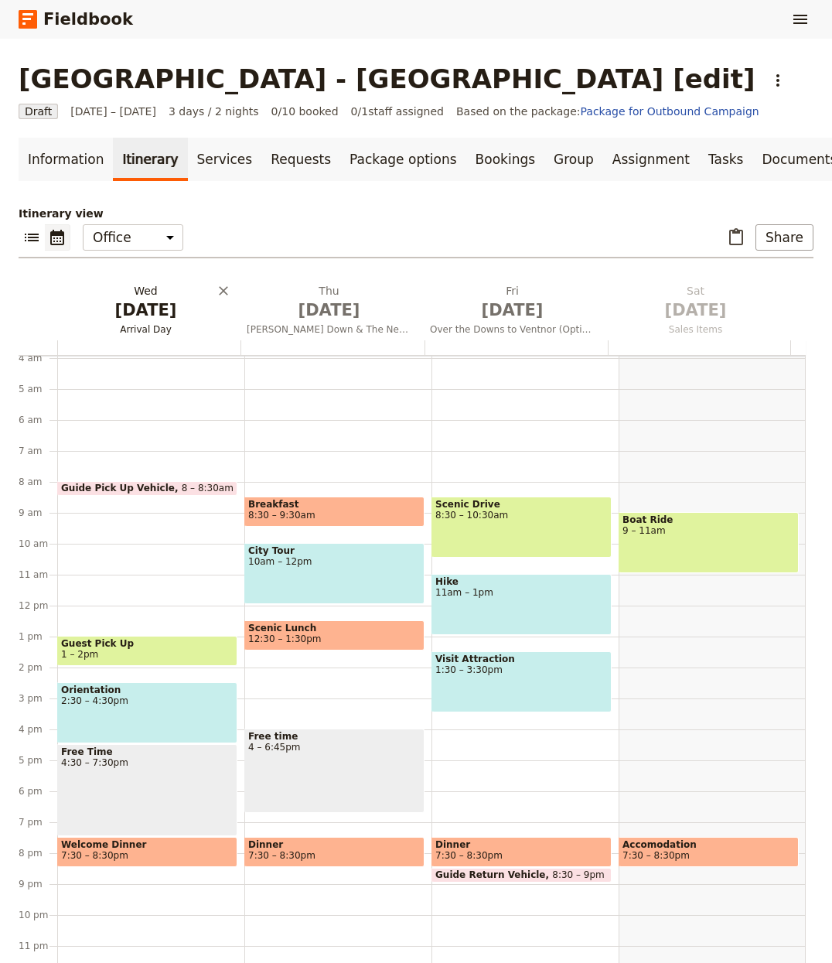
click at [183, 287] on h2 "[DATE] Arrival Day" at bounding box center [145, 302] width 165 height 39
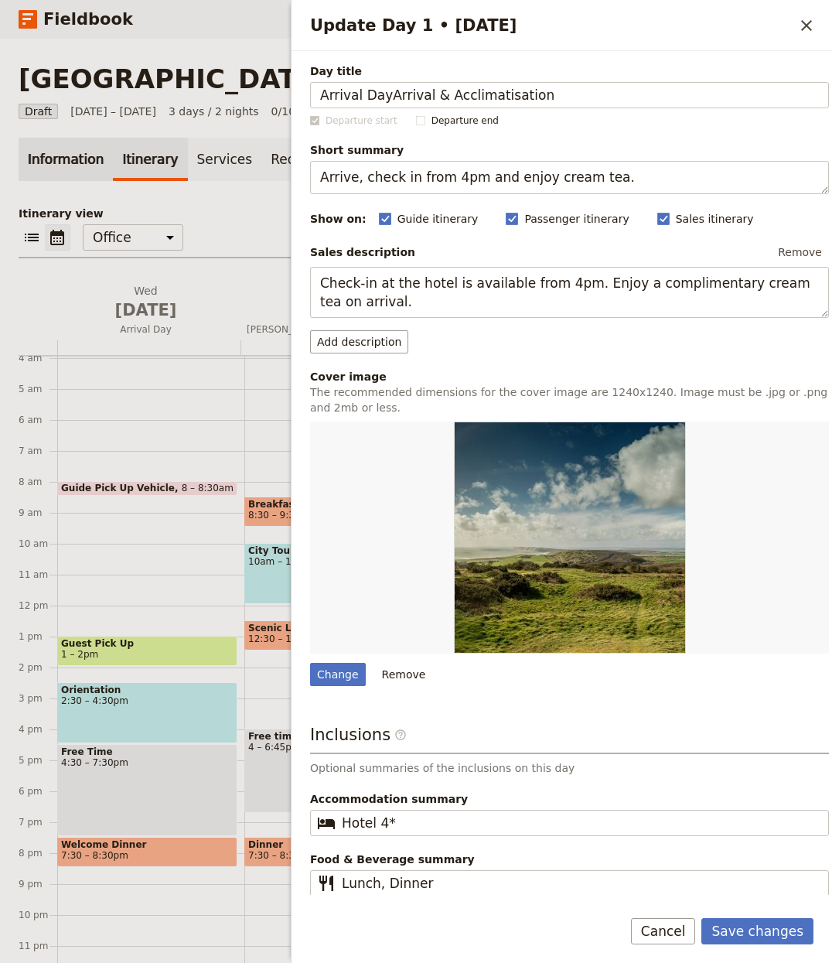
type input "Arrival DayArrival & Acclimatisation"
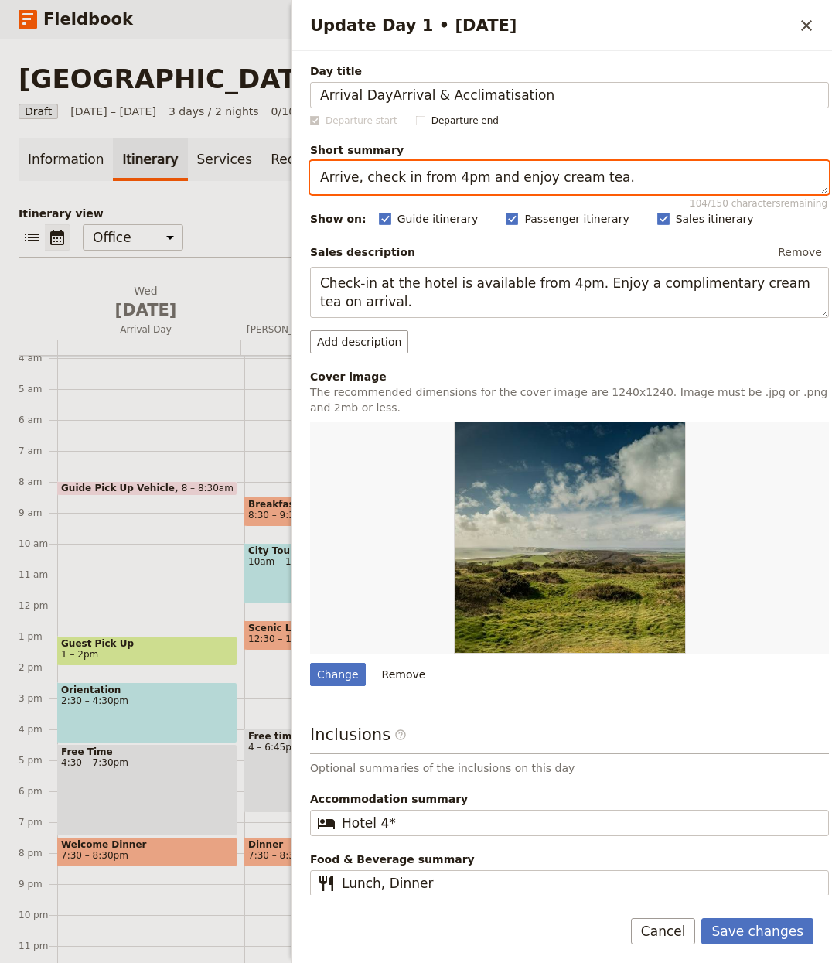
click at [569, 186] on textarea "Arrive, check in from 4pm and enjoy cream tea." at bounding box center [569, 177] width 519 height 33
paste textarea "Hotel welcome, safety briefing and first swim"
type textarea "Hotel welcome, safety briefing and first swim."
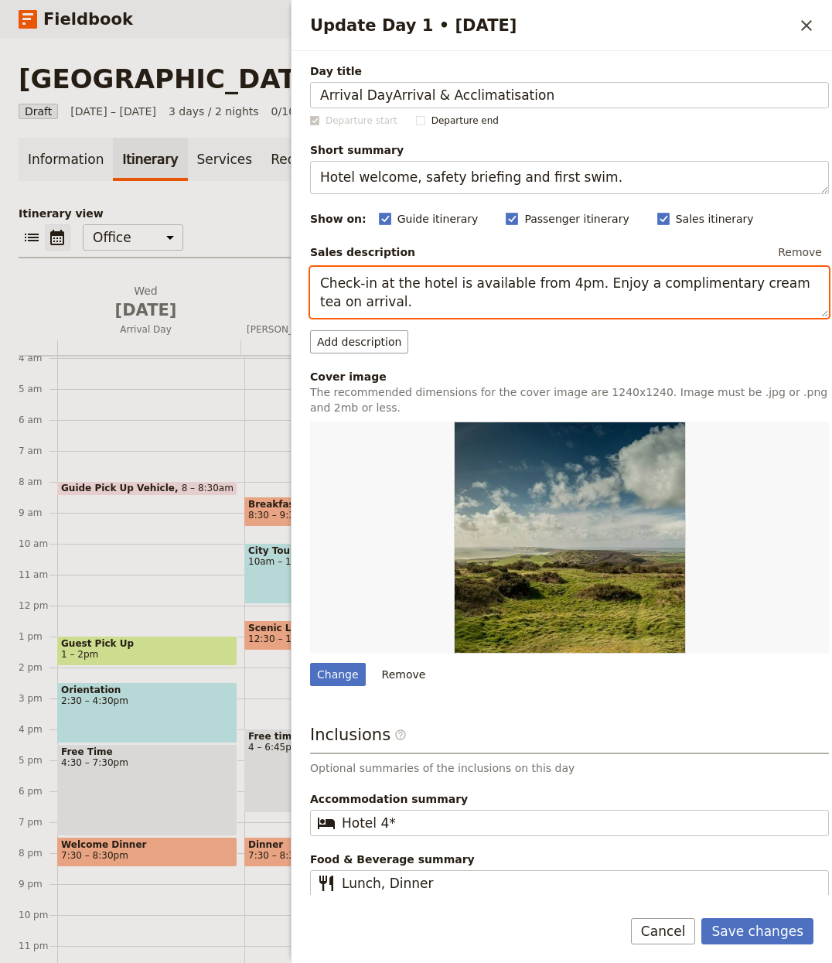
click at [440, 285] on textarea "Check-in at the hotel is available from 4pm. Enjoy a complimentary cream tea on…" at bounding box center [569, 293] width 519 height 52
paste textarea "On your arrival at the hotel you will be greeted by the hotel team before meeti…"
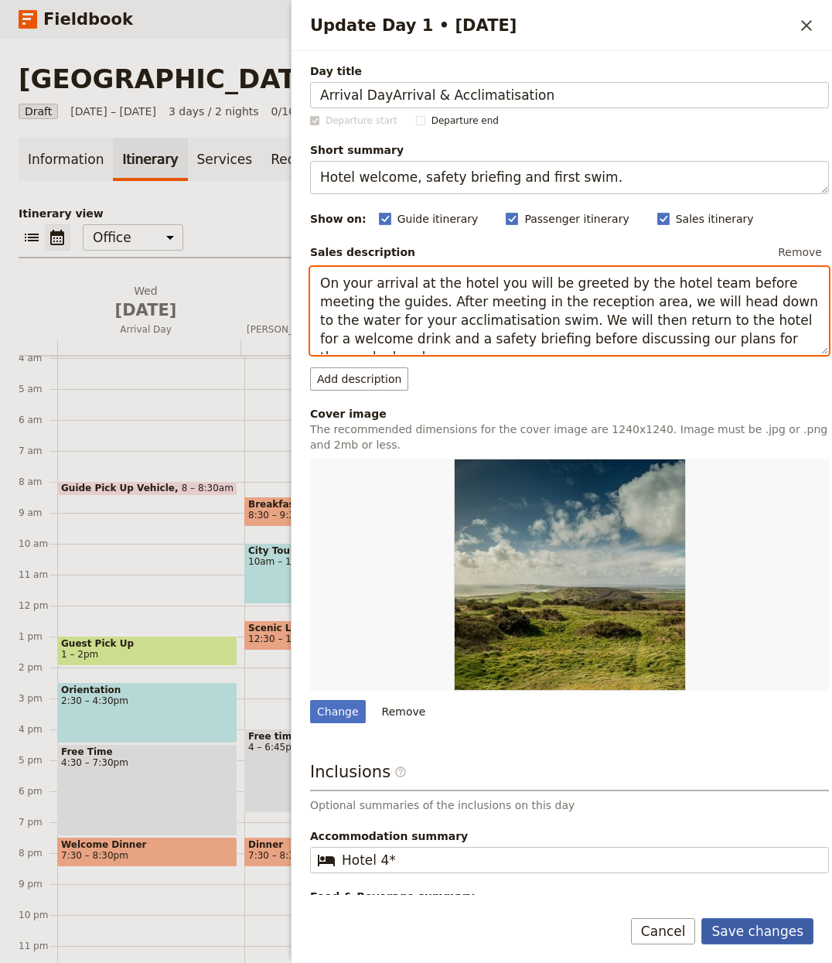
type textarea "On your arrival at the hotel you will be greeted by the hotel team before meeti…"
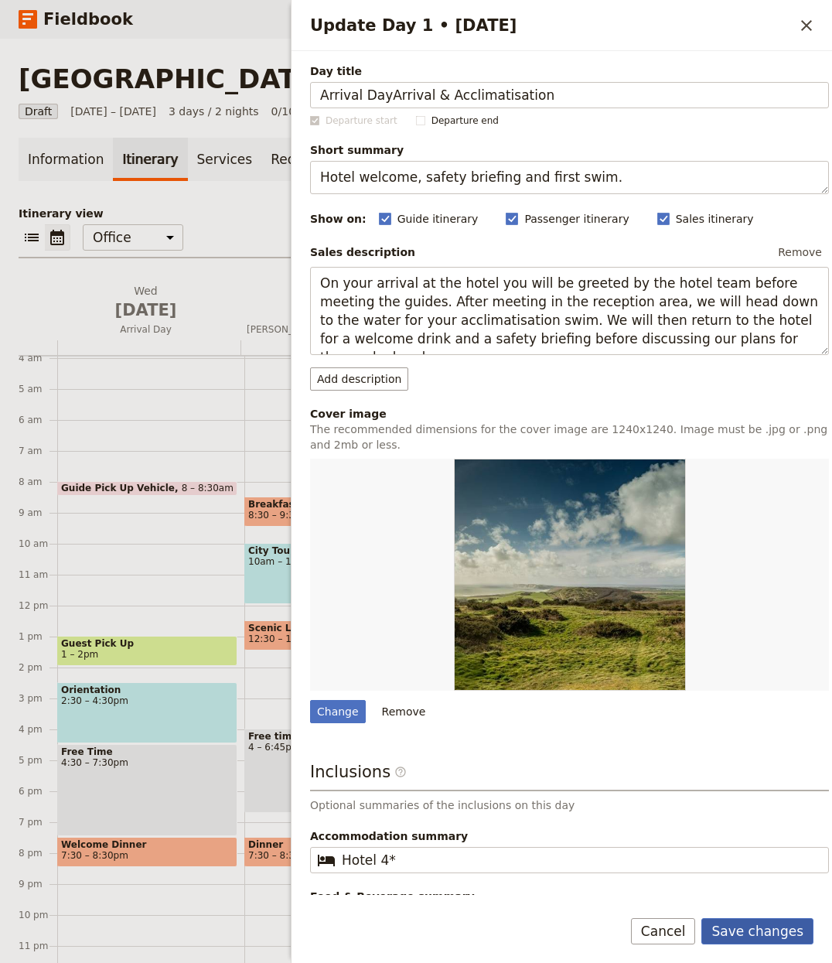
click at [741, 925] on button "Save changes" at bounding box center [758, 931] width 112 height 26
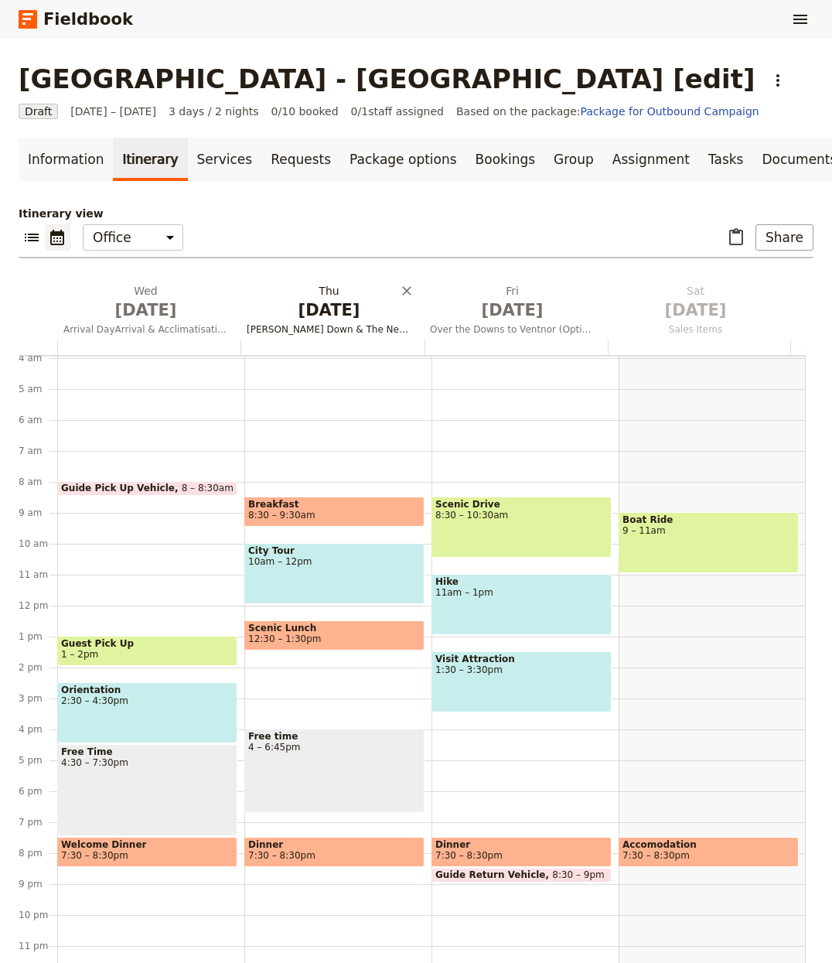
click at [318, 299] on span "[DATE]" at bounding box center [329, 310] width 165 height 23
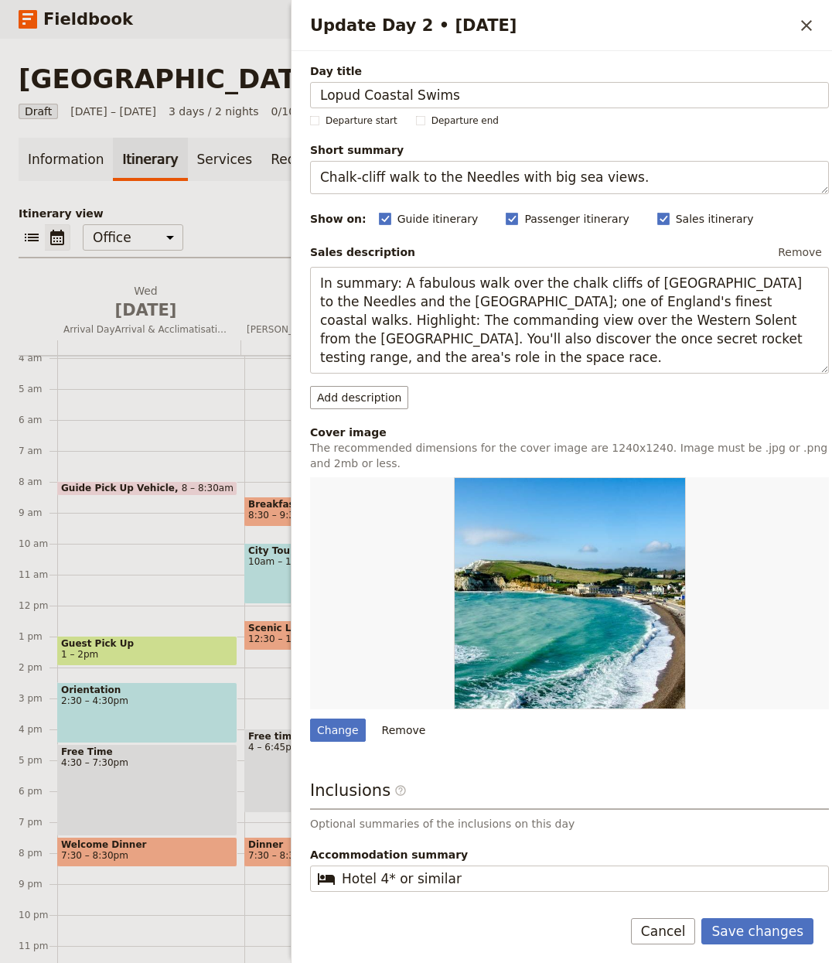
type input "Lopud Coastal Swims"
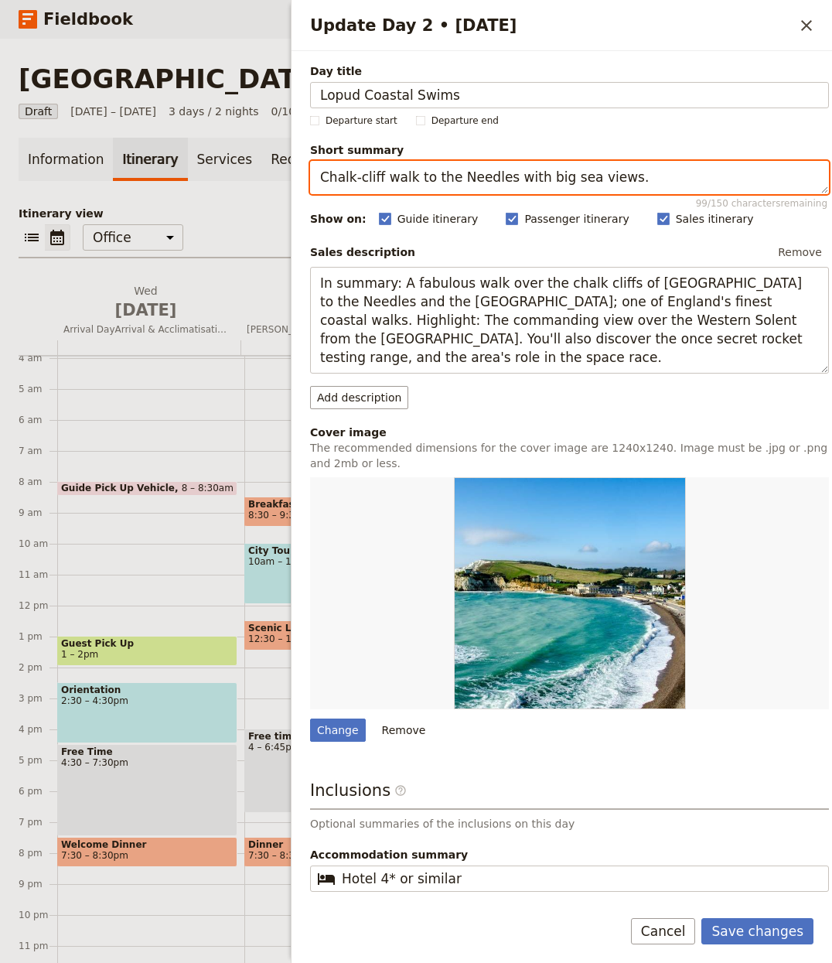
click at [511, 183] on textarea "Chalk‑cliff walk to the Needles with big sea views." at bounding box center [569, 177] width 519 height 33
paste textarea "Two swims around Lopud with lunch at Šunj Beach"
type textarea "Two swims around [GEOGRAPHIC_DATA] with lunch at [GEOGRAPHIC_DATA]."
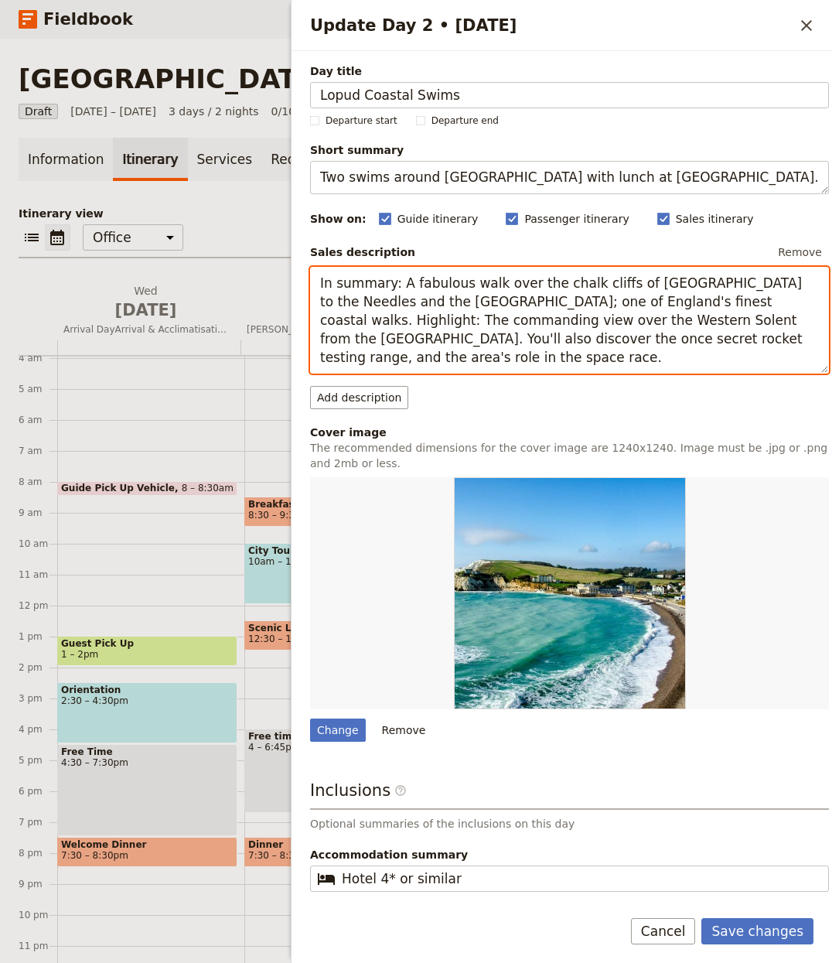
click at [495, 299] on textarea "In summary: A fabulous walk over the chalk cliffs of Tennyson Down to the Needl…" at bounding box center [569, 321] width 519 height 108
paste textarea "Our first full day of swimming sees us explore the island of Lopud. We head rou…"
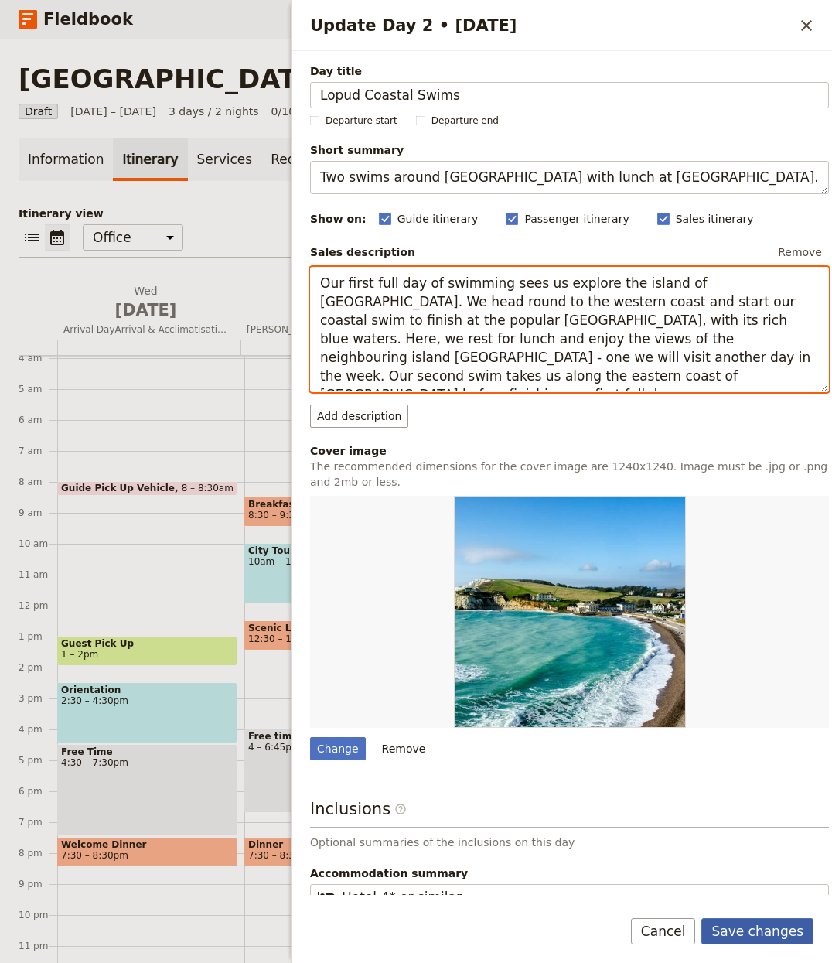
type textarea "Our first full day of swimming sees us explore the island of [GEOGRAPHIC_DATA].…"
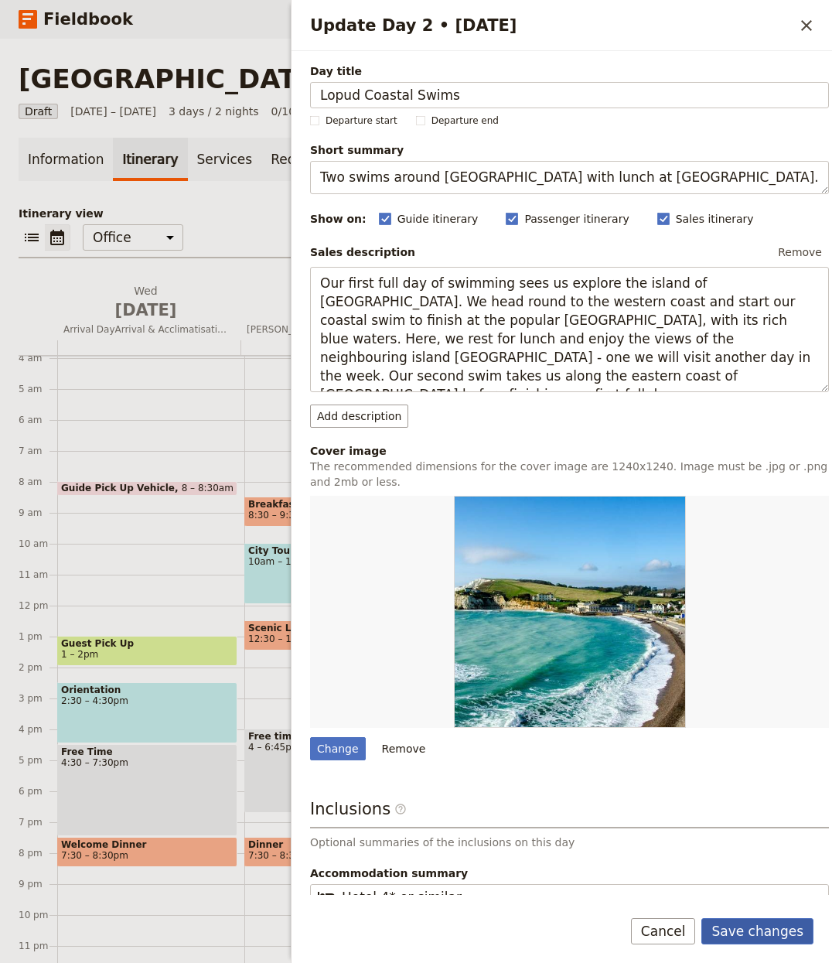
click at [746, 933] on button "Save changes" at bounding box center [758, 931] width 112 height 26
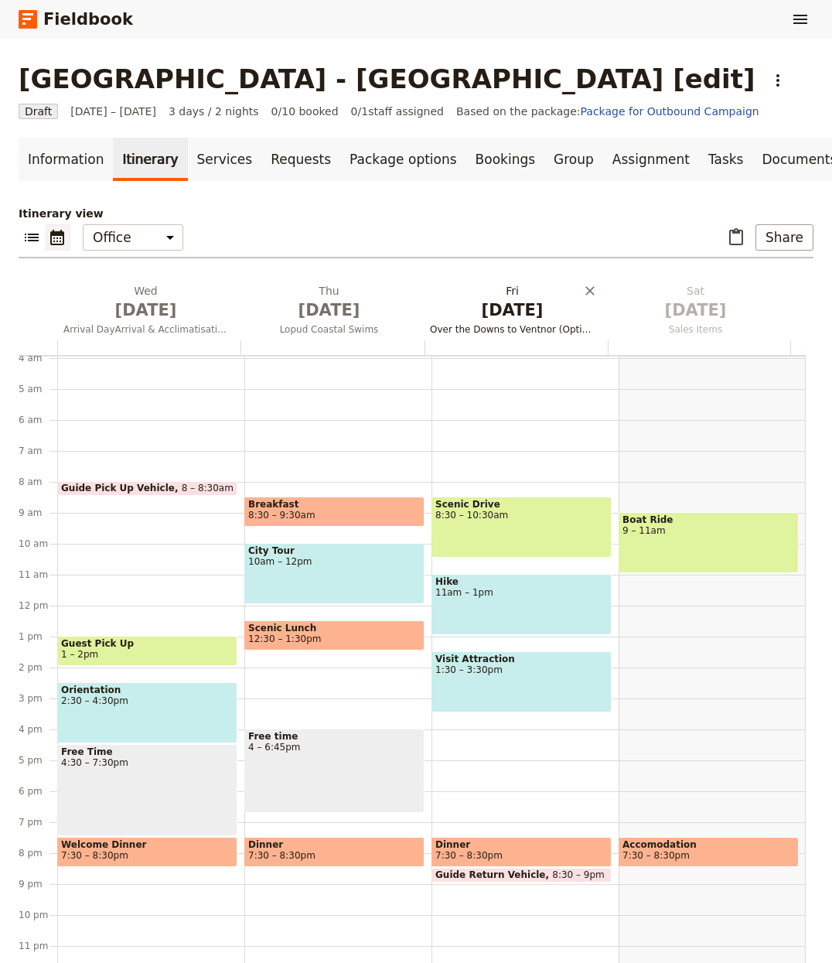
click at [495, 313] on span "[DATE]" at bounding box center [512, 310] width 165 height 23
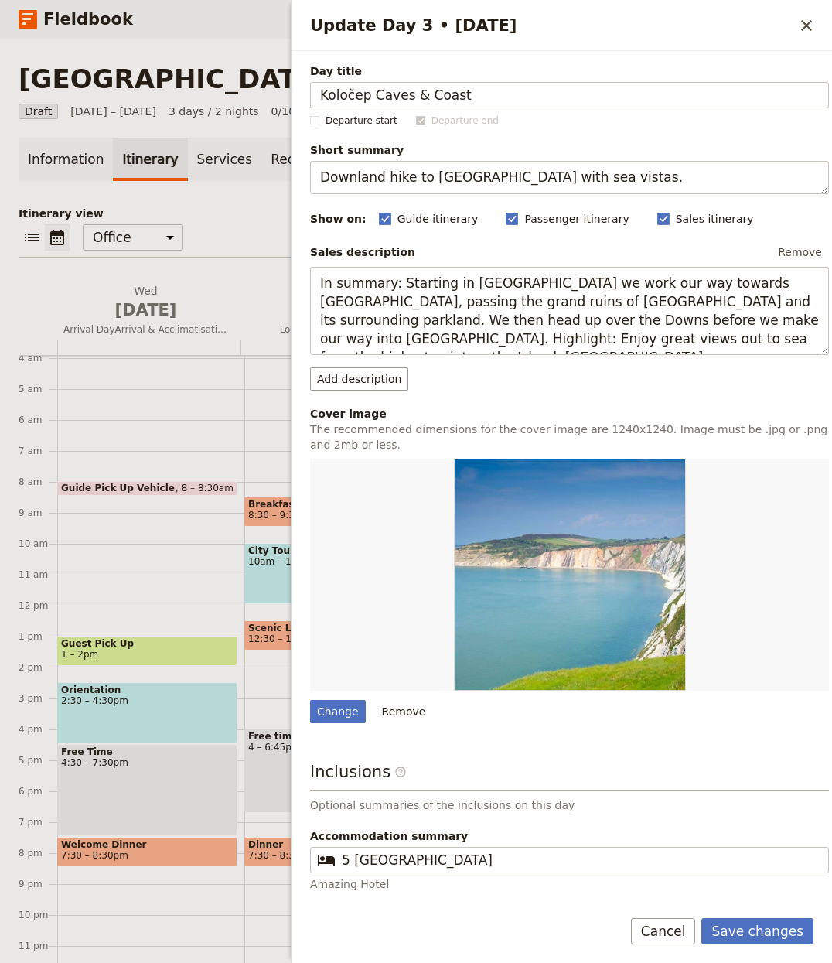
type input "Koločep Caves & Coast"
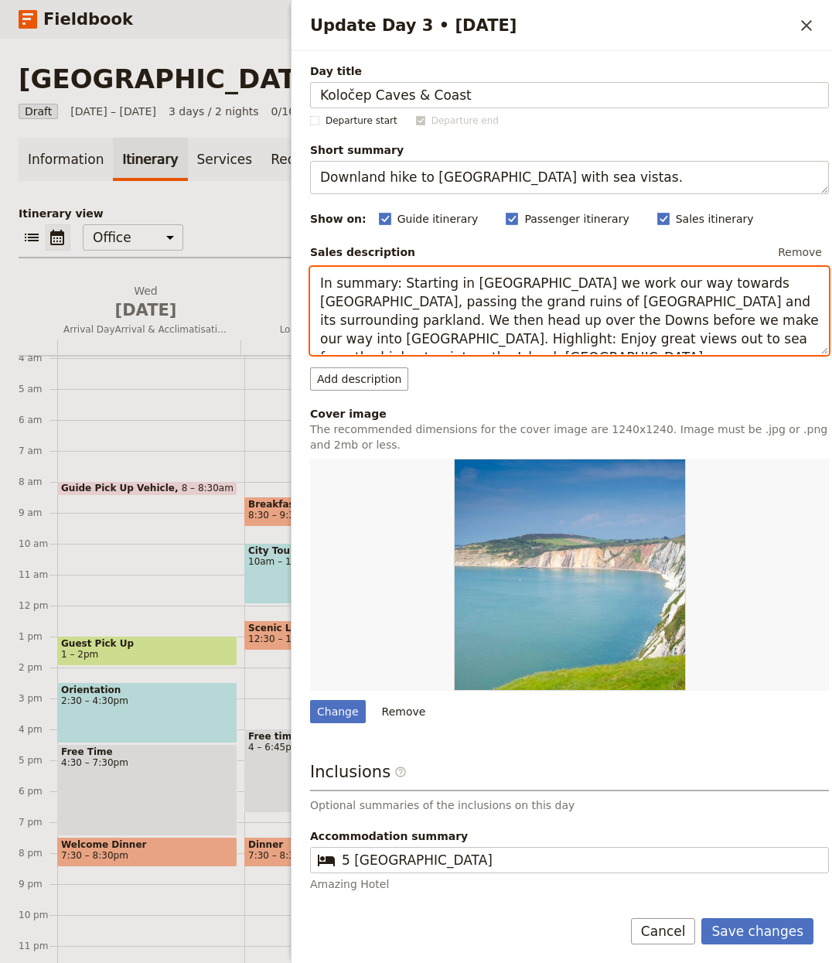
click at [550, 285] on textarea "In summary: Starting in Godshill we work our way towards Wroxall, passing the g…" at bounding box center [569, 311] width 519 height 89
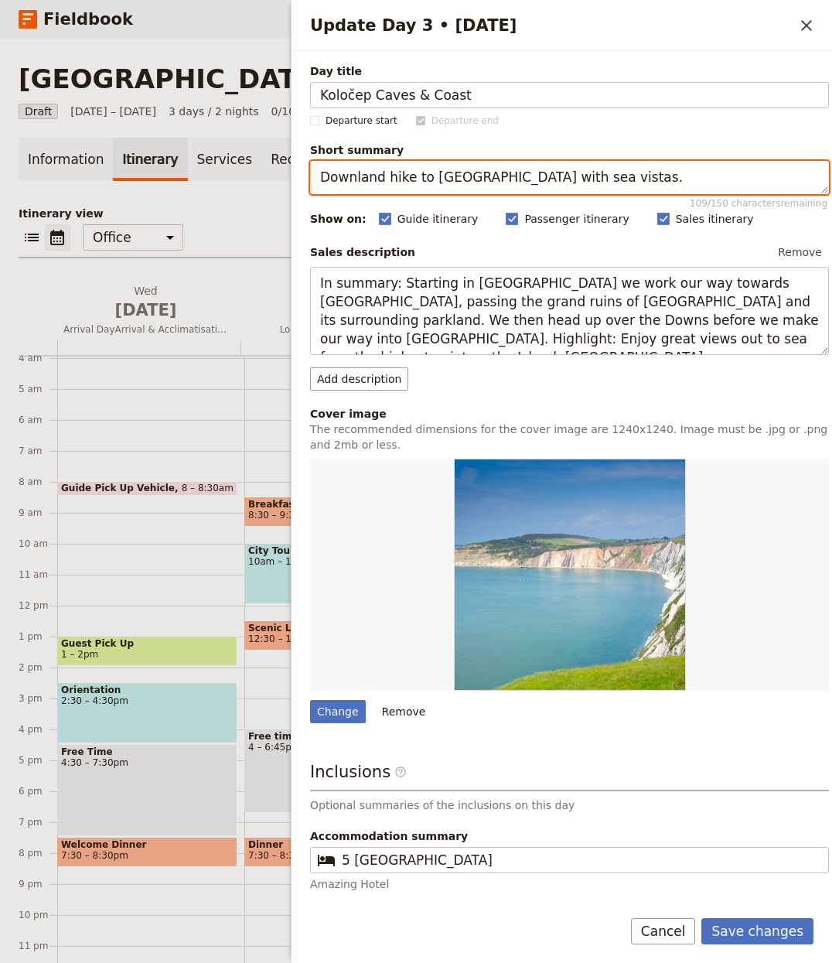
click at [574, 190] on textarea "Downland hike to Ventnor with sea vistas." at bounding box center [569, 177] width 519 height 33
paste textarea "Green and blue cave swims and a coastal return to harbour"
type textarea "Green and blue cave swims and a coastal return to harbour."
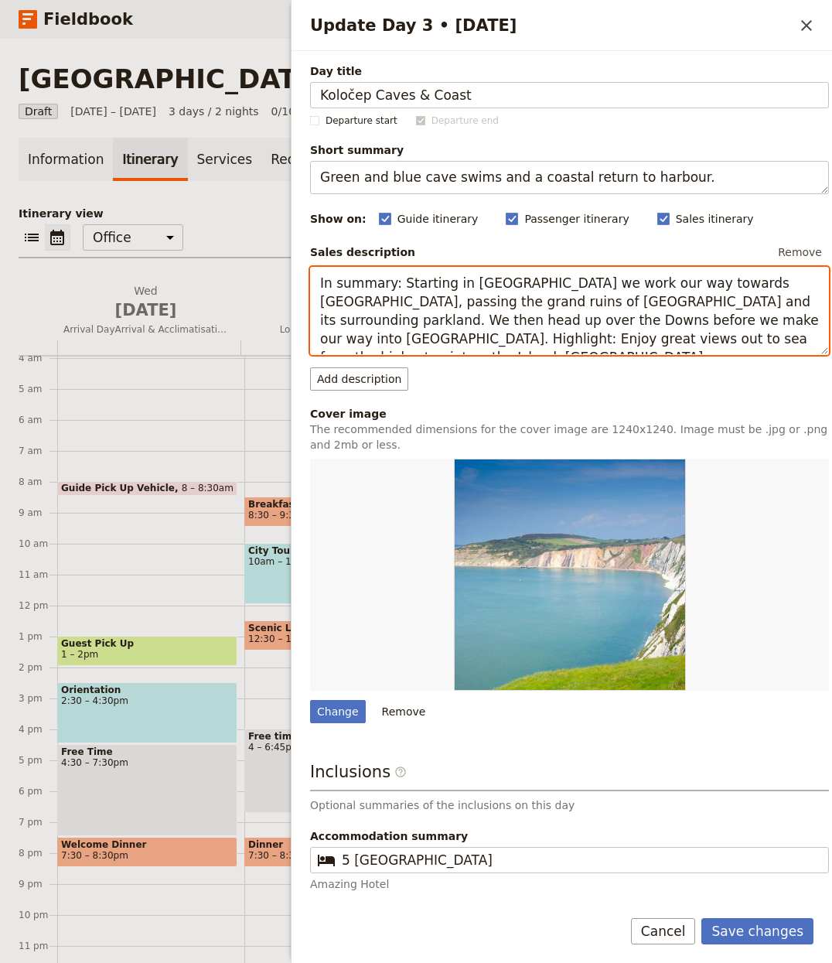
click at [407, 285] on textarea "In summary: Starting in Godshill we work our way towards Wroxall, passing the g…" at bounding box center [569, 311] width 519 height 89
paste textarea "After breakfast, we head to our second island of the week, Koločep. We start ea…"
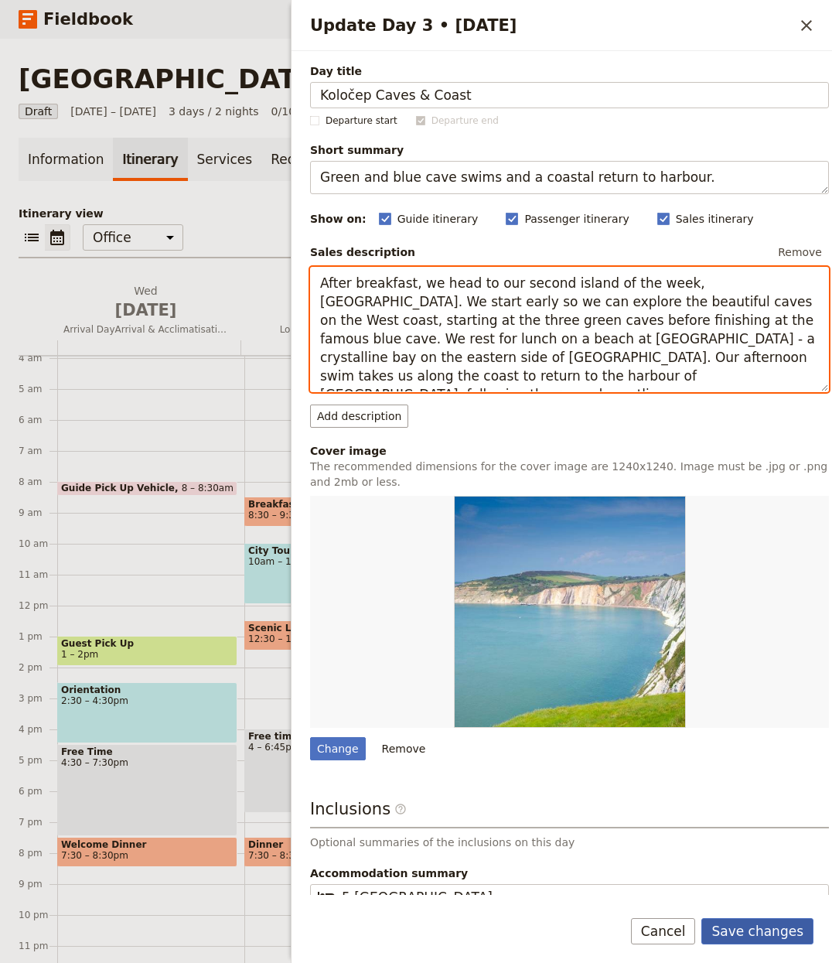
type textarea "After breakfast, we head to our second island of the week, [GEOGRAPHIC_DATA]. W…"
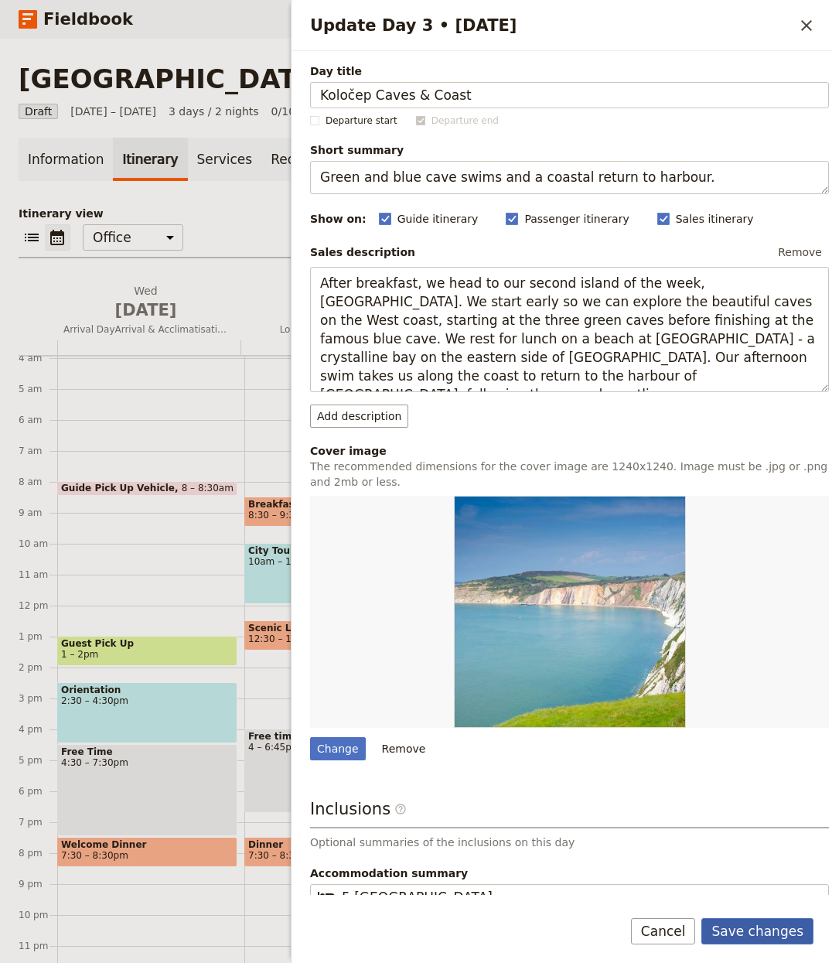
click at [725, 920] on button "Save changes" at bounding box center [758, 931] width 112 height 26
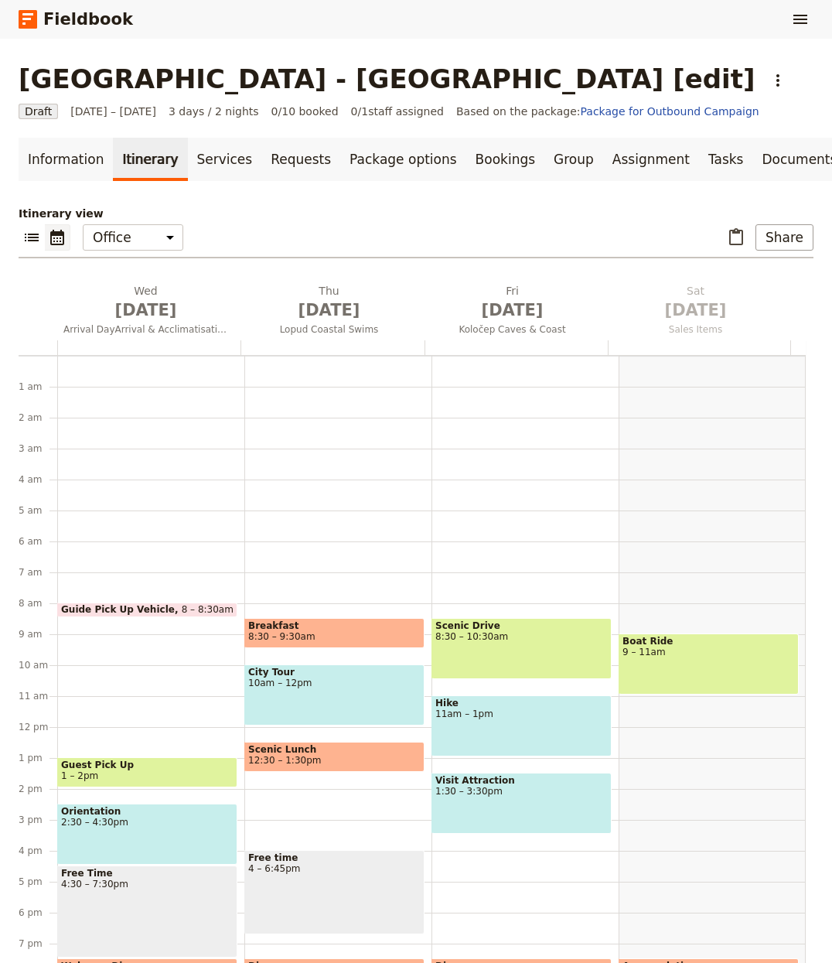
scroll to position [121, 0]
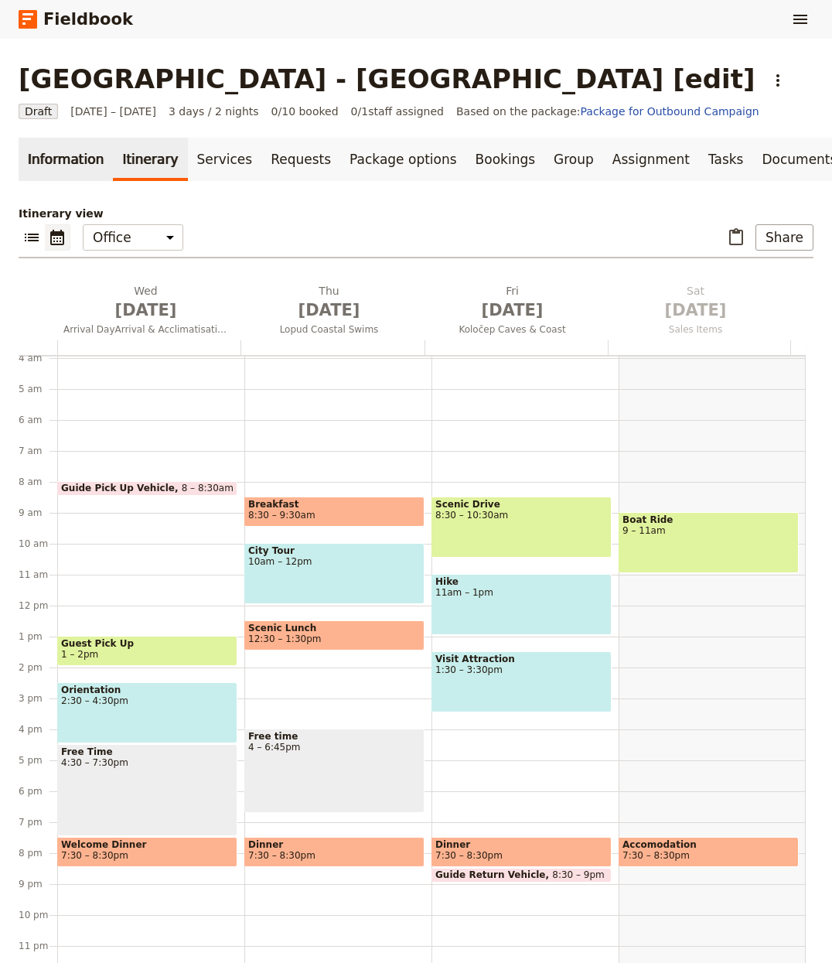
click at [78, 165] on link "Information" at bounding box center [66, 159] width 94 height 43
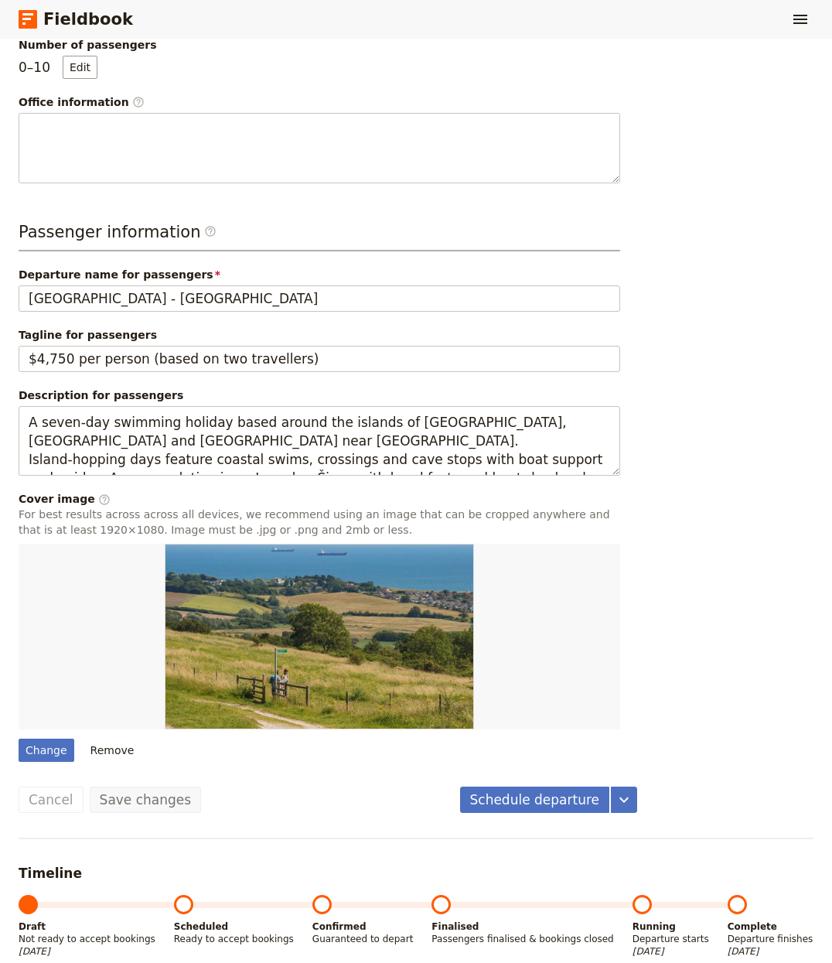
scroll to position [490, 0]
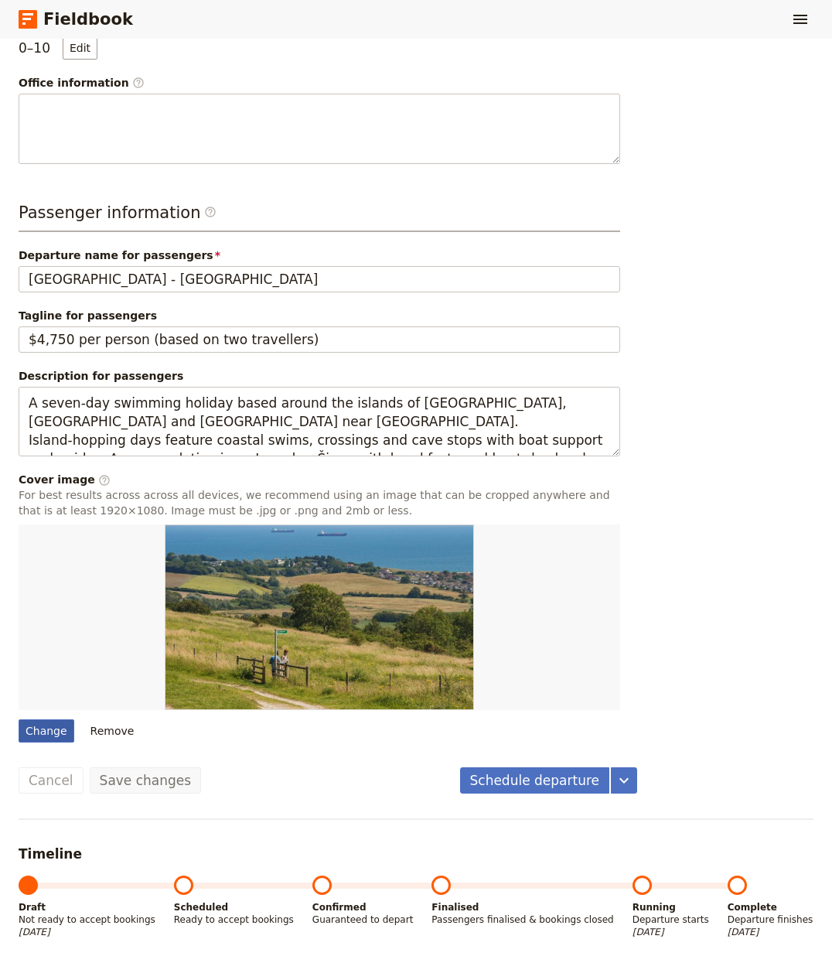
click at [45, 726] on div "Change" at bounding box center [47, 730] width 56 height 23
click at [19, 719] on input "Change" at bounding box center [18, 719] width 1 height 1
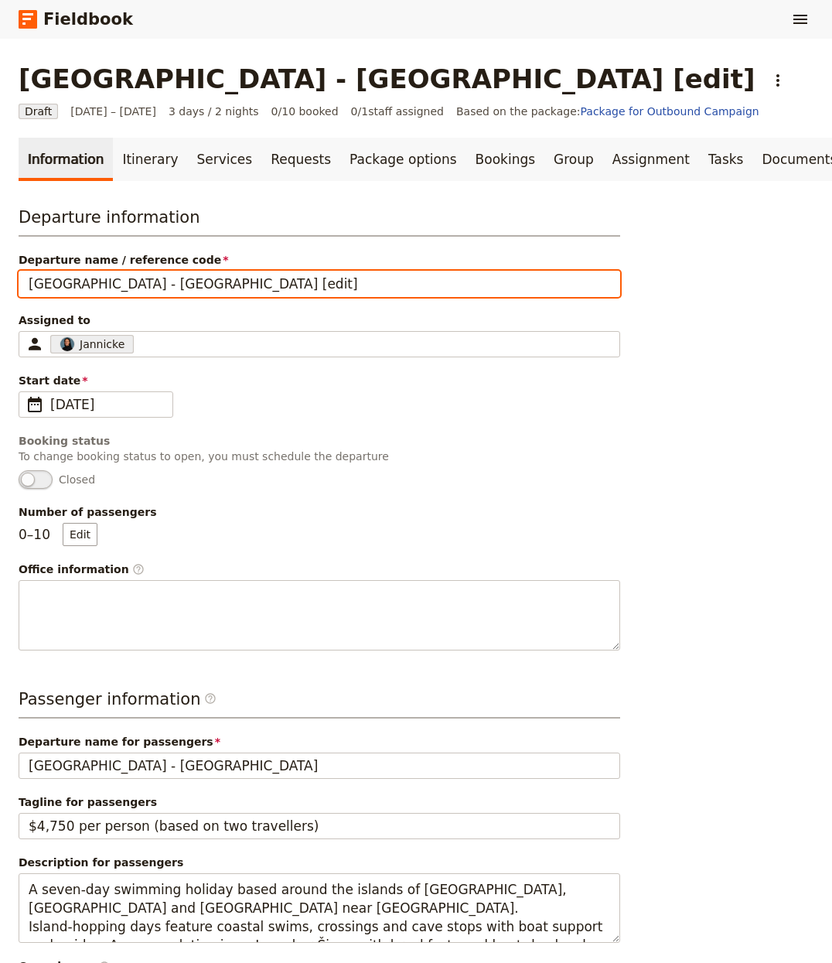
click at [14, 286] on main "[GEOGRAPHIC_DATA] - [GEOGRAPHIC_DATA] [edit] ​ Draft [DATE] – [DATE] 3 days / 2…" at bounding box center [416, 744] width 832 height 1411
drag, startPoint x: 114, startPoint y: 287, endPoint x: -155, endPoint y: 268, distance: 269.9
click at [0, 268] on html "Fieldbook ​ ​ Fieldbook ​ ​ Packages ​ Departures ​ Bookings ​ Customers ​ Staf…" at bounding box center [416, 481] width 832 height 963
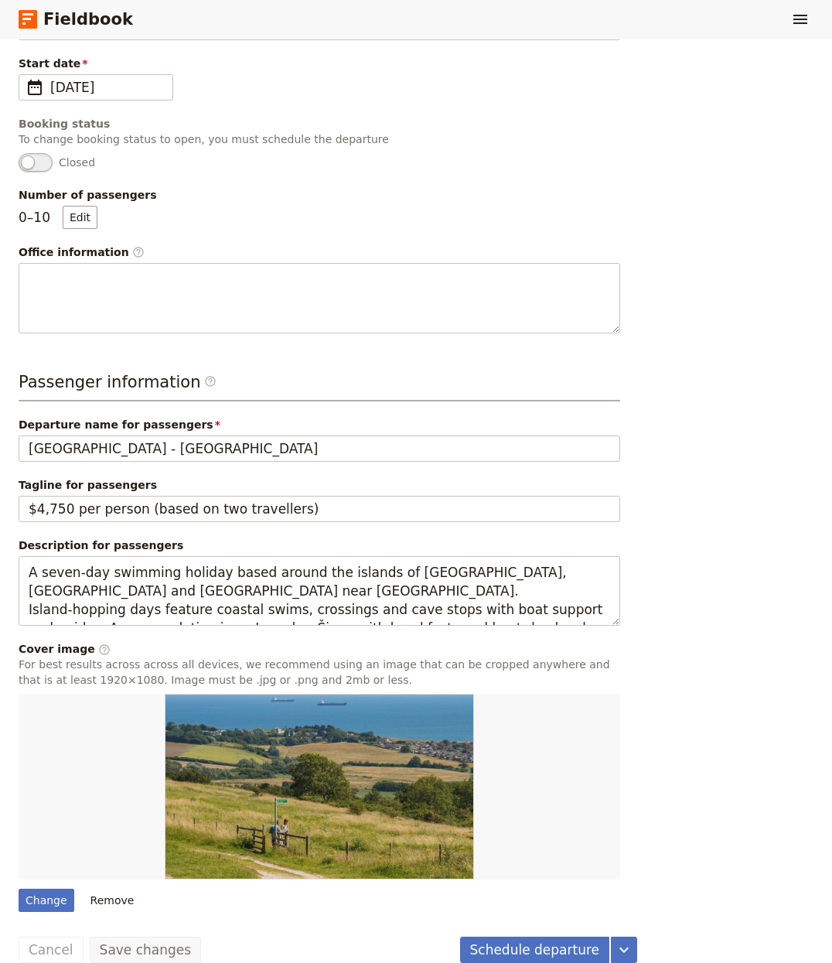
scroll to position [490, 0]
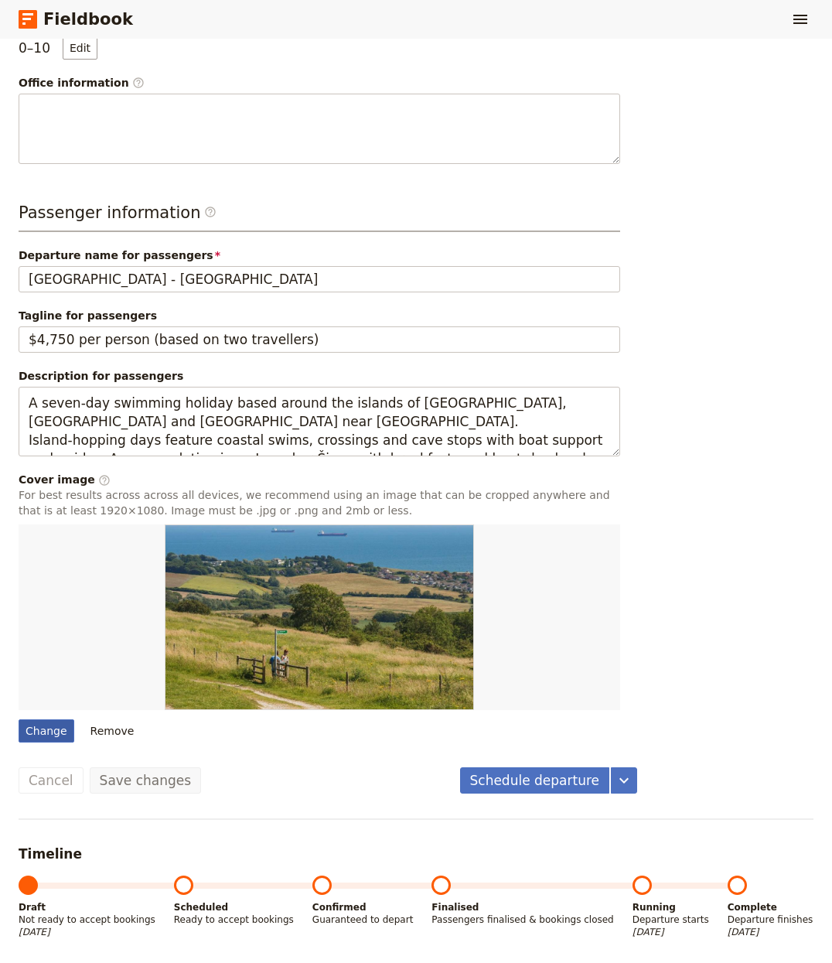
click at [55, 728] on div "Change" at bounding box center [47, 730] width 56 height 23
click at [19, 719] on input "Change" at bounding box center [18, 719] width 1 height 1
type input "C:\fakepath\[PERSON_NAME]-RvDc461s1EI-unsplash.jpg"
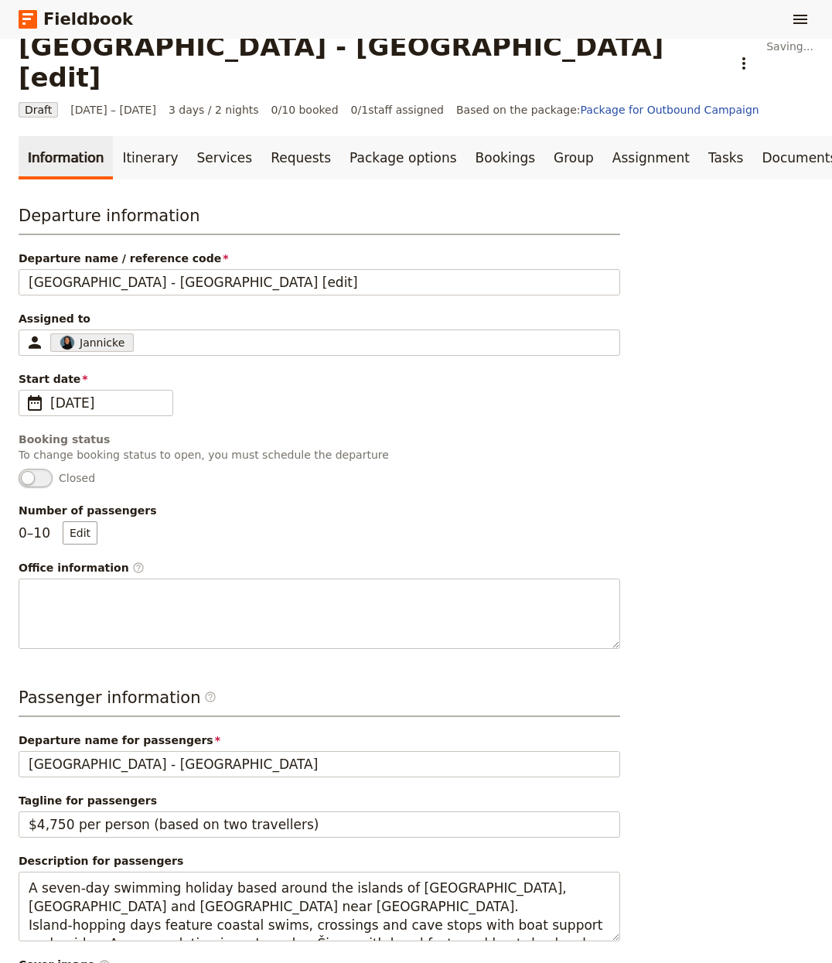
scroll to position [0, 0]
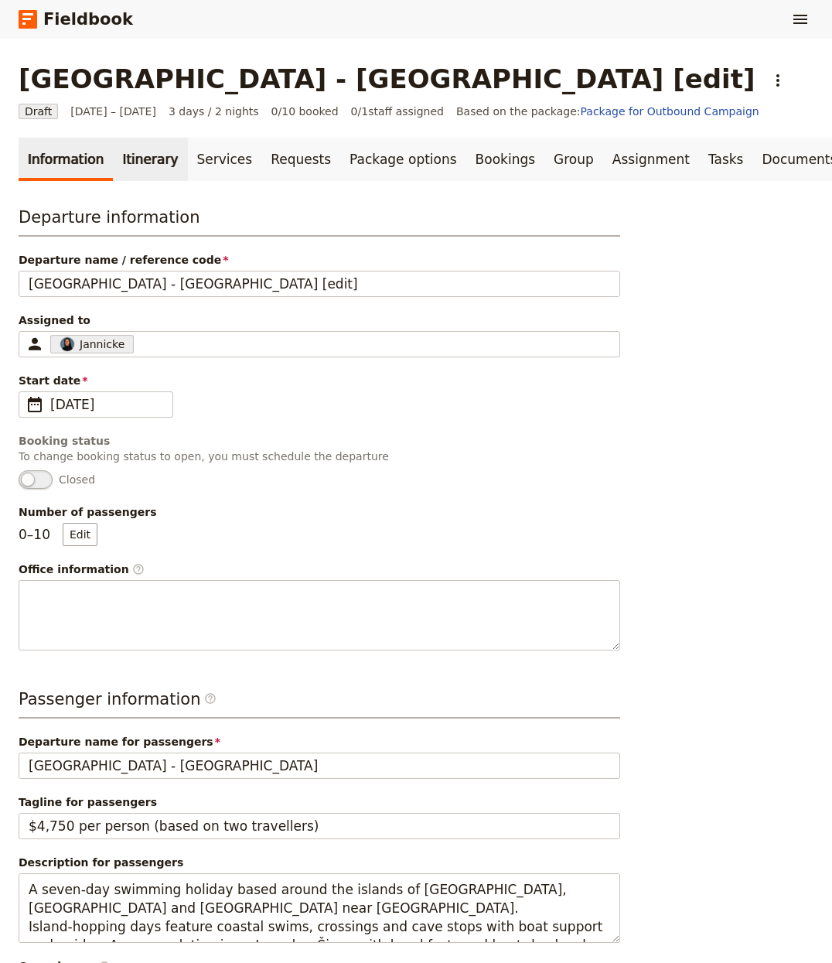
click at [159, 162] on link "Itinerary" at bounding box center [150, 159] width 74 height 43
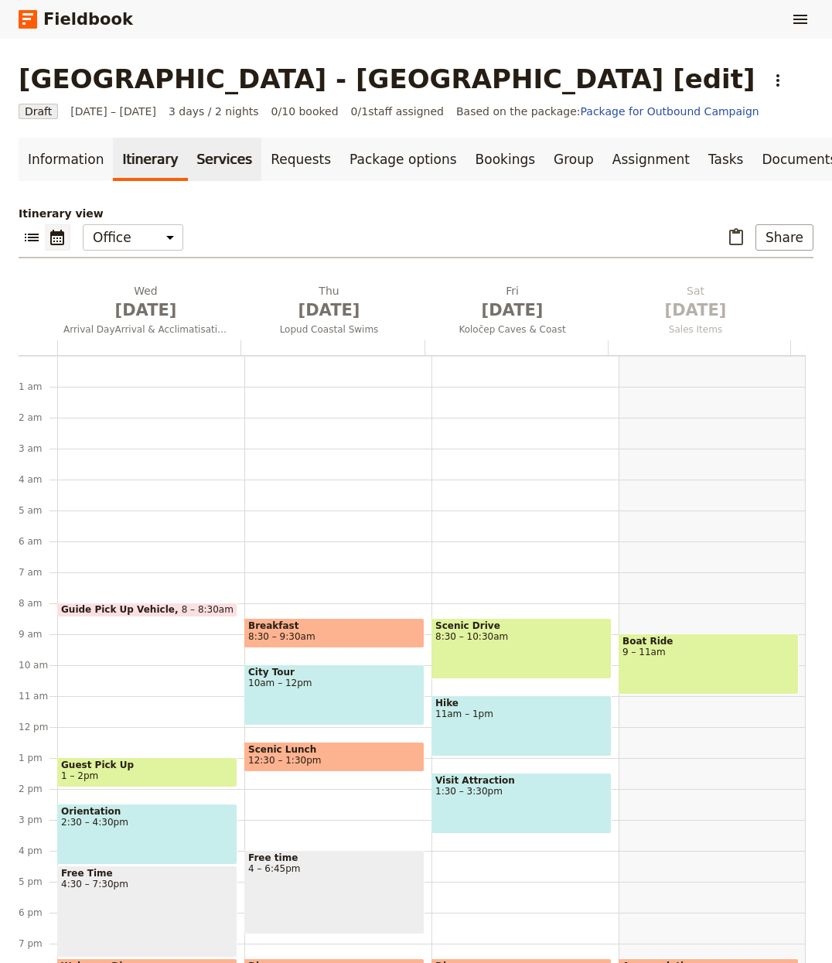
scroll to position [121, 0]
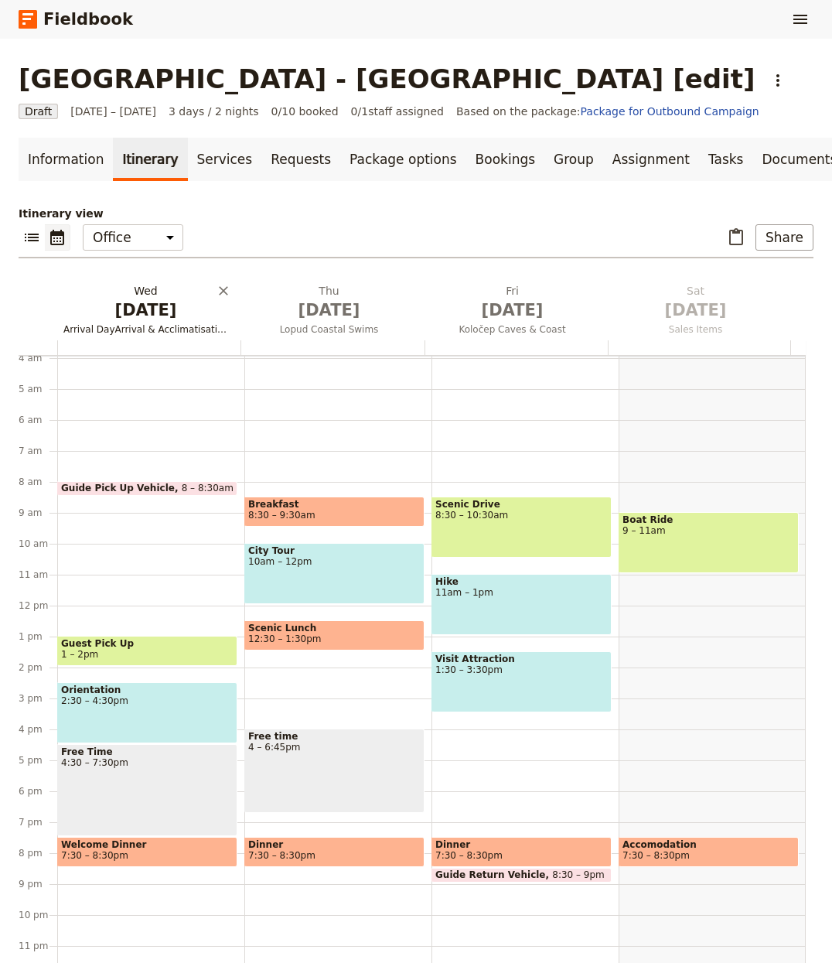
click at [146, 316] on span "[DATE]" at bounding box center [145, 310] width 165 height 23
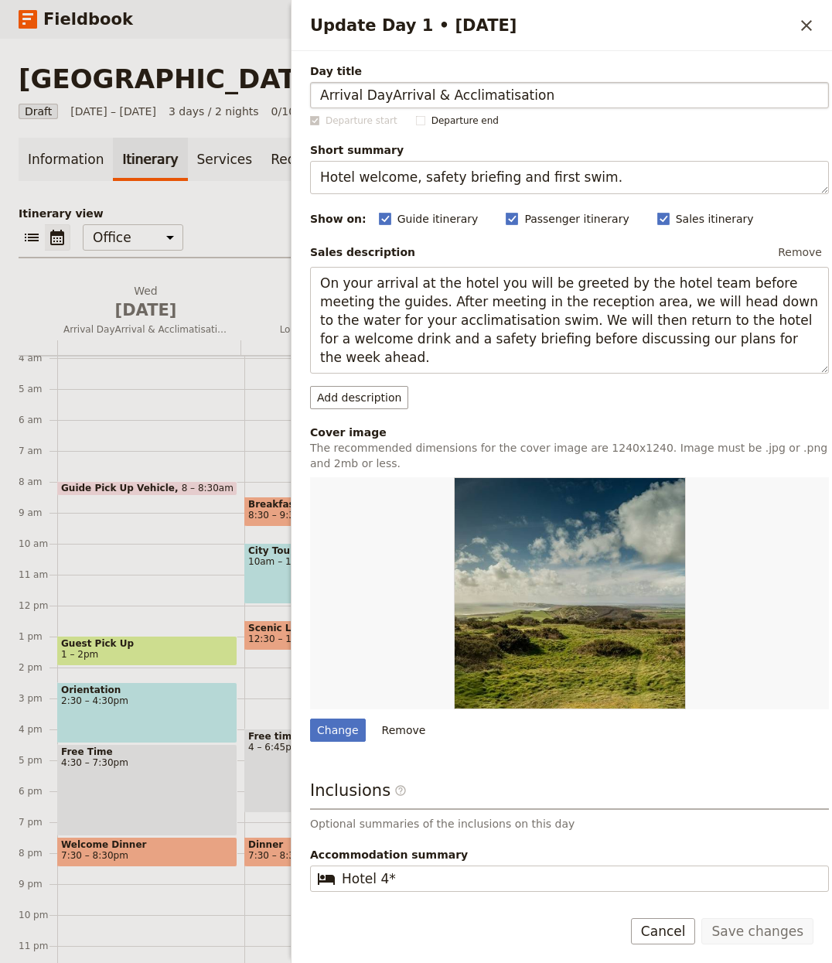
click at [438, 102] on input "Arrival DayArrival & Acclimatisation" at bounding box center [569, 95] width 519 height 26
click at [386, 95] on input "Arrival DayArrival & Acclimatisation" at bounding box center [569, 95] width 519 height 26
type input "Arrival Day"
click at [702, 918] on button "Save changes" at bounding box center [758, 931] width 112 height 26
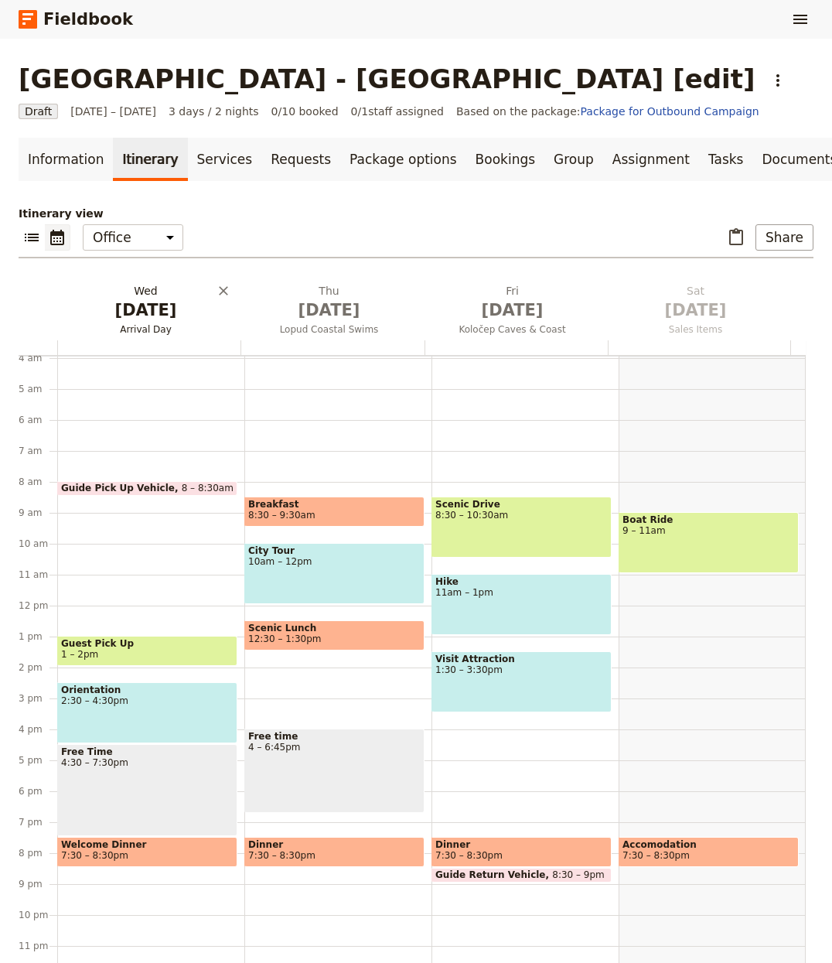
click at [148, 321] on span "[DATE]" at bounding box center [145, 310] width 165 height 23
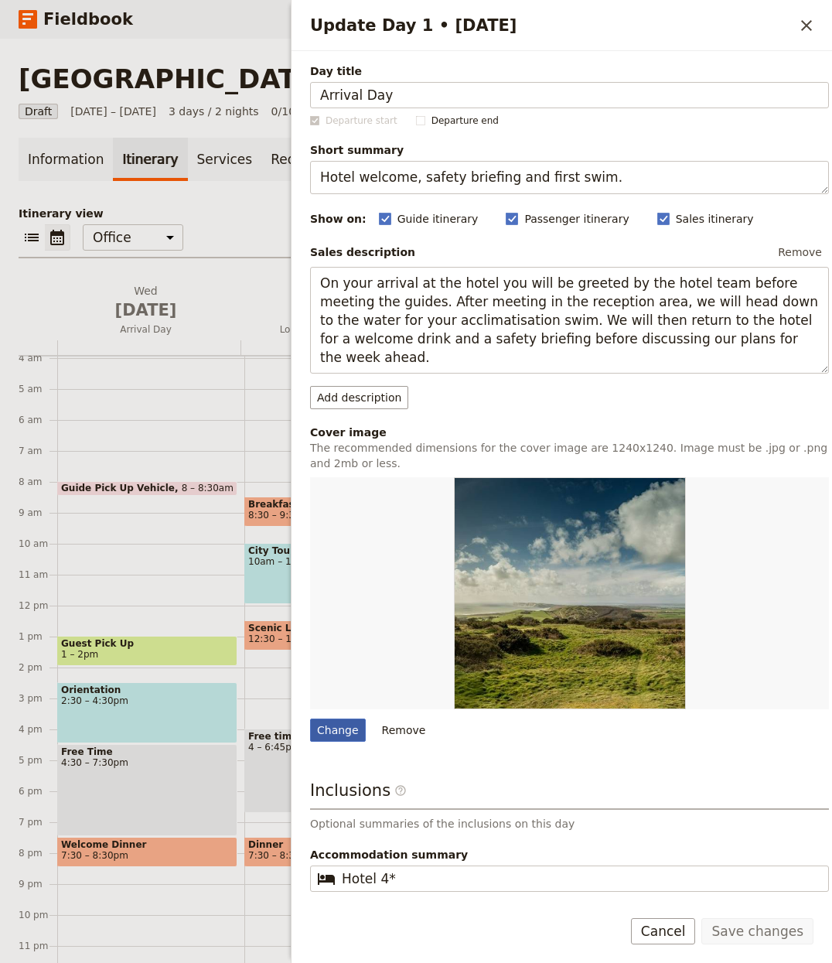
click at [358, 736] on div "Change" at bounding box center [338, 730] width 56 height 23
click at [310, 719] on input "Change" at bounding box center [309, 718] width 1 height 1
type input "C:\fakepath\Dalmatian_Coast__Milos_-_Nicole_Harmar_19.jpg"
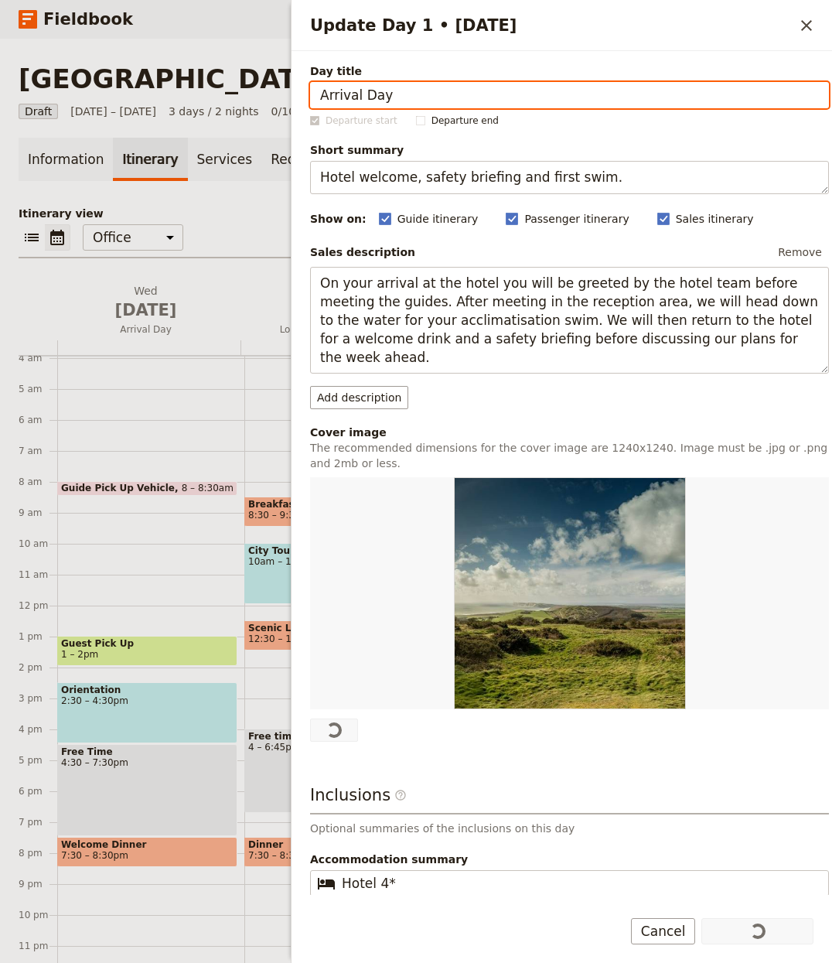
click at [254, 226] on div "​ ​ Office Guide Passenger Sales ​ Share" at bounding box center [416, 241] width 795 height 34
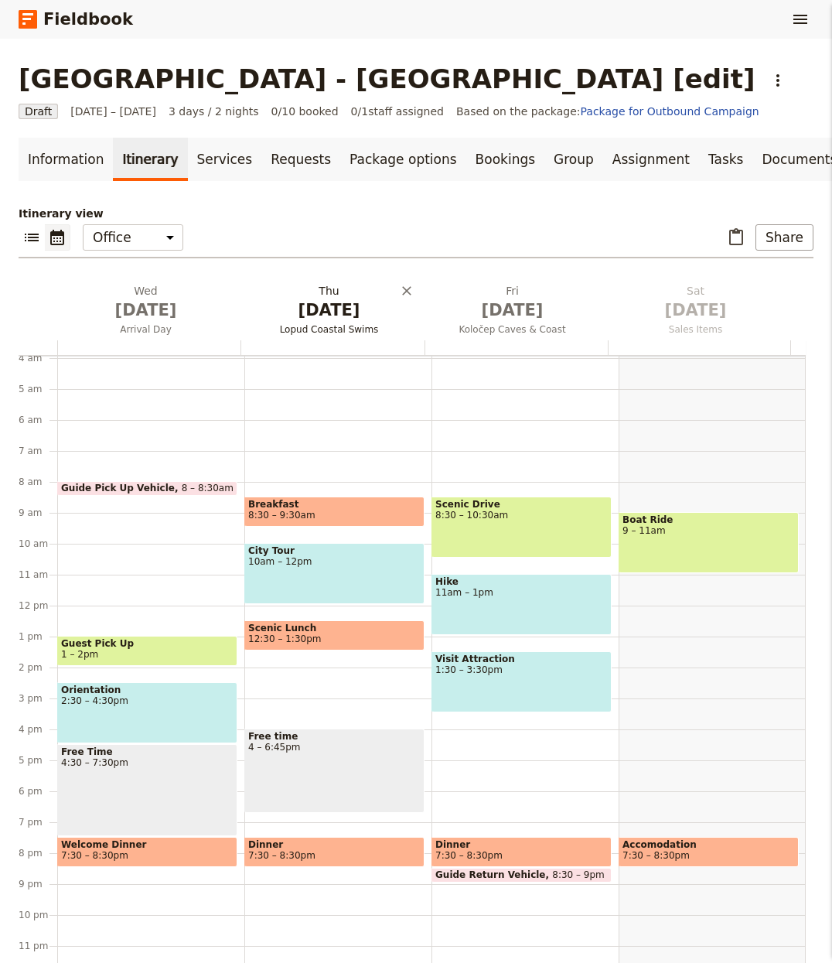
click at [339, 309] on span "[DATE]" at bounding box center [329, 310] width 165 height 23
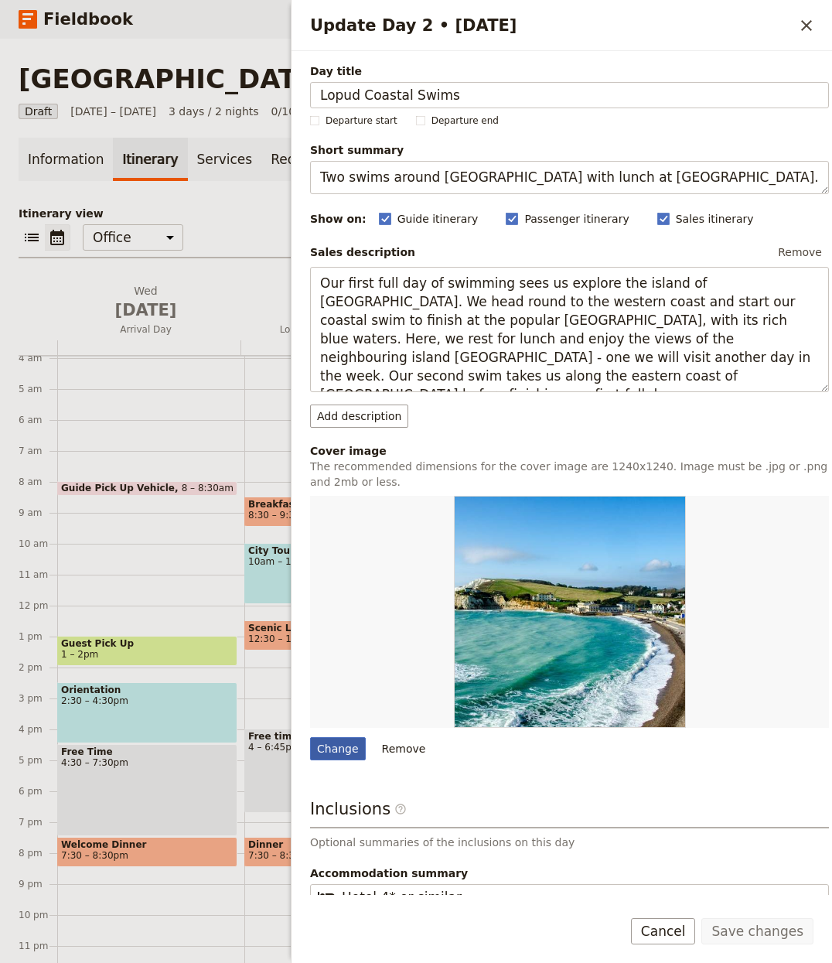
click at [336, 750] on div "Change" at bounding box center [338, 748] width 56 height 23
click at [310, 737] on input "Change" at bounding box center [309, 736] width 1 height 1
type input "C:\fakepath\Dalmatian_Coast_24_-_Ant__Eabha_2.jpeg"
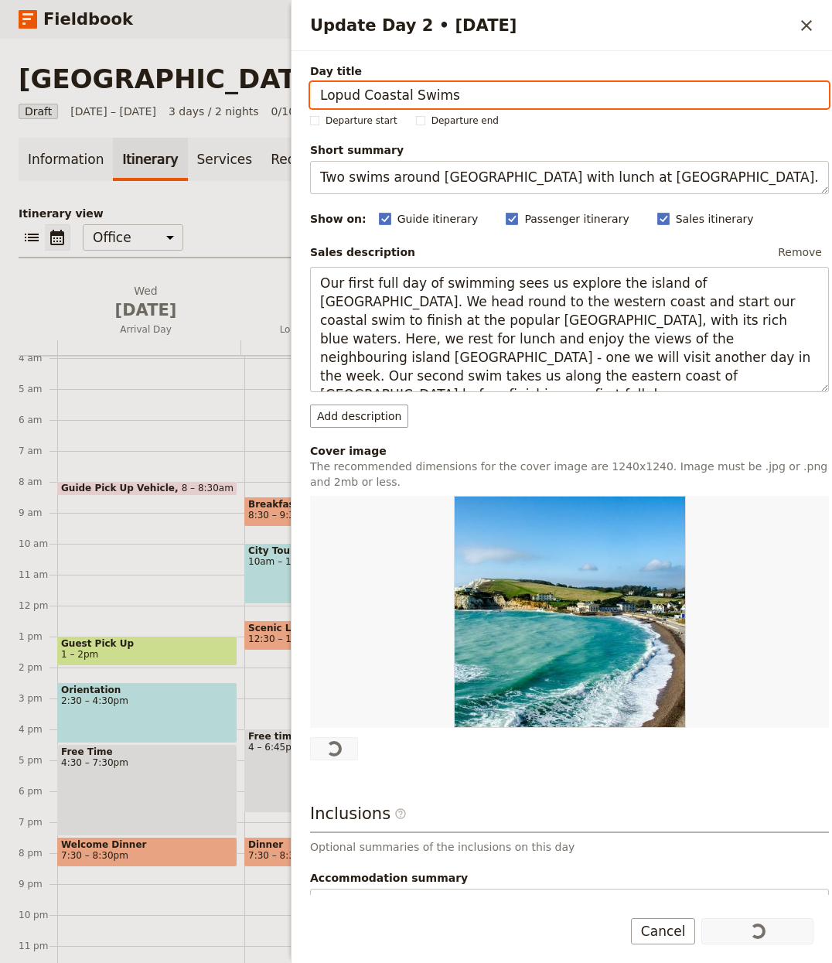
click at [238, 216] on p "Itinerary view" at bounding box center [416, 213] width 795 height 15
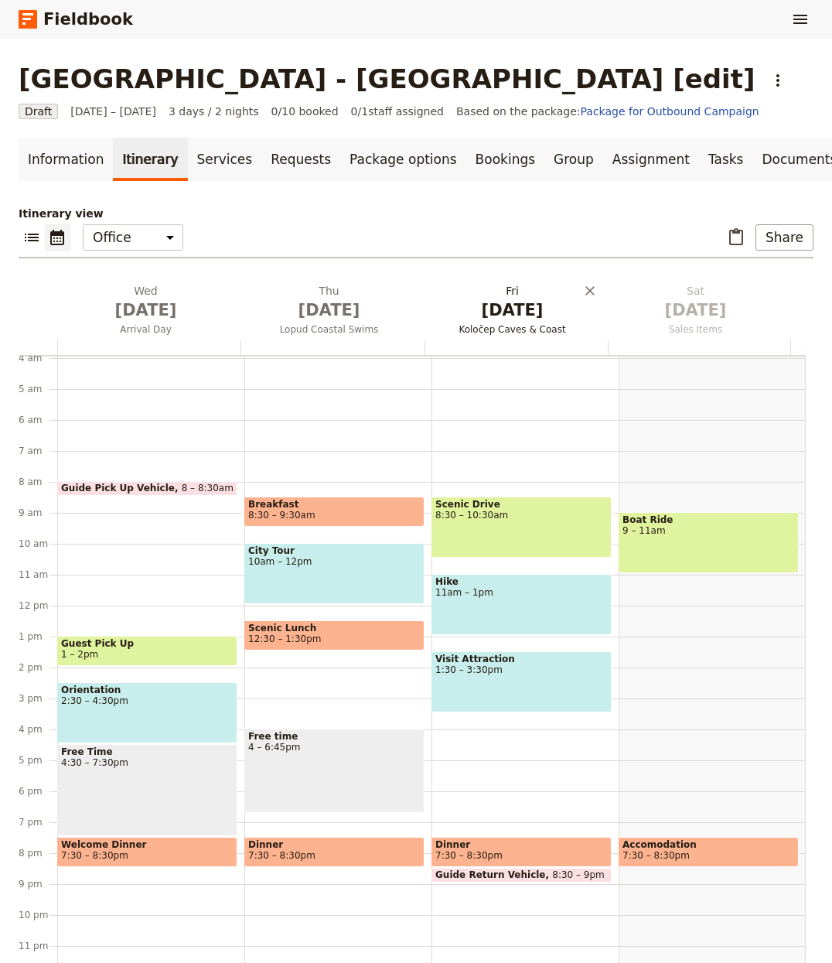
click at [538, 294] on h2 "[DATE] Koločep Caves & Coast" at bounding box center [512, 302] width 165 height 39
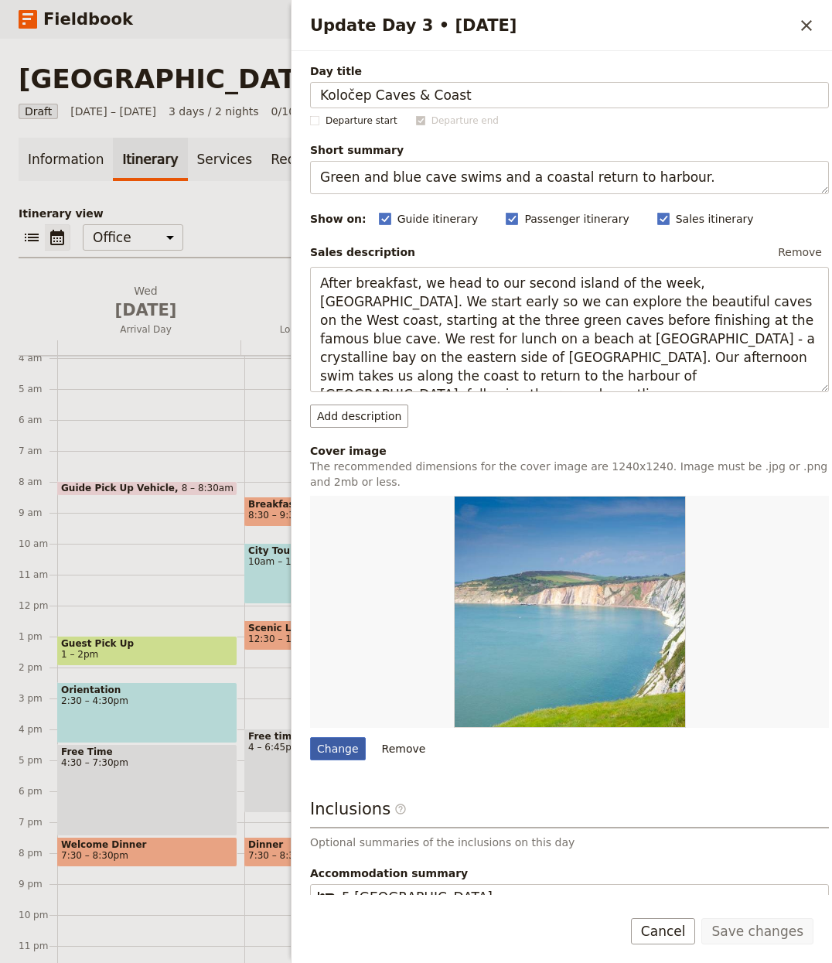
click at [349, 753] on div "Change" at bounding box center [338, 748] width 56 height 23
click at [310, 737] on input "Change" at bounding box center [309, 736] width 1 height 1
type input "C:\fakepath\1167304aeaed3107377b7ceff1d61f96678ca05e_uploads_2Funprocessed_2F17…"
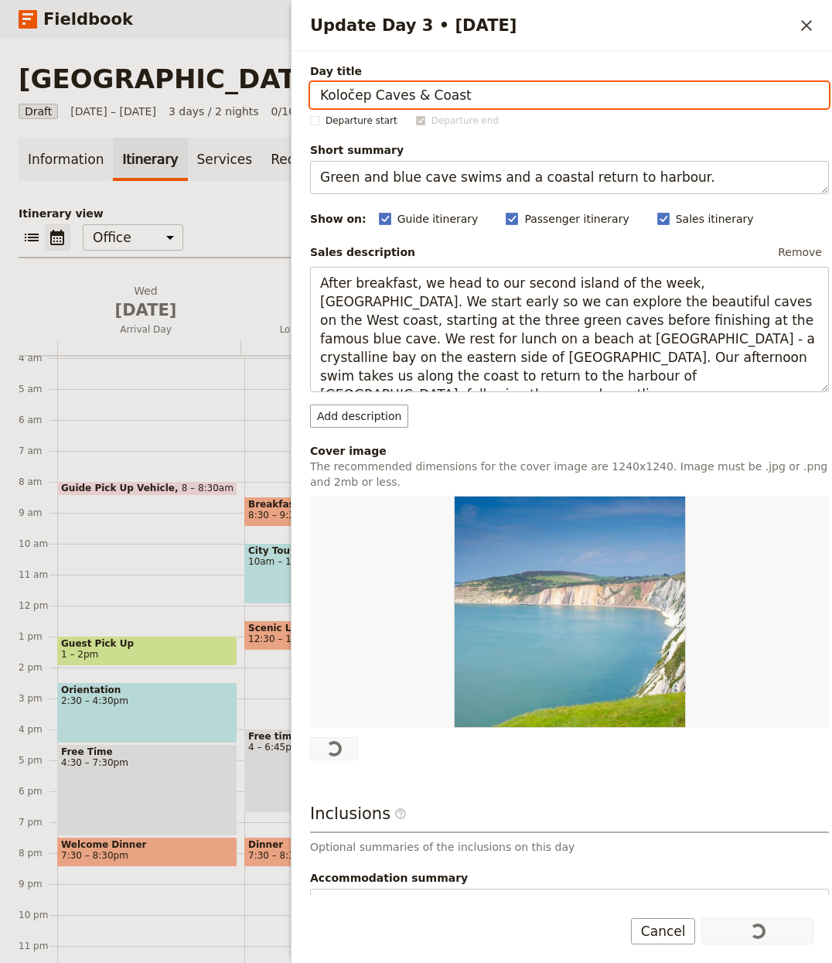
click at [217, 203] on div "Information Itinerary Services Requests Package options Bookings Group Assignme…" at bounding box center [416, 557] width 795 height 839
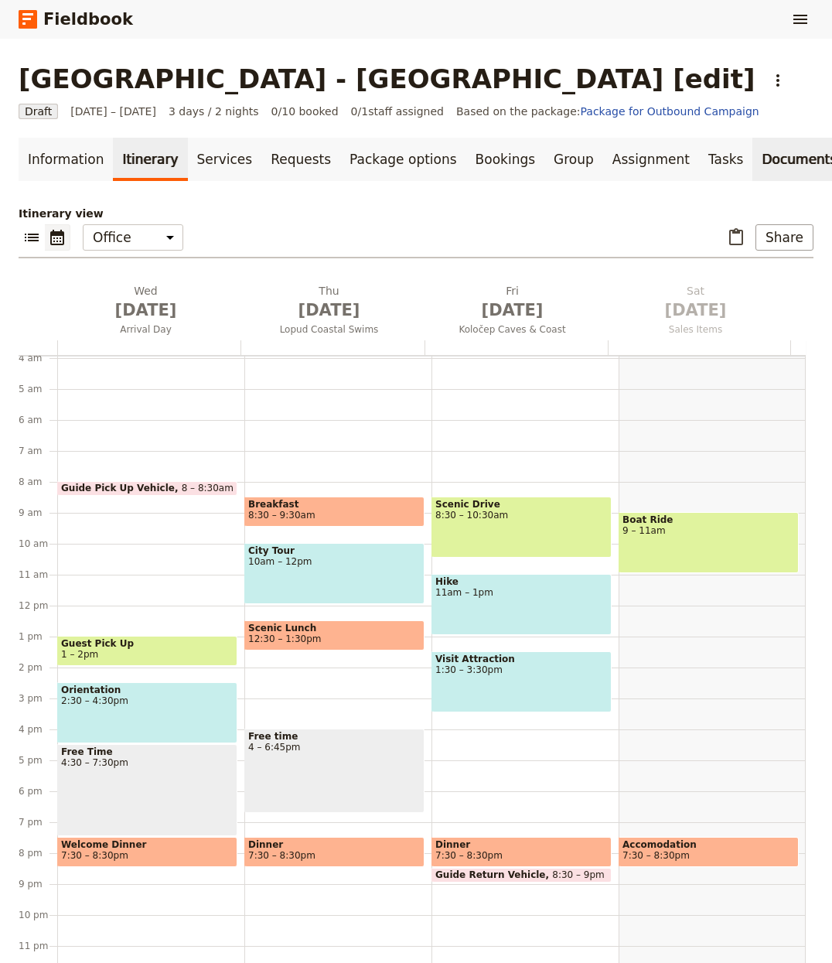
click at [753, 156] on link "Documents" at bounding box center [800, 159] width 94 height 43
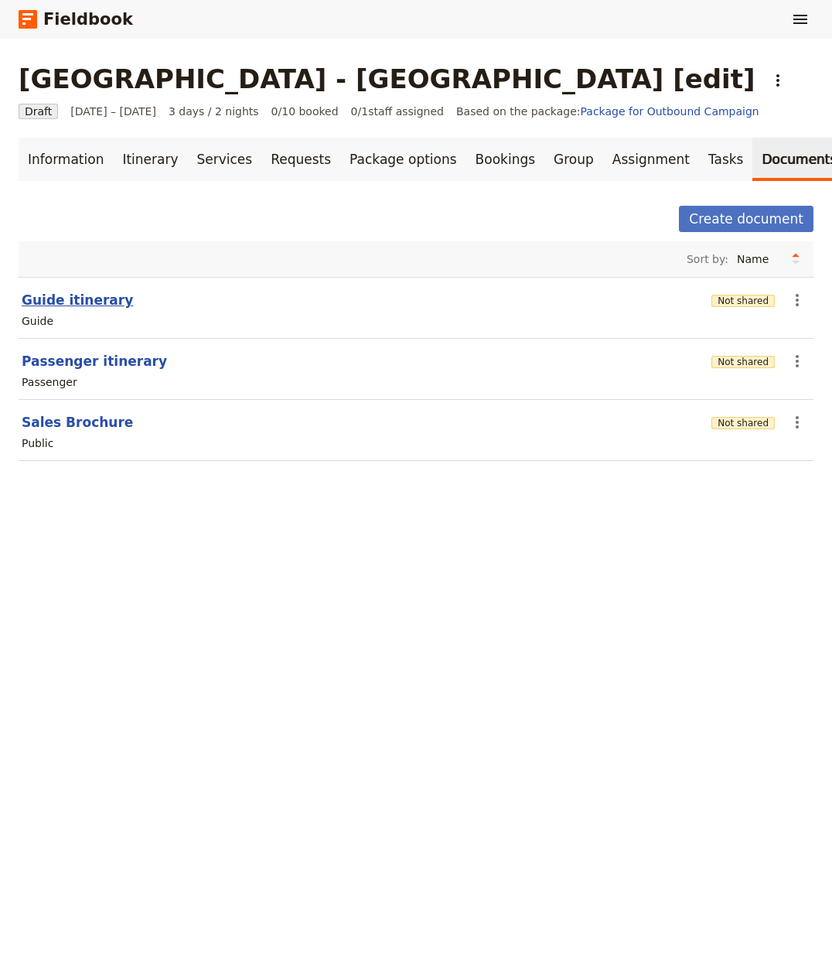
click at [91, 304] on button "Guide itinerary" at bounding box center [77, 300] width 111 height 19
select select "STAFF"
select select "RUN_SHEET"
select select "LARGE"
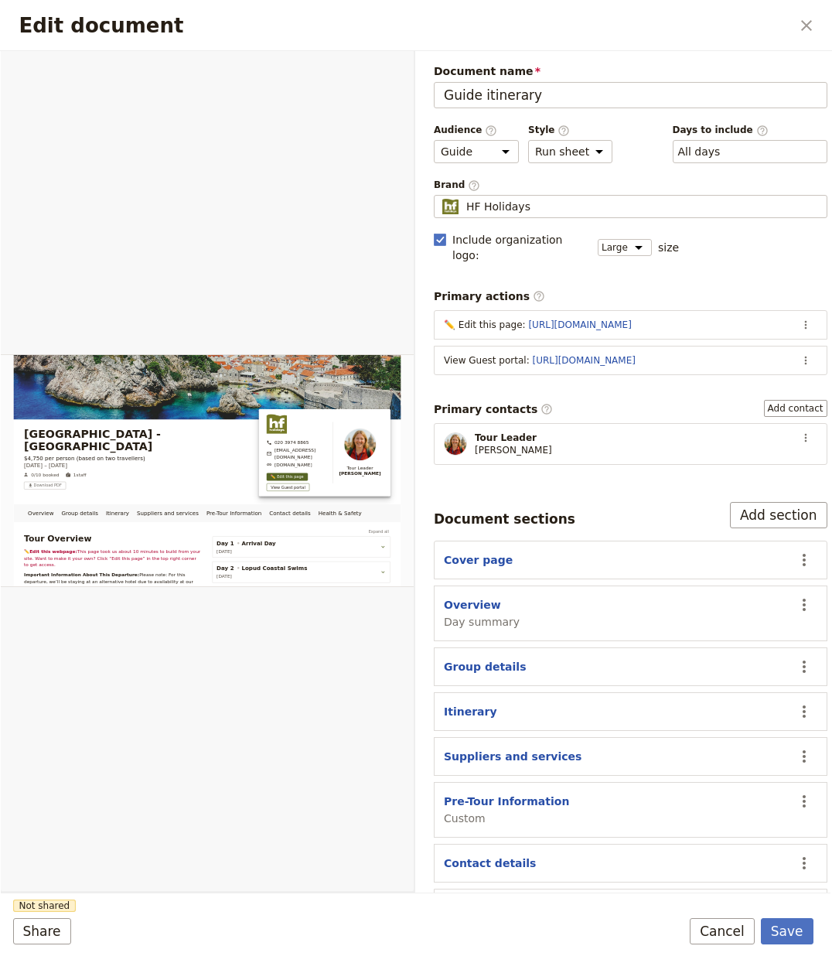
click at [512, 221] on div "Document name Guide itinerary Preview Audience ​ Public Passenger Guide Style ​…" at bounding box center [631, 503] width 394 height 881
click at [520, 214] on fieldset "HF Holidays HF Holidays" at bounding box center [631, 206] width 394 height 23
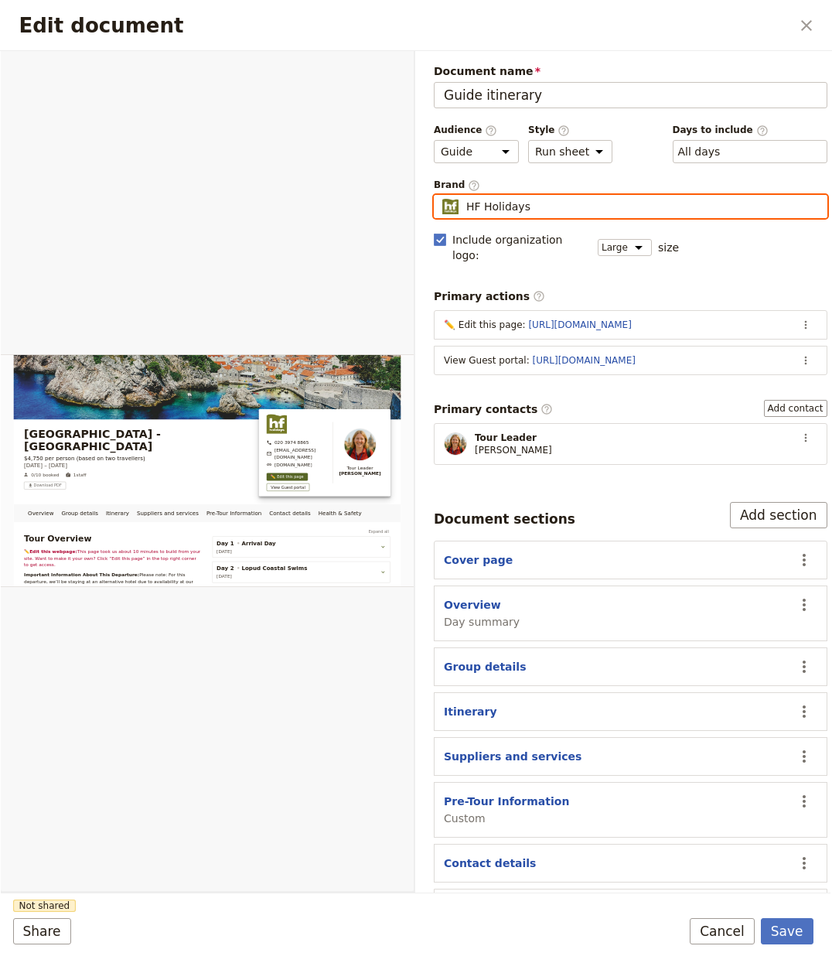
click at [441, 196] on input "HF Holidays" at bounding box center [440, 195] width 1 height 1
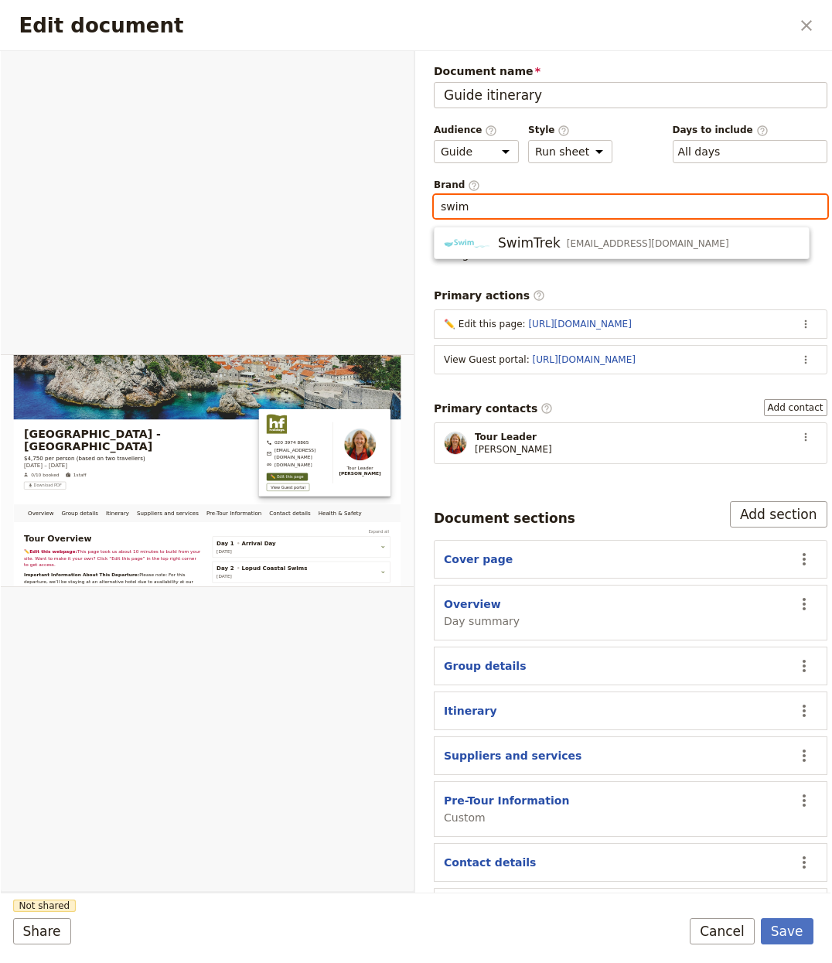
click at [548, 239] on span "SwimTrek" at bounding box center [529, 243] width 63 height 19
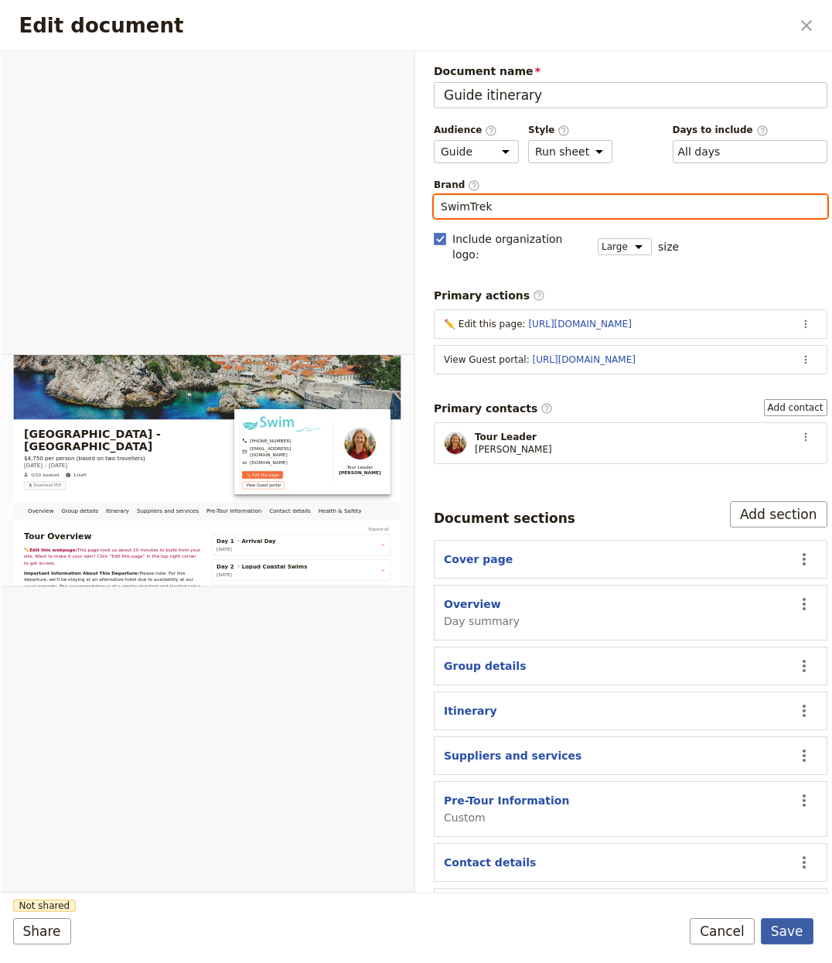
type input "SwimTrek"
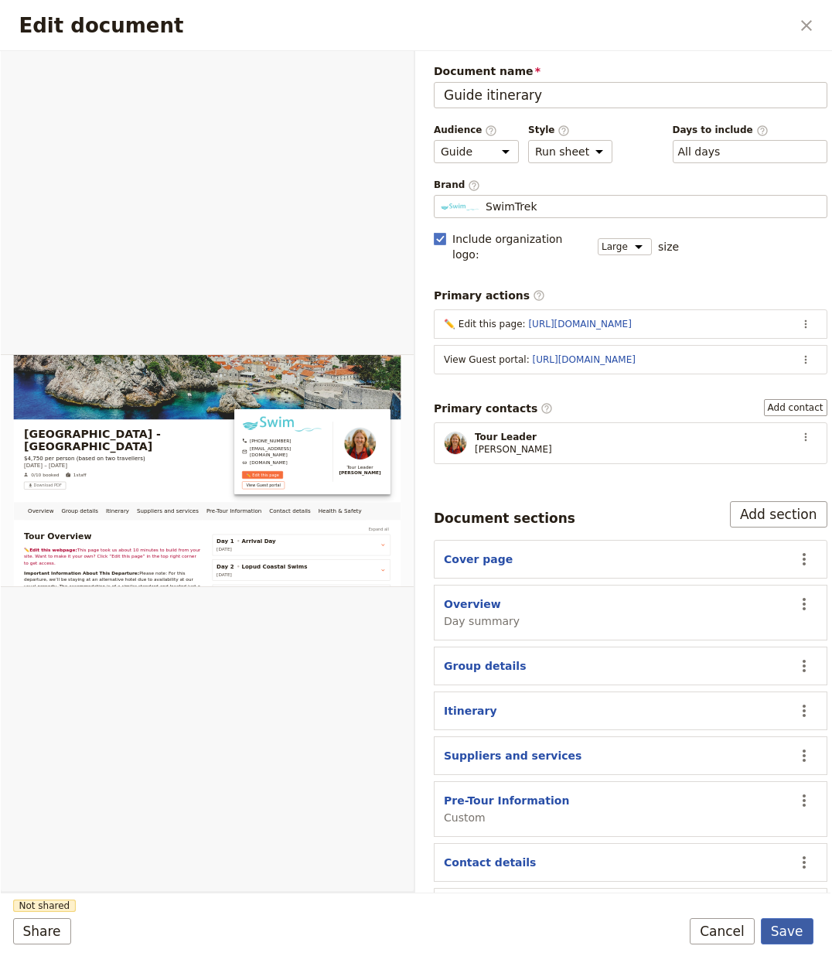
click at [795, 924] on button "Save" at bounding box center [787, 931] width 53 height 26
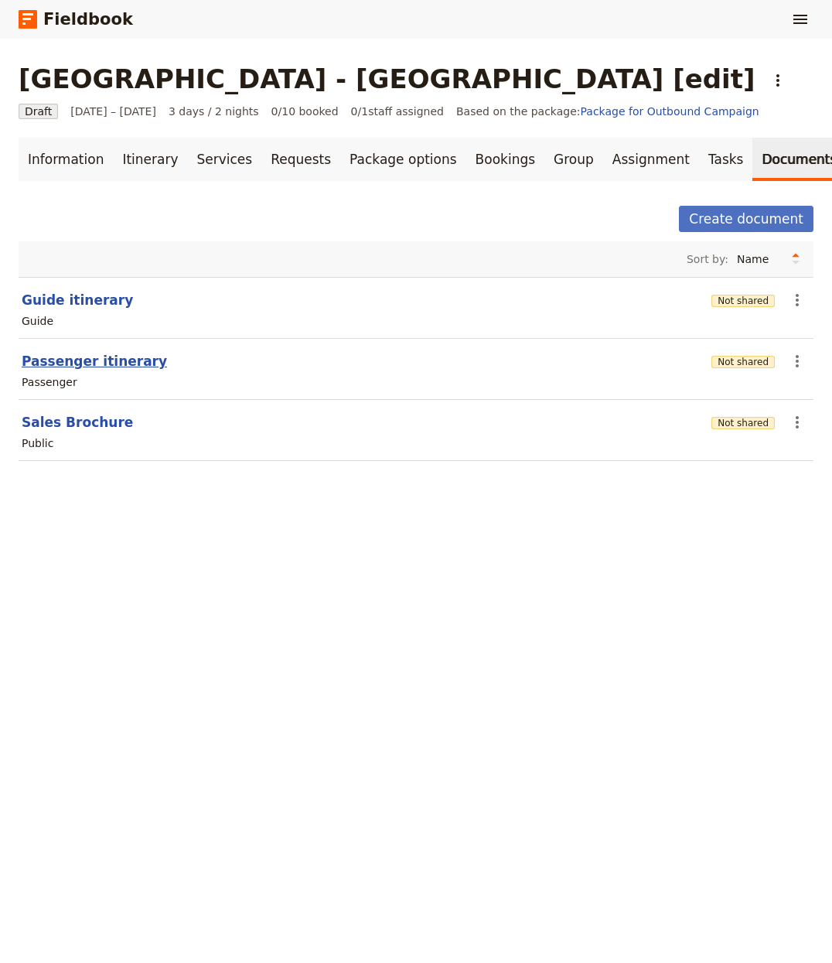
click at [84, 360] on button "Passenger itinerary" at bounding box center [94, 361] width 145 height 19
select select "PASSENGER"
select select "RUN_SHEET"
select select "LARGE"
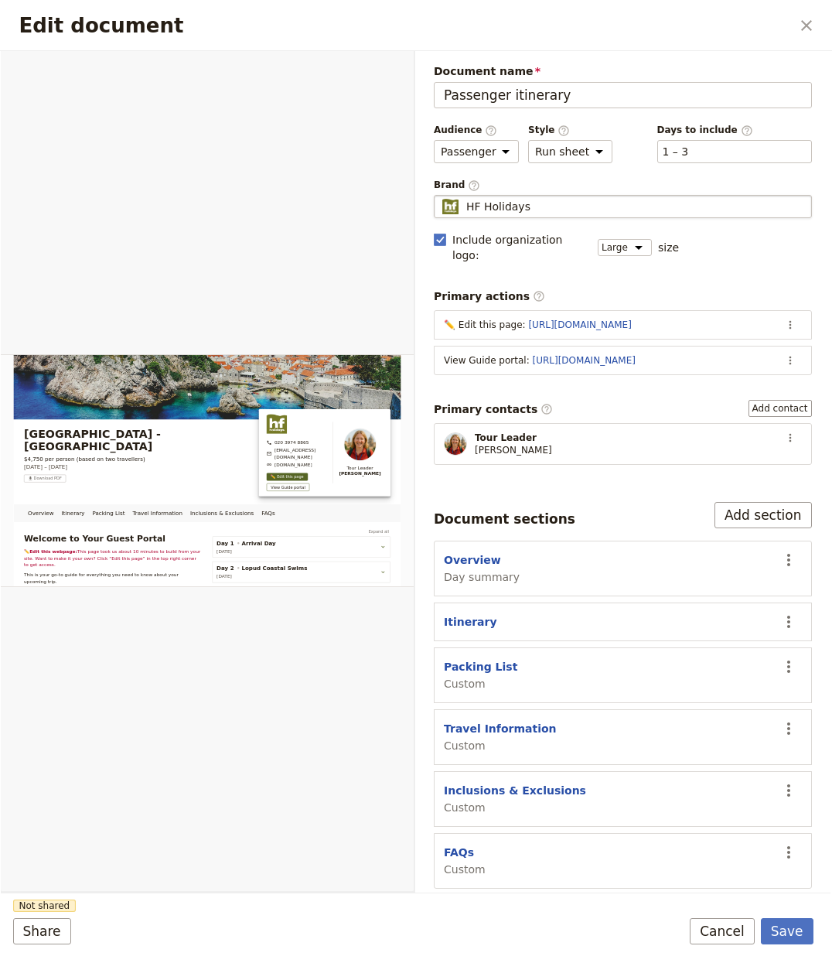
click at [540, 199] on div "HF Holidays" at bounding box center [623, 206] width 364 height 15
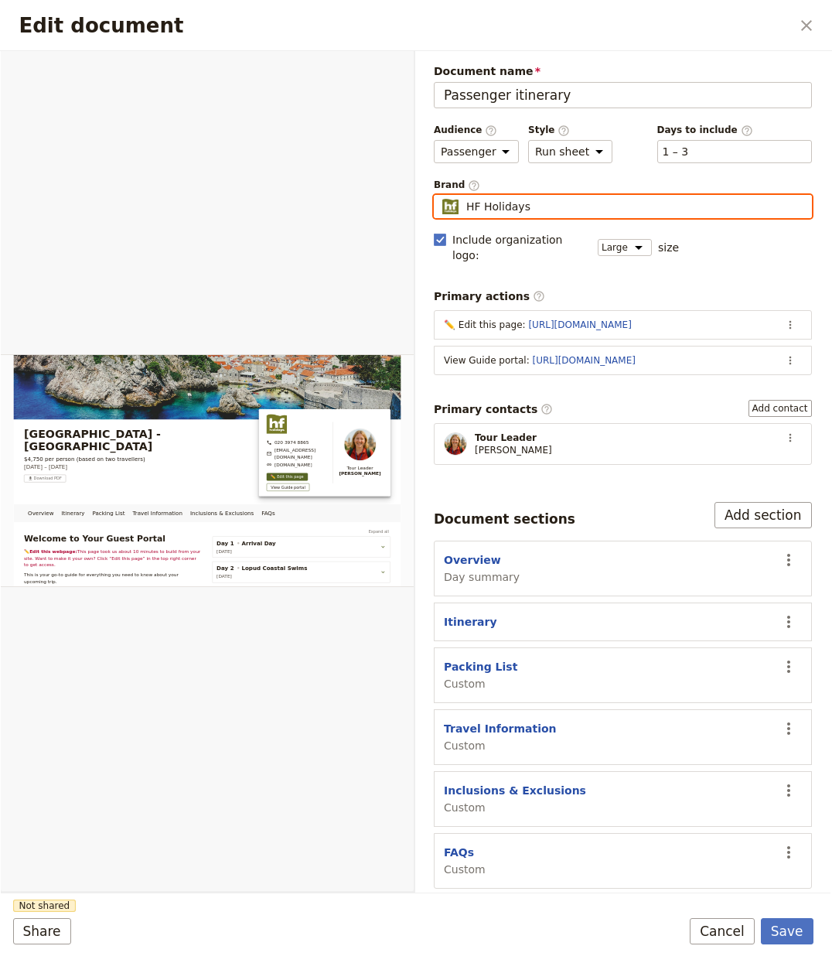
click at [441, 196] on input "HF Holidays" at bounding box center [440, 195] width 1 height 1
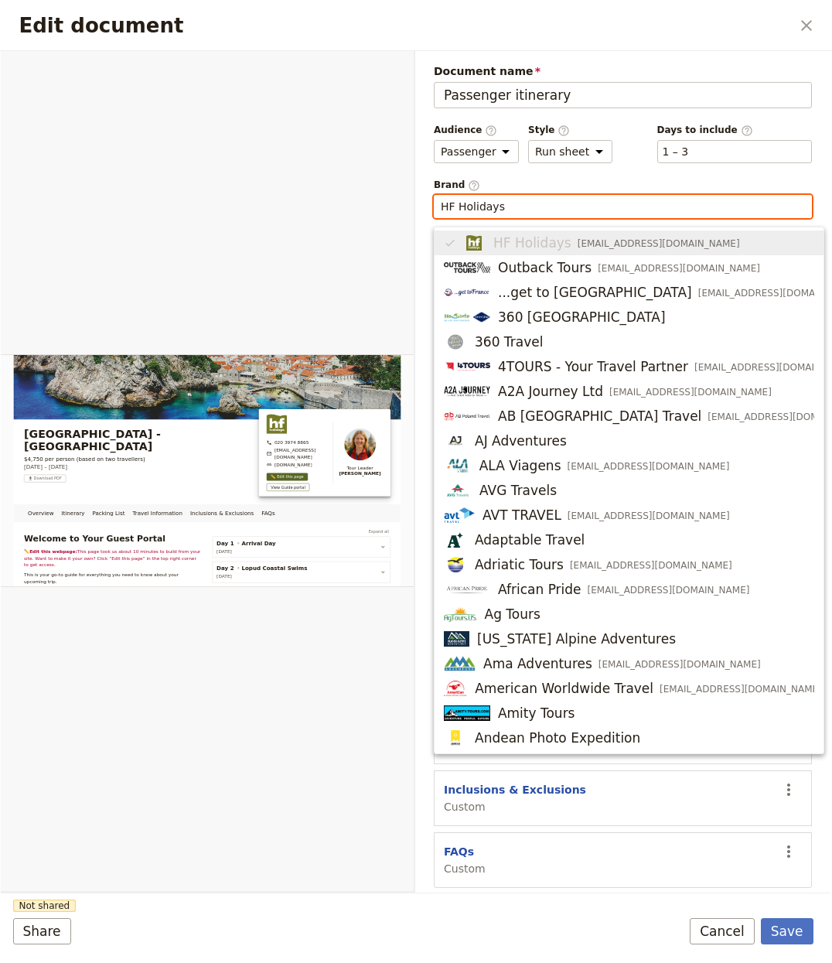
click at [537, 202] on input "HF Holidays" at bounding box center [623, 206] width 364 height 15
paste input "swim"
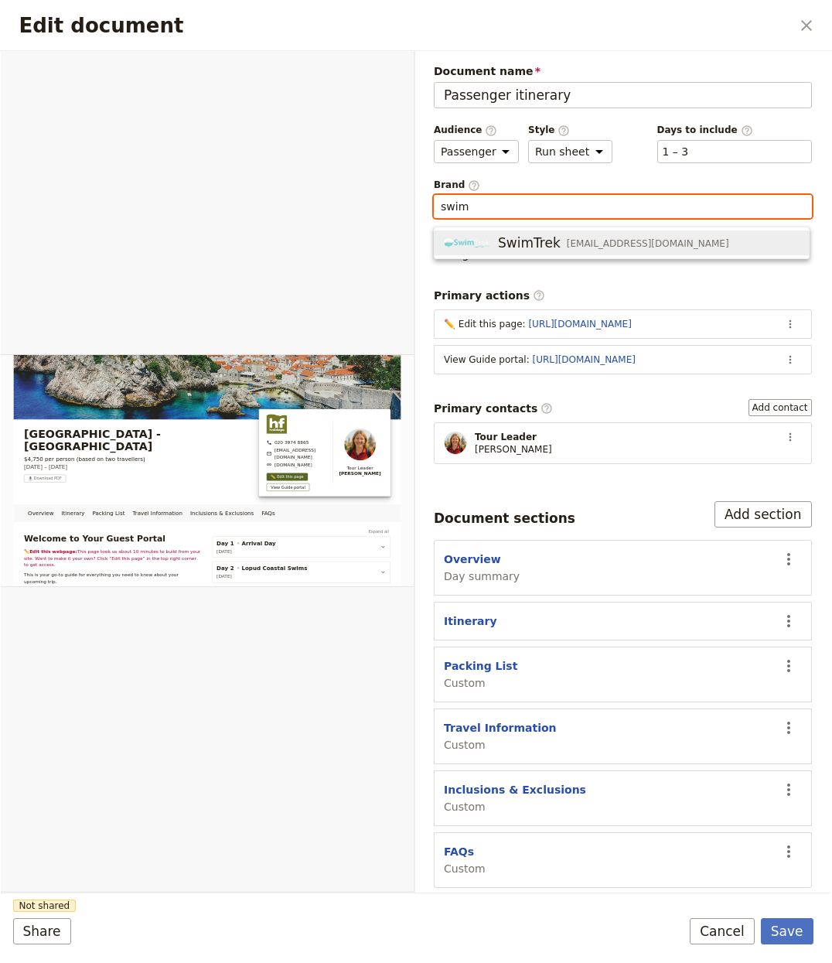
click at [497, 238] on div "SwimTrek [EMAIL_ADDRESS][DOMAIN_NAME]" at bounding box center [586, 243] width 285 height 19
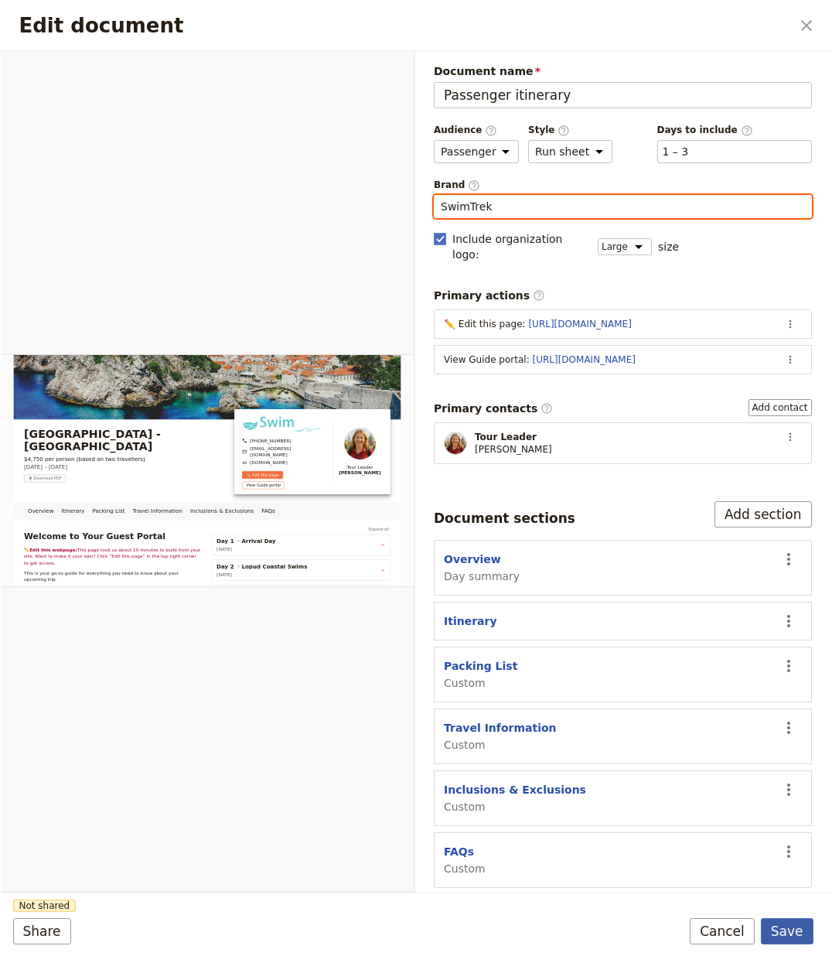
type input "SwimTrek"
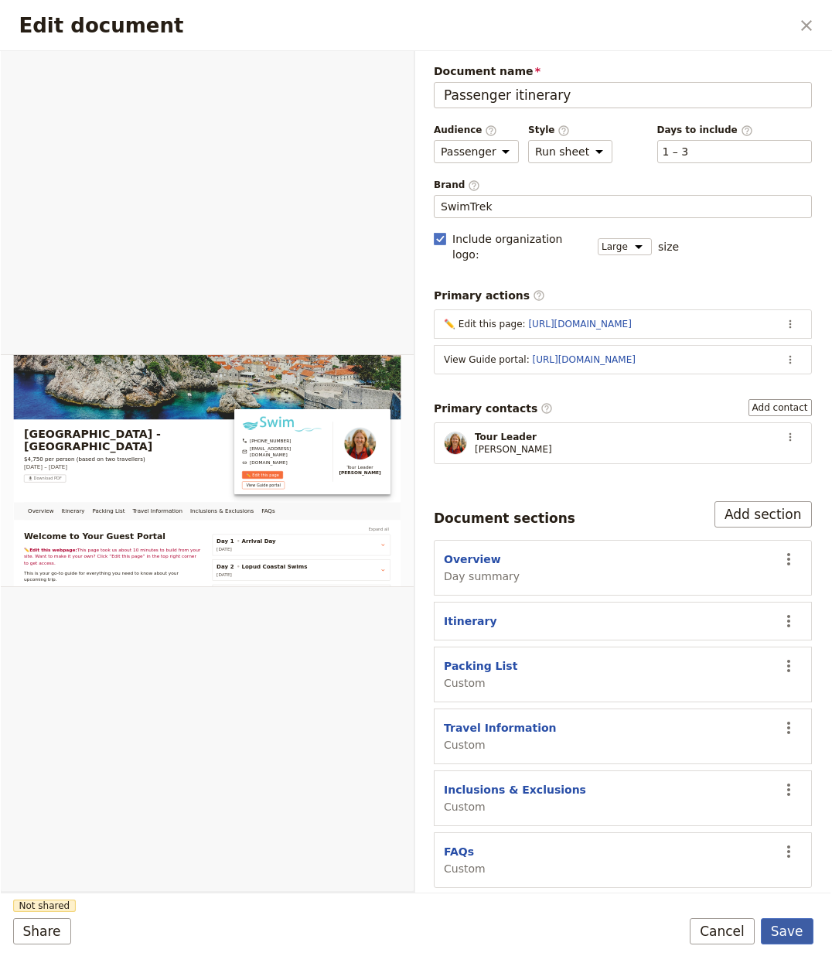
click at [784, 927] on button "Save" at bounding box center [787, 931] width 53 height 26
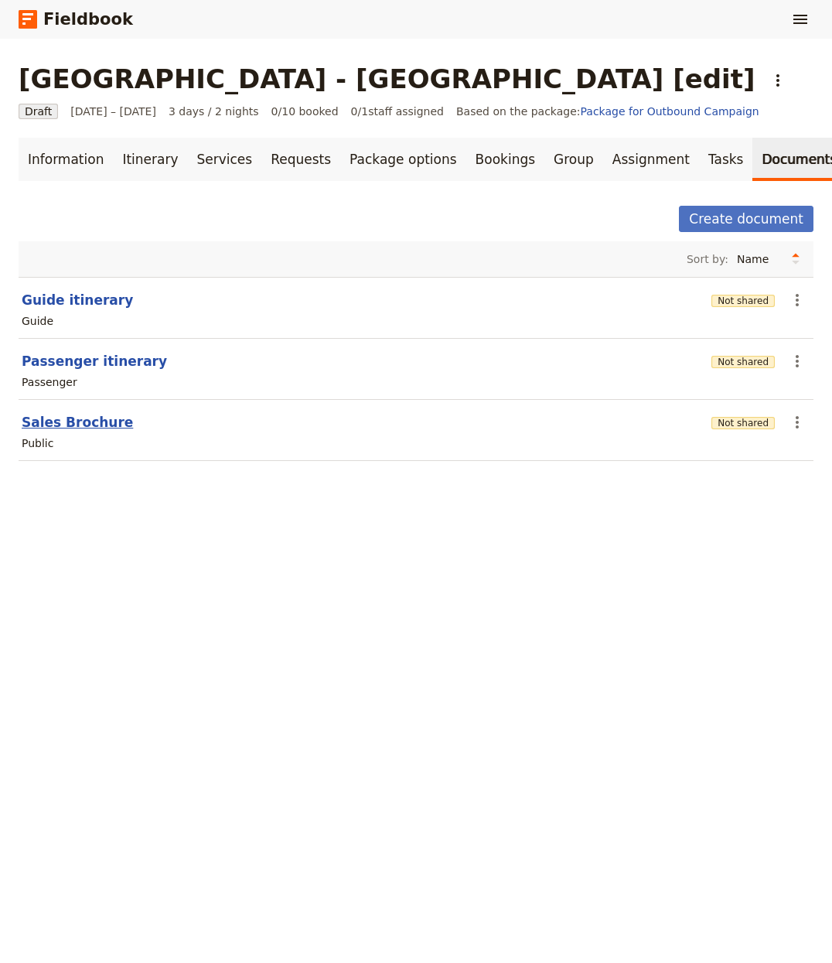
click at [76, 417] on button "Sales Brochure" at bounding box center [77, 422] width 111 height 19
select select "DEFAULT"
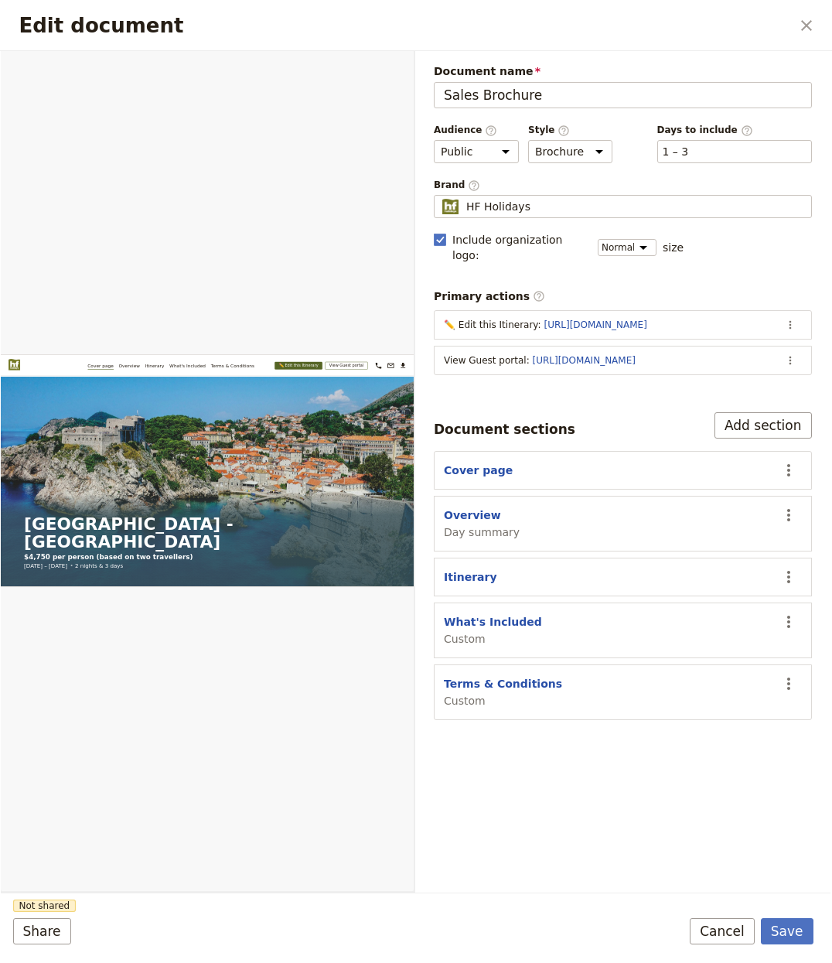
click at [595, 189] on span "Brand ​" at bounding box center [623, 185] width 378 height 13
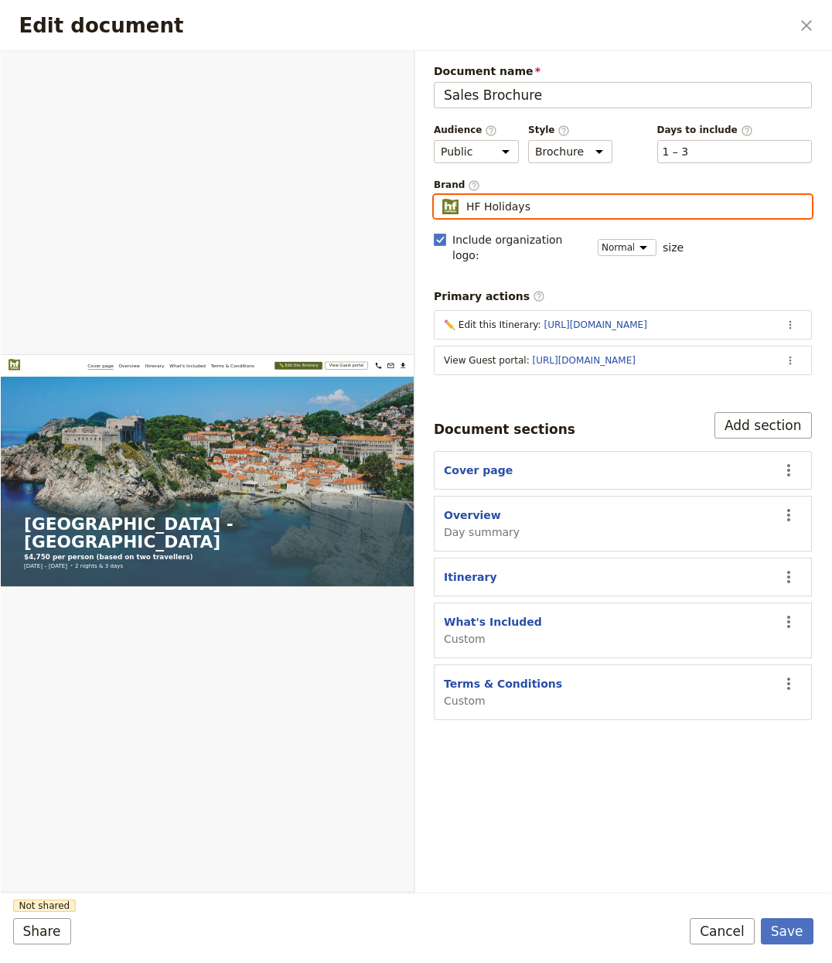
click at [441, 195] on input "HF Holidays" at bounding box center [440, 195] width 1 height 1
click at [441, 196] on input "HF Holidays" at bounding box center [440, 195] width 1 height 1
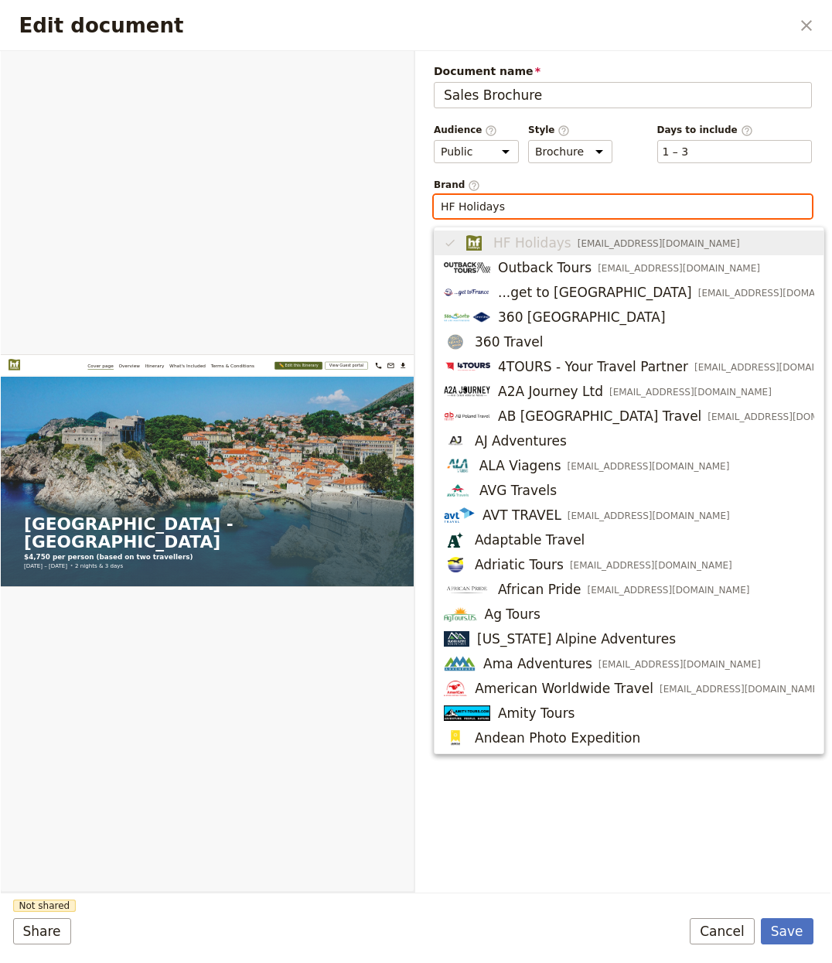
paste input "swim"
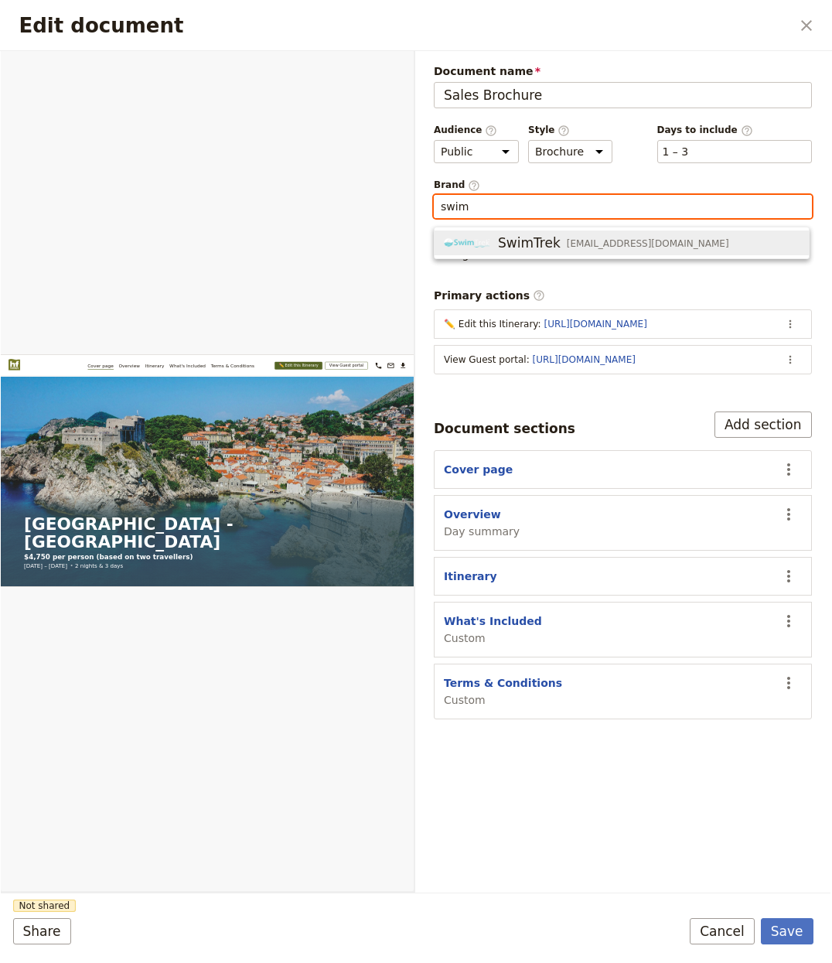
click at [498, 243] on span "SwimTrek" at bounding box center [529, 243] width 63 height 19
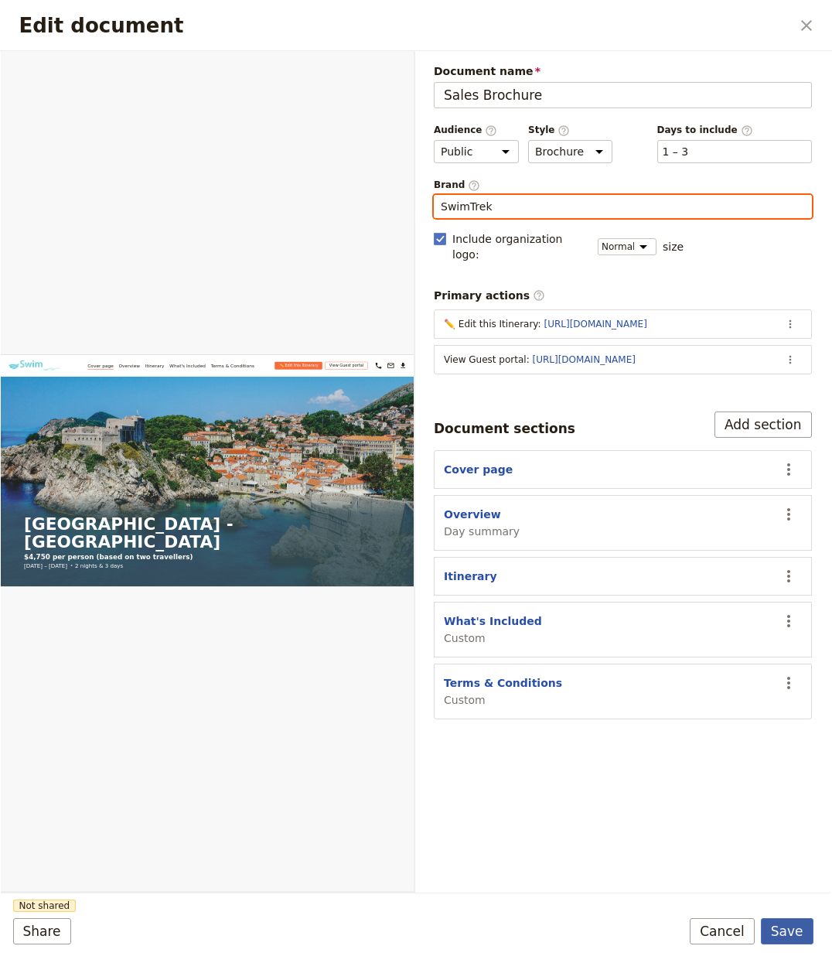
type input "SwimTrek"
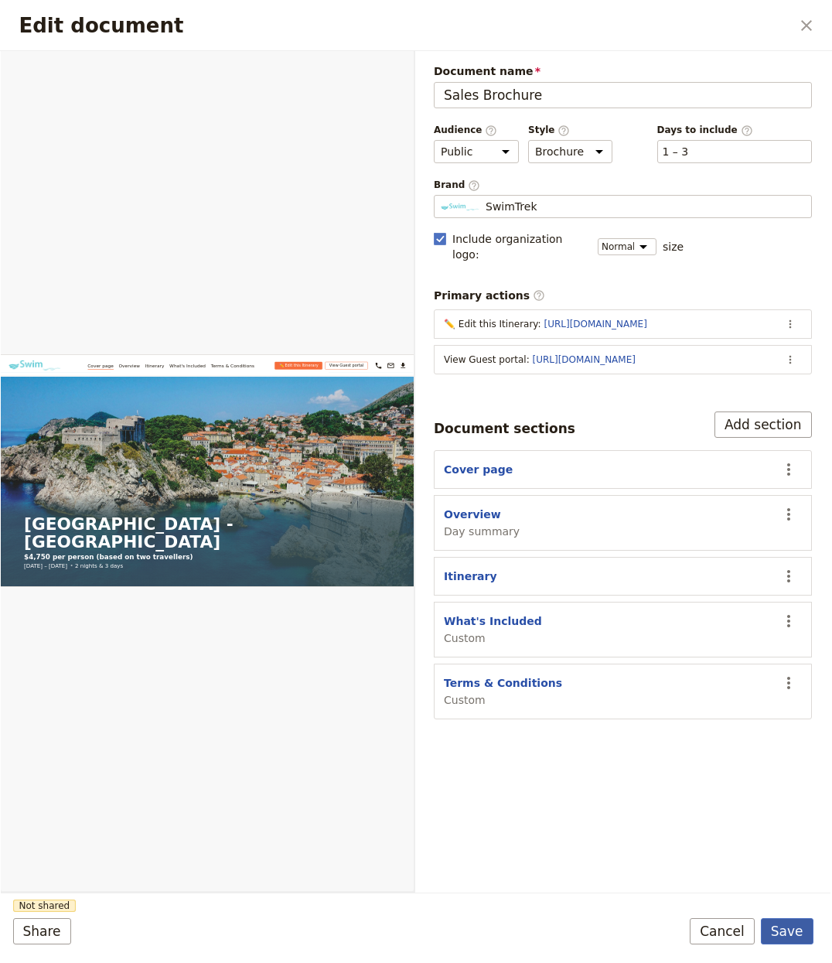
click at [795, 918] on button "Save" at bounding box center [787, 931] width 53 height 26
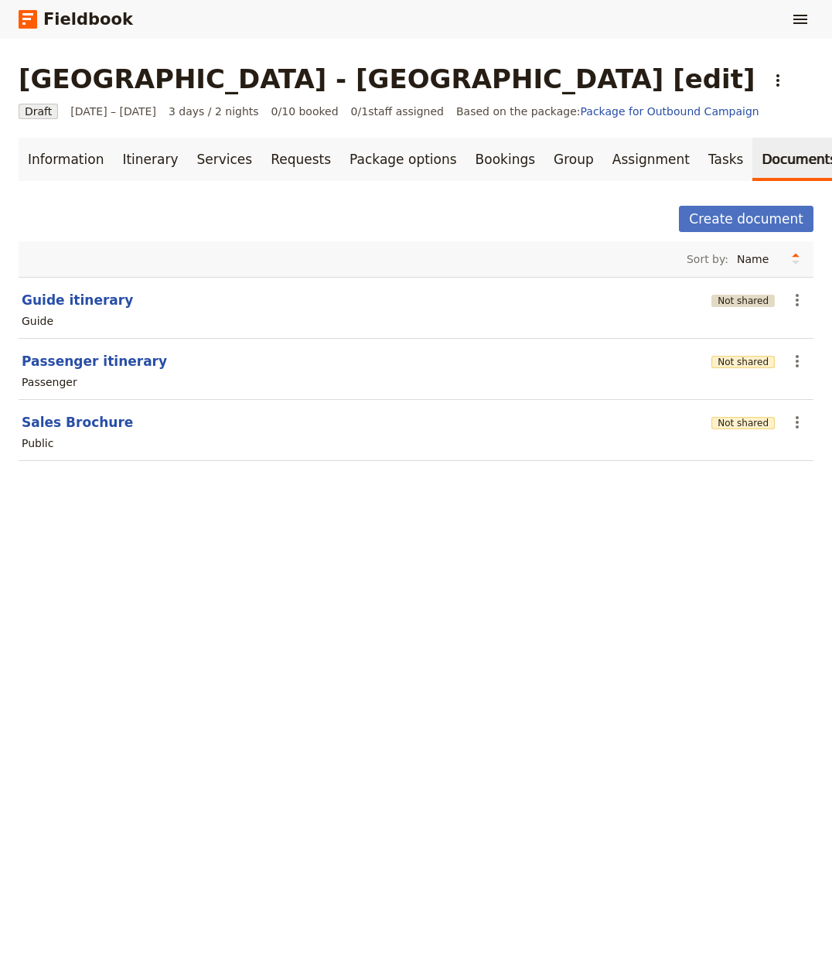
click at [715, 300] on button "Not shared" at bounding box center [743, 301] width 63 height 12
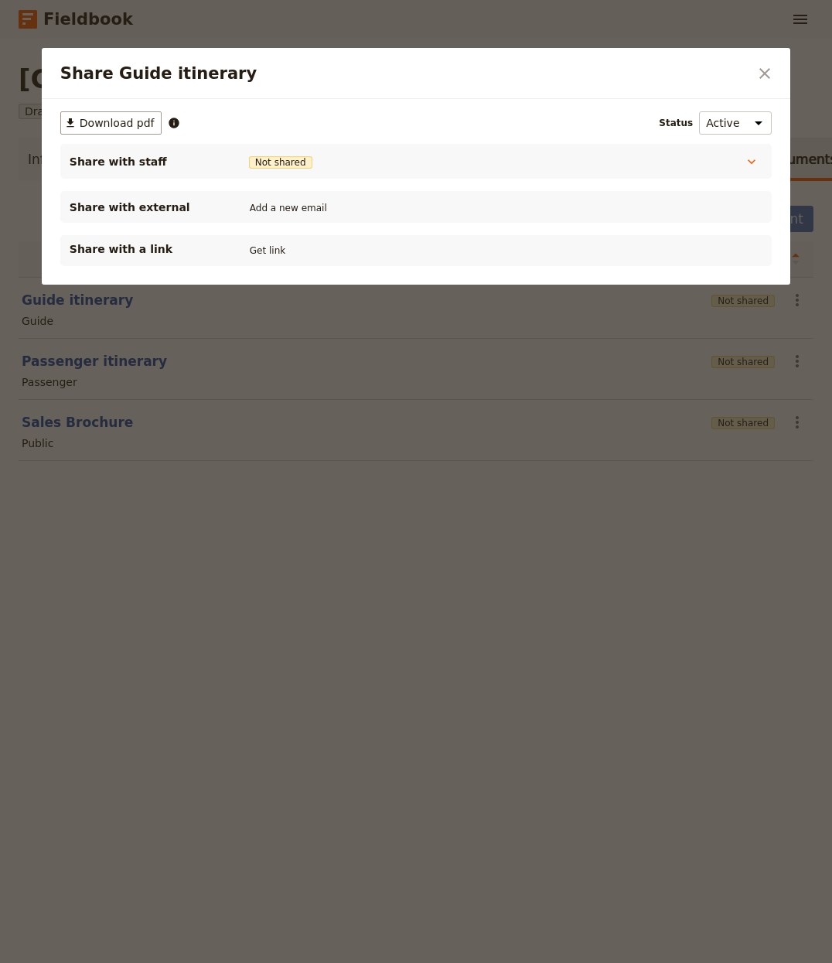
click at [278, 561] on div "Elaphiti Islands - Croatia [edit] ​ Draft 1 – 3 Oct 2025 3 days / 2 nights 0/10…" at bounding box center [416, 501] width 832 height 924
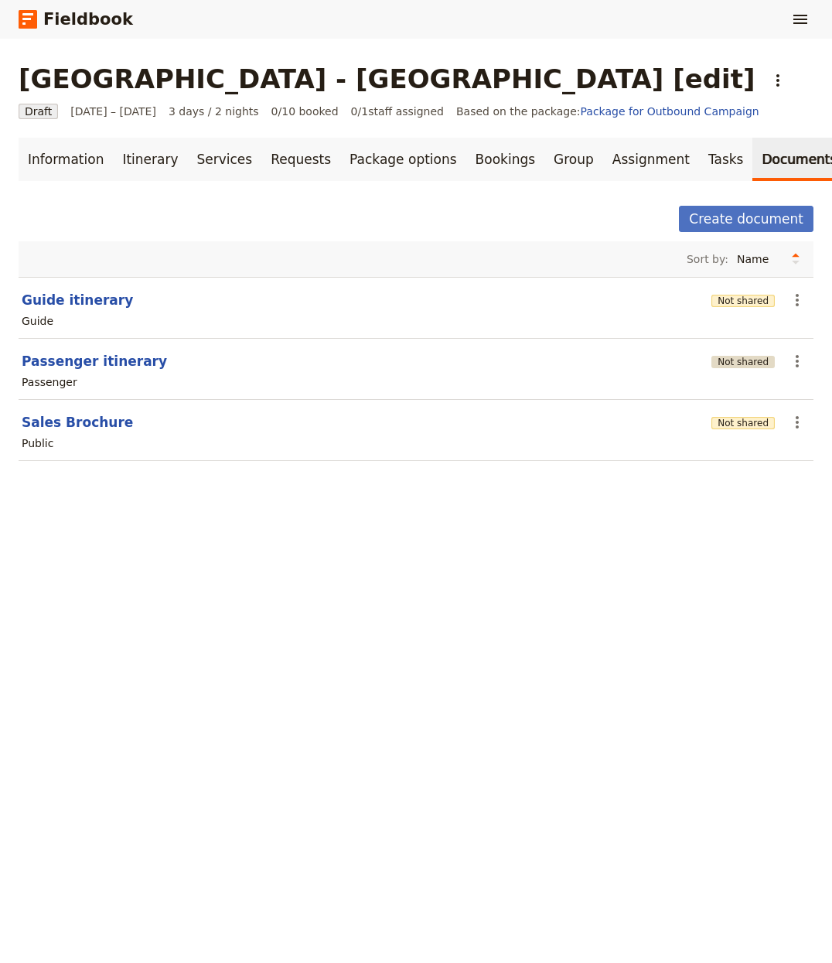
click at [751, 360] on button "Not shared" at bounding box center [743, 362] width 63 height 12
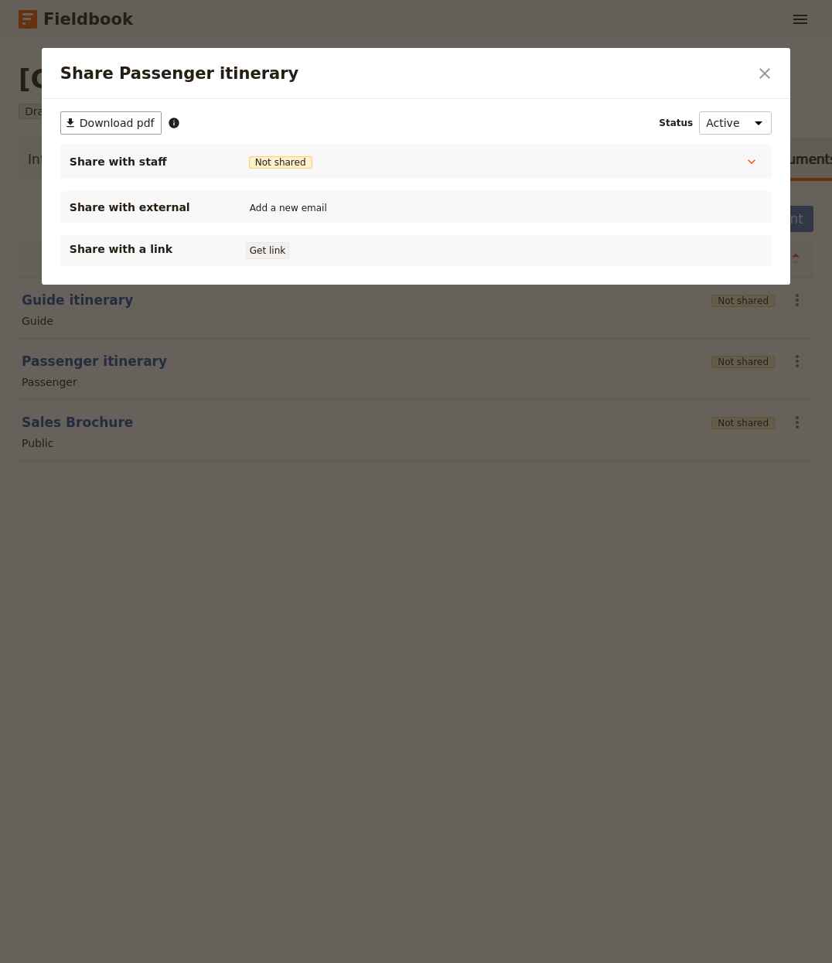
click at [278, 251] on button "Get link" at bounding box center [267, 250] width 43 height 17
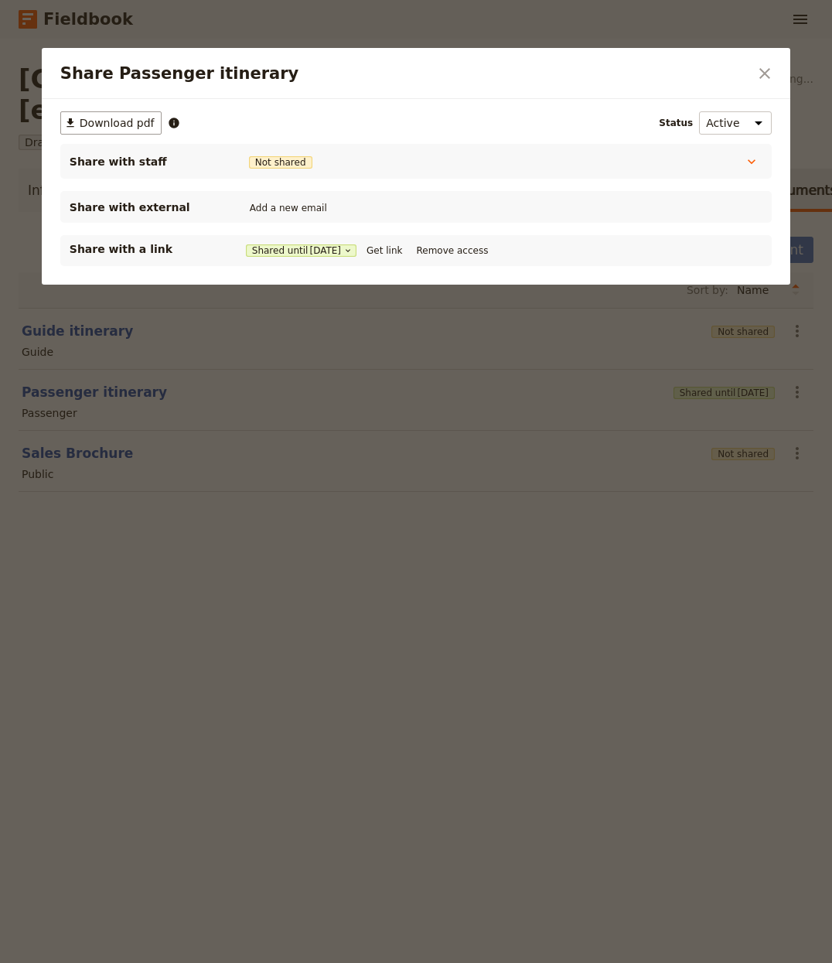
click at [341, 651] on div at bounding box center [416, 481] width 832 height 963
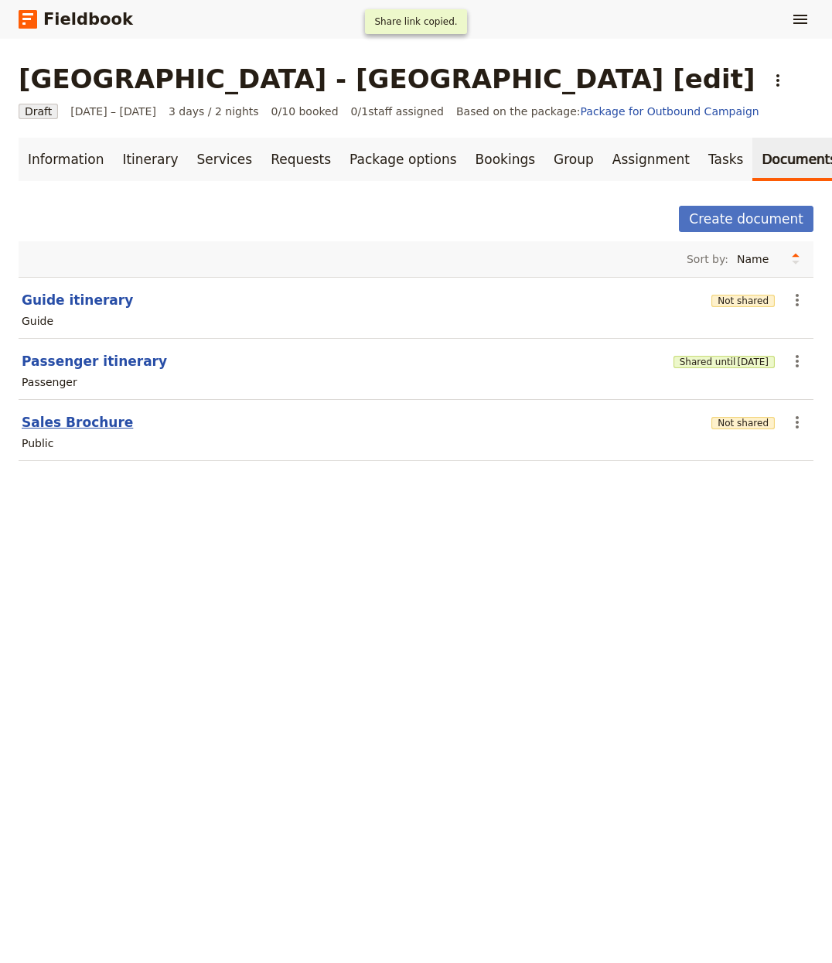
click at [95, 420] on button "Sales Brochure" at bounding box center [77, 422] width 111 height 19
select select "DEFAULT"
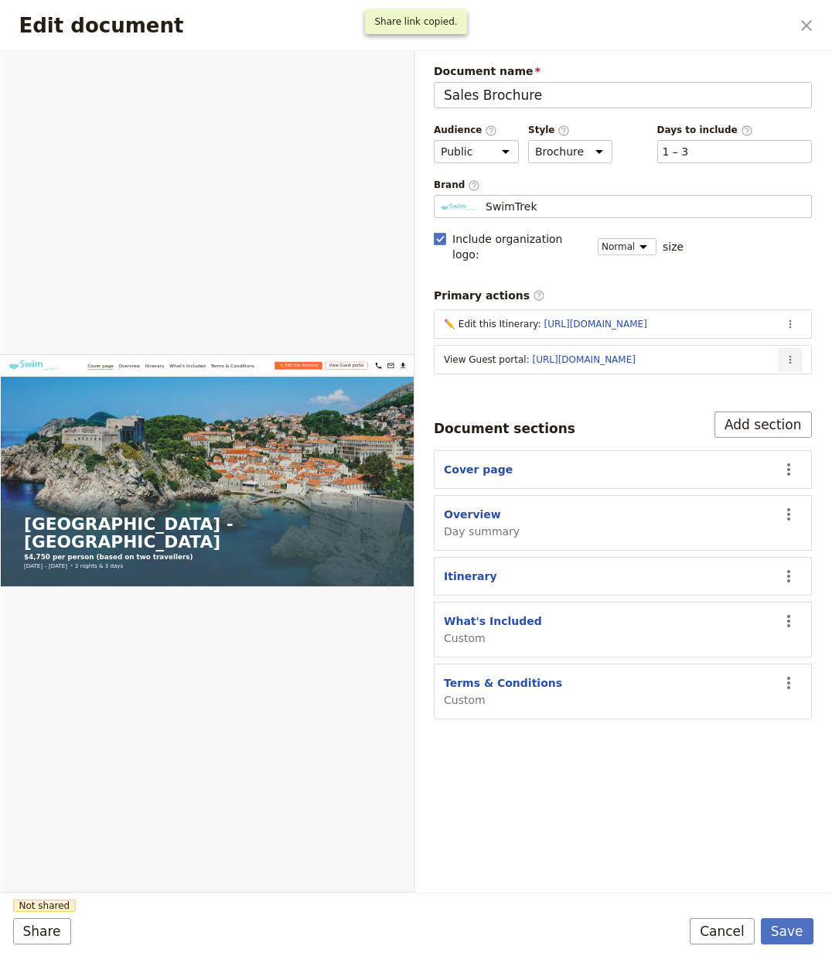
click at [794, 353] on icon "Actions" at bounding box center [790, 359] width 12 height 12
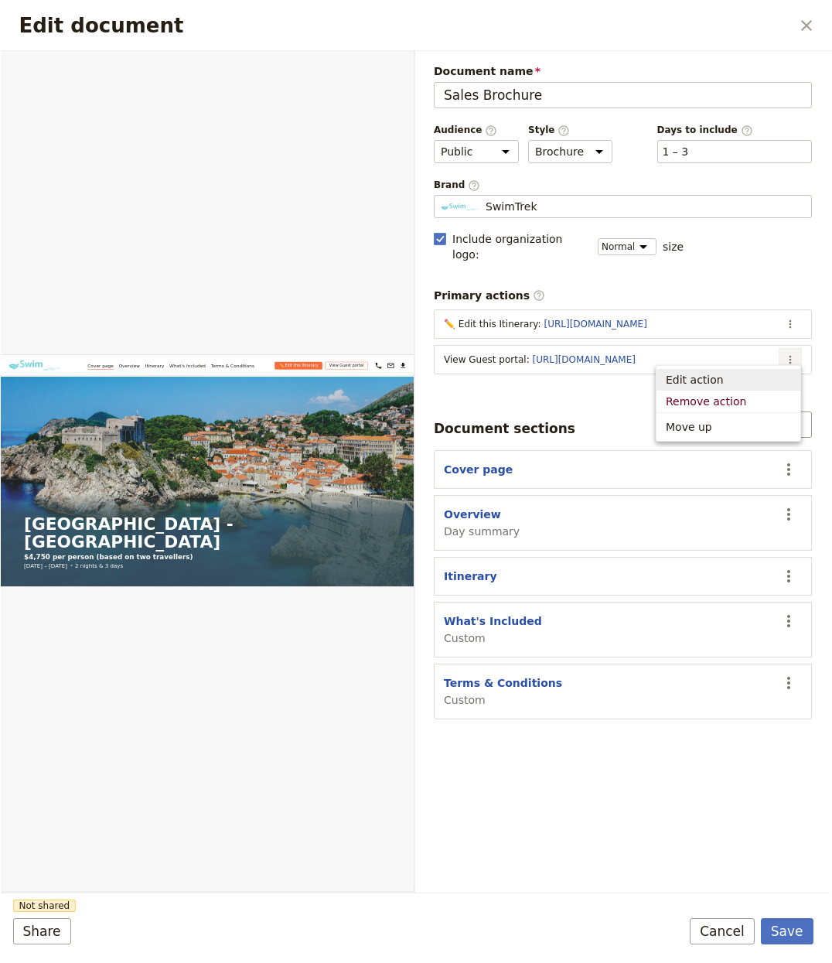
click at [759, 374] on span "Edit action" at bounding box center [728, 379] width 125 height 15
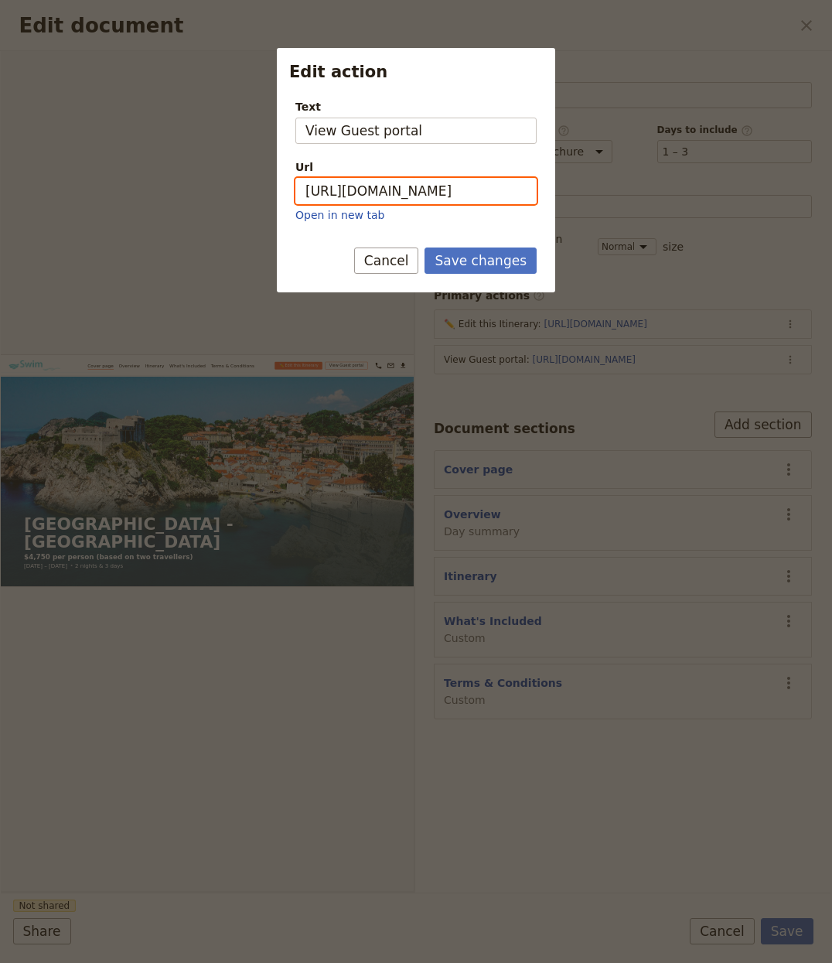
click at [460, 197] on input "https://trips.fieldbook.com/d/aEAFnfWWKNs10pSngb73W" at bounding box center [415, 191] width 241 height 26
paste input "d01DAR8izuTNI67dUU9DI"
type input "[URL][DOMAIN_NAME]"
click at [505, 261] on button "Save changes" at bounding box center [481, 261] width 112 height 26
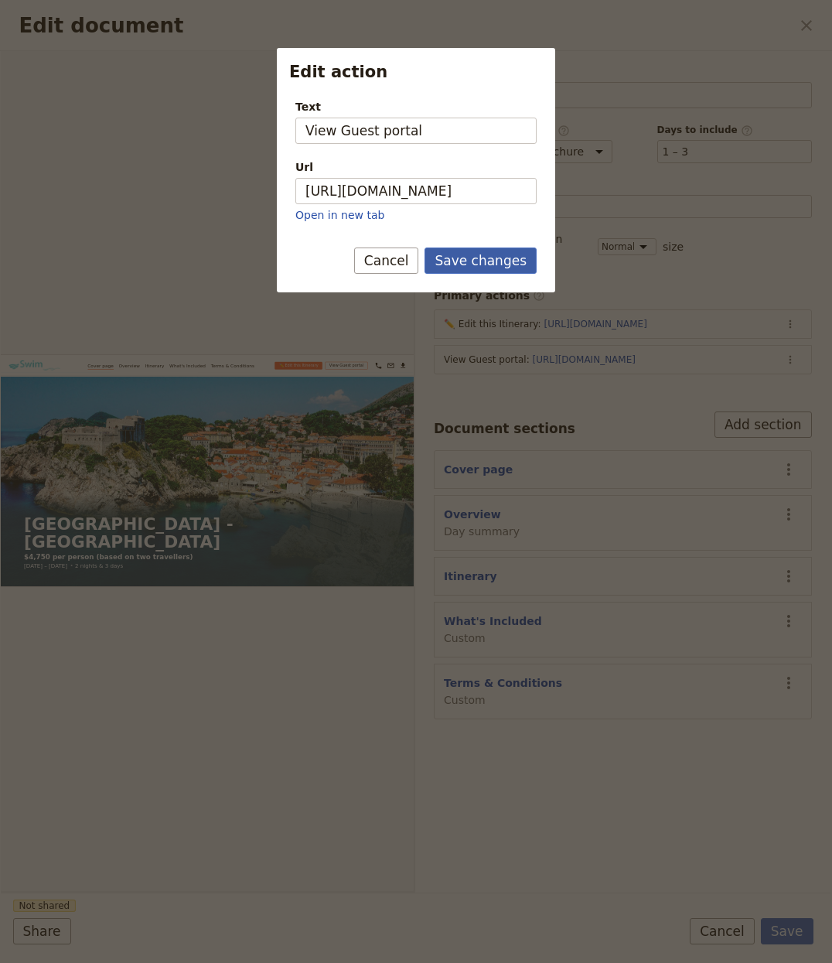
scroll to position [0, 0]
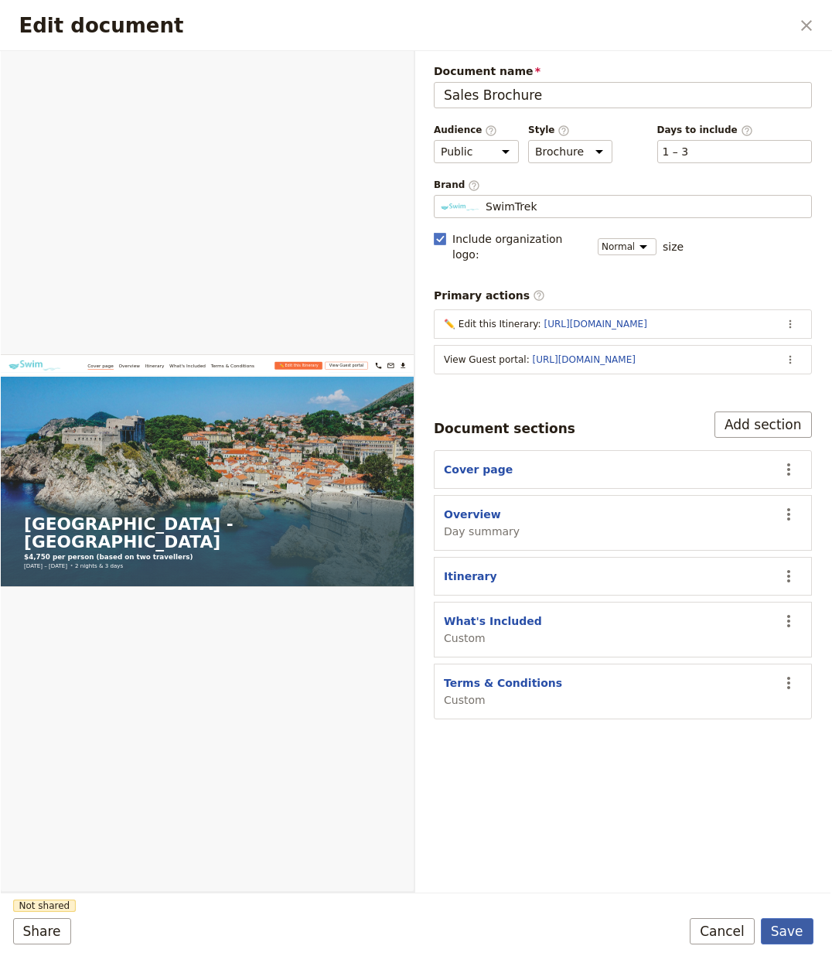
click at [778, 936] on button "Save" at bounding box center [787, 931] width 53 height 26
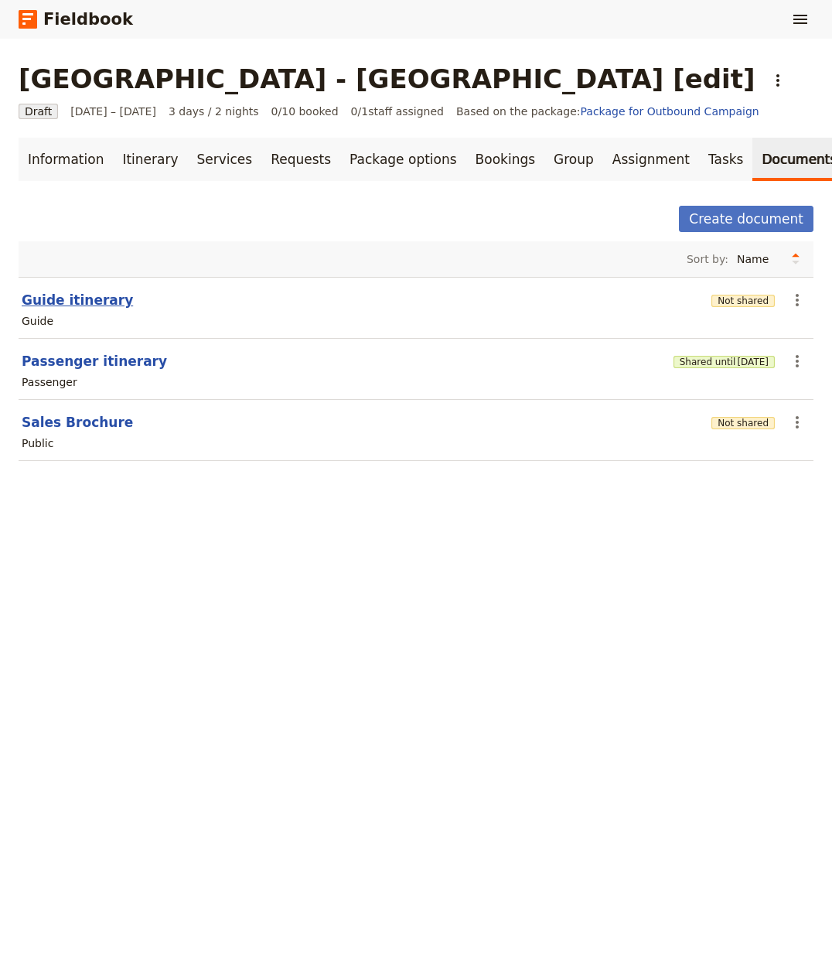
click at [80, 306] on button "Guide itinerary" at bounding box center [77, 300] width 111 height 19
select select "STAFF"
select select "RUN_SHEET"
select select "LARGE"
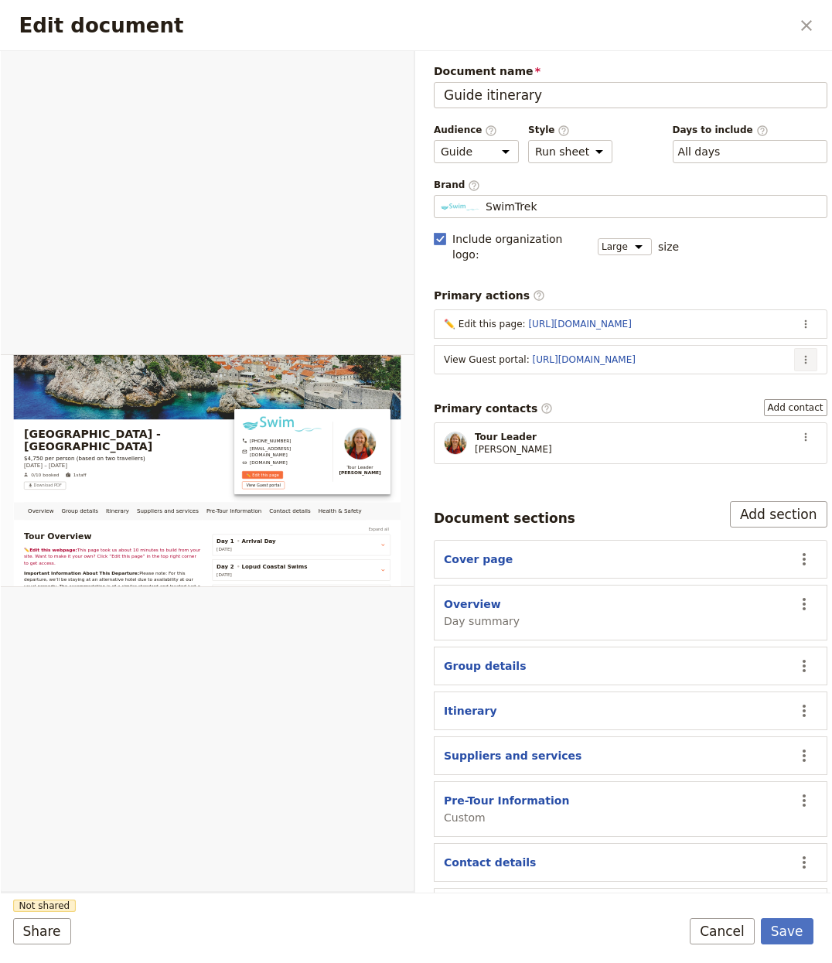
click at [794, 353] on button "​" at bounding box center [805, 359] width 23 height 23
click at [718, 374] on span "Edit action" at bounding box center [695, 379] width 58 height 15
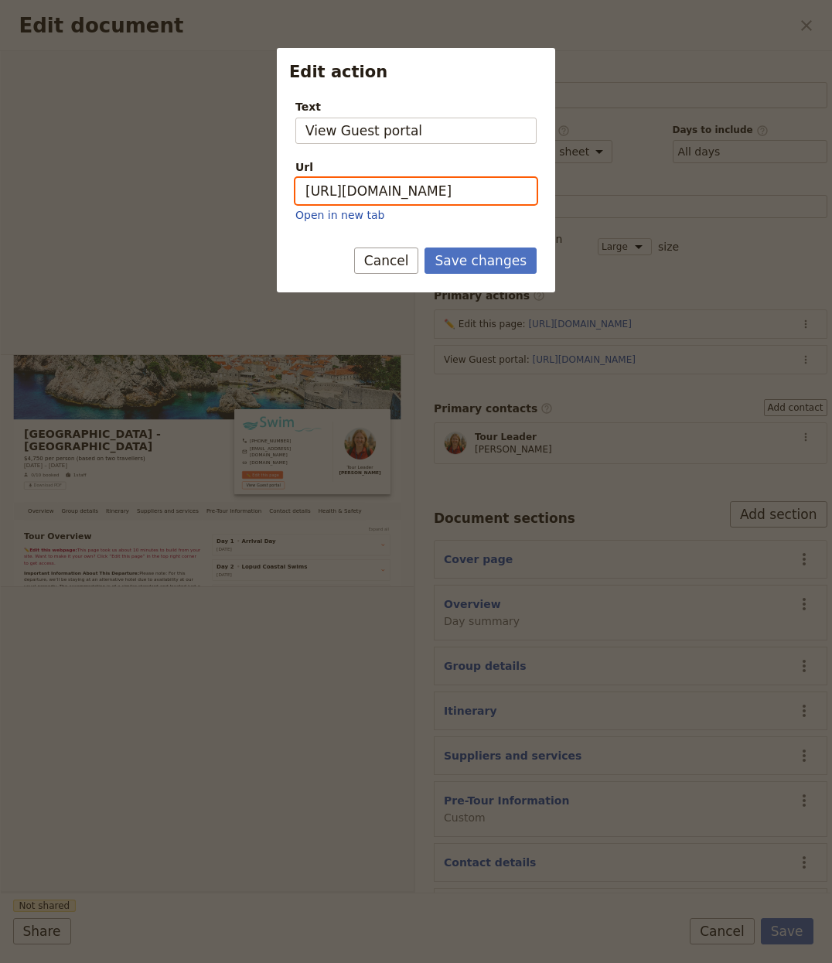
drag, startPoint x: 433, startPoint y: 194, endPoint x: 438, endPoint y: 201, distance: 8.4
click at [433, 195] on input "https://trips.fieldbook.com/d/aEAFnfWWKNs10pSngb73W" at bounding box center [415, 191] width 241 height 26
paste input "d01DAR8izuTNI67dUU9DI"
type input "[URL][DOMAIN_NAME]"
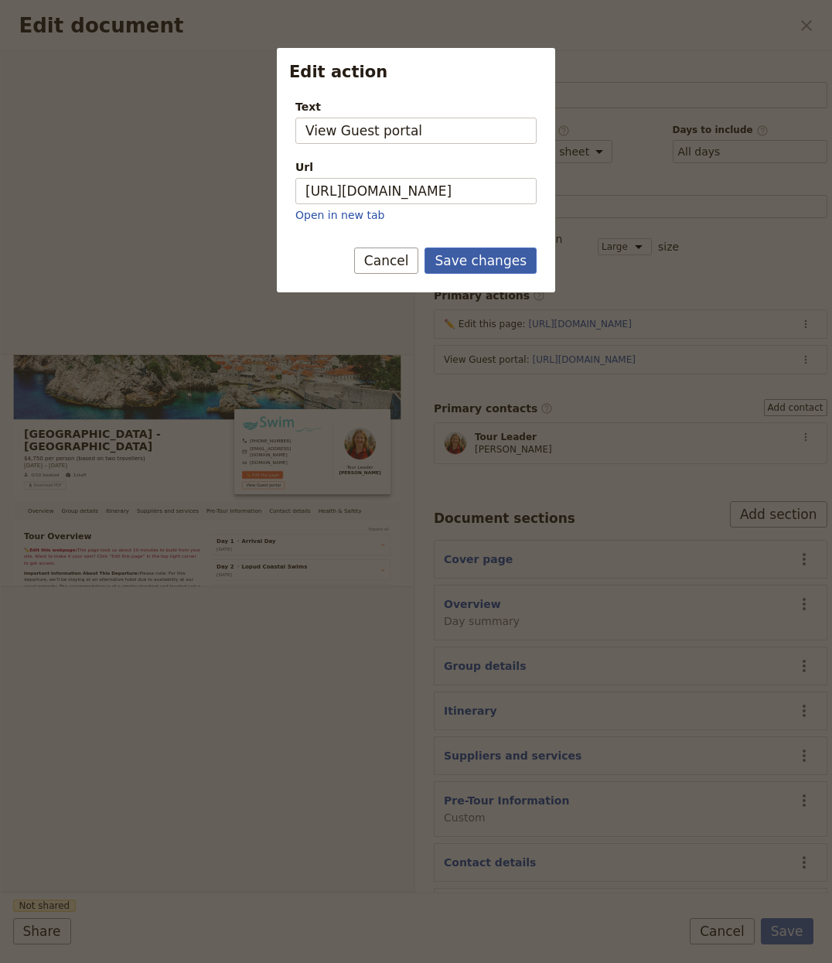
click at [470, 267] on button "Save changes" at bounding box center [481, 261] width 112 height 26
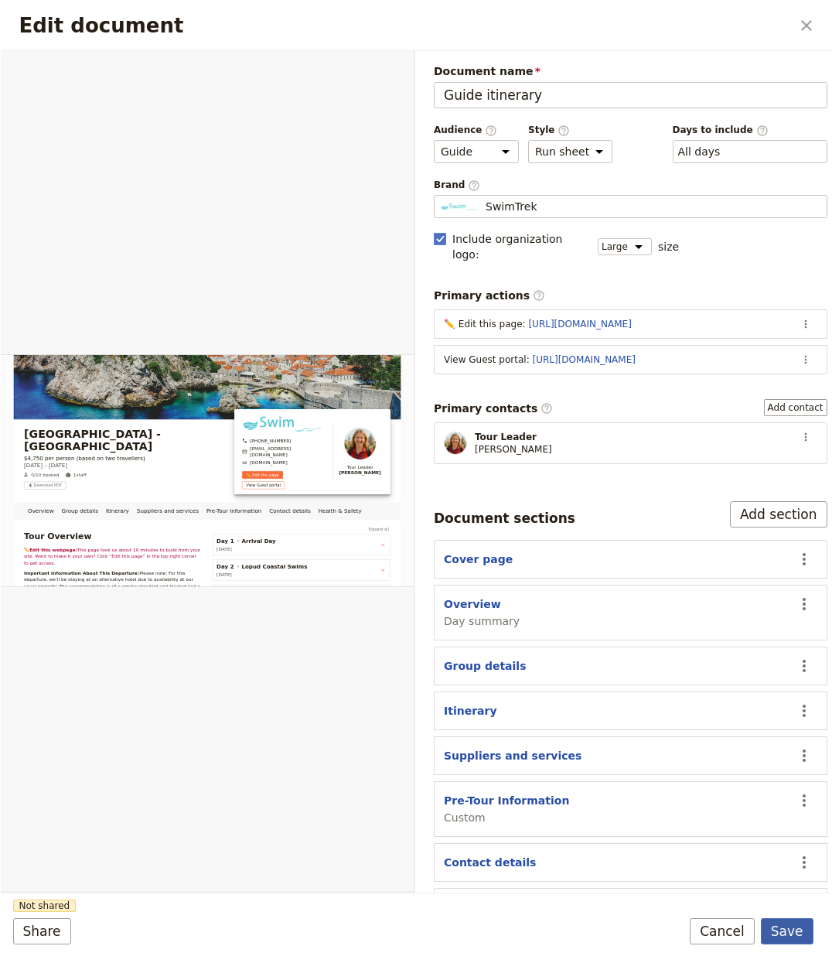
click at [794, 925] on button "Save" at bounding box center [787, 931] width 53 height 26
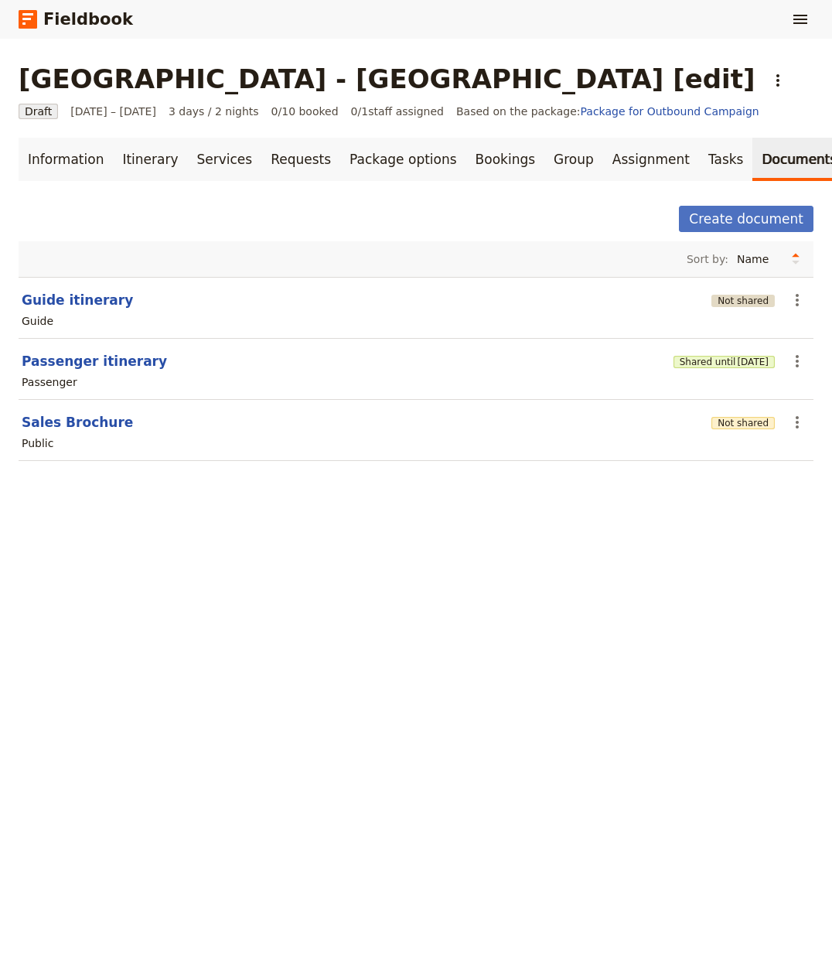
click at [722, 302] on button "Not shared" at bounding box center [743, 301] width 63 height 12
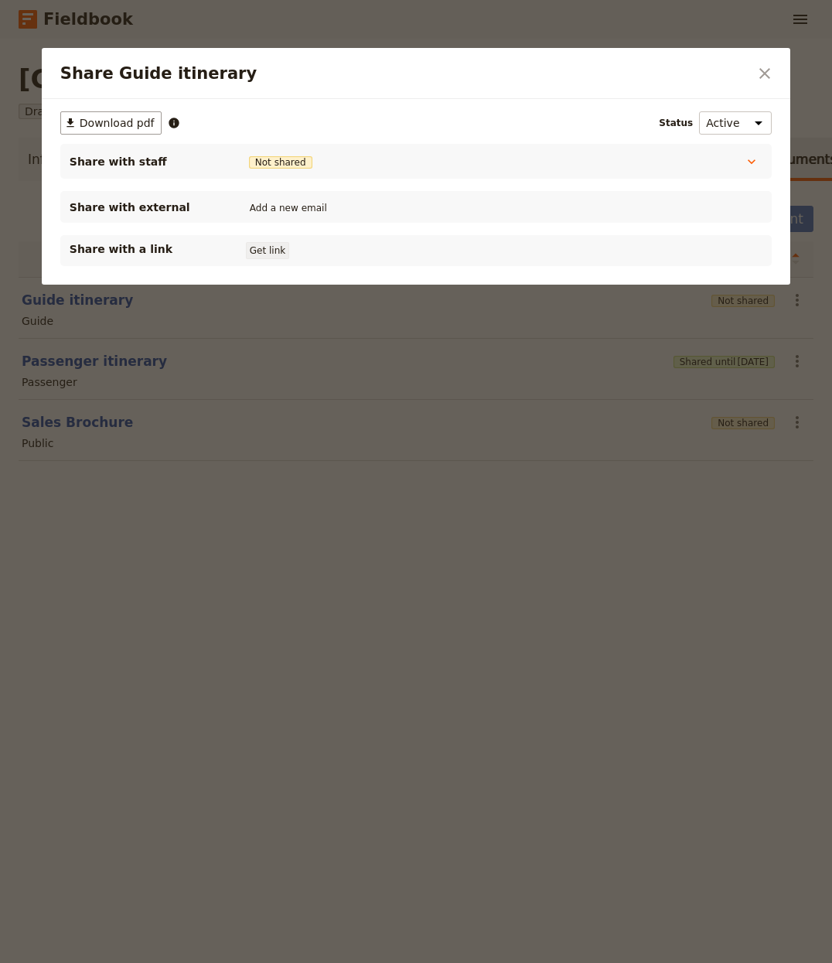
click at [274, 251] on button "Get link" at bounding box center [267, 250] width 43 height 17
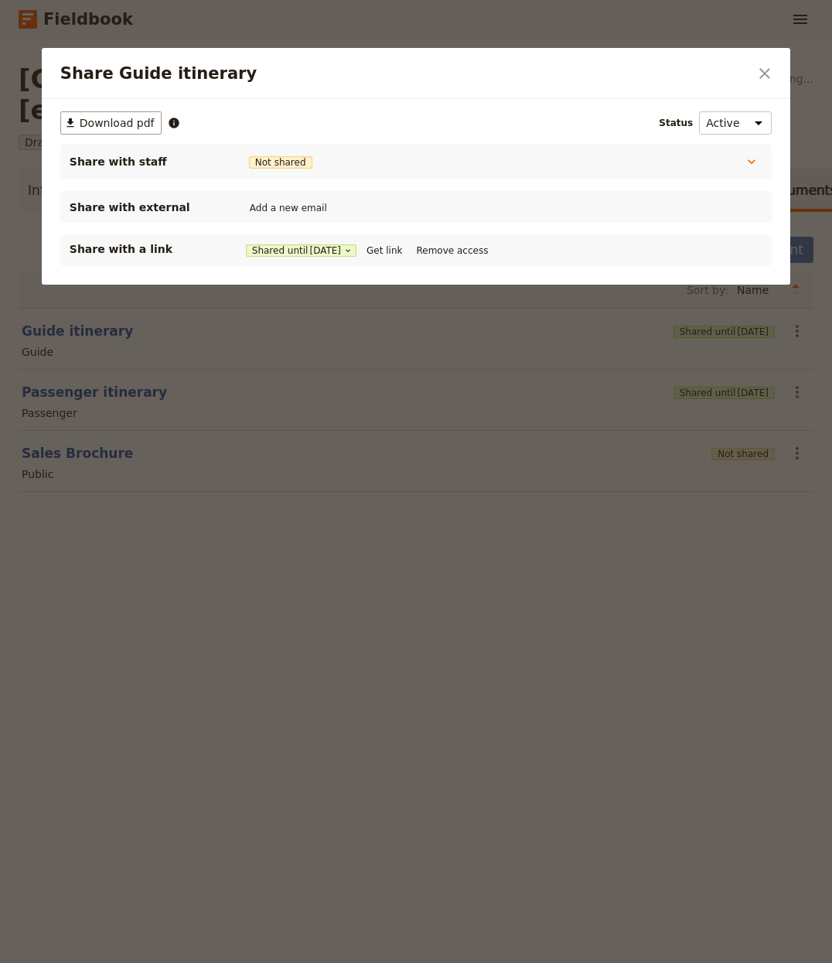
click at [452, 627] on div at bounding box center [416, 481] width 832 height 963
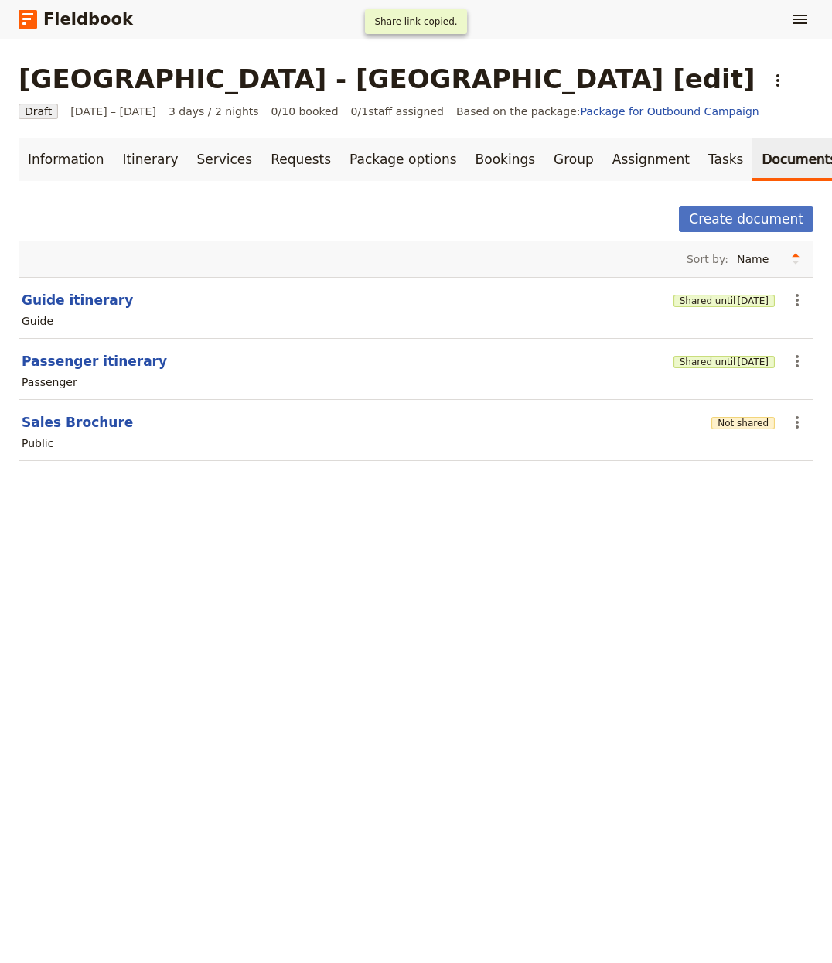
click at [44, 358] on button "Passenger itinerary" at bounding box center [94, 361] width 145 height 19
select select "PASSENGER"
select select "RUN_SHEET"
select select "LARGE"
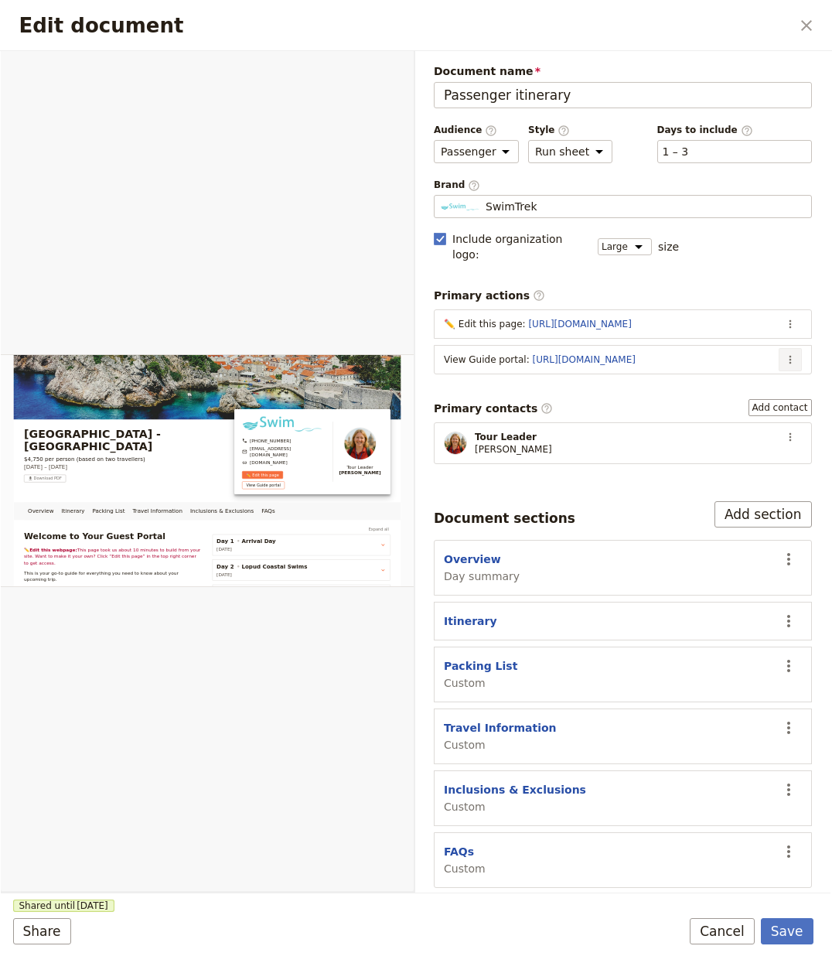
click at [797, 351] on button "​" at bounding box center [790, 359] width 23 height 23
click at [707, 378] on span "Edit action" at bounding box center [695, 379] width 58 height 15
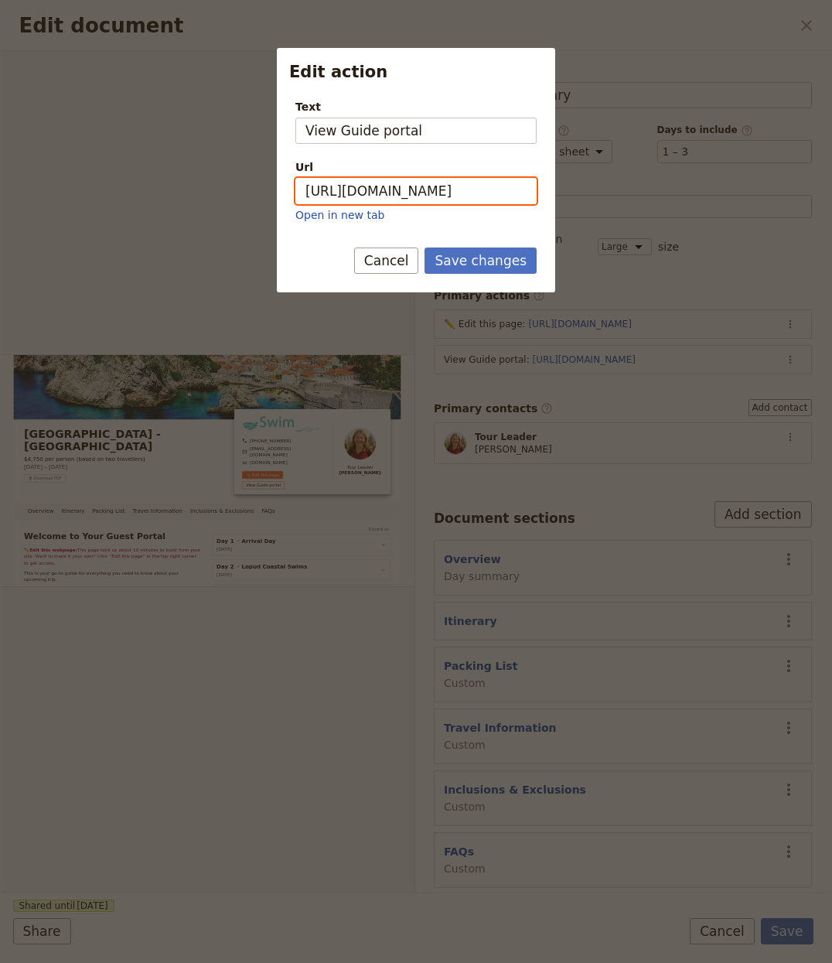
click at [353, 180] on input "https://trips.fieldbook.com/d/rOMiun9vUdLgrSbmB9zix" at bounding box center [415, 191] width 241 height 26
paste input "jlUEJxeaP-ov2mNAT7KRV"
type input "https://trips.fieldbook.com/d/jlUEJxeaP-ov2mNAT7KRV"
click at [477, 268] on button "Save changes" at bounding box center [481, 261] width 112 height 26
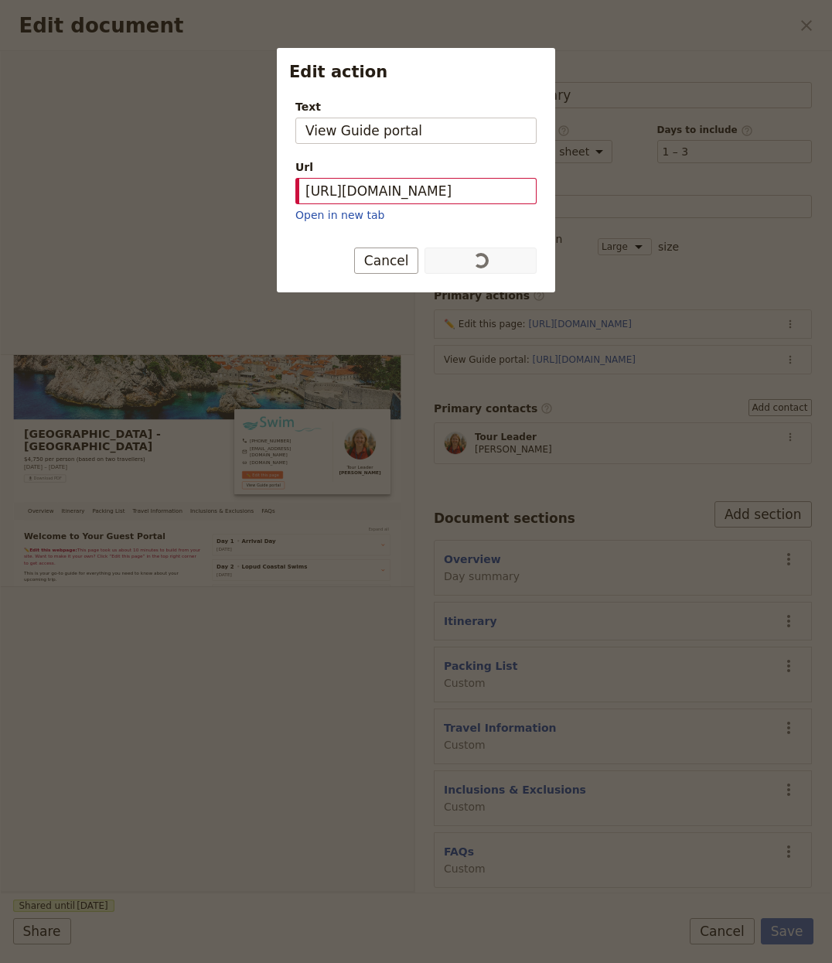
scroll to position [0, 0]
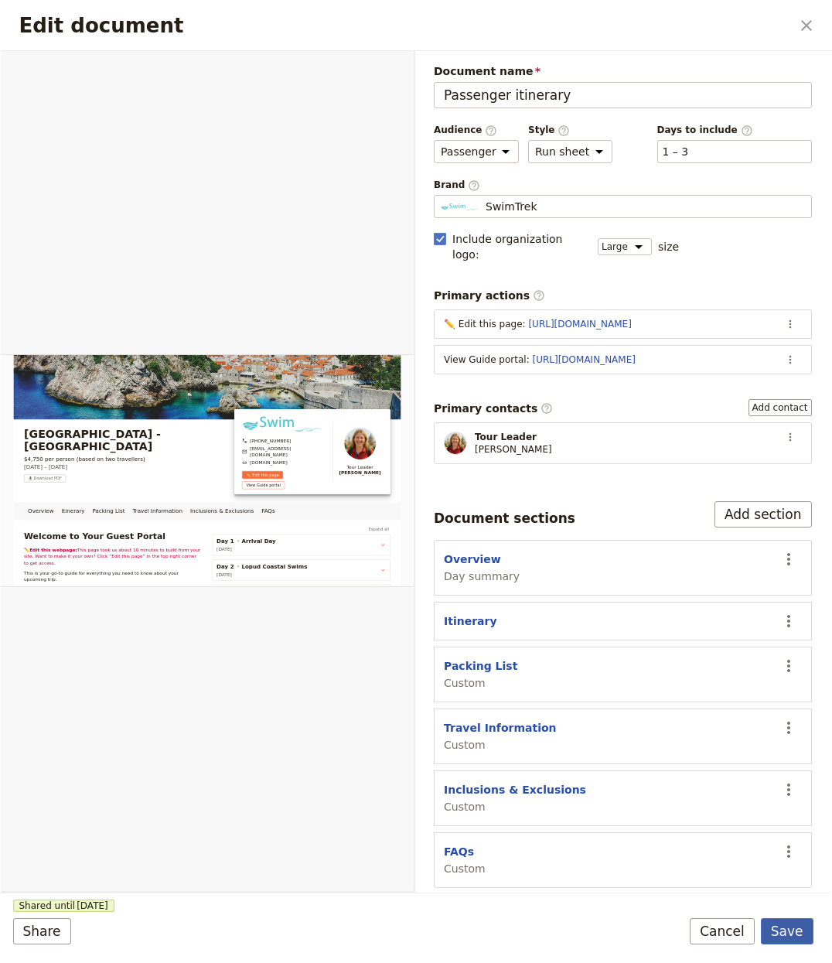
click at [780, 929] on button "Save" at bounding box center [787, 931] width 53 height 26
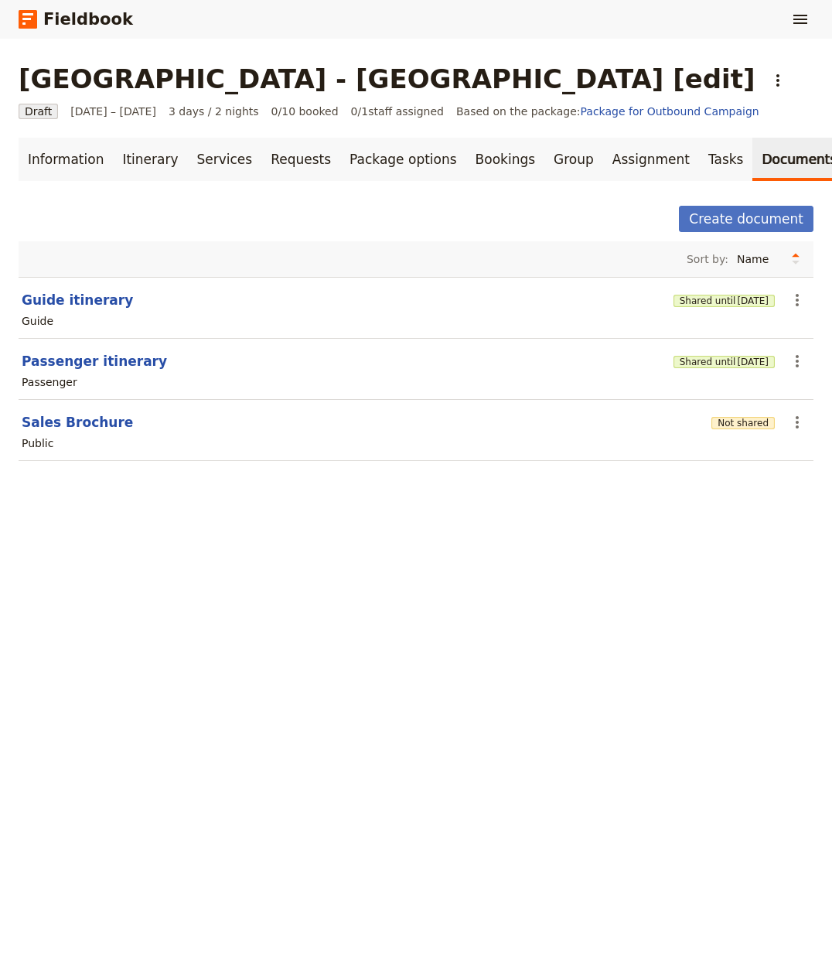
click at [715, 405] on section "Sales Brochure Not shared ​ Public" at bounding box center [416, 430] width 795 height 61
click at [720, 414] on div "Not shared" at bounding box center [743, 422] width 63 height 26
click at [719, 429] on button "Not shared" at bounding box center [743, 423] width 63 height 12
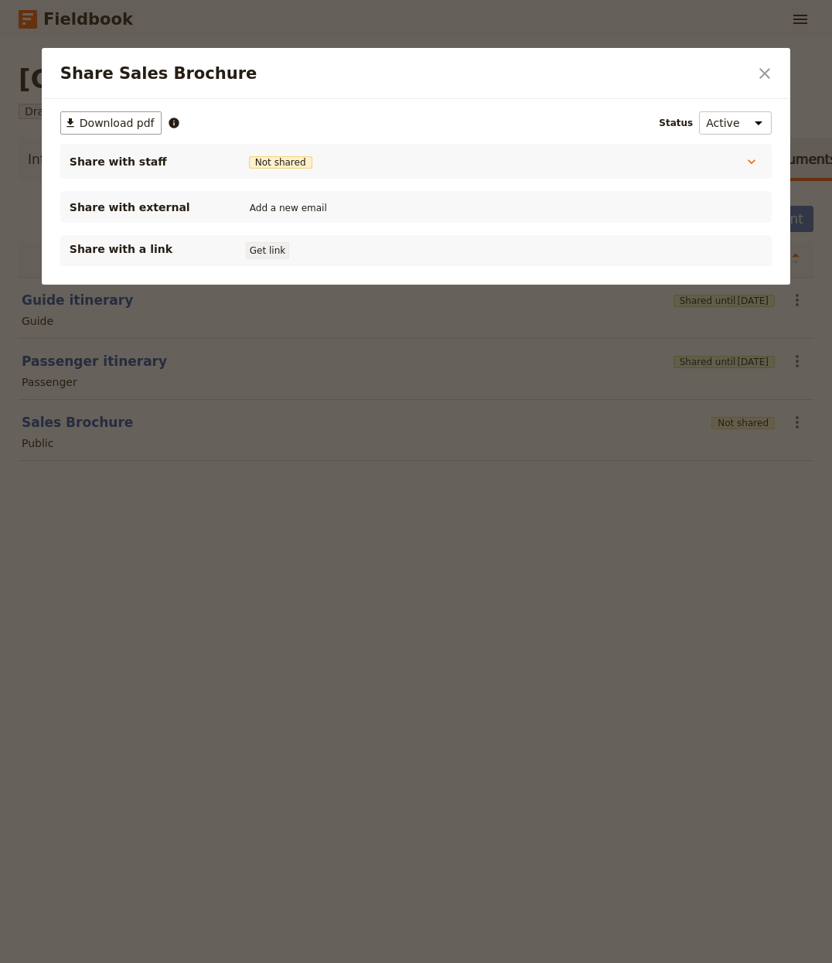
click at [256, 250] on button "Get link" at bounding box center [267, 250] width 43 height 17
click at [405, 545] on div at bounding box center [416, 481] width 832 height 963
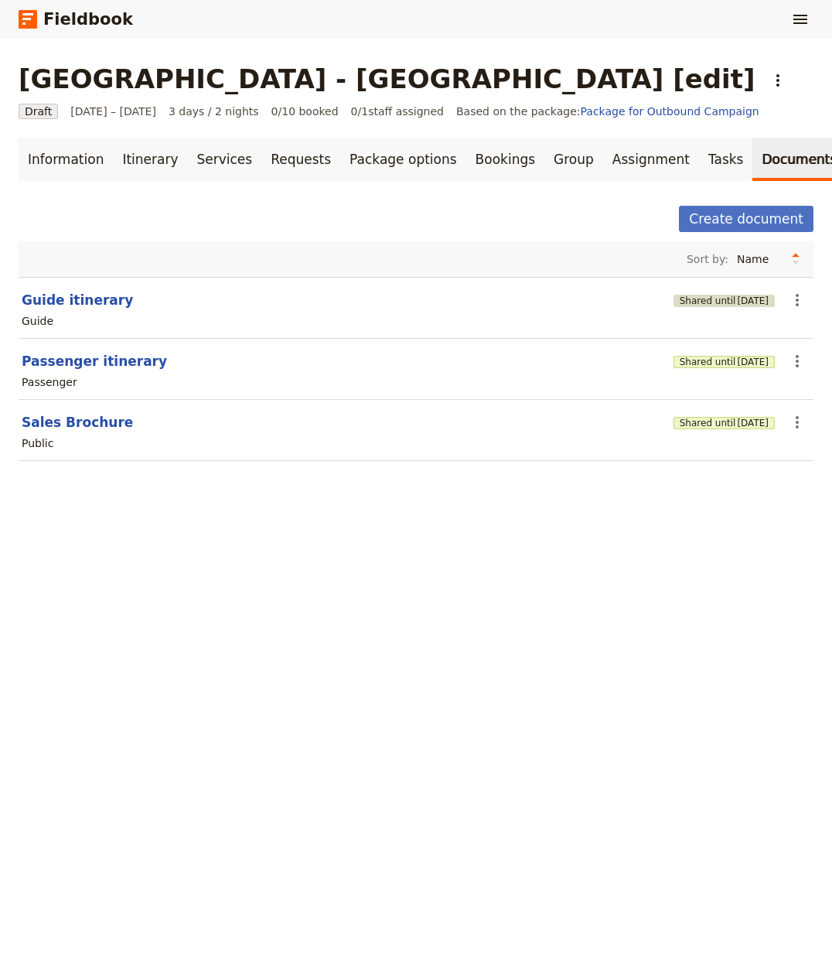
click at [689, 301] on button "Shared until 4 Nov 2025" at bounding box center [724, 301] width 101 height 12
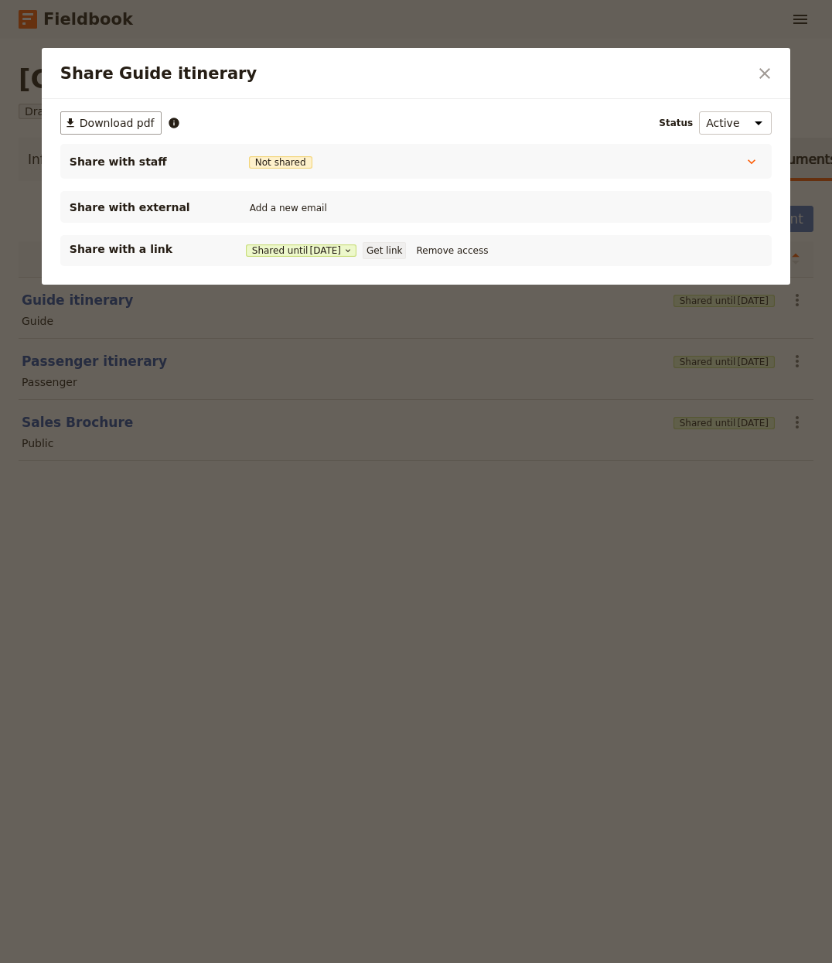
click at [394, 251] on button "Get link" at bounding box center [384, 250] width 43 height 17
drag, startPoint x: 404, startPoint y: 656, endPoint x: 433, endPoint y: 621, distance: 45.6
click at [404, 655] on div at bounding box center [416, 481] width 832 height 963
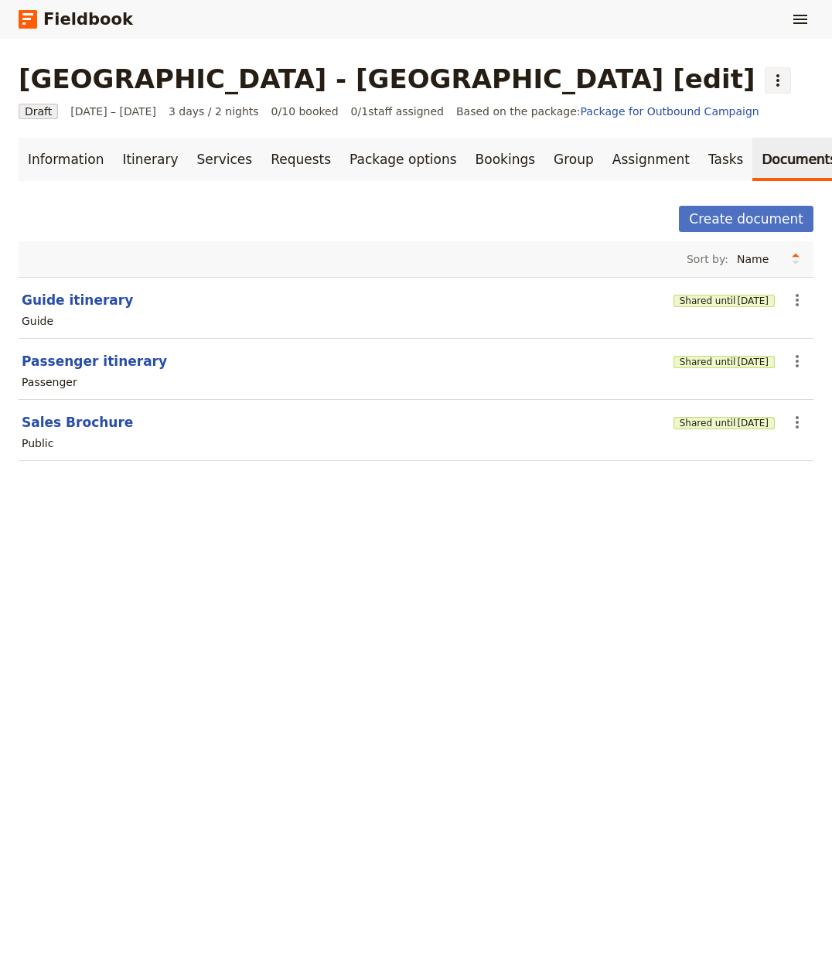
click at [765, 80] on button "​" at bounding box center [778, 80] width 26 height 26
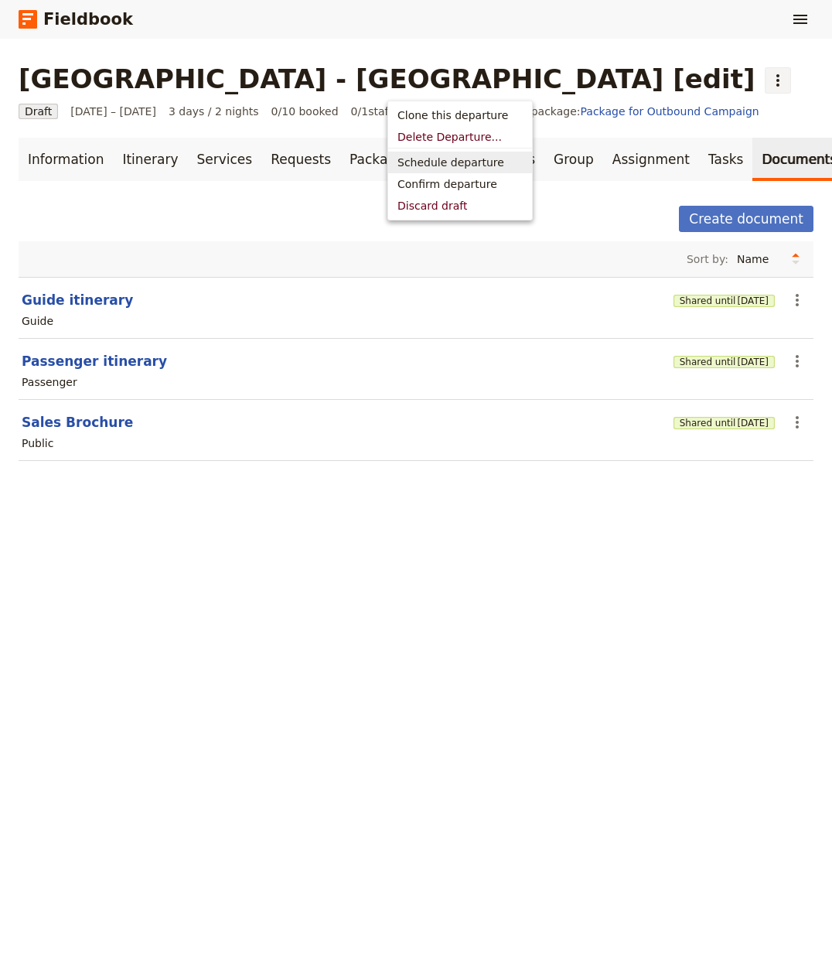
click at [435, 160] on span "Schedule departure" at bounding box center [451, 162] width 107 height 15
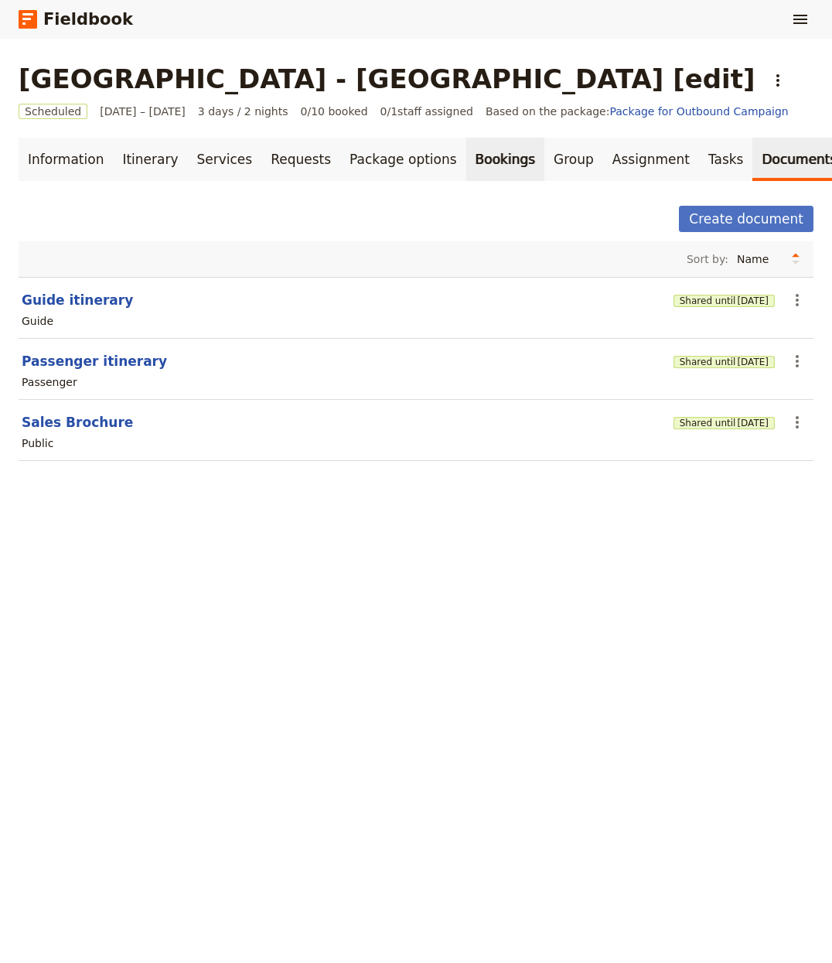
click at [500, 155] on link "Bookings" at bounding box center [505, 159] width 78 height 43
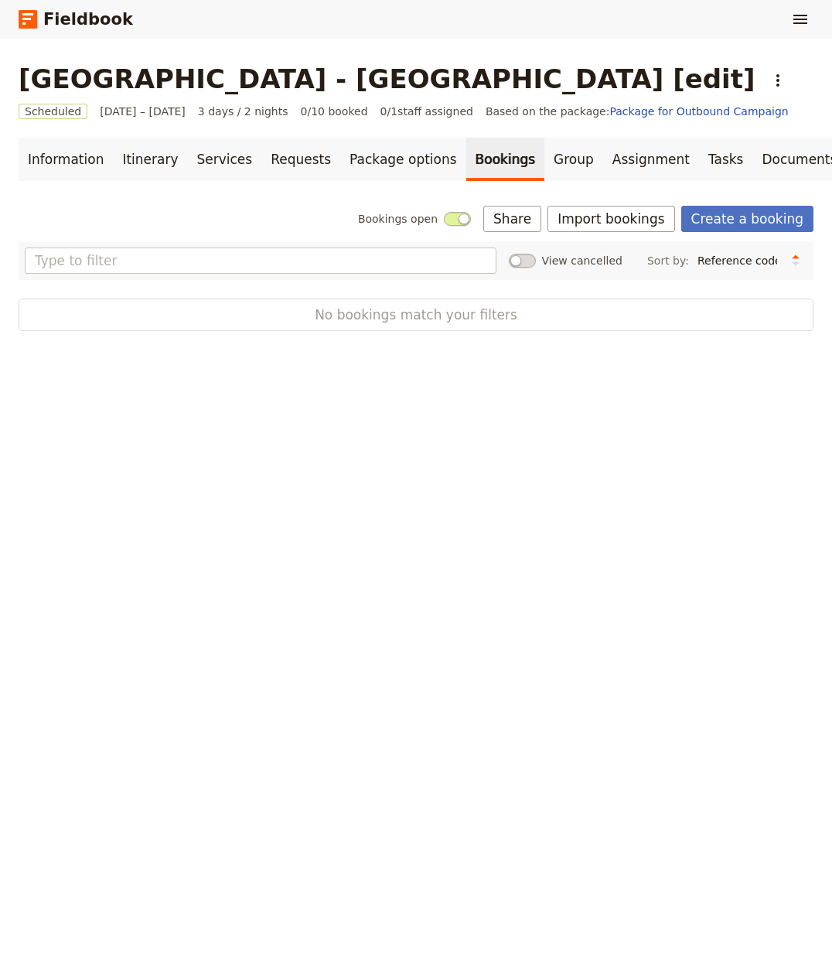
click at [581, 202] on div "Information Itinerary Services Requests Package options Bookings Group Assignme…" at bounding box center [416, 234] width 795 height 193
click at [590, 210] on button "Import bookings" at bounding box center [611, 219] width 127 height 26
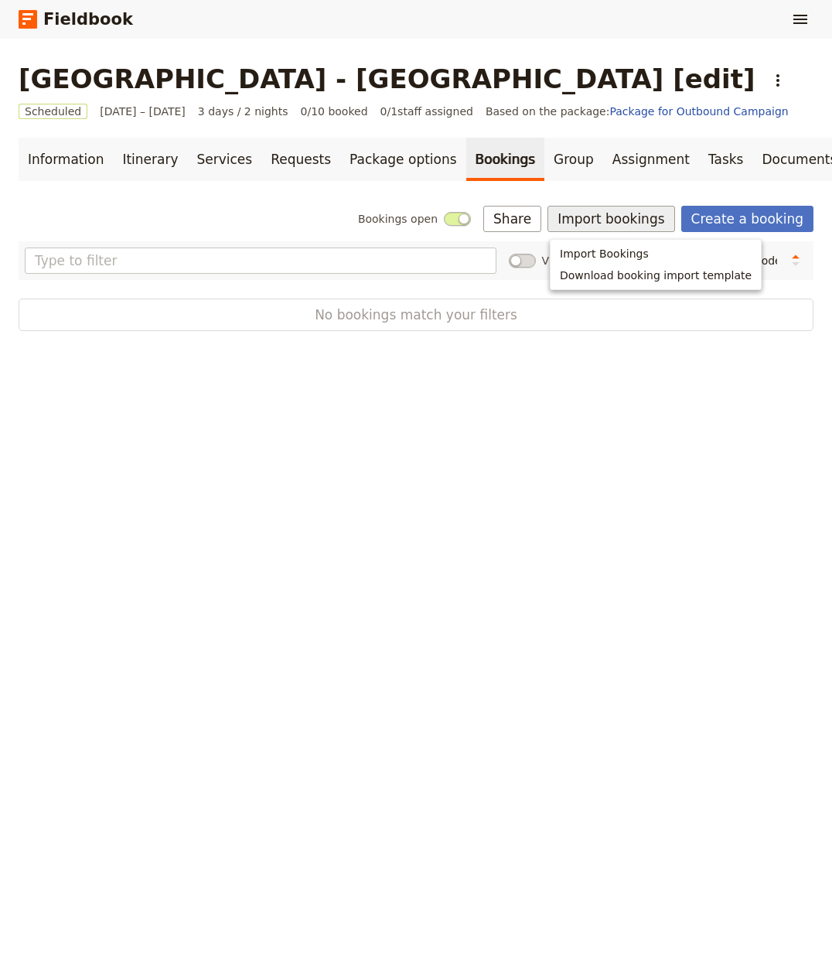
click at [603, 241] on ul "Import Bookings Download booking import template" at bounding box center [656, 264] width 212 height 51
click at [602, 244] on button "Import Bookings" at bounding box center [656, 254] width 210 height 22
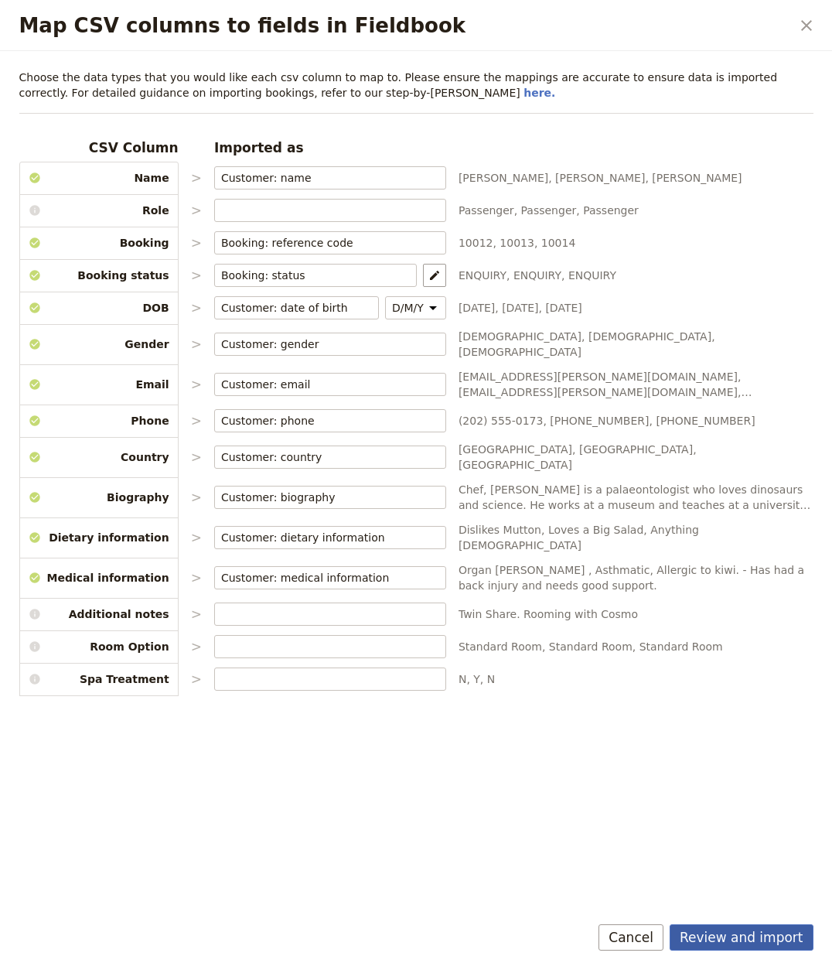
click at [746, 949] on button "Review and import" at bounding box center [742, 937] width 144 height 26
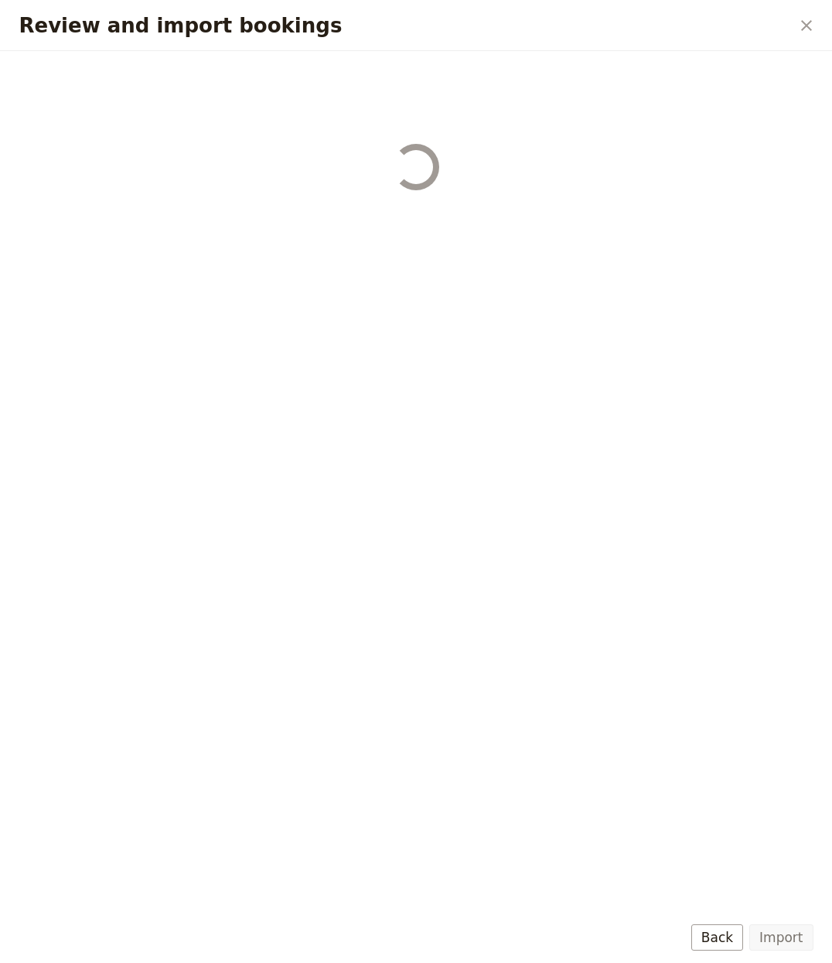
select select "655d56b39948720cb8e55355"
select select "655d57ca9948720cb8e553ec"
select select "655d57fa9948720cb8e553f3"
select select "655d58079948720cb8e553fa"
select select "655d584c9948720cb8e55401"
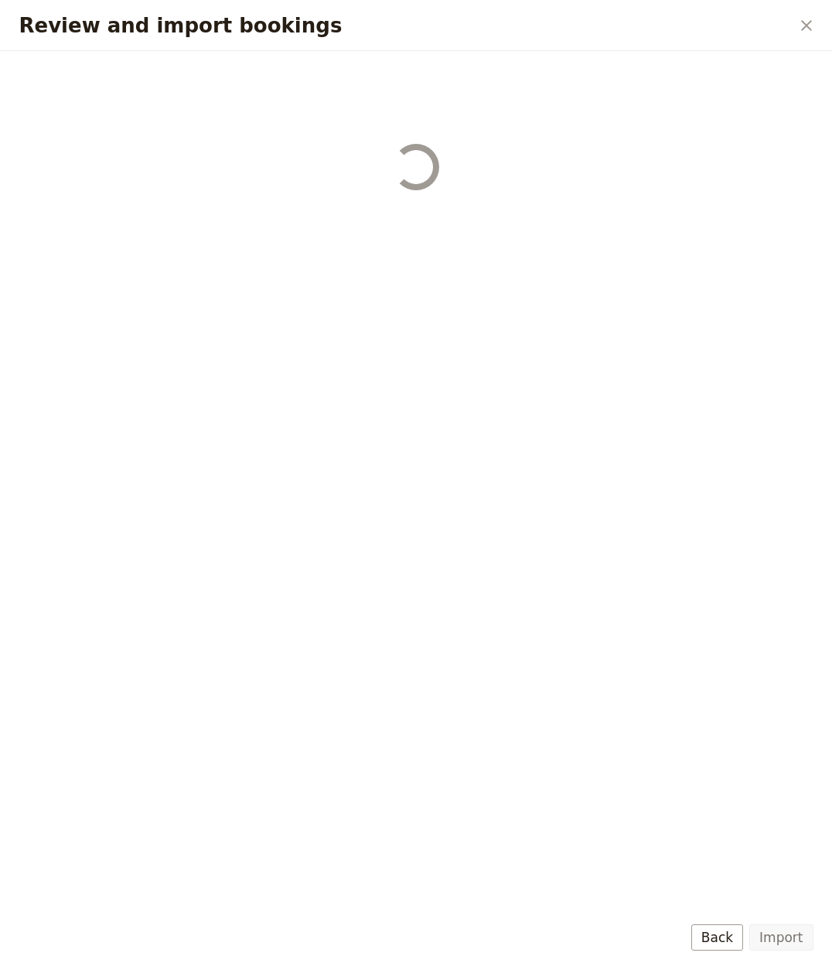
select select "655d58679948720cb8e5540d"
select select "650e6b6659641ed5ee156647"
select select "650e6b4b59641ed5ee156605"
select select "650e2104408bbede5b0c60fd"
select select "650e1d73408bbede5b0c60a6"
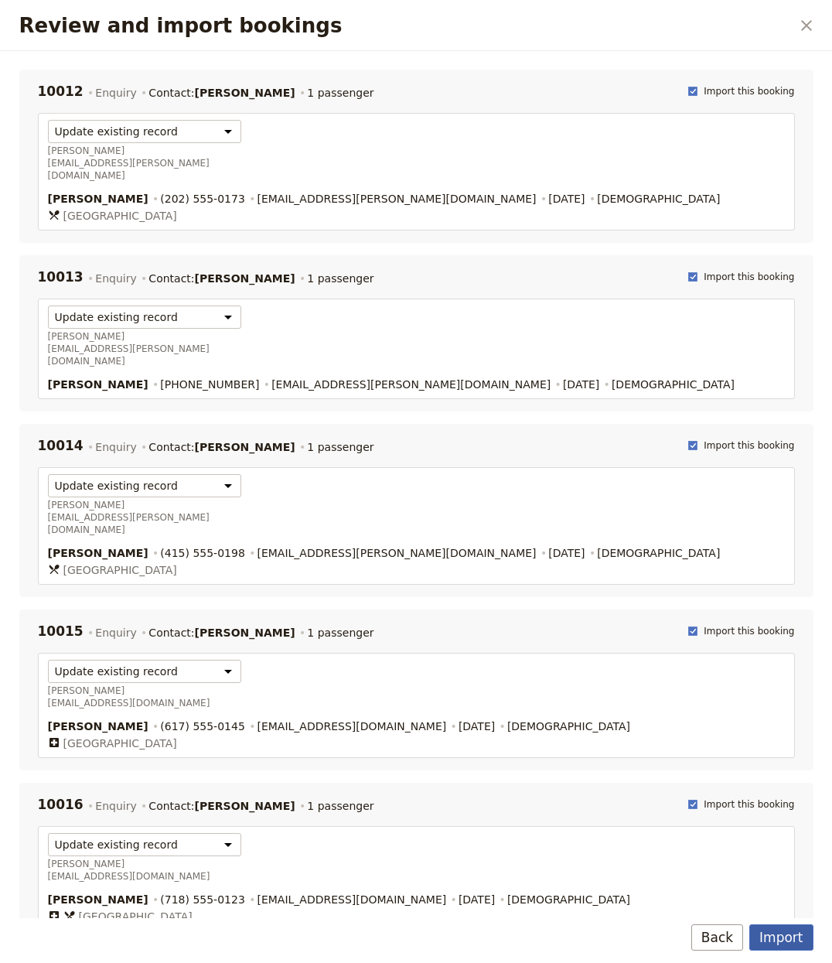
click at [787, 941] on button "Import" at bounding box center [781, 937] width 63 height 26
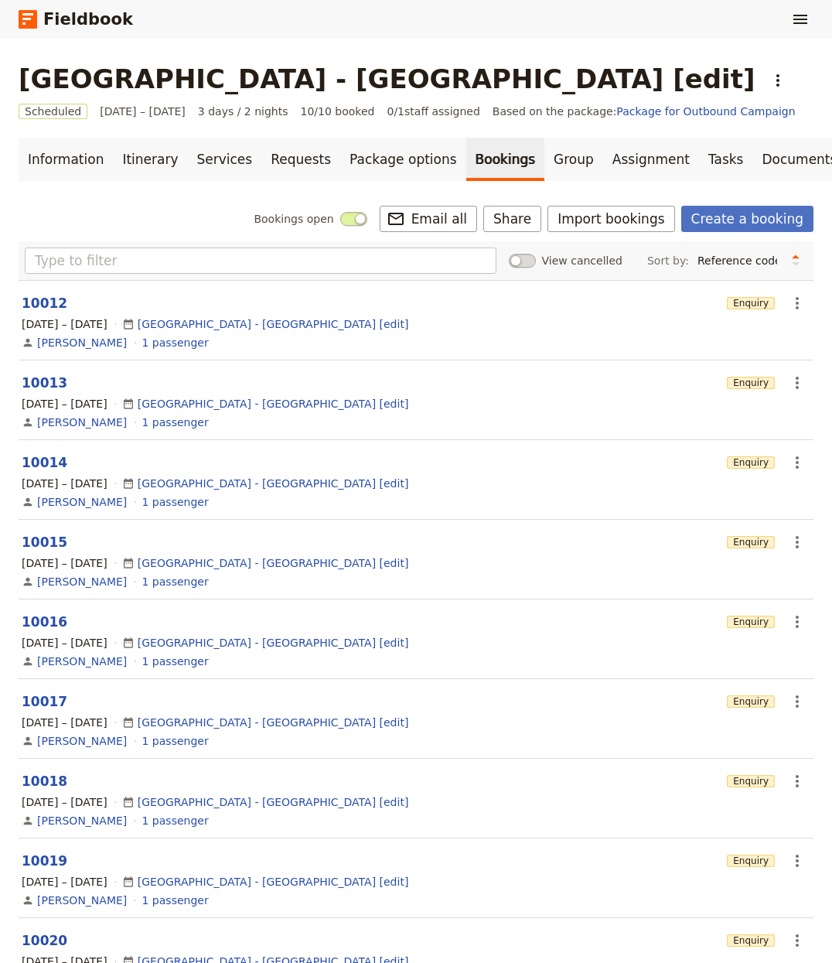
click at [818, 15] on div "Fieldbook ​" at bounding box center [416, 19] width 832 height 39
click at [808, 22] on icon "Show menu" at bounding box center [800, 19] width 19 height 19
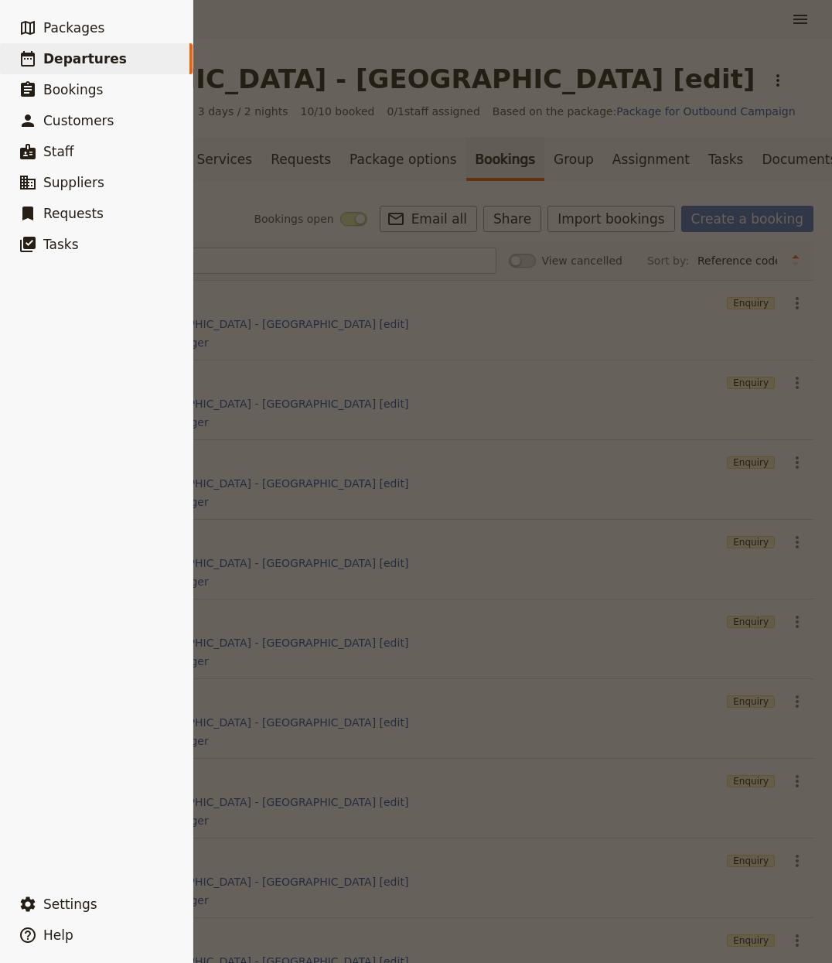
click at [124, 55] on link "​ Departures" at bounding box center [96, 58] width 193 height 31
select select "CREATED_AT"
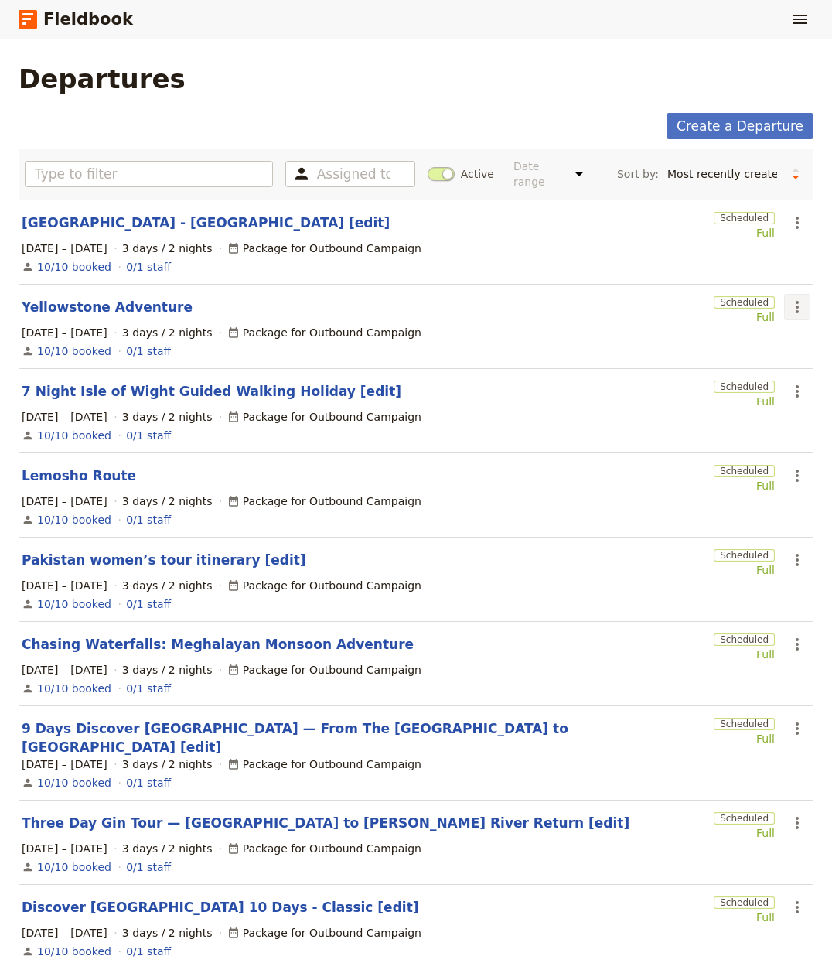
click at [784, 294] on button "​" at bounding box center [797, 307] width 26 height 26
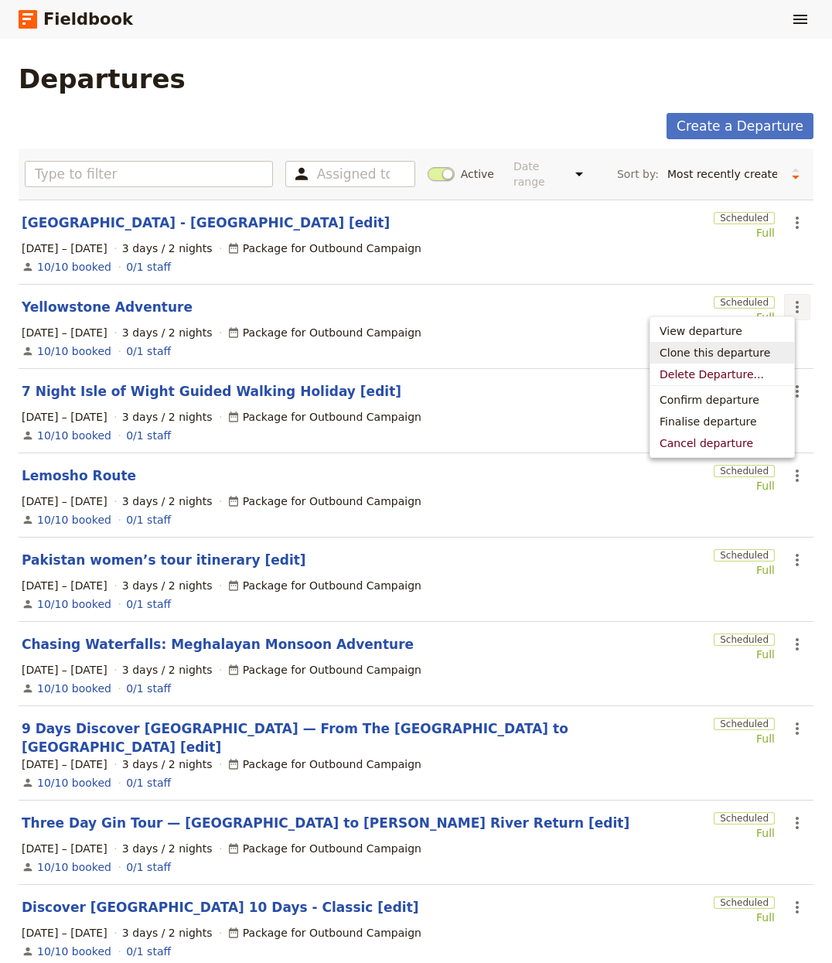
click at [760, 345] on span "Clone this departure" at bounding box center [715, 352] width 111 height 15
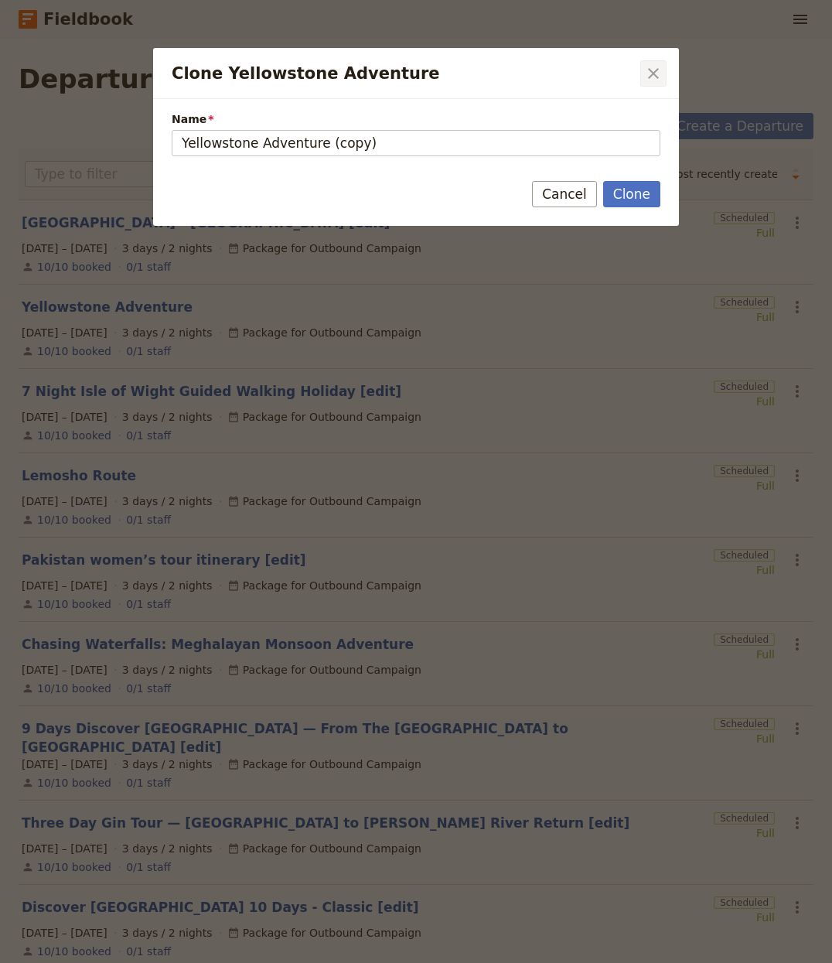
click at [650, 73] on icon "Close dialog" at bounding box center [653, 73] width 19 height 19
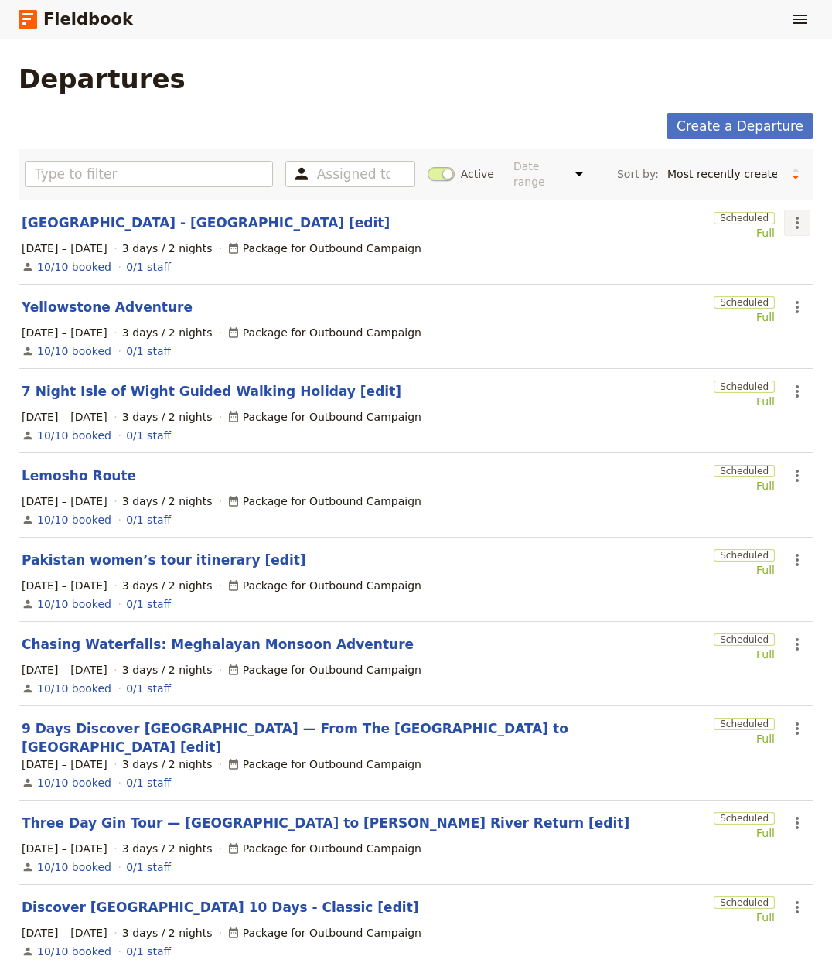
click at [796, 217] on icon "Actions" at bounding box center [797, 223] width 3 height 12
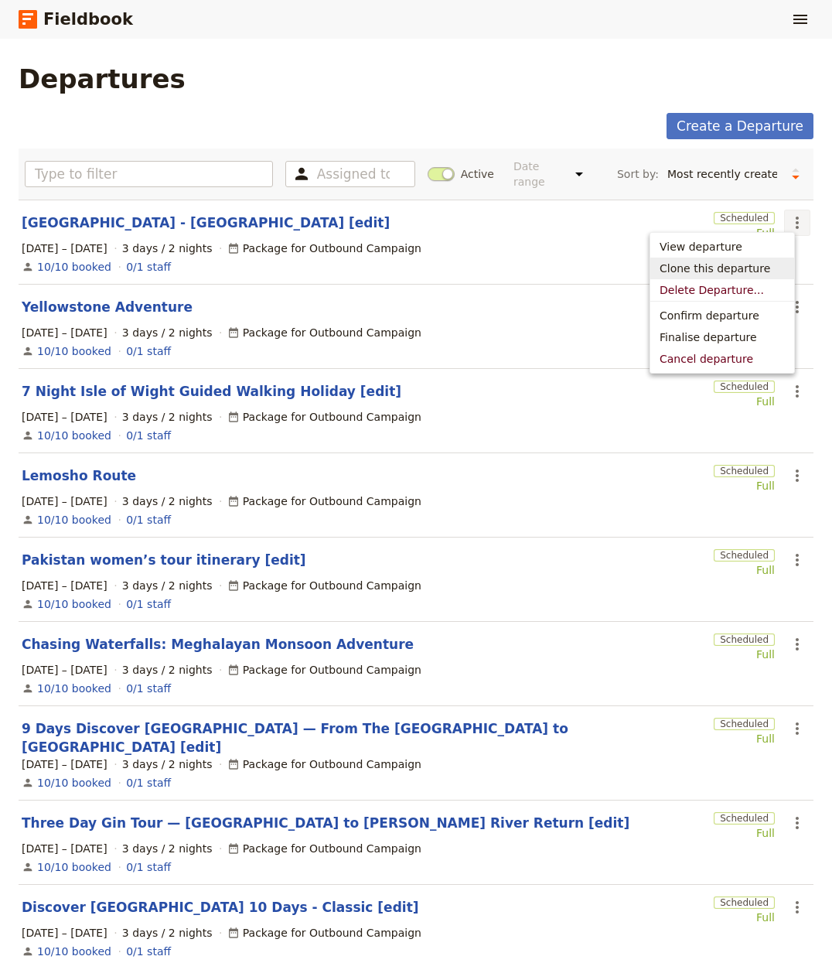
click at [726, 271] on span "Clone this departure" at bounding box center [715, 268] width 111 height 15
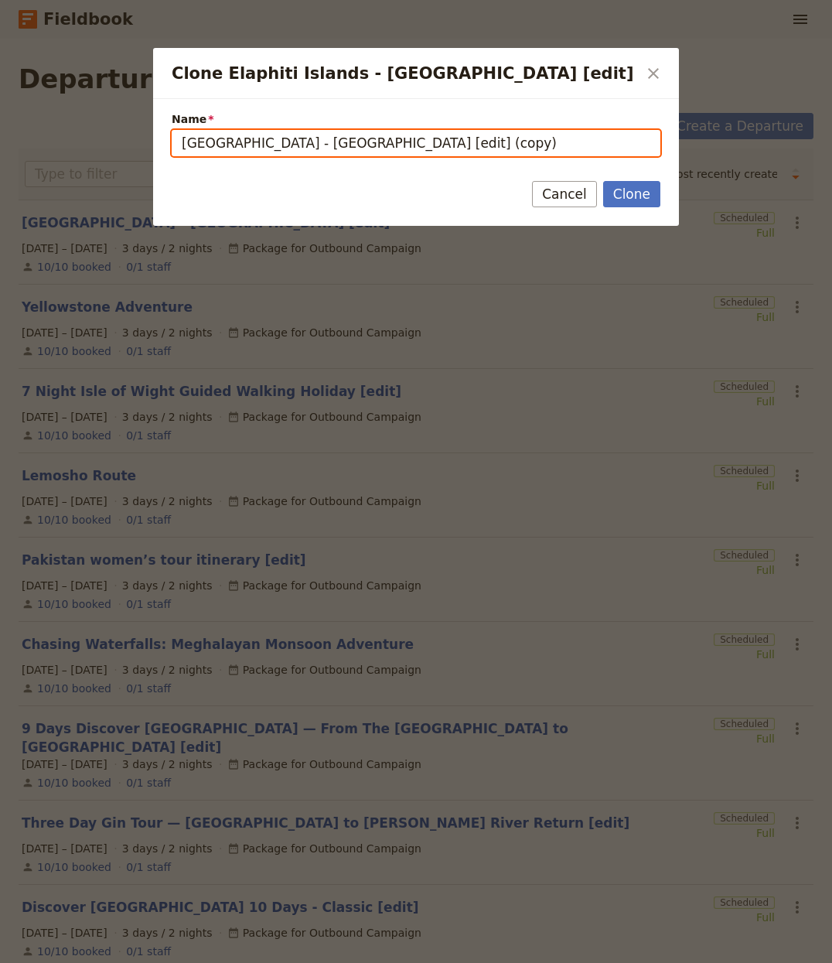
drag, startPoint x: 326, startPoint y: 143, endPoint x: 35, endPoint y: 147, distance: 290.9
click at [35, 962] on div "Clone Elaphiti Islands - Croatia [edit] ​ Name Elaphiti Islands - Croatia [edit…" at bounding box center [416, 963] width 832 height 0
paste input "The Restoration of Notre Dame"
click at [435, 142] on input "The Restoration of Notre Dame [edit] (copy)" at bounding box center [416, 143] width 489 height 26
drag, startPoint x: 464, startPoint y: 143, endPoint x: 510, endPoint y: 75, distance: 82.0
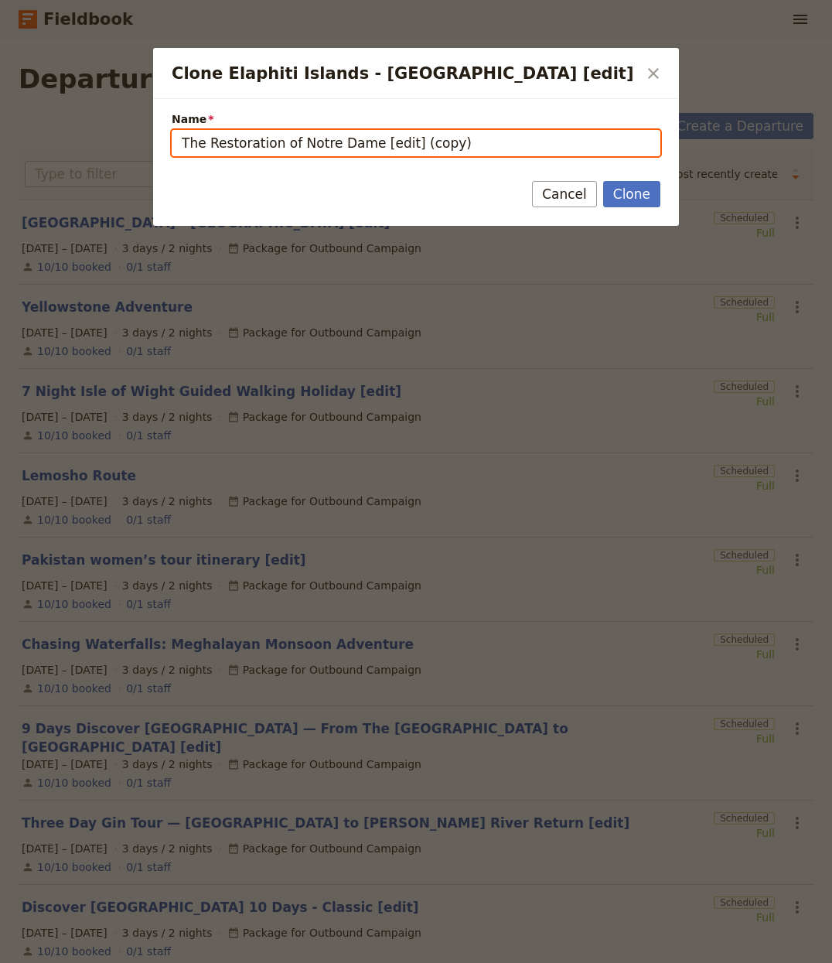
click at [405, 139] on input "The Restoration of Notre Dame [edit] (copy)" at bounding box center [416, 143] width 489 height 26
type input "The Restoration of Notre Dame [edit]"
click at [603, 181] on button "Clone" at bounding box center [631, 194] width 57 height 26
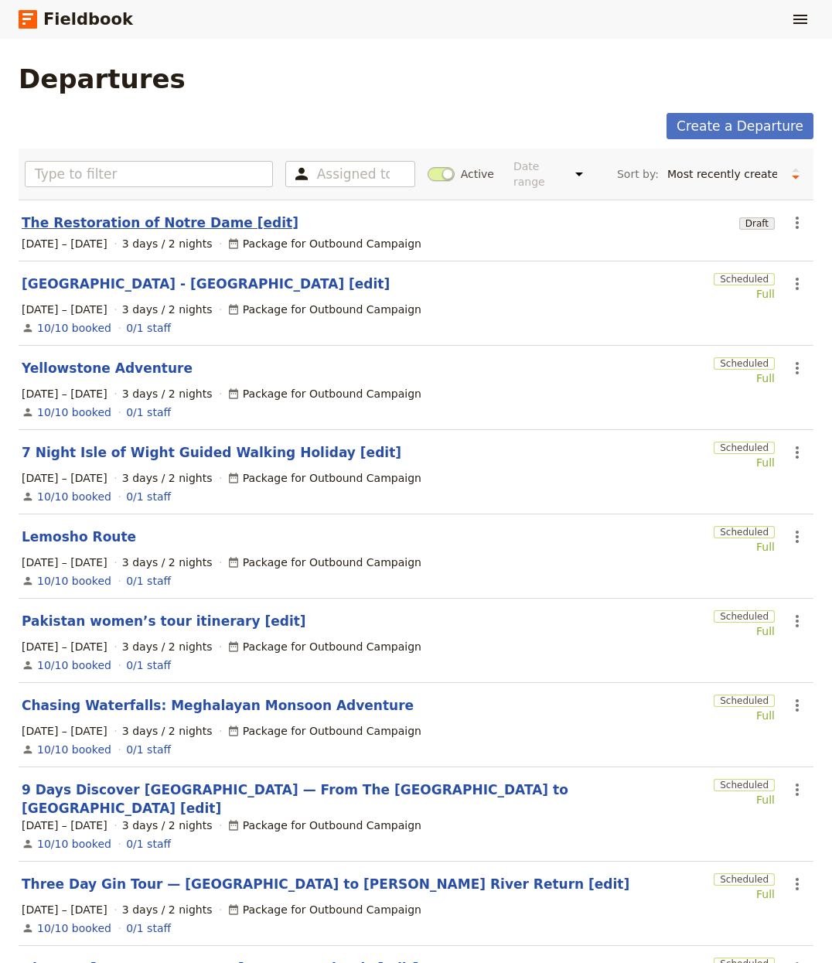
click at [107, 214] on link "The Restoration of Notre Dame [edit]" at bounding box center [160, 222] width 277 height 19
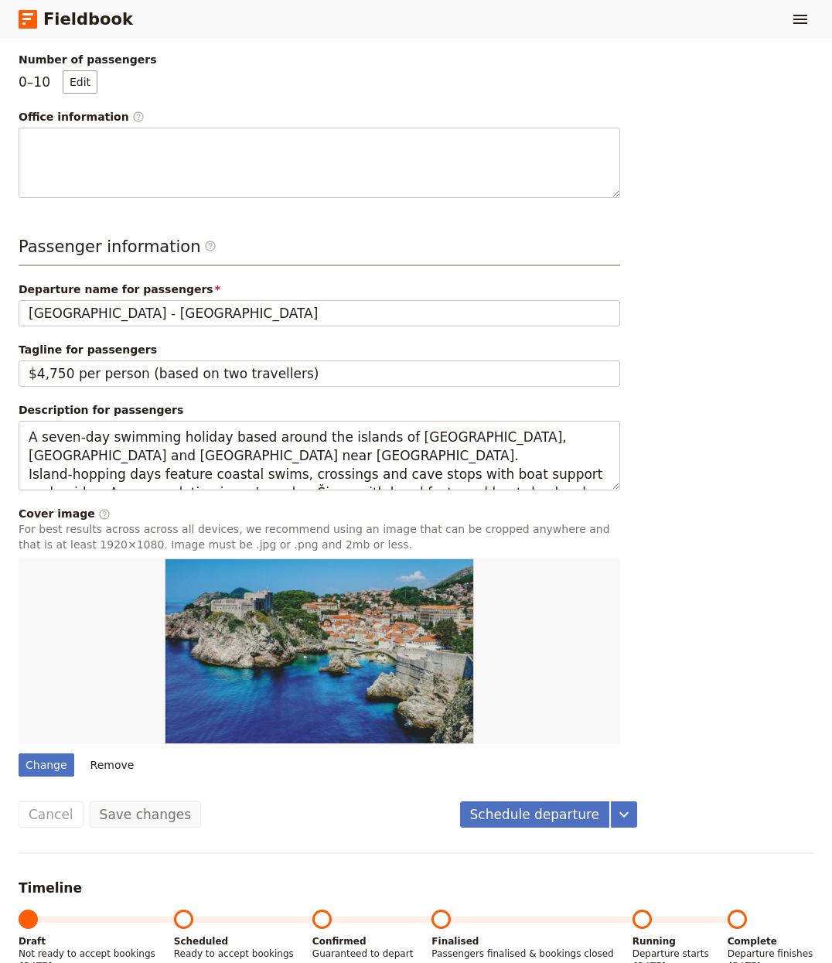
scroll to position [490, 0]
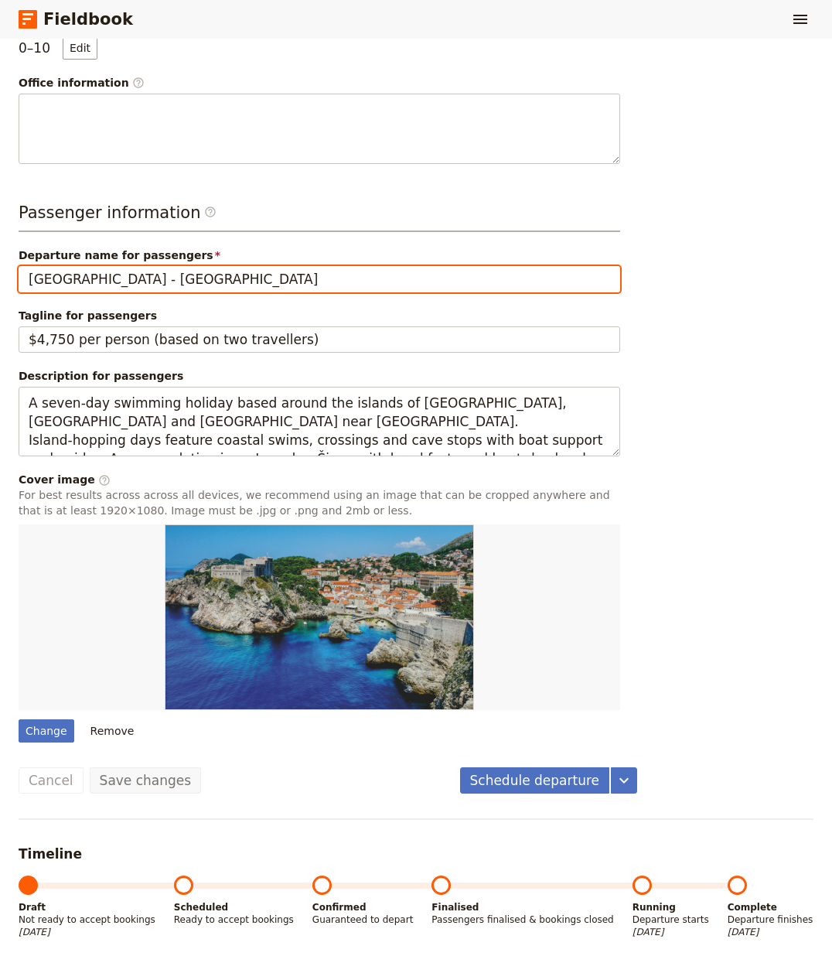
click at [114, 270] on input "Elaphiti Islands - Croatia" at bounding box center [320, 279] width 602 height 26
paste input "The Restoration of Notre Dame"
type input "The Restoration of Notre Dame"
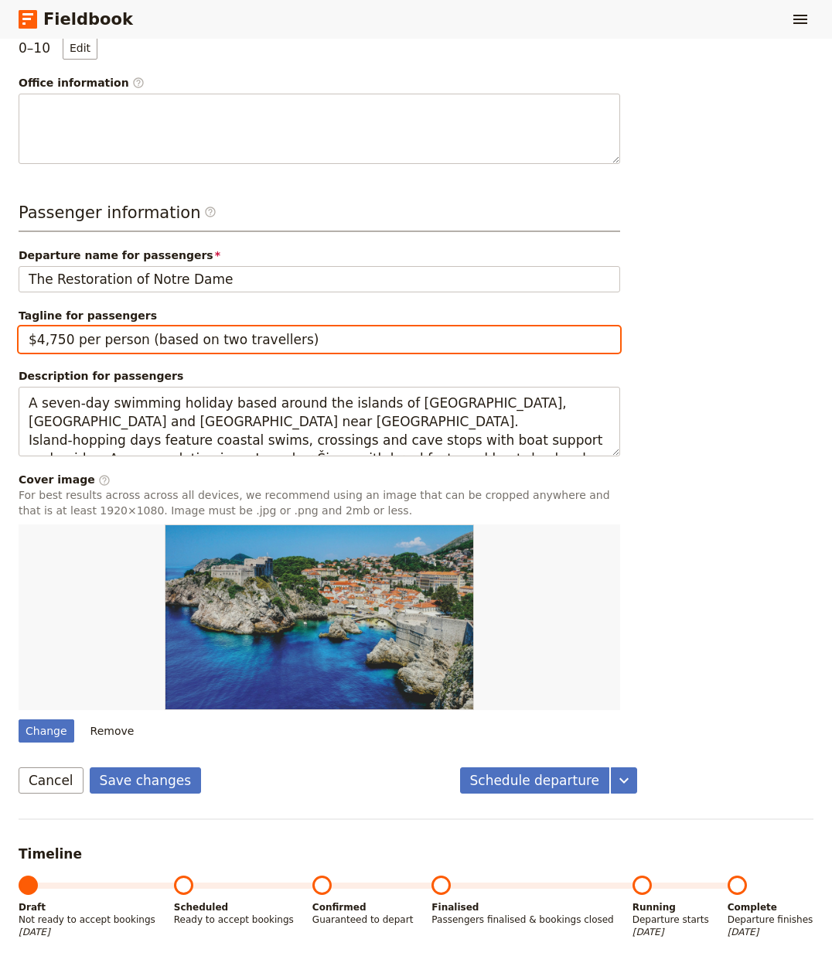
click at [212, 336] on input "$4,750 per person (based on two travellers)" at bounding box center [320, 339] width 602 height 26
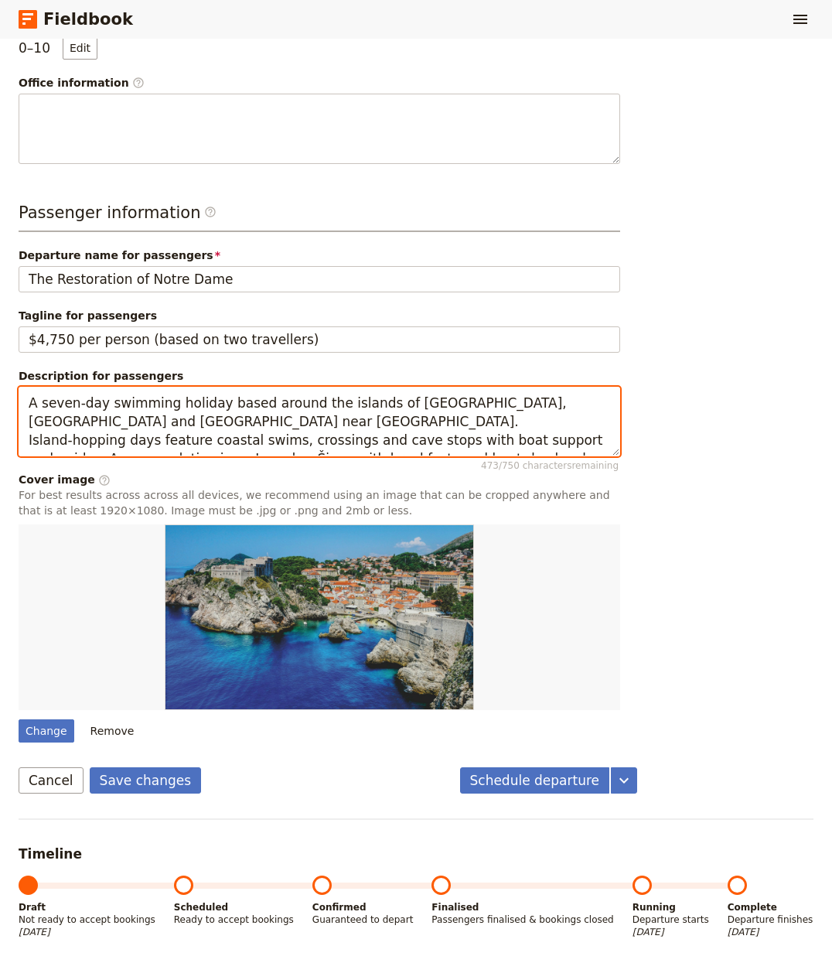
click at [217, 415] on textarea "A seven‑day swimming holiday based around the islands of Lopud, Koločep and Šip…" at bounding box center [320, 422] width 602 height 70
paste textarea "ix-day cultural programme in Paris centred on the restoration of Notre-Dame, ru…"
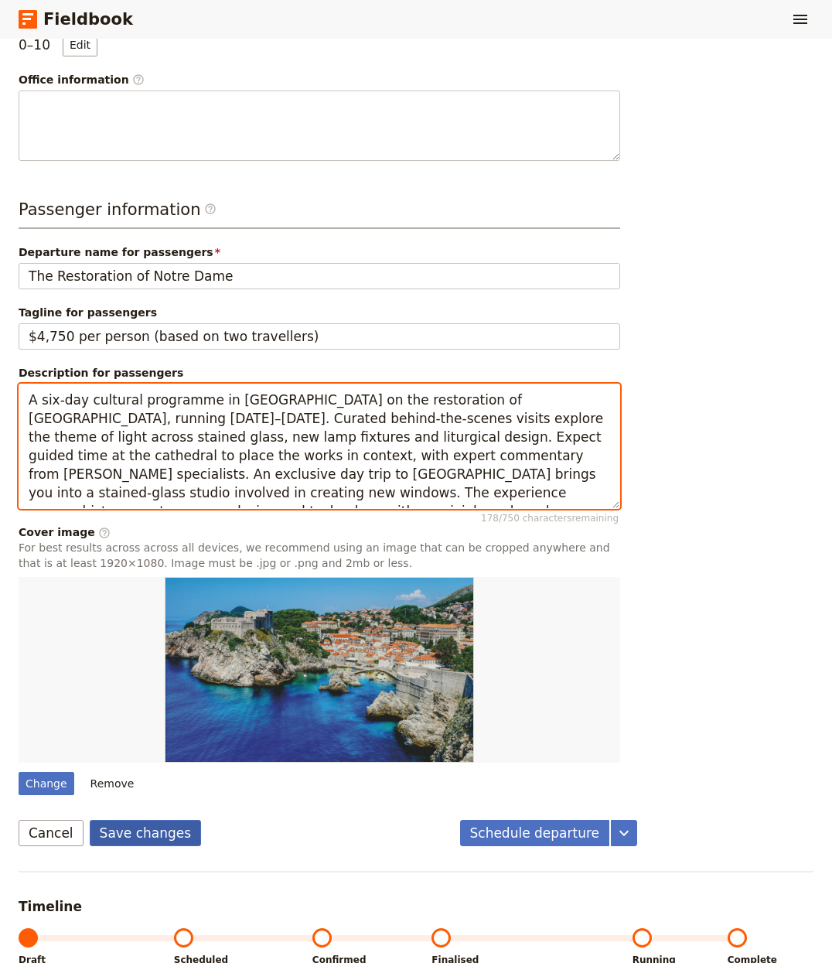
type textarea "A six-day cultural programme in [GEOGRAPHIC_DATA] on the restoration of [GEOGRA…"
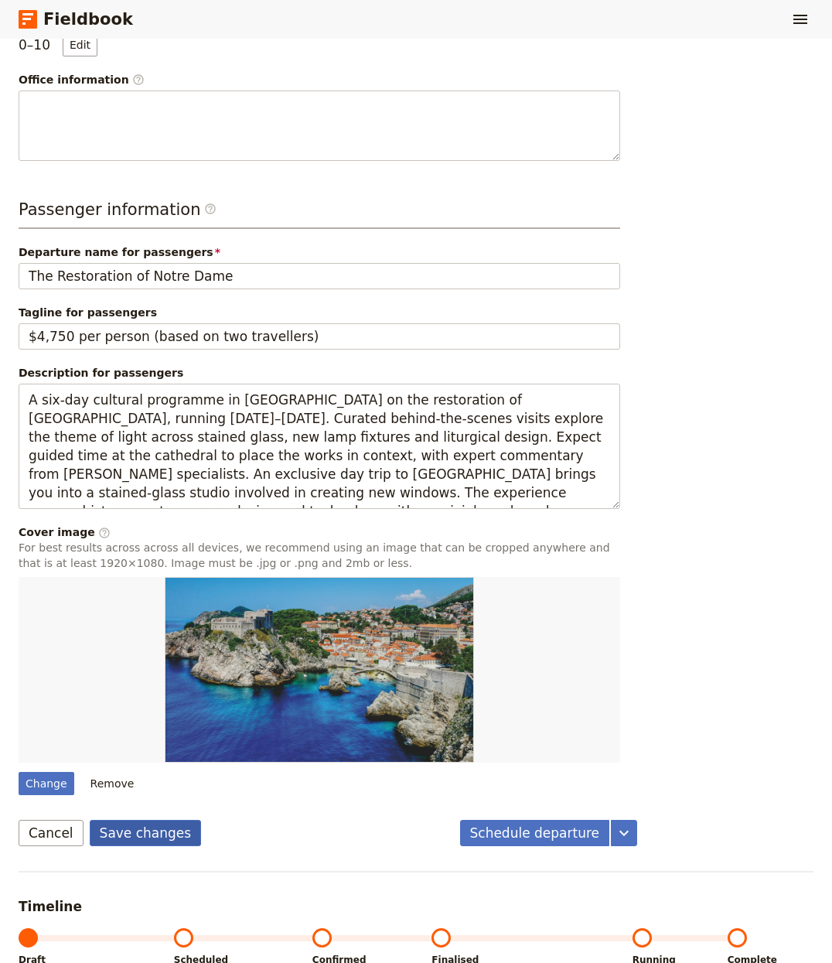
click at [152, 822] on button "Save changes" at bounding box center [146, 833] width 112 height 26
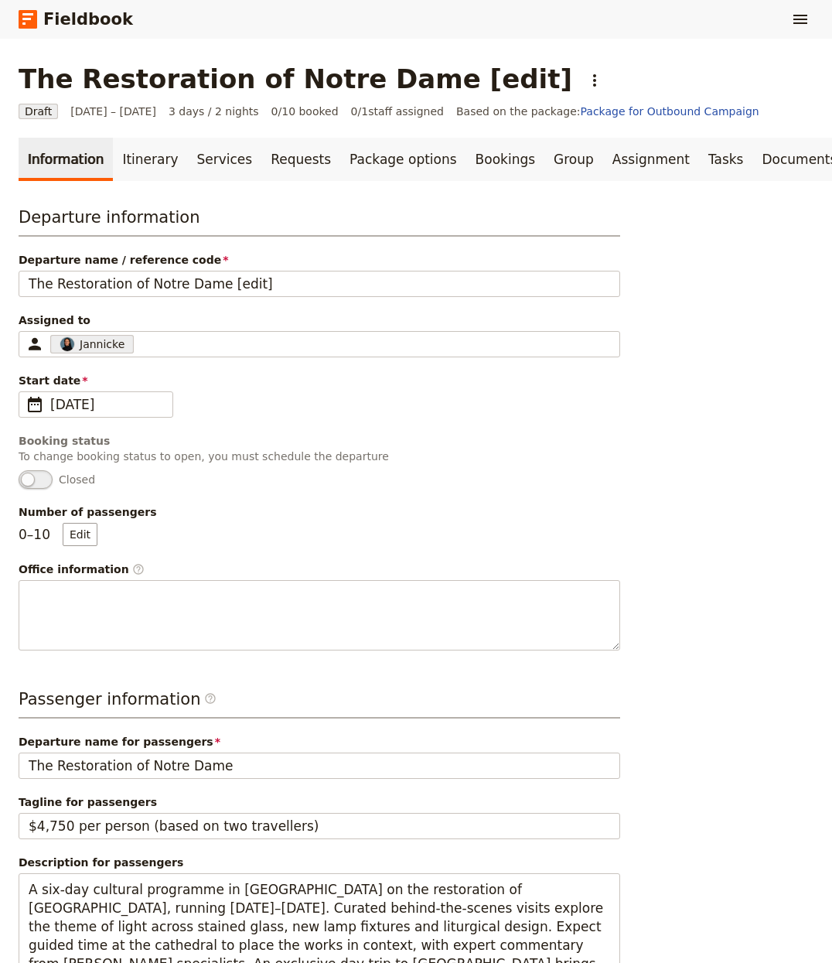
click at [97, 148] on link "Information" at bounding box center [66, 159] width 94 height 43
click at [123, 152] on link "Itinerary" at bounding box center [150, 159] width 74 height 43
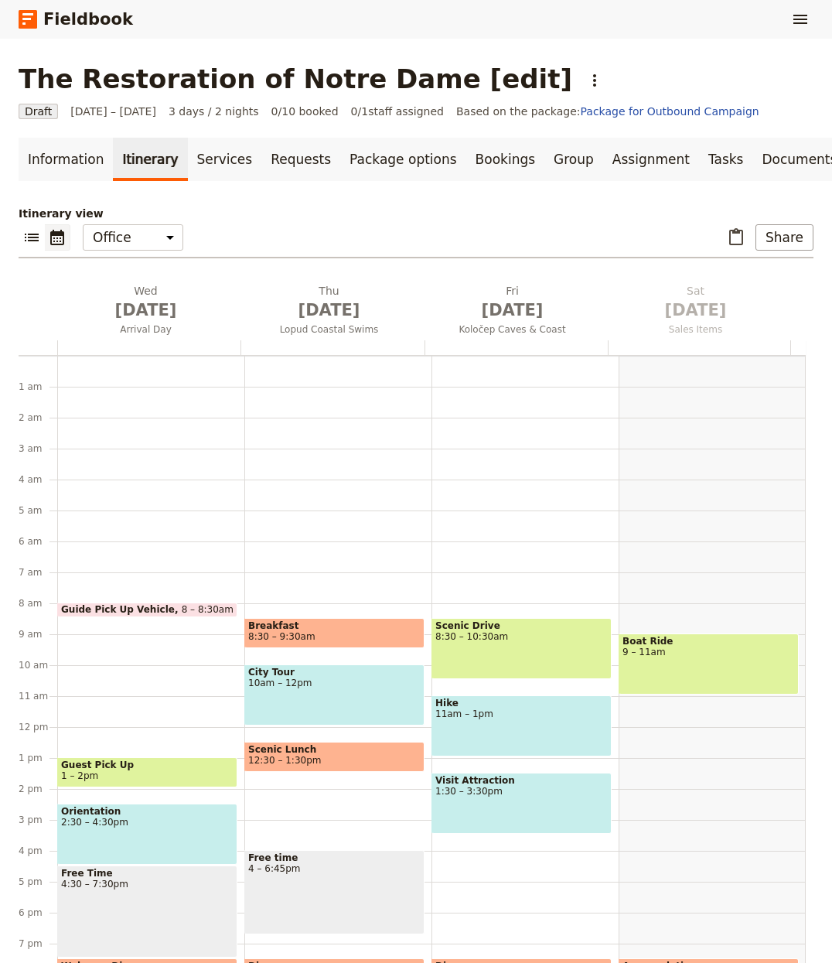
scroll to position [121, 0]
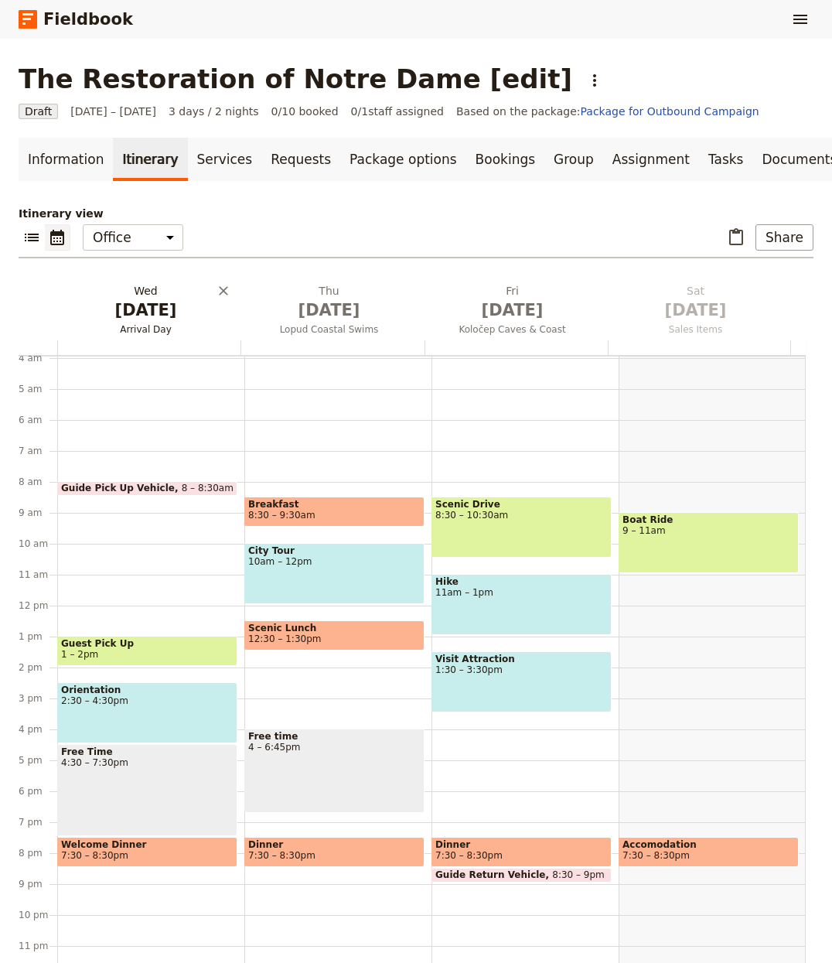
click at [131, 306] on span "Oct 1" at bounding box center [145, 310] width 165 height 23
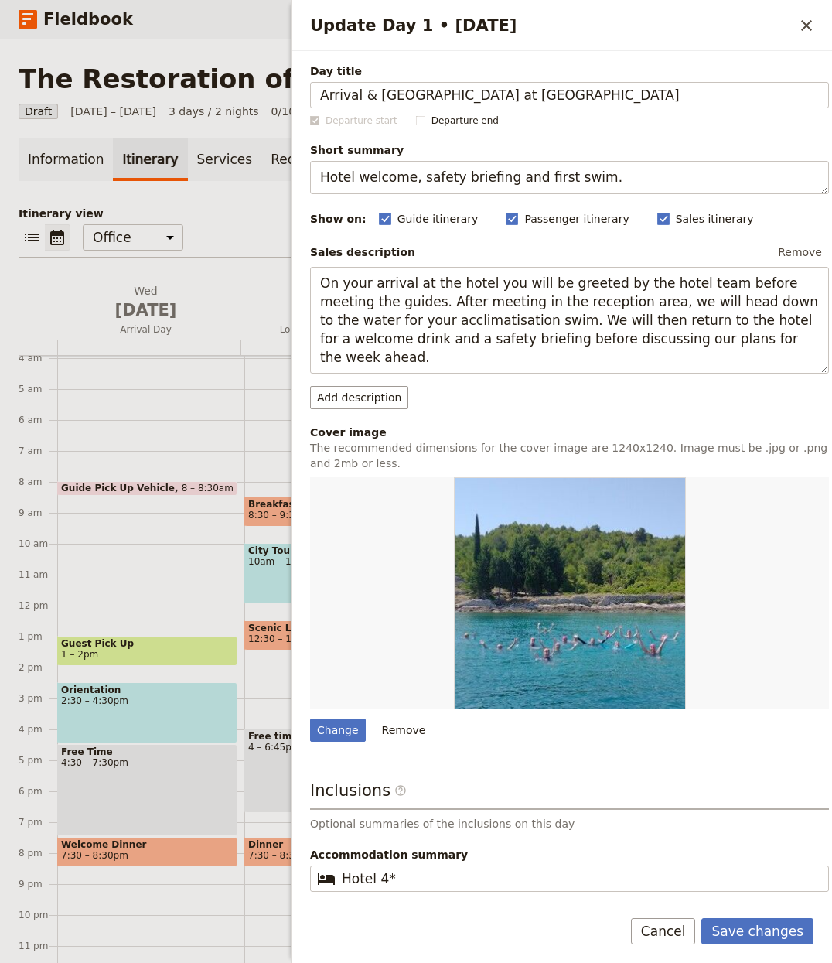
type input "Arrival & [GEOGRAPHIC_DATA] at [GEOGRAPHIC_DATA]"
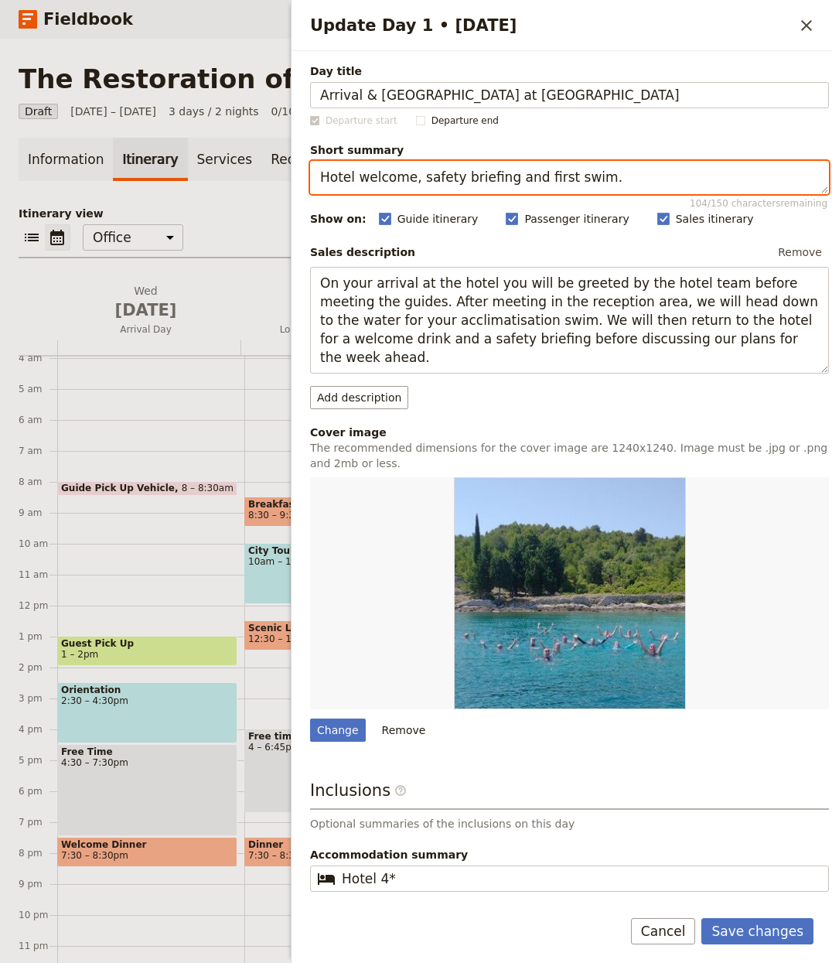
click at [497, 183] on textarea "Hotel welcome, safety briefing and first swim." at bounding box center [569, 177] width 519 height 33
paste textarea "Settle in, meet the group and stroll the Île de la Cité at sunset"
type textarea "Settle in, meet the group and stroll the Île de la Cité at sunset."
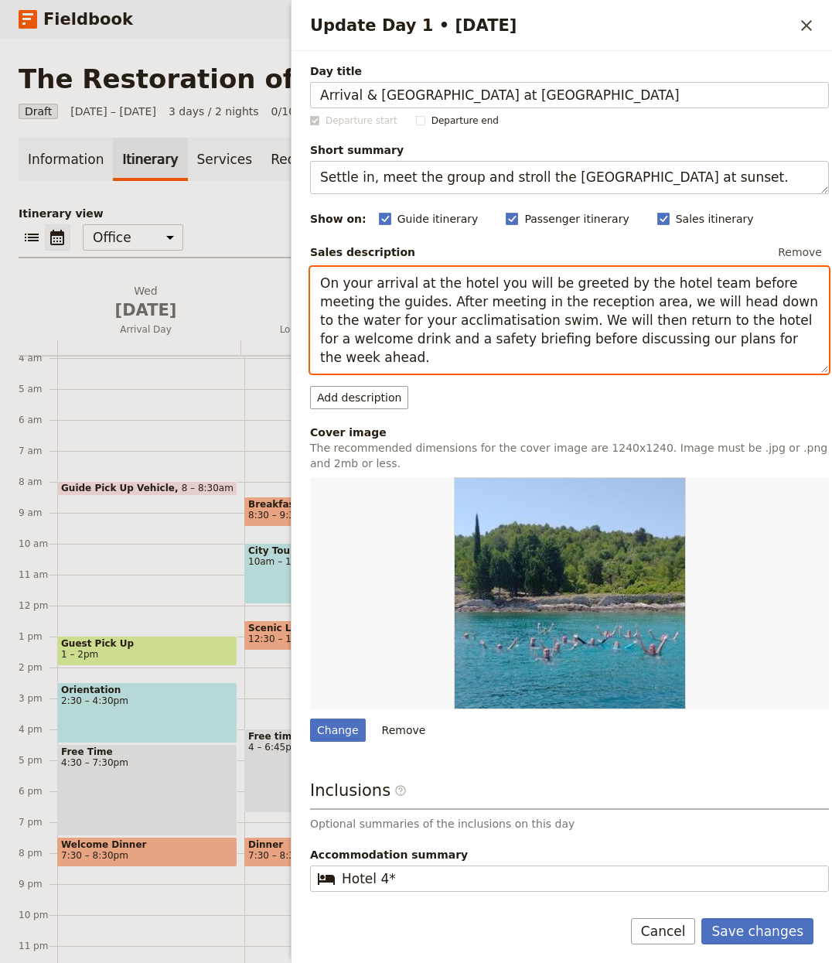
click at [407, 314] on textarea "On your arrival at the hotel you will be greeted by the hotel team before meeti…" at bounding box center [569, 321] width 519 height 108
paste textarea "Arrive in Paris and transfer to the hotel before a relaxed welcome aperitif wit…"
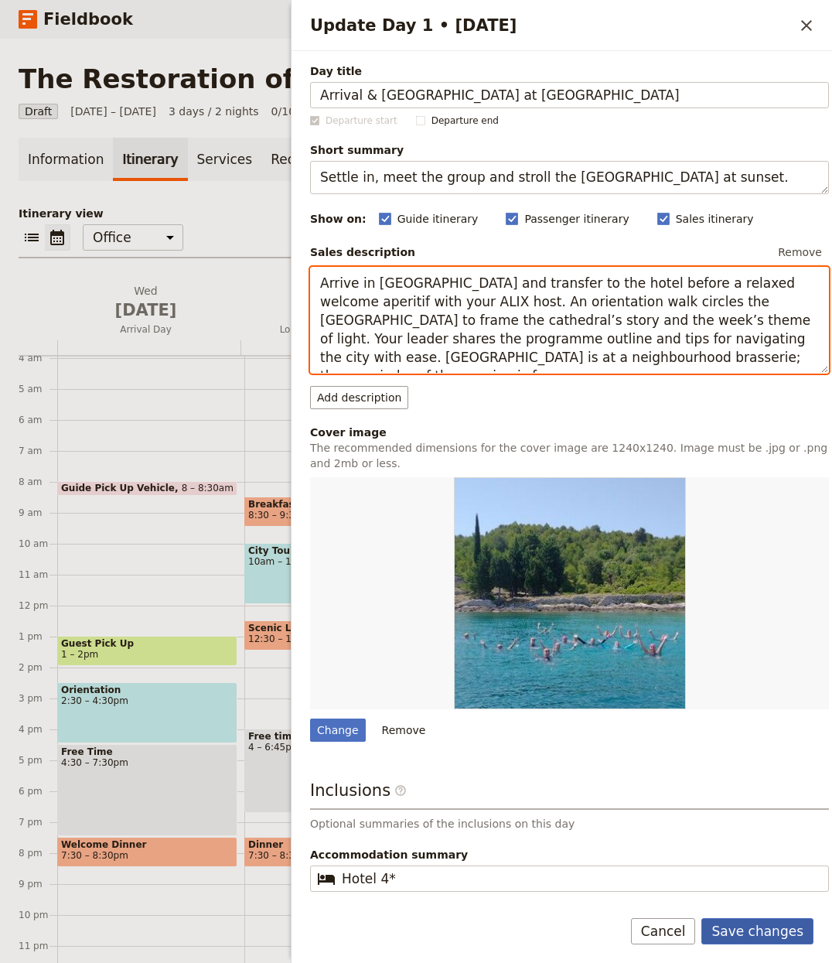
type textarea "Arrive in [GEOGRAPHIC_DATA] and transfer to the hotel before a relaxed welcome …"
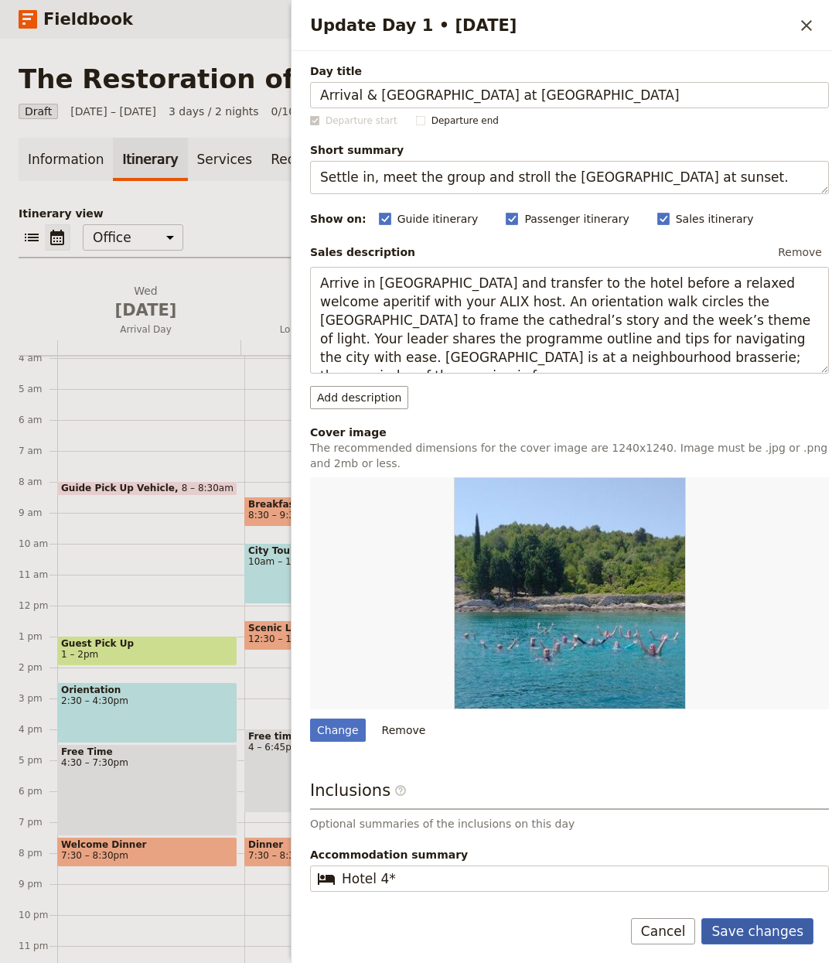
click at [753, 924] on button "Save changes" at bounding box center [758, 931] width 112 height 26
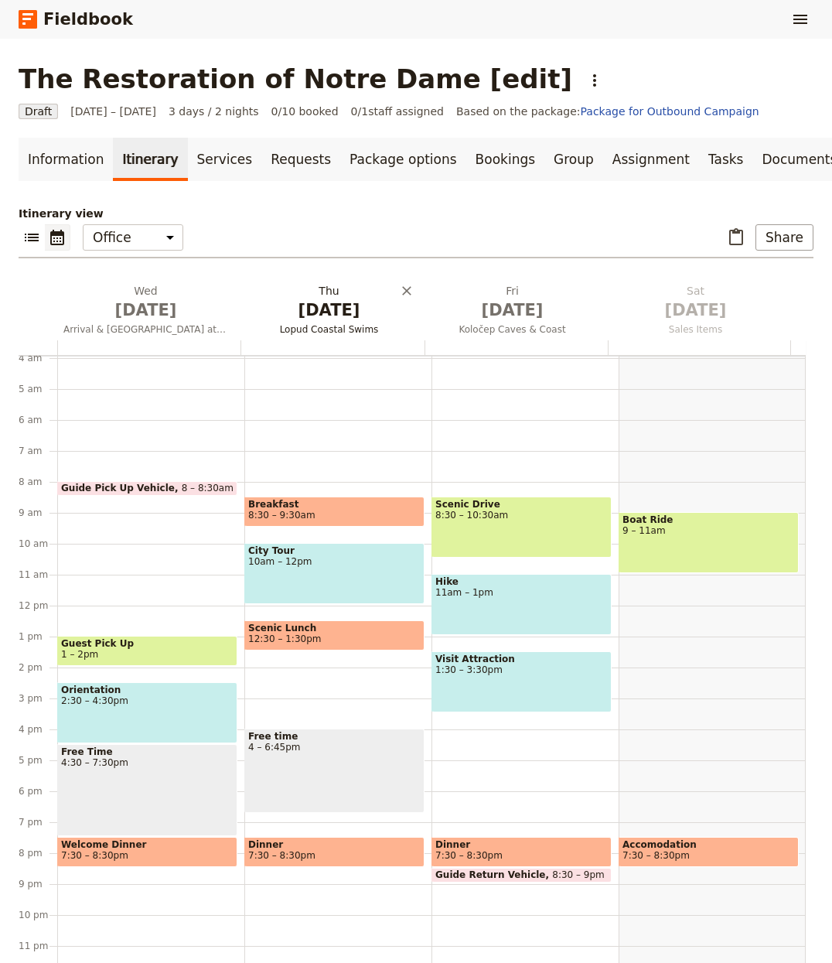
drag, startPoint x: 314, startPoint y: 288, endPoint x: 267, endPoint y: 318, distance: 56.0
click at [314, 289] on h2 "Thu Oct 2 Lopud Coastal Swims" at bounding box center [329, 302] width 165 height 39
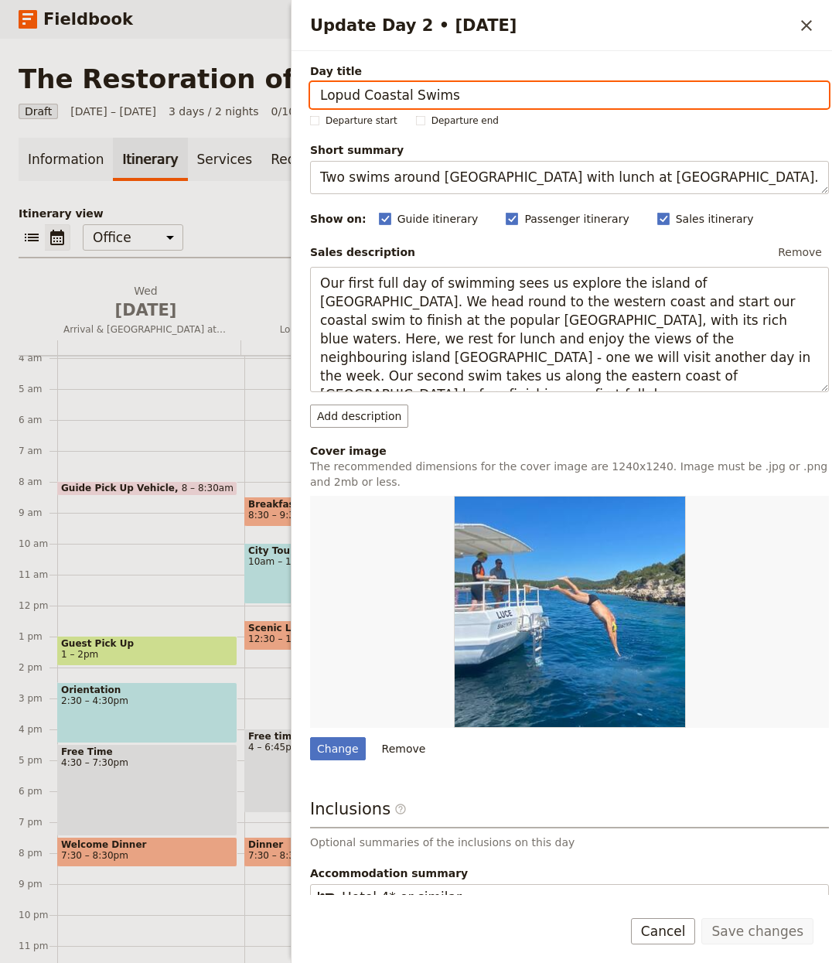
click at [397, 85] on input "Lopud Coastal Swims" at bounding box center [569, 95] width 519 height 26
paste input "Notre-Dame: Restoration in Context"
type input "Notre-Dame: Restoration in Context"
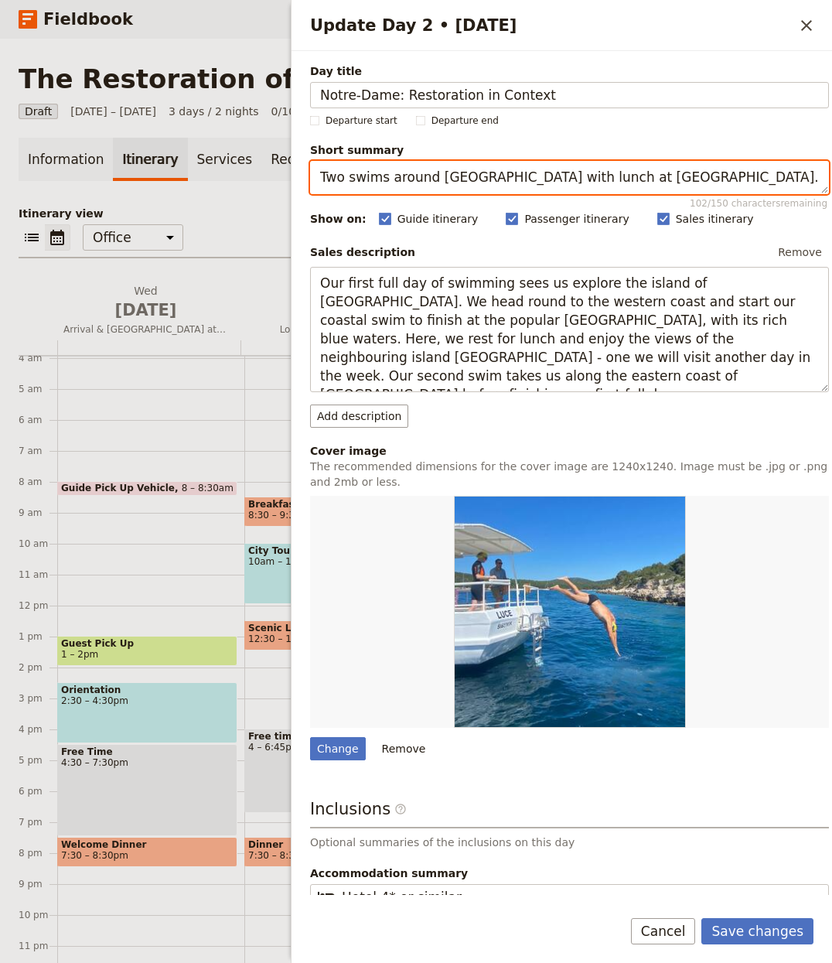
click at [432, 186] on textarea "Two swims around Lopud with lunch at Šunj Beach." at bounding box center [569, 177] width 519 height 33
paste textarea "Guided visit around the cathedral and a curator-led briefing"
type textarea "Guided visit around the cathedral and a curator-led briefing."
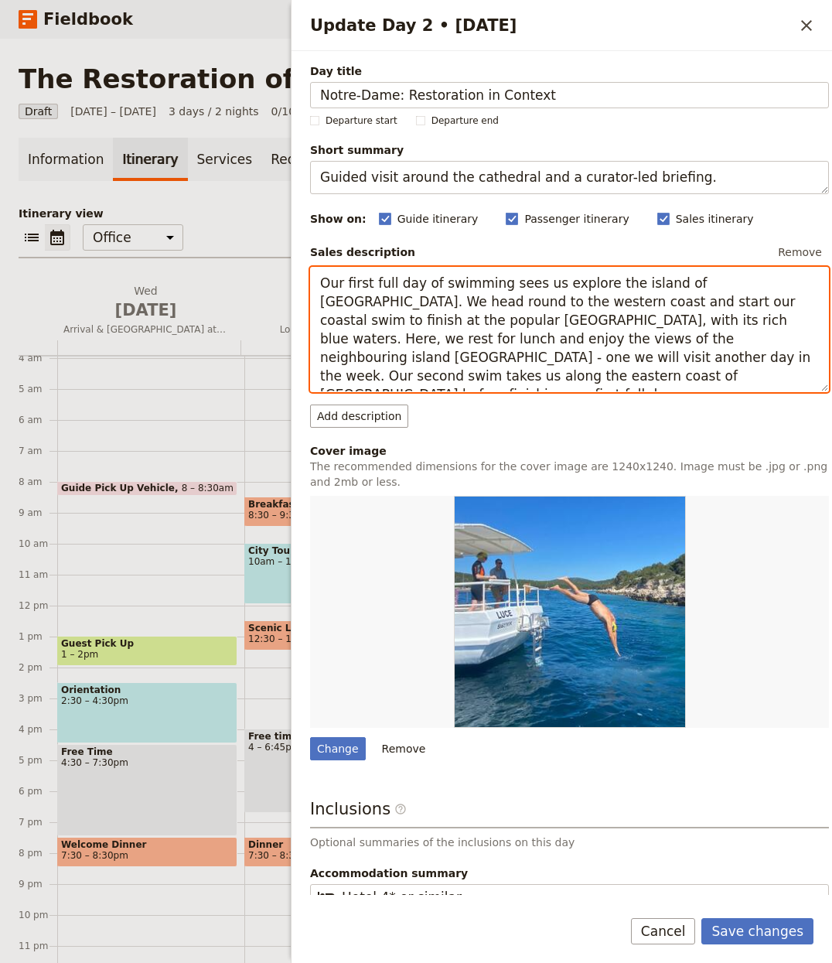
click at [527, 289] on textarea "Our first full day of swimming sees us explore the island of Lopud. We head rou…" at bounding box center [569, 330] width 519 height 126
paste textarea "This morning a specialist guide leads you around Notre-Dame’s exterior and parv…"
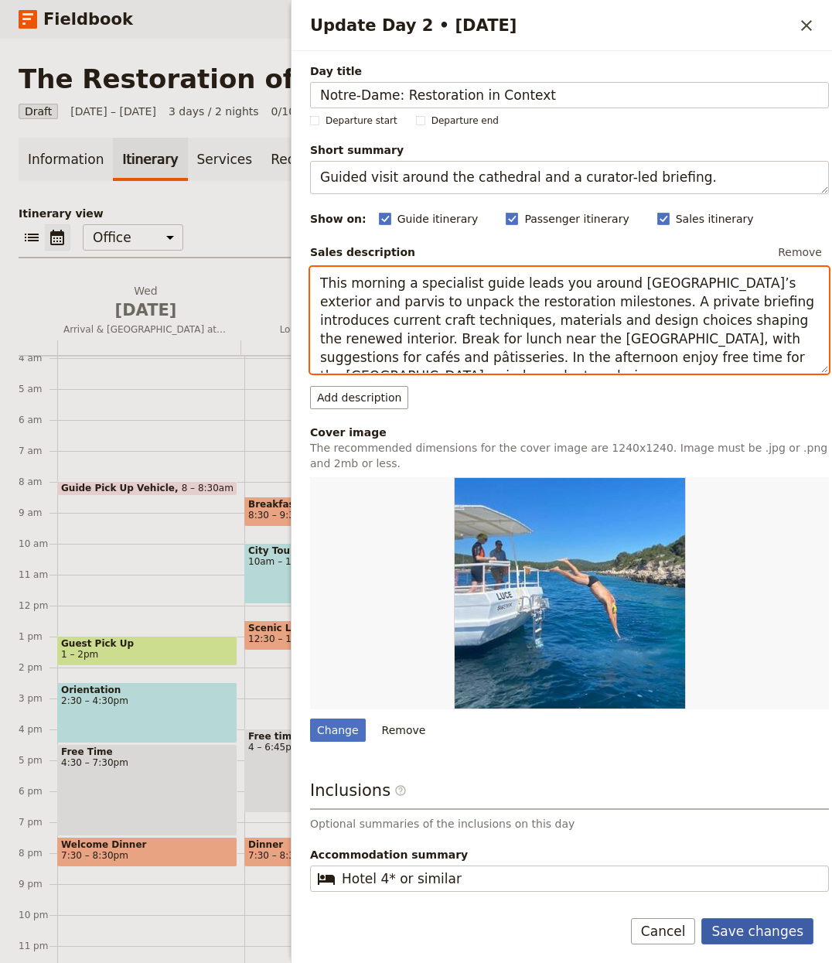
type textarea "This morning a specialist guide leads you around [GEOGRAPHIC_DATA]’s exterior a…"
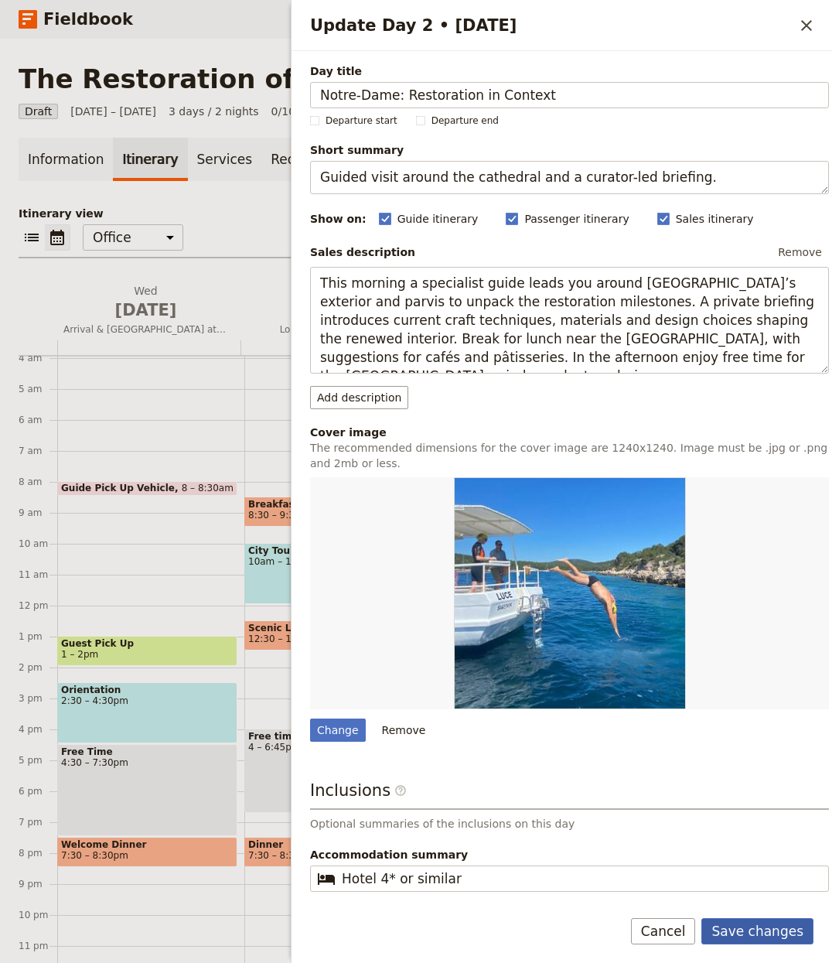
click at [749, 935] on button "Save changes" at bounding box center [758, 931] width 112 height 26
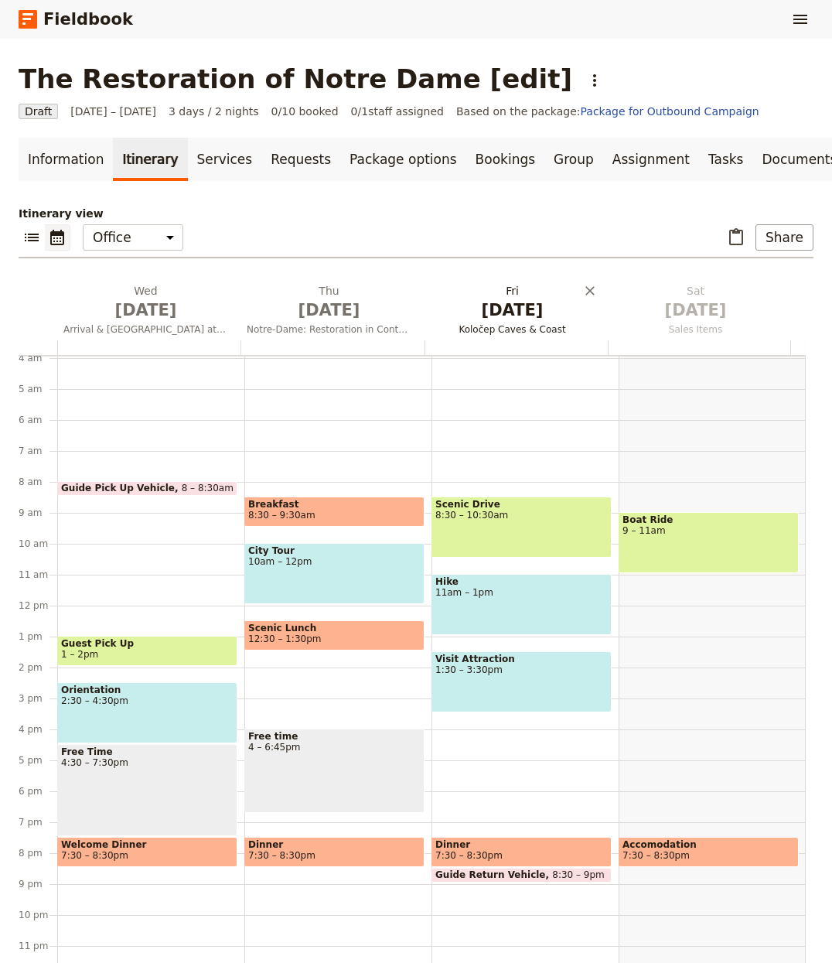
click at [493, 316] on span "Oct 3" at bounding box center [512, 310] width 165 height 23
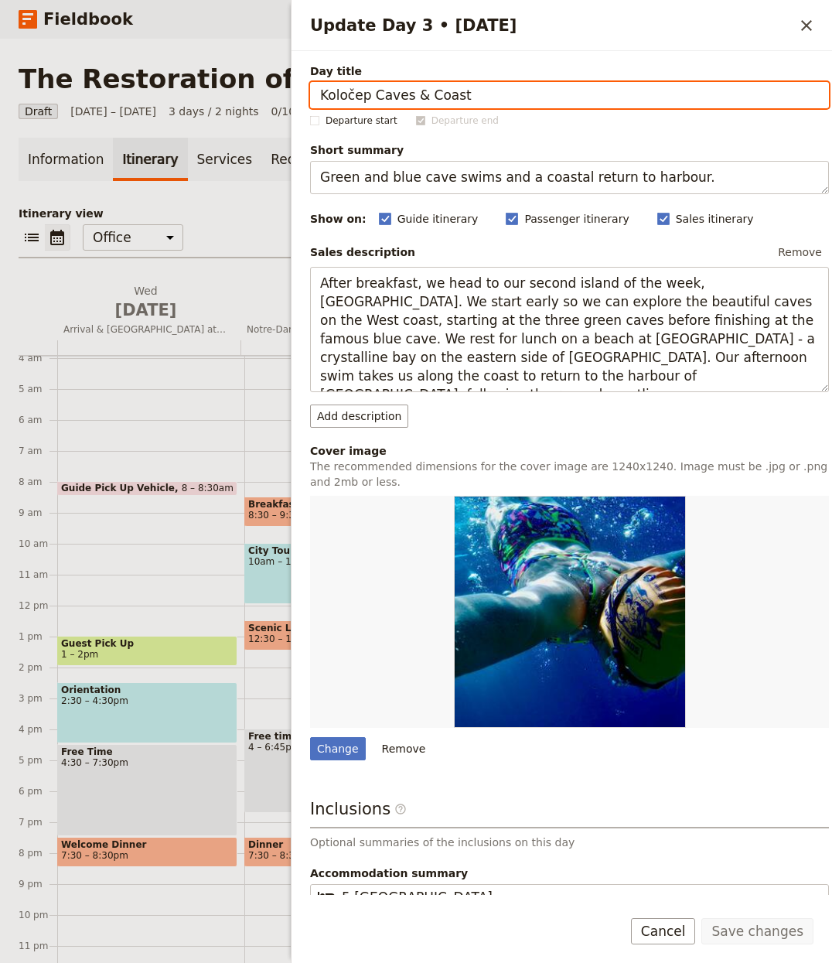
click at [428, 96] on input "Koločep Caves & Coast" at bounding box center [569, 95] width 519 height 26
paste input "[GEOGRAPHIC_DATA]: Stained Glass & Champagne Heritage"
type input "[GEOGRAPHIC_DATA]: Stained Glass & Champagne Heritage"
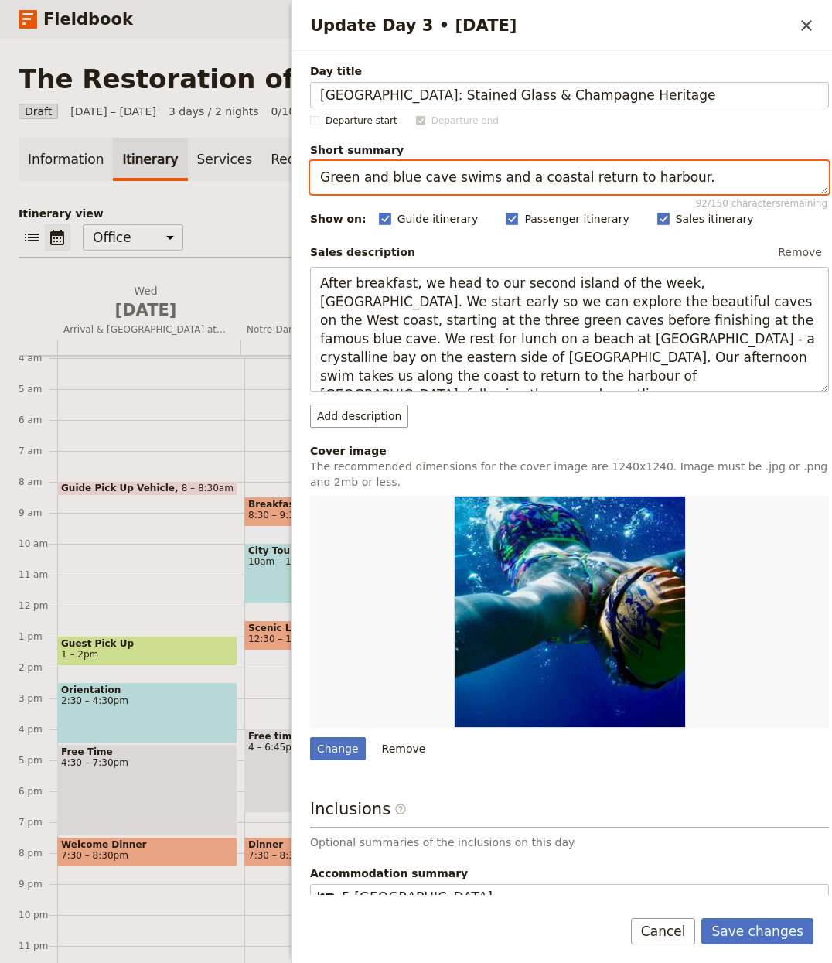
click at [398, 172] on textarea "Green and blue cave swims and a coastal return to harbour." at bounding box center [569, 177] width 519 height 33
paste textarea "Studio visit with a stained-glass restorer, time in Reims and cathedral stop"
type textarea "Studio visit with a stained-glass restorer, time in Reims and cathedral stop."
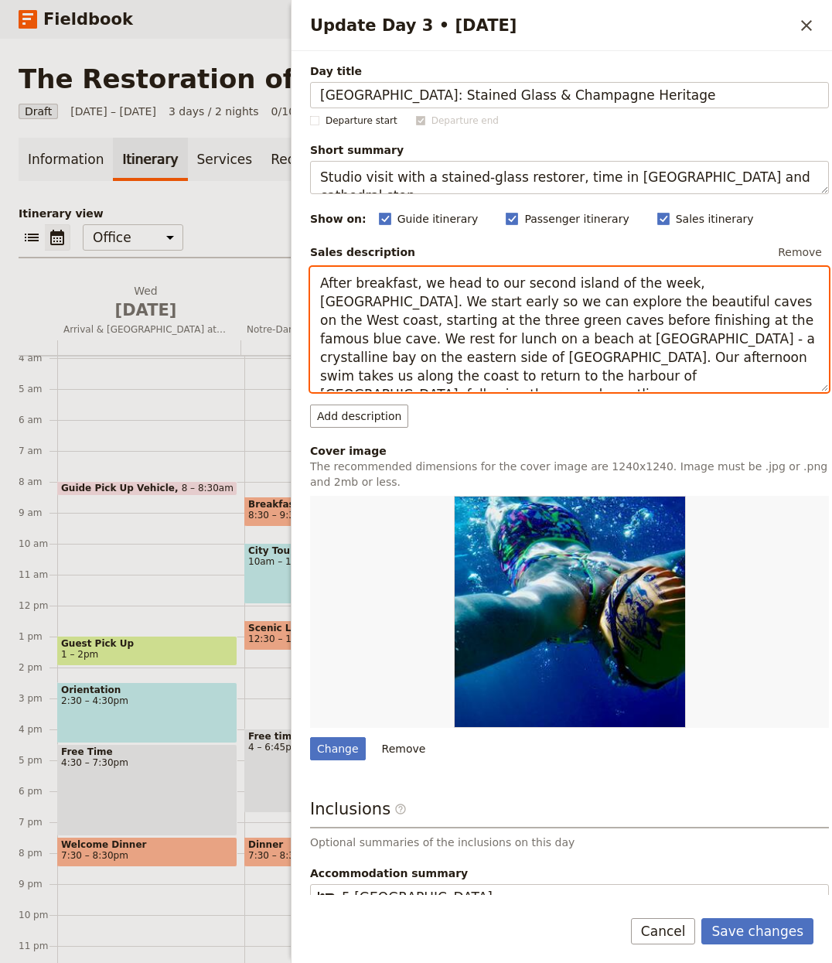
click at [484, 332] on textarea "After breakfast, we head to our second island of the week, Koločep. We start ea…" at bounding box center [569, 330] width 519 height 126
paste textarea "Travel by first-class train to Reims for an immersive workshop visit with a sta…"
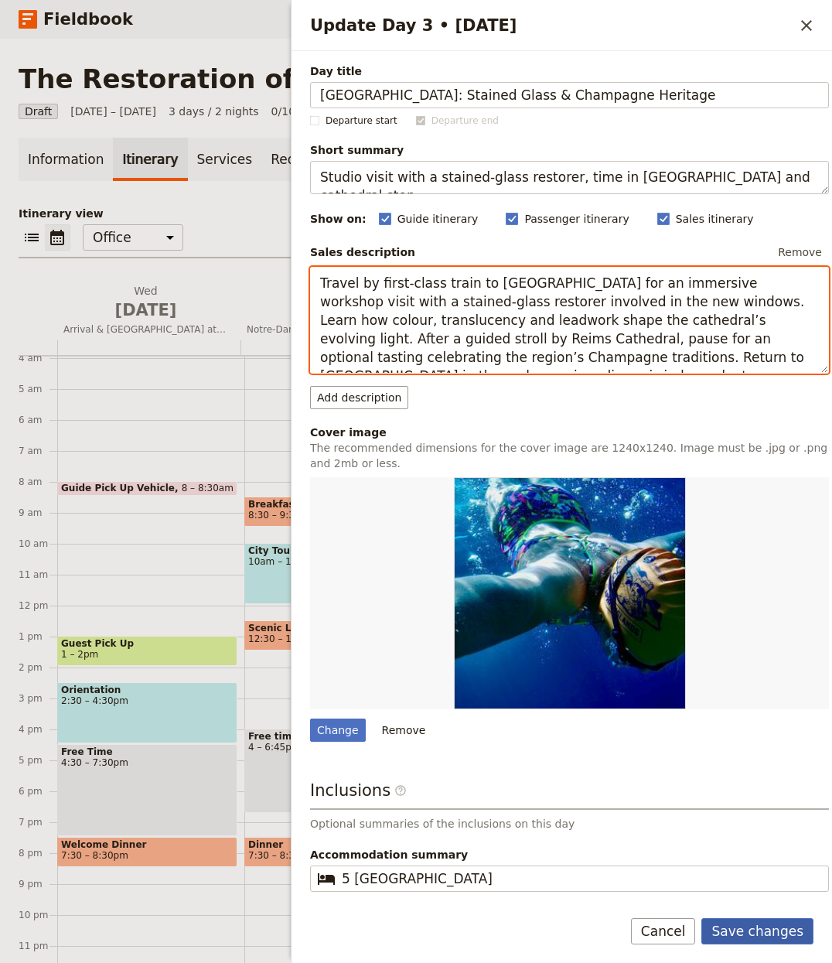
type textarea "Travel by first-class train to [GEOGRAPHIC_DATA] for an immersive workshop visi…"
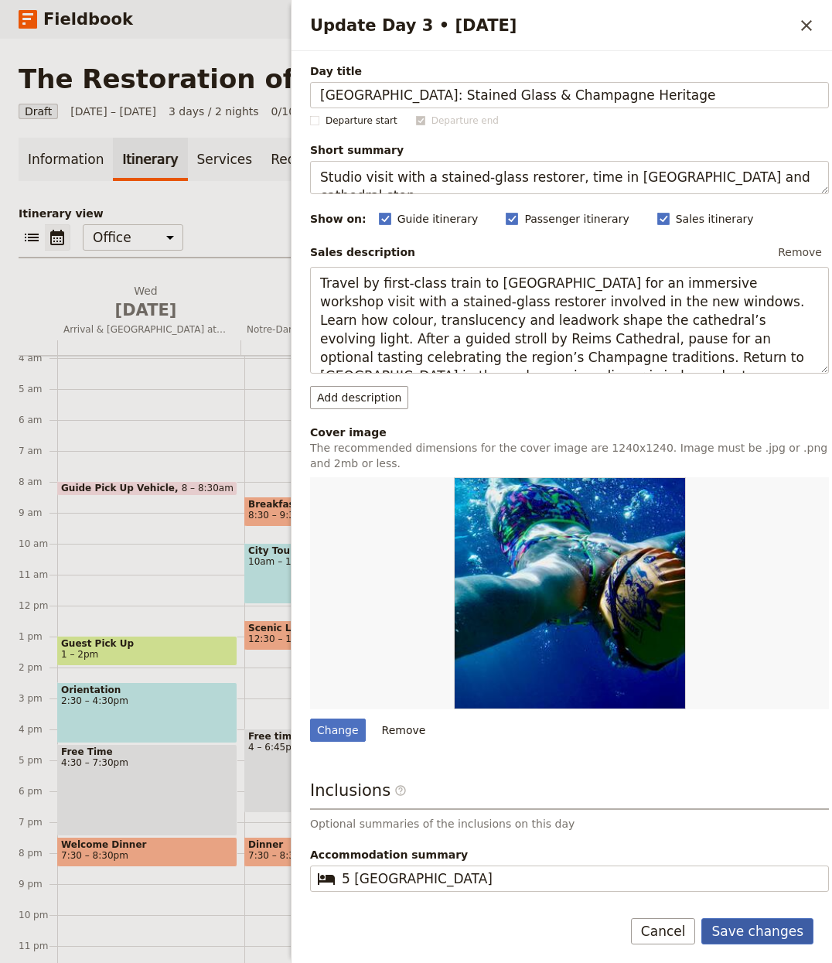
click at [790, 923] on button "Save changes" at bounding box center [758, 931] width 112 height 26
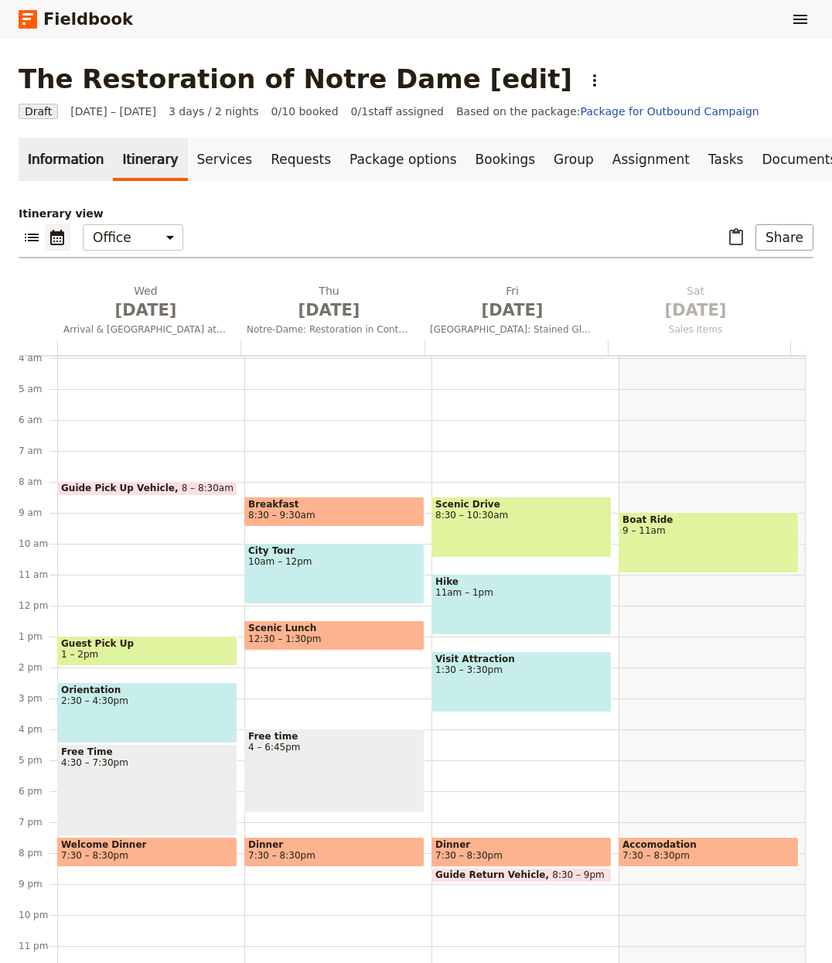
click at [36, 165] on link "Information" at bounding box center [66, 159] width 94 height 43
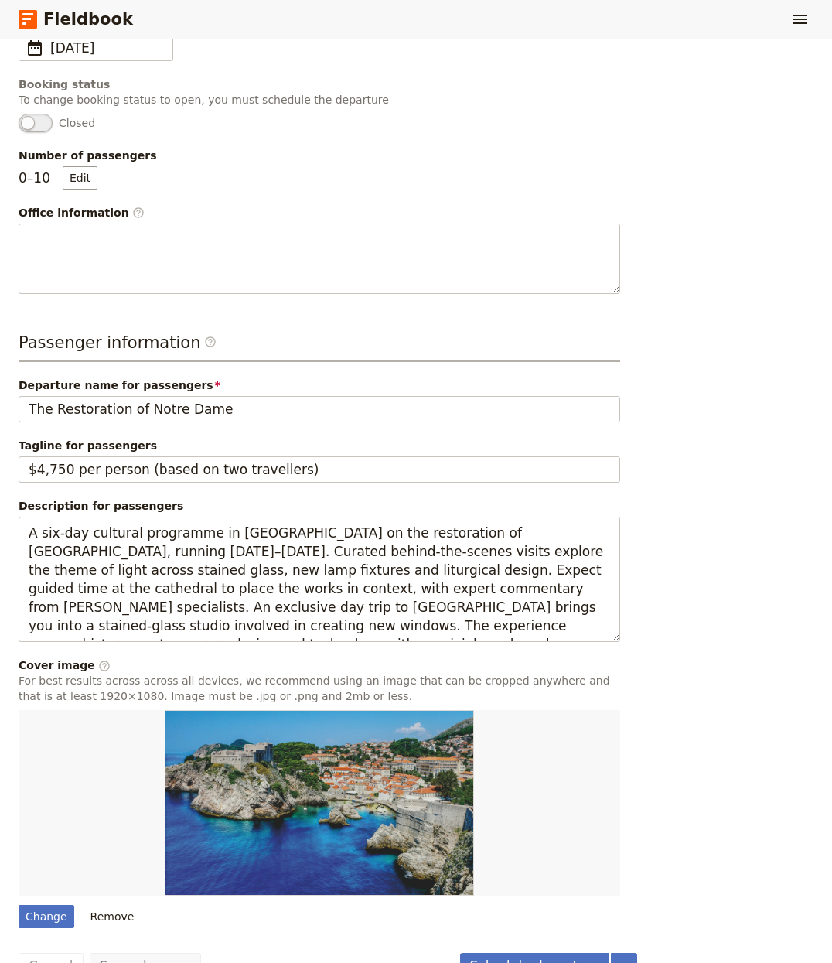
scroll to position [545, 0]
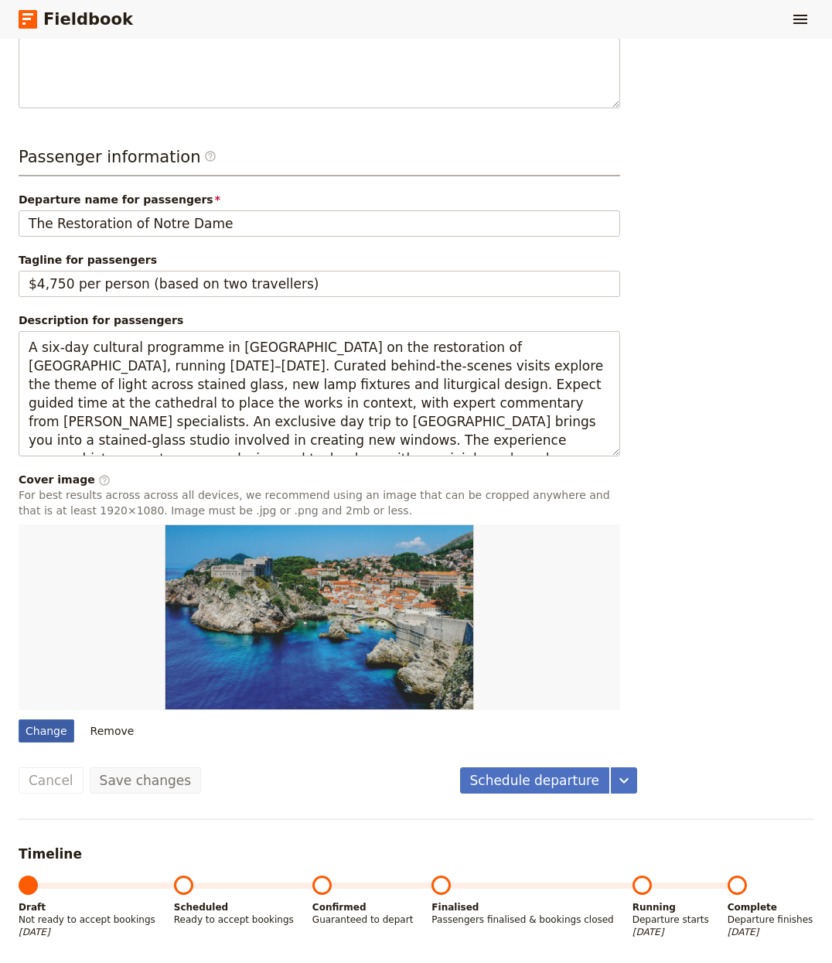
click at [49, 723] on div "Change" at bounding box center [47, 730] width 56 height 23
click at [19, 719] on input "Change" at bounding box center [18, 719] width 1 height 1
type input "C:\fakepath\Screenshot+2025-03-31+at+11.21.39+AM.png"
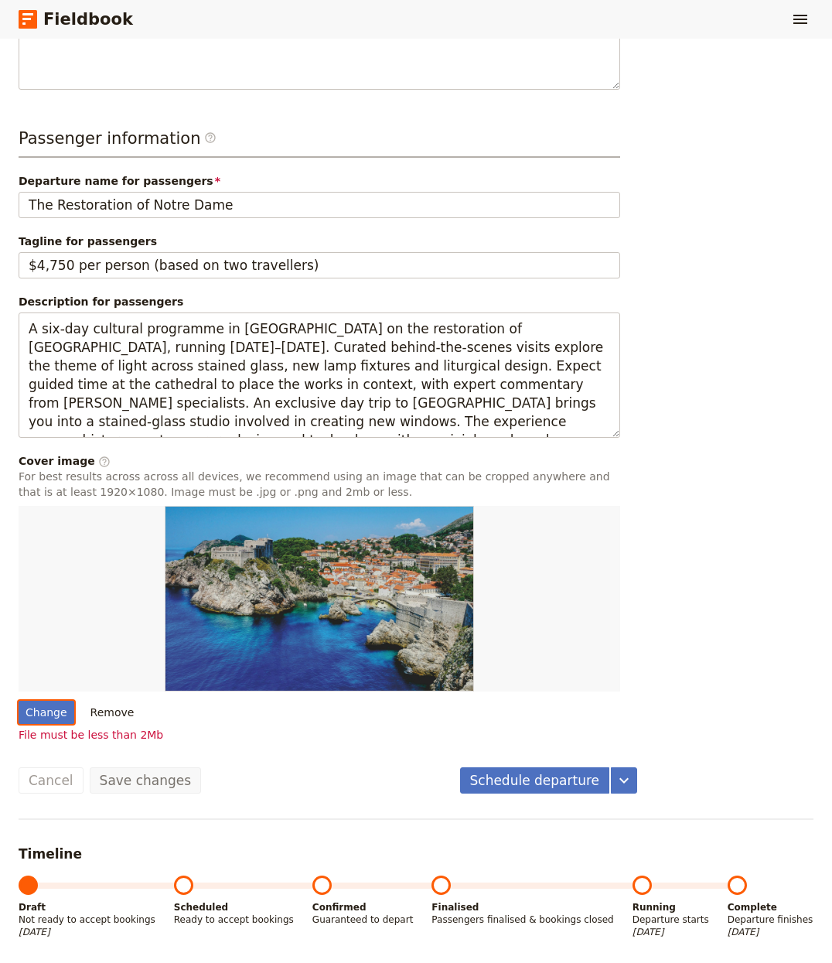
scroll to position [0, 0]
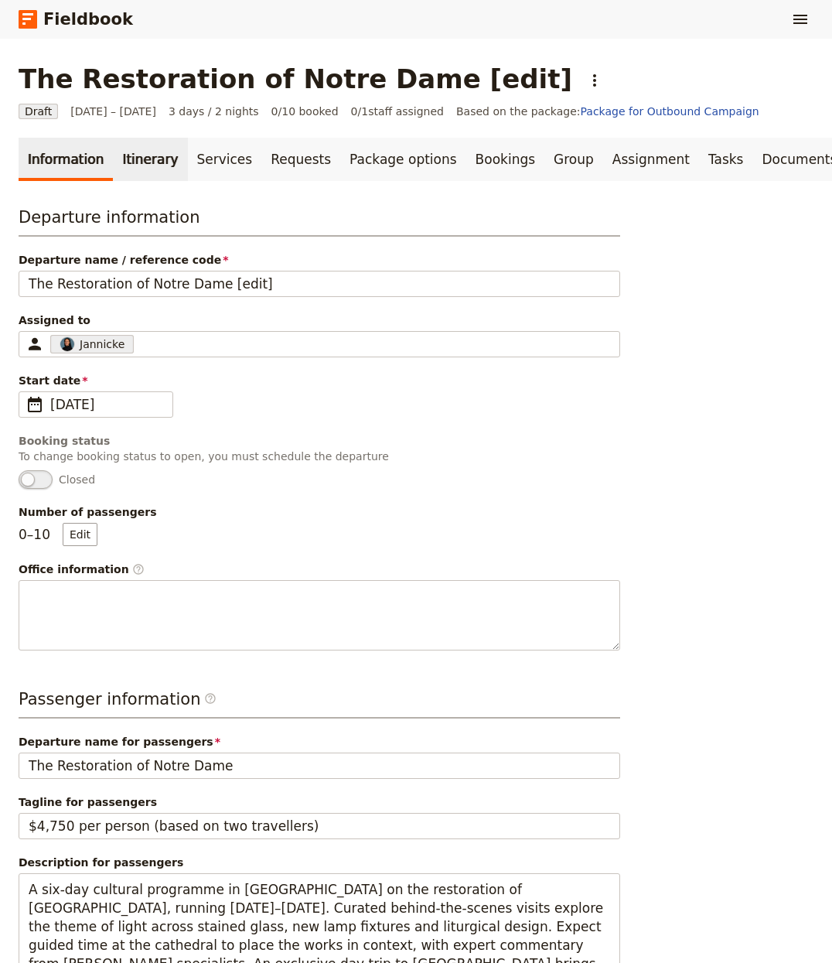
click at [152, 155] on link "Itinerary" at bounding box center [150, 159] width 74 height 43
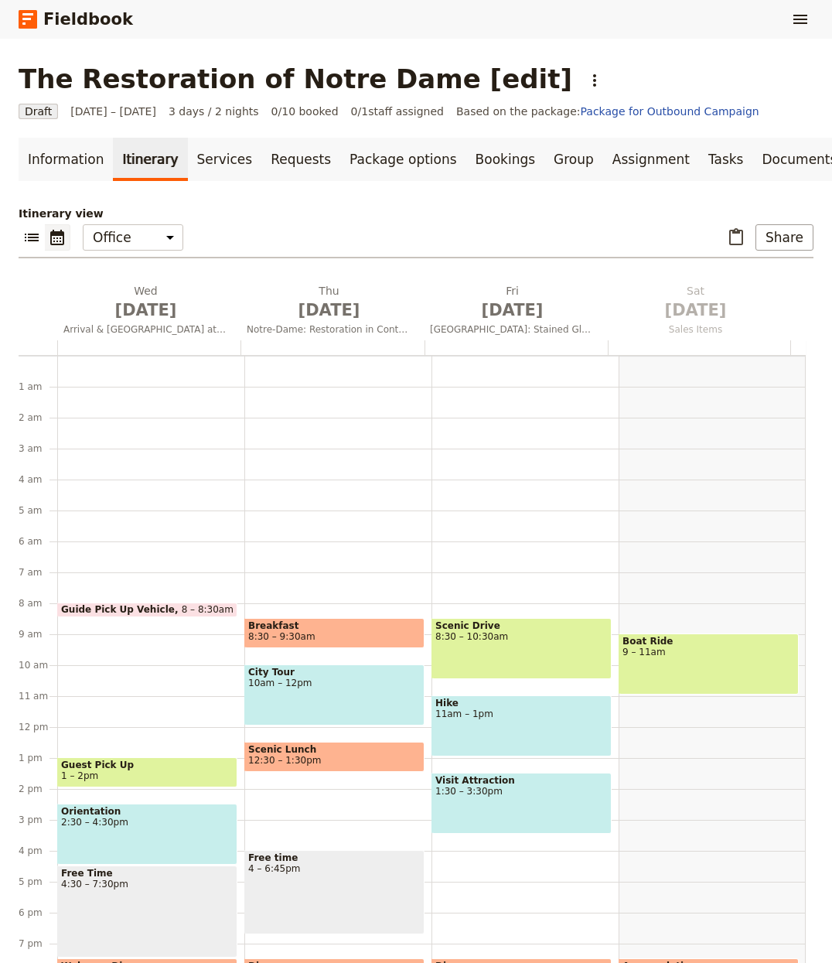
scroll to position [121, 0]
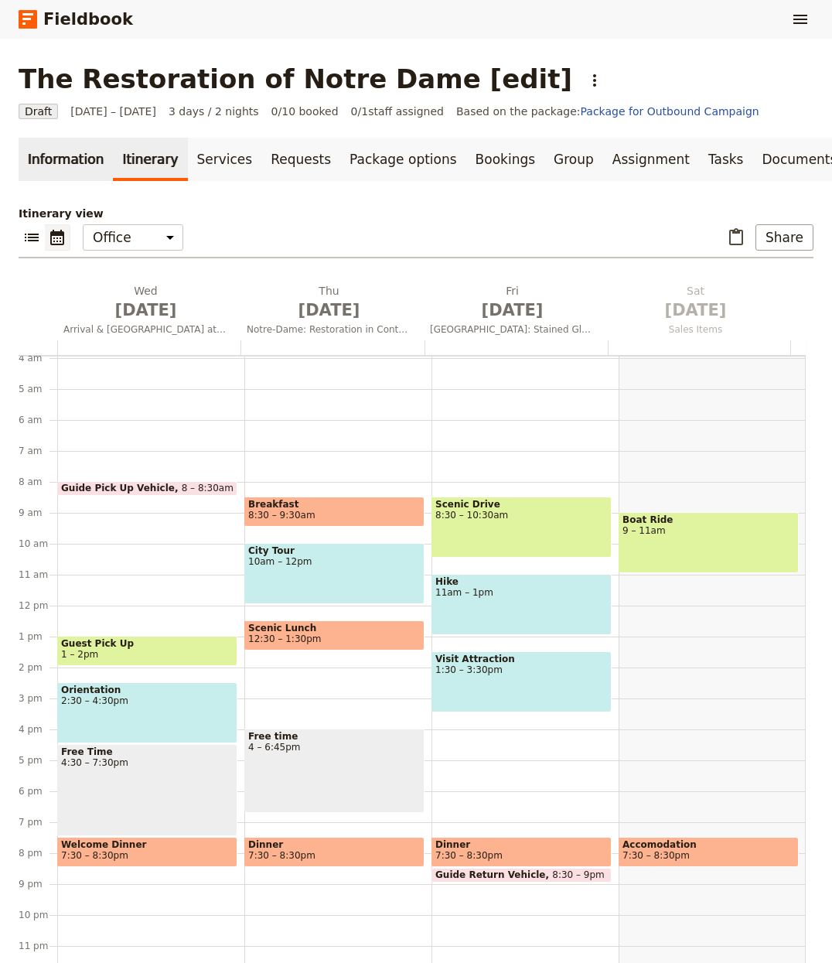
click at [50, 153] on link "Information" at bounding box center [66, 159] width 94 height 43
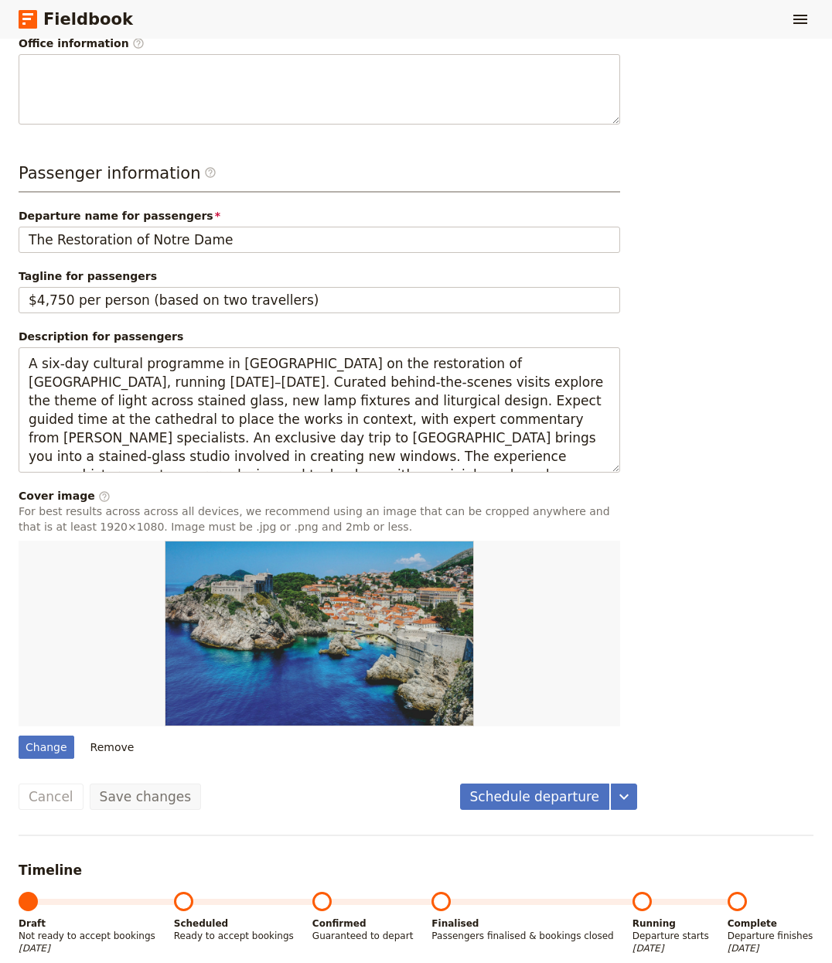
scroll to position [545, 0]
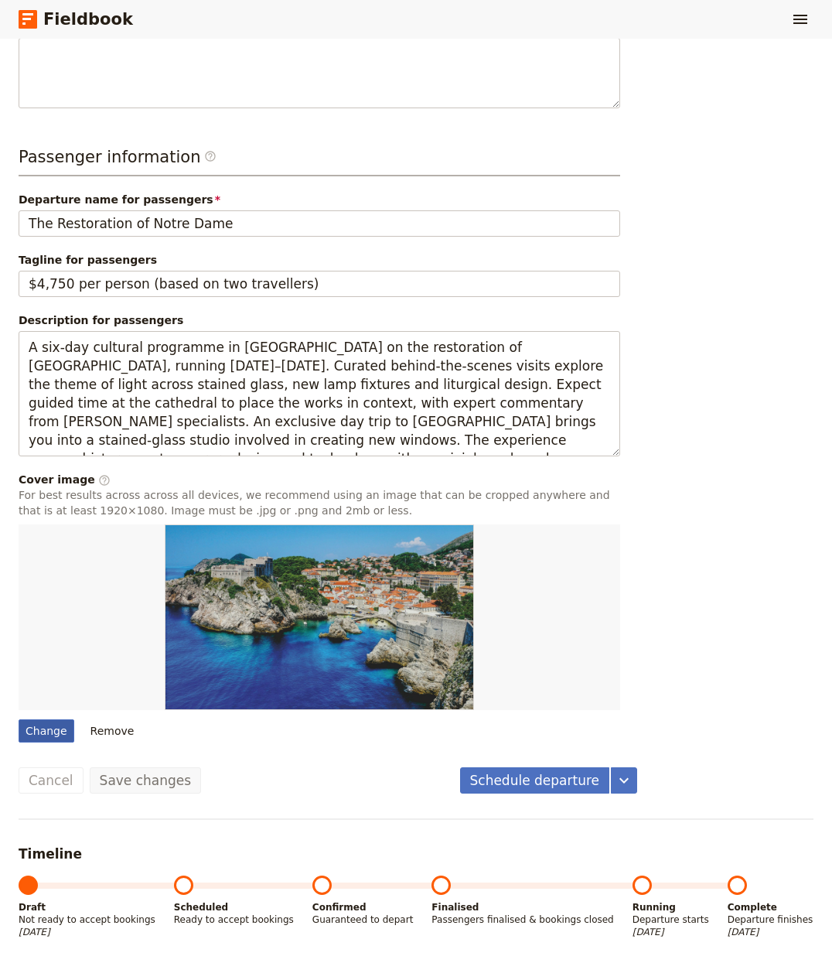
click at [55, 739] on div "Change" at bounding box center [47, 730] width 56 height 23
click at [19, 719] on input "Change" at bounding box center [18, 719] width 1 height 1
type input "C:\fakepath\sandip-roy-baA_F4zHxDo-unsplash.jpg"
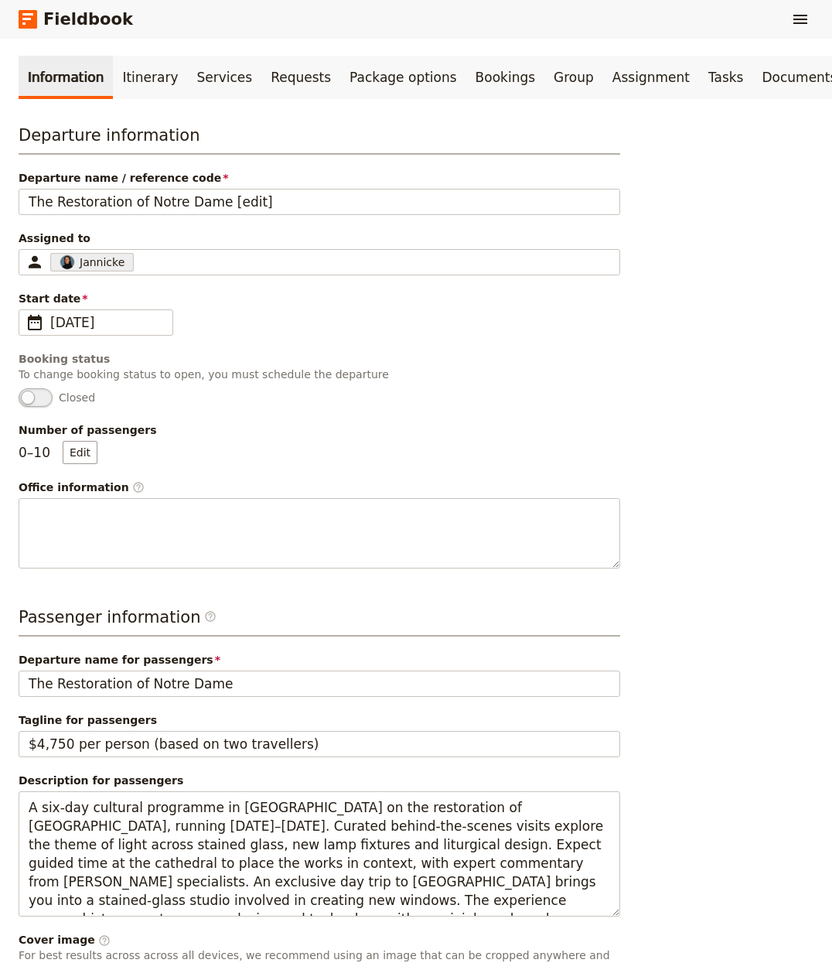
scroll to position [0, 0]
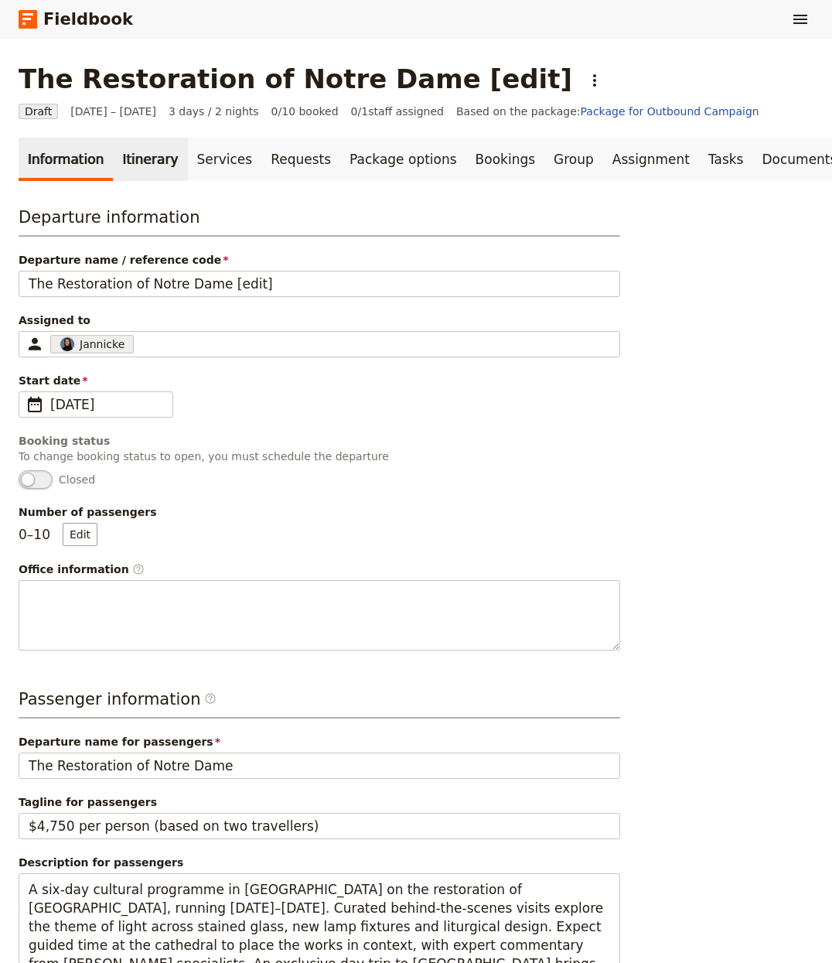
click at [155, 155] on link "Itinerary" at bounding box center [150, 159] width 74 height 43
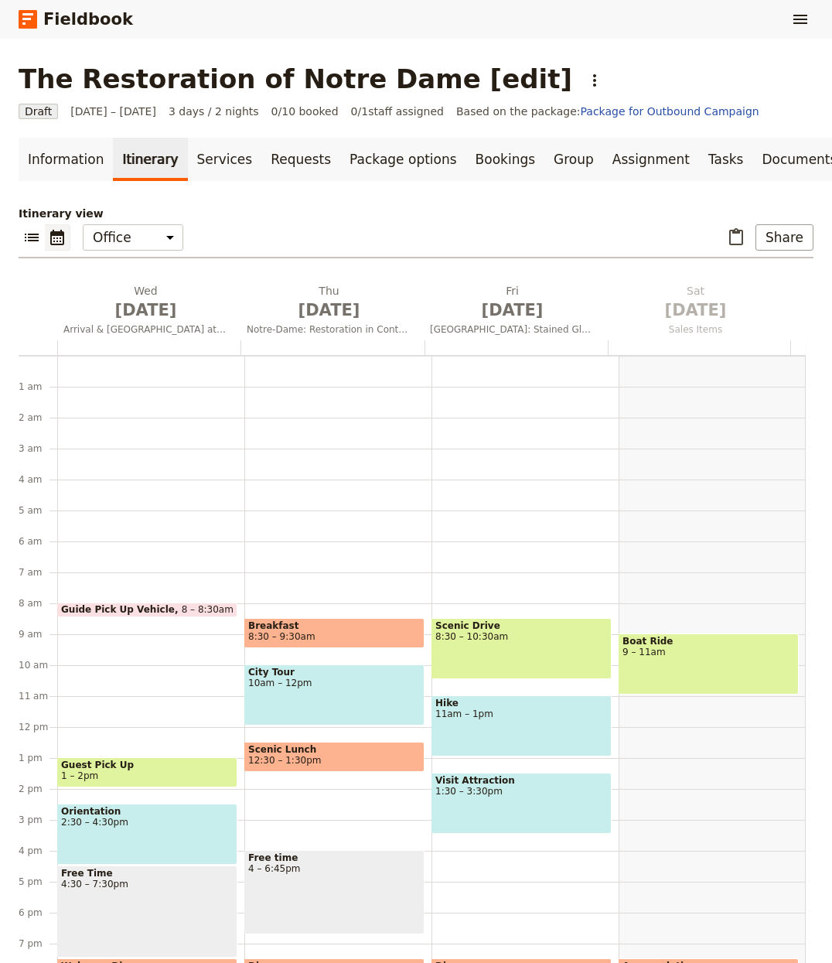
scroll to position [121, 0]
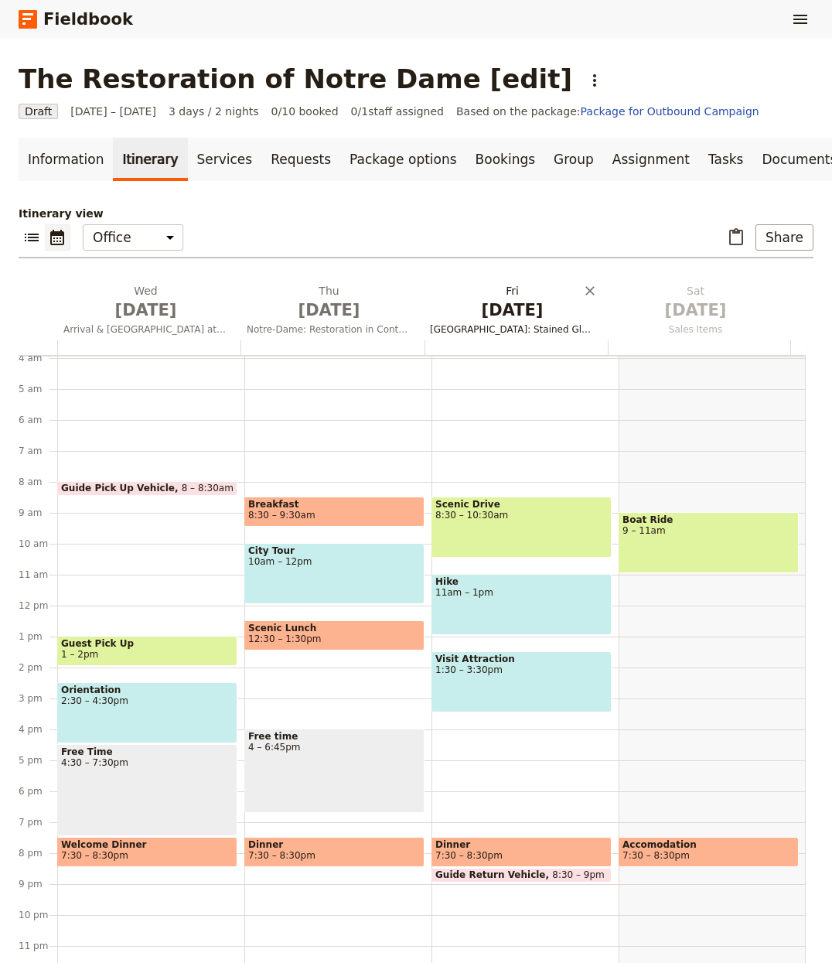
click at [537, 336] on button "Fri Oct 3 Reims: Stained Glass & Champagne Heritage" at bounding box center [515, 311] width 183 height 57
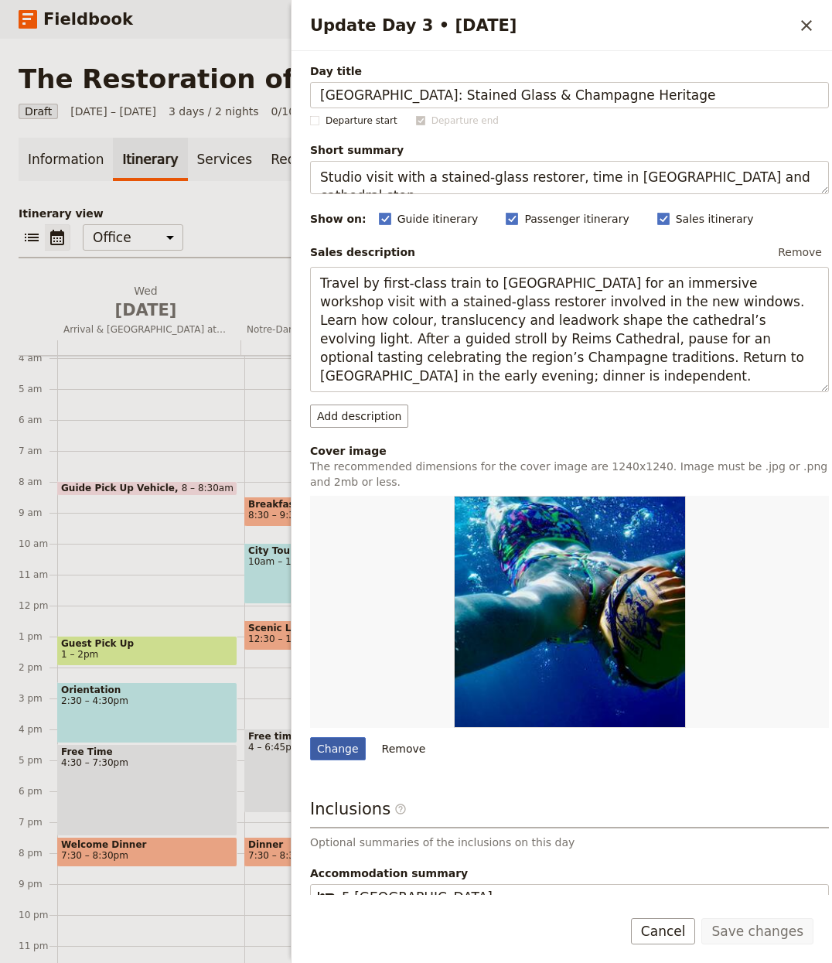
click at [339, 748] on div "Change" at bounding box center [338, 748] width 56 height 23
click at [310, 737] on input "Change" at bounding box center [309, 736] width 1 height 1
type input "C:\fakepath\ilse-orsel-uHUf14eIQSY-unsplash.jpg"
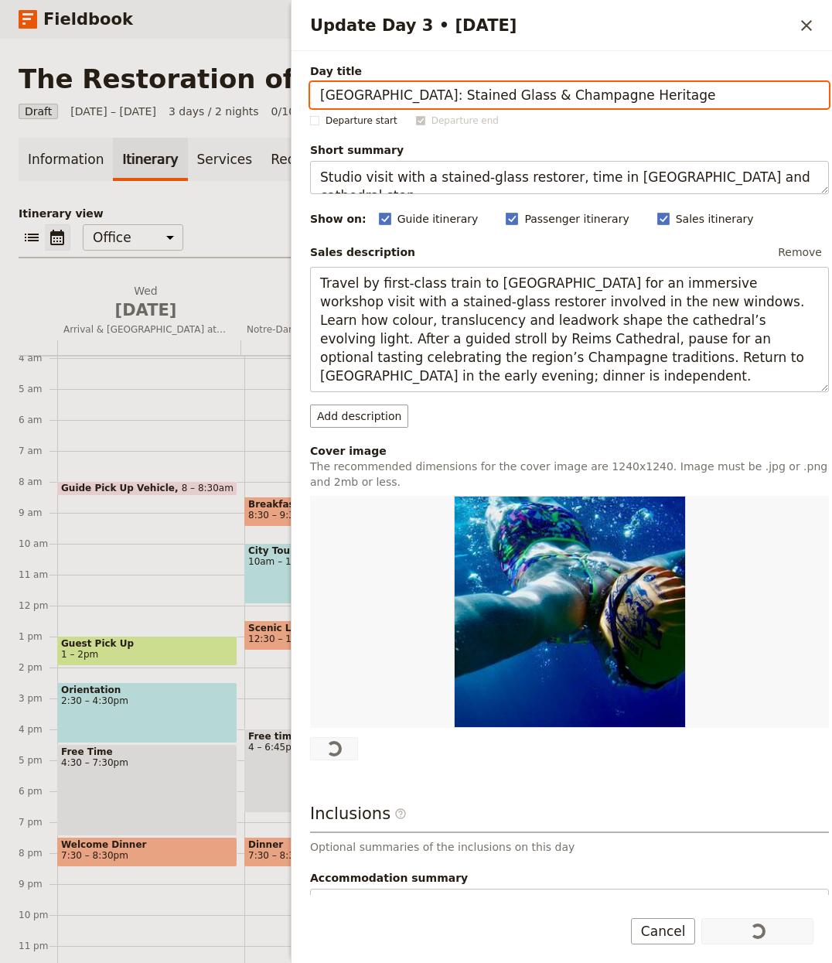
click at [224, 210] on p "Itinerary view" at bounding box center [416, 213] width 795 height 15
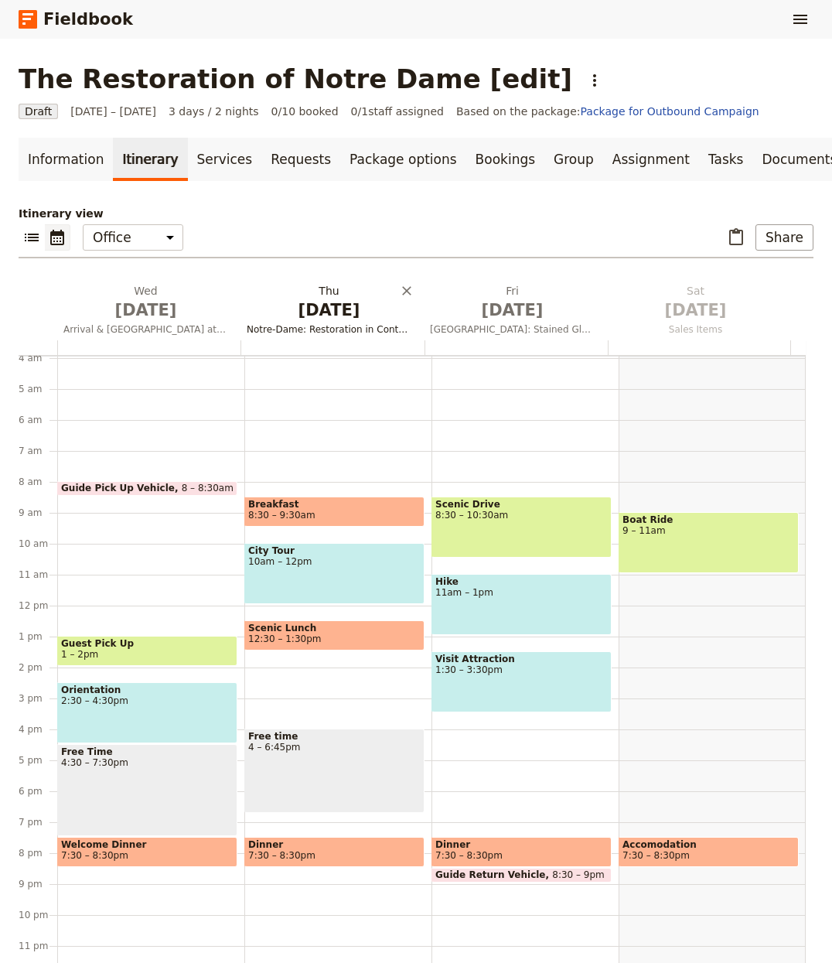
click at [312, 288] on h2 "Thu Oct 2 Notre-Dame: Restoration in Context" at bounding box center [329, 302] width 165 height 39
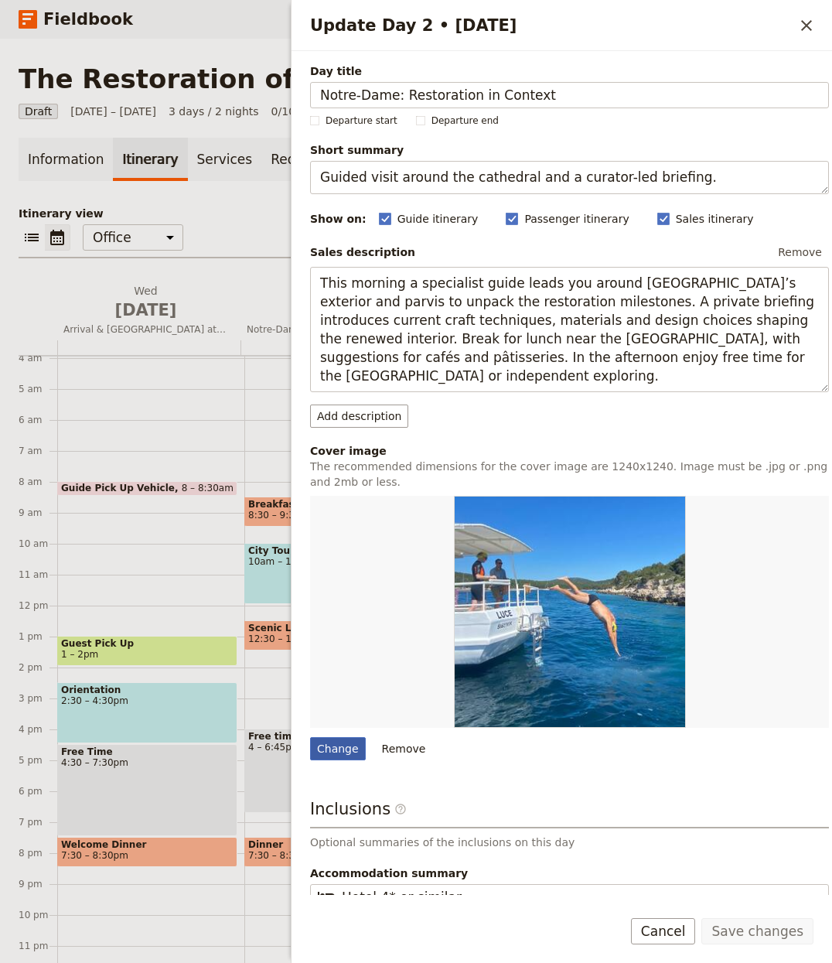
click at [339, 742] on div "Change" at bounding box center [338, 748] width 56 height 23
click at [310, 737] on input "Change" at bounding box center [309, 736] width 1 height 1
type input "C:\fakepath\bastien-nvs-5iepu-lLVyg-unsplash.jpg"
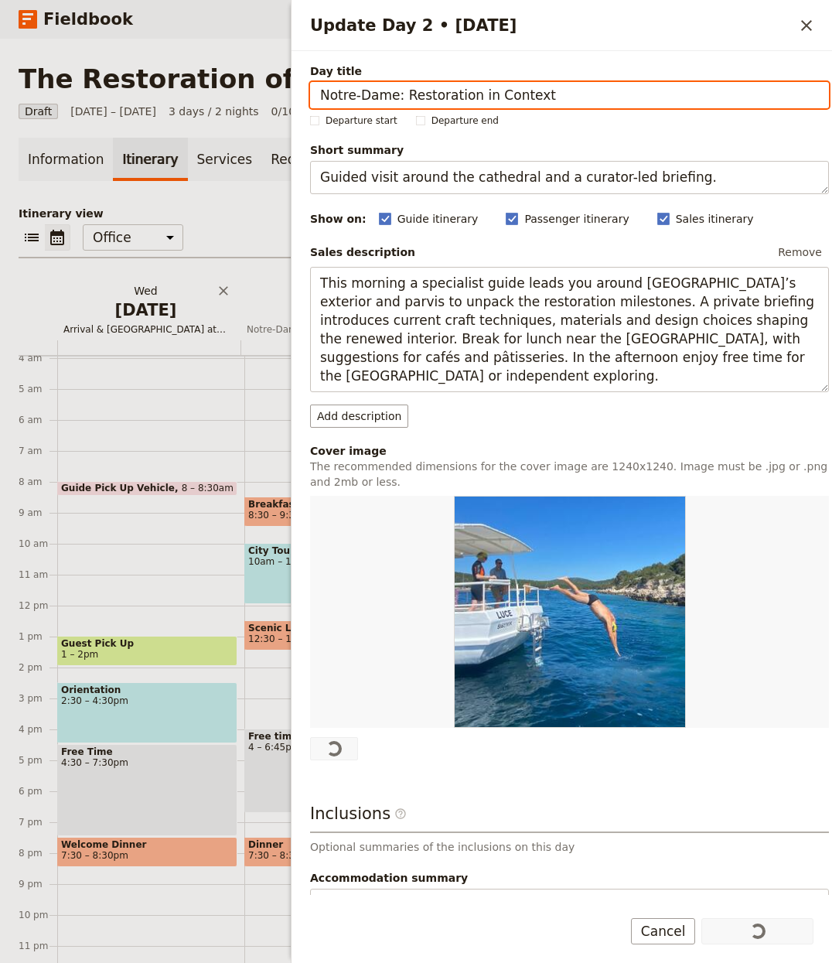
click at [132, 323] on span "Arrival & [GEOGRAPHIC_DATA] at [GEOGRAPHIC_DATA]" at bounding box center [145, 329] width 177 height 12
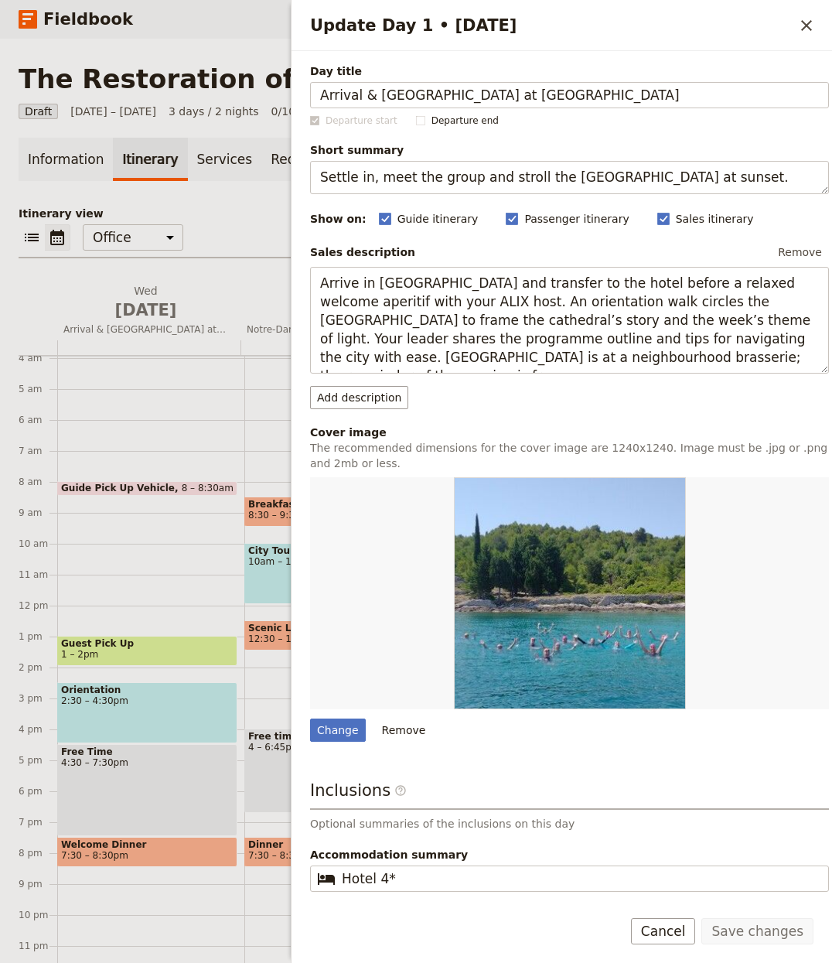
click at [333, 703] on div "Update Day 1 • 1 Oct" at bounding box center [569, 593] width 519 height 232
click at [326, 726] on div "Change" at bounding box center [338, 730] width 56 height 23
click at [310, 719] on input "Change" at bounding box center [309, 718] width 1 height 1
type input "C:\fakepath\marc-olivier-jodoin-8fwZP4bq2bM-unsplash.jpg"
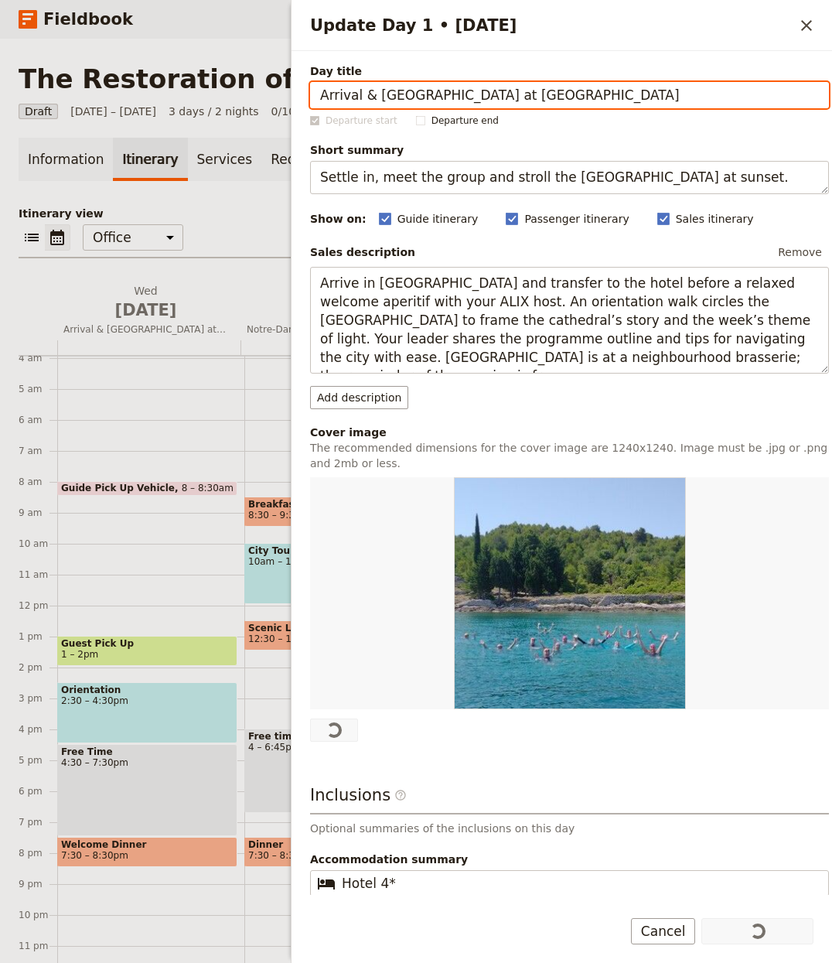
click at [227, 210] on p "Itinerary view" at bounding box center [416, 213] width 795 height 15
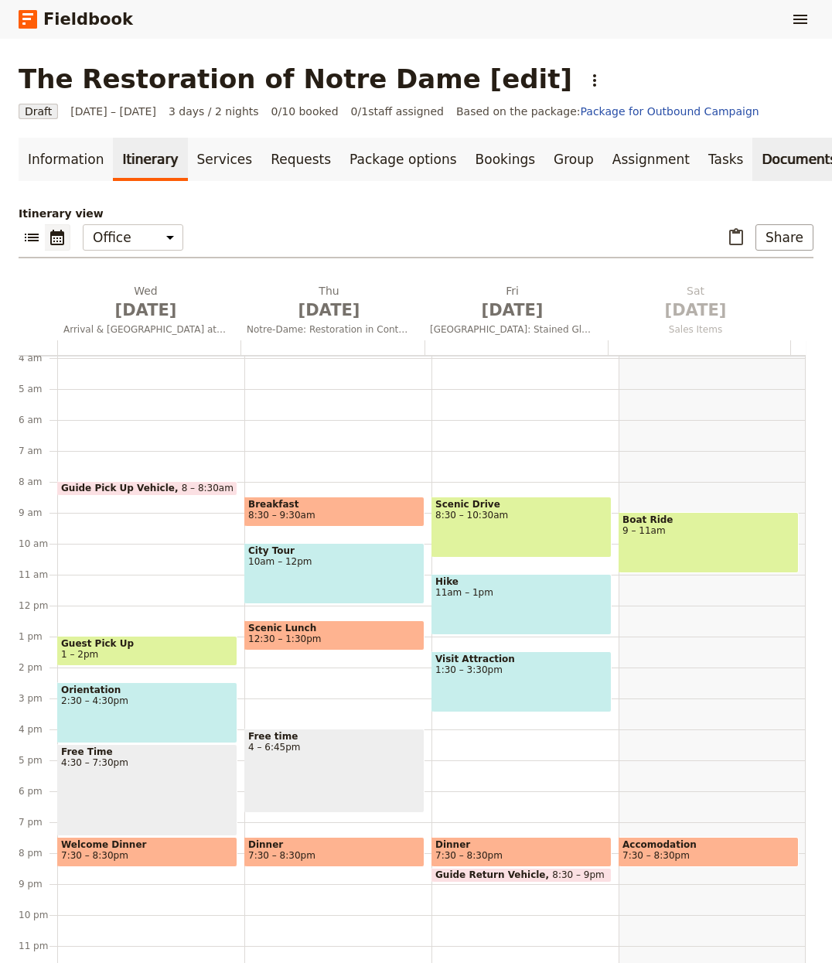
click at [753, 158] on link "Documents" at bounding box center [800, 159] width 94 height 43
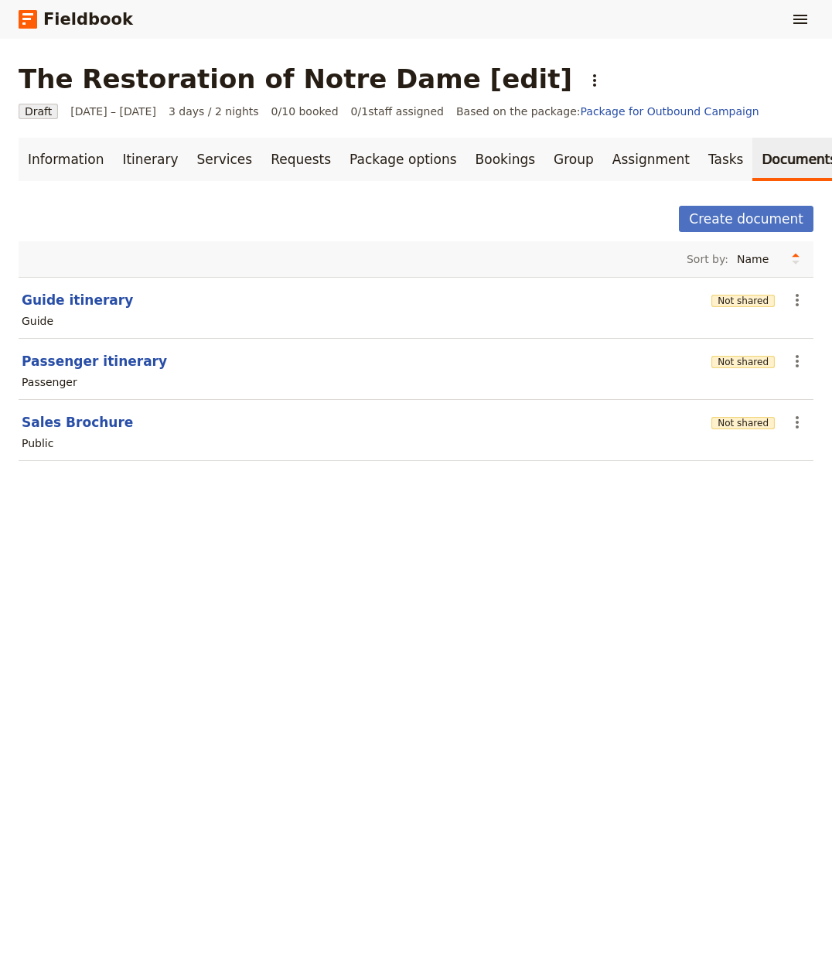
click at [497, 84] on div "The Restoration of Notre Dame [edit] ​" at bounding box center [416, 78] width 795 height 31
click at [582, 86] on button "​" at bounding box center [595, 80] width 26 height 26
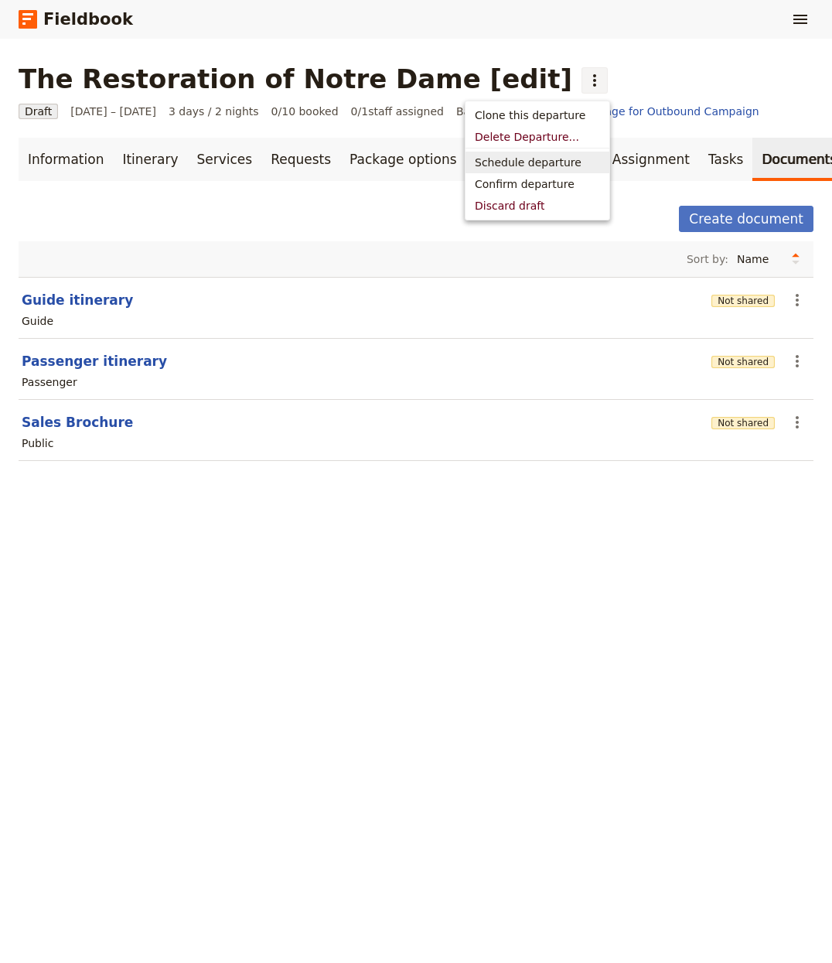
click at [505, 161] on span "Schedule departure" at bounding box center [528, 162] width 107 height 15
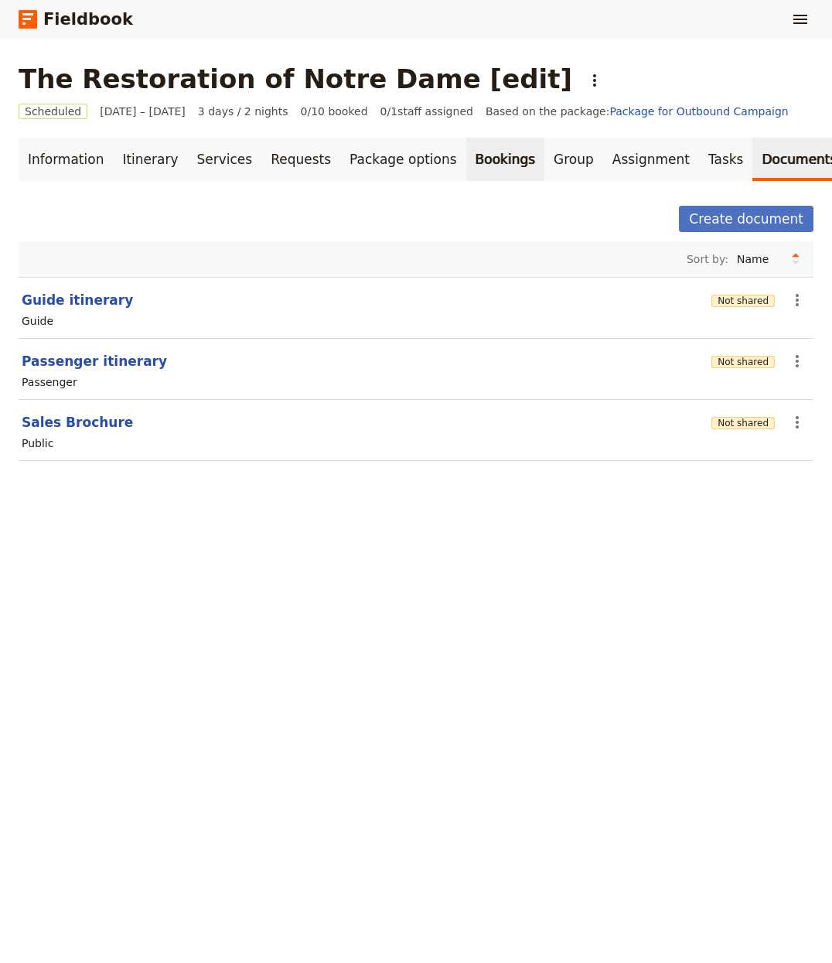
click at [479, 156] on link "Bookings" at bounding box center [505, 159] width 78 height 43
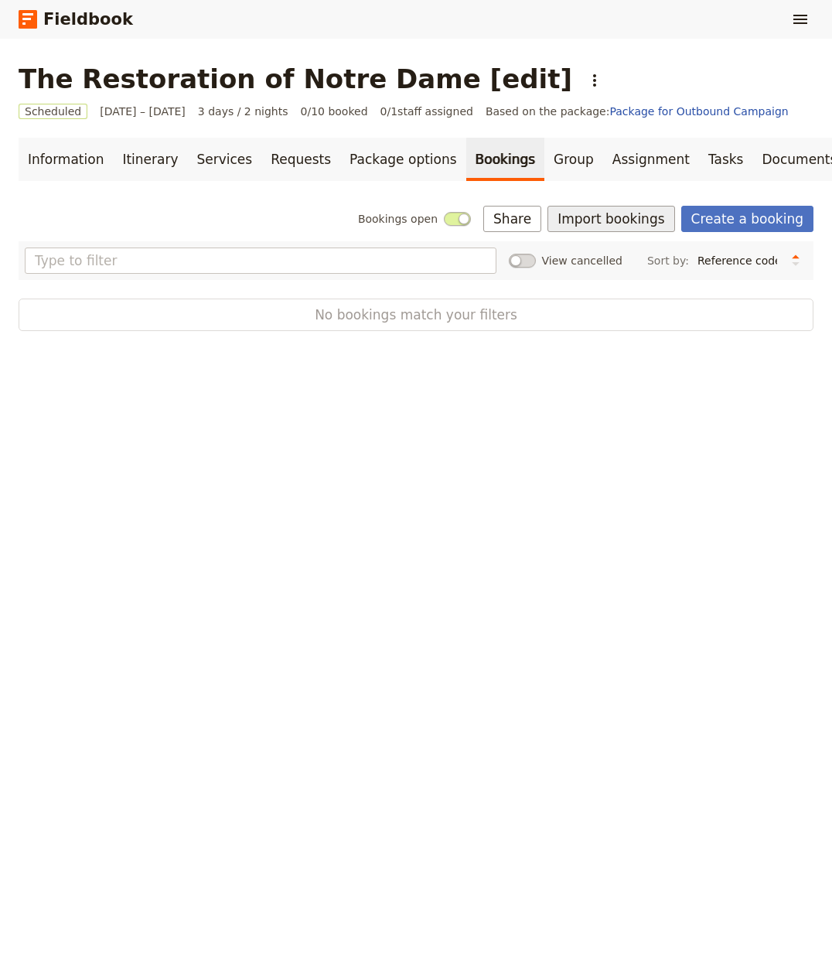
click at [625, 223] on button "Import bookings" at bounding box center [611, 219] width 127 height 26
click at [609, 259] on span "Import Bookings" at bounding box center [604, 253] width 89 height 15
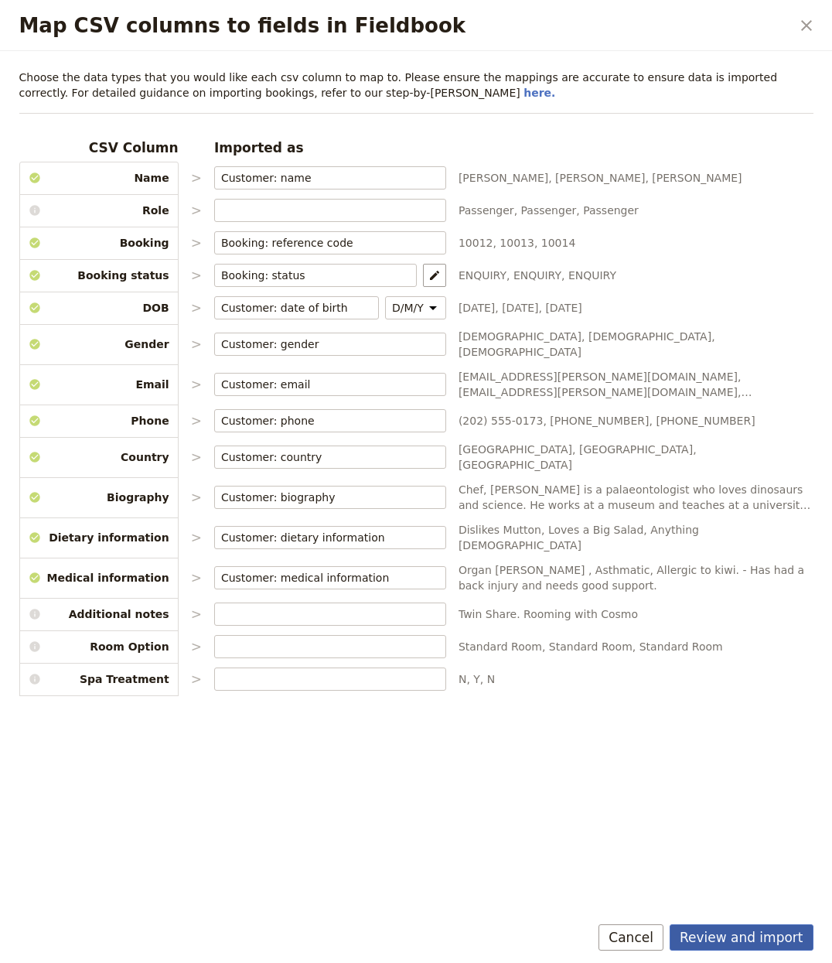
click at [742, 941] on button "Review and import" at bounding box center [742, 937] width 144 height 26
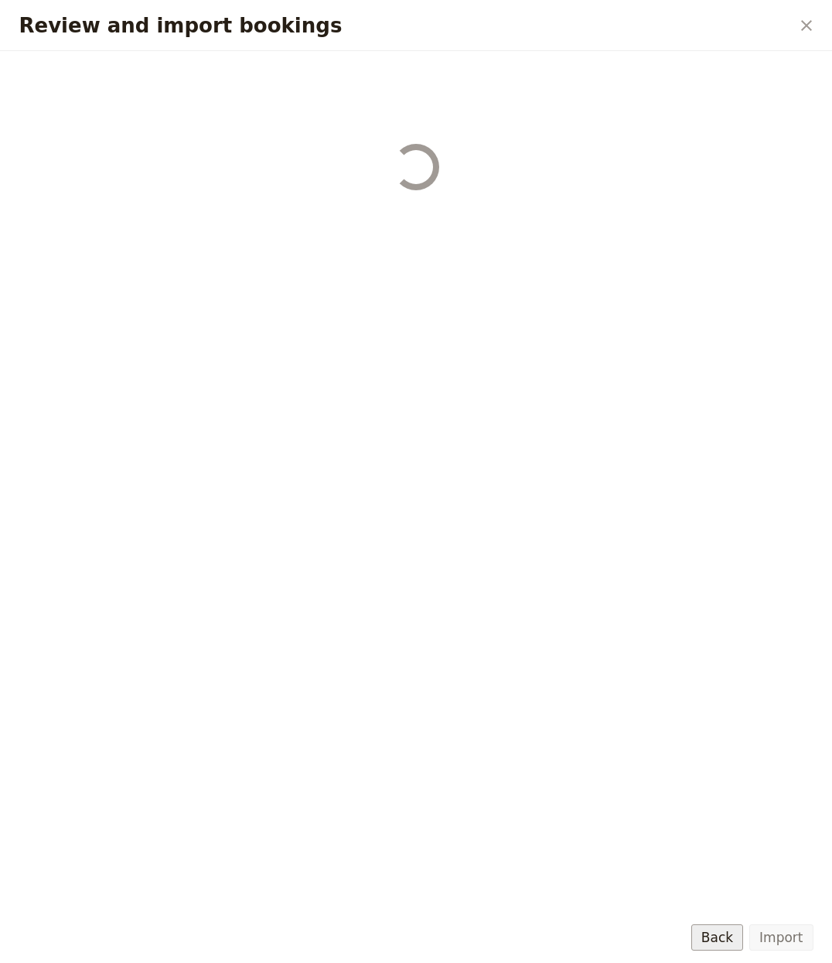
select select "655d56b39948720cb8e55355"
select select "655d57ca9948720cb8e553ec"
select select "655d57fa9948720cb8e553f3"
select select "655d58079948720cb8e553fa"
select select "655d584c9948720cb8e55401"
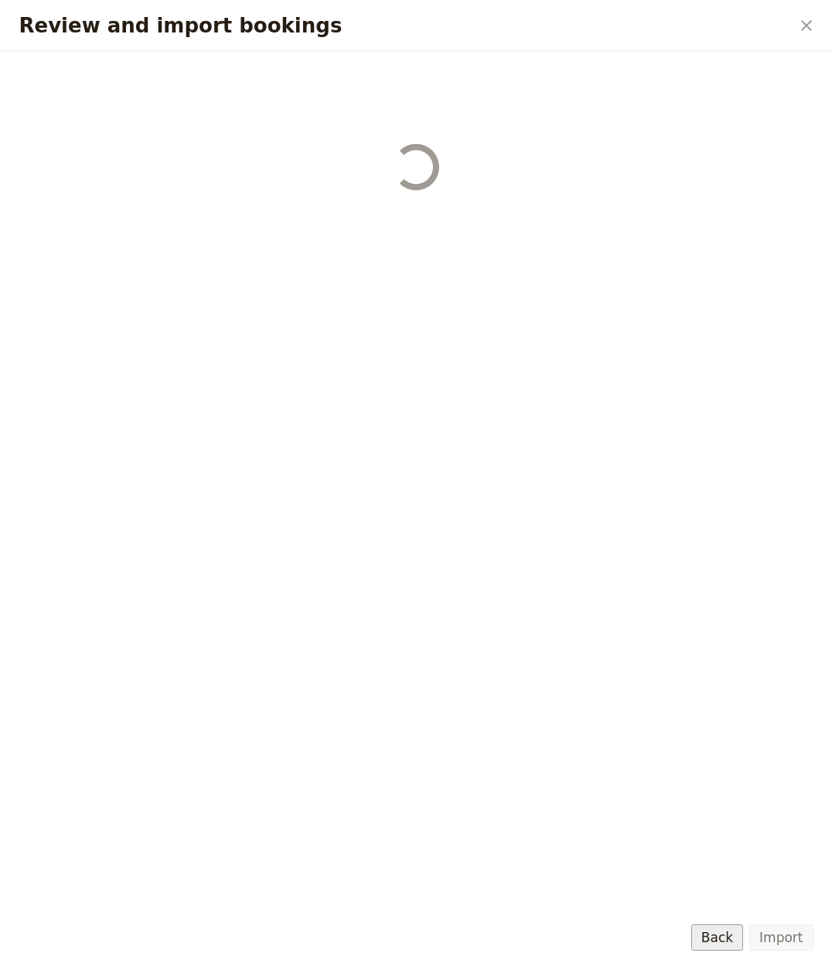
select select "655d58679948720cb8e5540d"
select select "650e6b6659641ed5ee156647"
select select "650e6b4b59641ed5ee156605"
select select "650e2104408bbede5b0c60fd"
select select "650e1d73408bbede5b0c60a6"
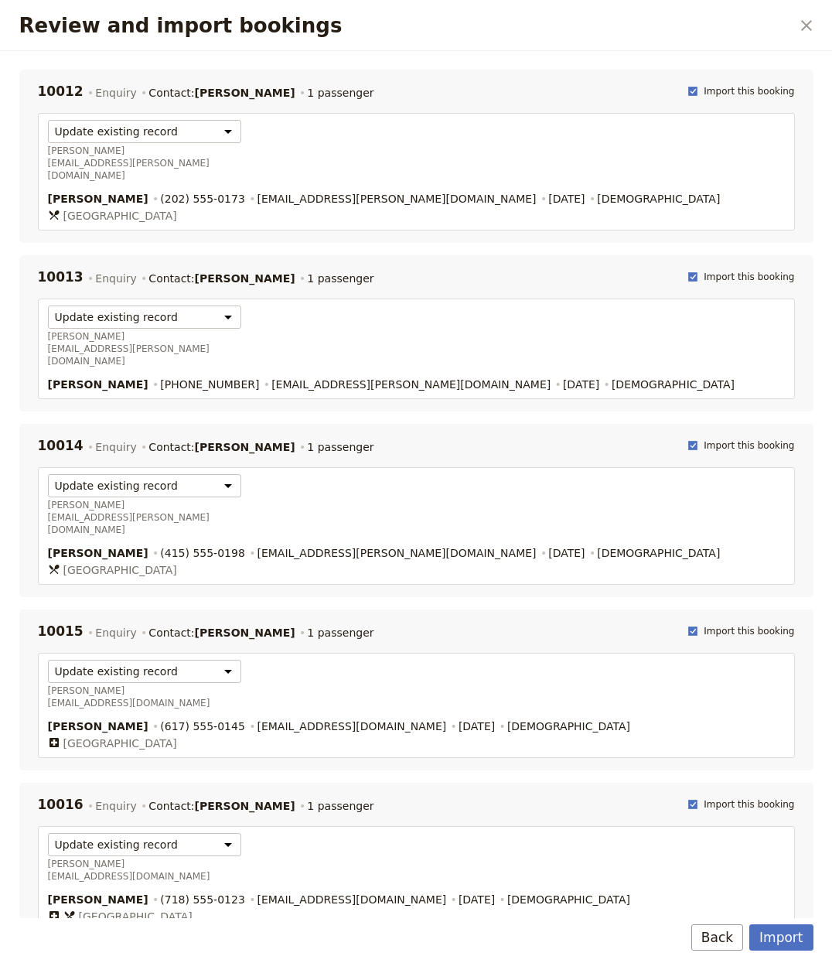
click at [748, 931] on div "Import Back" at bounding box center [416, 937] width 794 height 26
click at [766, 933] on button "Import" at bounding box center [781, 937] width 63 height 26
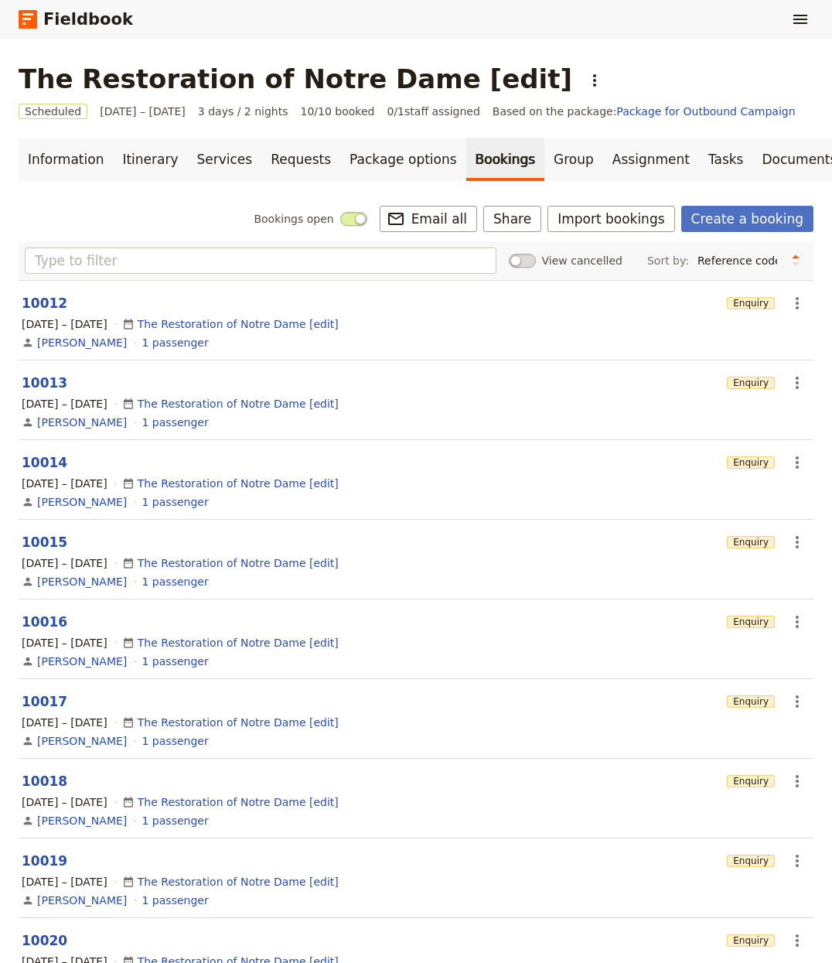
drag, startPoint x: 702, startPoint y: 154, endPoint x: 795, endPoint y: 169, distance: 94.7
click at [753, 155] on link "Documents" at bounding box center [800, 159] width 94 height 43
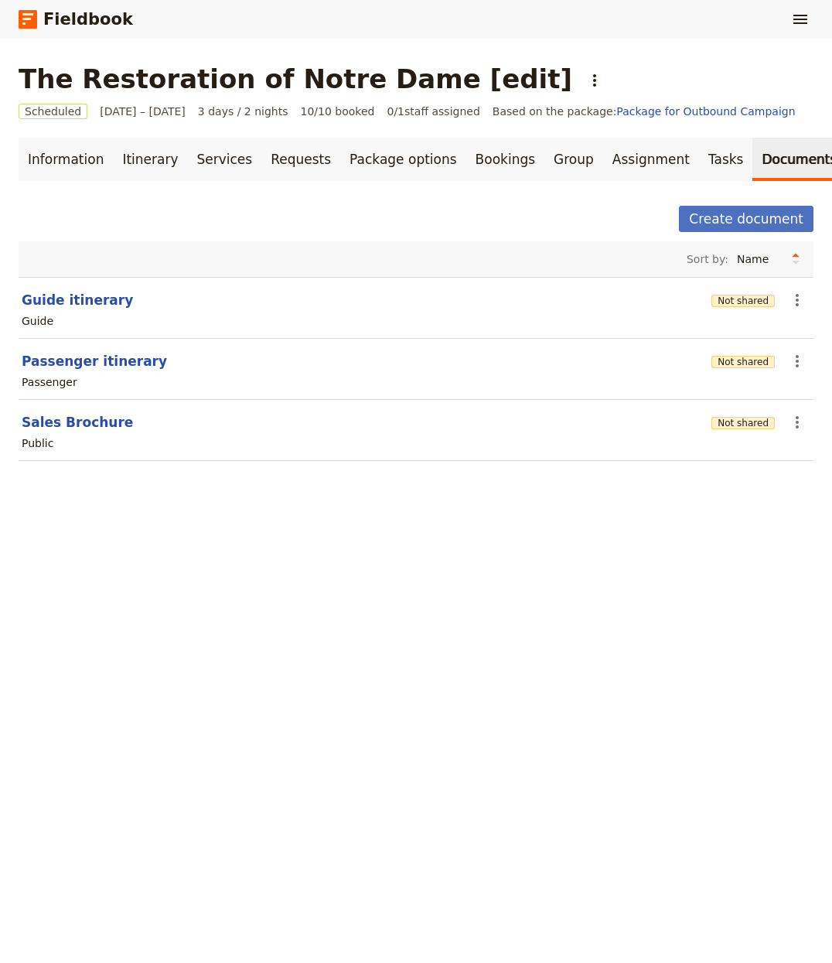
click at [763, 159] on link "Documents" at bounding box center [800, 159] width 94 height 43
click at [65, 293] on button "Guide itinerary" at bounding box center [77, 300] width 111 height 19
select select "STAFF"
select select "RUN_SHEET"
select select "LARGE"
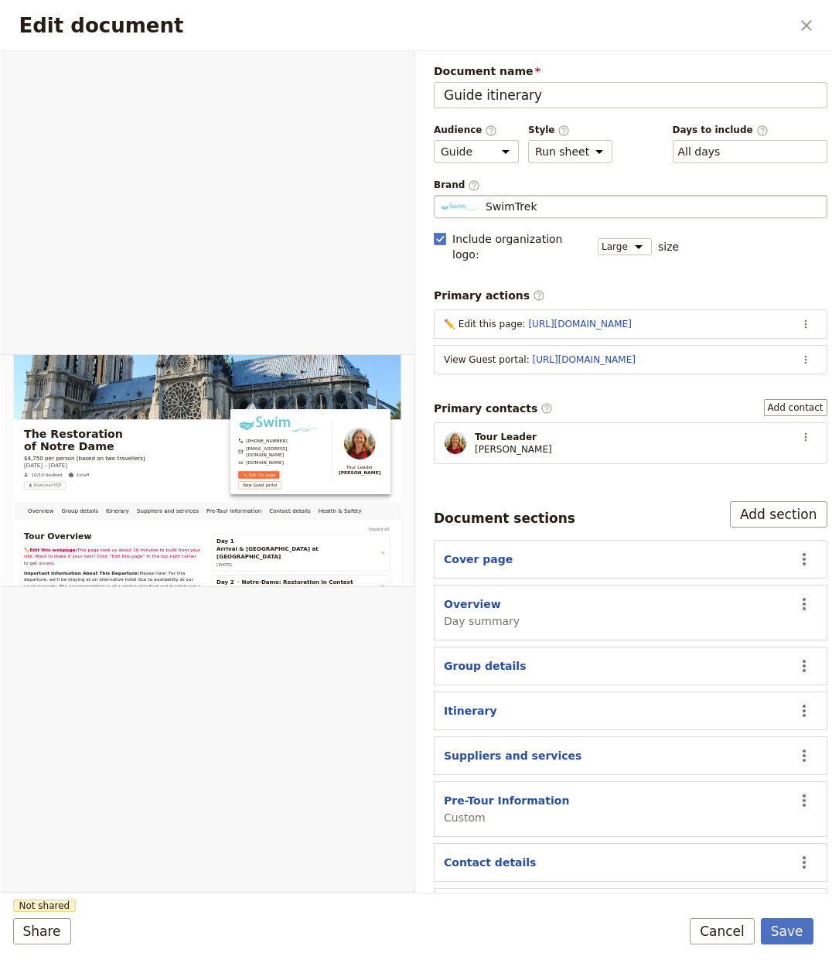
click at [559, 213] on div "SwimTrek" at bounding box center [631, 206] width 380 height 15
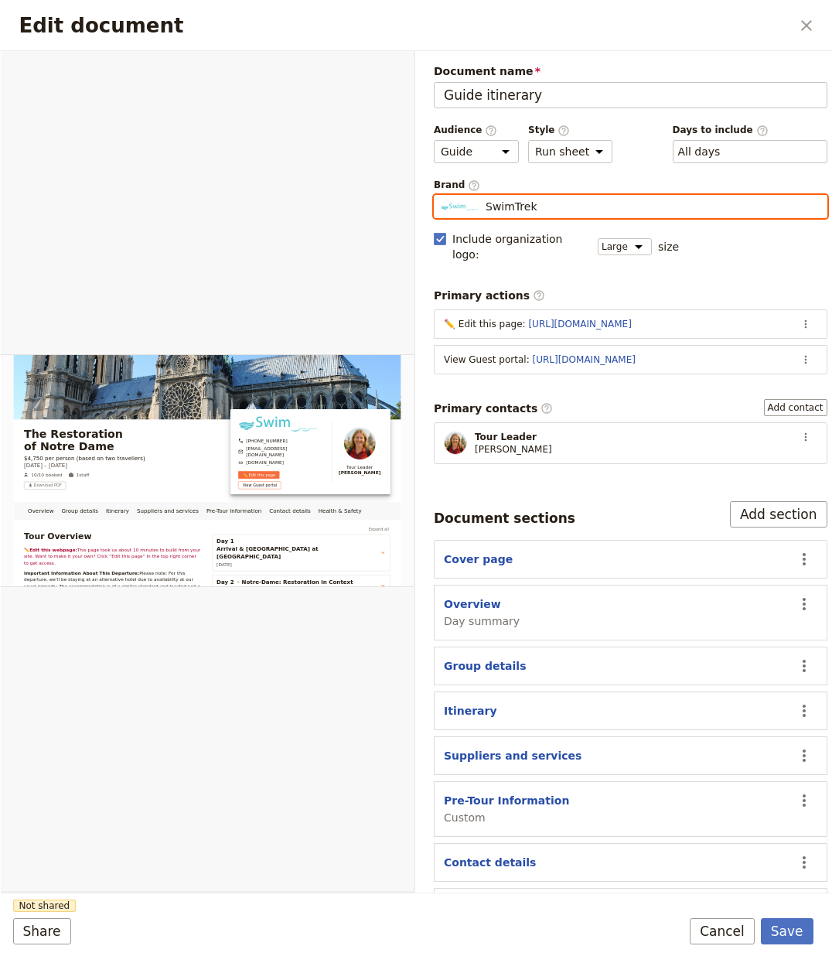
click at [441, 196] on input "SwimTrek" at bounding box center [440, 195] width 1 height 1
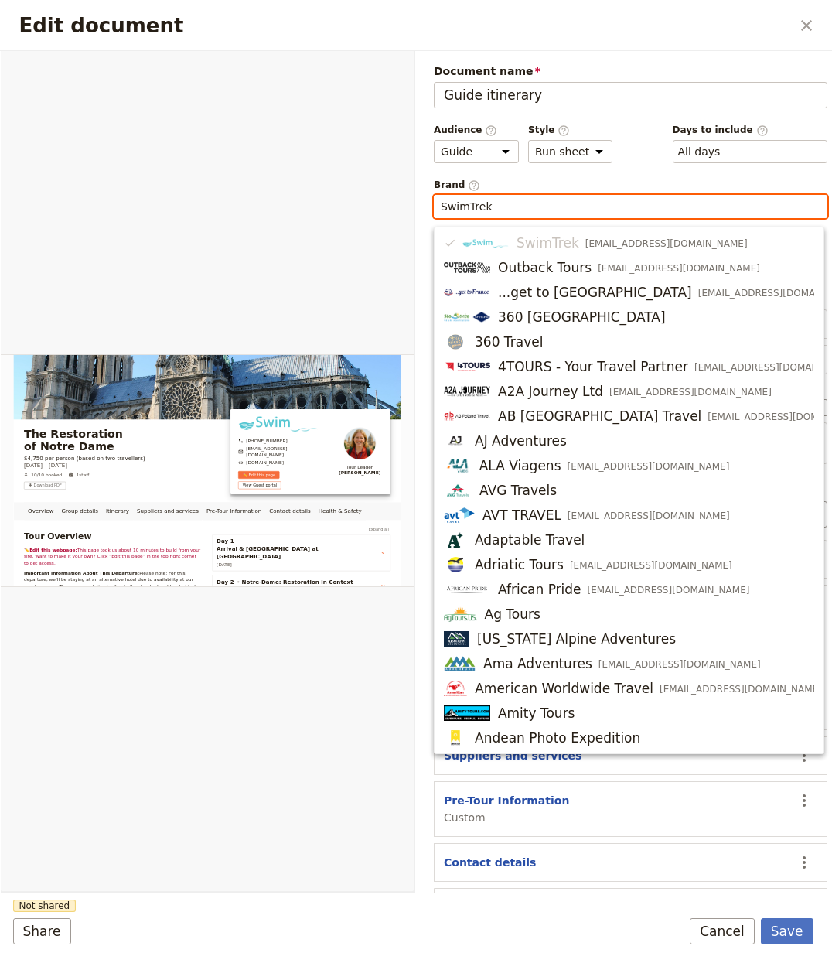
click at [561, 210] on input "SwimTrek" at bounding box center [631, 206] width 380 height 15
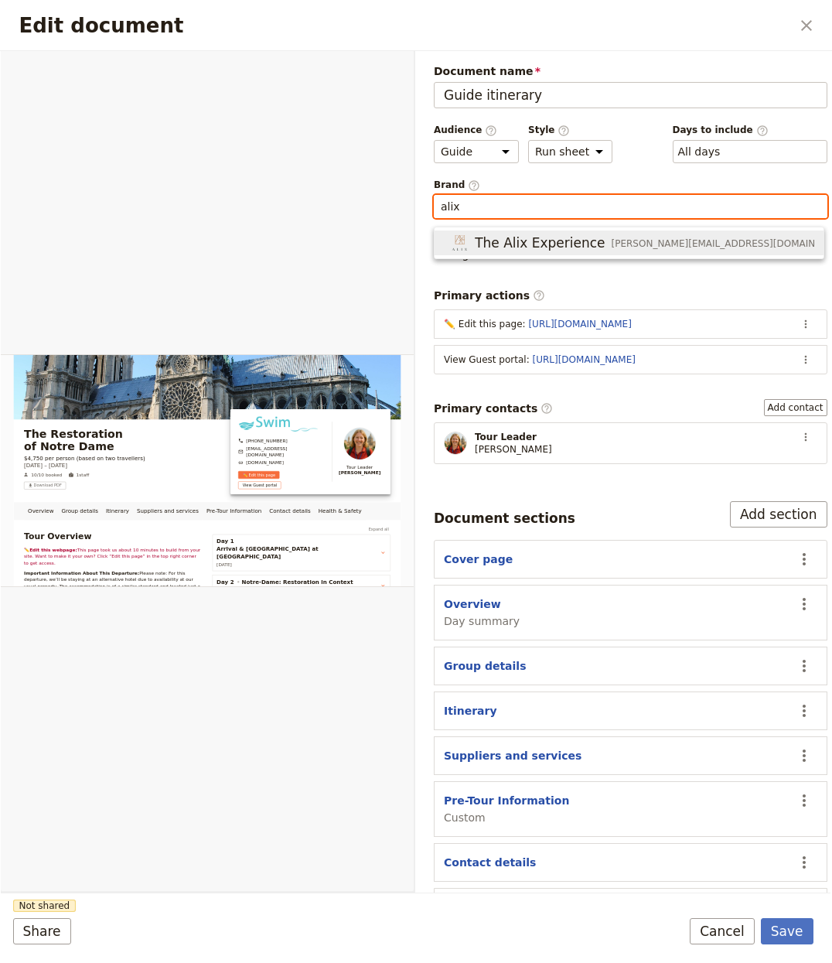
type input "\"
type input "a"
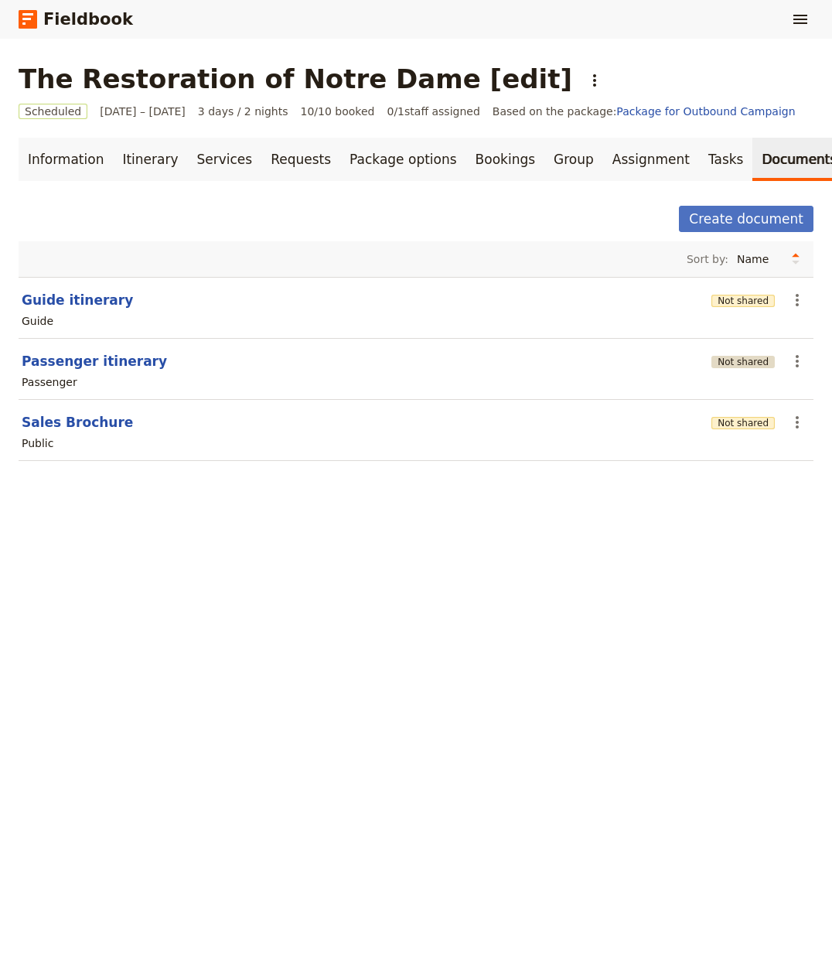
click at [732, 360] on button "Not shared" at bounding box center [743, 362] width 63 height 12
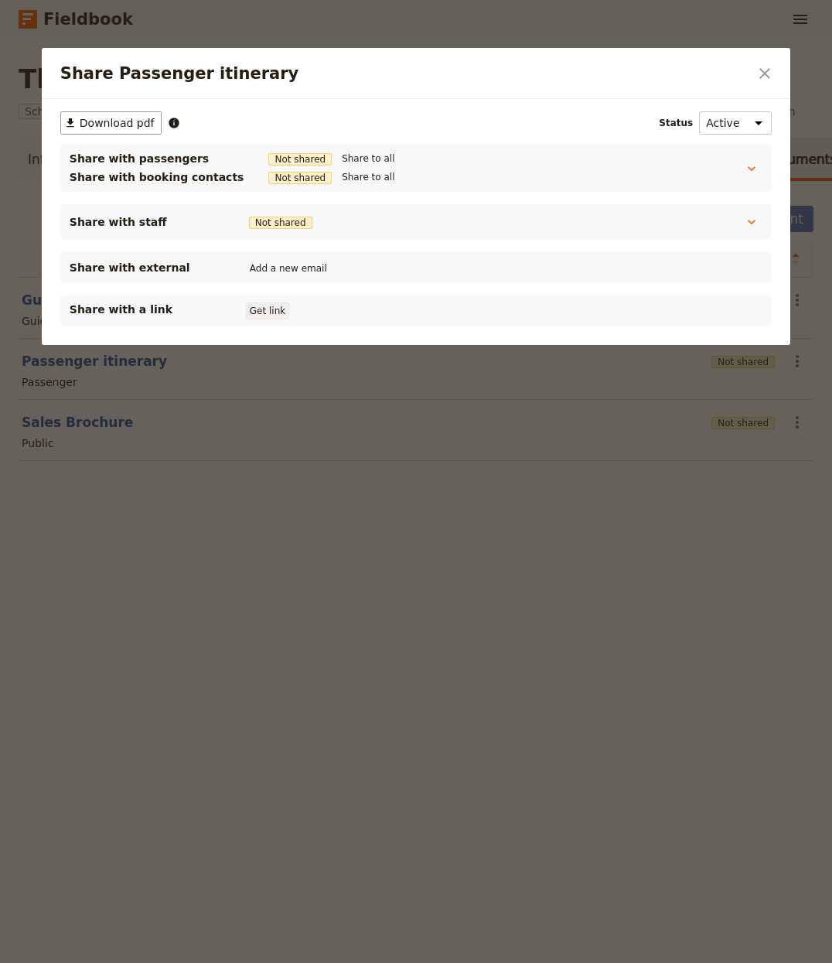
click at [262, 310] on button "Get link" at bounding box center [267, 310] width 43 height 17
click at [493, 573] on div at bounding box center [416, 481] width 832 height 963
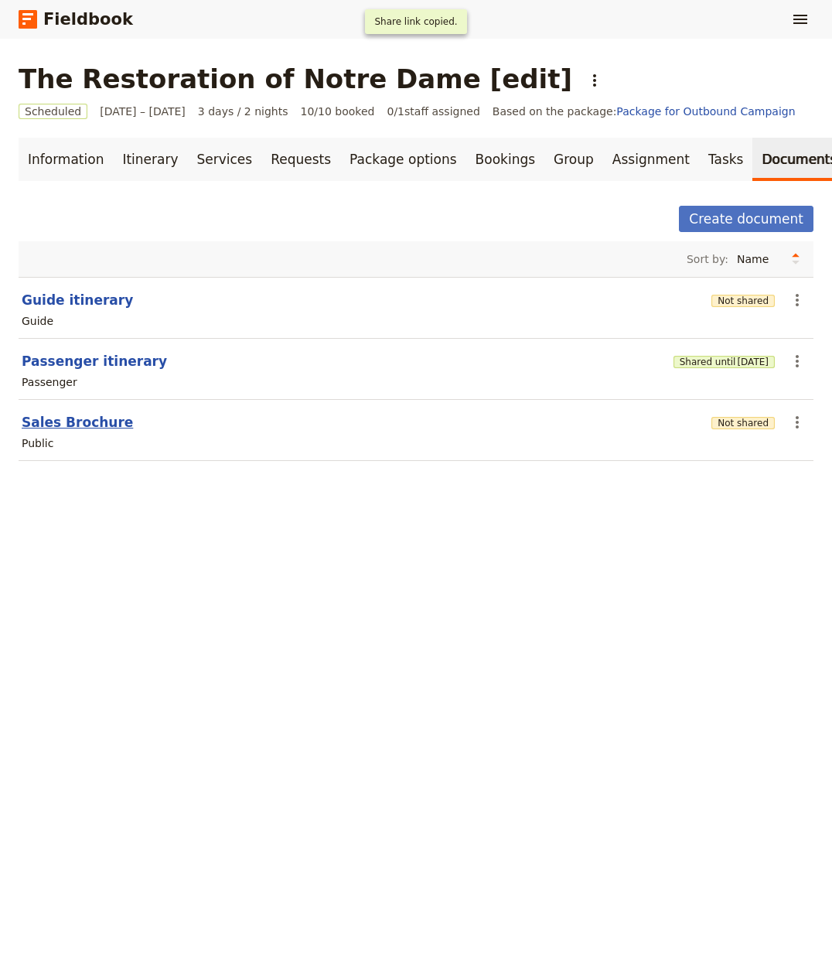
click at [89, 418] on button "Sales Brochure" at bounding box center [77, 422] width 111 height 19
select select "DEFAULT"
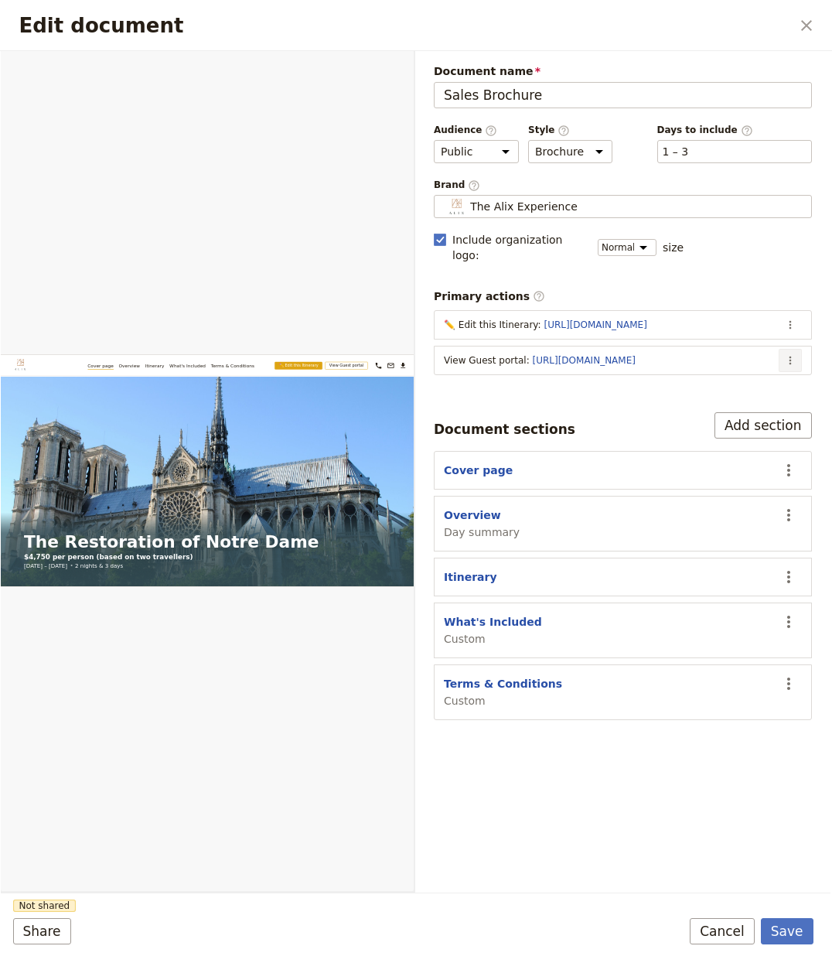
click at [787, 354] on icon "Actions" at bounding box center [790, 360] width 12 height 12
click at [753, 381] on span "Edit action" at bounding box center [728, 380] width 125 height 15
